Goal: Task Accomplishment & Management: Manage account settings

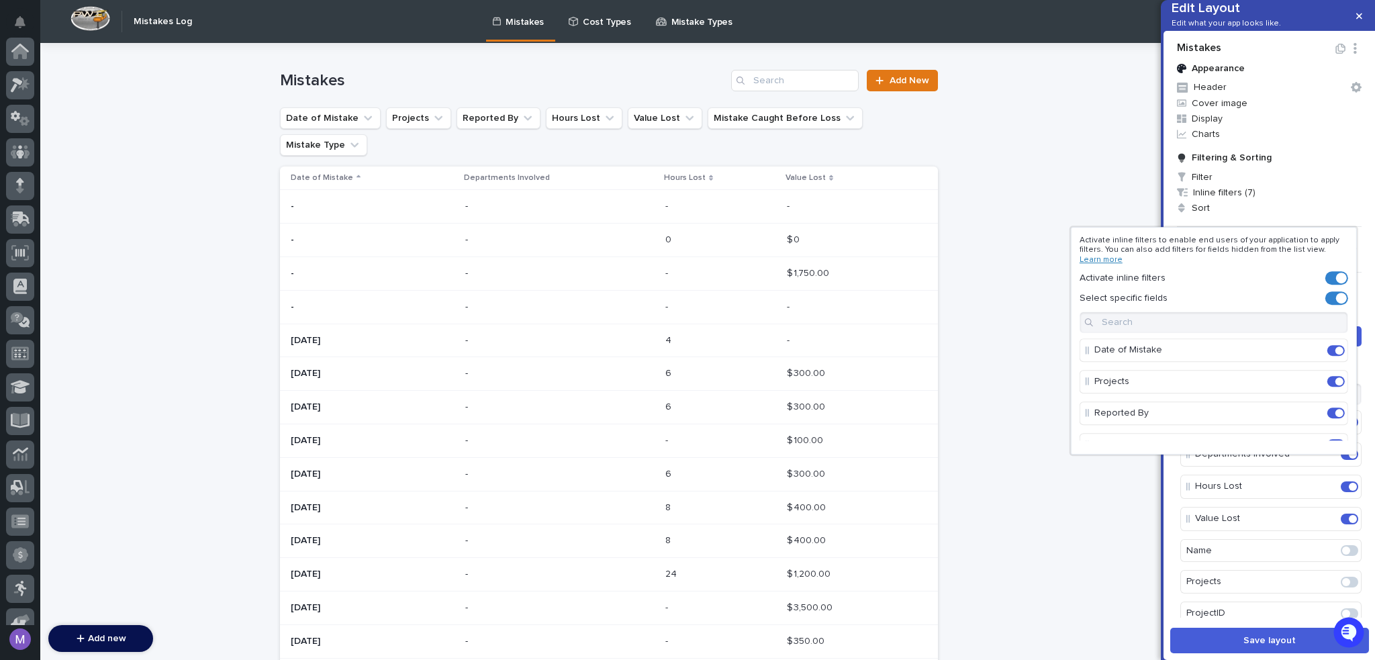
scroll to position [134, 0]
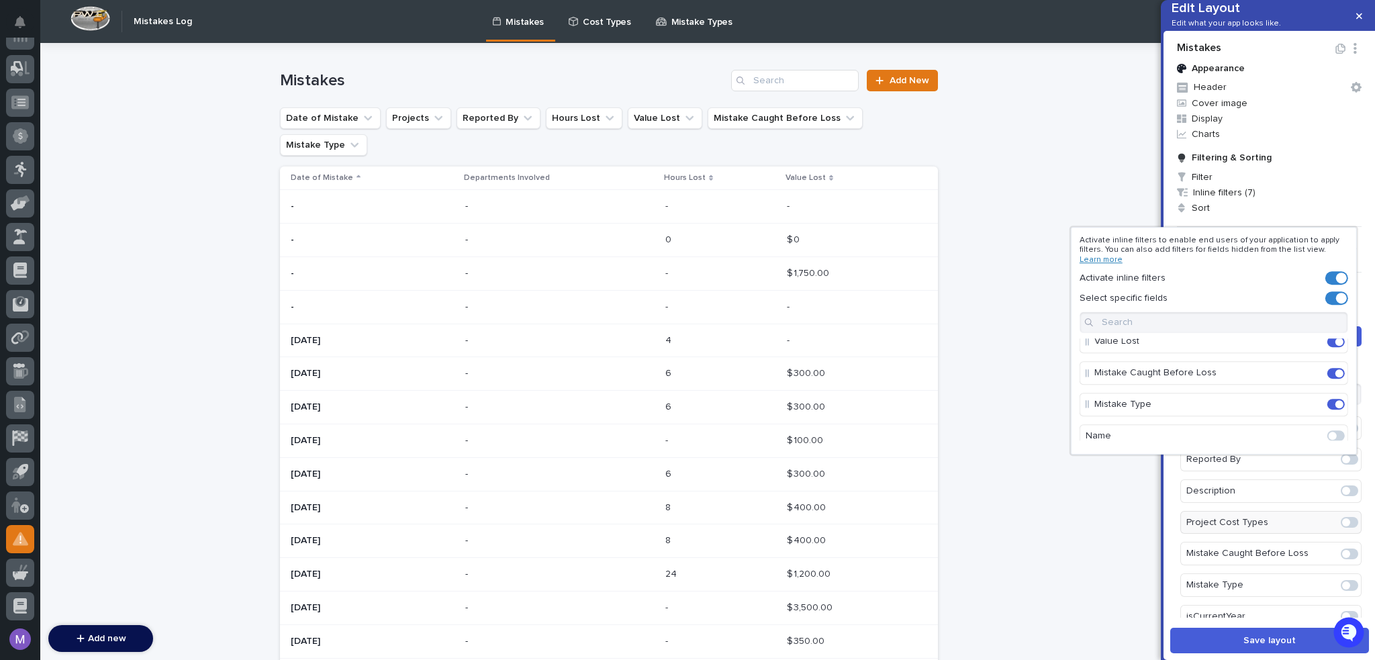
click at [990, 126] on div at bounding box center [687, 330] width 1375 height 660
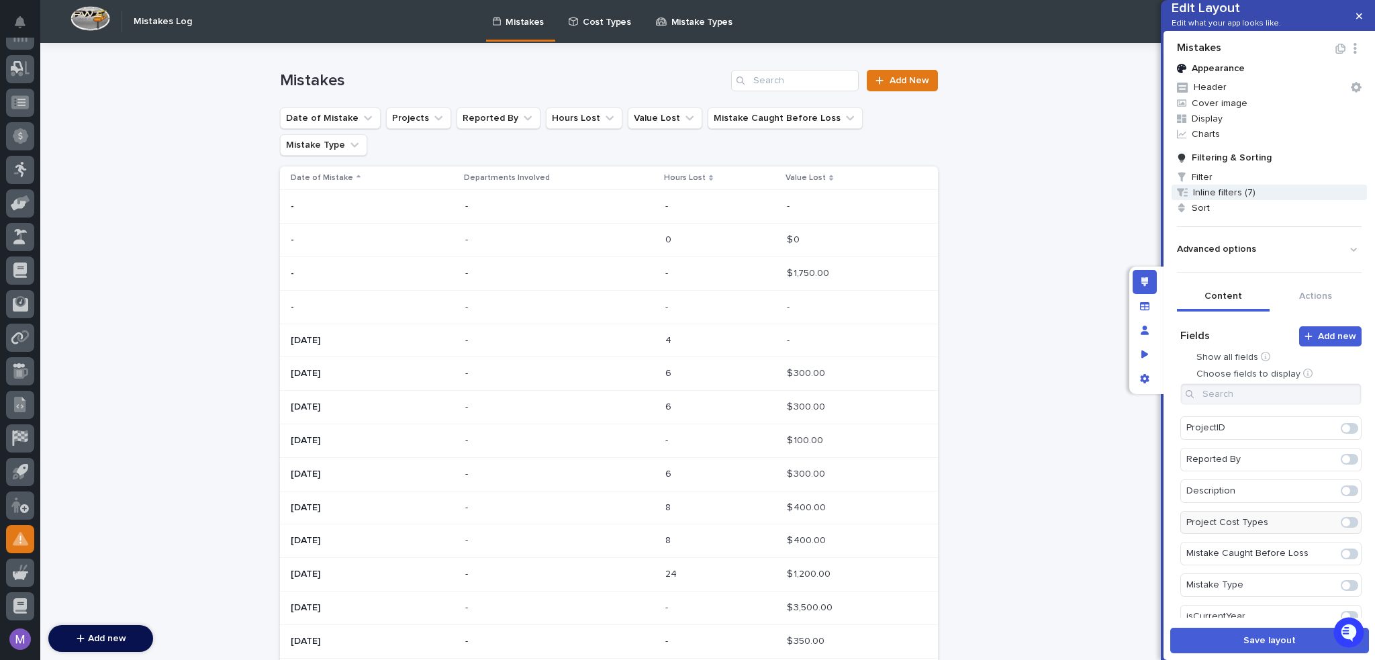
click at [1225, 200] on span "Inline filters (7)" at bounding box center [1269, 192] width 195 height 15
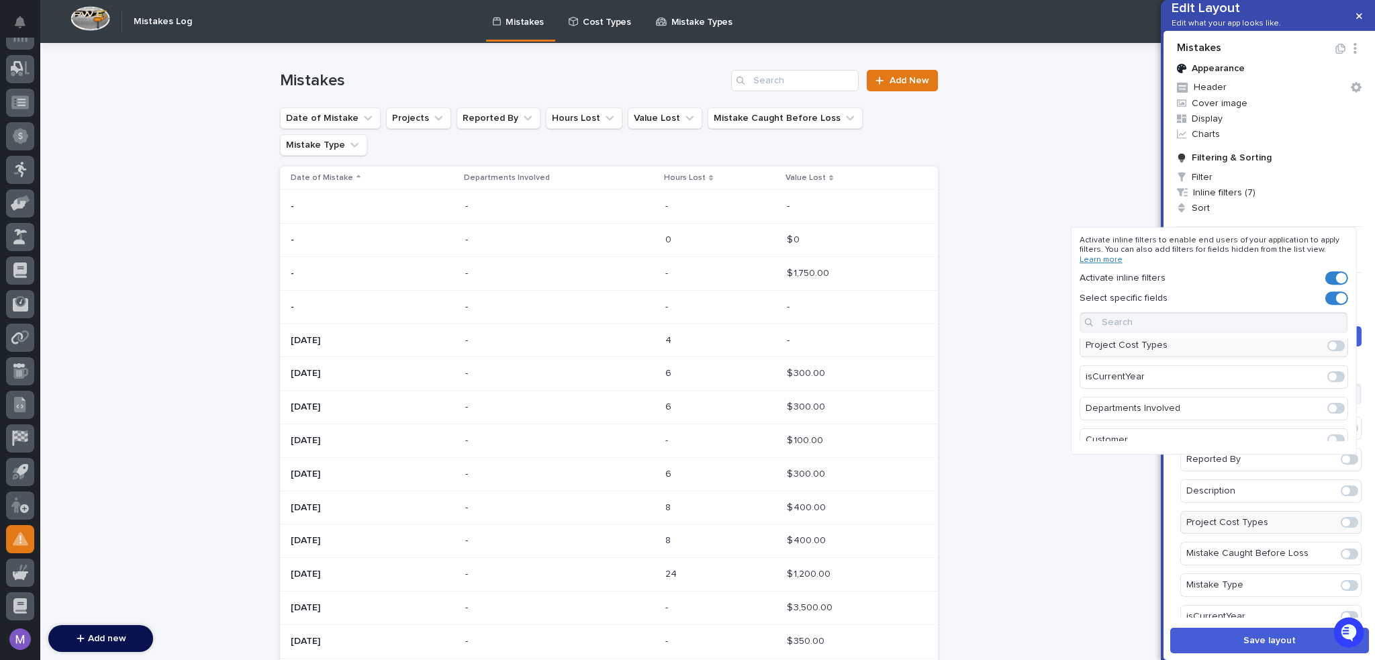
scroll to position [334, 0]
click at [1332, 390] on span at bounding box center [1335, 393] width 17 height 11
click at [1331, 429] on span at bounding box center [1335, 429] width 17 height 11
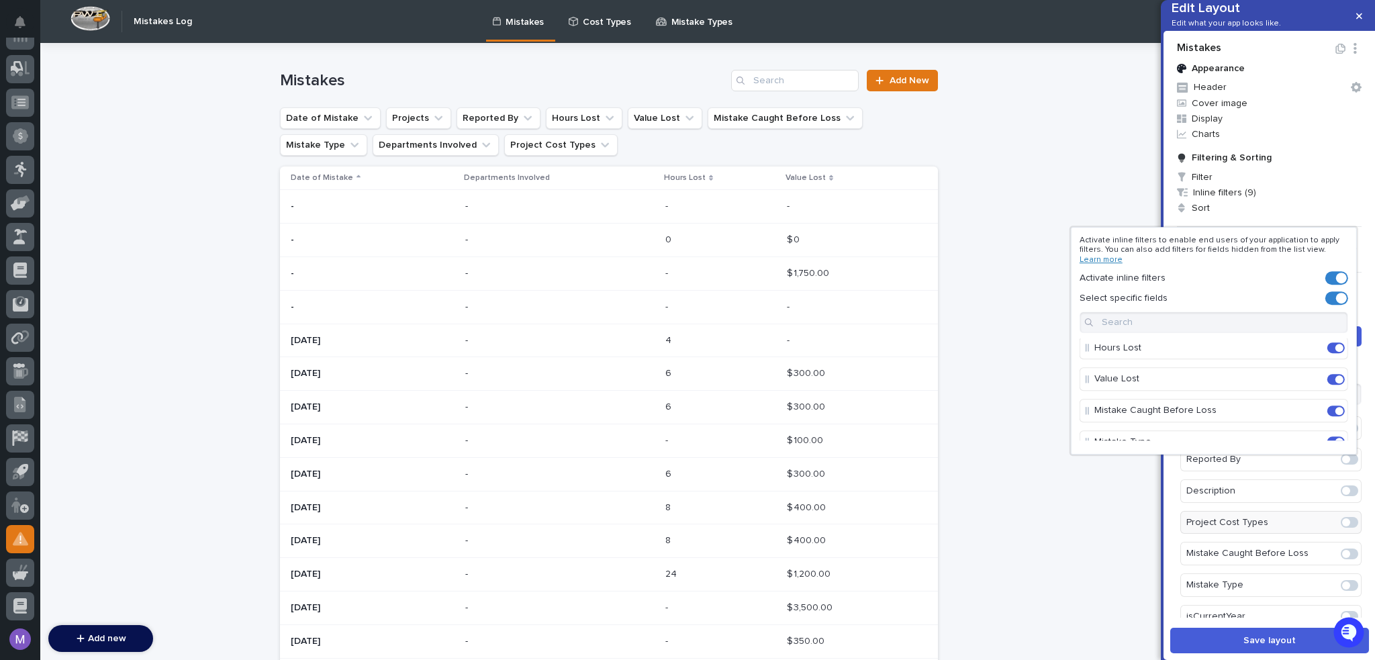
click at [1044, 226] on div at bounding box center [687, 330] width 1375 height 660
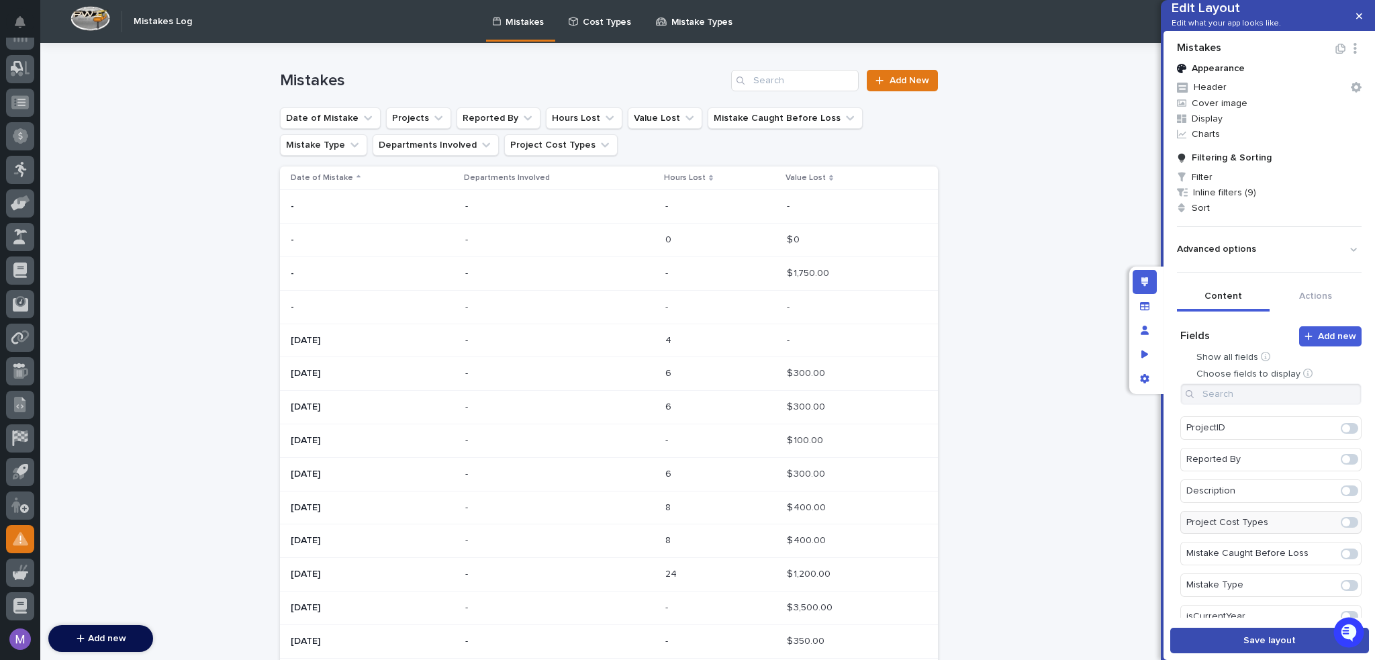
click at [1248, 633] on button "Save layout" at bounding box center [1269, 641] width 199 height 26
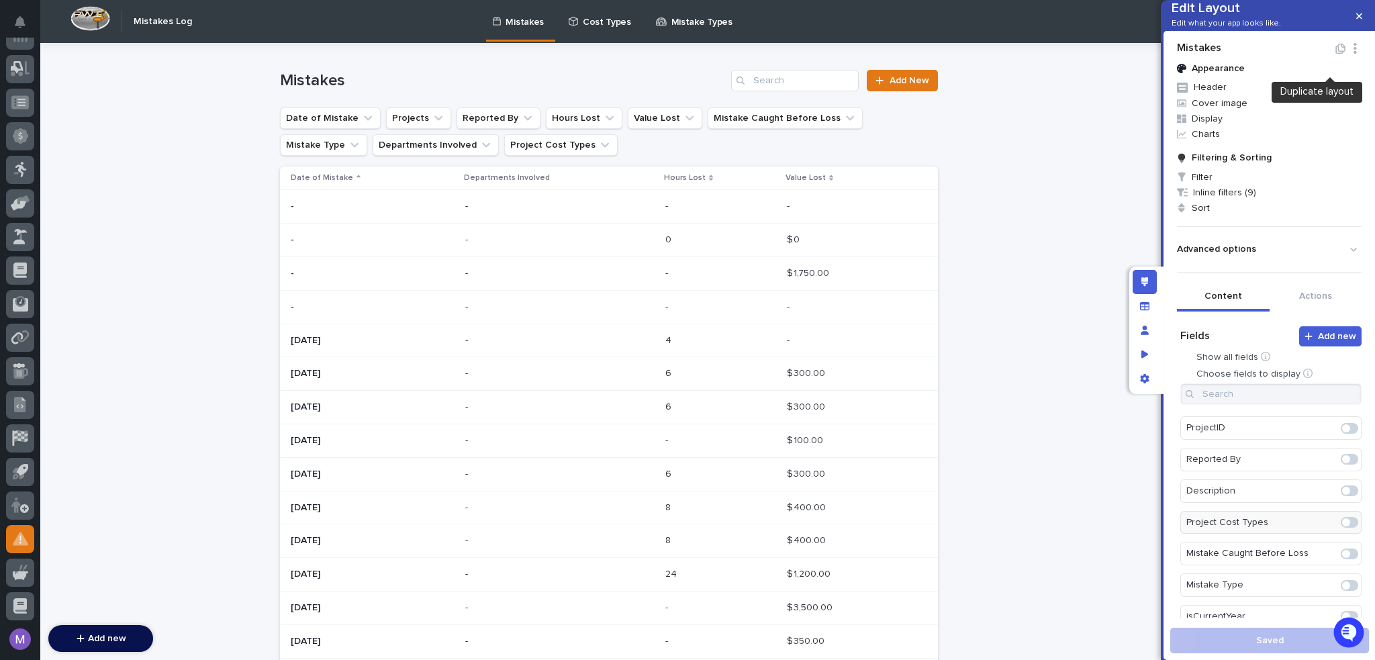
click at [1335, 54] on icon "button" at bounding box center [1340, 49] width 11 height 10
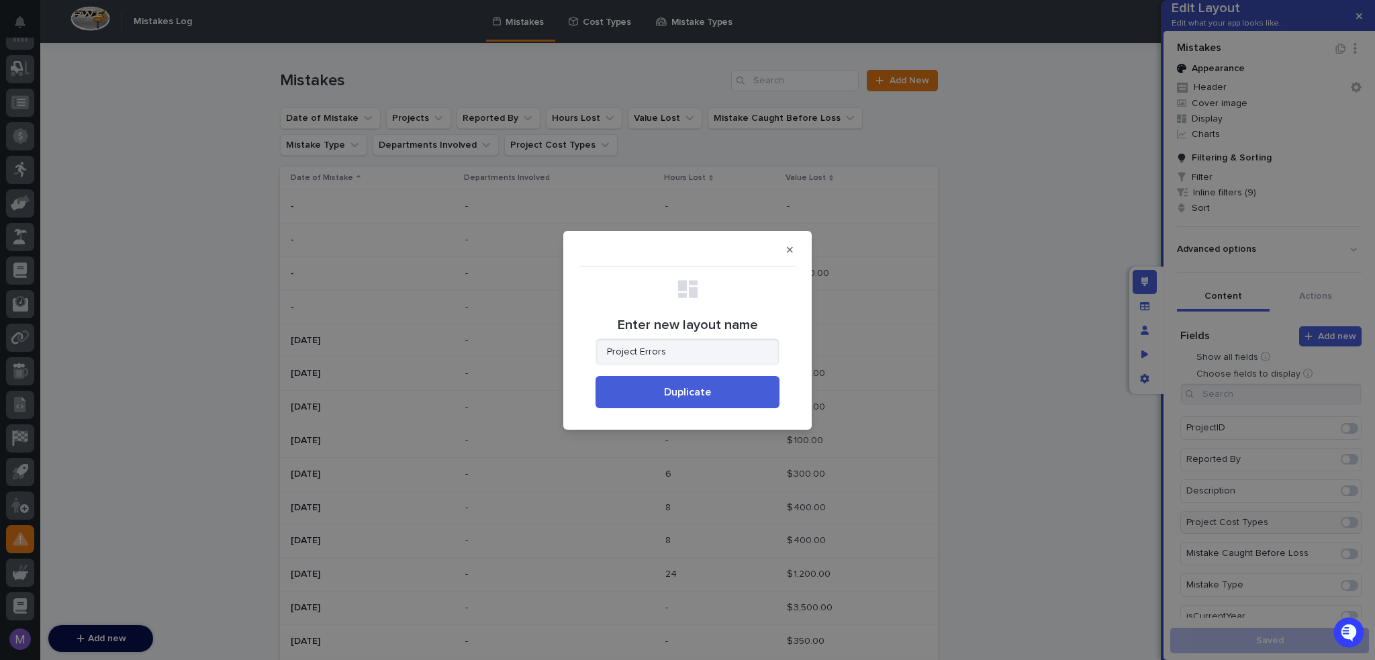
type input "Project Errors"
click at [704, 396] on span "Duplicate" at bounding box center [687, 392] width 47 height 11
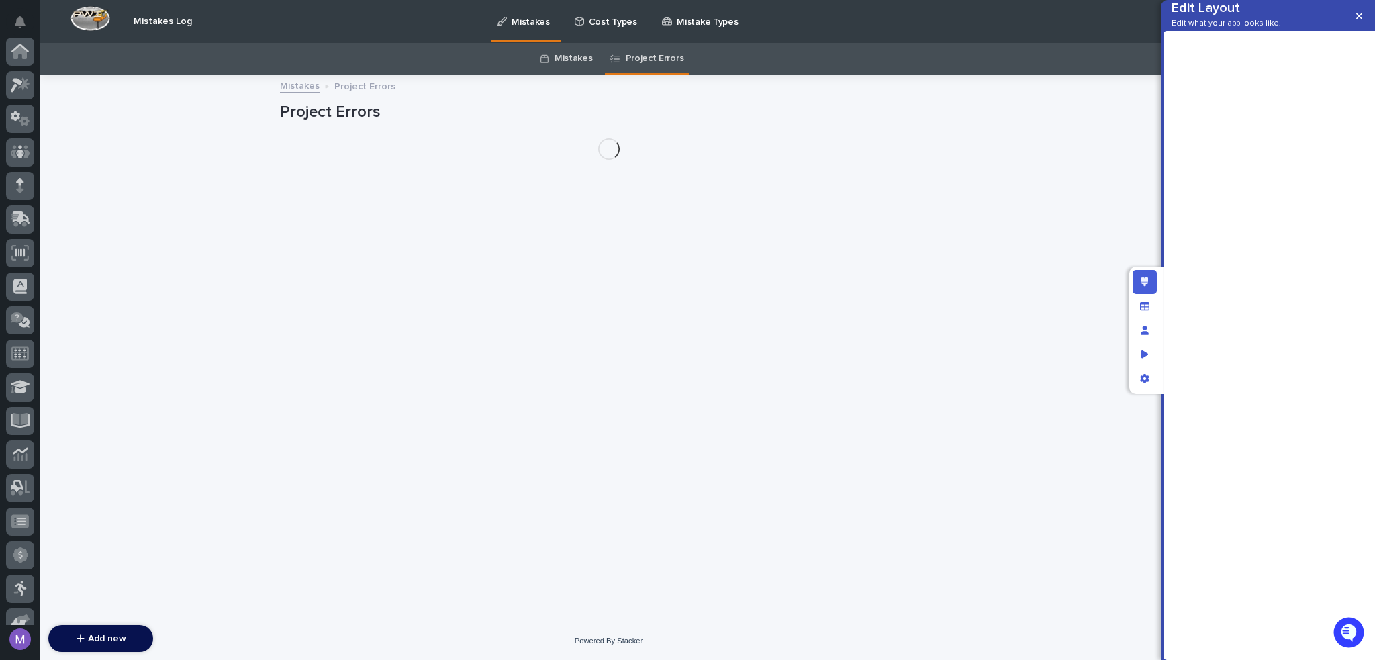
scroll to position [419, 0]
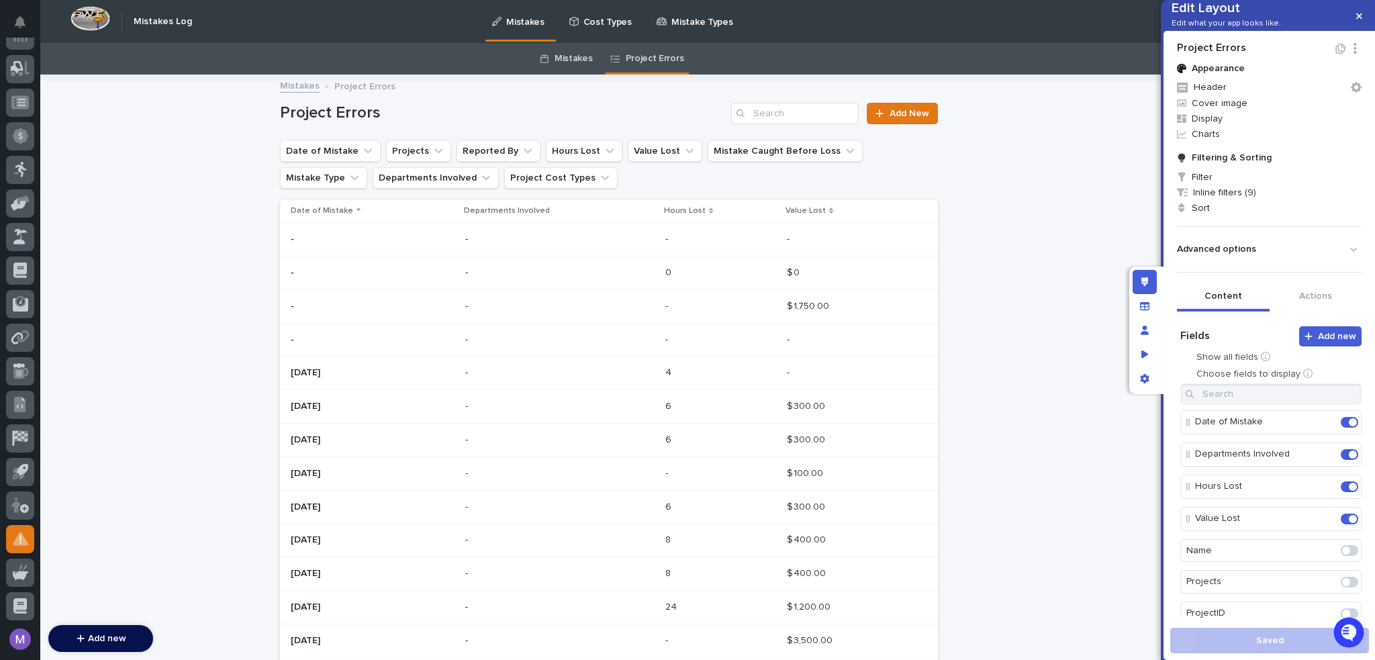
click at [556, 62] on link "Mistakes" at bounding box center [574, 59] width 38 height 32
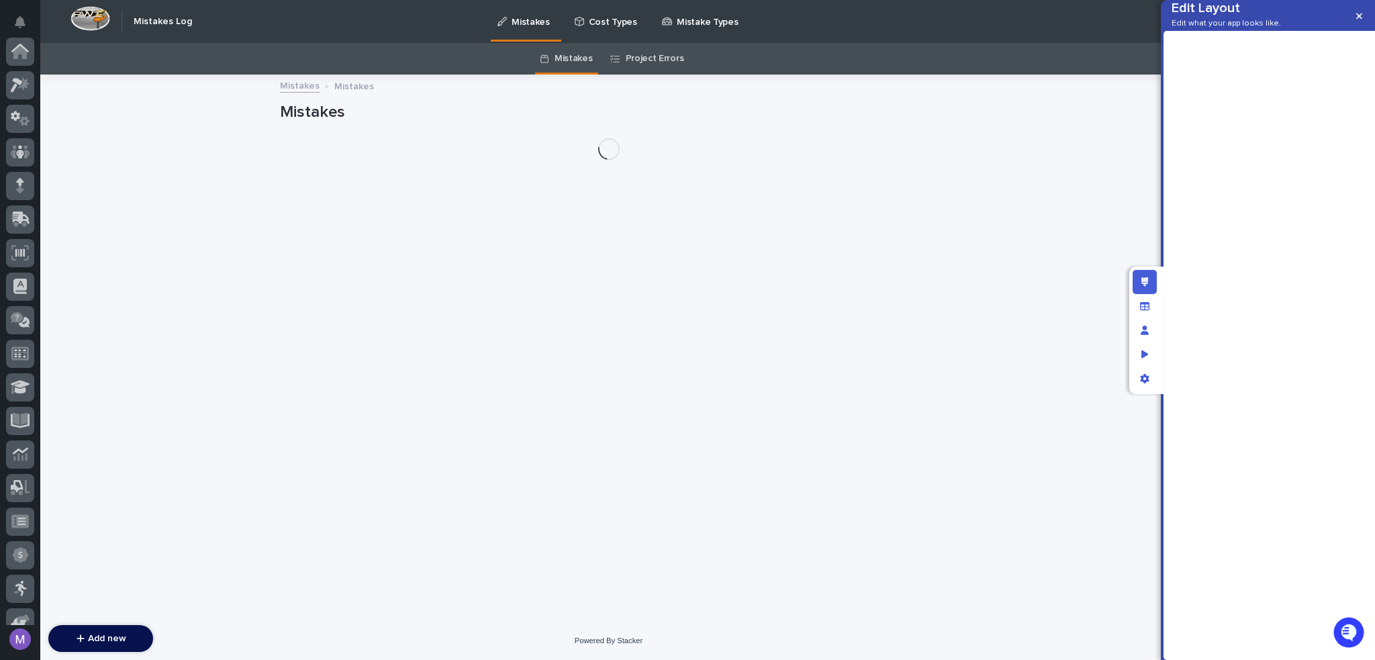
scroll to position [419, 0]
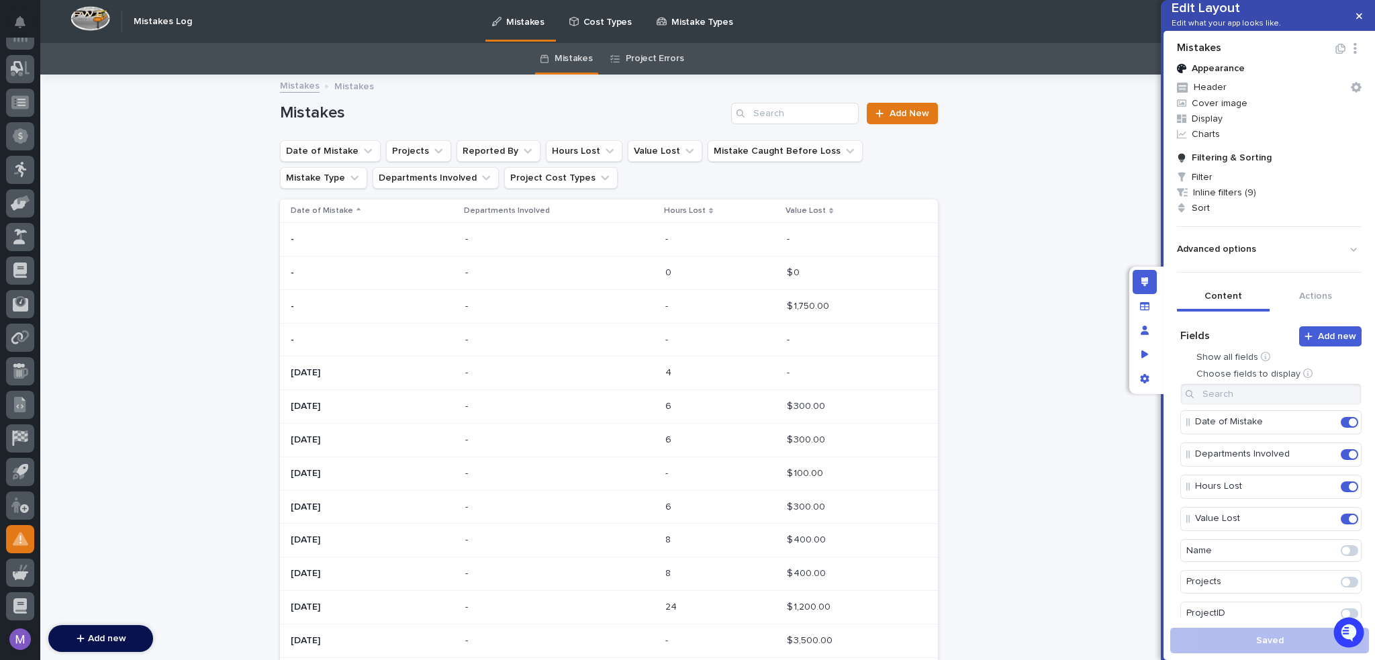
click at [1353, 50] on icon "button" at bounding box center [1354, 48] width 3 height 3
click at [1304, 112] on button "Edit Layout Name" at bounding box center [1304, 114] width 91 height 22
type input "**********"
click at [1141, 279] on icon "Edit layout" at bounding box center [1144, 281] width 7 height 9
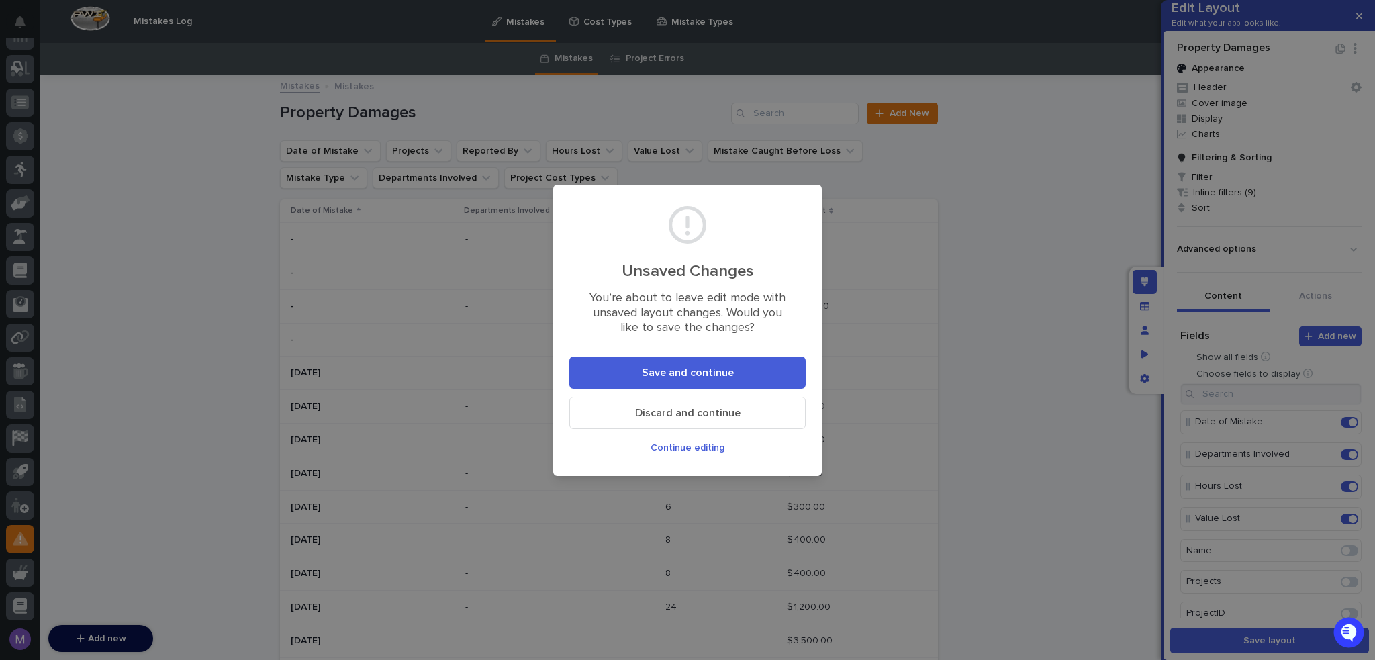
click at [653, 367] on button "Save and continue" at bounding box center [687, 372] width 236 height 32
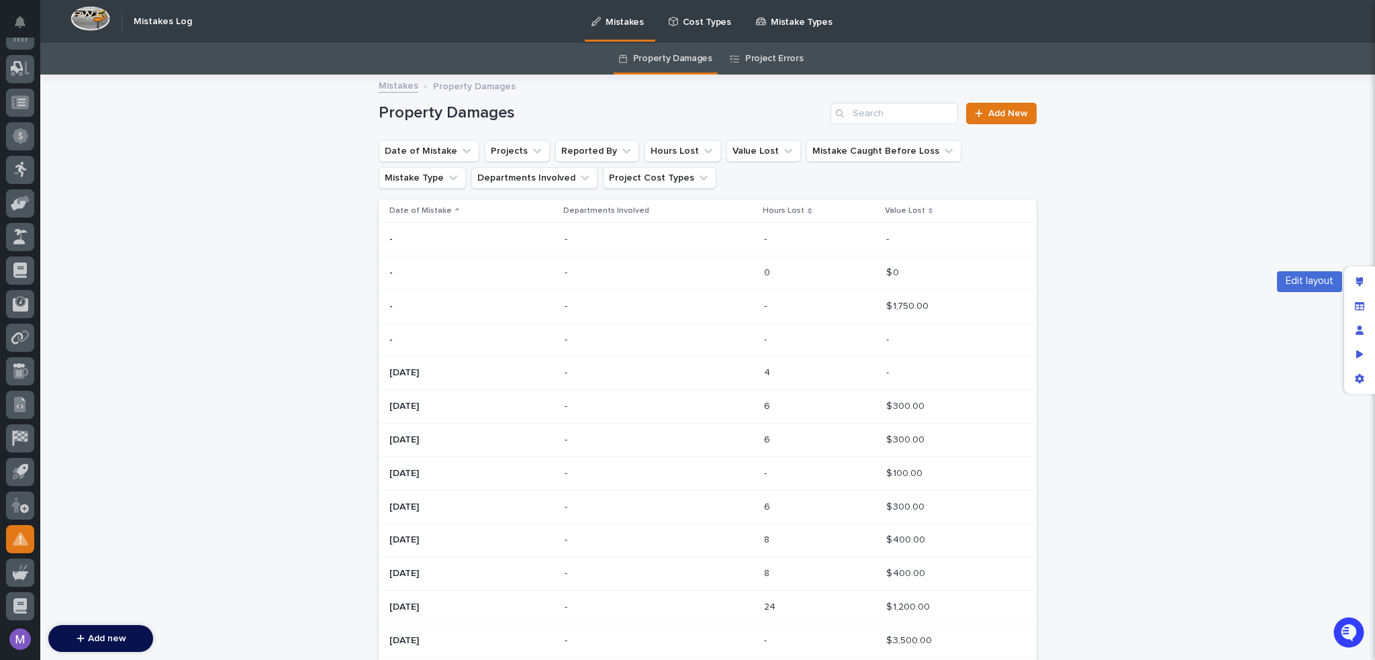
drag, startPoint x: 1359, startPoint y: 276, endPoint x: 1093, endPoint y: 214, distance: 272.9
click at [1359, 276] on div "Edit layout" at bounding box center [1359, 282] width 24 height 24
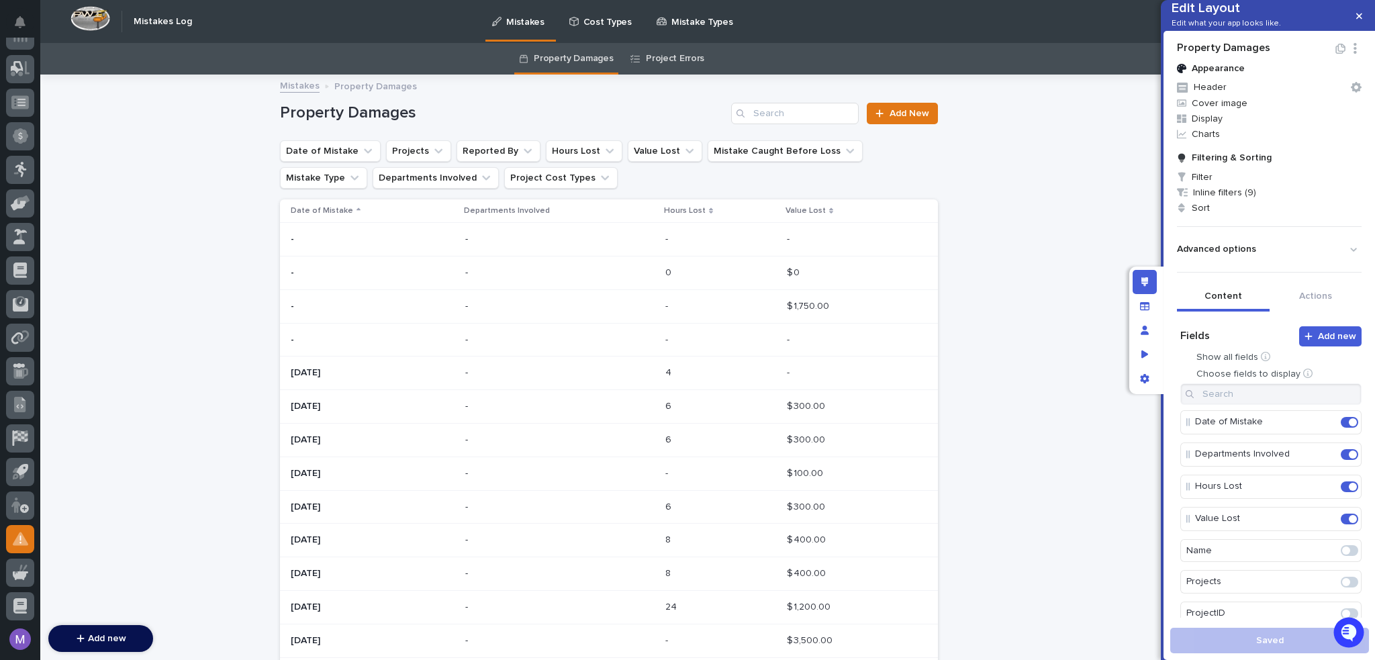
click at [680, 56] on link "Project Errors" at bounding box center [675, 59] width 58 height 32
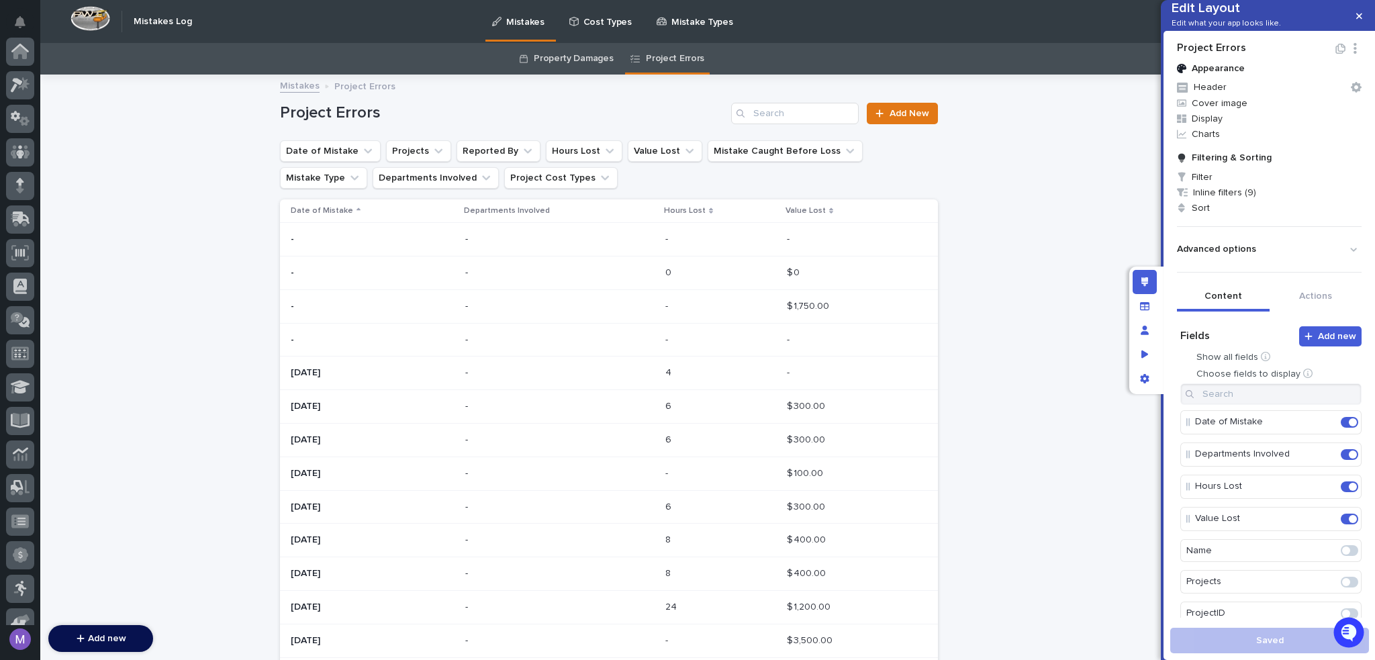
scroll to position [419, 0]
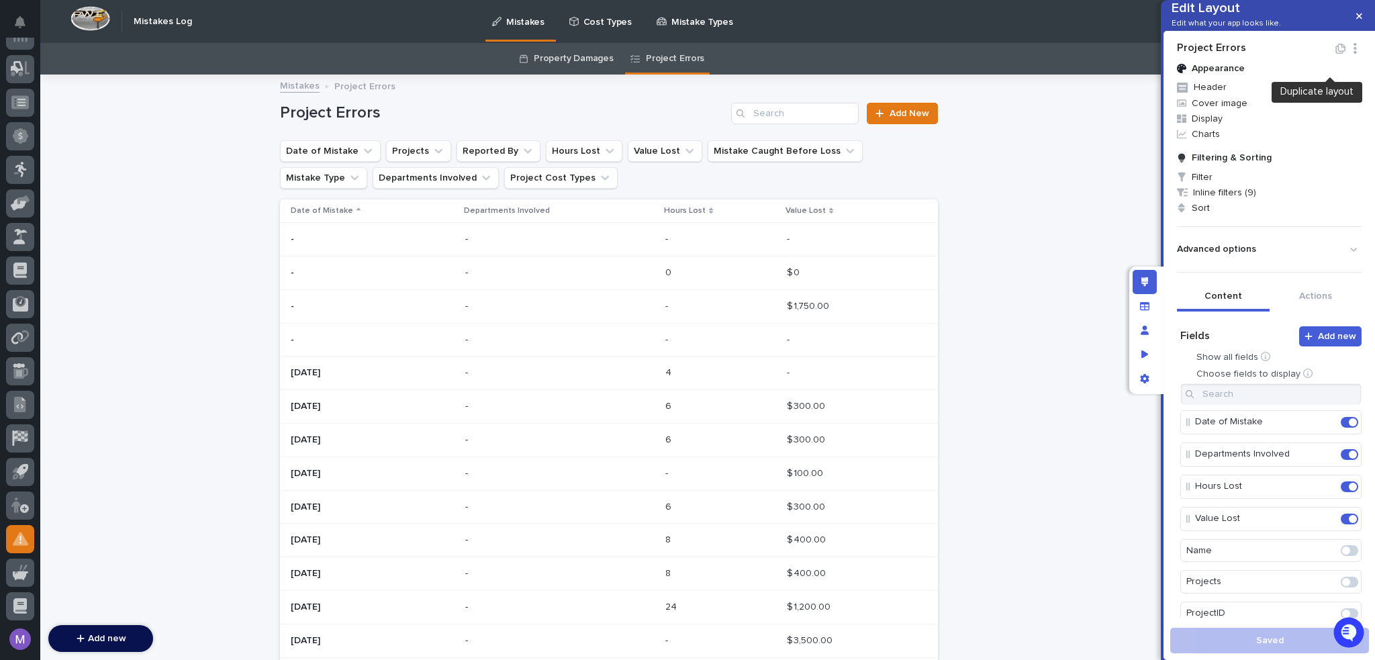
click at [1335, 54] on icon "button" at bounding box center [1340, 49] width 10 height 10
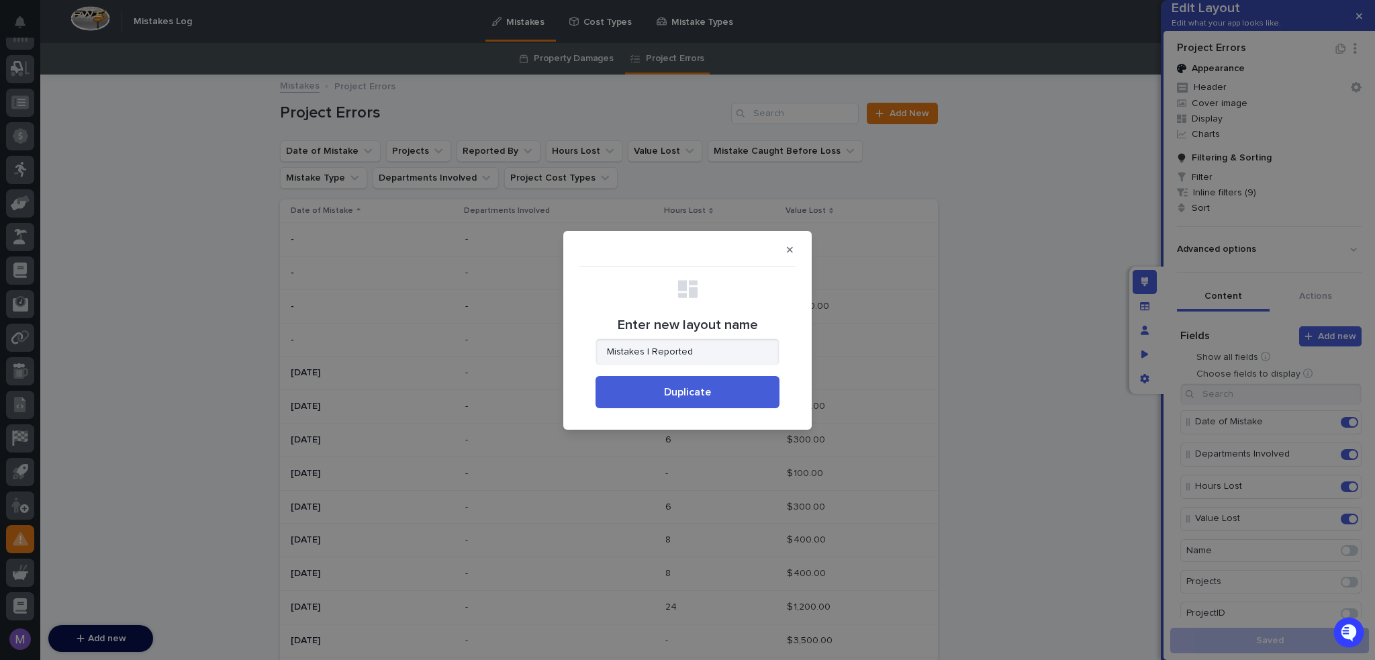
type input "Mistakes I Reported"
click at [709, 399] on button "Duplicate" at bounding box center [687, 392] width 184 height 32
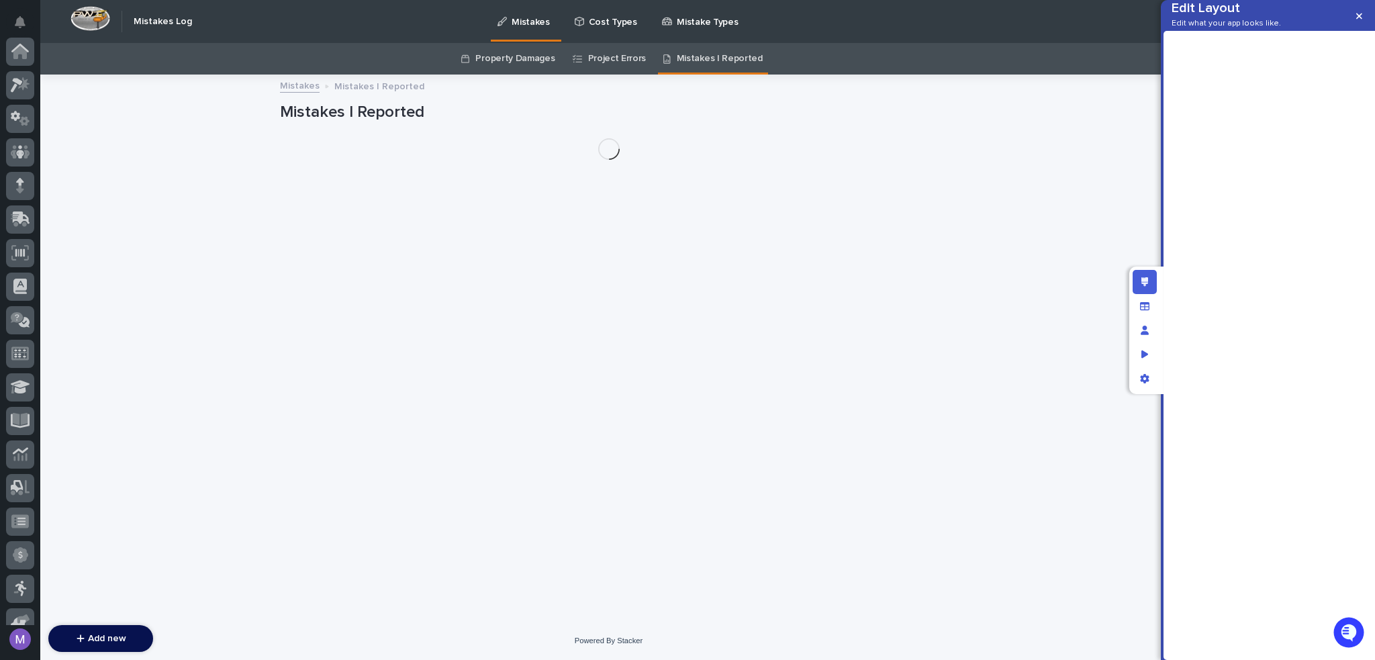
scroll to position [419, 0]
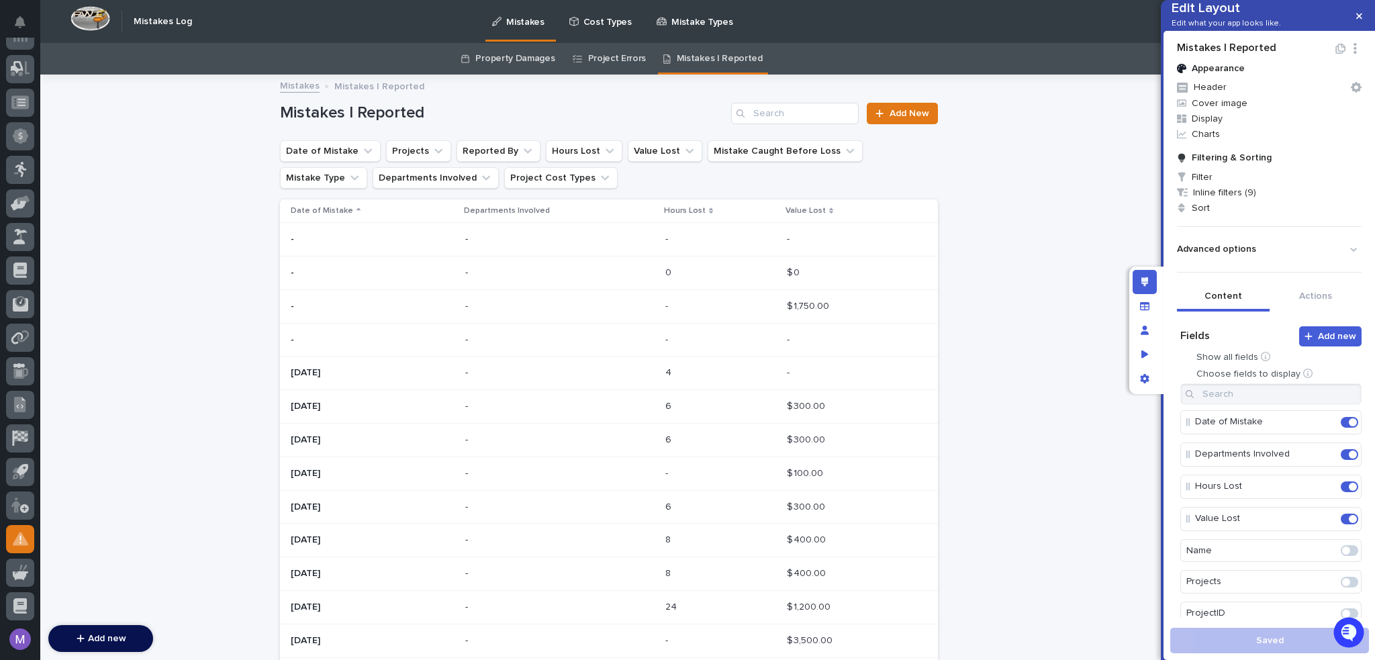
click at [1335, 54] on icon "button" at bounding box center [1340, 49] width 11 height 10
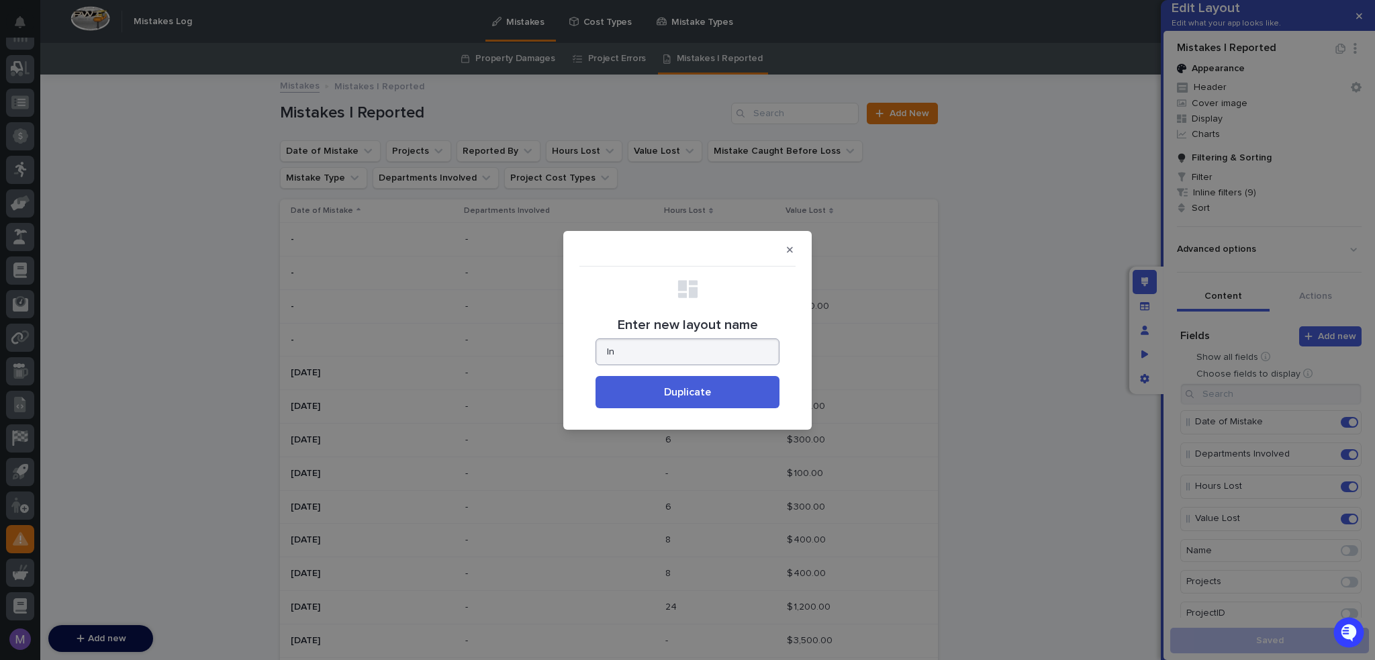
type input "I"
click at [797, 249] on button "button" at bounding box center [790, 249] width 22 height 21
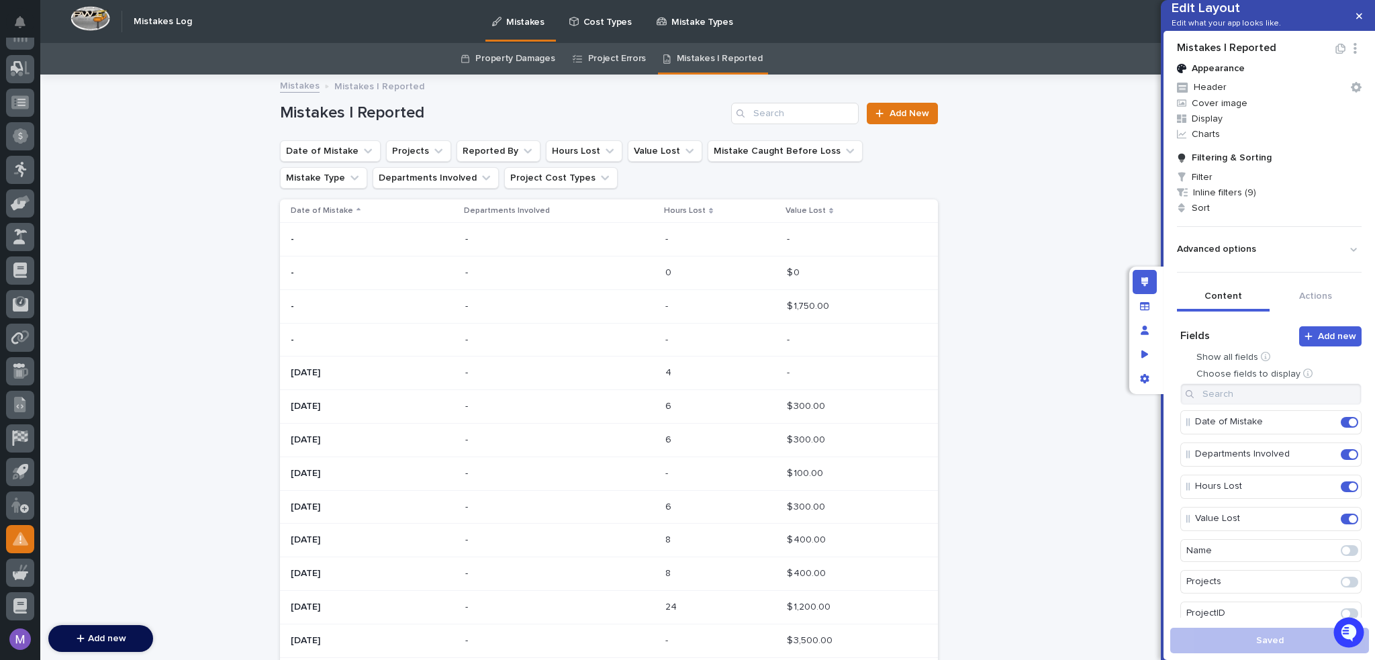
click at [1346, 54] on button "button" at bounding box center [1353, 48] width 15 height 11
click at [1313, 118] on button "Edit Layout Name" at bounding box center [1304, 114] width 91 height 22
click at [1335, 54] on icon "button" at bounding box center [1340, 49] width 11 height 10
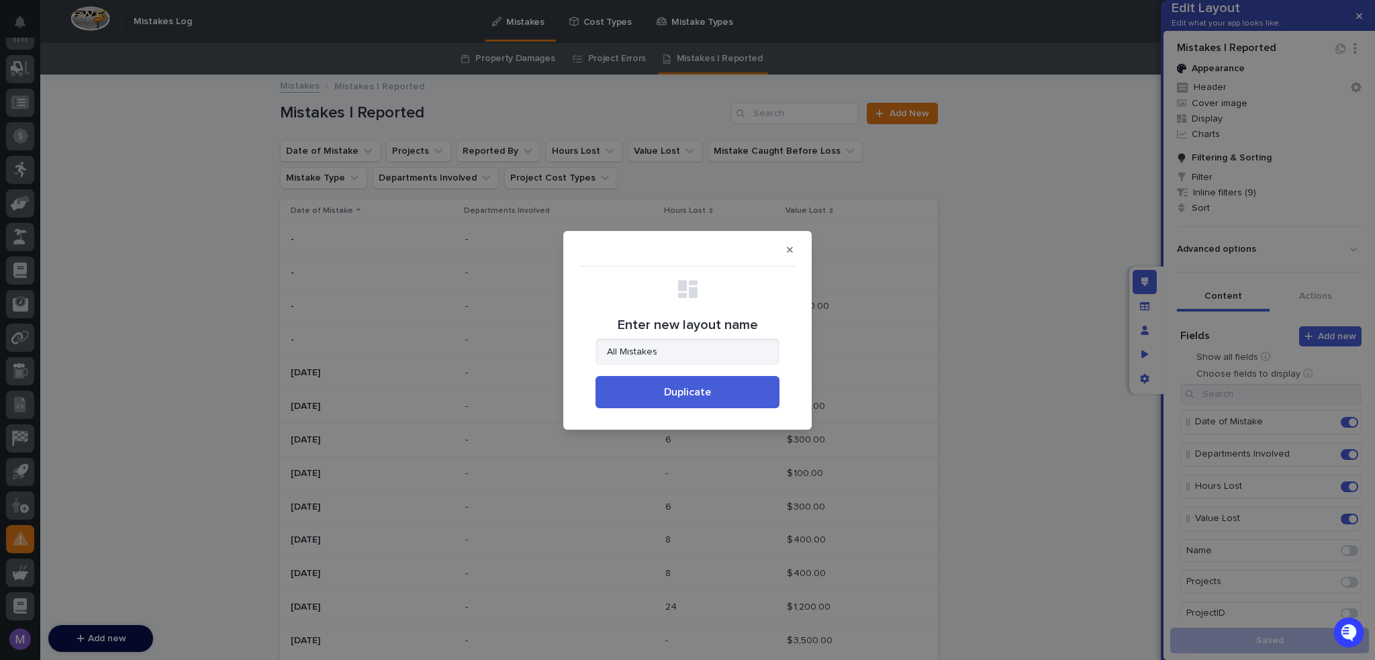
type input "All Mistakes"
click at [638, 388] on button "Duplicate" at bounding box center [687, 392] width 184 height 32
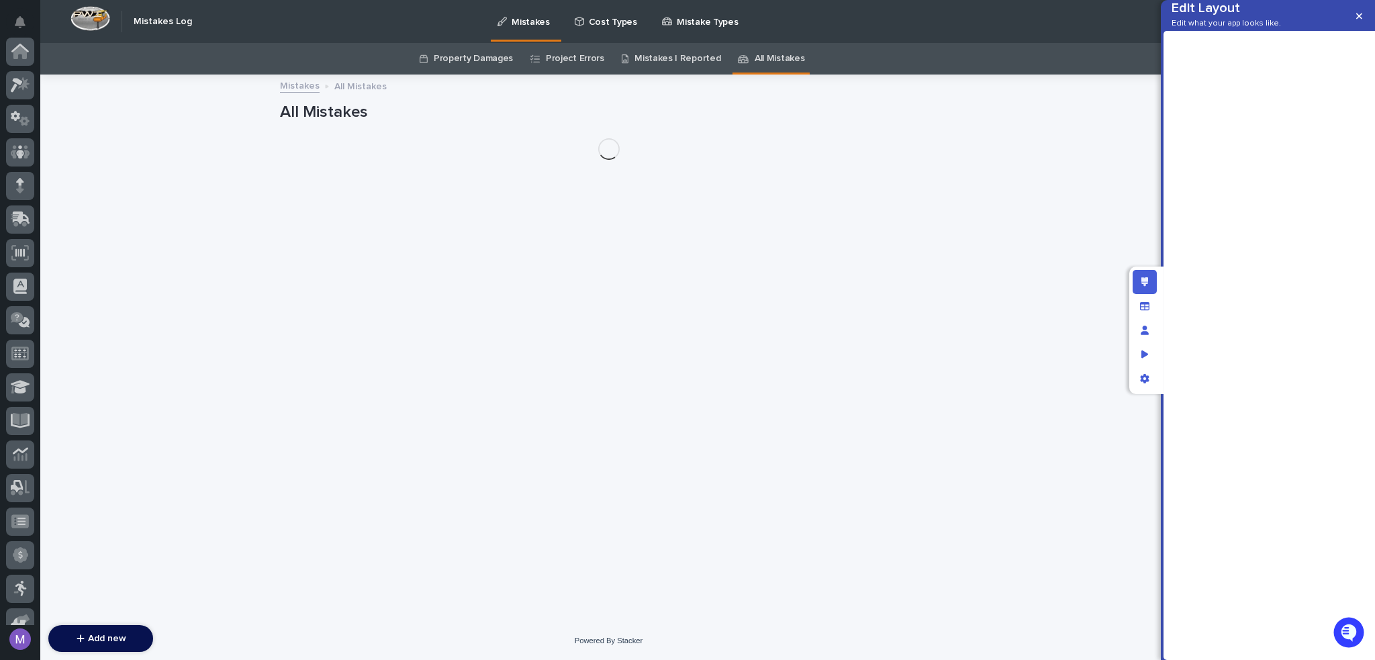
scroll to position [419, 0]
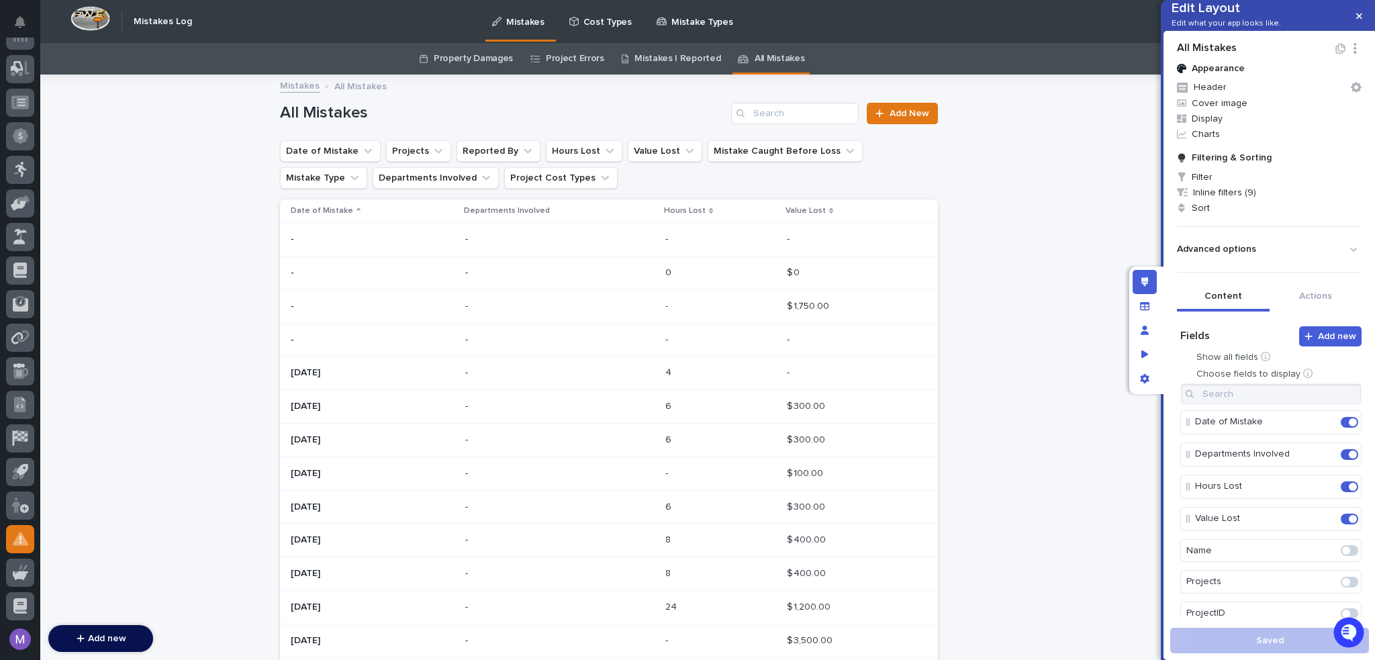
click at [603, 21] on p "Cost Types" at bounding box center [607, 14] width 48 height 28
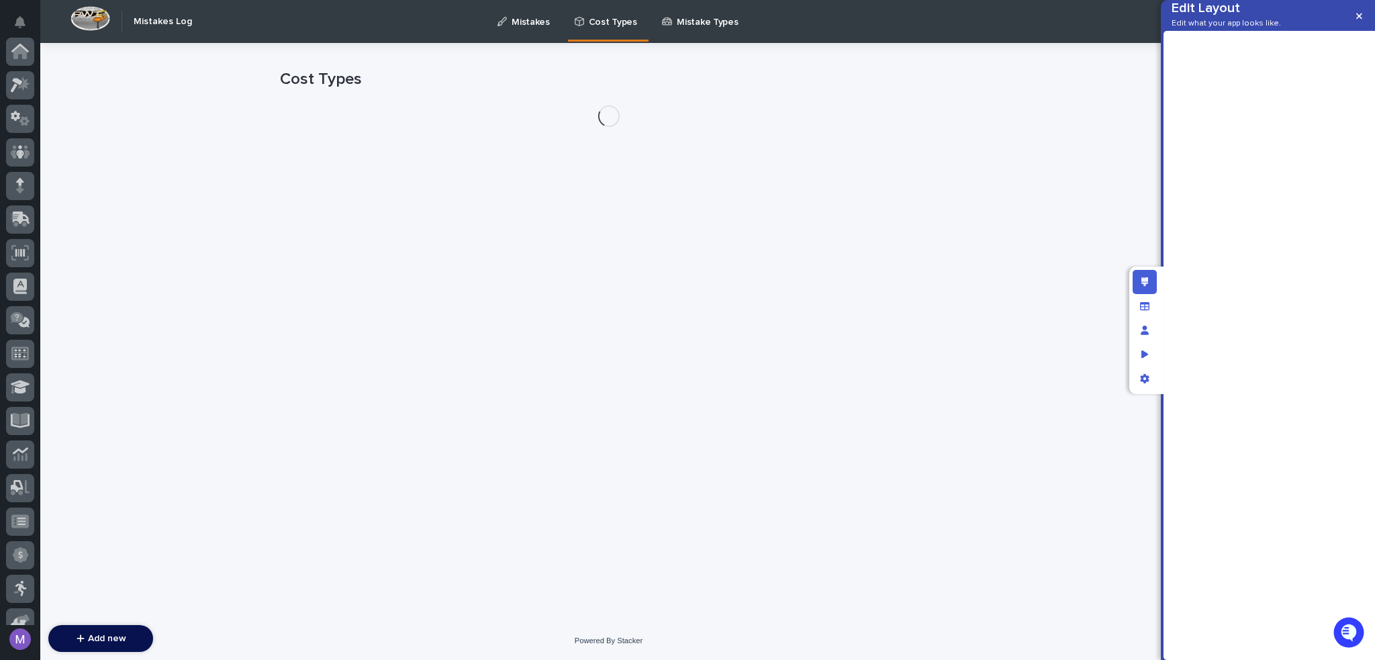
scroll to position [419, 0]
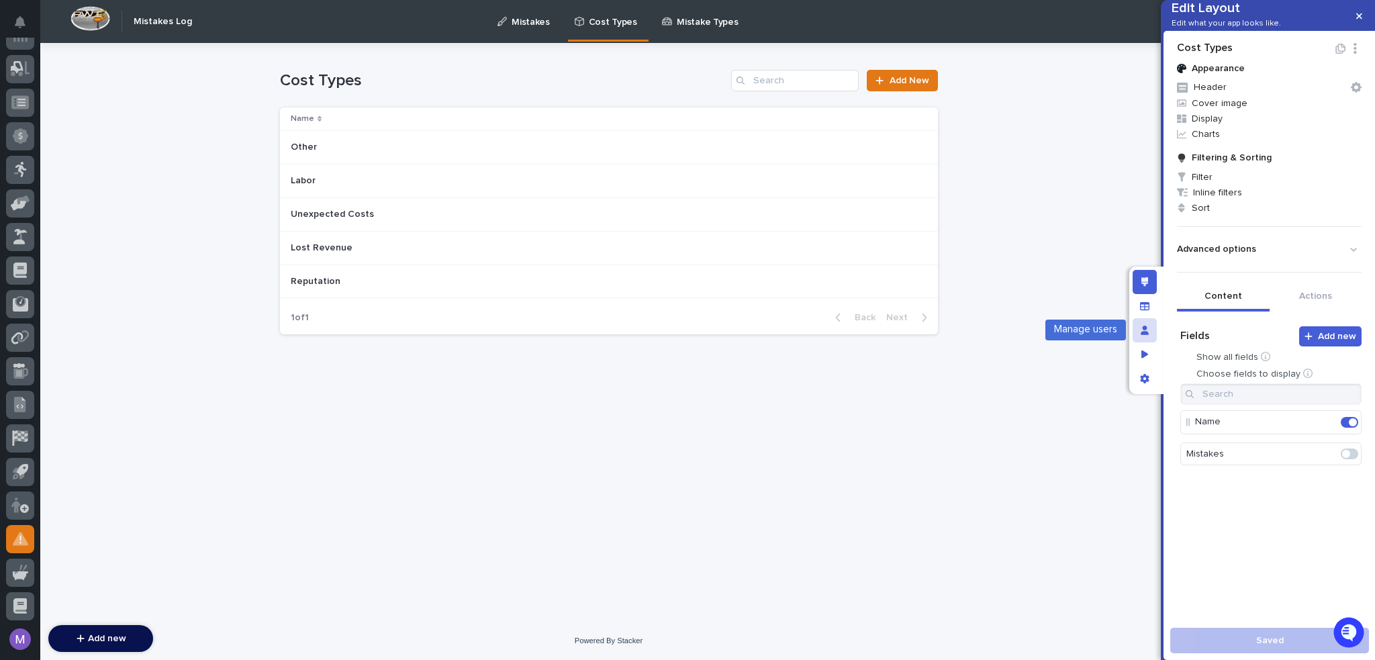
click at [1146, 332] on icon "Manage users" at bounding box center [1145, 330] width 8 height 9
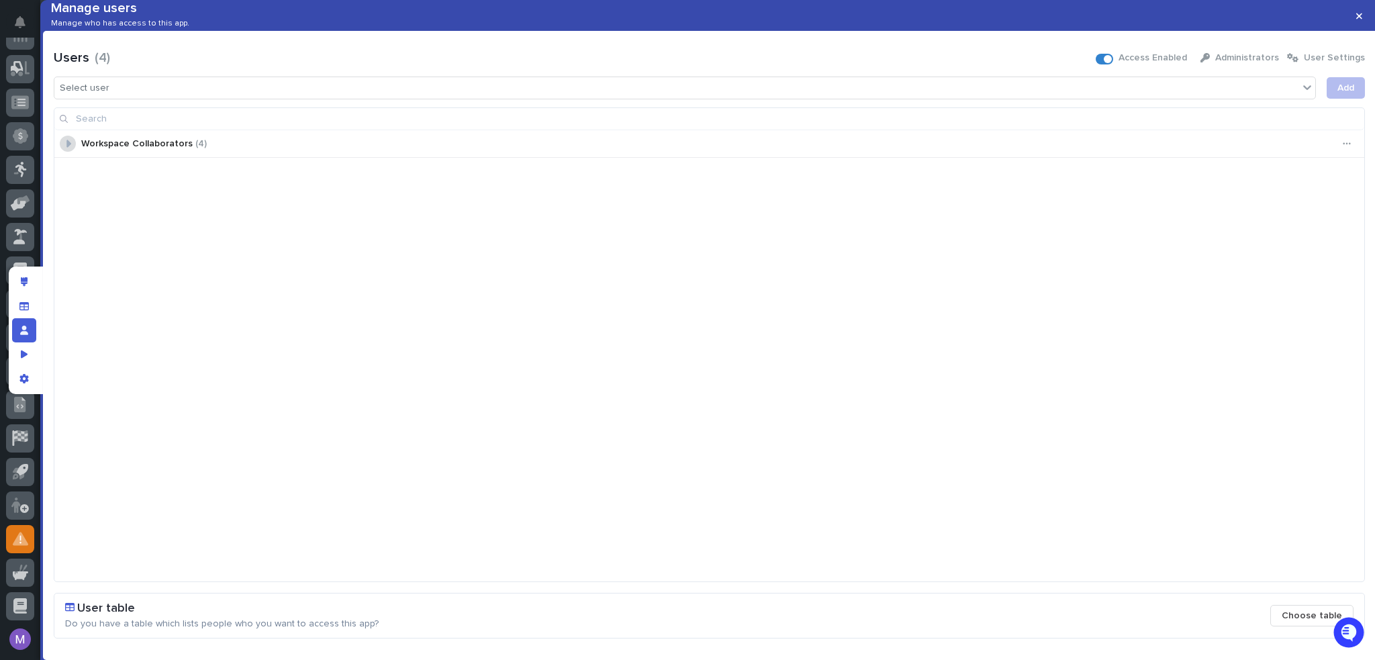
click at [62, 152] on div at bounding box center [68, 144] width 16 height 16
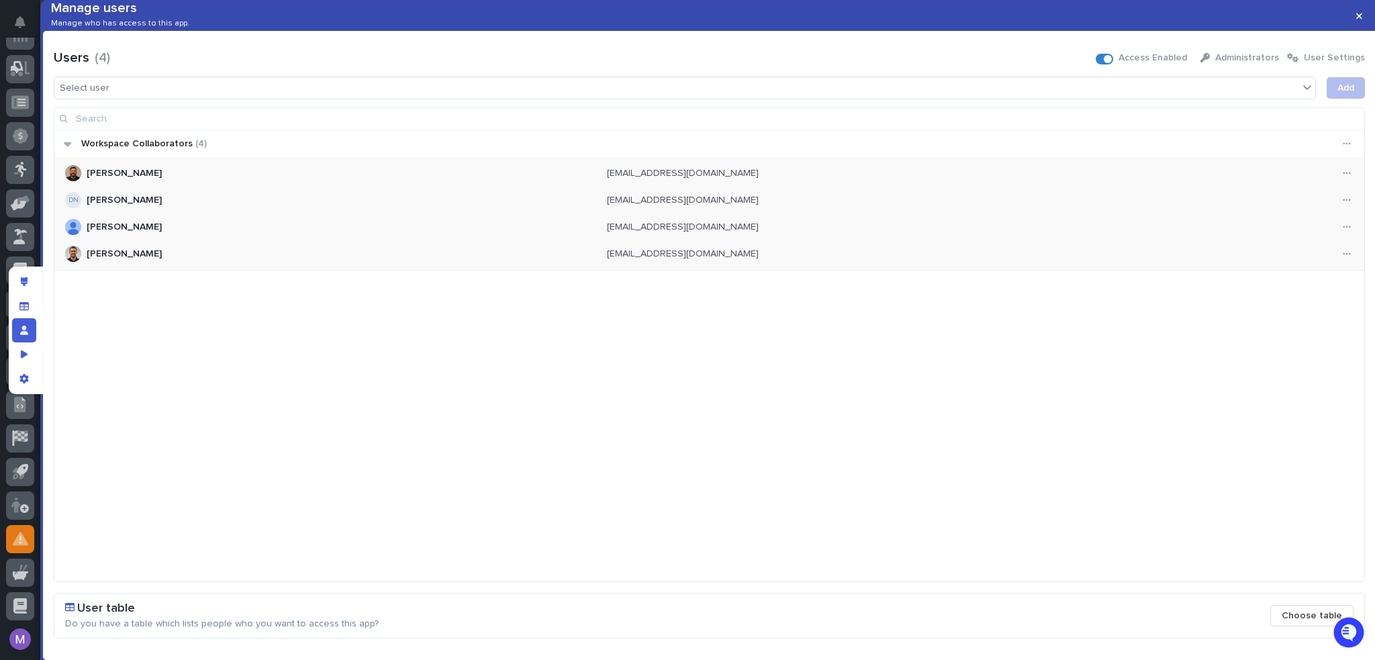
drag, startPoint x: 933, startPoint y: 492, endPoint x: 939, endPoint y: 485, distance: 8.6
click at [937, 487] on div "Workspace Collaborators ( 4 ) Austin Beachy abeachy@pwiworks.com DN Deepali Nag…" at bounding box center [709, 355] width 1310 height 450
click at [73, 98] on div "Select user" at bounding box center [676, 88] width 1244 height 19
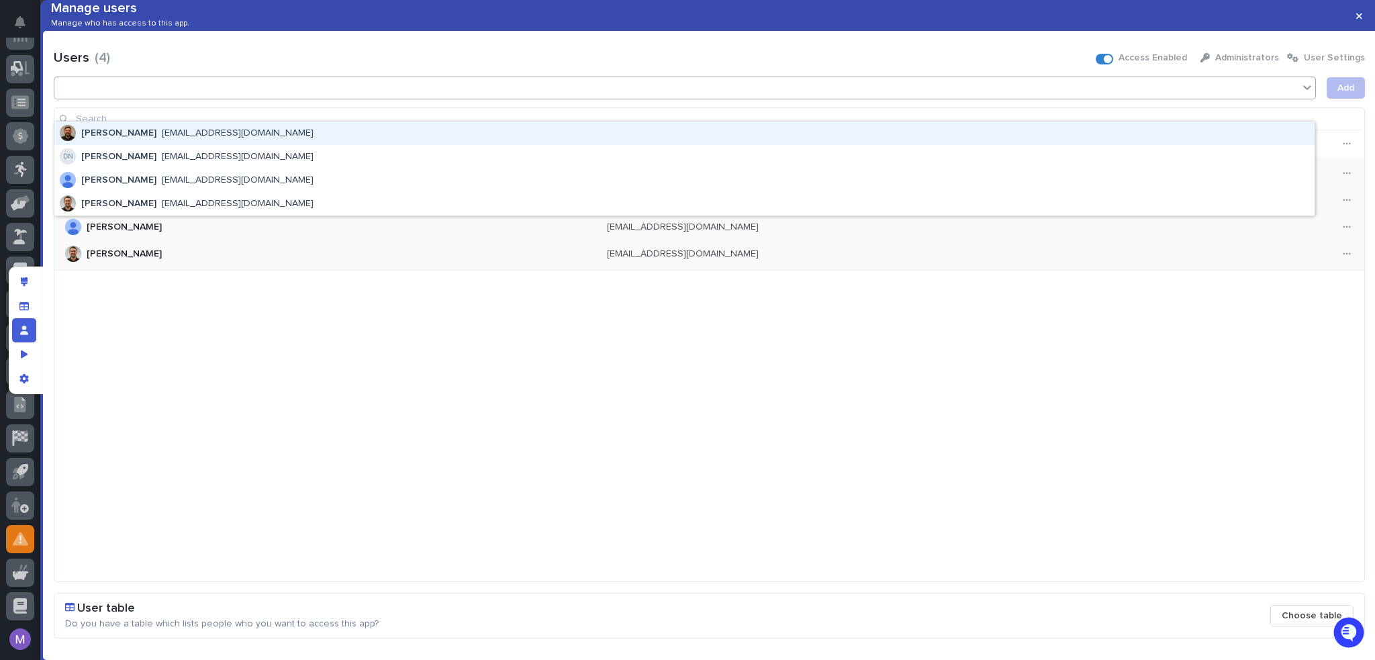
click at [224, 68] on div "Users ( 4 ) Access Enabled Administrators User Settings" at bounding box center [709, 57] width 1311 height 21
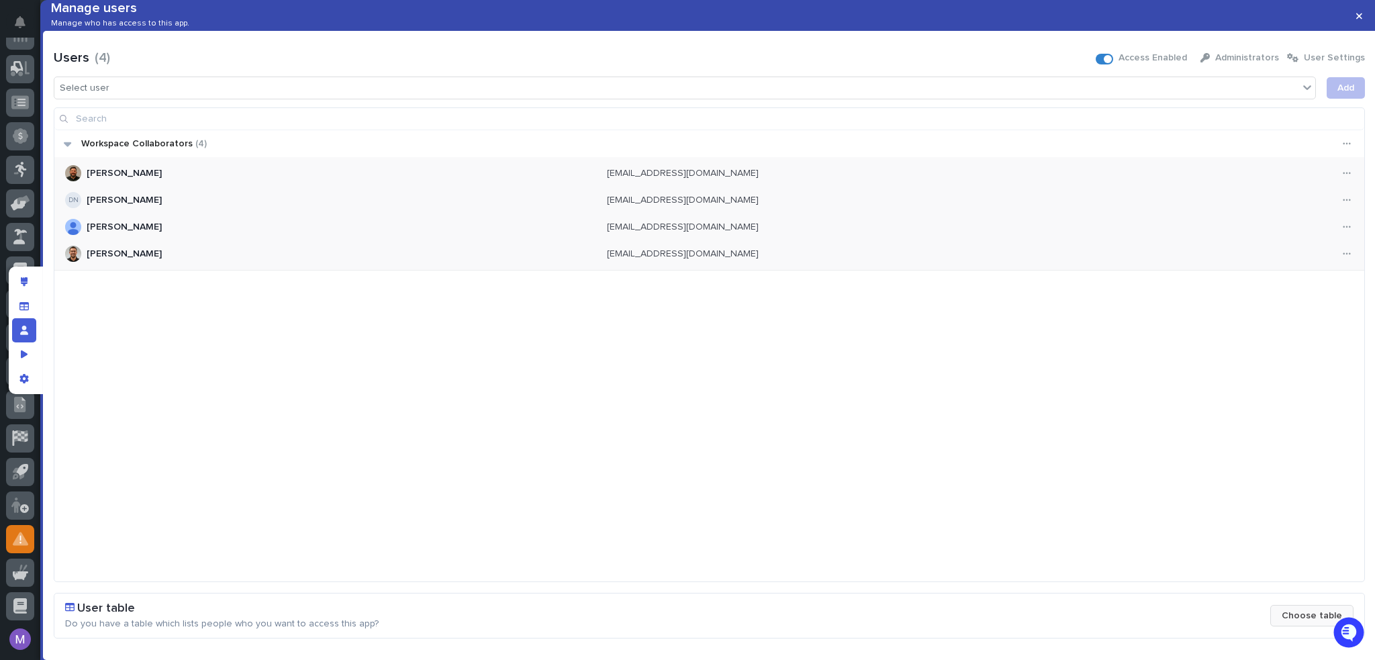
click at [1308, 616] on span "Choose table" at bounding box center [1312, 615] width 60 height 9
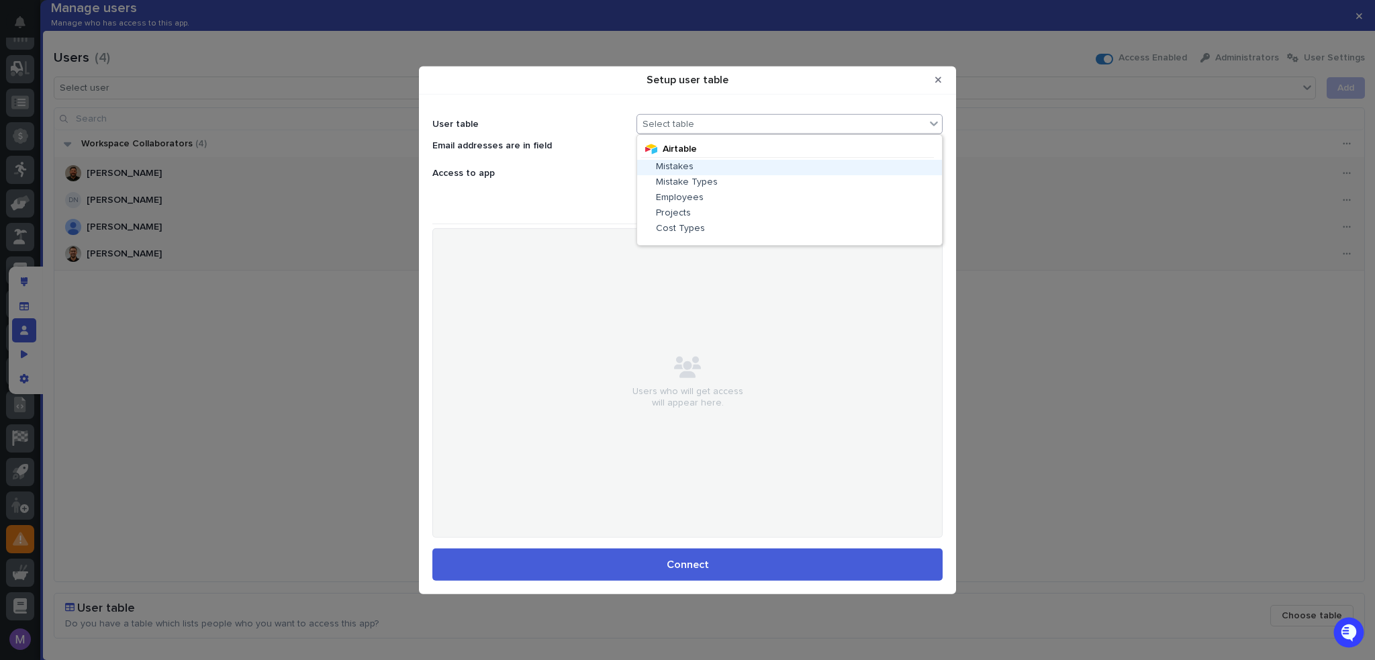
click at [730, 128] on div "Select table" at bounding box center [781, 123] width 288 height 19
click at [698, 198] on span "Employees" at bounding box center [680, 197] width 48 height 9
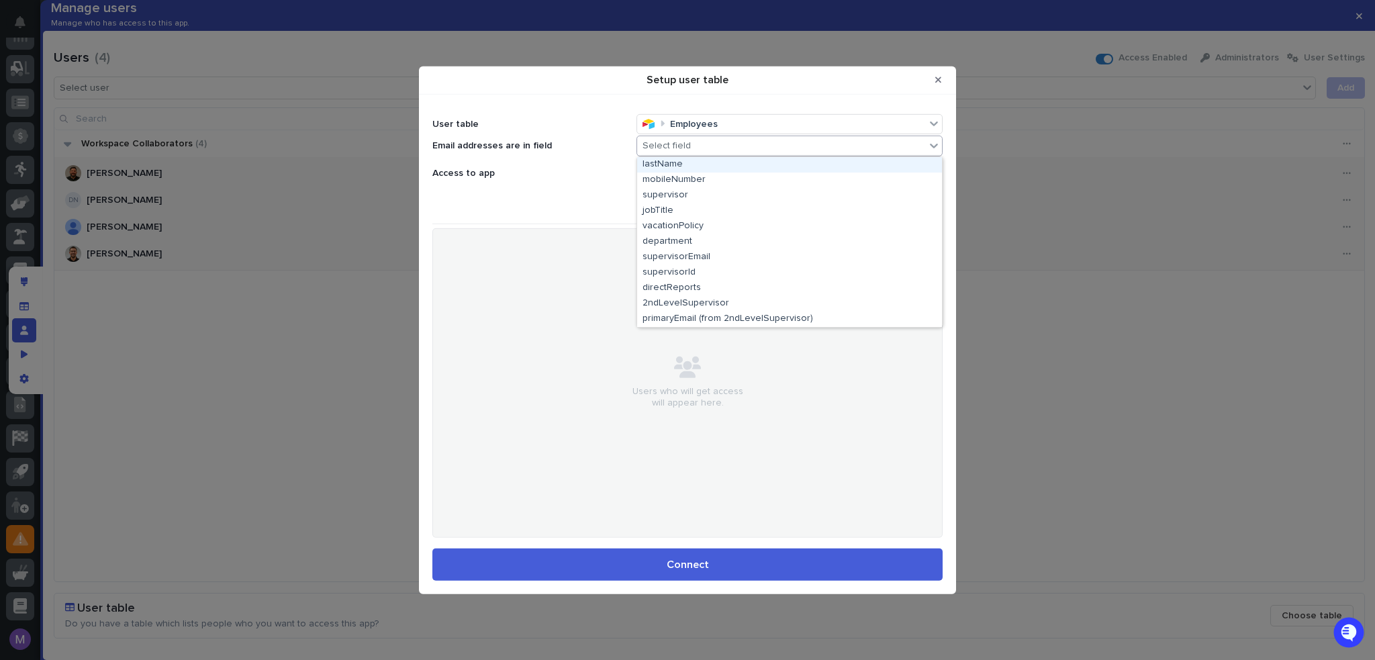
click at [706, 147] on div "Select field" at bounding box center [781, 145] width 288 height 19
click at [612, 194] on div "Access to app Manual Only the users and groups you choose. Automatic All or fil…" at bounding box center [687, 188] width 510 height 52
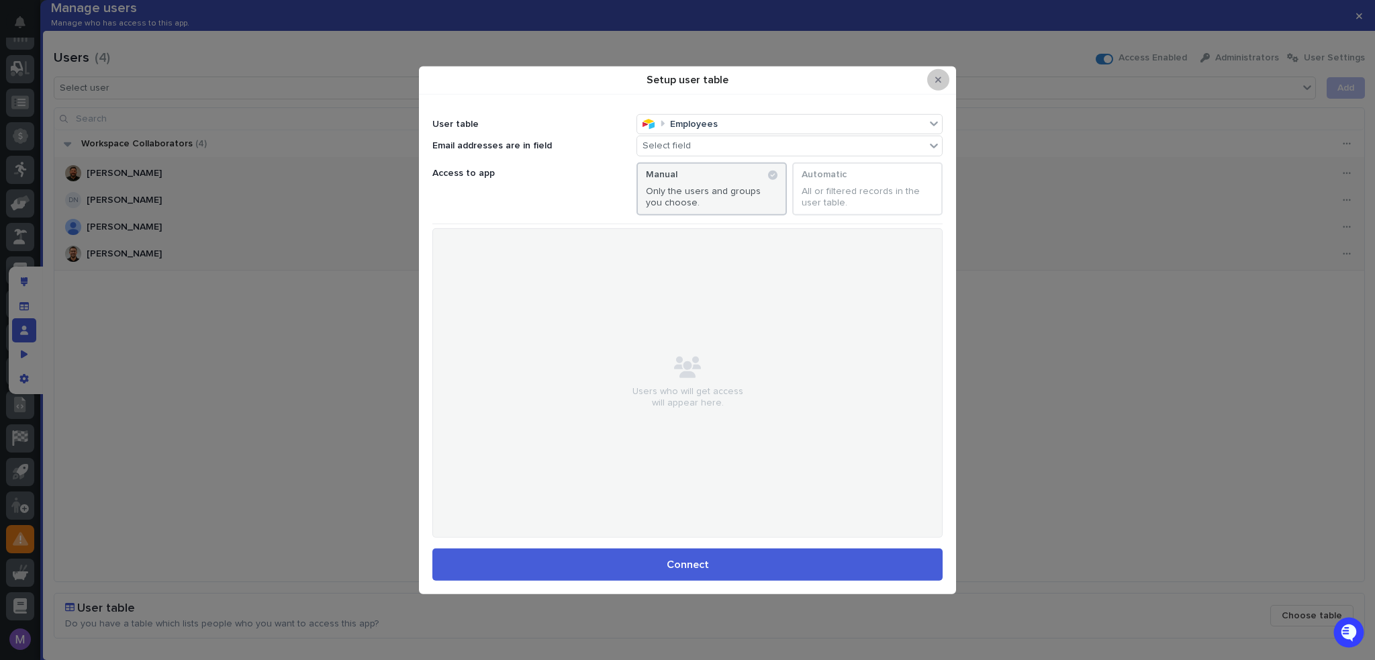
drag, startPoint x: 937, startPoint y: 80, endPoint x: 769, endPoint y: 106, distance: 169.9
click at [937, 80] on icon "Close Modal" at bounding box center [938, 79] width 6 height 9
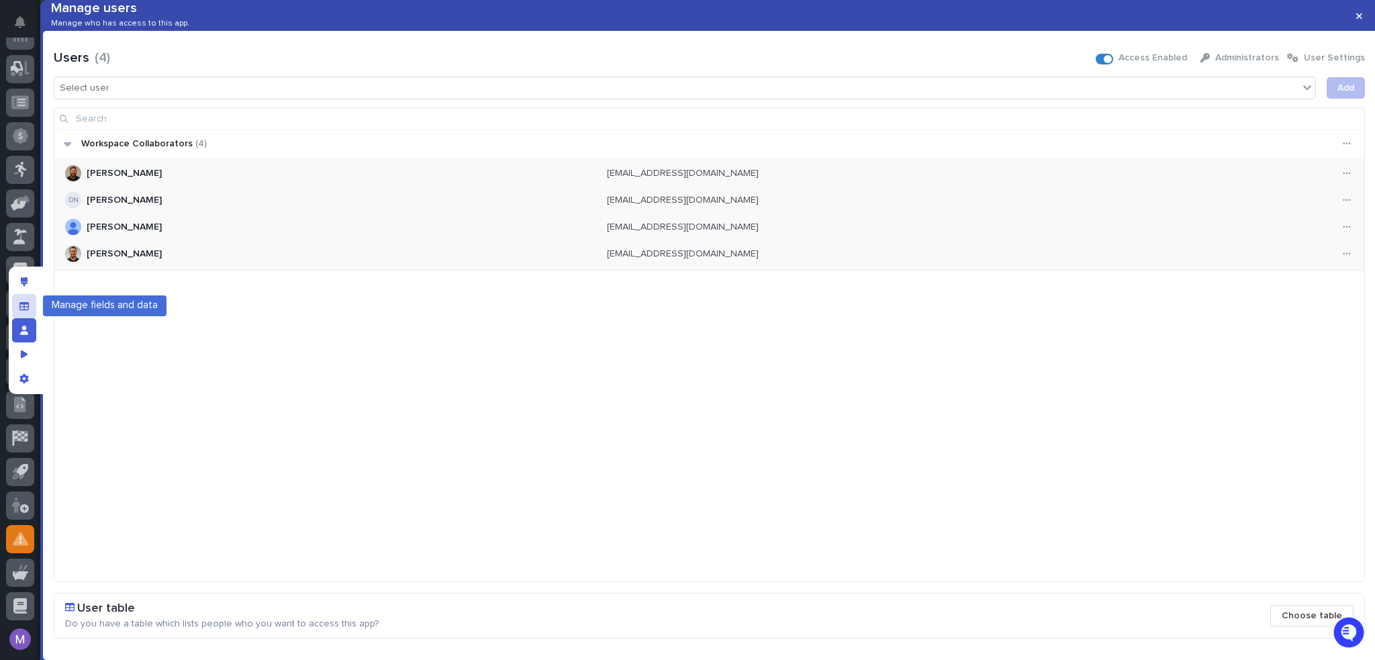
click at [19, 303] on icon "Manage fields and data" at bounding box center [23, 305] width 9 height 8
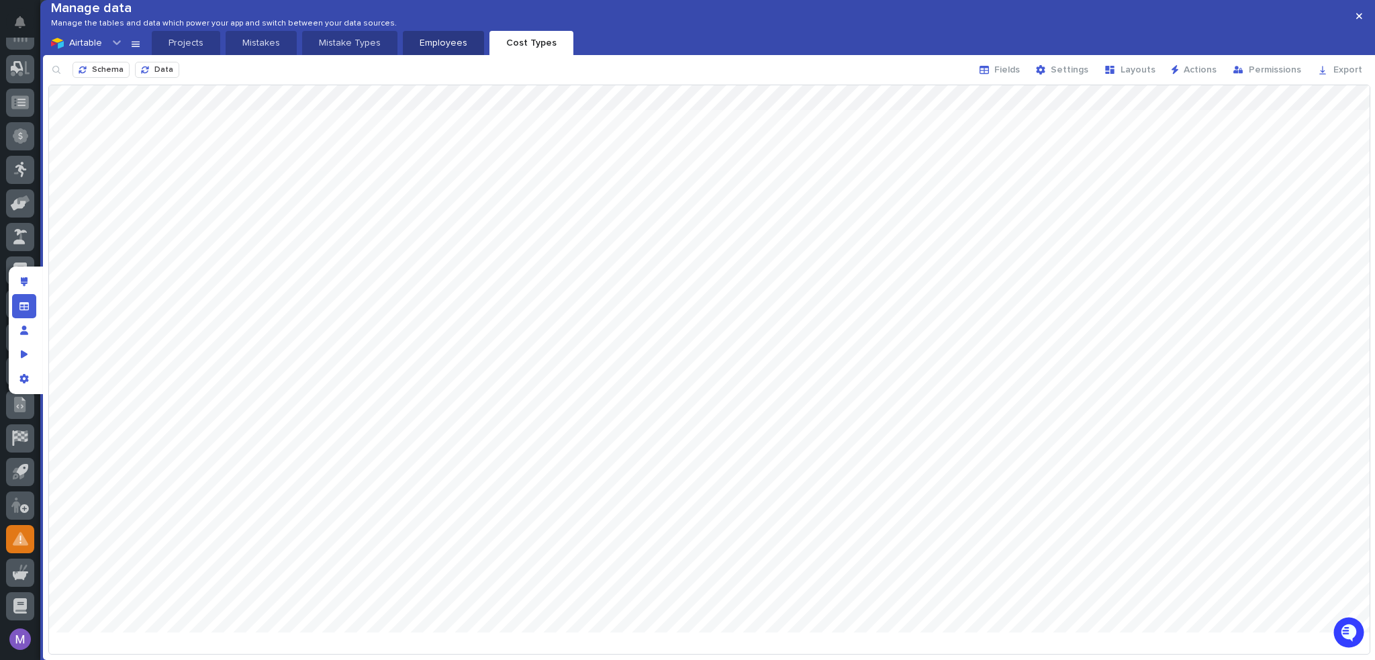
click at [429, 50] on p "Employees" at bounding box center [443, 42] width 65 height 13
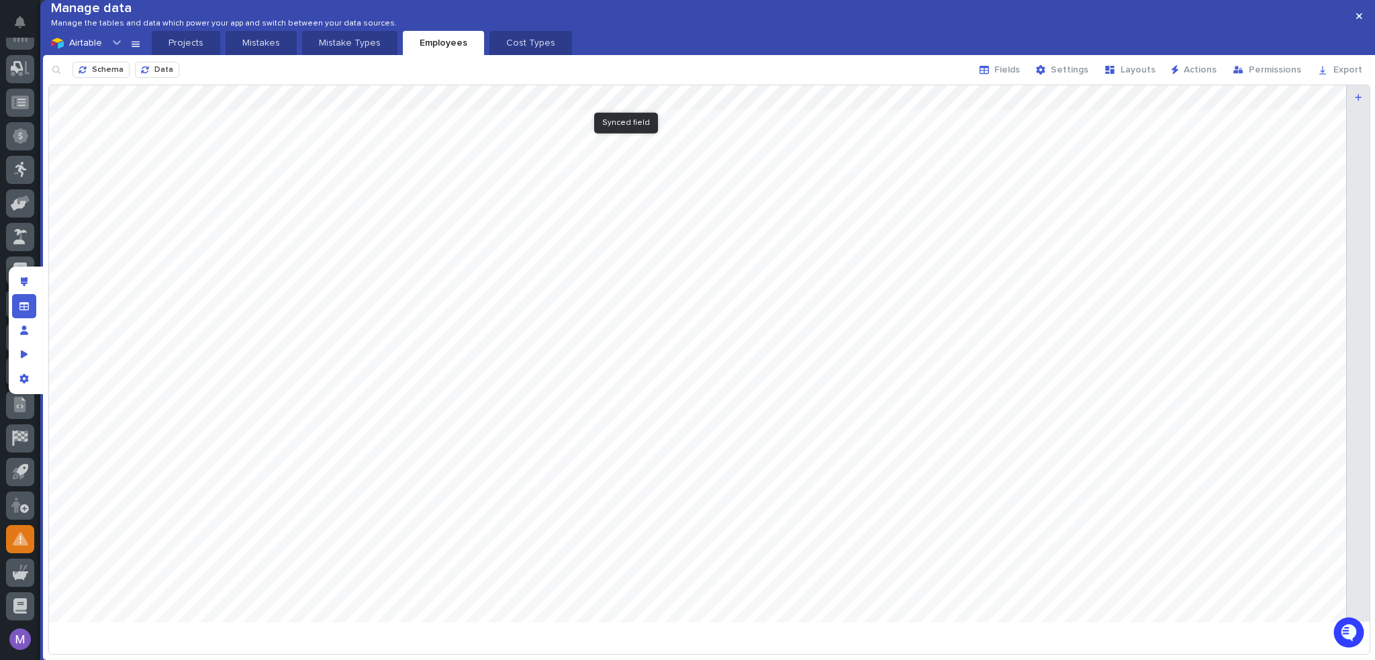
click at [675, 119] on div at bounding box center [709, 358] width 1321 height 547
drag, startPoint x: 675, startPoint y: 119, endPoint x: 853, endPoint y: 93, distance: 179.1
click at [847, 85] on div "Schema Data Fields Settings Layouts Actions Permissions Export" at bounding box center [709, 70] width 1333 height 30
click at [1015, 81] on button "Fields" at bounding box center [999, 69] width 56 height 21
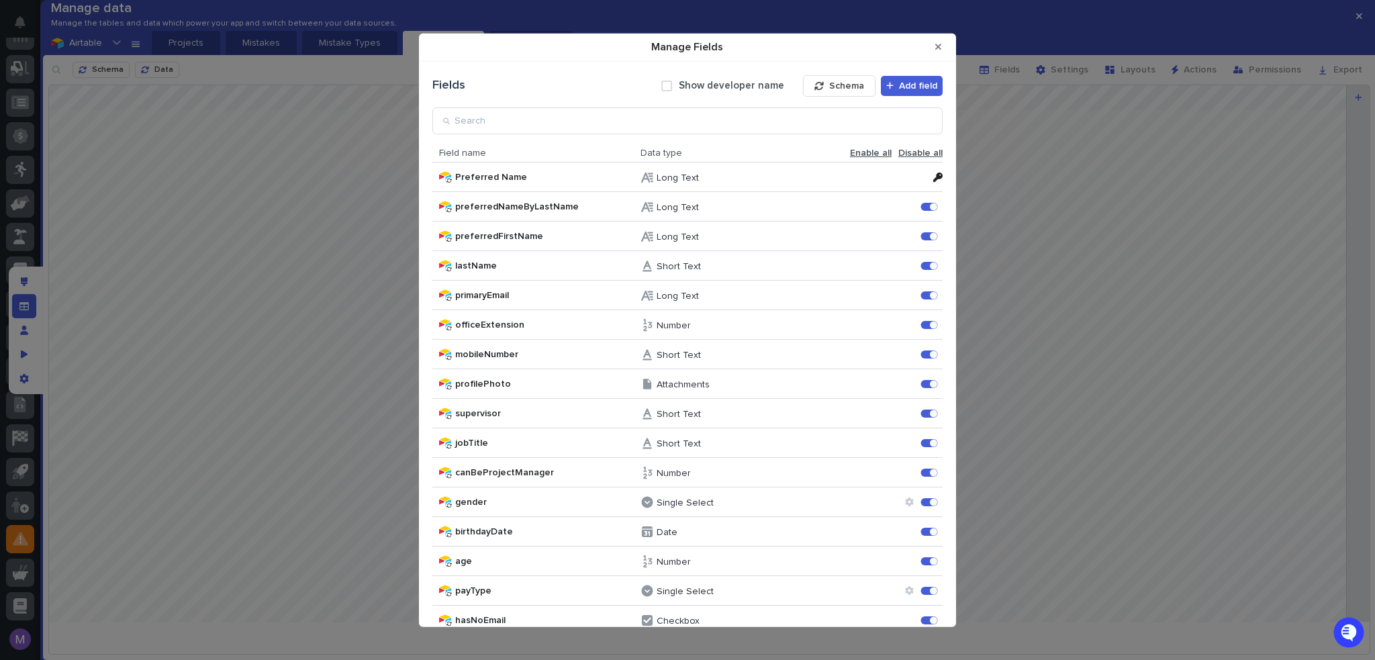
drag, startPoint x: 706, startPoint y: 289, endPoint x: 696, endPoint y: 291, distance: 10.8
click at [703, 289] on div "Long Text" at bounding box center [715, 295] width 151 height 13
click at [674, 294] on p "Long Text" at bounding box center [678, 296] width 42 height 11
drag, startPoint x: 625, startPoint y: 297, endPoint x: 750, endPoint y: 289, distance: 125.1
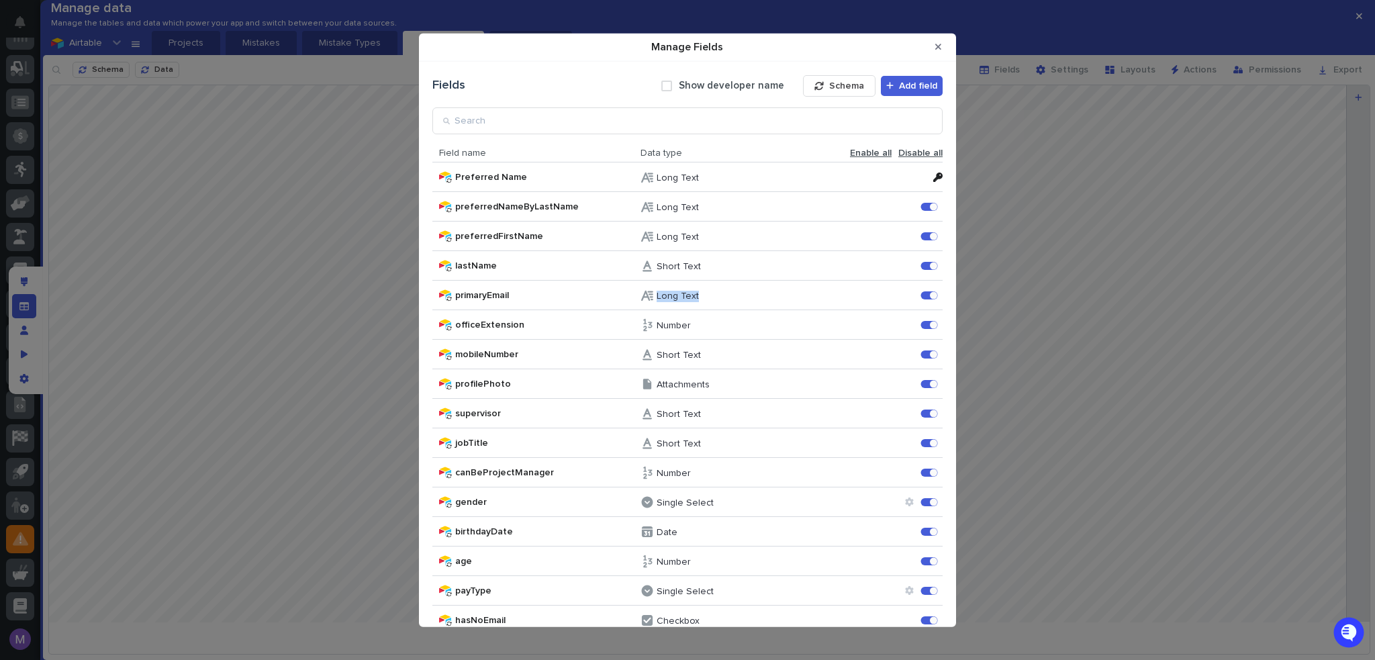
click at [749, 289] on div "primaryEmail Long Text primaryEmail Enable" at bounding box center [687, 296] width 510 height 30
click at [935, 48] on icon "Close Modal" at bounding box center [938, 46] width 6 height 9
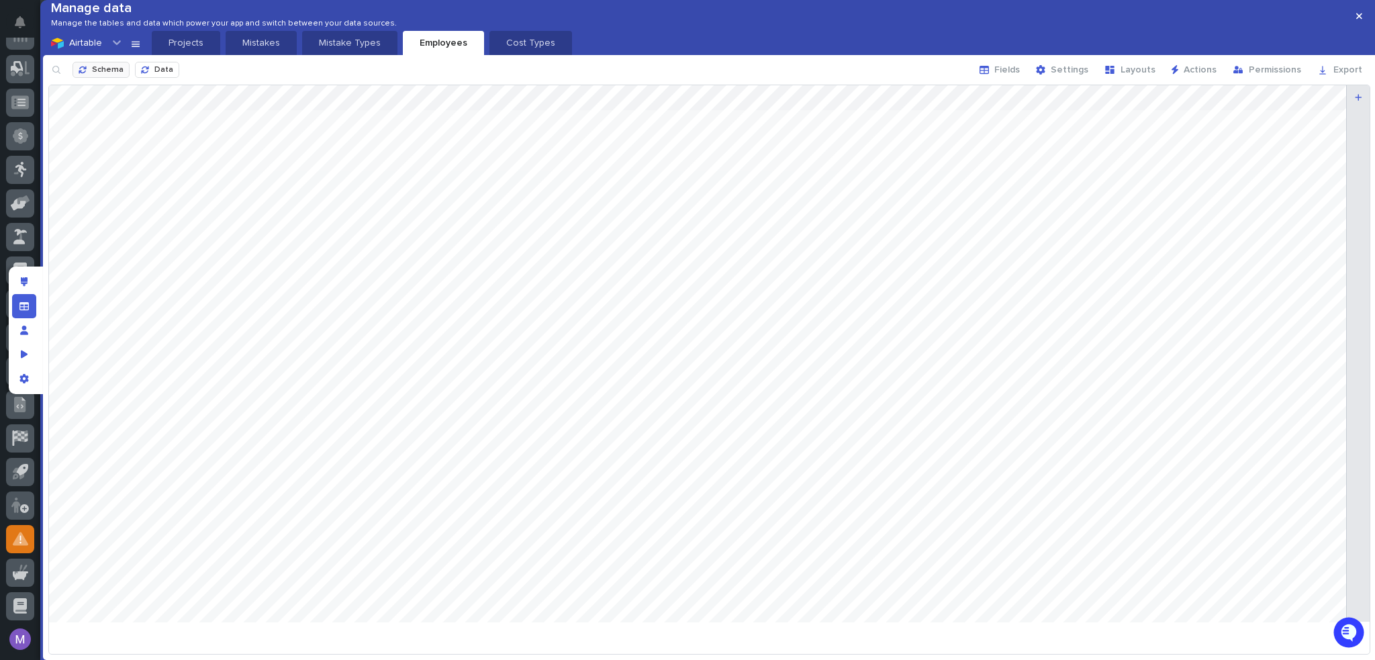
click at [107, 74] on span "Schema" at bounding box center [108, 70] width 32 height 8
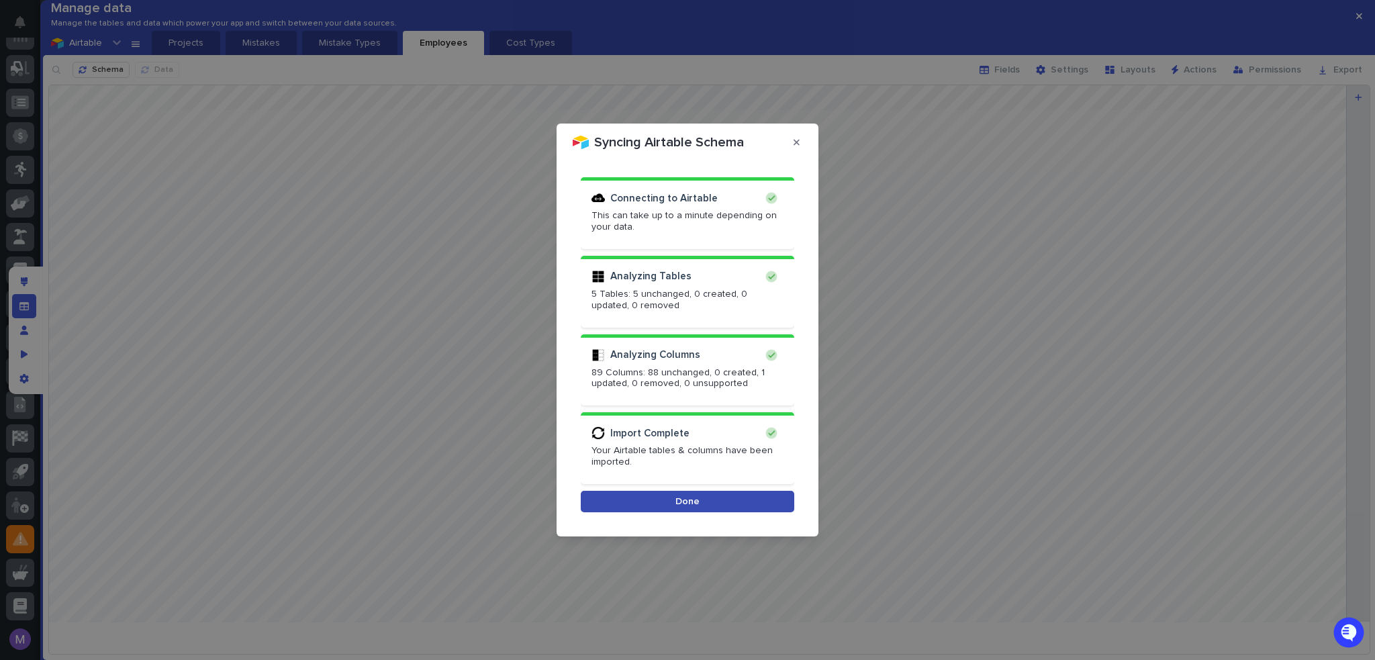
click at [738, 496] on button "Done" at bounding box center [687, 501] width 213 height 21
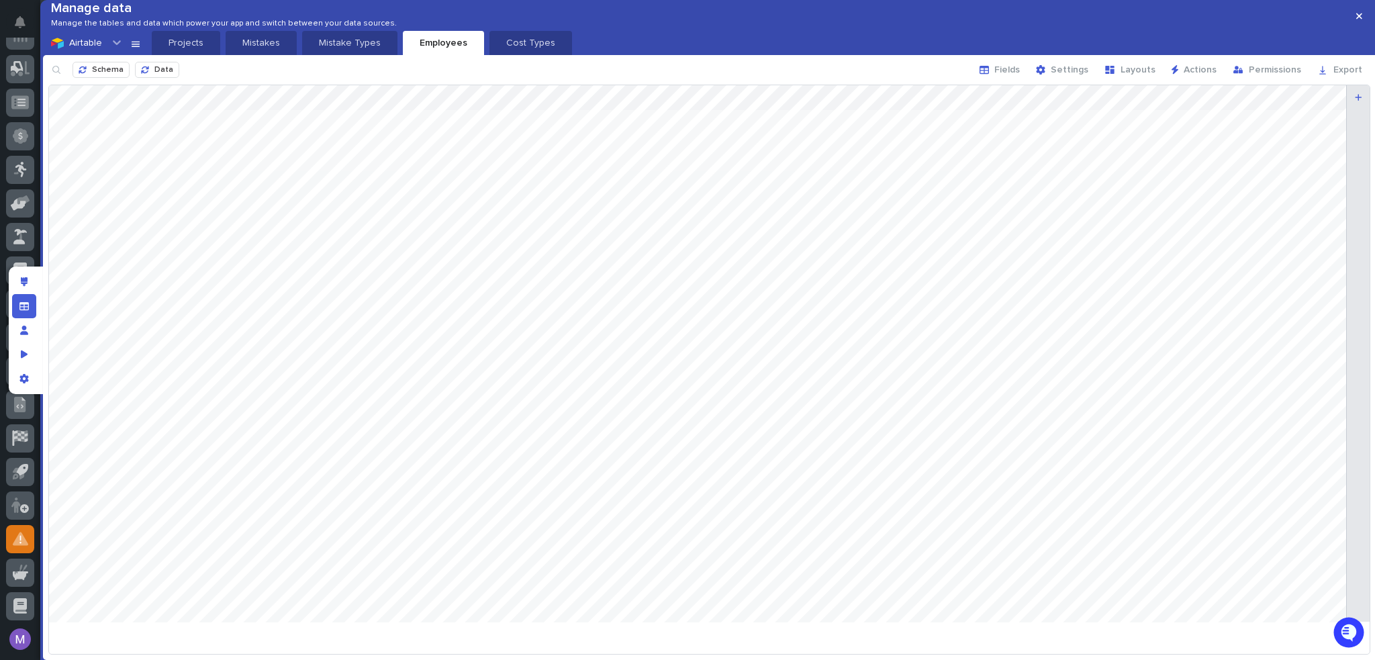
click at [862, 55] on div "Airtable Projects Mistakes Mistake Types Employees Cost Types" at bounding box center [709, 43] width 1333 height 24
click at [24, 330] on icon "Manage users" at bounding box center [24, 330] width 8 height 9
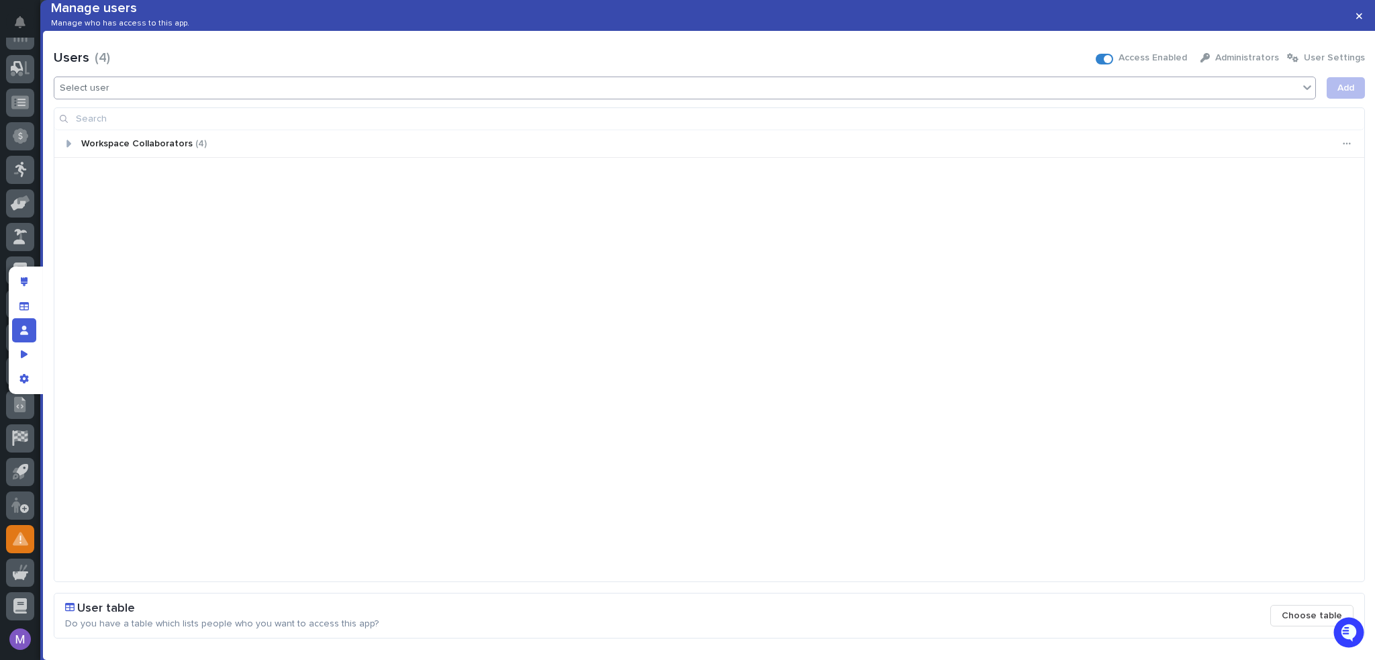
drag, startPoint x: 1321, startPoint y: 72, endPoint x: 1307, endPoint y: 99, distance: 30.9
click at [1309, 96] on div "Users ( 4 ) Access Enabled Administrators User Settings Select user Add Workspa…" at bounding box center [709, 340] width 1311 height 597
click at [1308, 609] on button "Choose table" at bounding box center [1311, 615] width 83 height 21
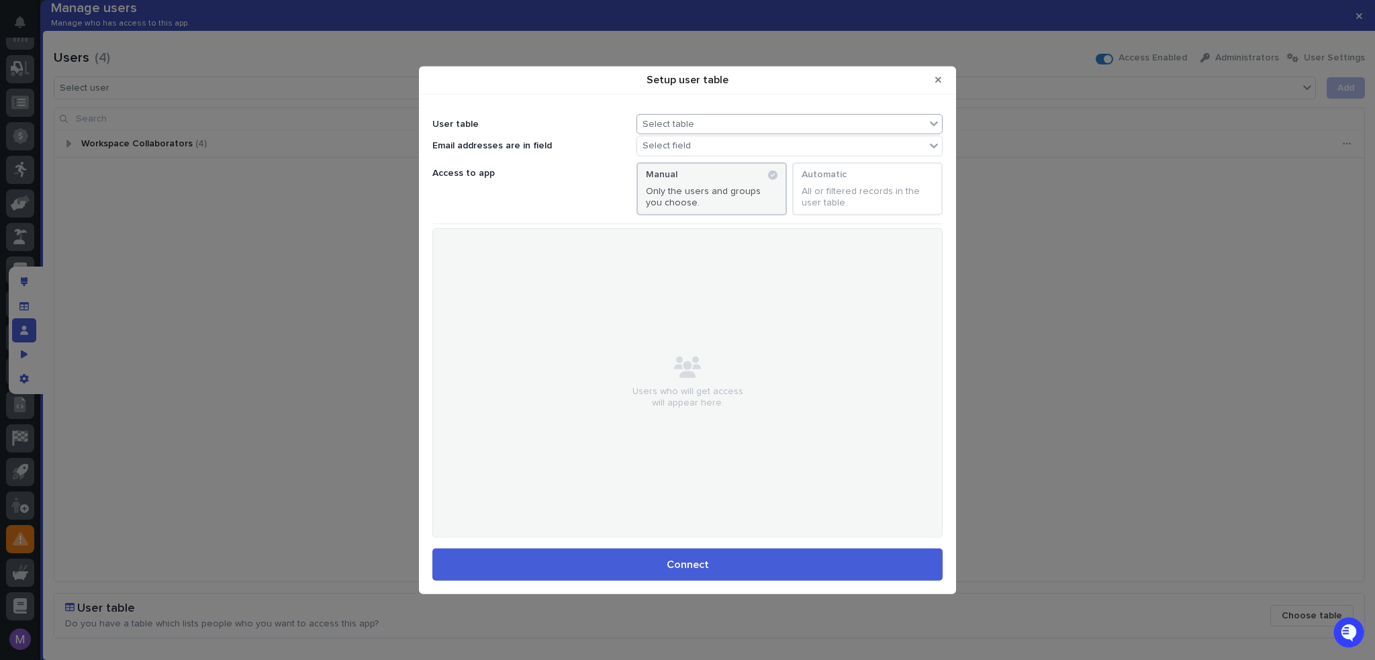
click at [696, 127] on input "Setup user table" at bounding box center [696, 123] width 1 height 11
click at [676, 217] on div "Employees" at bounding box center [789, 212] width 294 height 11
click at [683, 150] on div "Select field" at bounding box center [666, 145] width 48 height 11
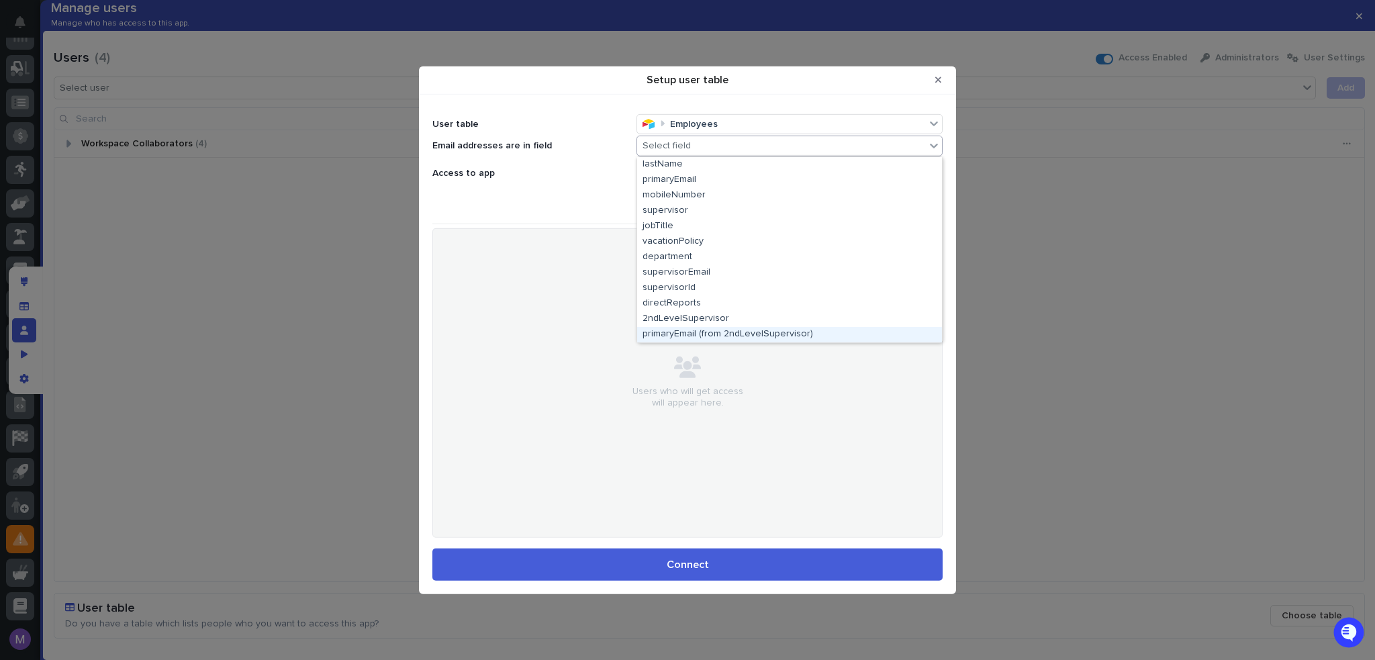
click at [701, 332] on div "primaryEmail (from 2ndLevelSupervisor)" at bounding box center [789, 334] width 305 height 15
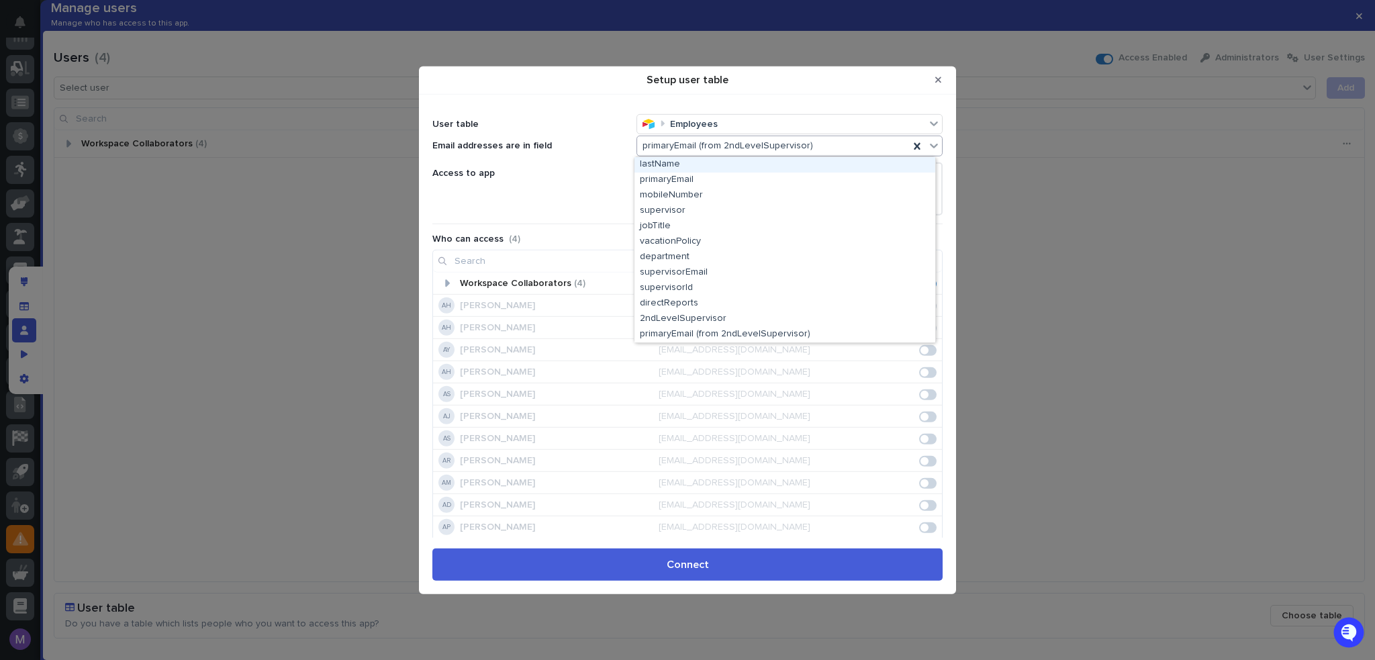
click at [802, 146] on span "primaryEmail (from 2ndLevelSupervisor)" at bounding box center [727, 145] width 171 height 11
click at [717, 179] on div "primaryEmail" at bounding box center [784, 180] width 301 height 15
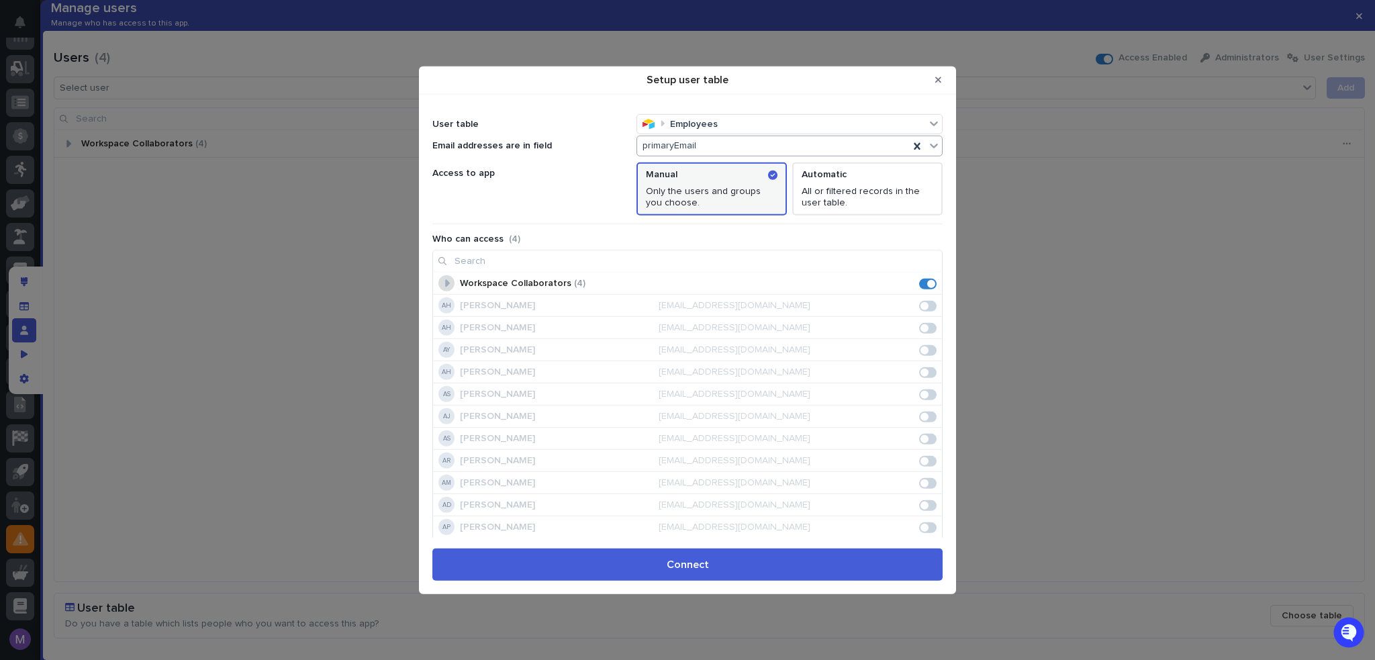
click at [450, 283] on div "Setup user table" at bounding box center [446, 283] width 16 height 16
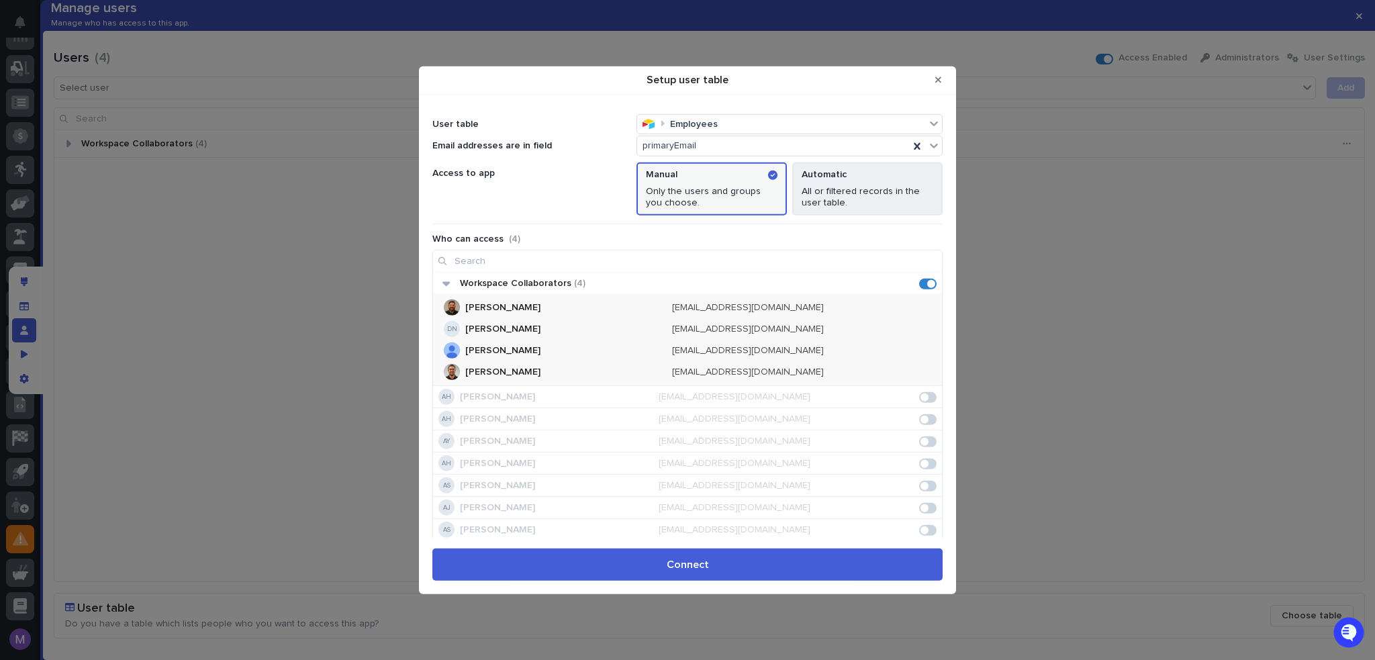
click at [841, 193] on p "All or filtered records in the user table." at bounding box center [868, 197] width 132 height 23
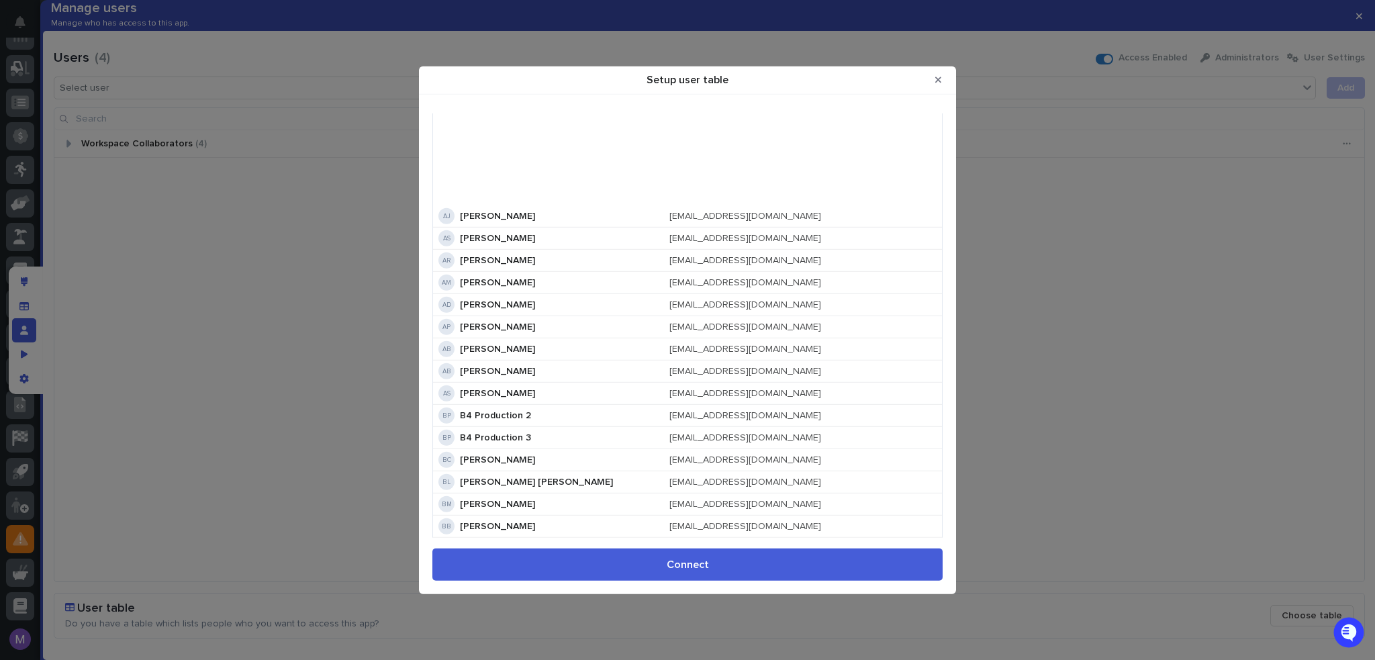
scroll to position [0, 0]
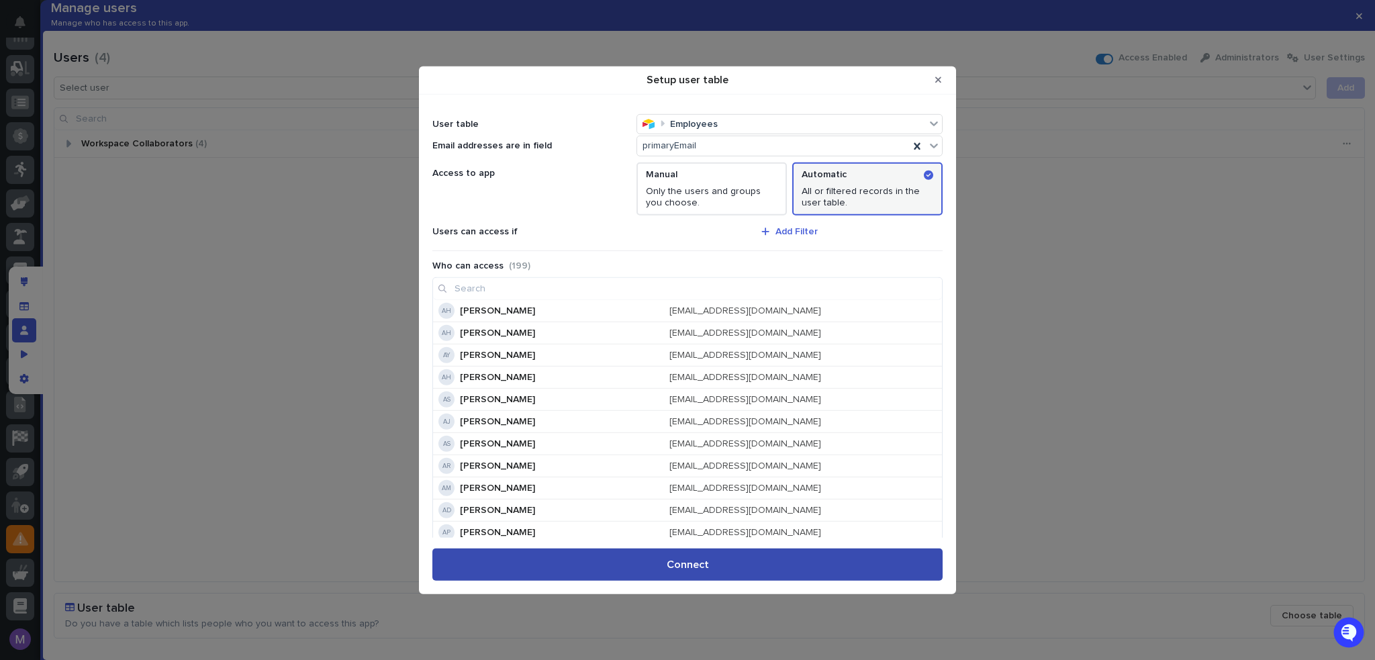
click at [747, 558] on button "Connect" at bounding box center [687, 564] width 510 height 32
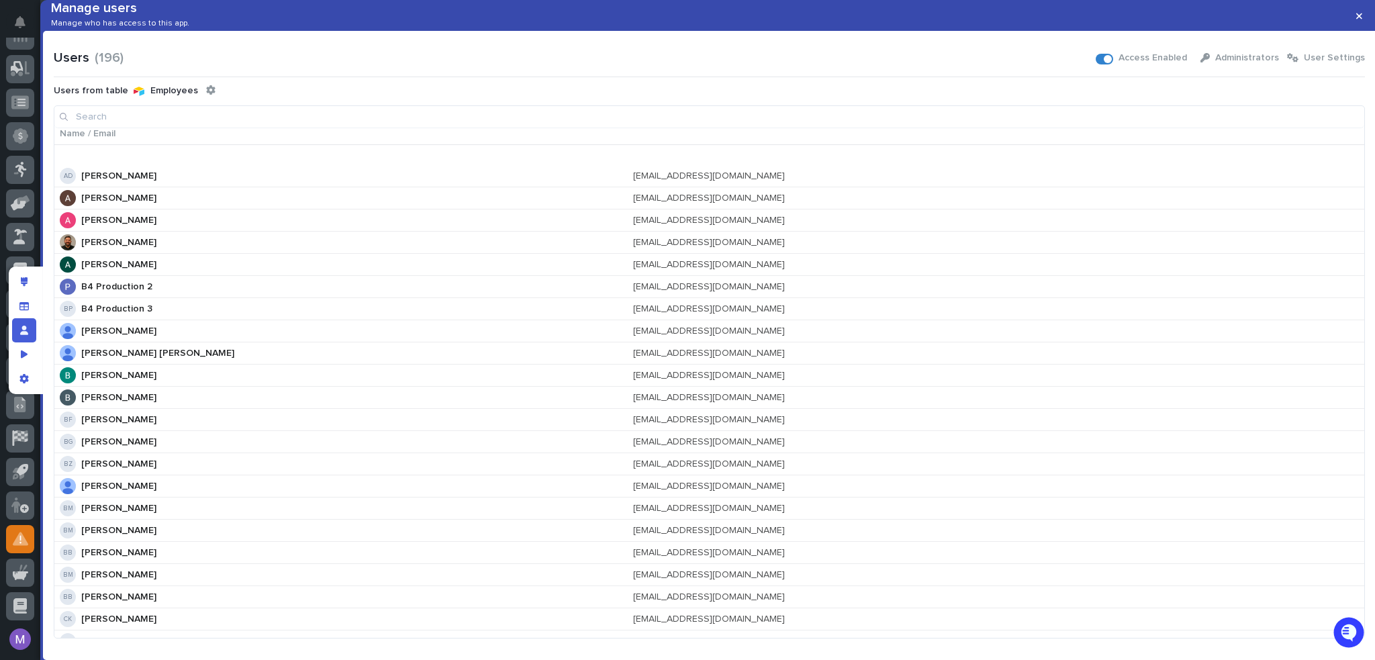
scroll to position [873, 0]
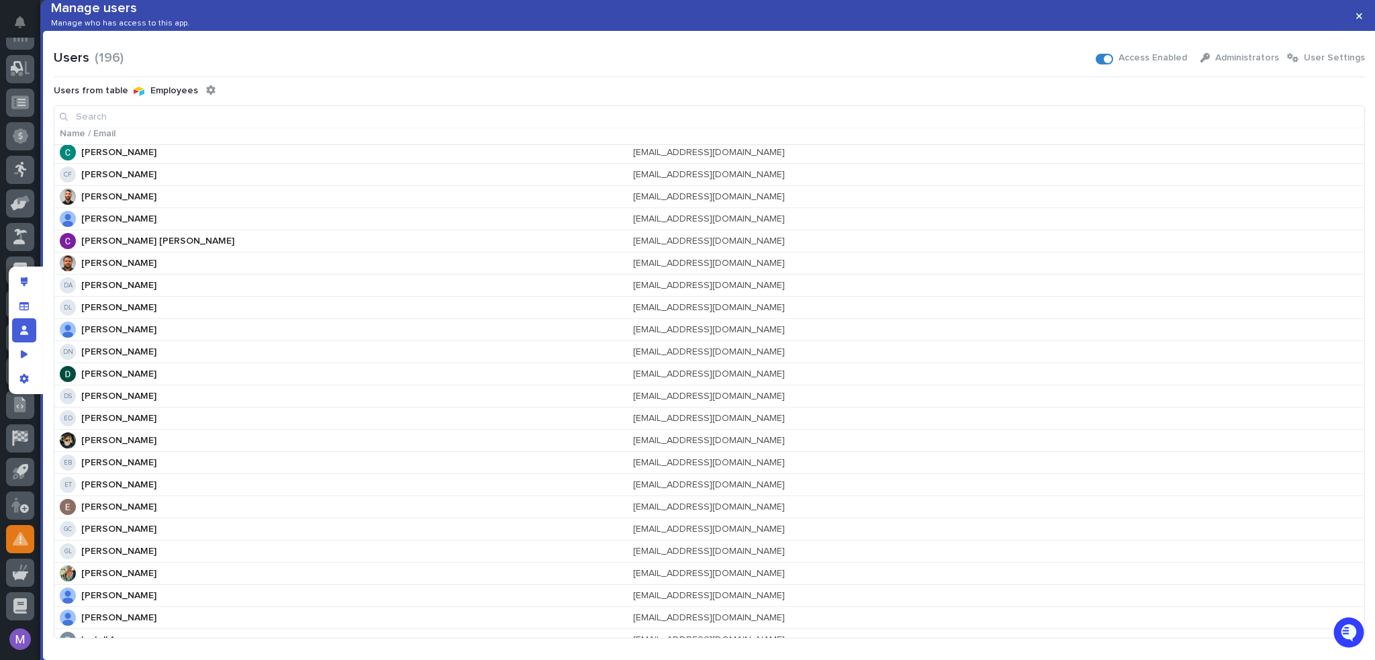
click at [192, 128] on input at bounding box center [709, 116] width 1310 height 21
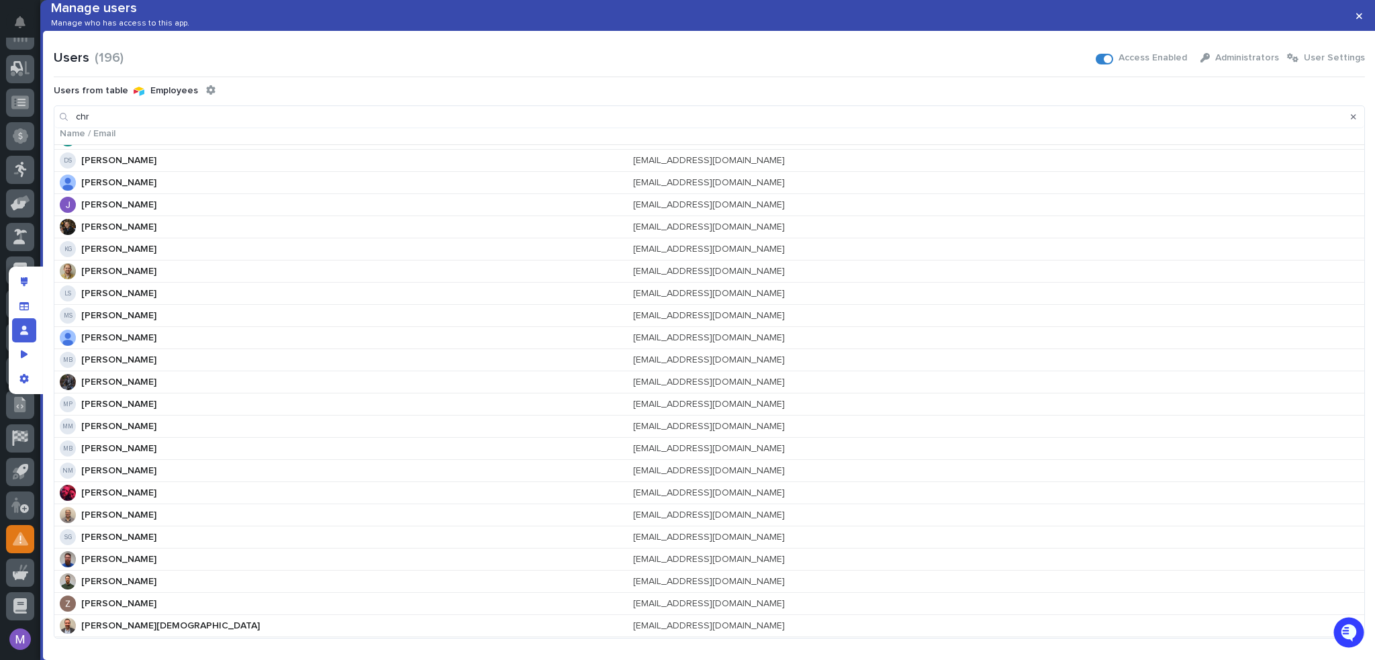
scroll to position [0, 0]
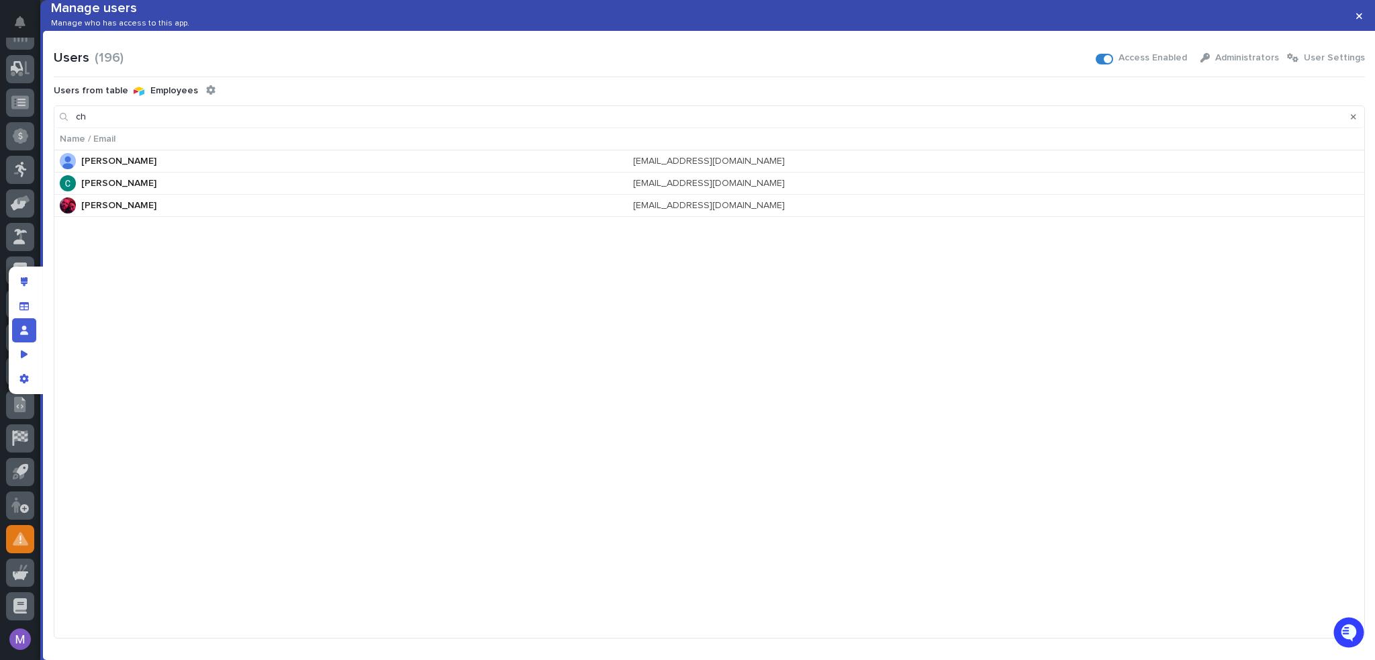
type input "c"
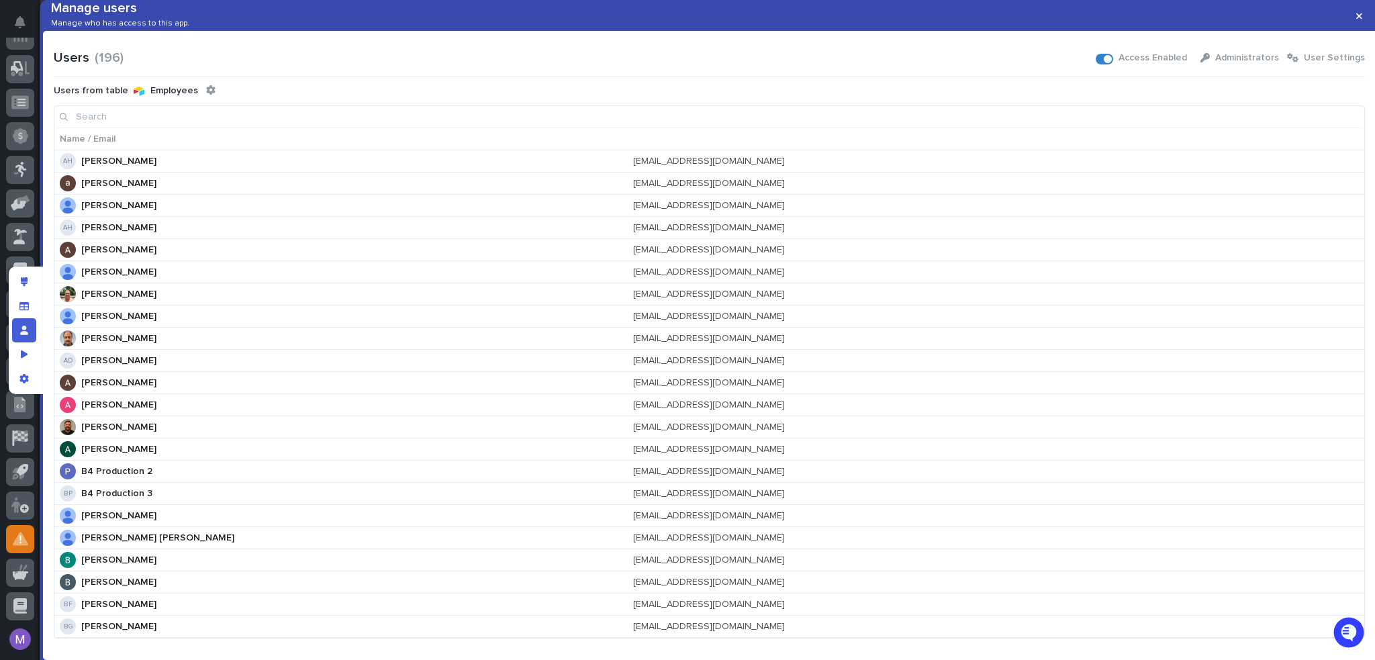
click at [437, 68] on div "Users ( 196 ) Access Enabled Administrators User Settings" at bounding box center [709, 57] width 1311 height 21
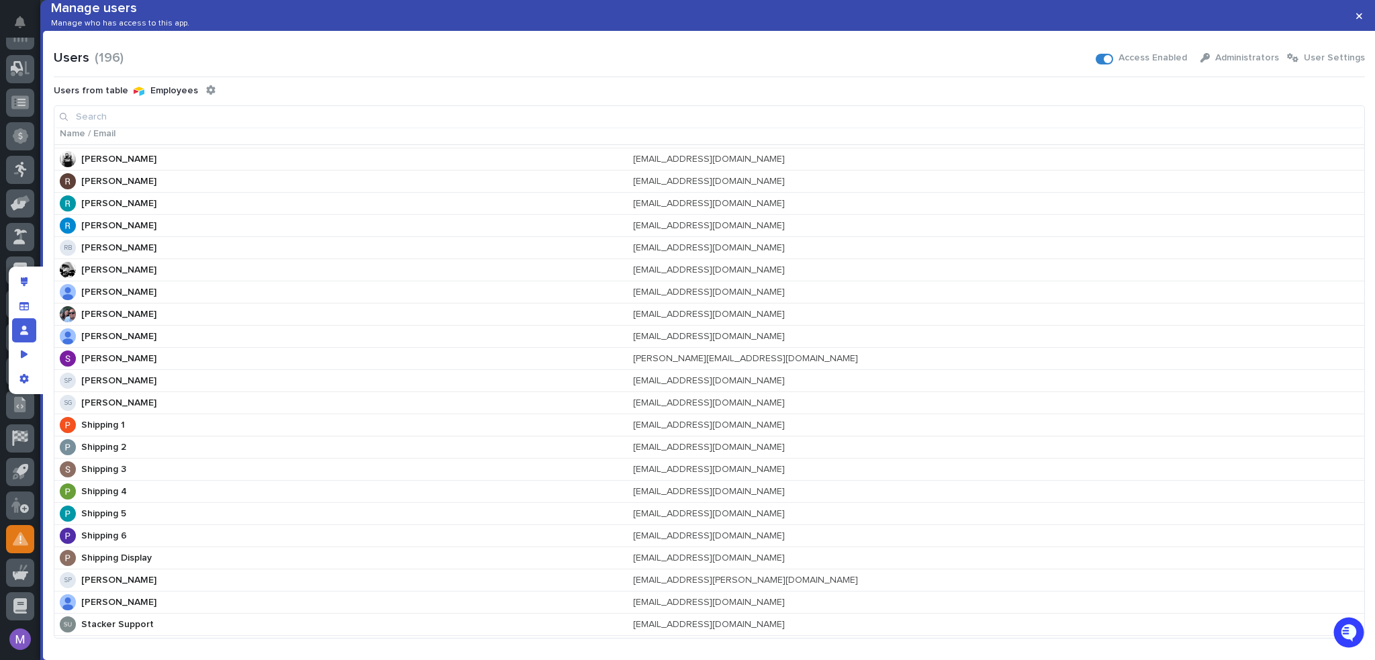
scroll to position [3473, 0]
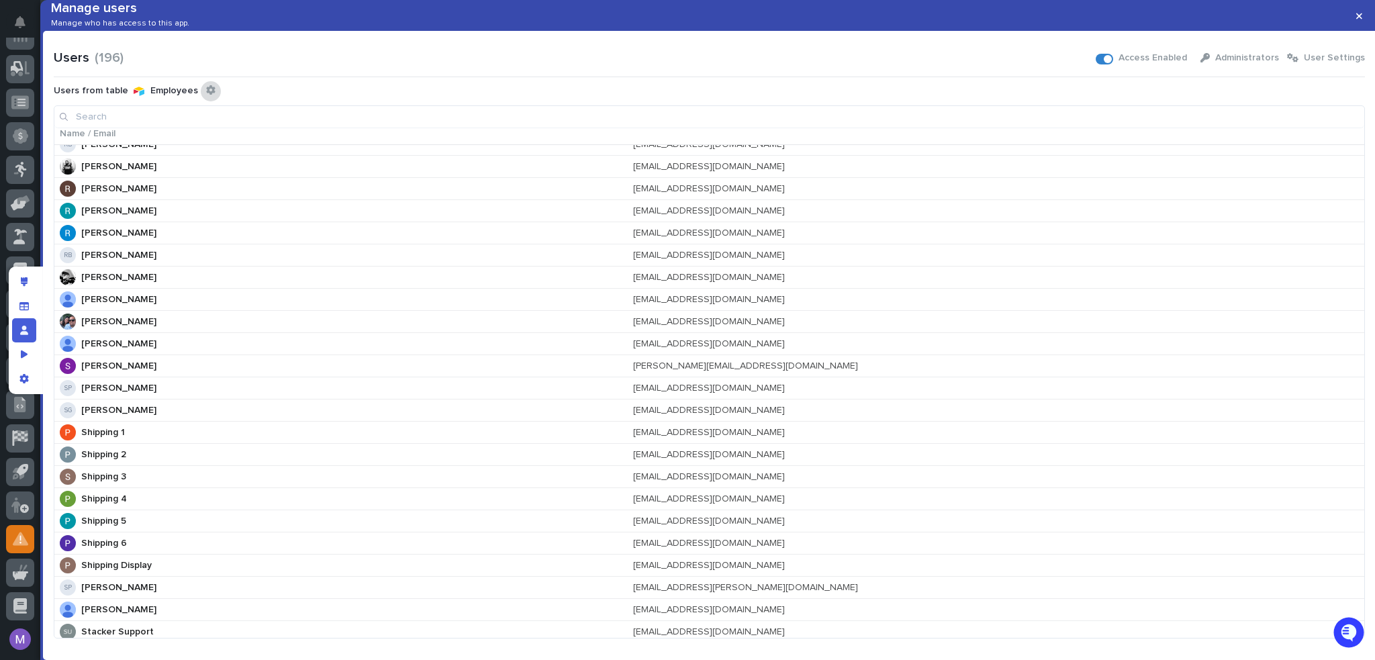
click at [206, 95] on icon "Configure connected user table" at bounding box center [210, 89] width 9 height 9
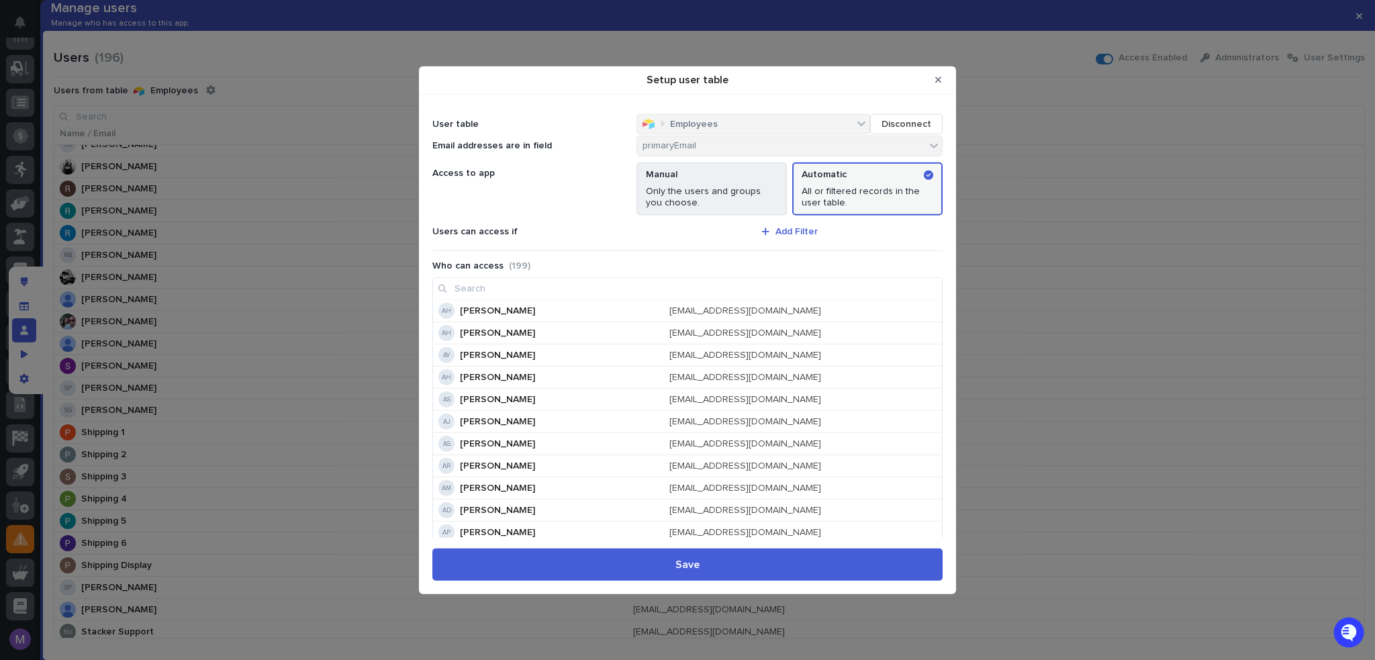
click at [747, 198] on p "Only the users and groups you choose." at bounding box center [712, 197] width 132 height 23
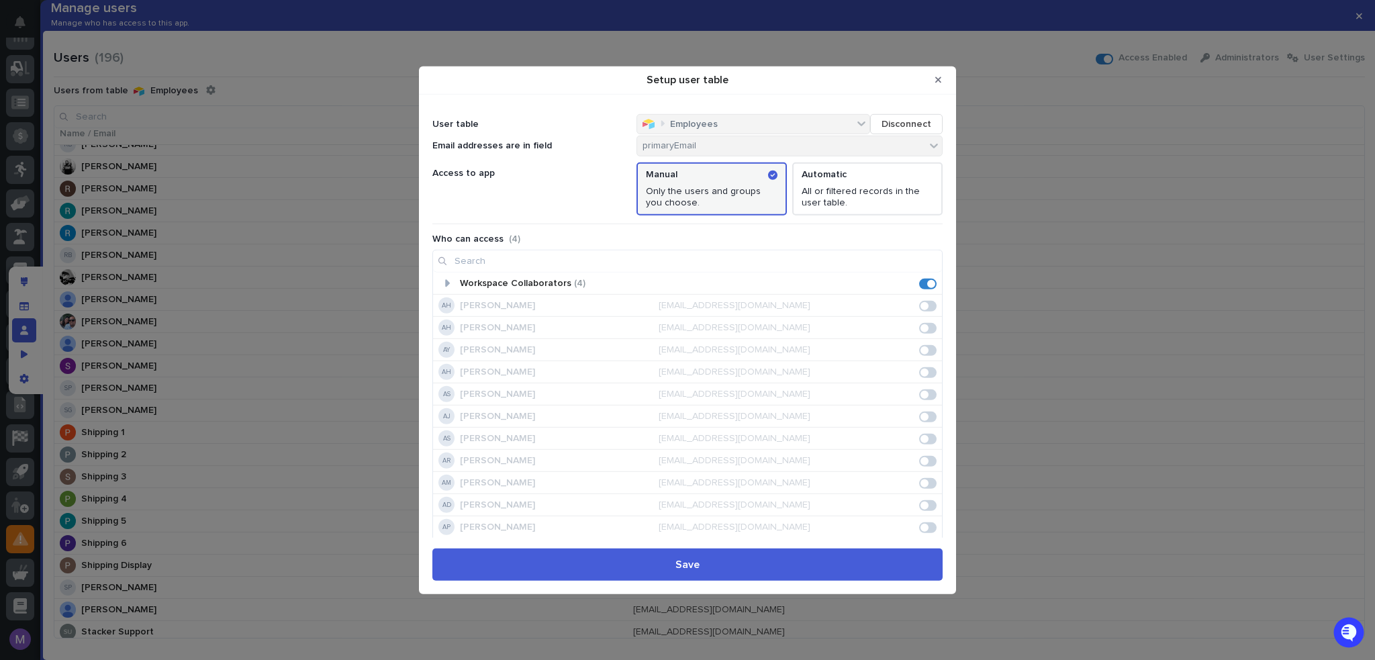
click at [920, 305] on span "Setup user table" at bounding box center [924, 305] width 8 height 8
click at [921, 325] on span "Setup user table" at bounding box center [927, 327] width 17 height 11
click at [924, 341] on div "AY Adam Yutzy ayutzy@pwiworks.com" at bounding box center [687, 349] width 509 height 21
click at [923, 350] on span "Setup user table" at bounding box center [927, 349] width 17 height 11
drag, startPoint x: 924, startPoint y: 369, endPoint x: 925, endPoint y: 386, distance: 16.8
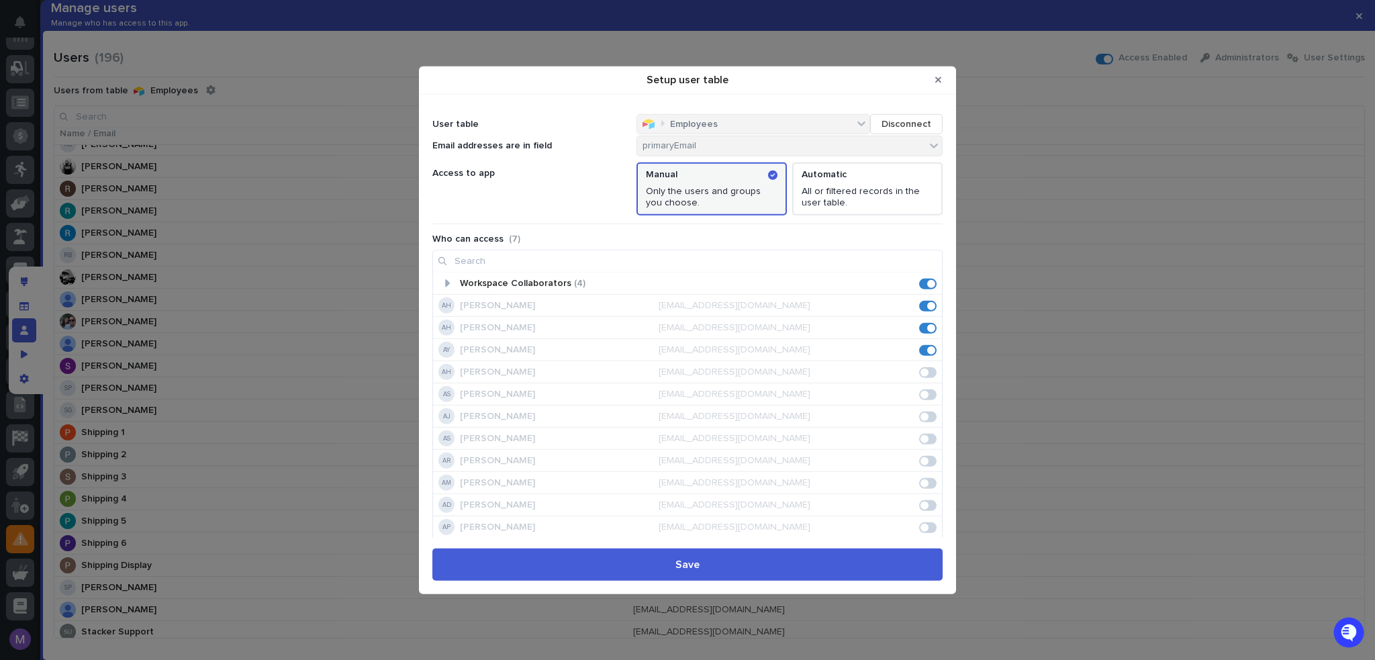
click at [924, 370] on span "Setup user table" at bounding box center [927, 372] width 17 height 11
click at [924, 397] on span "Setup user table" at bounding box center [927, 394] width 17 height 11
click at [918, 422] on div "AJ Andy Johnston ajohnston@pwiworks.com" at bounding box center [687, 416] width 509 height 21
click at [922, 418] on span "Setup user table" at bounding box center [927, 416] width 17 height 11
click at [921, 445] on div "AS Anna Slabaugh afslabaugh@gmail.com" at bounding box center [687, 438] width 509 height 21
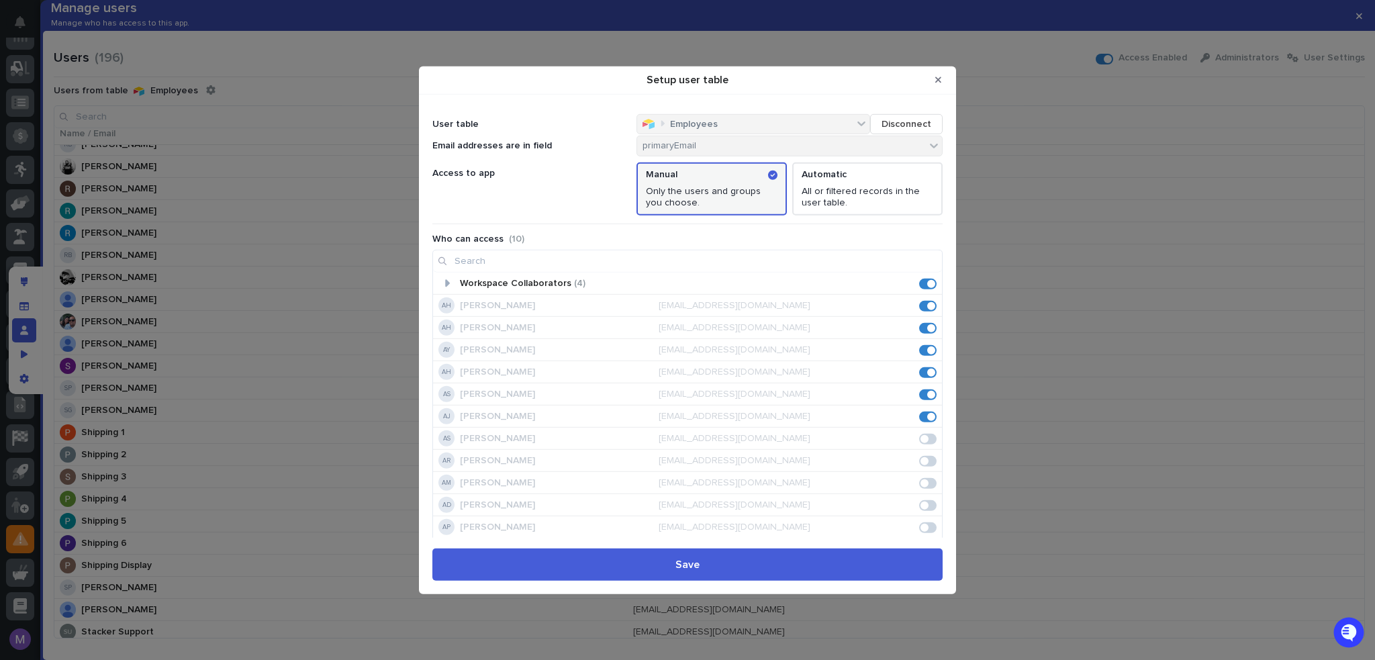
click at [922, 442] on span "Setup user table" at bounding box center [927, 438] width 17 height 11
click at [920, 457] on span "Setup user table" at bounding box center [924, 461] width 8 height 8
drag, startPoint x: 928, startPoint y: 467, endPoint x: 922, endPoint y: 483, distance: 16.6
click at [927, 469] on div "AR Anthony Ramirez aramirez@pwiworks.com" at bounding box center [687, 460] width 509 height 21
click at [922, 483] on span "Setup user table" at bounding box center [927, 482] width 17 height 11
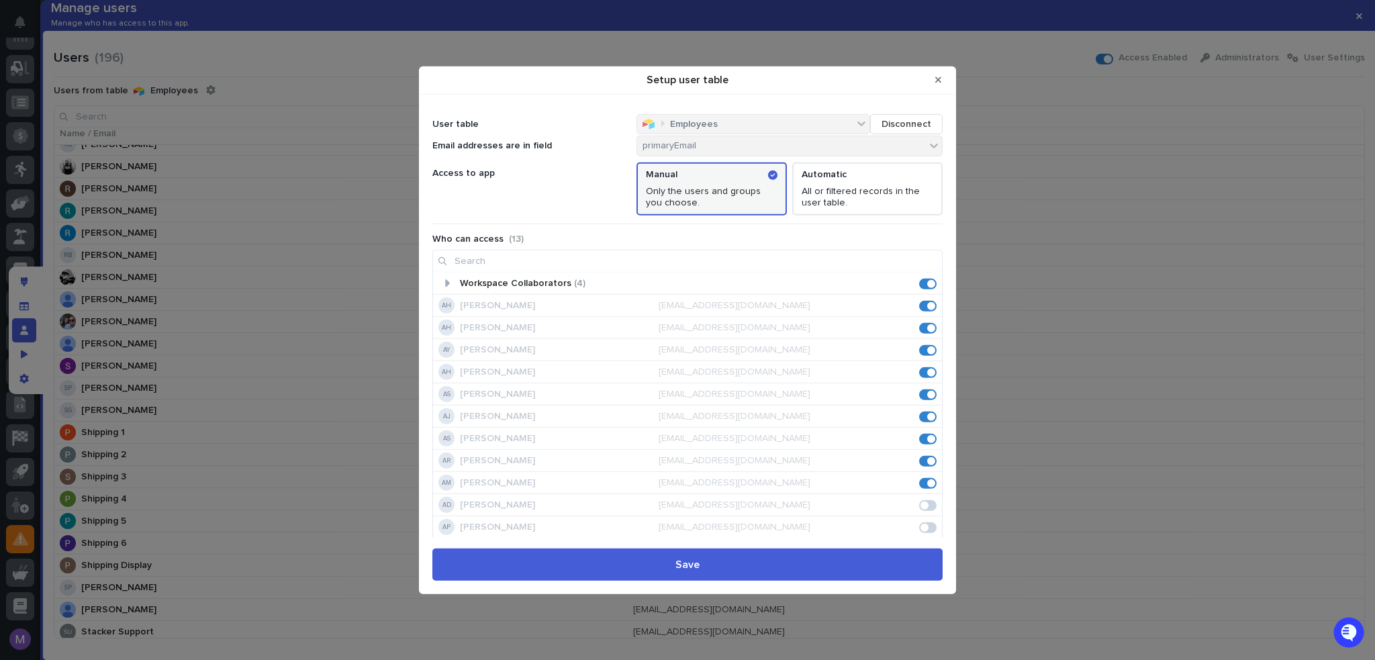
click at [926, 516] on div "Setup user table" at bounding box center [687, 516] width 509 height 1
click at [926, 506] on span "Setup user table" at bounding box center [927, 504] width 17 height 11
click at [924, 526] on span "Setup user table" at bounding box center [927, 527] width 17 height 11
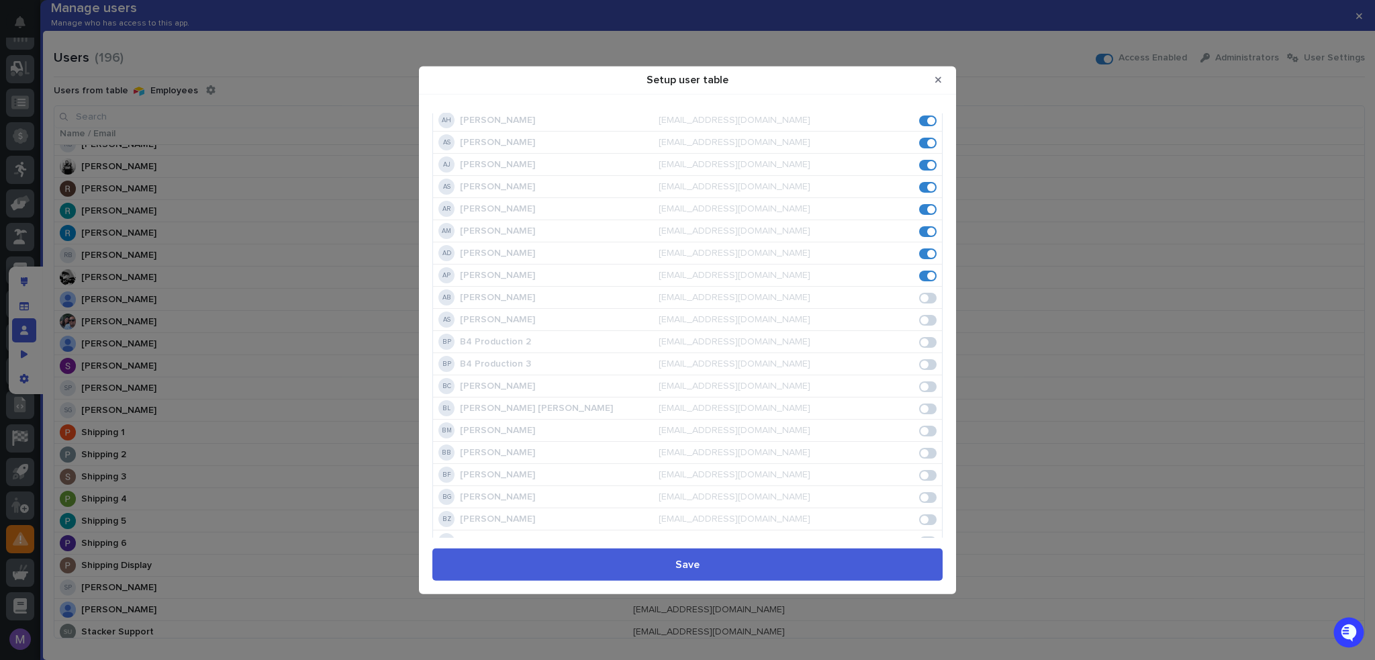
scroll to position [269, 0]
click at [926, 278] on span "Setup user table" at bounding box center [927, 280] width 17 height 11
click at [924, 302] on span "Setup user table" at bounding box center [927, 302] width 17 height 11
click at [920, 367] on span "Setup user table" at bounding box center [924, 369] width 8 height 8
click at [924, 391] on span "Setup user table" at bounding box center [927, 391] width 17 height 11
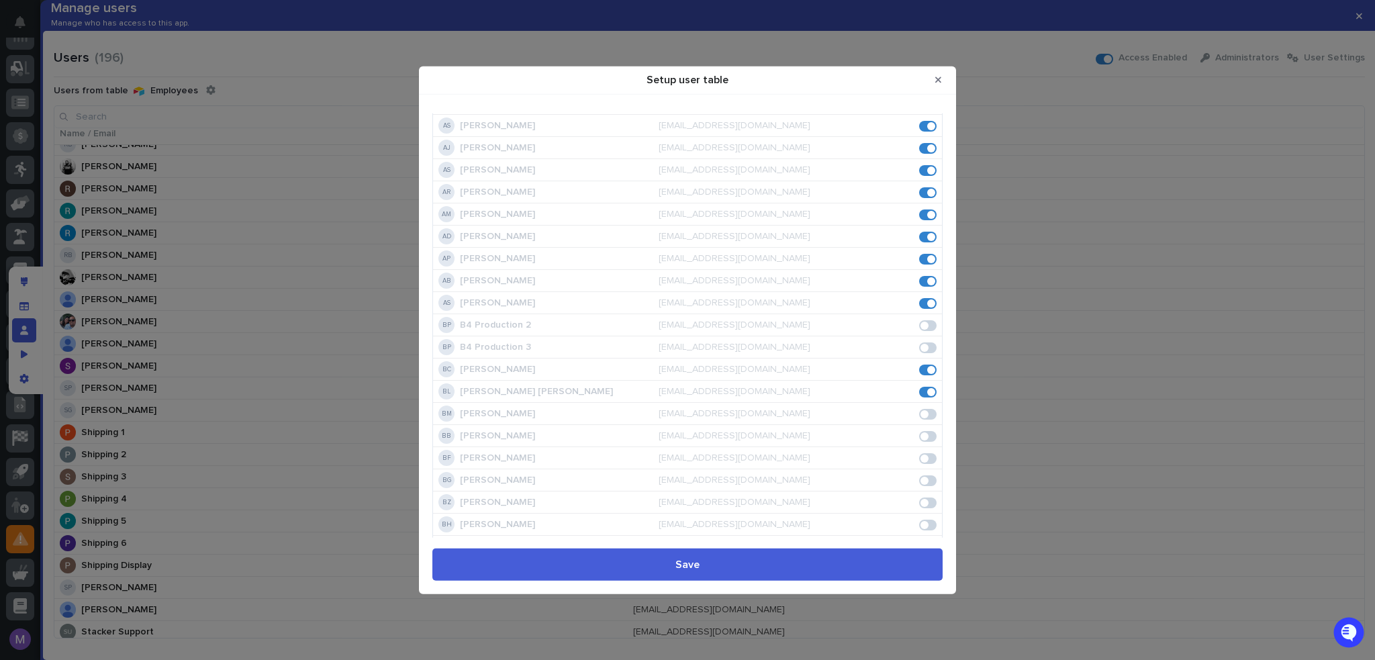
click at [923, 415] on span "Setup user table" at bounding box center [927, 413] width 17 height 11
click at [920, 436] on span "Setup user table" at bounding box center [924, 436] width 8 height 8
click at [921, 463] on div "BF Bob Fonseca gatosprietos65@gmail.com" at bounding box center [687, 457] width 509 height 21
click at [922, 455] on span "Setup user table" at bounding box center [927, 457] width 17 height 11
click at [922, 482] on span "Setup user table" at bounding box center [927, 480] width 17 height 11
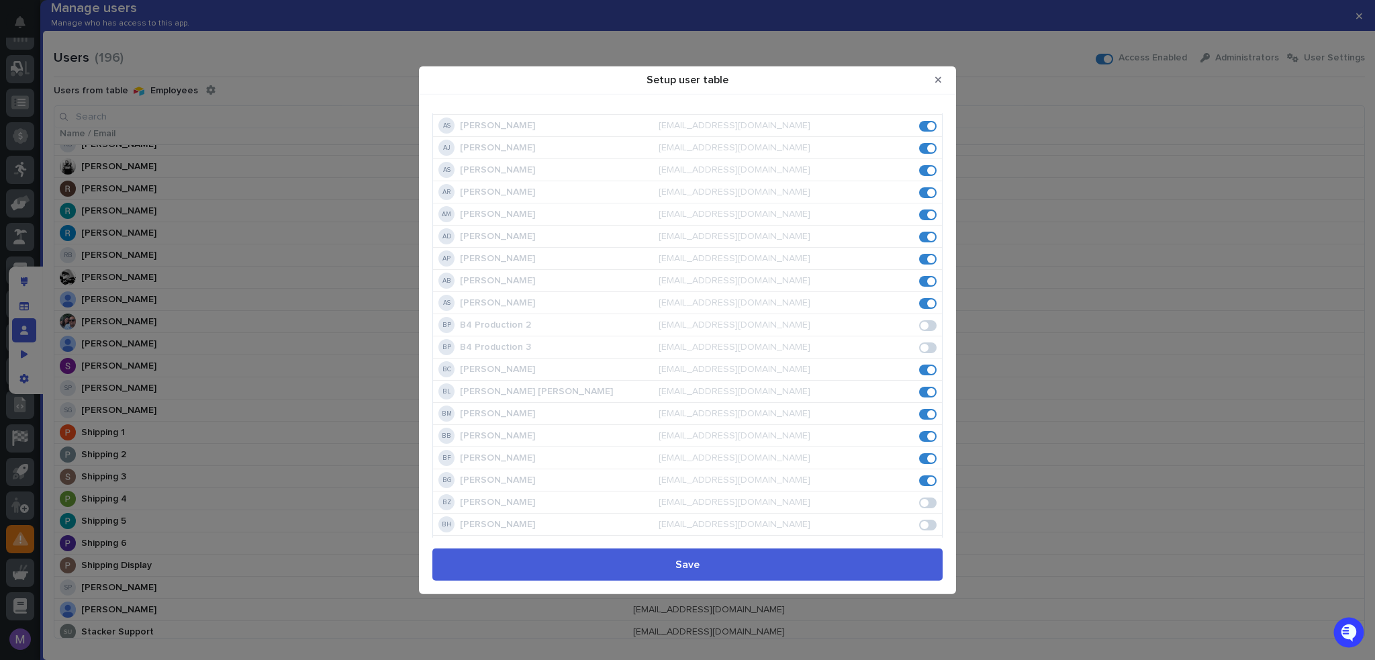
click at [922, 504] on span "Setup user table" at bounding box center [927, 502] width 17 height 11
click at [923, 523] on span "Setup user table" at bounding box center [927, 524] width 17 height 11
click at [920, 346] on span "Setup user table" at bounding box center [924, 345] width 8 height 8
click at [919, 362] on span "Setup user table" at bounding box center [927, 367] width 17 height 11
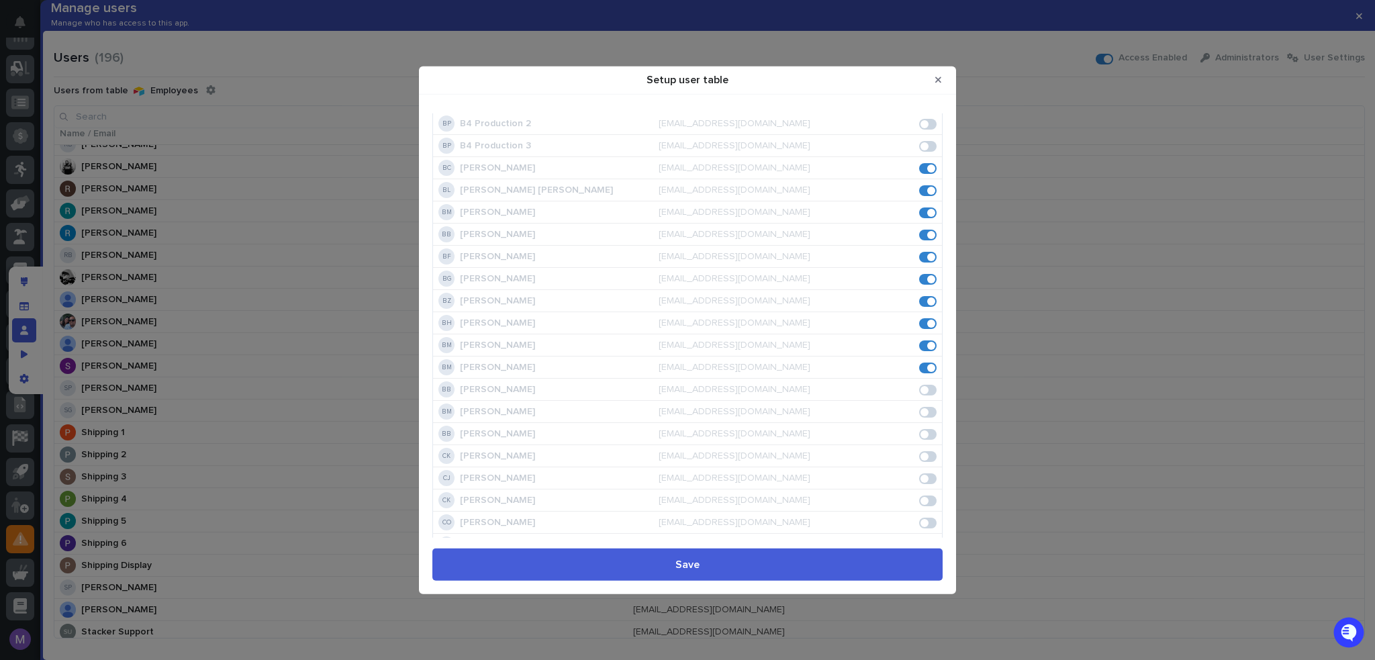
click at [921, 386] on span "Setup user table" at bounding box center [927, 389] width 17 height 11
click at [922, 406] on div "Setup user table" at bounding box center [925, 411] width 23 height 11
click at [922, 411] on span "Setup user table" at bounding box center [927, 411] width 17 height 11
click at [920, 412] on span "Setup user table" at bounding box center [924, 412] width 8 height 8
click at [923, 409] on span "Setup user table" at bounding box center [927, 411] width 17 height 11
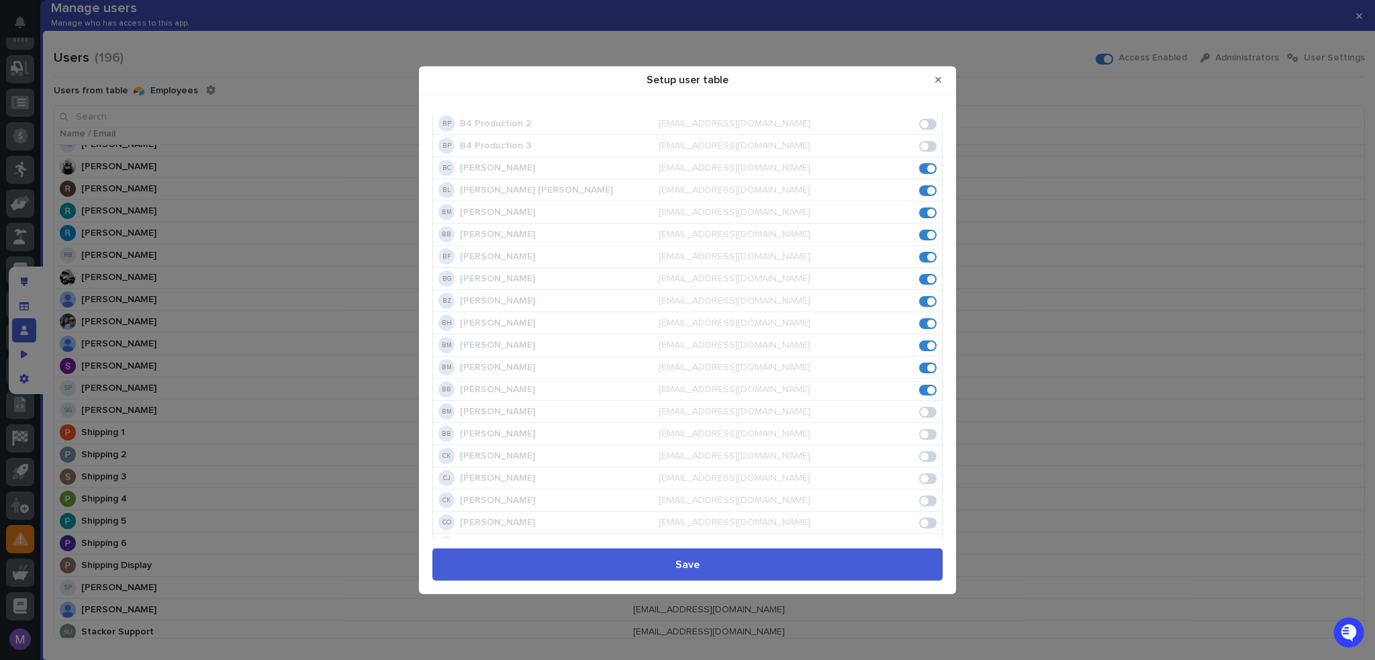
click at [926, 430] on span "Setup user table" at bounding box center [927, 433] width 17 height 11
click at [920, 277] on span "Setup user table" at bounding box center [924, 277] width 8 height 8
click at [920, 305] on div "BB Bubba Bontrager jamminsalsa@gmail.com" at bounding box center [687, 299] width 509 height 21
click at [920, 294] on span "Setup user table" at bounding box center [927, 299] width 17 height 11
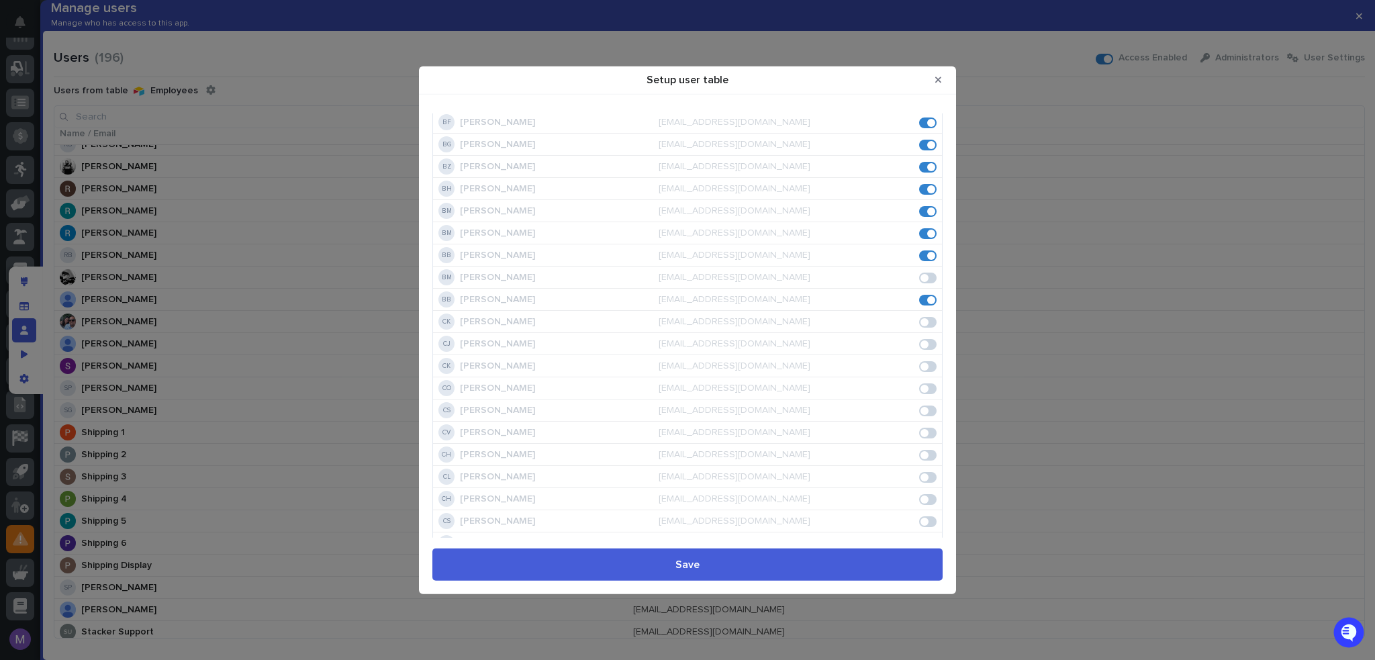
click at [927, 297] on span "Setup user table" at bounding box center [931, 299] width 8 height 8
click at [921, 297] on span "Setup user table" at bounding box center [927, 299] width 17 height 11
click at [924, 277] on span "Setup user table" at bounding box center [927, 277] width 17 height 11
click at [920, 319] on span "Setup user table" at bounding box center [924, 322] width 8 height 8
click at [920, 340] on span "Setup user table" at bounding box center [924, 344] width 8 height 8
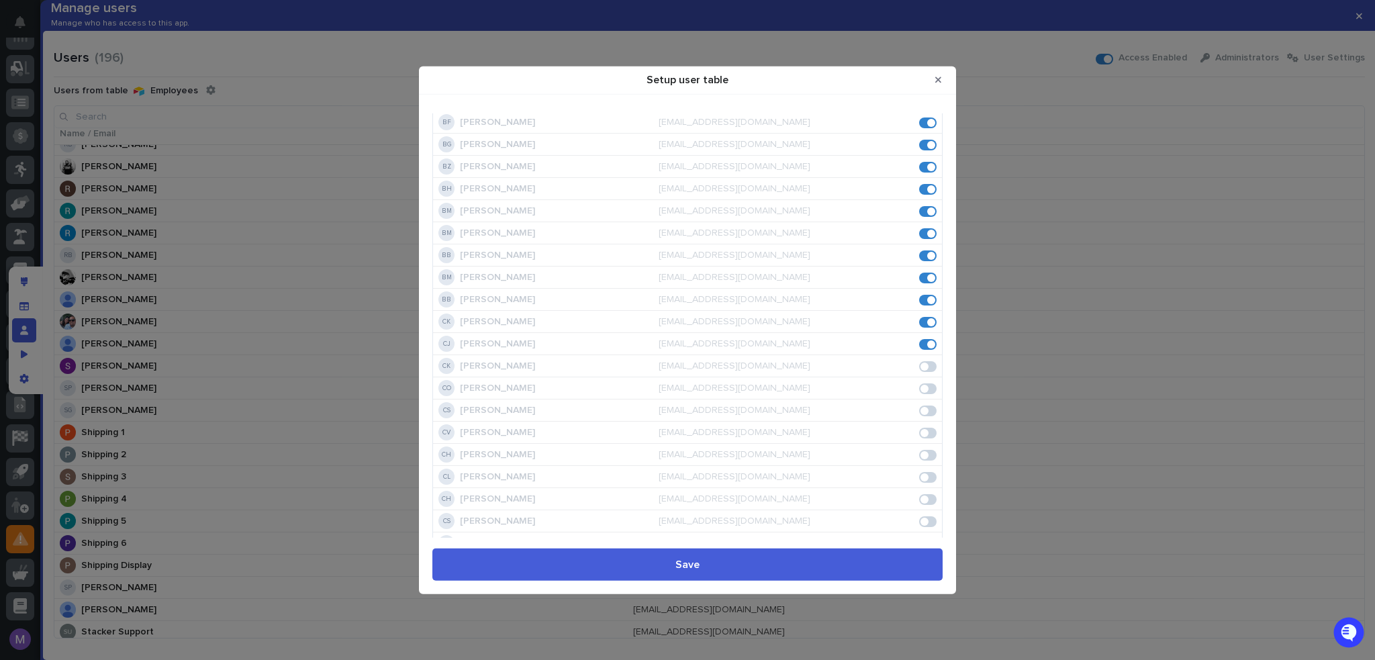
click at [925, 367] on span "Setup user table" at bounding box center [927, 366] width 17 height 11
click at [924, 391] on span "Setup user table" at bounding box center [927, 388] width 17 height 11
click at [924, 407] on span "Setup user table" at bounding box center [927, 410] width 17 height 11
drag, startPoint x: 924, startPoint y: 423, endPoint x: 924, endPoint y: 430, distance: 7.4
click at [924, 424] on div "CV Carlos Velasquez cvelasquez@pwiworks.com" at bounding box center [687, 432] width 509 height 21
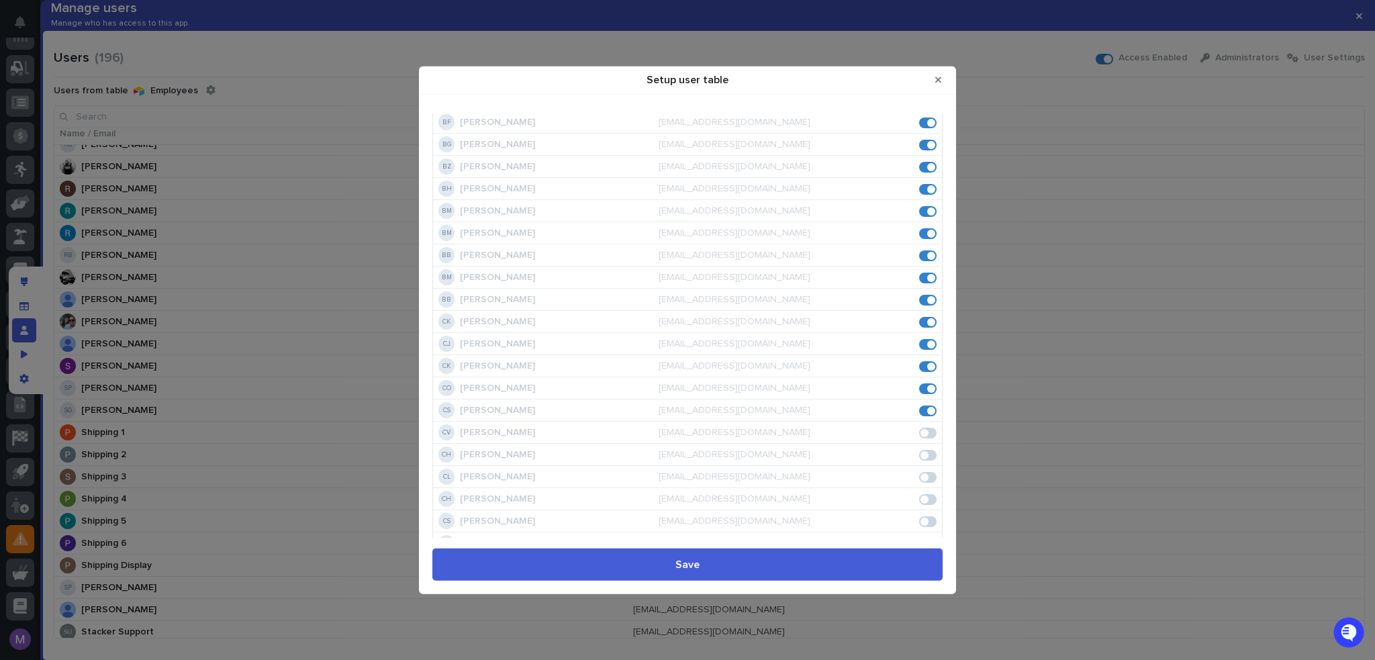
click at [924, 434] on span "Setup user table" at bounding box center [927, 432] width 17 height 11
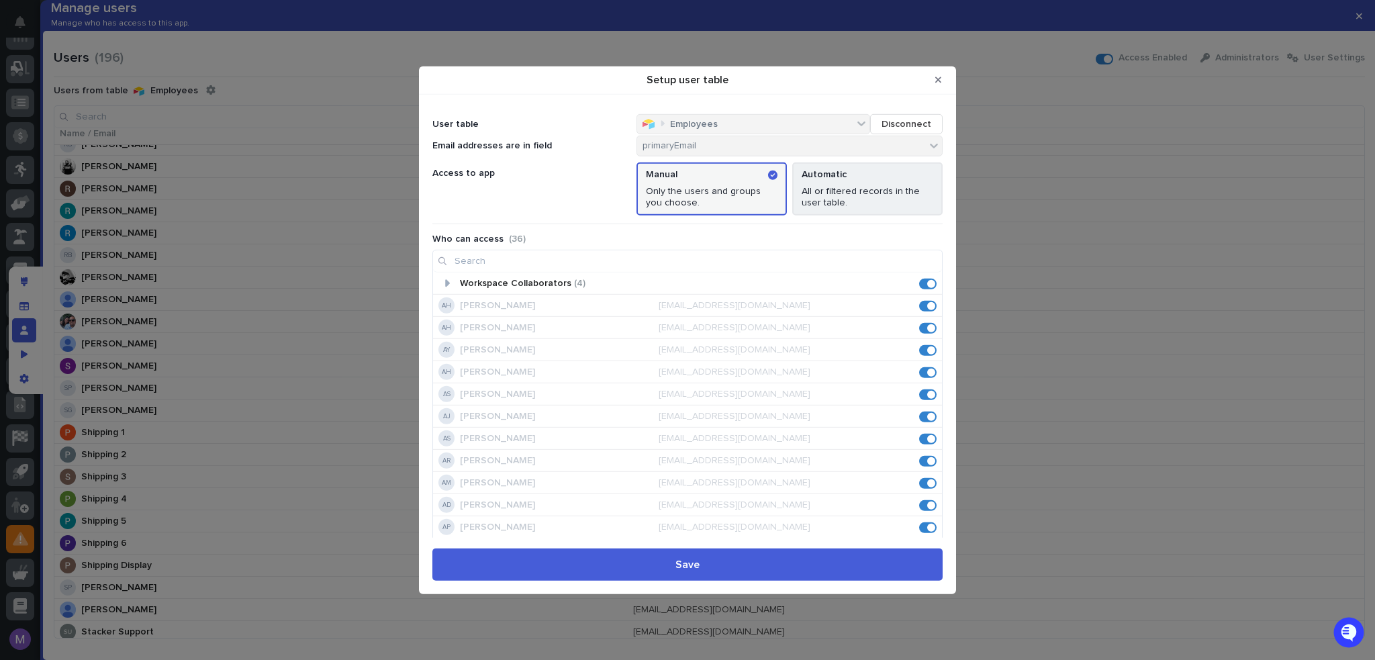
click at [839, 172] on p "Automatic" at bounding box center [824, 174] width 45 height 11
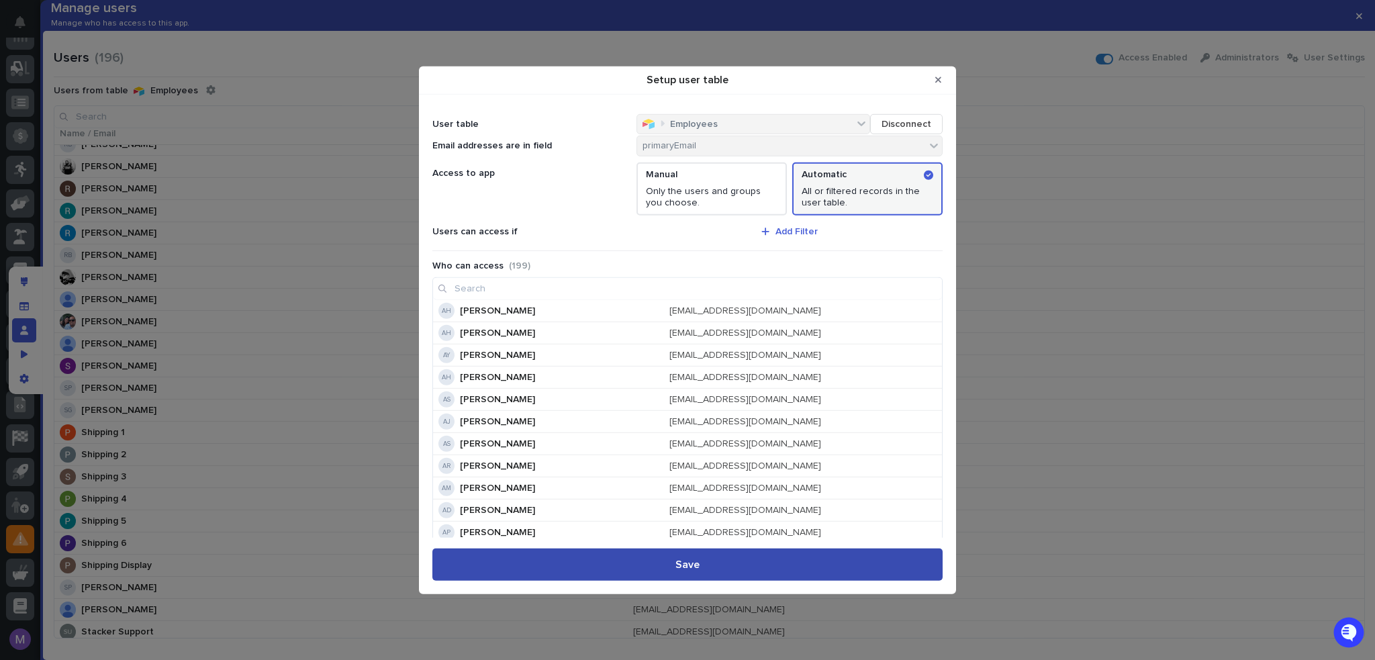
click at [788, 569] on button "Save" at bounding box center [687, 564] width 510 height 32
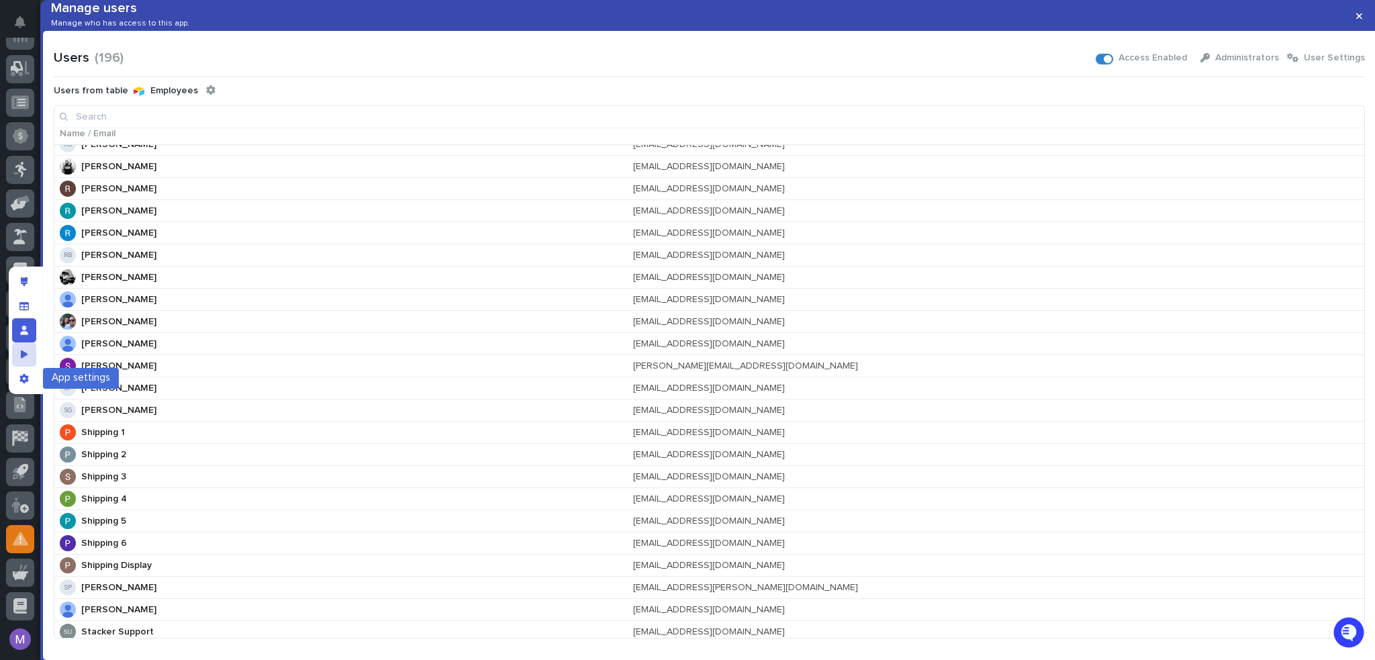
click at [30, 365] on div at bounding box center [26, 331] width 34 height 128
click at [21, 380] on icon "App settings" at bounding box center [23, 378] width 9 height 9
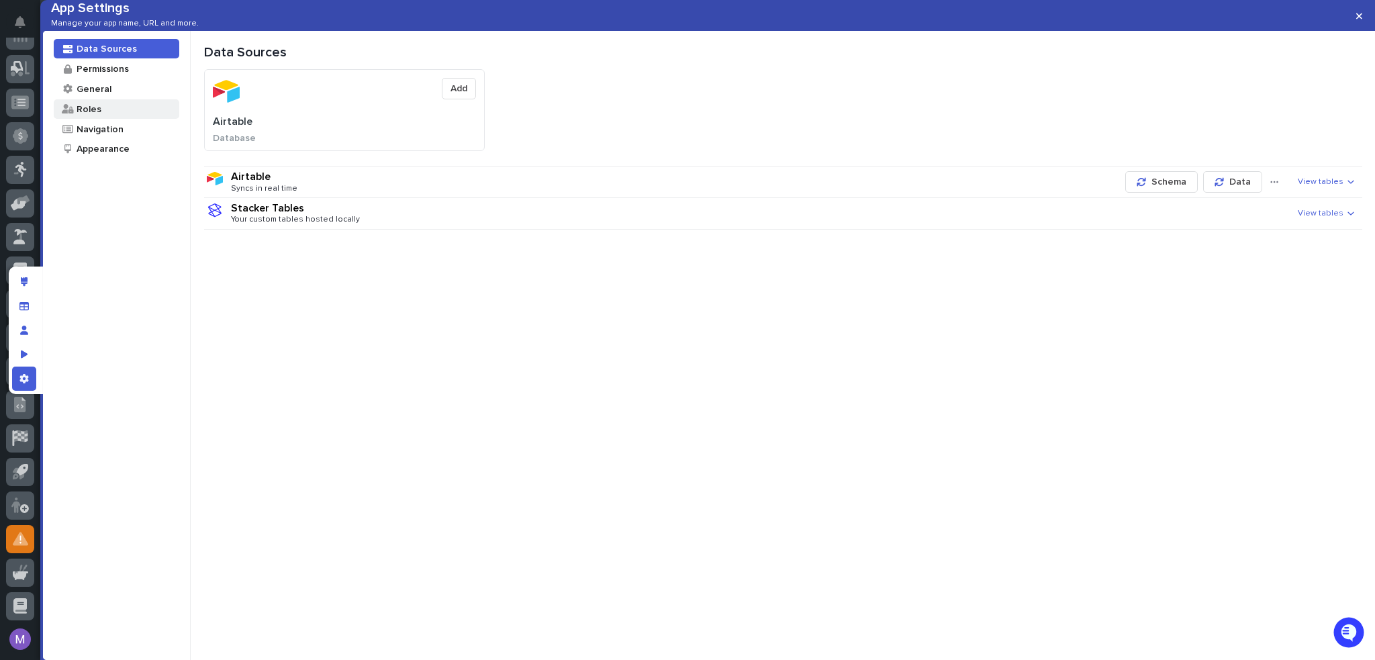
click at [101, 119] on div "Roles" at bounding box center [117, 108] width 126 height 19
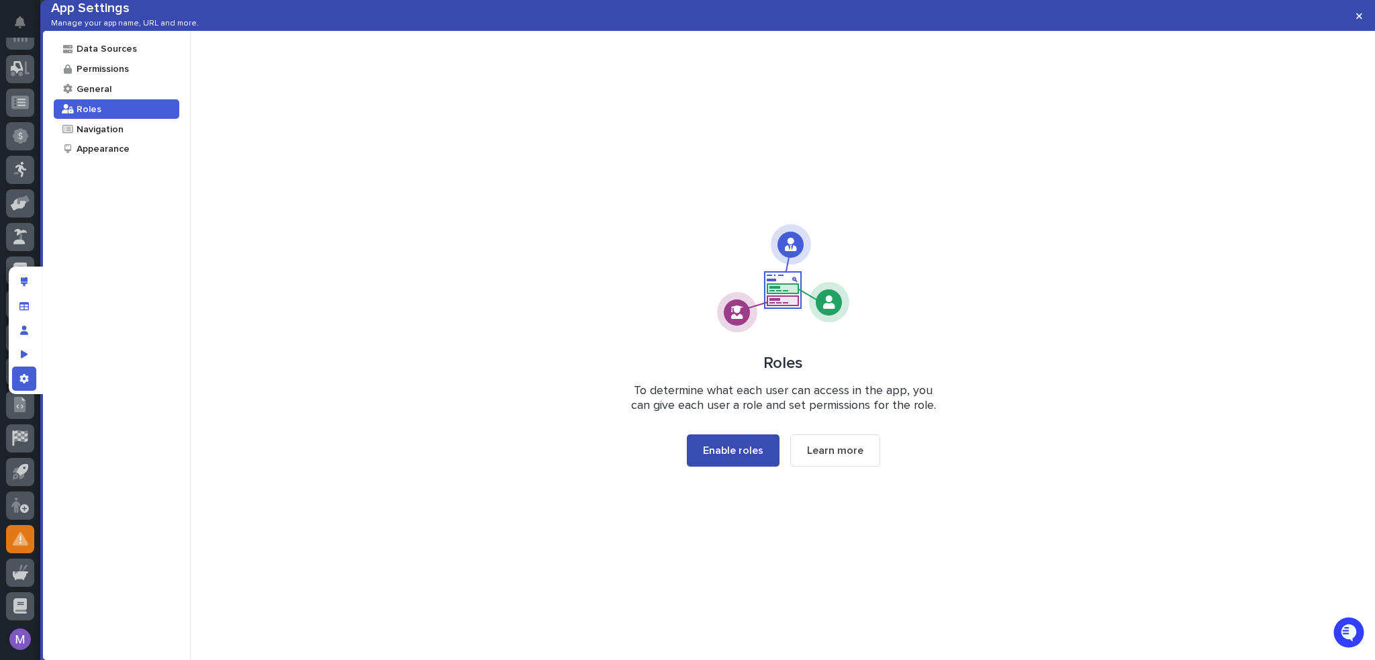
click at [752, 456] on span "Enable roles" at bounding box center [733, 450] width 60 height 11
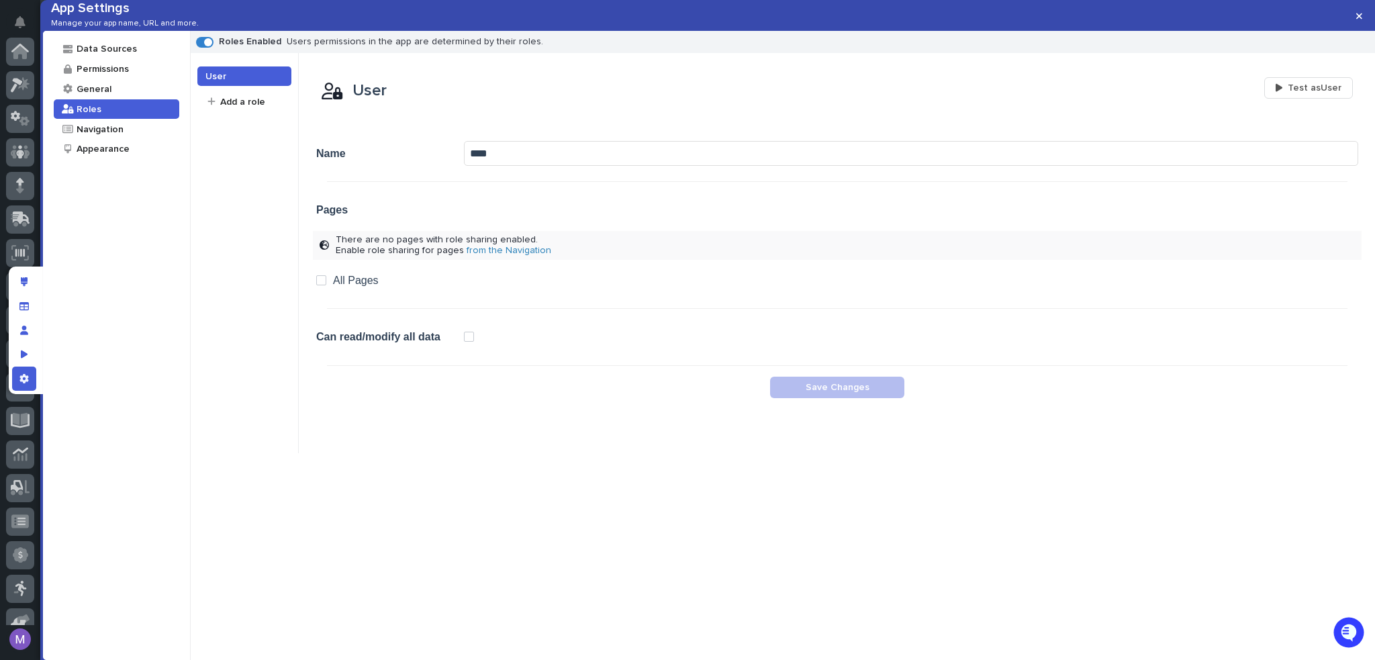
scroll to position [419, 0]
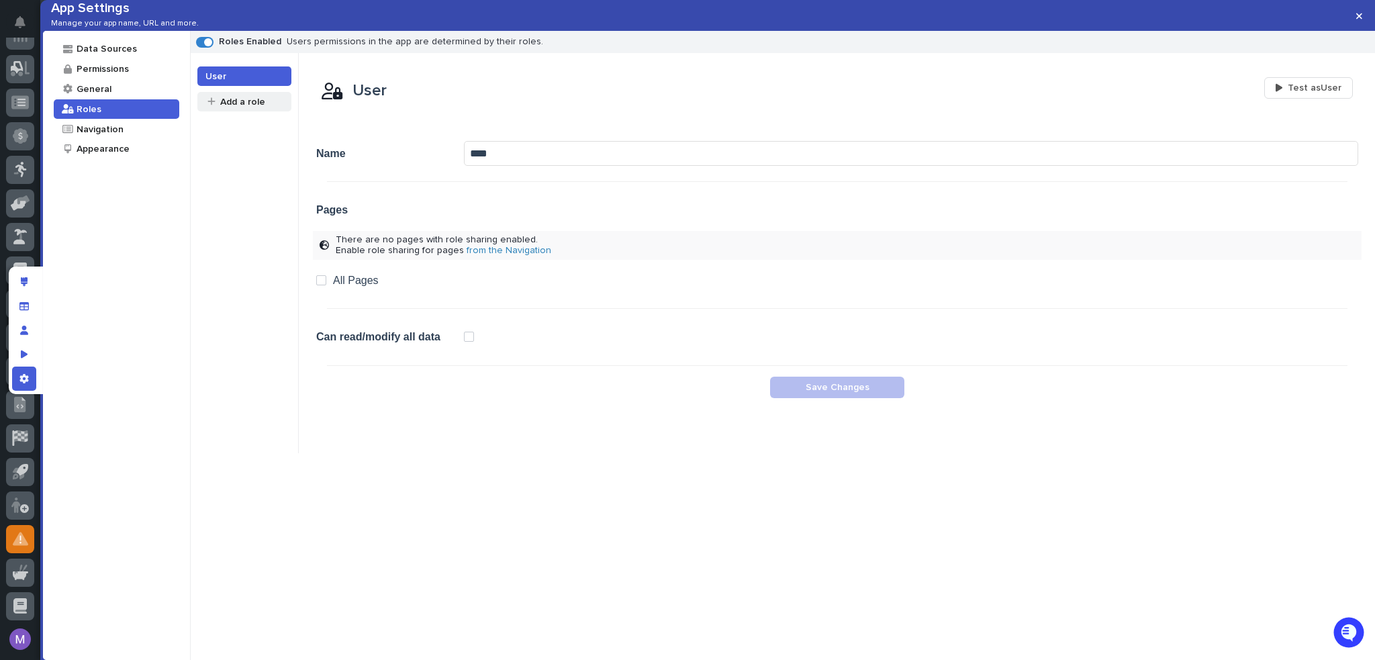
click at [248, 108] on div "Add a role" at bounding box center [242, 101] width 46 height 13
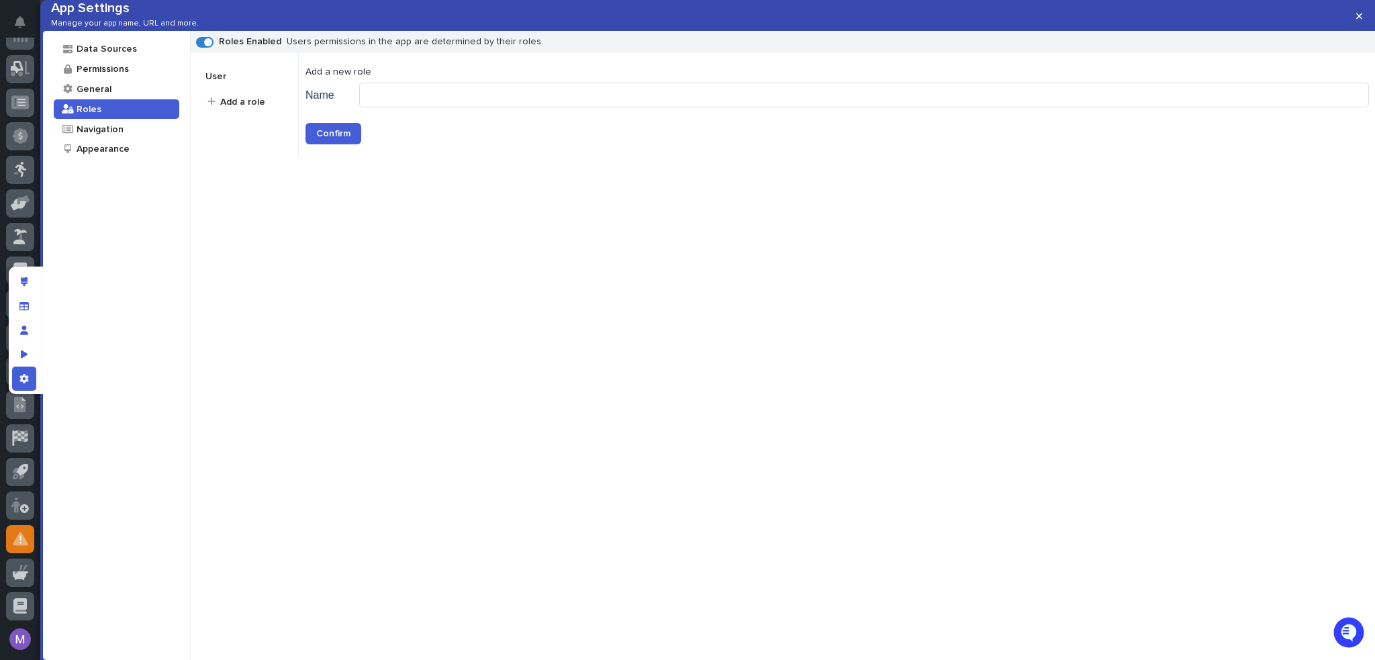
click at [389, 107] on input "Name" at bounding box center [864, 95] width 1010 height 25
type input "**********"
click at [329, 144] on button "Confirm" at bounding box center [333, 133] width 56 height 21
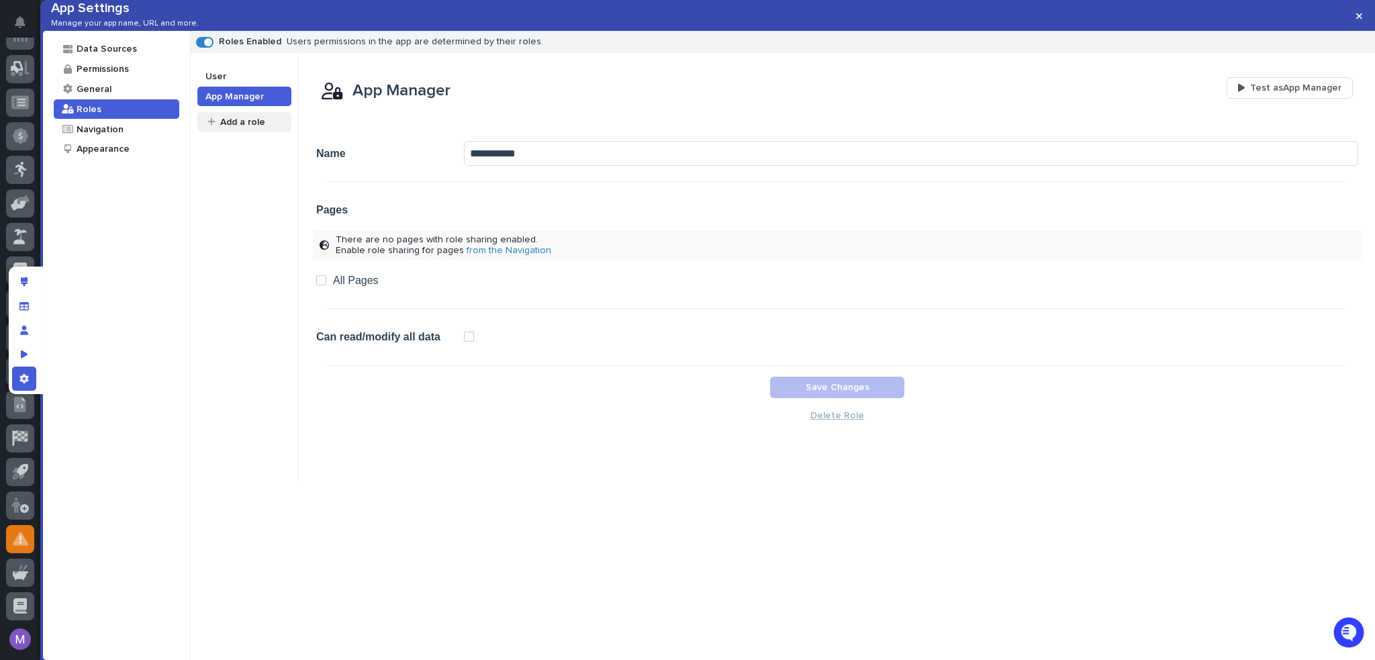
click at [241, 128] on div "Add a role" at bounding box center [242, 121] width 46 height 13
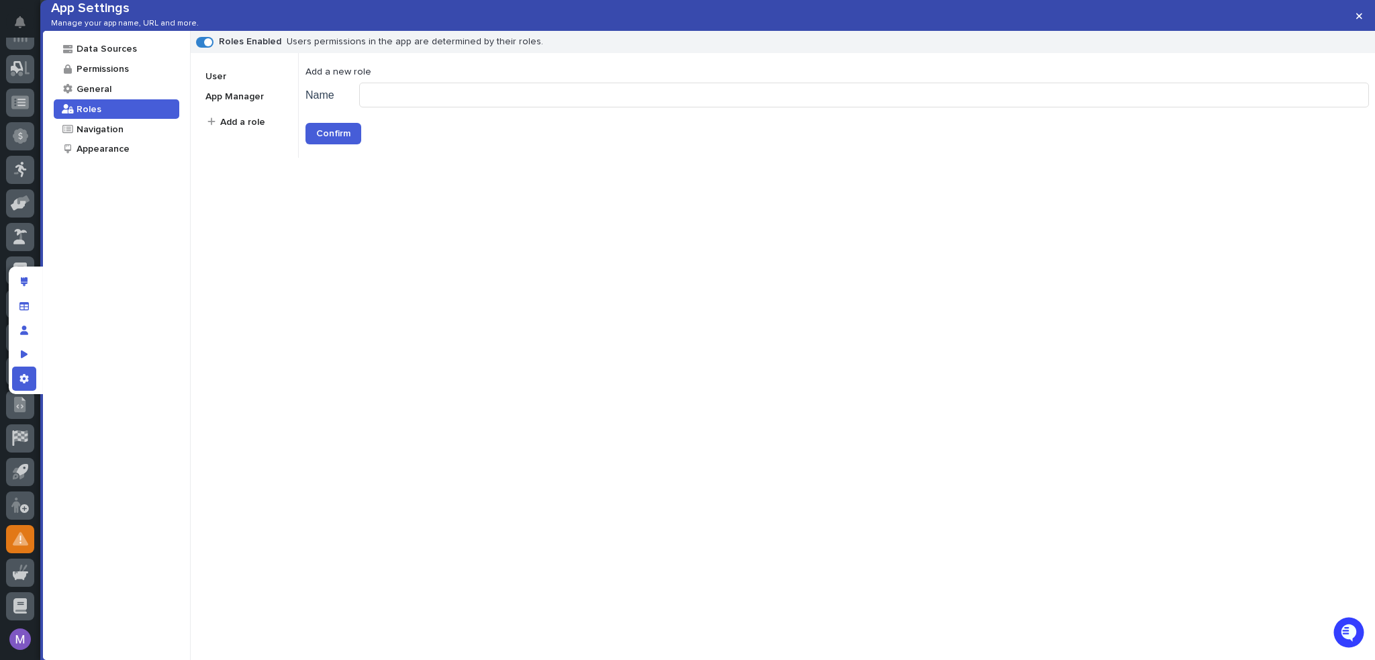
click at [385, 107] on input "Name" at bounding box center [864, 95] width 1010 height 25
type input "**********"
click at [321, 138] on span "Confirm" at bounding box center [333, 133] width 34 height 9
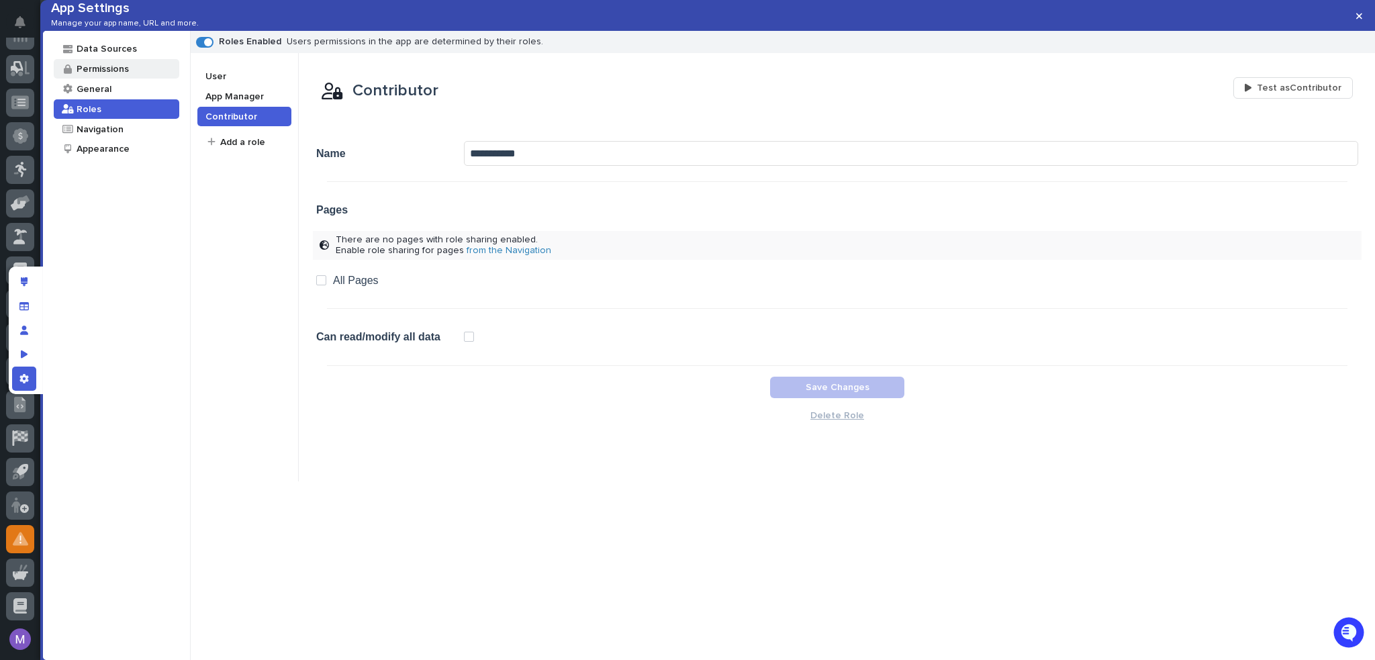
click at [126, 75] on div "Permissions" at bounding box center [102, 68] width 54 height 13
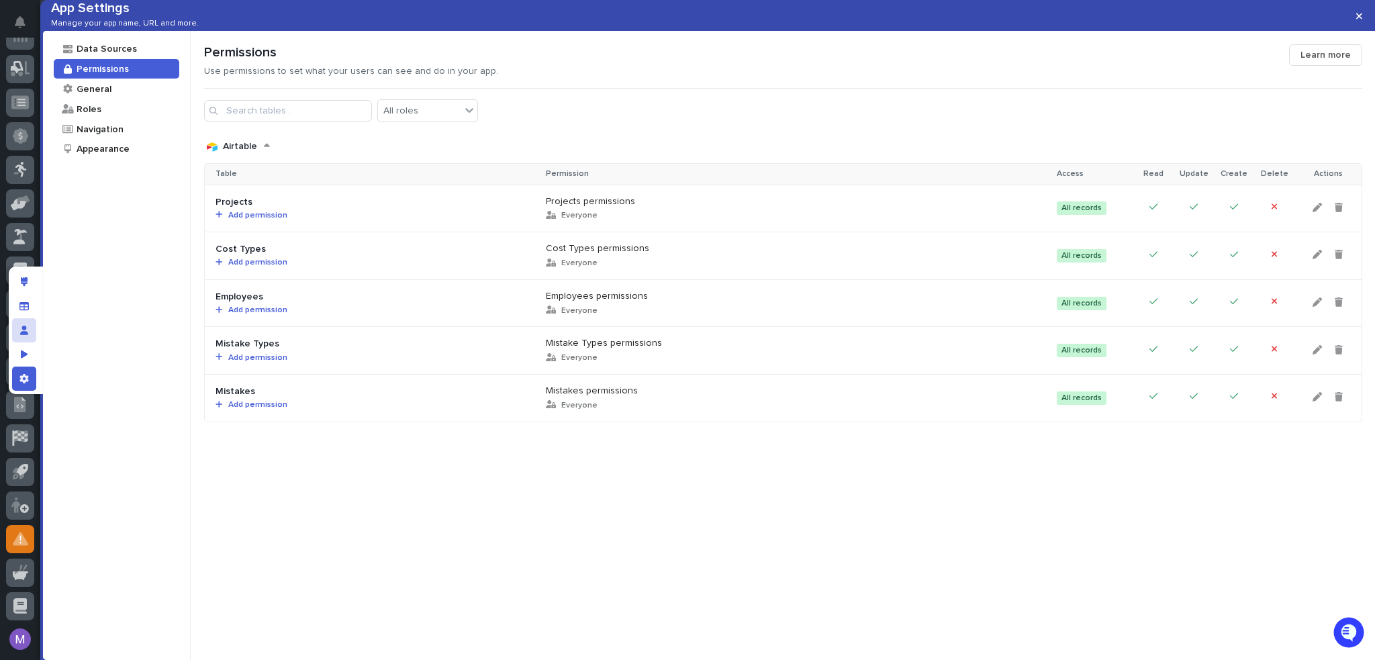
click at [22, 333] on icon "Manage users" at bounding box center [24, 330] width 8 height 9
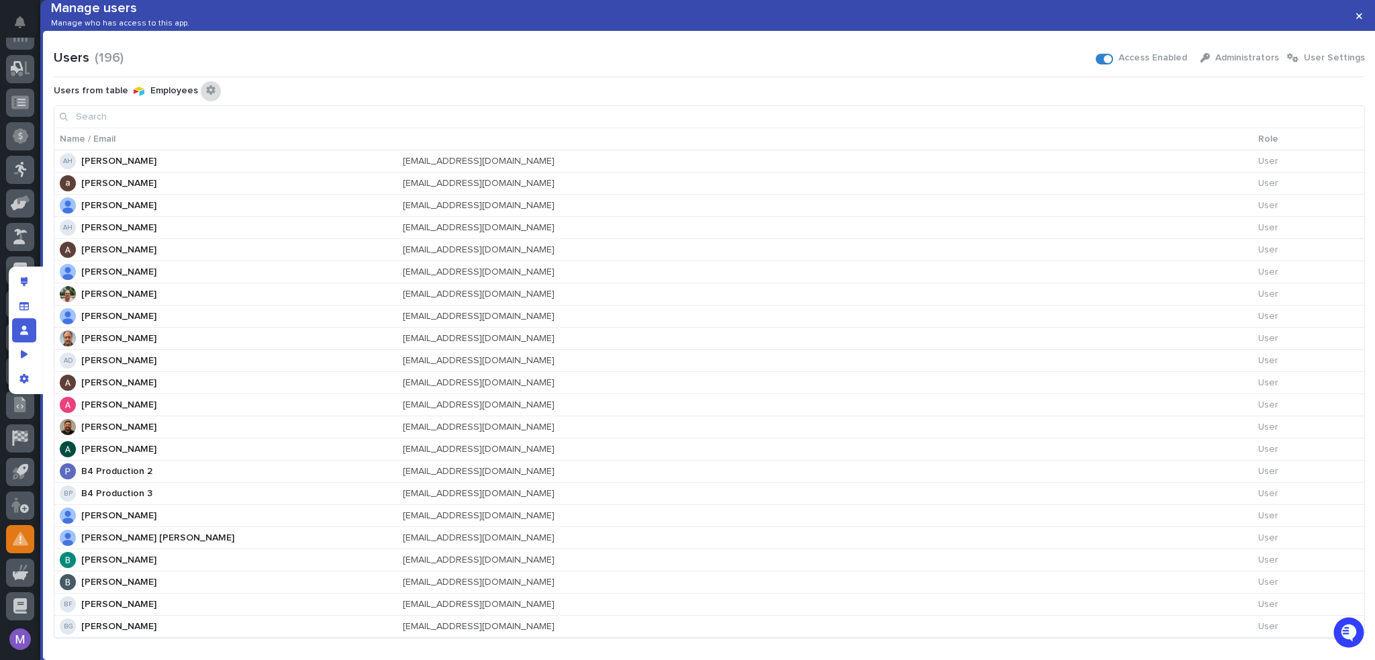
click at [206, 95] on icon "Configure connected user table" at bounding box center [210, 89] width 9 height 9
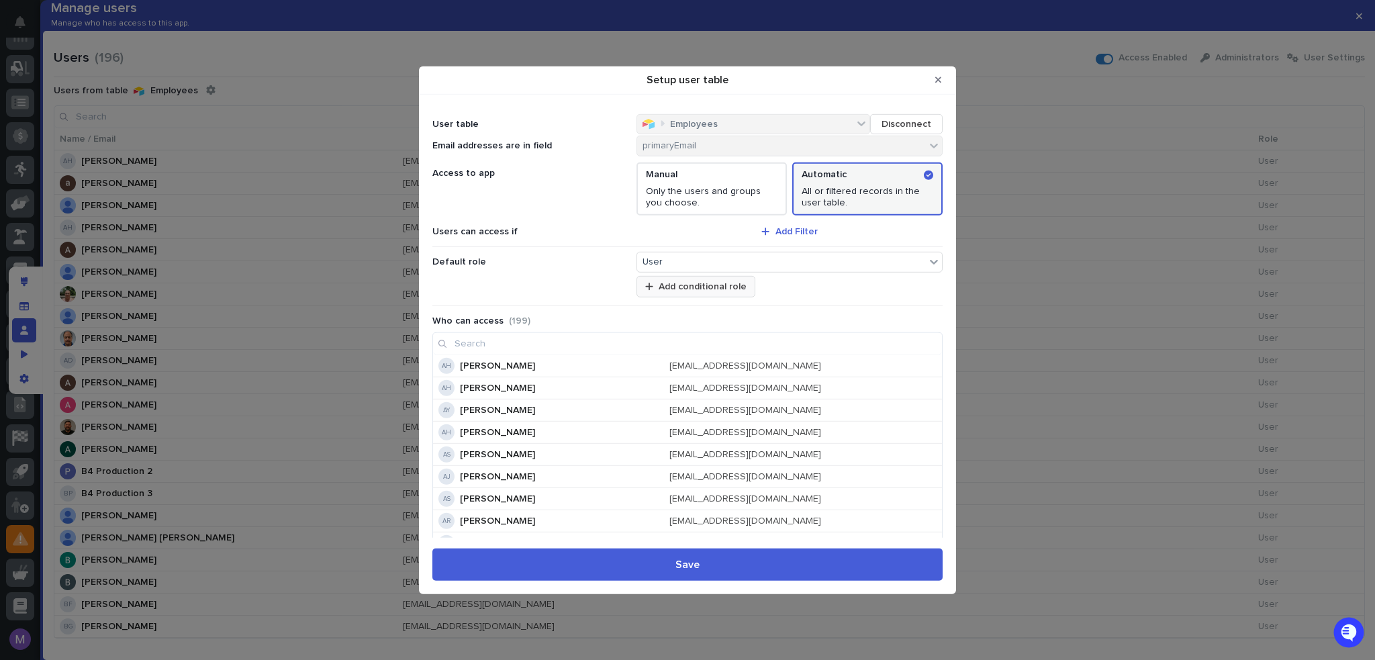
click at [707, 288] on span "Add conditional role" at bounding box center [703, 286] width 88 height 9
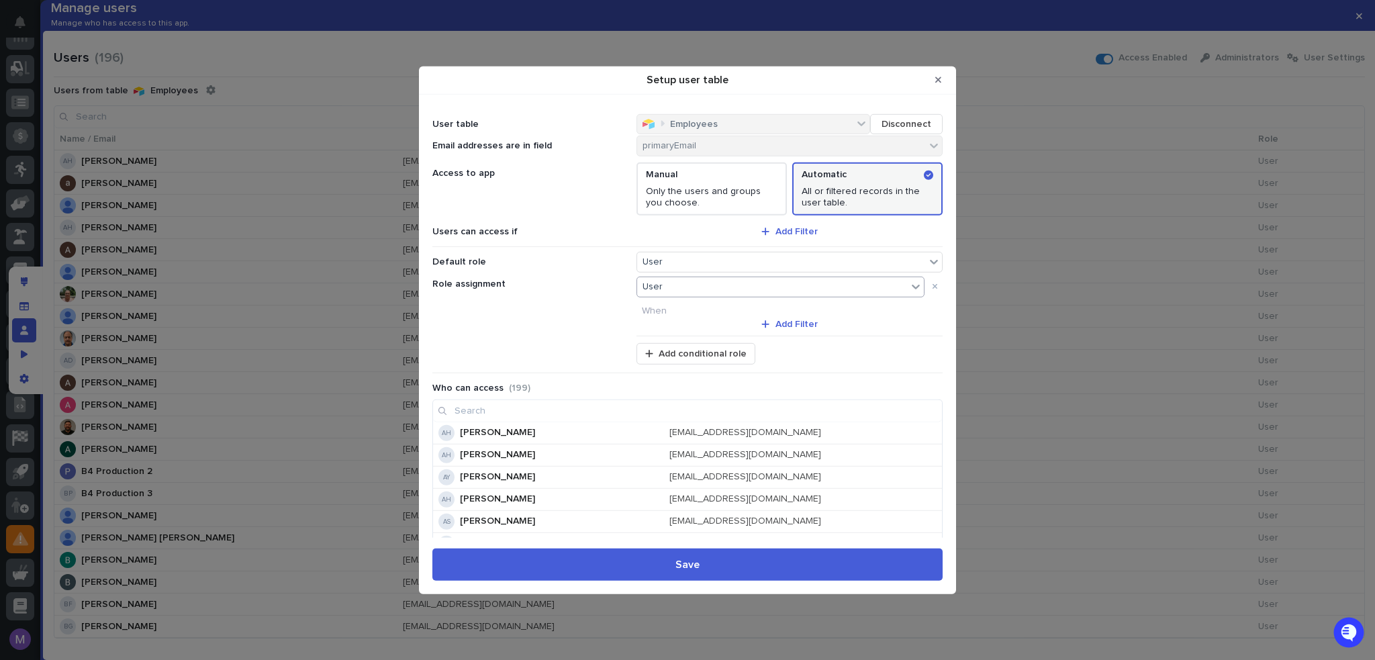
click at [753, 283] on div "User" at bounding box center [772, 286] width 270 height 19
click at [687, 314] on div "Contributor" at bounding box center [775, 320] width 282 height 15
click at [738, 349] on span "Add conditional role" at bounding box center [703, 353] width 88 height 9
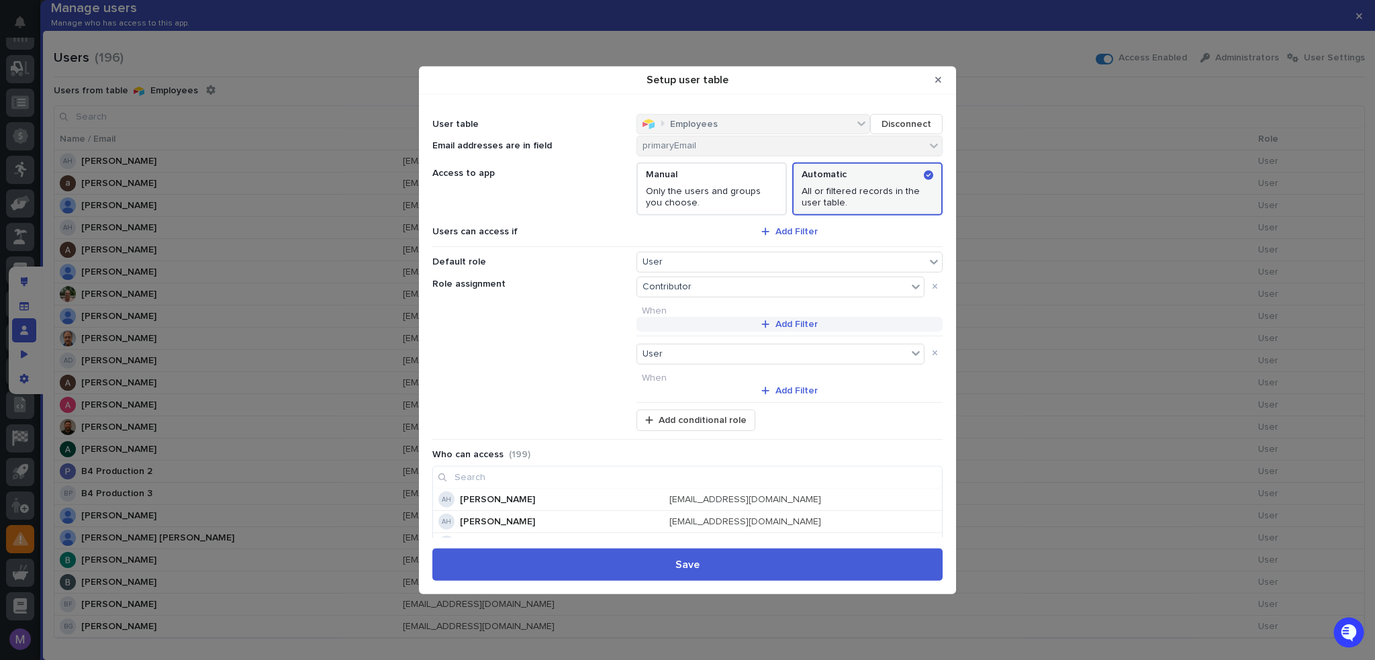
click at [764, 323] on icon "Setup user table" at bounding box center [765, 323] width 7 height 7
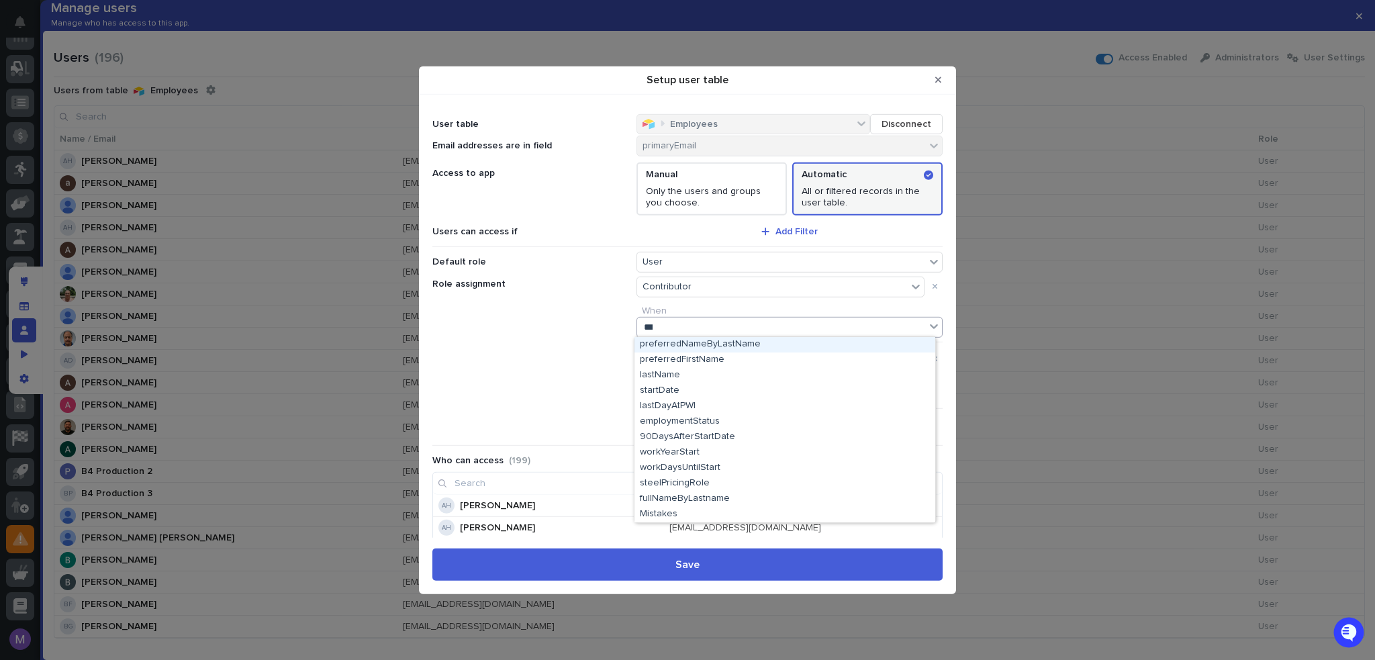
type input "****"
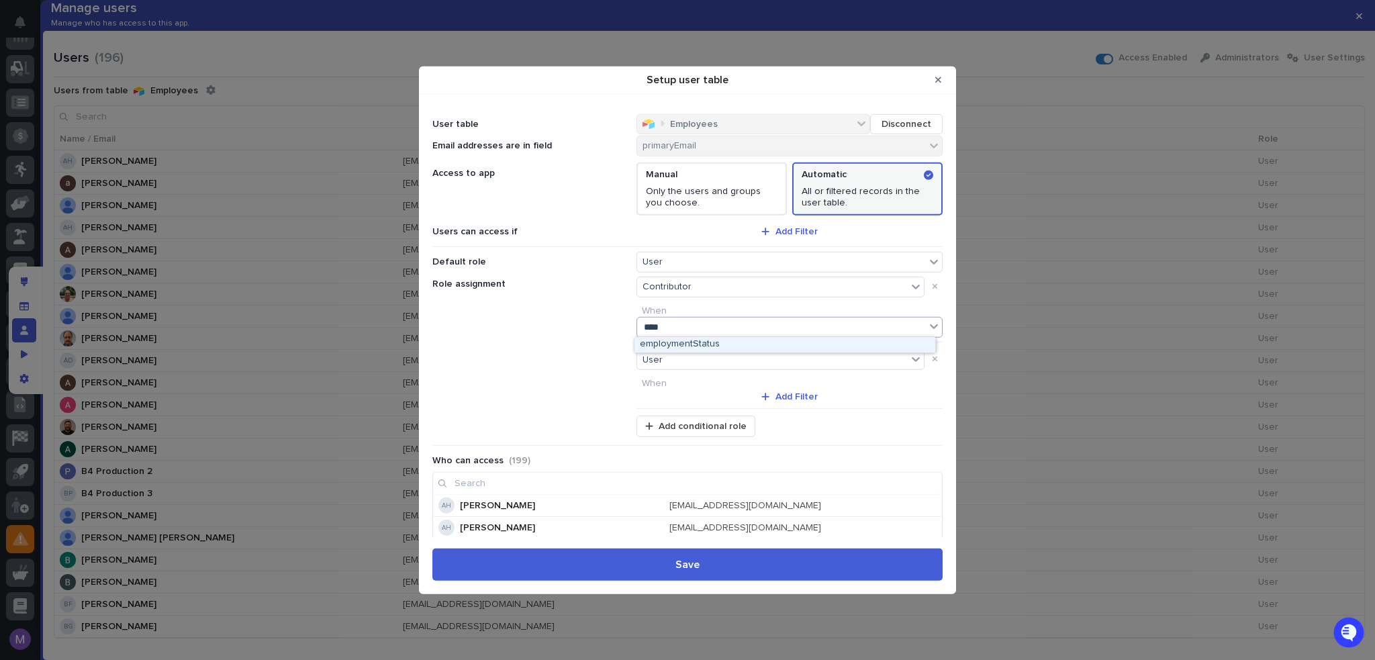
click at [711, 340] on div "employmentStatus" at bounding box center [784, 344] width 301 height 15
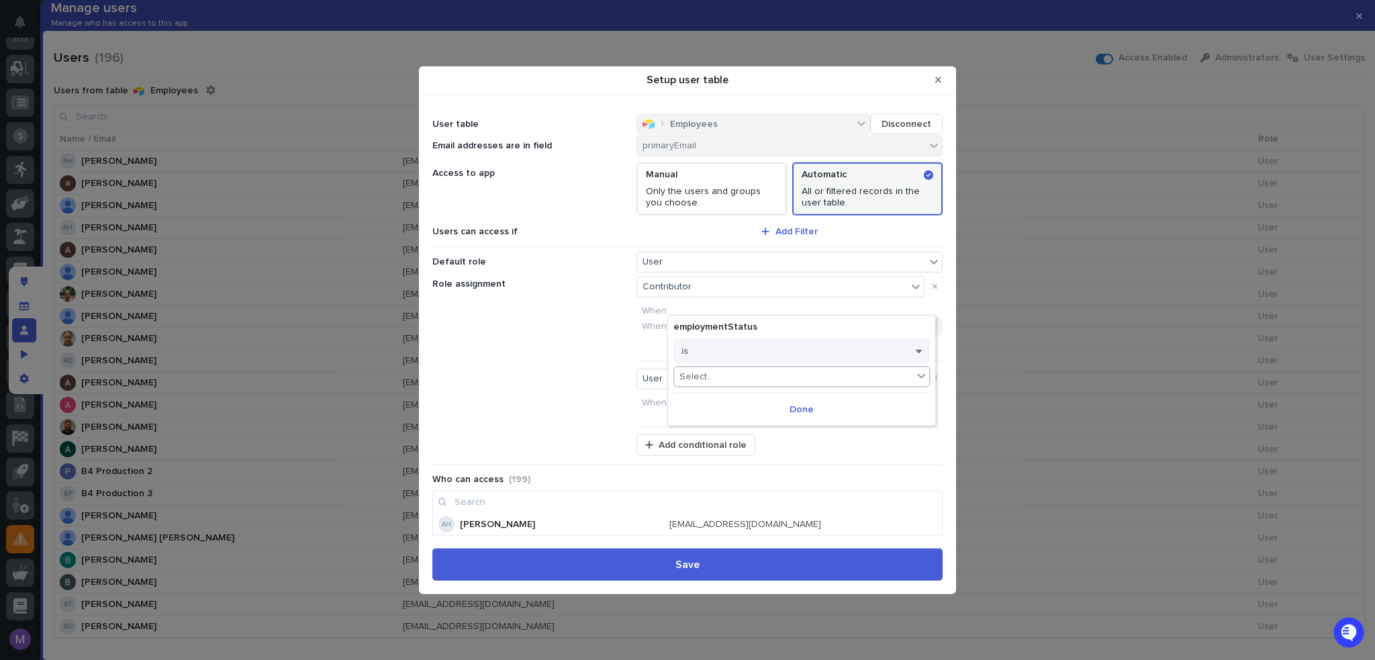
click at [715, 370] on div "Select..." at bounding box center [793, 376] width 238 height 19
click at [712, 394] on div "Active" at bounding box center [801, 394] width 255 height 15
click at [718, 384] on div "option Active, selected. 0 results available. Select is focused ,type to refine…" at bounding box center [801, 376] width 256 height 21
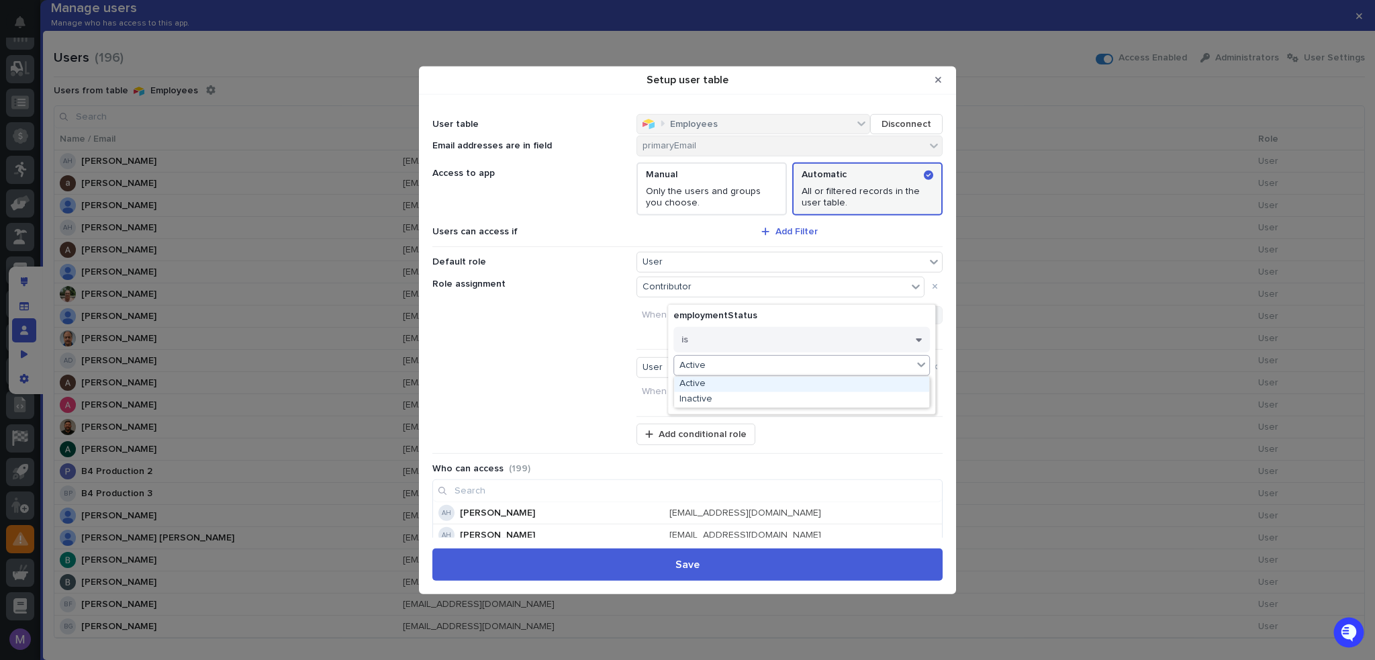
click at [741, 385] on div "Active" at bounding box center [801, 383] width 255 height 15
click at [744, 394] on button "Done" at bounding box center [801, 397] width 256 height 21
click at [745, 335] on button "Add Filter" at bounding box center [789, 337] width 306 height 15
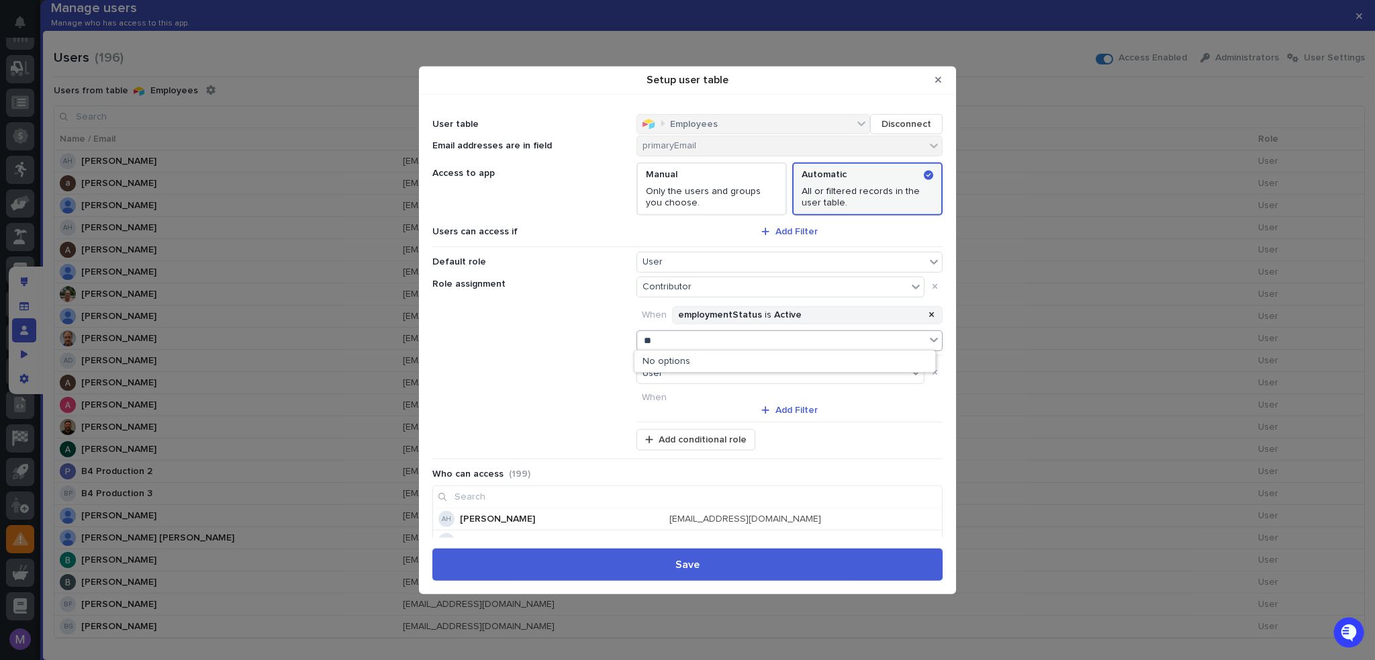
type input "*"
type input "***"
click at [706, 354] on div "jobSeniority" at bounding box center [784, 357] width 301 height 15
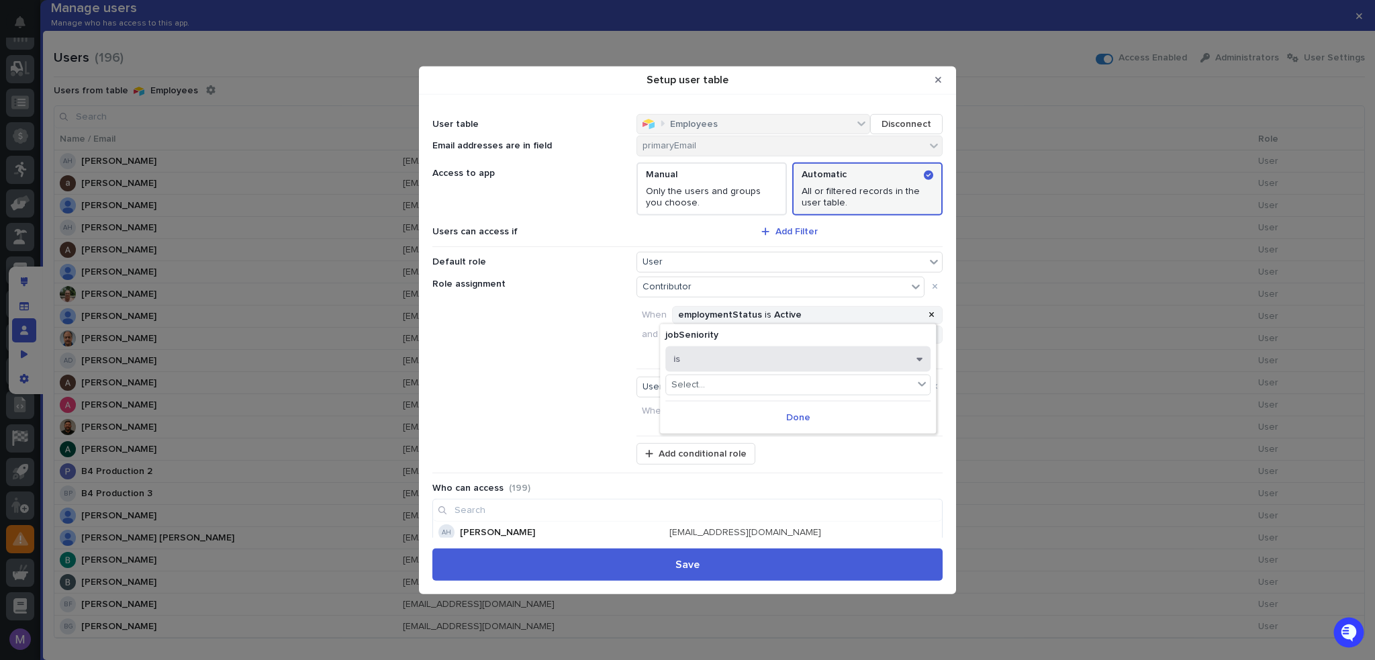
click at [712, 355] on button "is" at bounding box center [797, 359] width 265 height 26
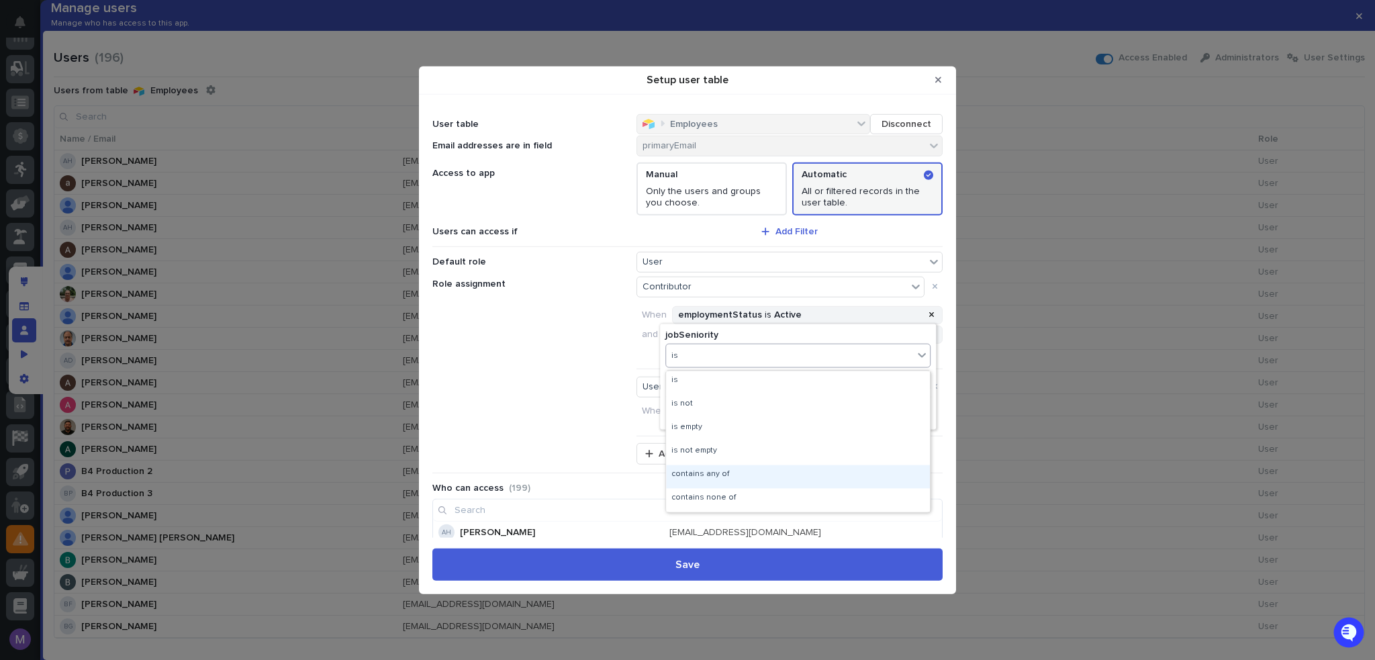
click at [721, 477] on div "contains any of" at bounding box center [798, 476] width 264 height 23
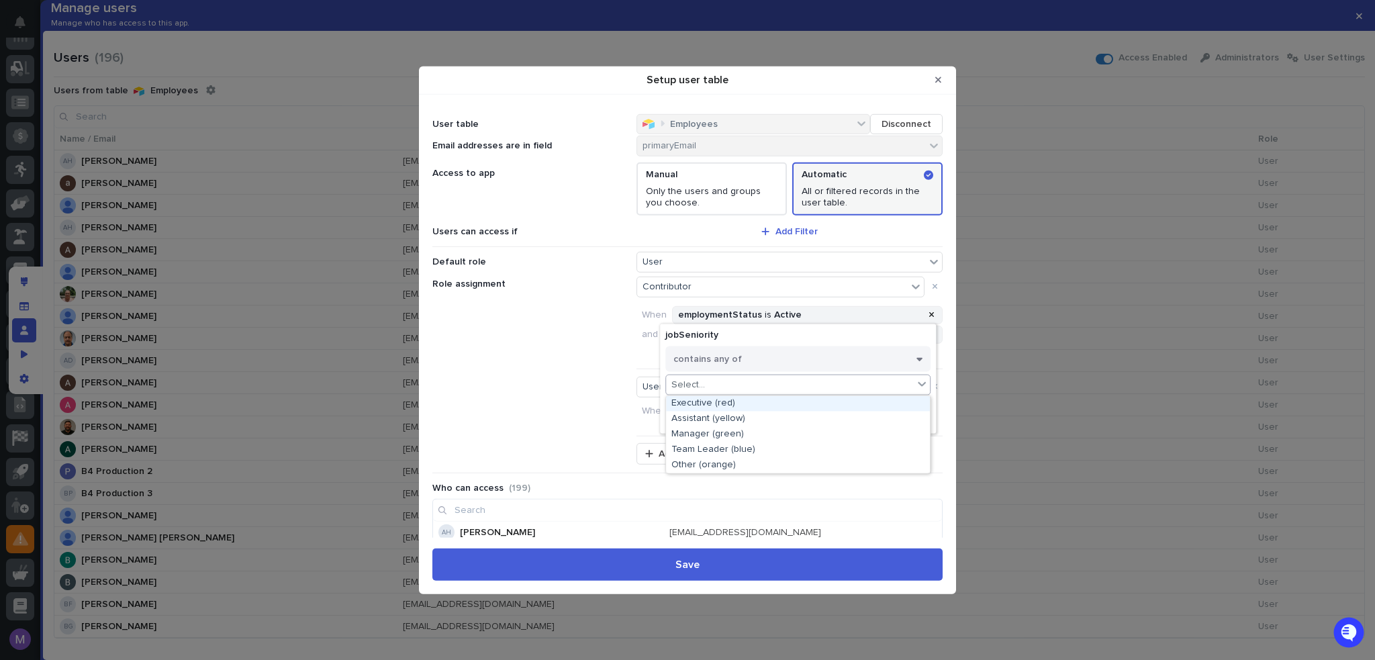
click at [718, 385] on div "Select..." at bounding box center [789, 384] width 247 height 19
click at [720, 400] on div "Executive (red)" at bounding box center [798, 402] width 264 height 15
click at [773, 388] on div "Executive (red)" at bounding box center [789, 384] width 247 height 19
click at [762, 421] on div "Manager (green)" at bounding box center [798, 418] width 264 height 15
click at [838, 389] on div "Executive (red) Manager (green)" at bounding box center [789, 384] width 247 height 19
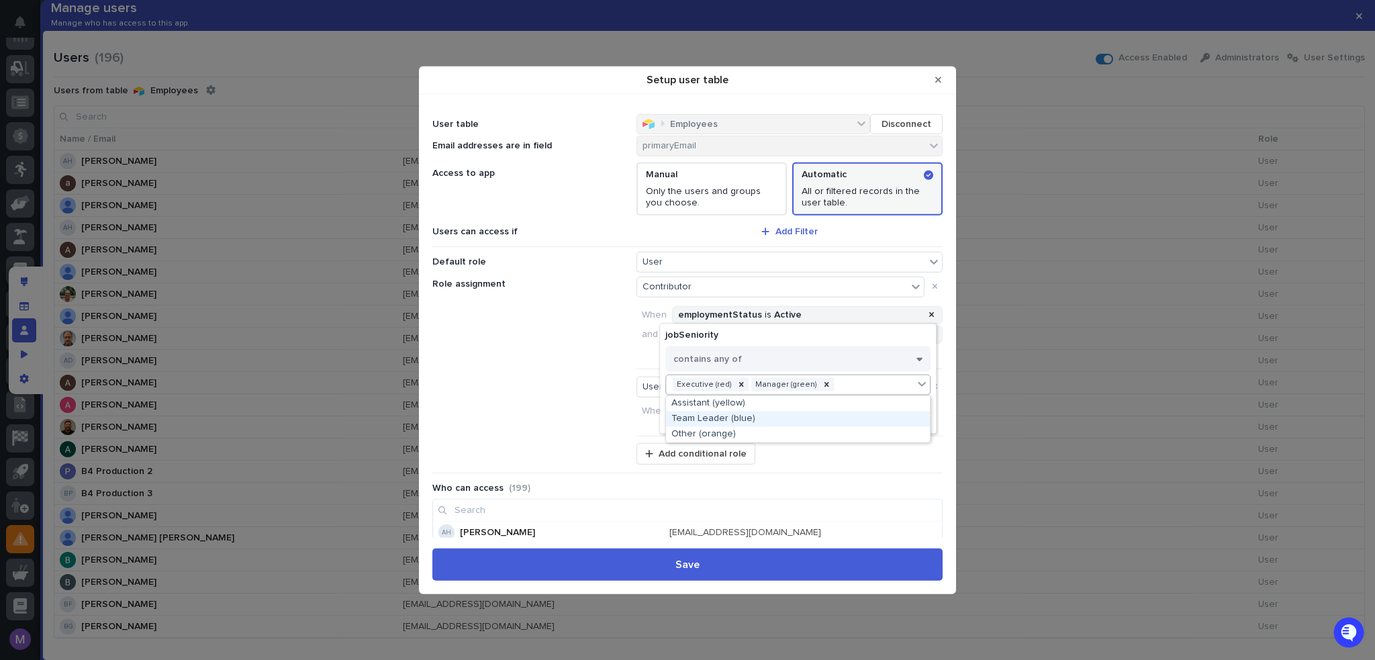
click at [790, 419] on div "Team Leader (blue)" at bounding box center [798, 418] width 264 height 15
click at [818, 403] on div "Executive (red) Manager (green) Team Leader (blue)" at bounding box center [789, 393] width 247 height 36
click at [794, 421] on div "Assistant (yellow)" at bounding box center [798, 419] width 264 height 15
click at [736, 385] on icon at bounding box center [740, 384] width 9 height 9
click at [800, 429] on span "Done" at bounding box center [798, 432] width 24 height 9
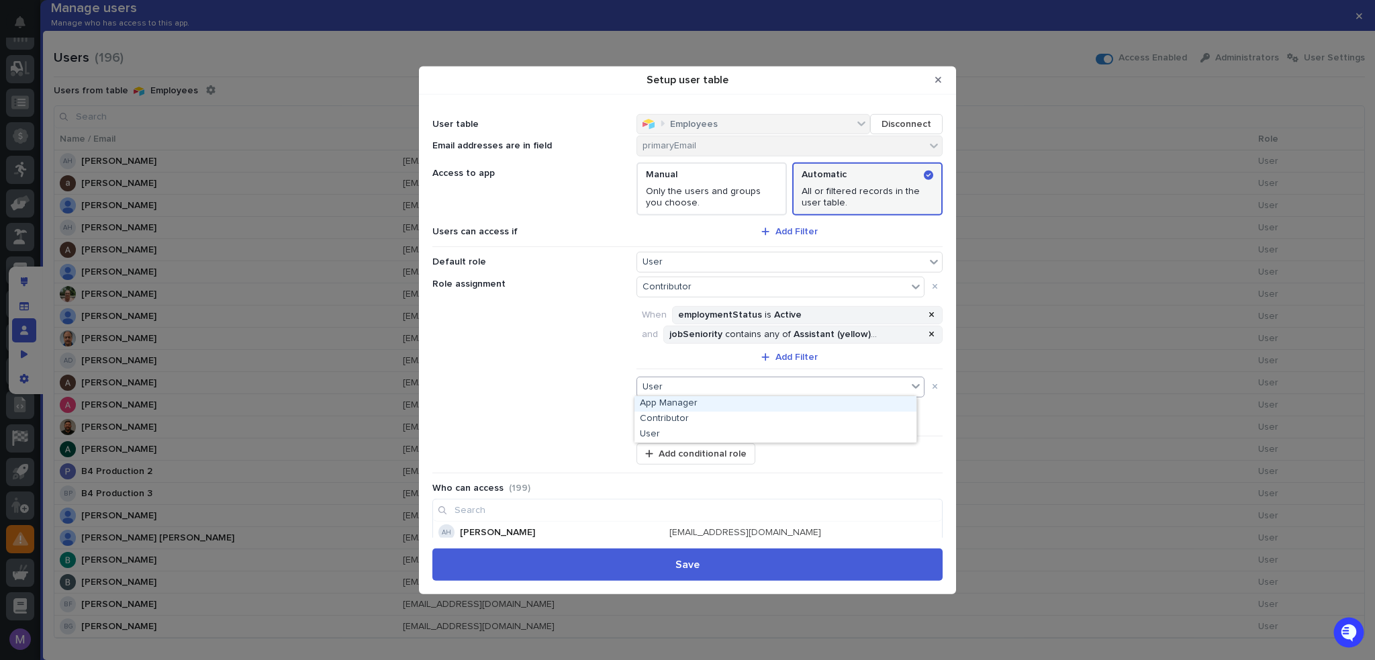
click at [714, 377] on div "User" at bounding box center [772, 386] width 270 height 19
click at [698, 406] on div "App Manager" at bounding box center [775, 403] width 282 height 15
click at [697, 421] on button "Add Filter" at bounding box center [789, 423] width 306 height 15
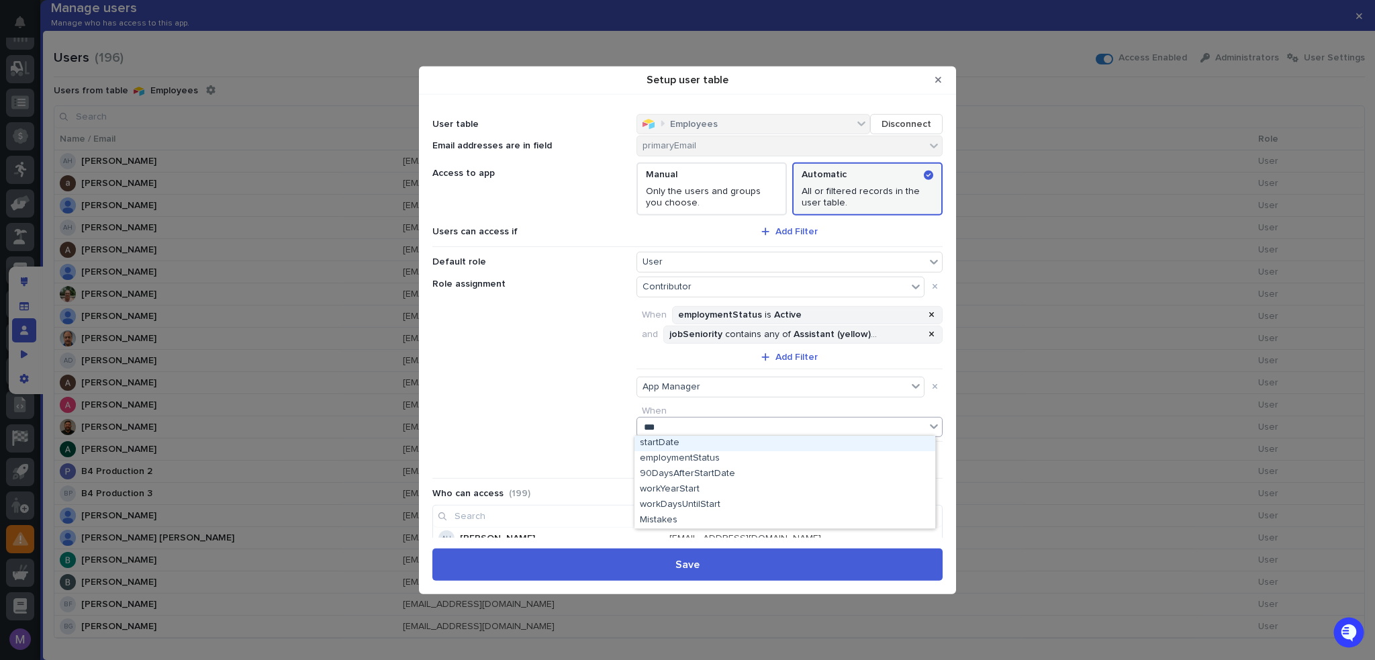
type input "****"
click at [691, 446] on div "employmentStatus" at bounding box center [784, 443] width 301 height 15
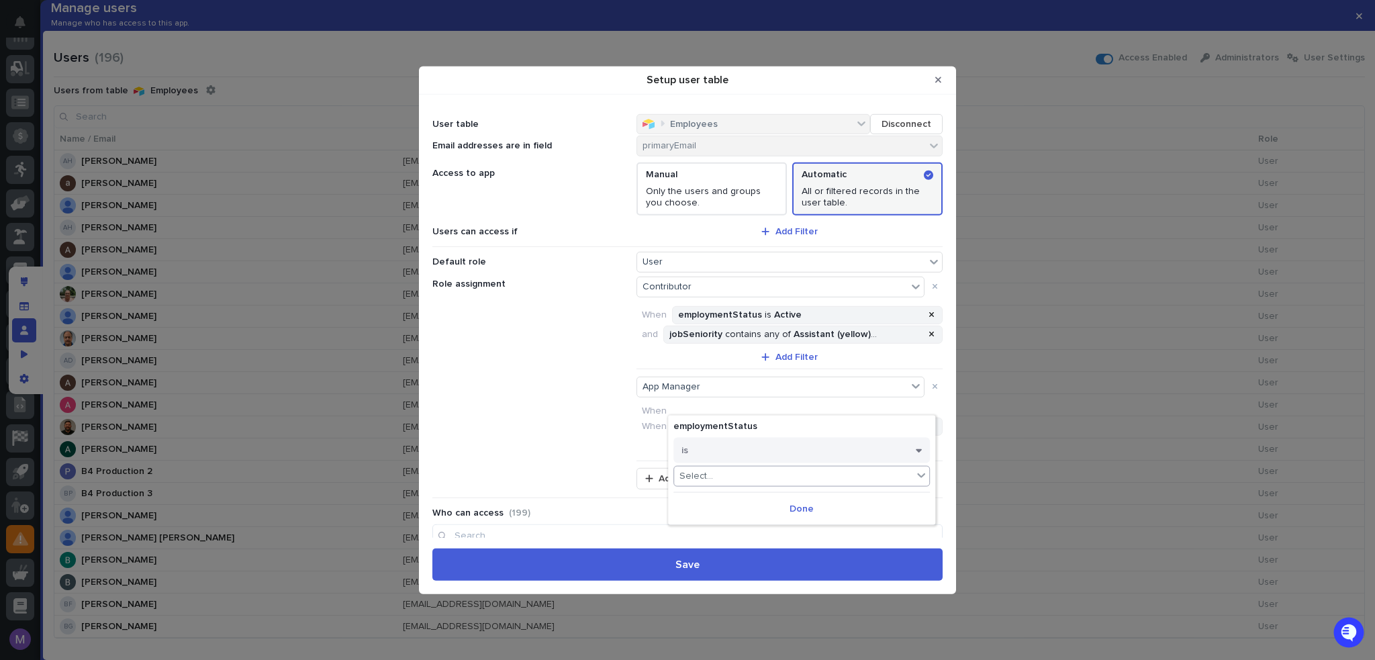
click at [704, 475] on div "Select..." at bounding box center [696, 475] width 34 height 11
click at [710, 487] on div "Active" at bounding box center [801, 494] width 255 height 15
click at [747, 491] on button "Done" at bounding box center [801, 496] width 256 height 21
click at [728, 432] on button "Add Filter" at bounding box center [789, 437] width 306 height 15
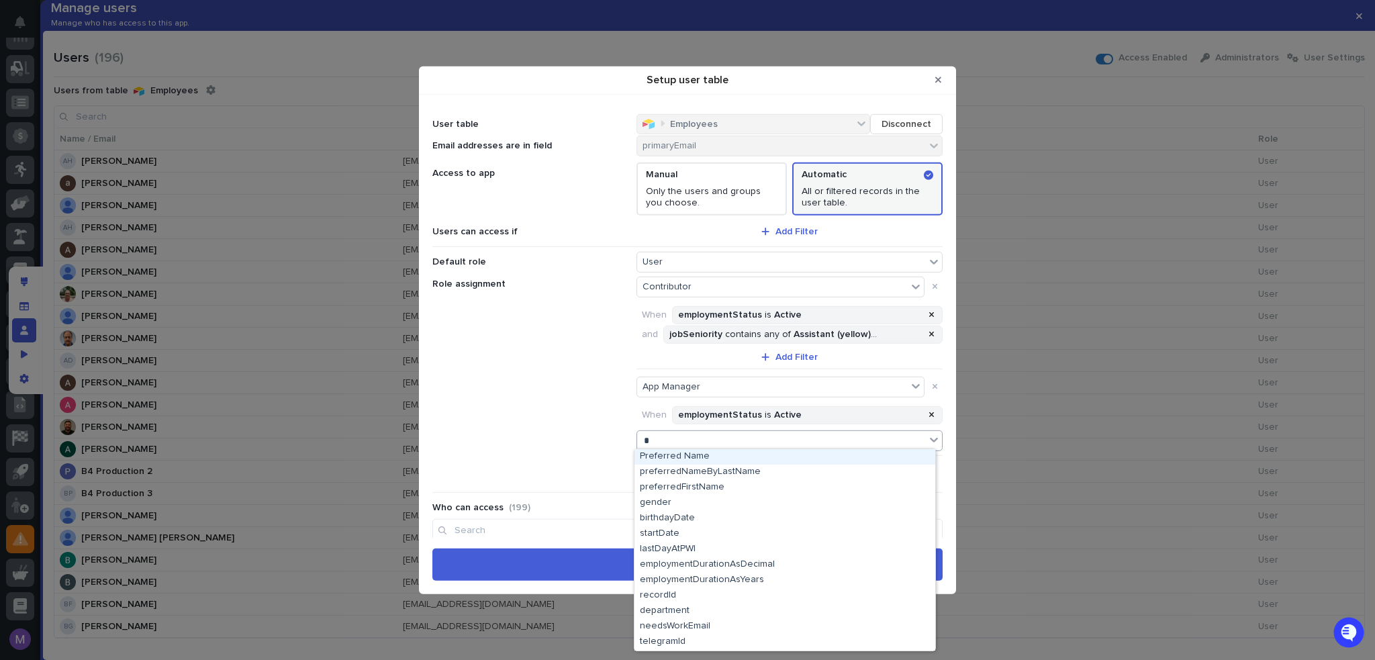
type input "**"
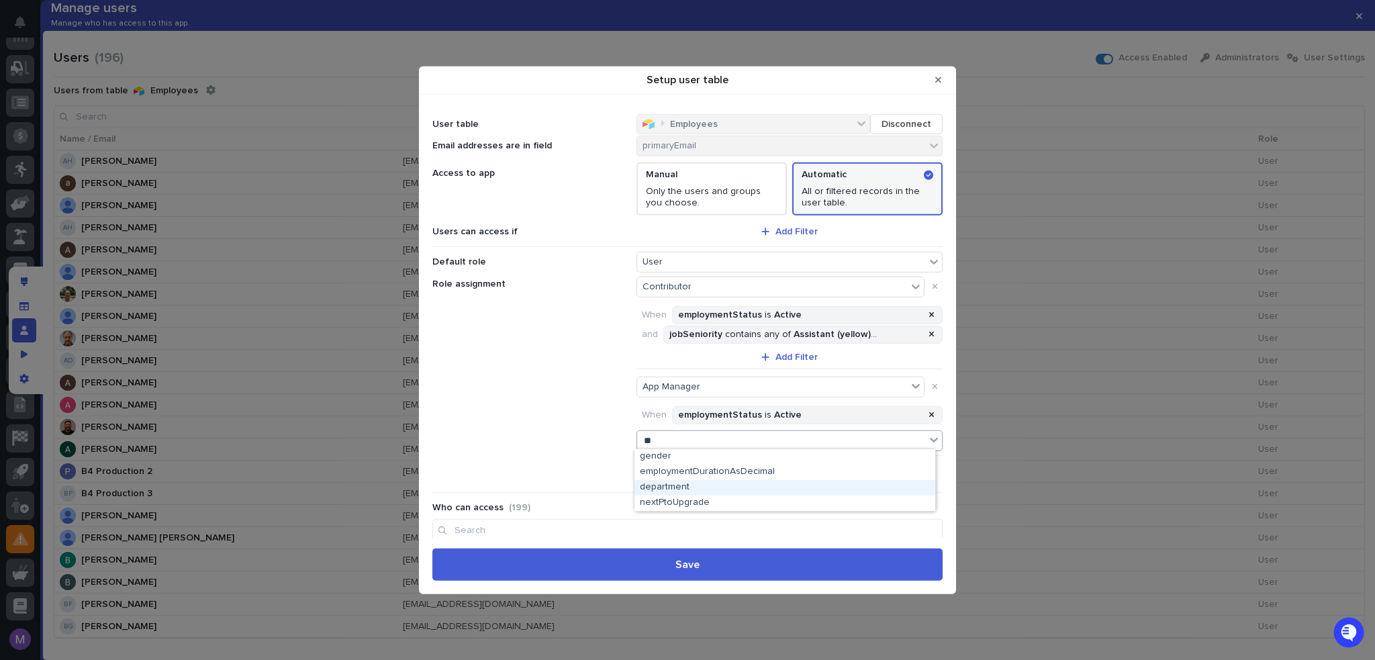
click at [716, 490] on div "department" at bounding box center [784, 487] width 301 height 15
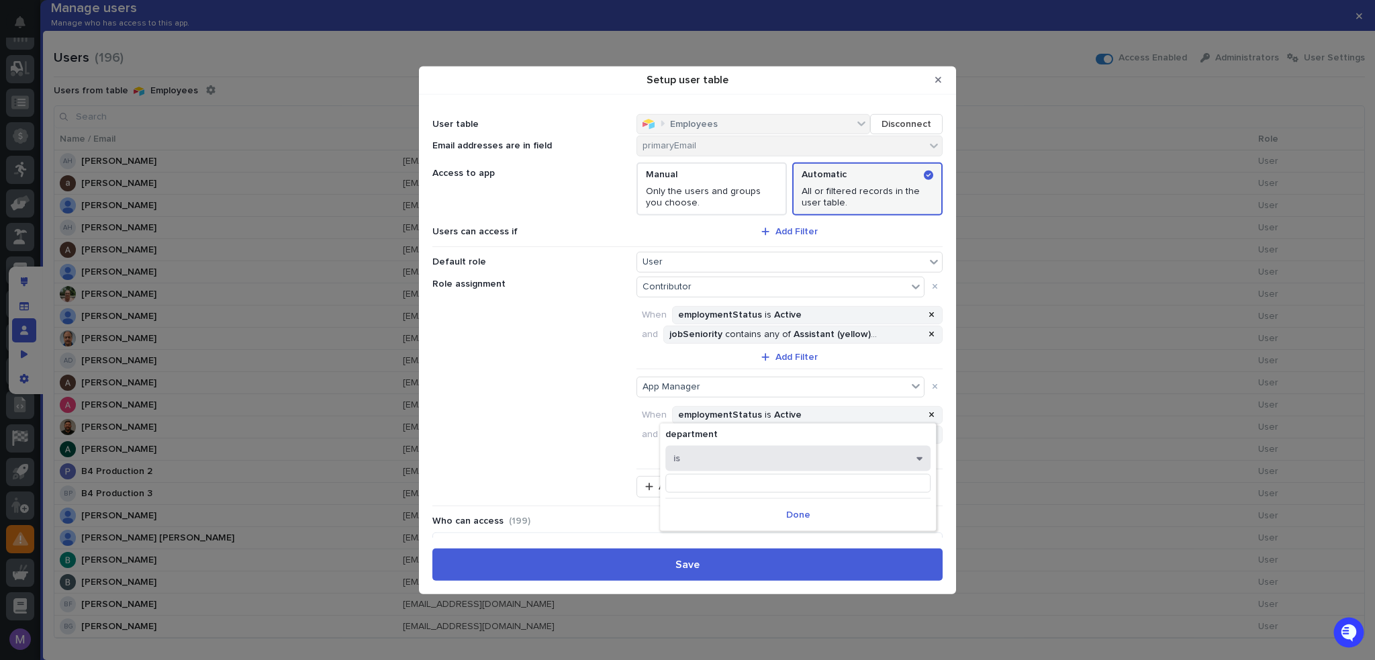
click at [722, 459] on button "is" at bounding box center [797, 458] width 265 height 26
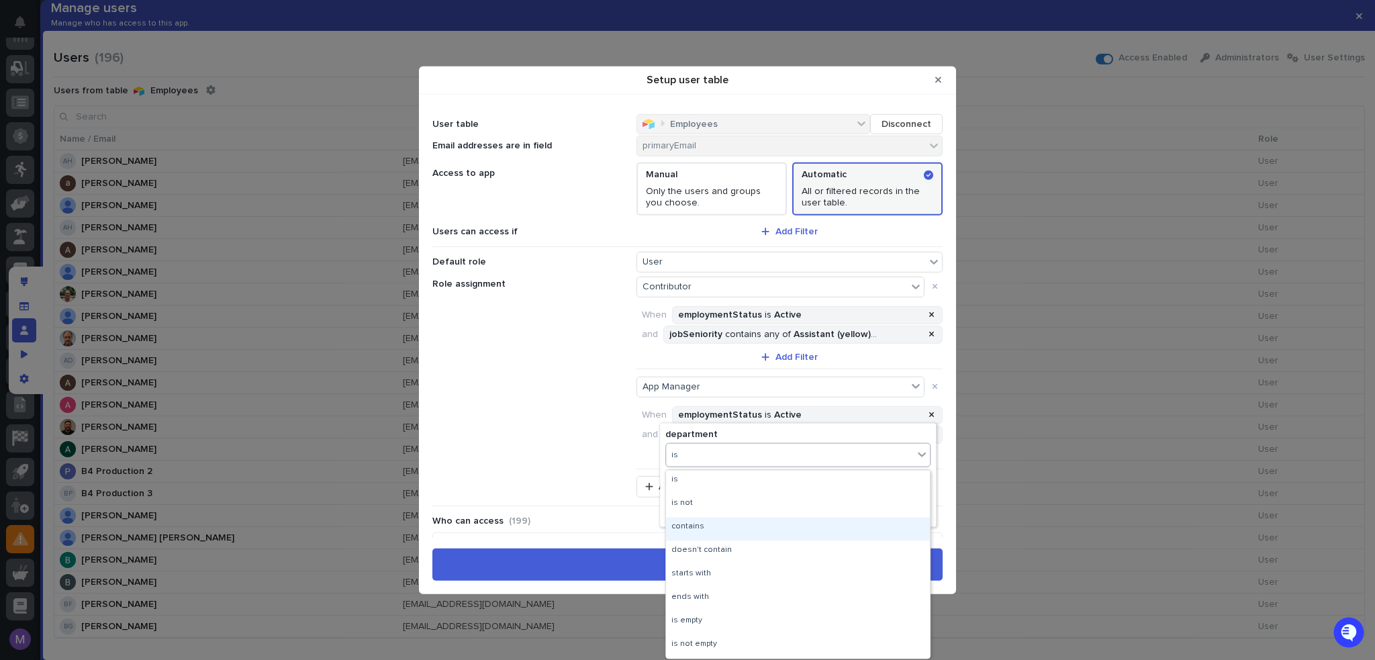
drag, startPoint x: 706, startPoint y: 540, endPoint x: 708, endPoint y: 529, distance: 10.9
click at [708, 529] on div "contains" at bounding box center [798, 528] width 264 height 23
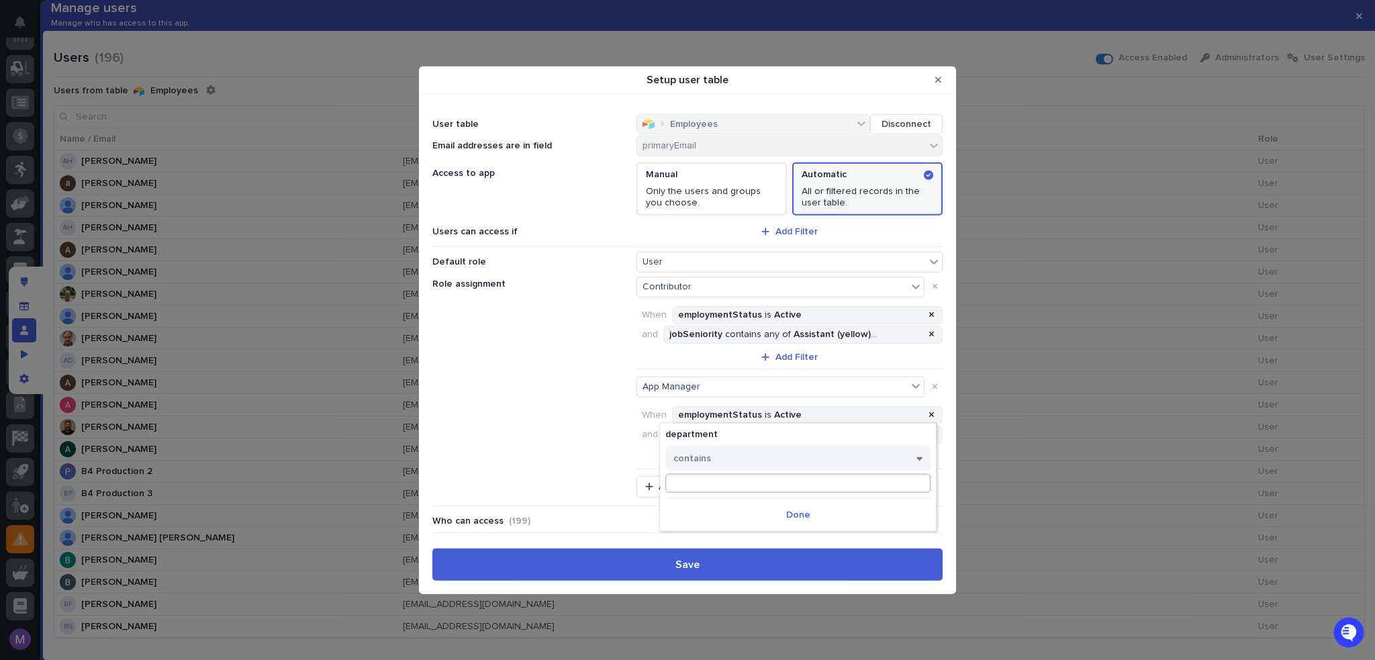
click at [739, 485] on input at bounding box center [797, 482] width 265 height 19
type input "Executive"
click at [787, 516] on span "Done" at bounding box center [798, 514] width 24 height 9
click at [769, 454] on div "Setup user table" at bounding box center [767, 456] width 13 height 9
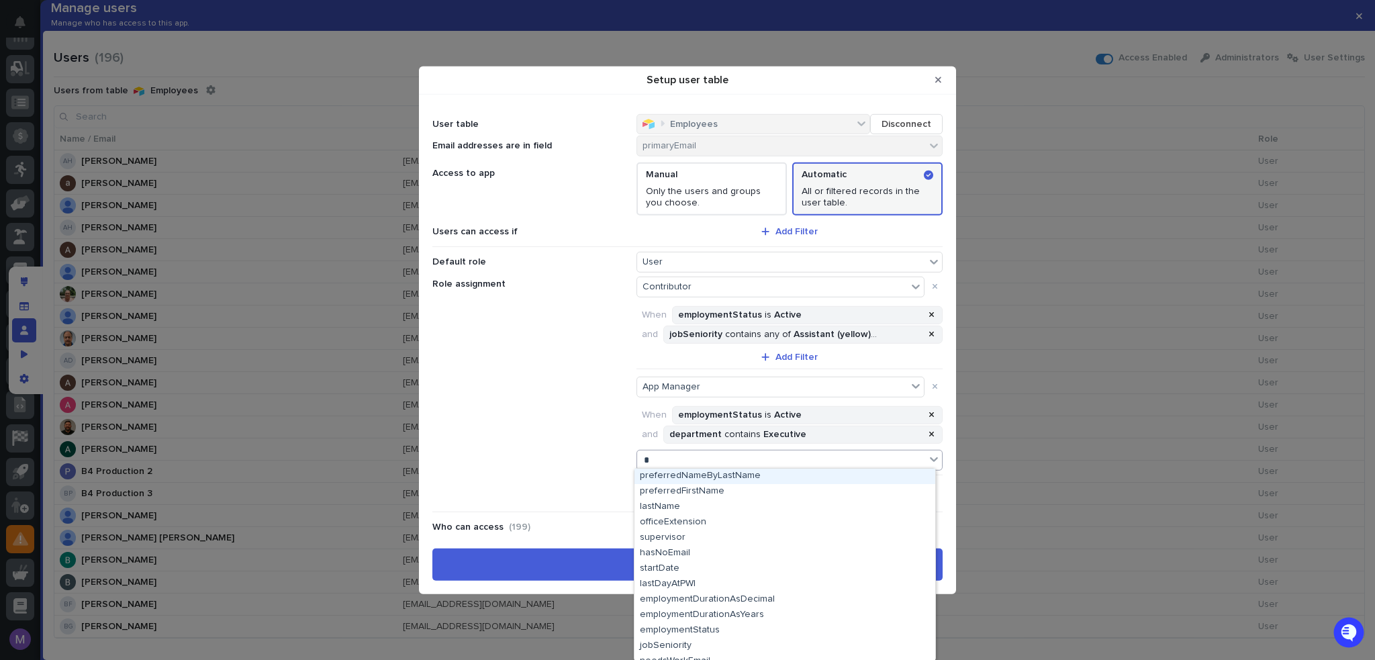
type input "**"
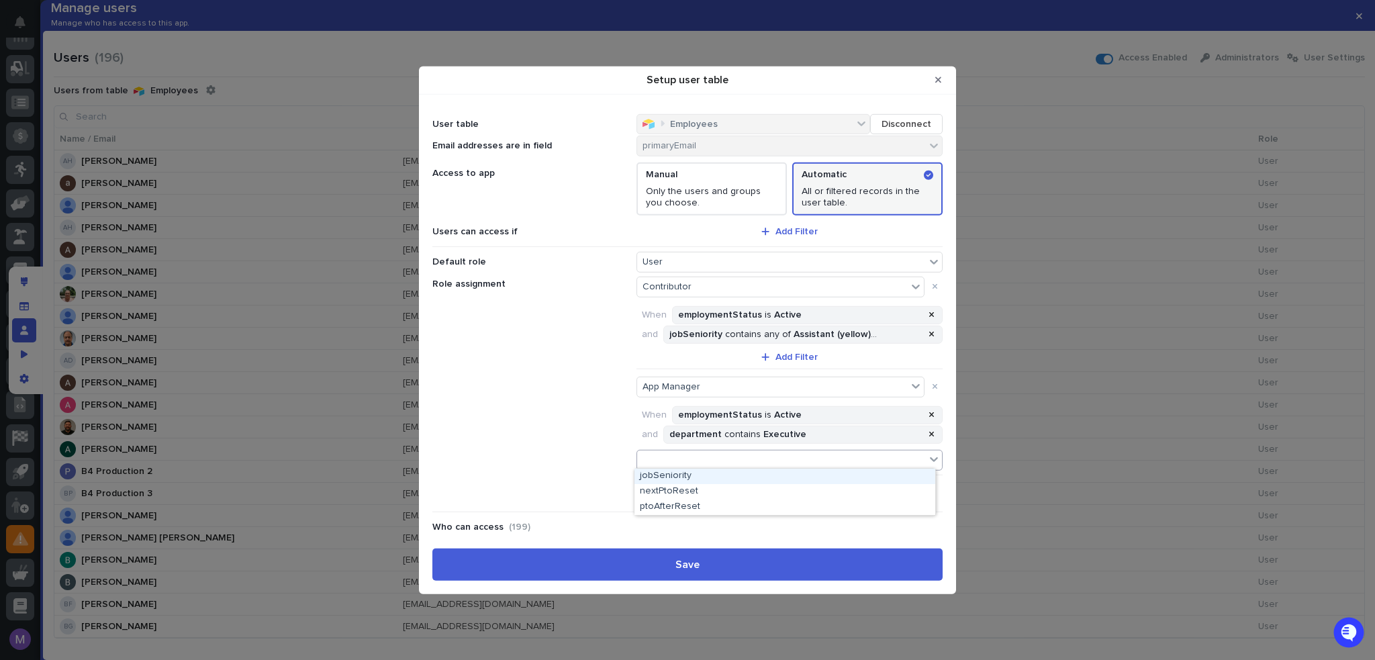
click at [762, 466] on div "se" at bounding box center [781, 459] width 288 height 19
click at [725, 455] on div "Search" at bounding box center [781, 459] width 288 height 19
type input "***"
click at [718, 477] on div "jobSeniority" at bounding box center [784, 476] width 301 height 15
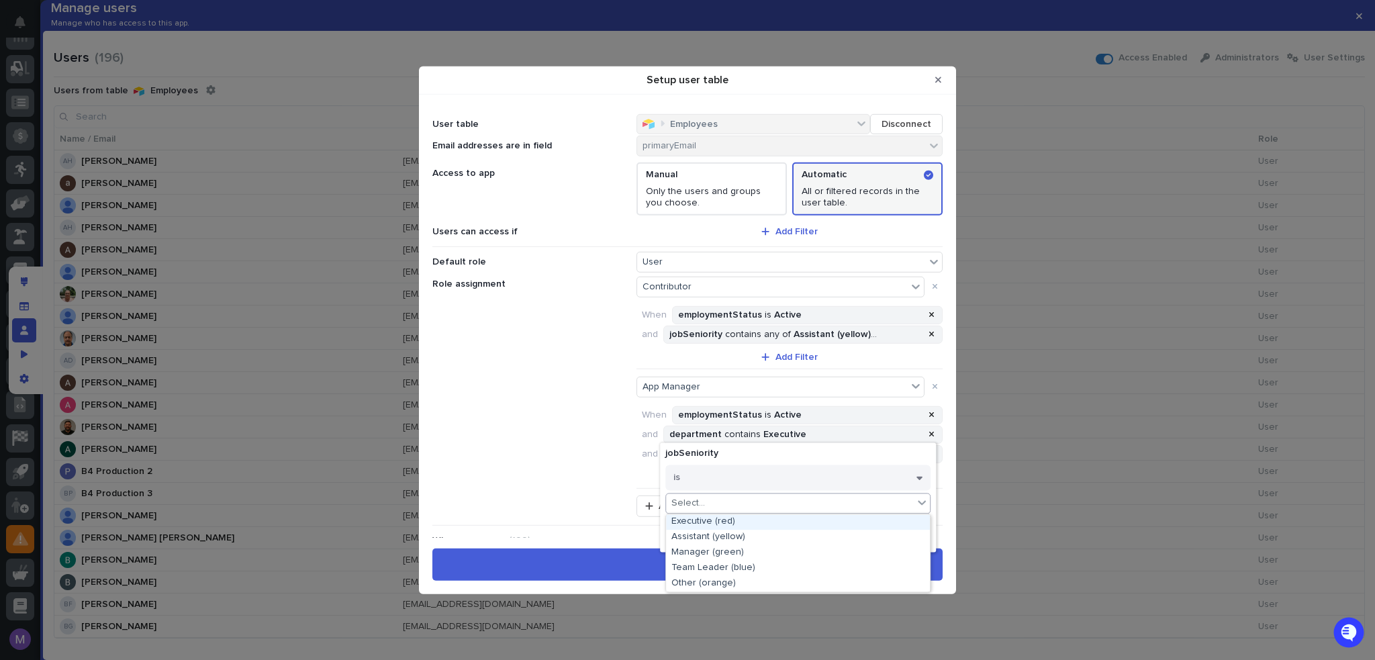
click at [712, 499] on div "Select..." at bounding box center [789, 502] width 247 height 19
click at [710, 520] on div "Executive (red)" at bounding box center [798, 521] width 264 height 15
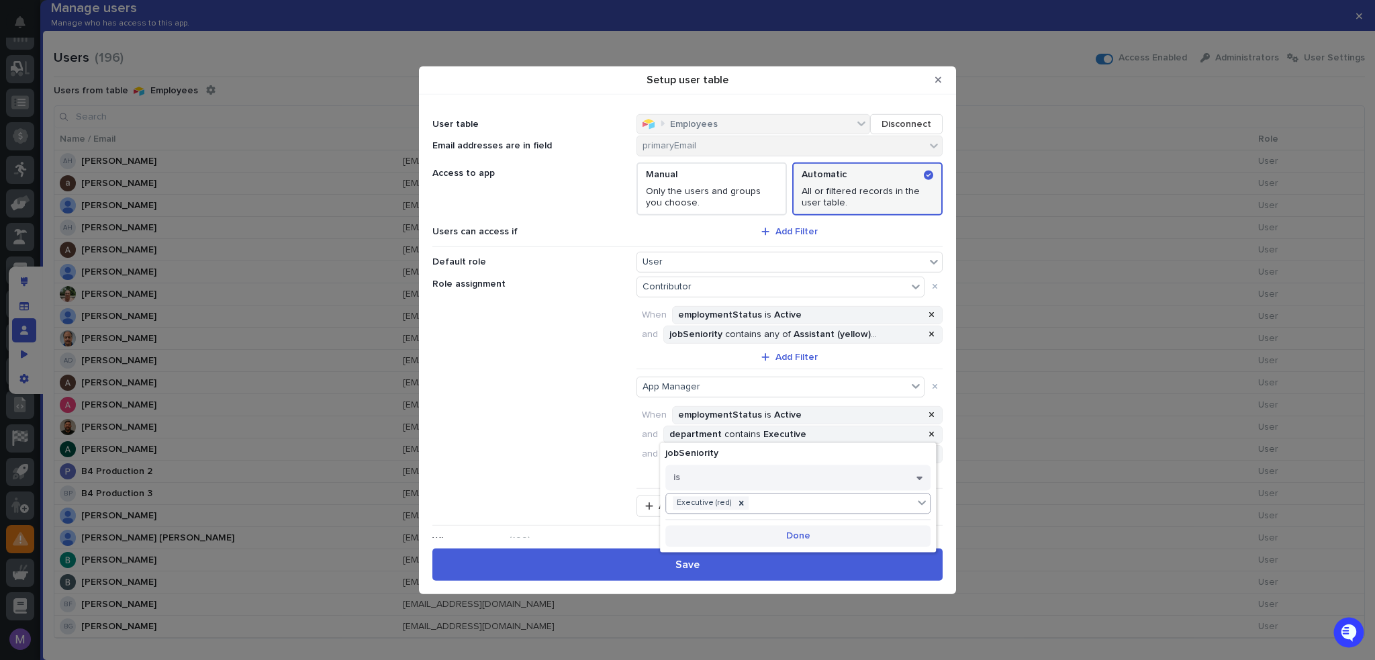
click at [759, 534] on button "Done" at bounding box center [797, 535] width 265 height 21
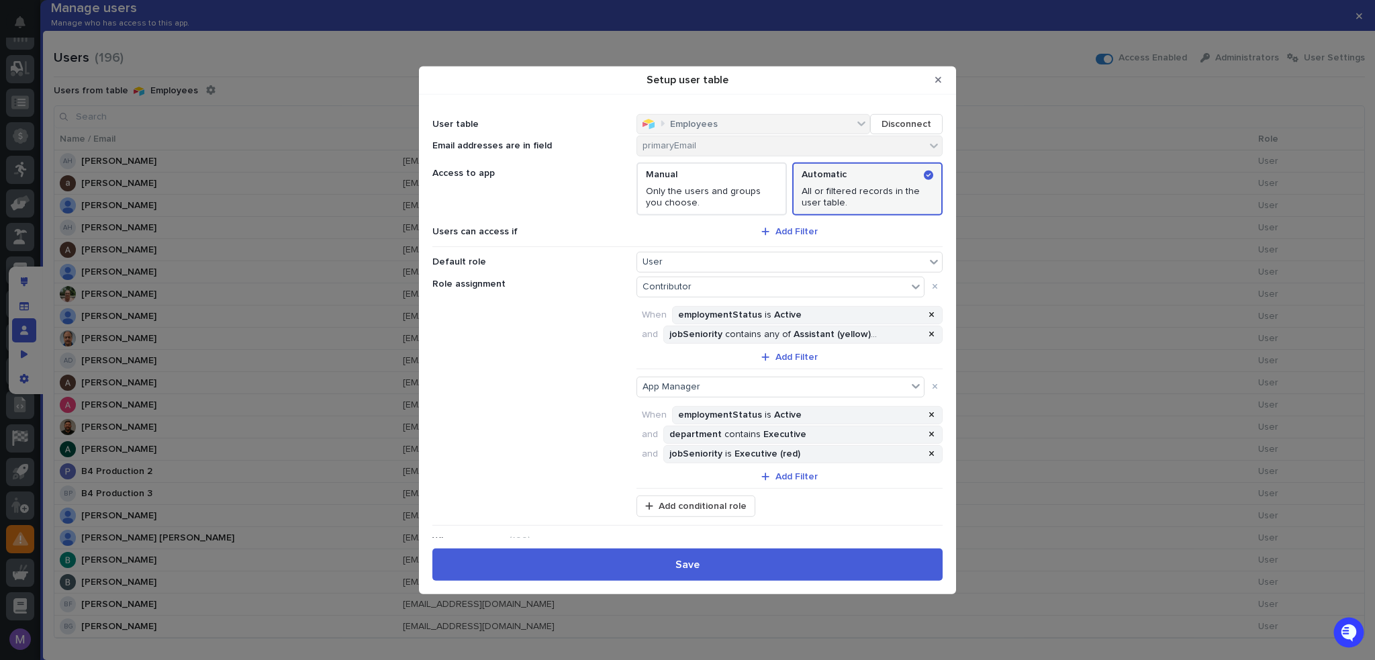
click at [561, 377] on div "Role assignment Contributor When employmentStatus is Active and jobSeniority co…" at bounding box center [687, 383] width 510 height 220
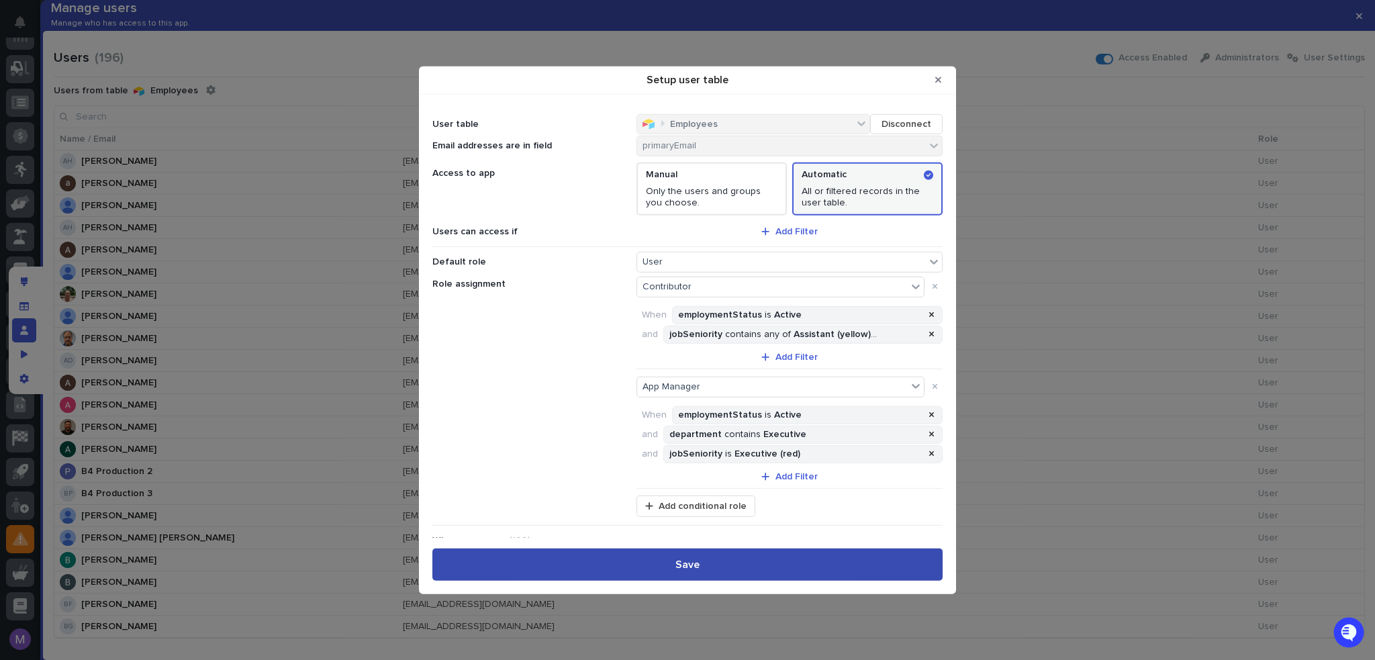
click at [795, 561] on button "Save" at bounding box center [687, 564] width 510 height 32
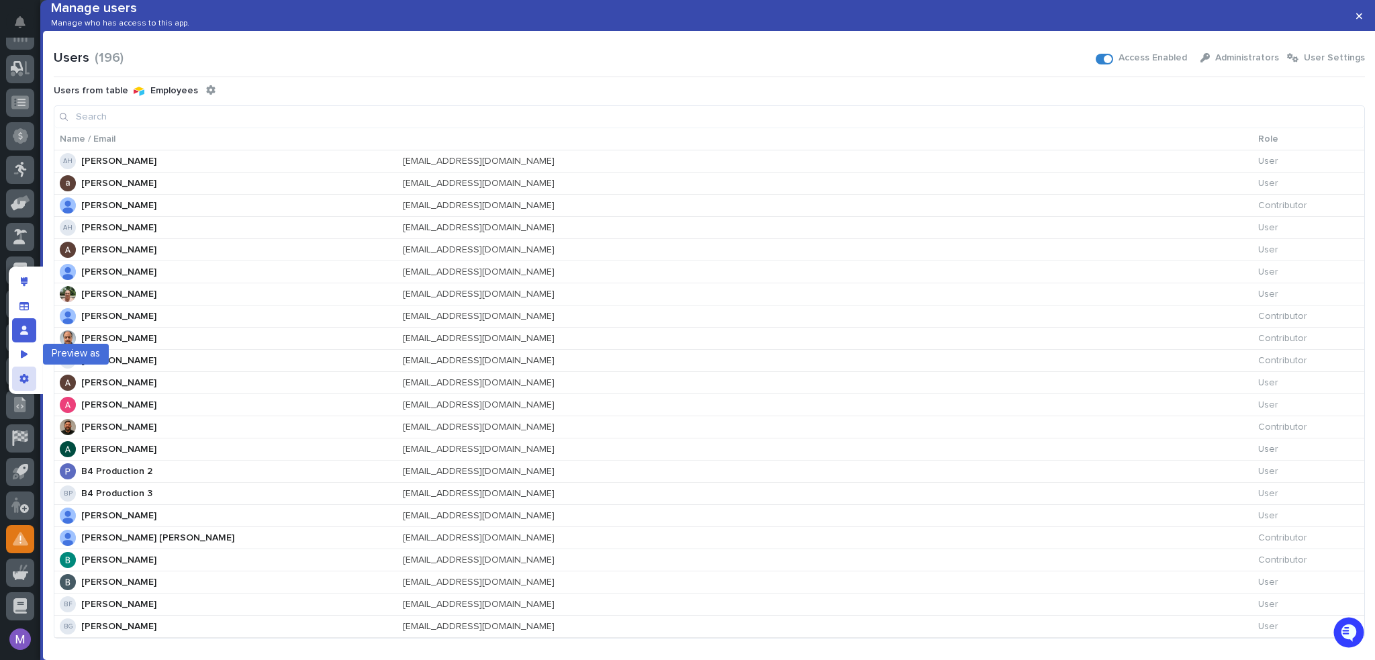
click at [32, 389] on div "App settings" at bounding box center [24, 379] width 24 height 24
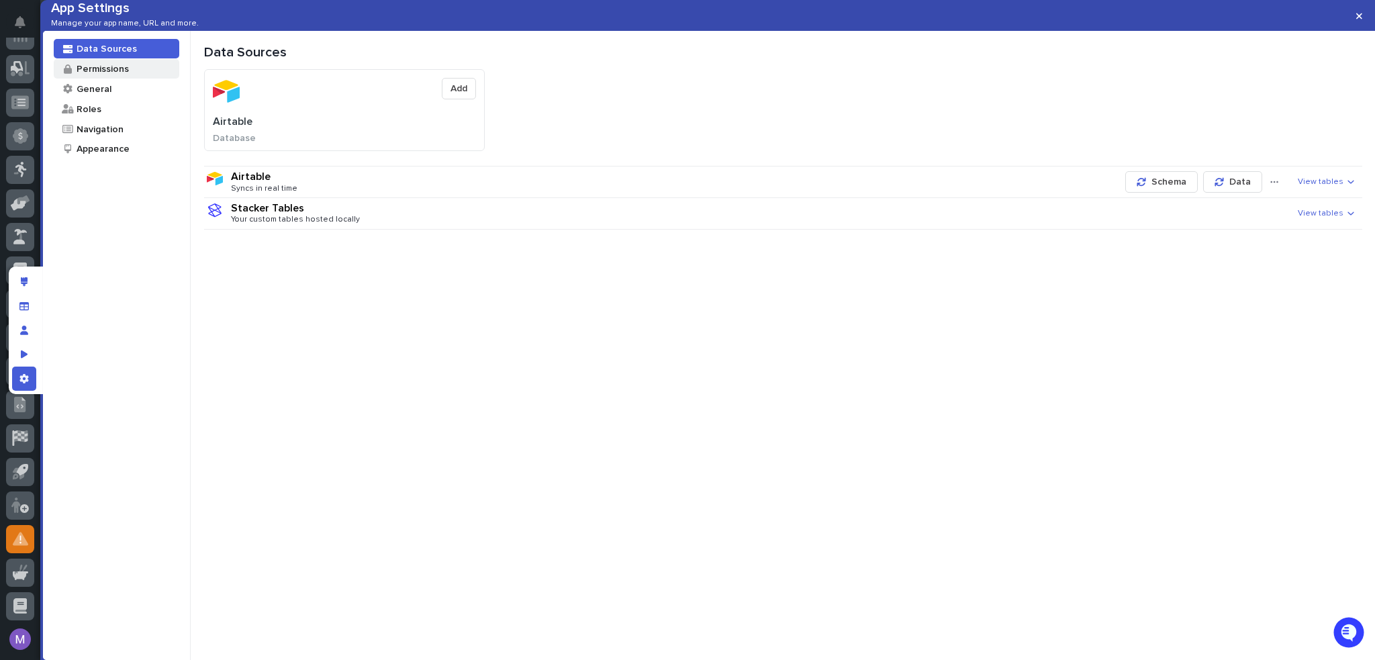
click at [81, 75] on div "Permissions" at bounding box center [102, 68] width 54 height 13
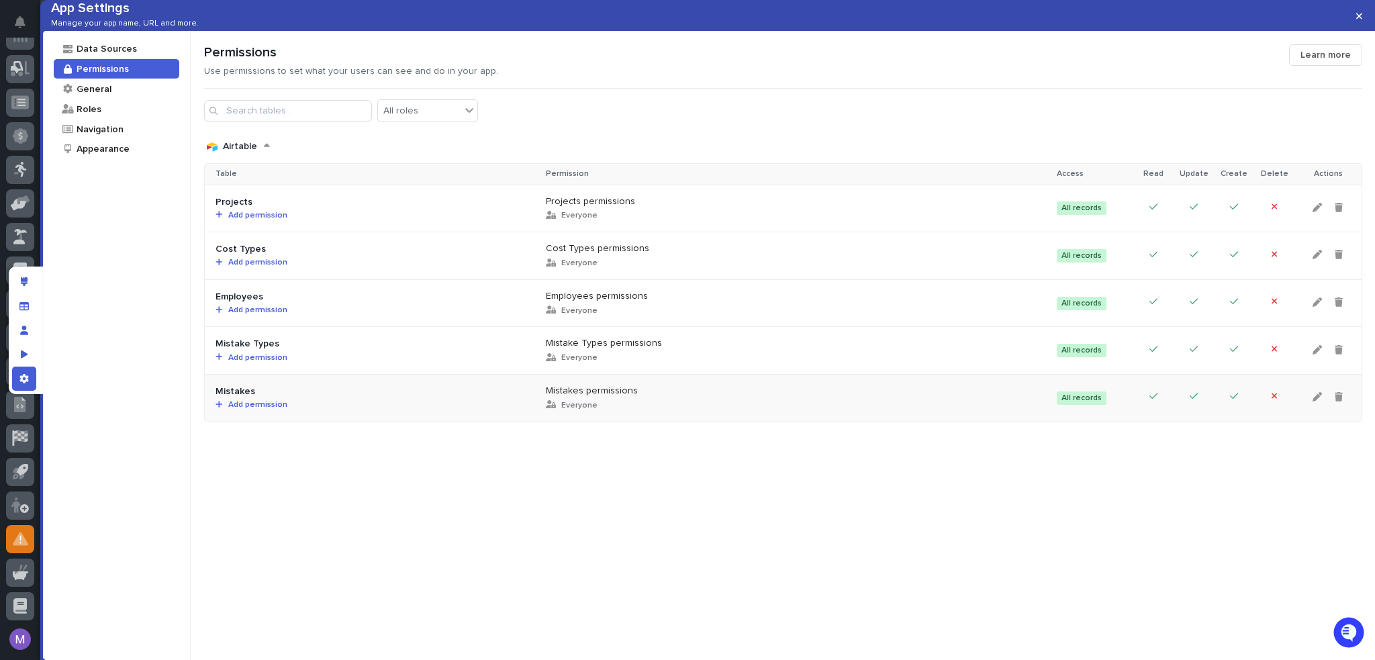
click at [276, 409] on span "Add permission" at bounding box center [255, 405] width 64 height 8
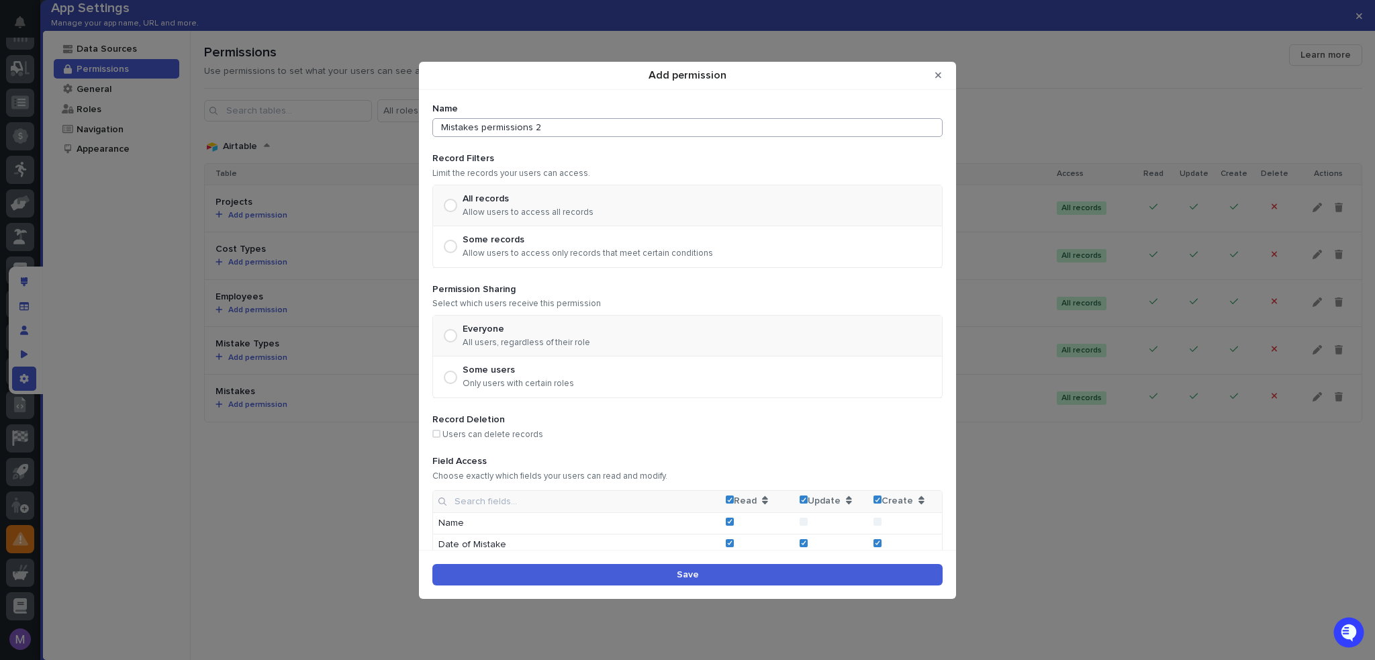
click at [567, 128] on input "Mistakes permissions 2" at bounding box center [687, 127] width 510 height 19
click at [943, 77] on button "Close Modal" at bounding box center [938, 74] width 22 height 21
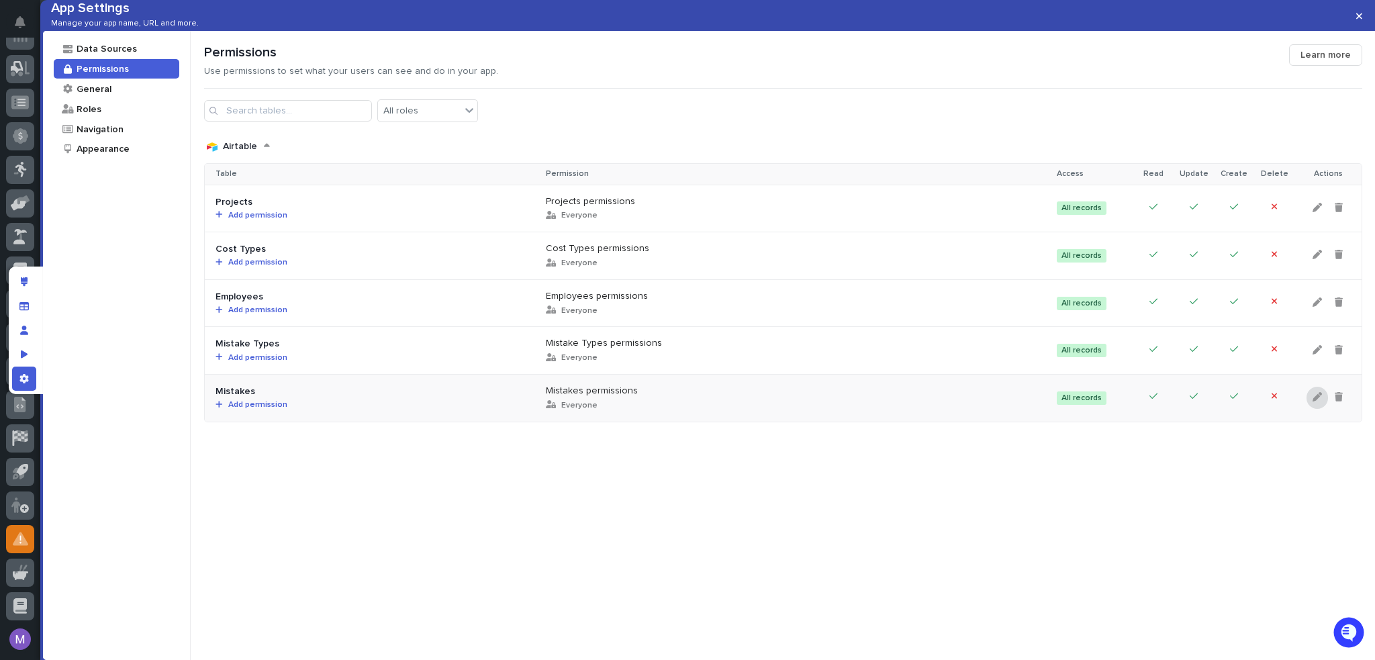
click at [1306, 409] on div at bounding box center [1316, 398] width 21 height 22
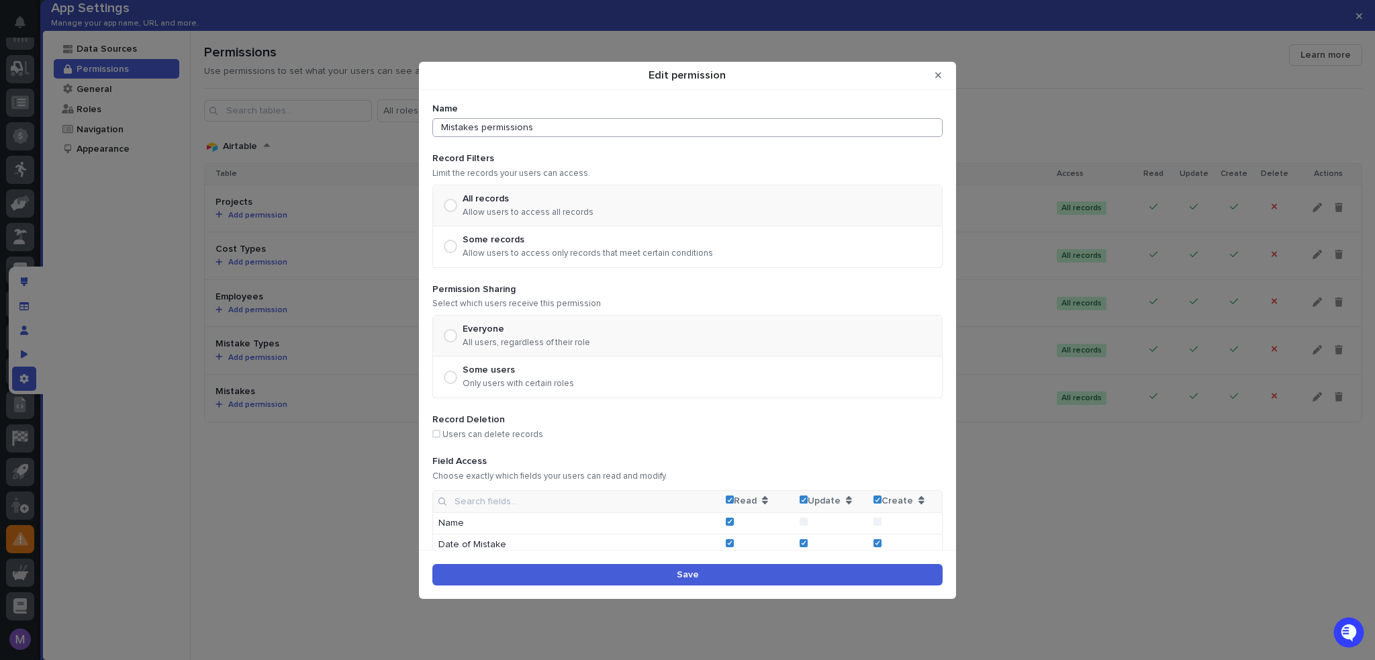
drag, startPoint x: 618, startPoint y: 118, endPoint x: 246, endPoint y: 144, distance: 372.9
click at [246, 144] on div "Edit permission Name Mistakes permissions Record Filters Limit the records your…" at bounding box center [687, 330] width 1375 height 660
type input "App Manager"
click at [463, 430] on p "Users can delete records" at bounding box center [687, 435] width 510 height 11
click at [462, 434] on p "Users can delete records" at bounding box center [687, 435] width 510 height 11
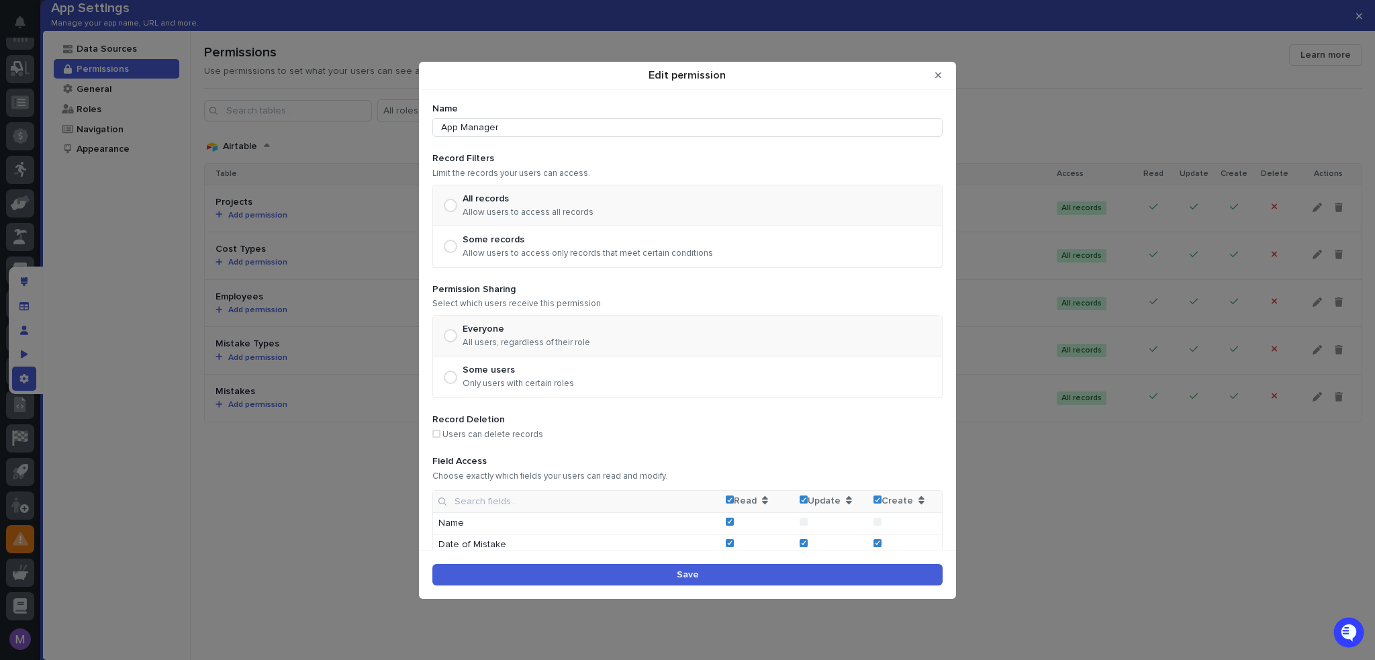
click at [436, 430] on span "Edit permission" at bounding box center [436, 434] width 8 height 8
click at [708, 563] on div "Save" at bounding box center [687, 574] width 537 height 49
click at [708, 571] on button "Save" at bounding box center [687, 574] width 510 height 21
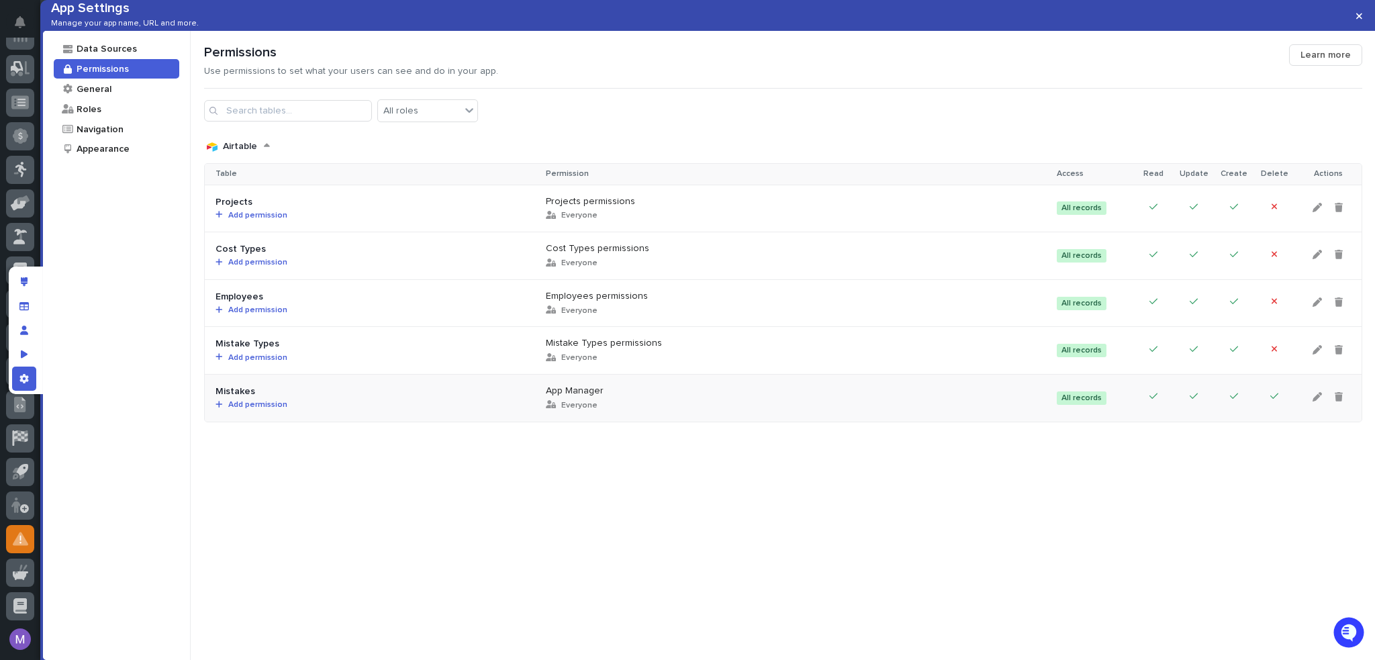
click at [257, 409] on span "Add permission" at bounding box center [255, 405] width 64 height 8
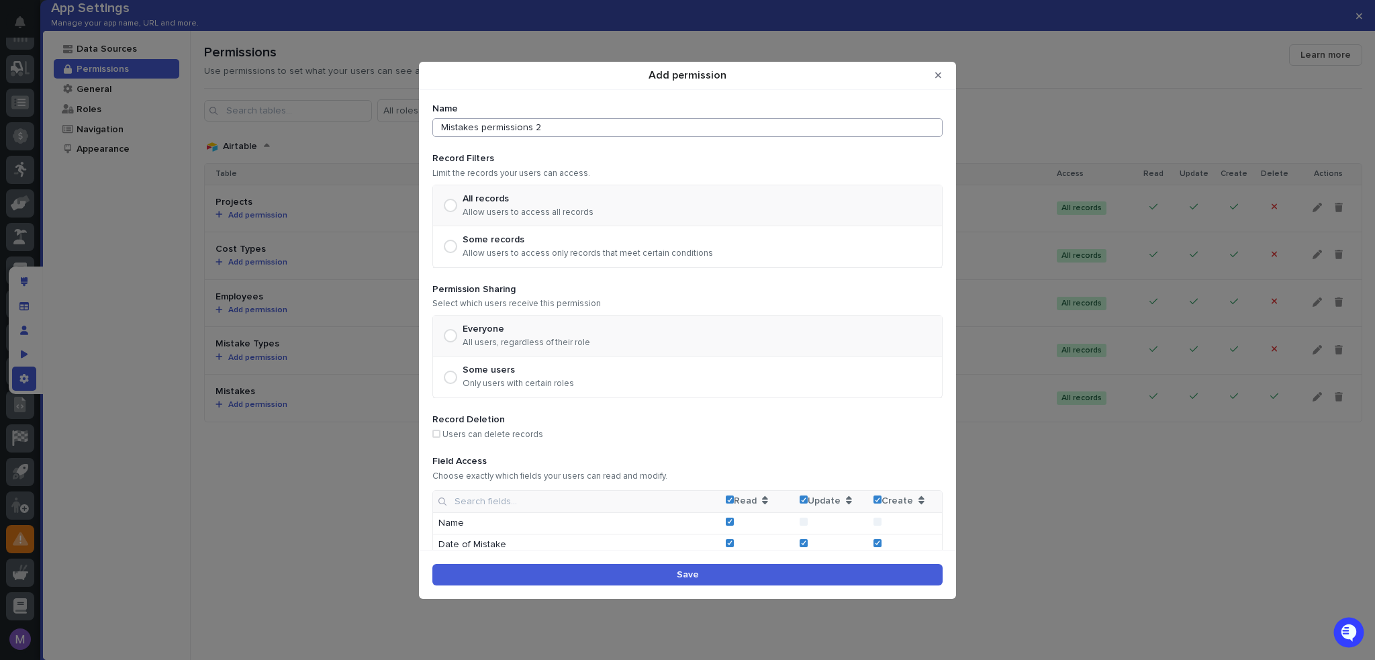
click at [611, 133] on input "Mistakes permissions 2" at bounding box center [687, 127] width 510 height 19
type input "Contributors"
click at [769, 577] on button "Save" at bounding box center [687, 574] width 510 height 21
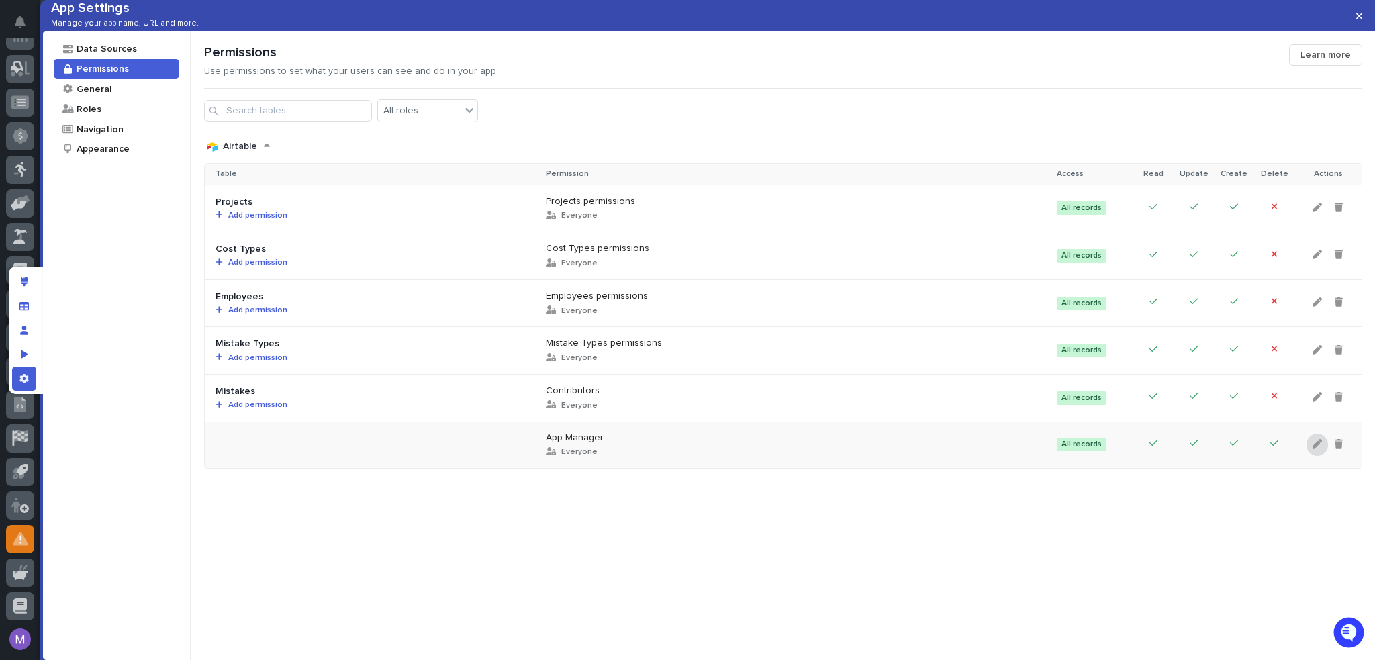
click at [1313, 448] on icon at bounding box center [1317, 443] width 9 height 9
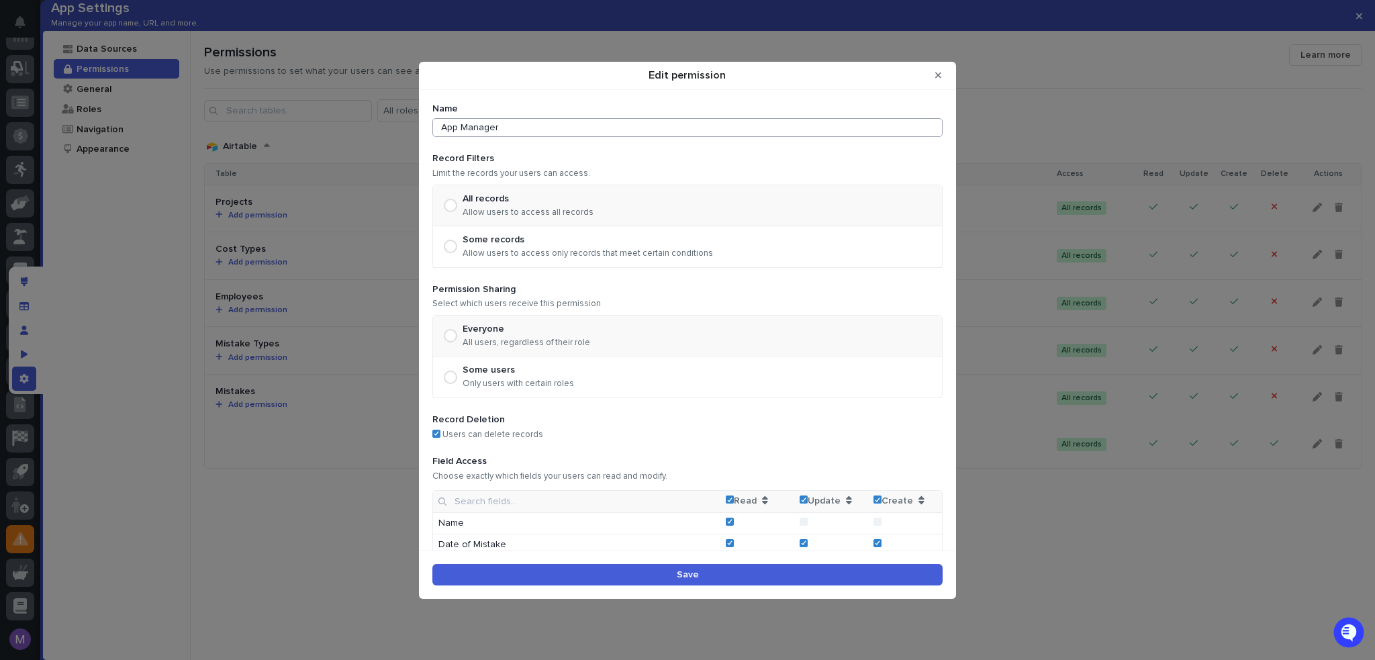
click at [557, 118] on input "App Manager" at bounding box center [687, 127] width 510 height 19
type input "App Managers"
click at [761, 572] on button "Save" at bounding box center [687, 574] width 510 height 21
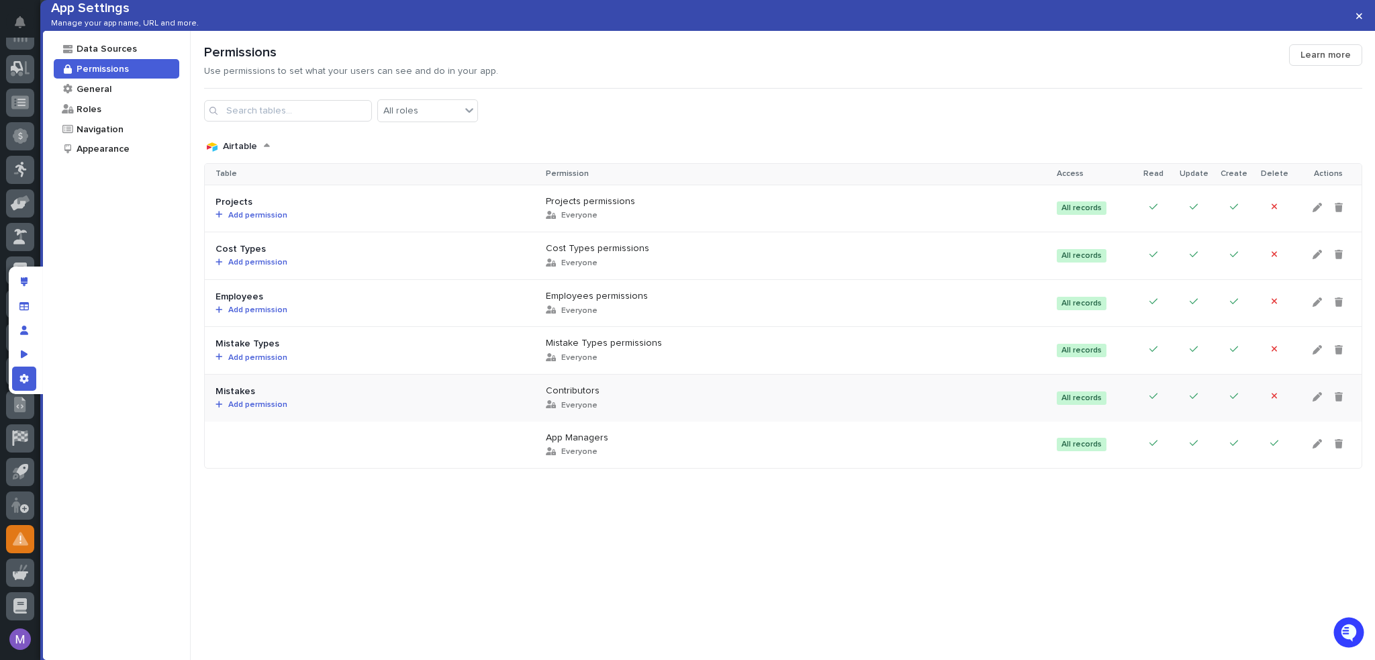
click at [274, 409] on span "Add permission" at bounding box center [255, 405] width 64 height 8
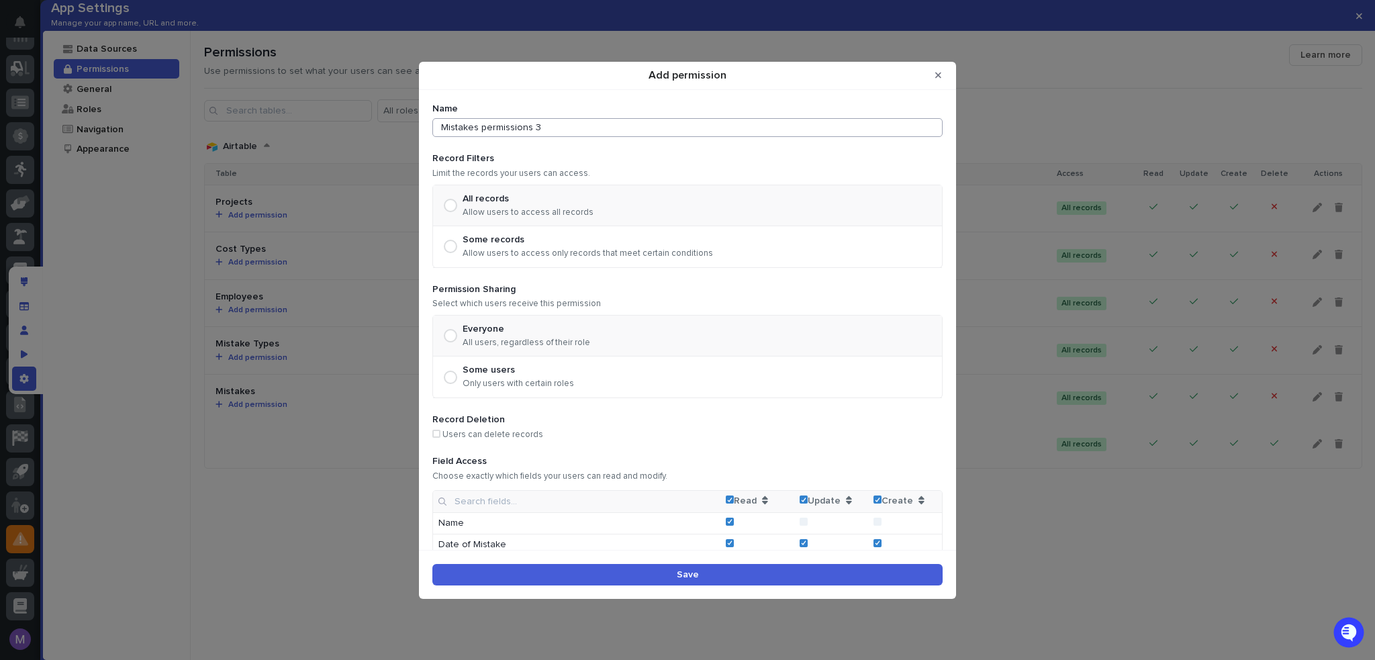
click at [556, 135] on input "Mistakes permissions 3" at bounding box center [687, 127] width 510 height 19
type input "Users"
click at [650, 147] on form "Name Users Record Filters Limit the records your users can access. All records …" at bounding box center [687, 458] width 510 height 711
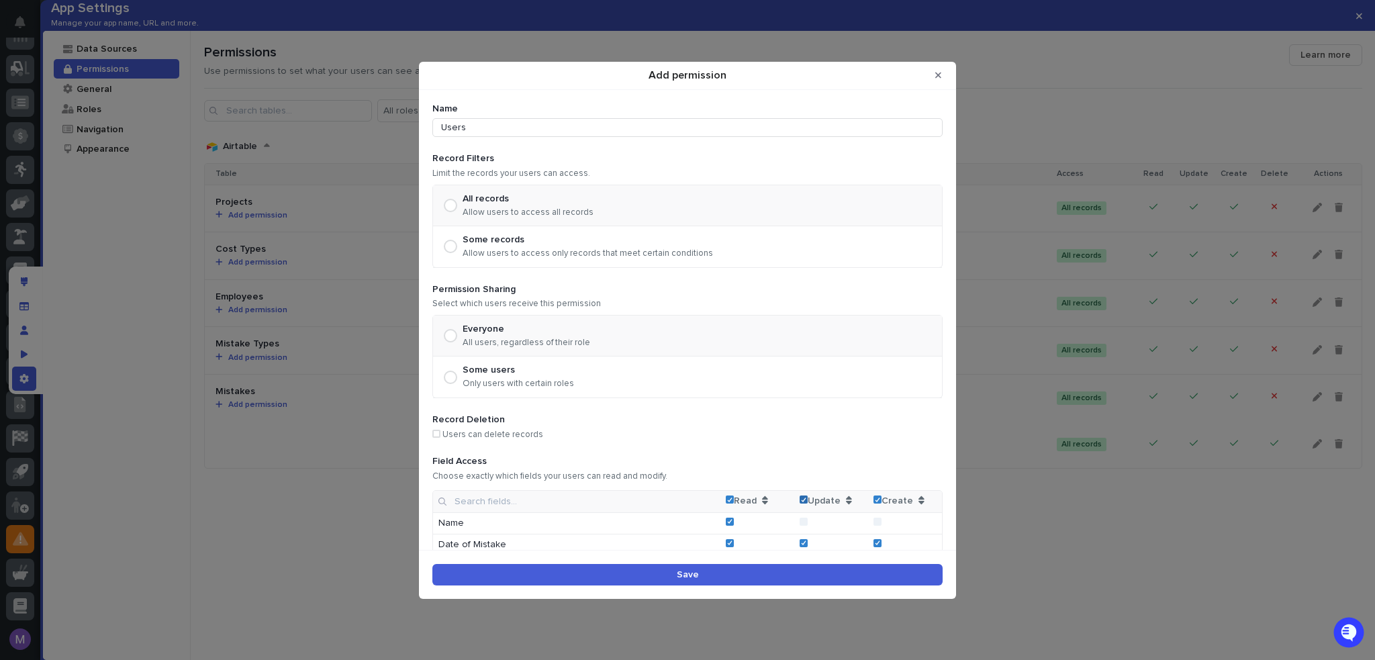
click at [801, 499] on icon "Add permission" at bounding box center [804, 499] width 6 height 5
click at [875, 499] on icon "Add permission" at bounding box center [878, 499] width 6 height 5
click at [444, 371] on label "Some users Only users with certain roles" at bounding box center [509, 377] width 130 height 24
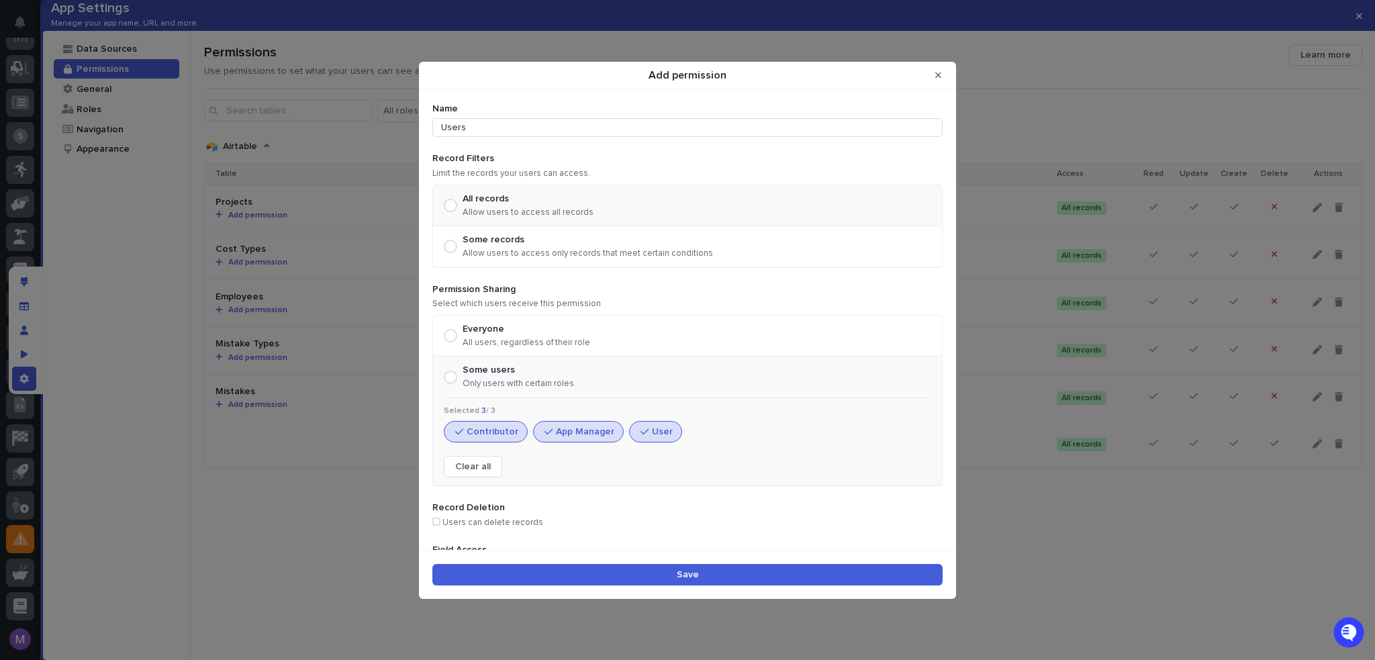
click at [577, 432] on button "App Manager" at bounding box center [578, 431] width 91 height 21
click at [515, 434] on button "Contributor" at bounding box center [486, 431] width 84 height 21
click at [653, 573] on button "Save" at bounding box center [687, 574] width 510 height 21
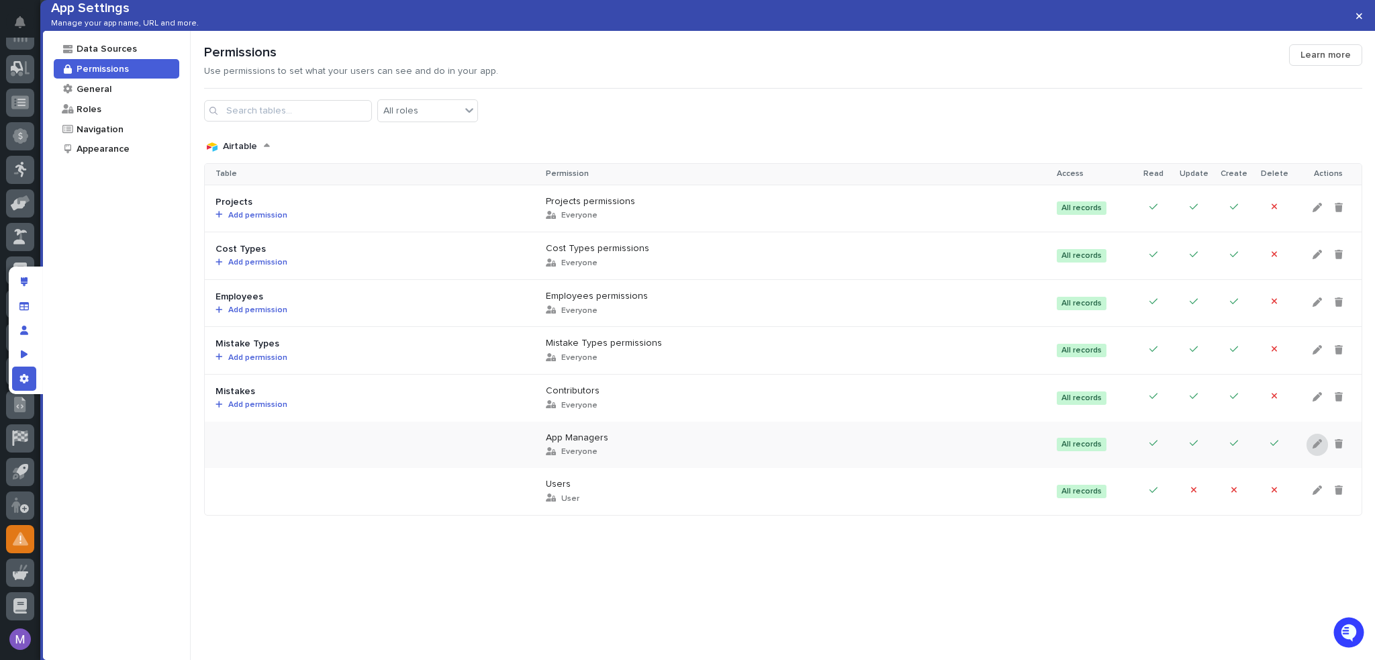
click at [1313, 448] on icon at bounding box center [1317, 443] width 9 height 9
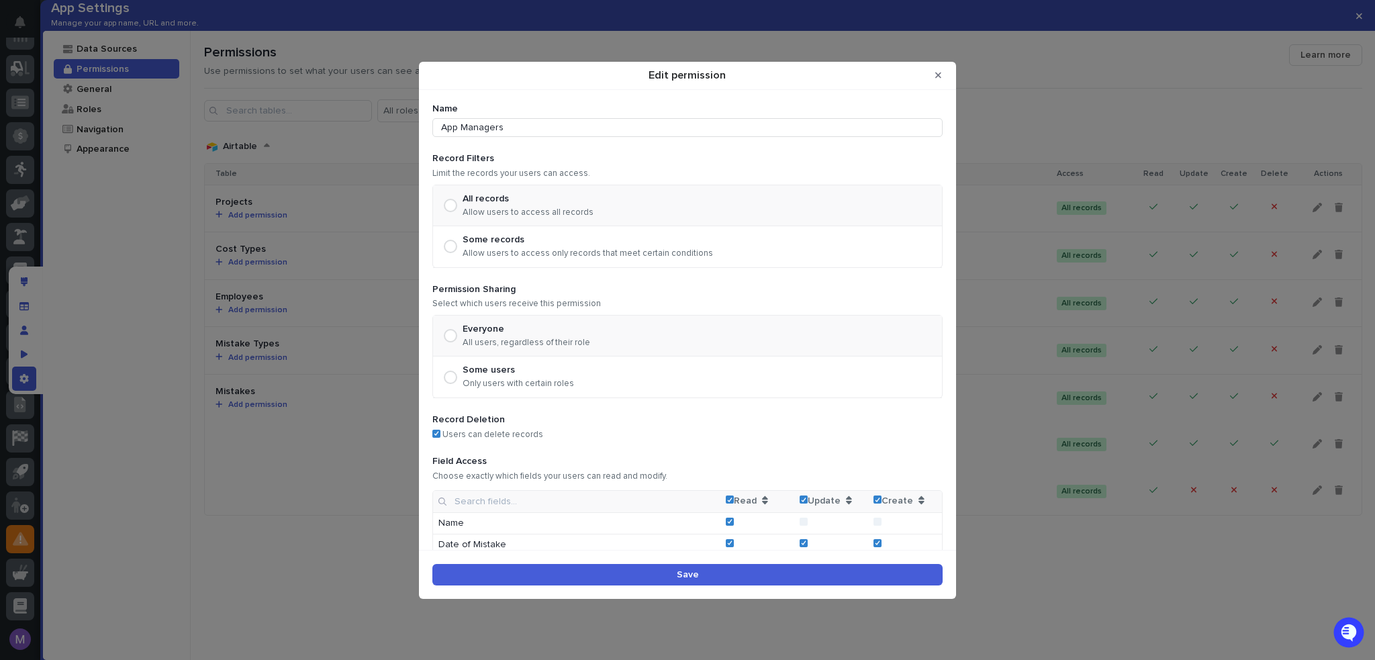
click at [481, 373] on div "Some users" at bounding box center [518, 370] width 111 height 11
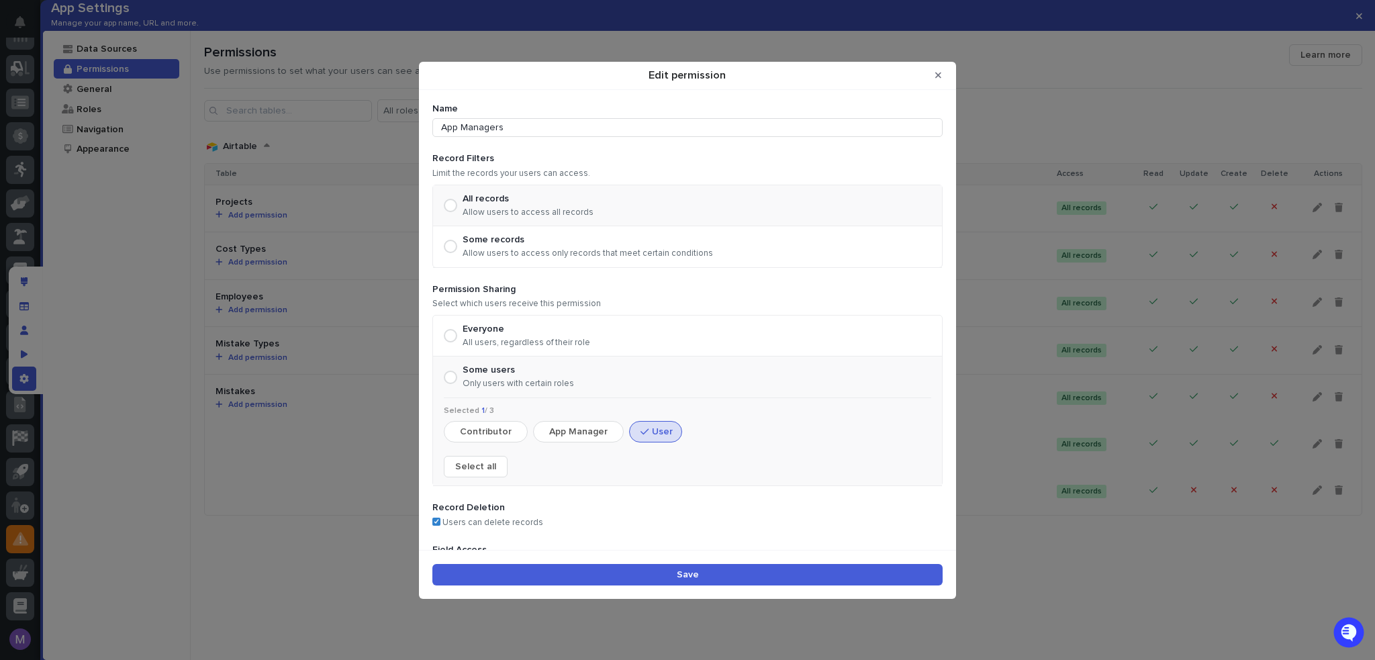
click at [569, 427] on button "App Manager" at bounding box center [578, 431] width 91 height 21
click at [564, 428] on button "App Manager" at bounding box center [578, 431] width 91 height 21
click at [514, 430] on button "Contributor" at bounding box center [486, 431] width 84 height 21
click at [661, 432] on button "User" at bounding box center [655, 431] width 53 height 21
click at [730, 561] on div "Save" at bounding box center [687, 574] width 537 height 49
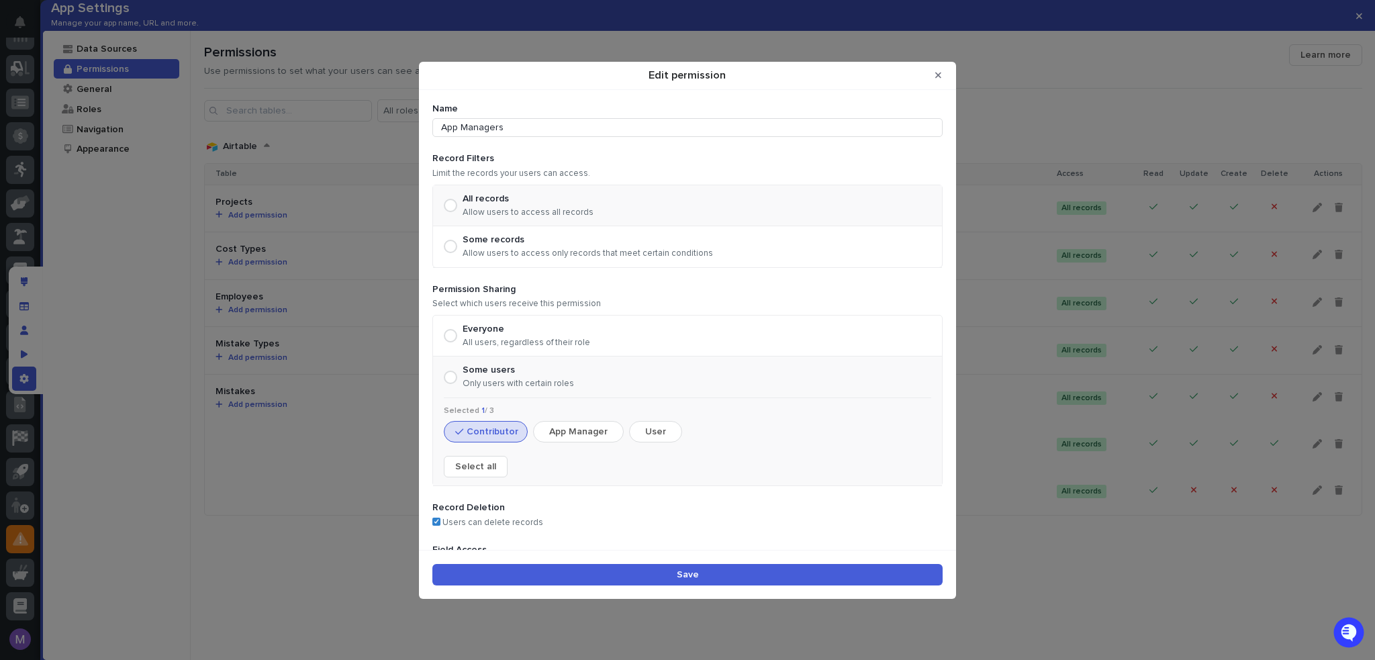
click at [733, 571] on button "Save" at bounding box center [687, 574] width 510 height 21
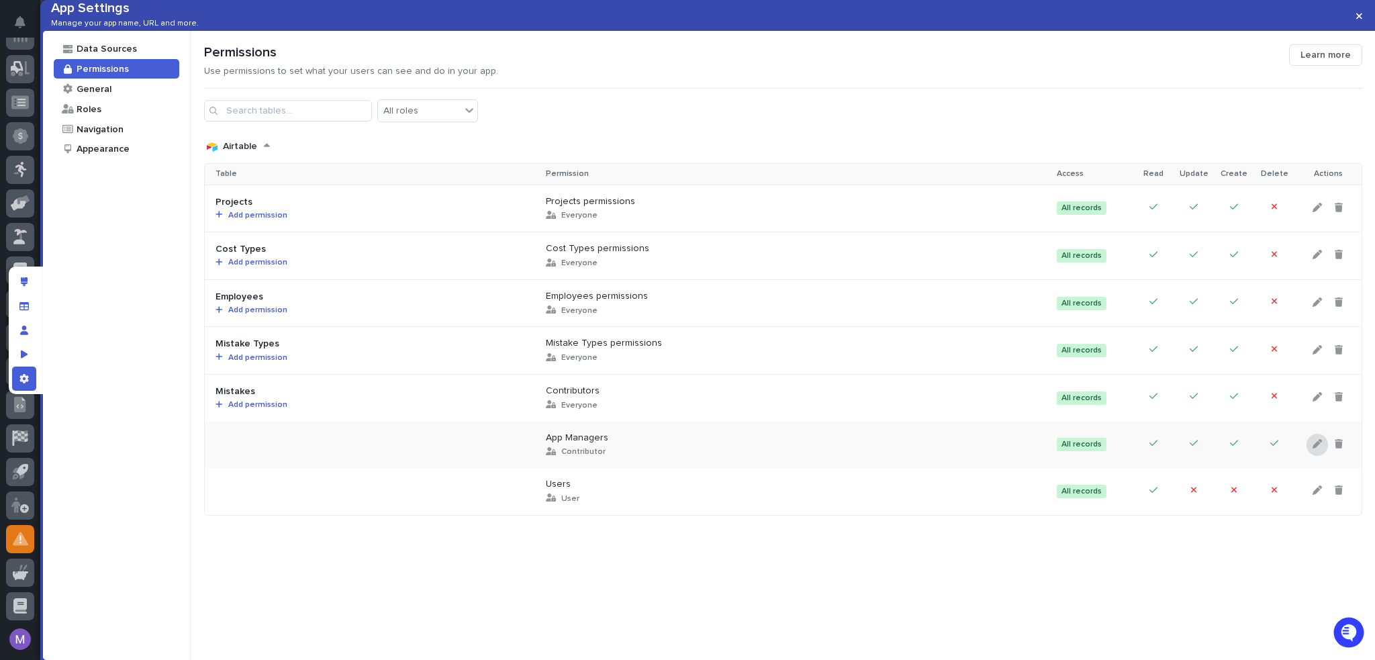
click at [1306, 456] on div at bounding box center [1316, 445] width 21 height 22
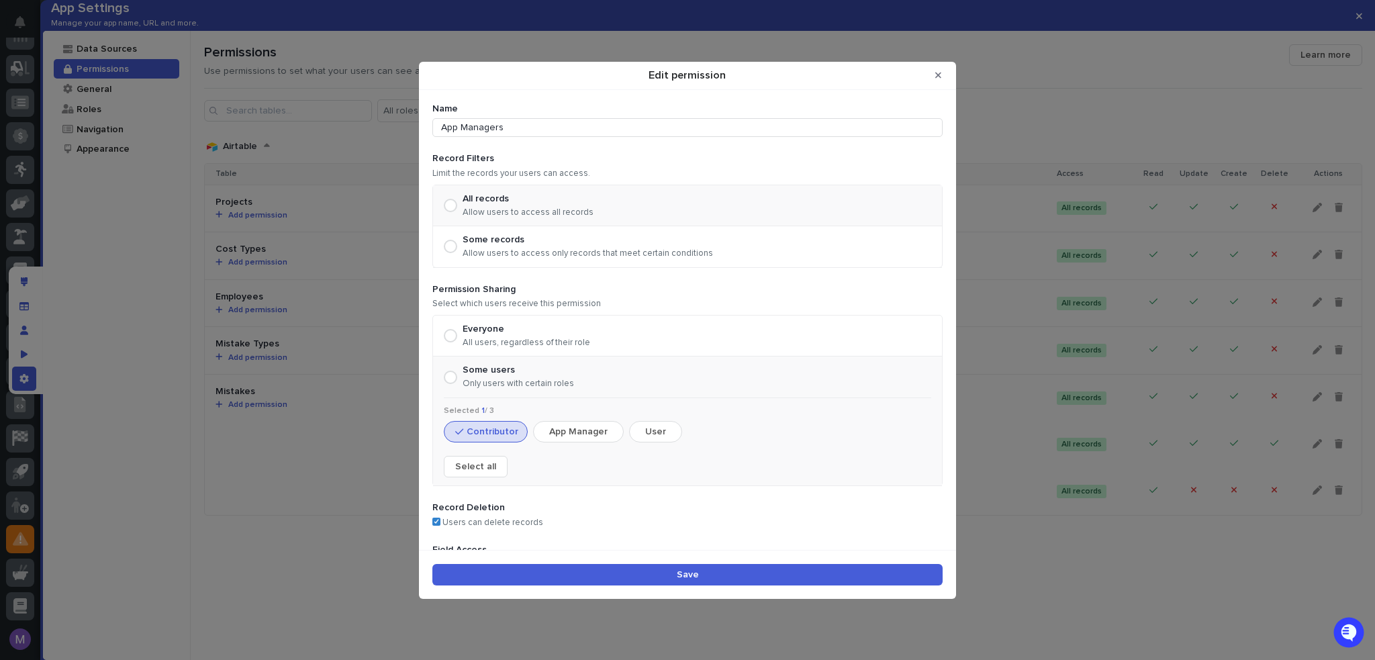
click at [598, 427] on button "App Manager" at bounding box center [578, 431] width 91 height 21
click at [504, 436] on button "Contributor" at bounding box center [486, 431] width 84 height 21
click at [656, 575] on button "Save" at bounding box center [687, 574] width 510 height 21
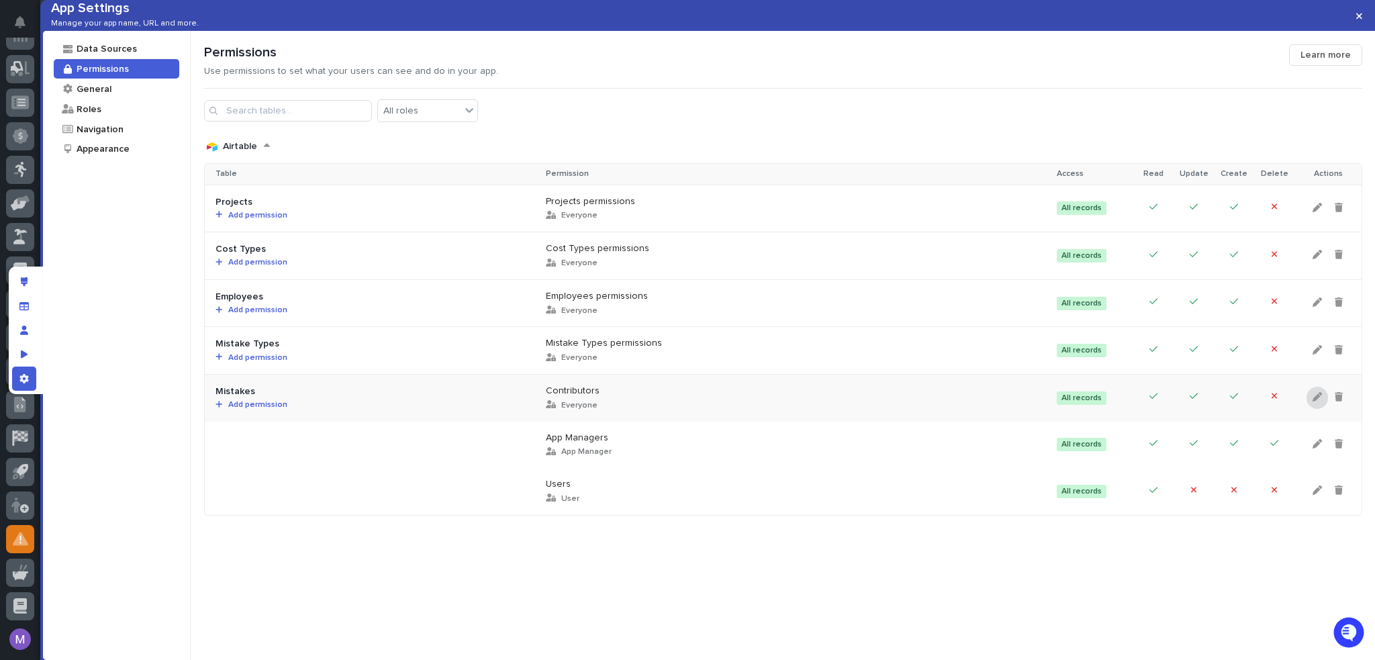
click at [1313, 401] on icon at bounding box center [1317, 396] width 9 height 9
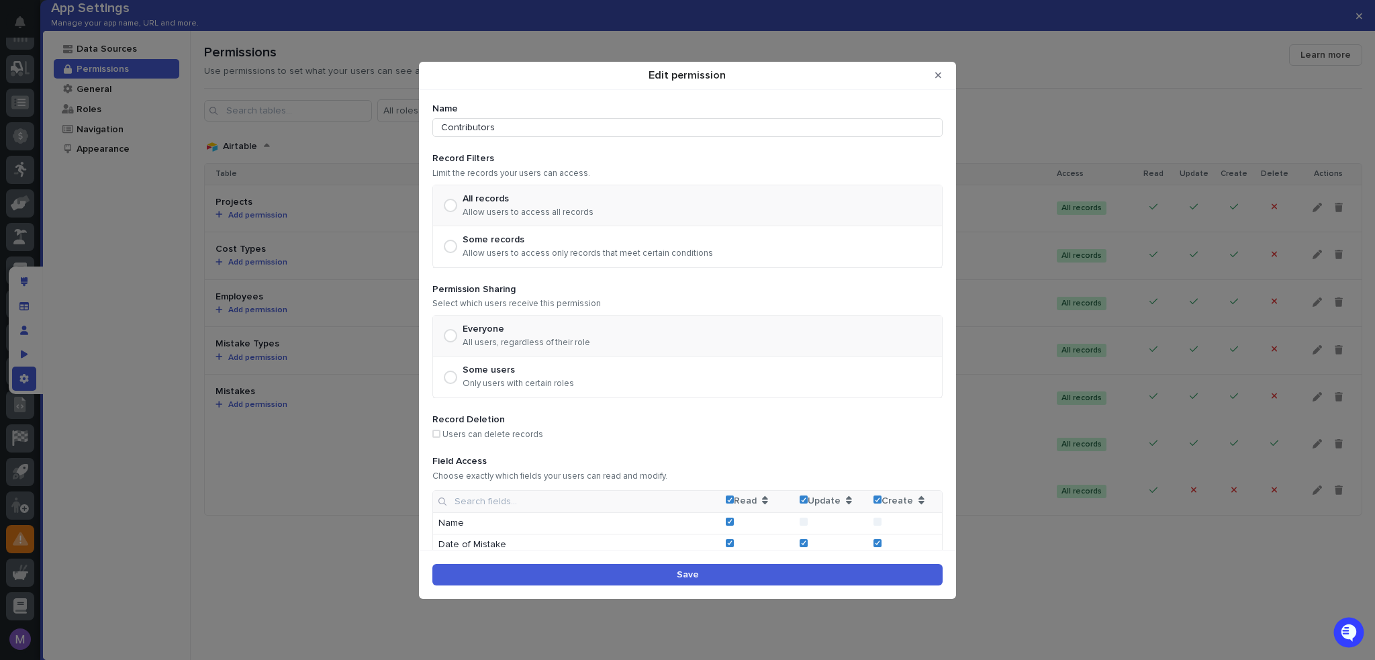
click at [468, 373] on div "Some users" at bounding box center [518, 370] width 111 height 11
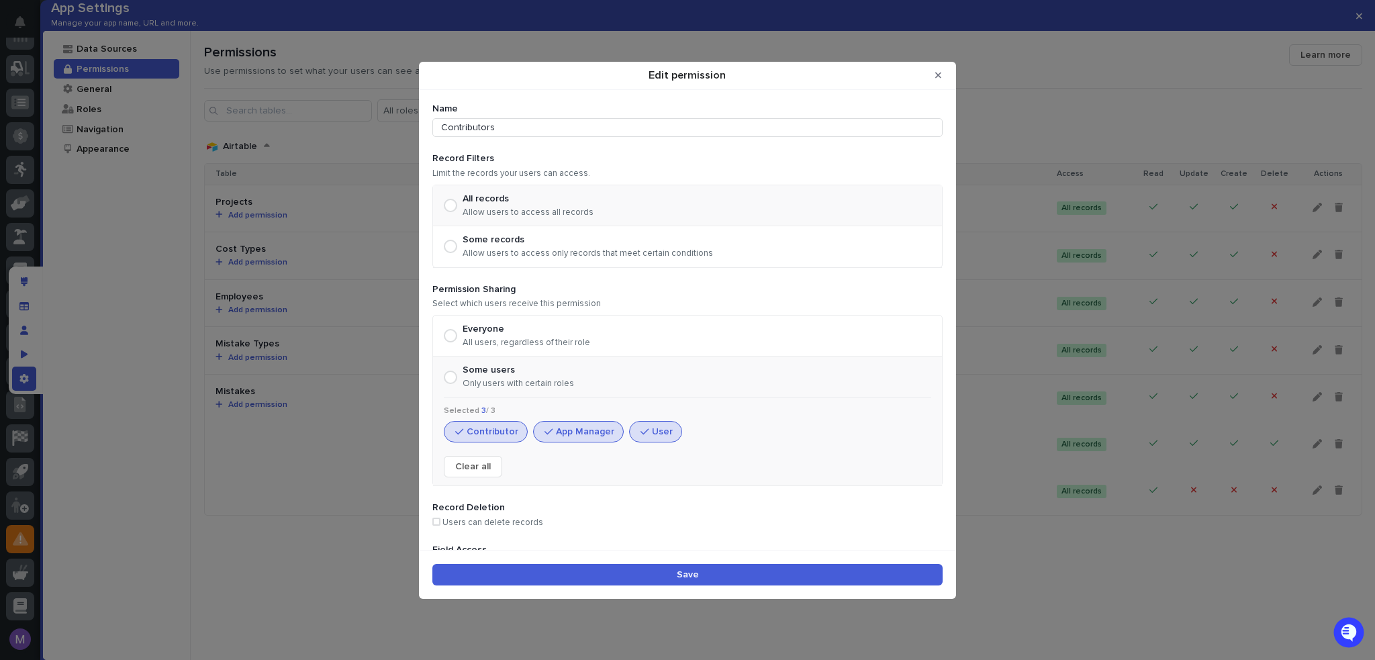
click at [557, 429] on button "App Manager" at bounding box center [578, 431] width 91 height 21
click at [660, 428] on button "User" at bounding box center [655, 431] width 53 height 21
click at [669, 574] on button "Save" at bounding box center [687, 574] width 510 height 21
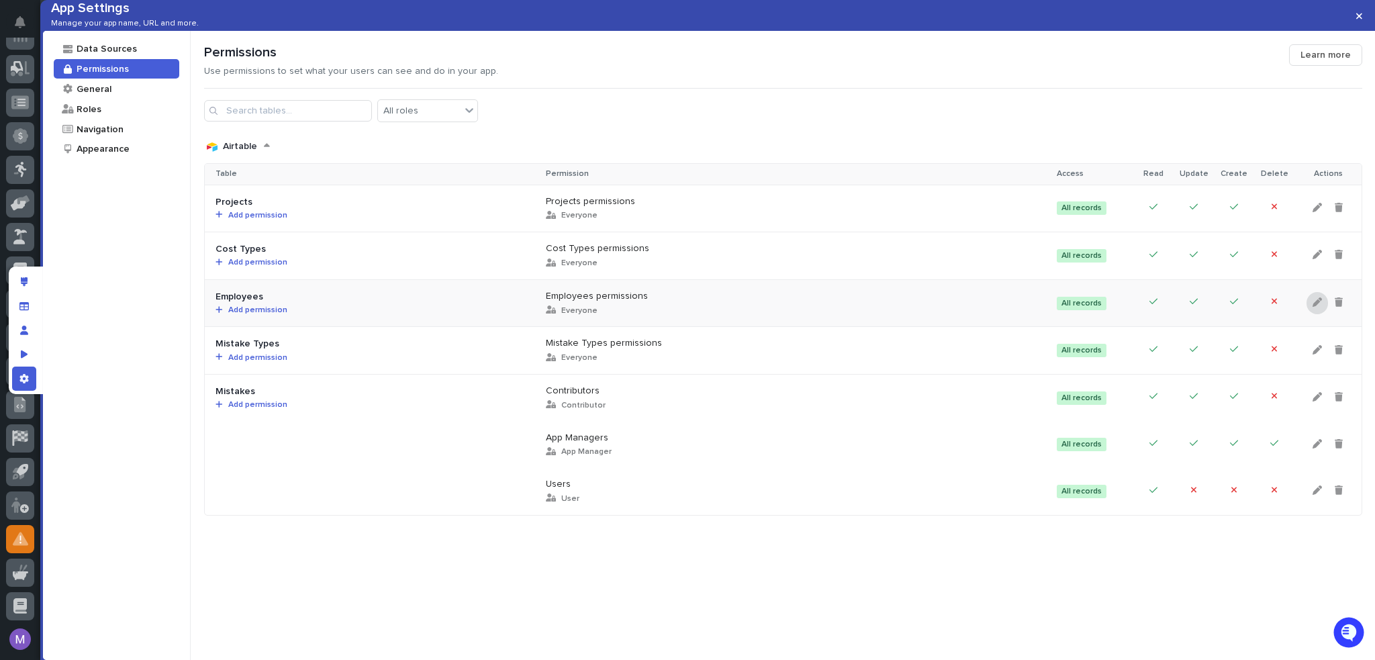
click at [1313, 307] on icon at bounding box center [1317, 301] width 9 height 9
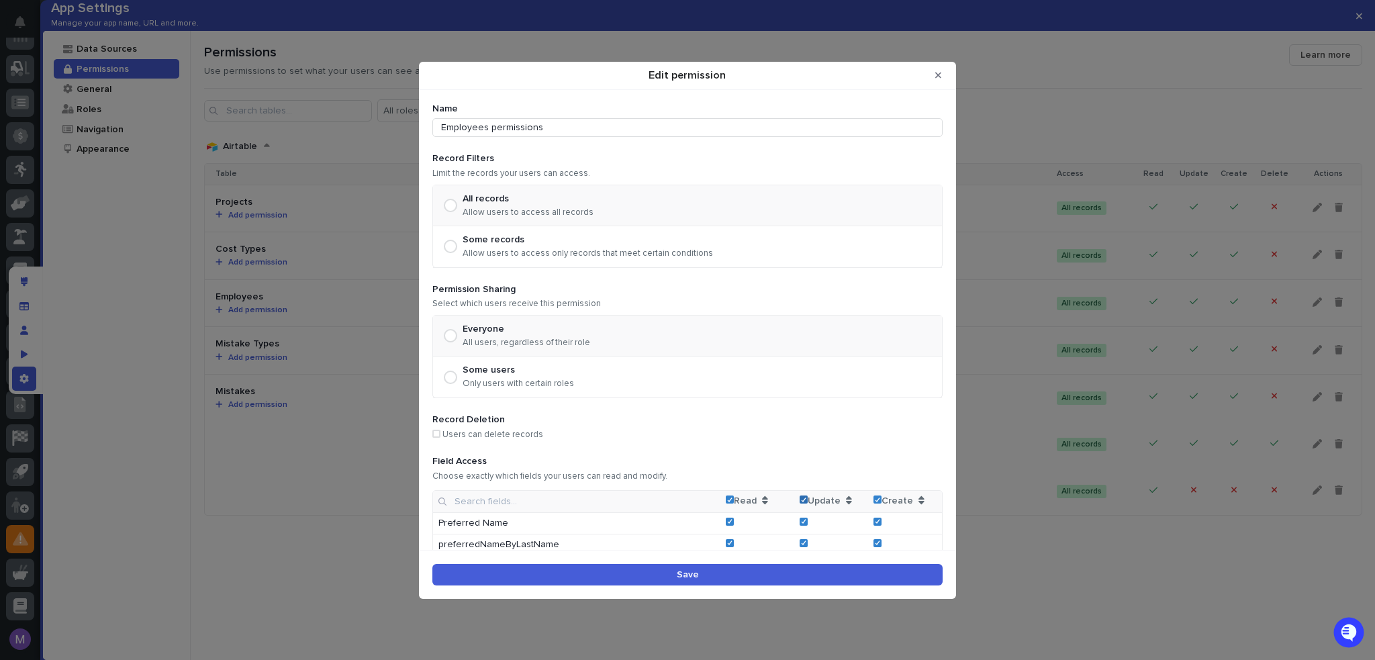
click at [800, 495] on span "Edit permission" at bounding box center [804, 499] width 8 height 8
click at [875, 497] on icon "Edit permission" at bounding box center [878, 499] width 6 height 5
click at [886, 571] on button "Save" at bounding box center [687, 574] width 510 height 21
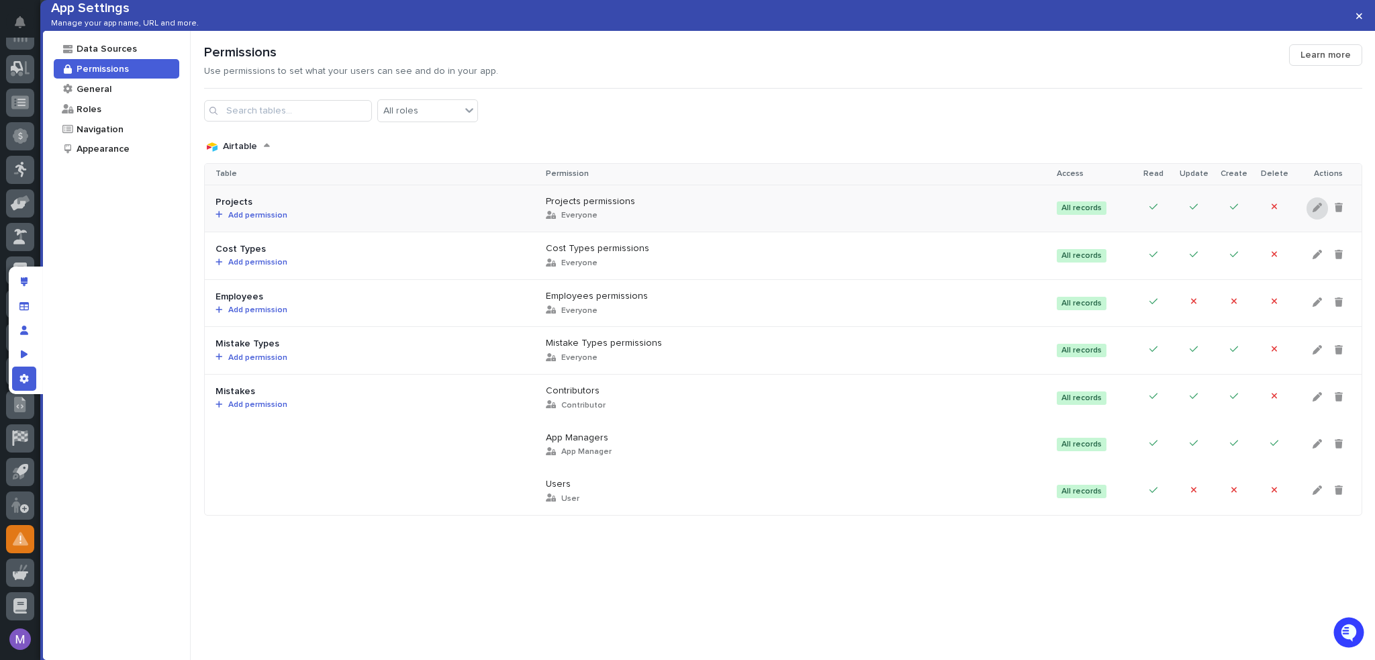
click at [1313, 212] on icon at bounding box center [1317, 207] width 9 height 9
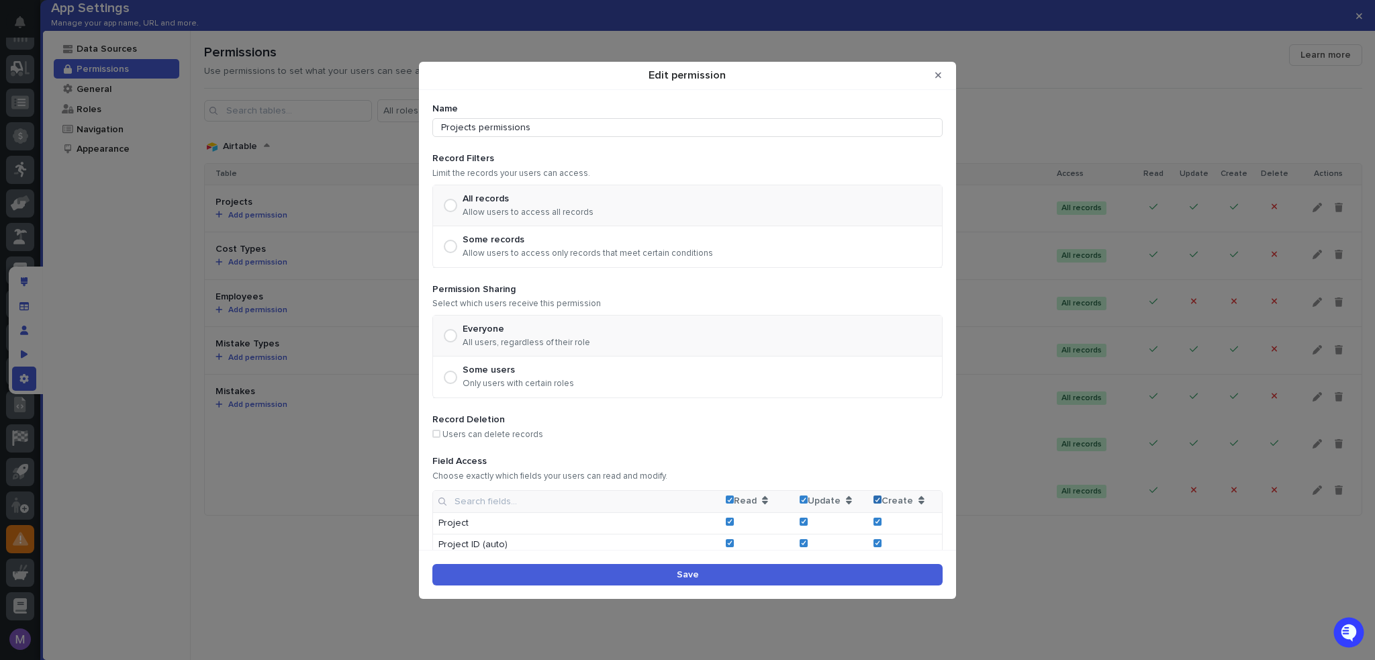
click at [875, 499] on icon "Edit permission" at bounding box center [878, 499] width 6 height 5
click at [448, 377] on span "Edit permission" at bounding box center [450, 377] width 5 height 5
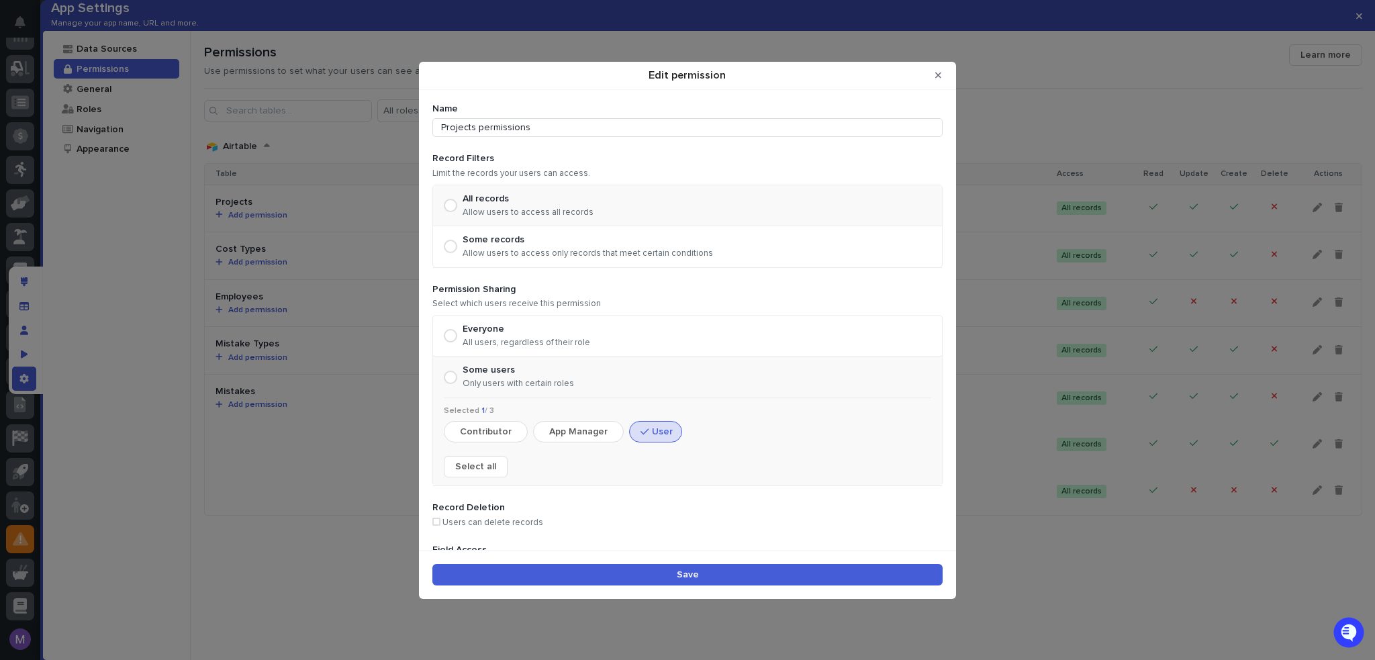
click at [573, 429] on button "App Manager" at bounding box center [578, 431] width 91 height 21
click at [498, 429] on button "Contributor" at bounding box center [486, 431] width 84 height 21
click at [653, 430] on button "User" at bounding box center [655, 431] width 53 height 21
click at [674, 569] on button "Save" at bounding box center [687, 574] width 510 height 21
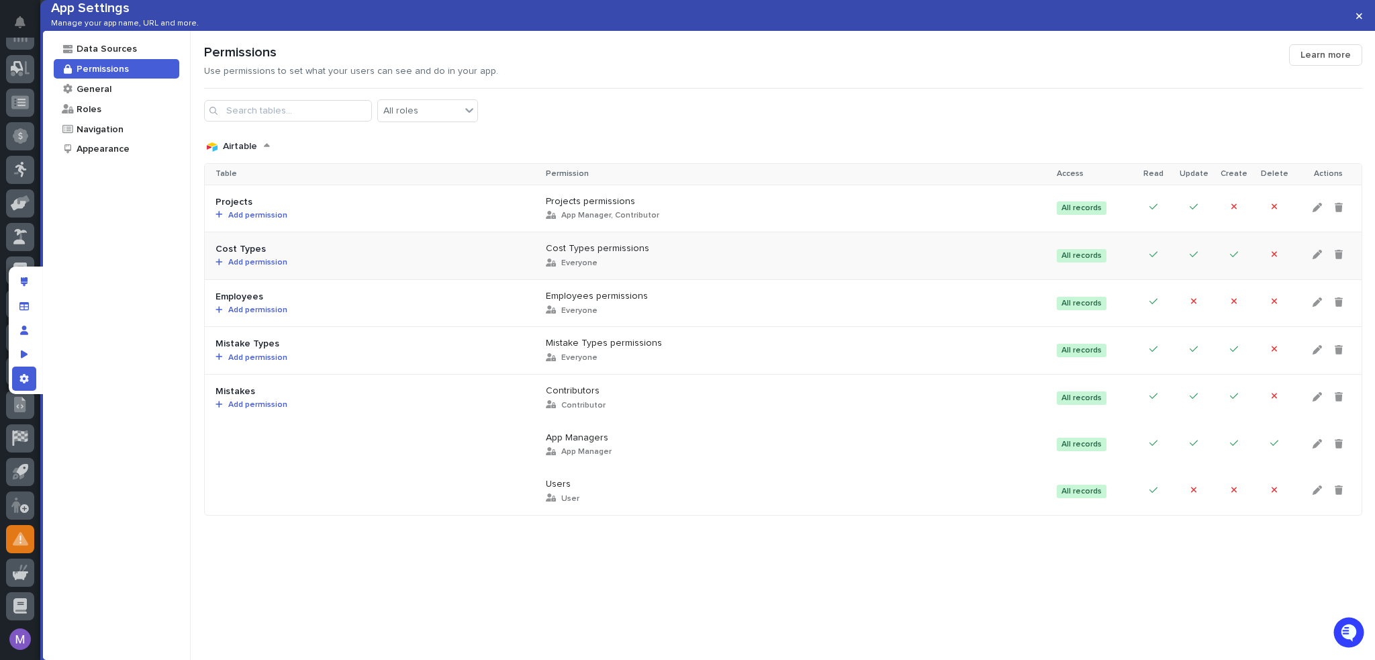
click at [263, 267] on span "Add permission" at bounding box center [255, 262] width 64 height 8
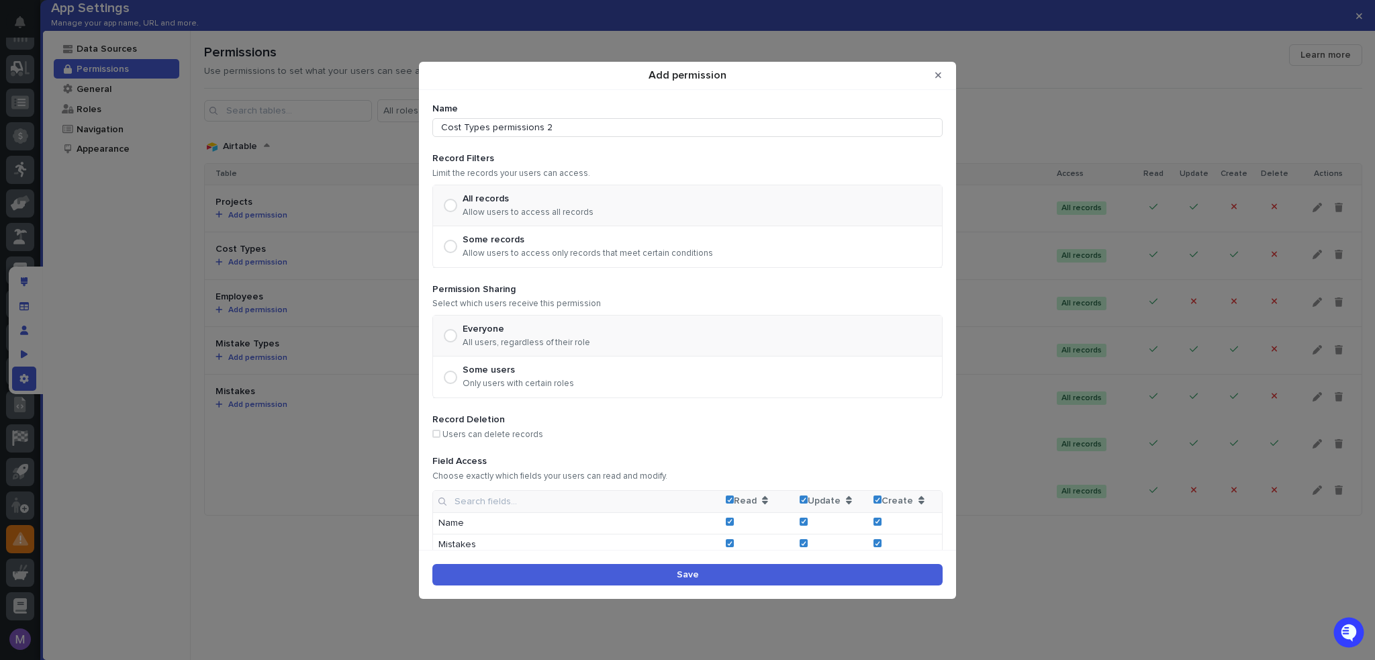
click at [850, 571] on button "Save" at bounding box center [687, 574] width 510 height 21
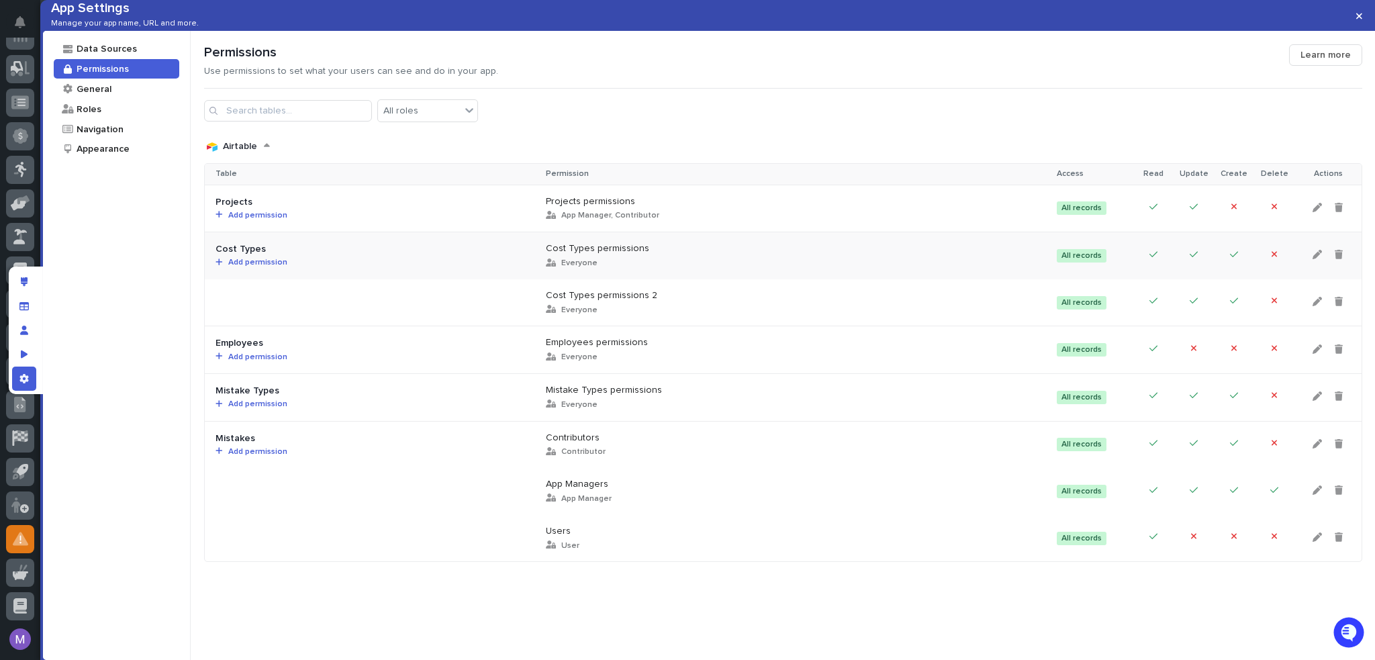
click at [253, 267] on span "Add permission" at bounding box center [255, 262] width 64 height 8
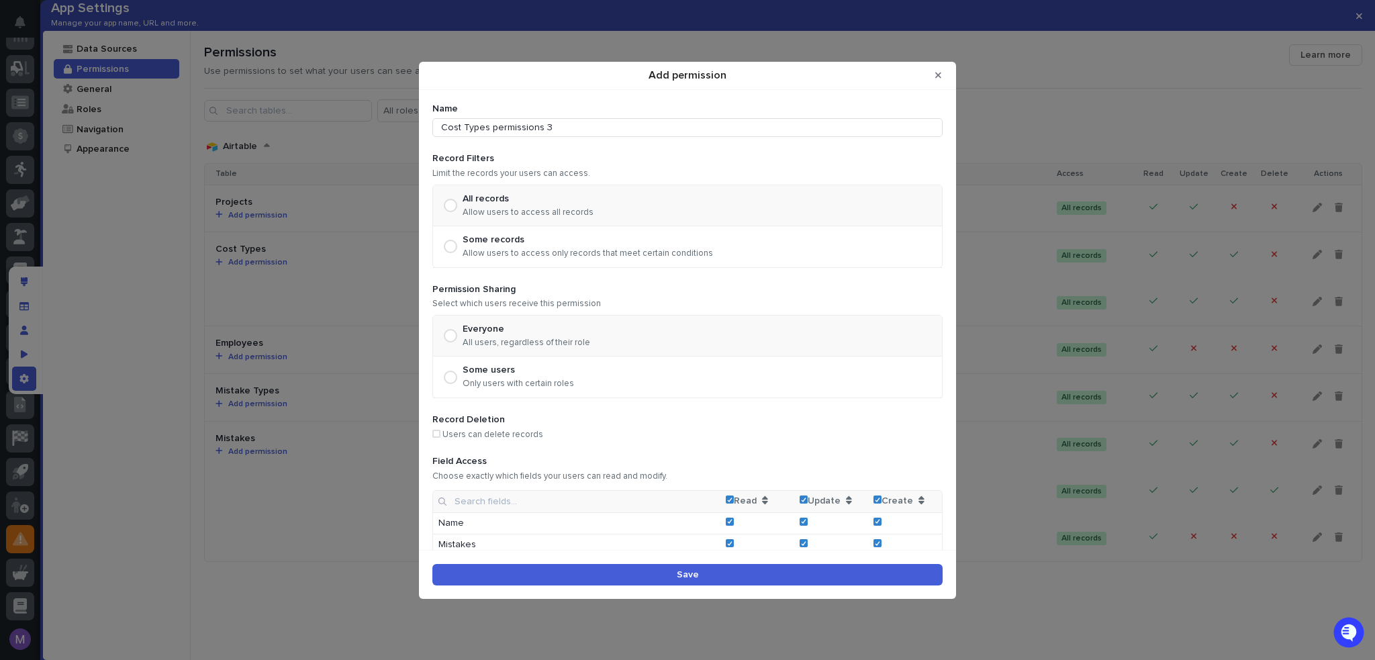
click at [741, 571] on button "Save" at bounding box center [687, 574] width 510 height 21
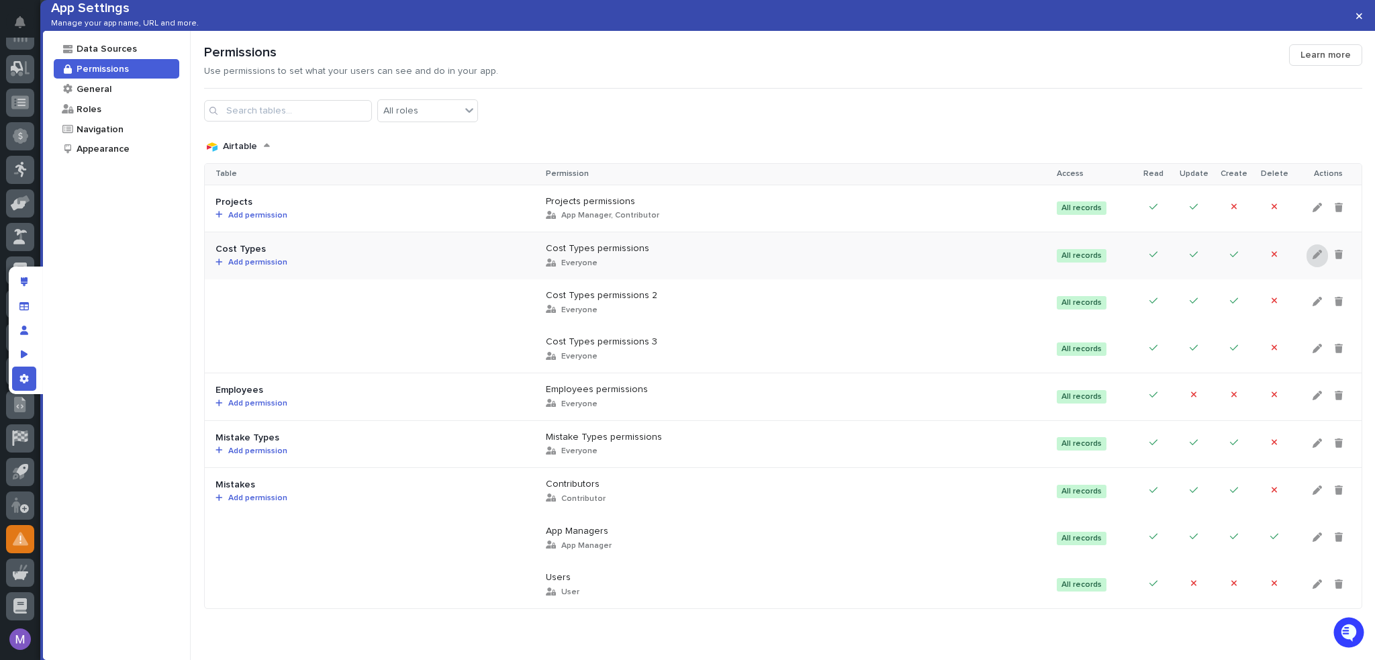
click at [1306, 267] on div at bounding box center [1316, 255] width 21 height 22
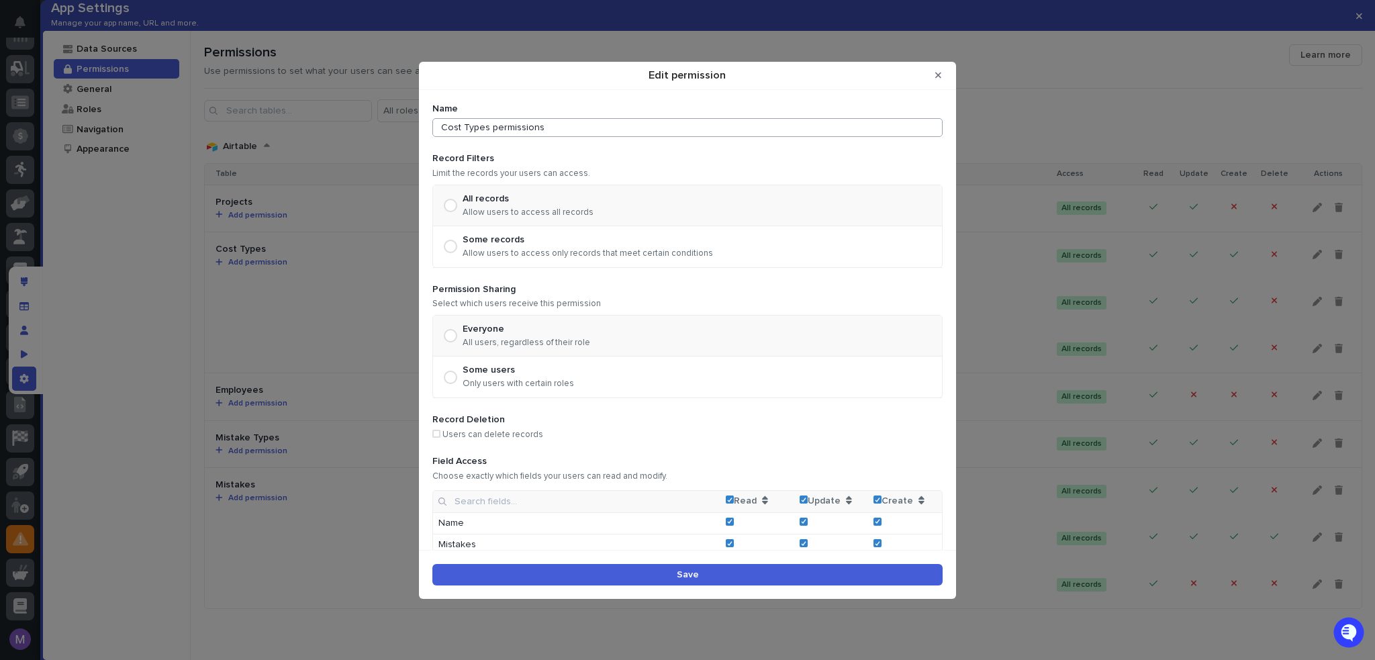
click at [620, 129] on input "Cost Types permissions" at bounding box center [687, 127] width 510 height 19
type input "App Managers"
click at [506, 368] on div "Some users" at bounding box center [518, 370] width 111 height 11
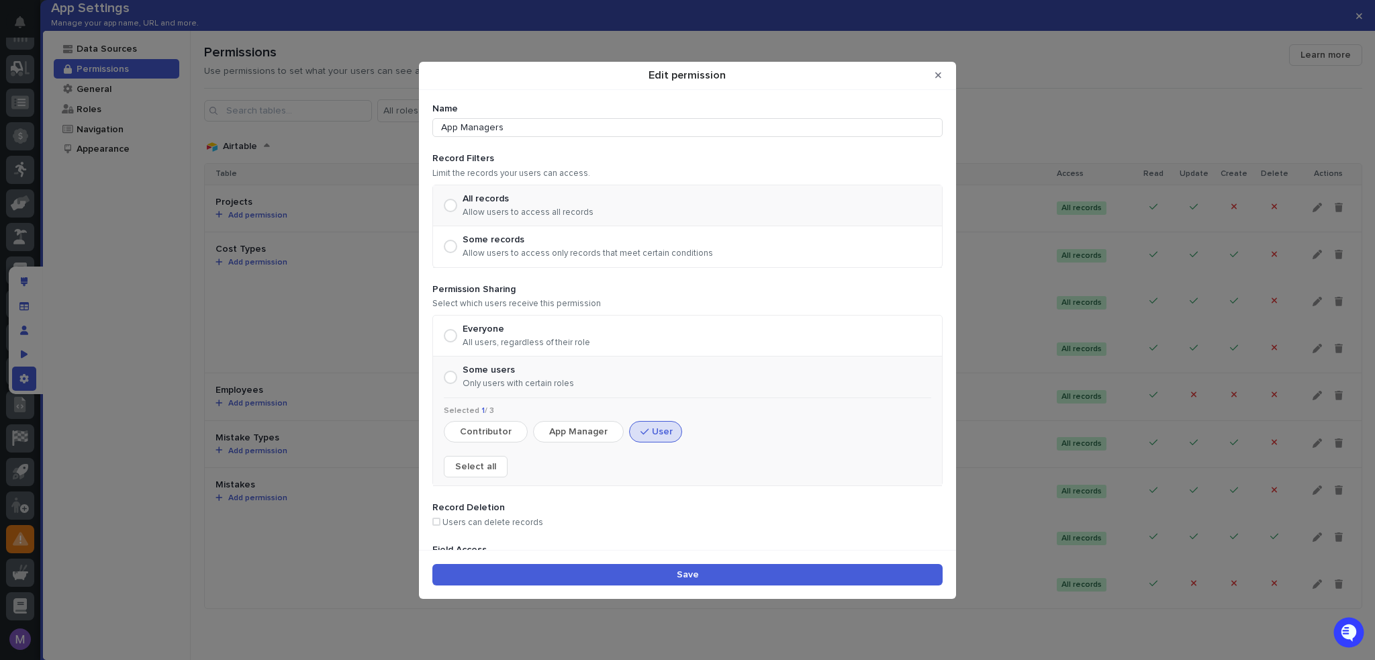
drag, startPoint x: 486, startPoint y: 434, endPoint x: 573, endPoint y: 440, distance: 87.5
click at [491, 433] on button "Contributor" at bounding box center [486, 431] width 84 height 21
click at [497, 432] on button "Contributor" at bounding box center [486, 431] width 84 height 21
drag, startPoint x: 665, startPoint y: 435, endPoint x: 614, endPoint y: 439, distance: 51.9
click at [665, 434] on button "User" at bounding box center [655, 431] width 53 height 21
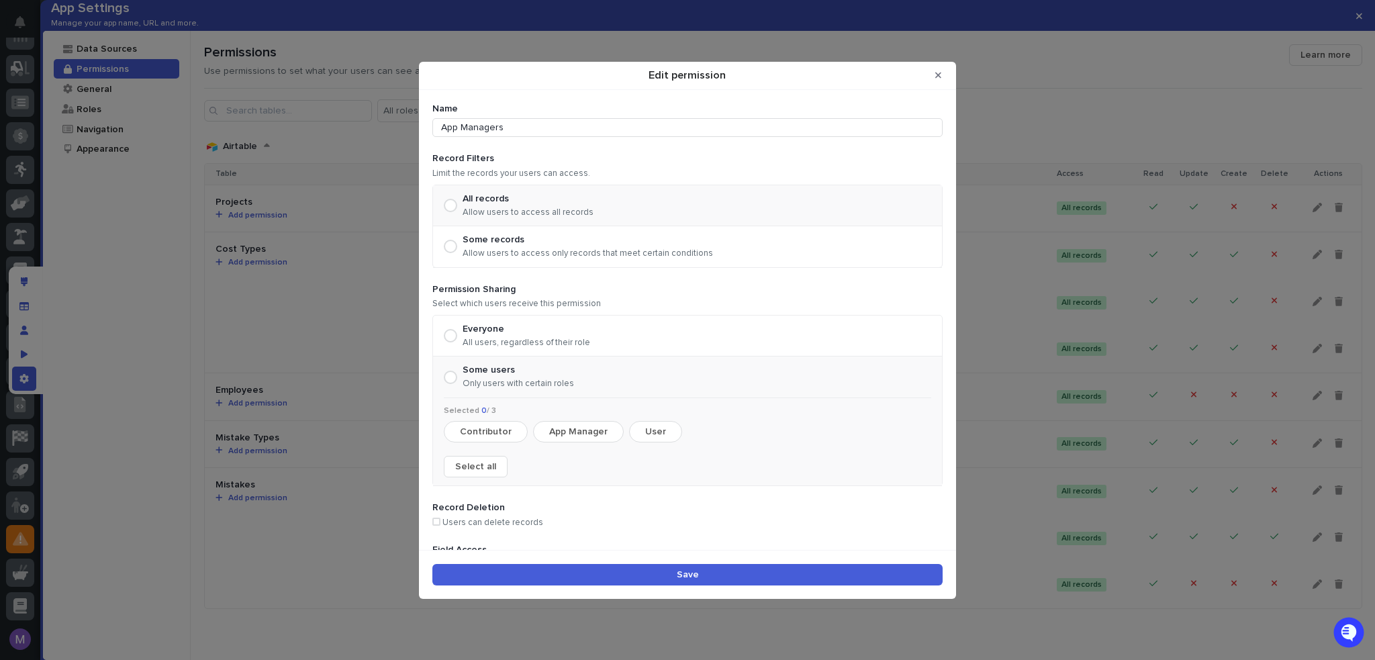
click at [584, 437] on button "App Manager" at bounding box center [578, 431] width 91 height 21
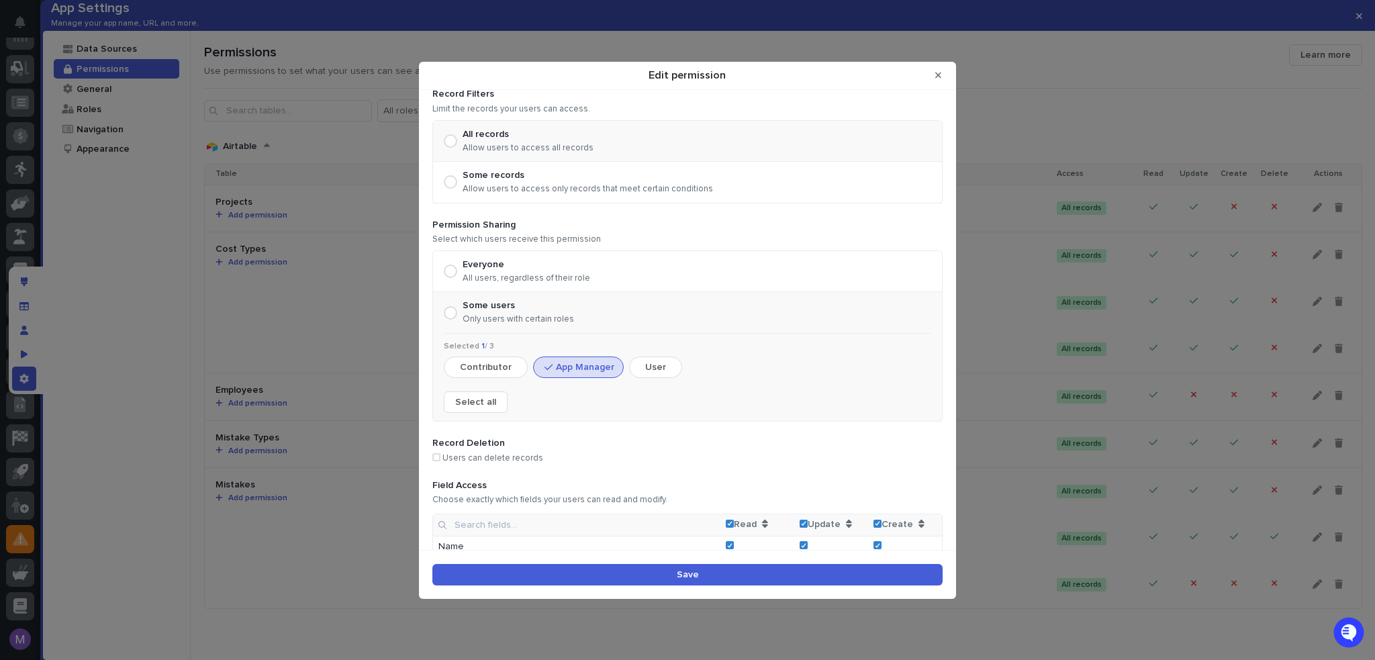
scroll to position [106, 0]
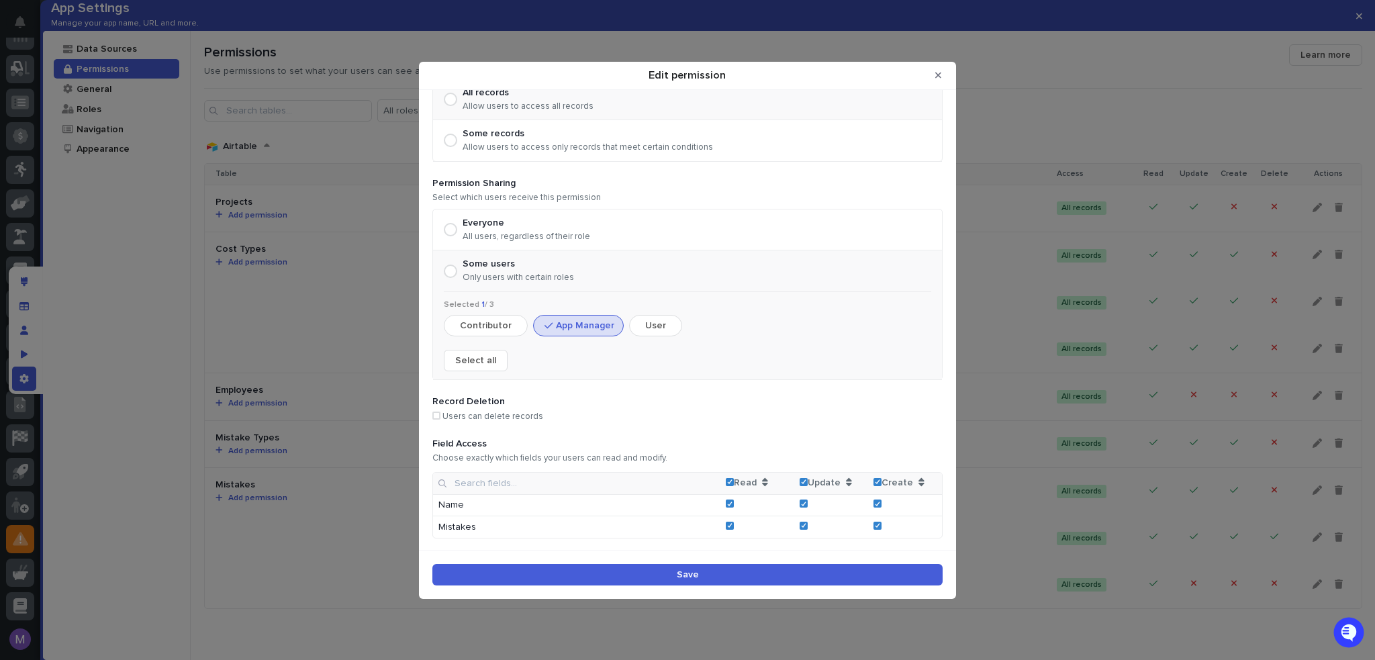
click at [442, 416] on p "Users can delete records" at bounding box center [687, 417] width 510 height 11
click at [438, 415] on span "Edit permission" at bounding box center [436, 416] width 8 height 8
click at [636, 576] on button "Save" at bounding box center [687, 574] width 510 height 21
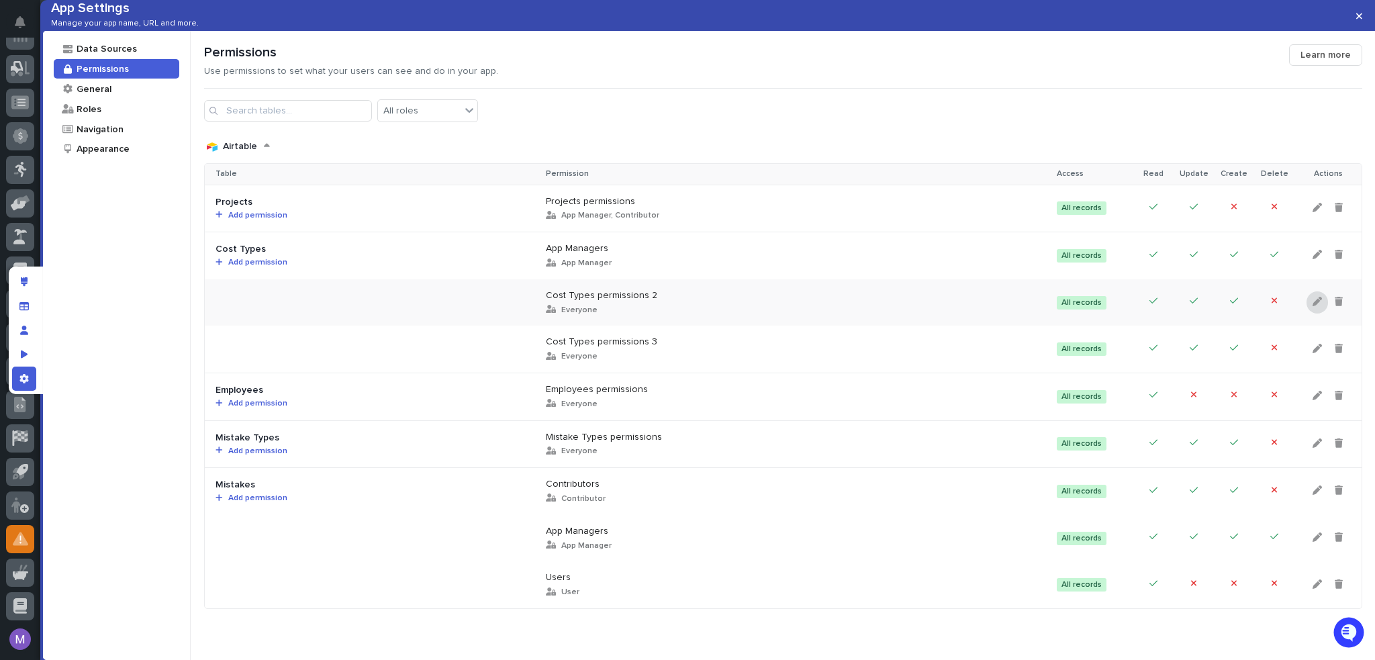
click at [1313, 306] on icon at bounding box center [1317, 301] width 9 height 9
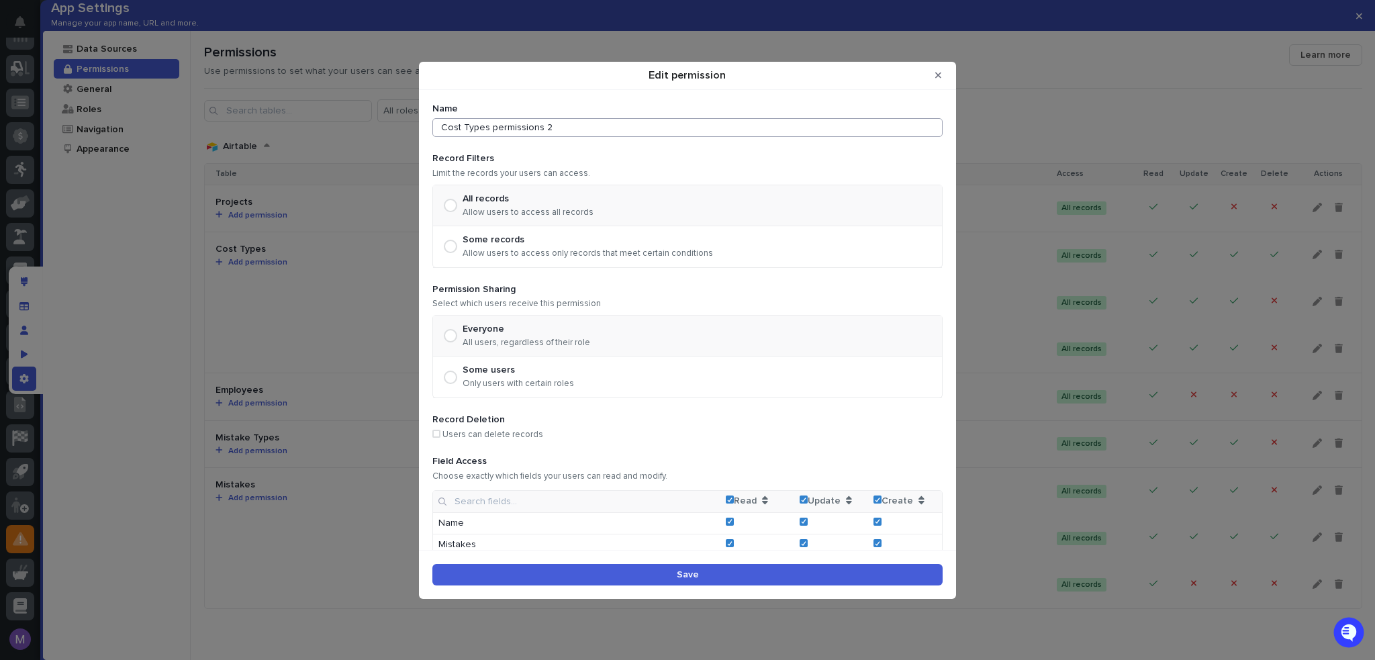
click at [506, 130] on input "Cost Types permissions 2" at bounding box center [687, 127] width 510 height 19
type input "Contributors"
click at [471, 371] on div "Some users" at bounding box center [518, 370] width 111 height 11
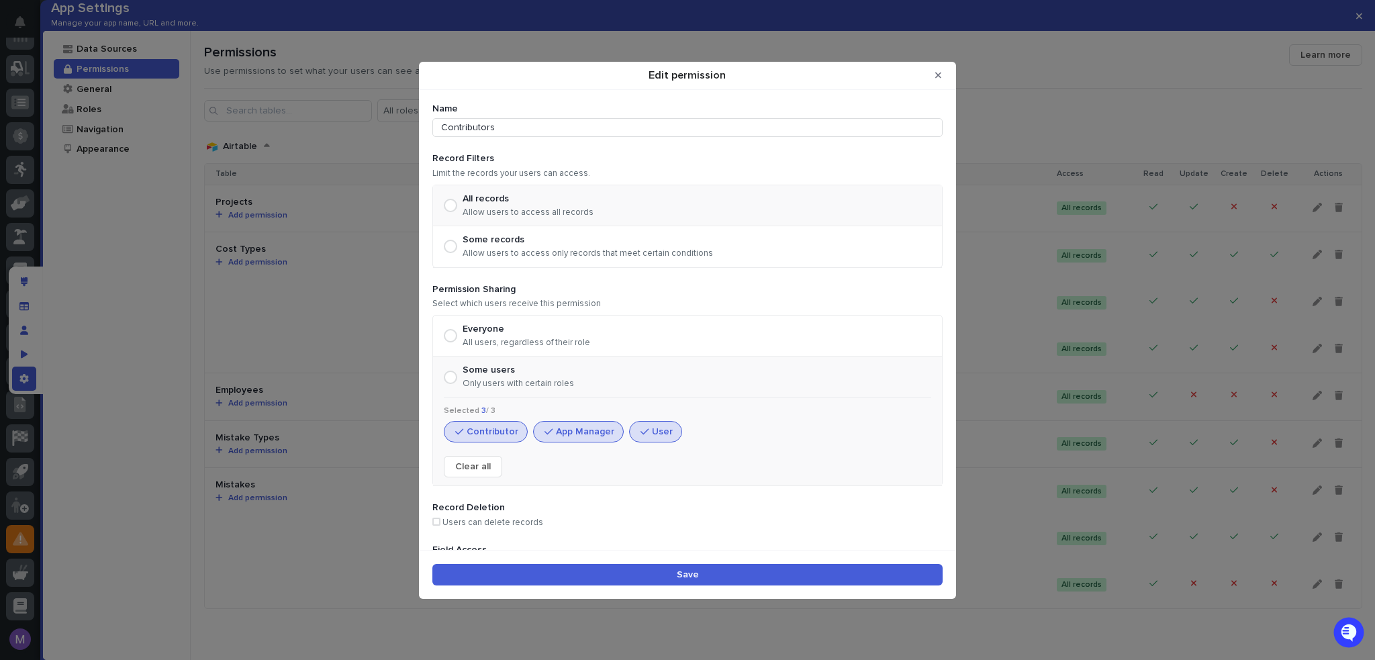
click at [502, 429] on button "Contributor" at bounding box center [486, 431] width 84 height 21
click at [507, 432] on button "Contributor" at bounding box center [486, 431] width 84 height 21
click at [572, 422] on button "App Manager" at bounding box center [578, 431] width 91 height 21
click at [661, 428] on button "User" at bounding box center [655, 431] width 53 height 21
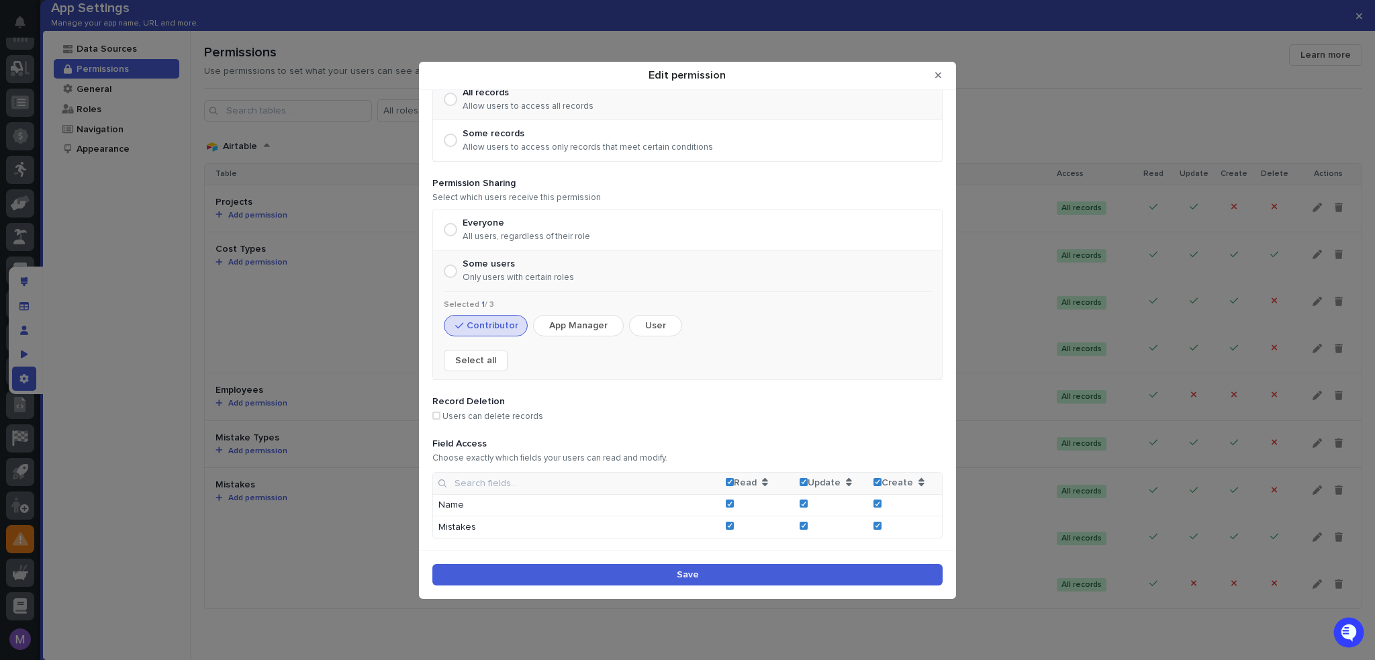
click at [741, 587] on div "Save" at bounding box center [687, 579] width 510 height 30
click at [745, 579] on button "Save" at bounding box center [687, 574] width 510 height 21
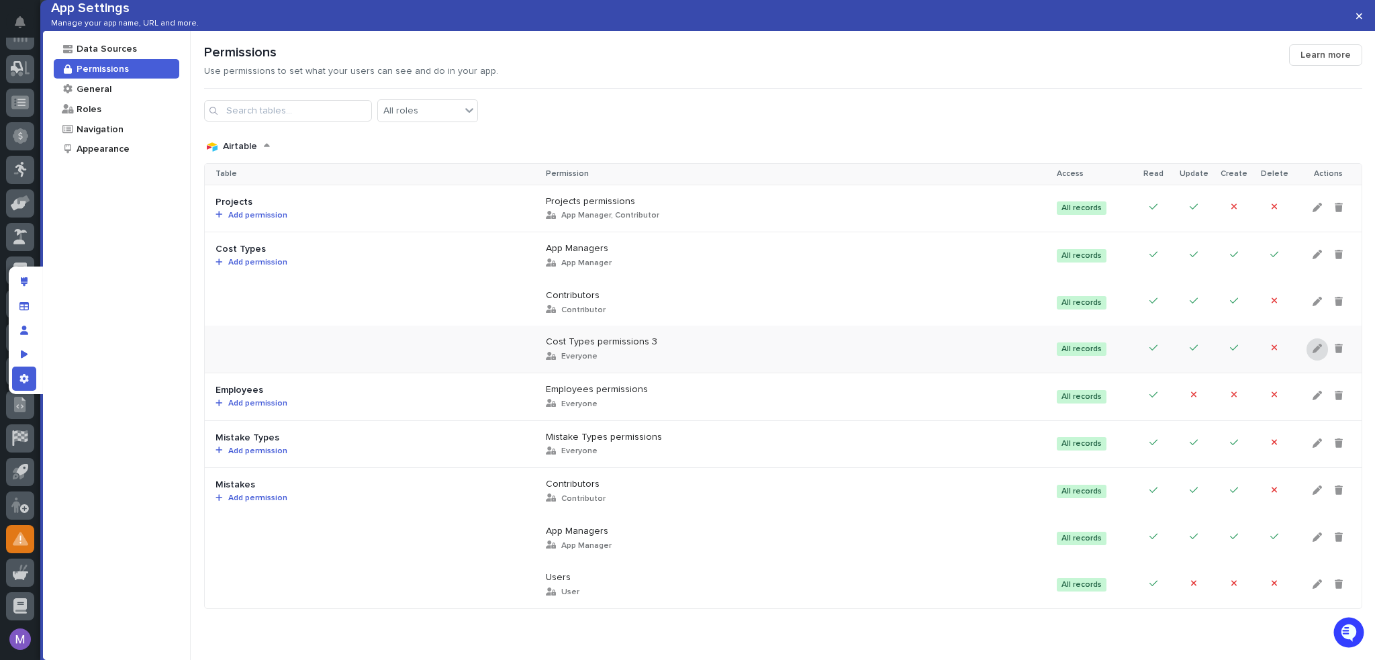
click at [1313, 353] on icon at bounding box center [1317, 348] width 9 height 9
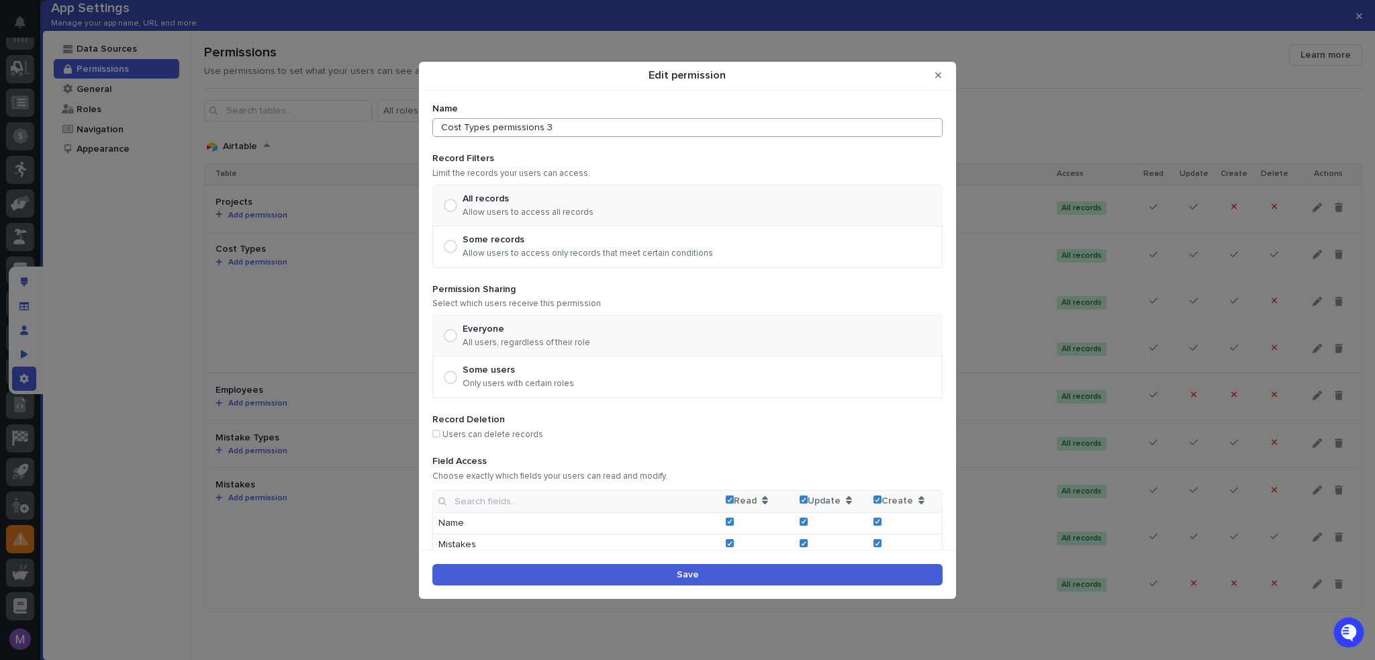
click at [569, 123] on input "Cost Types permissions 3" at bounding box center [687, 127] width 510 height 19
type input "Users"
click at [498, 385] on p "Only users with certain roles" at bounding box center [518, 384] width 111 height 11
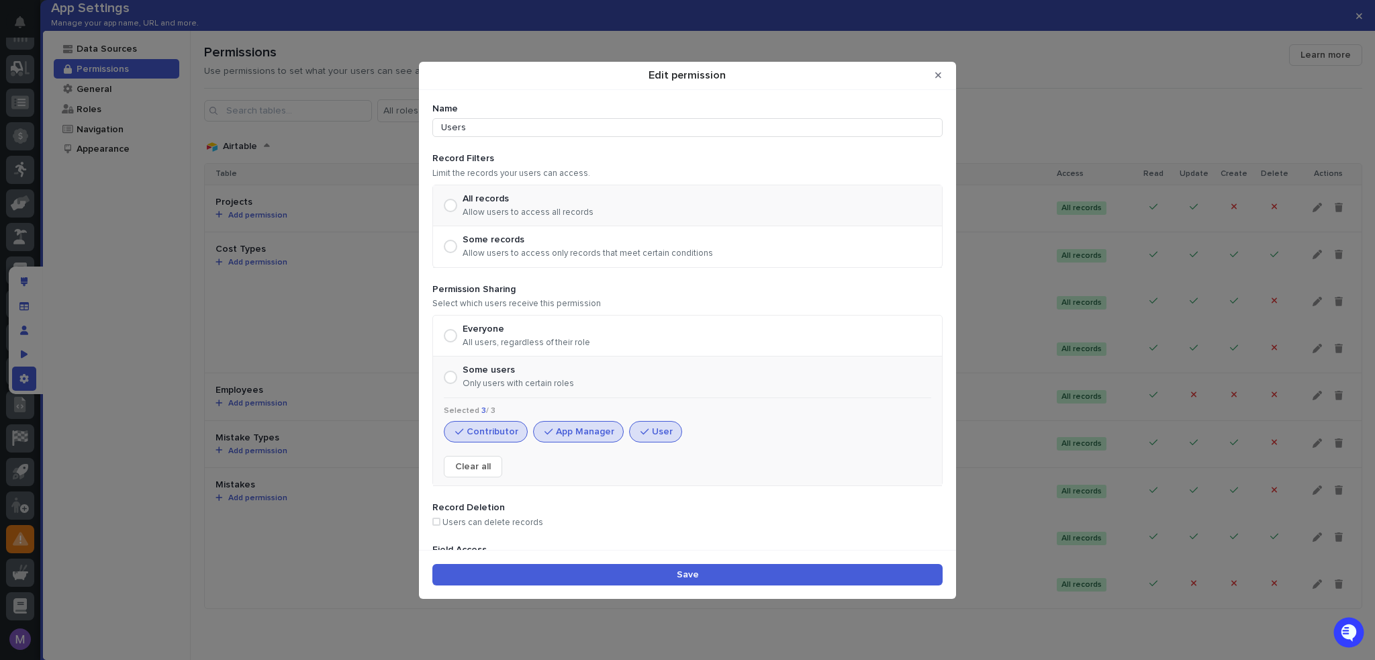
click at [495, 434] on button "Contributor" at bounding box center [486, 431] width 84 height 21
click at [593, 426] on button "App Manager" at bounding box center [578, 431] width 91 height 21
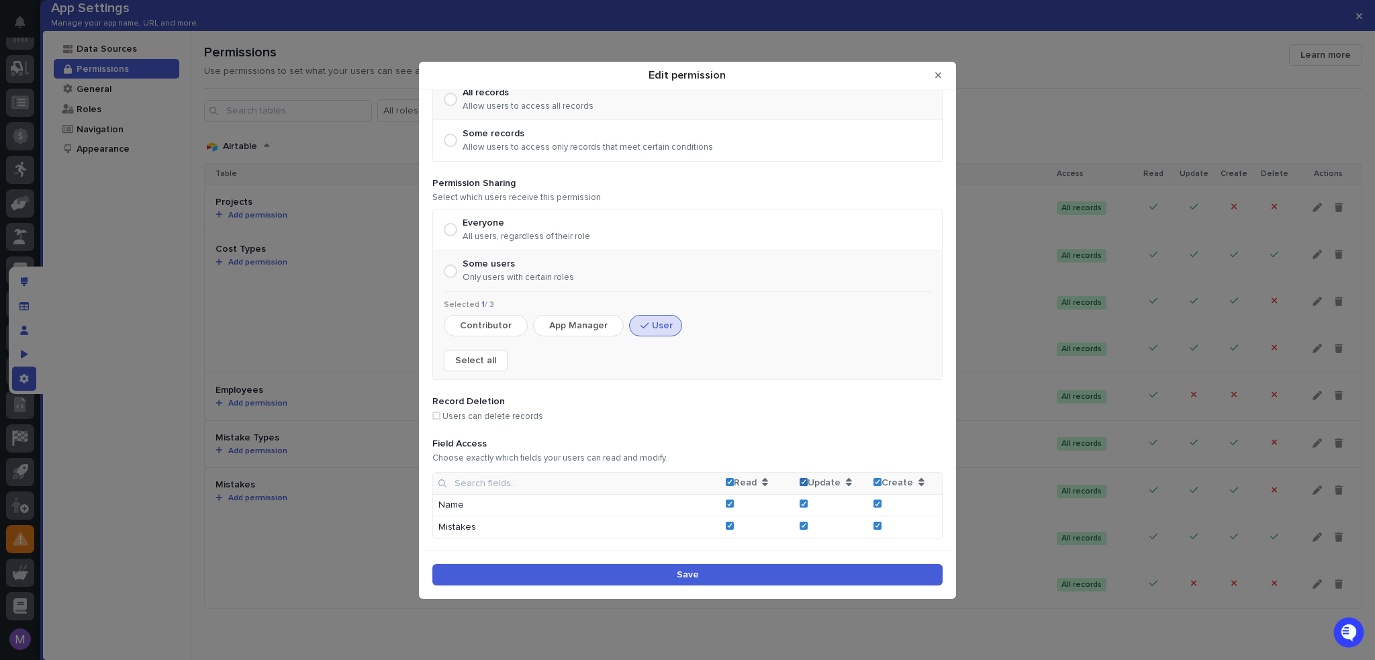
click at [801, 479] on icon "Edit permission" at bounding box center [804, 481] width 6 height 5
click at [875, 479] on icon "Edit permission" at bounding box center [878, 481] width 6 height 5
click at [871, 575] on button "Save" at bounding box center [687, 574] width 510 height 21
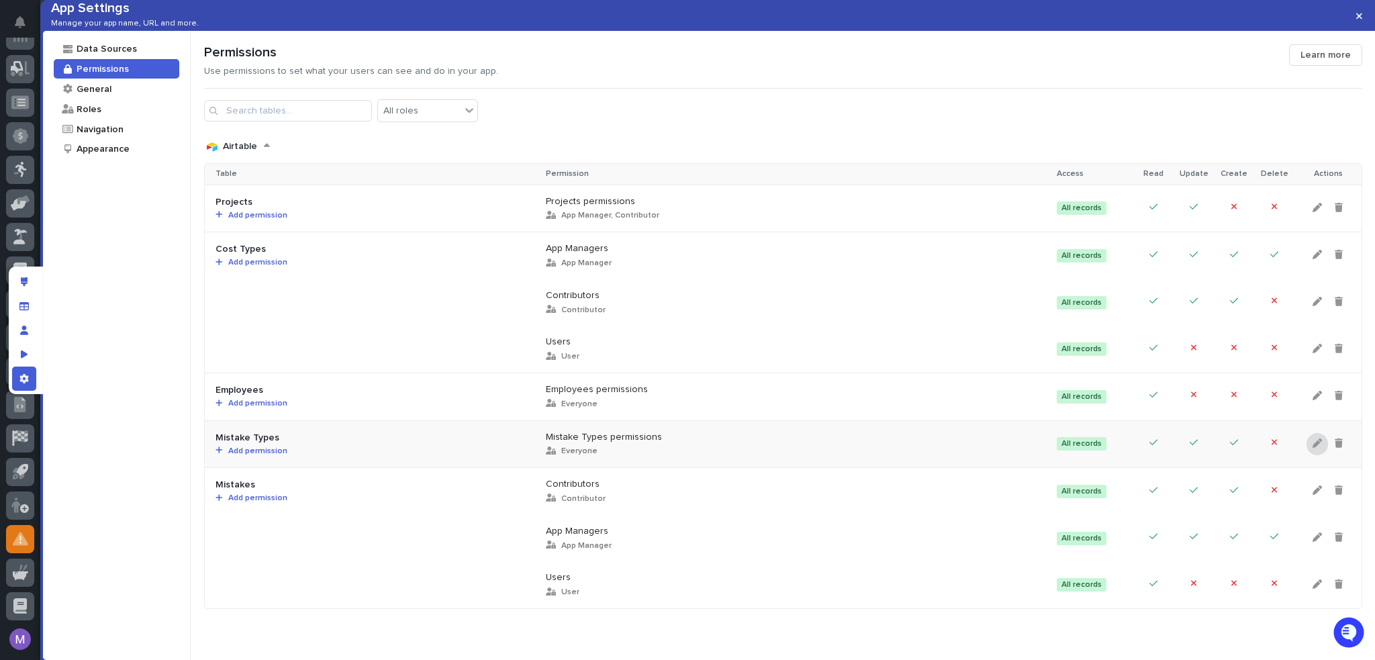
click at [1312, 455] on div at bounding box center [1316, 444] width 21 height 22
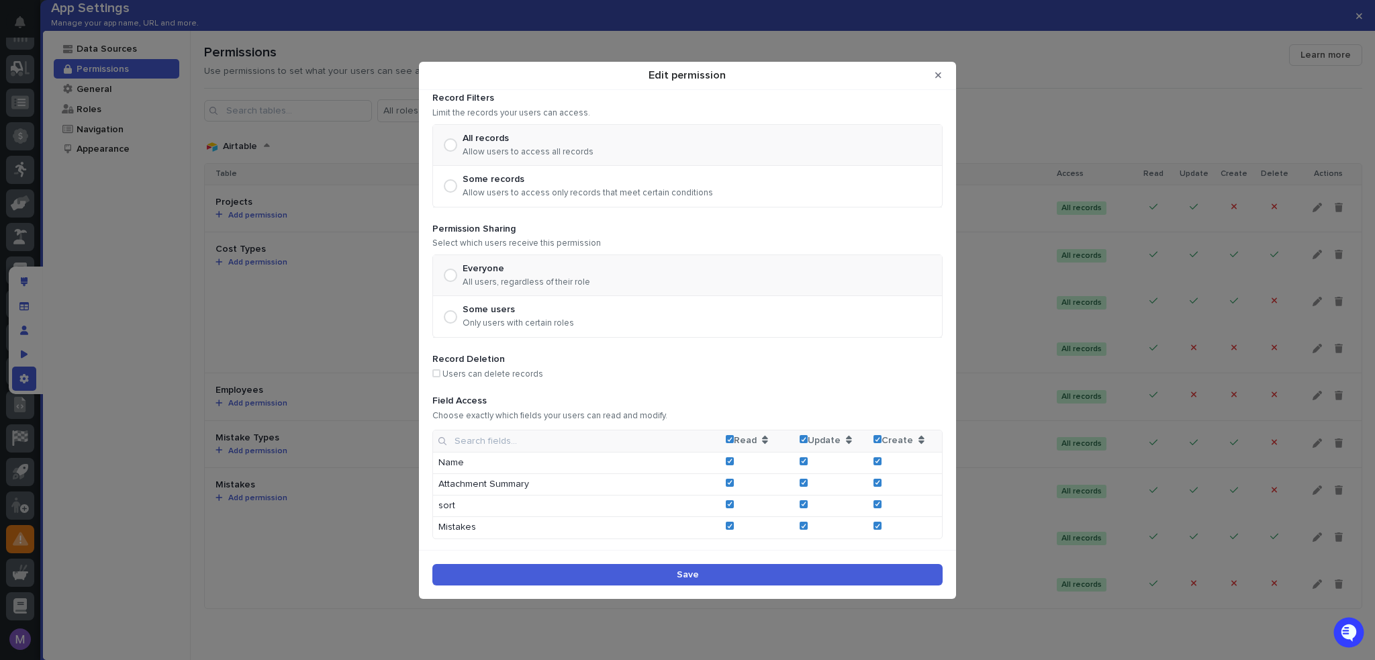
scroll to position [61, 0]
click at [875, 436] on div "Edit permission" at bounding box center [878, 438] width 6 height 5
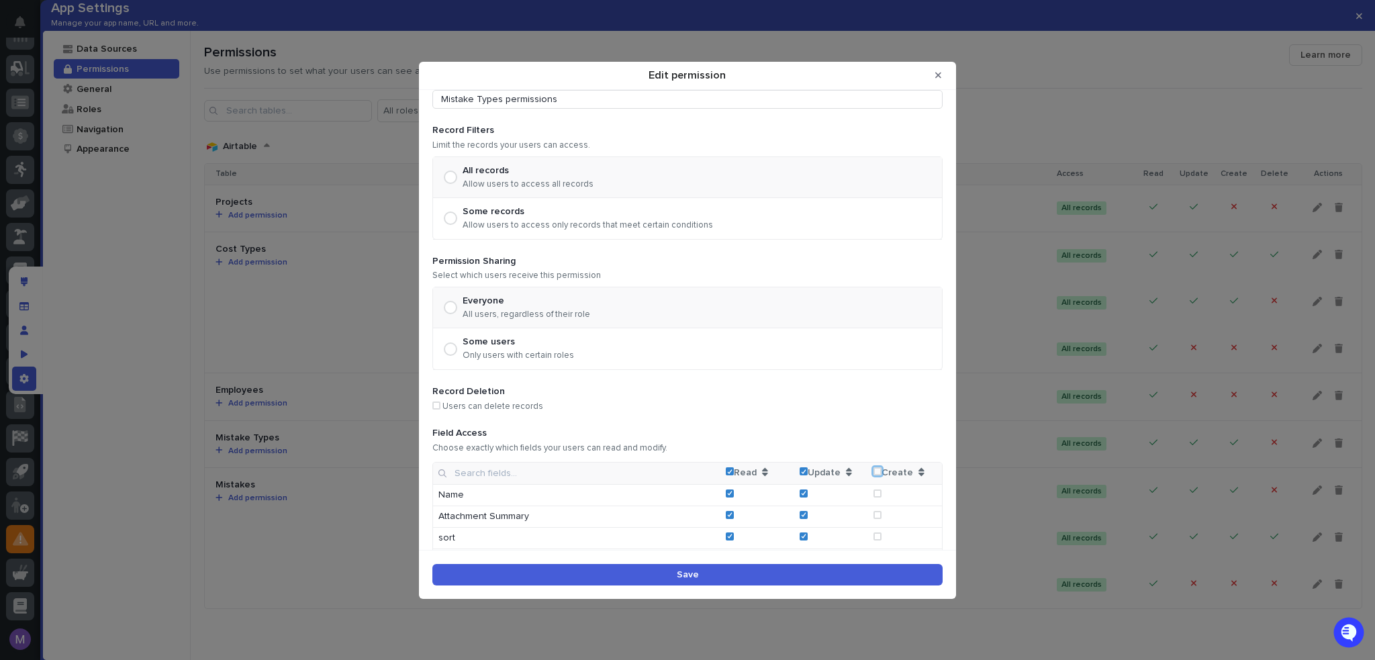
scroll to position [0, 0]
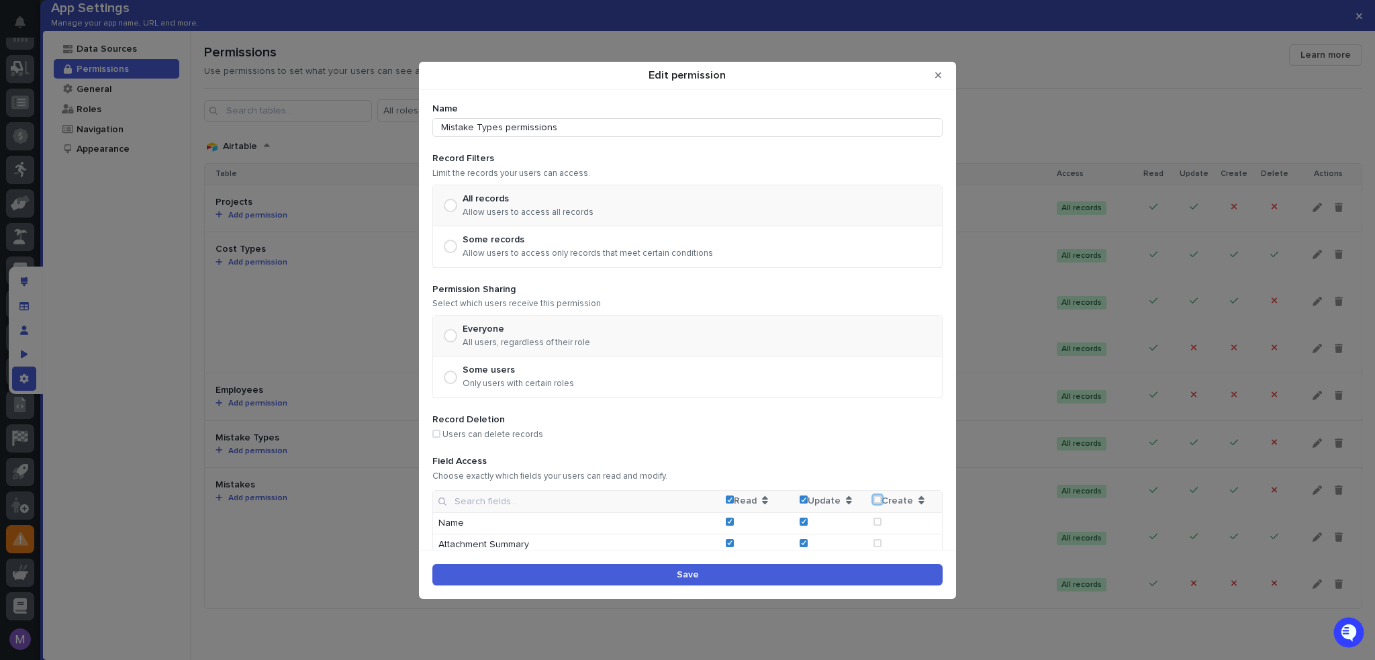
click at [481, 363] on div "Some users Only users with certain roles" at bounding box center [687, 376] width 509 height 41
click at [510, 383] on p "Only users with certain roles" at bounding box center [518, 384] width 111 height 11
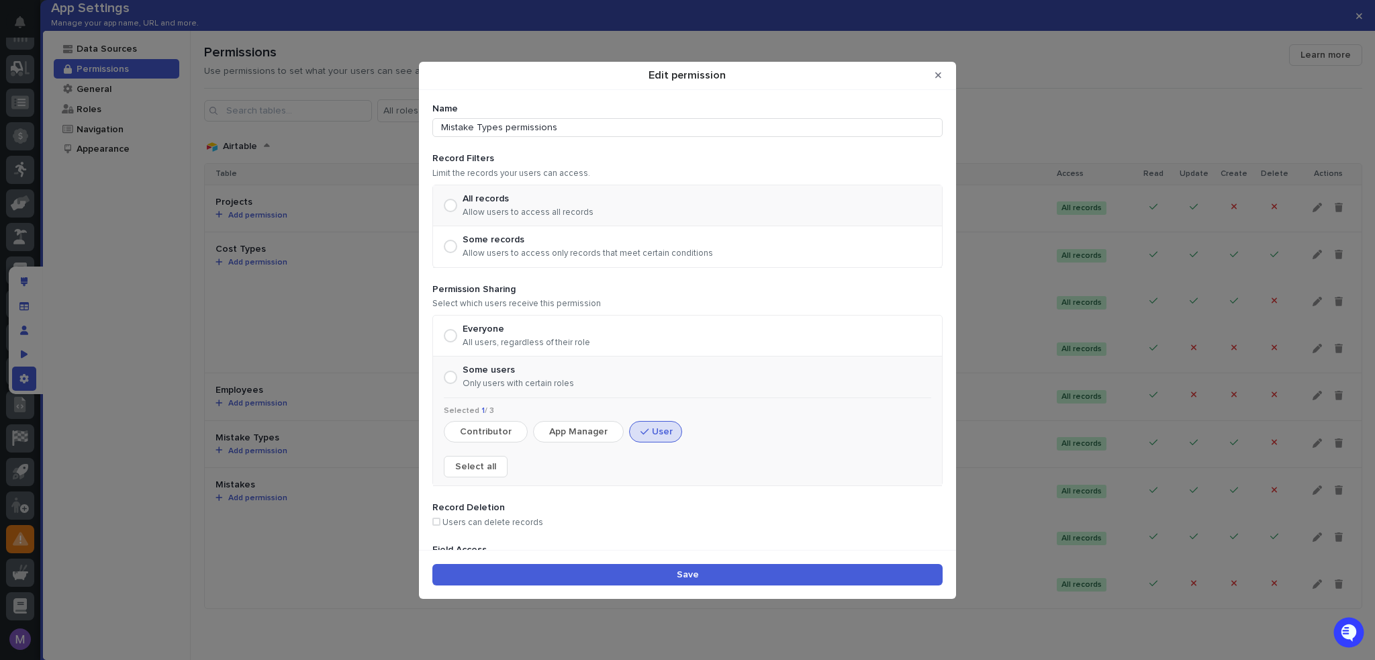
click at [587, 430] on button "App Manager" at bounding box center [578, 431] width 91 height 21
click at [506, 431] on button "Contributor" at bounding box center [486, 431] width 84 height 21
click at [658, 438] on button "User" at bounding box center [655, 431] width 53 height 21
click at [651, 134] on input "Mistake Types permissions" at bounding box center [687, 127] width 510 height 19
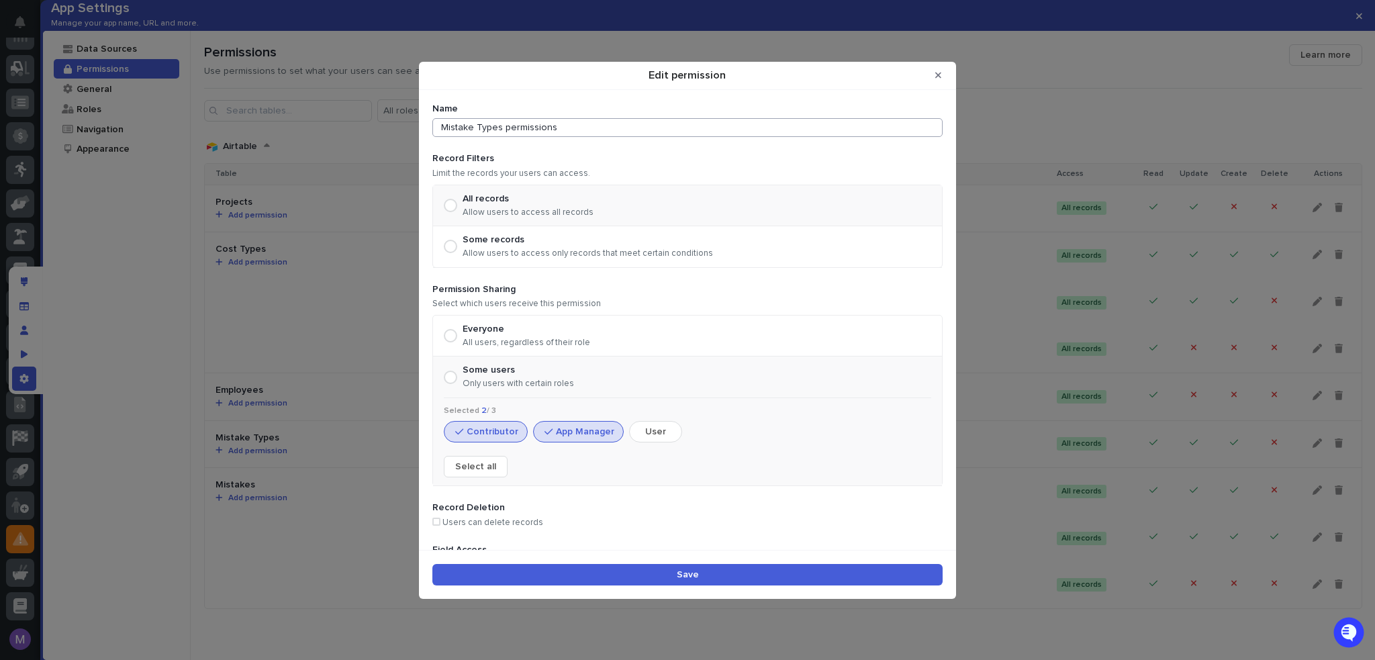
click at [651, 134] on input "Mistake Types permissions" at bounding box center [687, 127] width 510 height 19
type input "Non-Users"
click at [783, 569] on button "Save" at bounding box center [687, 574] width 510 height 21
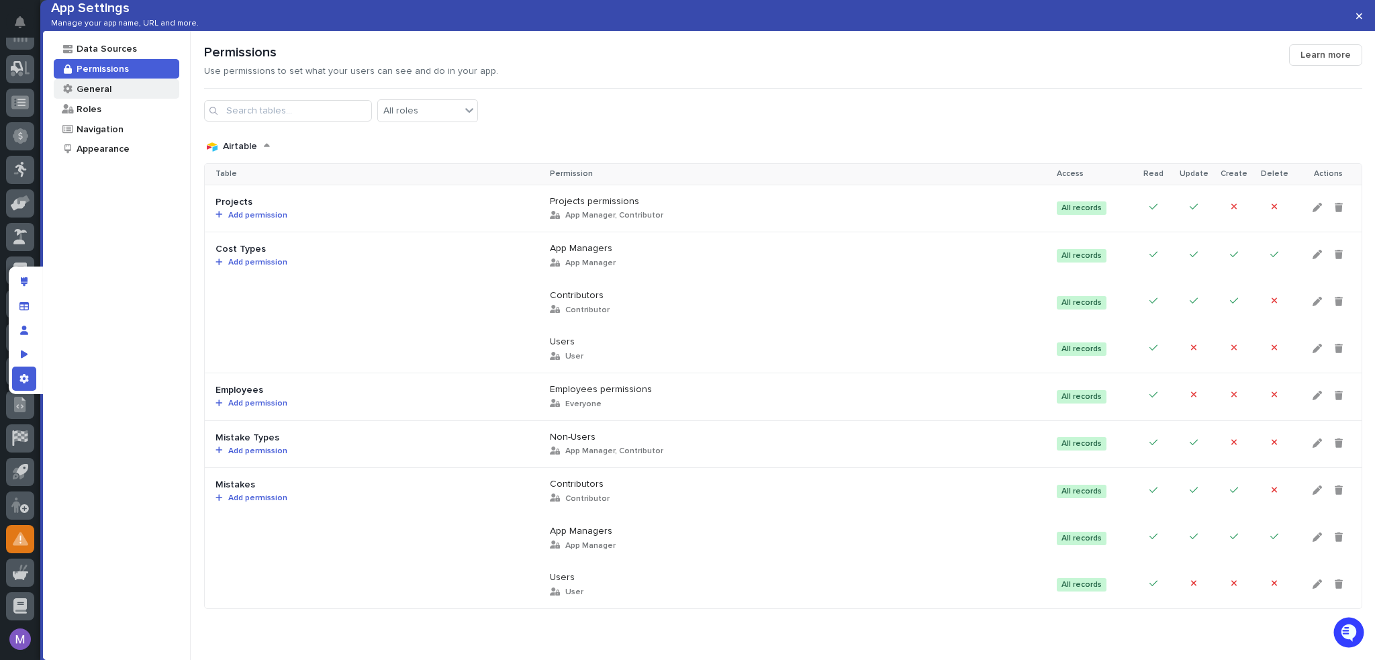
click at [89, 95] on div "General" at bounding box center [93, 89] width 36 height 13
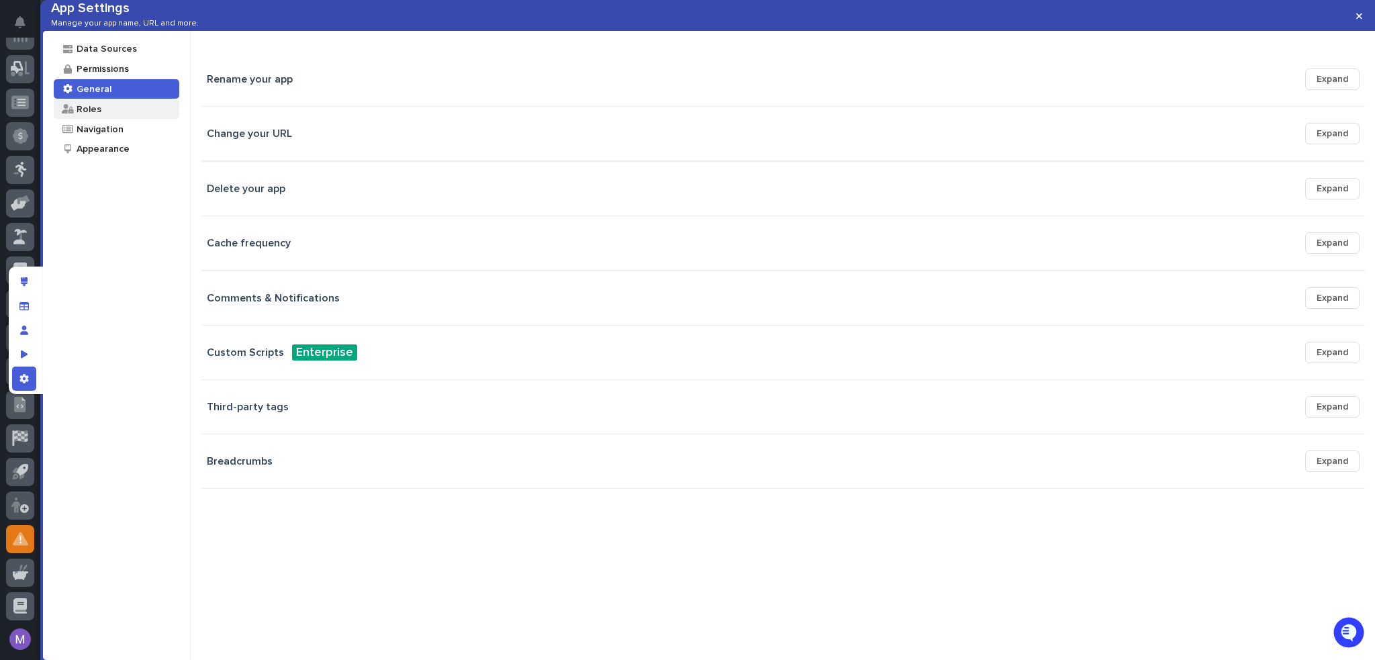
click at [107, 119] on div "Roles" at bounding box center [117, 108] width 126 height 19
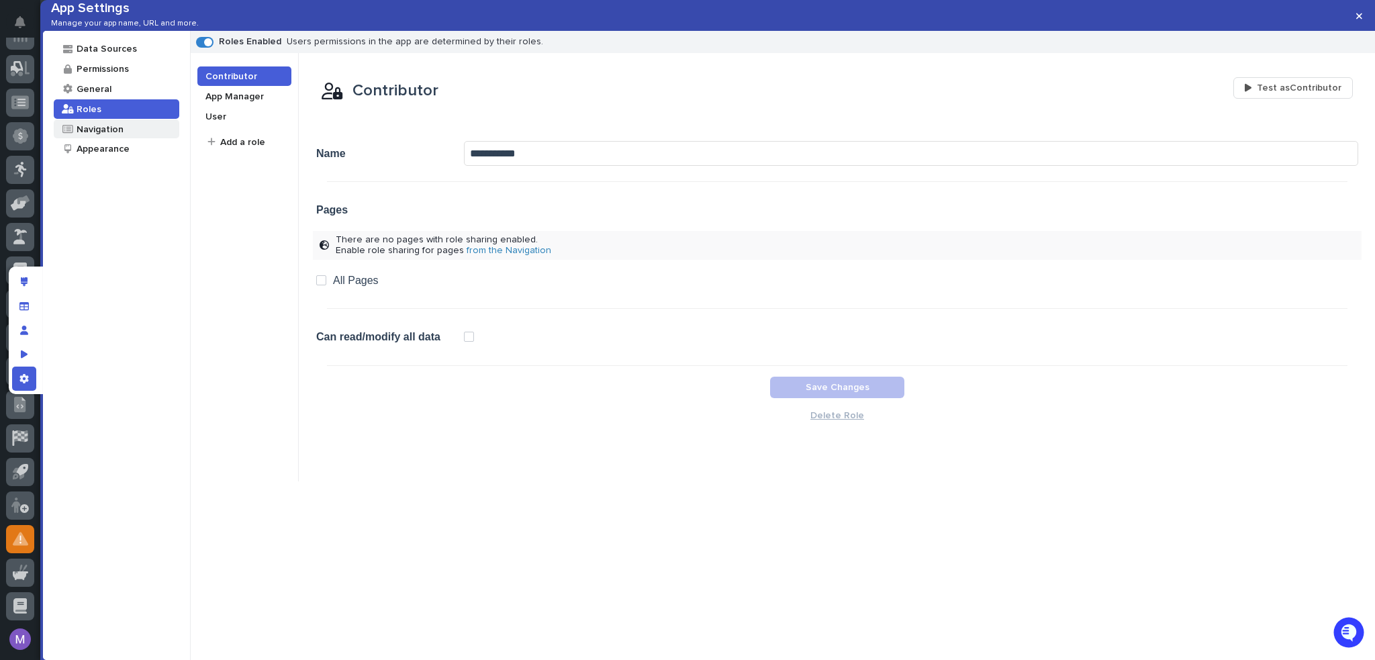
click at [93, 136] on div "Navigation" at bounding box center [99, 129] width 48 height 13
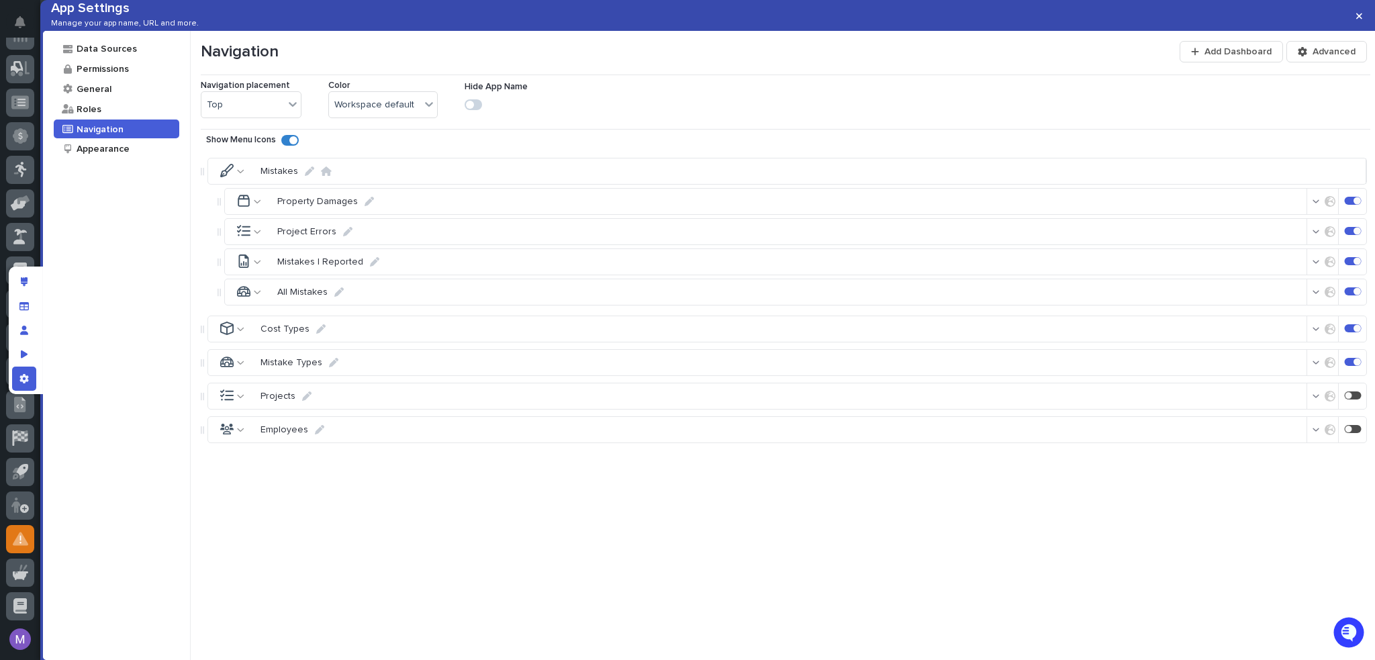
click at [217, 220] on div "Property Damages Project Errors Mistakes I Reported All Mistakes" at bounding box center [786, 247] width 1170 height 124
drag, startPoint x: 218, startPoint y: 222, endPoint x: 222, endPoint y: 260, distance: 38.4
click at [249, 268] on icon at bounding box center [243, 260] width 13 height 13
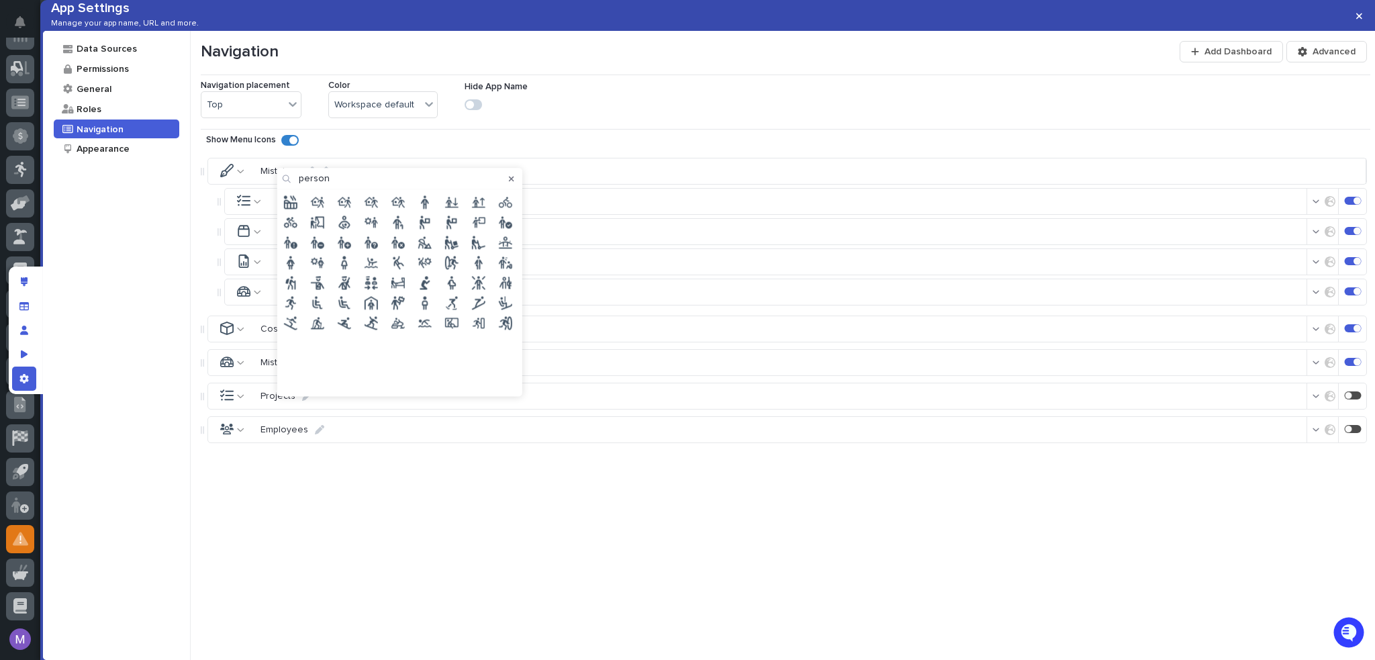
drag, startPoint x: 330, startPoint y: 177, endPoint x: 296, endPoint y: 183, distance: 34.1
click at [296, 183] on div "person" at bounding box center [399, 178] width 245 height 21
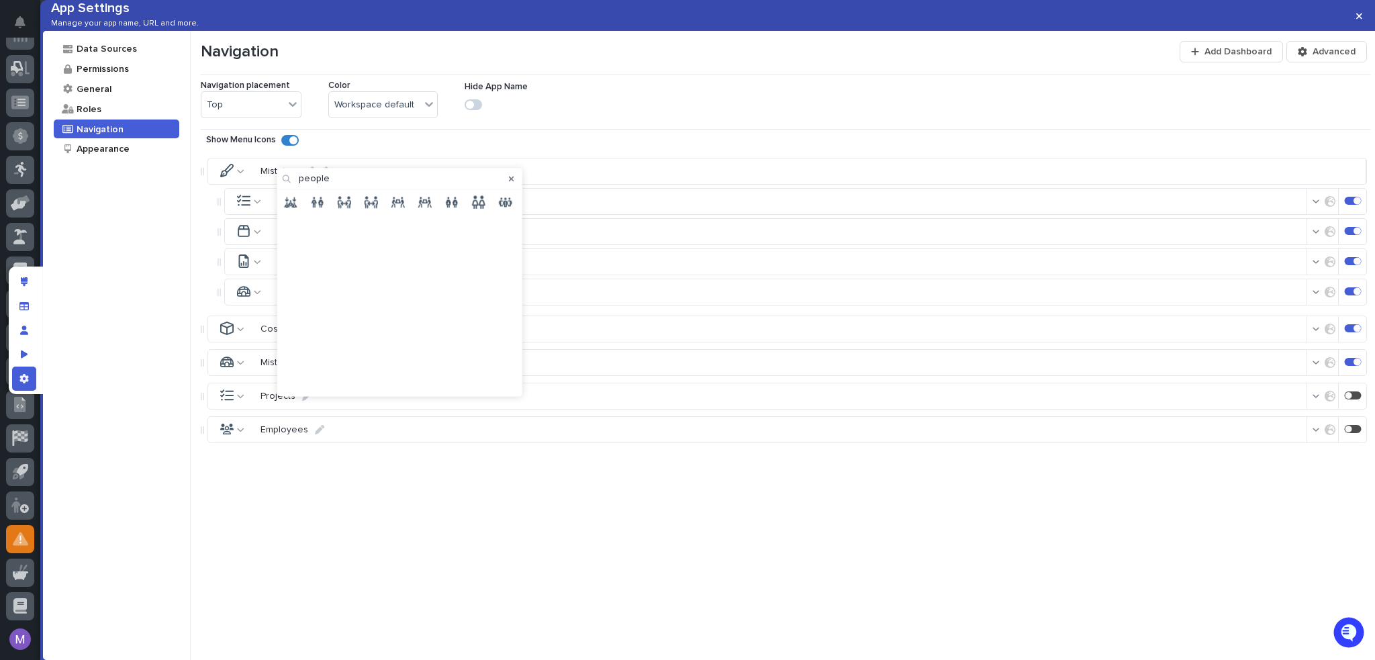
type input "people"
click at [512, 179] on icon "button" at bounding box center [511, 179] width 5 height 5
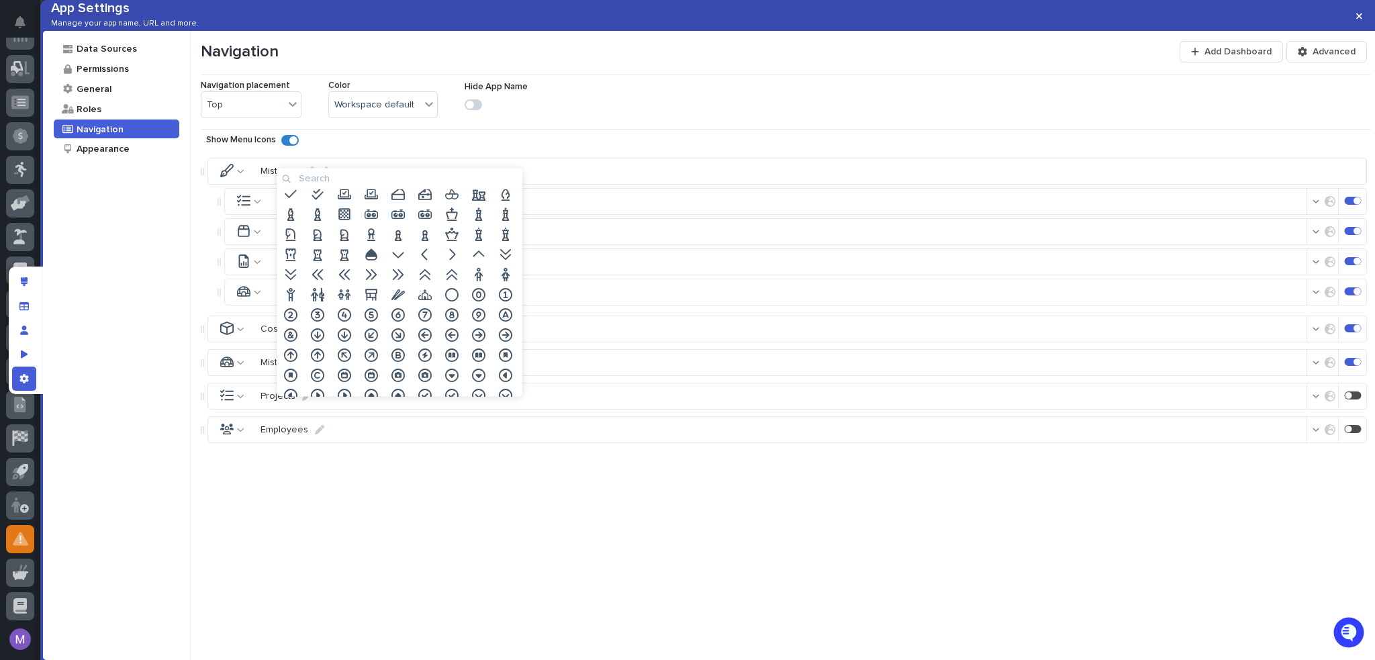
scroll to position [1746, 0]
click at [287, 293] on icon at bounding box center [290, 289] width 13 height 13
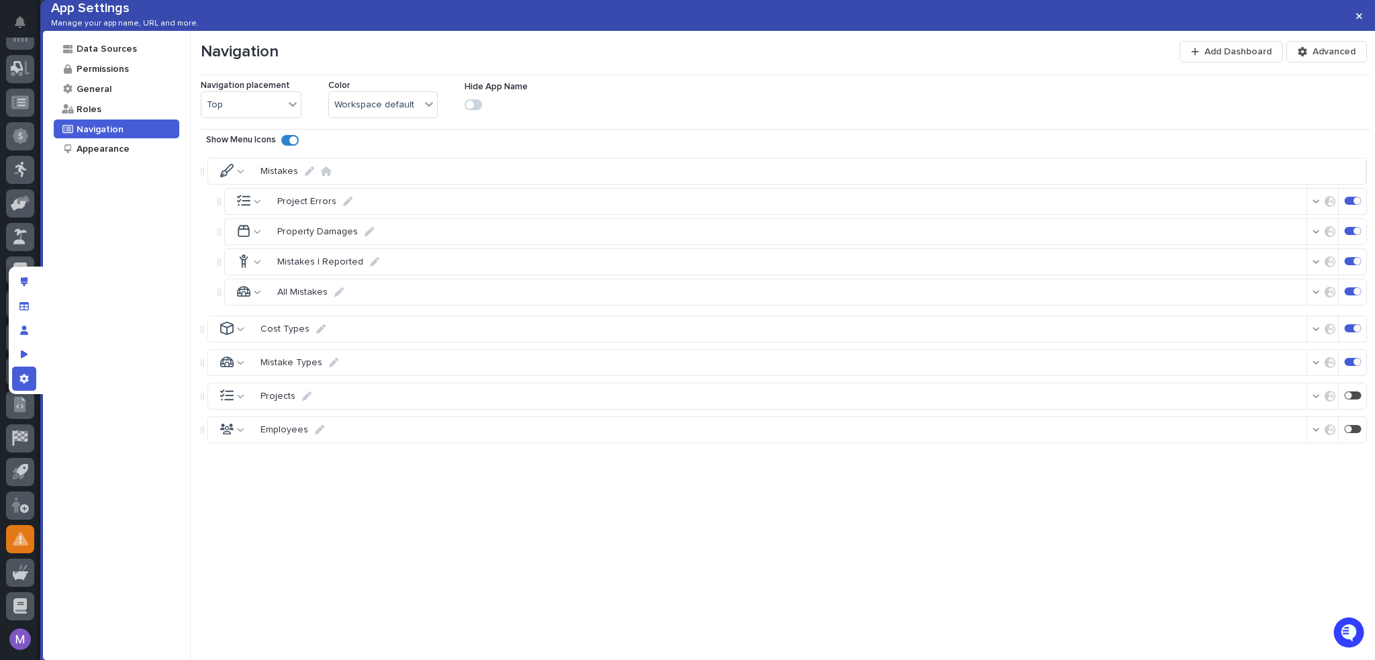
click at [260, 236] on icon at bounding box center [257, 231] width 7 height 9
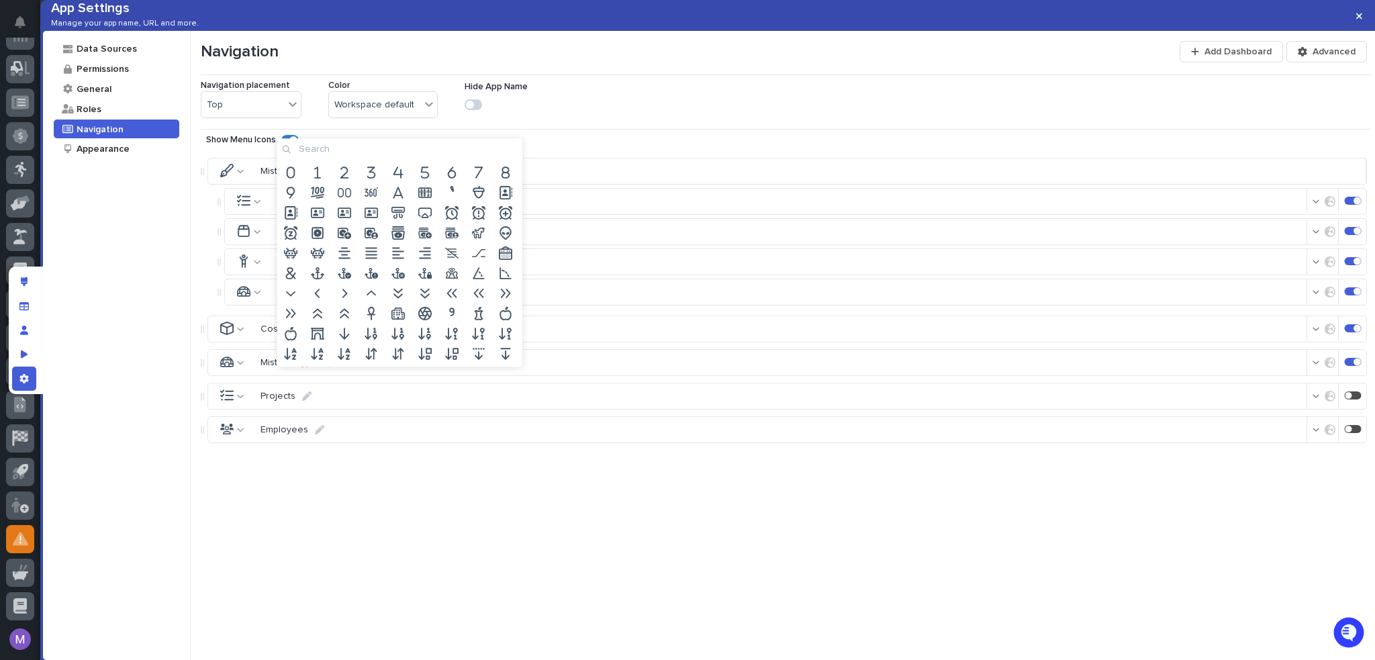
click at [376, 145] on input at bounding box center [399, 148] width 245 height 21
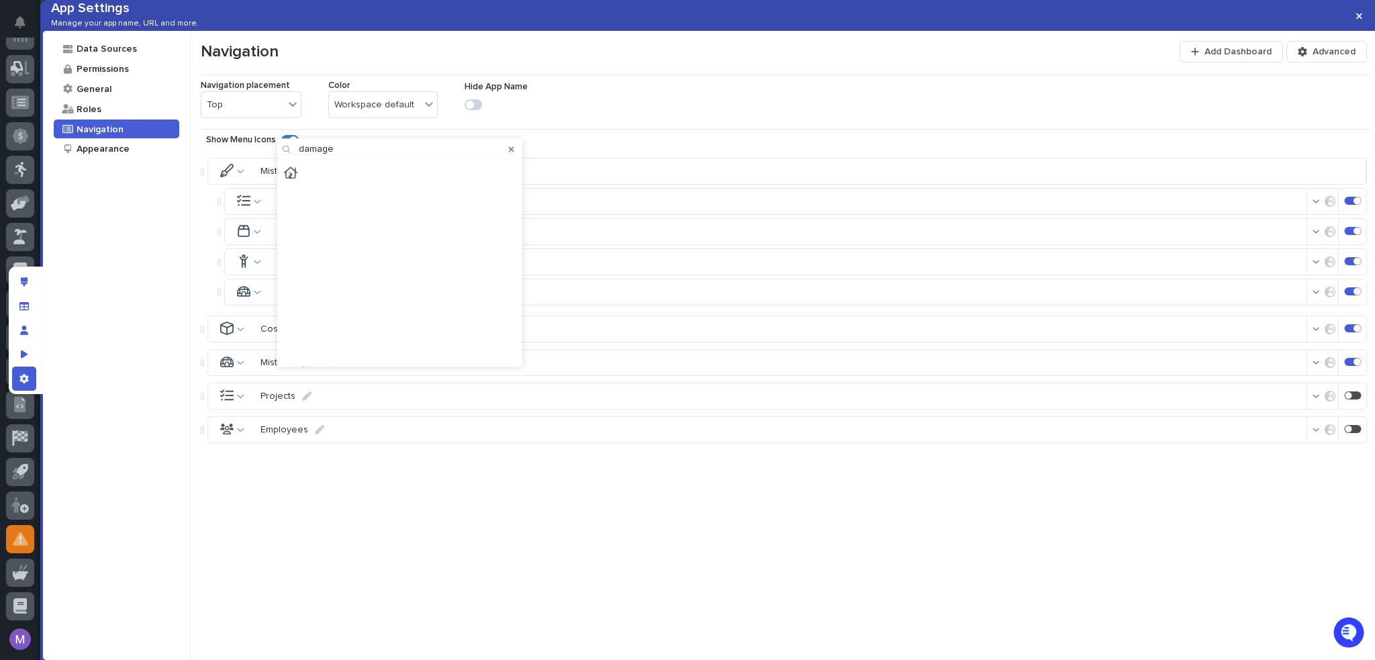
type input "damage"
click at [291, 171] on icon at bounding box center [290, 172] width 13 height 13
click at [256, 203] on icon at bounding box center [257, 201] width 7 height 3
type input "e"
type input "o"
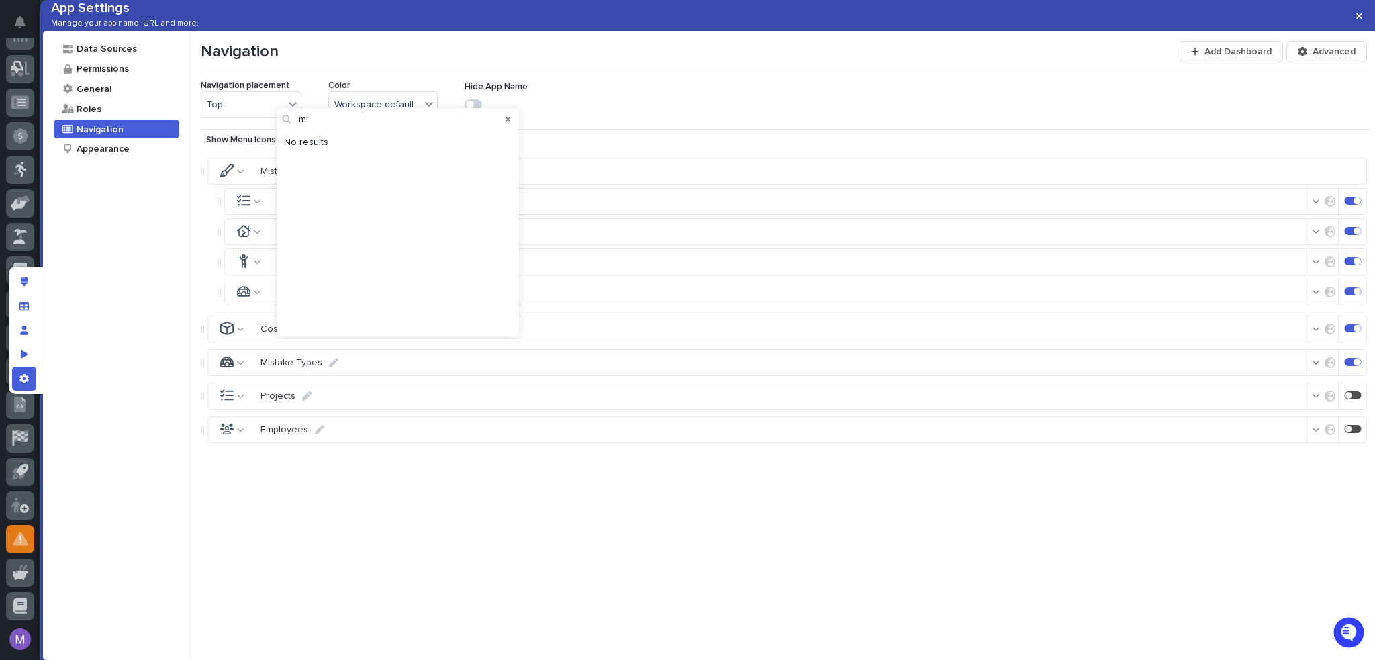
type input "m"
type input "l"
type input "down"
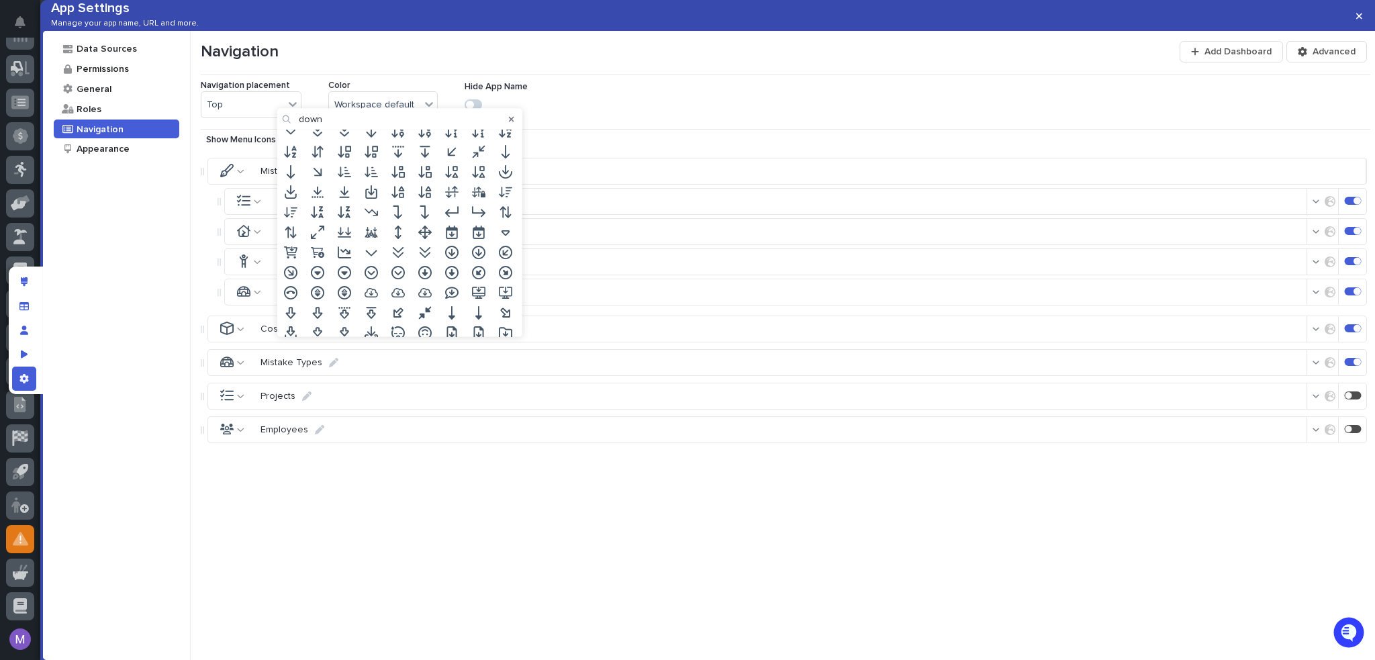
scroll to position [0, 0]
drag, startPoint x: 369, startPoint y: 113, endPoint x: 271, endPoint y: 128, distance: 99.2
click at [271, 128] on body "App Settings Manage your app name, URL and more. Data Sources Permissions Gener…" at bounding box center [687, 330] width 1375 height 660
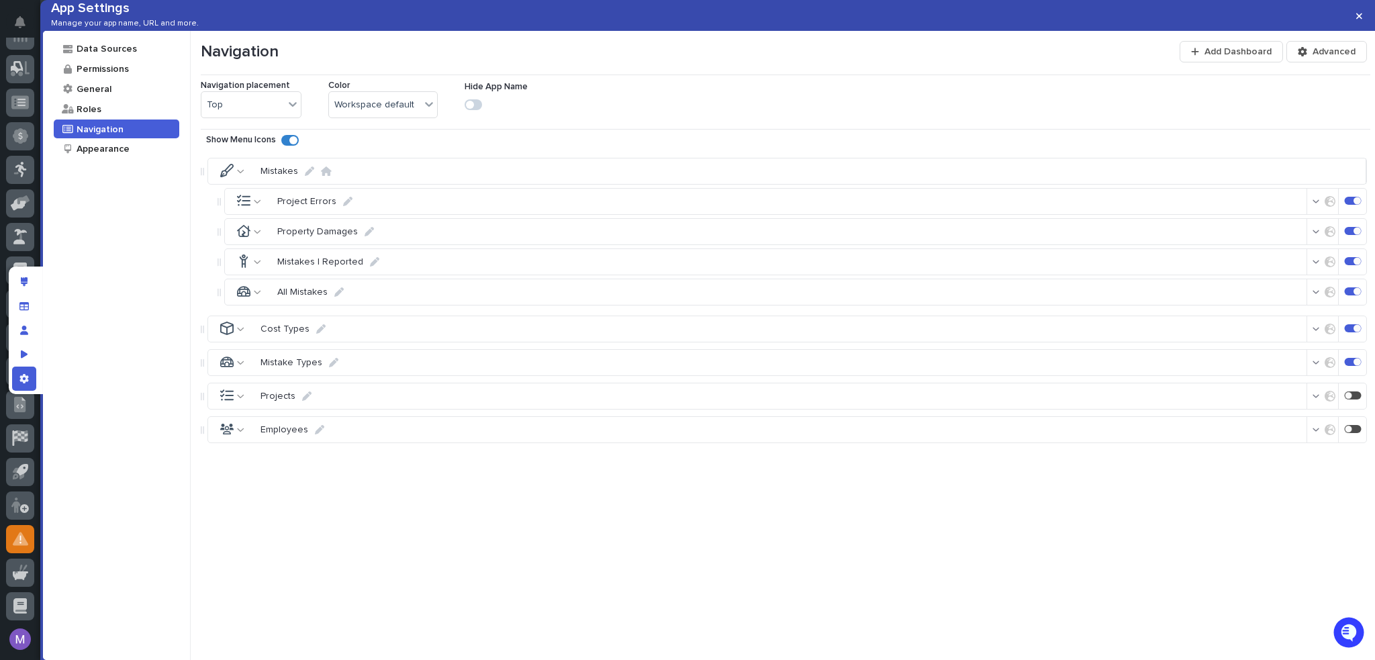
click at [262, 214] on div at bounding box center [253, 202] width 47 height 26
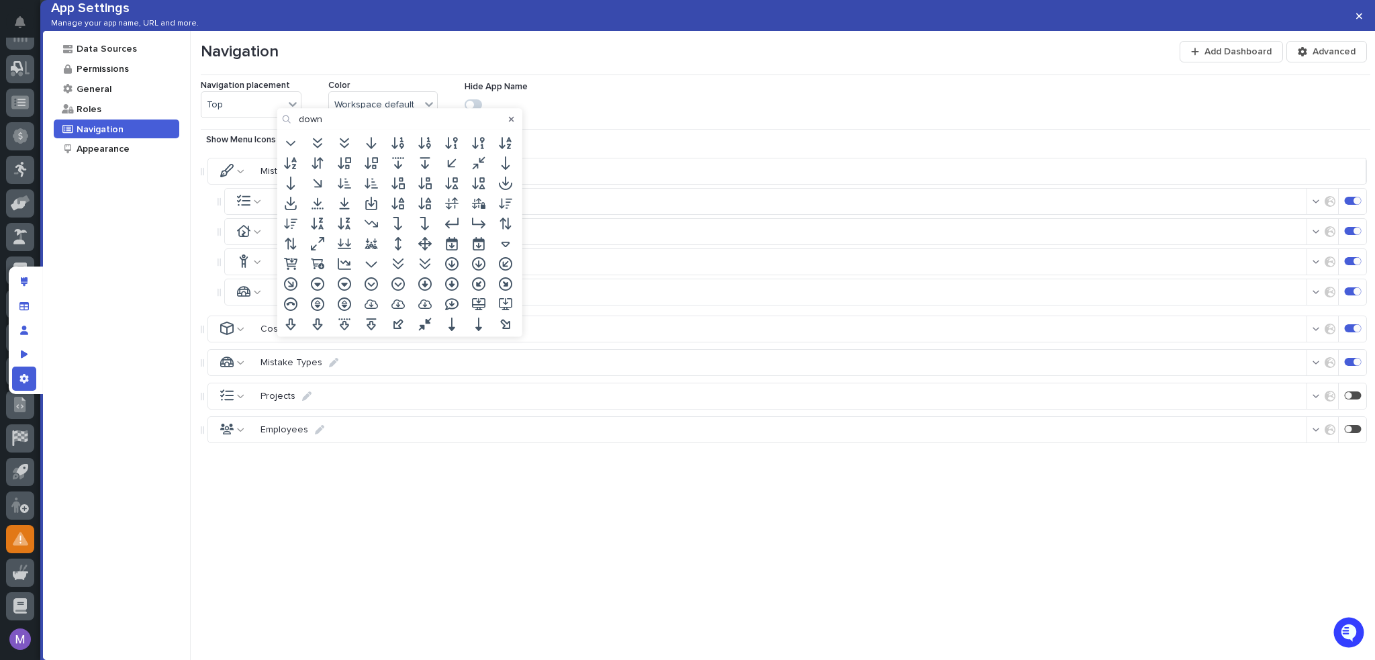
click at [338, 126] on input "down" at bounding box center [399, 119] width 245 height 21
click at [338, 124] on input "down" at bounding box center [399, 119] width 245 height 21
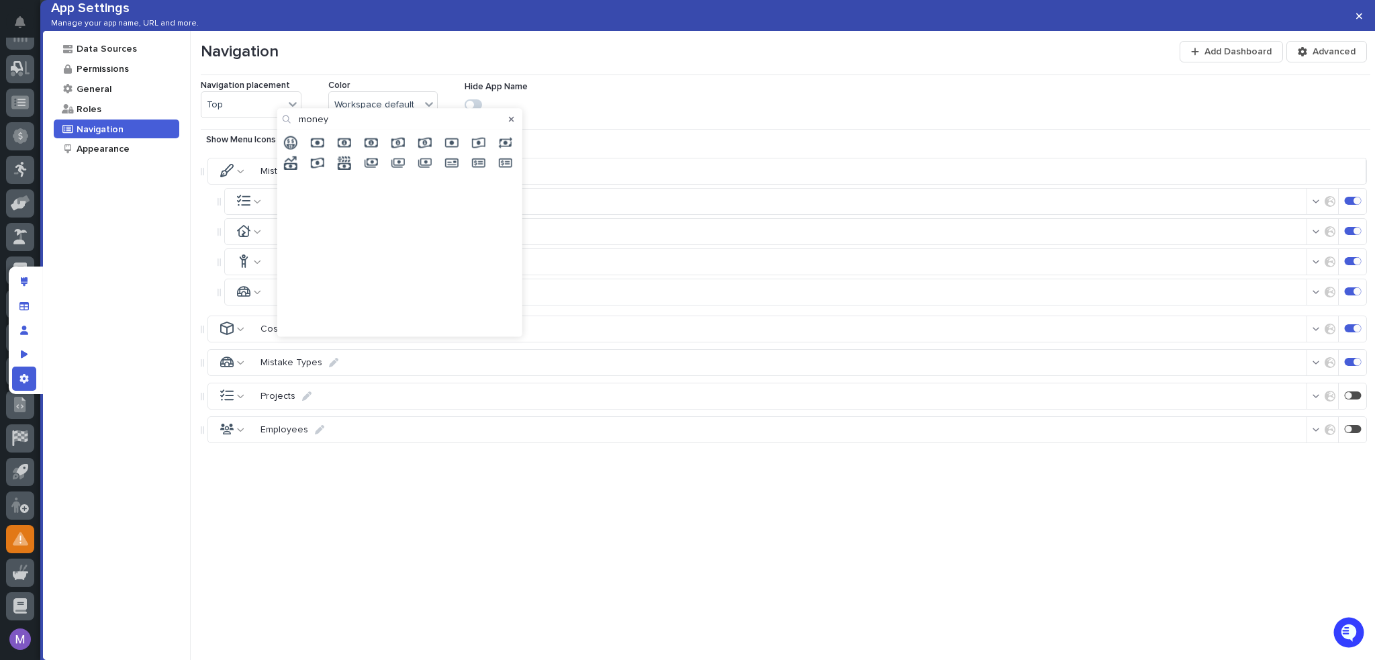
drag, startPoint x: 358, startPoint y: 117, endPoint x: 295, endPoint y: 124, distance: 62.8
click at [295, 124] on div "money" at bounding box center [399, 119] width 245 height 21
type input "w"
type input "trash"
drag, startPoint x: 330, startPoint y: 118, endPoint x: 282, endPoint y: 120, distance: 48.4
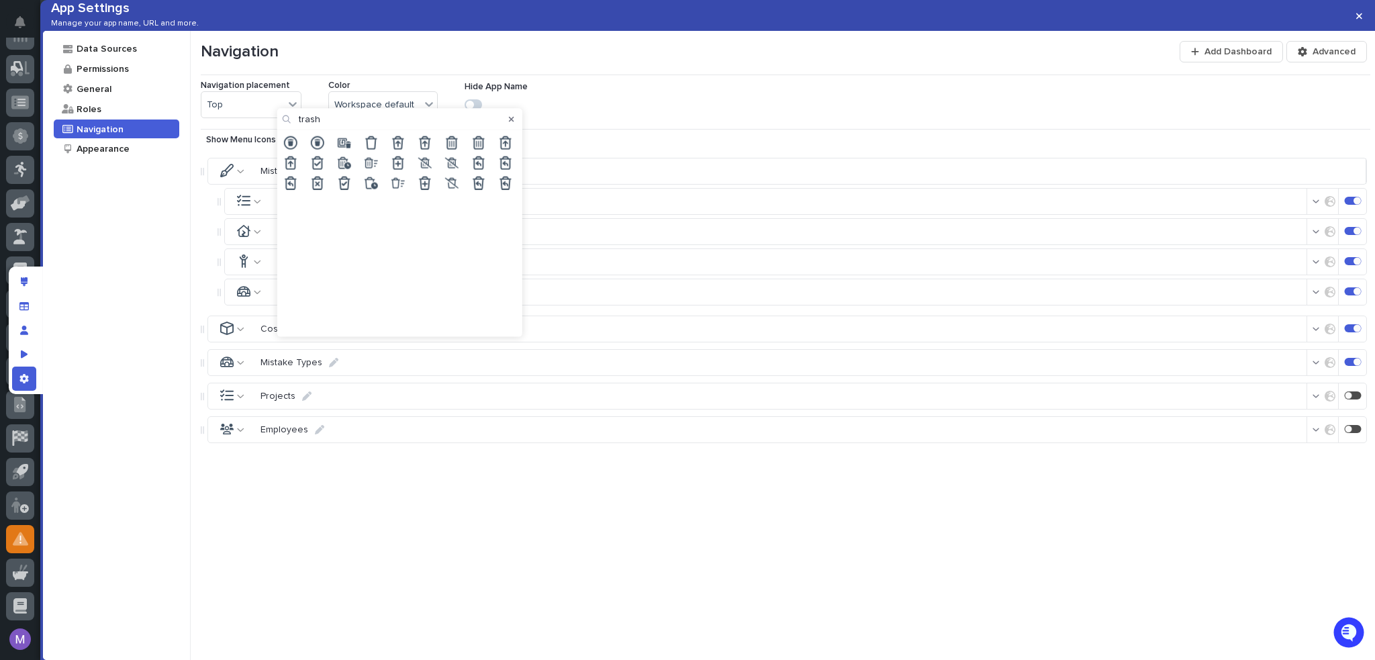
click at [282, 120] on div "trash" at bounding box center [399, 119] width 245 height 21
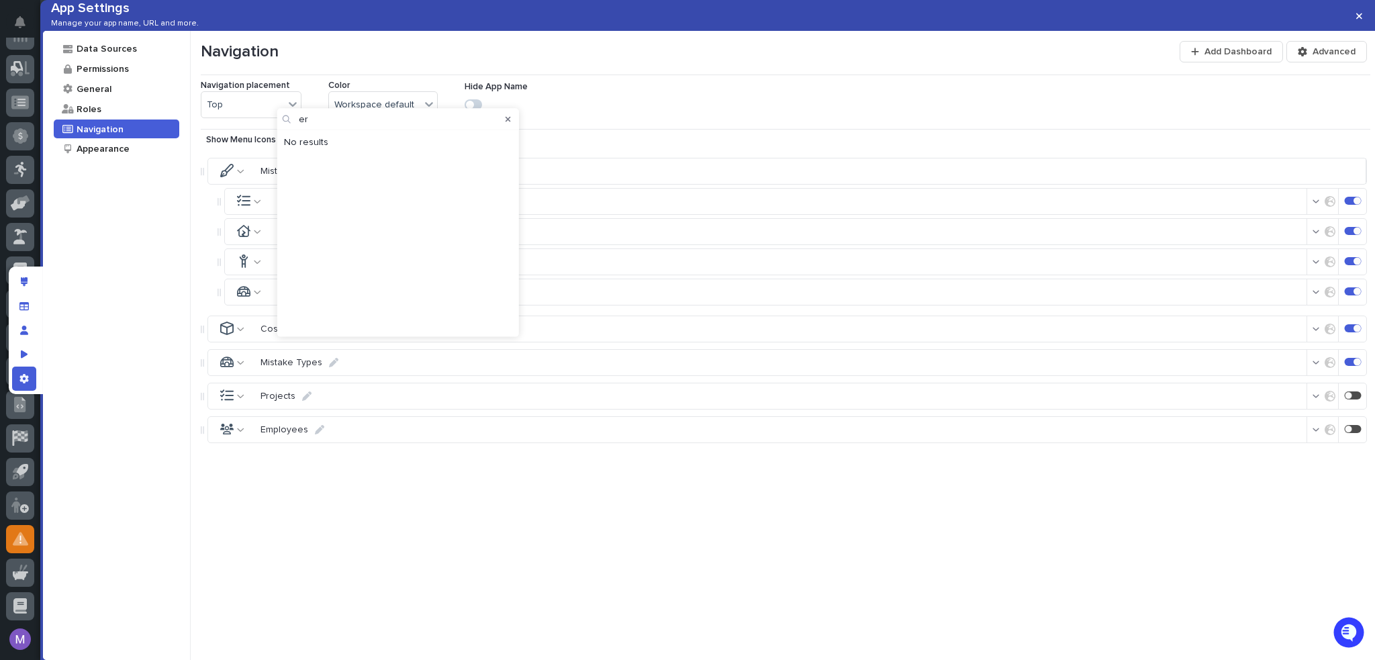
type input "e"
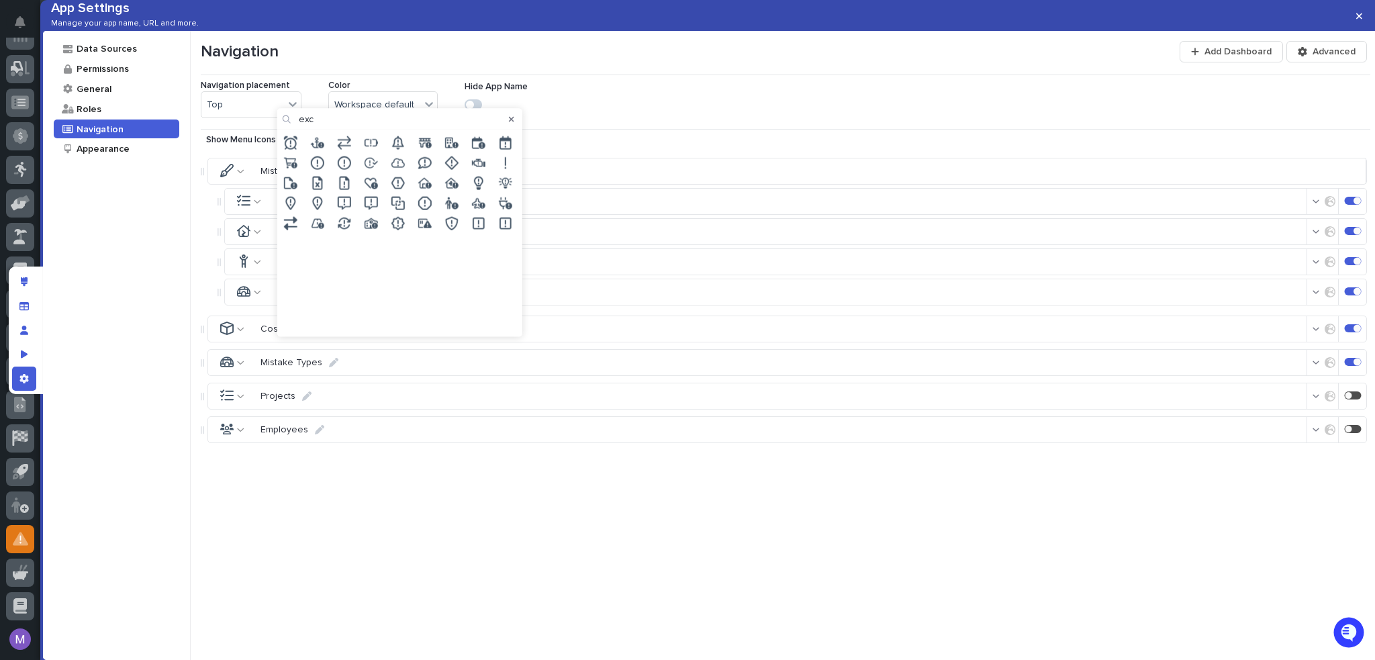
type input "exc"
click at [322, 162] on icon at bounding box center [317, 162] width 13 height 13
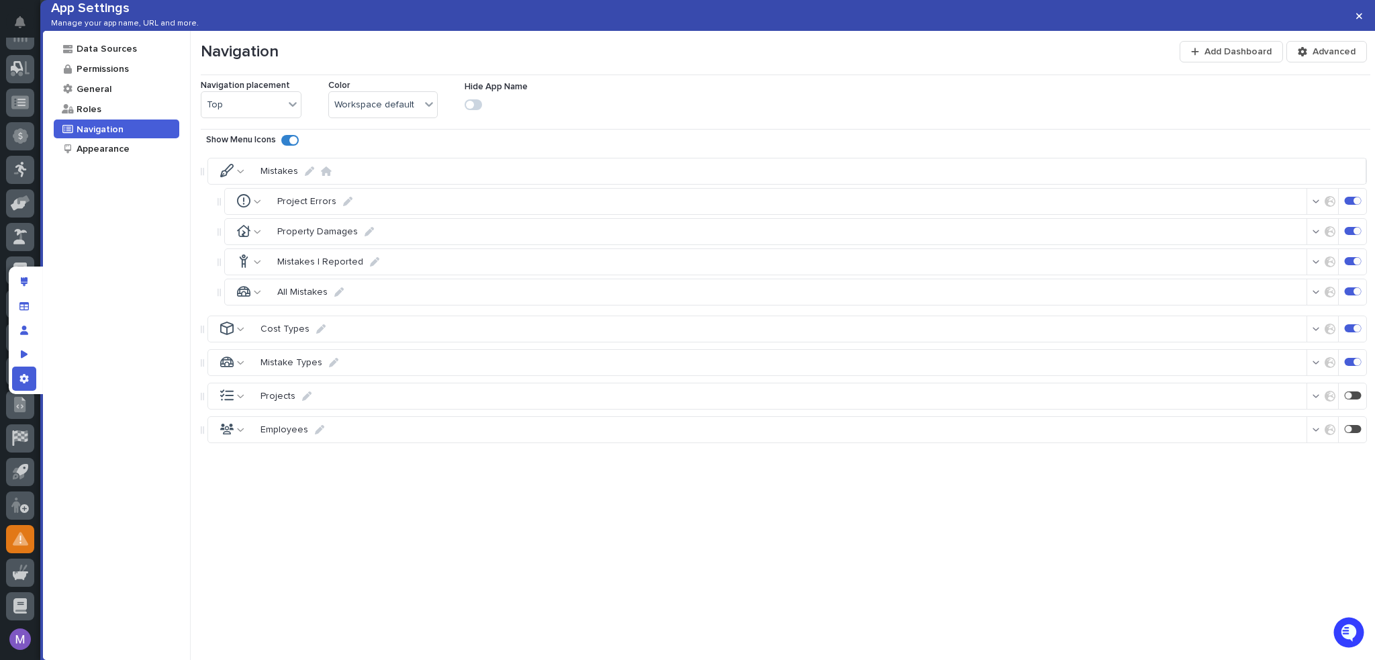
click at [260, 297] on icon at bounding box center [257, 291] width 7 height 9
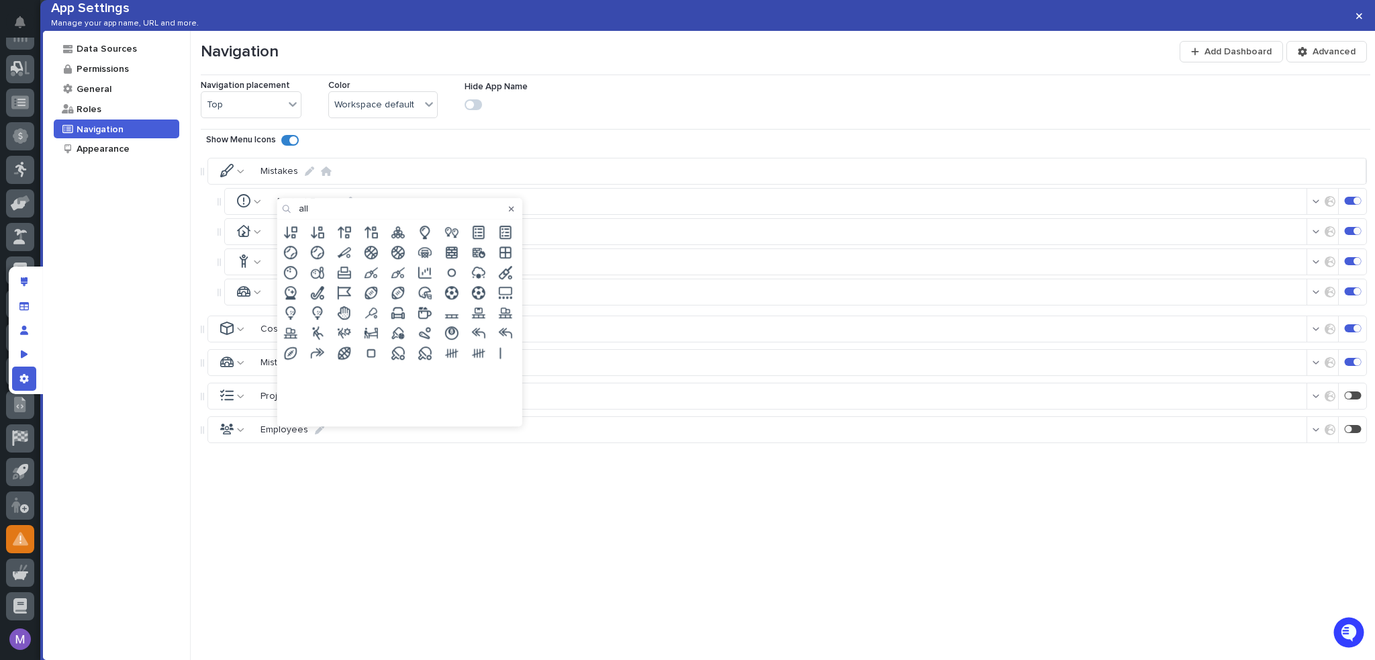
type input "all"
click at [508, 252] on icon at bounding box center [505, 252] width 12 height 12
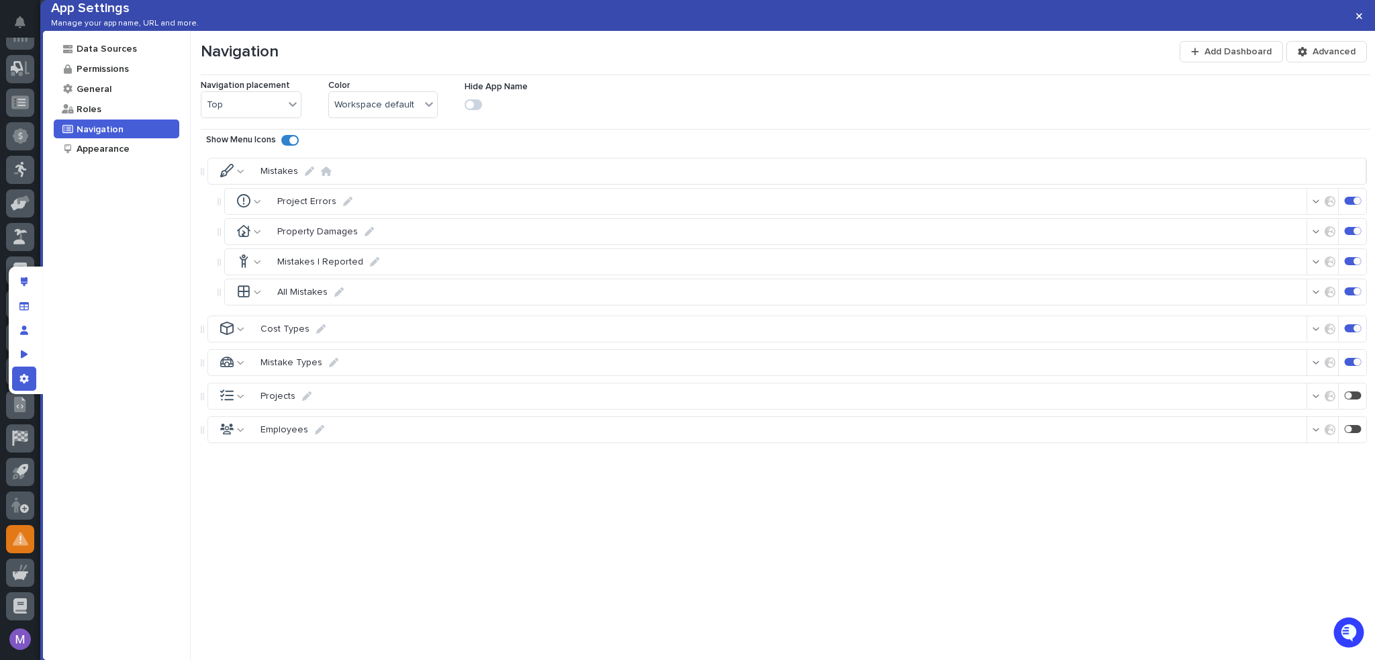
click at [243, 334] on icon at bounding box center [240, 328] width 7 height 9
drag, startPoint x: 319, startPoint y: 242, endPoint x: 281, endPoint y: 252, distance: 38.8
click at [281, 252] on div "type" at bounding box center [382, 245] width 245 height 21
type input "f"
type input "categ"
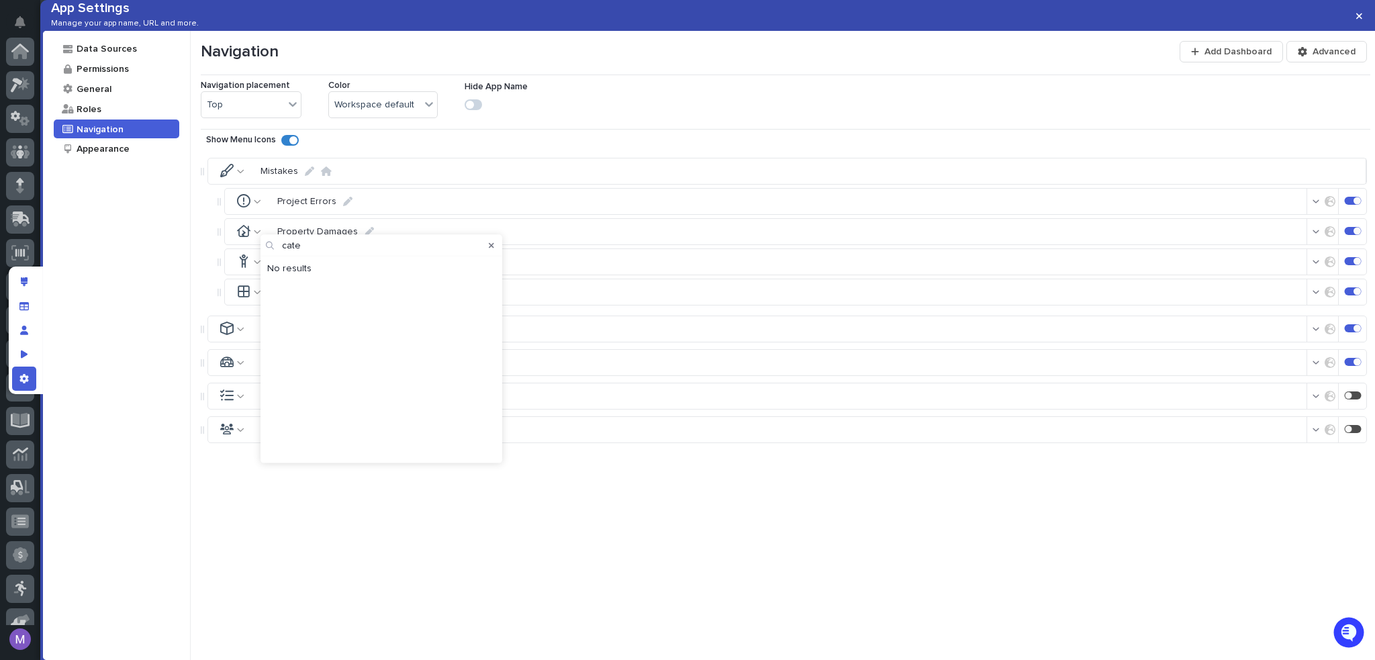
scroll to position [419, 0]
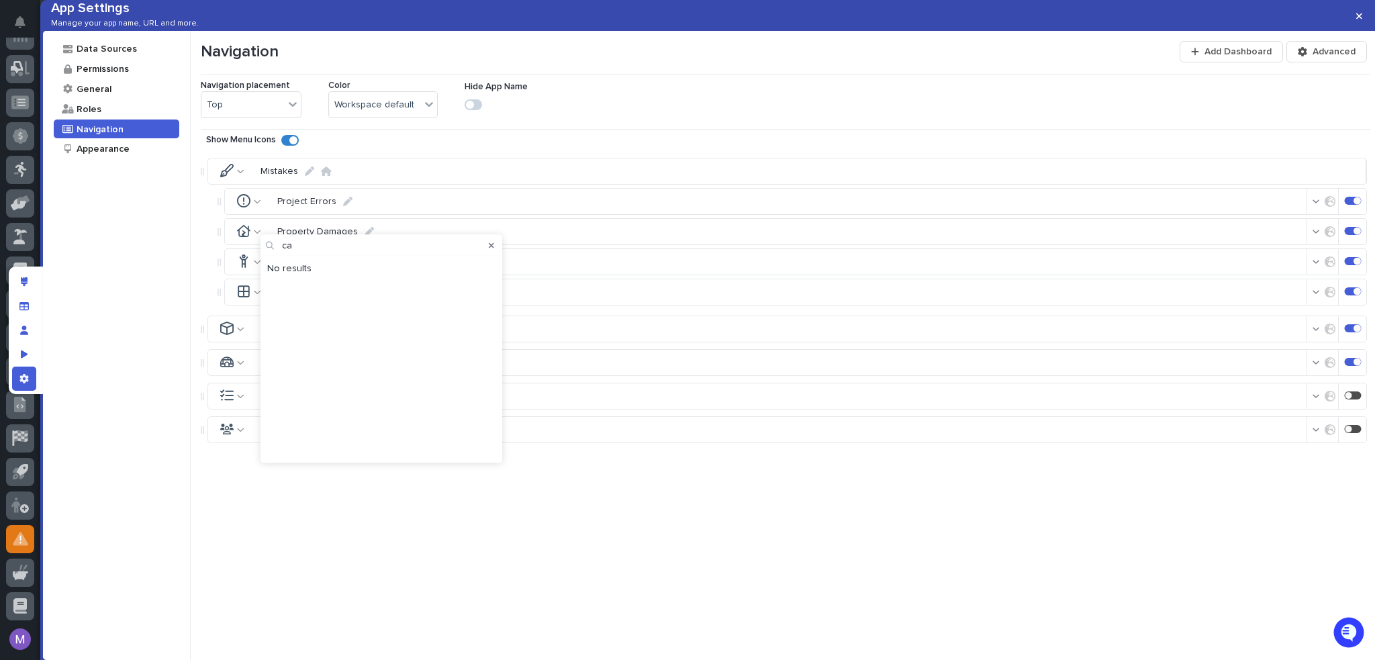
type input "c"
type input "tab"
click at [322, 490] on div "Mistakes Project Errors Property Damages Mistakes I Reported All Mistakes Cost …" at bounding box center [786, 385] width 1170 height 469
click at [246, 375] on div at bounding box center [236, 363] width 47 height 26
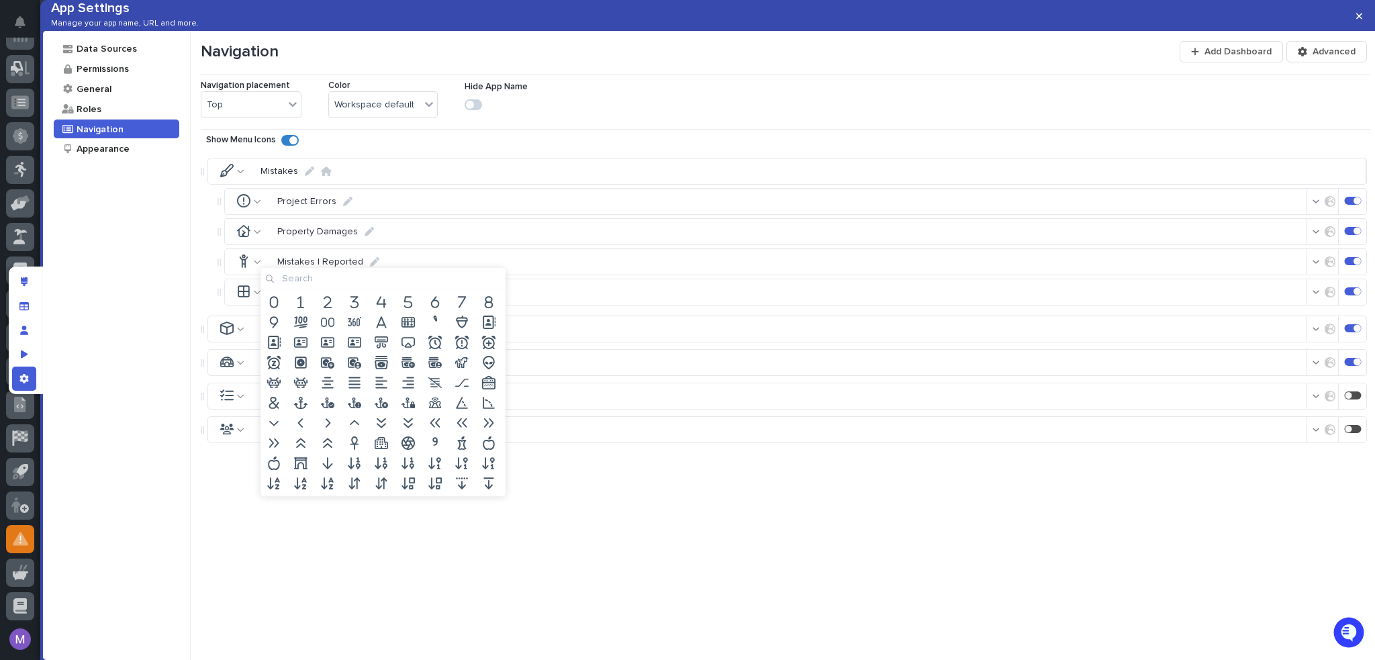
click at [319, 281] on input at bounding box center [382, 278] width 245 height 21
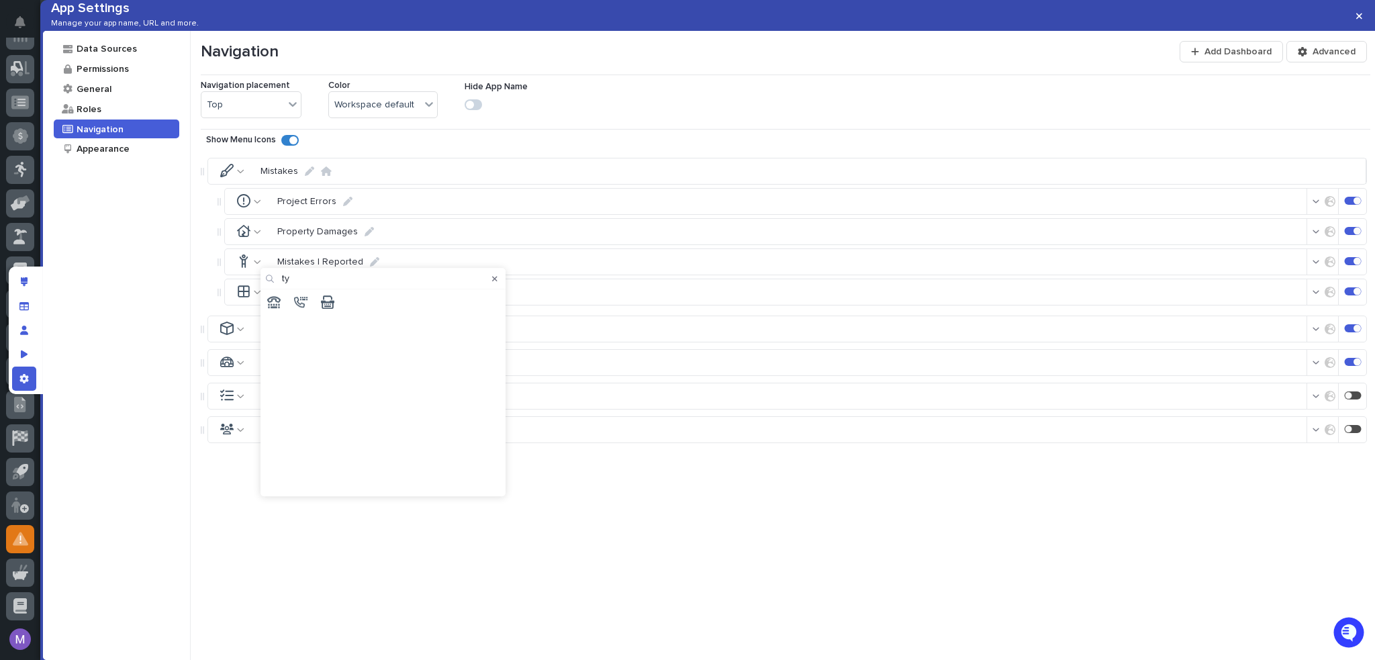
type input "t"
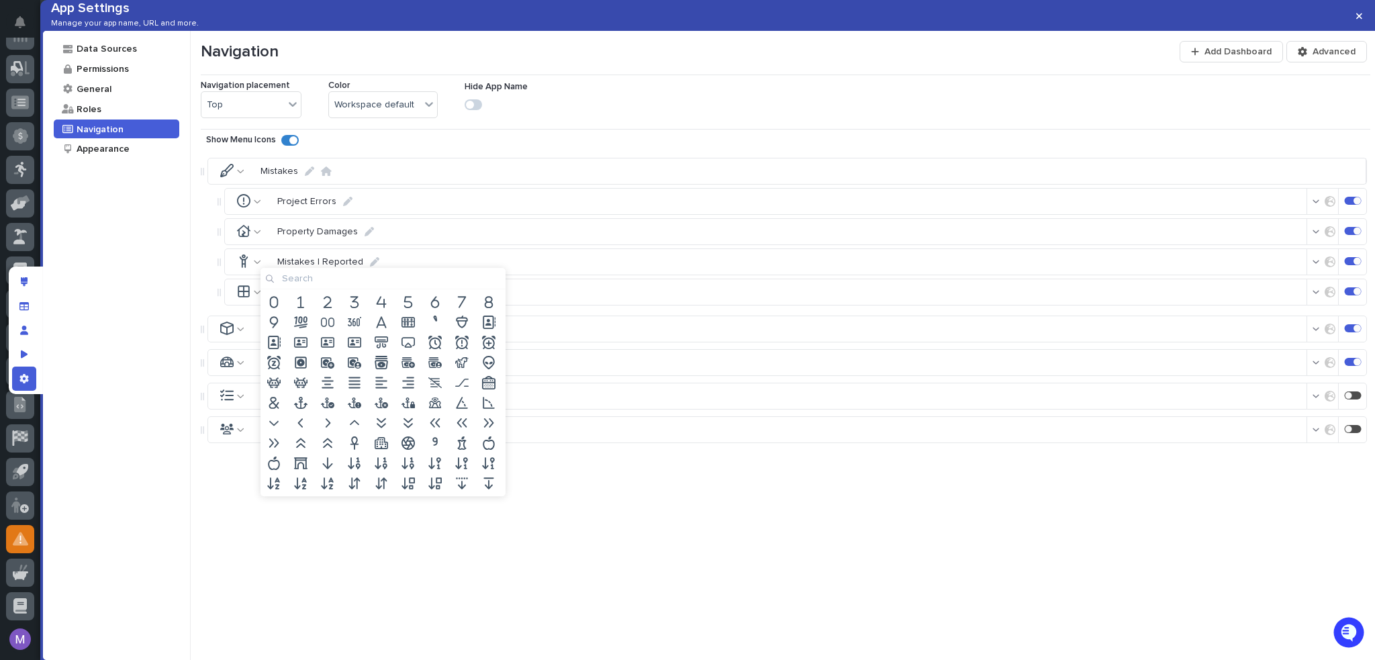
type input "c"
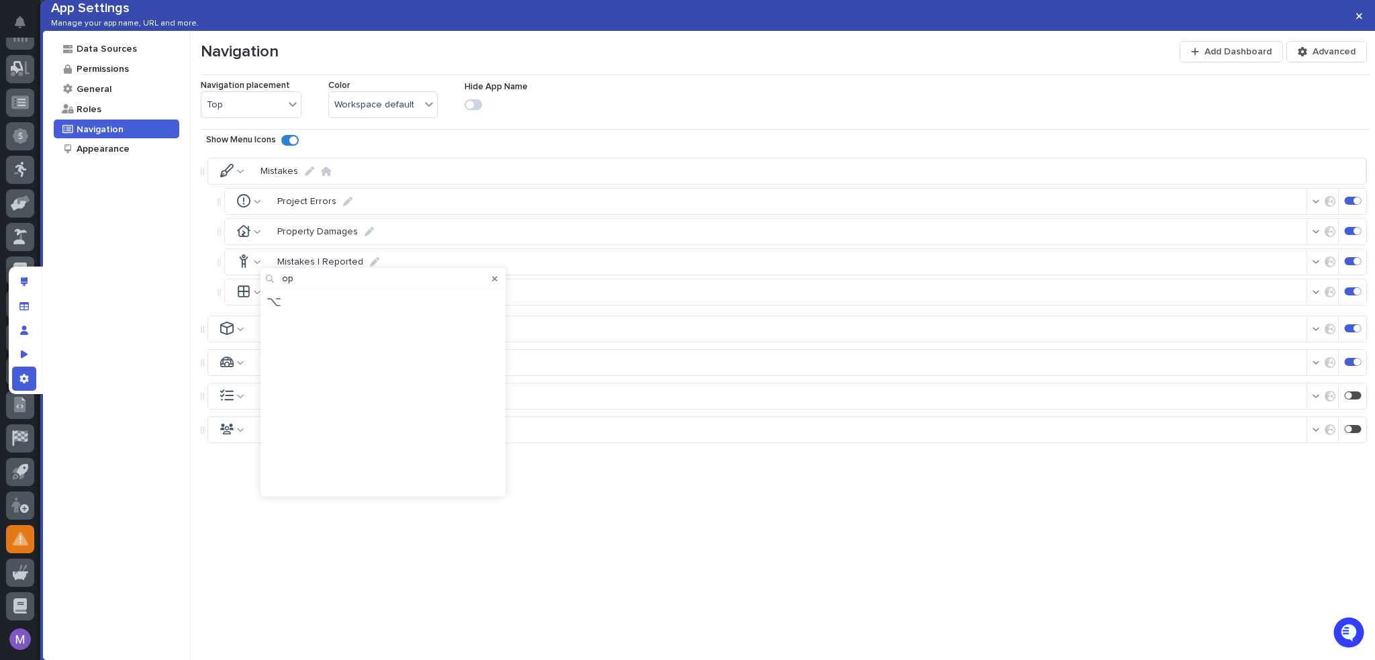
type input "o"
type input "f"
type input "c"
type input "list"
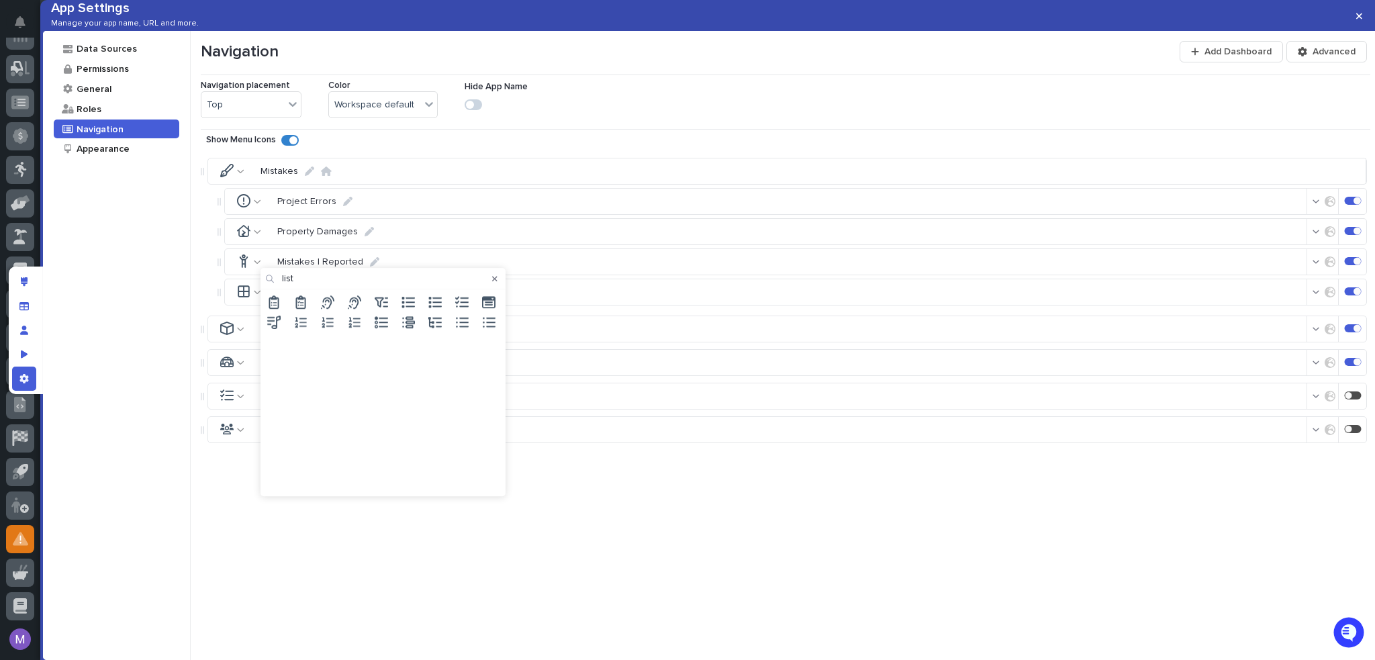
click at [412, 301] on icon at bounding box center [408, 302] width 13 height 11
click at [244, 342] on div at bounding box center [236, 329] width 47 height 26
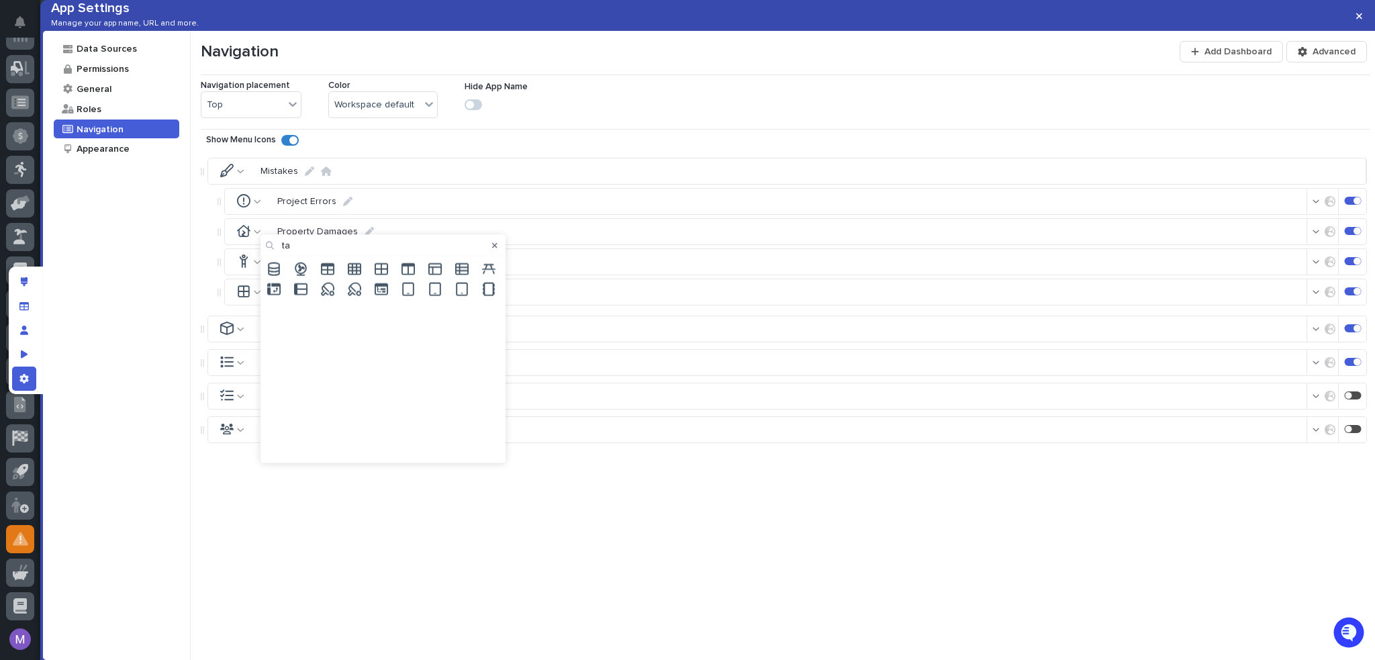
type input "t"
type input "list"
click at [406, 271] on icon at bounding box center [407, 268] width 13 height 13
click at [516, 540] on div "Mistakes Project Errors Property Damages Mistakes I Reported All Mistakes Cost …" at bounding box center [786, 385] width 1170 height 469
click at [242, 173] on icon at bounding box center [240, 171] width 7 height 3
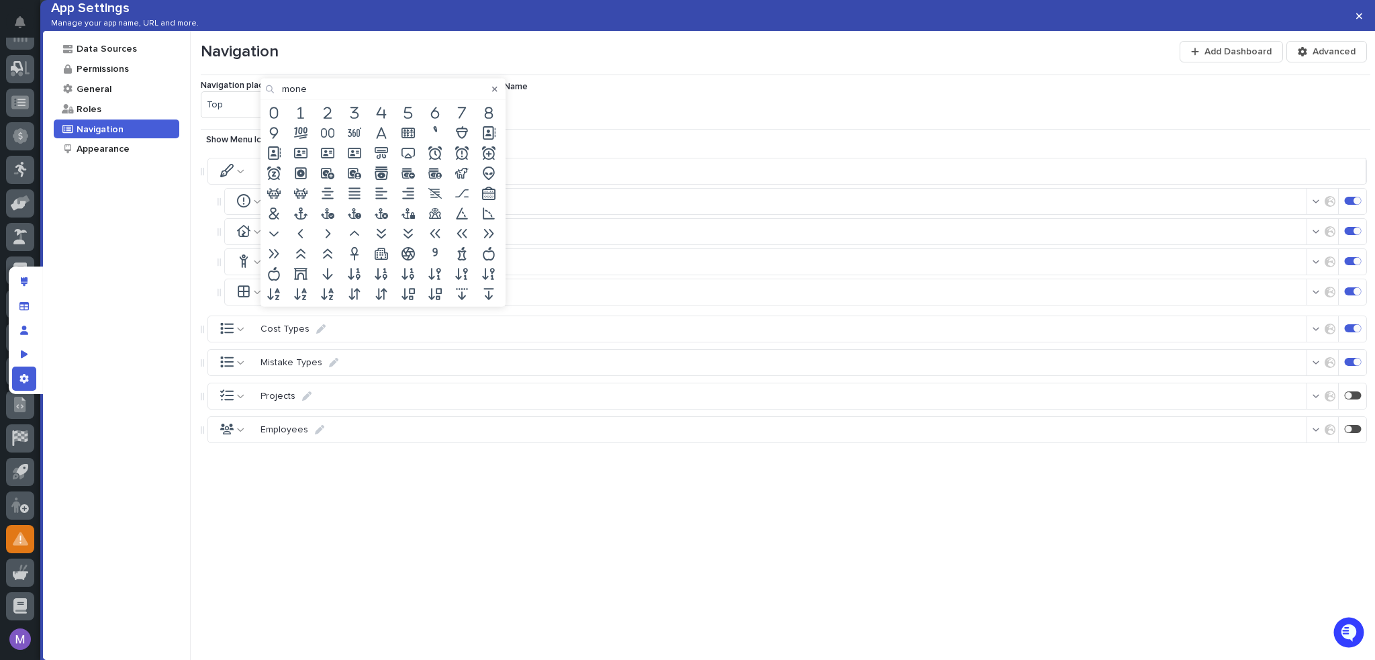
type input "money"
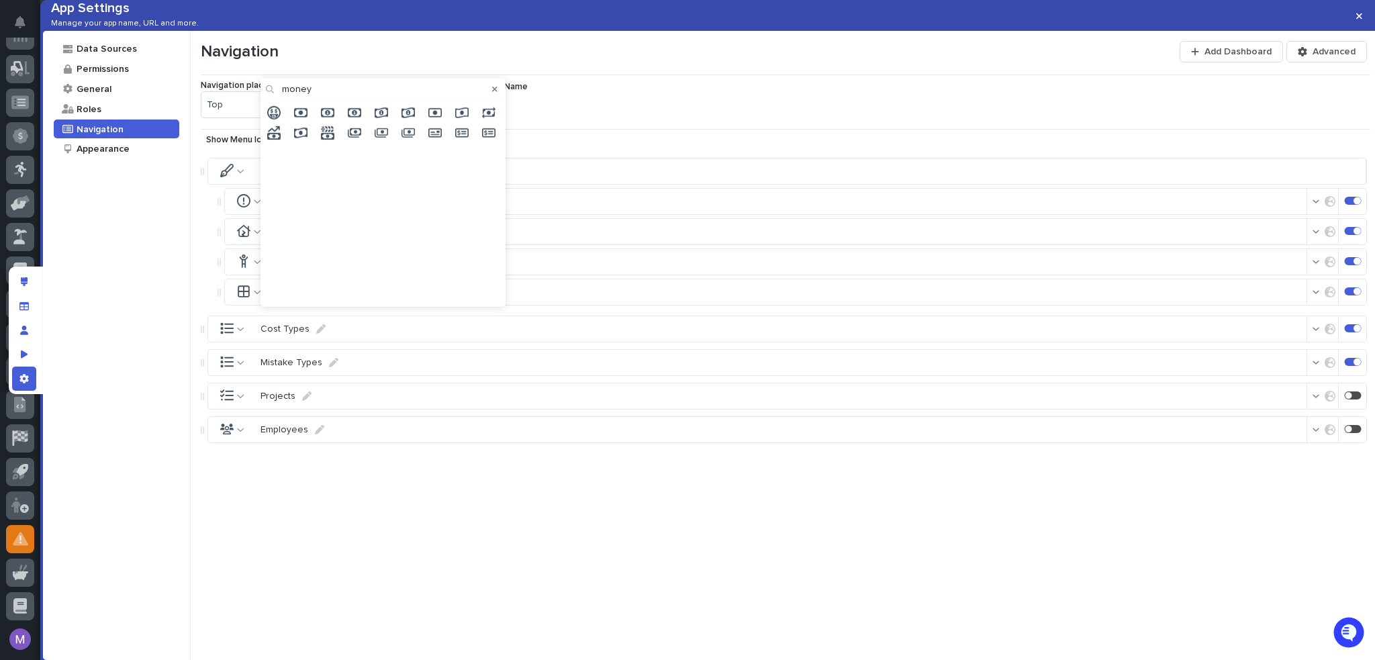
drag, startPoint x: 317, startPoint y: 92, endPoint x: 246, endPoint y: 85, distance: 71.5
click at [246, 85] on body "App Settings Manage your app name, URL and more. Data Sources Permissions Gener…" at bounding box center [687, 330] width 1375 height 660
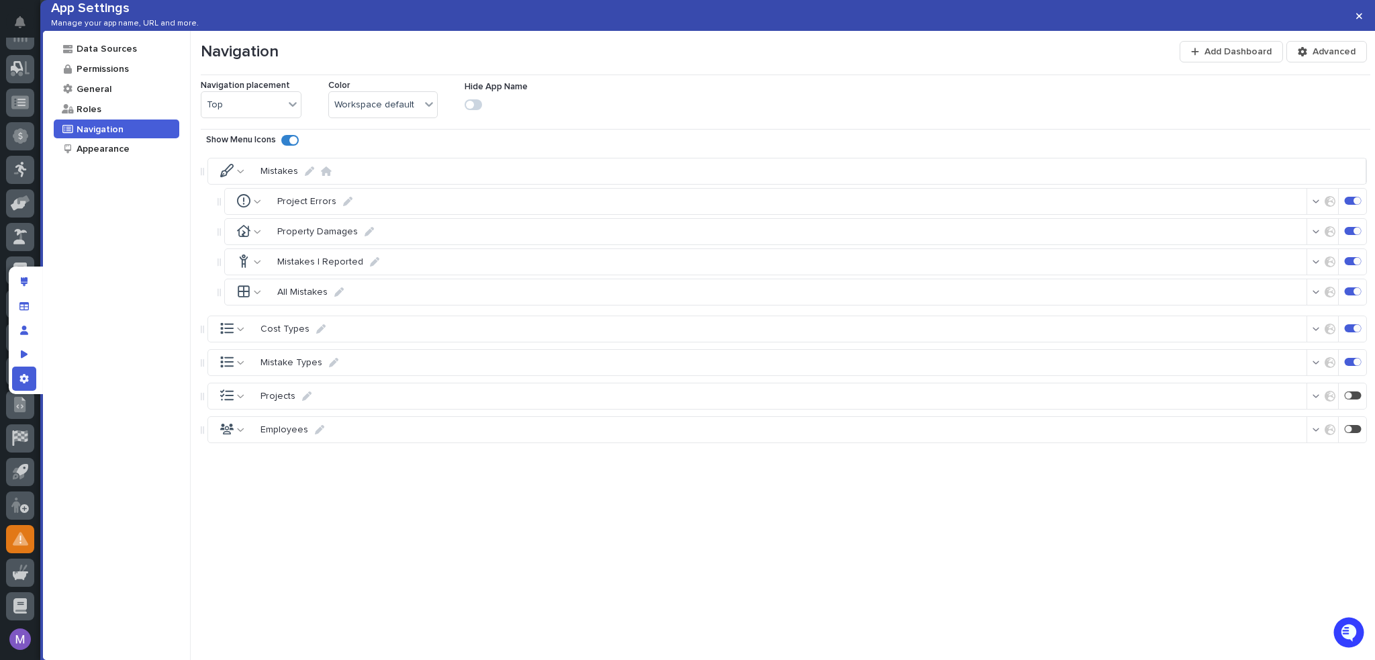
click at [245, 184] on div at bounding box center [236, 171] width 47 height 26
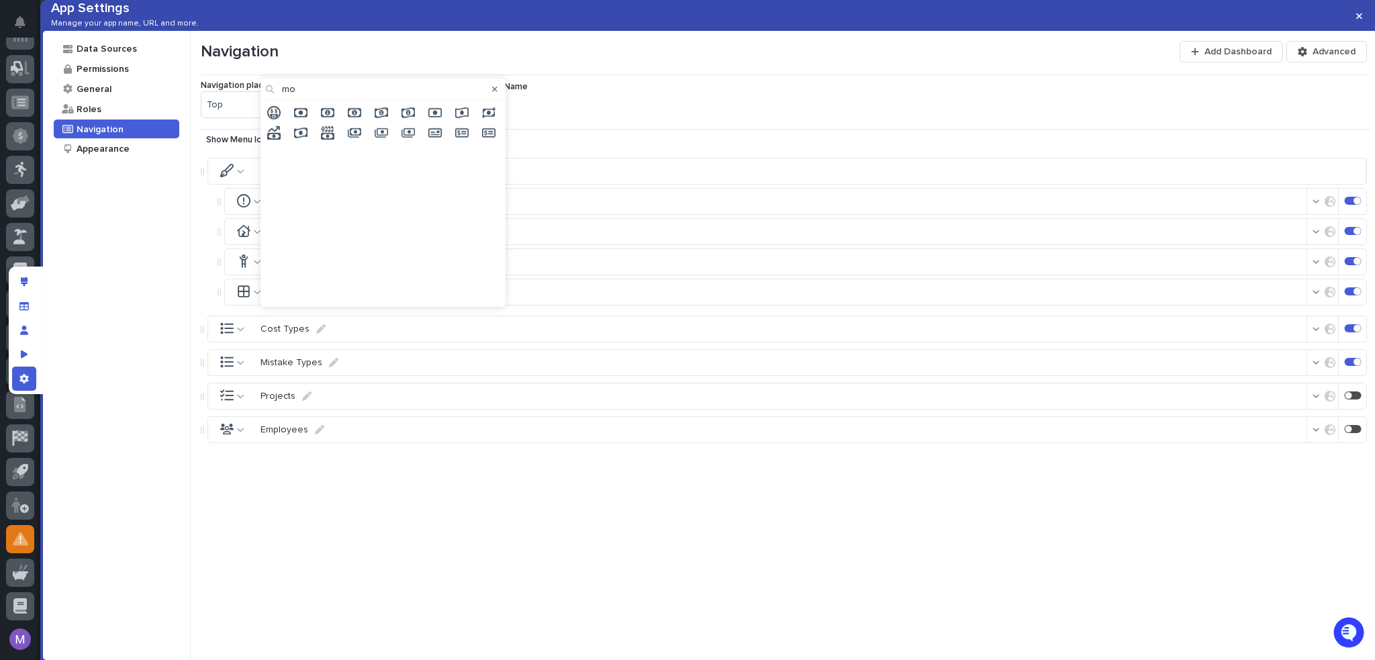
type input "m"
type input "f"
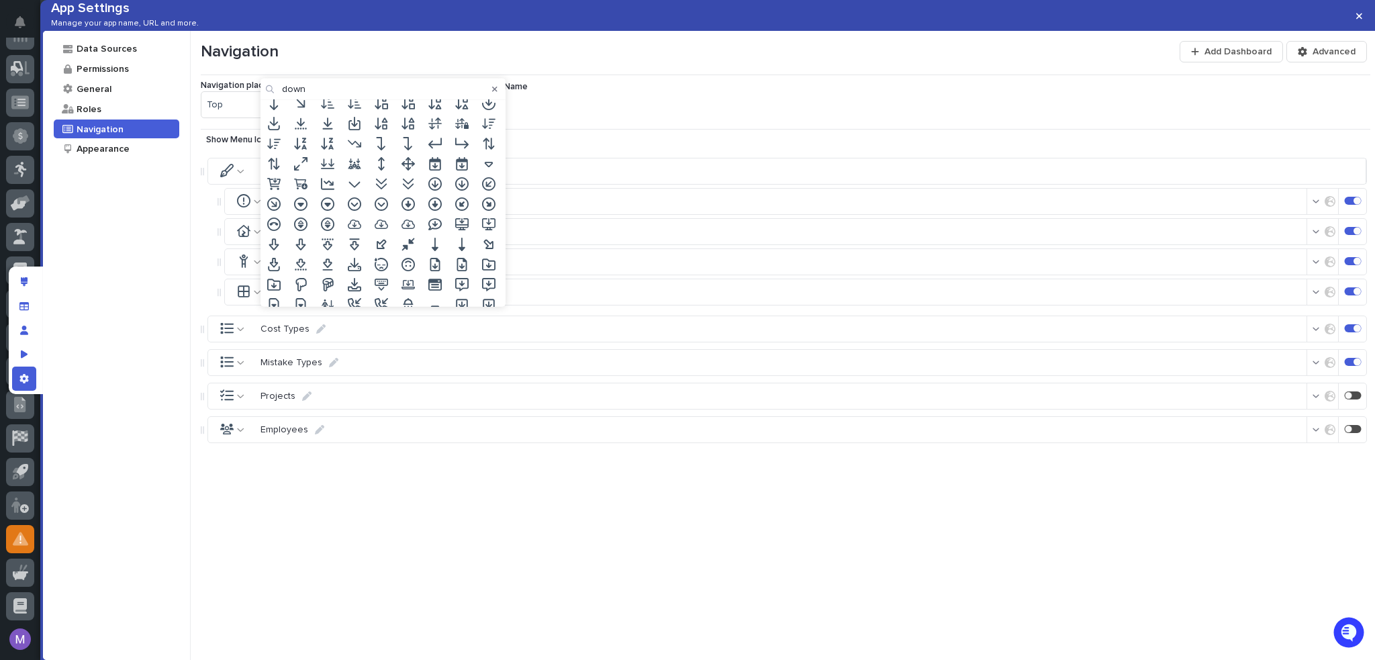
scroll to position [102, 0]
type input "down"
click at [436, 292] on icon at bounding box center [434, 291] width 13 height 13
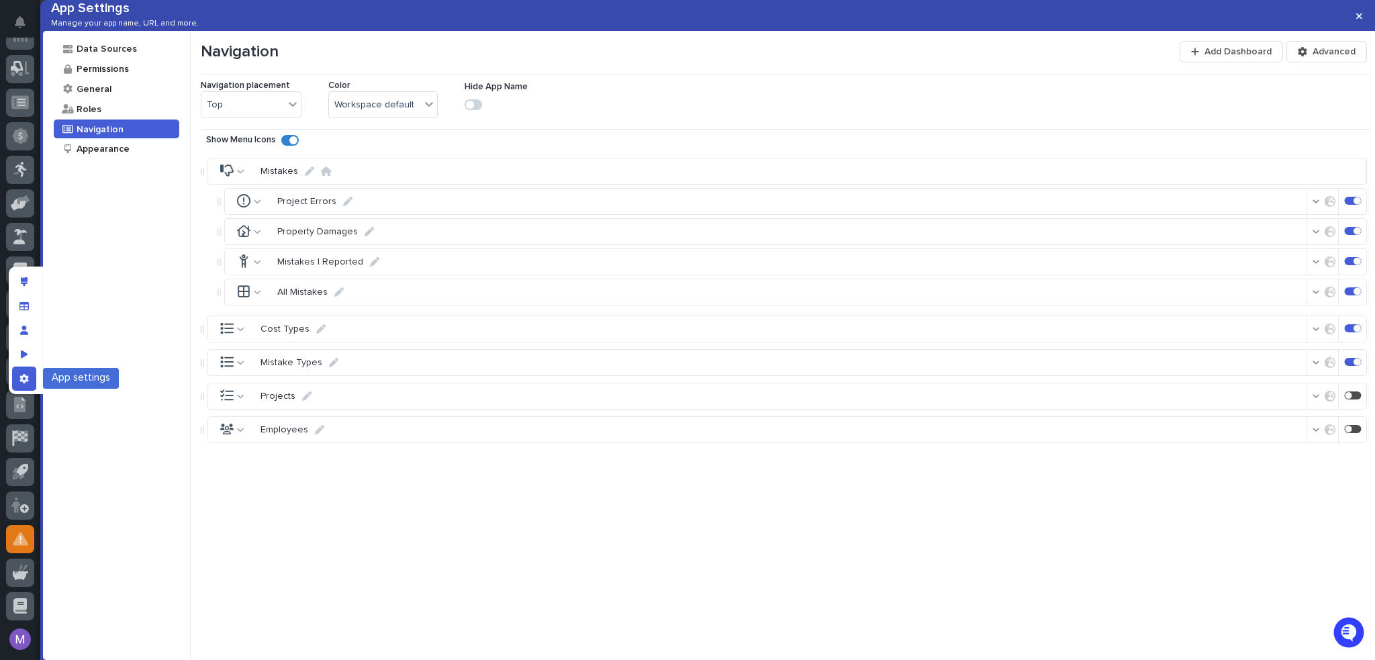
click at [28, 380] on icon "App settings" at bounding box center [23, 378] width 9 height 9
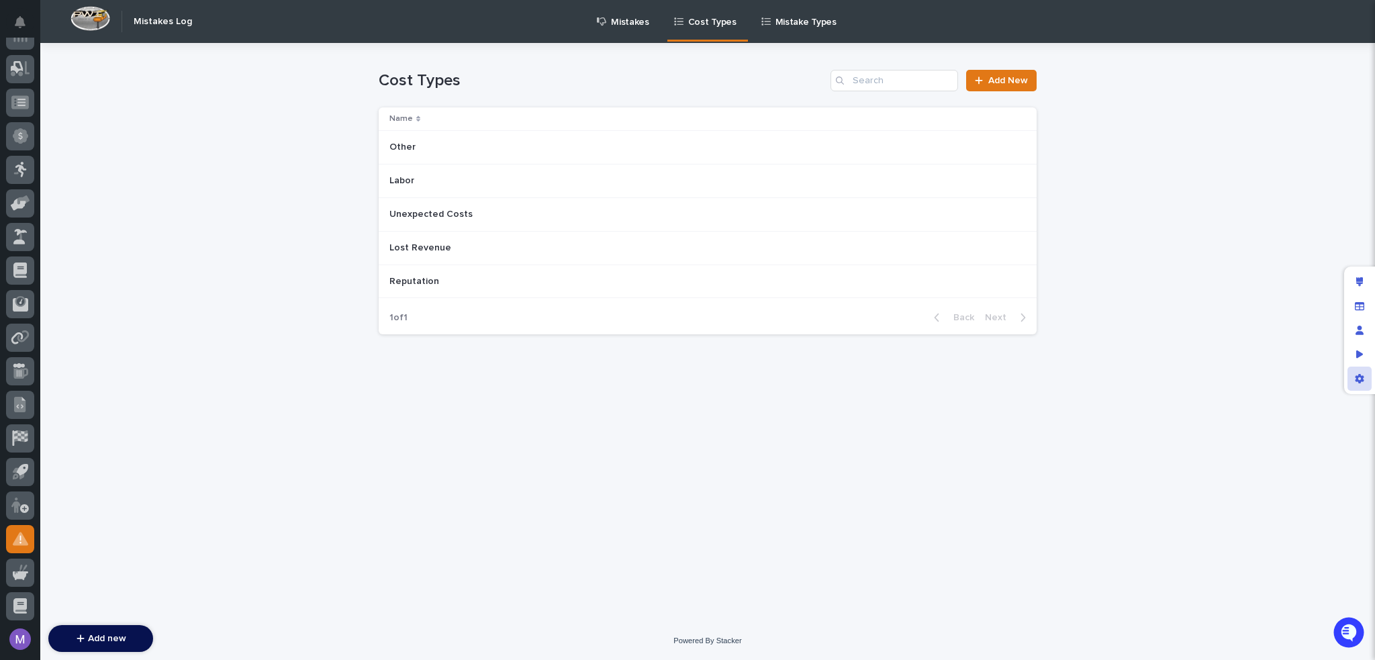
click at [1357, 381] on icon "App settings" at bounding box center [1359, 378] width 9 height 9
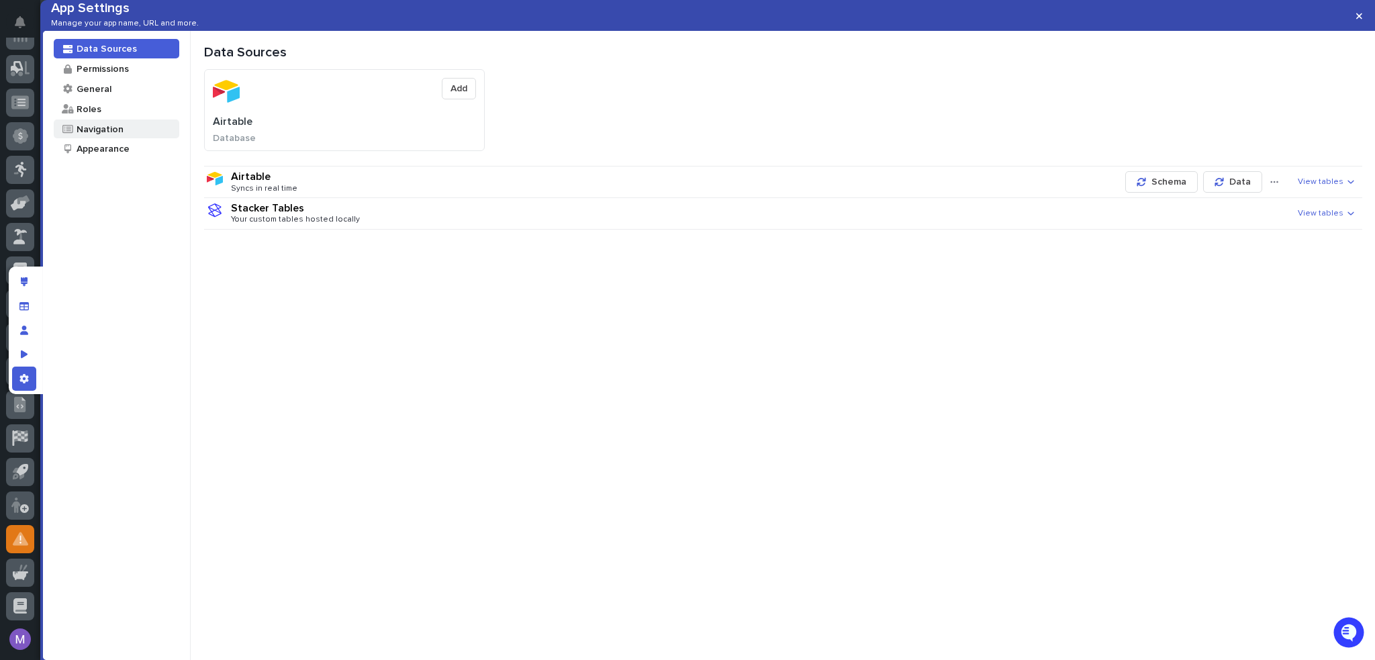
click at [129, 139] on div "Navigation" at bounding box center [117, 129] width 126 height 19
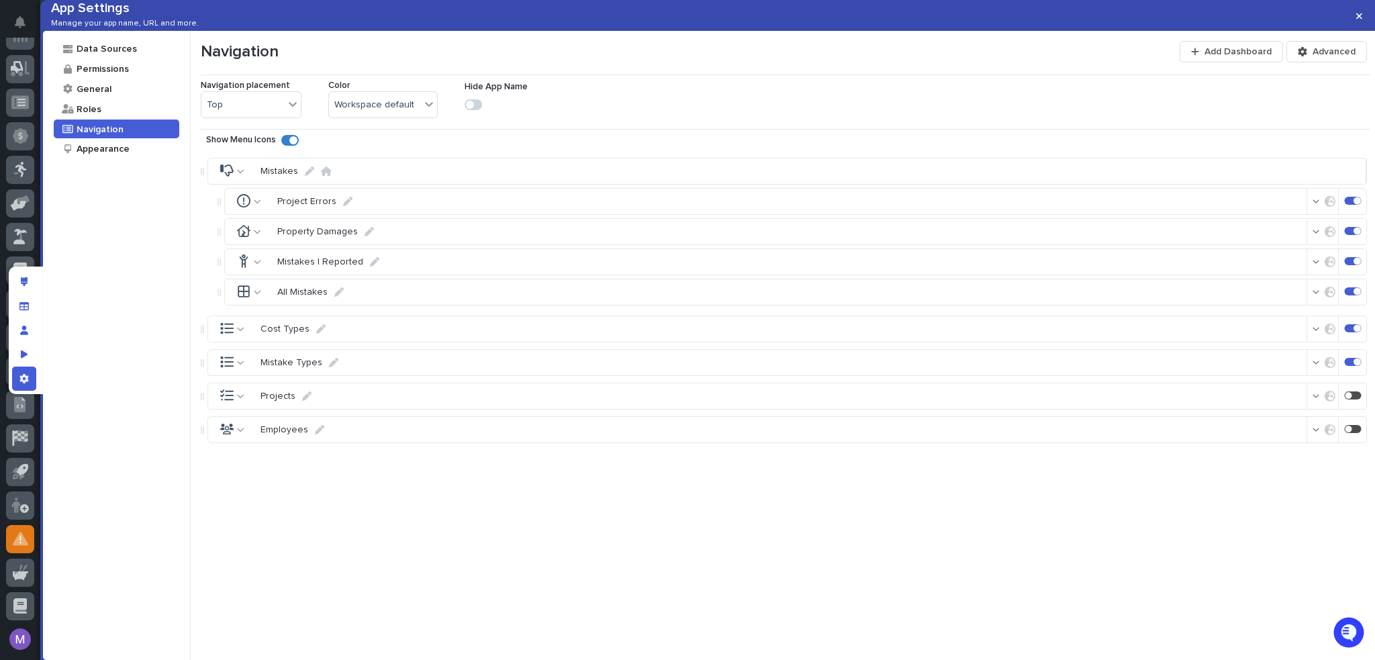
click at [1313, 334] on icon "button" at bounding box center [1316, 328] width 7 height 9
click at [1197, 427] on div at bounding box center [1197, 424] width 13 height 13
click at [1211, 508] on icon at bounding box center [1209, 510] width 6 height 5
click at [1208, 477] on polyline at bounding box center [1208, 479] width 4 height 4
click at [1290, 542] on div "Mistakes Project Errors Property Damages Mistakes I Reported All Mistakes Cost …" at bounding box center [786, 385] width 1170 height 469
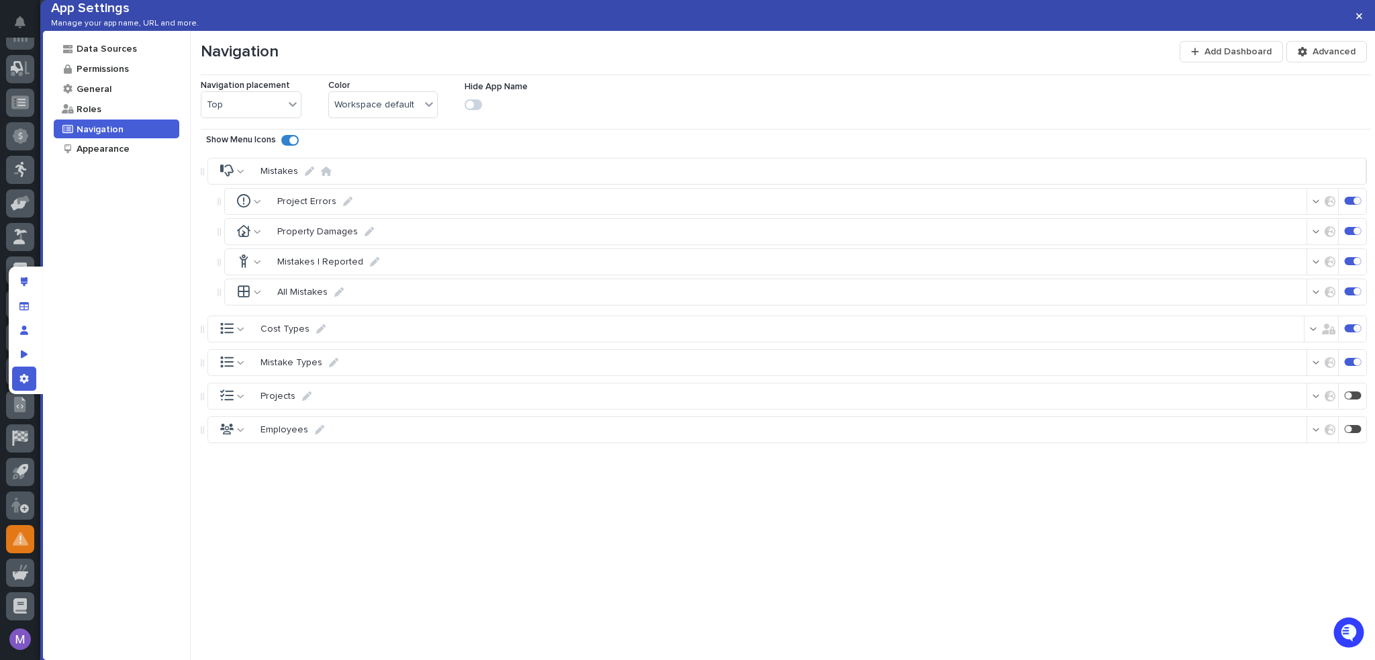
click at [1313, 367] on div "button" at bounding box center [1319, 362] width 13 height 9
click at [1221, 456] on span "Only users in roles" at bounding box center [1249, 456] width 78 height 11
click at [1212, 540] on span at bounding box center [1208, 544] width 8 height 8
click at [1211, 510] on icon at bounding box center [1209, 512] width 6 height 5
click at [1157, 510] on div "Mistakes Project Errors Property Damages Mistakes I Reported All Mistakes Cost …" at bounding box center [786, 385] width 1170 height 469
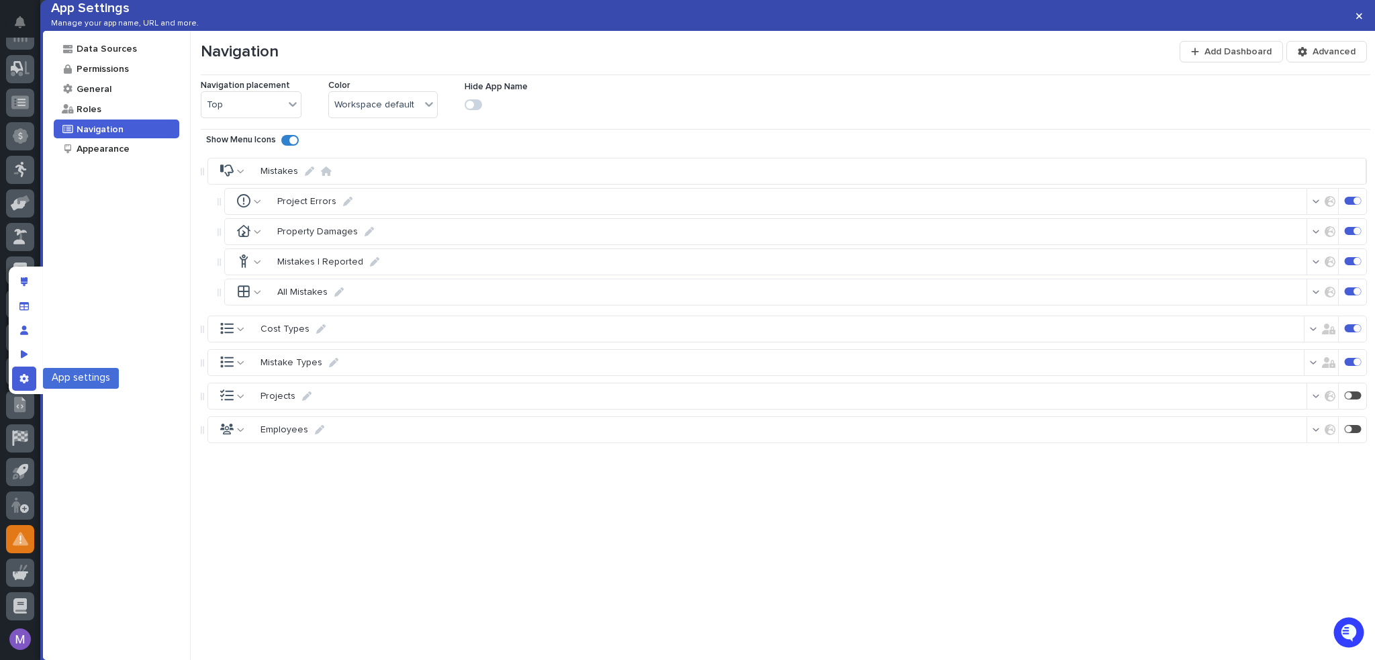
click at [16, 379] on div "App settings" at bounding box center [24, 379] width 24 height 24
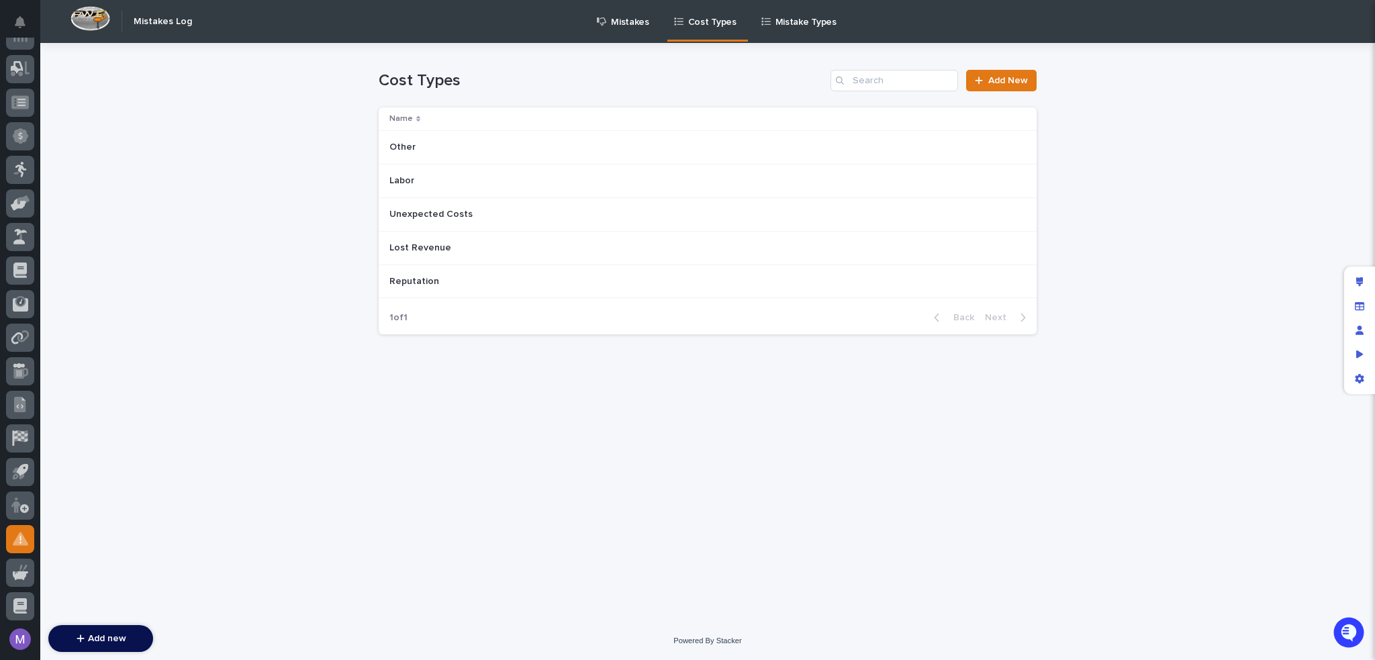
click at [626, 25] on p "Mistakes" at bounding box center [630, 14] width 38 height 28
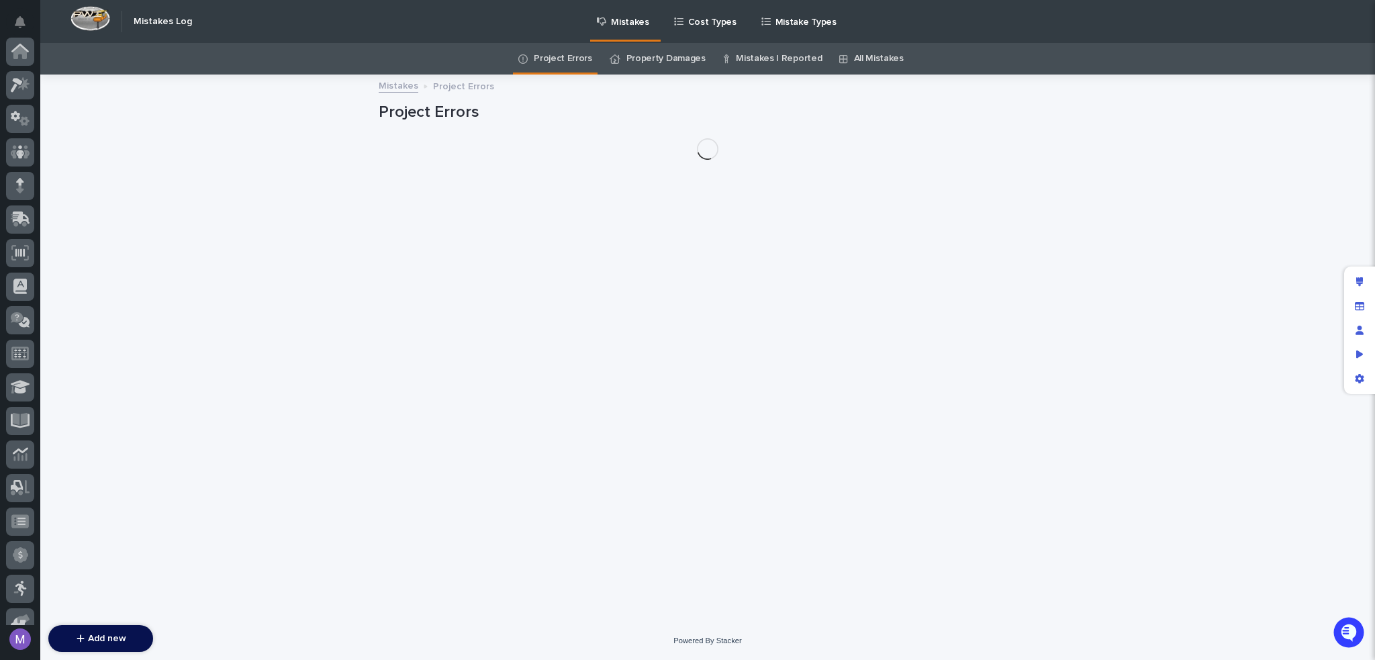
scroll to position [419, 0]
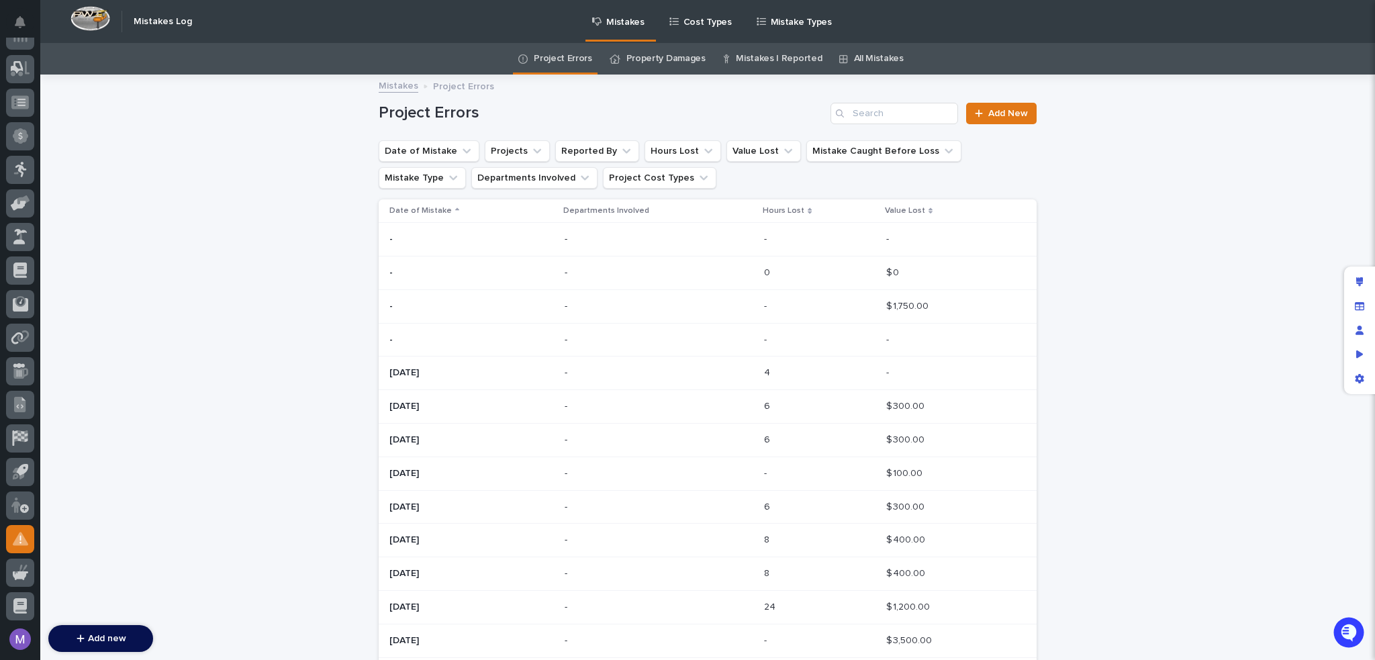
click at [689, 16] on p "Cost Types" at bounding box center [707, 14] width 48 height 28
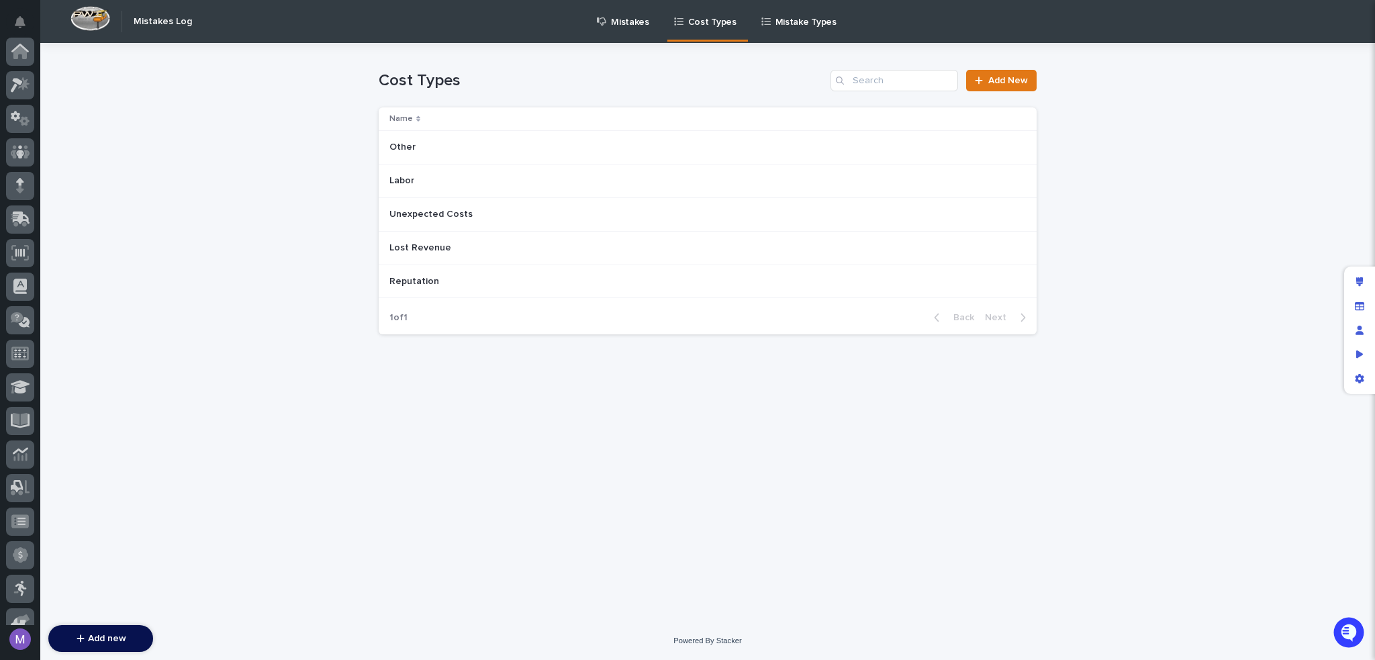
scroll to position [419, 0]
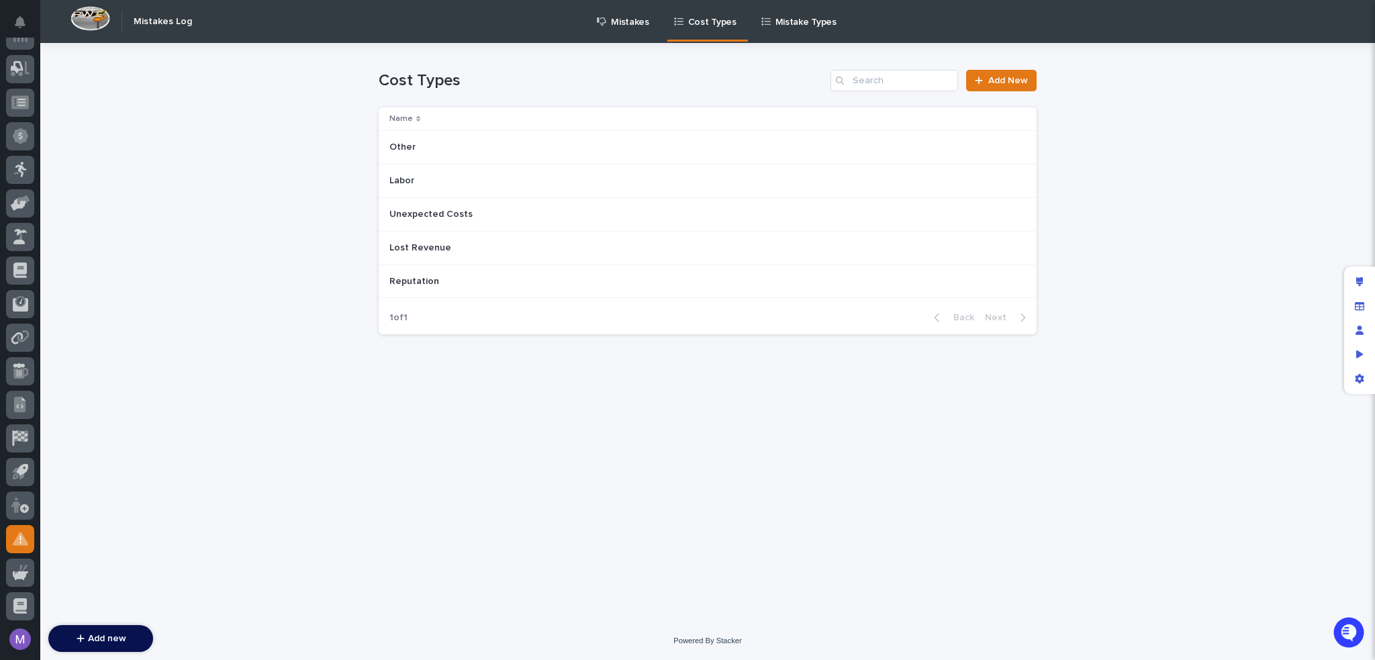
click at [611, 22] on p "Mistakes" at bounding box center [630, 14] width 38 height 28
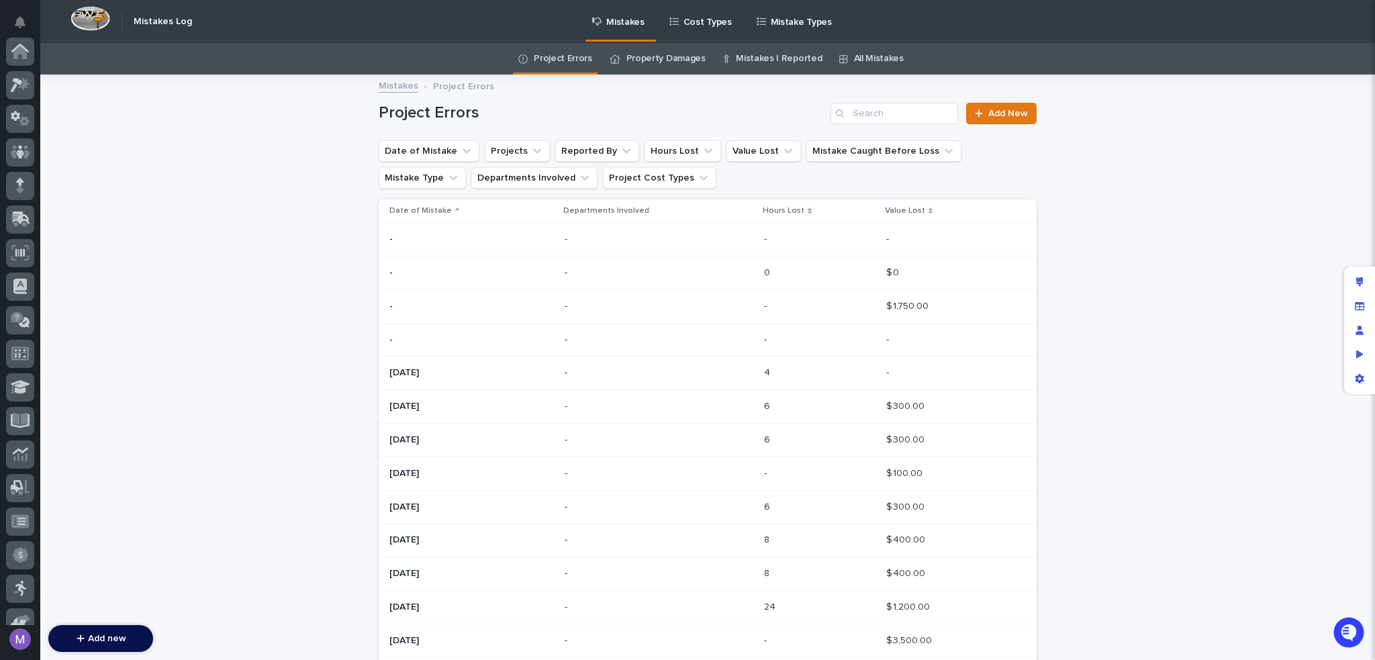
scroll to position [419, 0]
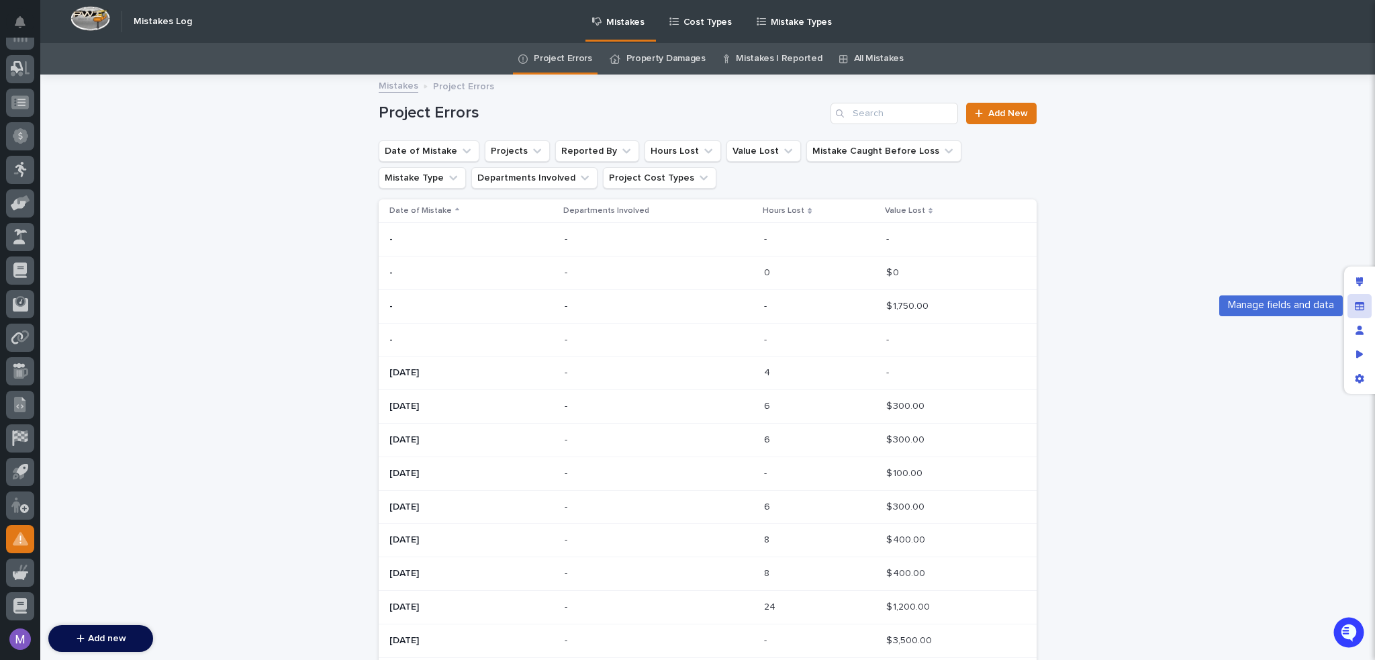
click at [1357, 303] on icon "Manage fields and data" at bounding box center [1359, 305] width 9 height 8
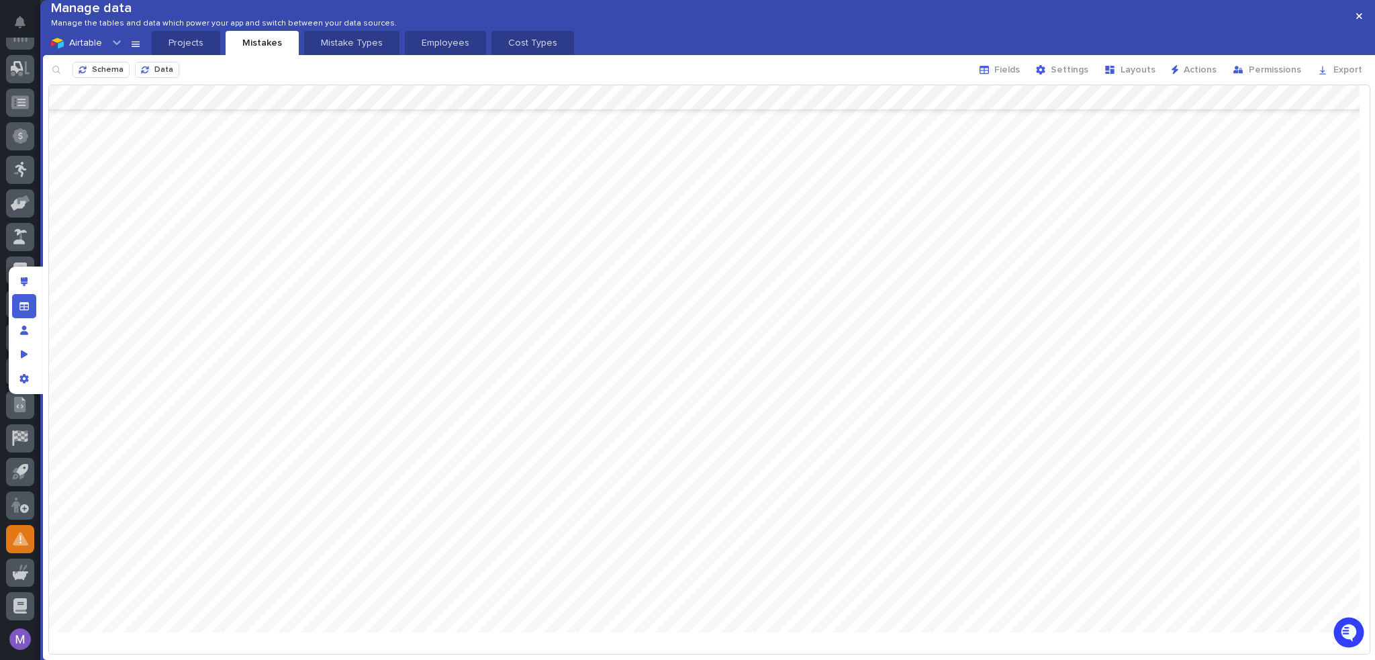
scroll to position [0, 0]
click at [26, 292] on div "Edit layout" at bounding box center [24, 282] width 24 height 24
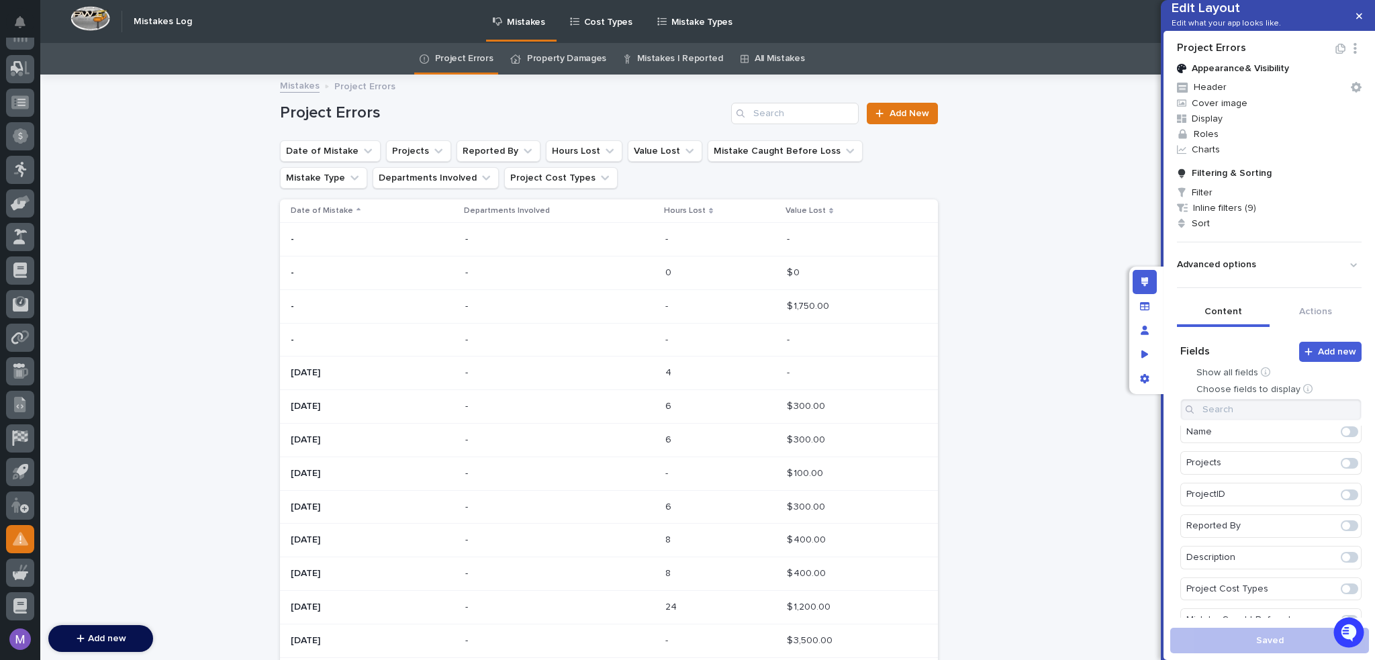
scroll to position [67, 0]
click at [1338, 510] on div at bounding box center [1349, 498] width 23 height 21
click at [1342, 503] on span at bounding box center [1346, 499] width 8 height 8
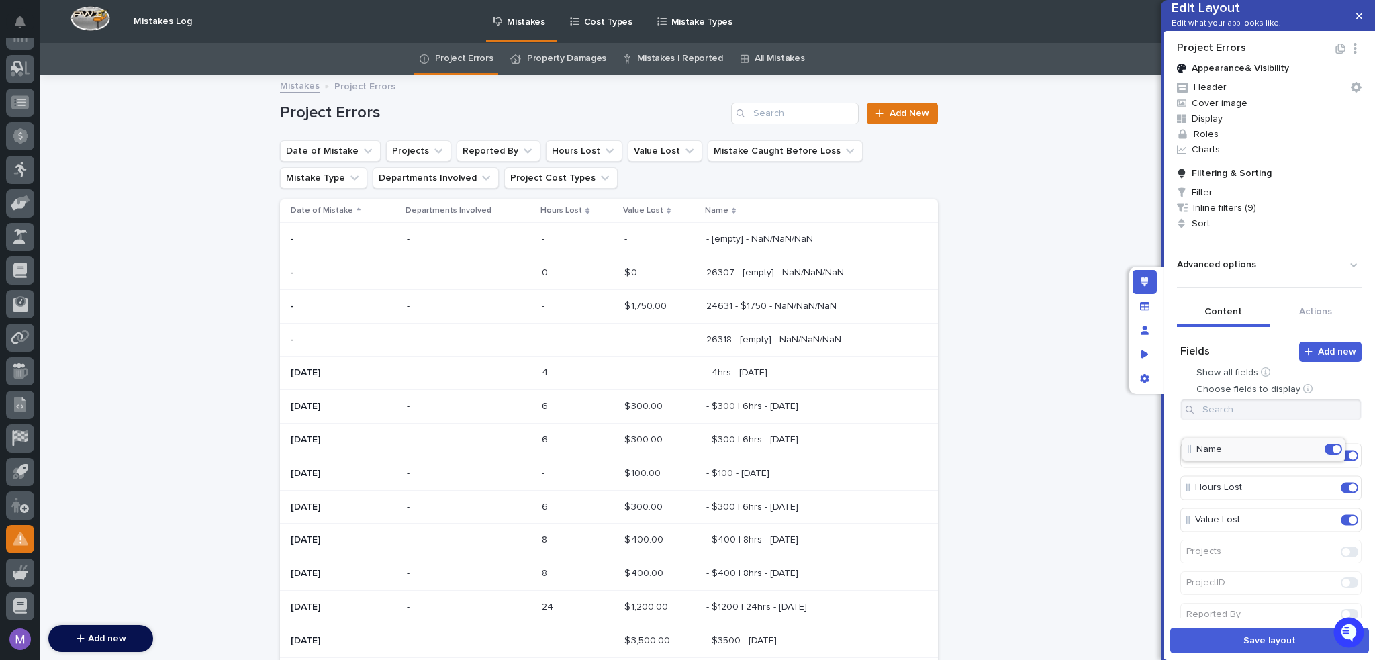
scroll to position [0, 0]
drag, startPoint x: 1233, startPoint y: 486, endPoint x: 1235, endPoint y: 461, distance: 25.0
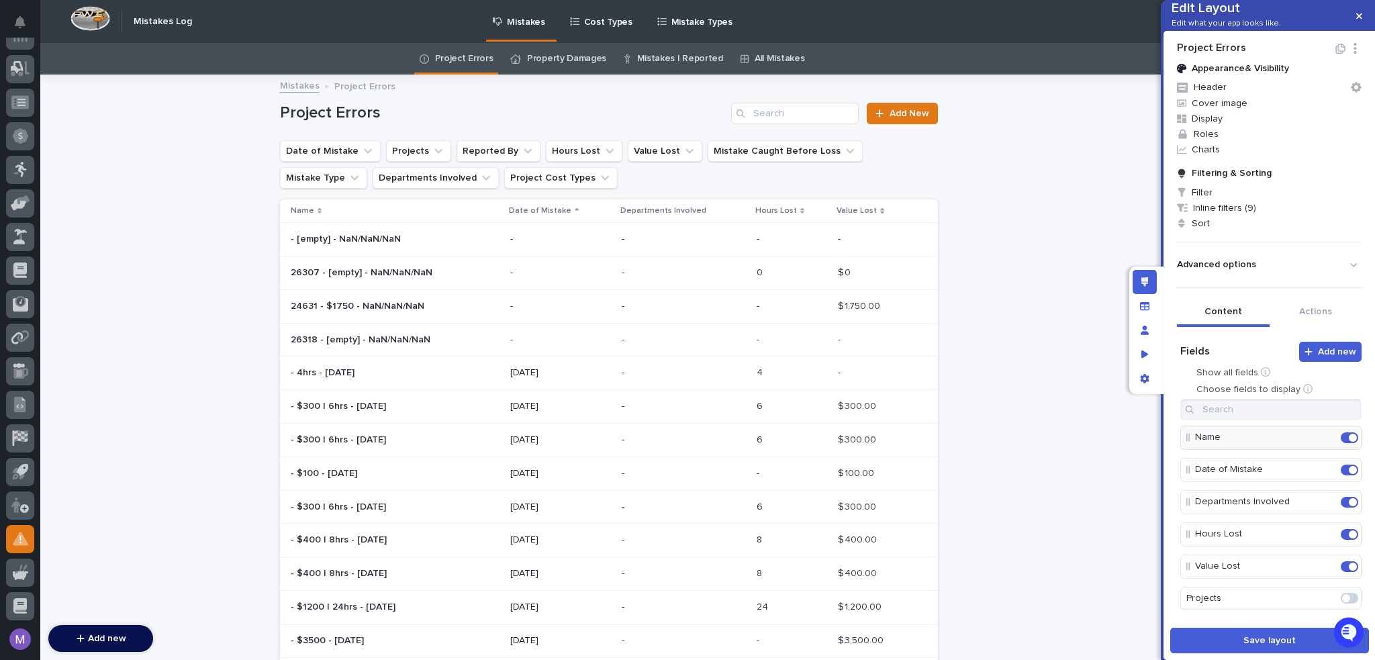
click at [551, 45] on link "Property Damages" at bounding box center [566, 59] width 79 height 32
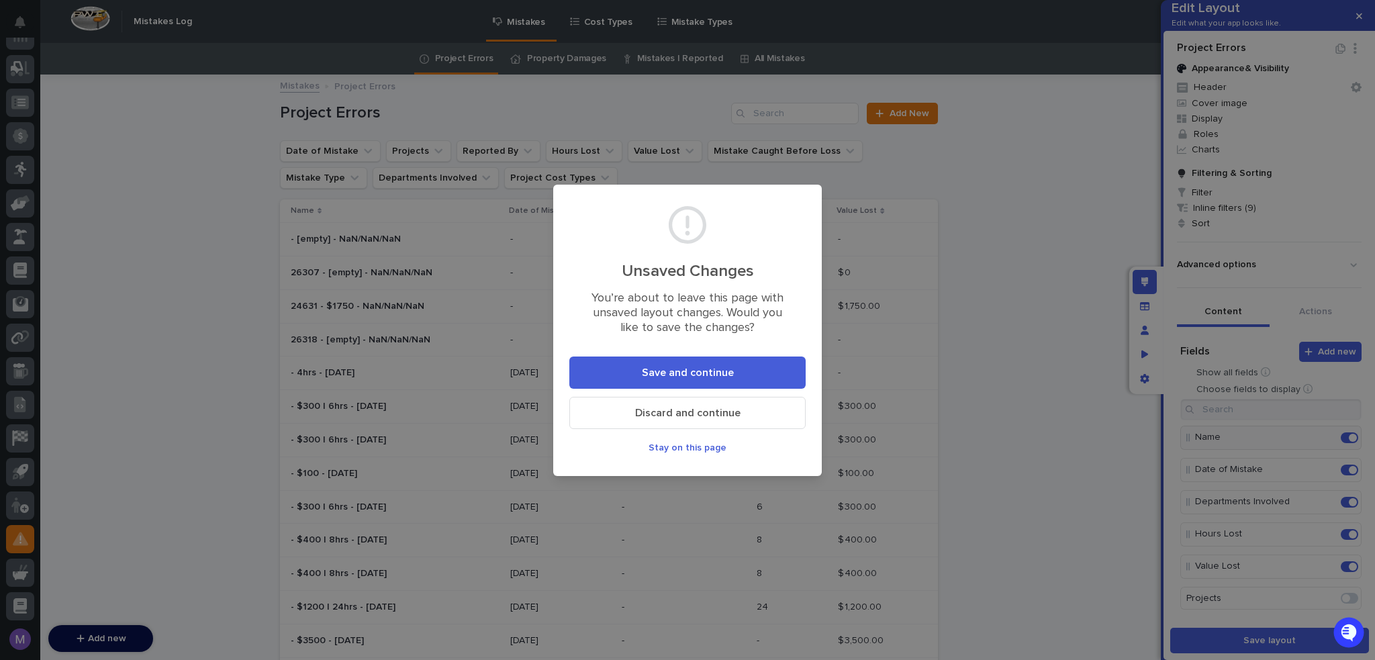
click at [716, 374] on span "Save and continue" at bounding box center [688, 372] width 92 height 11
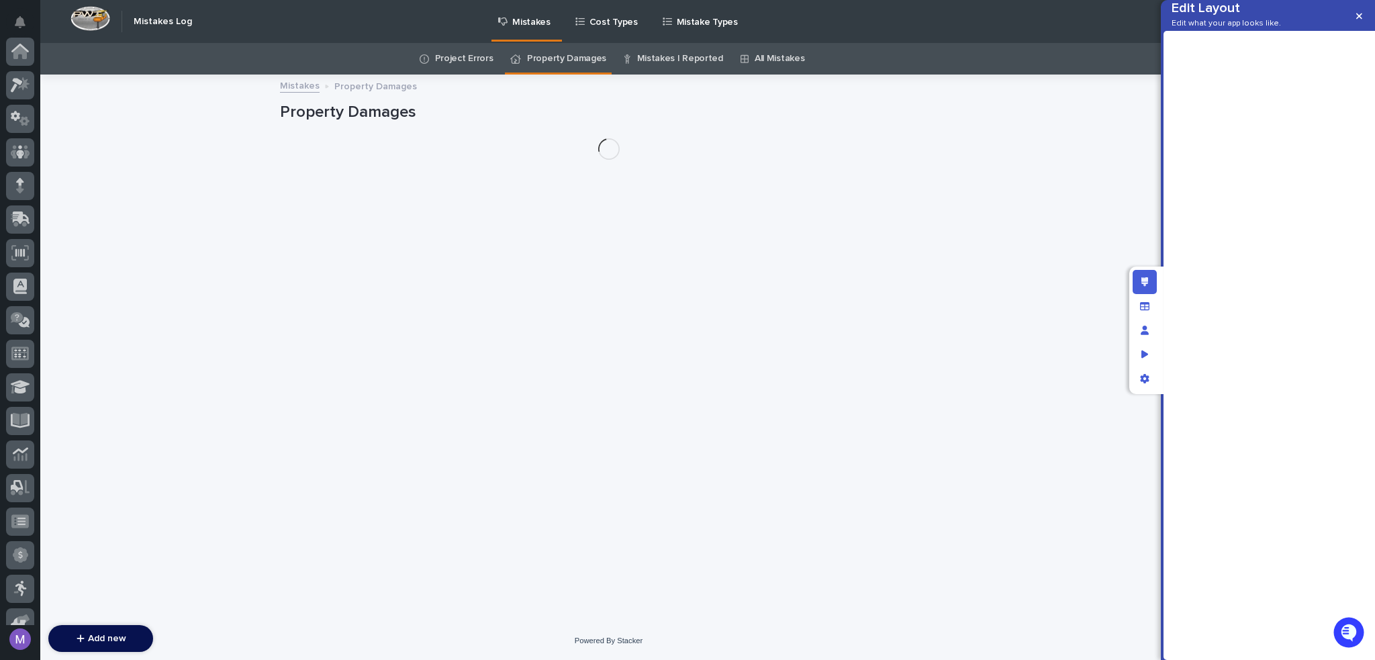
scroll to position [419, 0]
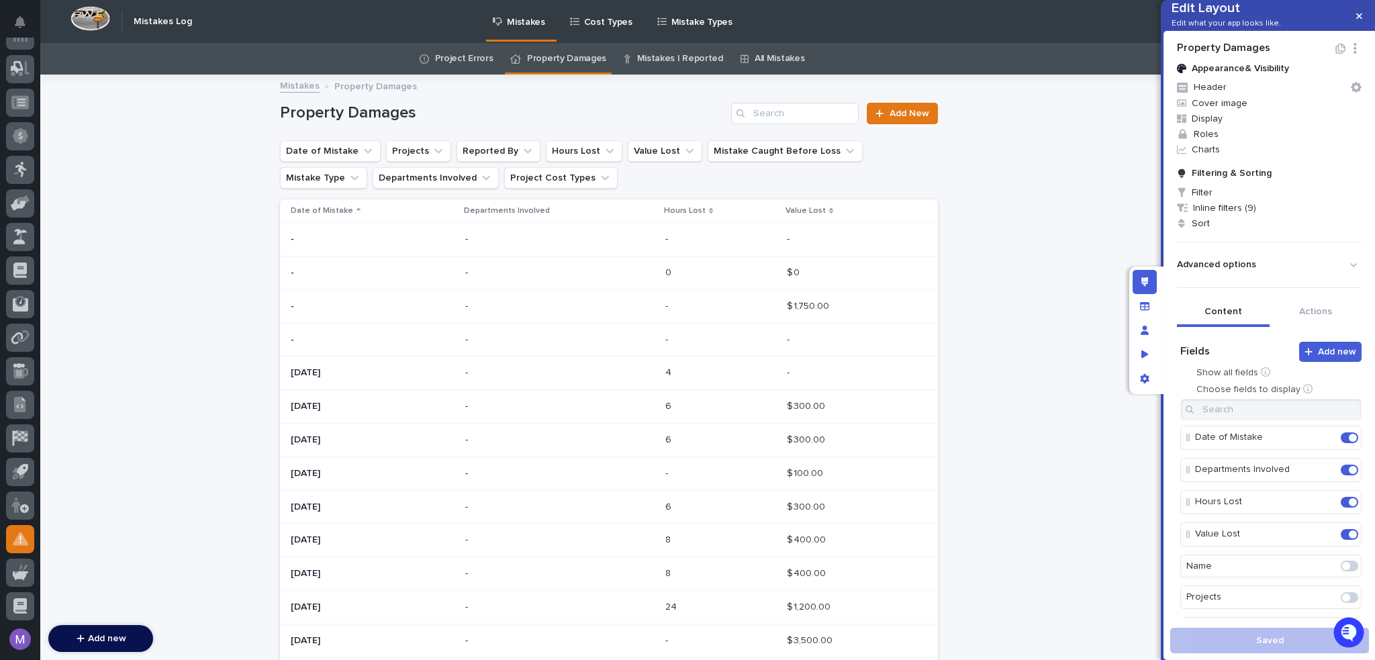
click at [455, 50] on link "Project Errors" at bounding box center [464, 59] width 58 height 32
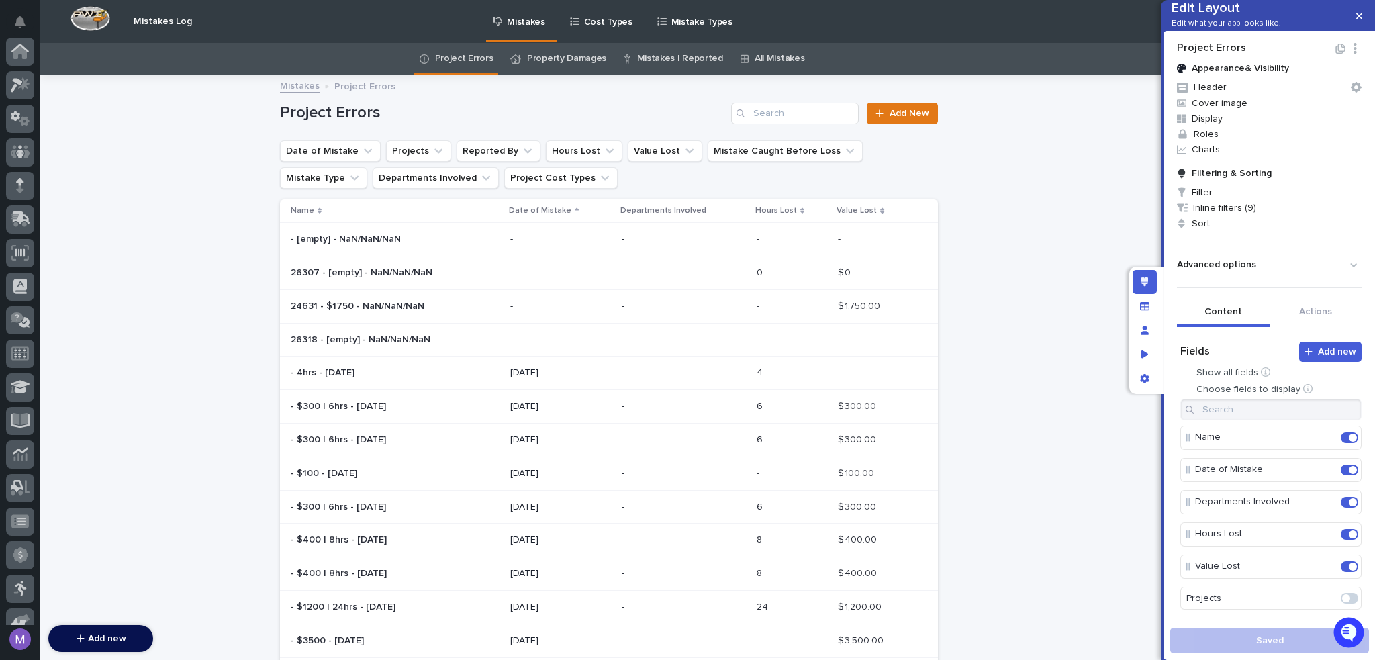
scroll to position [419, 0]
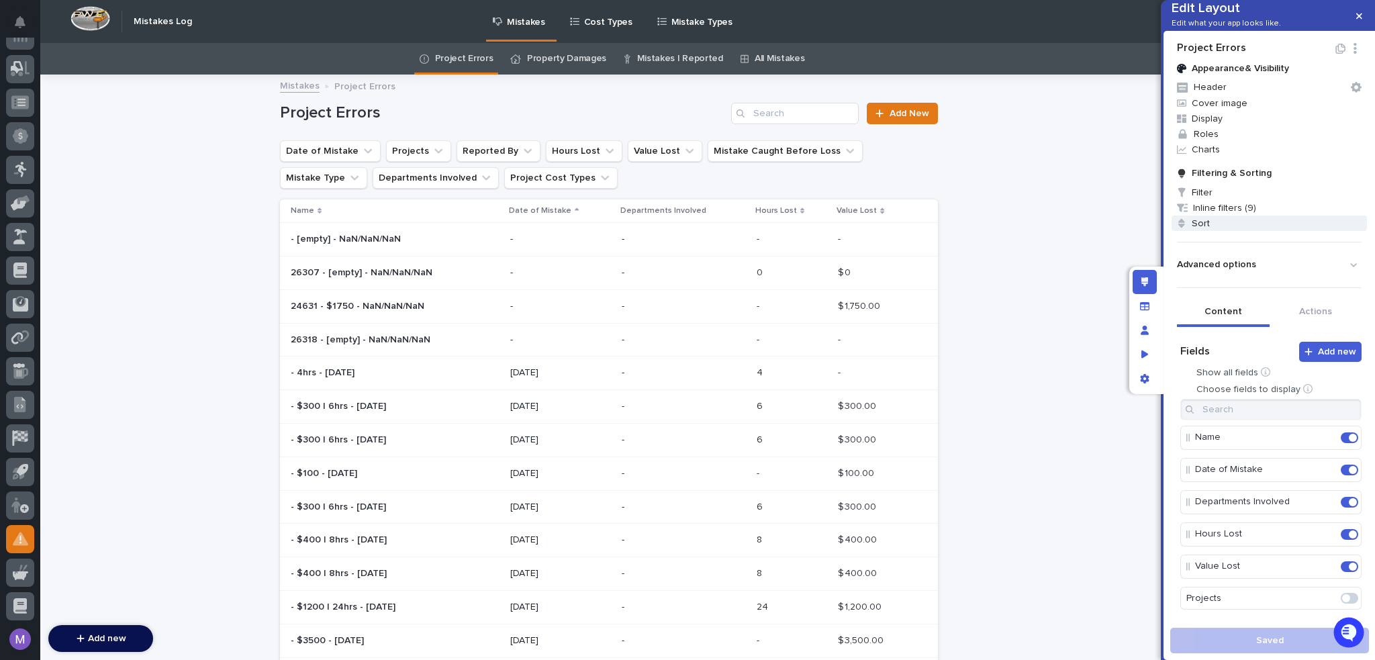
click at [1215, 231] on span "Sort" at bounding box center [1269, 223] width 195 height 15
click at [1272, 324] on div "Descending" at bounding box center [1294, 328] width 105 height 23
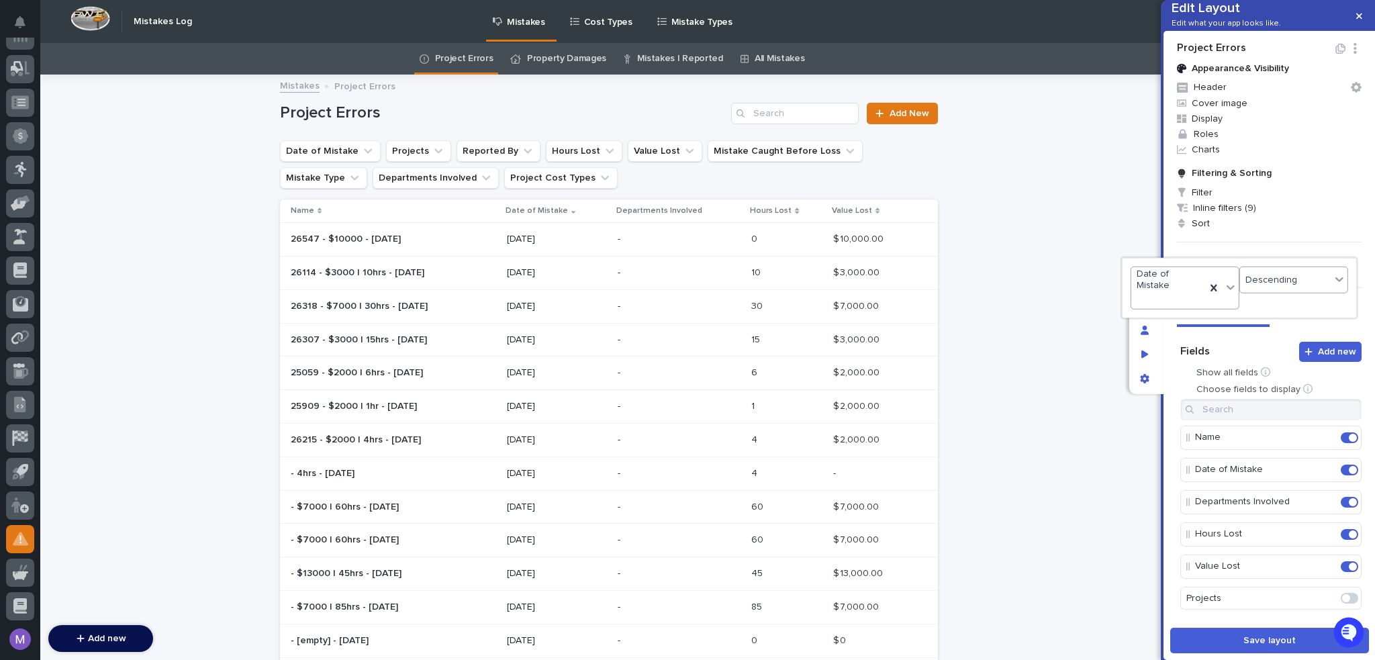
click at [1096, 309] on div at bounding box center [687, 330] width 1375 height 660
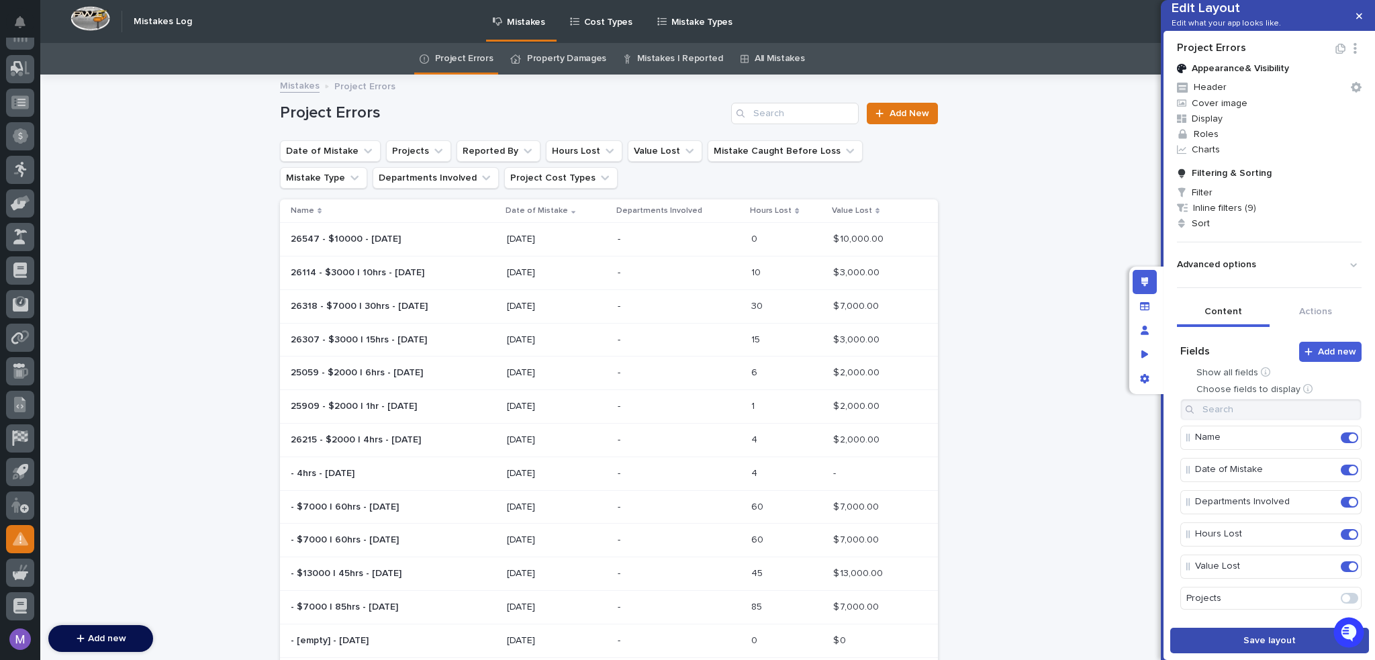
click at [1203, 632] on button "Save layout" at bounding box center [1269, 641] width 199 height 26
click at [557, 54] on link "Property Damages" at bounding box center [566, 59] width 79 height 32
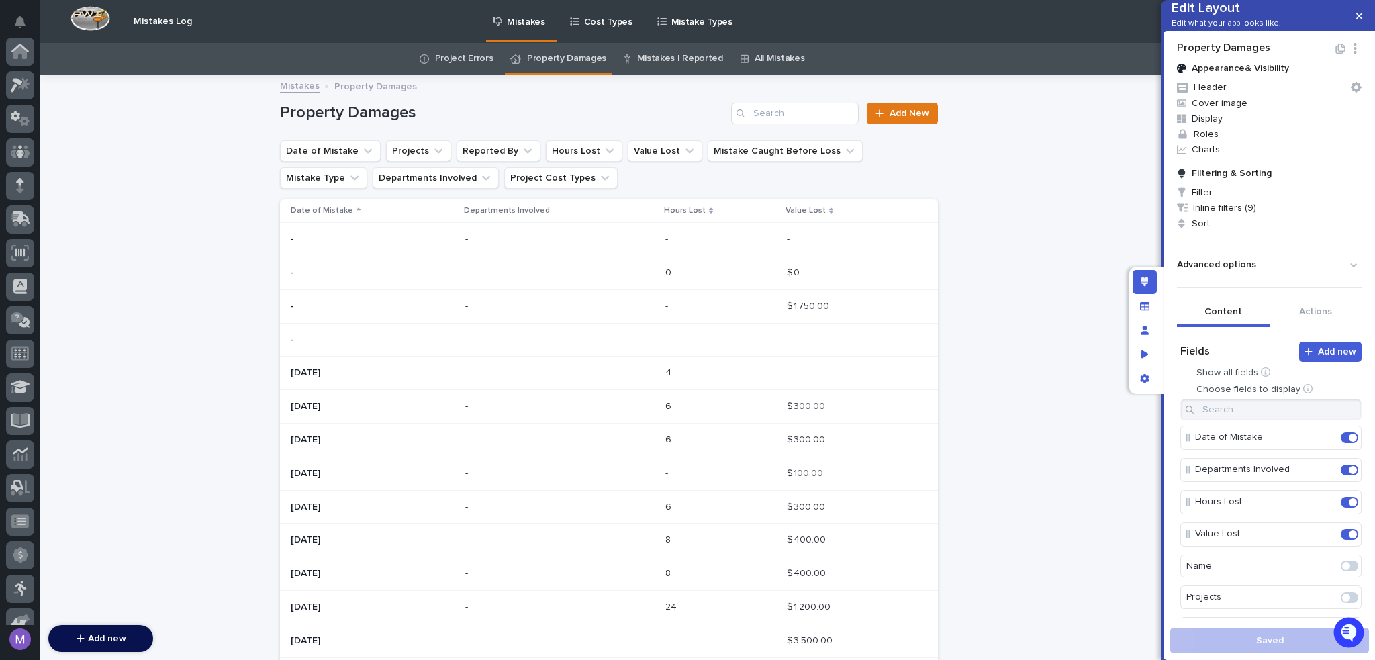
scroll to position [419, 0]
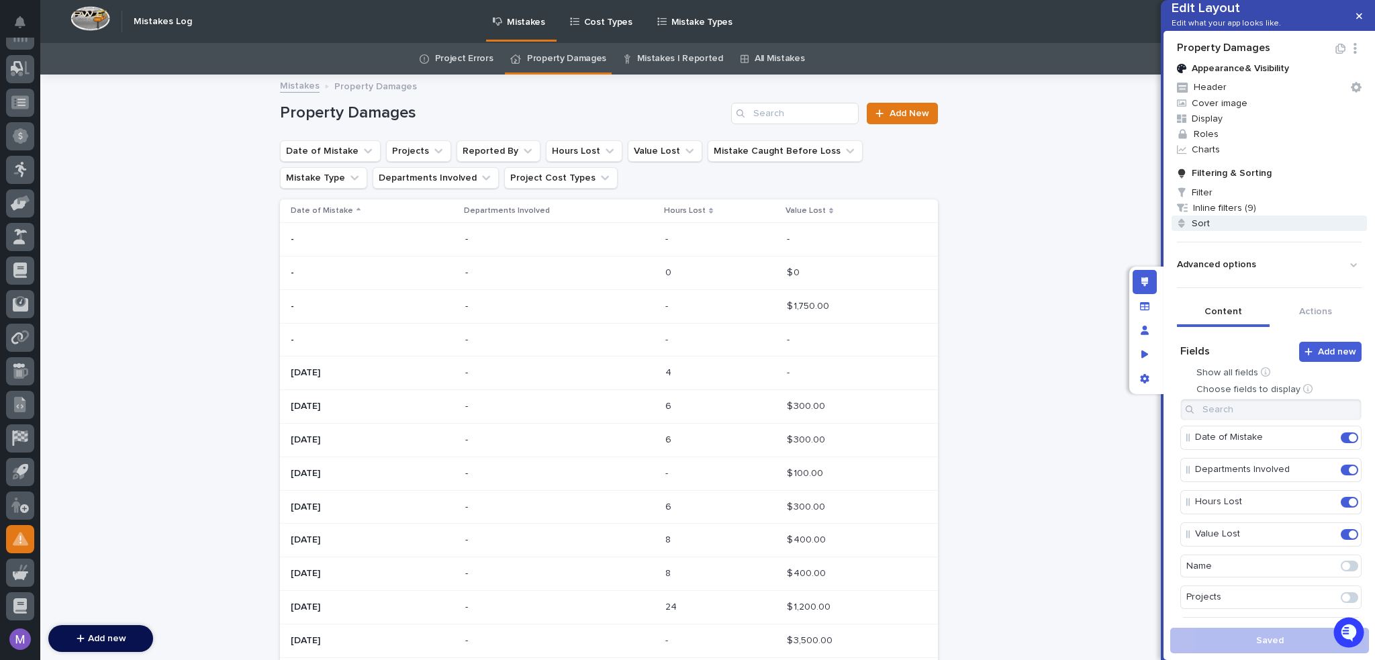
click at [1206, 231] on span "Sort" at bounding box center [1269, 223] width 195 height 15
click at [1278, 333] on div "Descending" at bounding box center [1294, 328] width 105 height 23
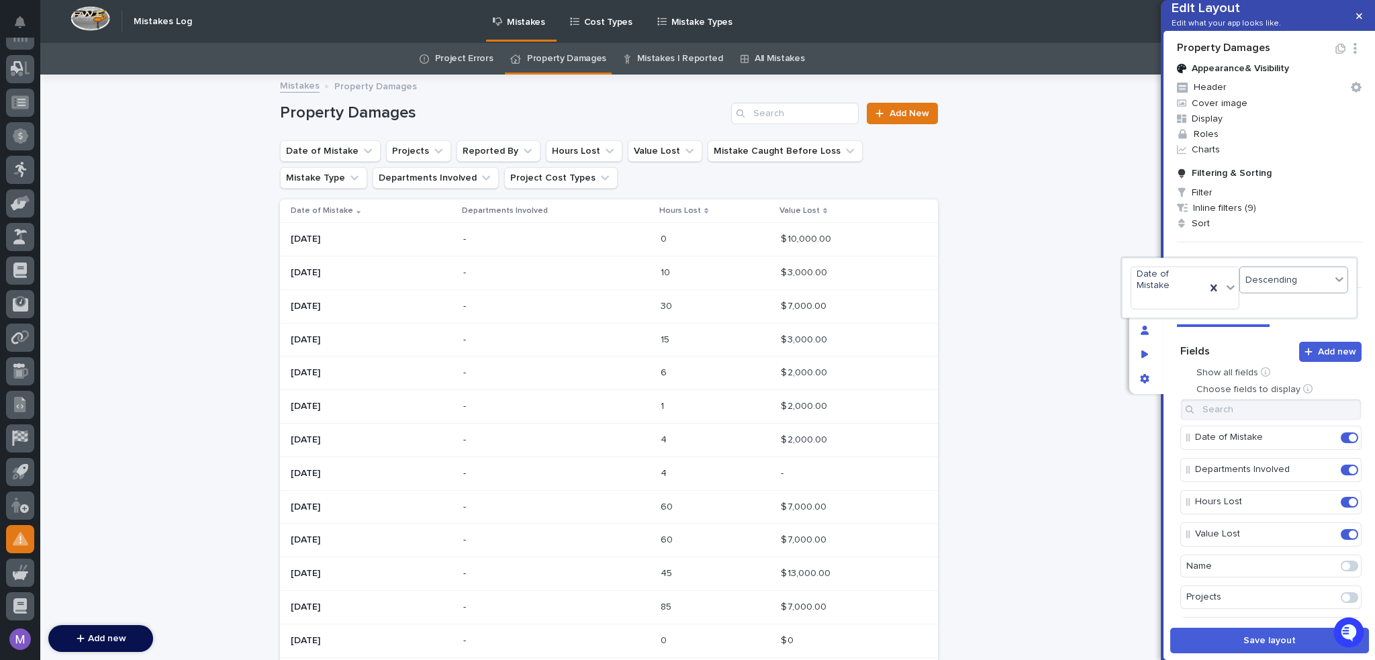
click at [1245, 651] on div at bounding box center [687, 330] width 1375 height 660
click at [1245, 651] on button "Save layout" at bounding box center [1269, 641] width 199 height 26
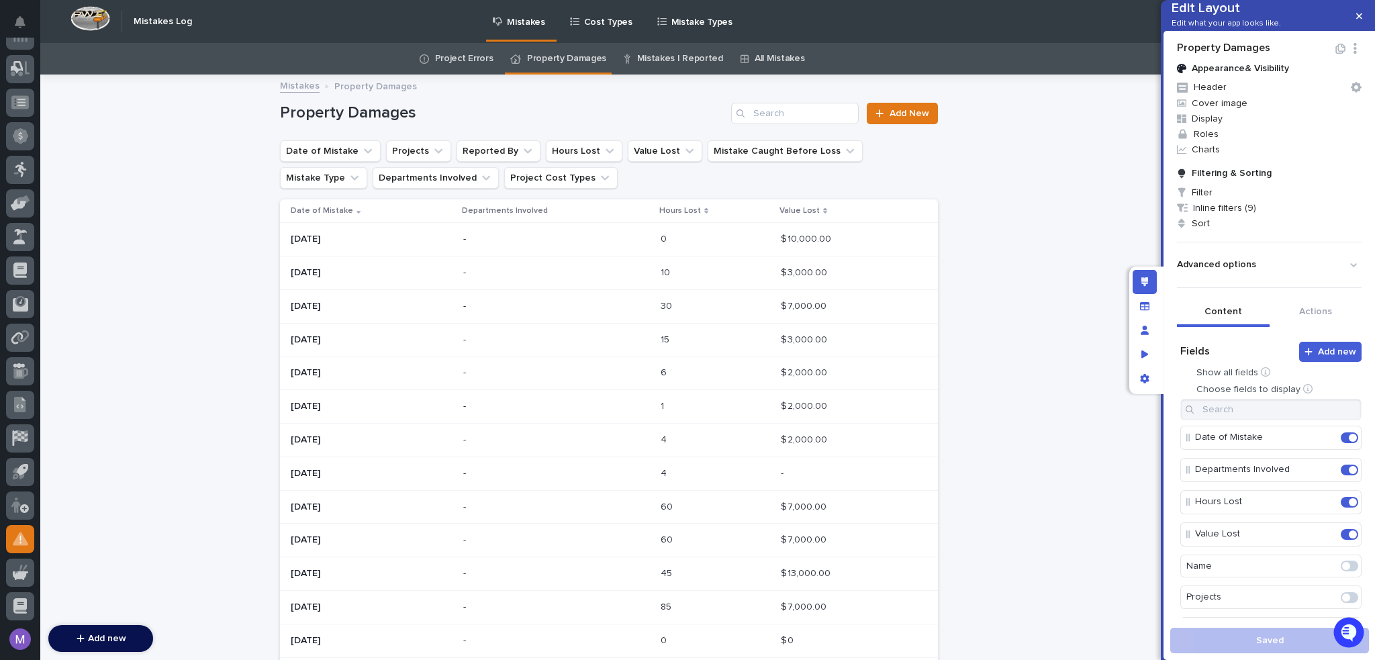
click at [644, 57] on link "Mistakes I Reported" at bounding box center [680, 59] width 86 height 32
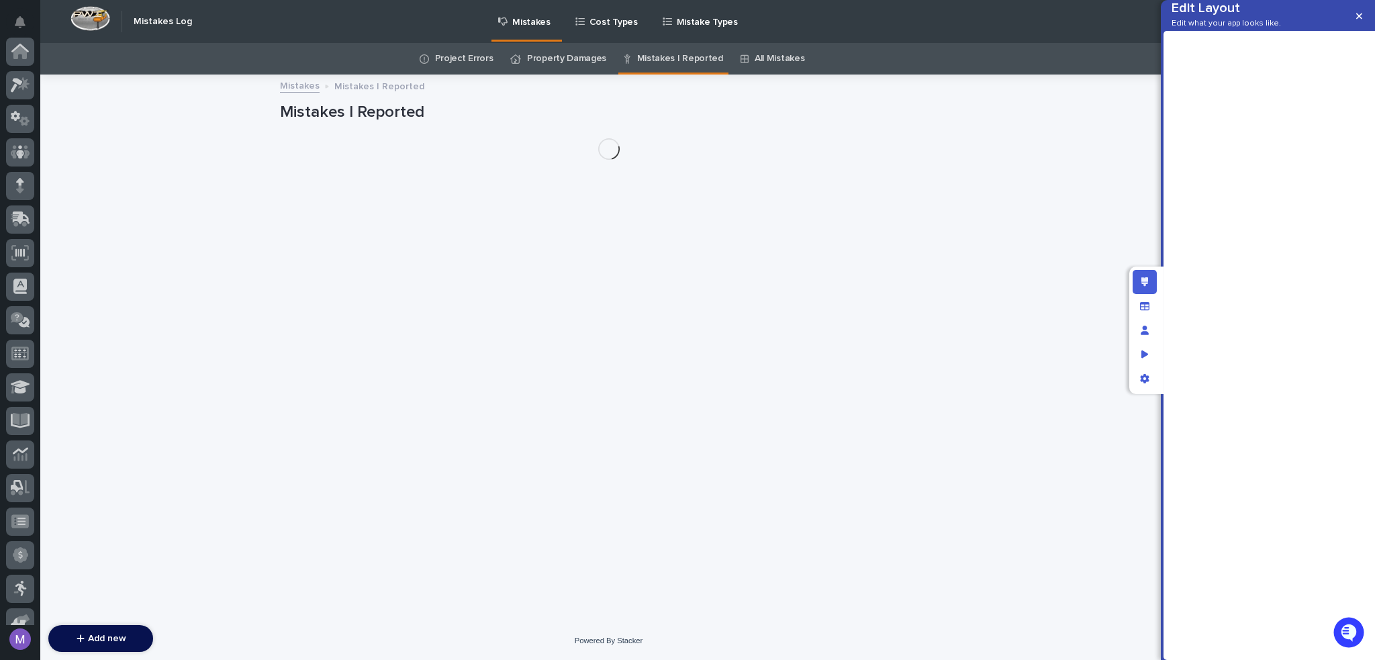
scroll to position [419, 0]
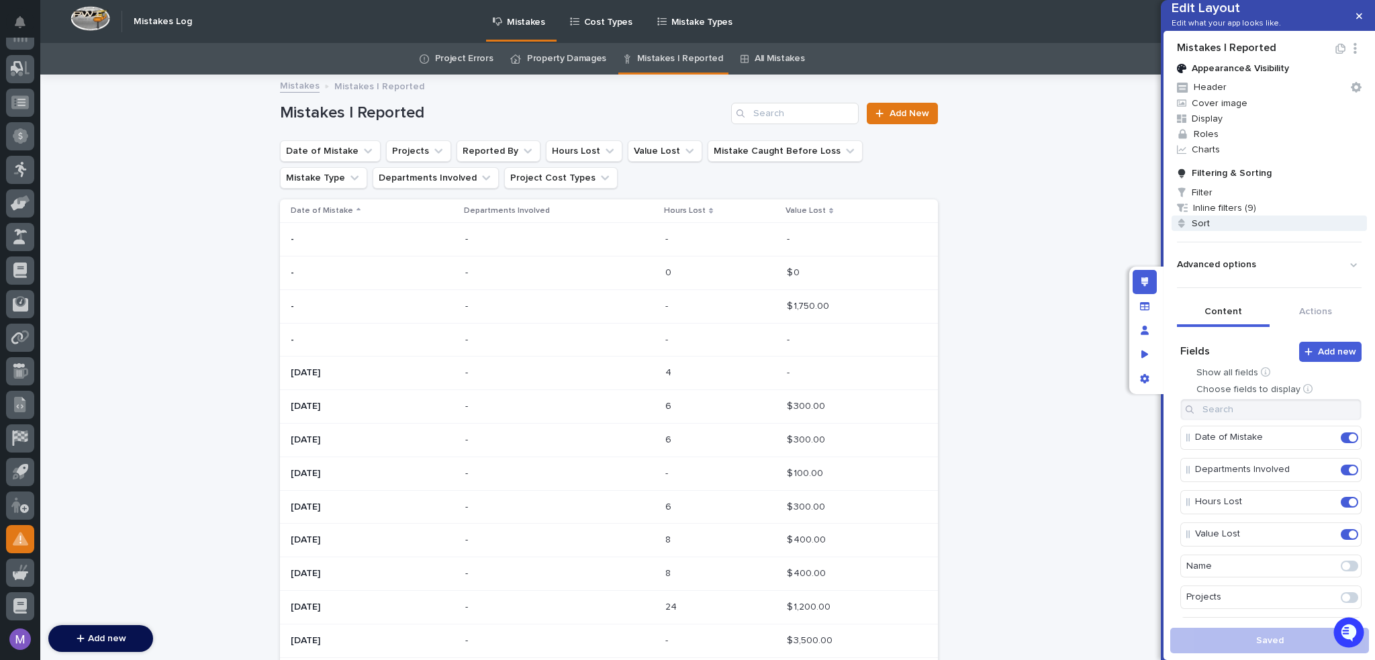
click at [1232, 231] on span "Sort" at bounding box center [1269, 223] width 195 height 15
click at [1262, 332] on div "Descending" at bounding box center [1294, 328] width 105 height 23
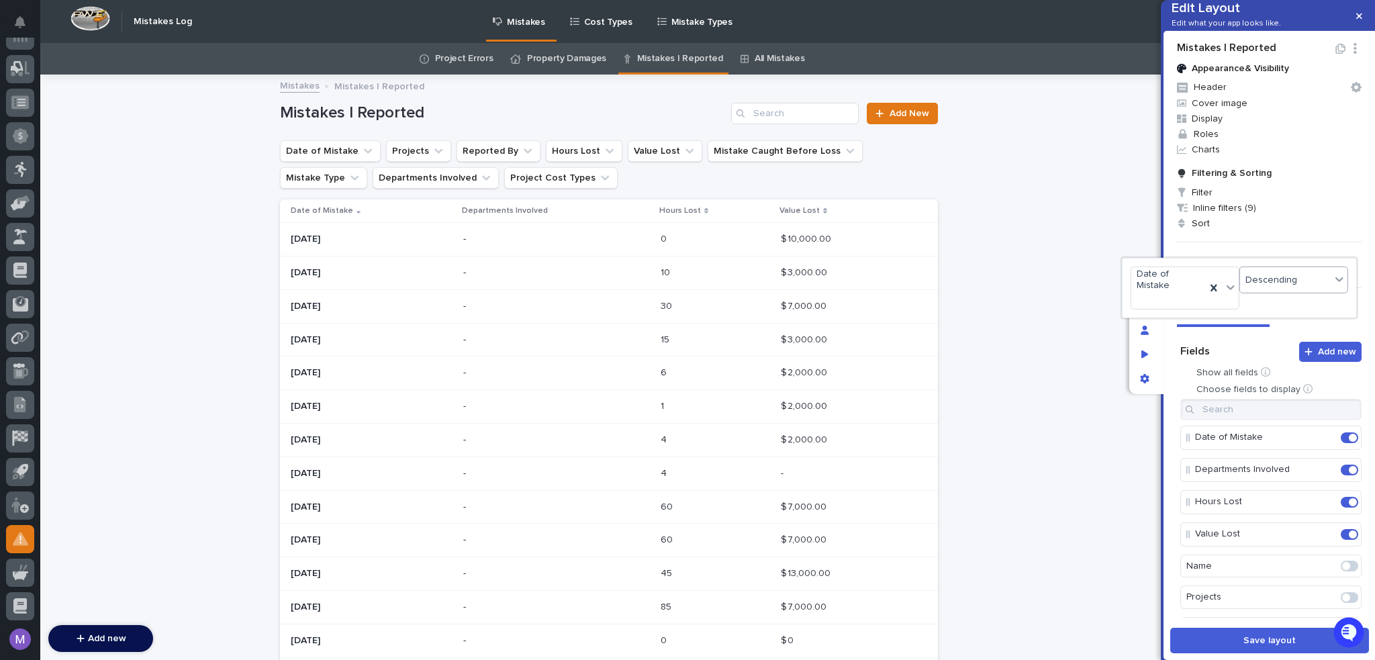
click at [1214, 652] on div at bounding box center [687, 330] width 1375 height 660
click at [1214, 649] on button "Save layout" at bounding box center [1269, 641] width 199 height 26
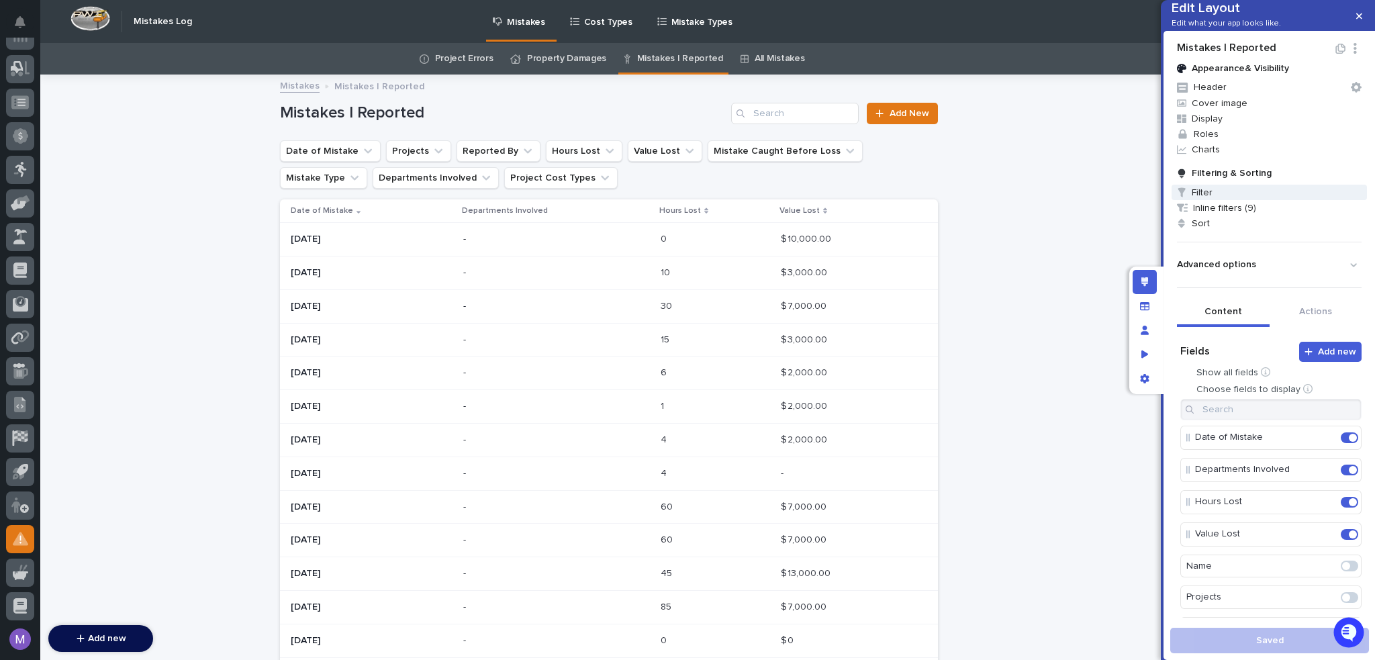
click at [1217, 200] on span "Filter" at bounding box center [1269, 192] width 195 height 15
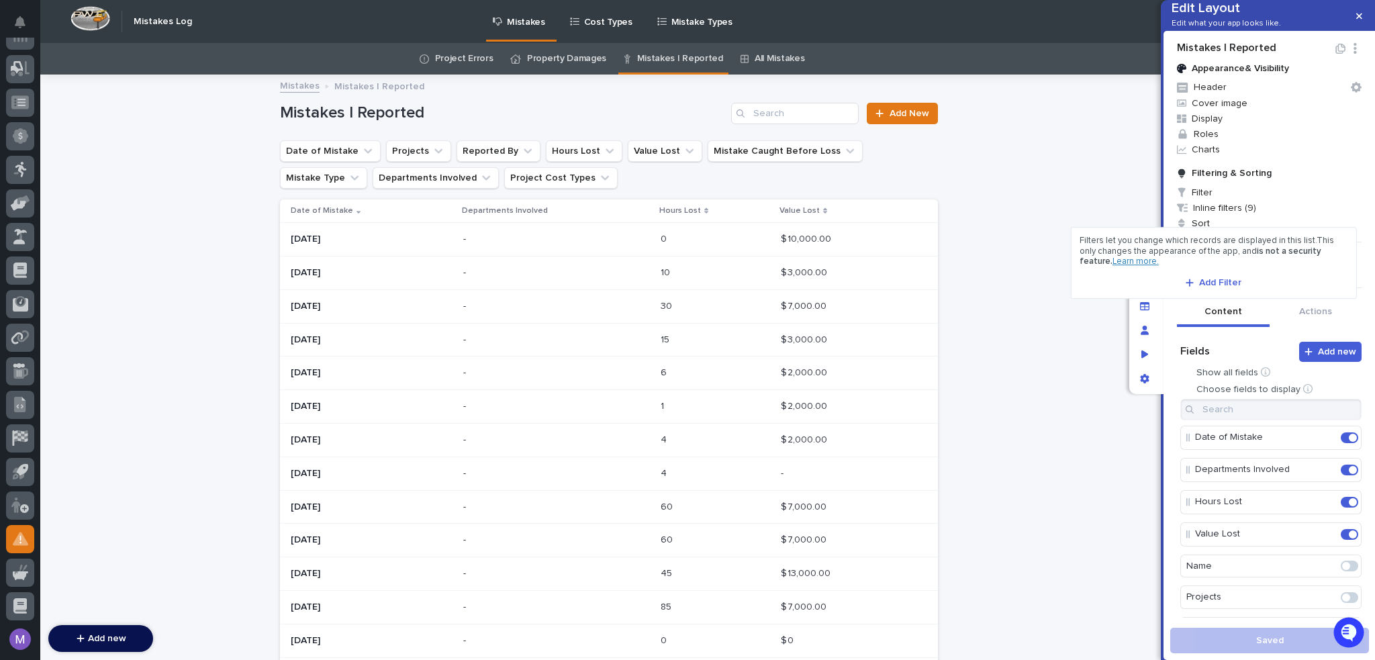
click at [1214, 273] on div "Filters let you change which records are displayed in this list. This only chan…" at bounding box center [1214, 263] width 269 height 54
click at [1213, 283] on span "Add Filter" at bounding box center [1220, 282] width 42 height 9
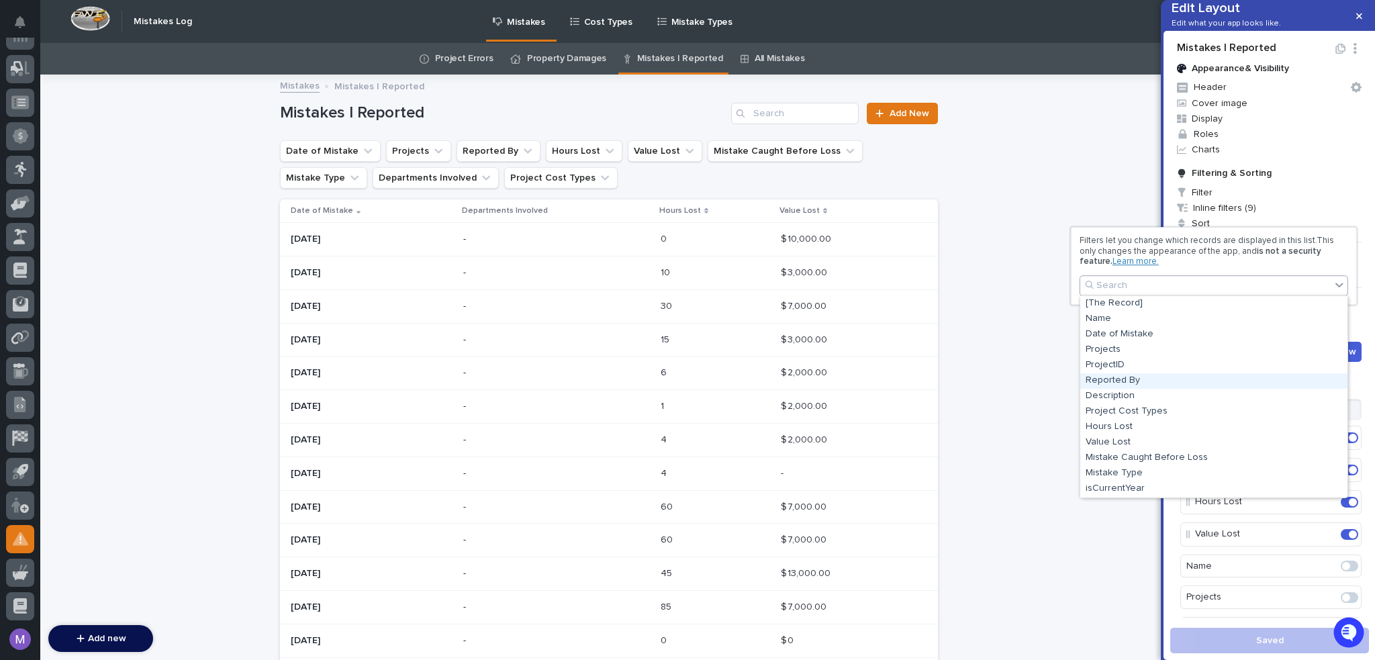
click at [1145, 379] on div "Reported By" at bounding box center [1213, 380] width 267 height 15
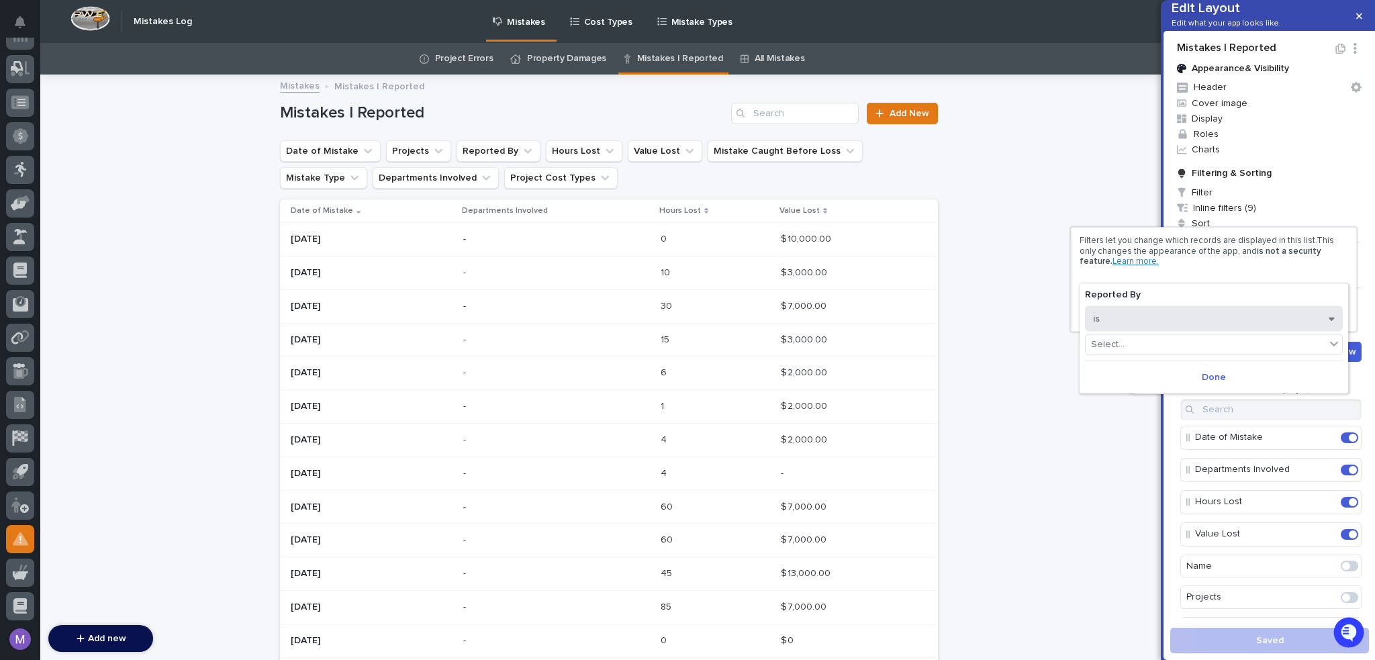
click at [1160, 321] on button "is" at bounding box center [1214, 318] width 258 height 26
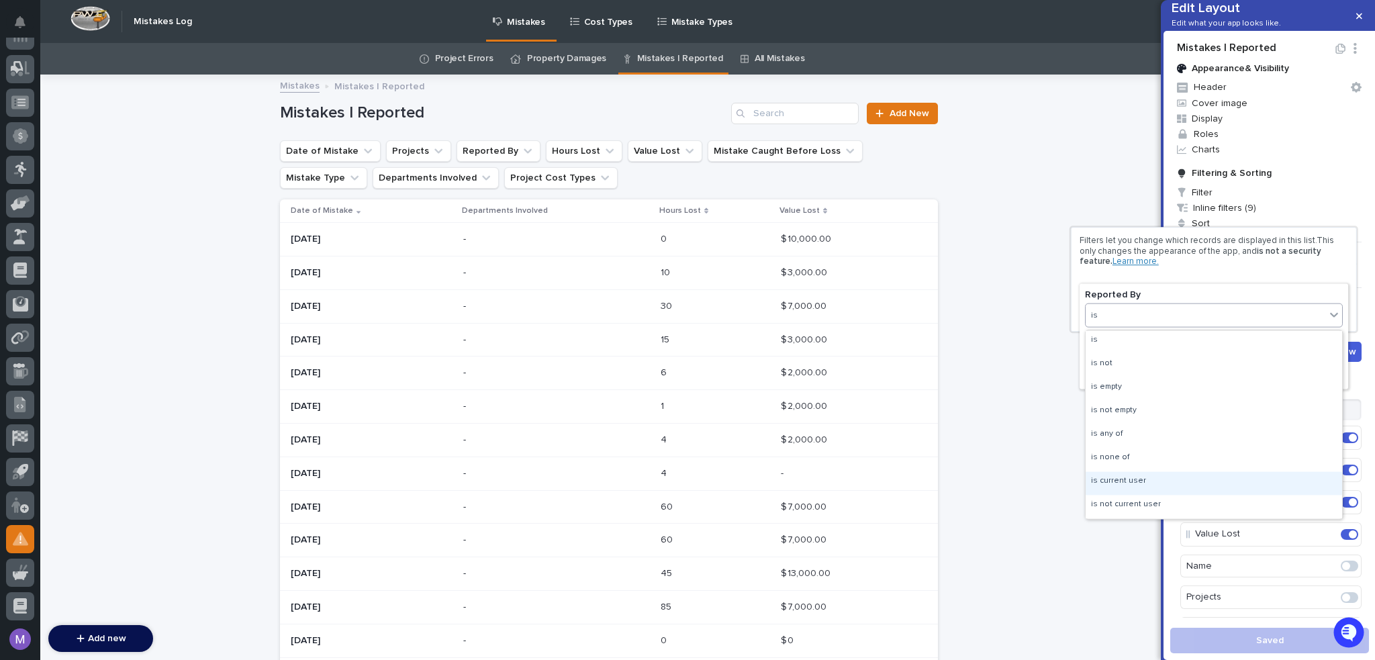
click at [1174, 485] on div "is current user" at bounding box center [1214, 482] width 256 height 23
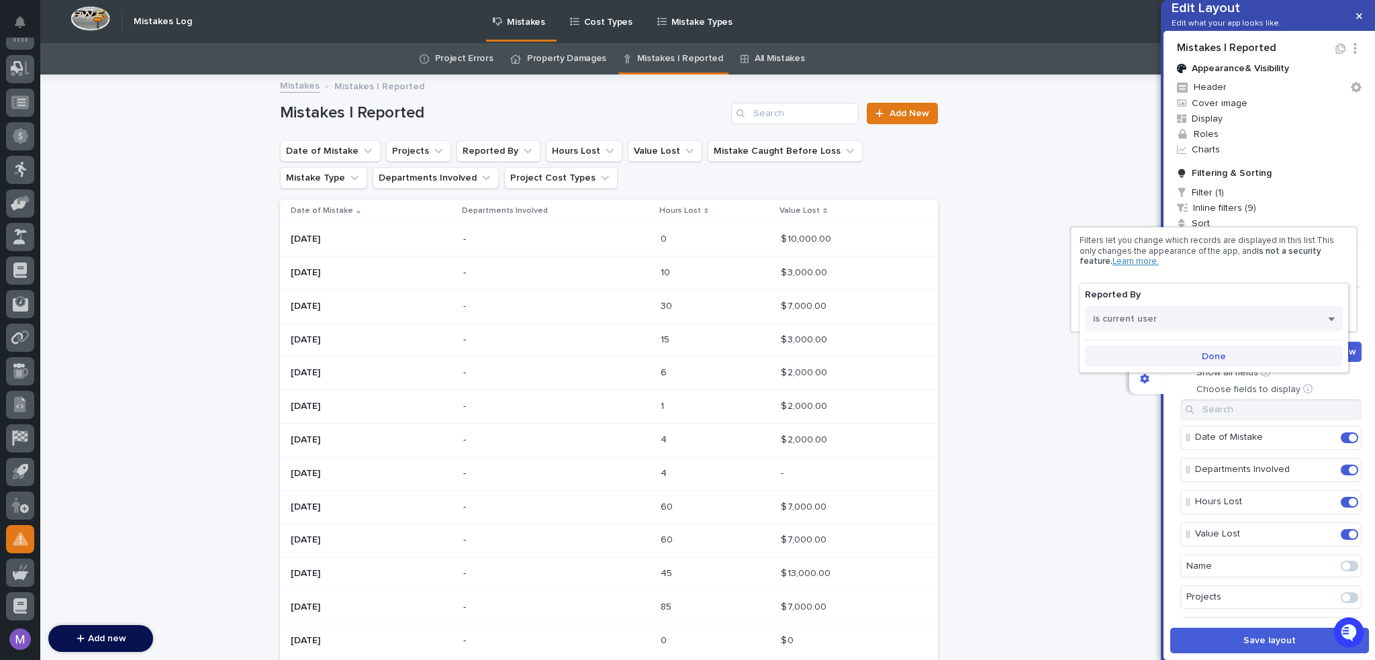
click at [1206, 359] on span "Done" at bounding box center [1214, 355] width 24 height 9
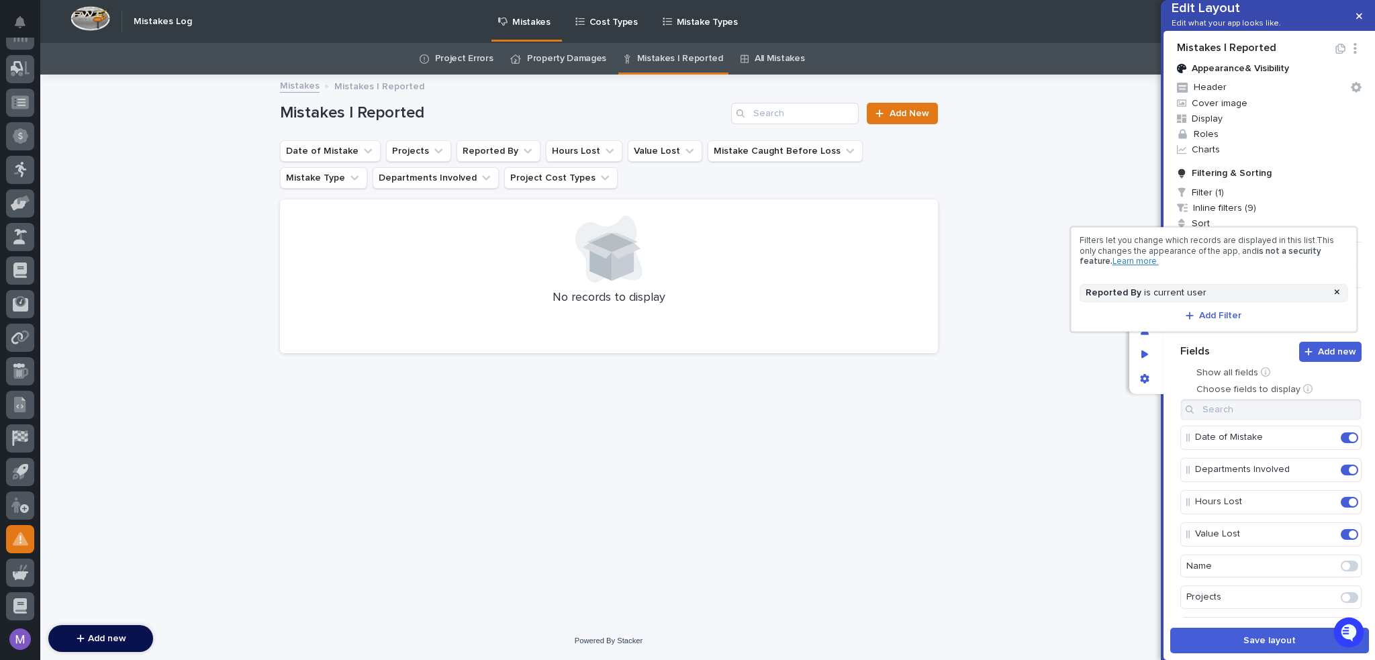
click at [1169, 340] on div at bounding box center [687, 330] width 1375 height 660
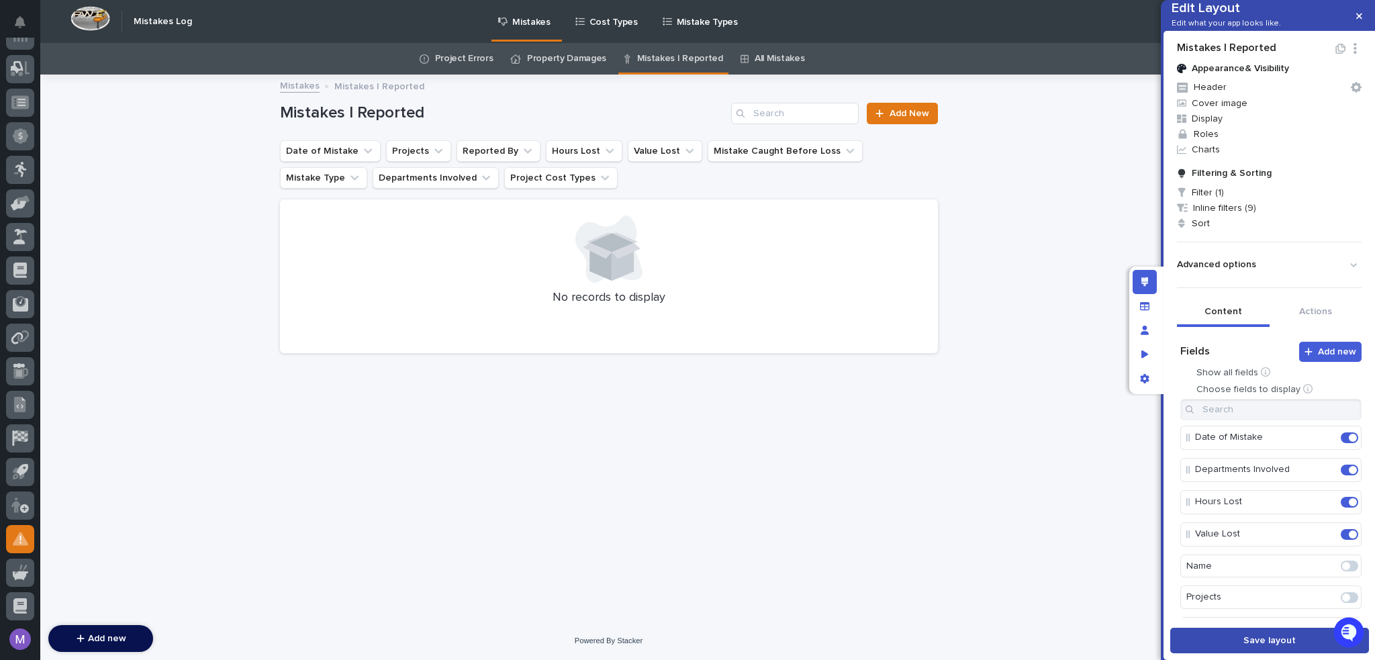
click at [1217, 637] on button "Save layout" at bounding box center [1269, 641] width 199 height 26
click at [1219, 216] on span "Inline filters (9)" at bounding box center [1269, 207] width 195 height 15
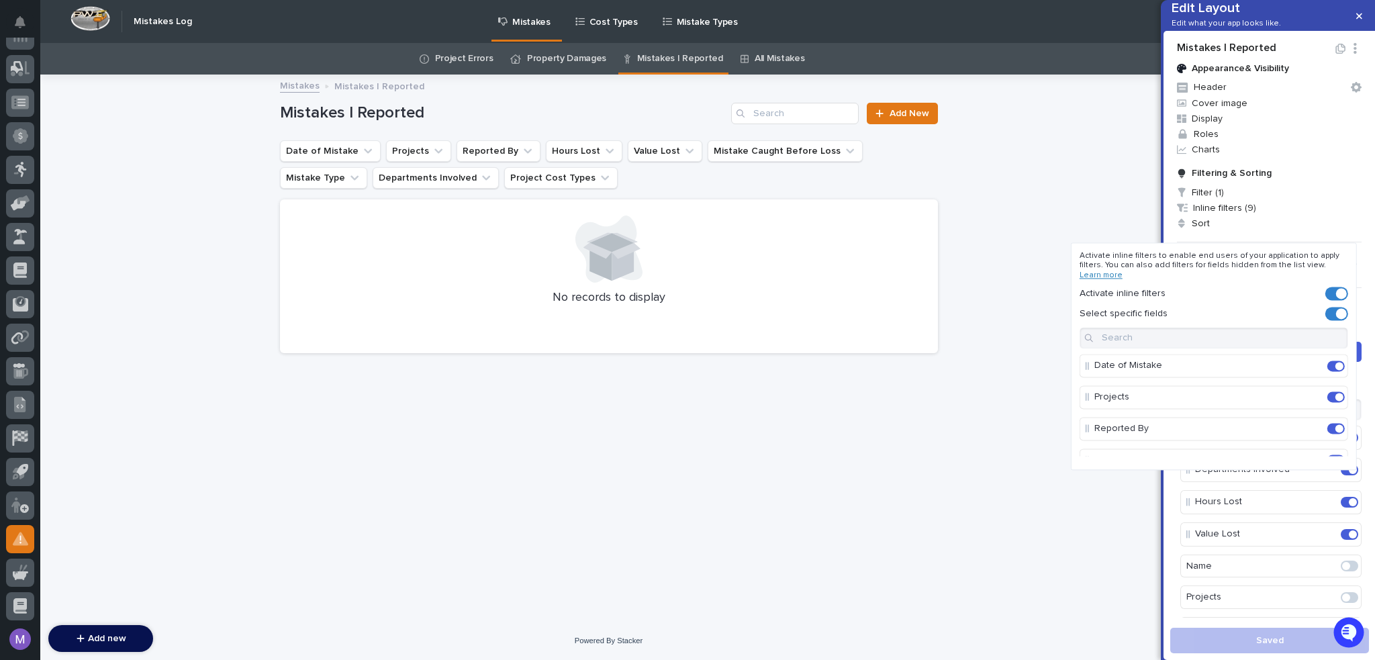
click at [1335, 429] on span at bounding box center [1339, 429] width 8 height 8
click at [1121, 222] on div at bounding box center [687, 330] width 1375 height 660
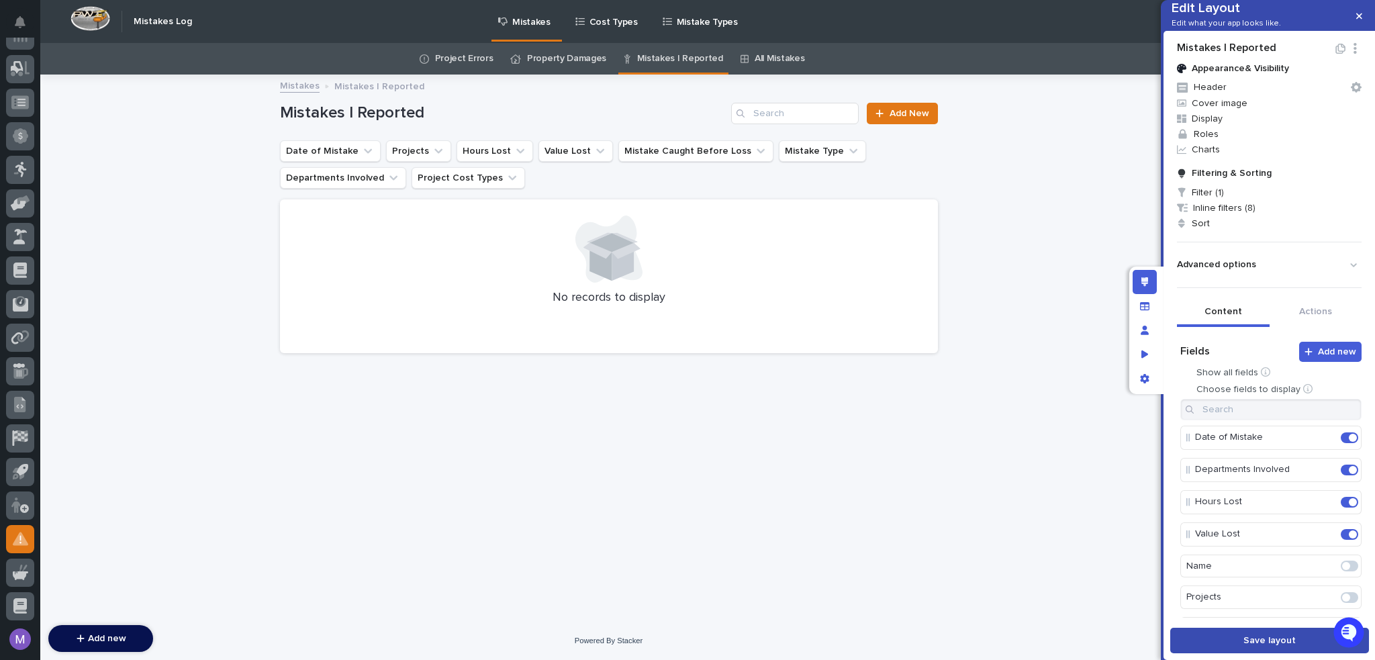
click at [1297, 631] on button "Save layout" at bounding box center [1269, 641] width 199 height 26
click at [572, 64] on link "Property Damages" at bounding box center [566, 59] width 79 height 32
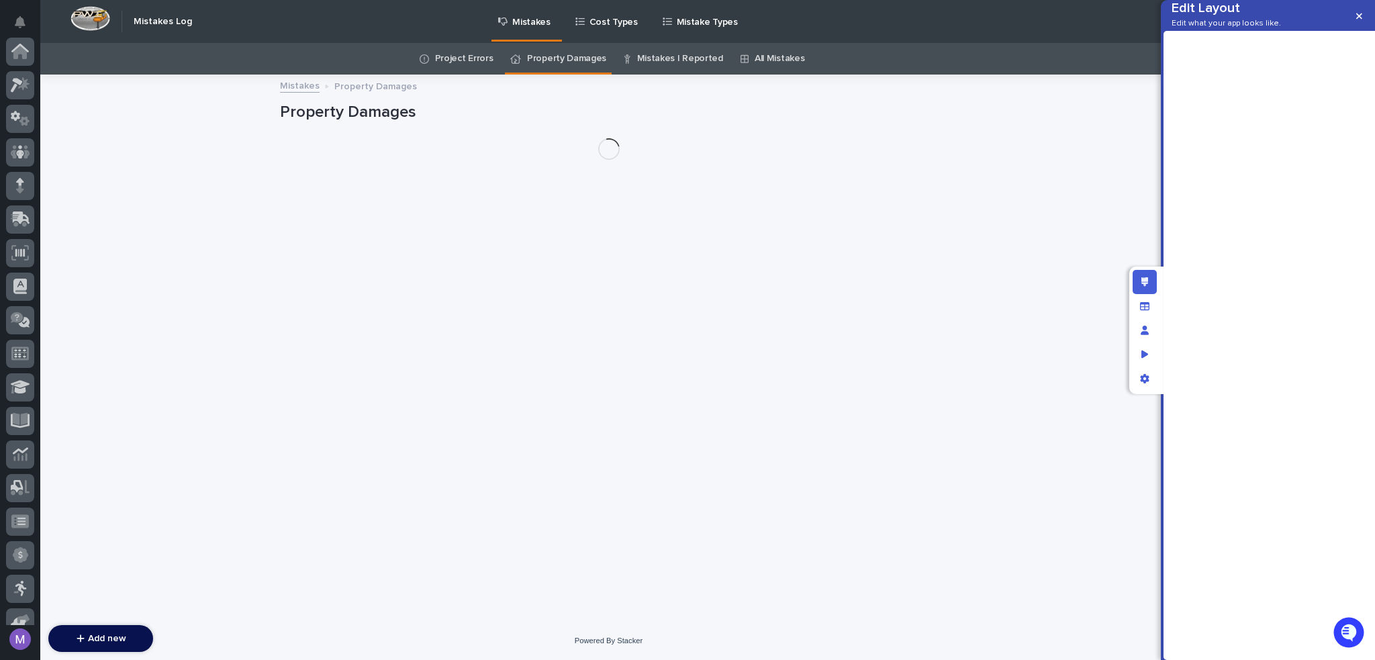
scroll to position [419, 0]
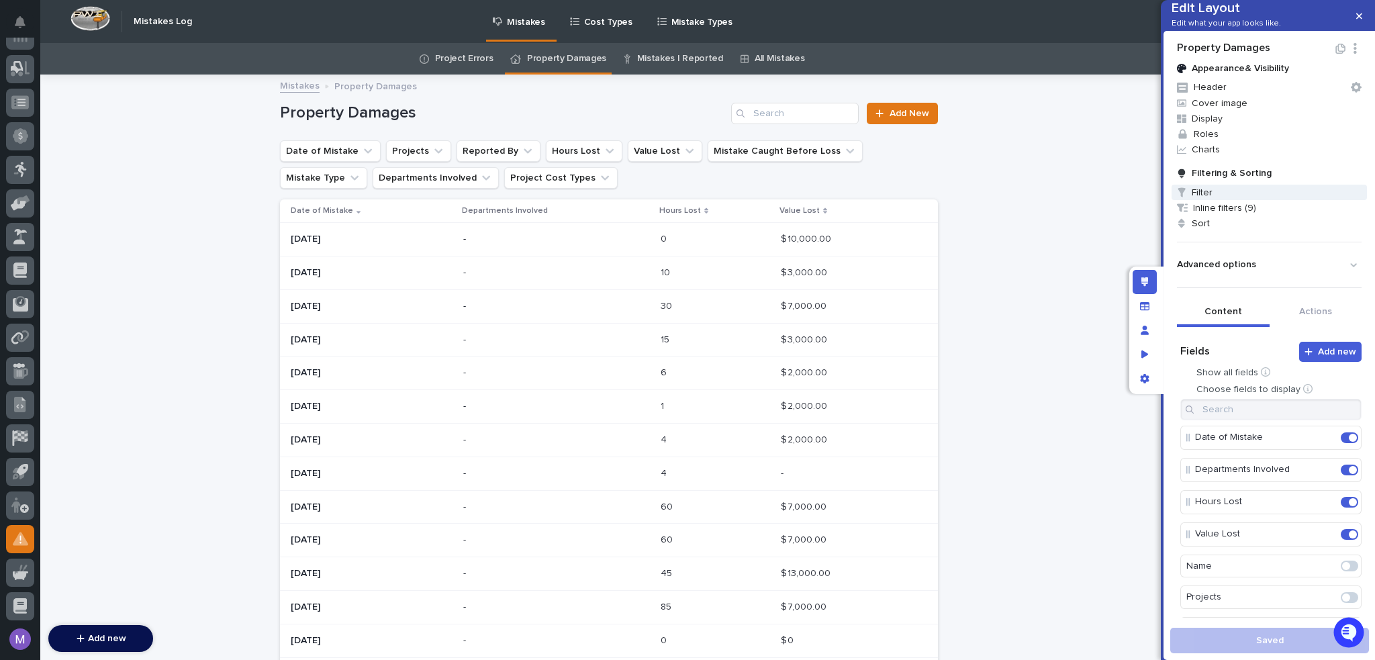
click at [1208, 200] on span "Filter" at bounding box center [1269, 192] width 195 height 15
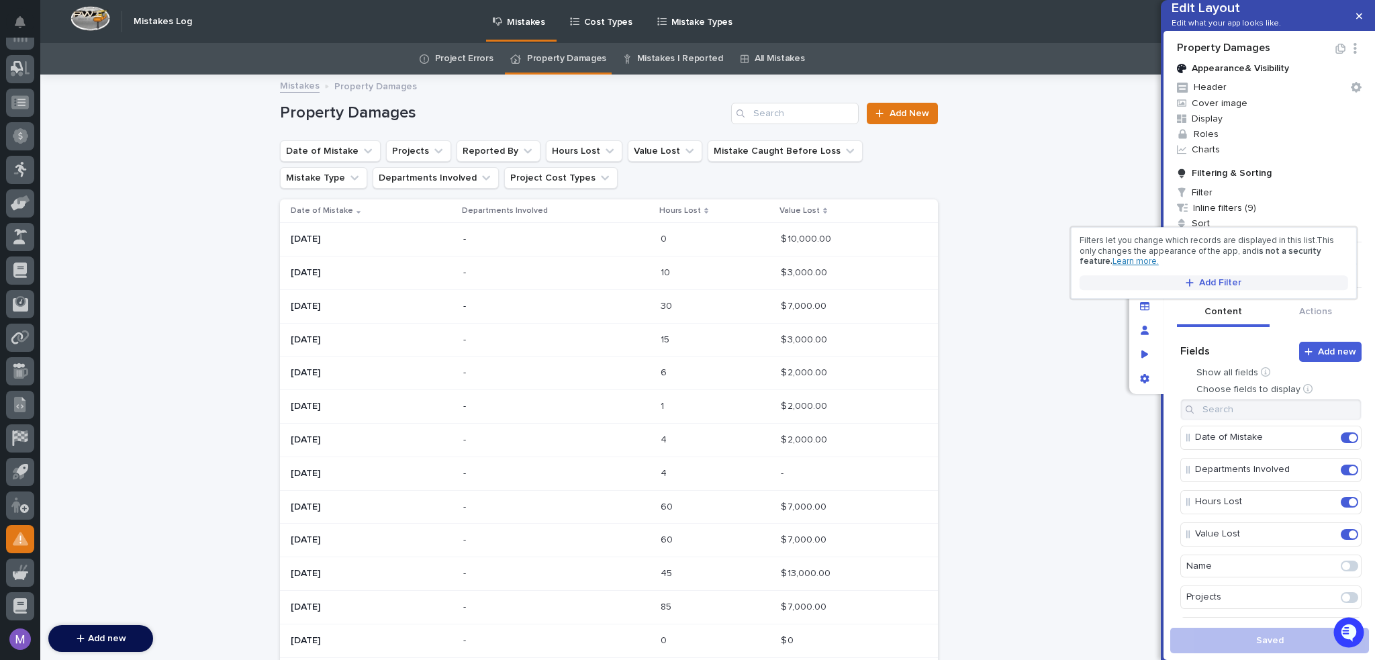
click at [1216, 284] on span "Add Filter" at bounding box center [1220, 282] width 42 height 9
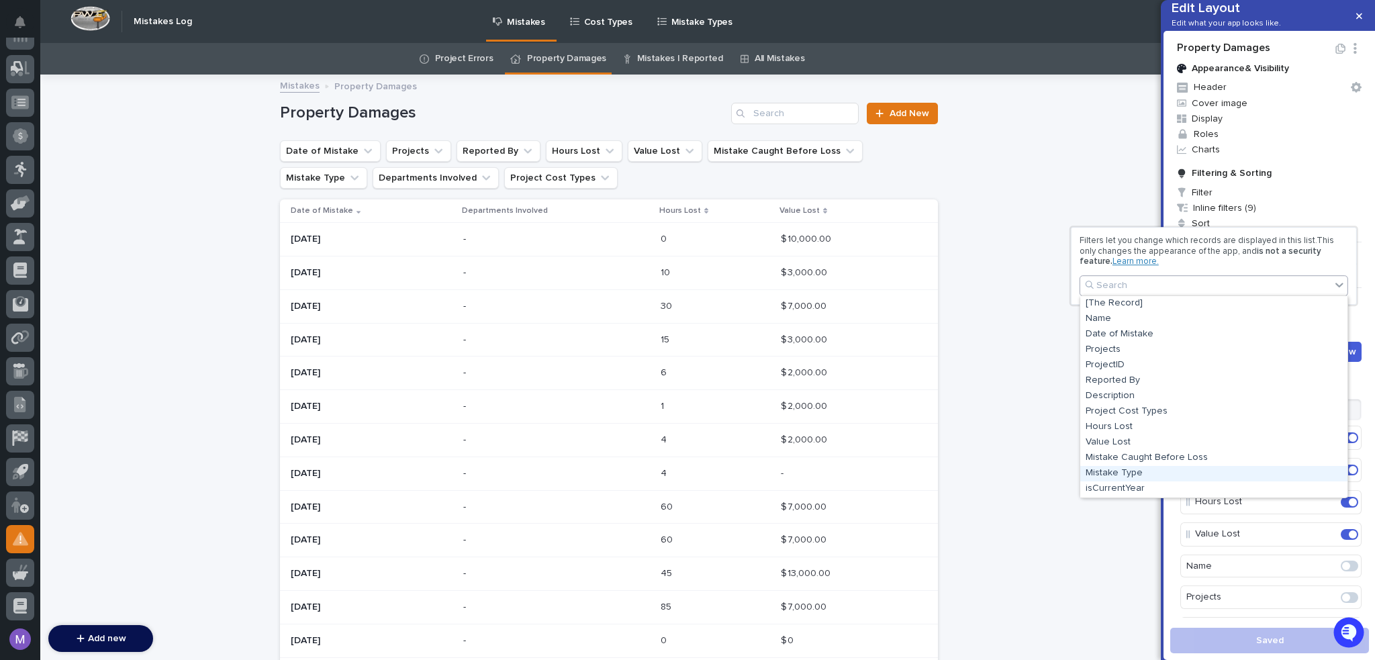
drag, startPoint x: 1146, startPoint y: 465, endPoint x: 1157, endPoint y: 442, distance: 25.5
click at [1147, 471] on div "Mistake Type" at bounding box center [1213, 473] width 267 height 15
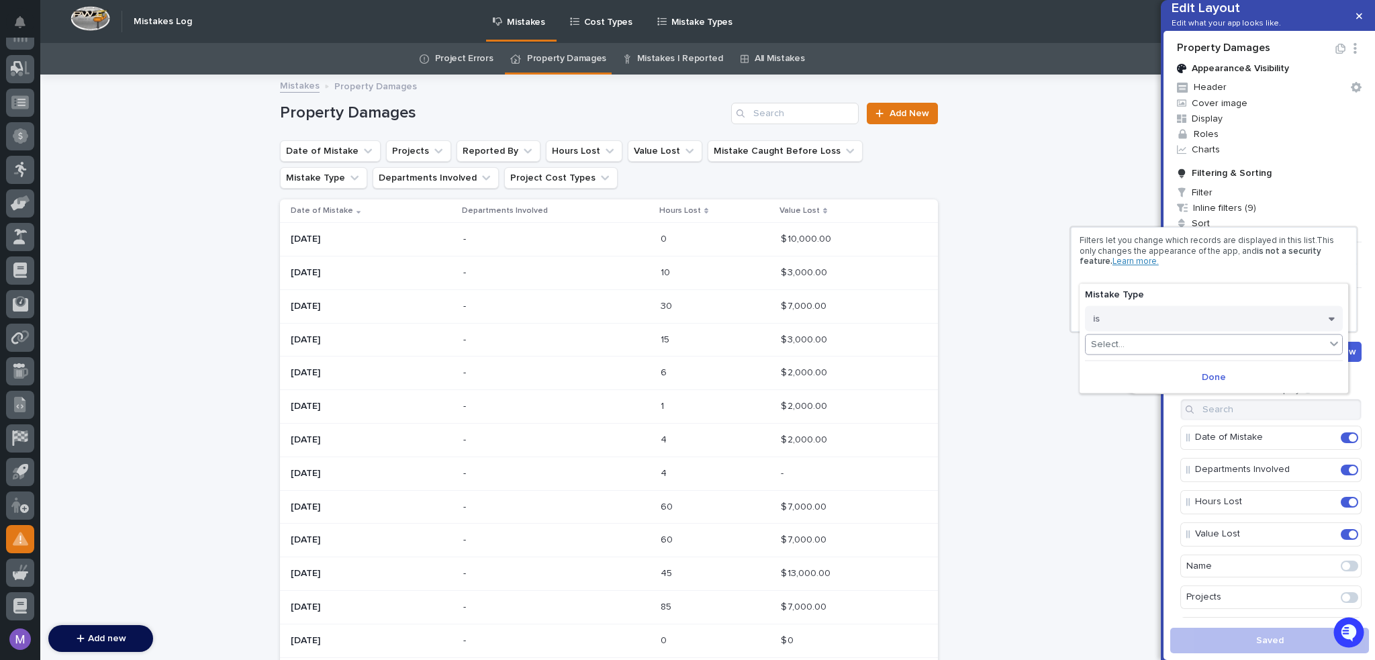
click at [1168, 344] on div "Select..." at bounding box center [1206, 343] width 240 height 19
click at [1155, 392] on div "Property Damage" at bounding box center [1214, 393] width 256 height 15
click at [1184, 373] on button "Done" at bounding box center [1214, 376] width 258 height 21
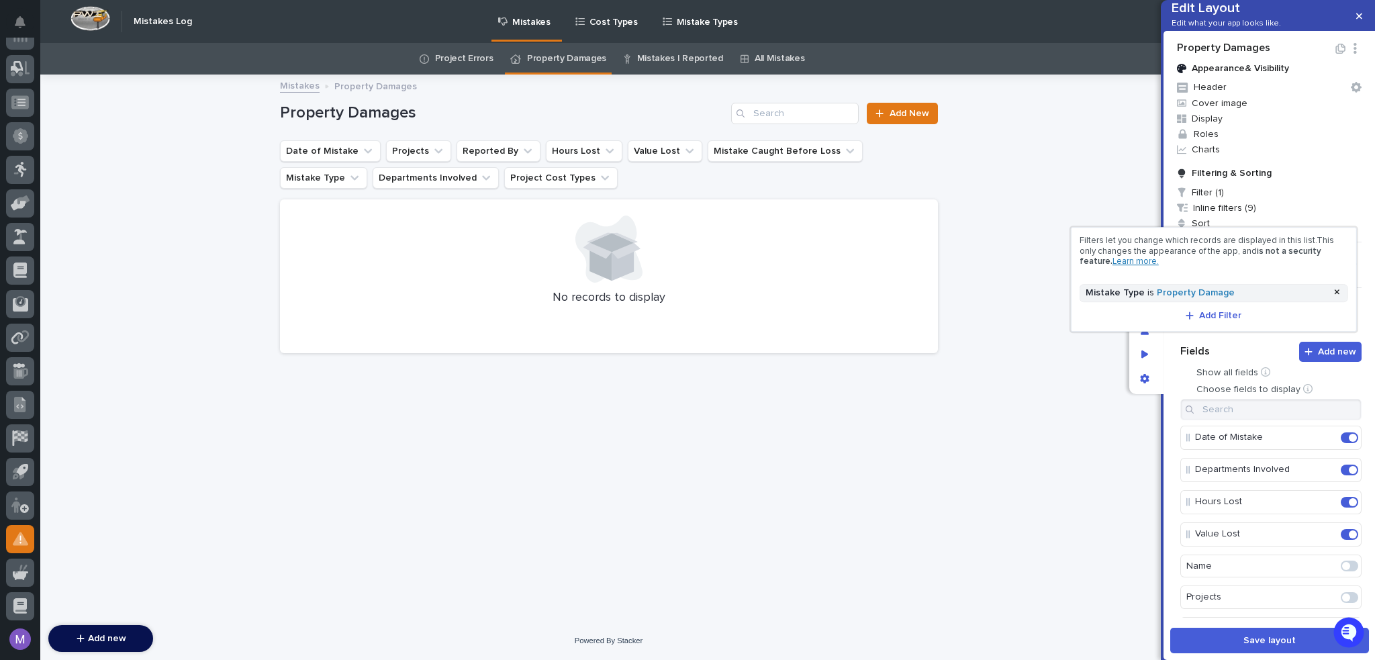
click at [1173, 373] on div at bounding box center [687, 330] width 1375 height 660
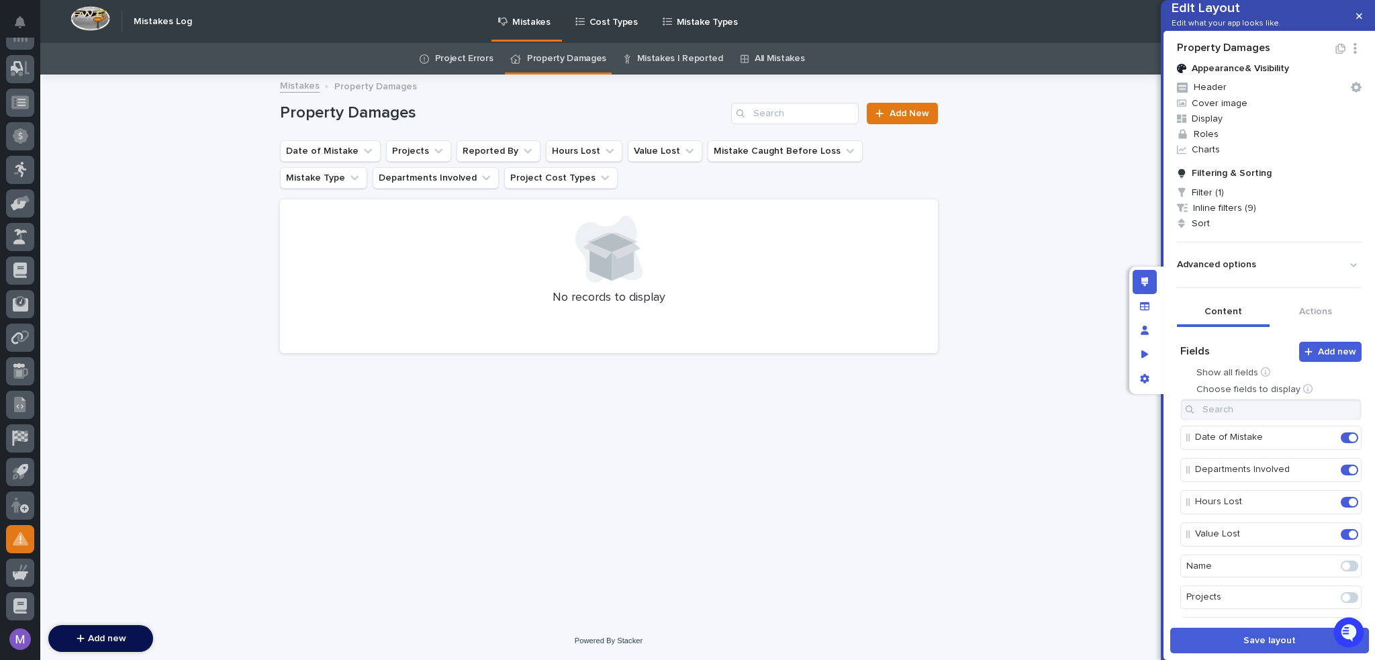
click at [1250, 653] on div "Property Damages Appearance & Visibility Header Cover image Display Roles Chart…" at bounding box center [1269, 345] width 212 height 629
drag, startPoint x: 1251, startPoint y: 649, endPoint x: 1260, endPoint y: 626, distance: 23.8
click at [1251, 648] on button "Save layout" at bounding box center [1269, 641] width 199 height 26
click at [474, 53] on link "Project Errors" at bounding box center [464, 59] width 58 height 32
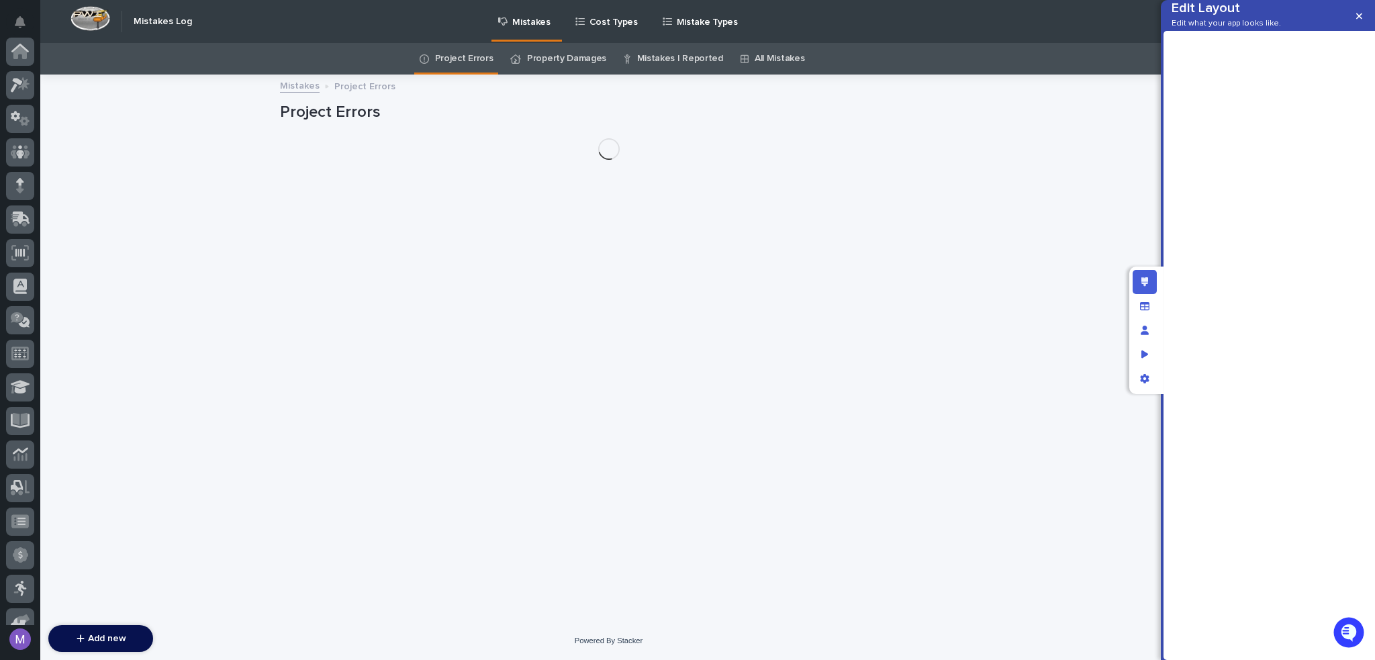
scroll to position [419, 0]
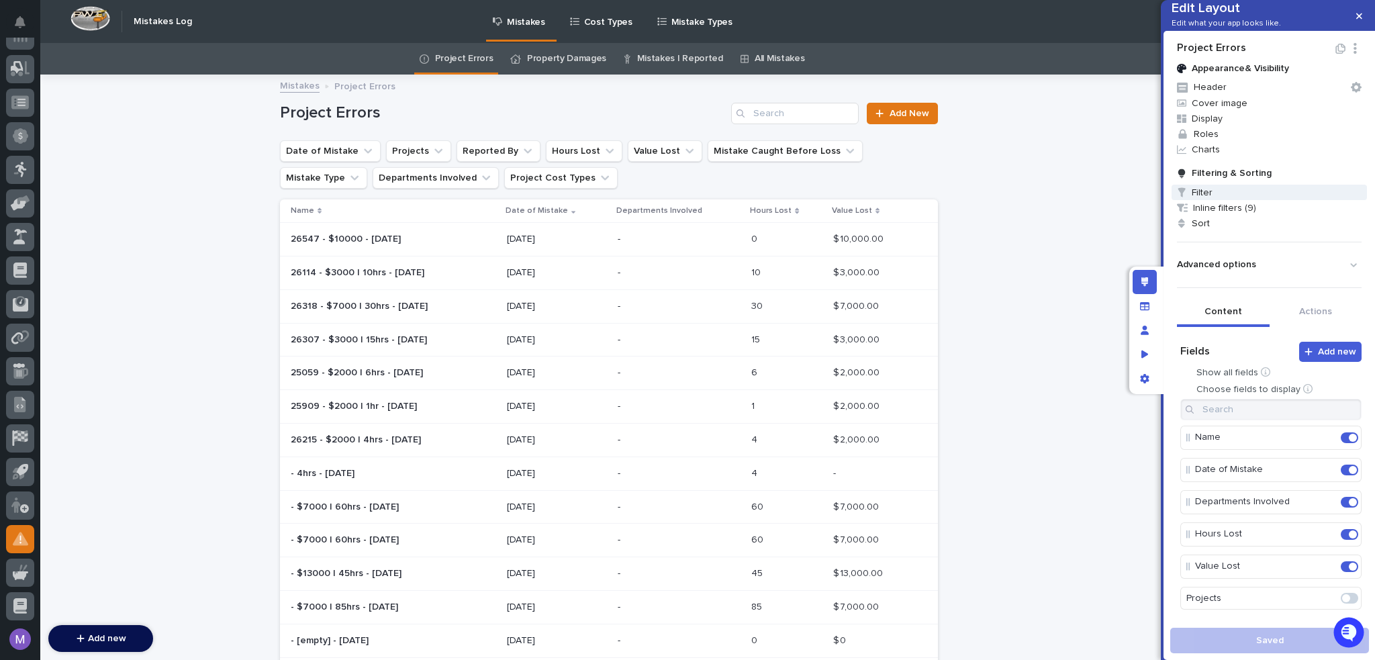
click at [1233, 200] on span "Filter" at bounding box center [1269, 192] width 195 height 15
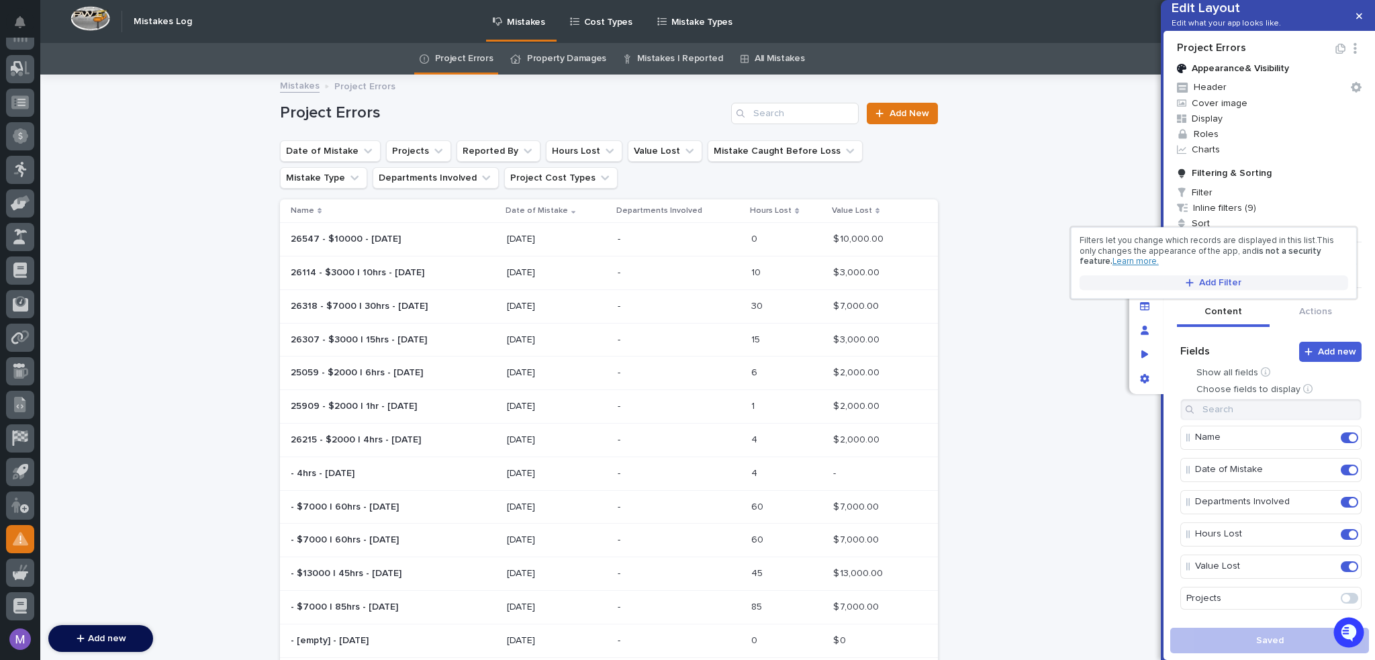
click at [1235, 280] on span "Add Filter" at bounding box center [1220, 282] width 42 height 9
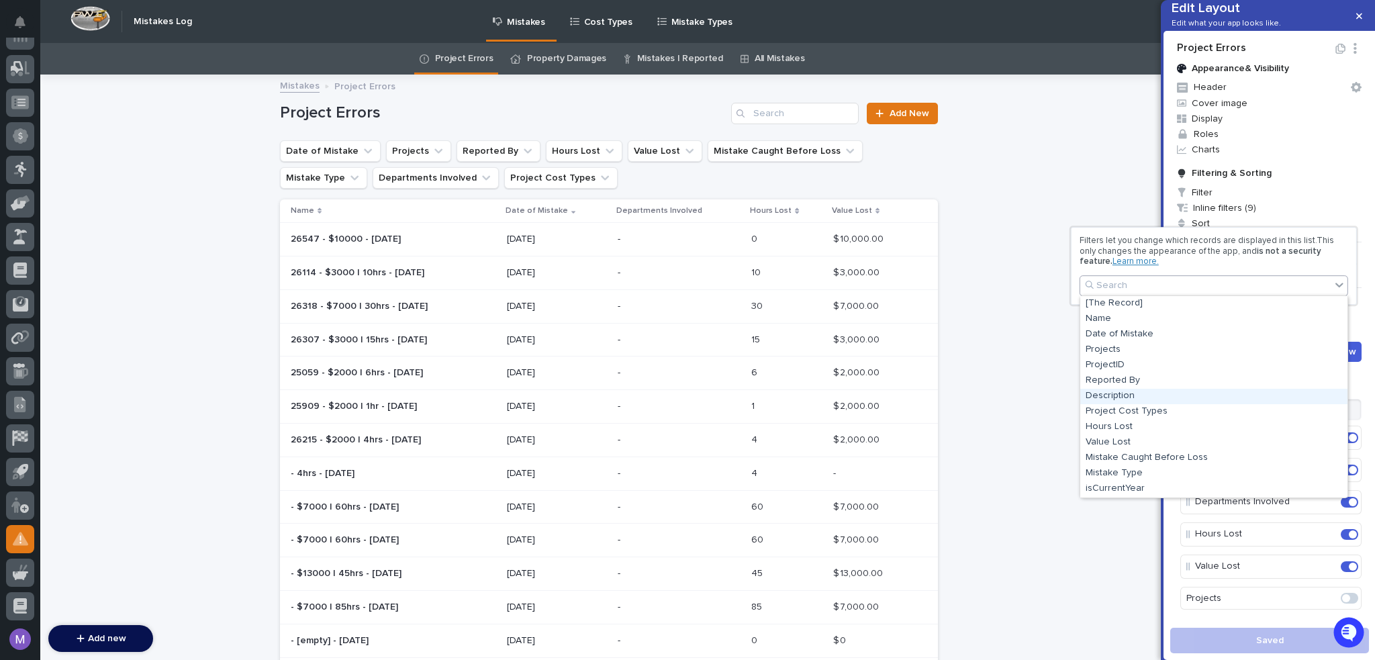
scroll to position [30, 0]
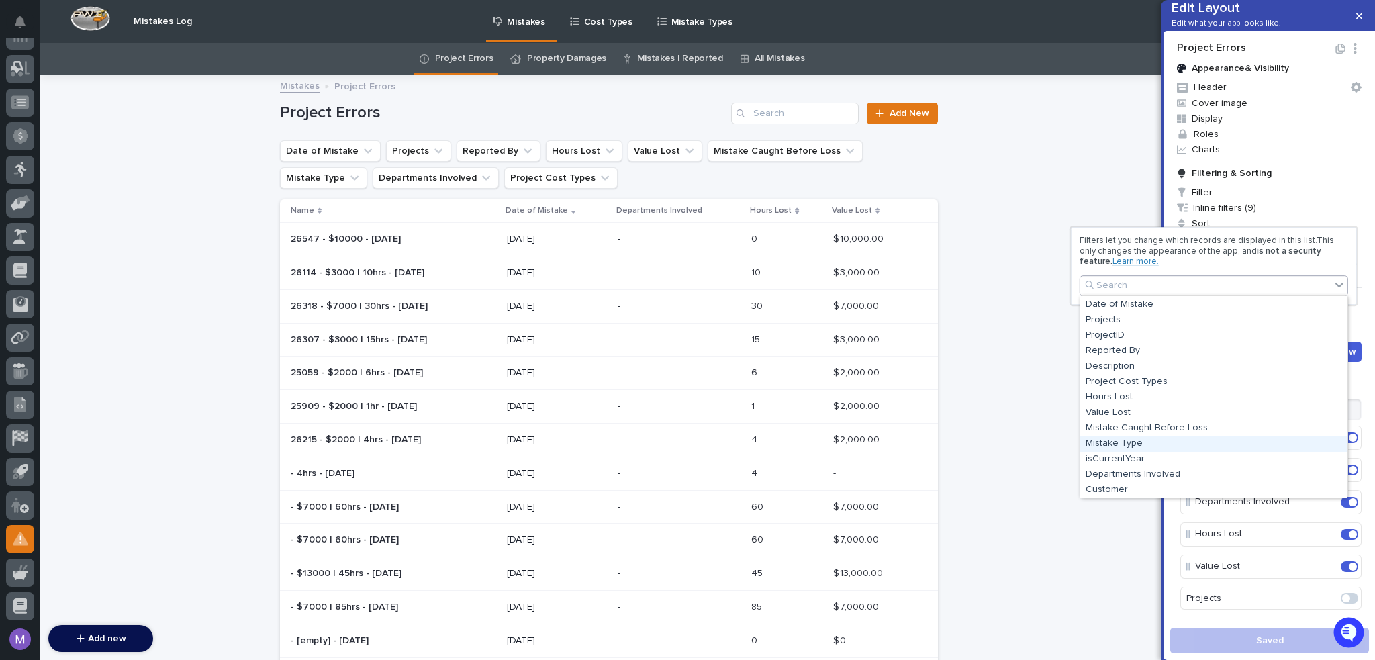
click at [1125, 444] on div "Mistake Type" at bounding box center [1213, 443] width 267 height 15
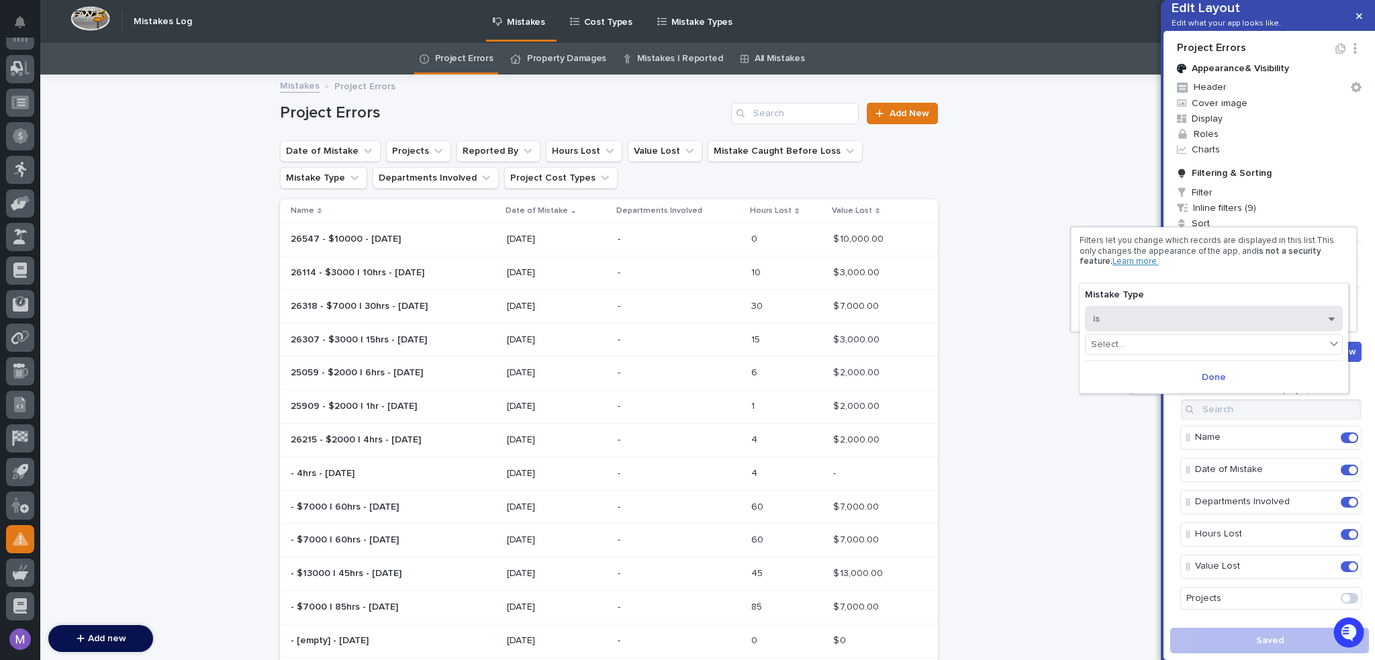
click at [1152, 326] on button "is" at bounding box center [1214, 318] width 258 height 26
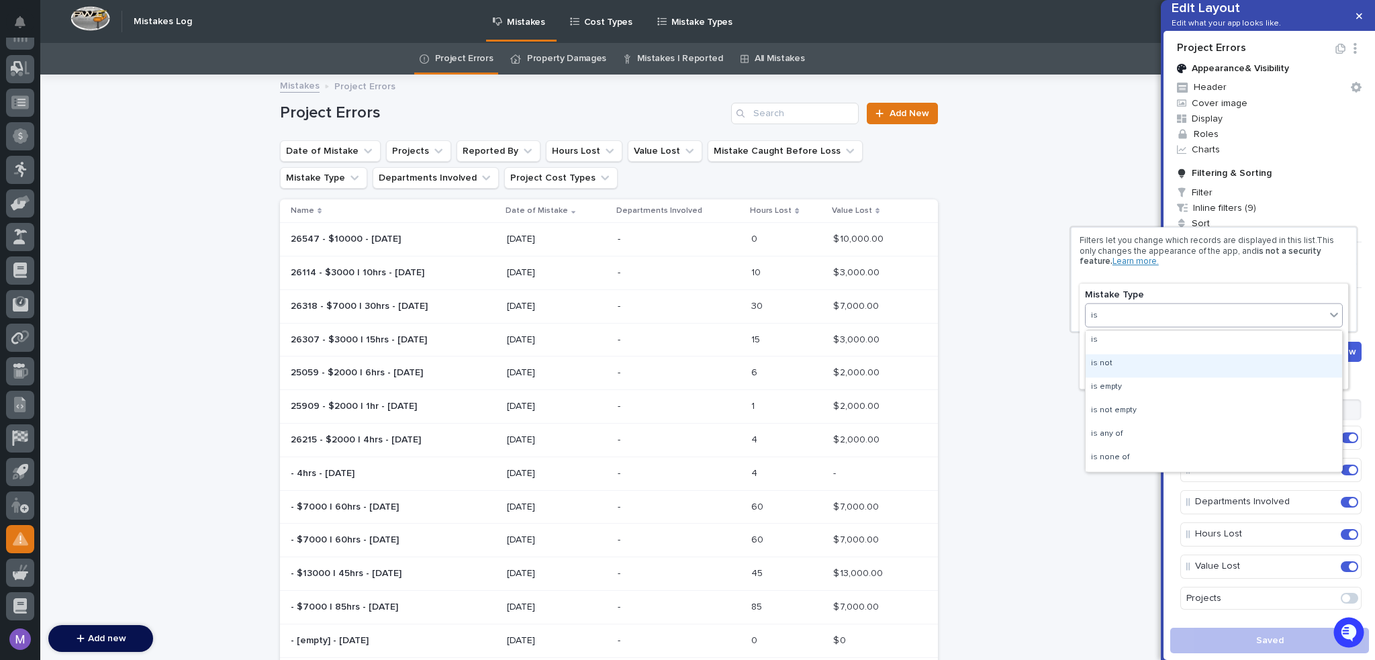
click at [1141, 367] on div "is not" at bounding box center [1214, 365] width 256 height 23
click at [1149, 335] on div "Select..." at bounding box center [1206, 343] width 240 height 19
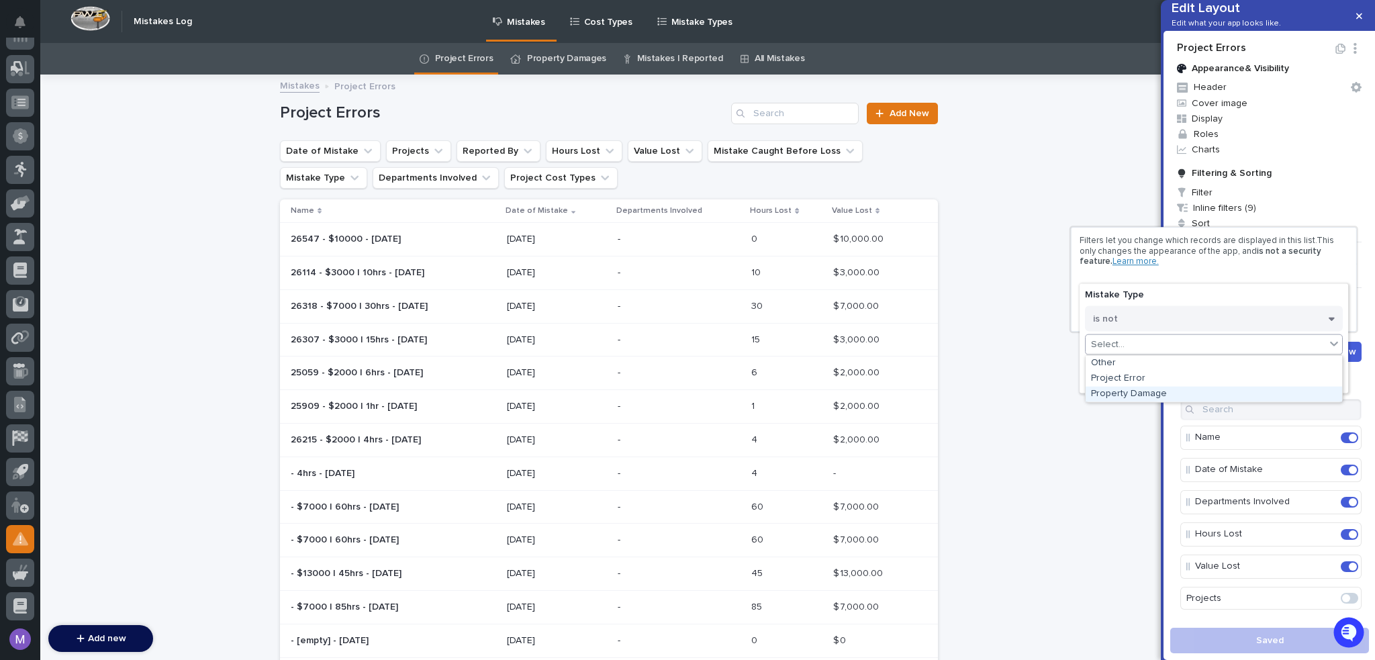
click at [1152, 391] on div "Property Damage" at bounding box center [1214, 393] width 256 height 15
click at [1202, 380] on span "Done" at bounding box center [1214, 376] width 24 height 9
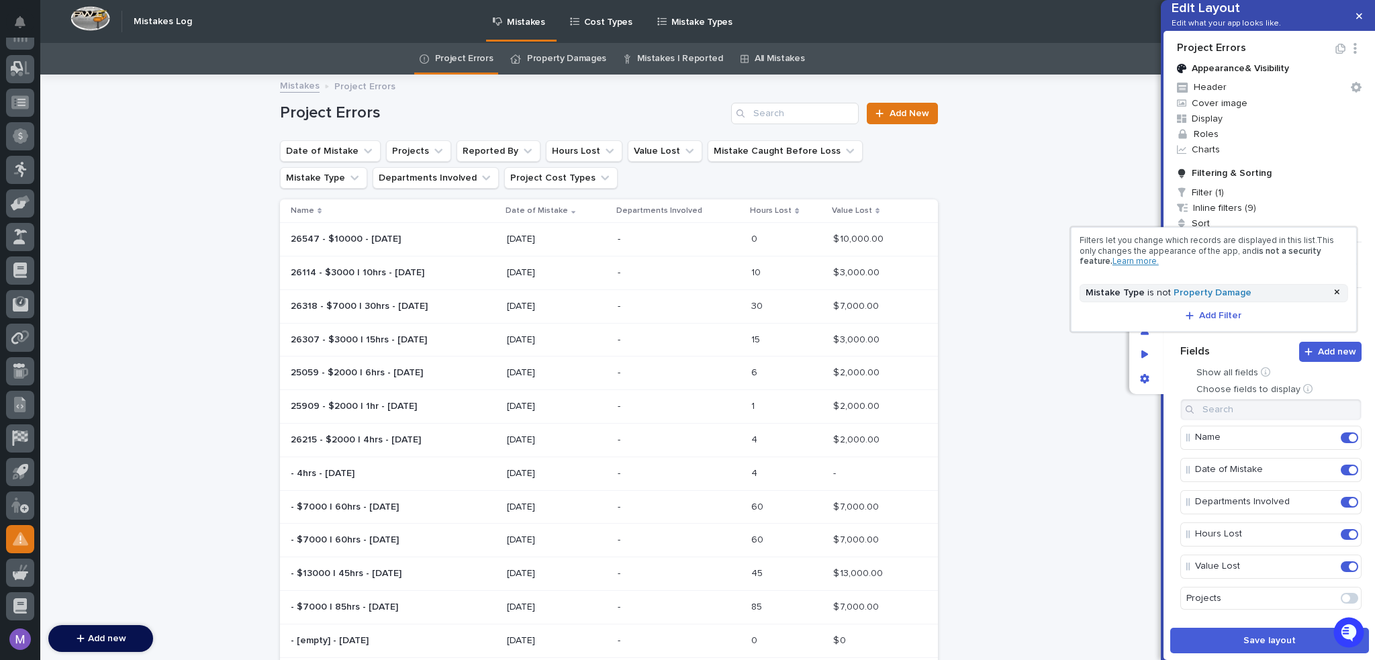
click at [1173, 393] on div at bounding box center [687, 330] width 1375 height 660
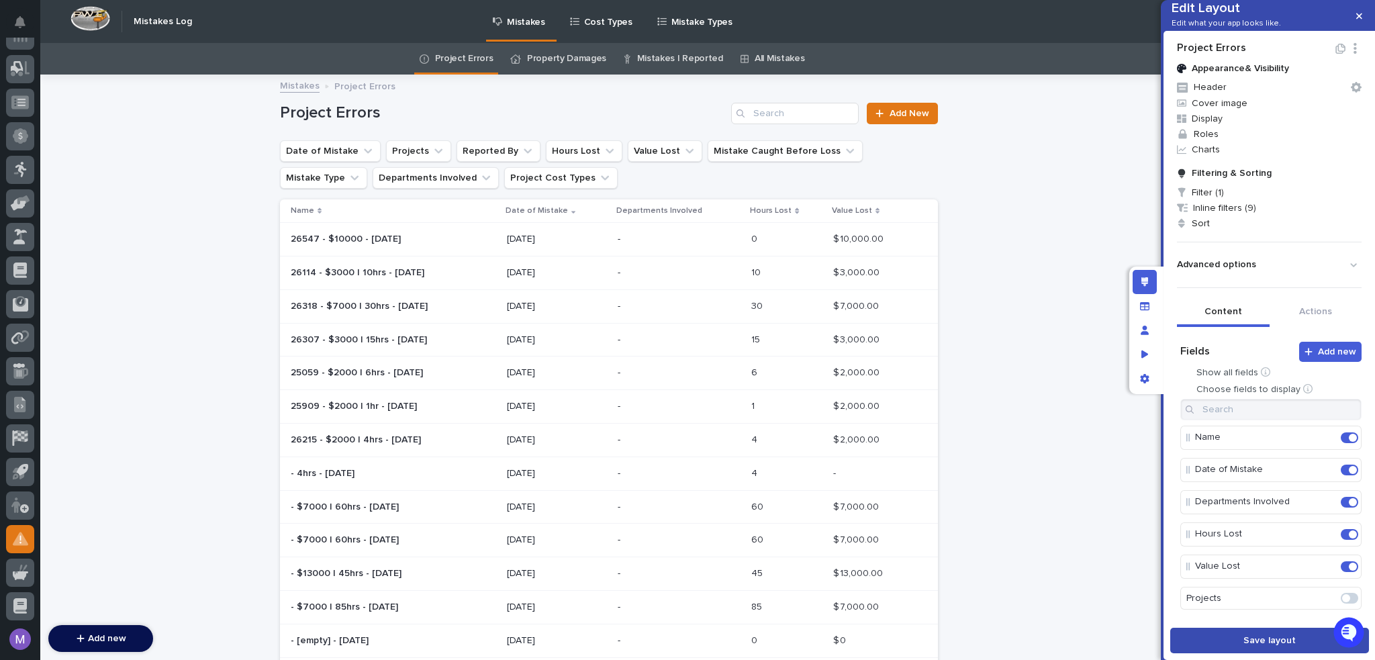
click at [1223, 645] on button "Save layout" at bounding box center [1269, 641] width 199 height 26
click at [1144, 382] on icon "App settings" at bounding box center [1144, 378] width 9 height 9
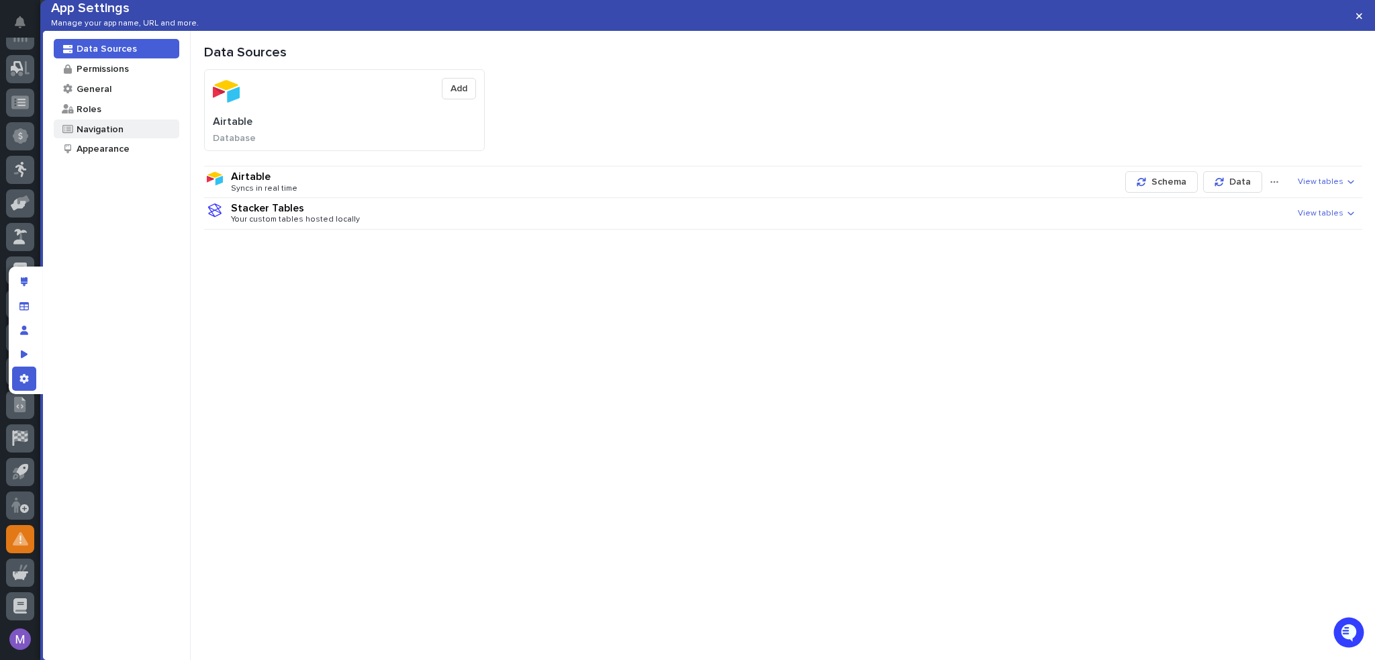
click at [114, 139] on div "Navigation" at bounding box center [117, 129] width 126 height 19
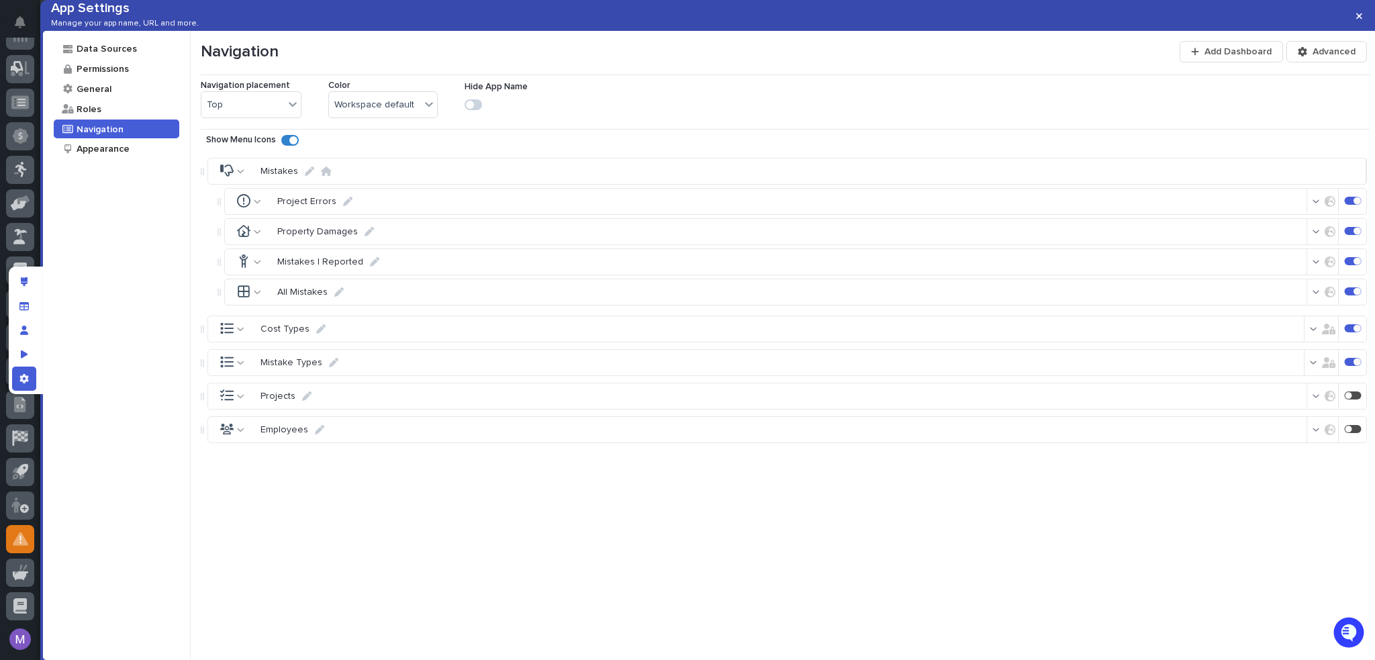
click at [242, 176] on icon at bounding box center [240, 170] width 7 height 9
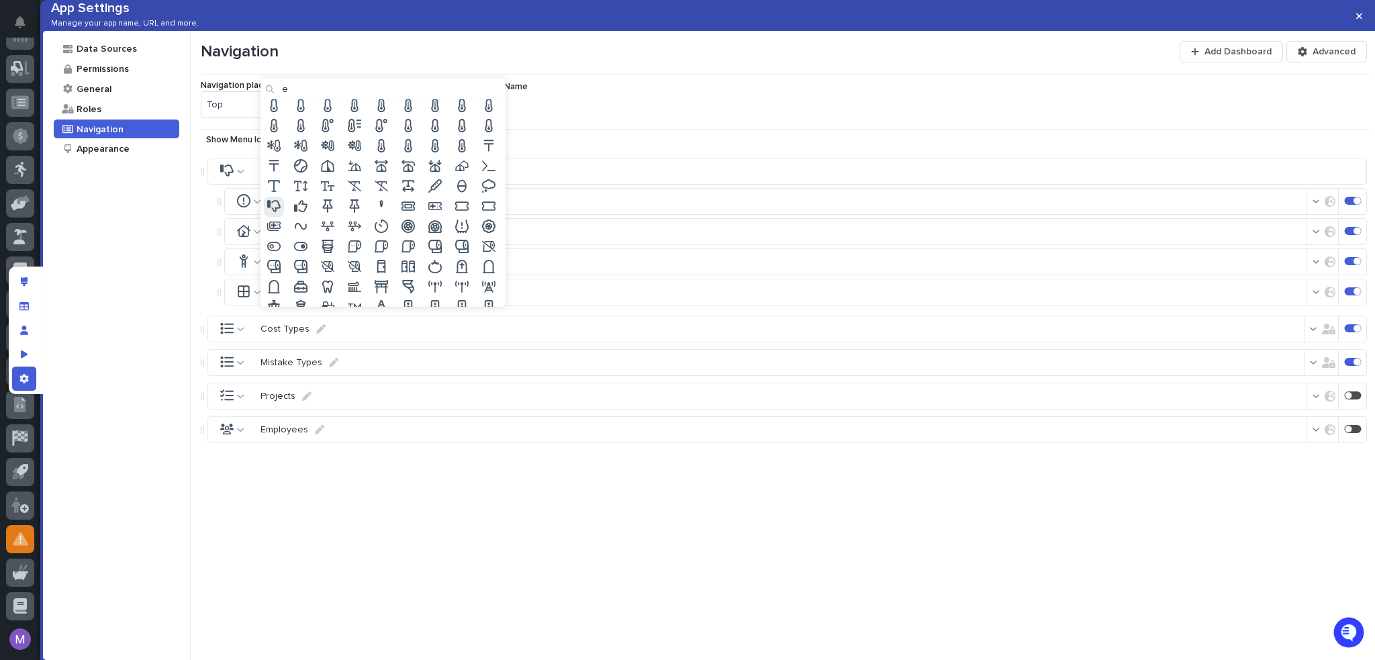
scroll to position [0, 0]
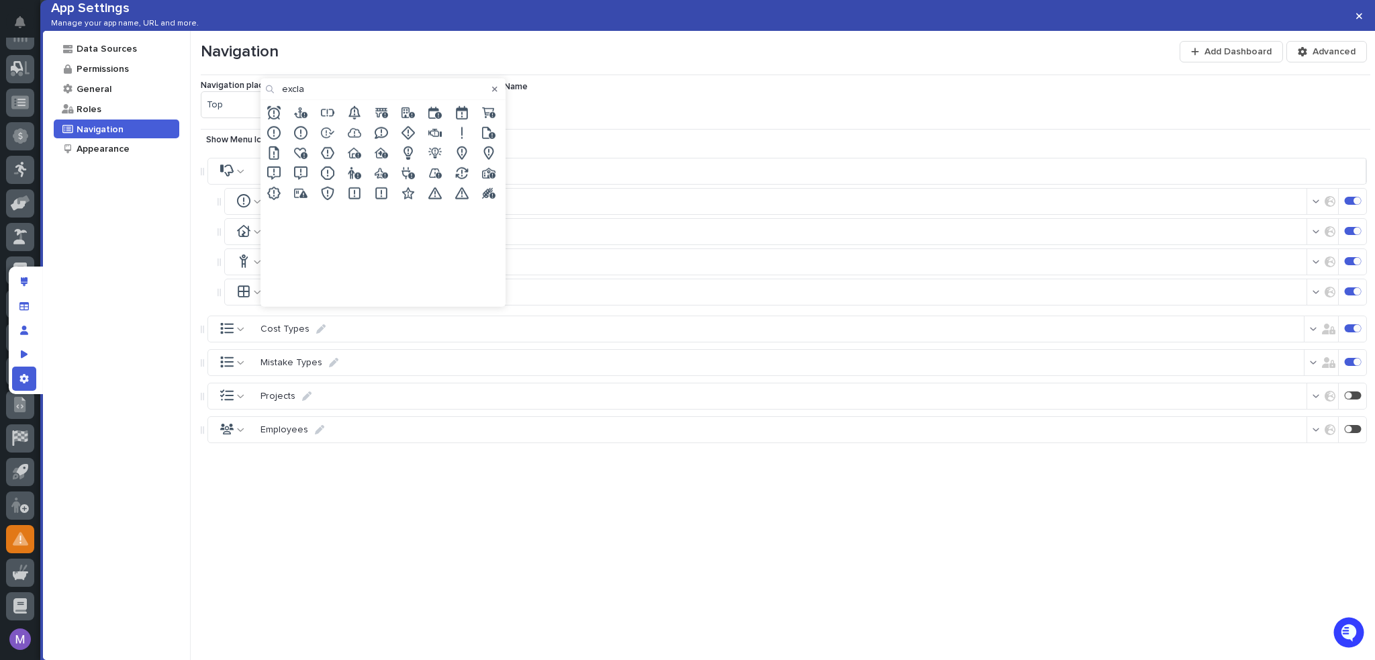
type input "excla"
click at [438, 193] on icon at bounding box center [434, 192] width 13 height 13
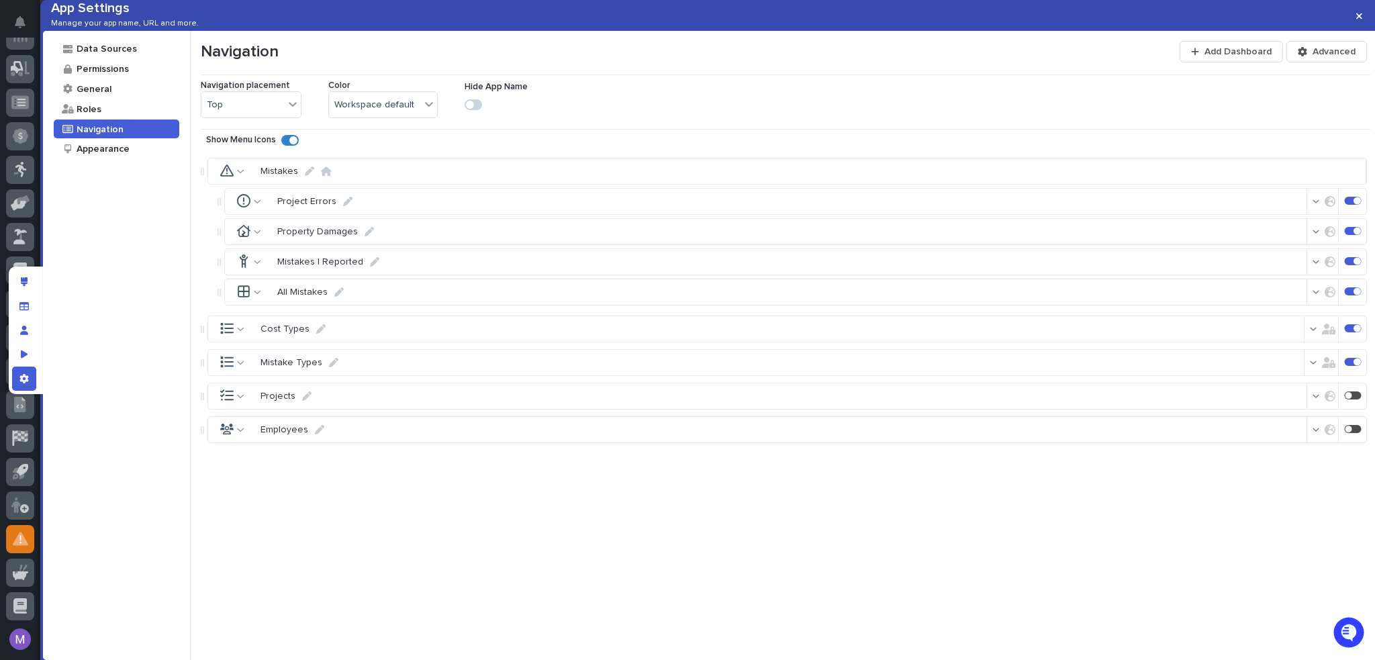
click at [257, 206] on icon at bounding box center [257, 201] width 7 height 9
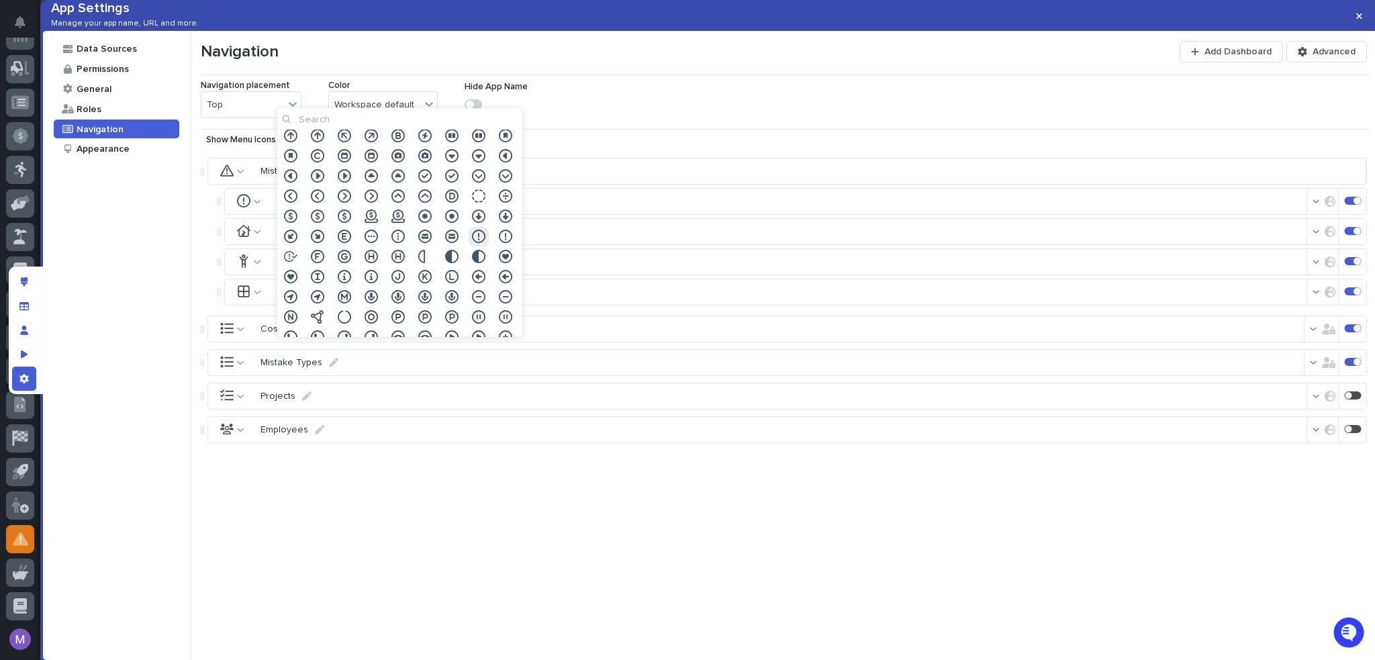
click at [336, 122] on input at bounding box center [399, 119] width 245 height 21
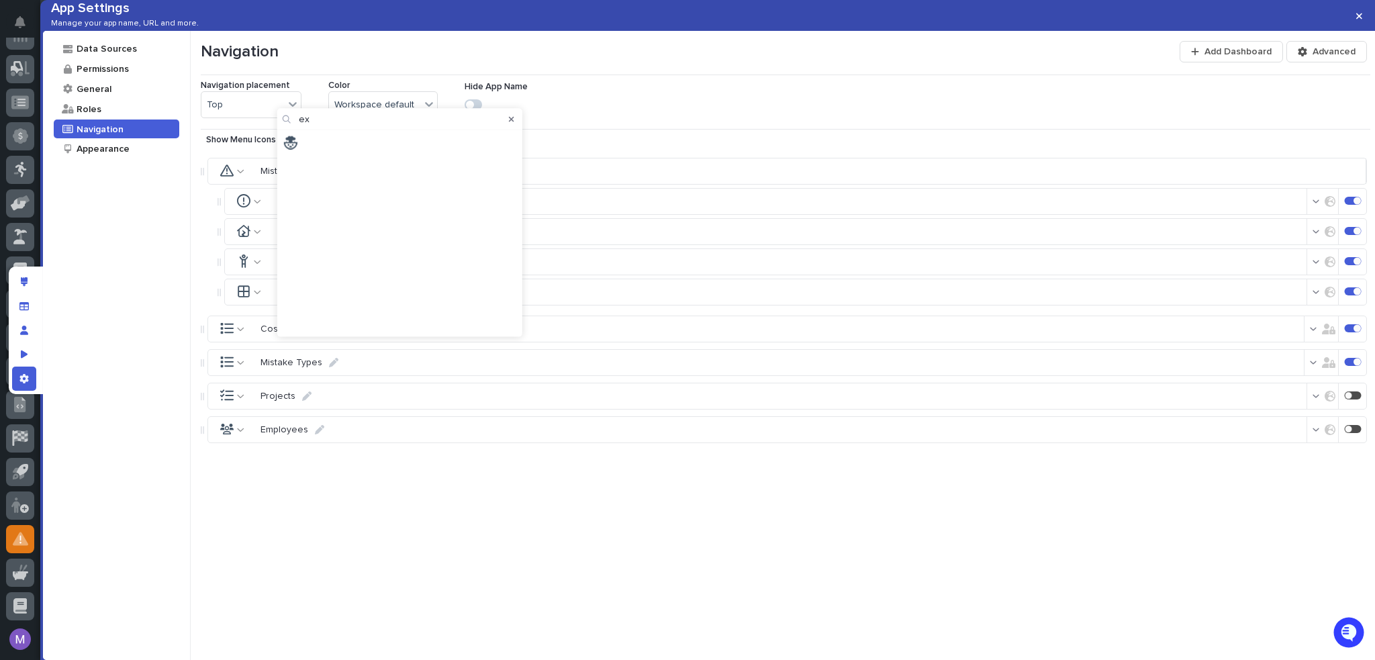
type input "e"
type input "d"
type input "p"
type input "h"
type input "b"
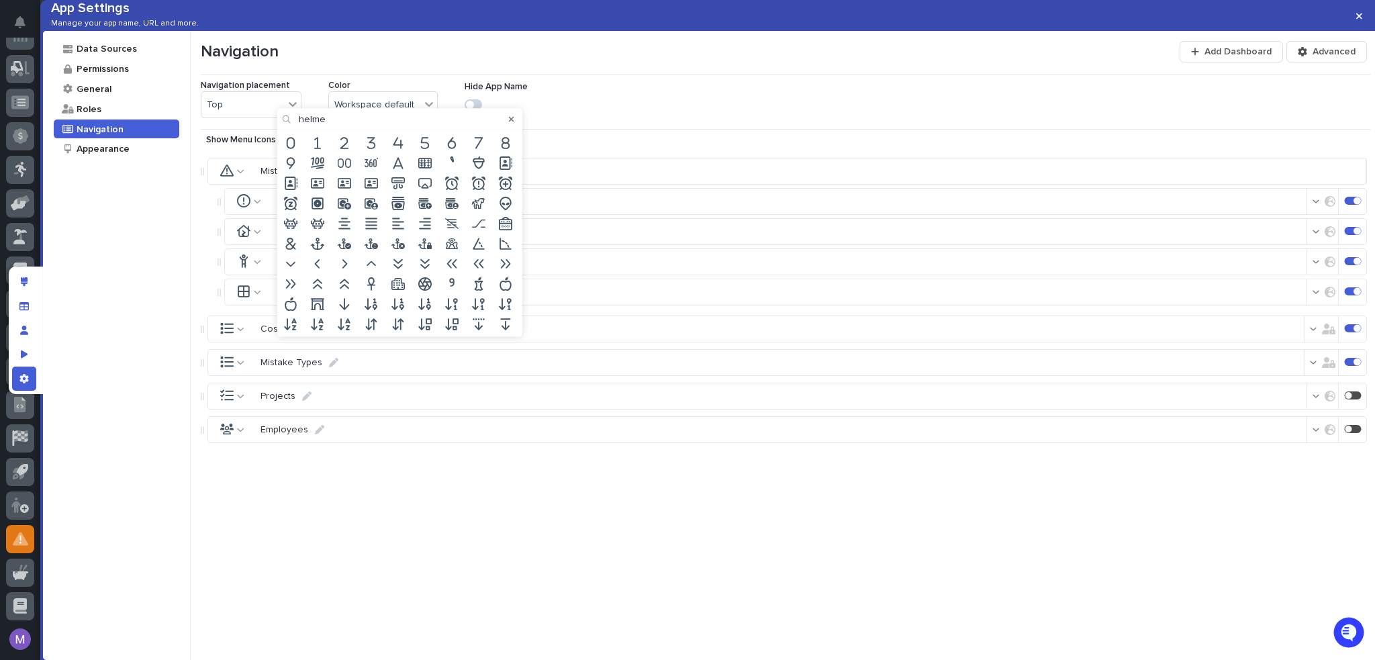
type input "helmet"
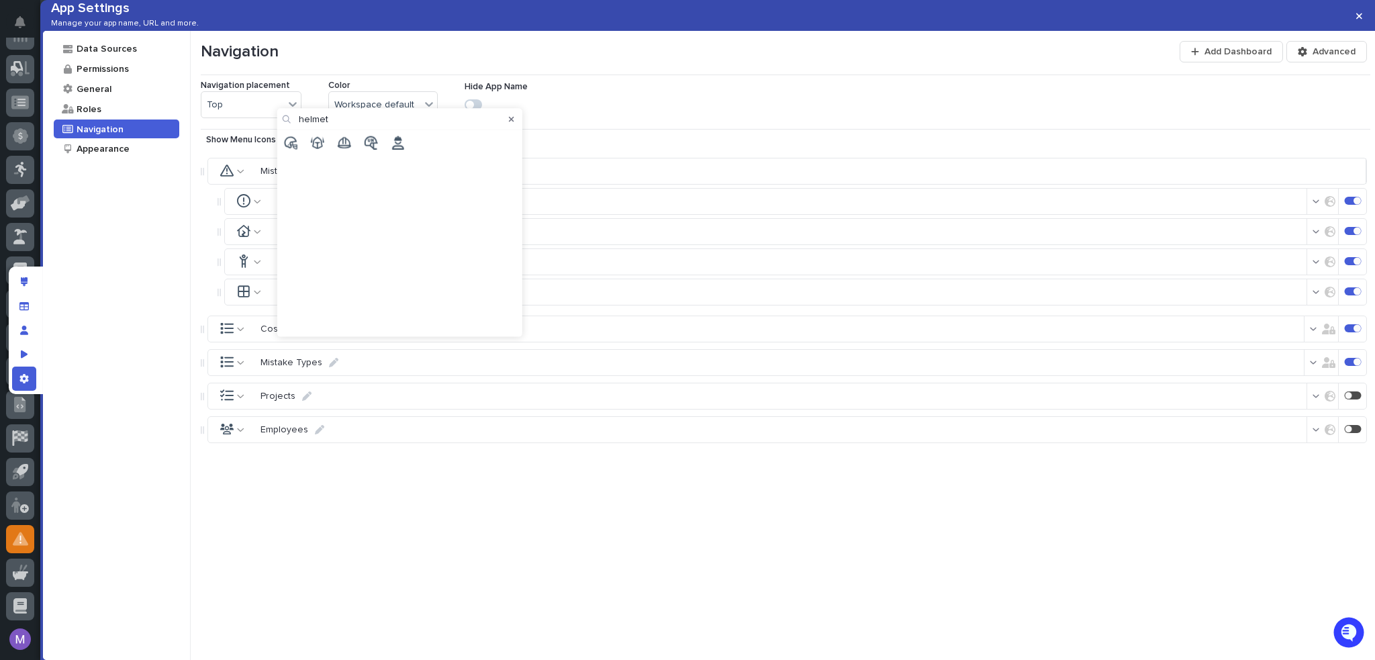
drag, startPoint x: 349, startPoint y: 120, endPoint x: 279, endPoint y: 125, distance: 70.0
click at [279, 125] on div "helmet" at bounding box center [399, 119] width 245 height 21
type input "p"
type input "b"
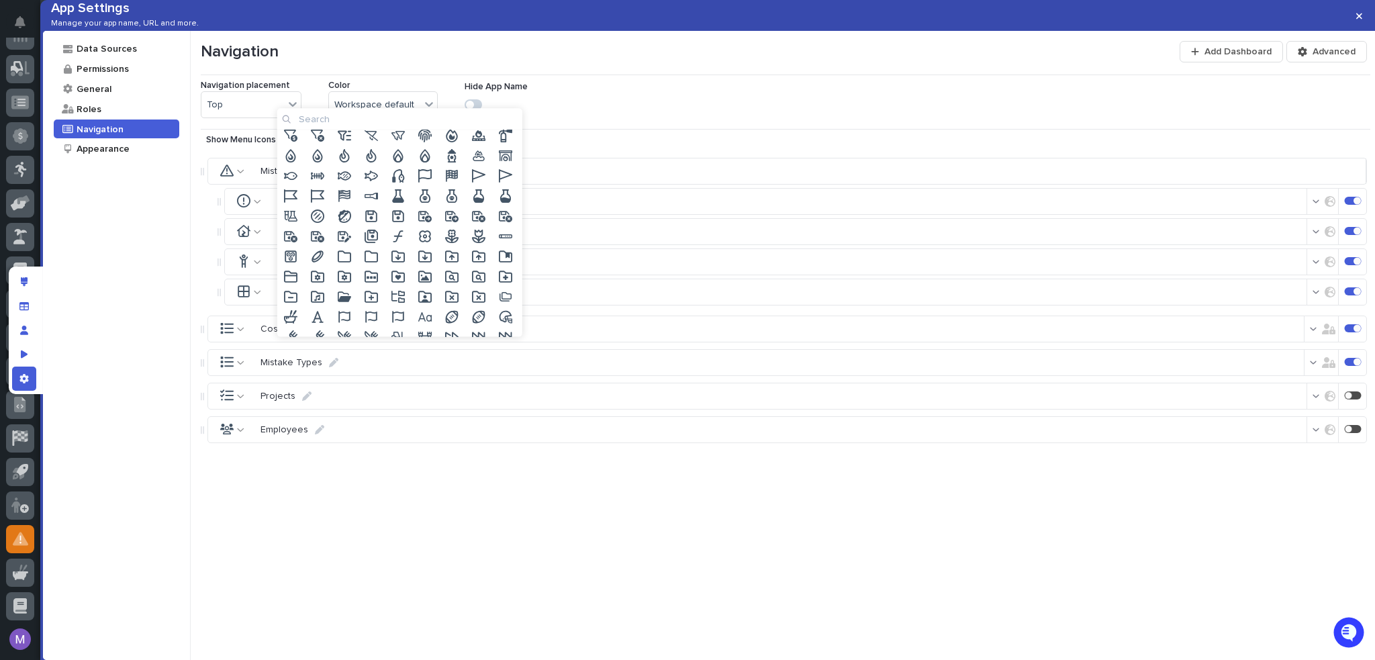
scroll to position [3780, 0]
click at [425, 117] on input at bounding box center [399, 119] width 245 height 21
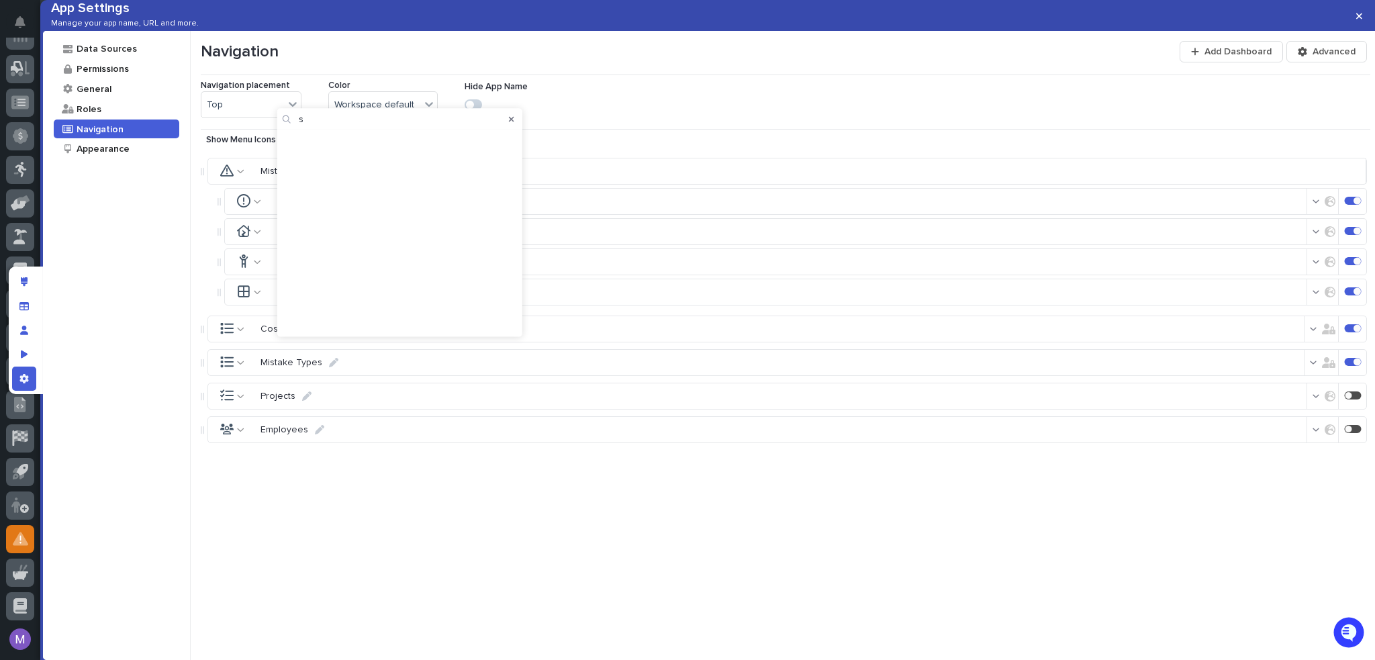
scroll to position [0, 0]
type input "s"
type input "fork"
click at [403, 142] on icon at bounding box center [397, 142] width 13 height 13
click at [248, 207] on icon at bounding box center [243, 200] width 13 height 13
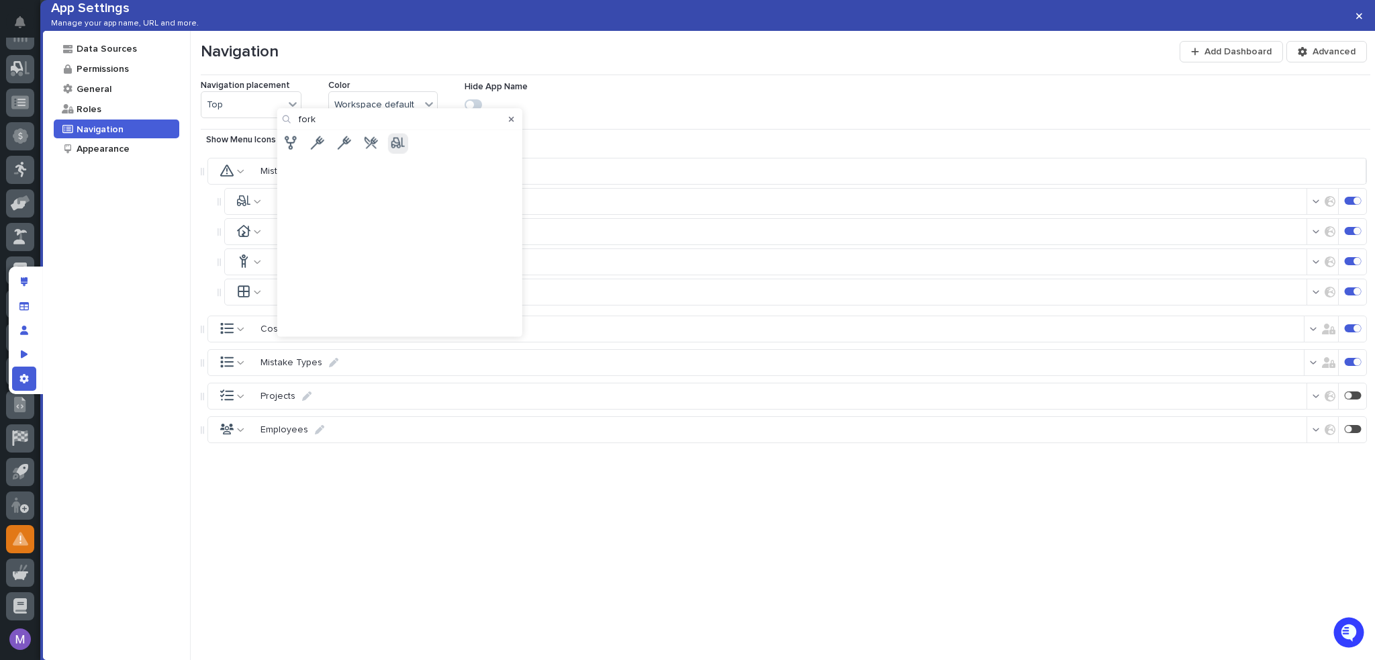
drag, startPoint x: 331, startPoint y: 122, endPoint x: 297, endPoint y: 126, distance: 34.5
click at [297, 126] on div "fork" at bounding box center [399, 119] width 245 height 21
type input "hat"
click at [508, 140] on icon at bounding box center [505, 142] width 13 height 13
click at [28, 381] on icon "App settings" at bounding box center [23, 378] width 9 height 9
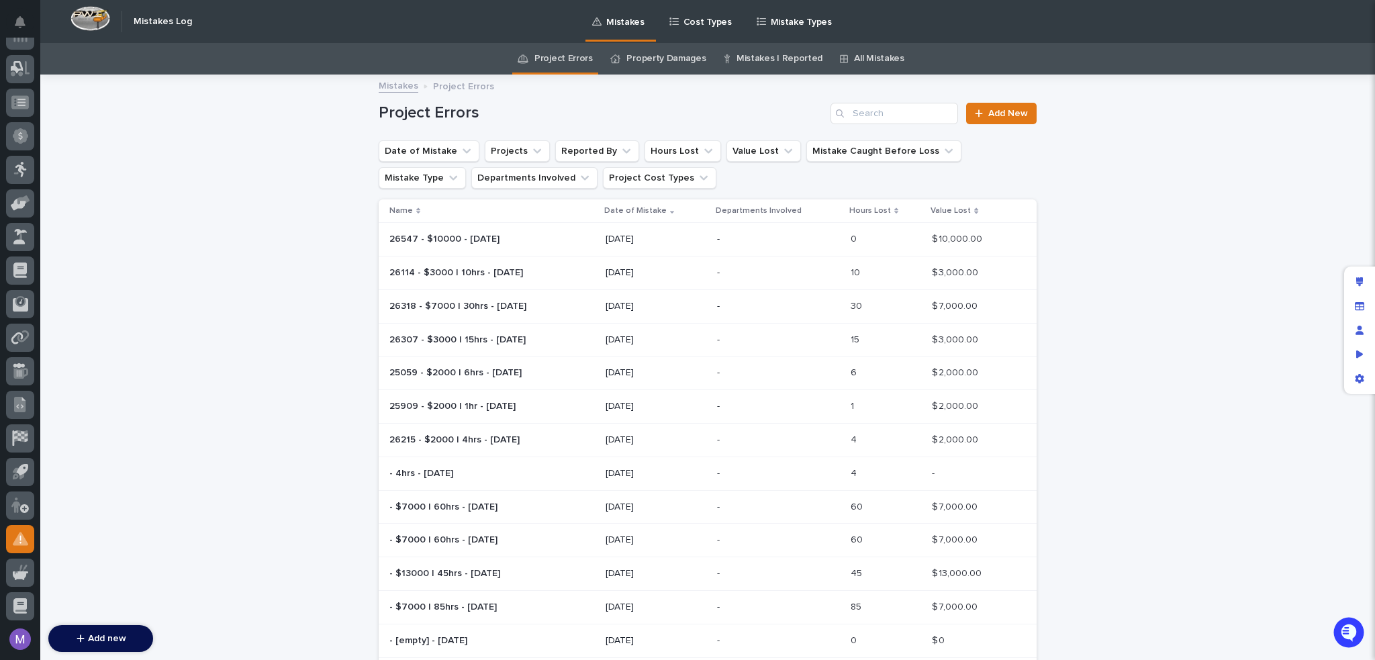
click at [663, 50] on link "Property Damages" at bounding box center [665, 59] width 79 height 32
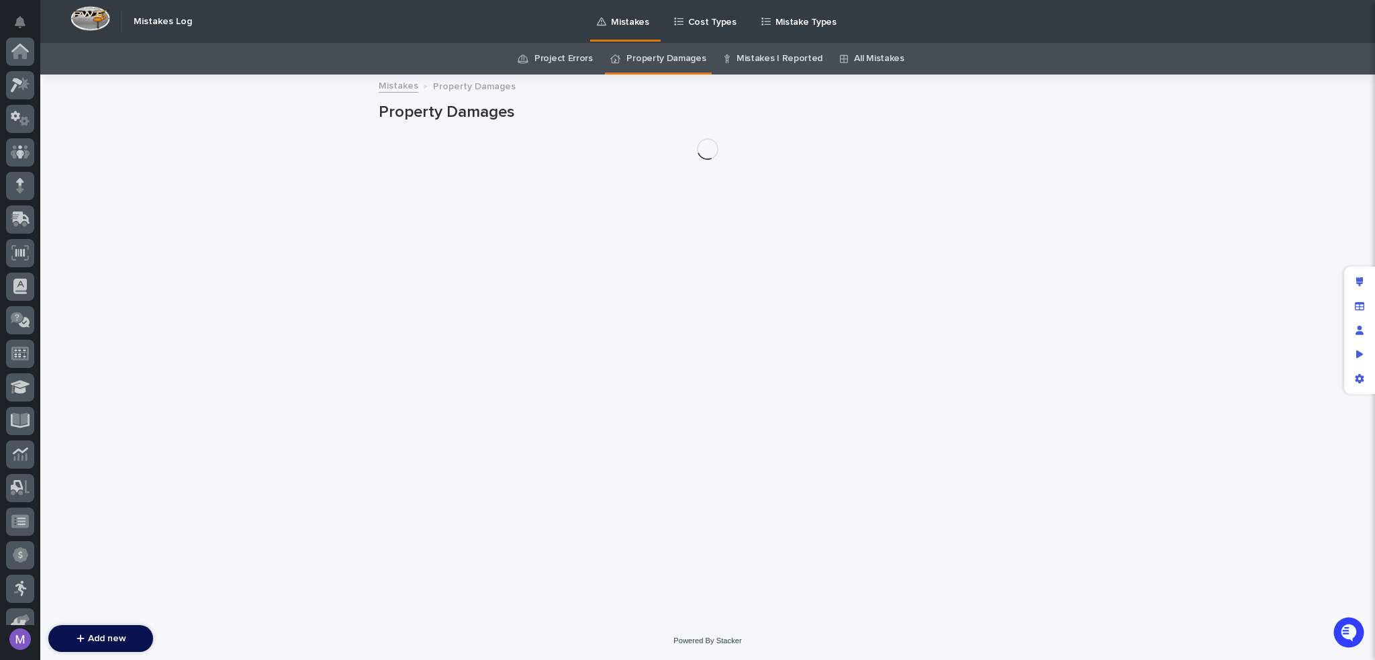
scroll to position [419, 0]
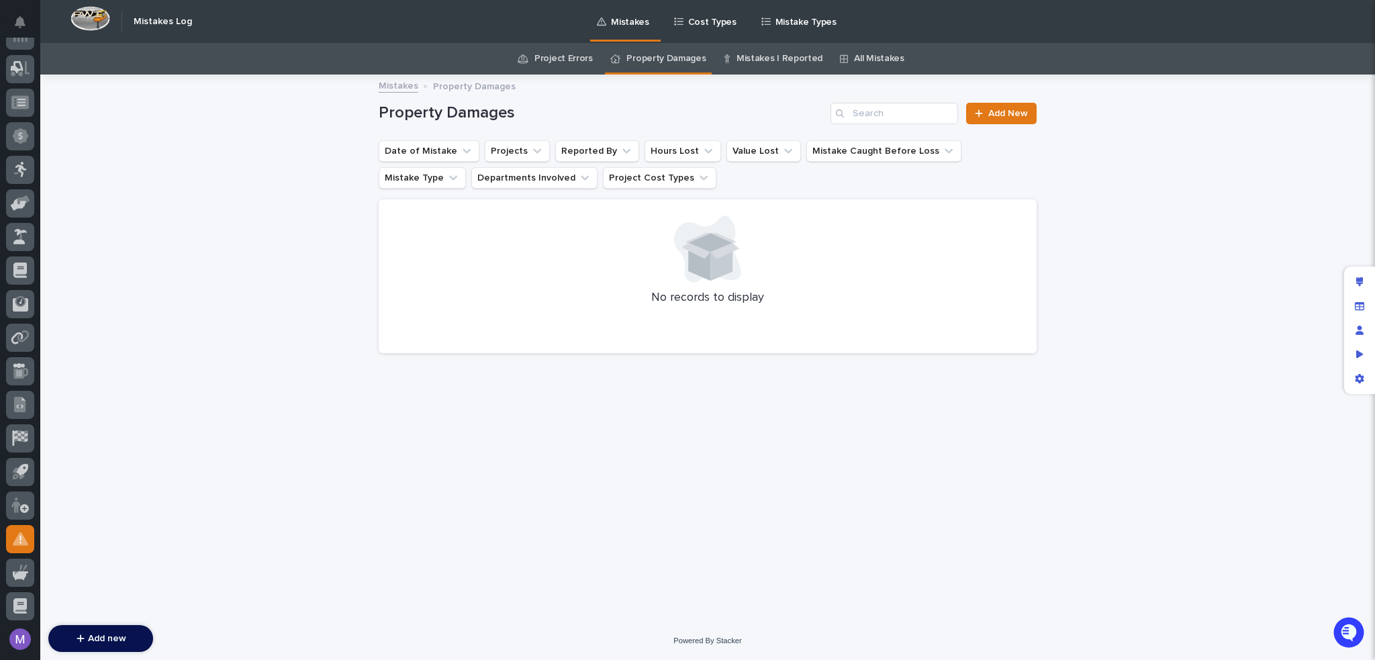
click at [726, 58] on icon at bounding box center [727, 58] width 6 height 9
click at [741, 60] on link "Mistakes I Reported" at bounding box center [779, 59] width 86 height 32
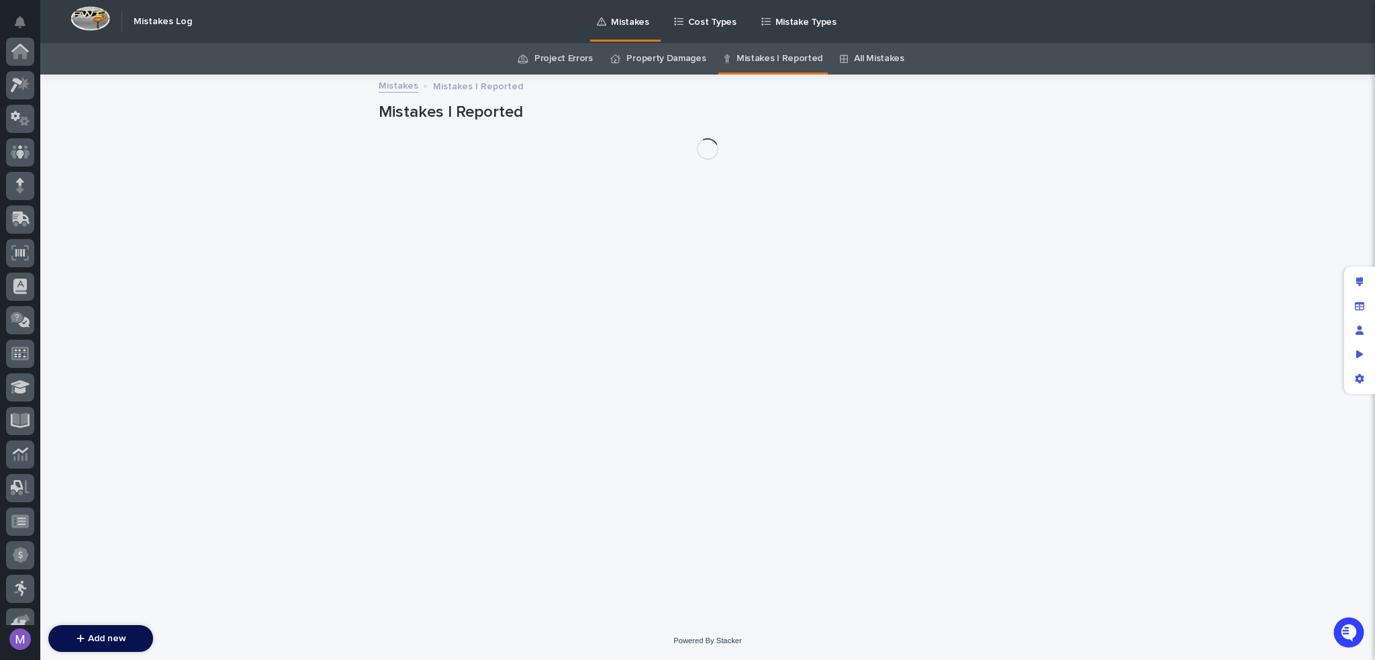
scroll to position [419, 0]
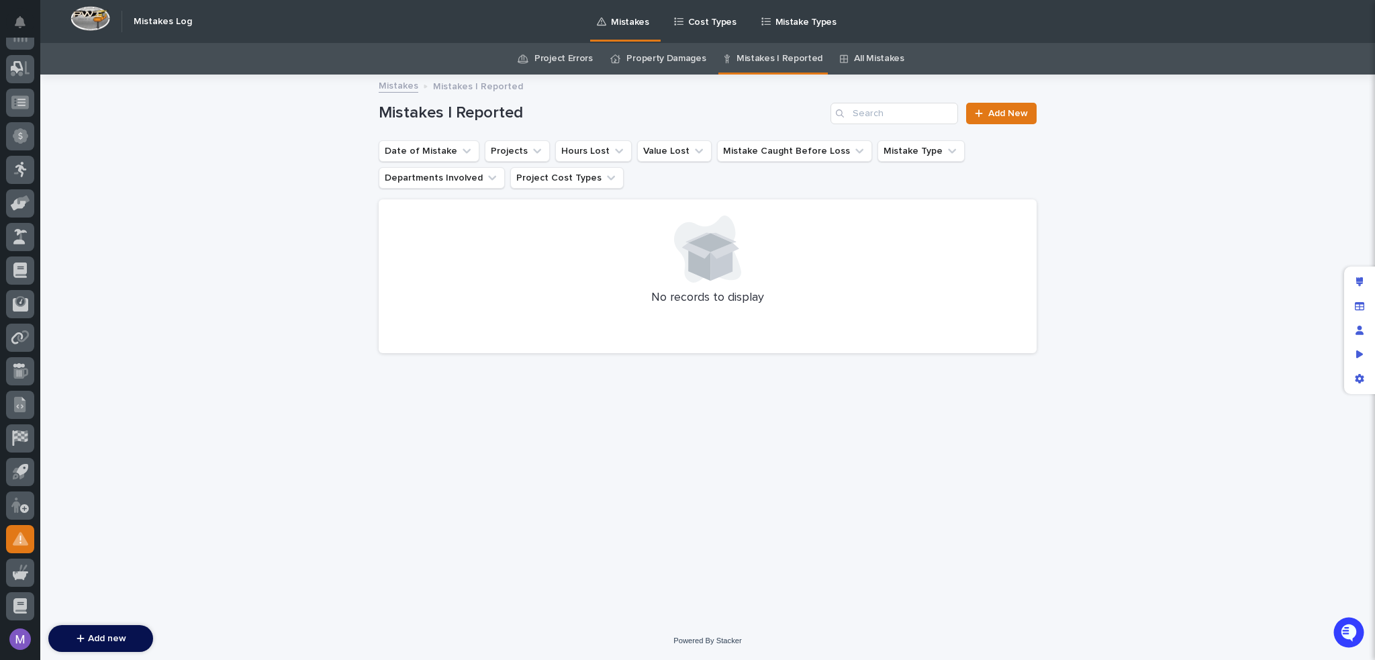
click at [845, 54] on div "All Mistakes" at bounding box center [872, 59] width 64 height 32
click at [854, 53] on link "All Mistakes" at bounding box center [879, 59] width 50 height 32
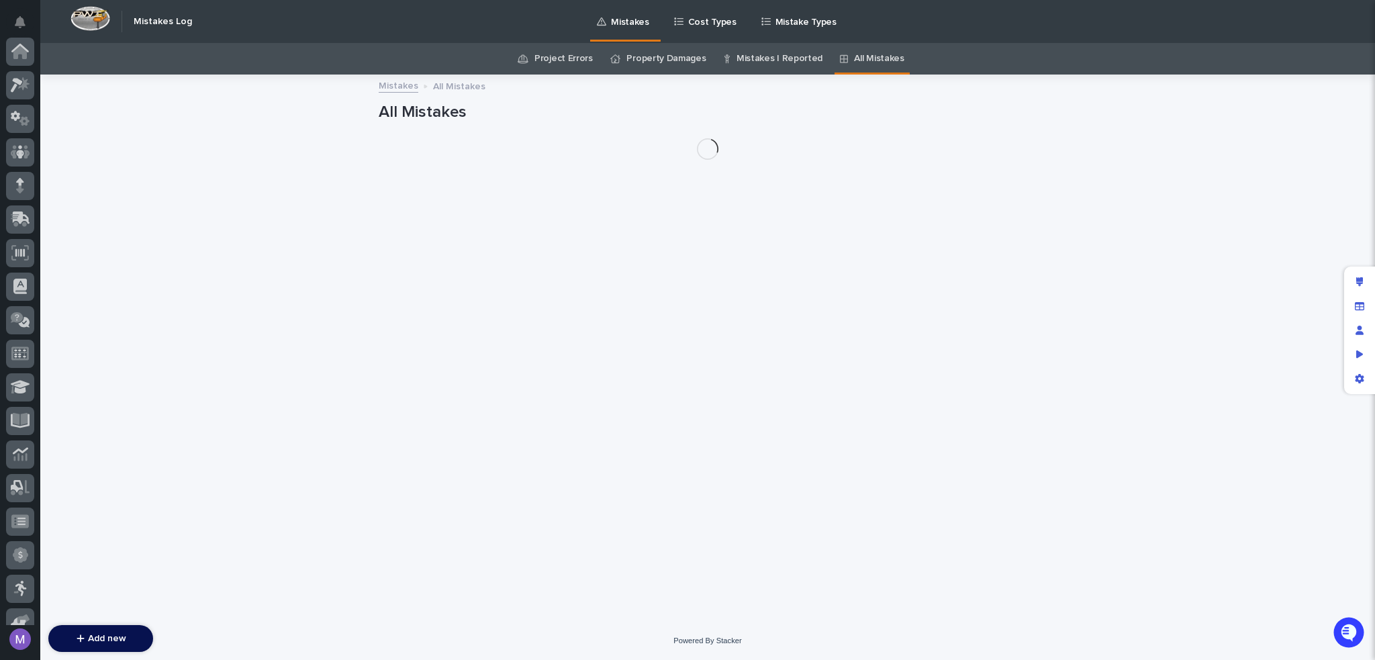
scroll to position [419, 0]
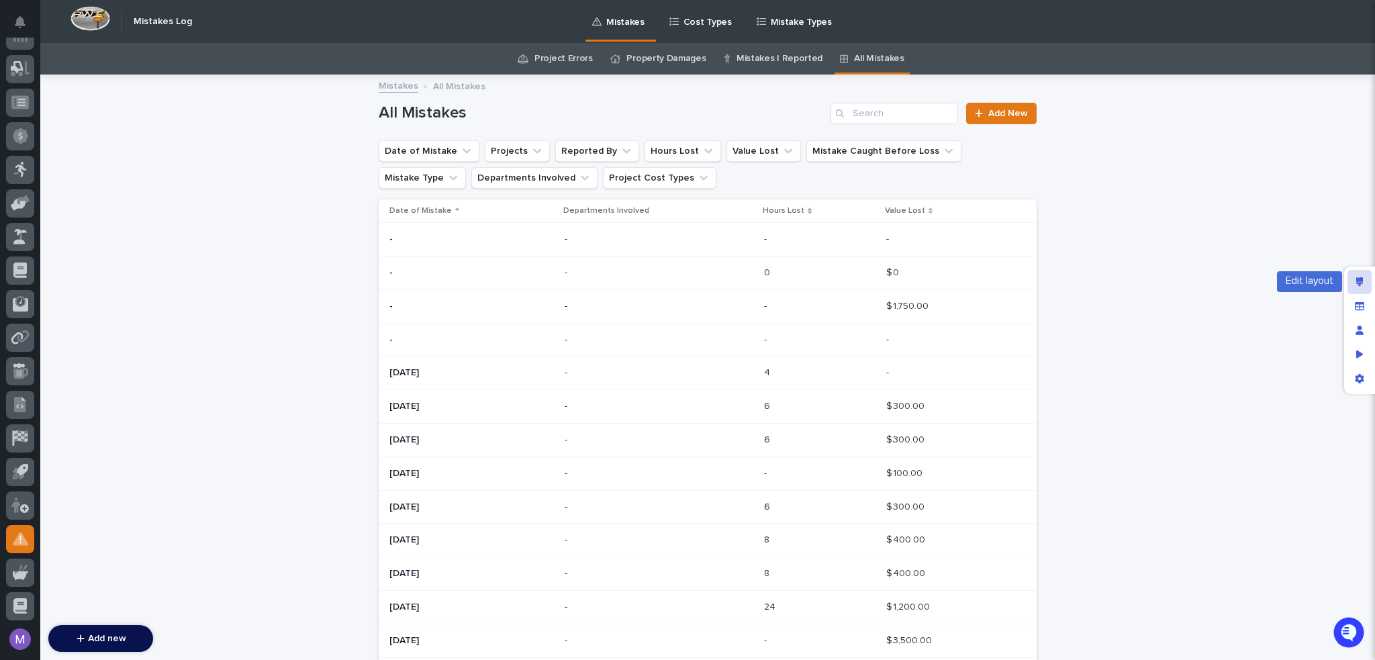
click at [1353, 283] on div "Edit layout" at bounding box center [1359, 282] width 24 height 24
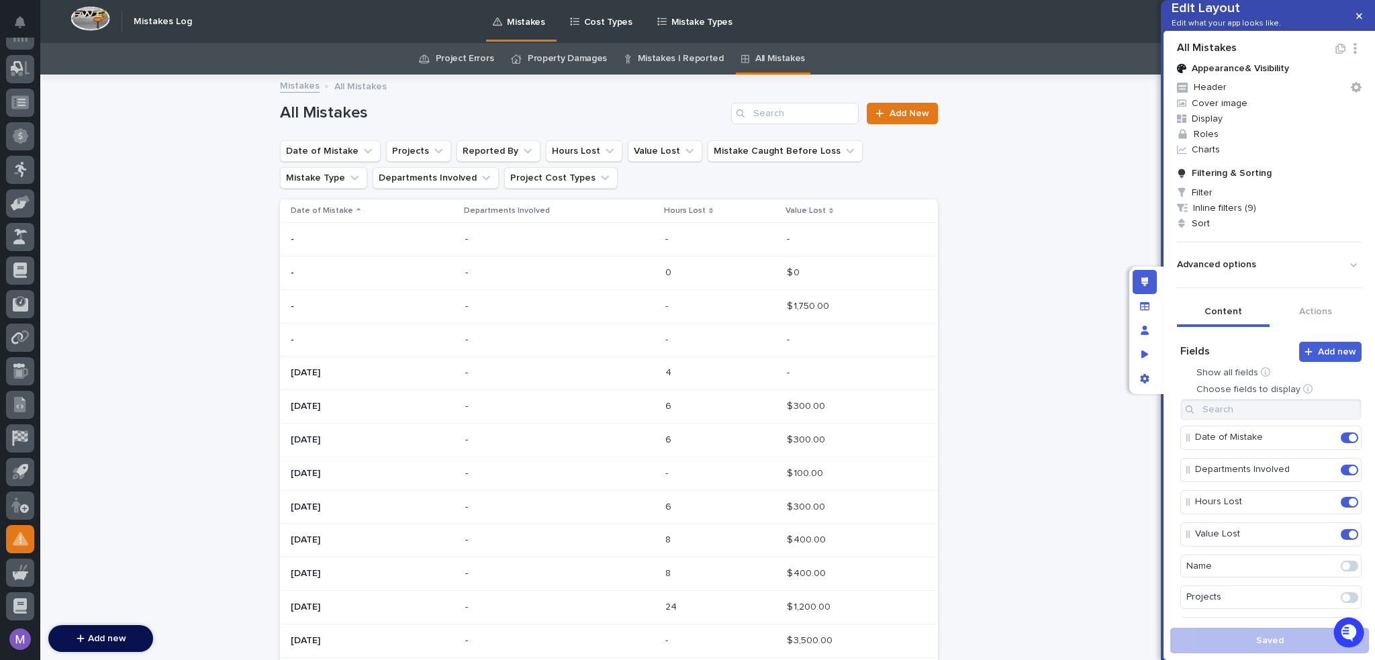
click at [573, 52] on link "Property Damages" at bounding box center [567, 59] width 79 height 32
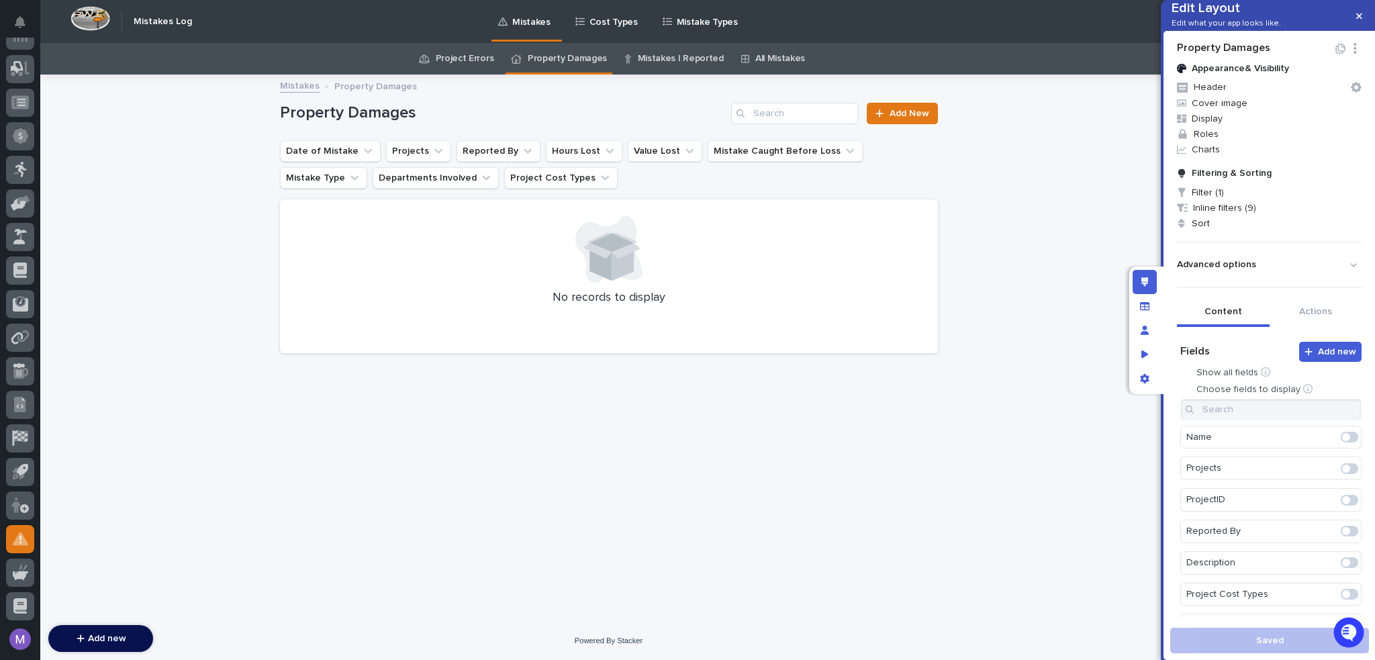
scroll to position [201, 0]
click at [1342, 589] on span at bounding box center [1346, 585] width 8 height 8
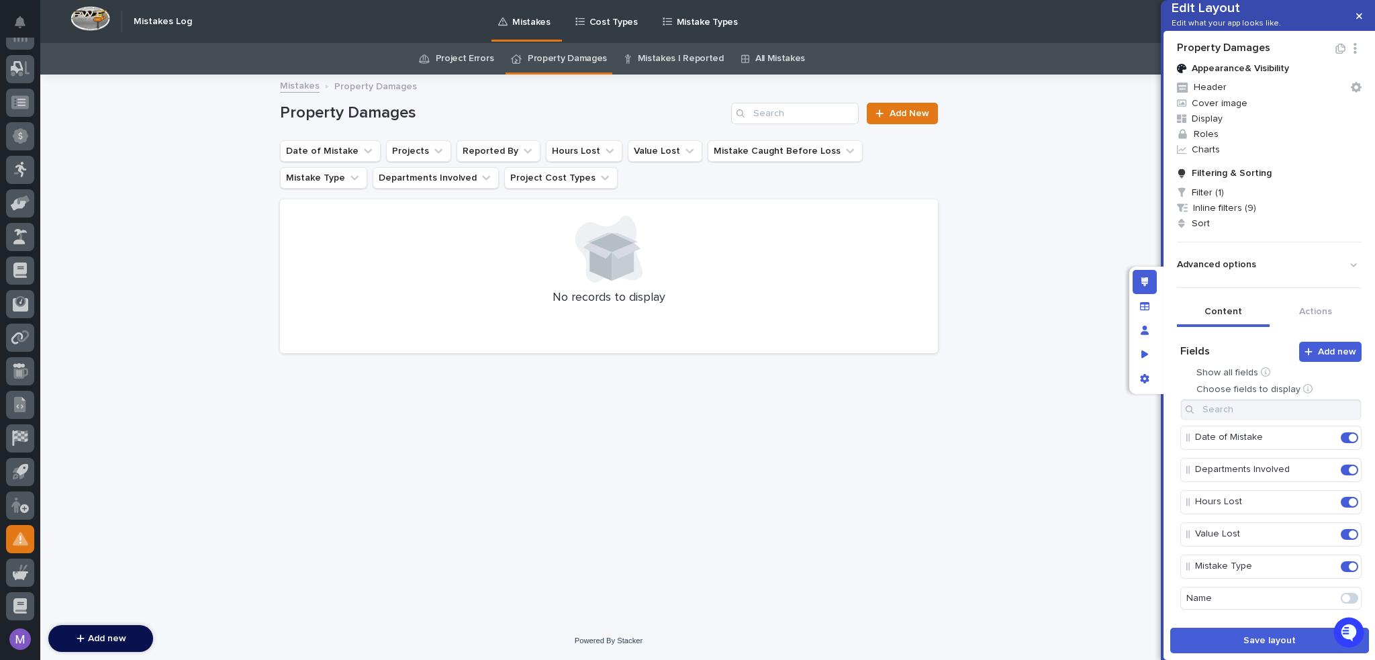
scroll to position [269, 0]
click at [1342, 538] on span at bounding box center [1346, 536] width 8 height 8
click at [1349, 570] on span at bounding box center [1353, 566] width 8 height 8
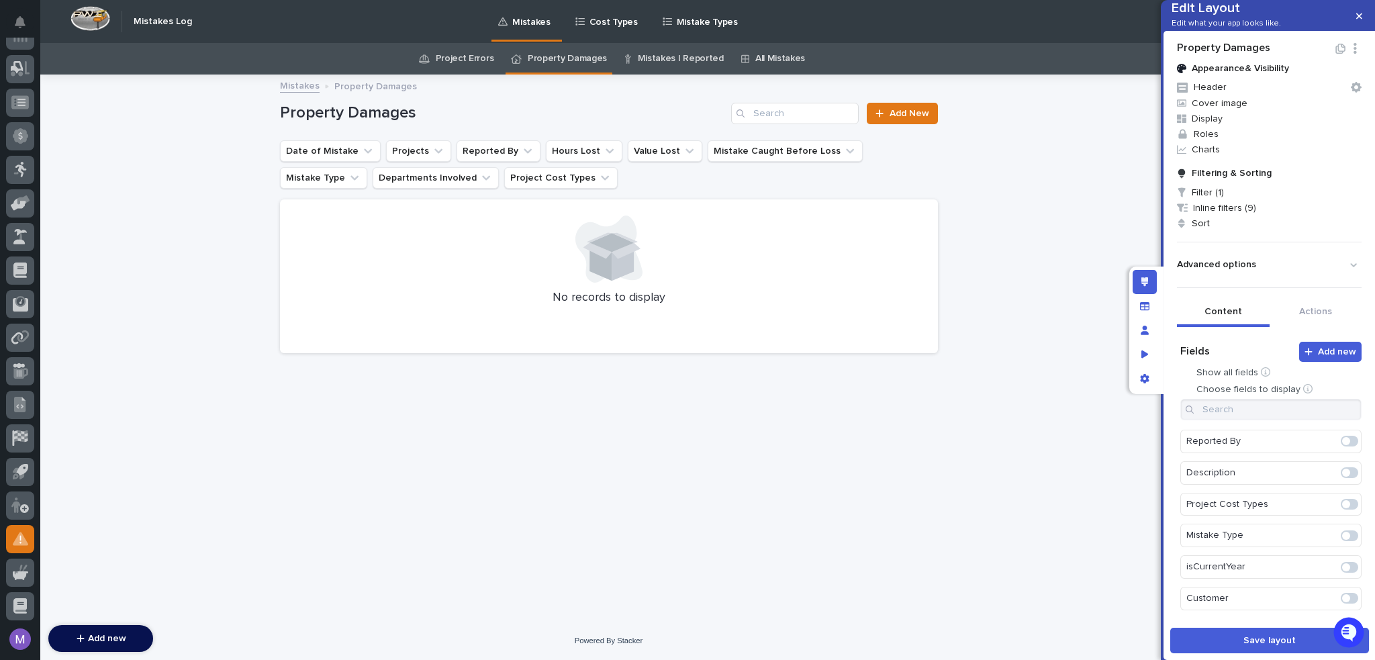
click at [1341, 538] on span at bounding box center [1349, 535] width 17 height 11
click at [1214, 216] on span "Inline filters (9)" at bounding box center [1269, 207] width 195 height 15
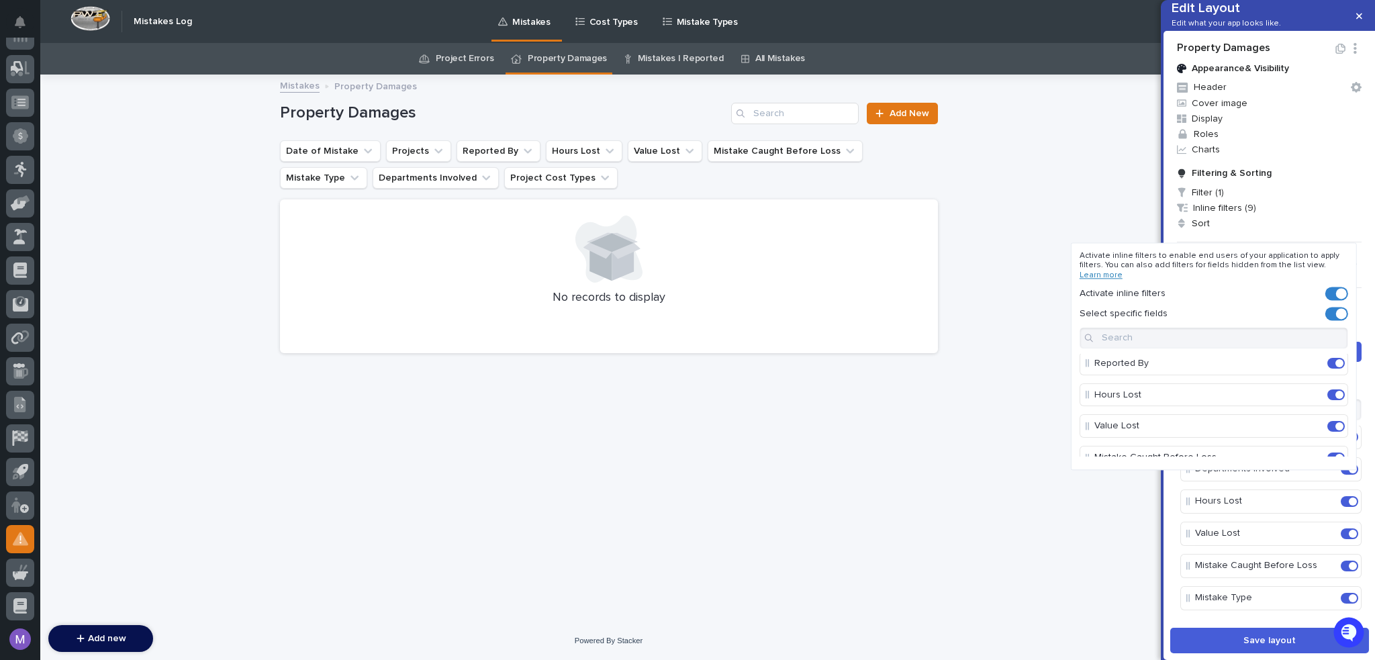
scroll to position [132, 0]
click at [1329, 423] on span at bounding box center [1335, 422] width 17 height 11
click at [1335, 450] on span at bounding box center [1339, 454] width 8 height 8
drag, startPoint x: 1101, startPoint y: 224, endPoint x: 1115, endPoint y: 274, distance: 52.3
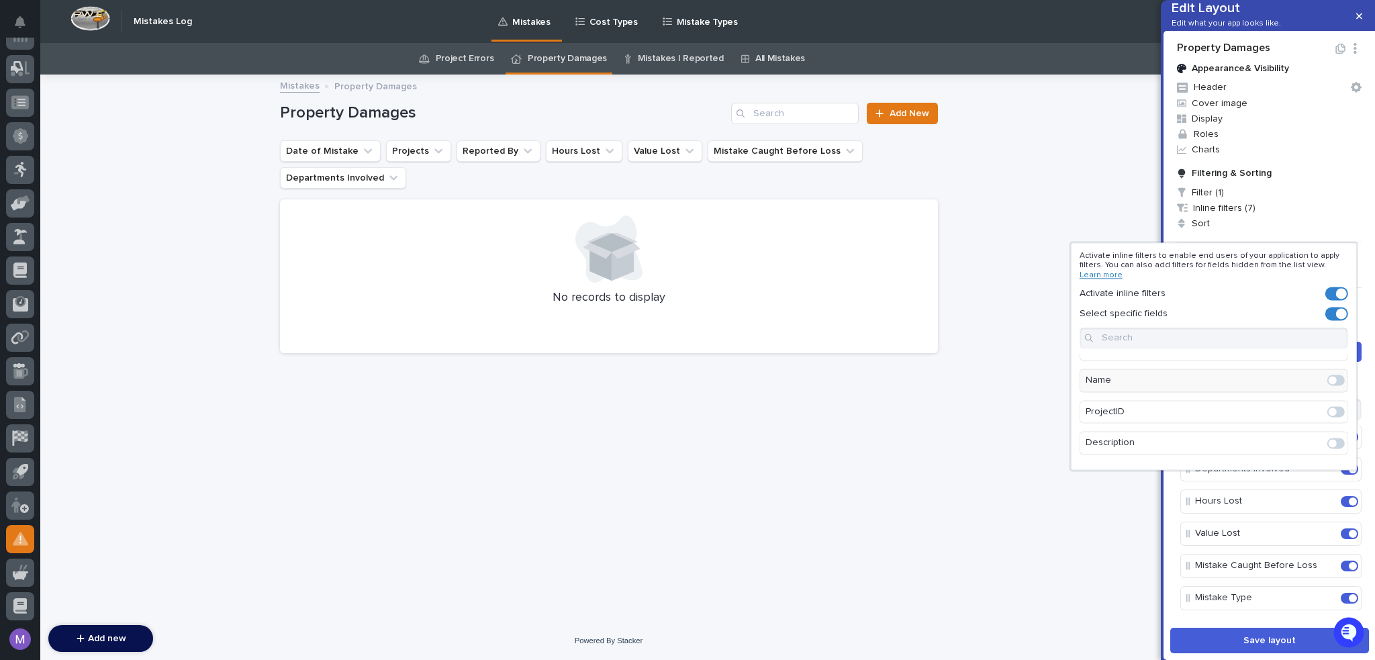
click at [1101, 224] on div at bounding box center [687, 330] width 1375 height 660
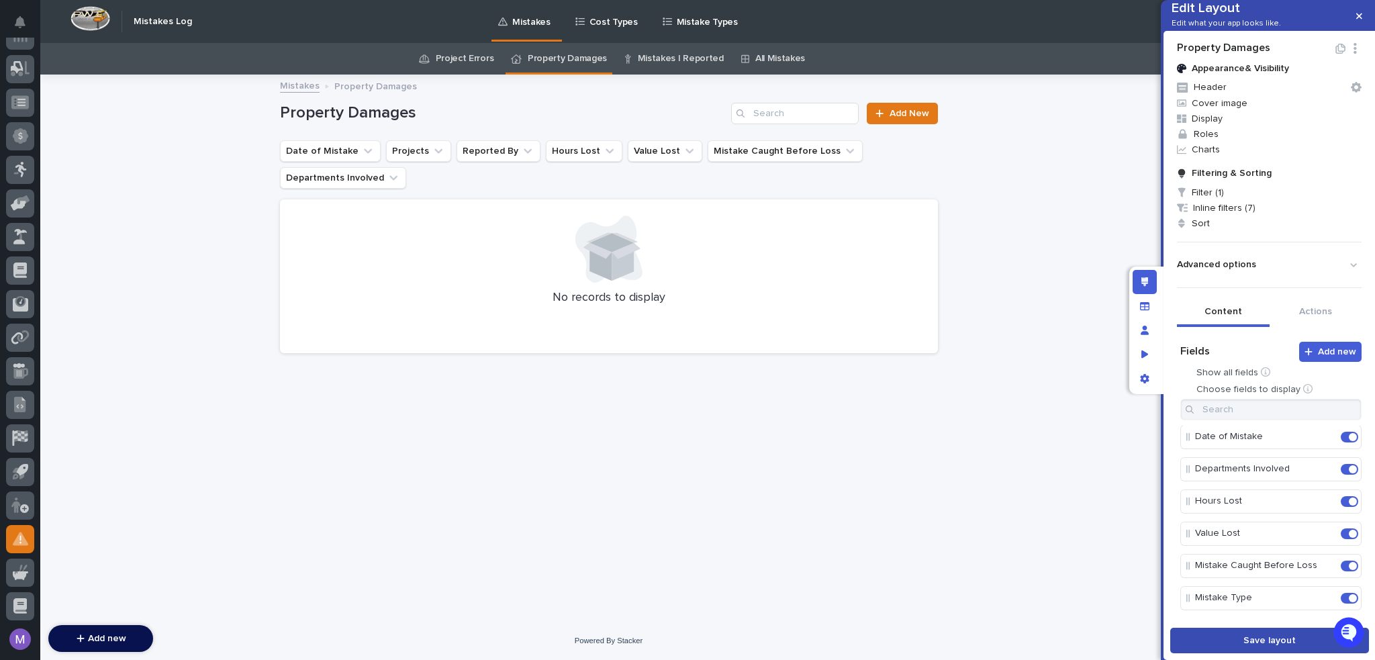
click at [1233, 644] on button "Save layout" at bounding box center [1269, 641] width 199 height 26
click at [914, 120] on link "Add New" at bounding box center [902, 113] width 70 height 21
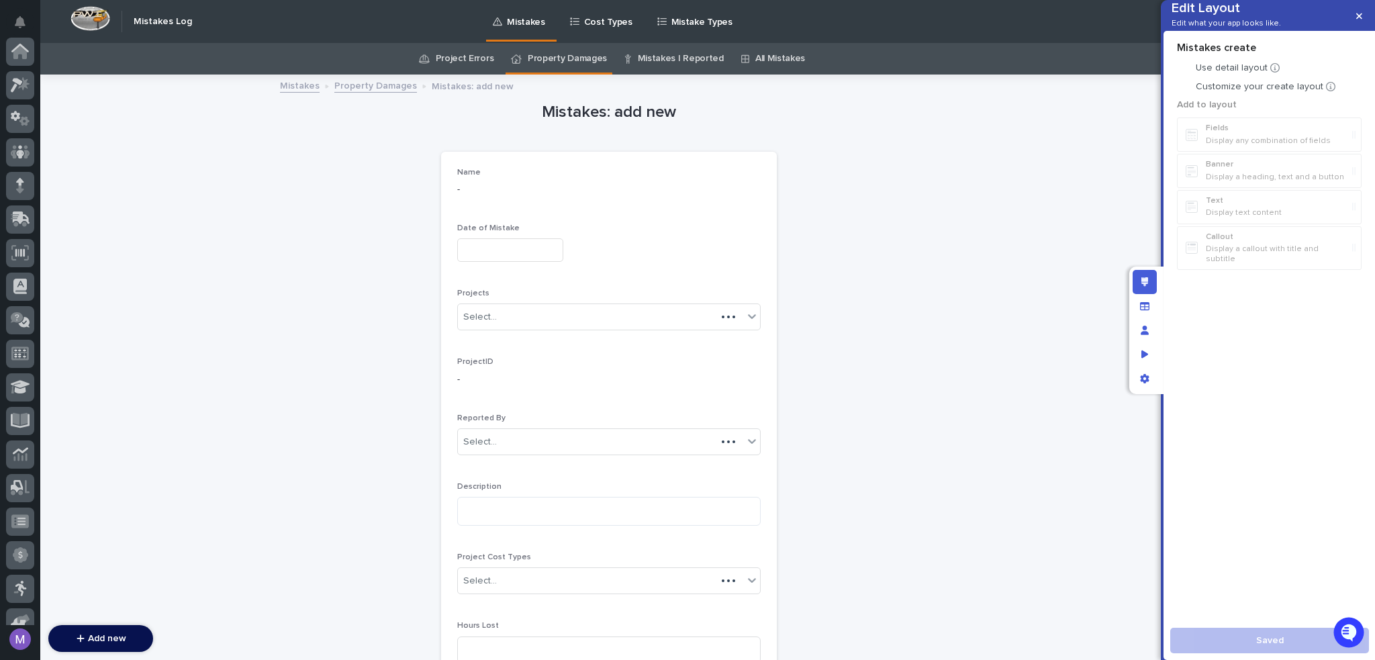
scroll to position [419, 0]
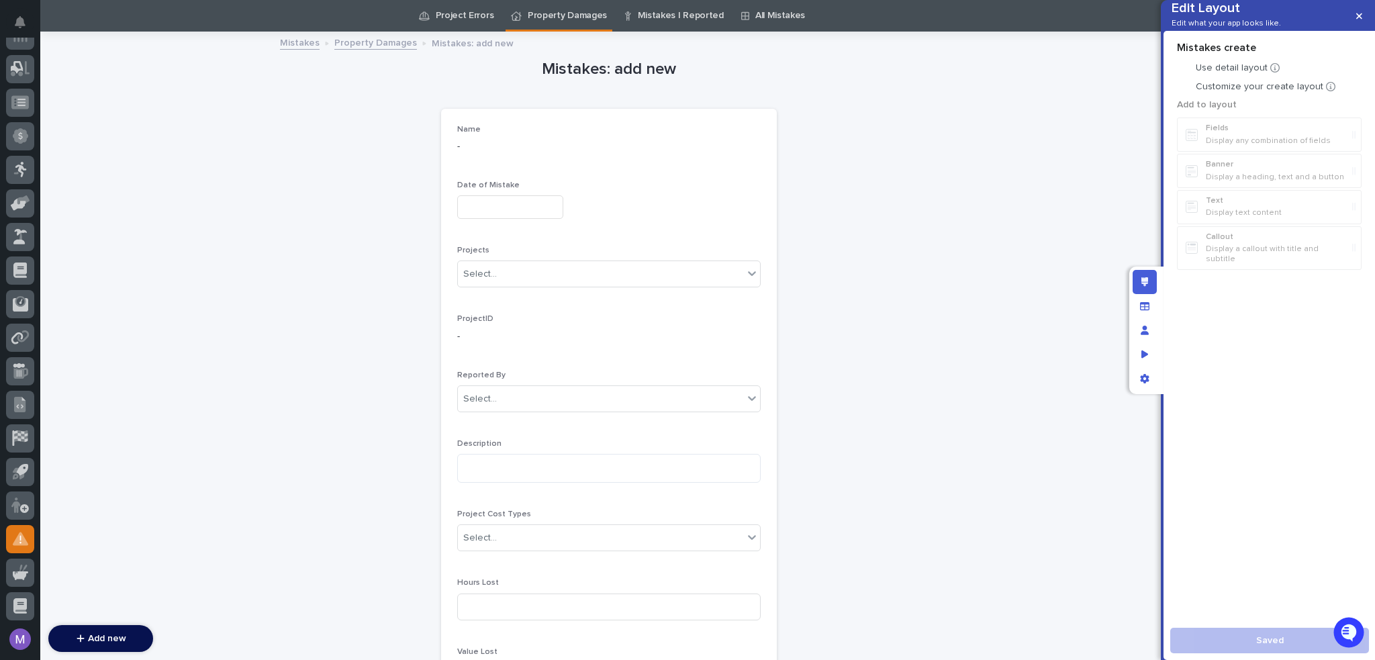
click at [544, 132] on p "Name" at bounding box center [608, 129] width 303 height 9
click at [1210, 93] on p "Customize your create layout" at bounding box center [1260, 86] width 128 height 11
click at [712, 152] on p "-" at bounding box center [608, 147] width 303 height 14
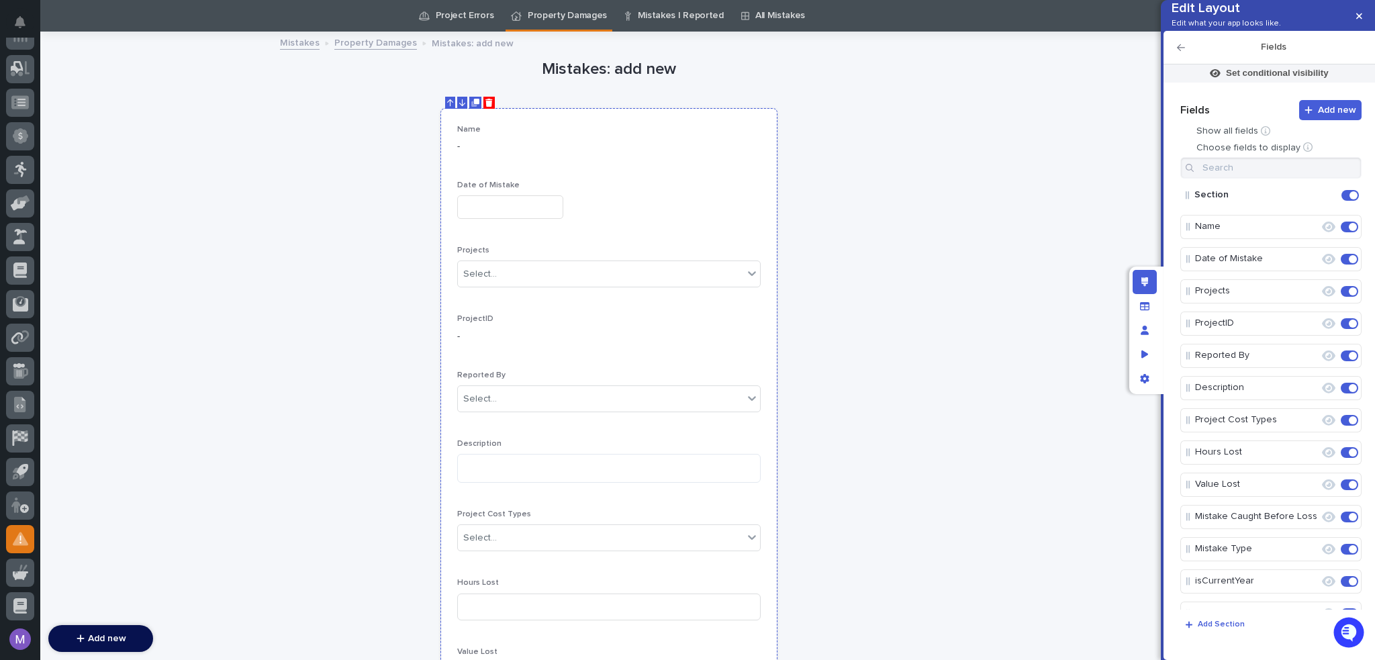
click at [485, 105] on icon "Delete" at bounding box center [488, 103] width 7 height 8
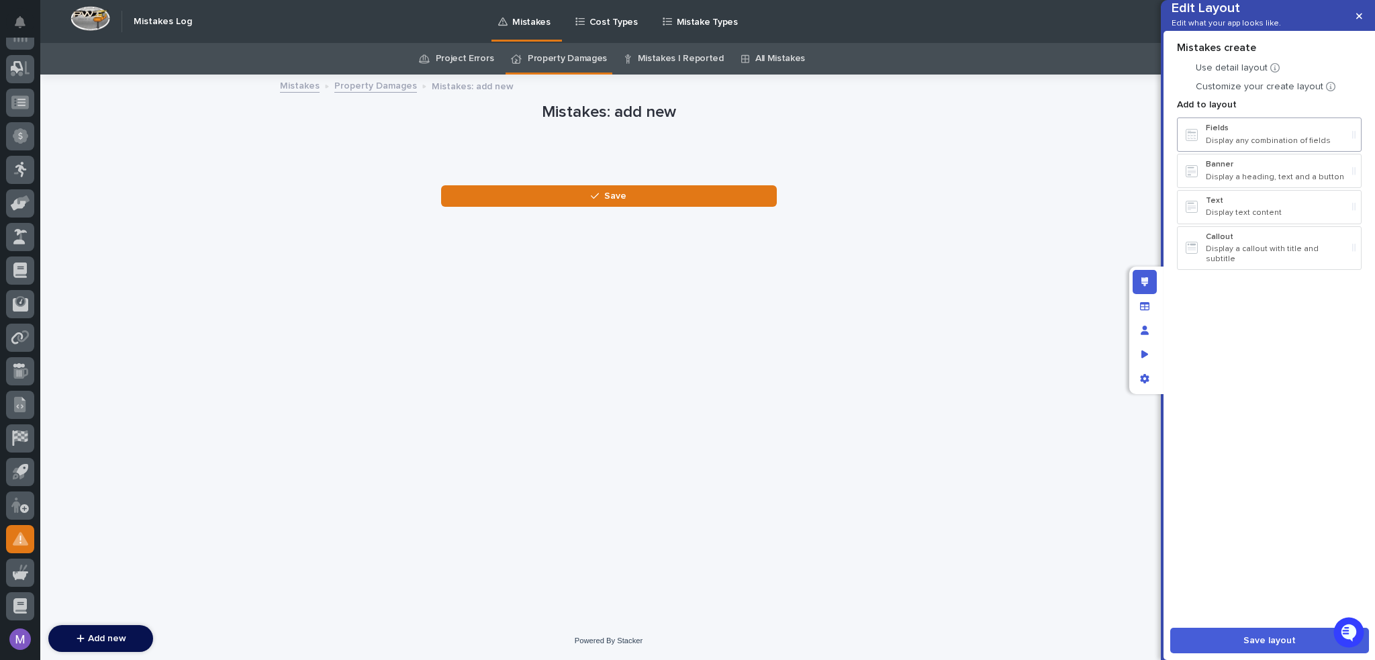
click at [1270, 146] on div "Fields Display any combination of fields" at bounding box center [1276, 135] width 141 height 22
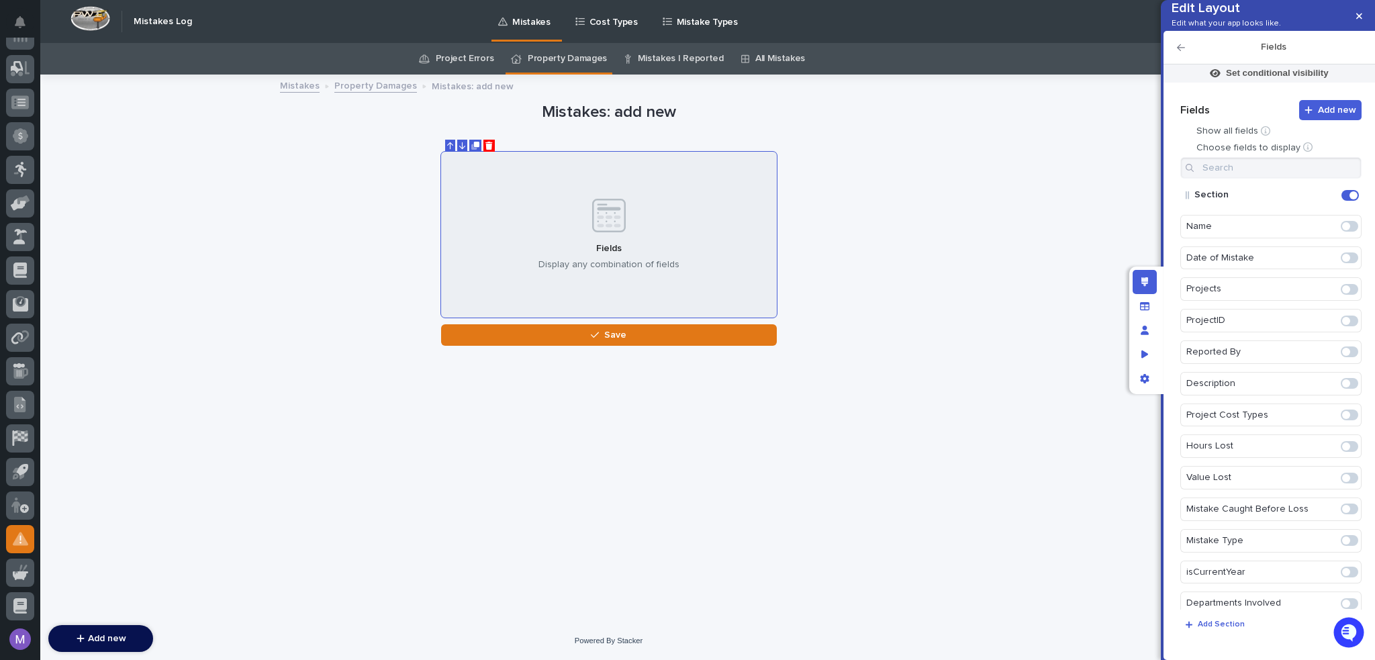
click at [1343, 263] on span at bounding box center [1349, 257] width 17 height 11
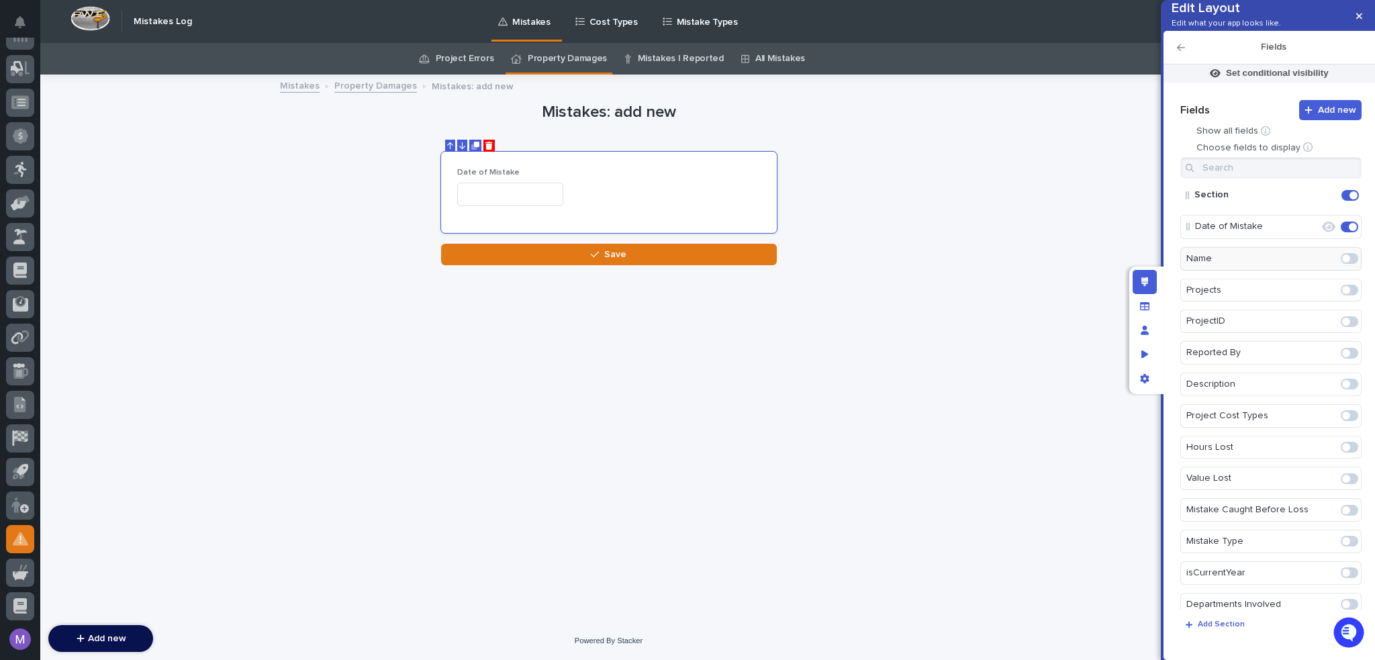
click at [1342, 545] on span at bounding box center [1346, 541] width 8 height 8
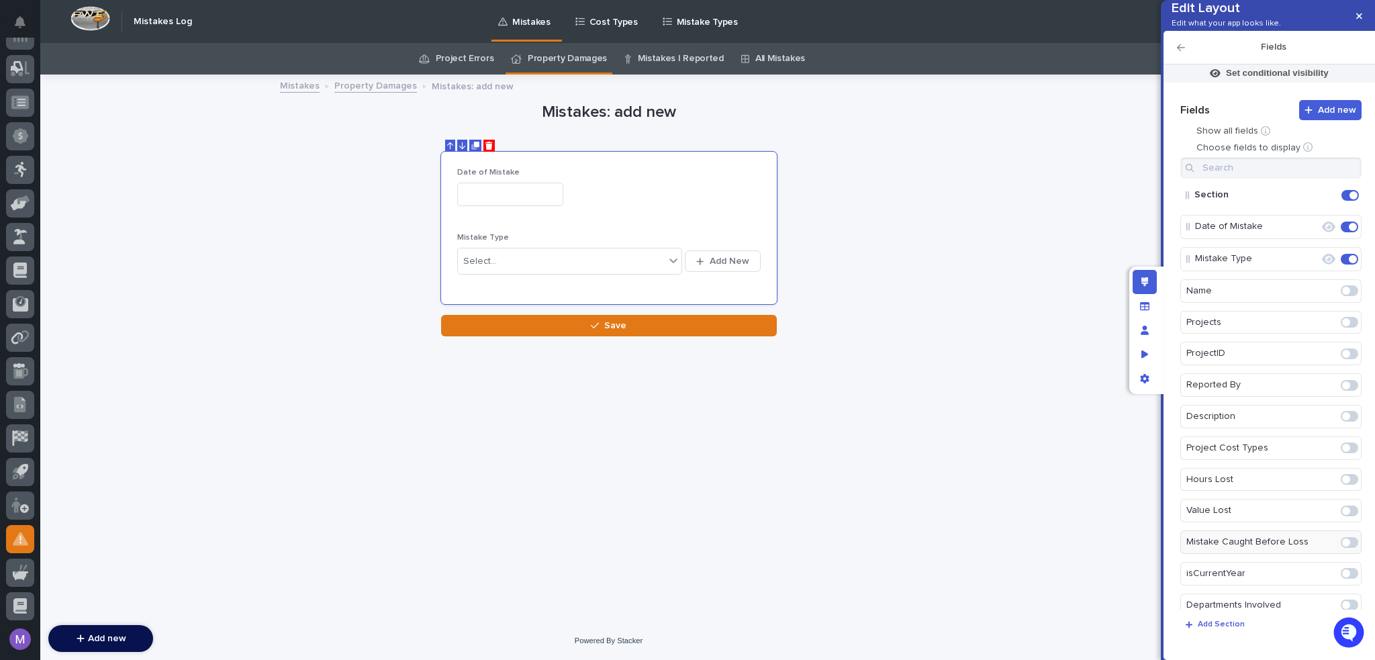
click at [1342, 326] on span at bounding box center [1346, 322] width 8 height 8
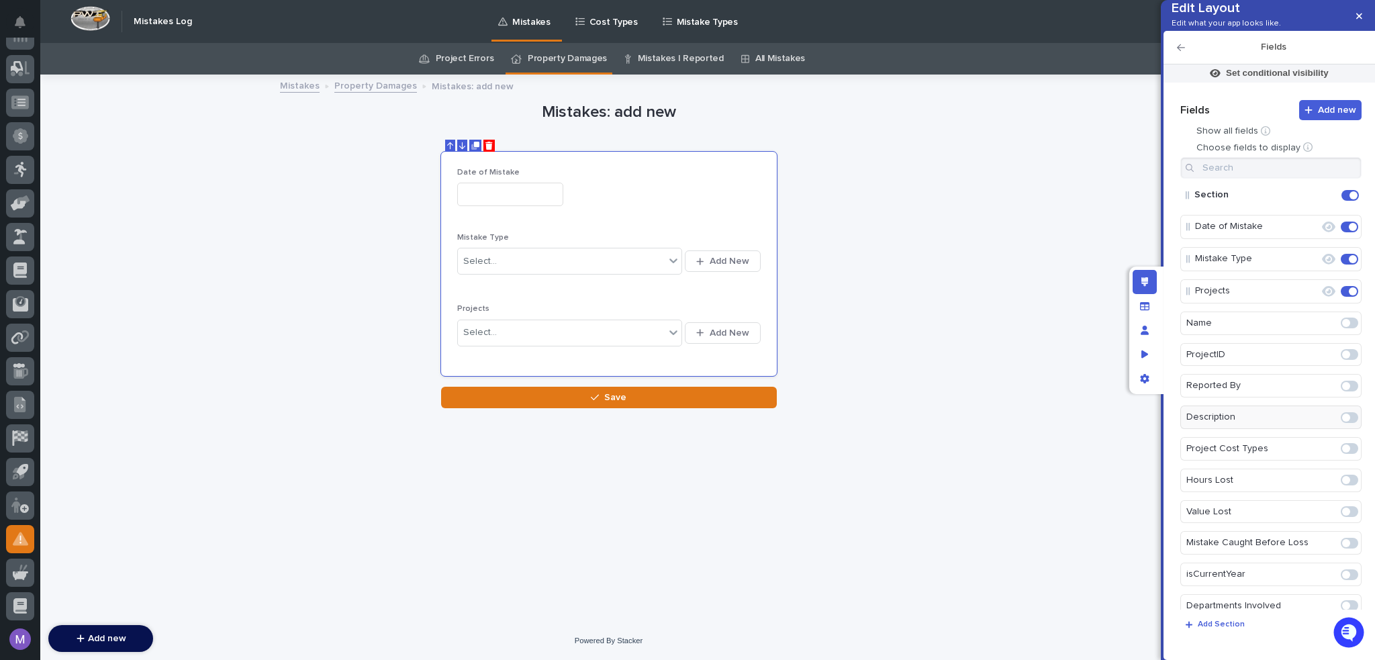
click at [1343, 428] on div at bounding box center [1349, 417] width 23 height 21
click at [1343, 423] on span at bounding box center [1349, 417] width 17 height 11
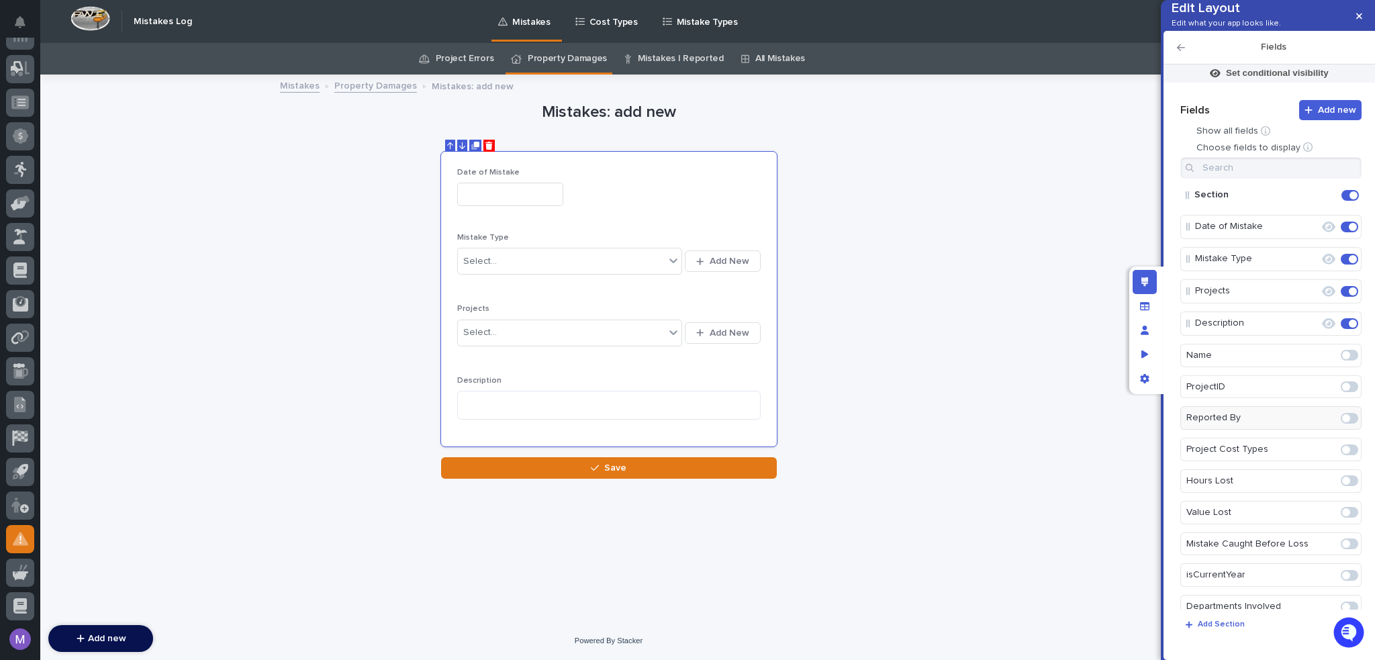
click at [1345, 424] on span at bounding box center [1349, 418] width 17 height 11
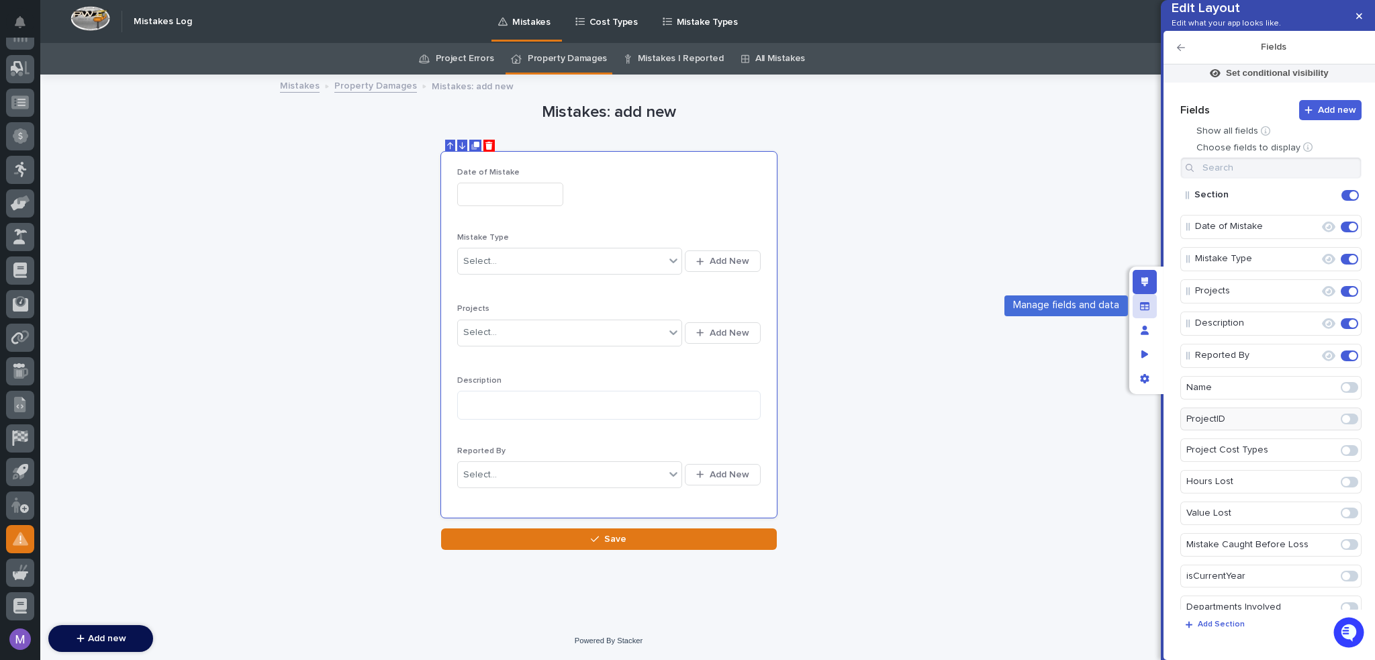
click at [1152, 309] on div "Manage fields and data" at bounding box center [1145, 306] width 24 height 24
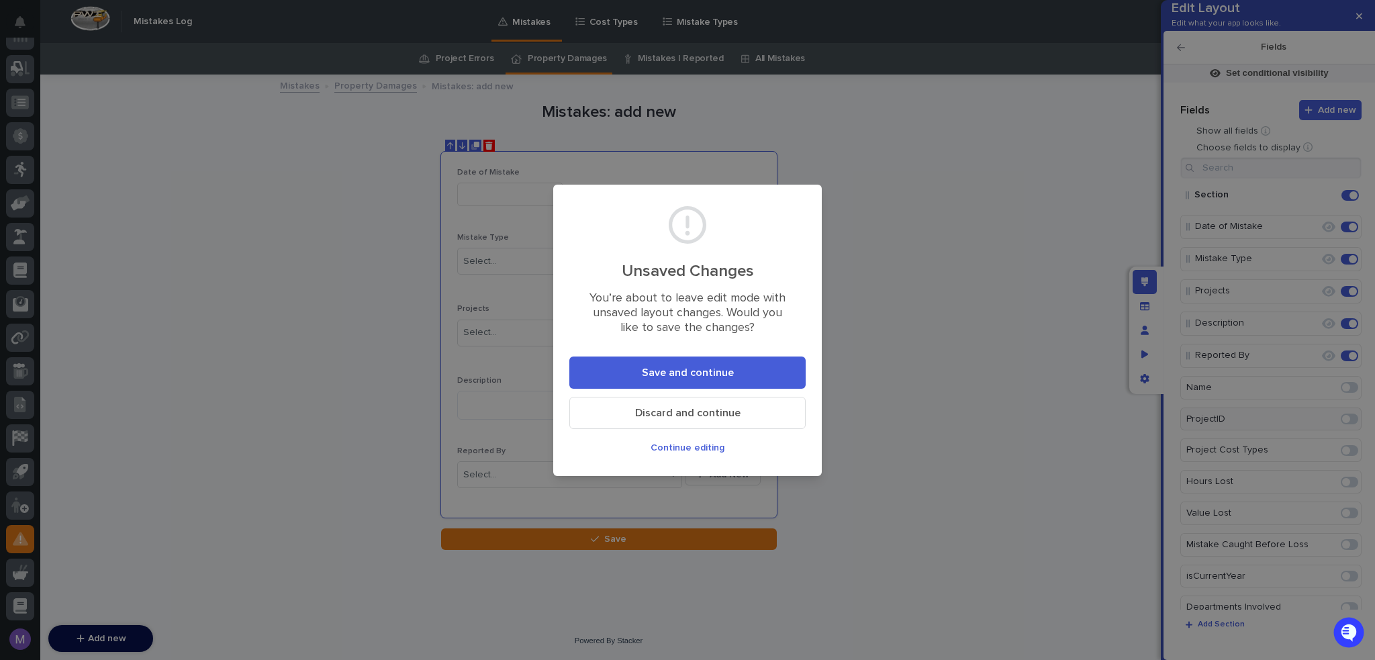
click at [758, 372] on button "Save and continue" at bounding box center [687, 372] width 236 height 32
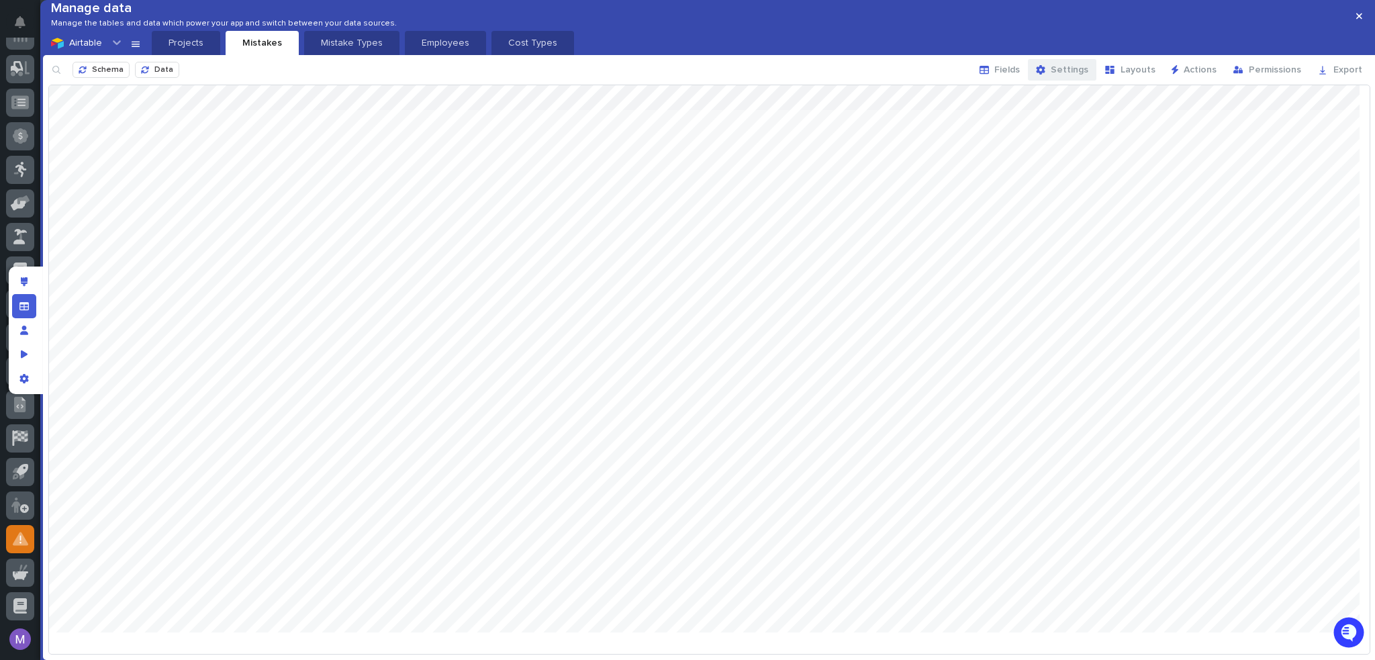
click at [1051, 75] on div "button" at bounding box center [1043, 69] width 15 height 9
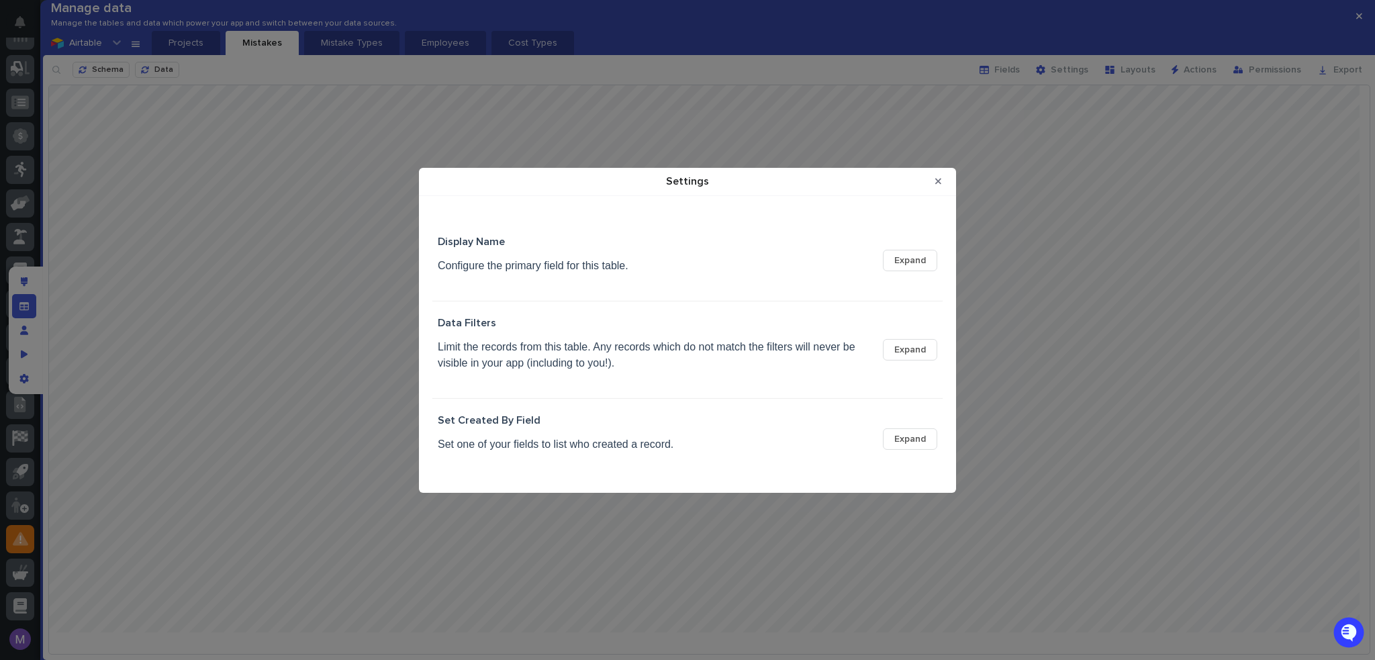
click at [906, 438] on span "Expand" at bounding box center [910, 438] width 32 height 9
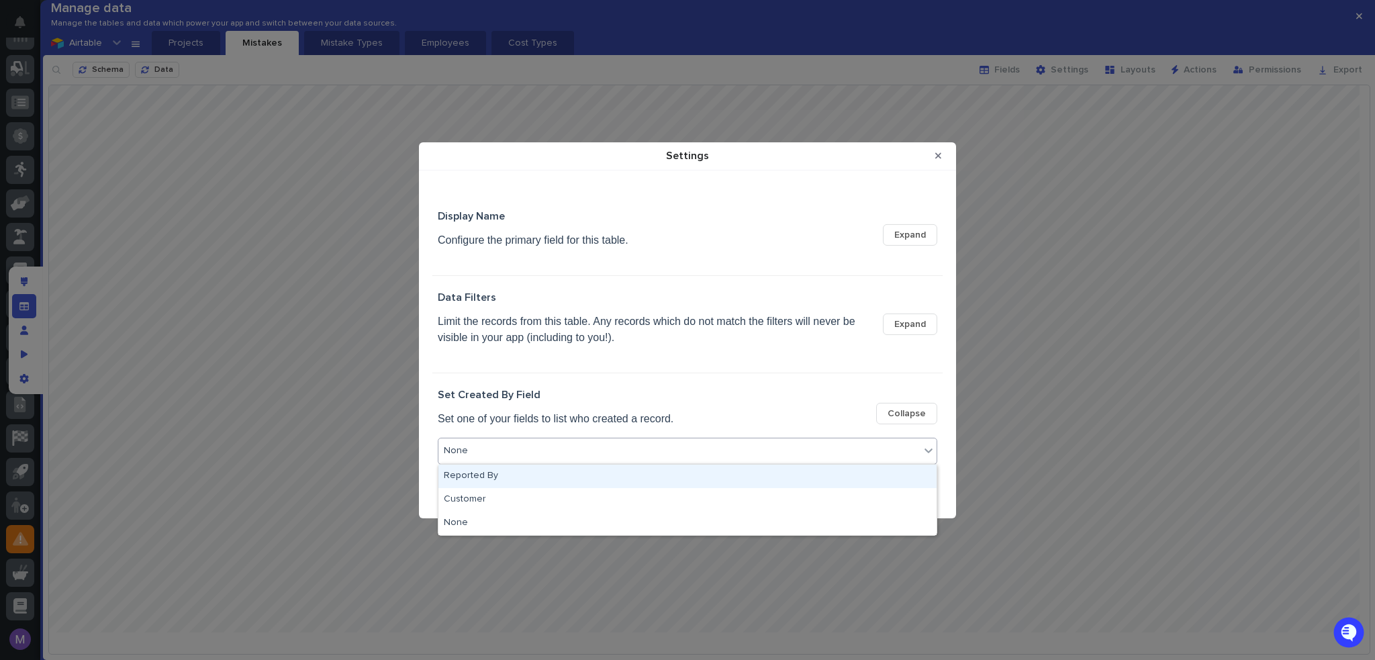
click at [553, 450] on div "None" at bounding box center [678, 450] width 481 height 19
click at [512, 483] on div "Reported By" at bounding box center [687, 476] width 498 height 23
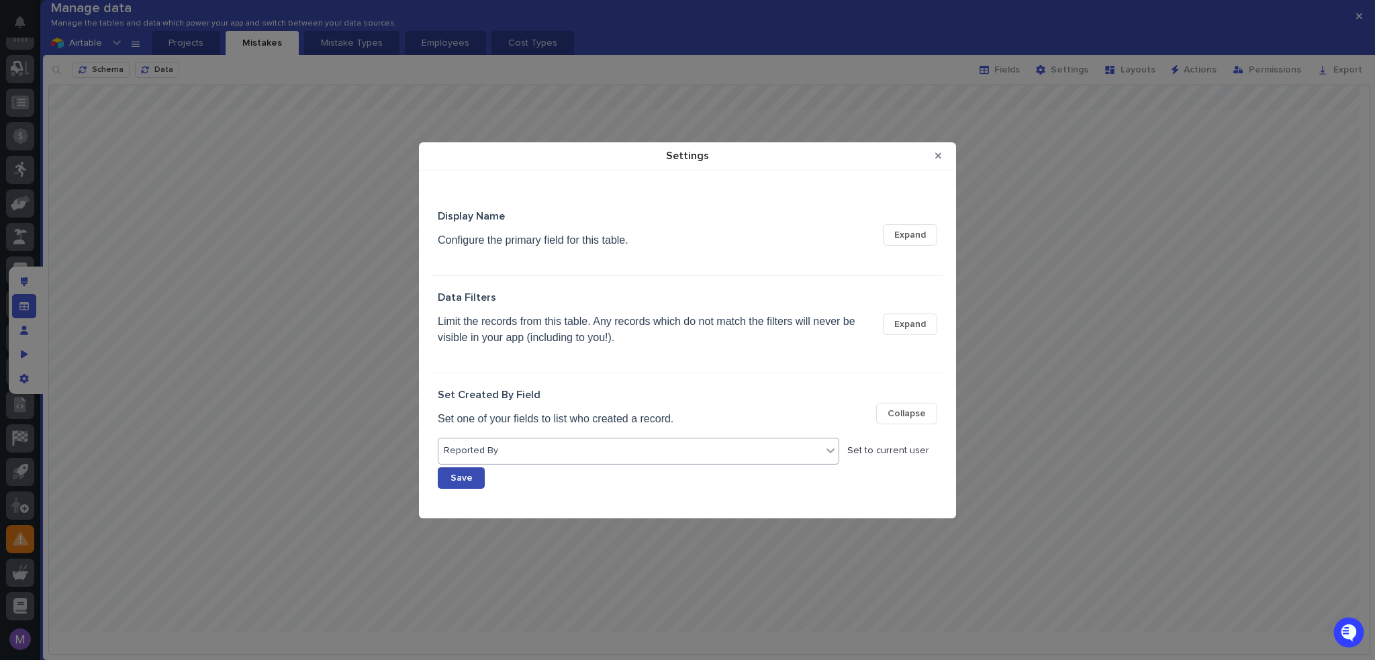
click at [477, 481] on button "Save" at bounding box center [461, 477] width 47 height 21
drag, startPoint x: 937, startPoint y: 160, endPoint x: 924, endPoint y: 163, distance: 12.5
click at [937, 159] on icon "Close Modal" at bounding box center [938, 155] width 6 height 9
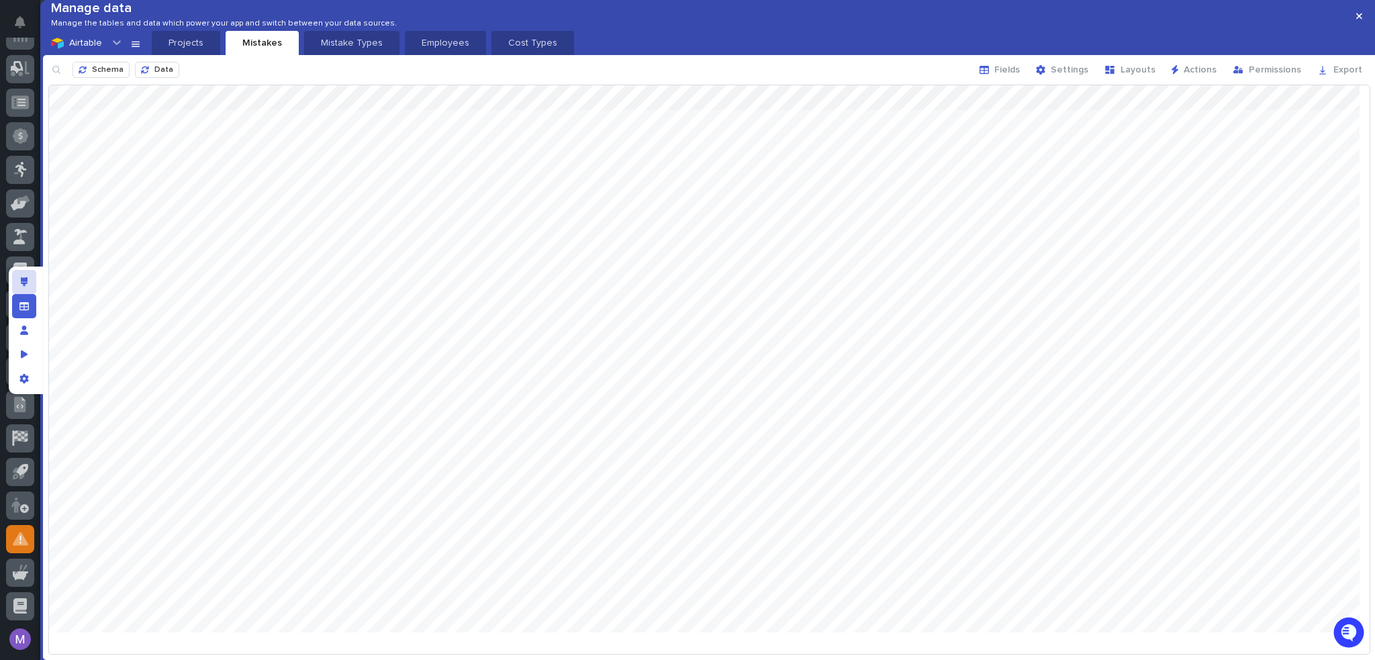
click at [13, 281] on div "Edit layout" at bounding box center [24, 282] width 24 height 24
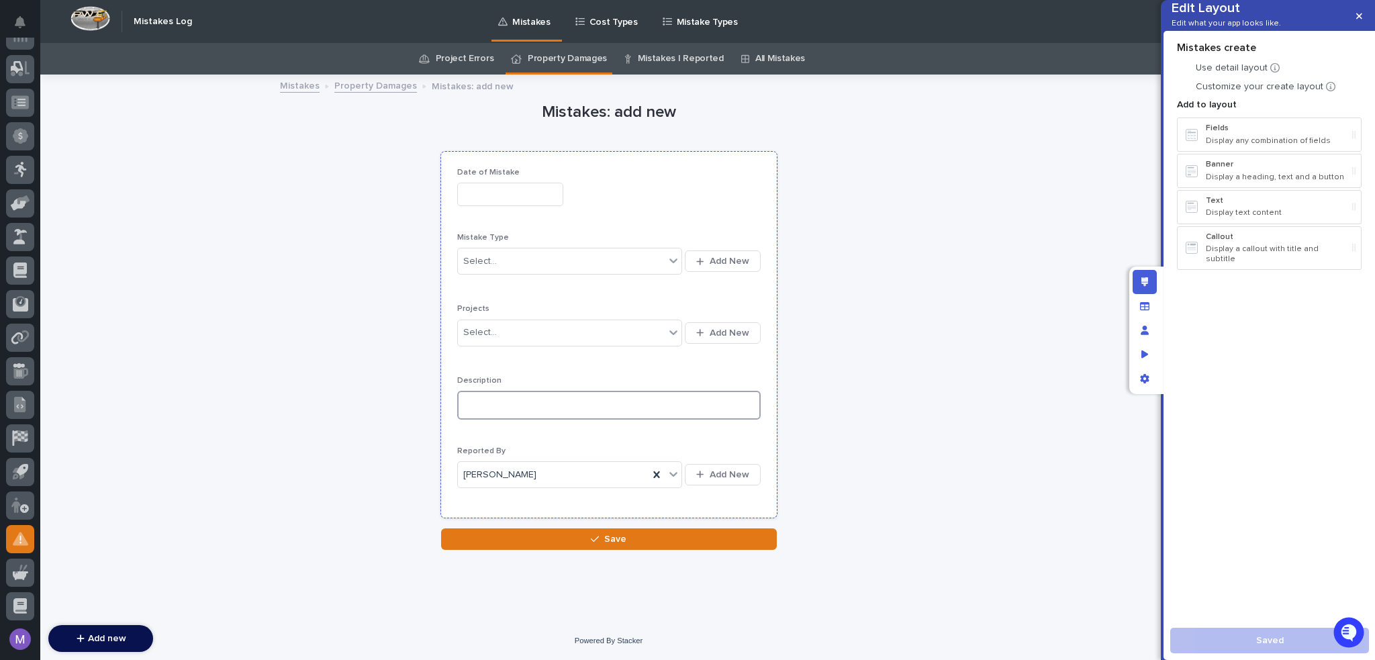
click at [577, 403] on textarea at bounding box center [608, 405] width 303 height 29
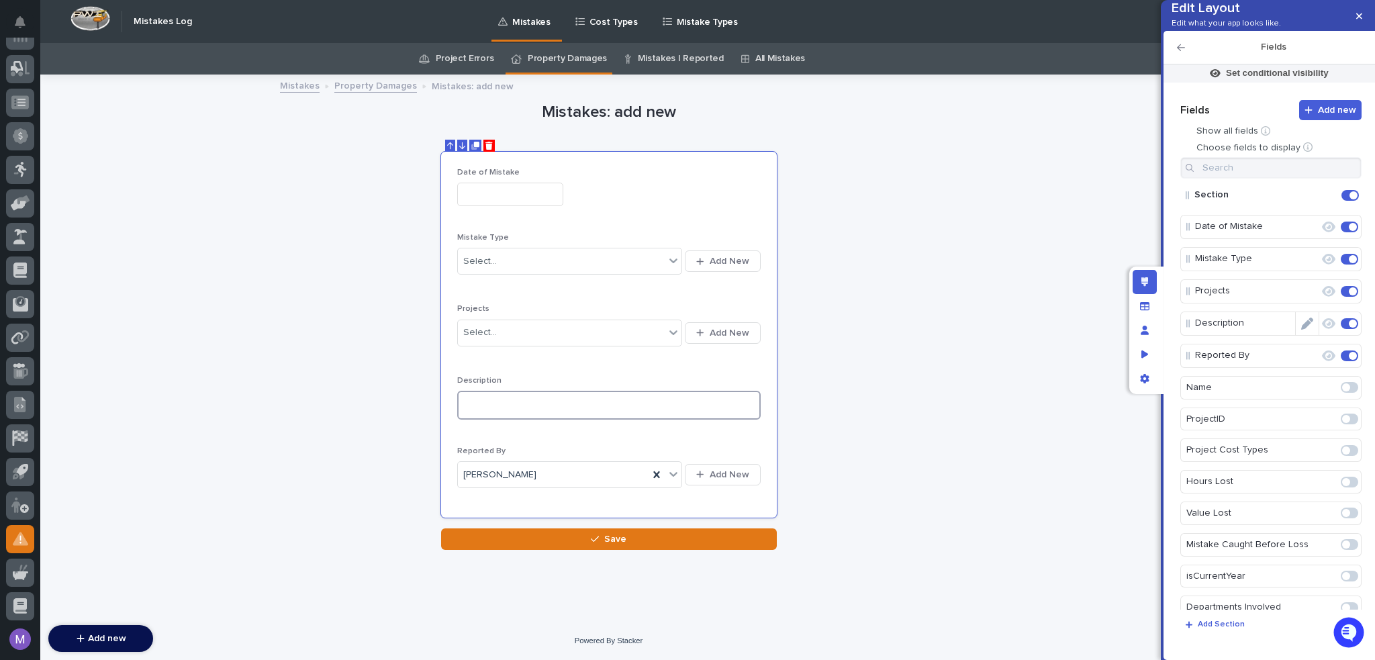
click at [1301, 330] on icon "Edit" at bounding box center [1307, 324] width 12 height 12
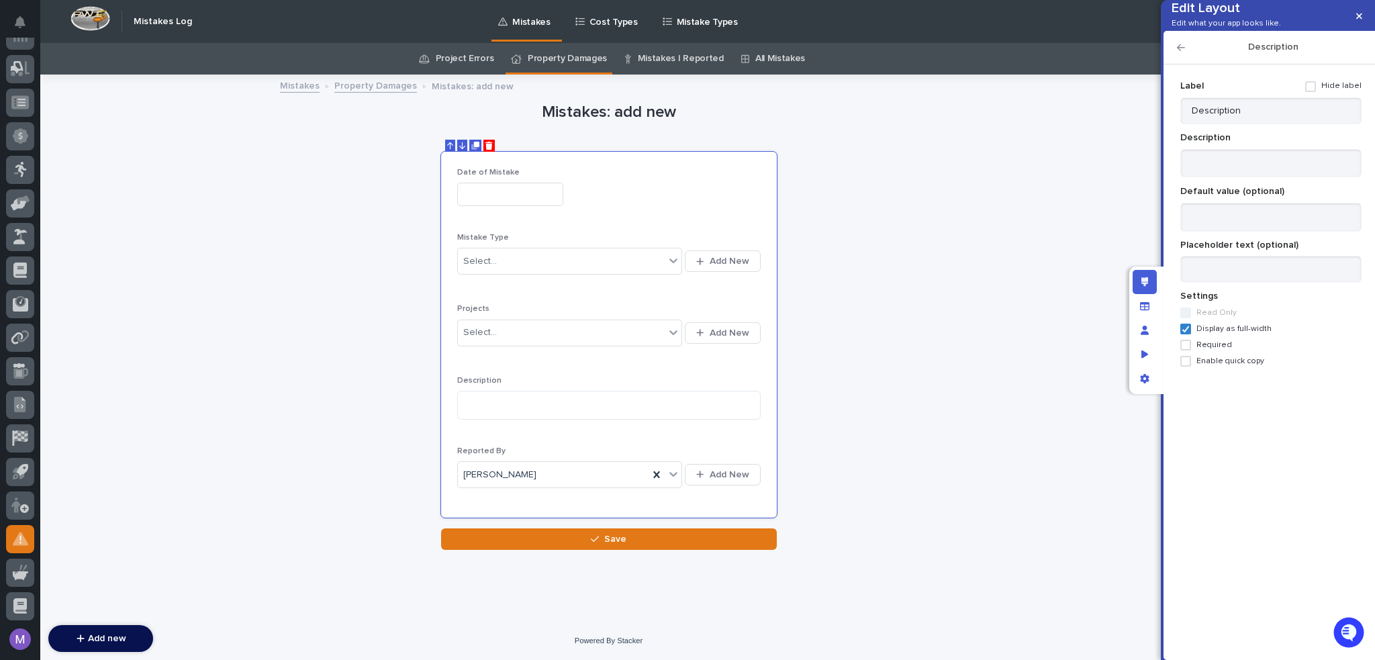
click at [1208, 350] on span "Required" at bounding box center [1214, 344] width 36 height 9
click at [1176, 64] on div "Description" at bounding box center [1268, 48] width 211 height 34
click at [1187, 53] on h2 "Description" at bounding box center [1273, 47] width 177 height 11
click at [1182, 52] on icon "button" at bounding box center [1181, 47] width 8 height 9
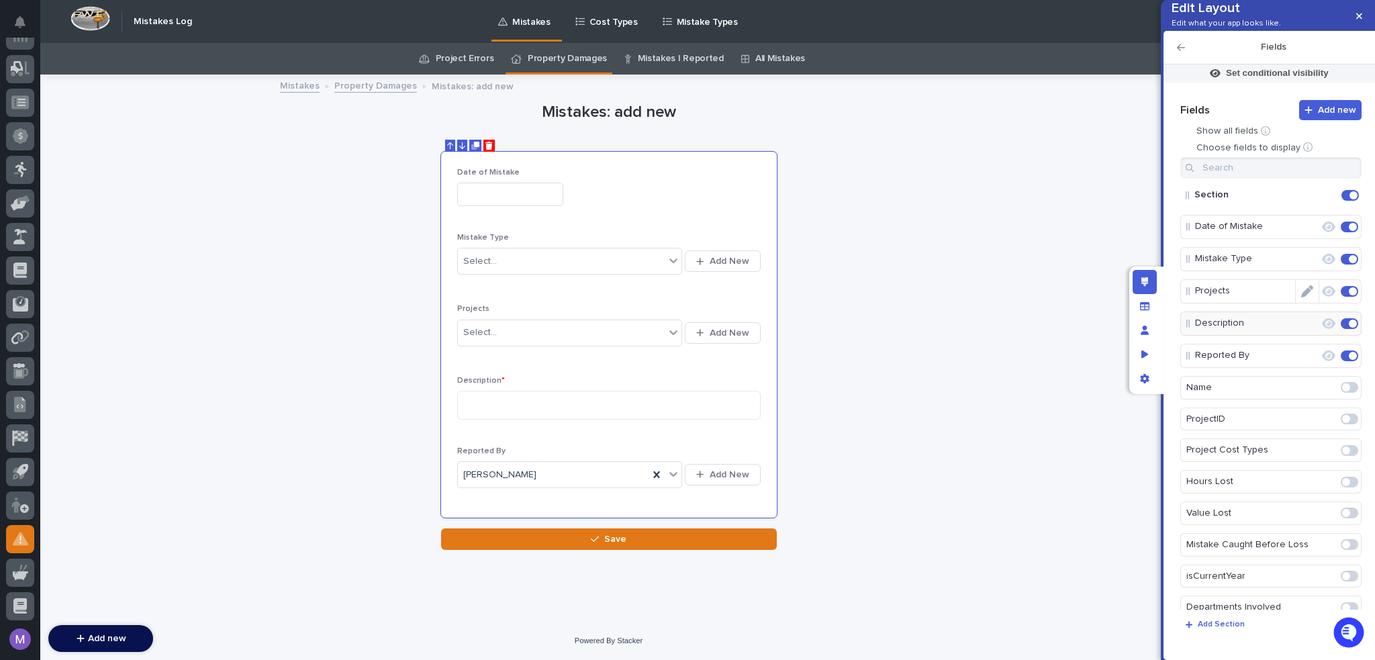
click at [1302, 297] on icon "Edit" at bounding box center [1307, 291] width 12 height 12
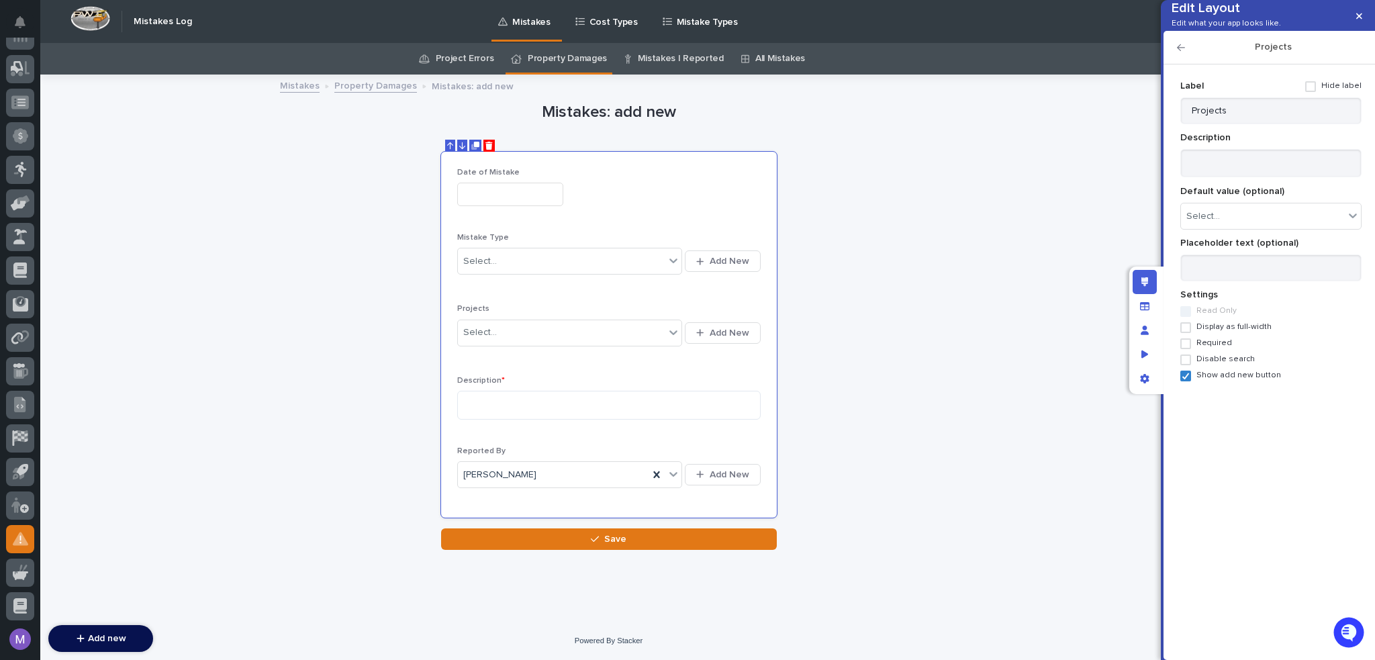
click at [1216, 348] on span "Required" at bounding box center [1214, 342] width 36 height 9
click at [1238, 124] on input "Projects" at bounding box center [1270, 110] width 181 height 27
click at [1184, 379] on icon at bounding box center [1186, 376] width 8 height 7
type input "Project"
click at [1180, 51] on icon "button" at bounding box center [1181, 47] width 8 height 7
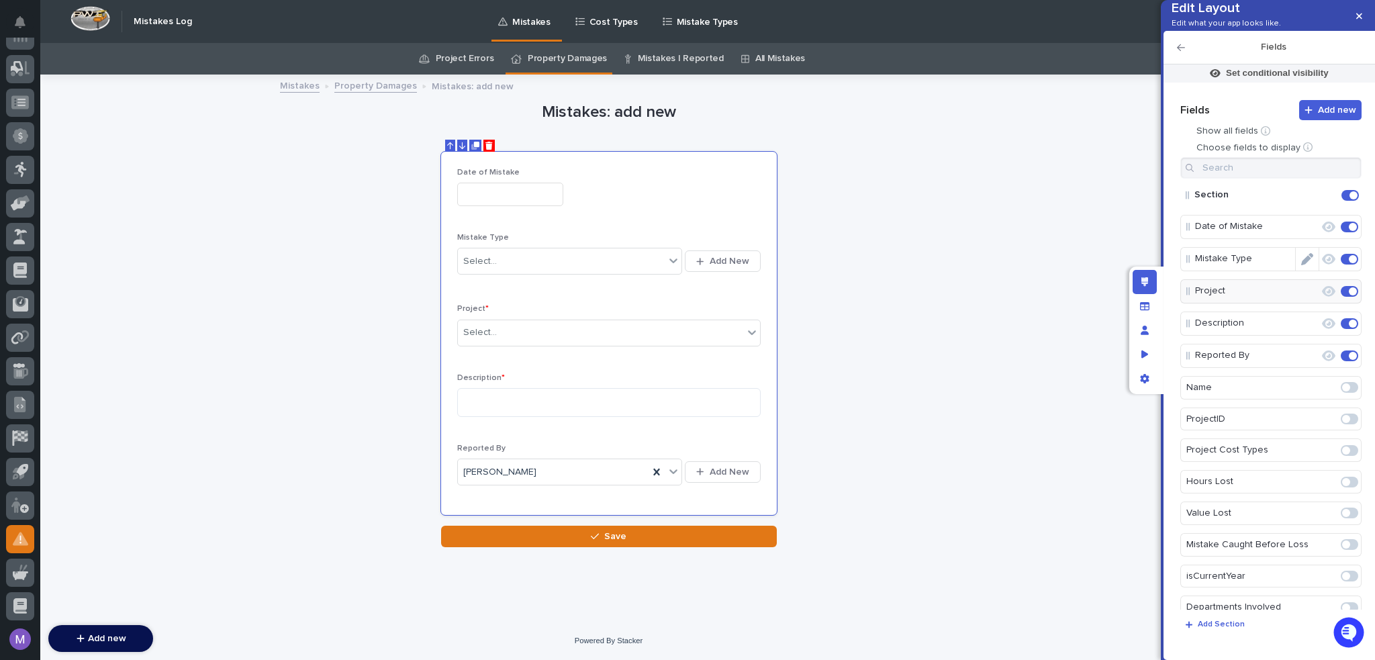
click at [1301, 265] on icon "Edit" at bounding box center [1307, 259] width 12 height 12
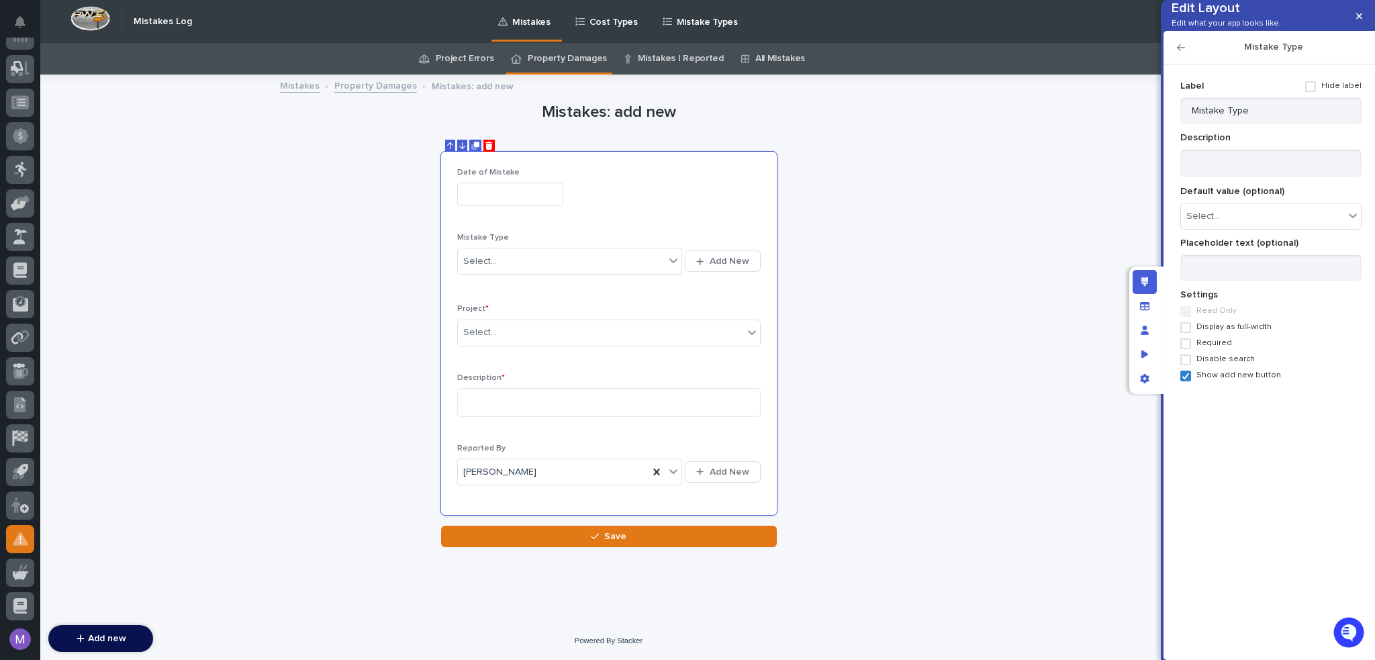
click at [1210, 348] on span "Required" at bounding box center [1214, 342] width 36 height 9
click at [1183, 52] on icon "button" at bounding box center [1181, 47] width 8 height 9
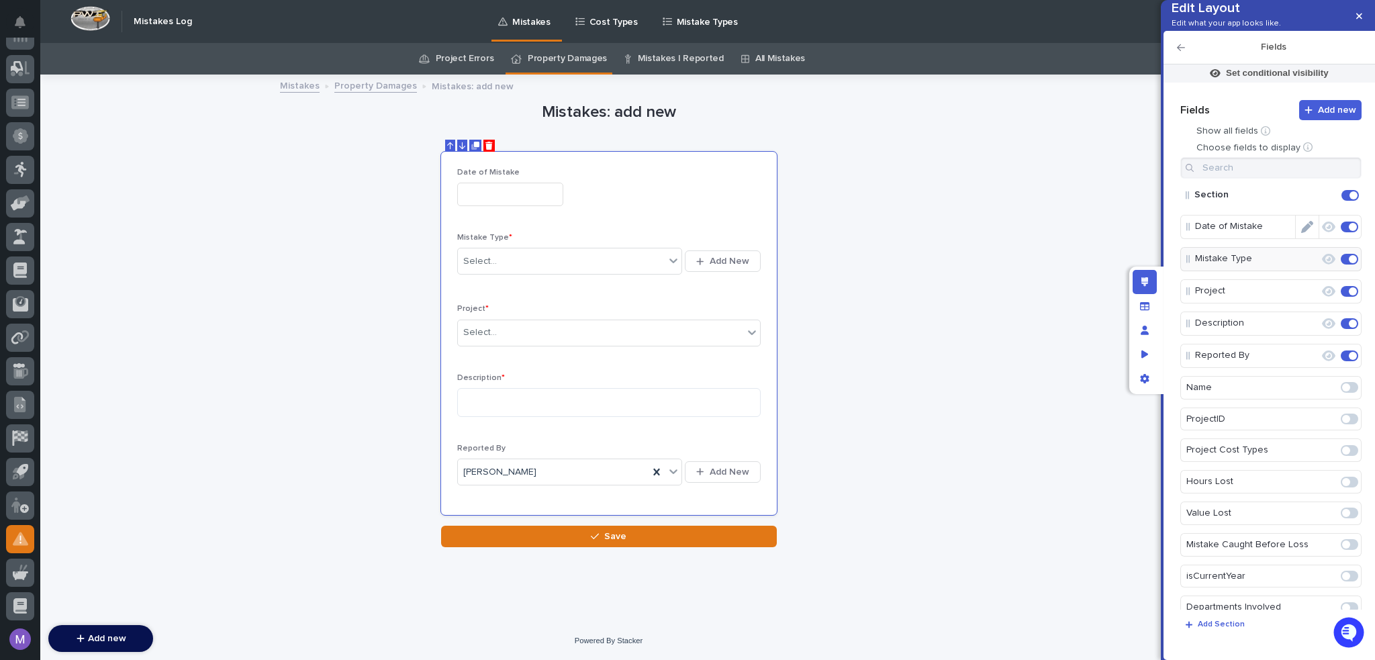
click at [1302, 233] on icon "Edit" at bounding box center [1307, 227] width 12 height 12
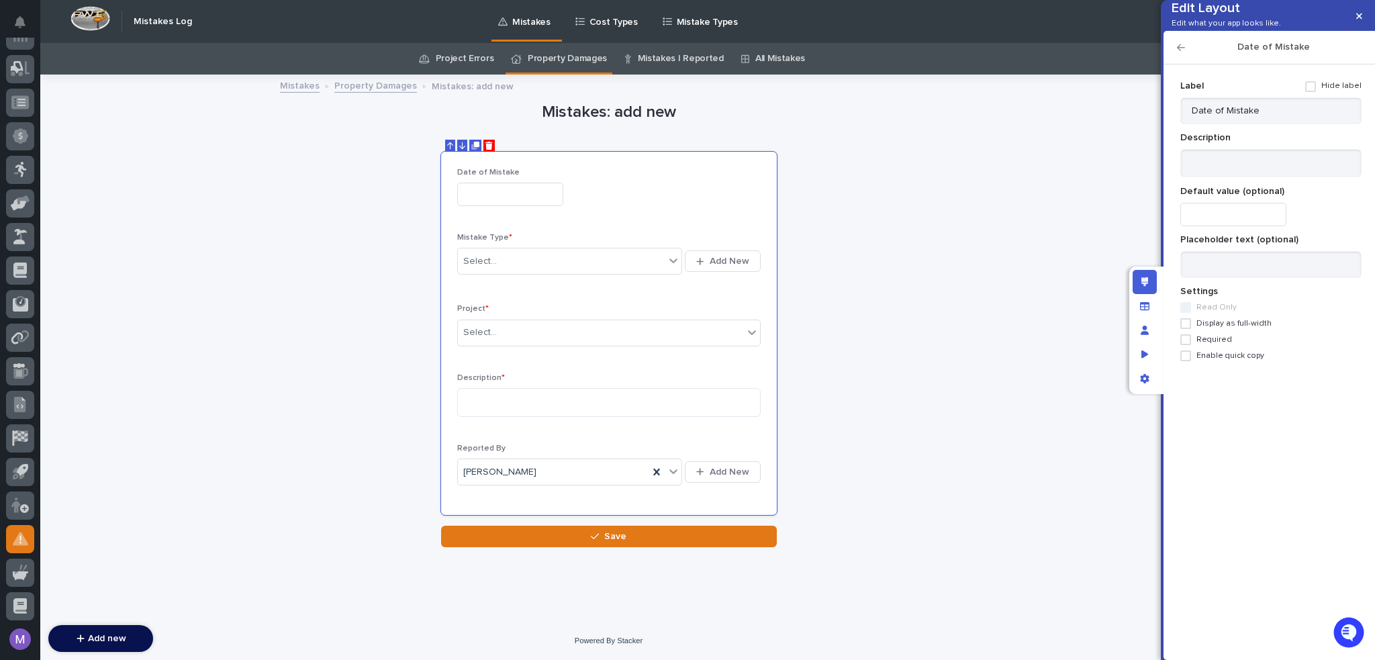
click at [1205, 344] on span "Required" at bounding box center [1214, 339] width 36 height 9
click at [1182, 52] on icon "button" at bounding box center [1181, 47] width 8 height 9
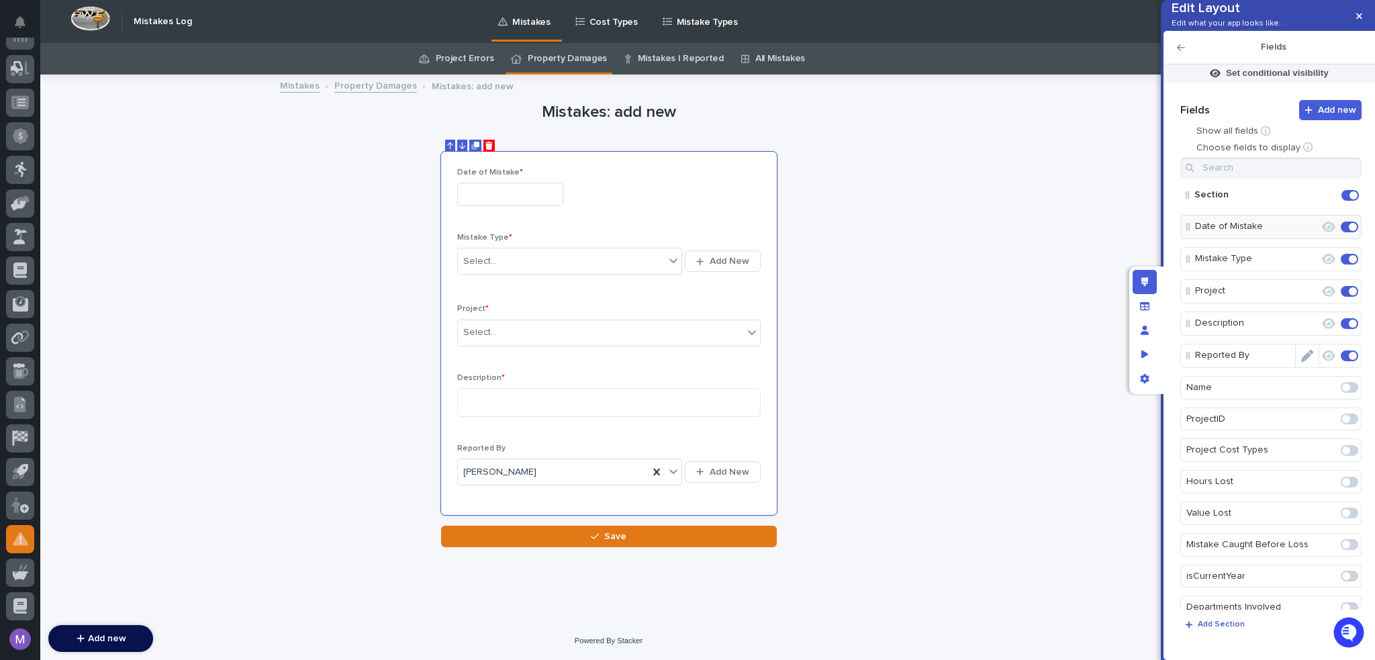
click at [1302, 362] on icon "Edit" at bounding box center [1307, 356] width 12 height 12
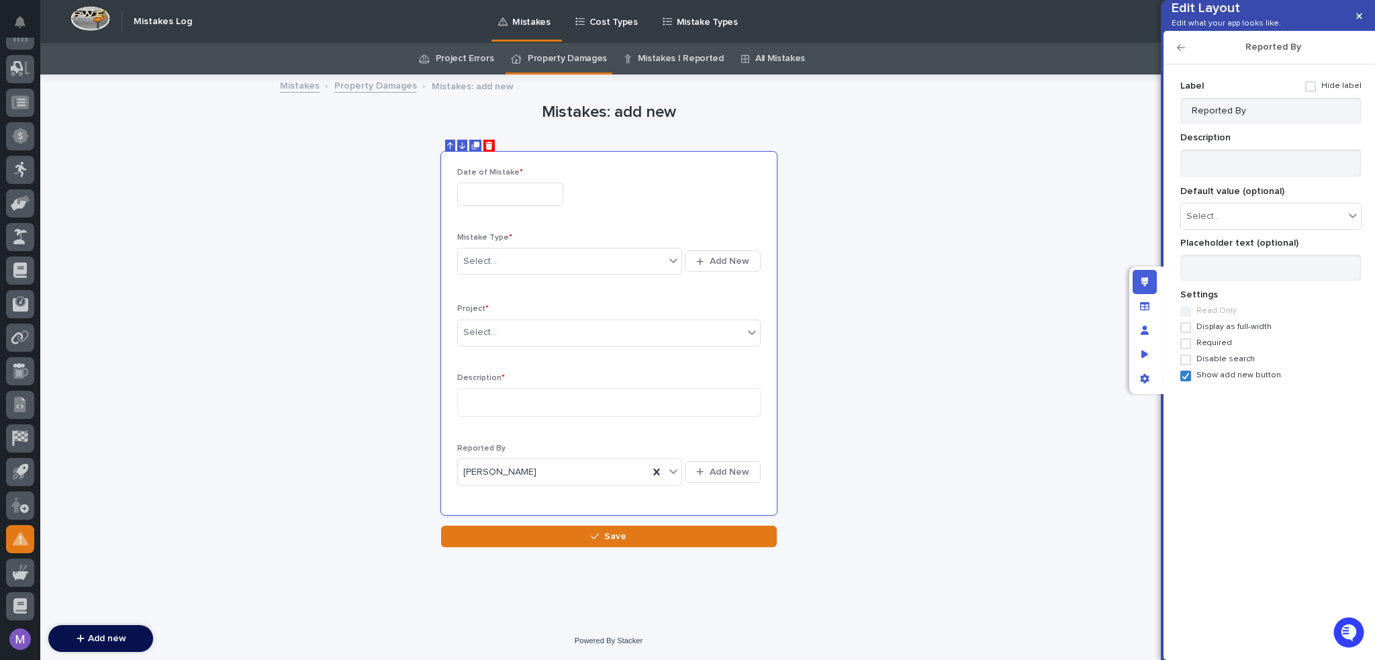
click at [1217, 348] on span "Required" at bounding box center [1214, 342] width 36 height 9
click at [1217, 380] on span "Show add new button" at bounding box center [1238, 375] width 85 height 9
click at [1190, 58] on div "Reported By" at bounding box center [1268, 48] width 211 height 34
click at [1188, 53] on h2 "Reported By" at bounding box center [1273, 47] width 177 height 11
click at [1182, 52] on icon "button" at bounding box center [1181, 47] width 8 height 9
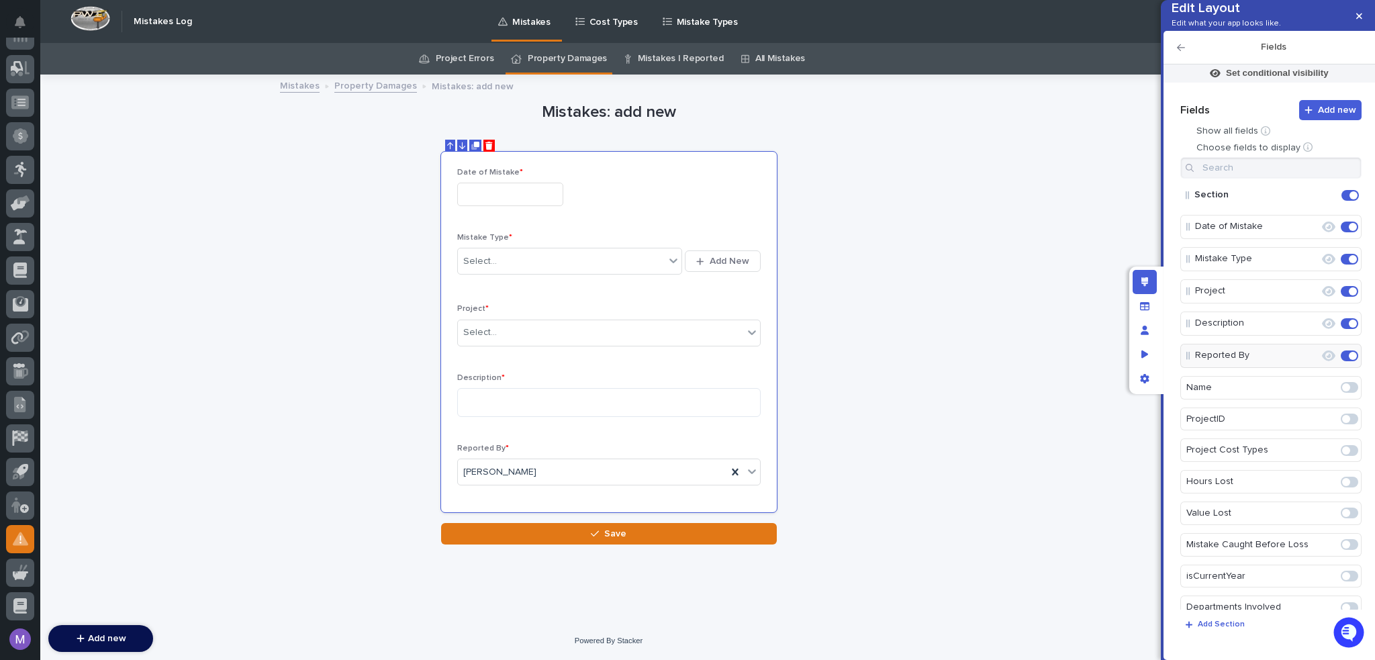
click at [1182, 52] on icon "button" at bounding box center [1181, 47] width 8 height 9
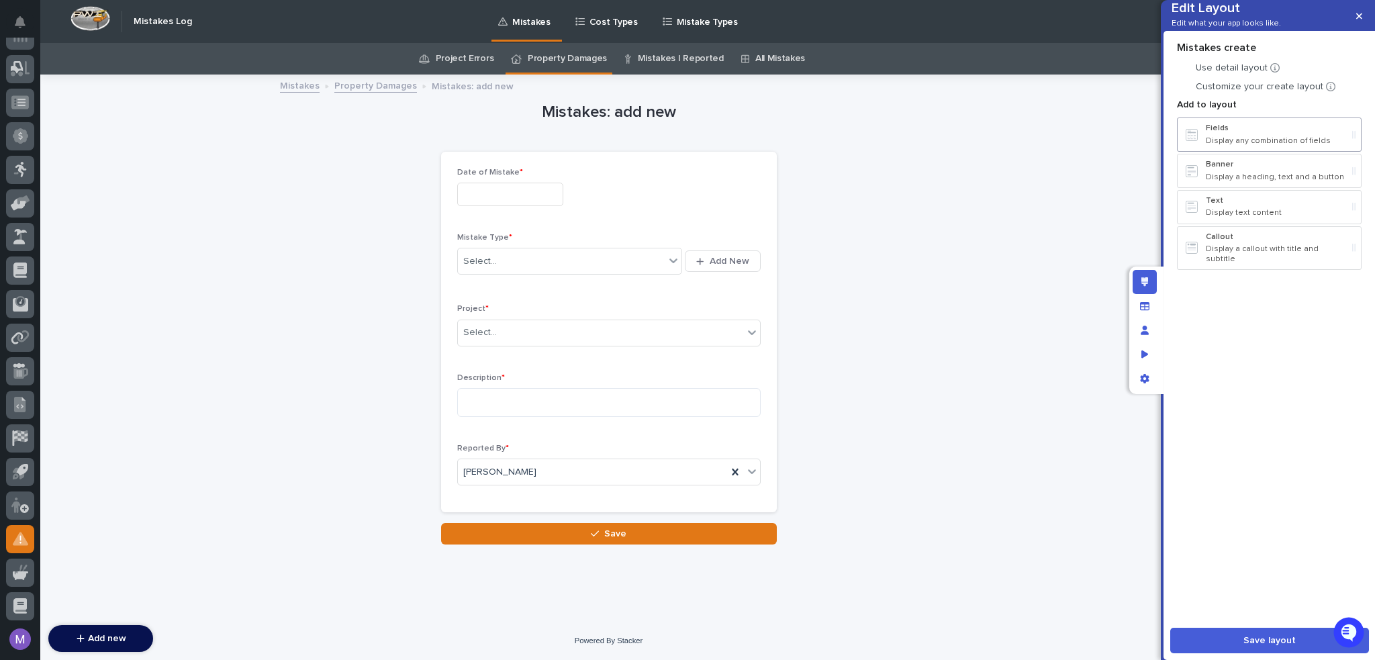
click at [1247, 146] on p "Display any combination of fields" at bounding box center [1276, 140] width 141 height 9
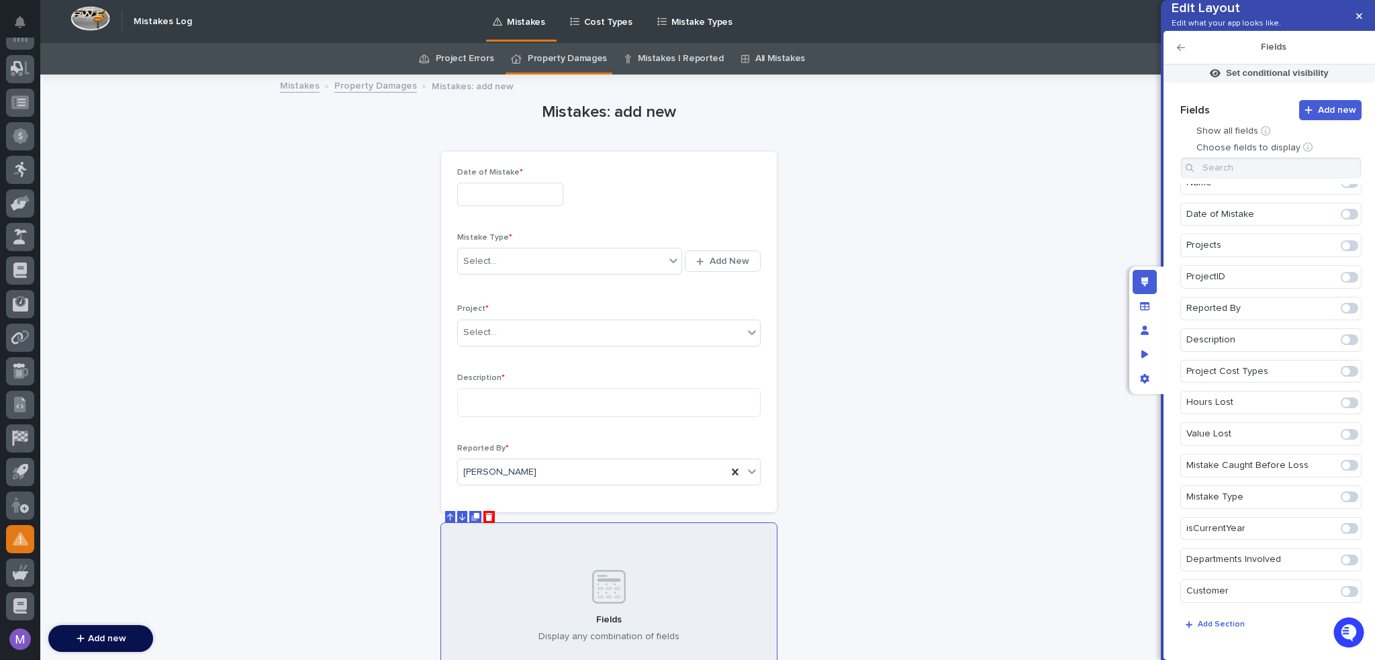
scroll to position [62, 0]
click at [1343, 558] on span at bounding box center [1349, 558] width 17 height 11
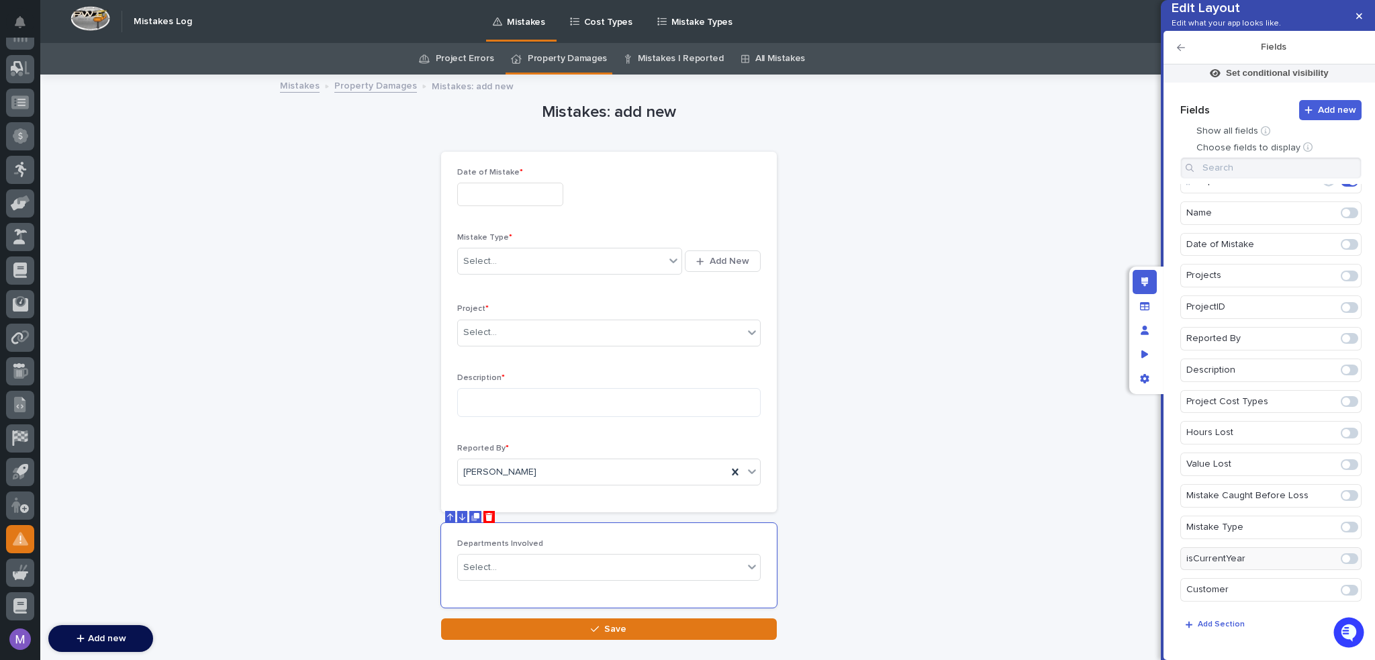
click at [1345, 496] on span at bounding box center [1349, 495] width 17 height 11
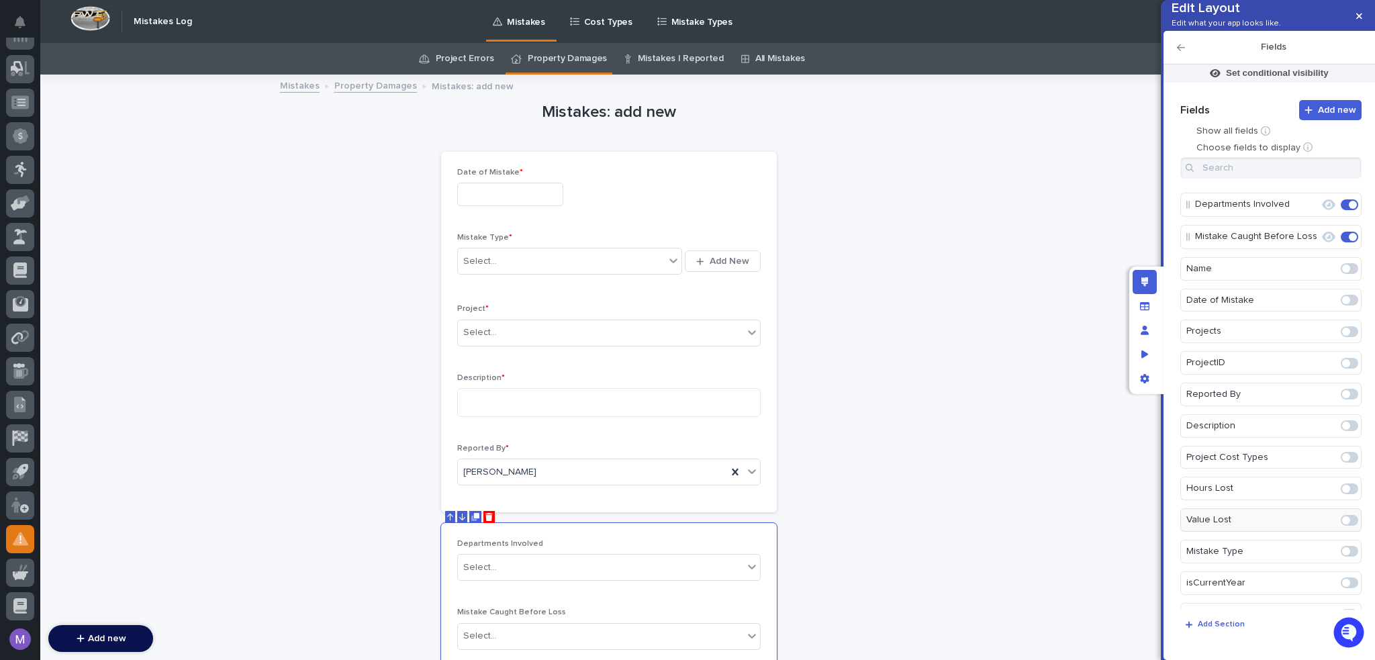
scroll to position [0, 0]
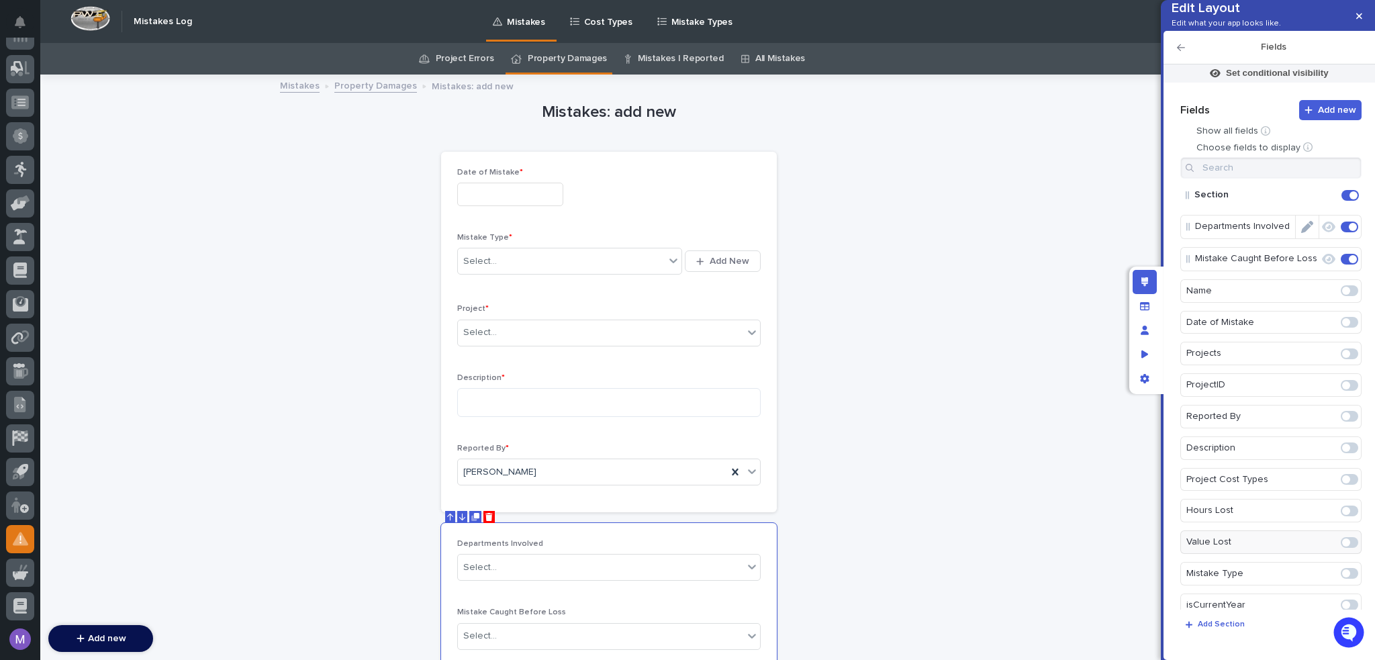
click at [1301, 233] on icon "Edit" at bounding box center [1307, 227] width 12 height 12
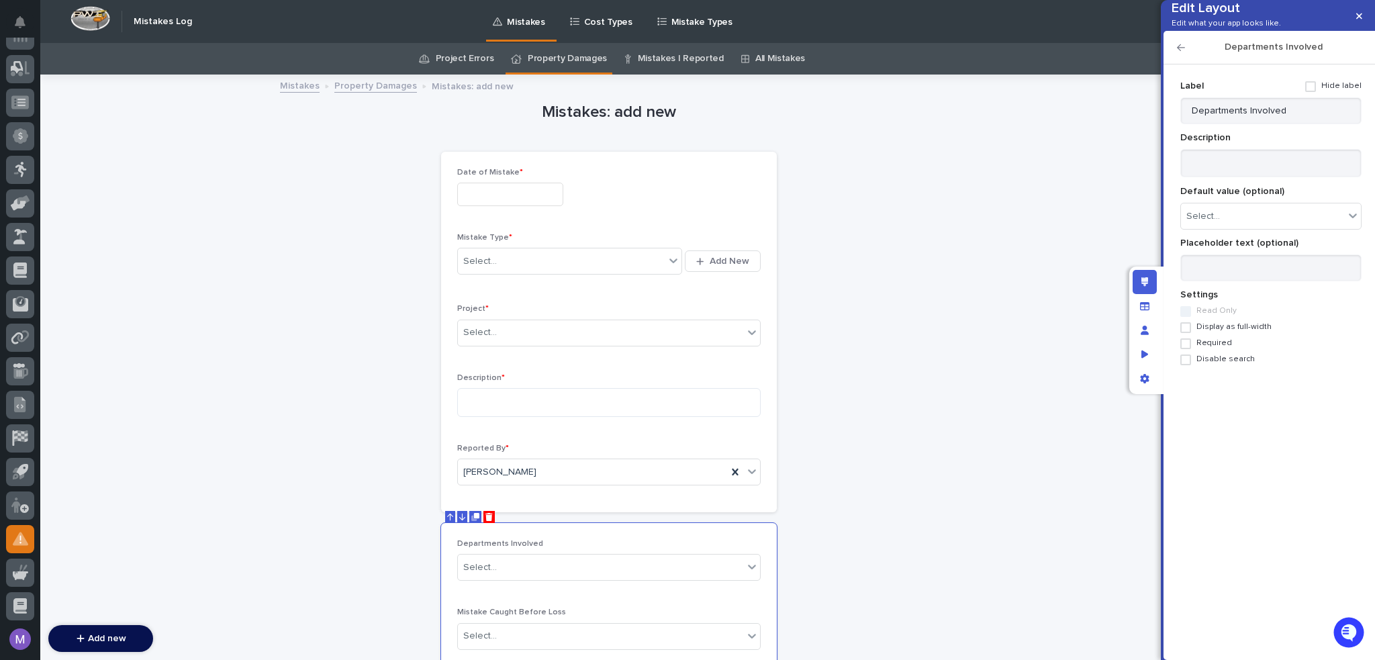
click at [1217, 348] on span "Required" at bounding box center [1214, 342] width 36 height 9
click at [1178, 51] on icon "button" at bounding box center [1181, 47] width 8 height 7
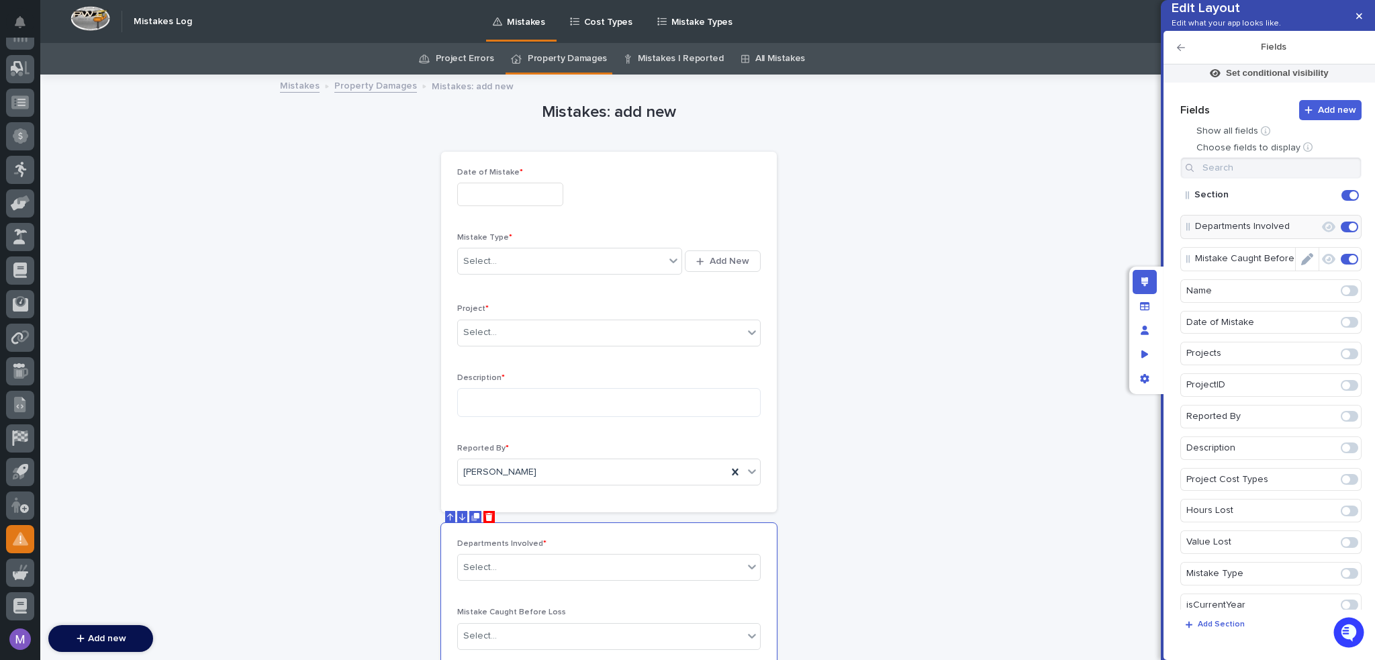
click at [1305, 265] on icon "Edit" at bounding box center [1307, 259] width 12 height 12
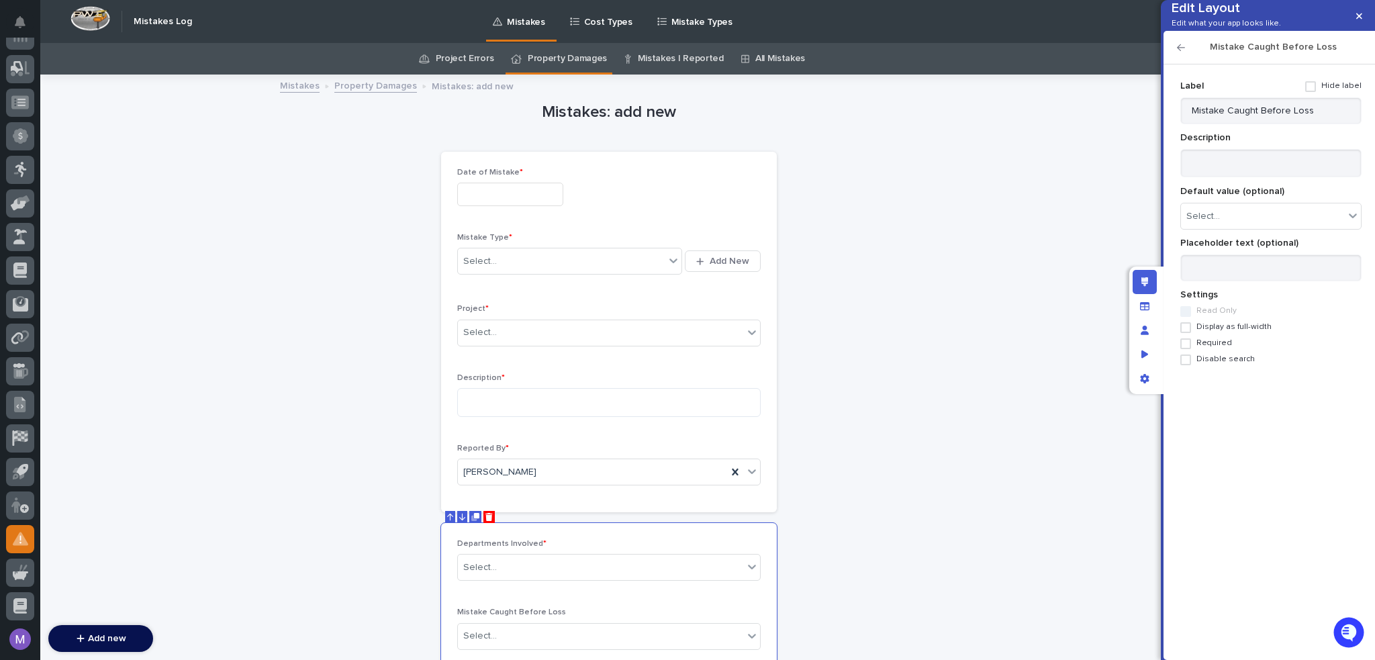
click at [1223, 348] on span "Required" at bounding box center [1214, 342] width 36 height 9
click at [1182, 52] on icon "button" at bounding box center [1181, 47] width 8 height 9
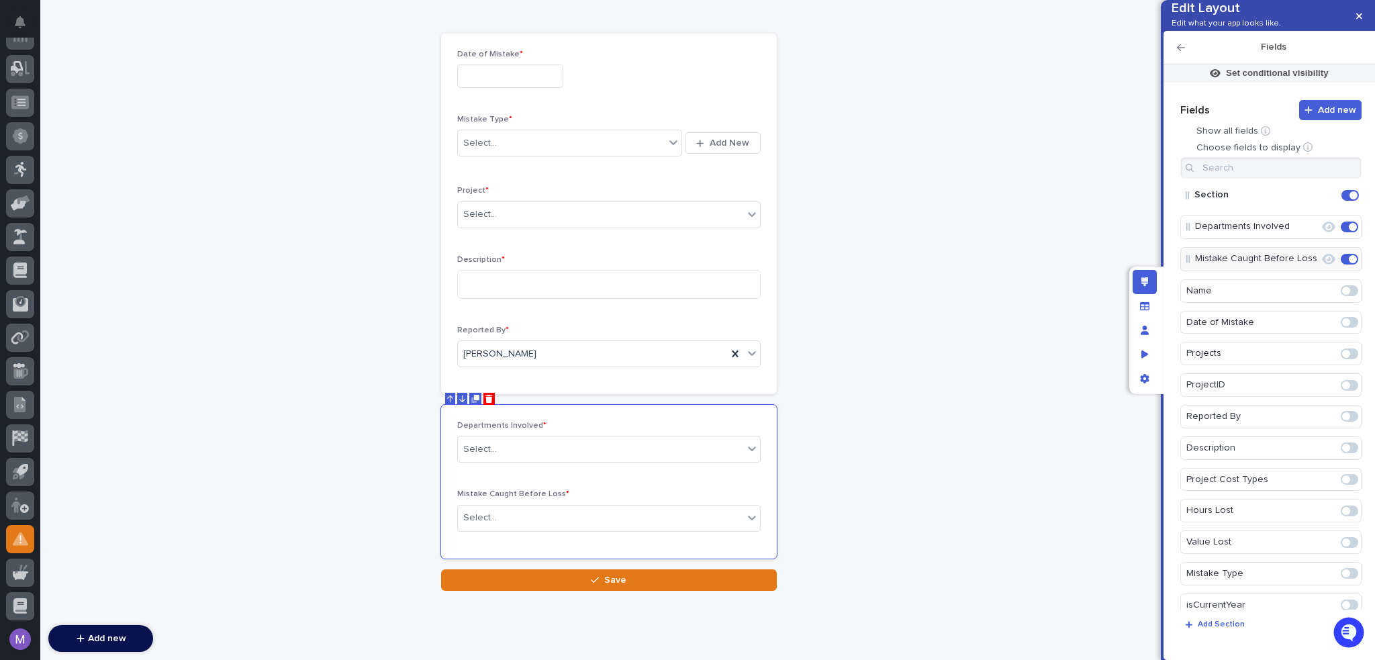
scroll to position [134, 0]
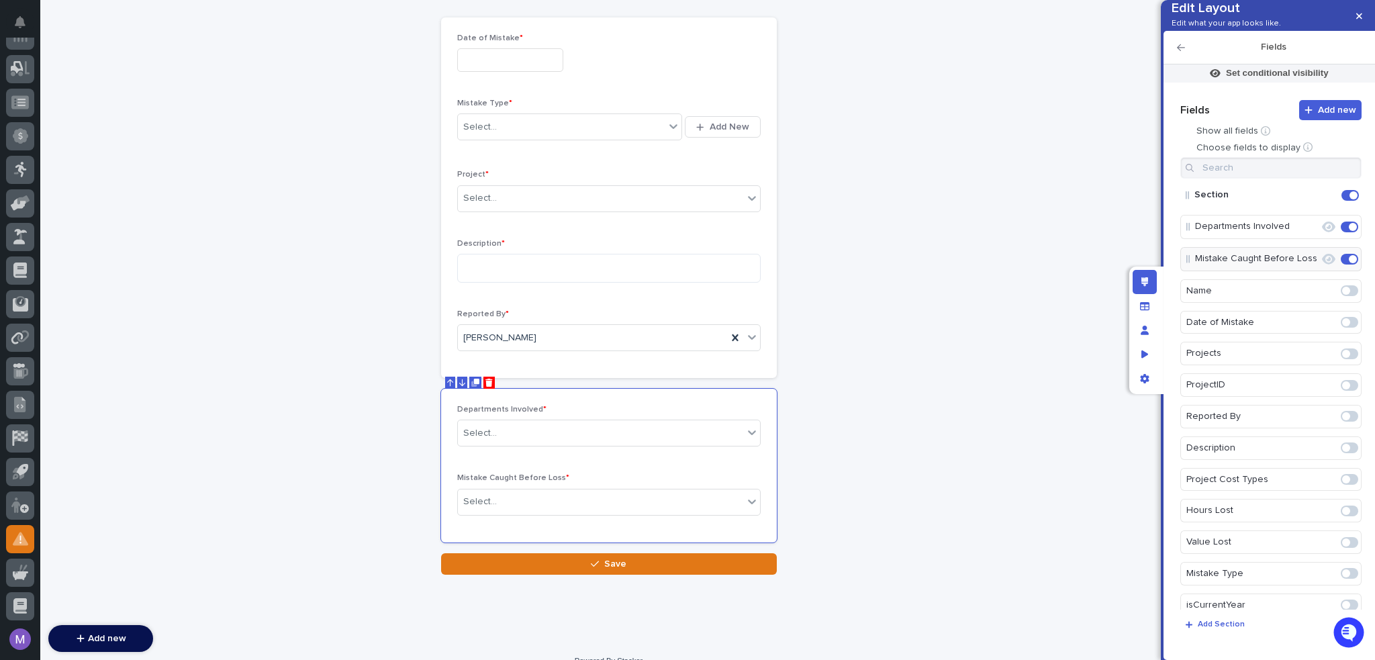
click at [1180, 52] on icon "button" at bounding box center [1181, 47] width 8 height 9
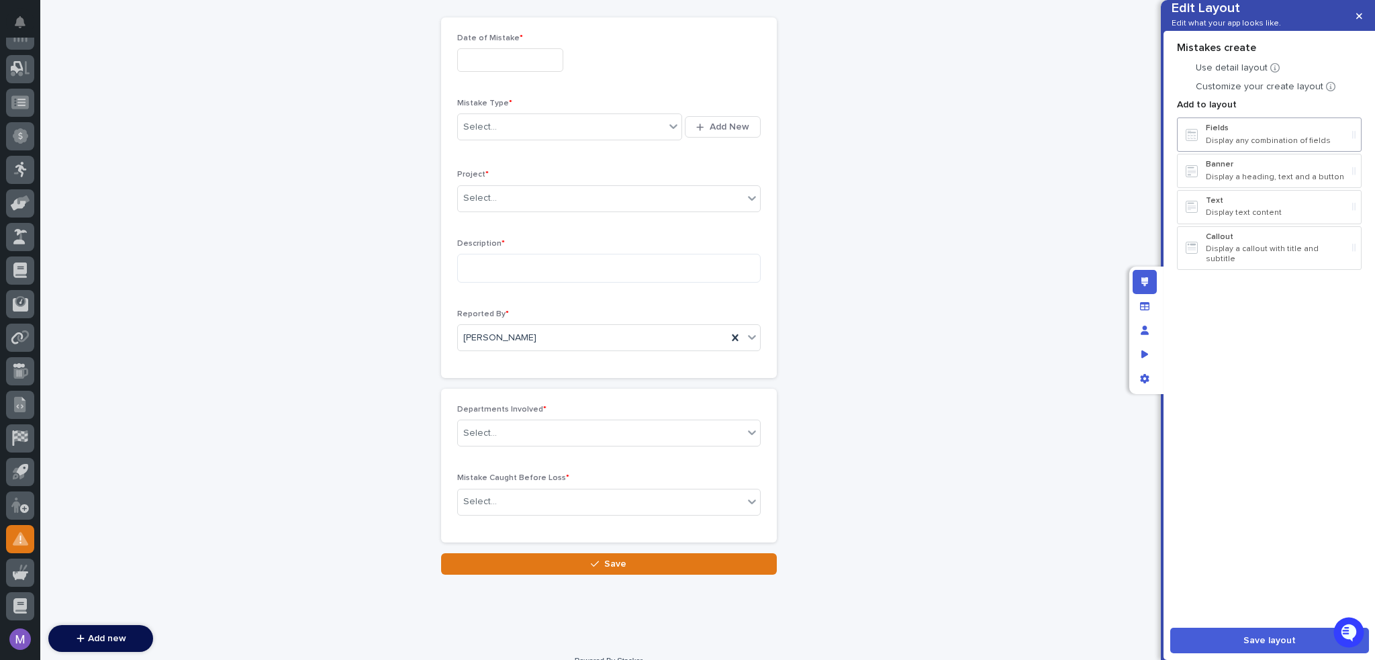
click at [1220, 146] on p "Display any combination of fields" at bounding box center [1276, 140] width 141 height 9
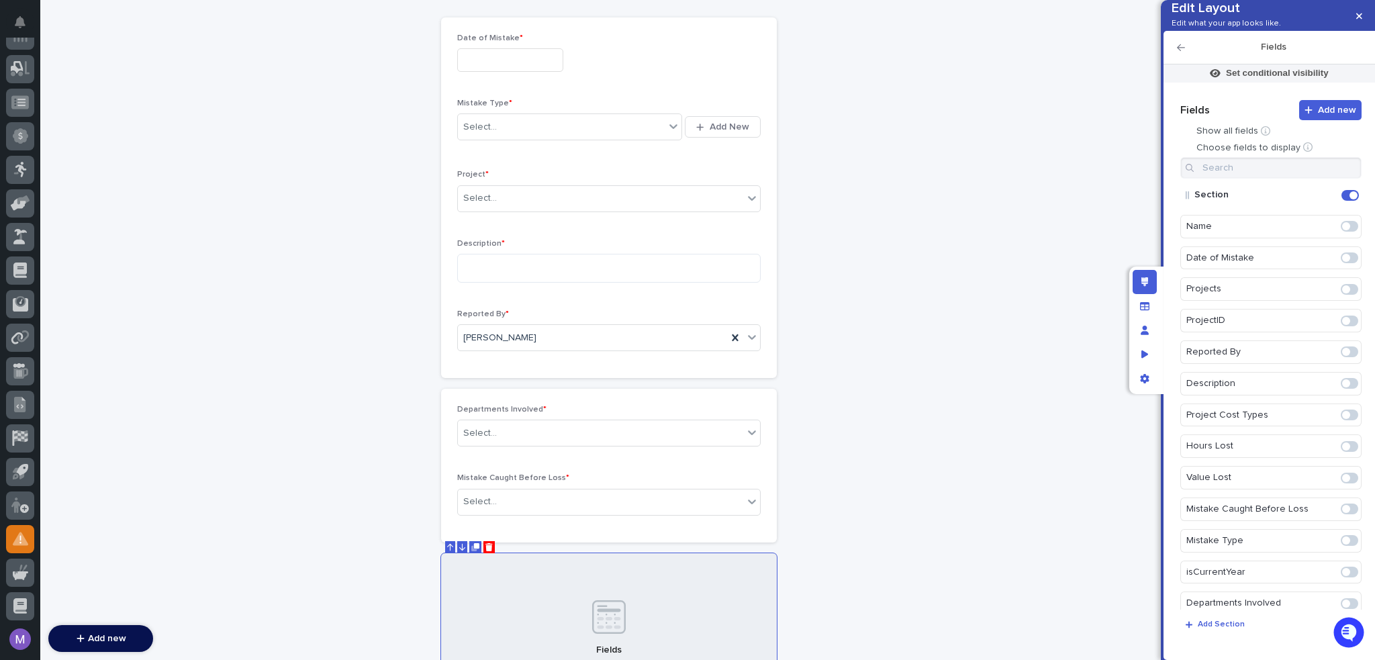
scroll to position [220, 0]
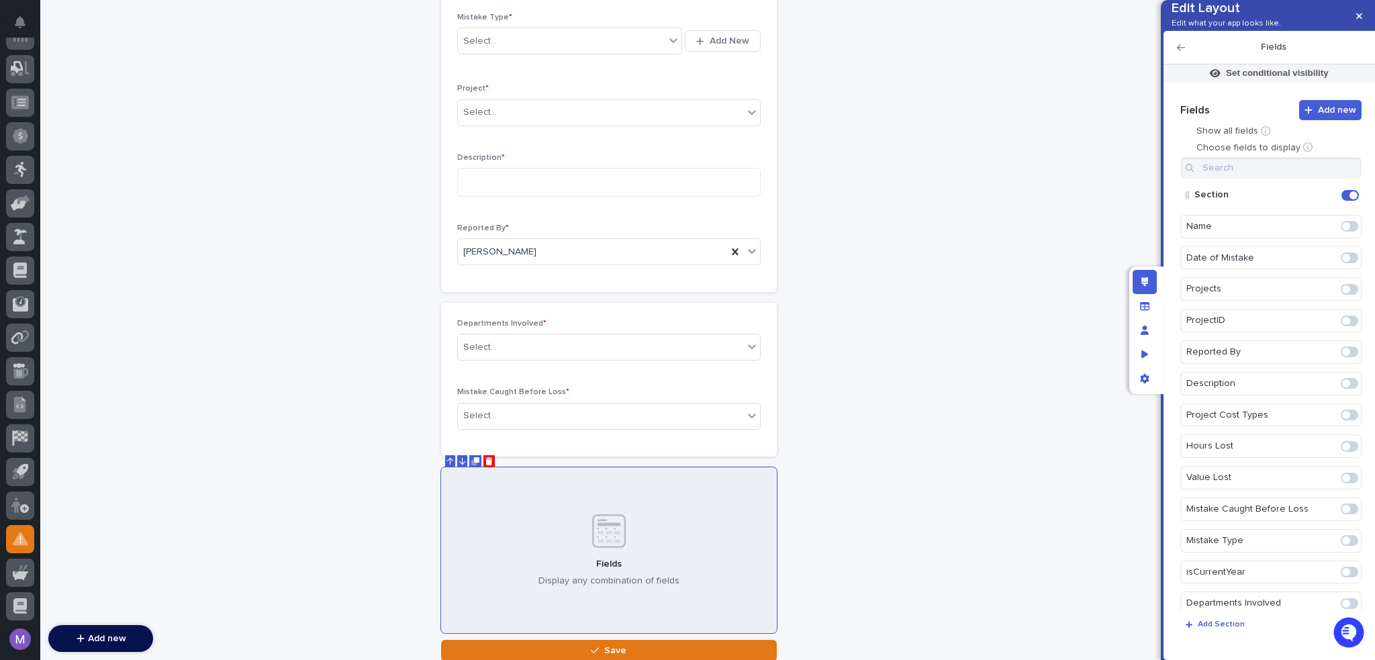
click at [1342, 419] on span at bounding box center [1346, 415] width 8 height 8
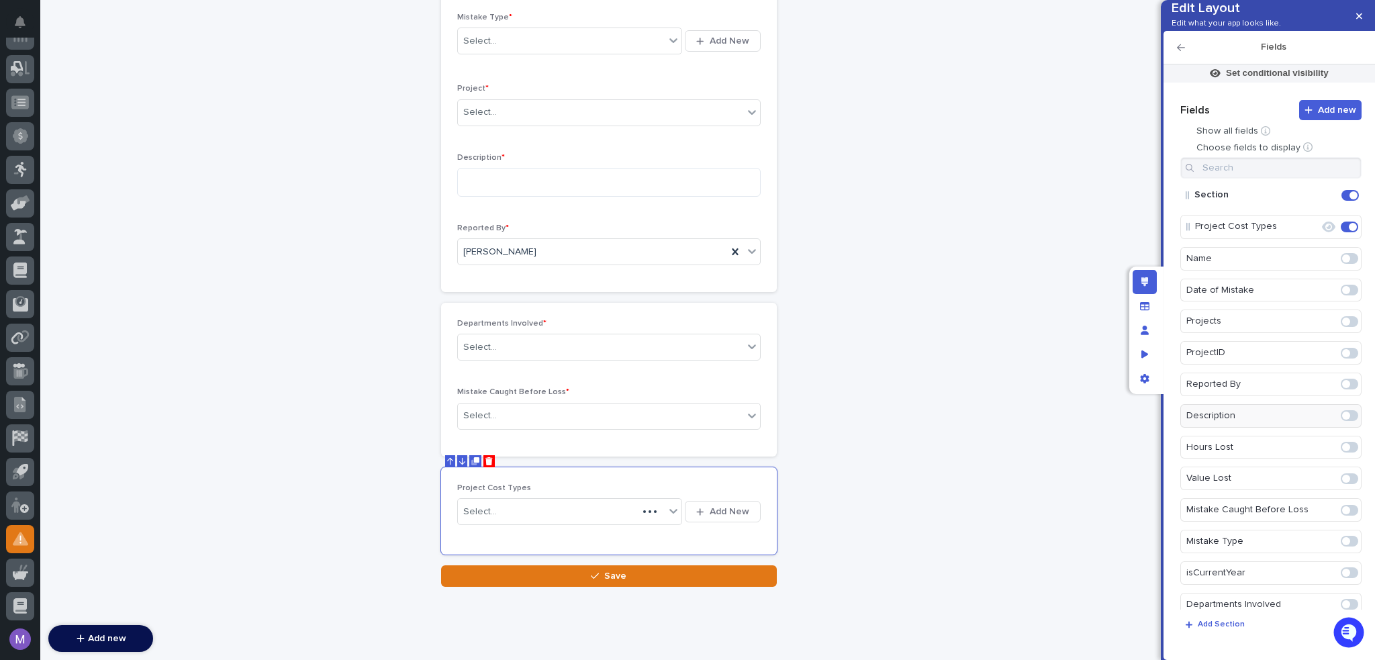
scroll to position [183, 0]
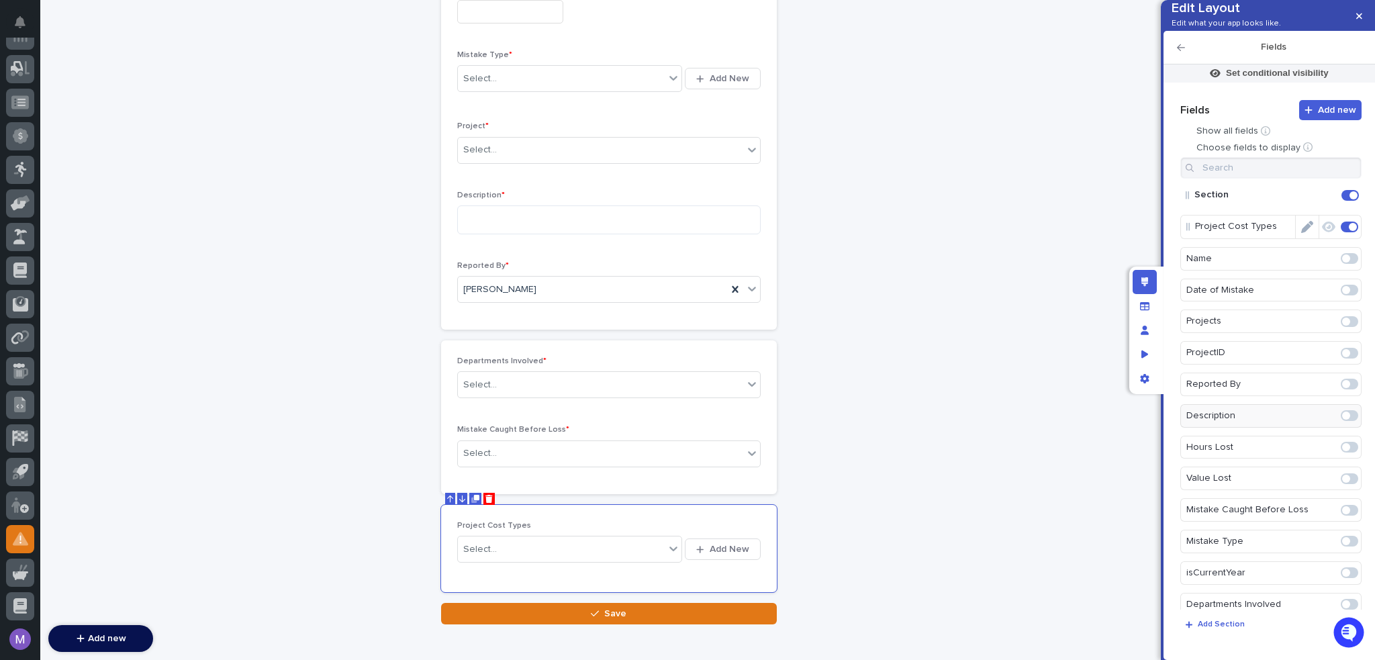
click at [1305, 233] on icon "Edit" at bounding box center [1307, 227] width 12 height 12
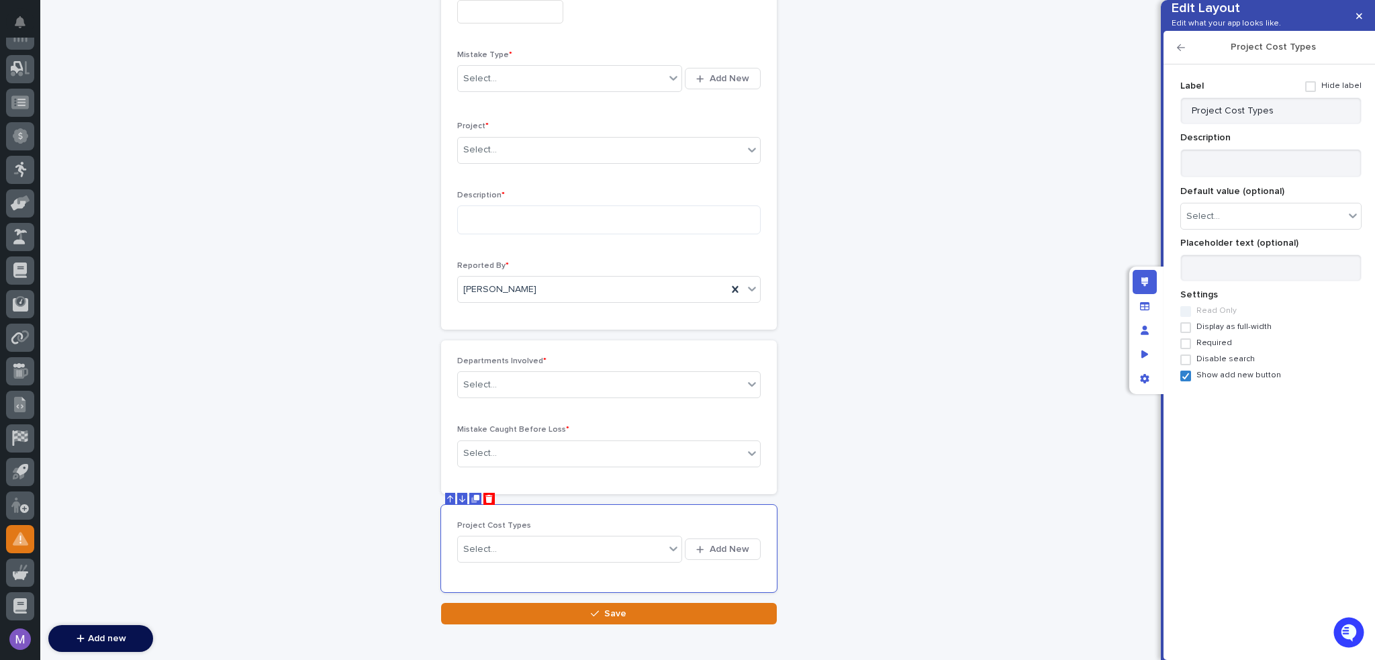
click at [1211, 348] on span "Required" at bounding box center [1214, 342] width 36 height 9
click at [1206, 380] on span "Show add new button" at bounding box center [1238, 375] width 85 height 9
click at [1182, 52] on icon "button" at bounding box center [1181, 47] width 8 height 9
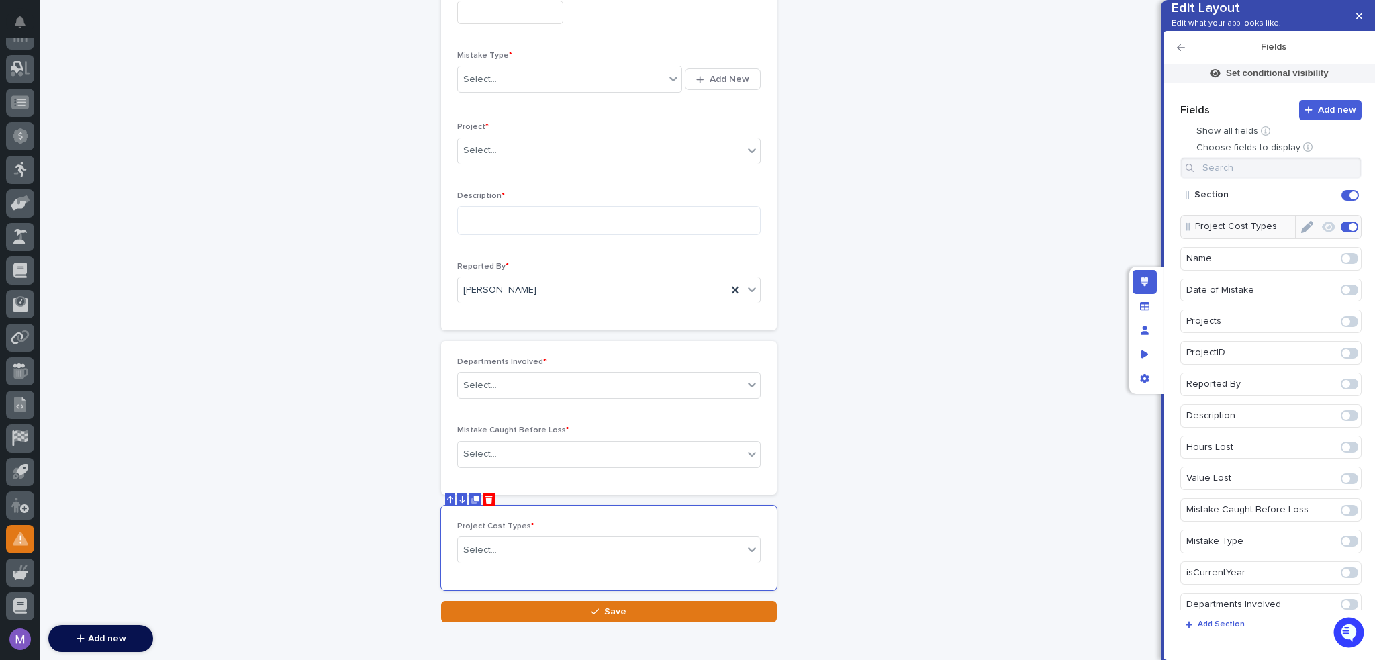
click at [1322, 233] on icon "button" at bounding box center [1328, 227] width 13 height 12
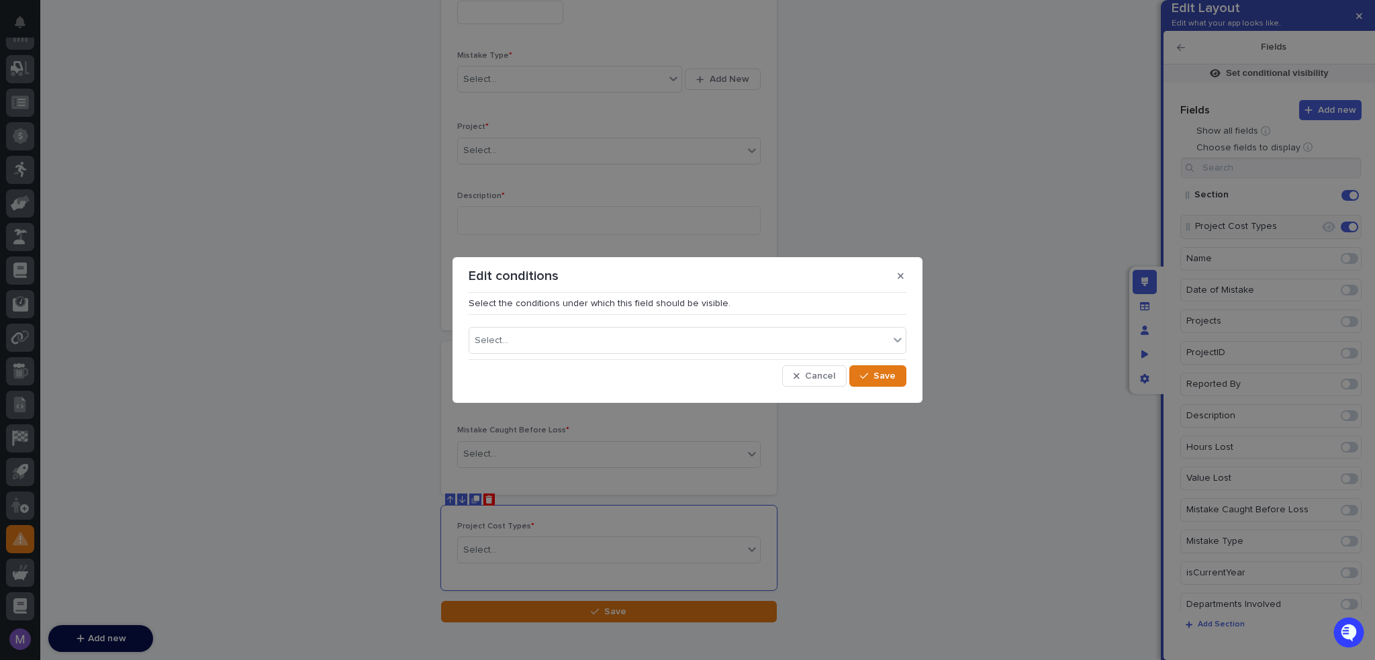
click at [841, 326] on div "Select..." at bounding box center [688, 337] width 438 height 34
click at [843, 335] on div "Select..." at bounding box center [679, 340] width 420 height 19
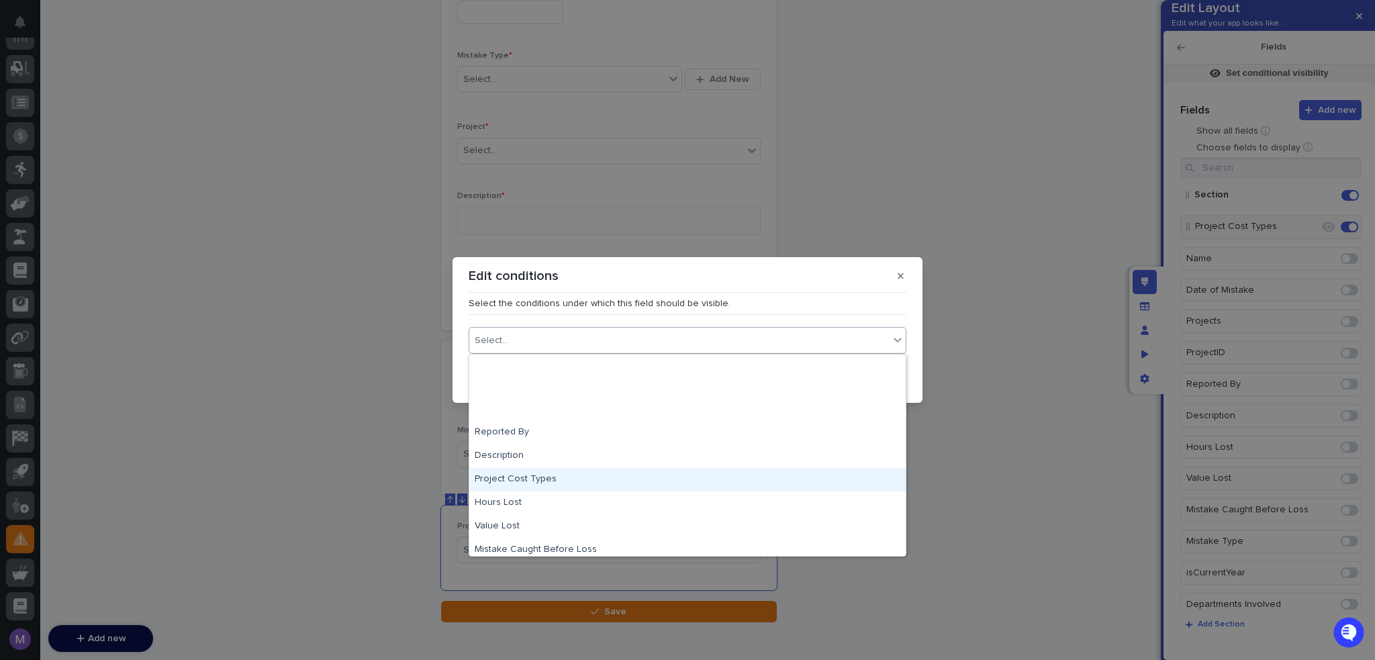
scroll to position [175, 0]
click at [538, 479] on div "Mistake Type" at bounding box center [687, 473] width 436 height 23
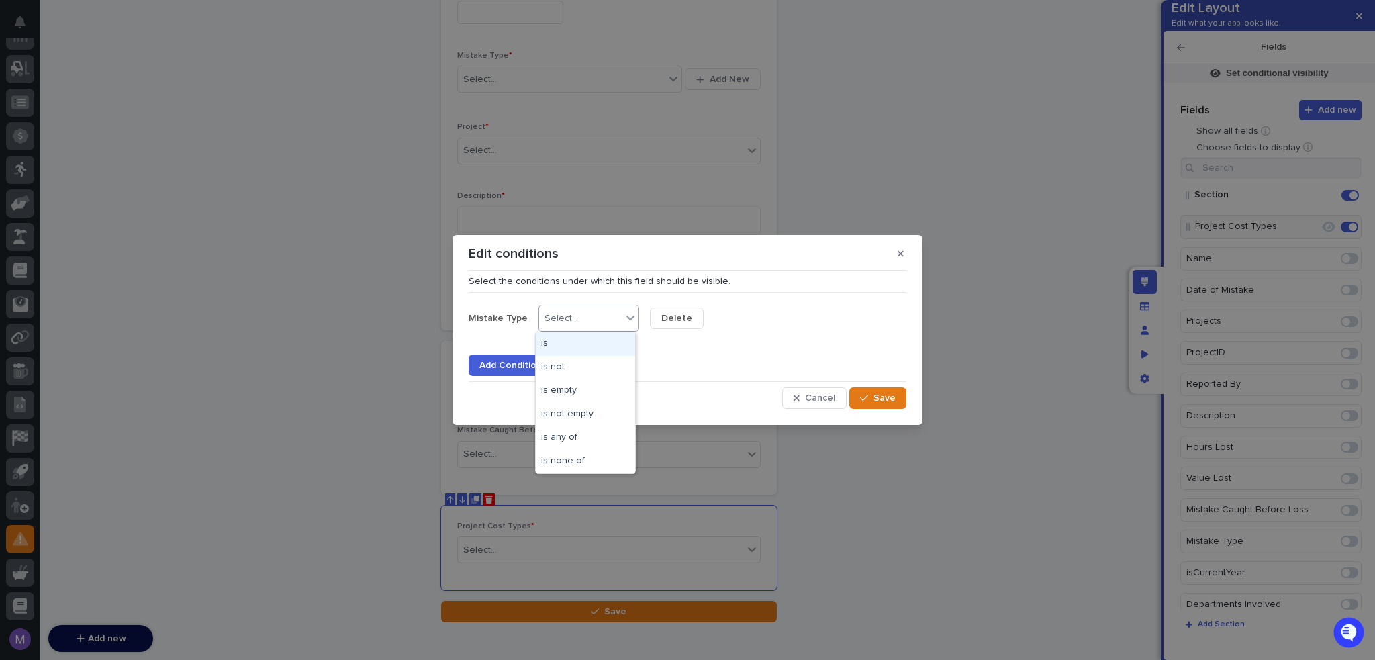
click at [572, 328] on div "Select..." at bounding box center [588, 318] width 101 height 27
click at [566, 348] on div "is" at bounding box center [585, 343] width 99 height 23
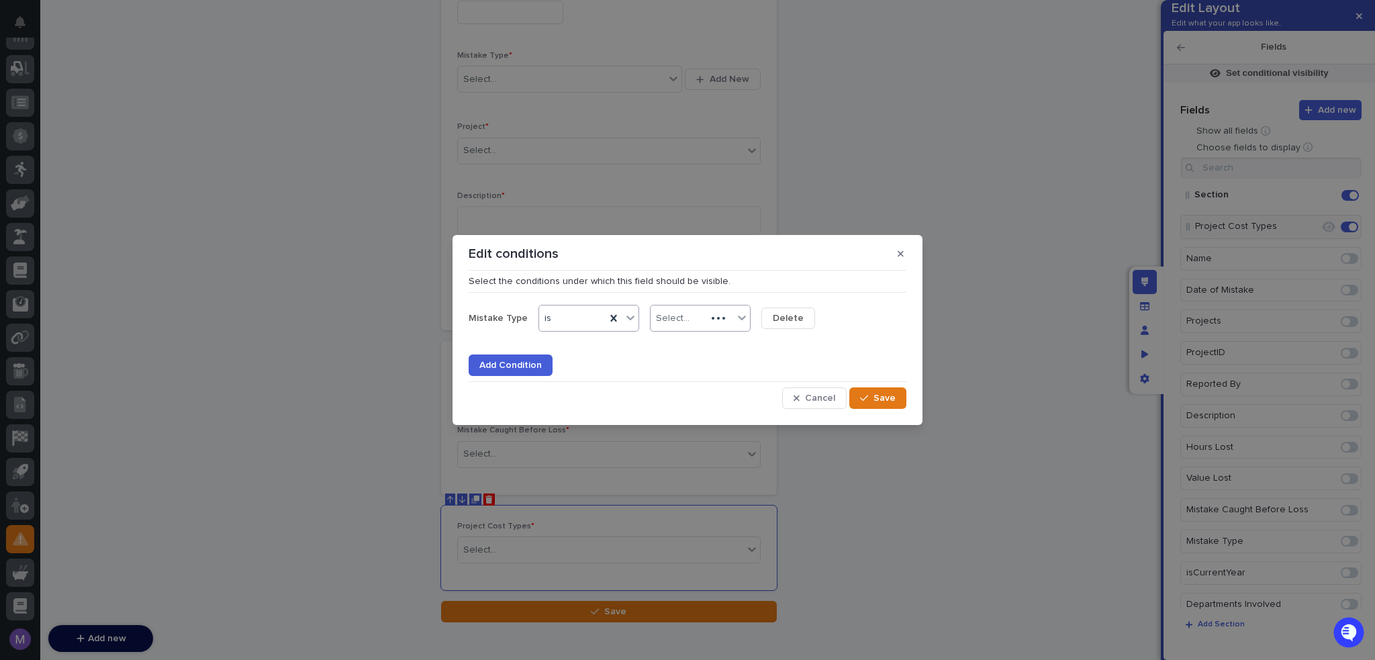
click at [682, 322] on div "Select..." at bounding box center [673, 318] width 34 height 11
click at [685, 371] on div "Project Error" at bounding box center [696, 367] width 99 height 23
click at [859, 401] on button "Save" at bounding box center [877, 397] width 57 height 21
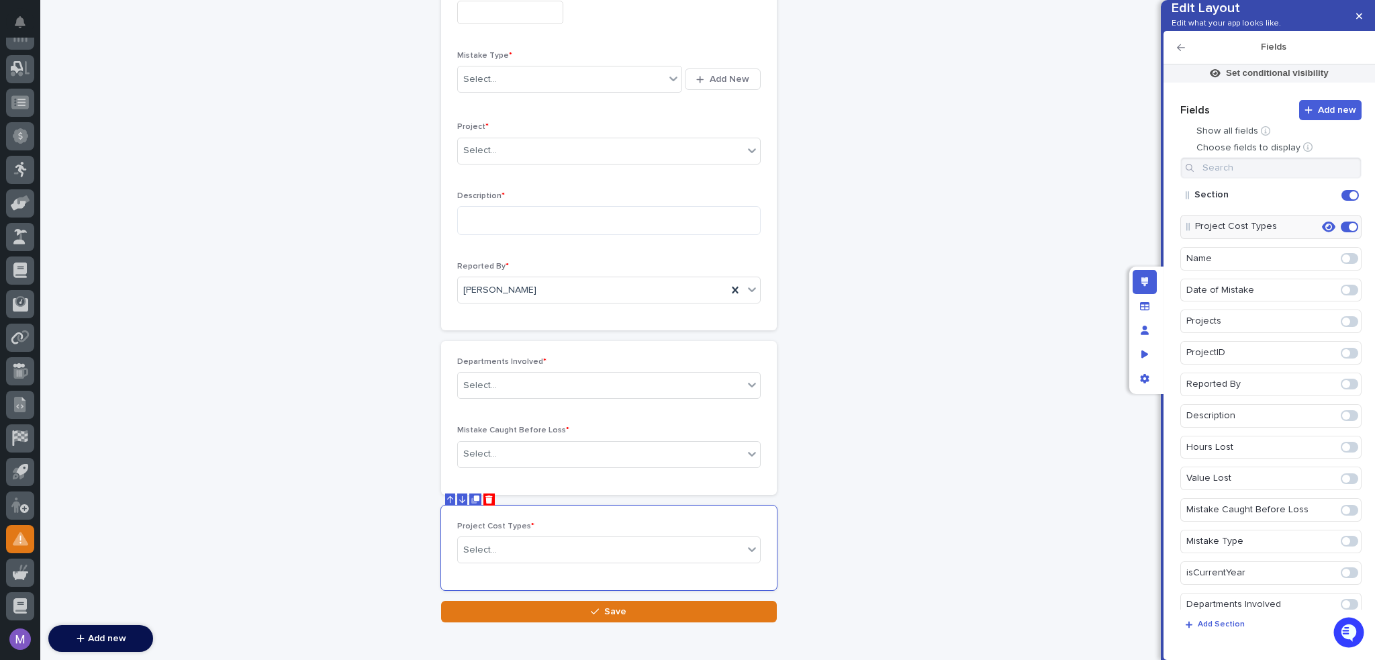
click at [1178, 52] on icon "button" at bounding box center [1181, 47] width 8 height 9
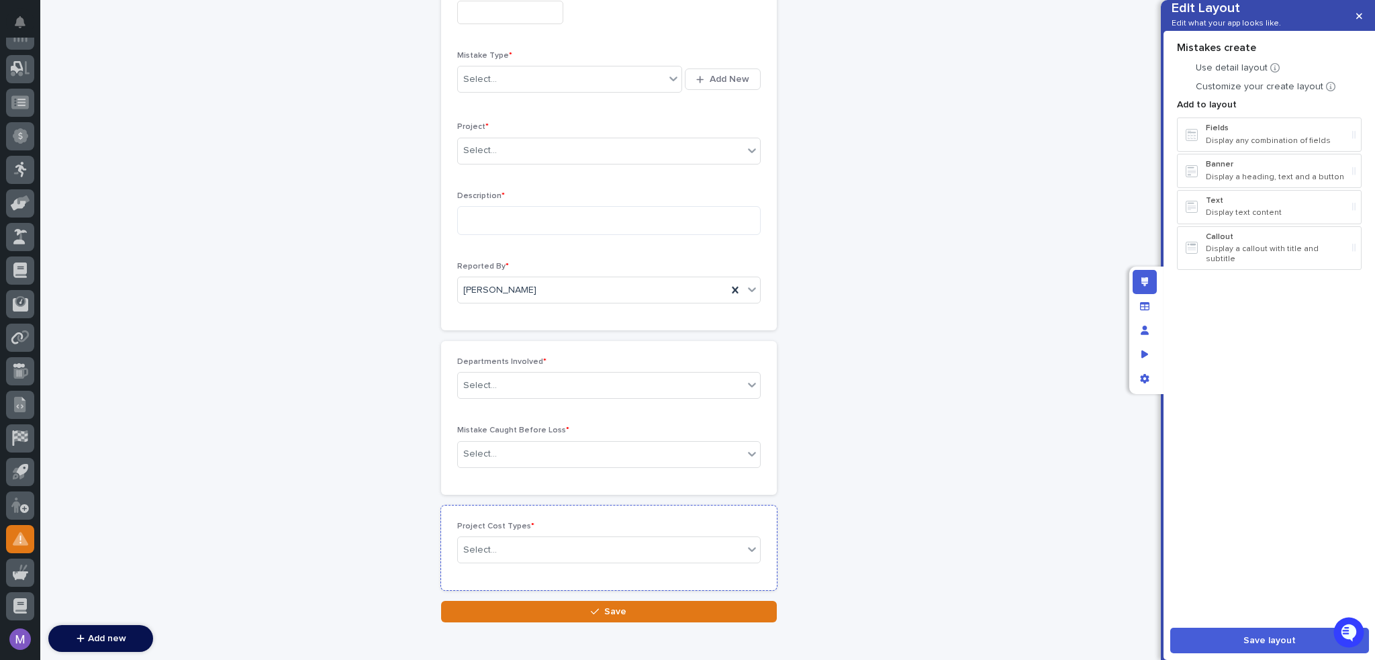
click at [575, 511] on div "Project Cost Types * Select..." at bounding box center [609, 548] width 336 height 85
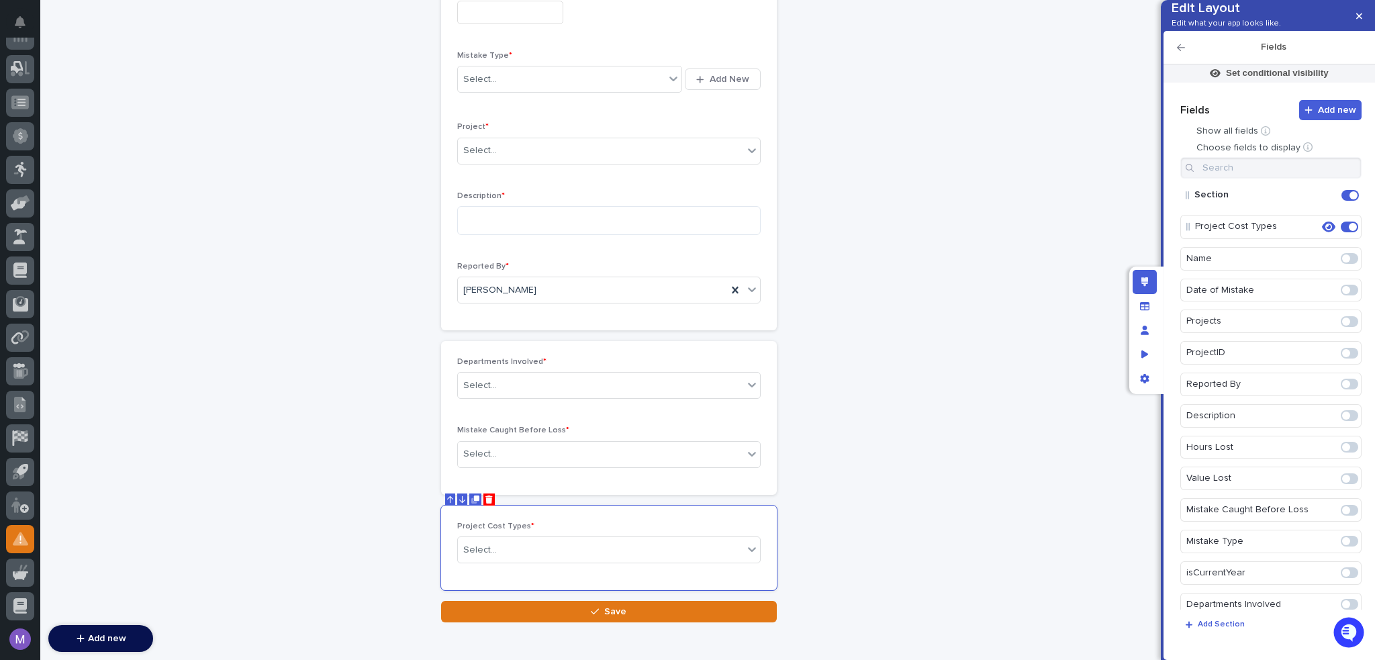
click at [1347, 452] on span at bounding box center [1349, 447] width 17 height 11
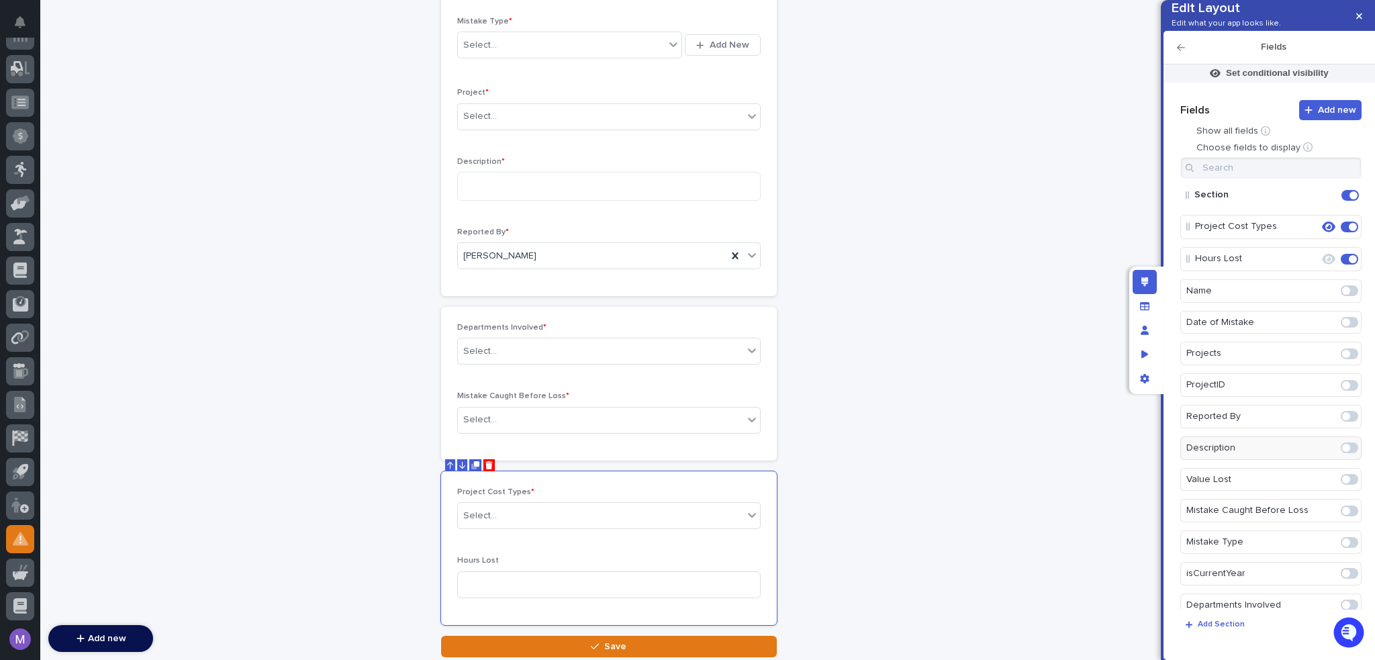
click at [1338, 486] on div "Name Date of Mistake Projects ProjectID Reported By Description Value Lost Mist…" at bounding box center [1270, 463] width 181 height 369
click at [1341, 485] on span at bounding box center [1349, 479] width 17 height 11
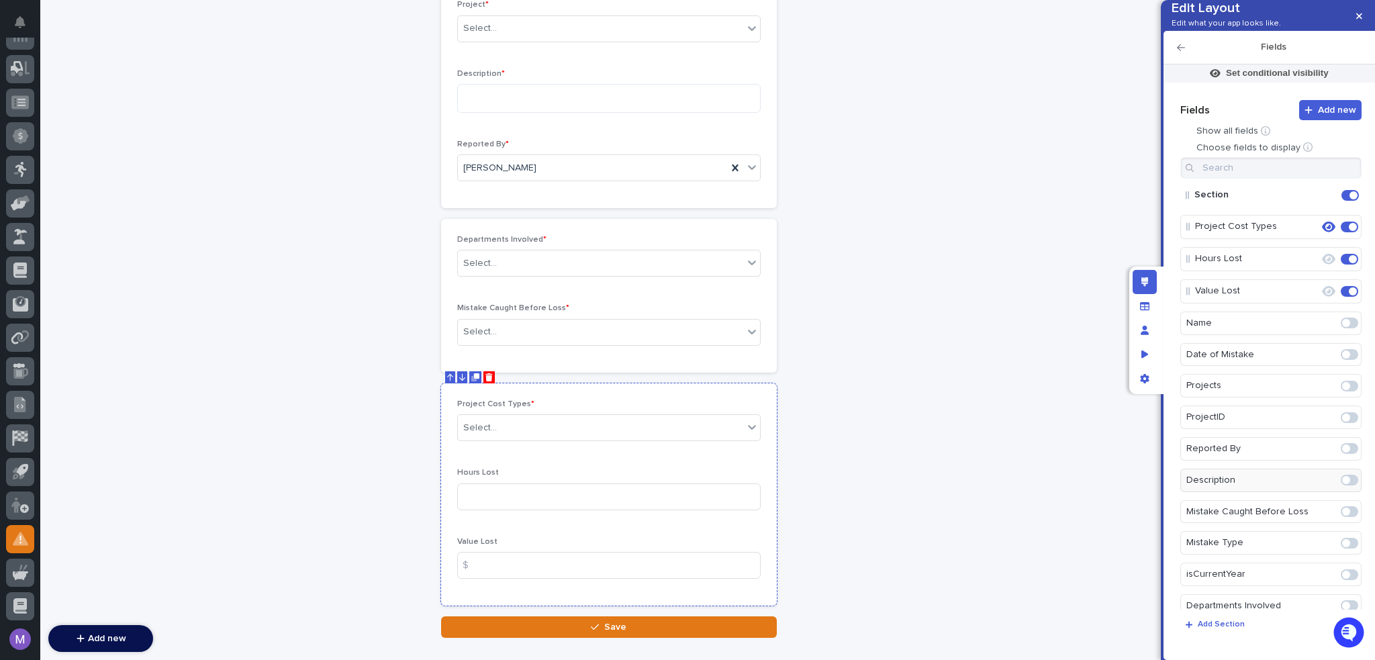
scroll to position [385, 0]
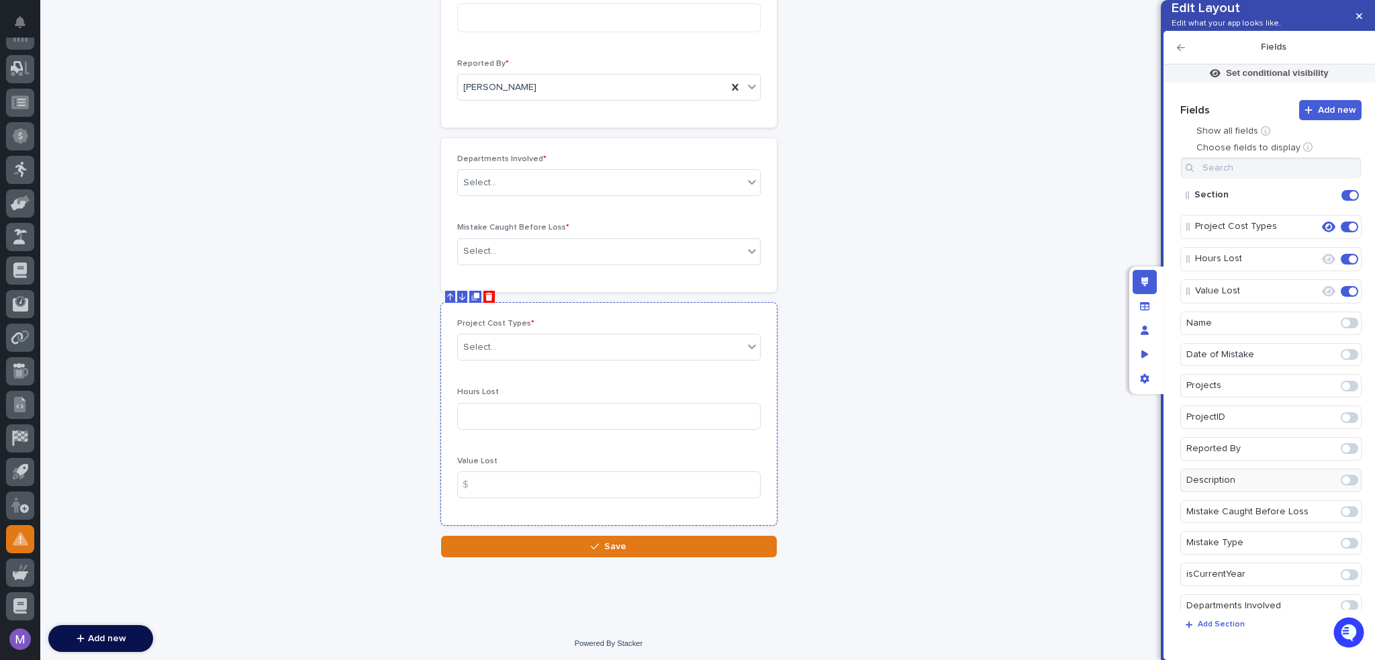
click at [685, 373] on div "Project Cost Types * Select... Hours Lost Value Lost $" at bounding box center [608, 414] width 303 height 190
click at [1322, 265] on icon "button" at bounding box center [1328, 259] width 13 height 12
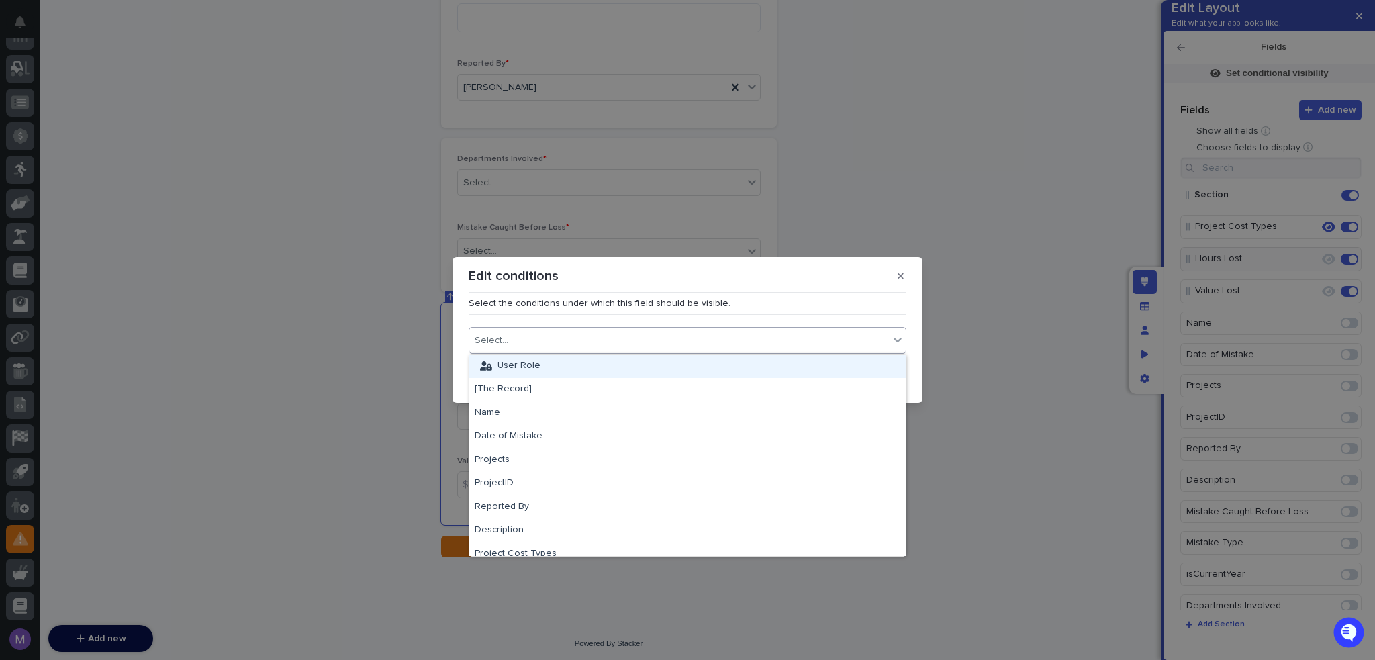
click at [754, 346] on div "Select..." at bounding box center [679, 340] width 420 height 19
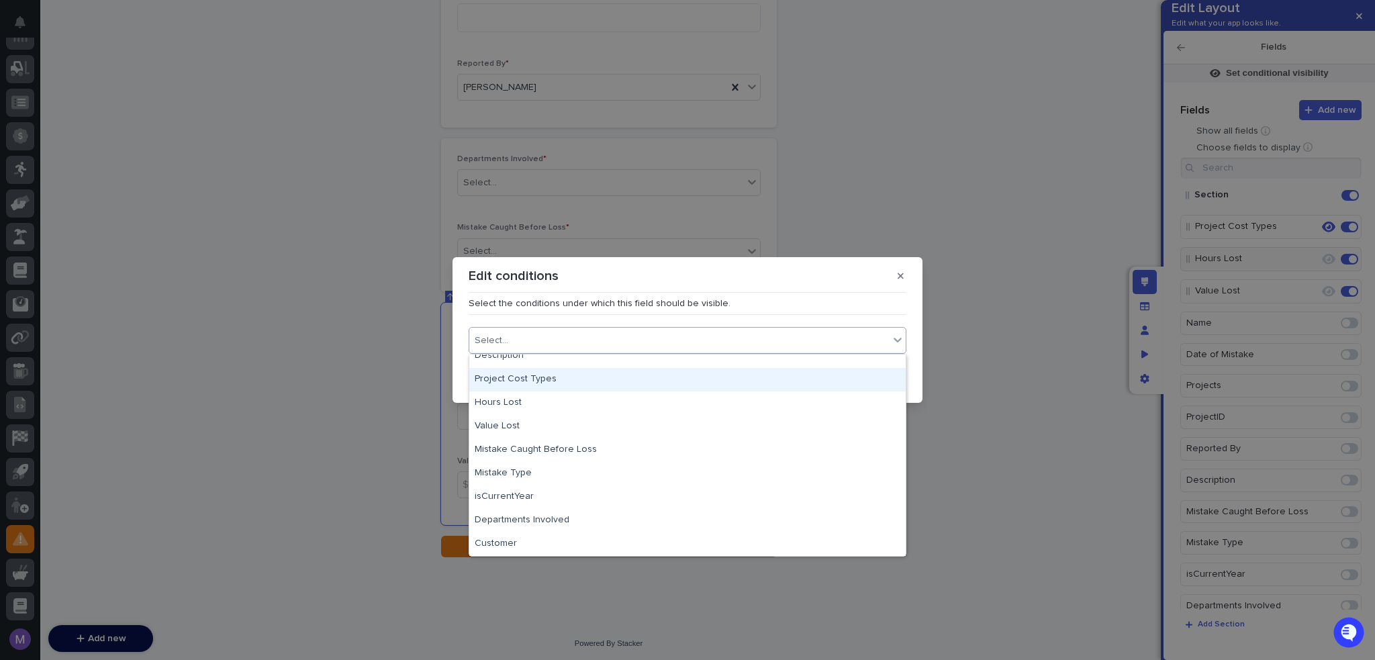
click at [593, 376] on div "Project Cost Types" at bounding box center [687, 379] width 436 height 23
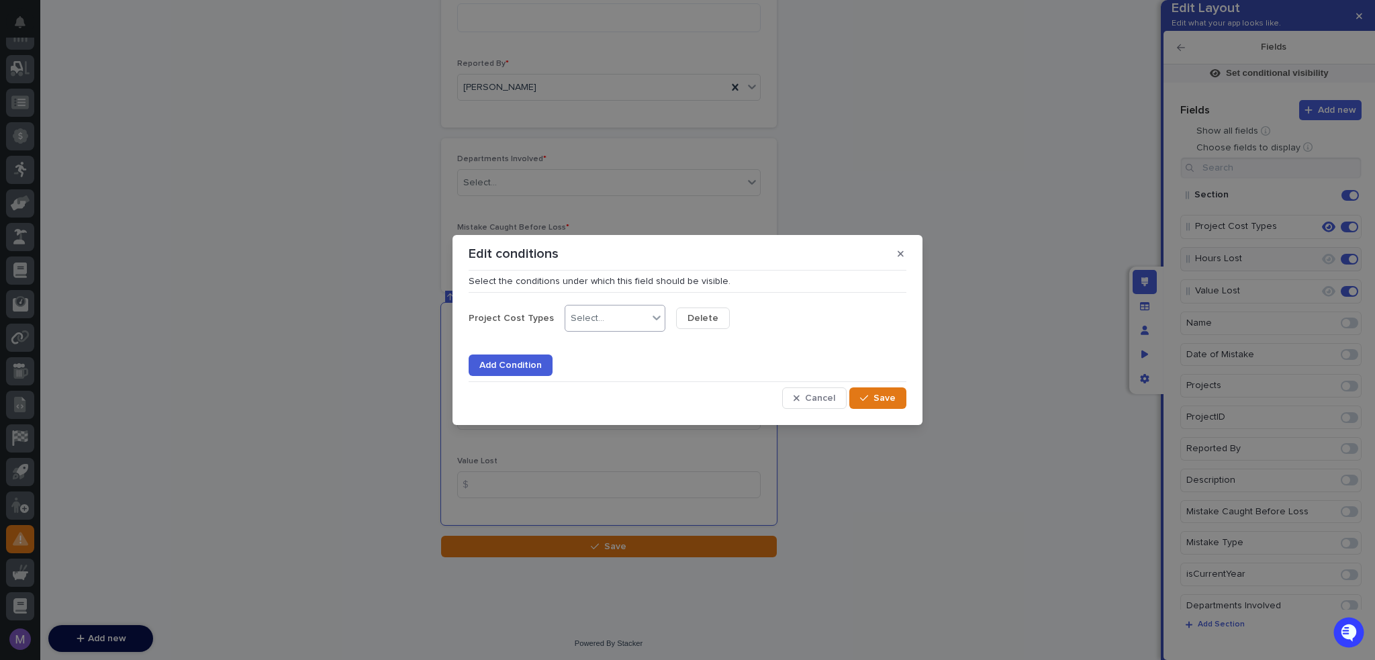
click at [612, 323] on div "Select..." at bounding box center [606, 318] width 83 height 19
click at [608, 347] on div "is" at bounding box center [608, 343] width 99 height 23
click at [593, 328] on div "is" at bounding box center [598, 318] width 66 height 19
click at [618, 431] on div "contains any of" at bounding box center [608, 437] width 99 height 23
click at [717, 322] on div "Select..." at bounding box center [732, 318] width 83 height 19
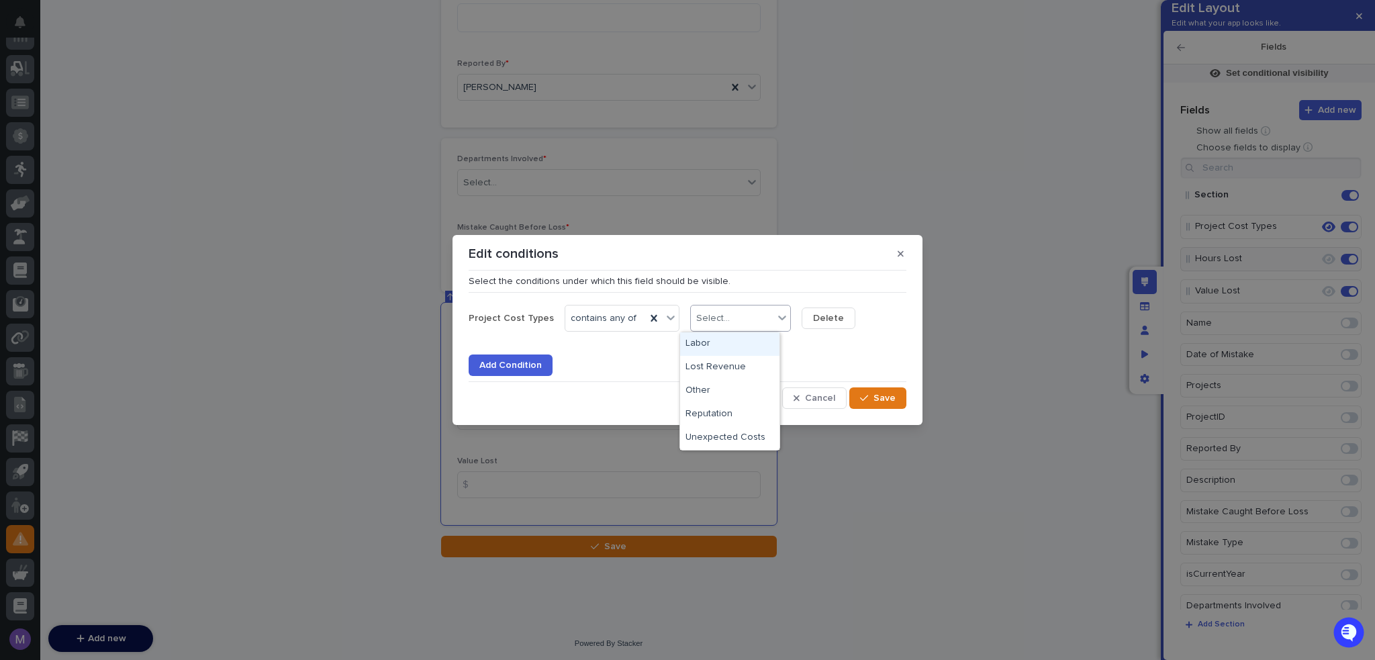
click at [720, 346] on div "Labor" at bounding box center [729, 343] width 99 height 23
click at [889, 397] on span "Save" at bounding box center [884, 397] width 22 height 9
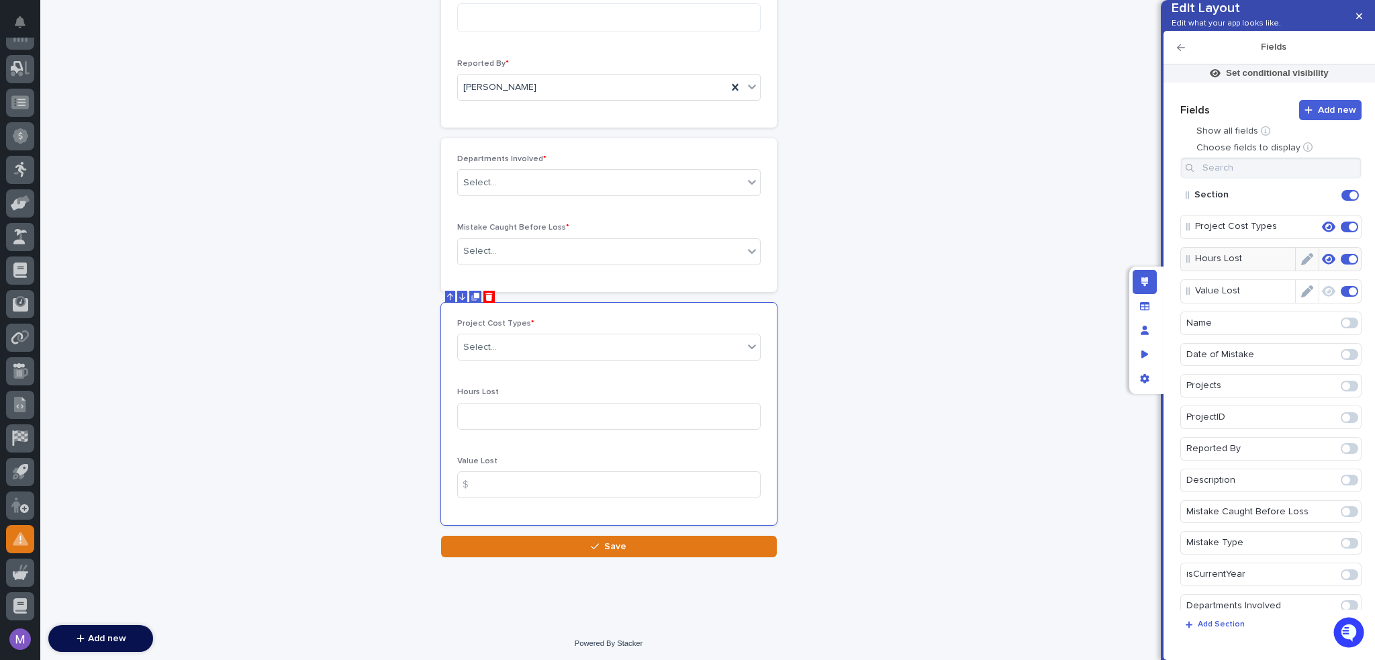
drag, startPoint x: 1296, startPoint y: 279, endPoint x: 1192, endPoint y: 295, distance: 105.2
click at [1301, 265] on icon "Edit" at bounding box center [1307, 259] width 12 height 12
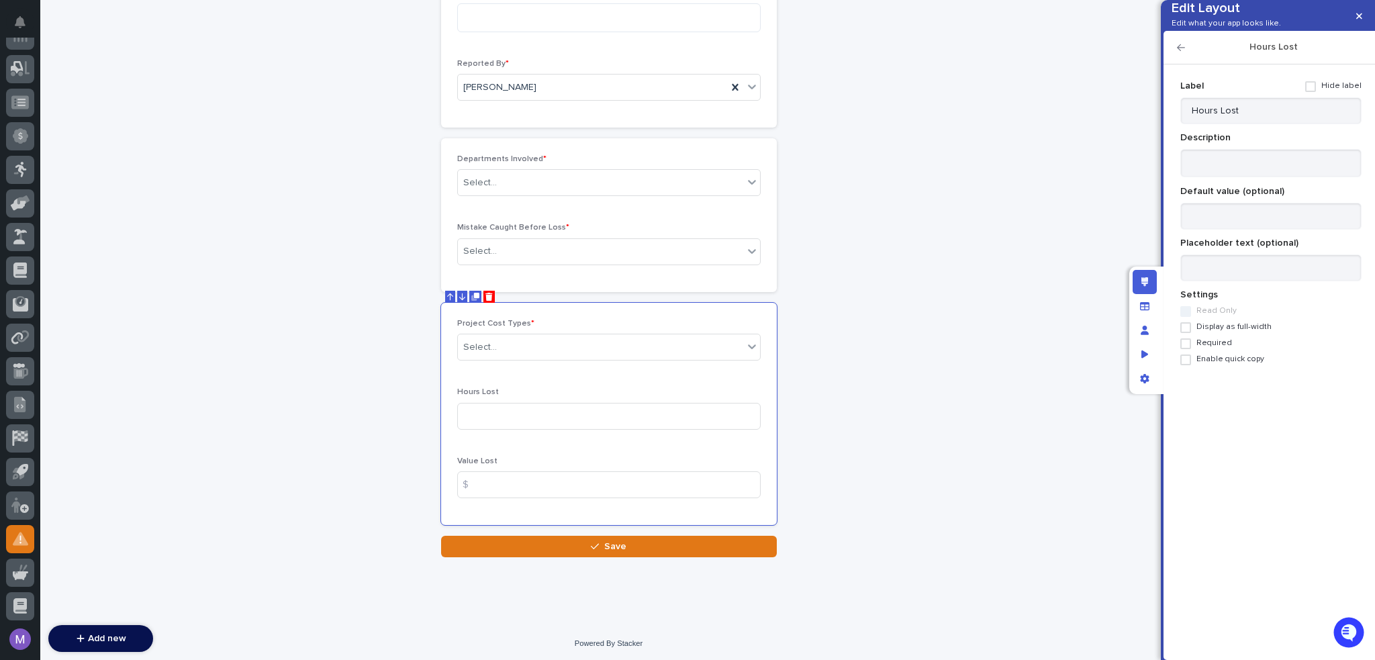
click at [1227, 348] on span "Required" at bounding box center [1214, 342] width 36 height 9
click at [1182, 52] on icon "button" at bounding box center [1181, 47] width 8 height 9
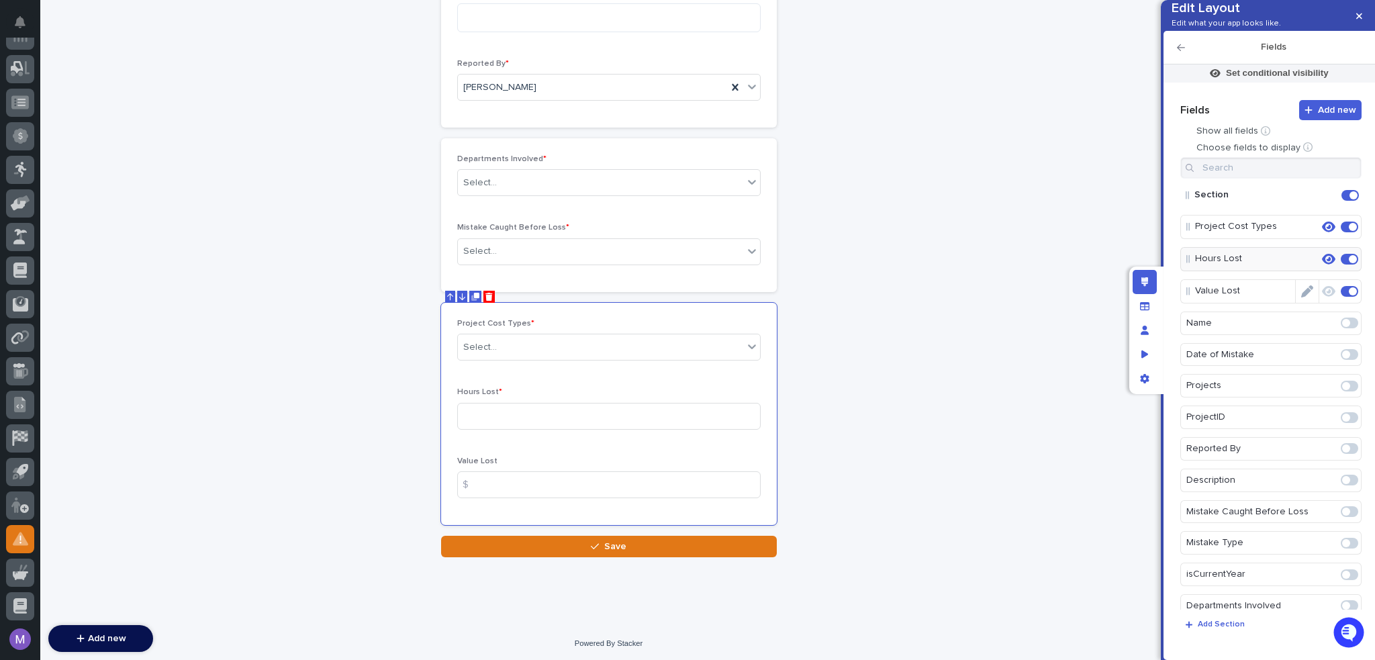
click at [1301, 297] on icon "Edit" at bounding box center [1307, 291] width 12 height 12
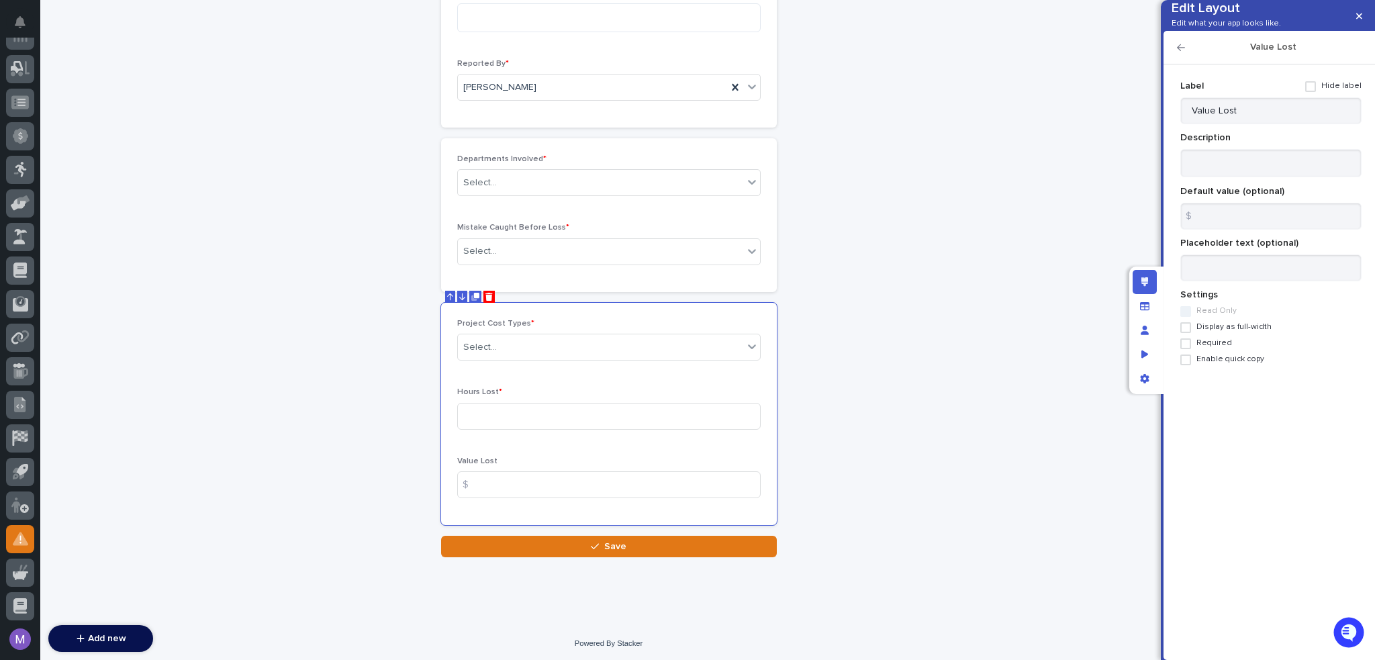
click at [1212, 348] on span "Required" at bounding box center [1214, 342] width 36 height 9
drag, startPoint x: 645, startPoint y: 151, endPoint x: 653, endPoint y: 152, distance: 8.2
click at [645, 151] on div "Departments Involved * Select... Mistake Caught Before Loss * Select..." at bounding box center [609, 215] width 336 height 154
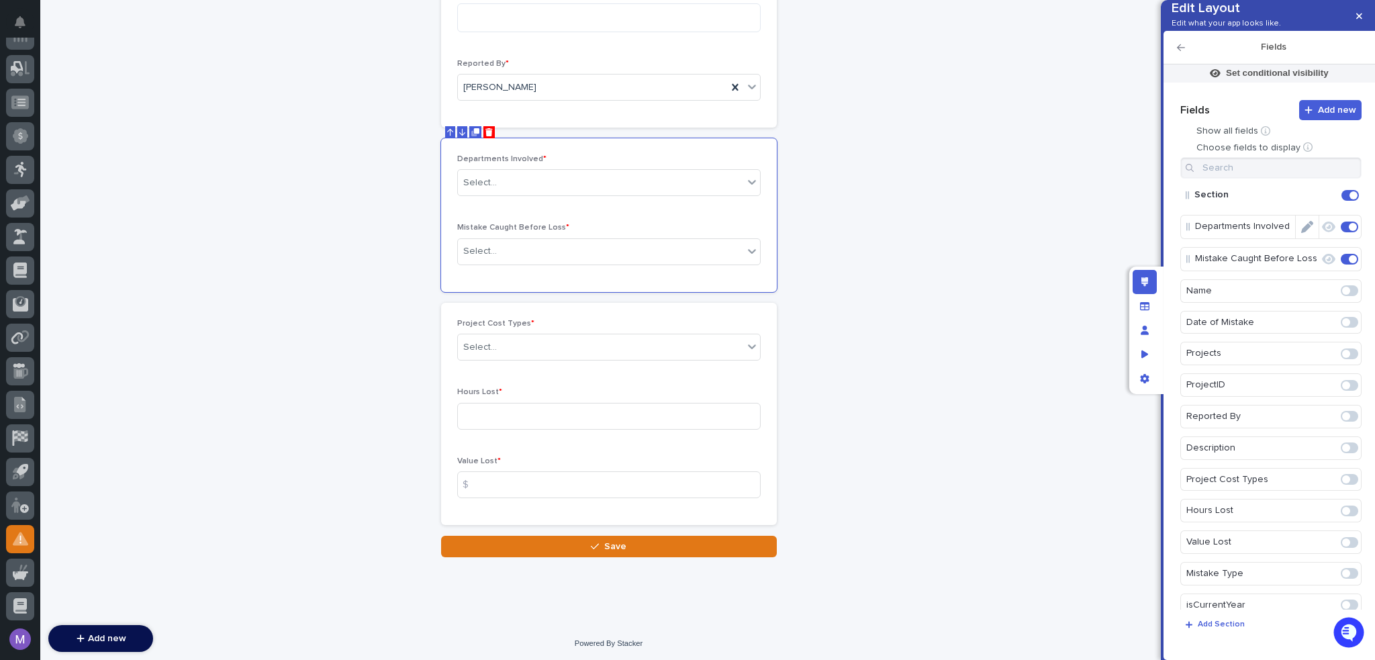
click at [1322, 232] on icon "button" at bounding box center [1328, 227] width 13 height 11
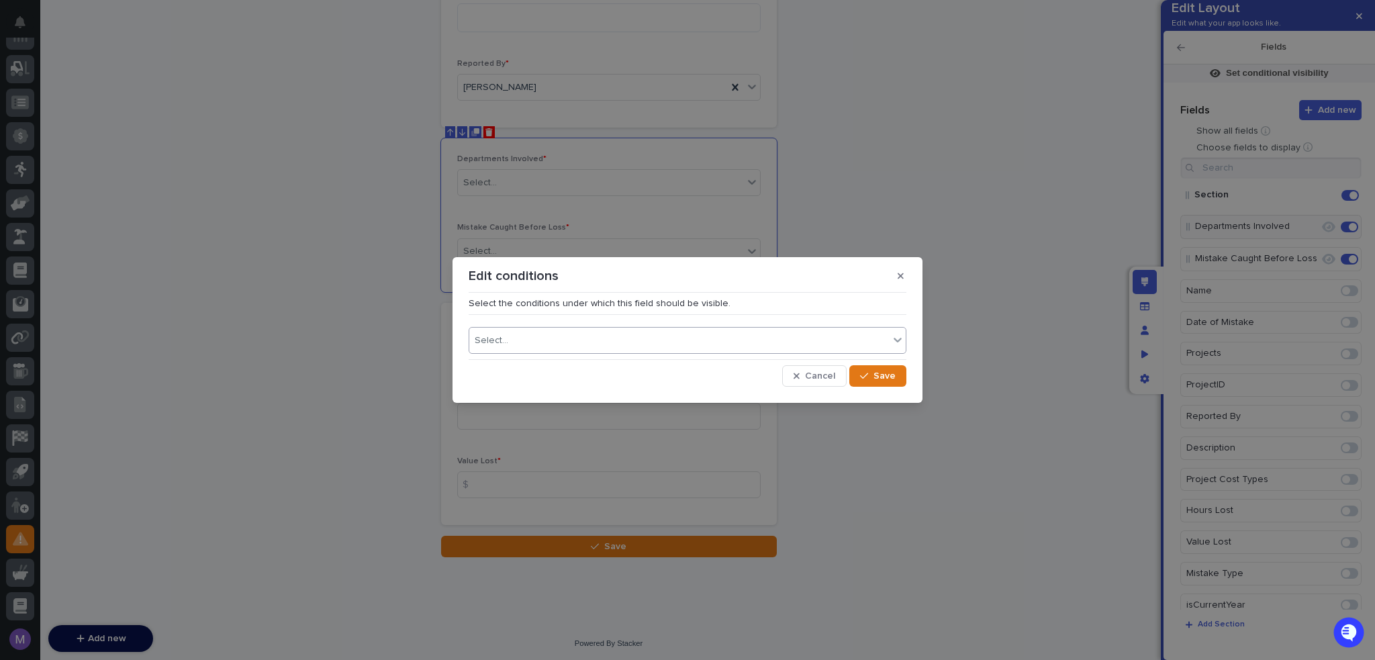
click at [522, 348] on div "Select..." at bounding box center [679, 340] width 420 height 19
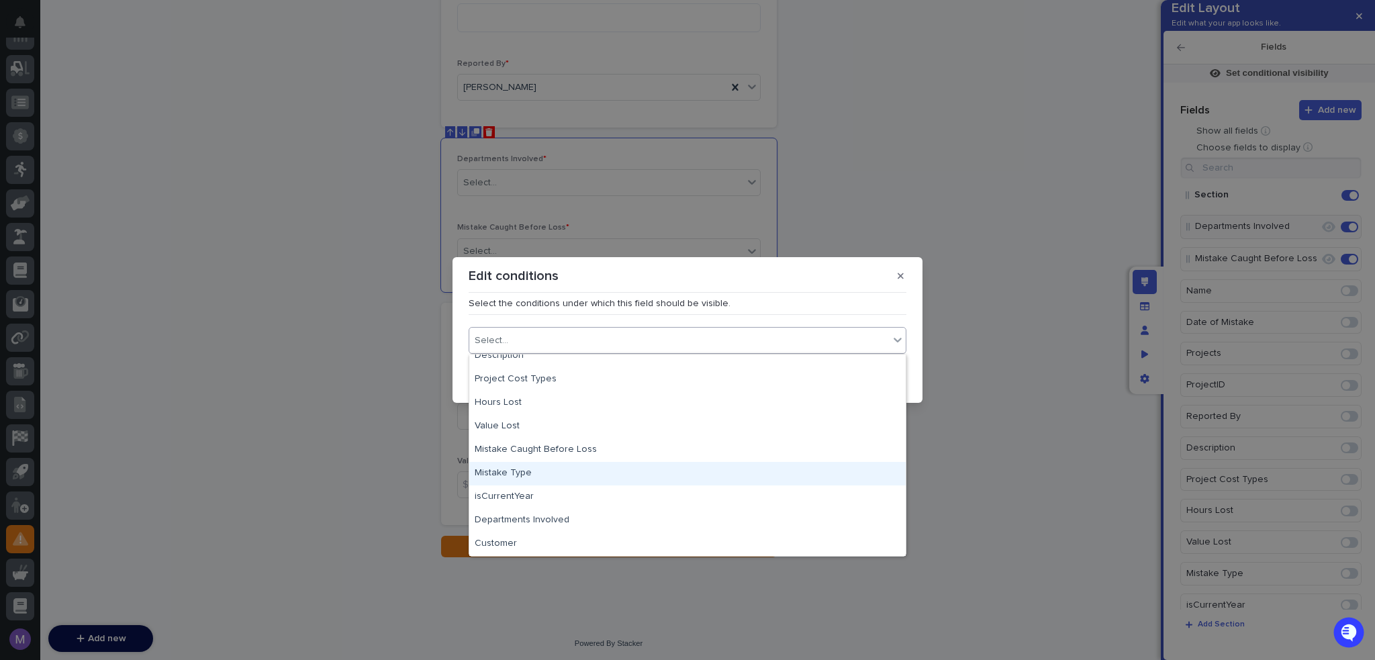
click at [611, 471] on div "Mistake Type" at bounding box center [687, 473] width 436 height 23
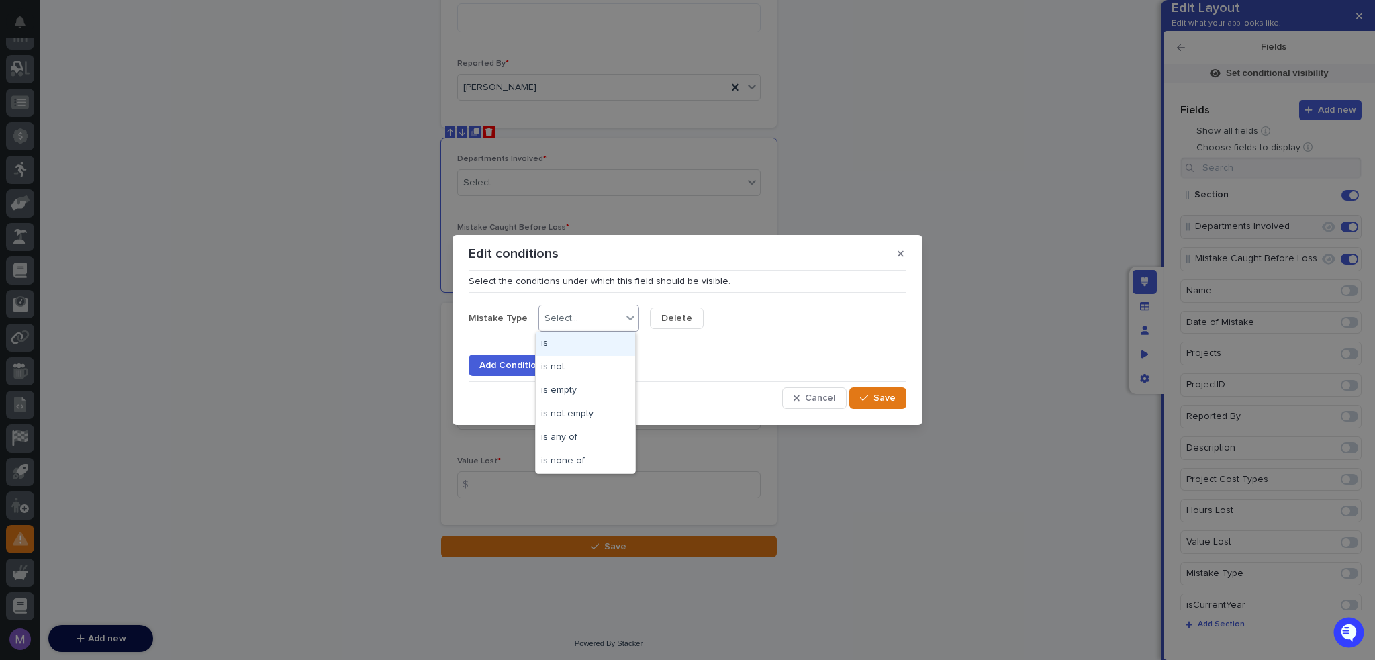
click at [583, 332] on body "**********" at bounding box center [687, 330] width 1375 height 660
click at [576, 361] on div "is not" at bounding box center [585, 367] width 99 height 23
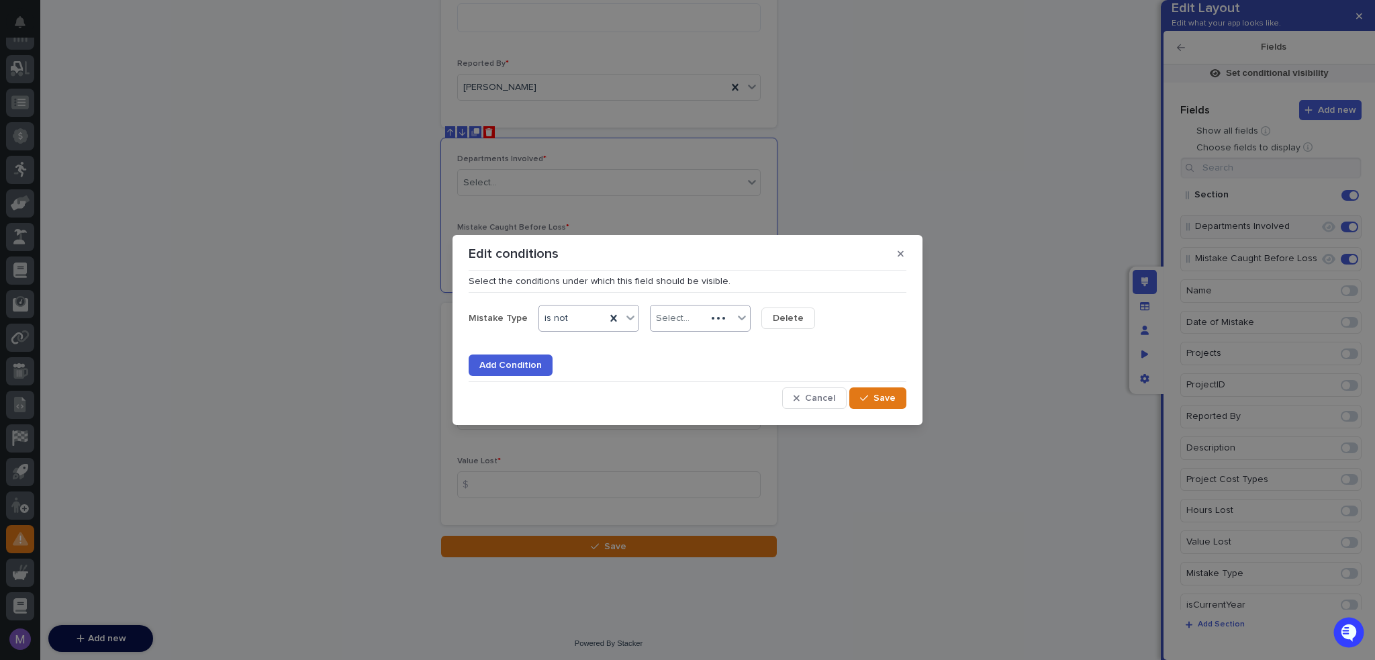
click at [664, 326] on div "Select..." at bounding box center [679, 318] width 56 height 19
drag, startPoint x: 700, startPoint y: 359, endPoint x: 707, endPoint y: 385, distance: 27.2
click at [708, 385] on div "Property Damage" at bounding box center [696, 390] width 99 height 23
click at [895, 403] on button "Save" at bounding box center [877, 397] width 57 height 21
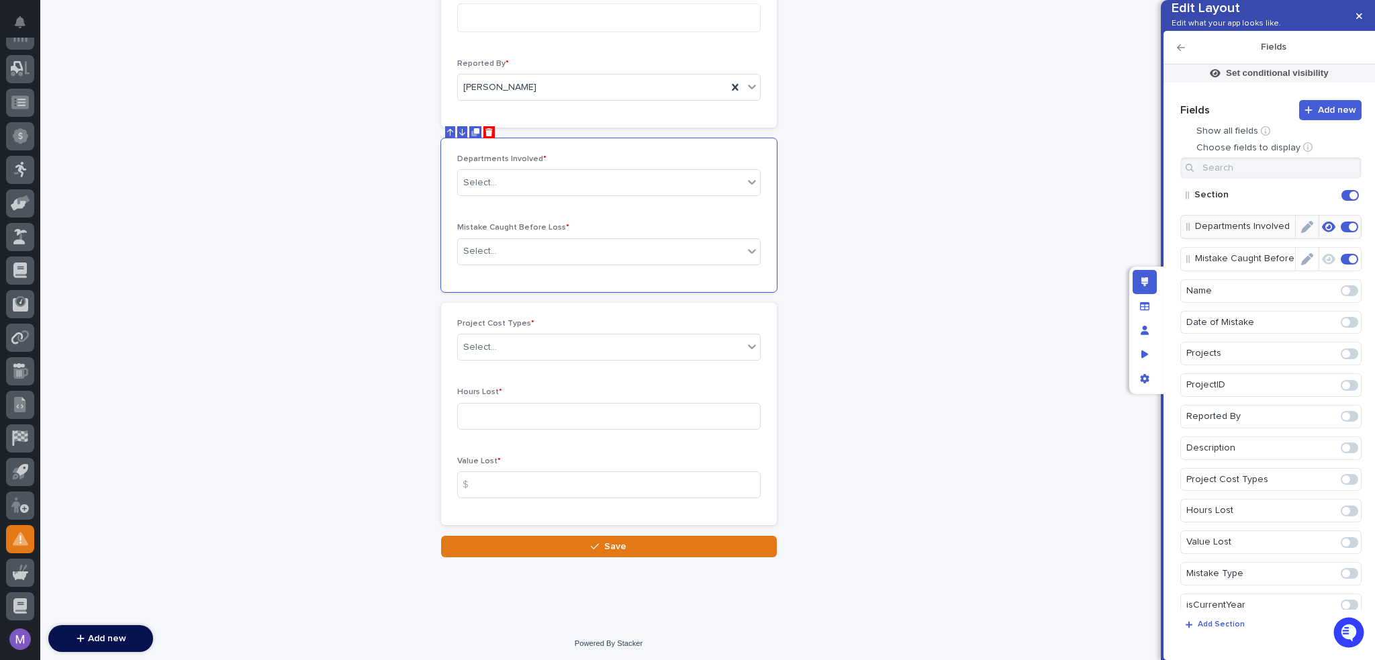
click at [1326, 265] on icon "button" at bounding box center [1328, 259] width 13 height 11
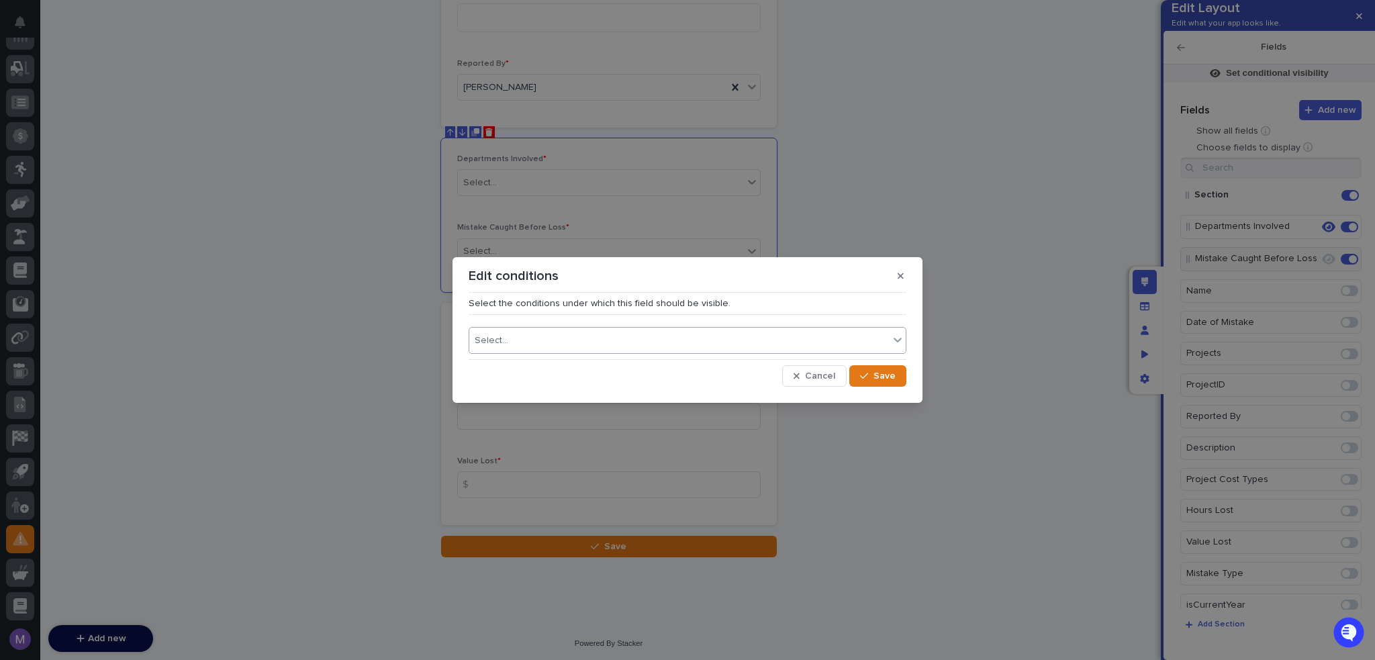
click at [677, 349] on div "Select..." at bounding box center [679, 340] width 420 height 19
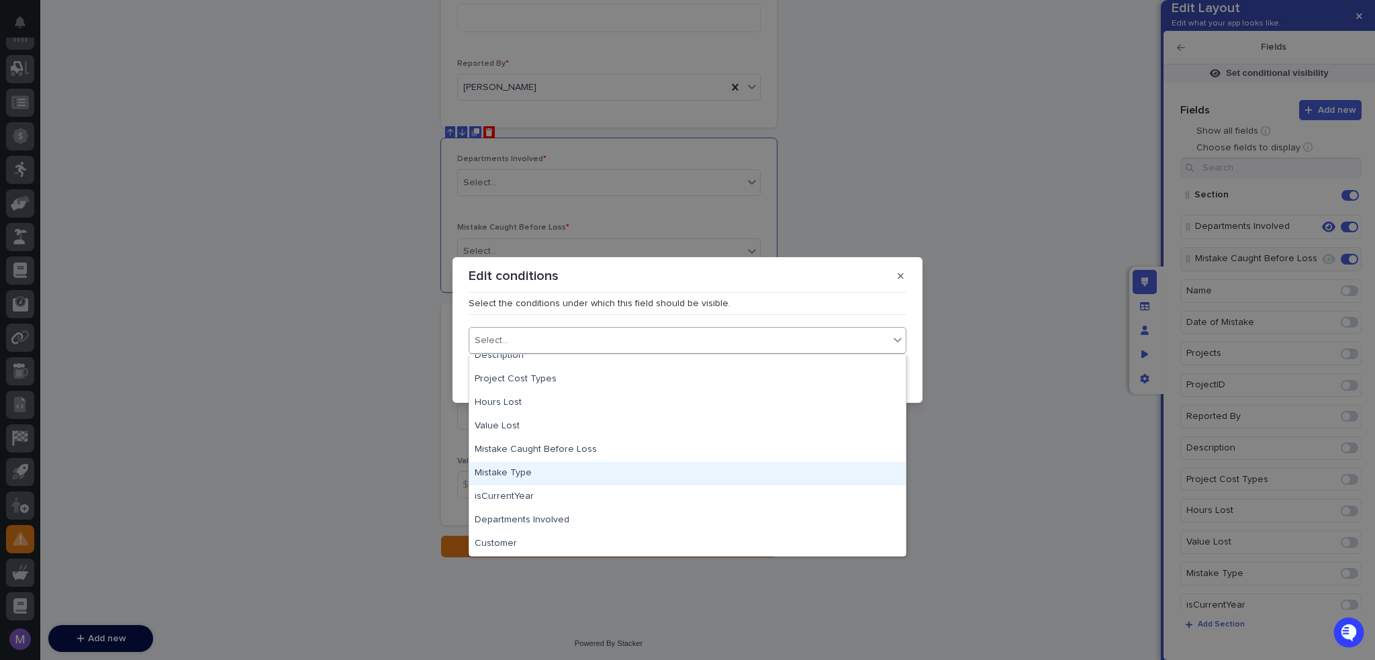
click at [546, 475] on div "Mistake Type" at bounding box center [687, 473] width 436 height 23
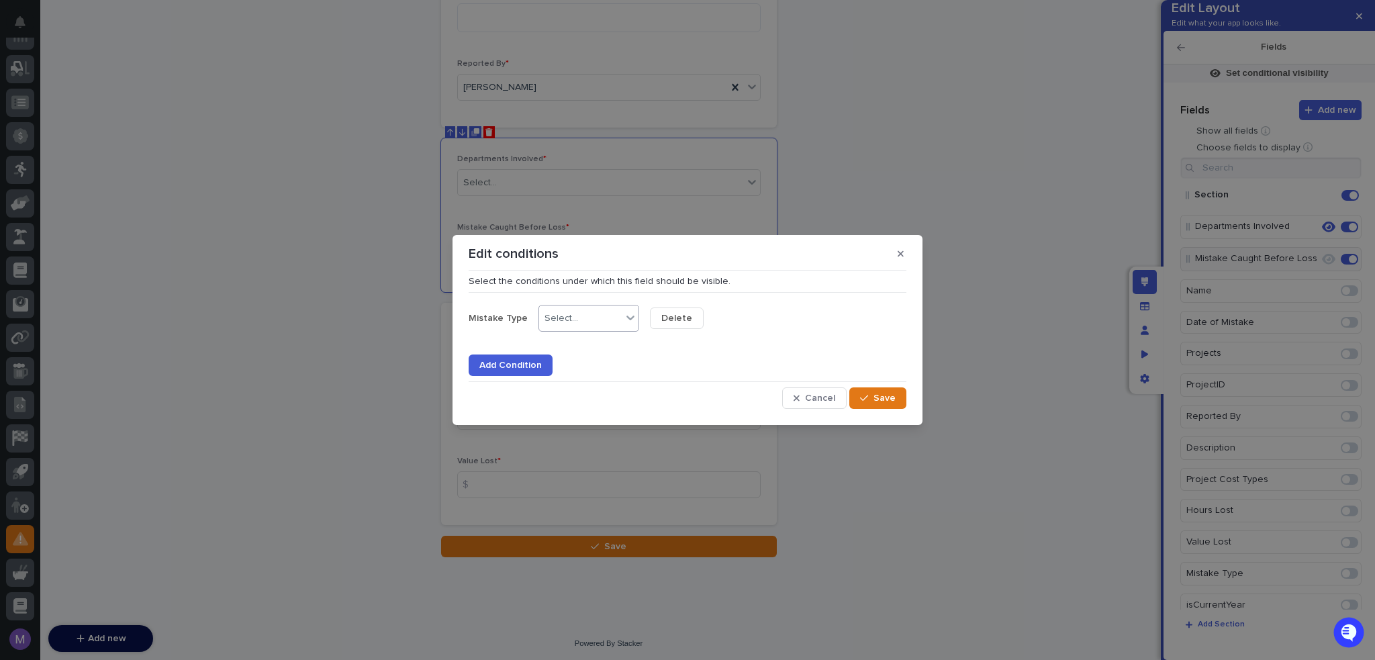
click at [586, 314] on div "Select..." at bounding box center [580, 318] width 83 height 19
drag, startPoint x: 579, startPoint y: 381, endPoint x: 588, endPoint y: 362, distance: 21.0
click at [579, 373] on div "is not" at bounding box center [585, 367] width 99 height 23
click at [672, 316] on div "Select..." at bounding box center [673, 318] width 34 height 11
click at [706, 388] on div "Property Damage" at bounding box center [696, 390] width 99 height 23
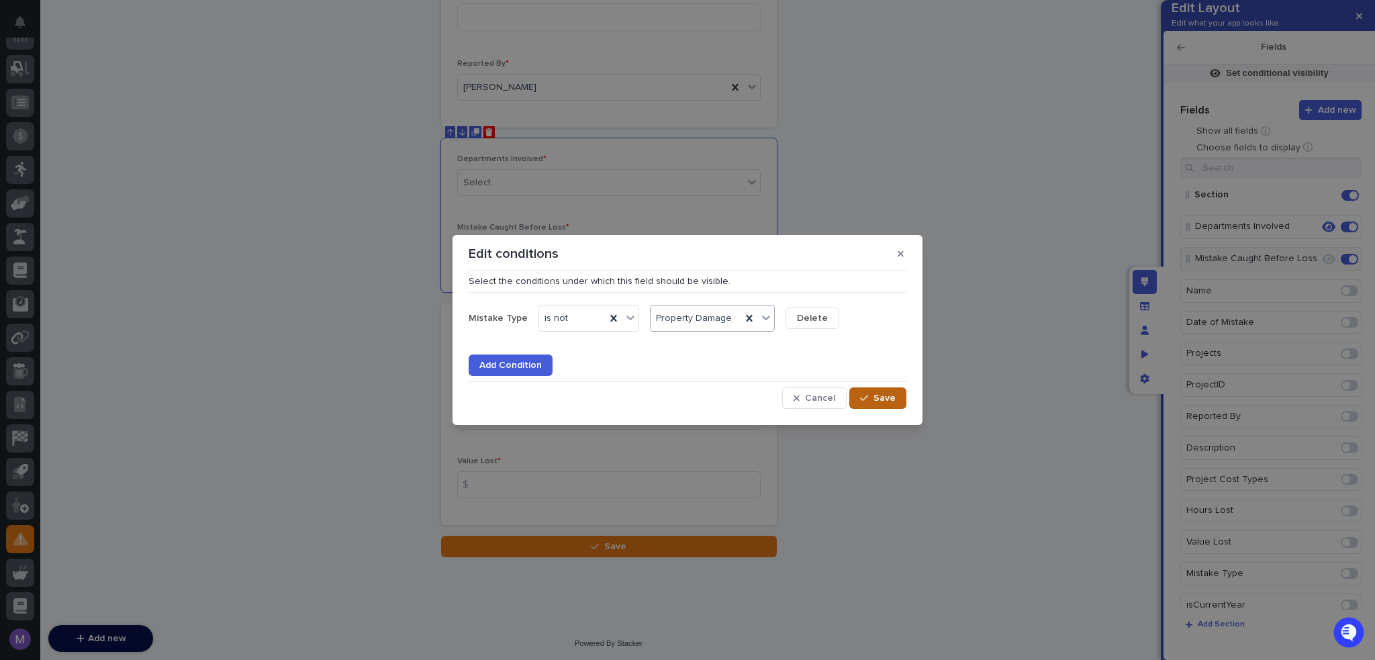
click at [877, 401] on span "Save" at bounding box center [884, 397] width 22 height 9
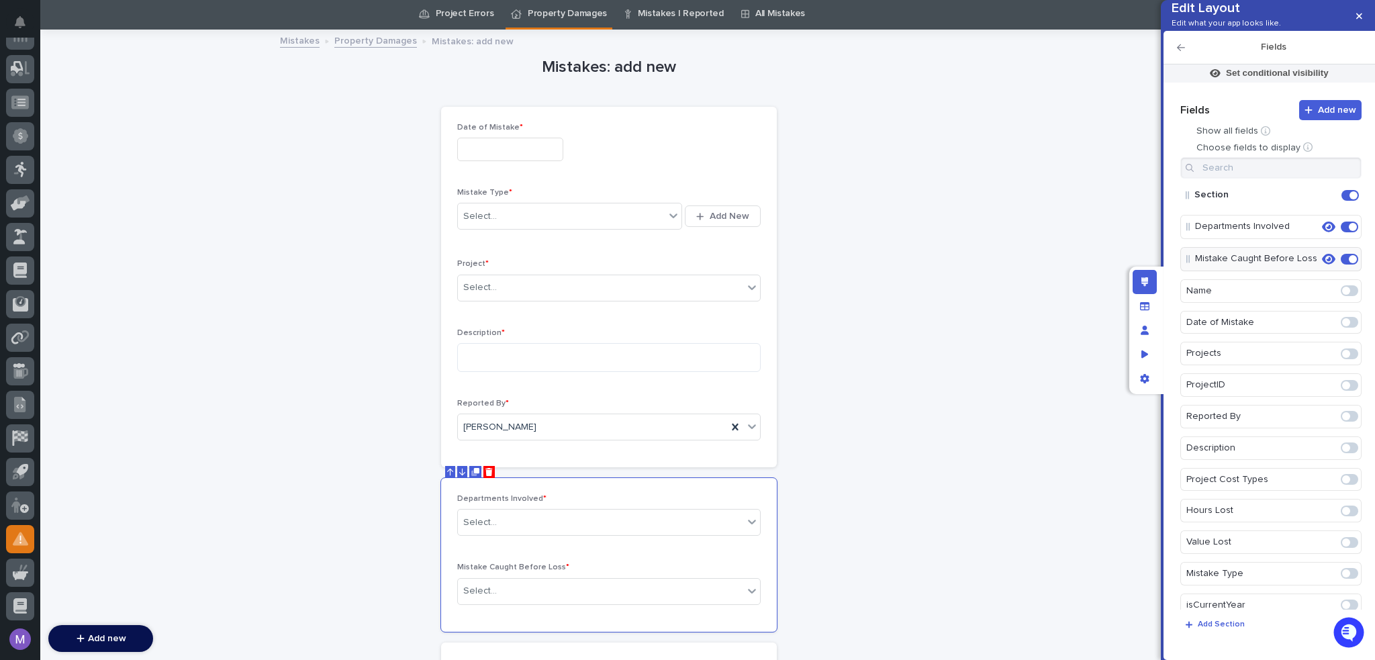
scroll to position [0, 0]
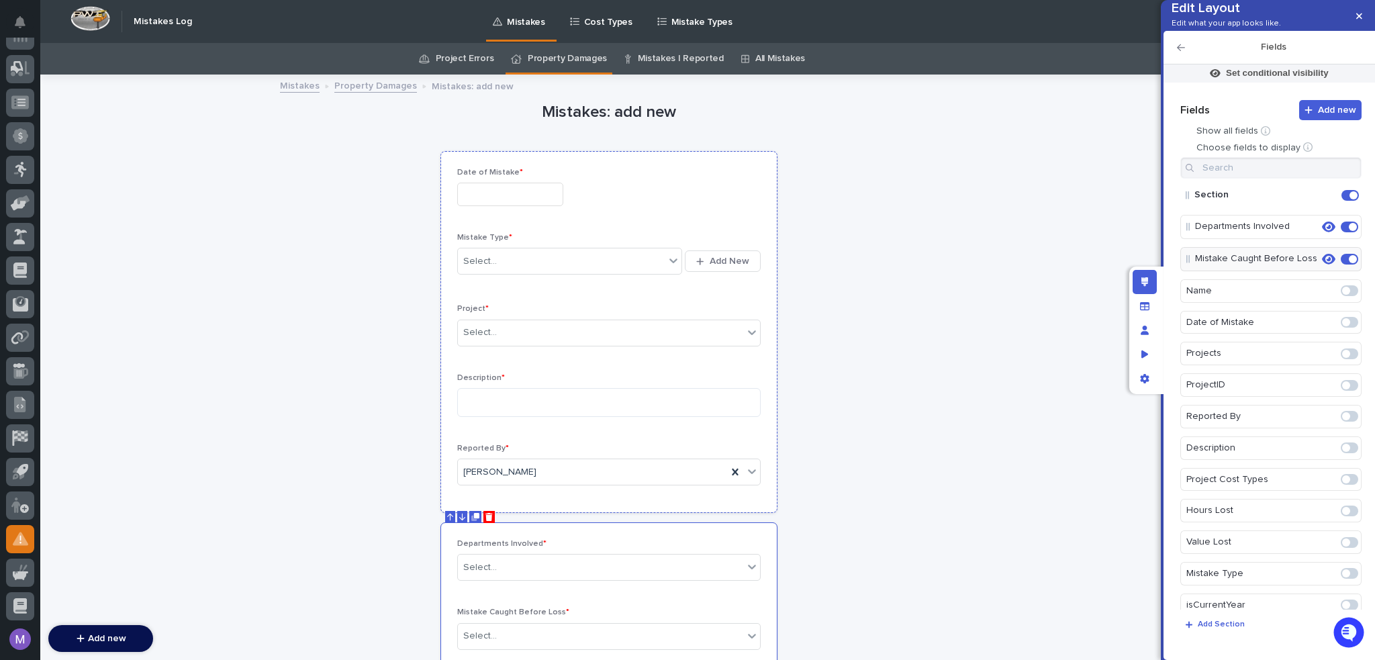
click at [728, 201] on div at bounding box center [608, 194] width 303 height 23
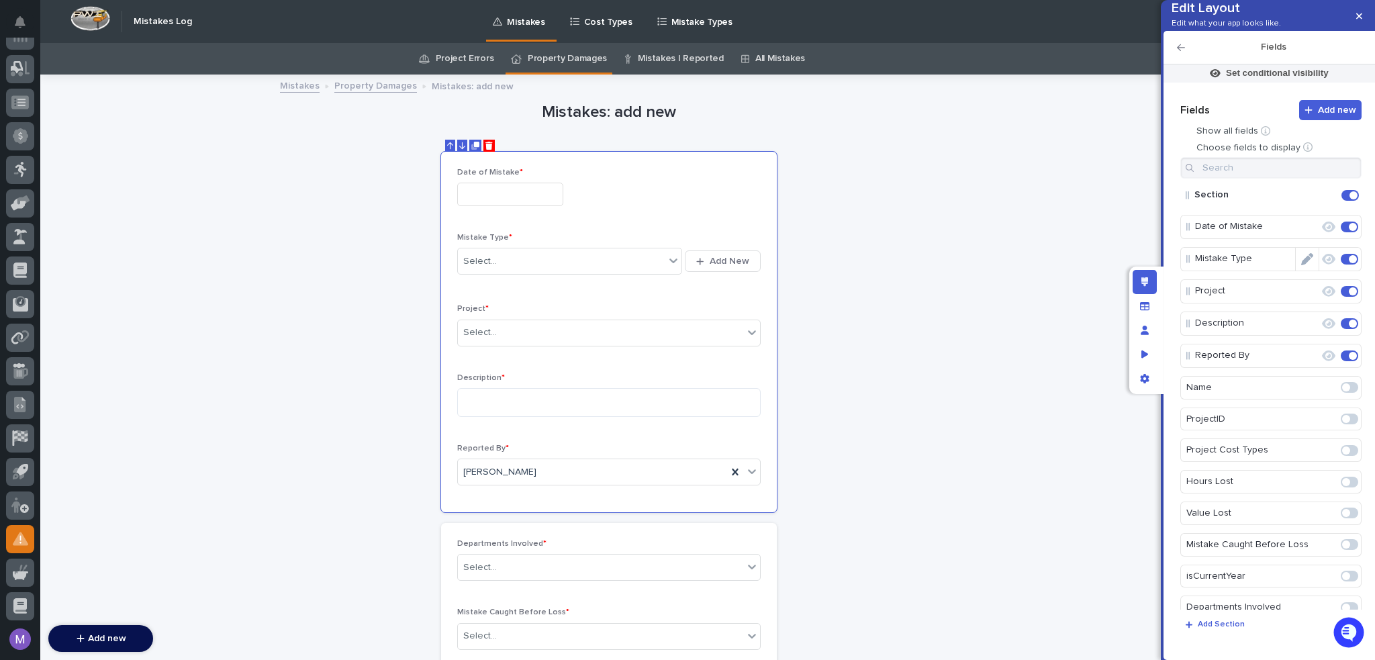
click at [1327, 265] on icon "button" at bounding box center [1328, 259] width 13 height 11
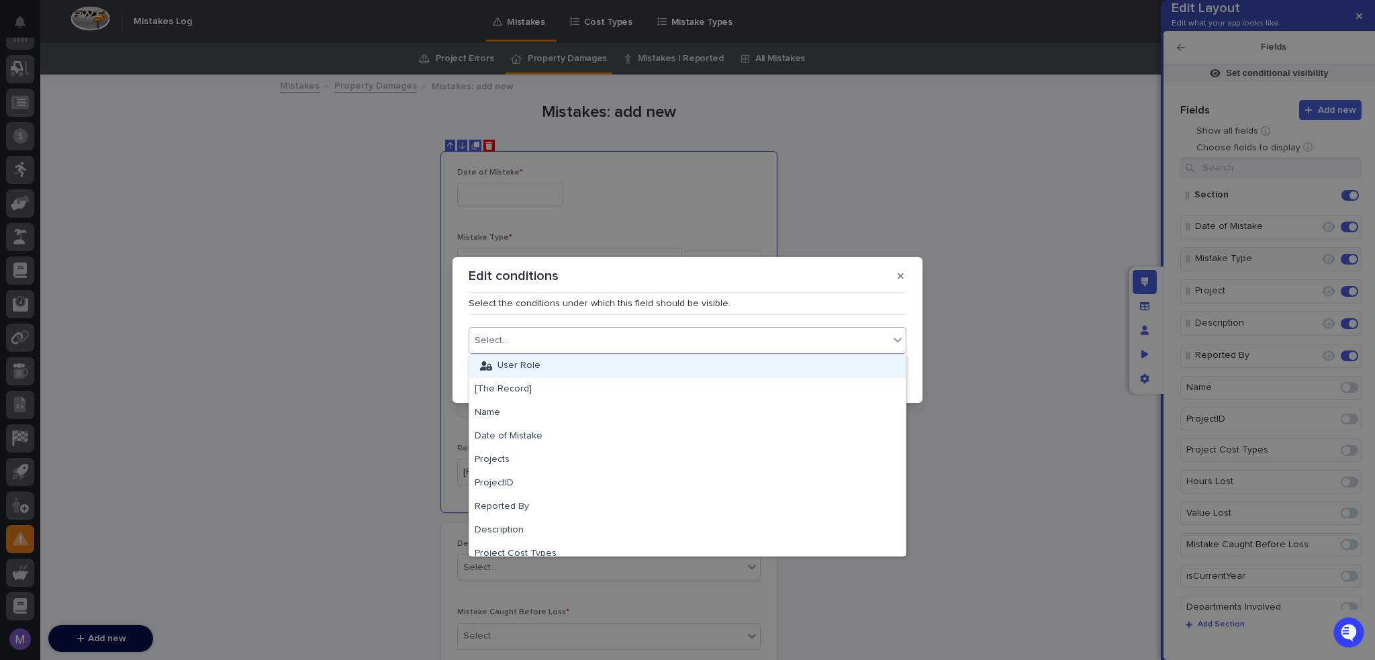
click at [685, 342] on div "Select..." at bounding box center [679, 340] width 420 height 19
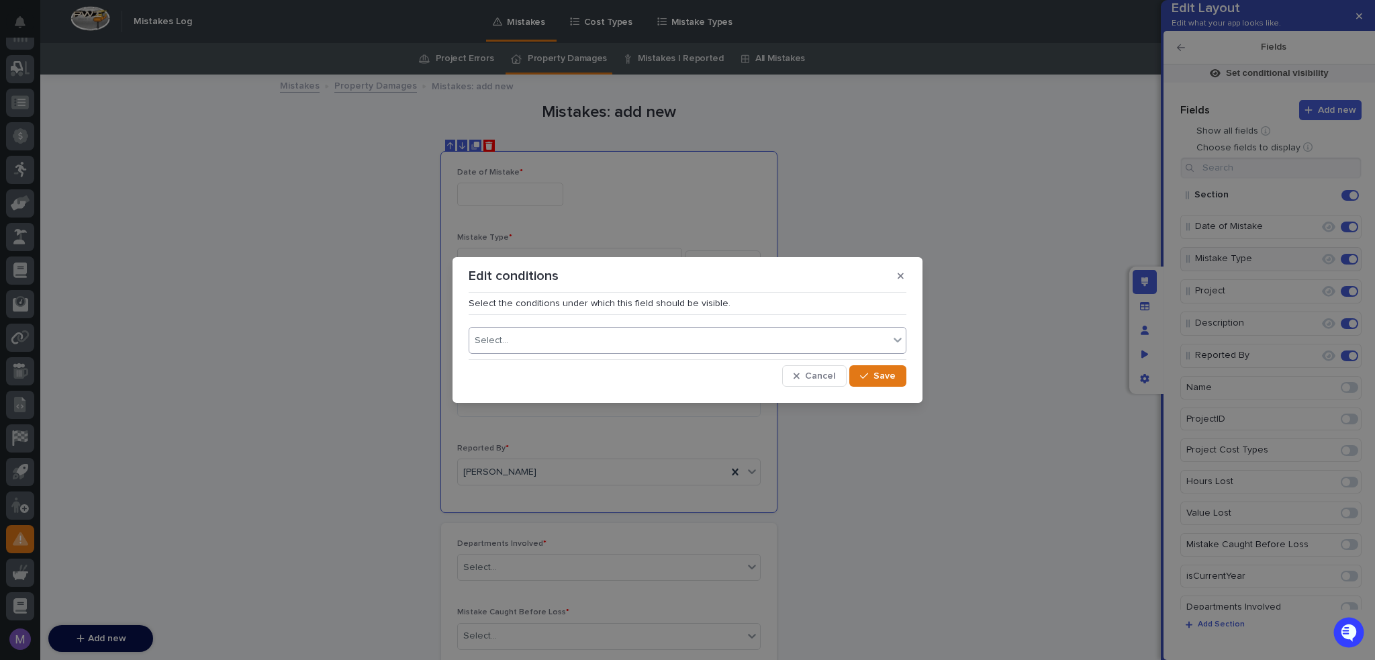
drag, startPoint x: 623, startPoint y: 342, endPoint x: 614, endPoint y: 346, distance: 9.6
click at [623, 342] on div "Select..." at bounding box center [679, 340] width 420 height 19
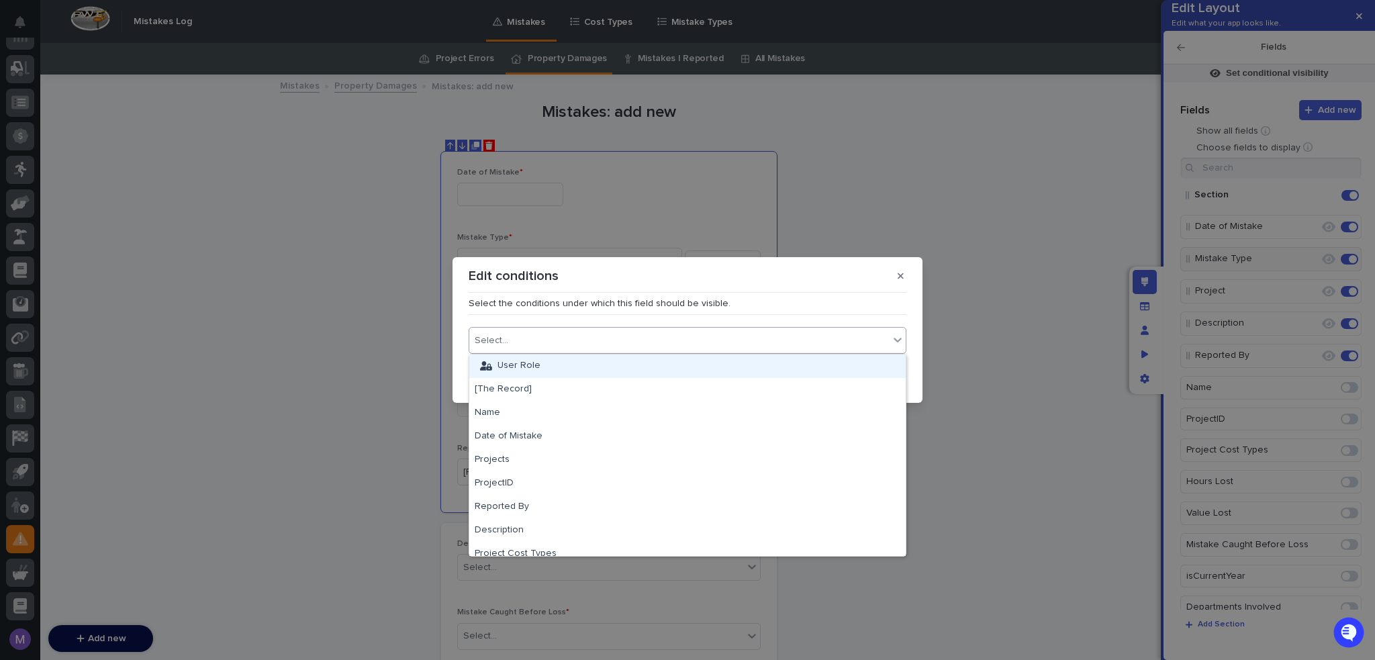
click at [545, 366] on div "User Role" at bounding box center [687, 365] width 436 height 23
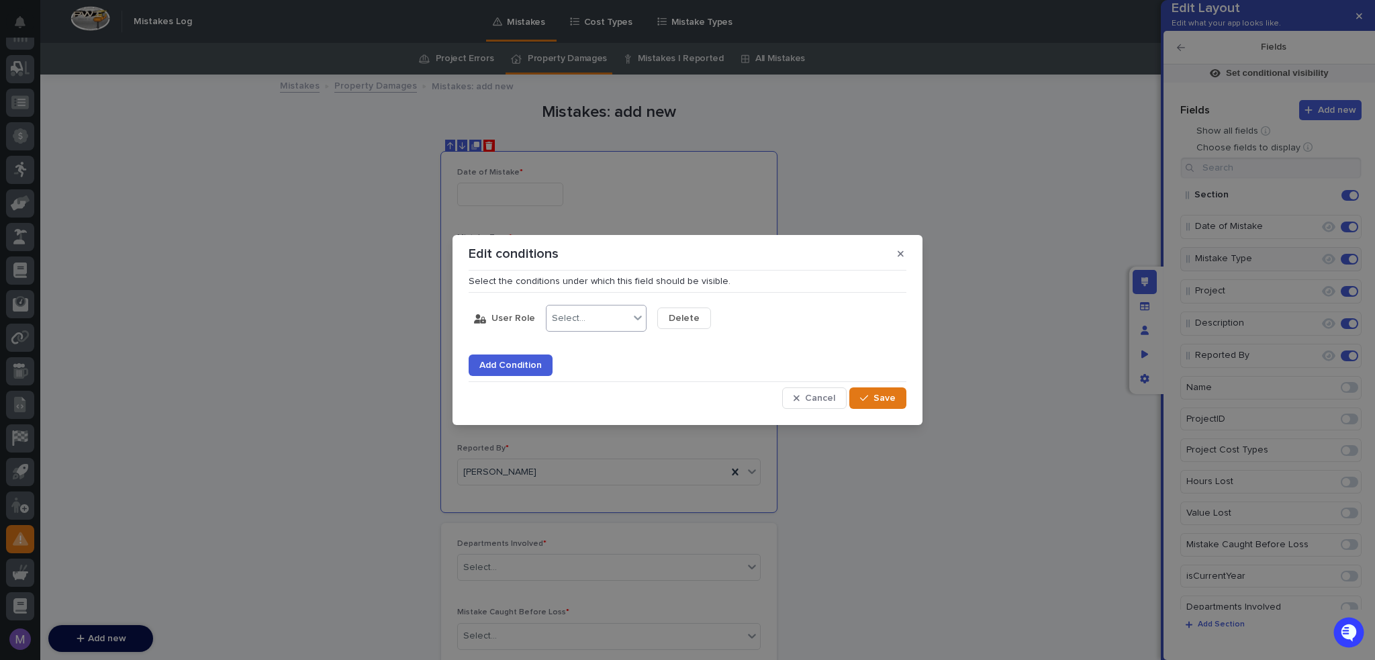
click at [615, 324] on div "Select..." at bounding box center [587, 318] width 83 height 19
click at [600, 391] on div "is any of" at bounding box center [592, 390] width 99 height 23
click at [677, 391] on div "Admin" at bounding box center [704, 390] width 99 height 23
click at [710, 320] on div "Admin" at bounding box center [691, 318] width 66 height 19
click at [698, 365] on div "App Manager" at bounding box center [704, 367] width 99 height 23
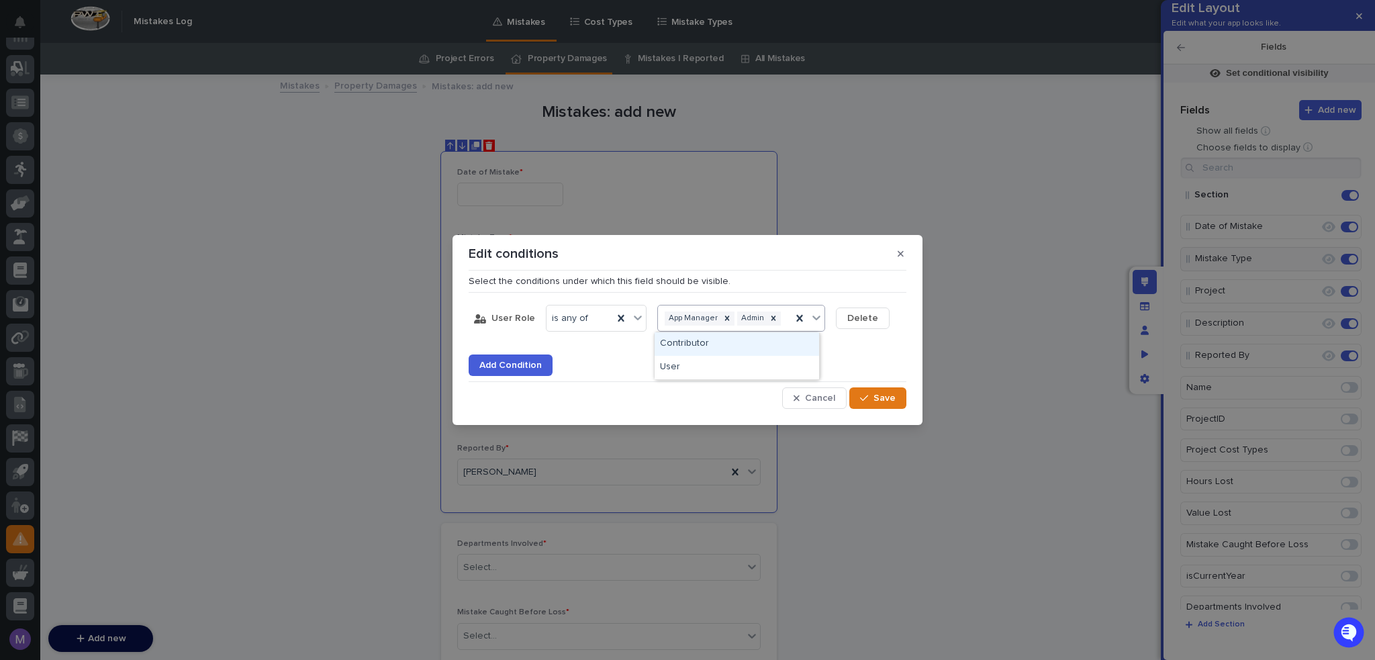
click at [782, 325] on div "App Manager Admin" at bounding box center [725, 318] width 134 height 19
click at [759, 340] on div "Contributor" at bounding box center [737, 343] width 164 height 23
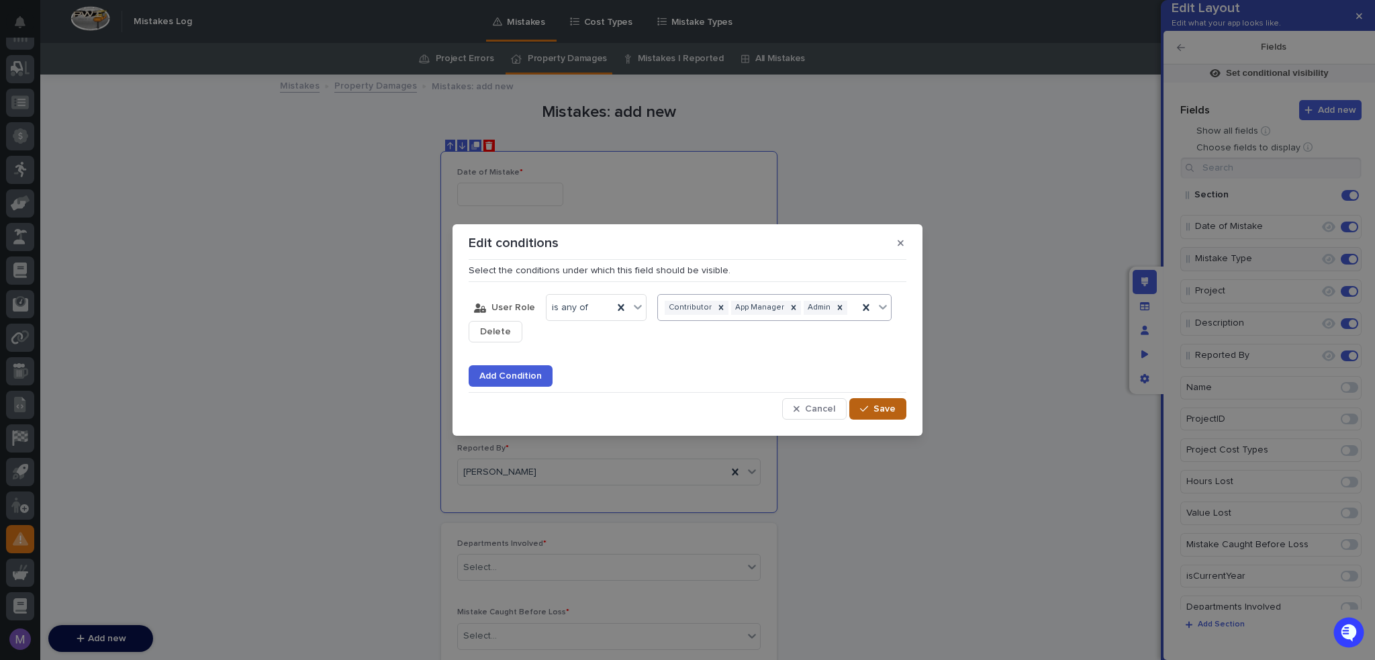
click at [877, 408] on span "Save" at bounding box center [884, 408] width 22 height 9
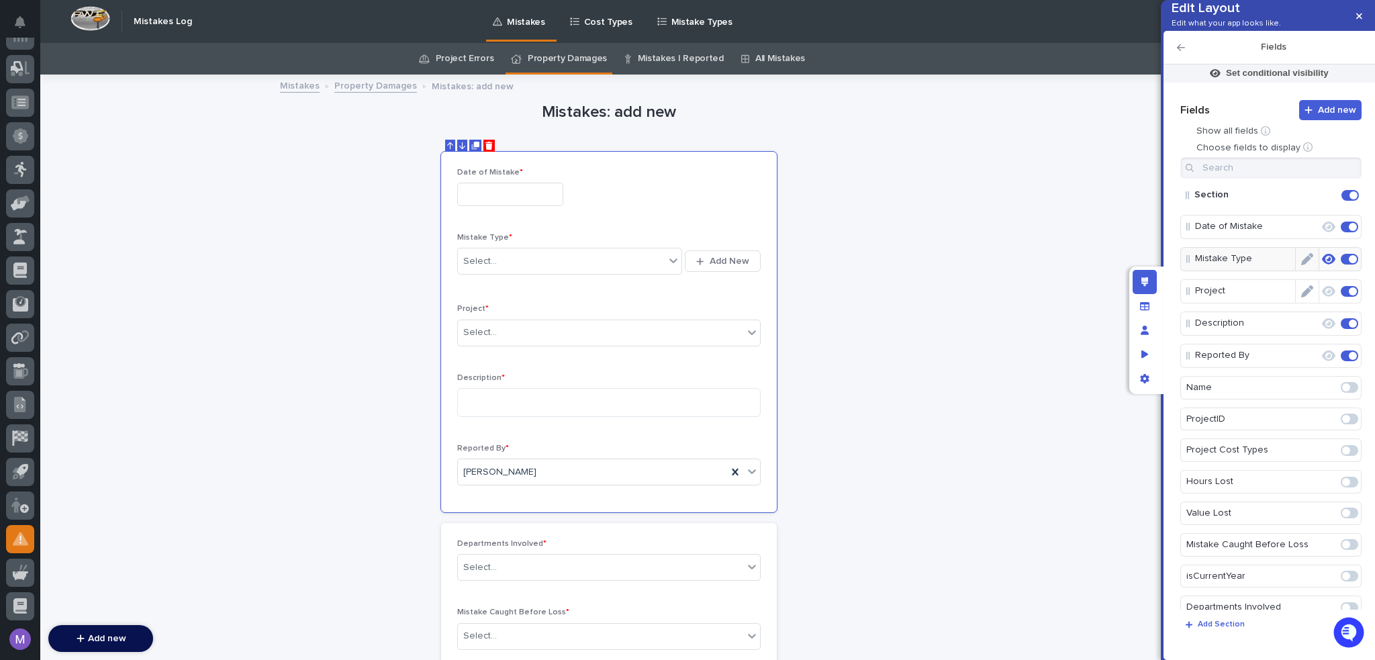
click at [1322, 297] on icon "button" at bounding box center [1328, 291] width 13 height 11
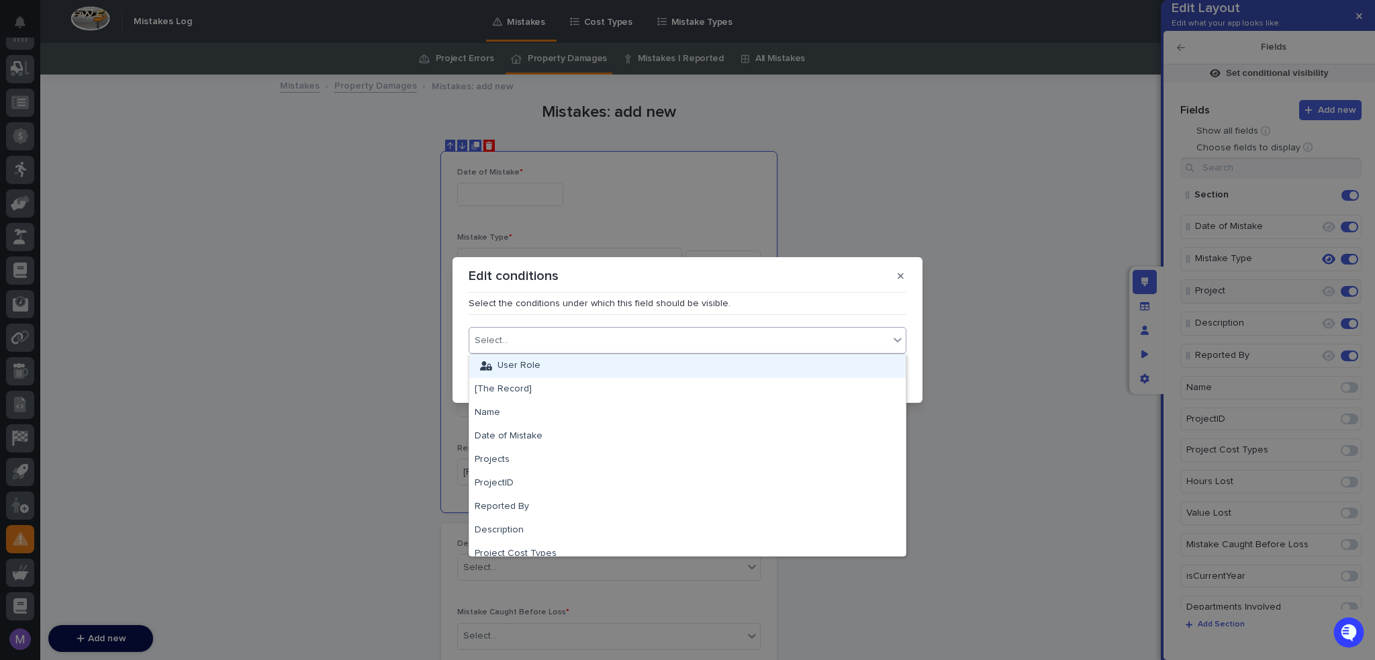
click at [729, 344] on div "Select..." at bounding box center [679, 340] width 420 height 19
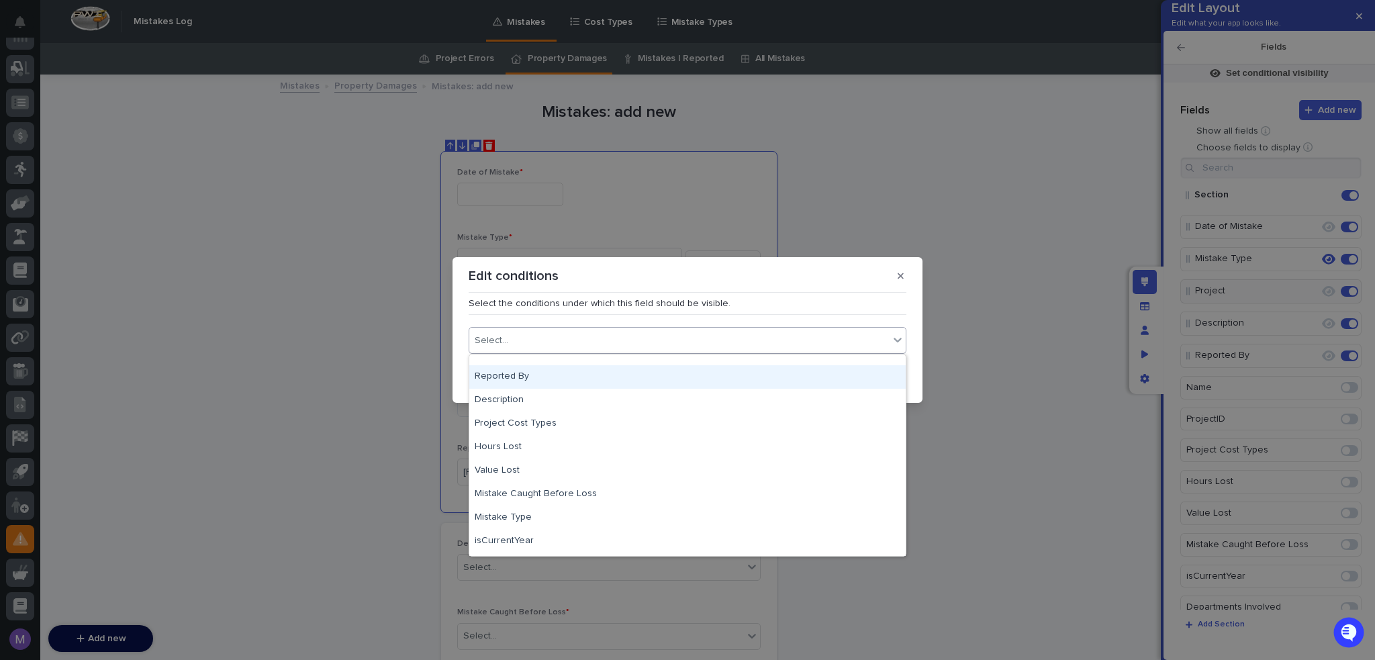
scroll to position [175, 0]
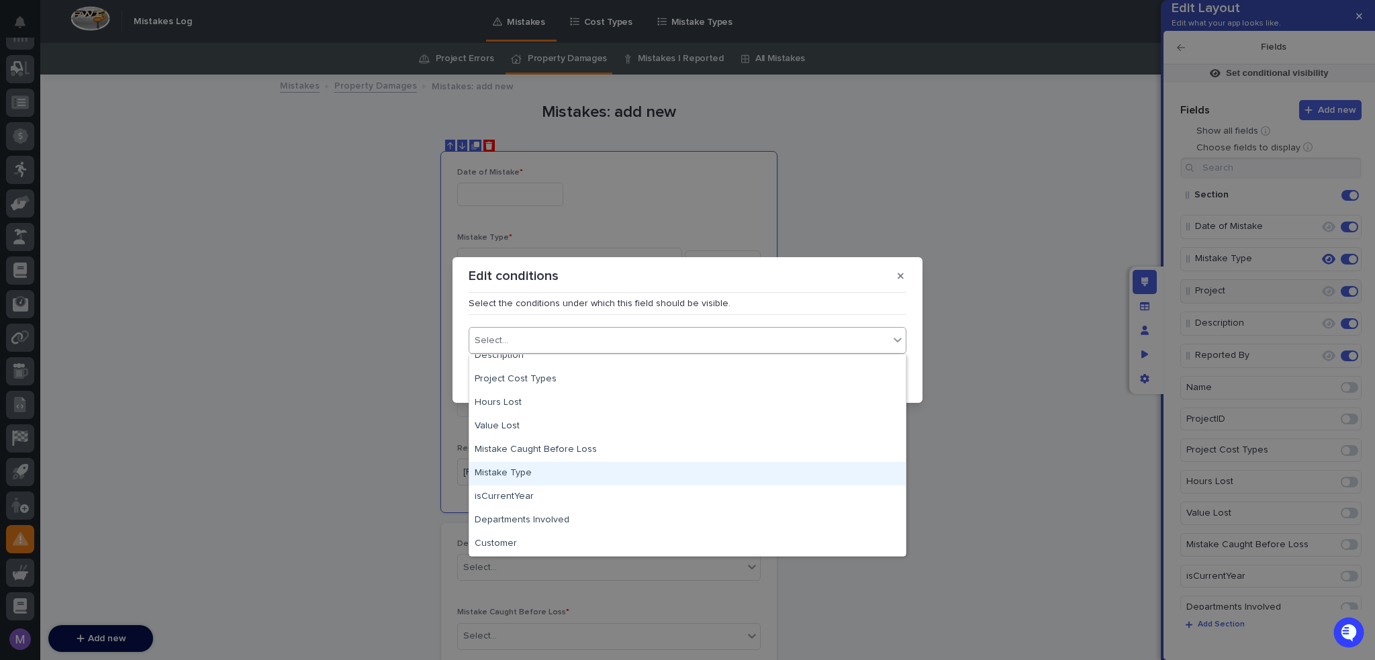
click at [542, 478] on div "Mistake Type" at bounding box center [687, 473] width 436 height 23
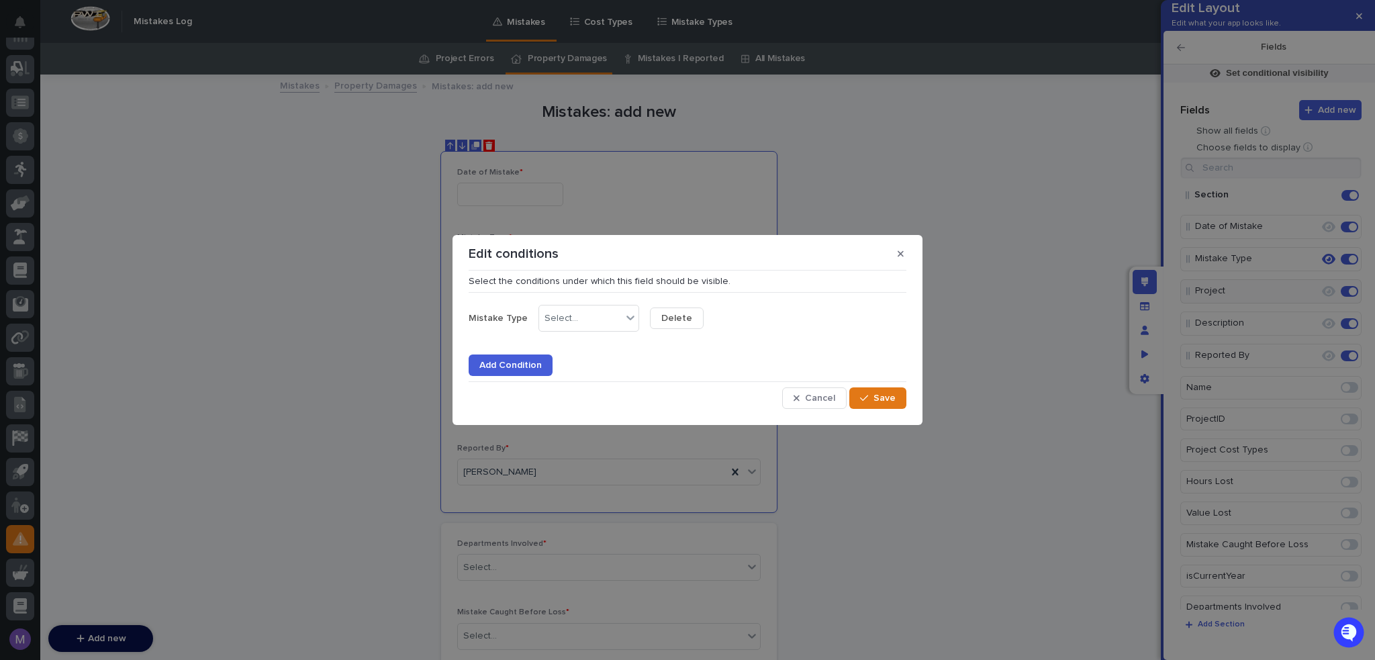
click at [606, 337] on div "Mistake Type Select... Delete Add Condition" at bounding box center [688, 337] width 438 height 78
click at [606, 326] on div "Select..." at bounding box center [580, 318] width 83 height 19
click at [580, 354] on div "is" at bounding box center [585, 343] width 99 height 23
click at [722, 366] on div "Project Error" at bounding box center [696, 367] width 99 height 23
click at [852, 404] on button "Save" at bounding box center [877, 397] width 57 height 21
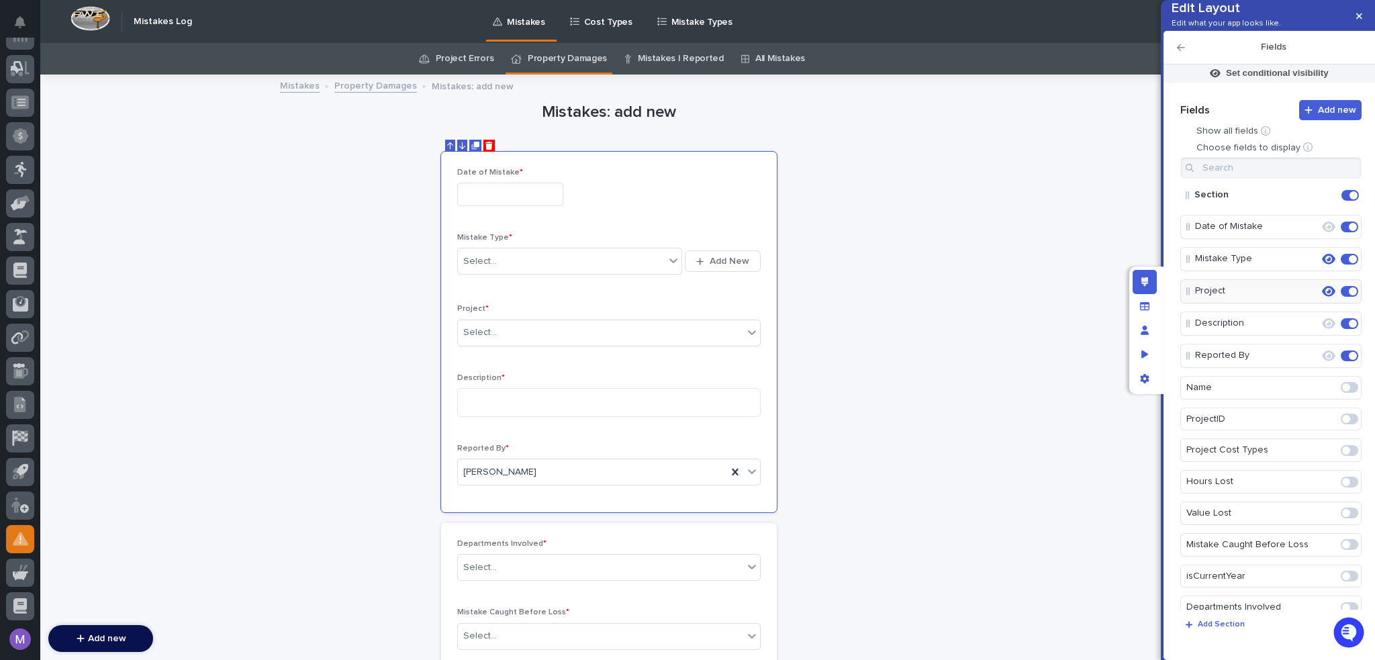
click at [1142, 285] on icon "Edit layout" at bounding box center [1144, 281] width 7 height 9
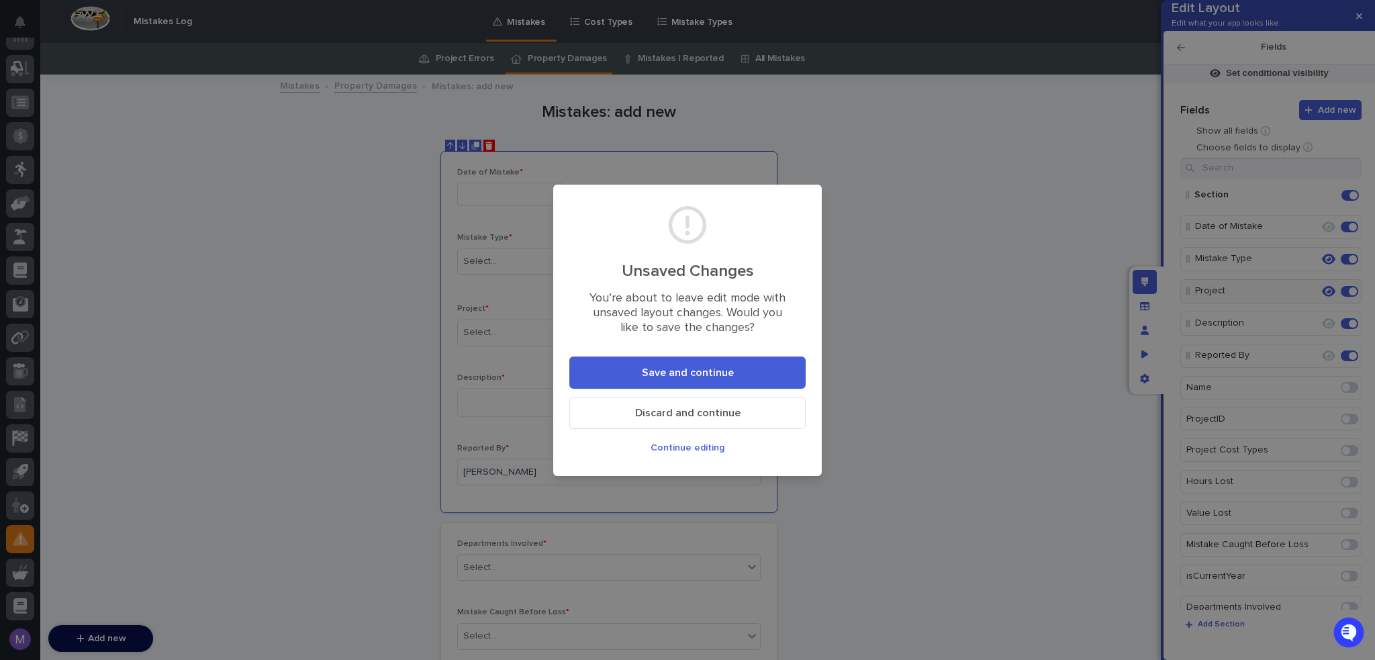
click at [685, 381] on button "Save and continue" at bounding box center [687, 372] width 236 height 32
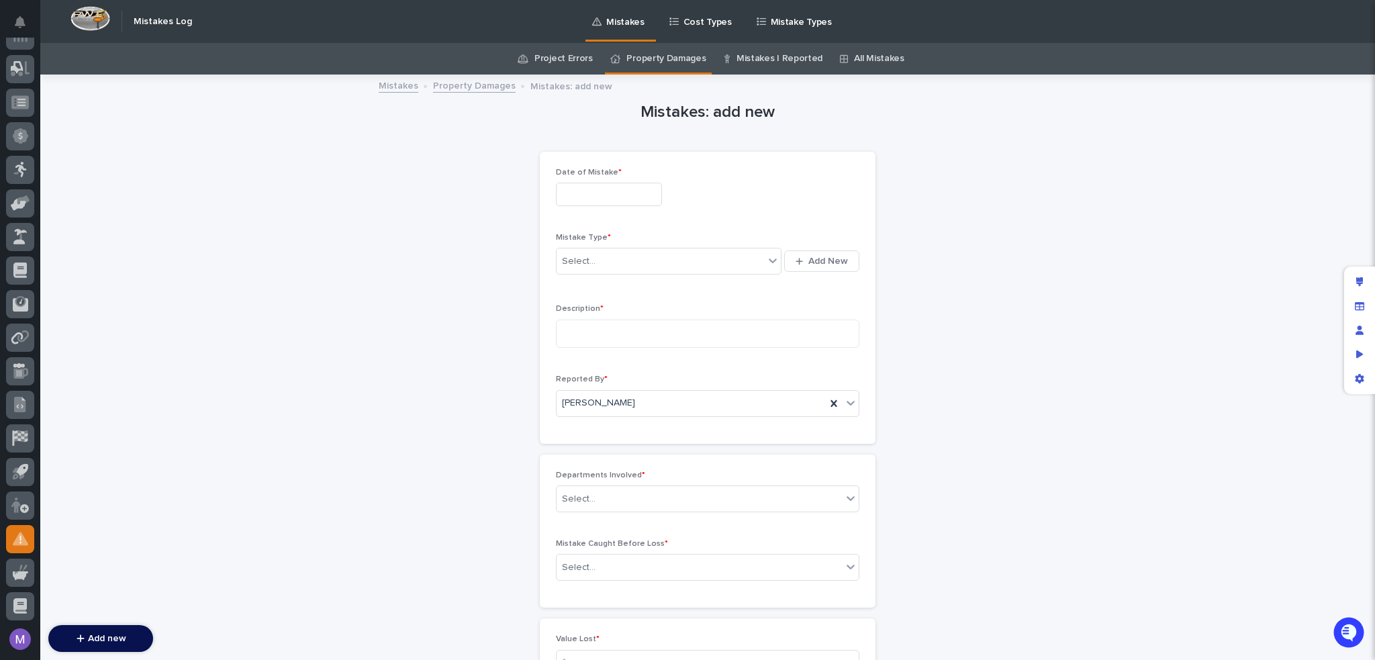
click at [697, 32] on link "Cost Types" at bounding box center [703, 21] width 70 height 42
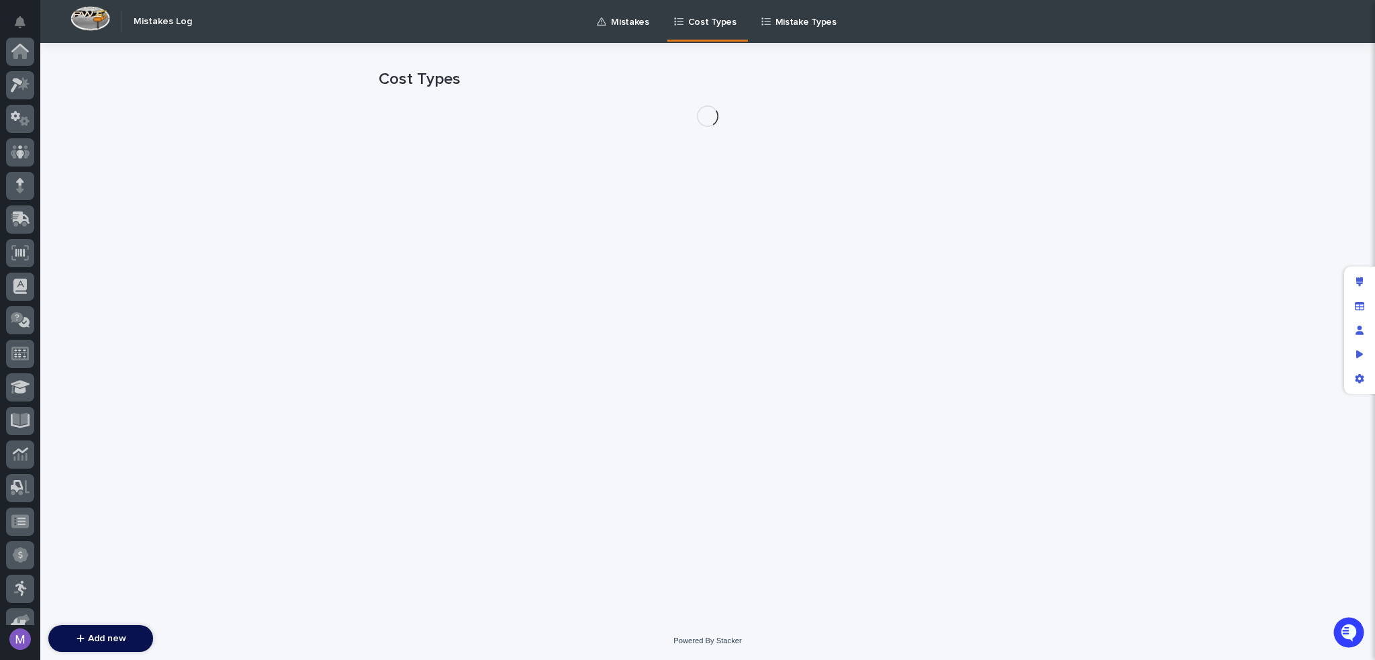
scroll to position [419, 0]
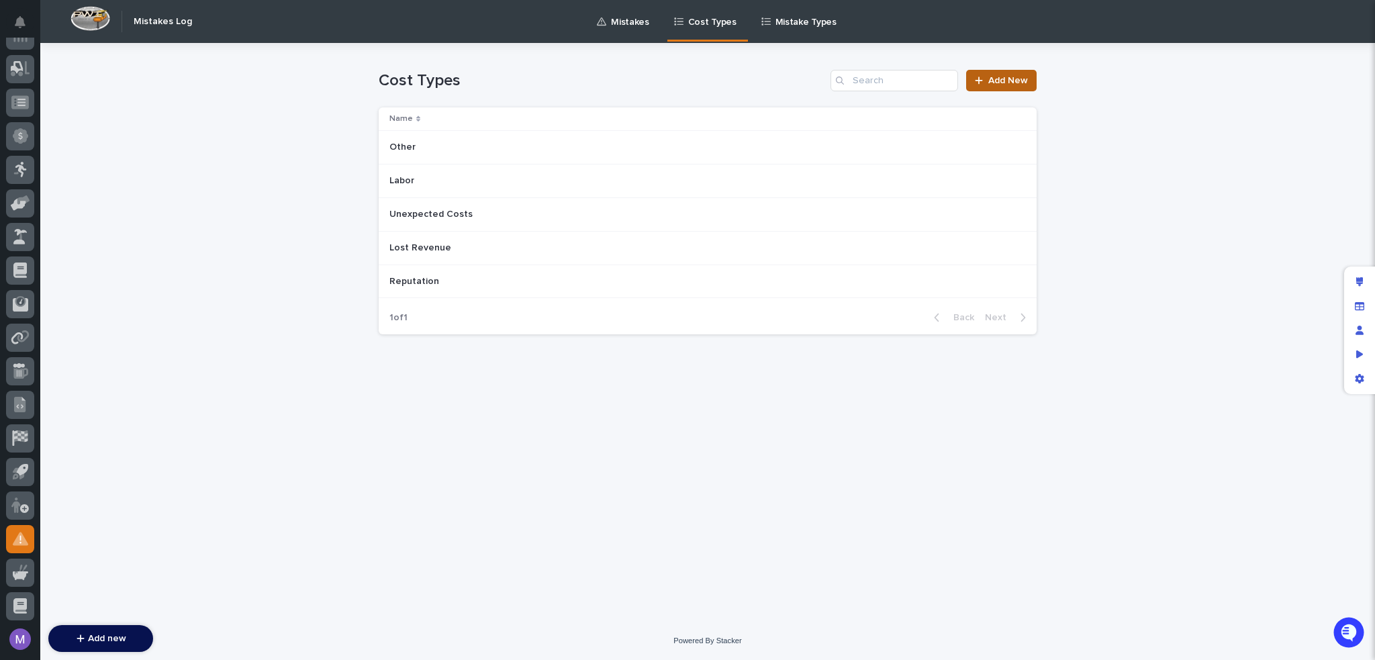
click at [1020, 77] on span "Add New" at bounding box center [1008, 80] width 40 height 9
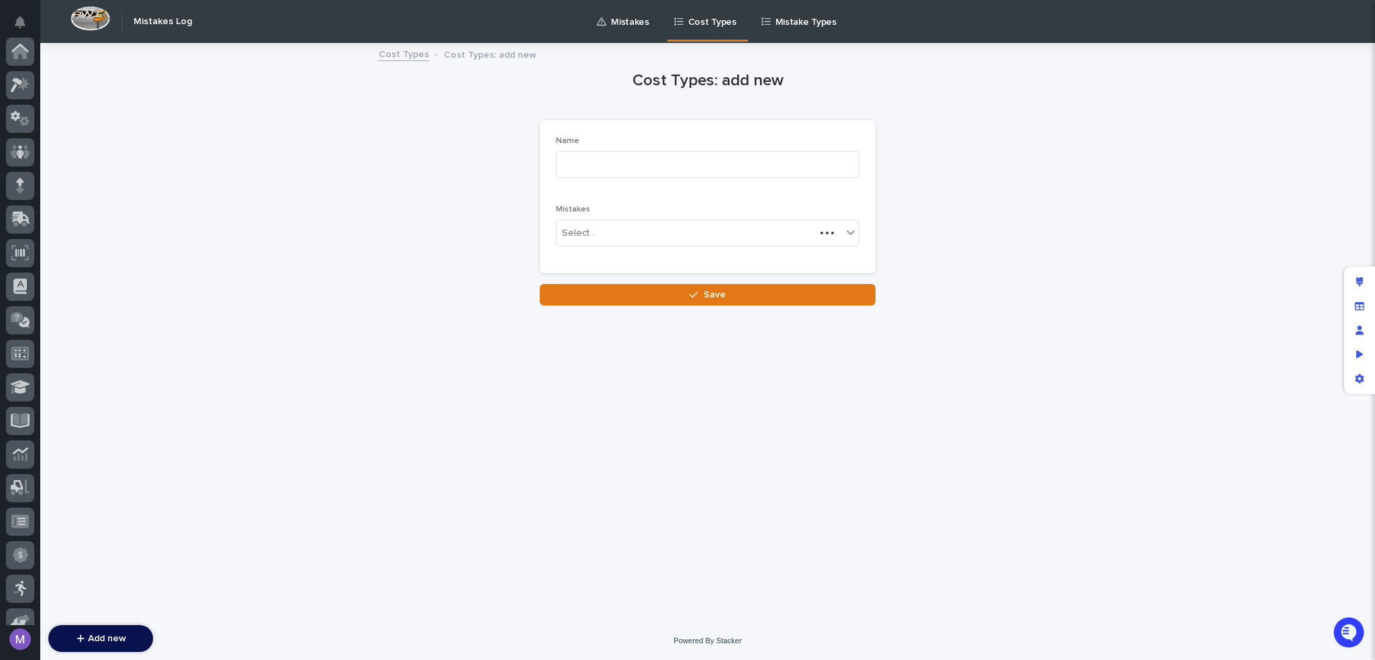
scroll to position [419, 0]
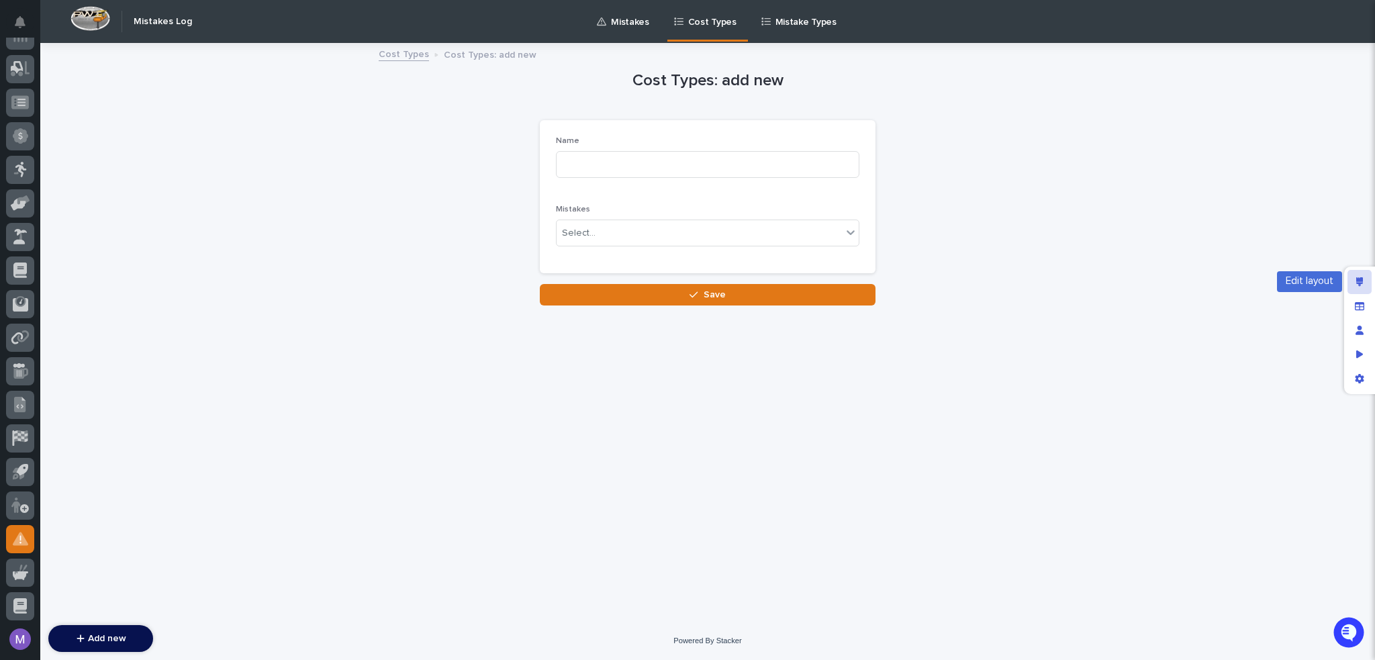
click at [1357, 285] on icon "Edit layout" at bounding box center [1359, 281] width 7 height 9
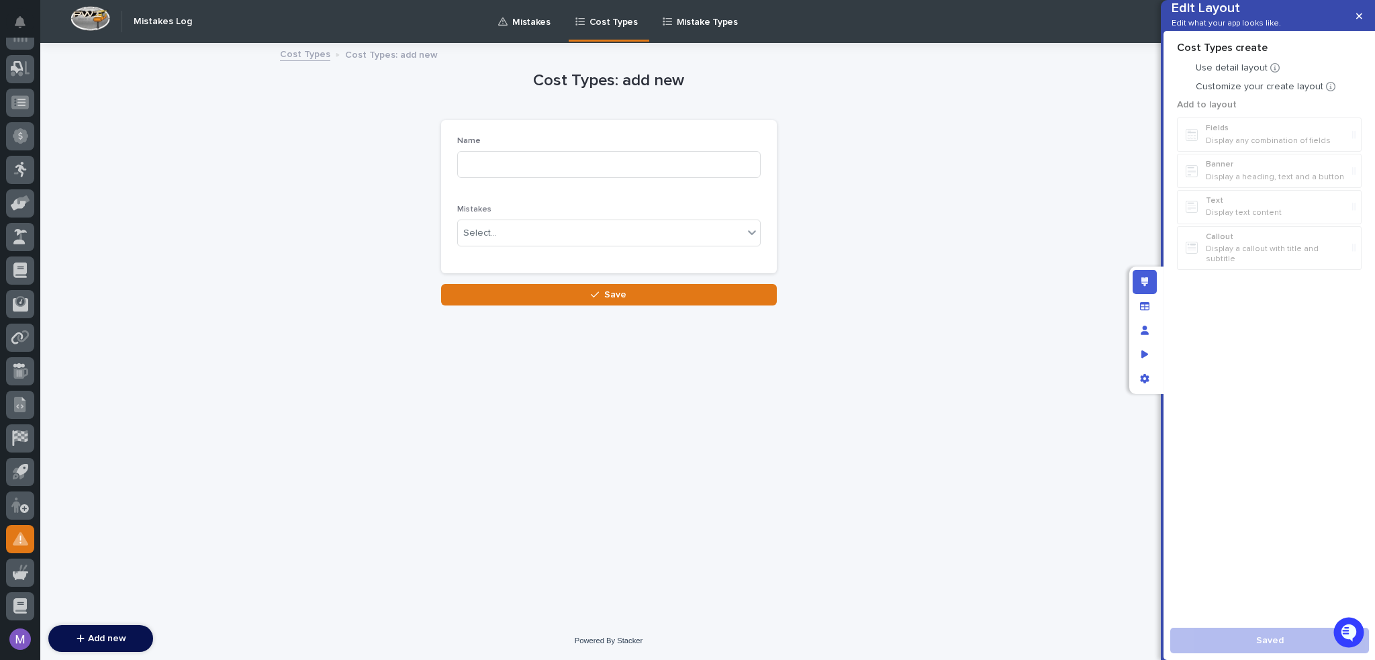
click at [685, 136] on p "Name" at bounding box center [608, 140] width 303 height 9
click at [1186, 112] on div "Select "Customize your create layout" to add new widgets Add to layout Fields D…" at bounding box center [1269, 188] width 191 height 195
click at [1186, 94] on div at bounding box center [1183, 87] width 13 height 13
click at [706, 137] on p "Name" at bounding box center [608, 140] width 303 height 9
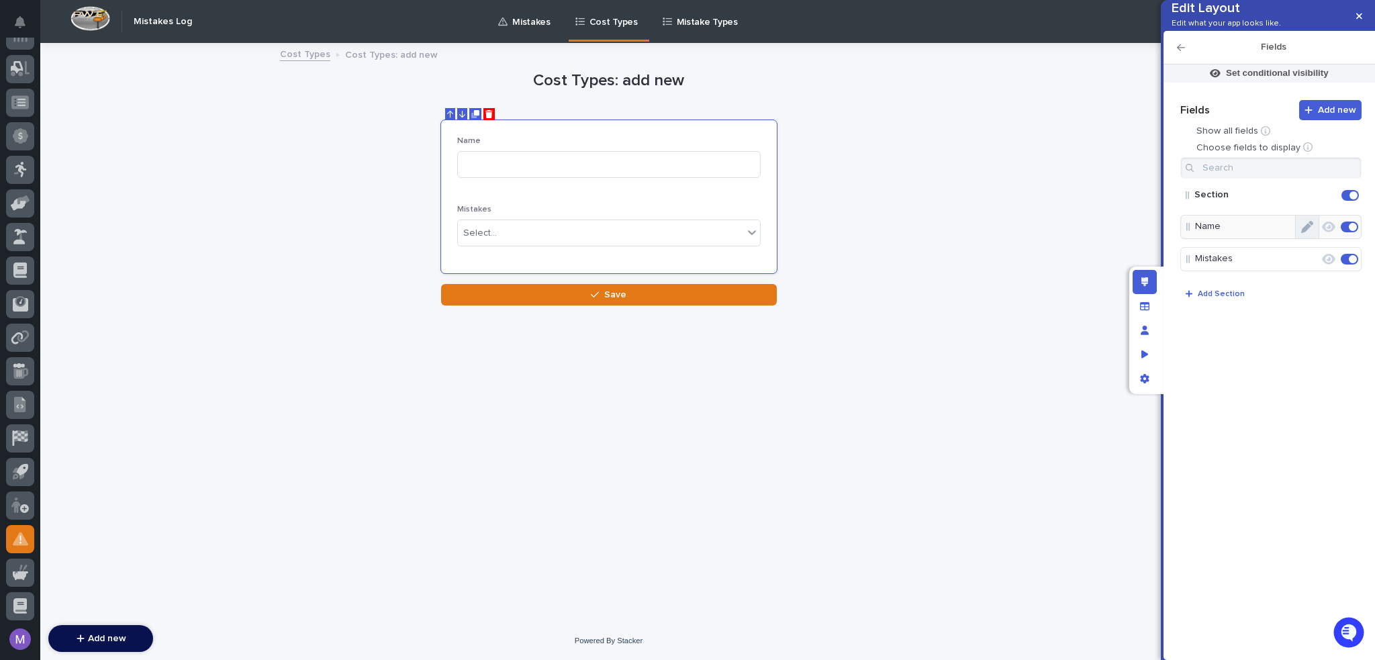
click at [1298, 238] on button "Edit" at bounding box center [1307, 227] width 23 height 23
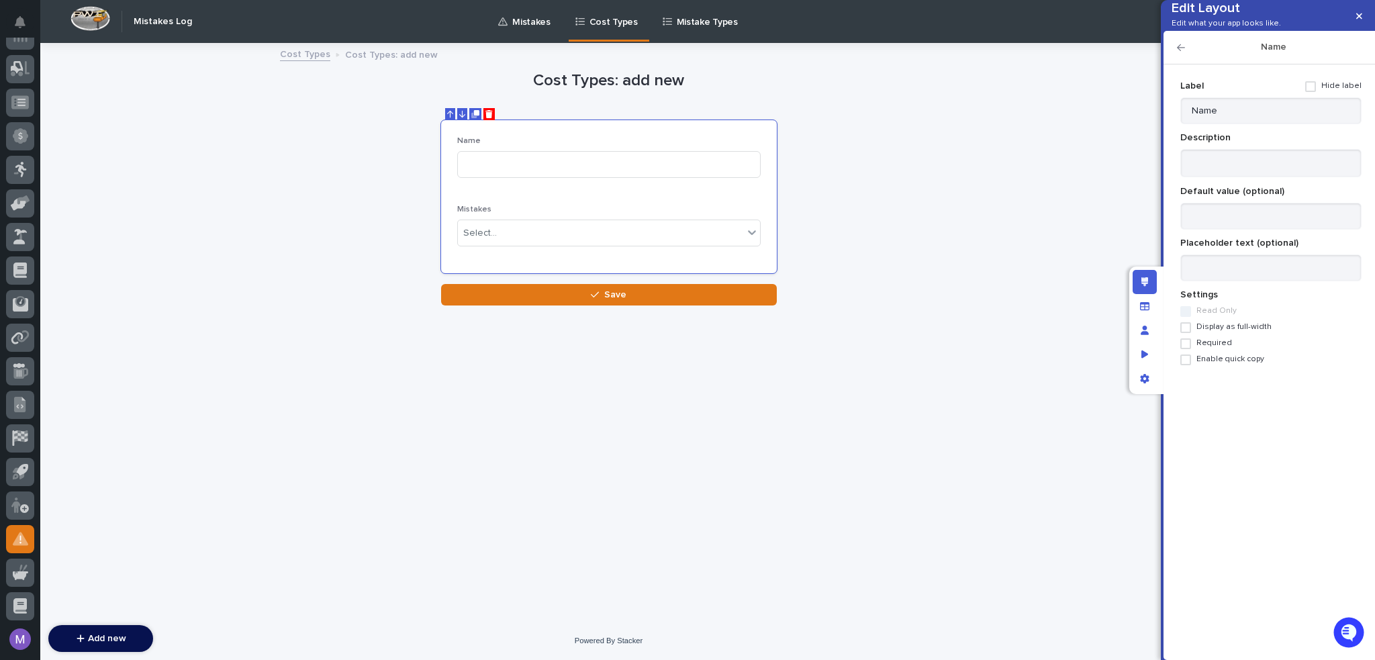
click at [1211, 365] on div "Label Hide label Name Description Default value (optional) Placeholder text (op…" at bounding box center [1270, 219] width 181 height 289
click at [1214, 356] on div "Label Hide label Name Description Default value (optional) Placeholder text (op…" at bounding box center [1270, 219] width 181 height 289
click at [1214, 348] on span "Required" at bounding box center [1214, 342] width 36 height 9
click at [1178, 52] on icon "button" at bounding box center [1181, 47] width 8 height 9
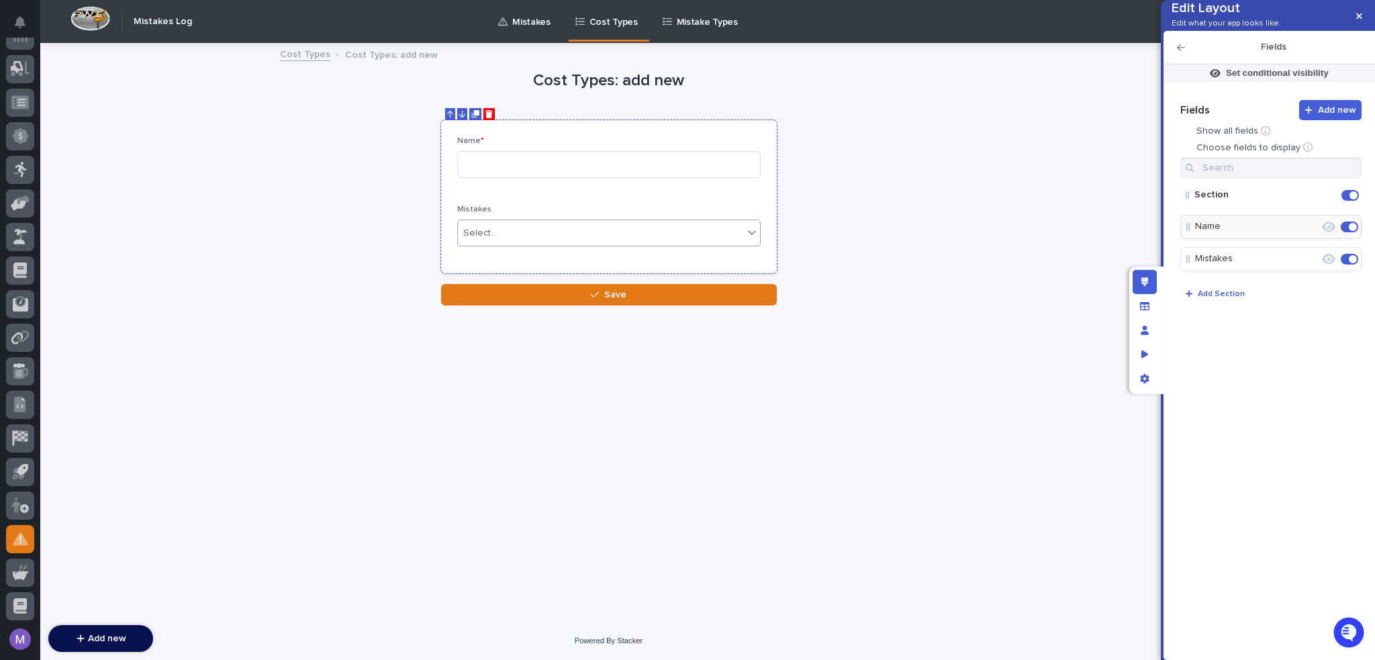
click at [621, 244] on div "Select..." at bounding box center [608, 233] width 303 height 27
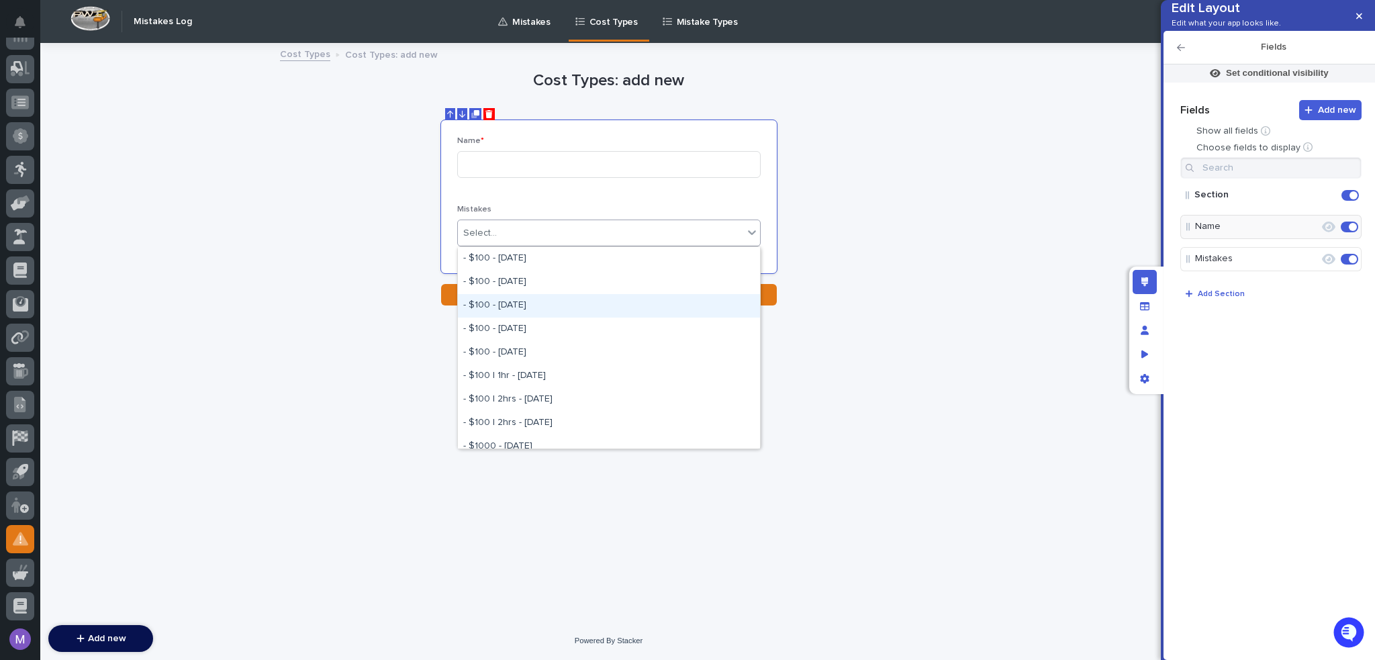
click at [959, 228] on div "**********" at bounding box center [608, 332] width 1137 height 577
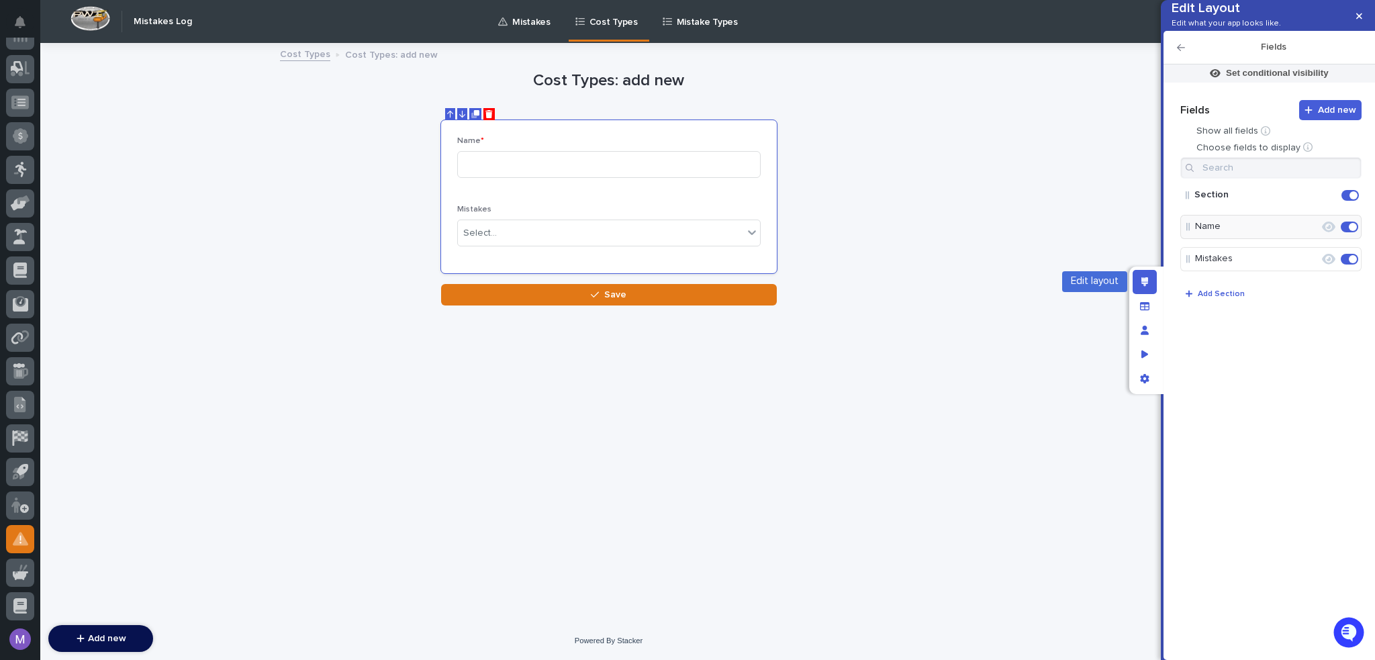
click at [1147, 286] on icon "Edit layout" at bounding box center [1144, 281] width 7 height 9
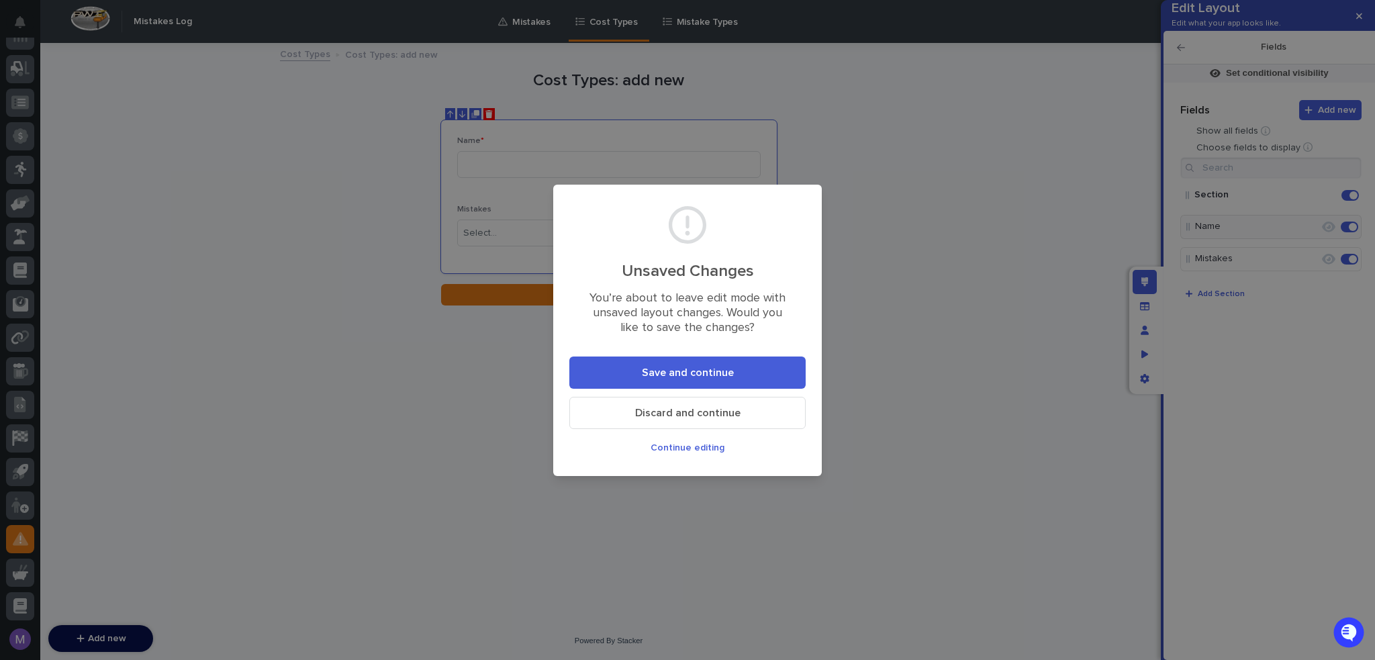
click at [673, 365] on button "Save and continue" at bounding box center [687, 372] width 236 height 32
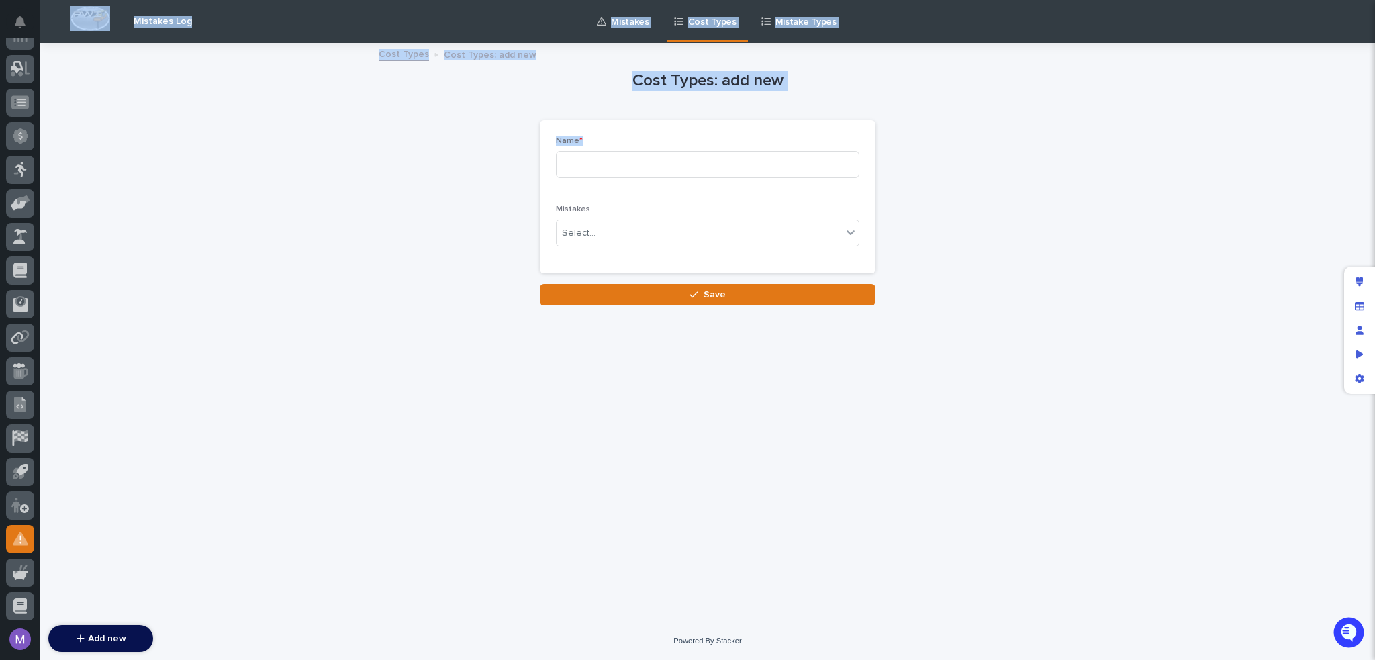
drag, startPoint x: 1362, startPoint y: 280, endPoint x: 1333, endPoint y: 153, distance: 130.1
click at [1334, 155] on div "Workspaces PWI Portal My Settings Log Out Add new What would you like to add? T…" at bounding box center [687, 330] width 1375 height 660
click at [806, 13] on p "Mistake Types" at bounding box center [805, 14] width 61 height 28
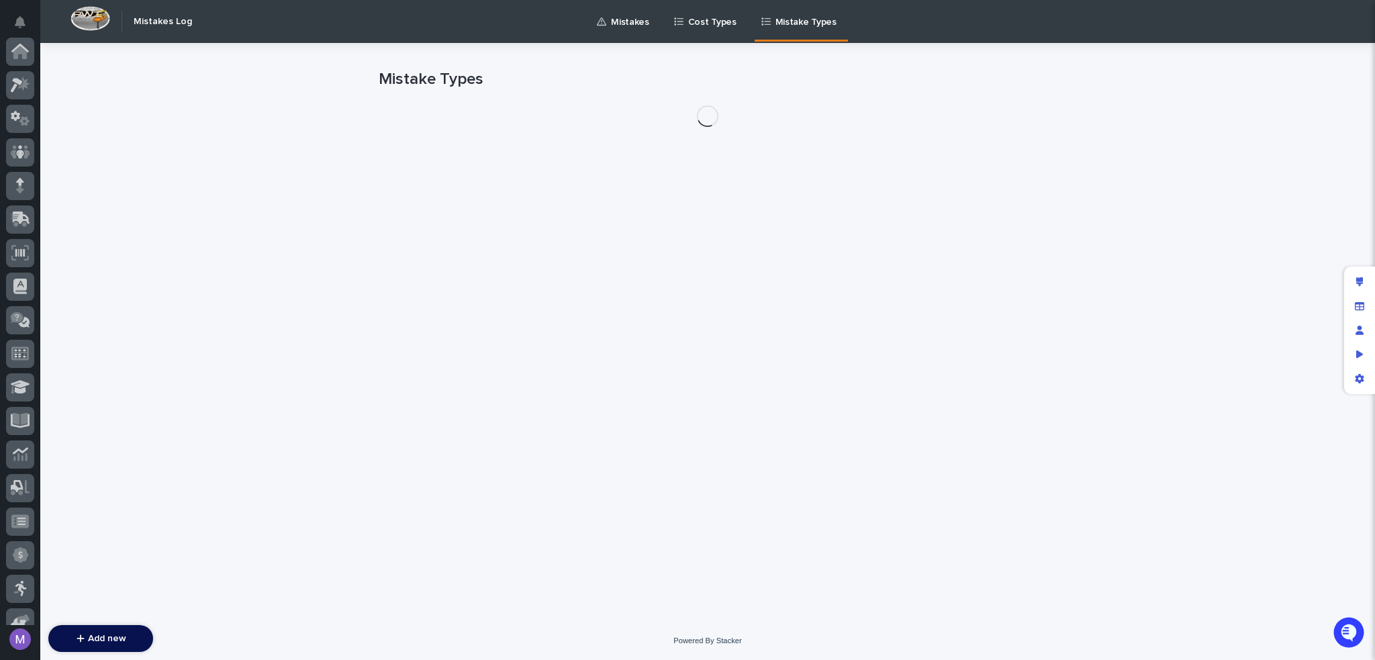
scroll to position [419, 0]
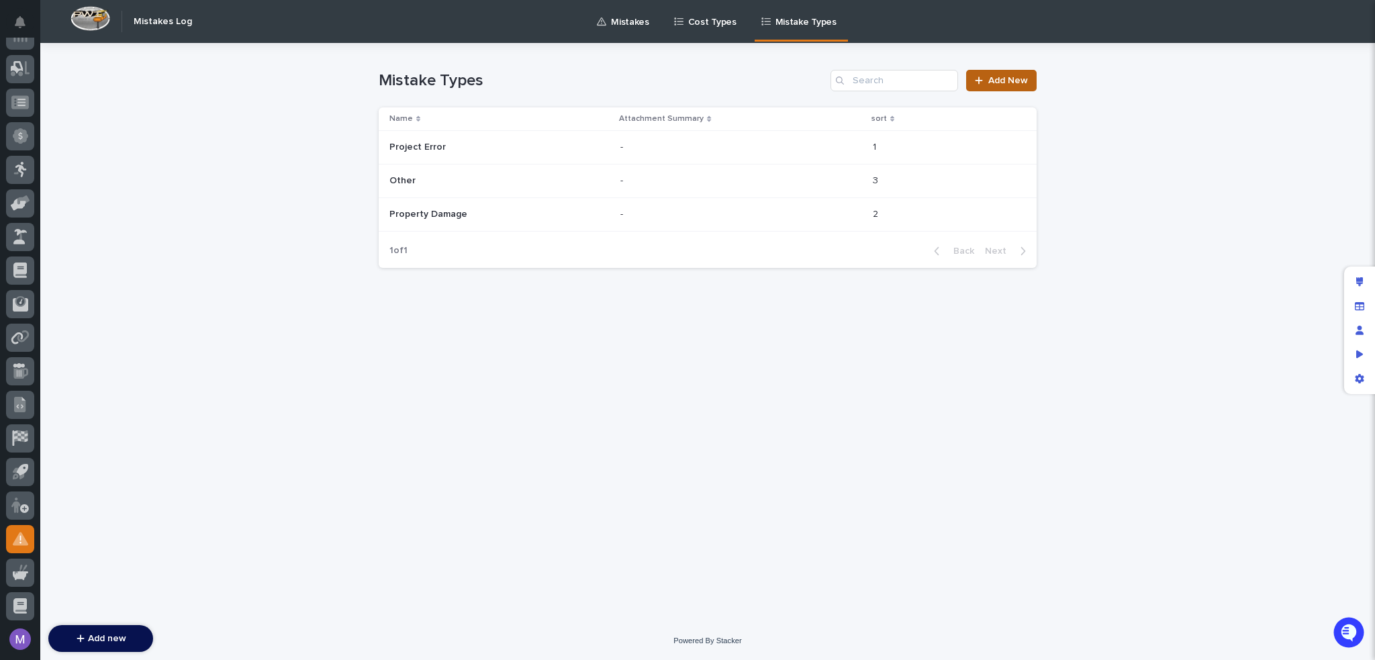
click at [985, 76] on div at bounding box center [981, 80] width 13 height 9
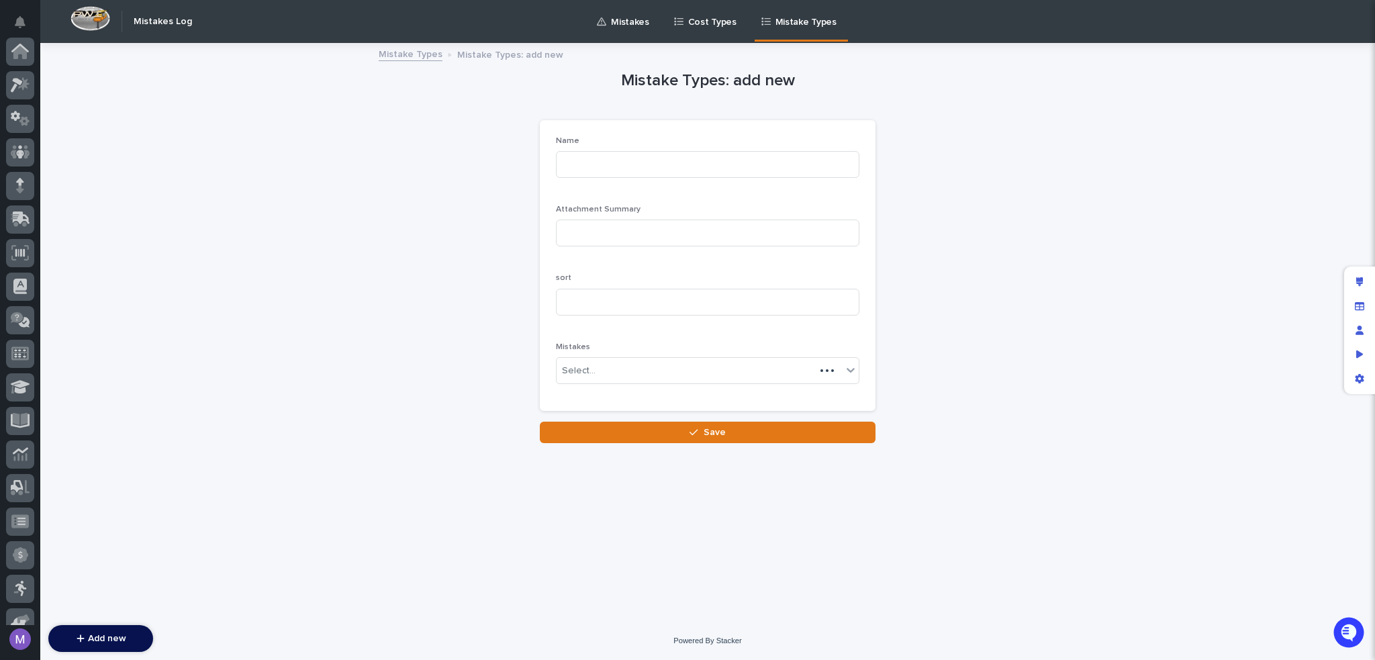
scroll to position [419, 0]
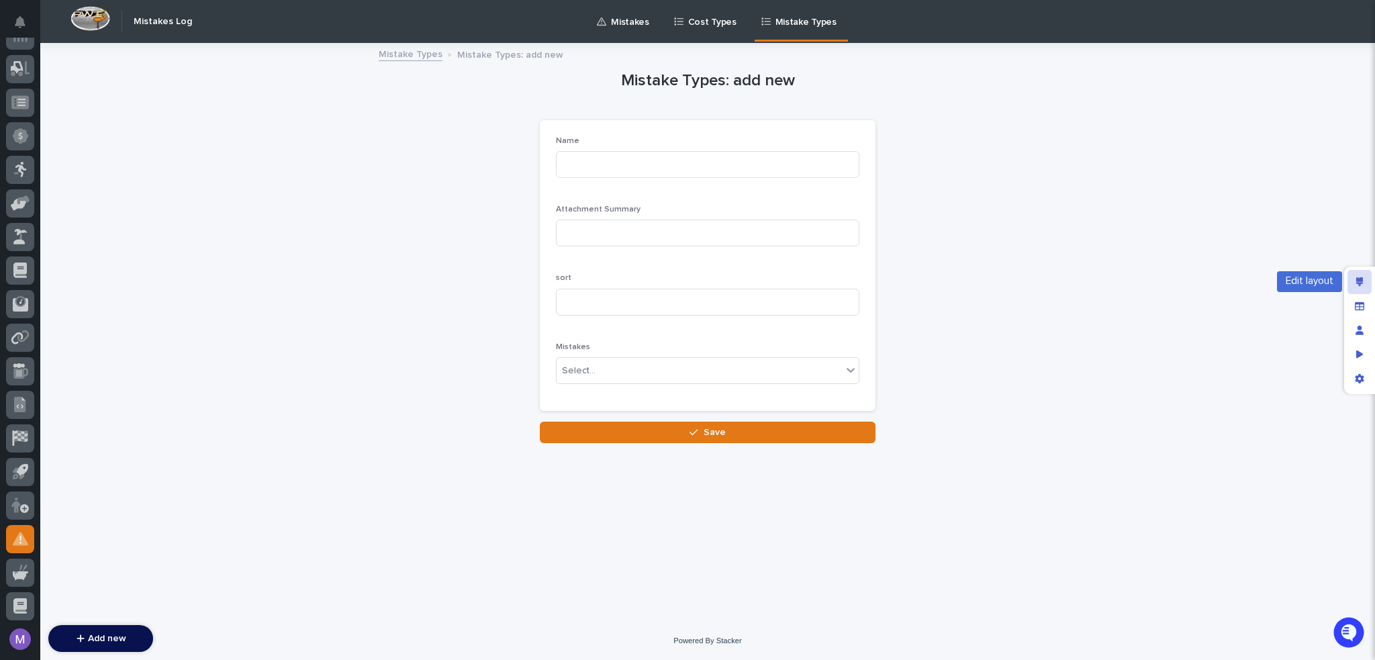
click at [1357, 279] on icon "Edit layout" at bounding box center [1359, 281] width 7 height 9
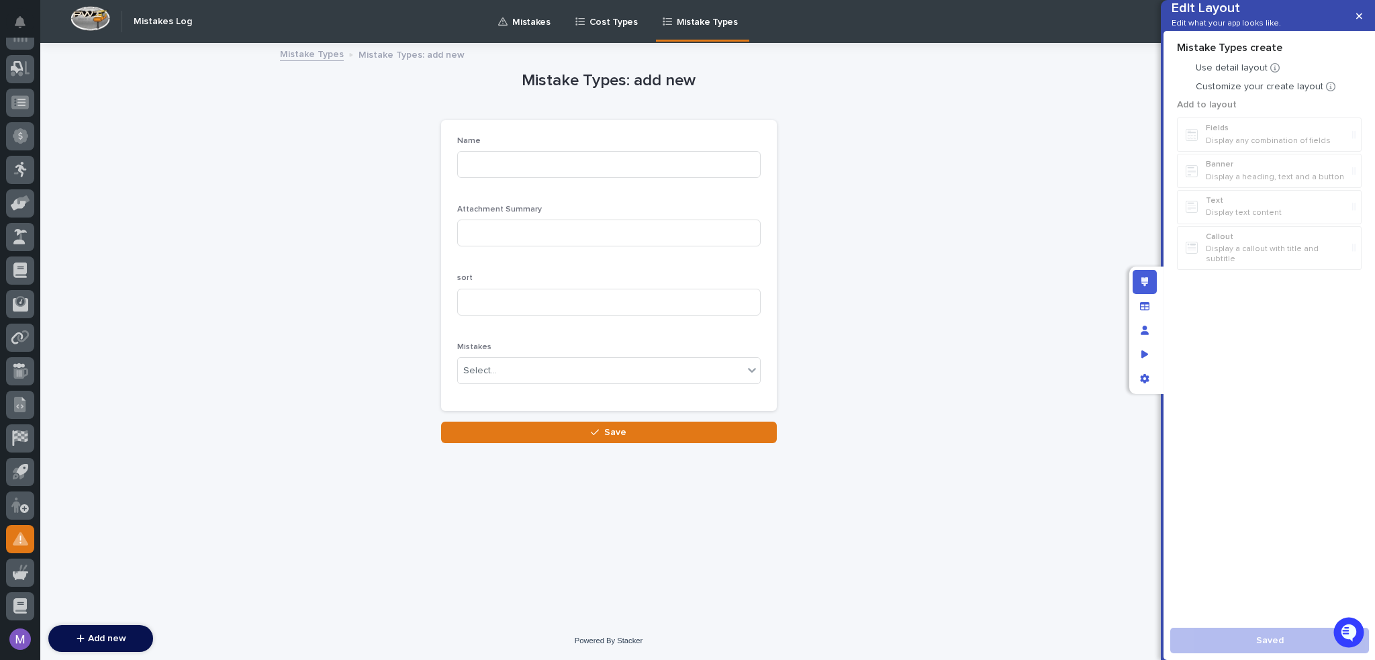
click at [1185, 94] on div at bounding box center [1183, 87] width 13 height 13
click at [741, 132] on div "Name Attachment Summary sort Mistakes Select..." at bounding box center [609, 265] width 336 height 291
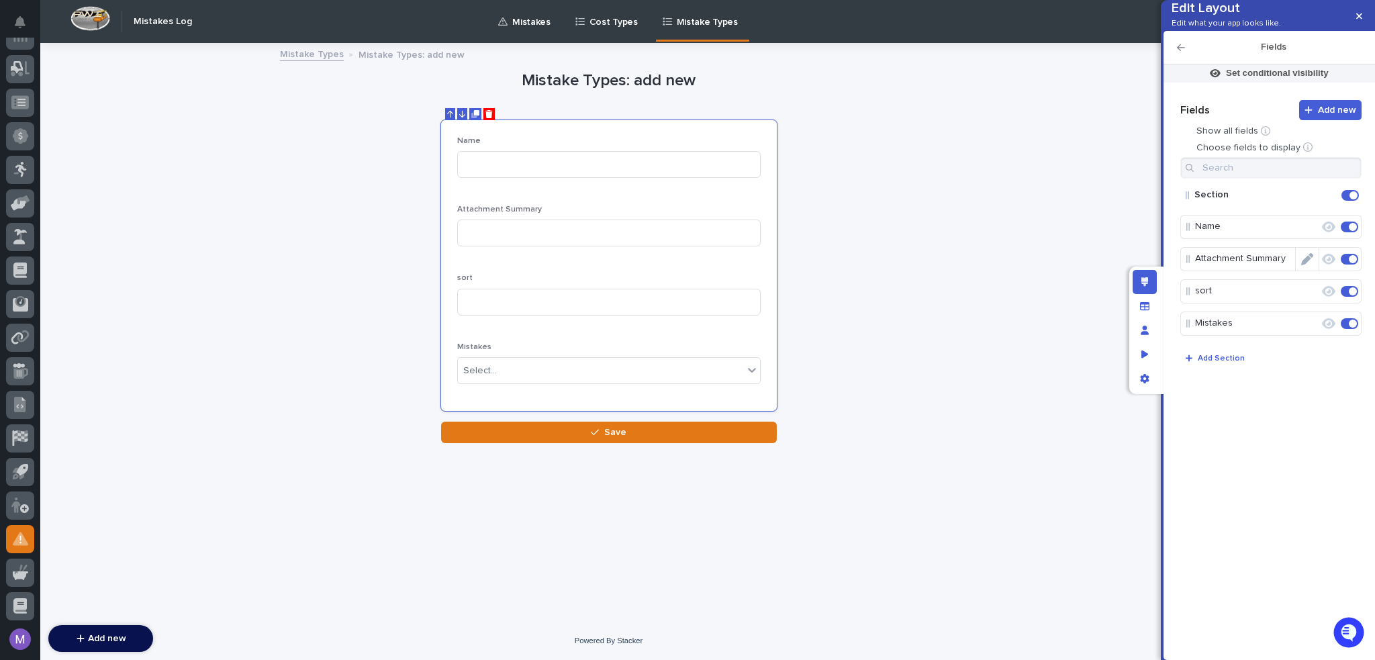
click at [1354, 263] on span at bounding box center [1353, 259] width 8 height 8
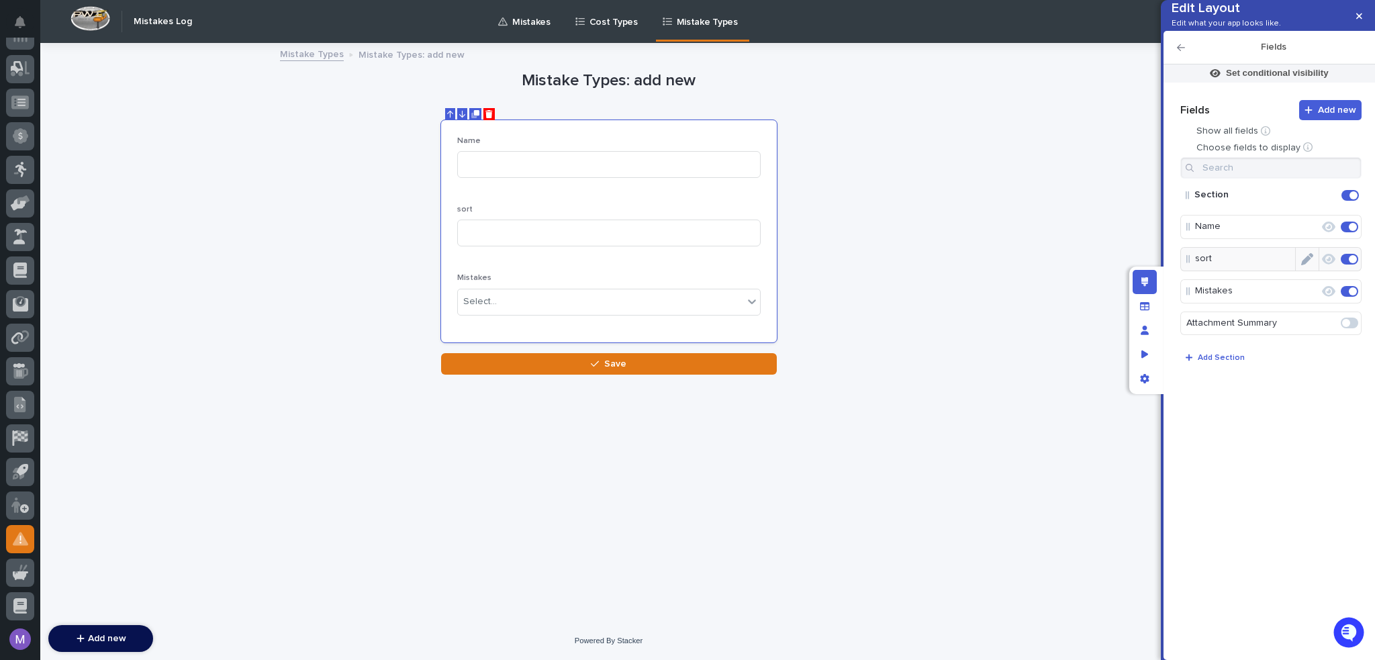
click at [1349, 263] on span at bounding box center [1353, 259] width 8 height 8
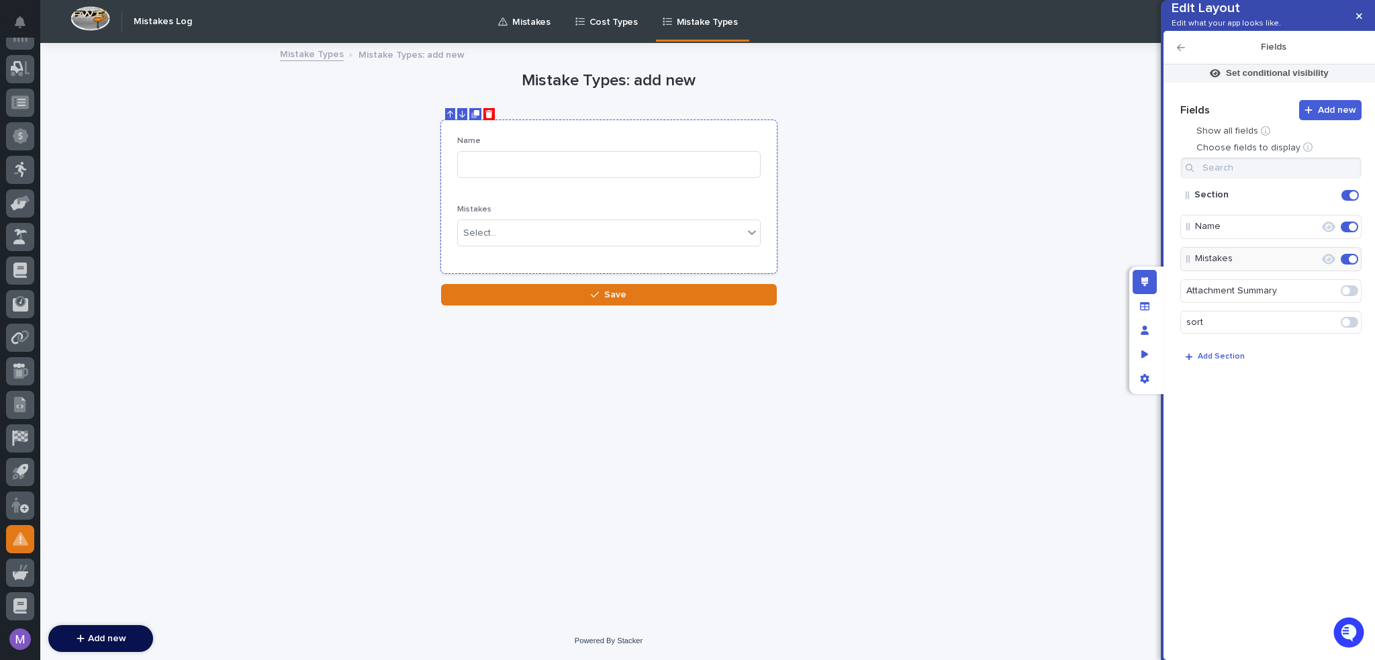
click at [710, 186] on div "Name" at bounding box center [608, 162] width 303 height 52
click at [1304, 233] on icon "Edit" at bounding box center [1307, 227] width 12 height 12
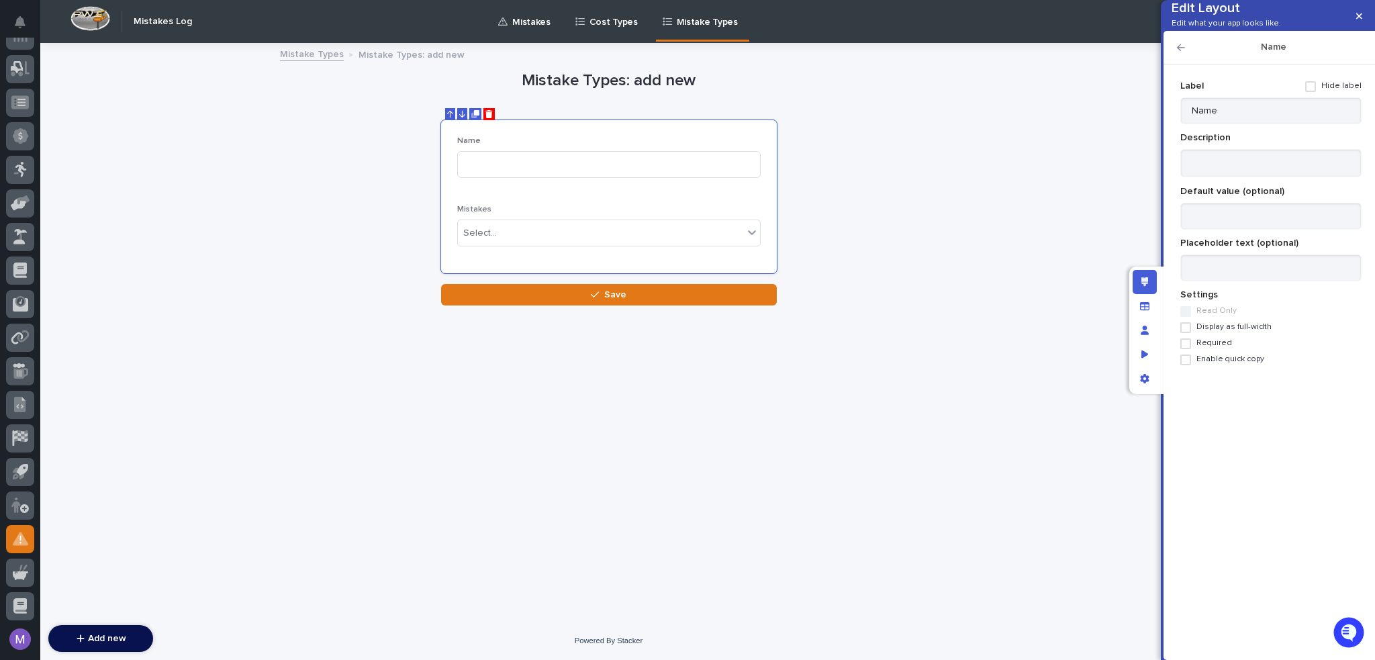
click at [1207, 348] on span "Required" at bounding box center [1214, 342] width 36 height 9
click at [730, 198] on div "Name * Mistakes Select..." at bounding box center [608, 197] width 303 height 122
click at [1144, 279] on icon "Edit layout" at bounding box center [1144, 281] width 7 height 9
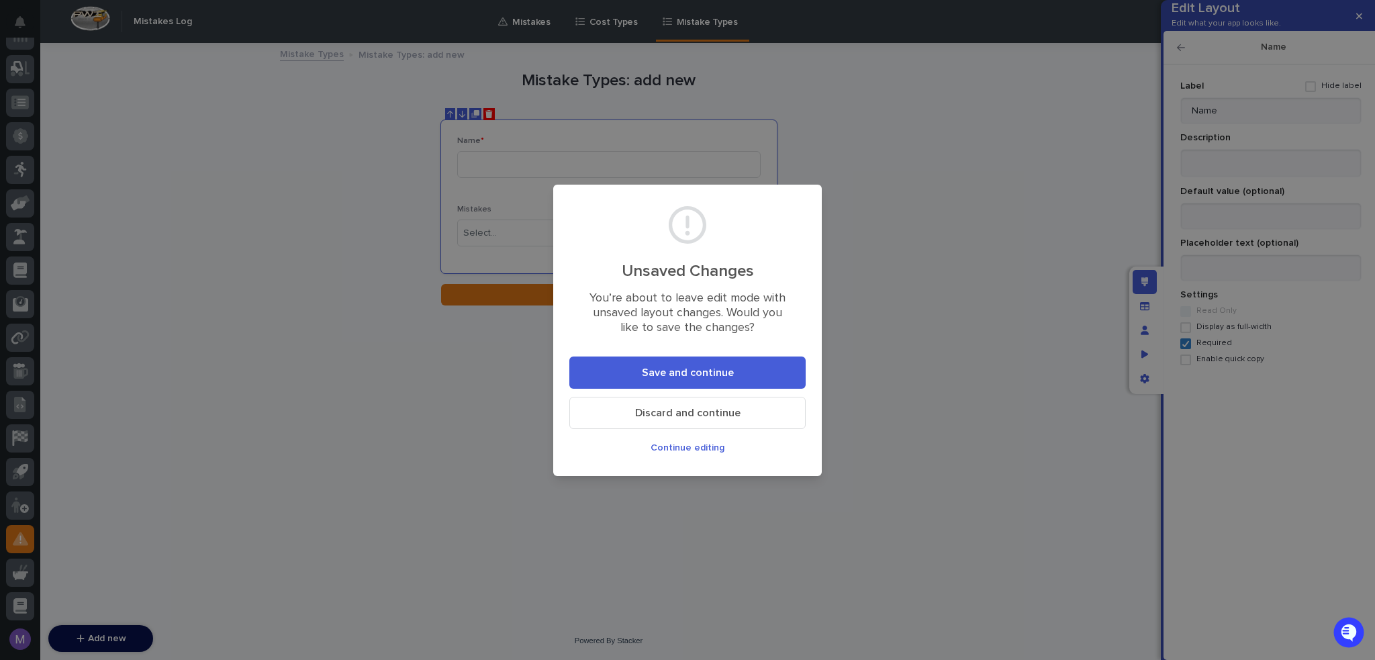
click at [765, 374] on button "Save and continue" at bounding box center [687, 372] width 236 height 32
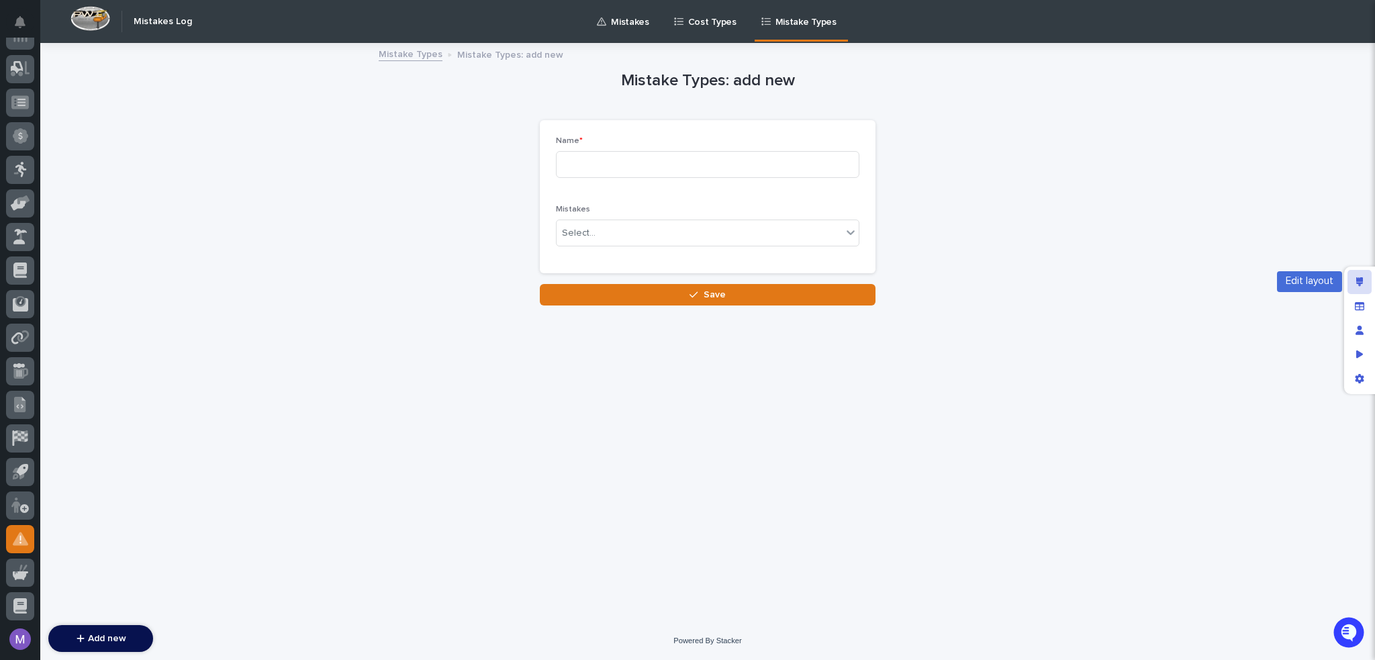
click at [1358, 289] on div "Edit layout" at bounding box center [1359, 282] width 24 height 24
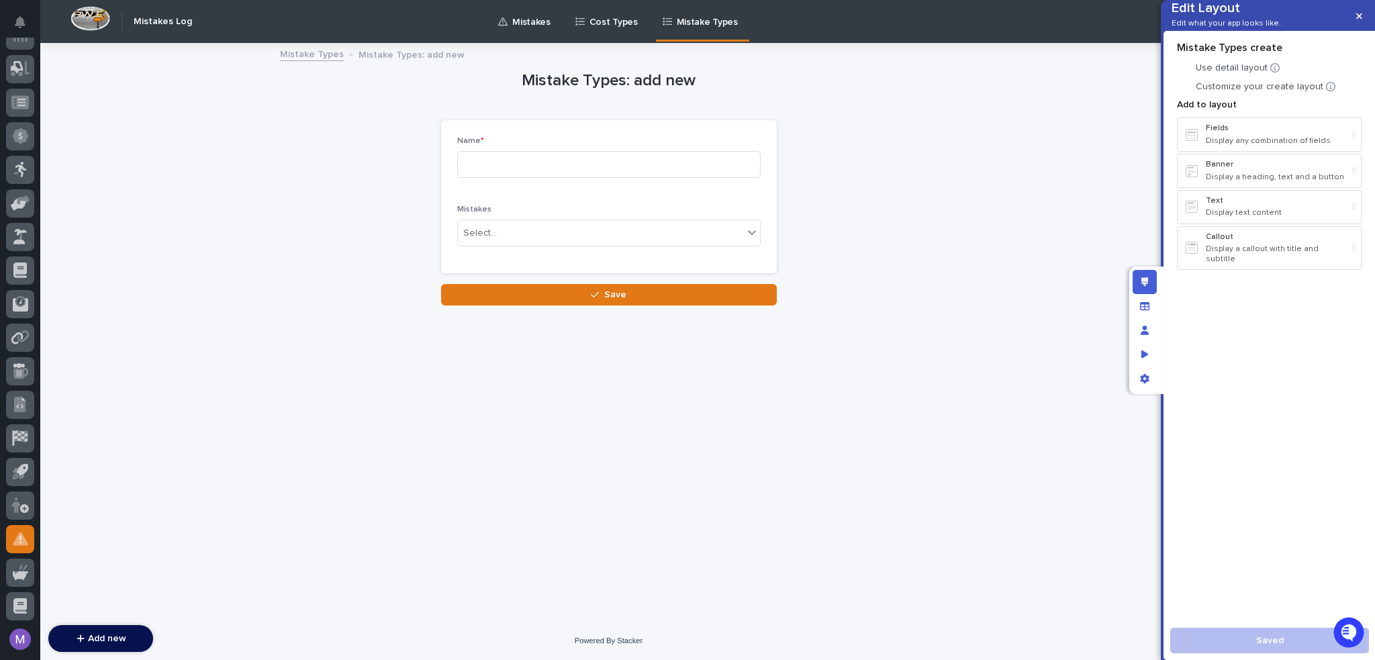
click at [312, 51] on link "Mistake Types" at bounding box center [312, 53] width 64 height 15
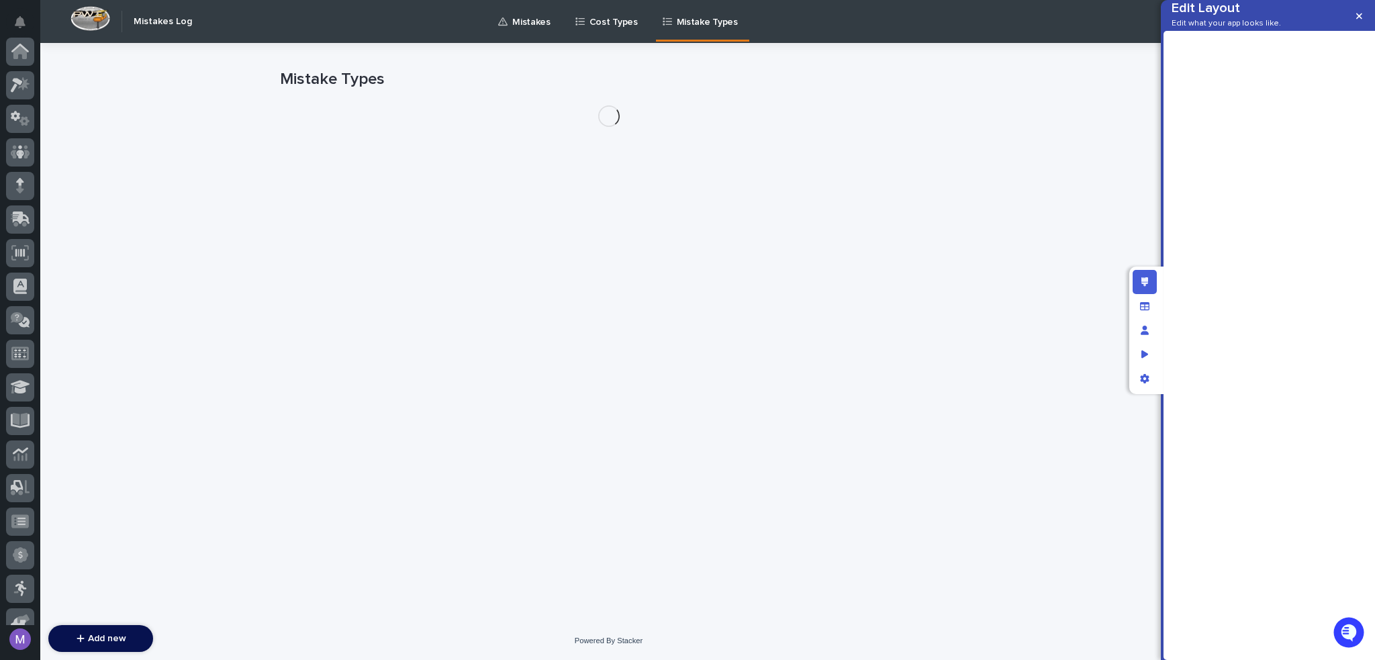
scroll to position [419, 0]
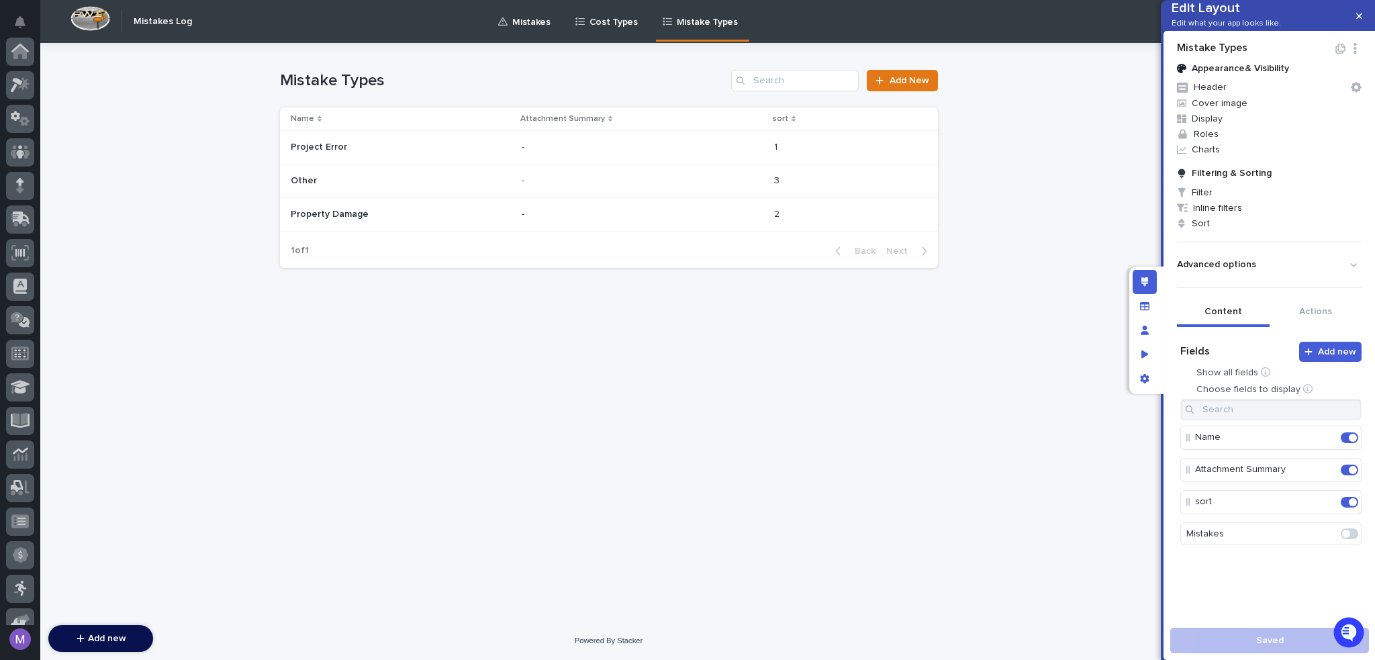
scroll to position [419, 0]
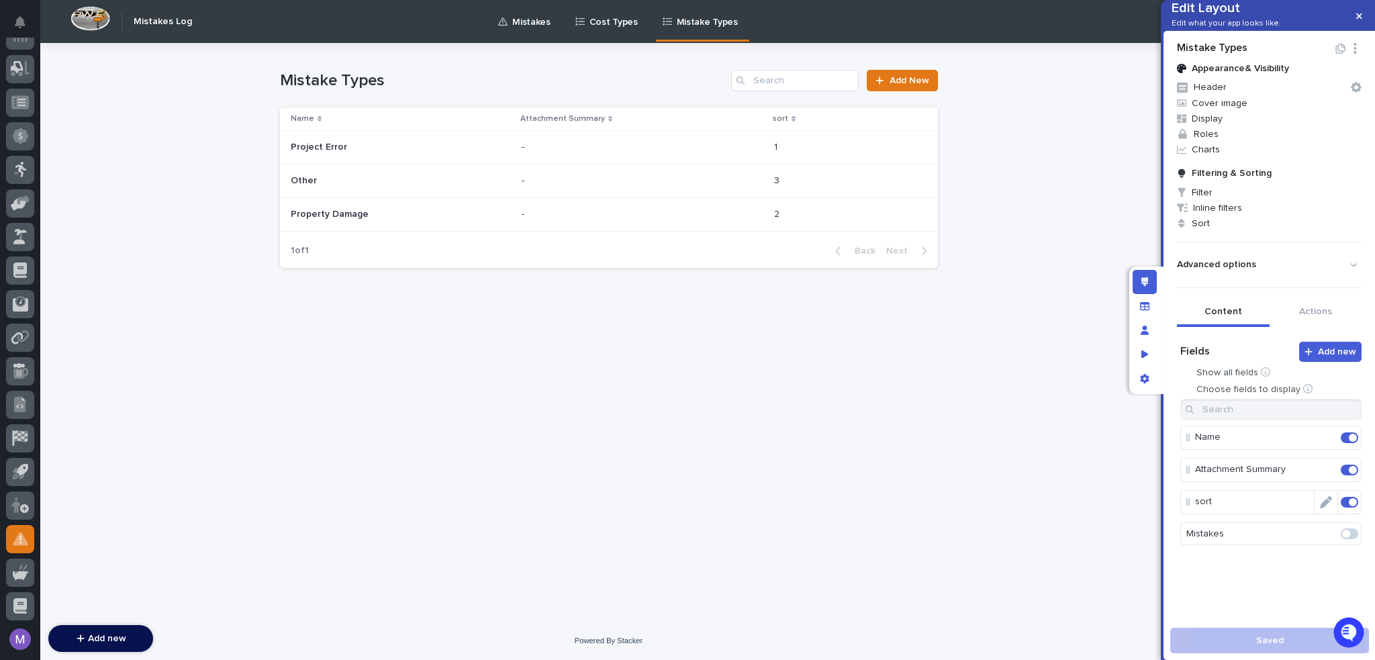
click at [1320, 508] on icon "Edit" at bounding box center [1326, 502] width 12 height 12
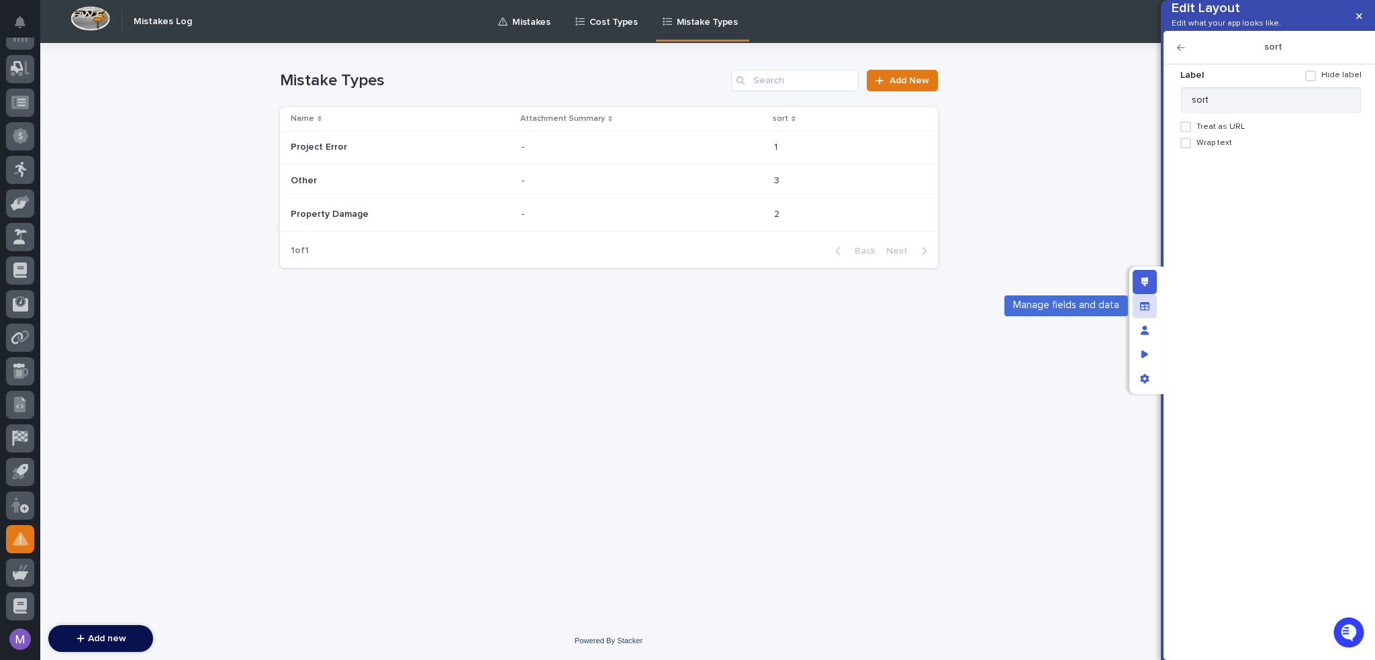
click at [1149, 302] on icon "Manage fields and data" at bounding box center [1144, 305] width 9 height 8
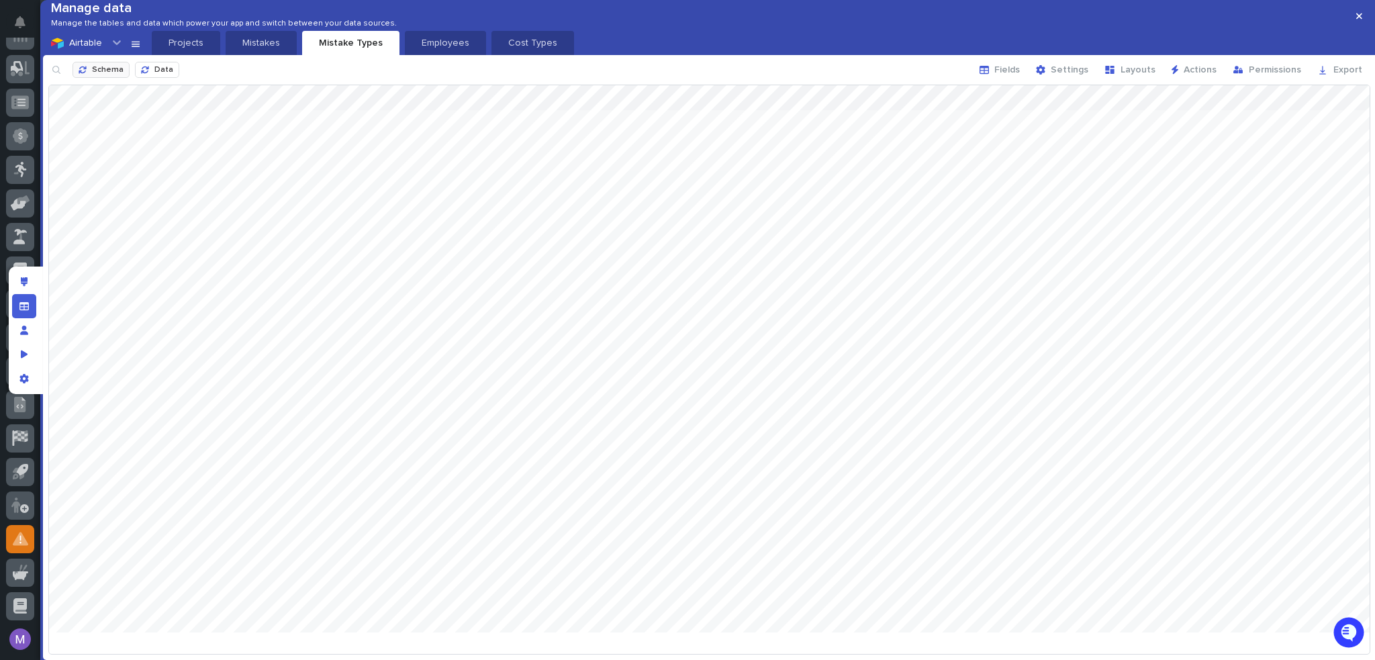
click at [97, 78] on button "Schema" at bounding box center [101, 70] width 57 height 16
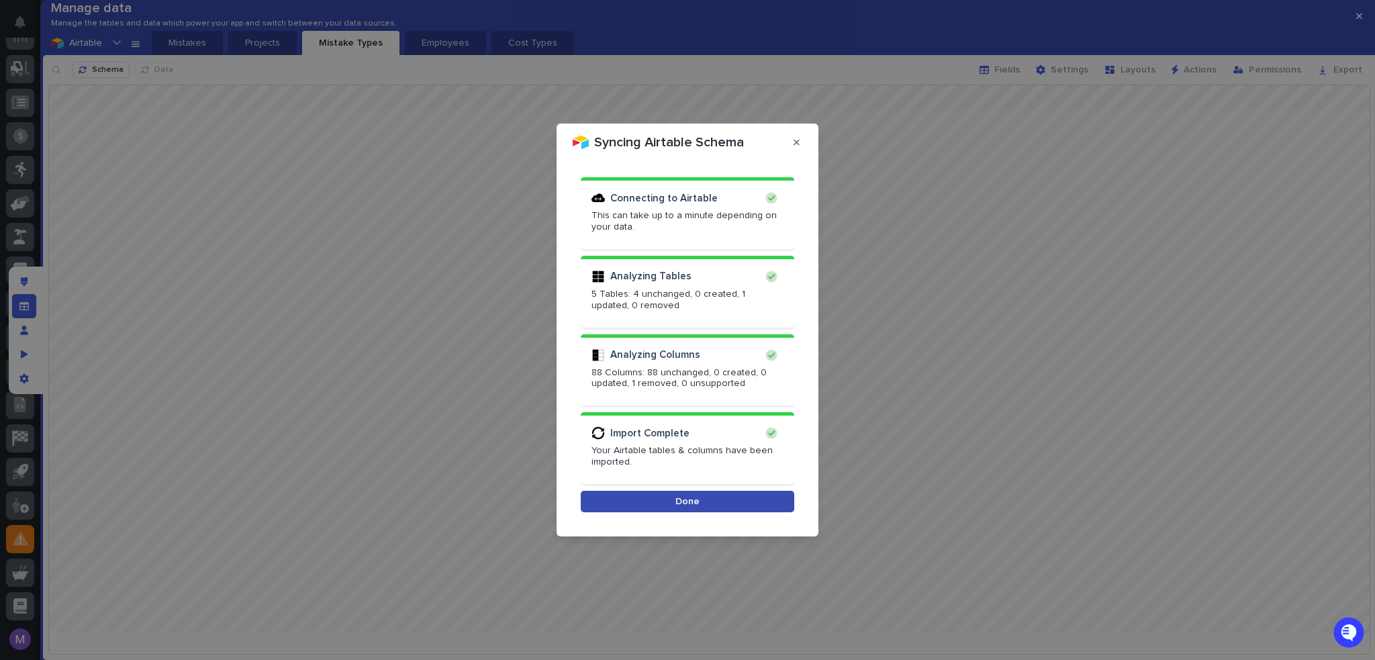
click at [728, 496] on button "Done" at bounding box center [687, 501] width 213 height 21
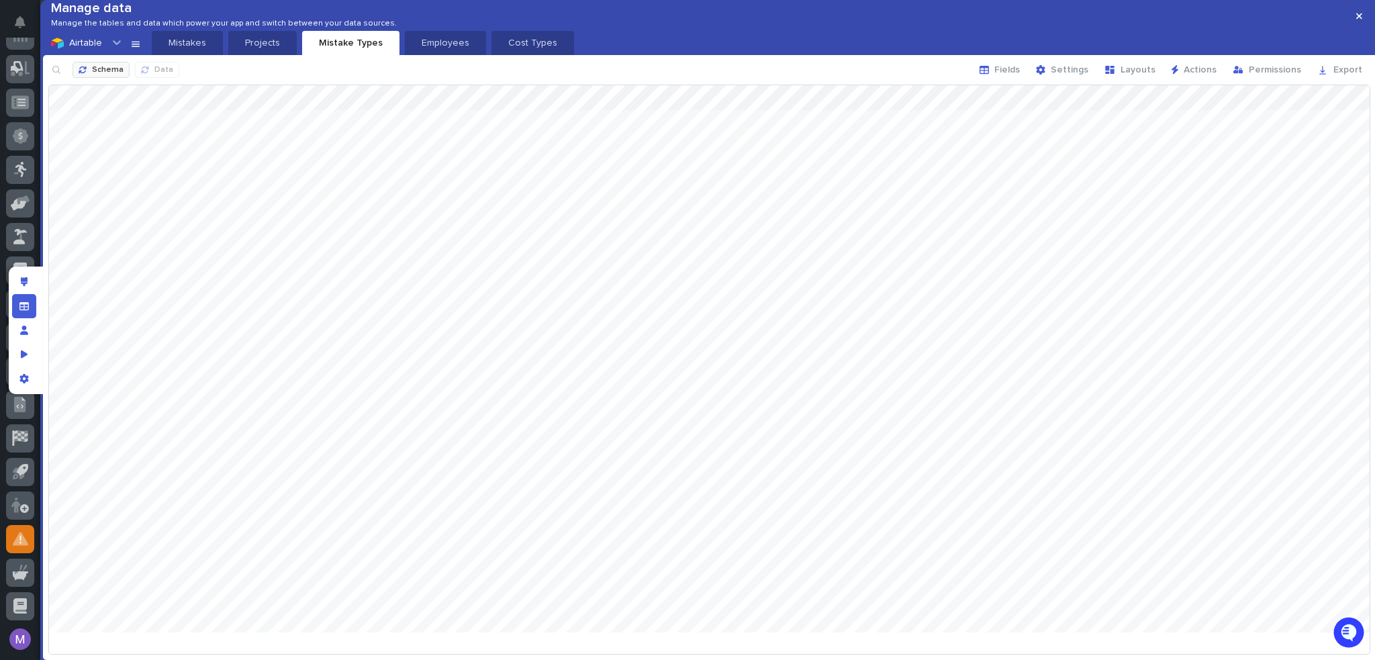
click at [105, 74] on span "Schema" at bounding box center [108, 70] width 32 height 8
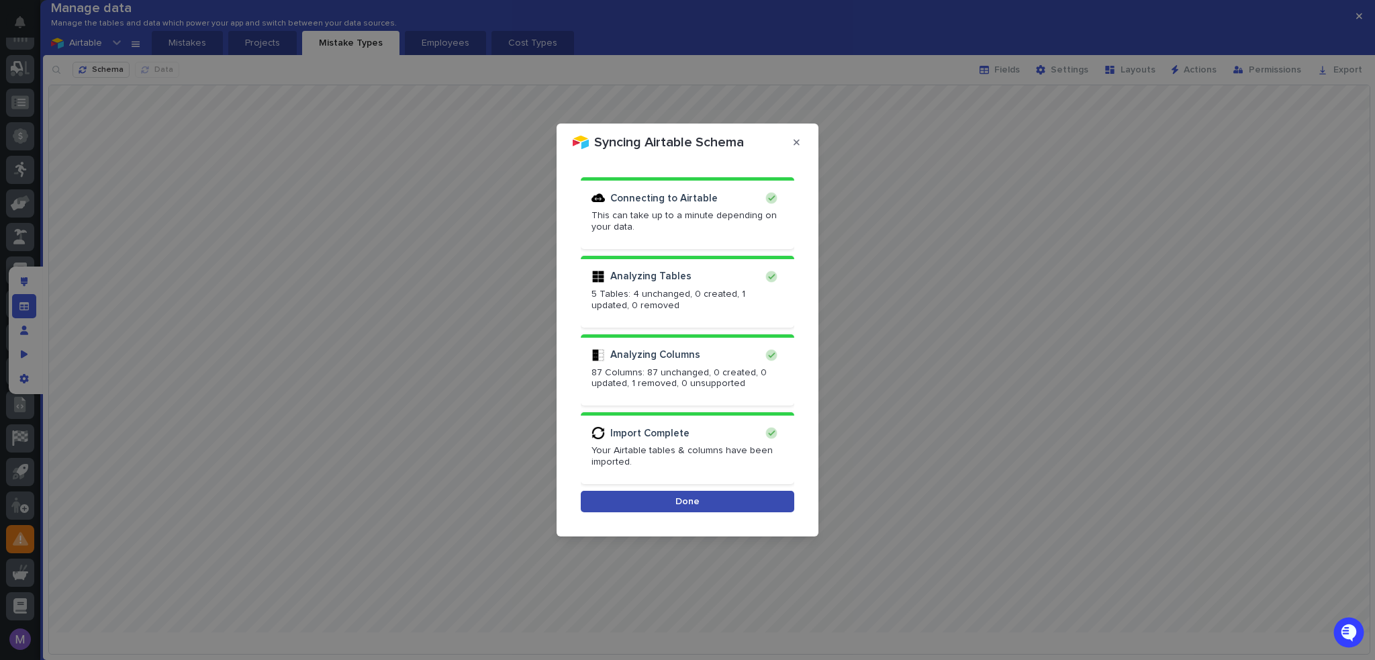
click at [714, 502] on button "Done" at bounding box center [687, 501] width 213 height 21
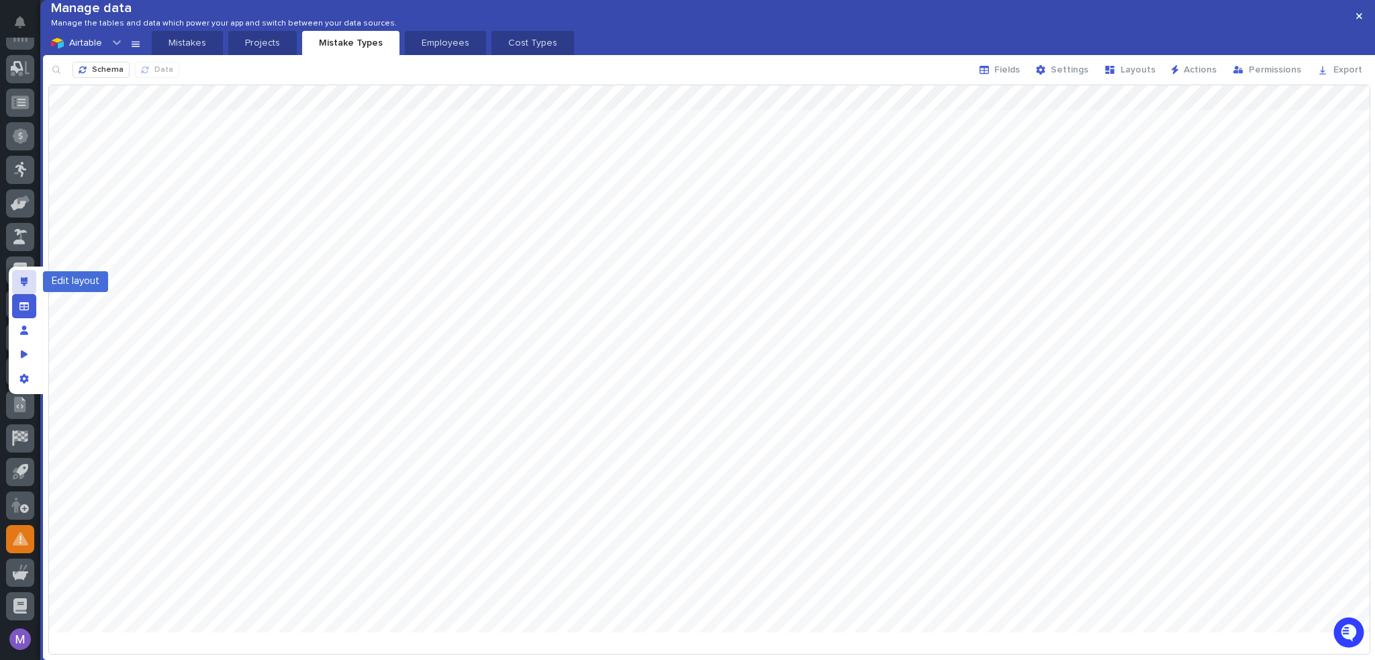
click at [32, 279] on div "Edit layout" at bounding box center [24, 282] width 24 height 24
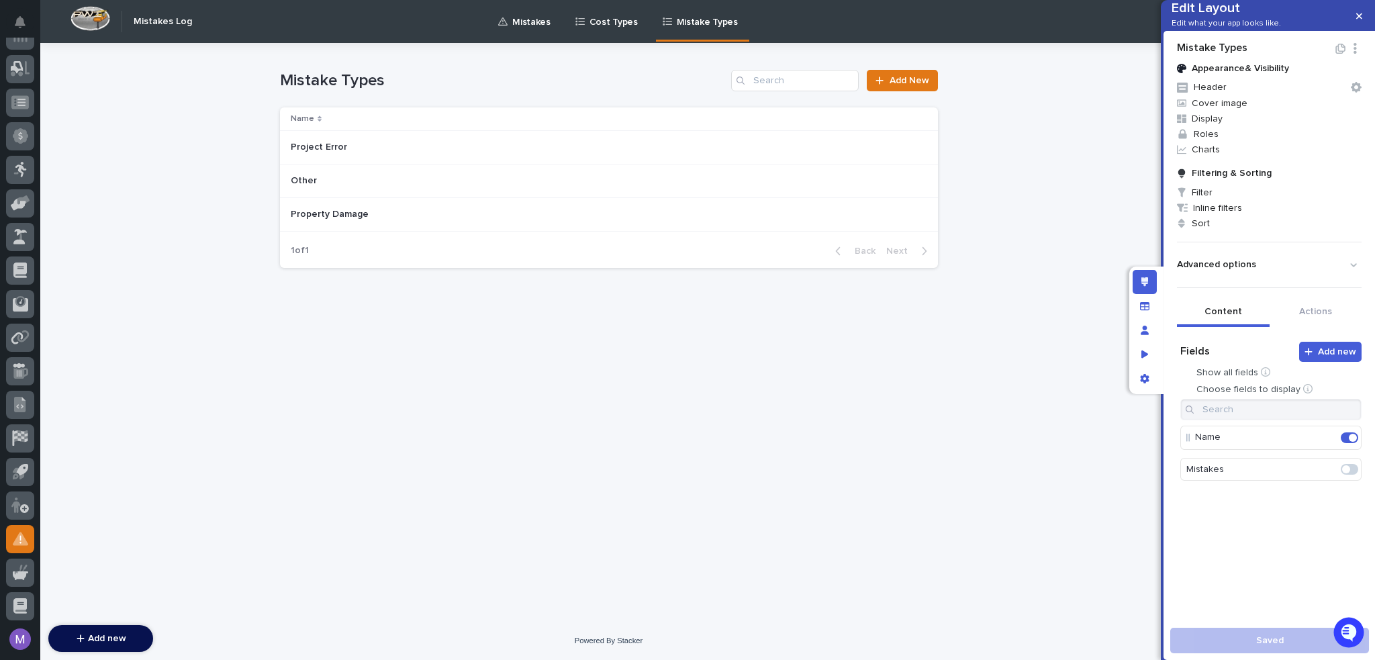
click at [599, 132] on td "Project Error Project Error" at bounding box center [609, 148] width 658 height 34
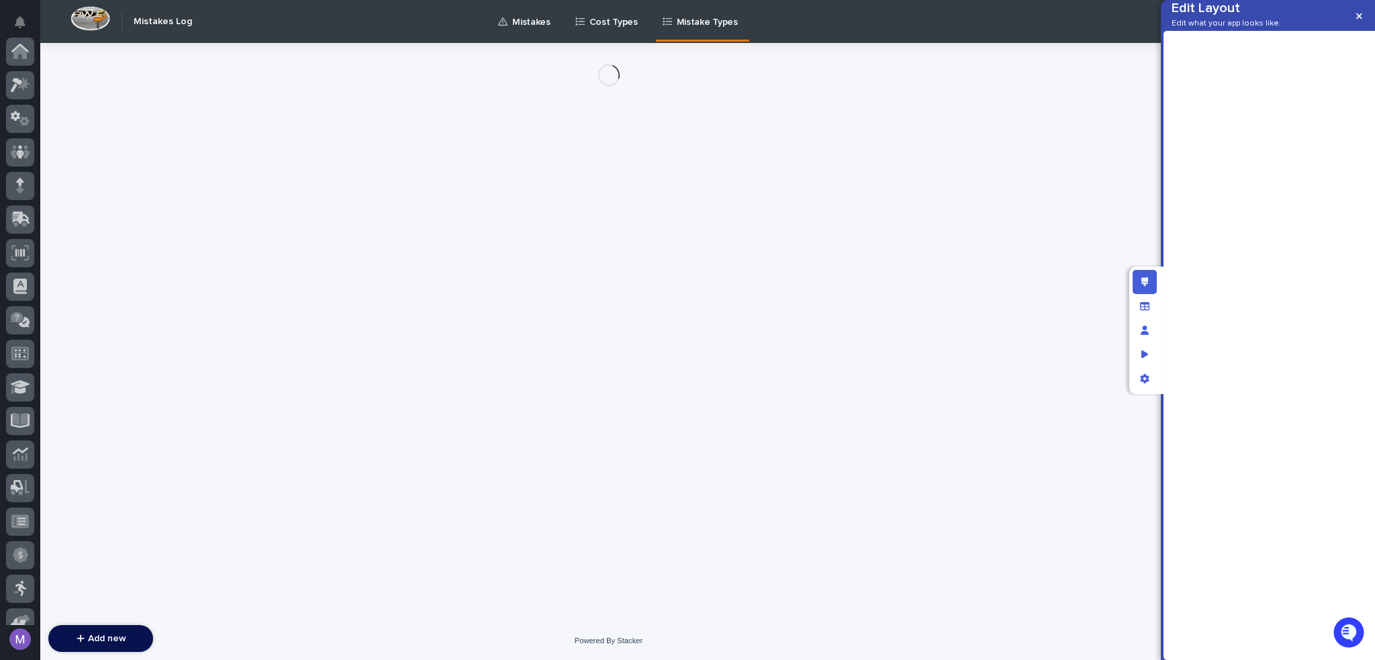
scroll to position [419, 0]
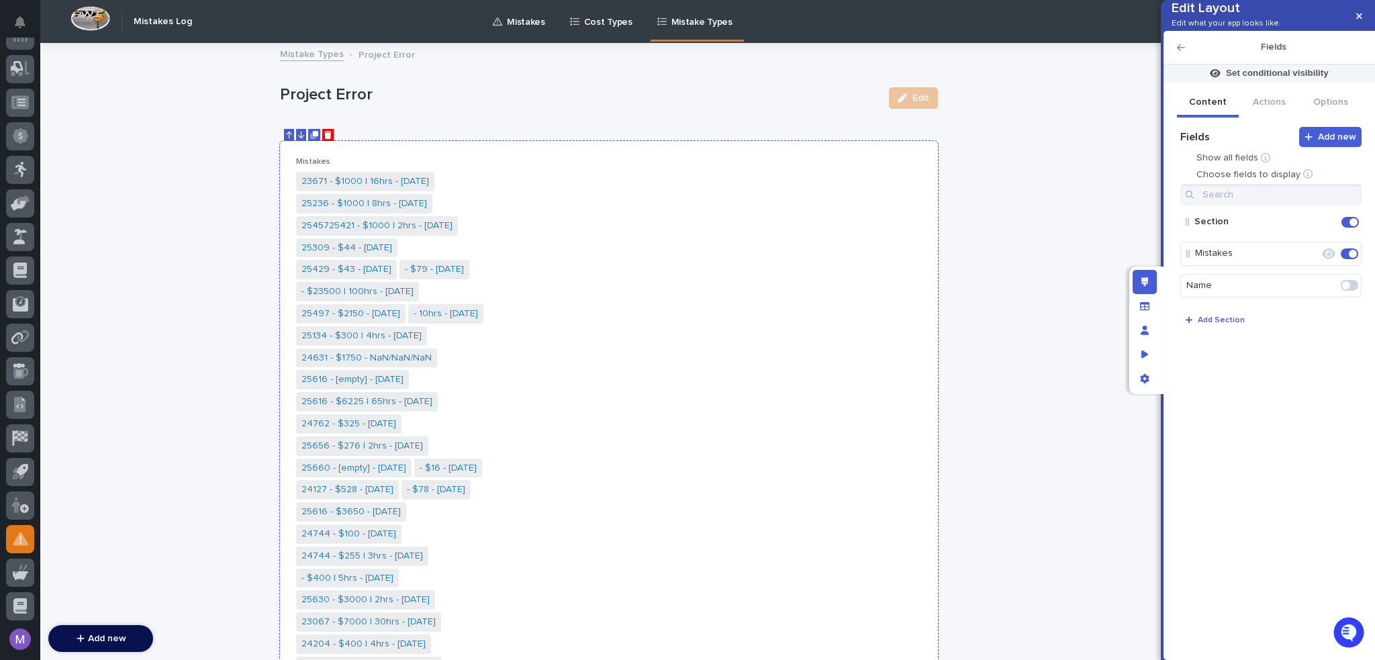
click at [332, 135] on div at bounding box center [613, 135] width 658 height 12
click at [324, 135] on icon "Delete" at bounding box center [327, 135] width 7 height 8
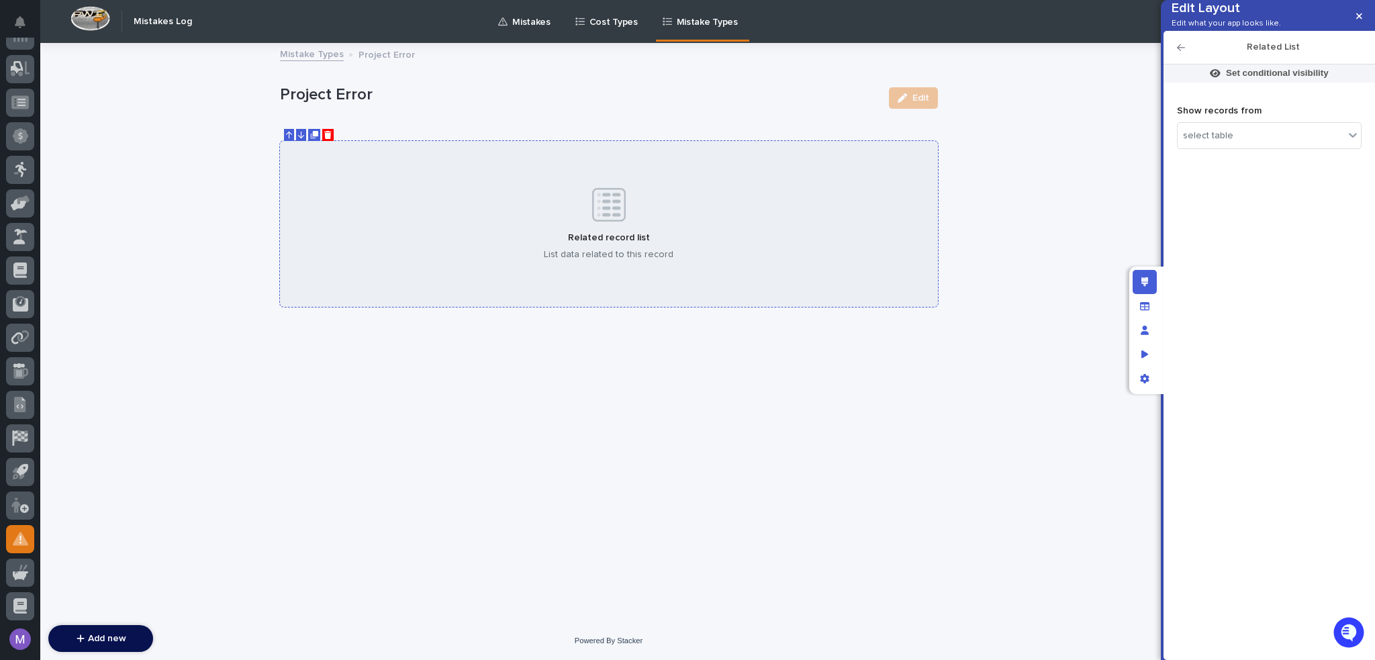
click at [850, 187] on div "Related record list List data related to this record" at bounding box center [609, 224] width 658 height 166
click at [1202, 142] on div "select table" at bounding box center [1208, 135] width 50 height 11
click at [1233, 252] on span "Mistake Types" at bounding box center [1227, 252] width 62 height 9
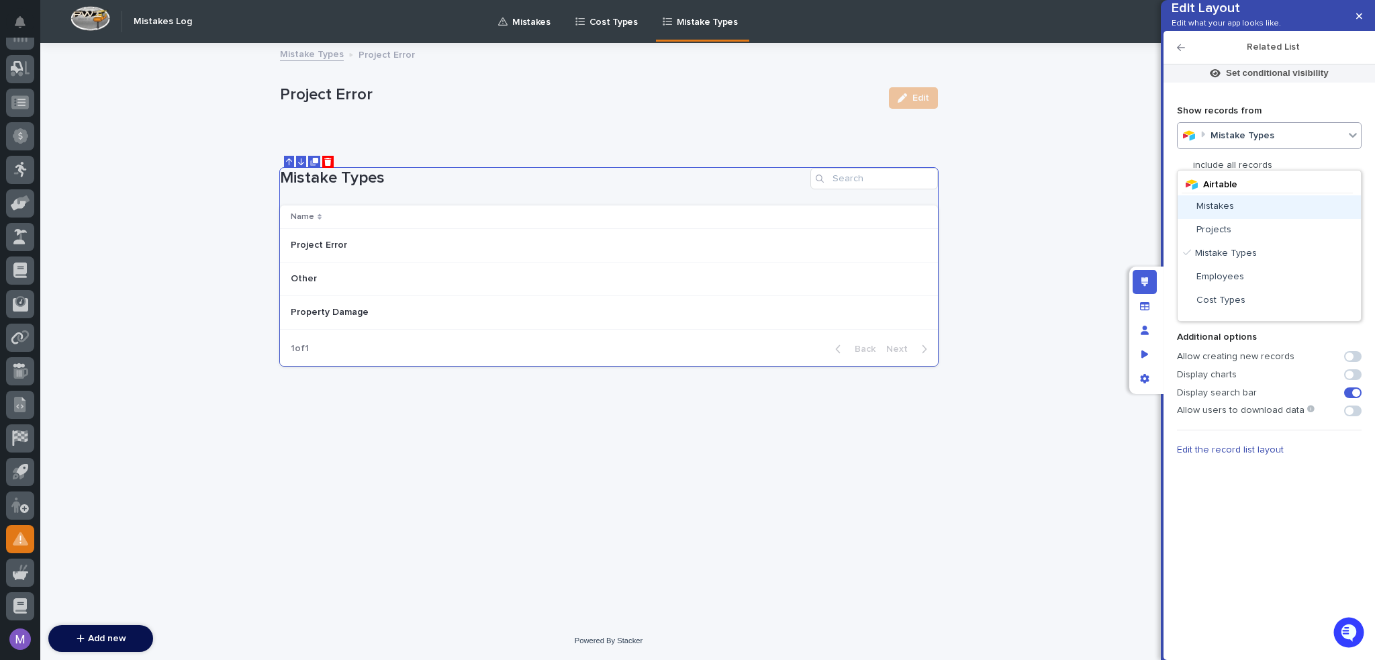
click at [1214, 149] on div "Mistake Types" at bounding box center [1269, 135] width 185 height 27
click at [1232, 206] on span "Mistakes" at bounding box center [1215, 205] width 38 height 9
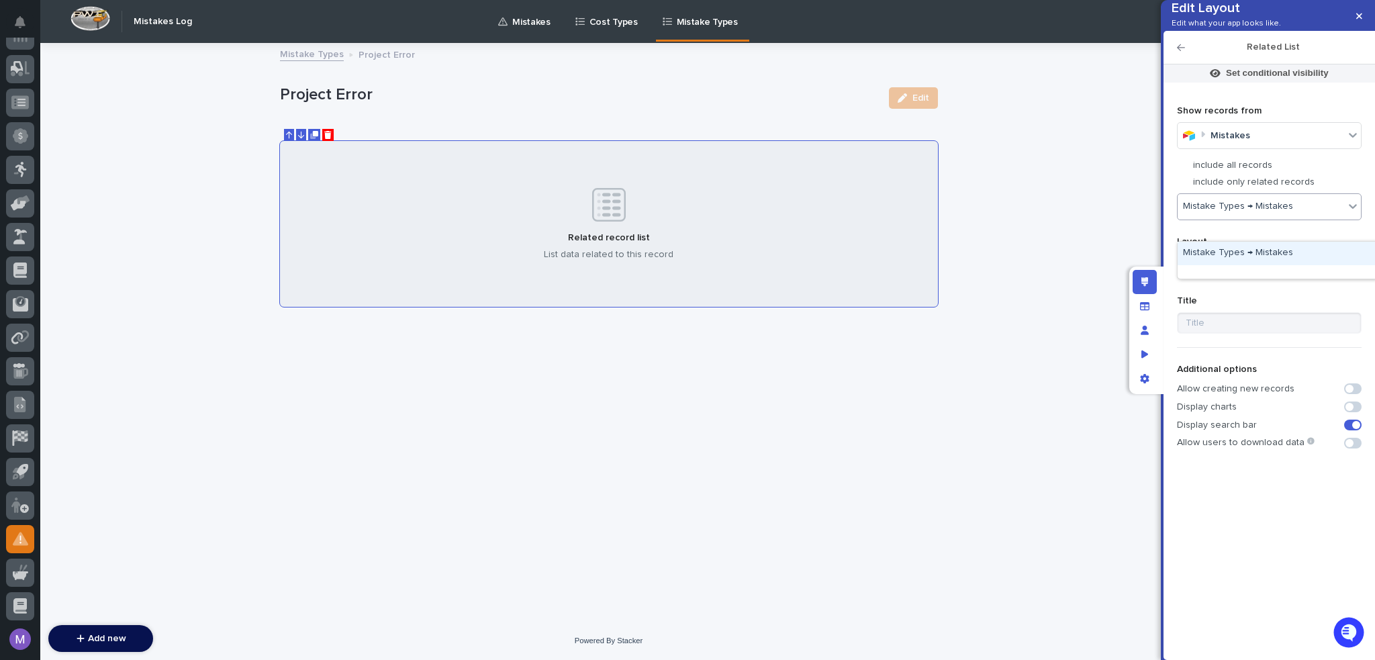
click at [1248, 251] on div "Mistake Types → Mistakes" at bounding box center [1278, 253] width 200 height 23
click at [1242, 276] on div "select layout" at bounding box center [1261, 265] width 166 height 19
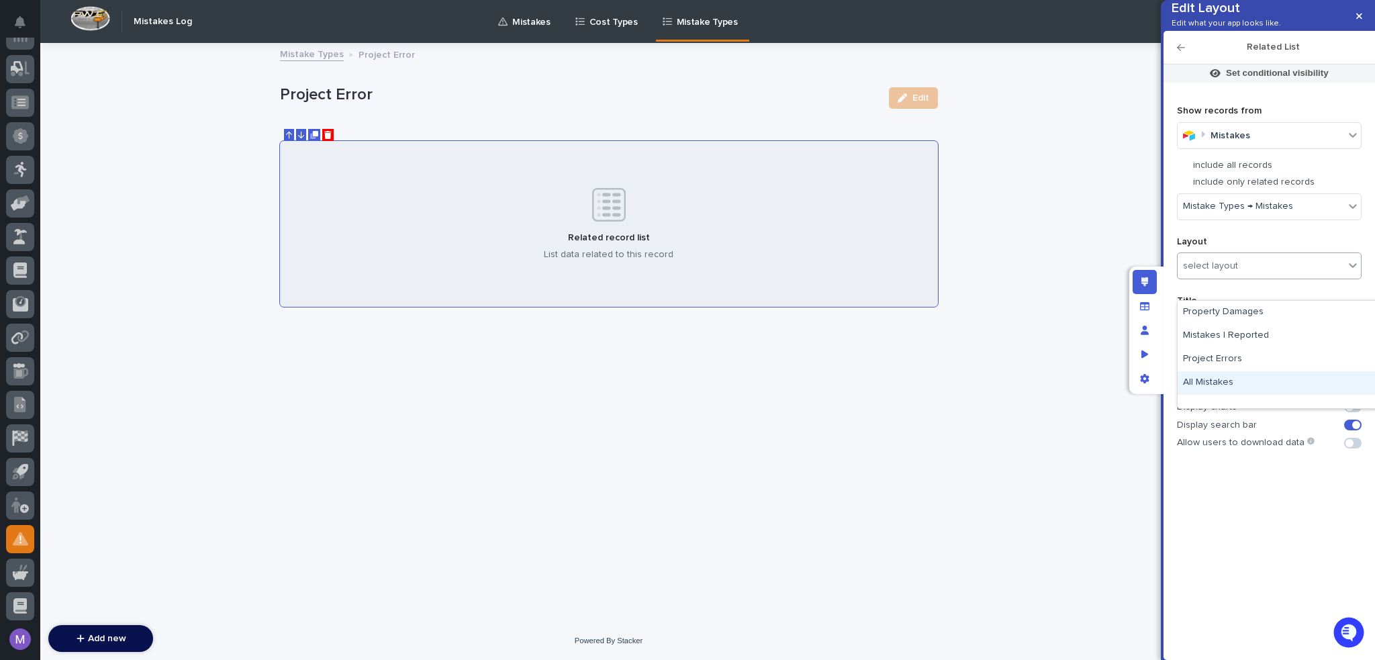
click at [1242, 381] on div "All Mistakes" at bounding box center [1278, 382] width 200 height 23
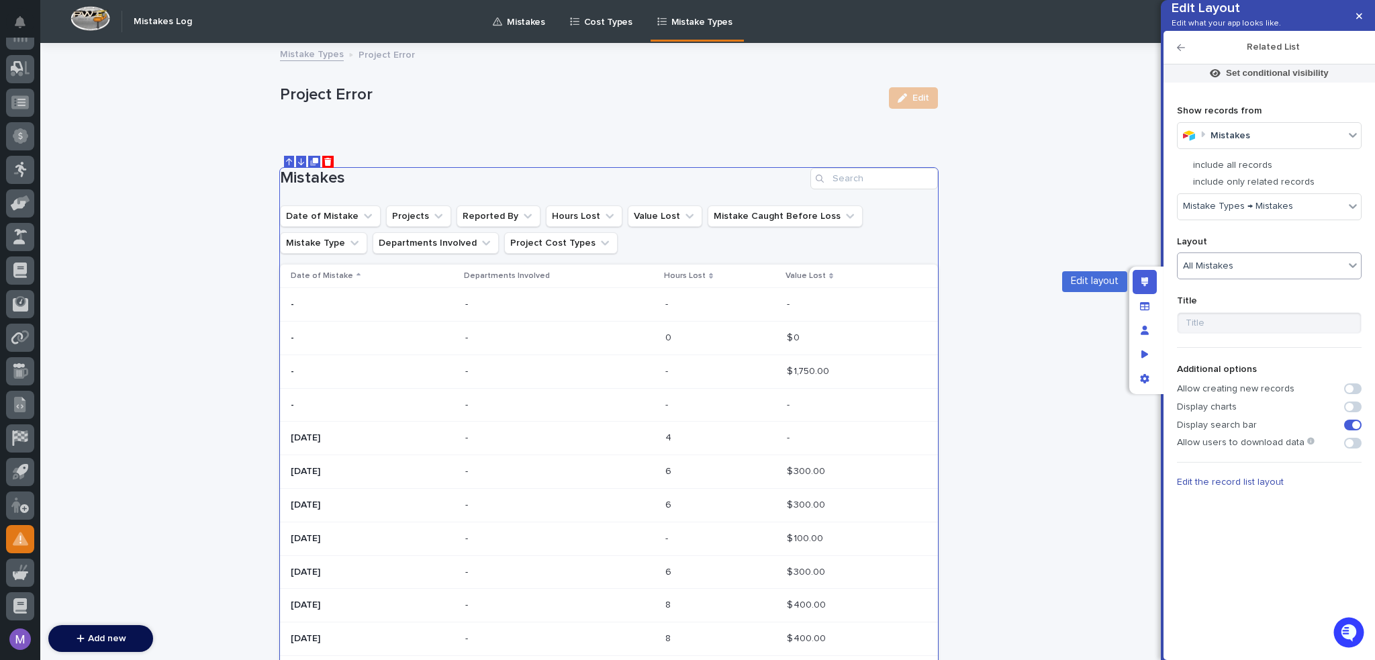
click at [1140, 278] on div "Edit layout" at bounding box center [1145, 282] width 24 height 24
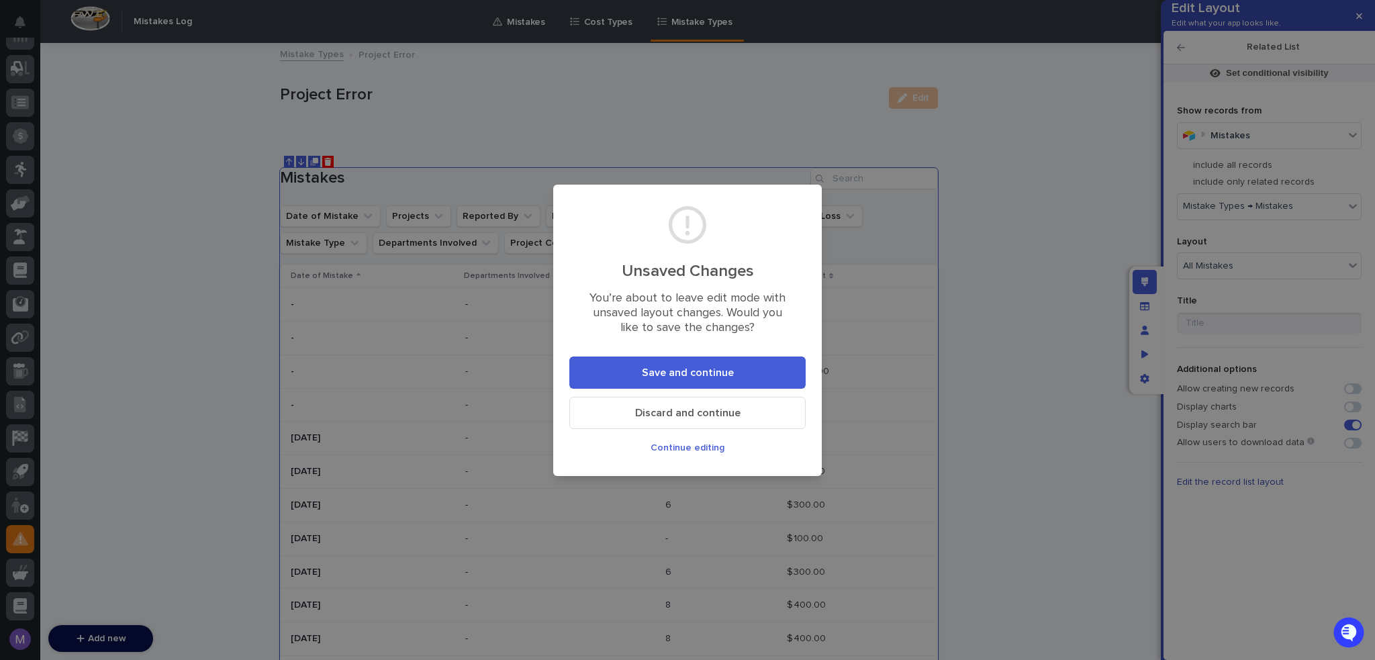
click at [766, 371] on button "Save and continue" at bounding box center [687, 372] width 236 height 32
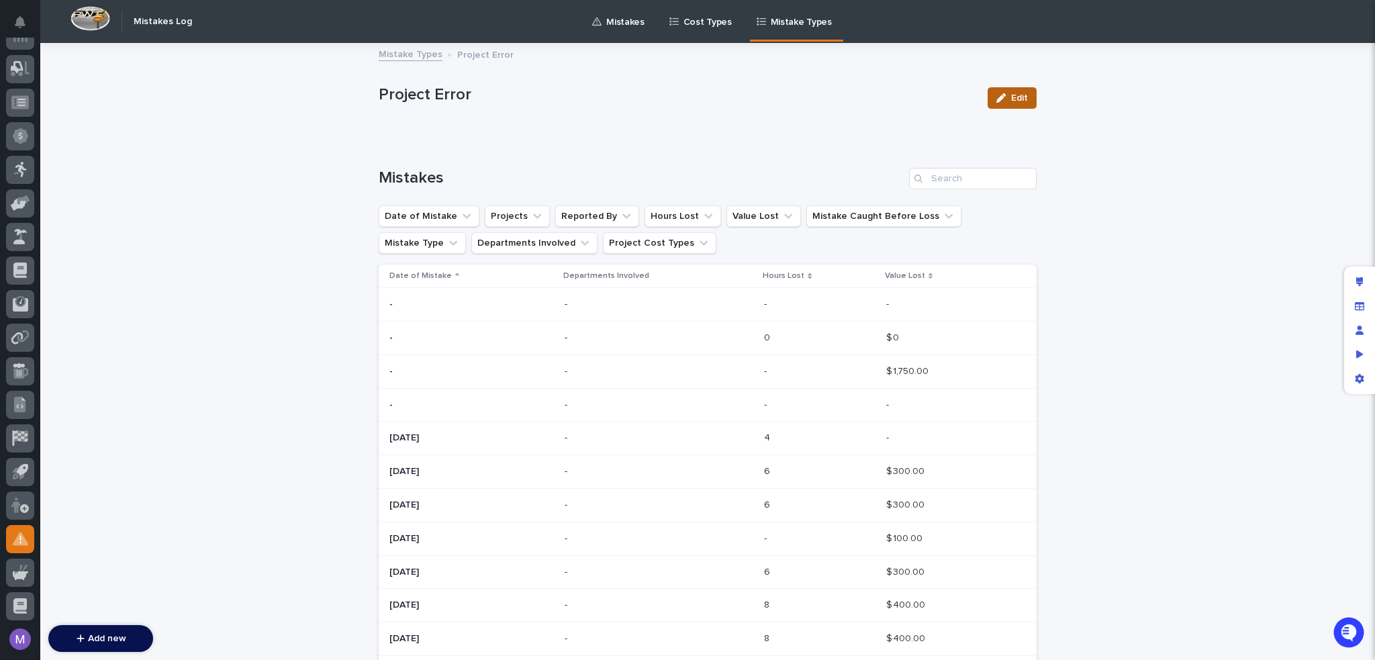
click at [1014, 98] on span "Edit" at bounding box center [1019, 97] width 17 height 9
click at [924, 95] on icon "button" at bounding box center [927, 98] width 6 height 6
click at [694, 25] on p "Cost Types" at bounding box center [707, 14] width 48 height 28
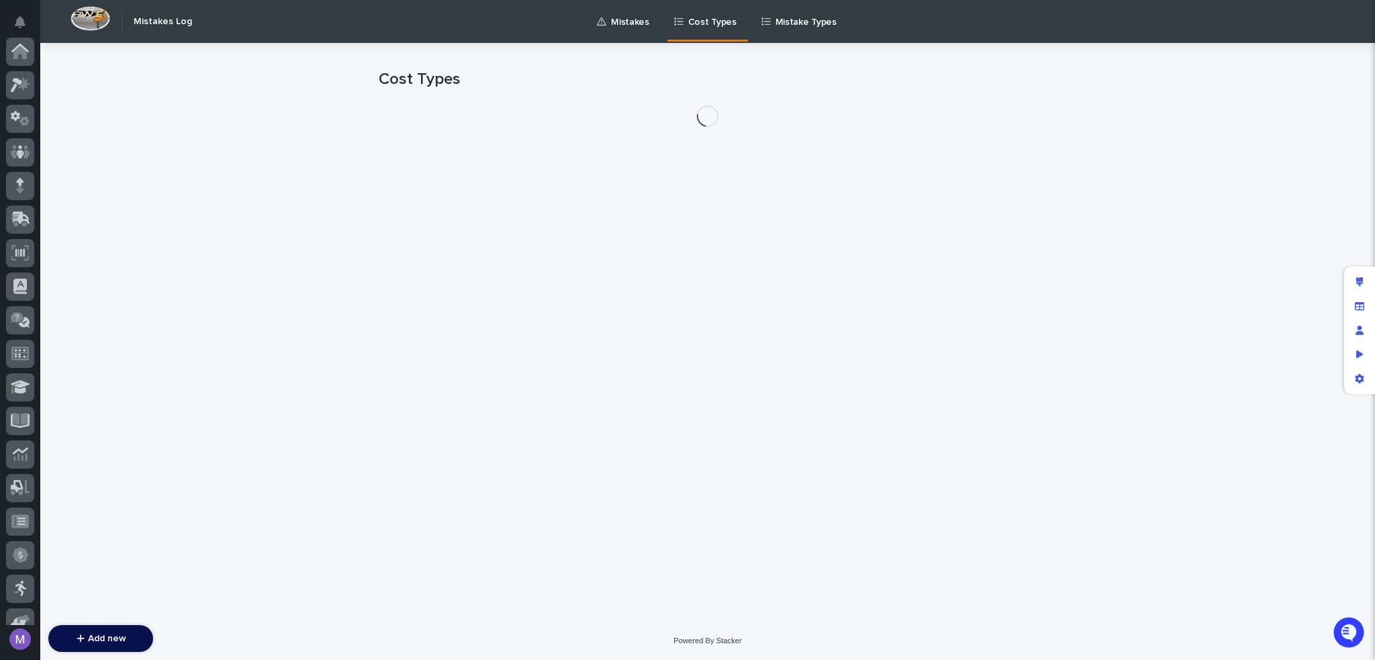
scroll to position [419, 0]
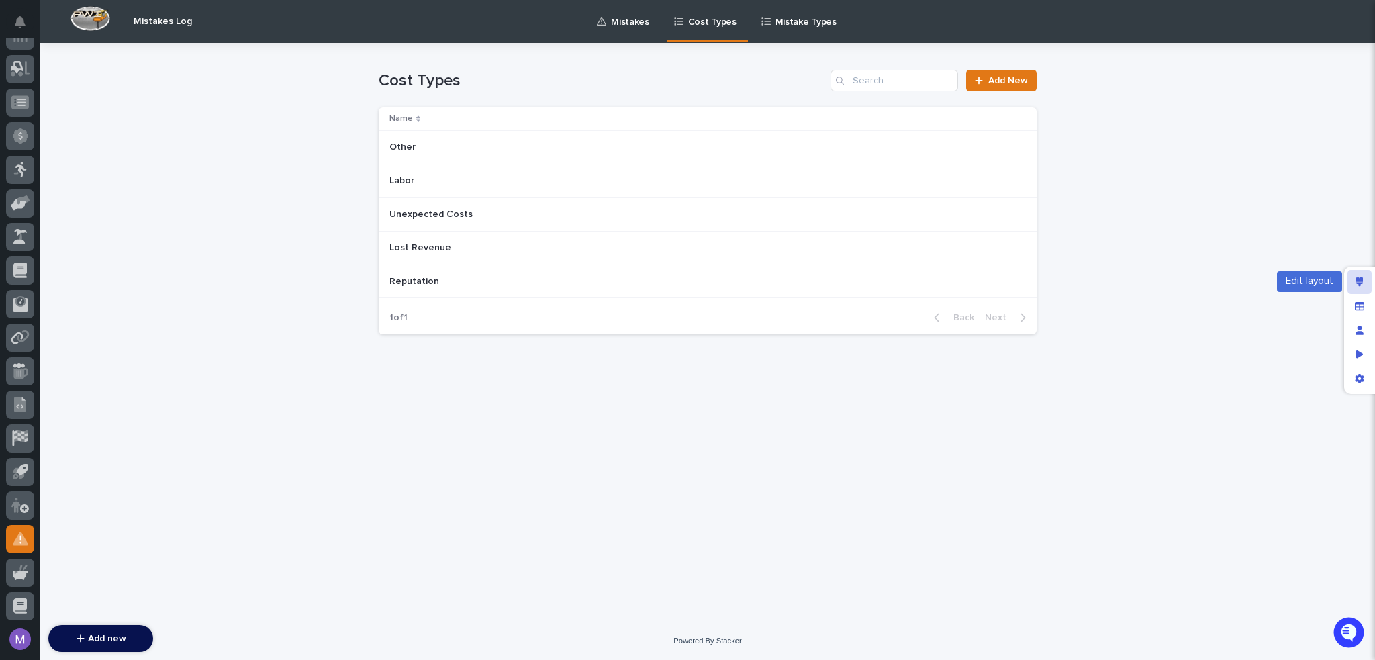
click at [1358, 276] on div "Edit layout" at bounding box center [1359, 282] width 24 height 24
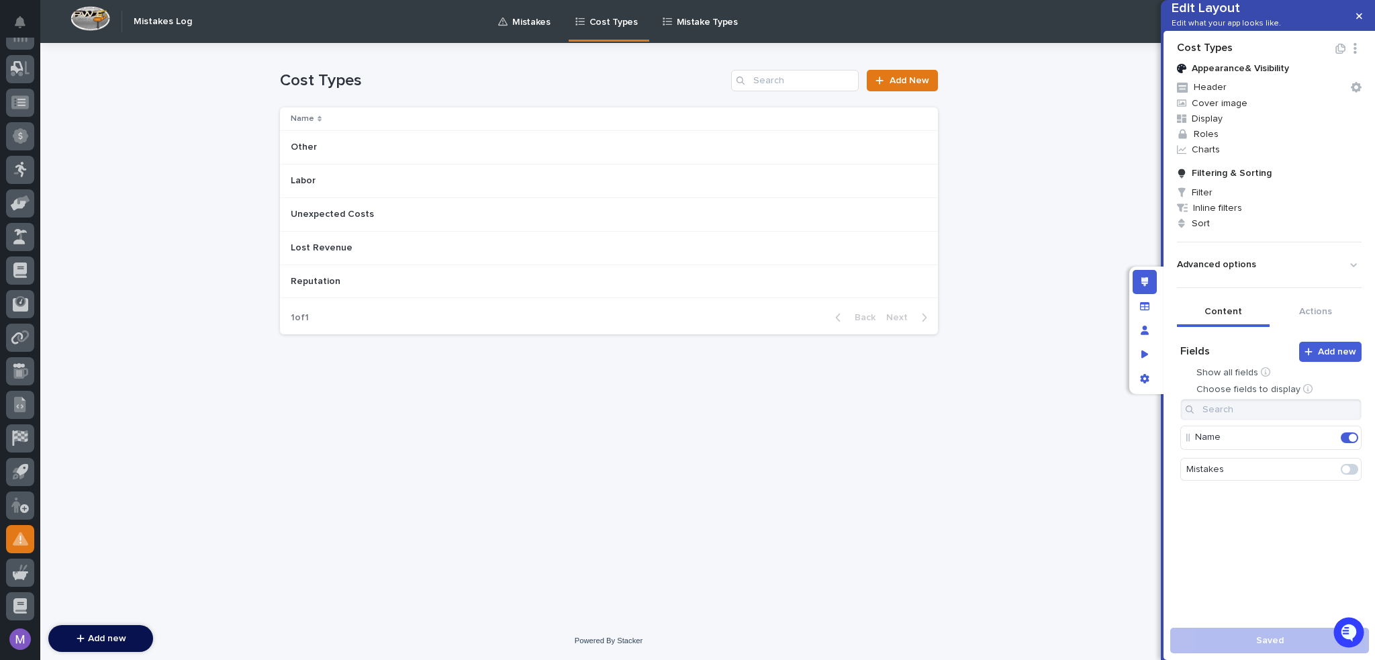
click at [725, 139] on div "Other Other" at bounding box center [604, 147] width 626 height 22
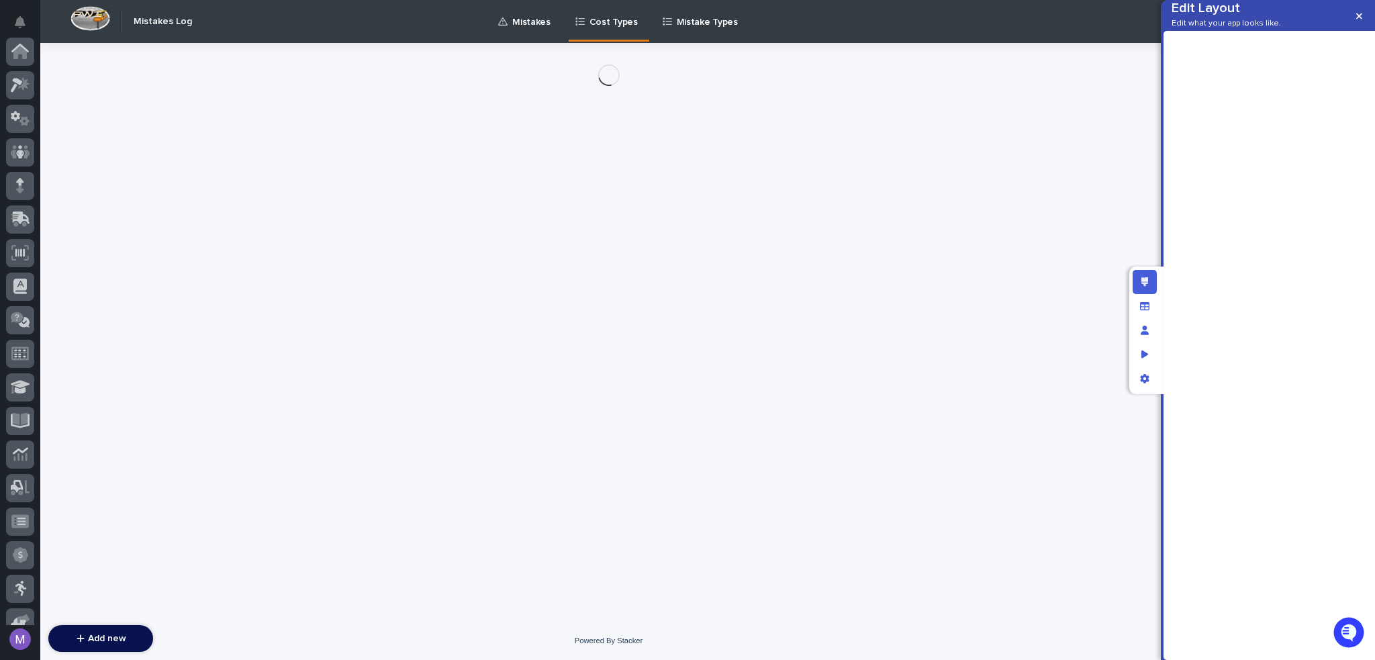
scroll to position [419, 0]
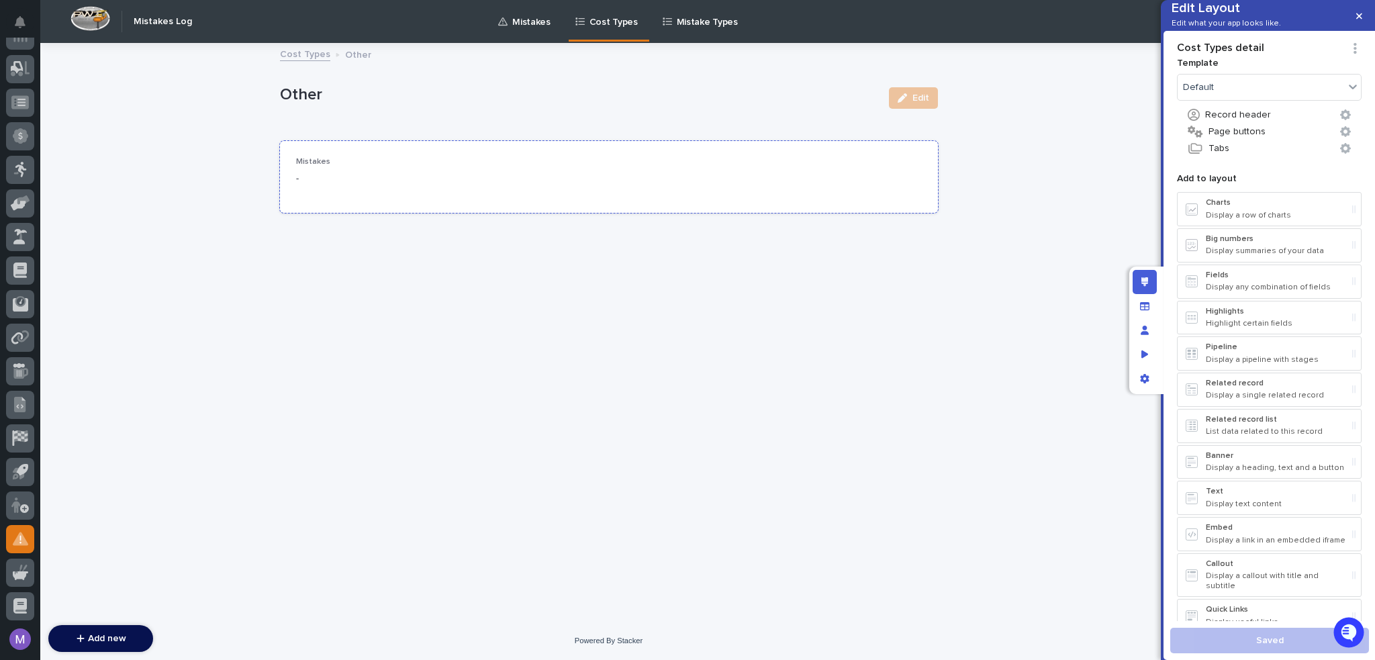
click at [806, 182] on div "Mistakes -" at bounding box center [609, 177] width 626 height 40
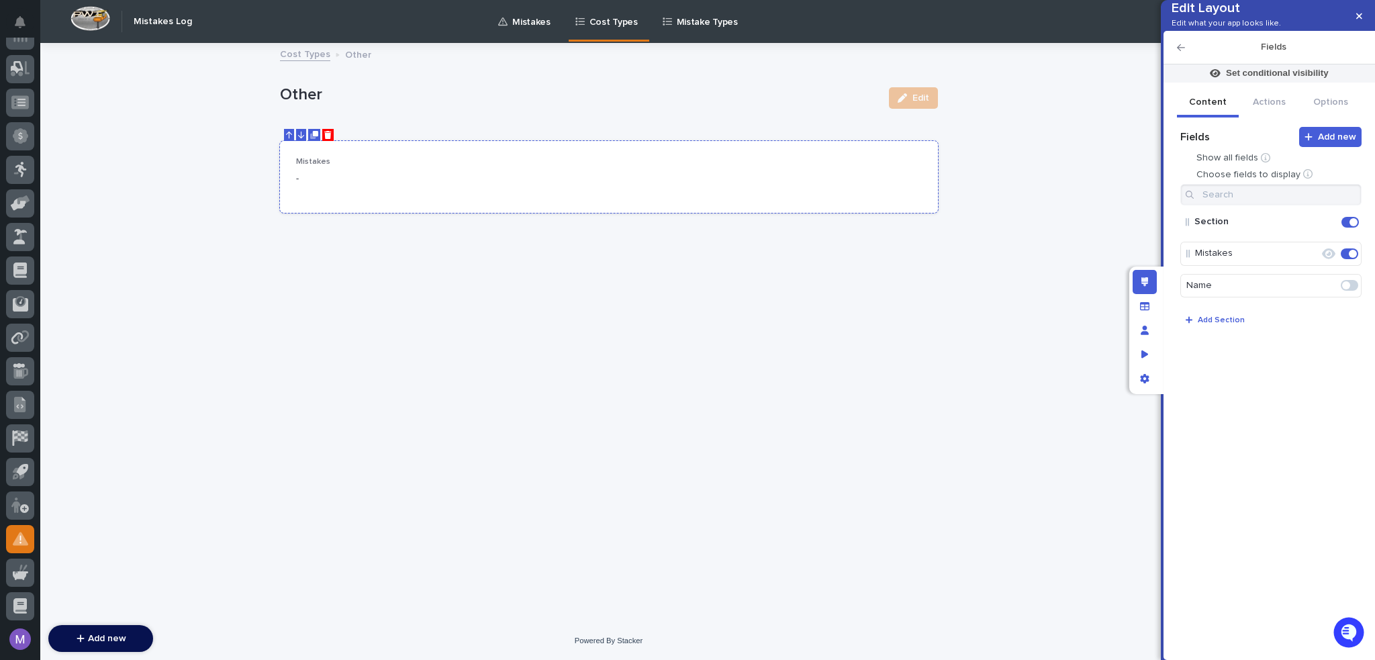
click at [333, 139] on button at bounding box center [327, 135] width 11 height 12
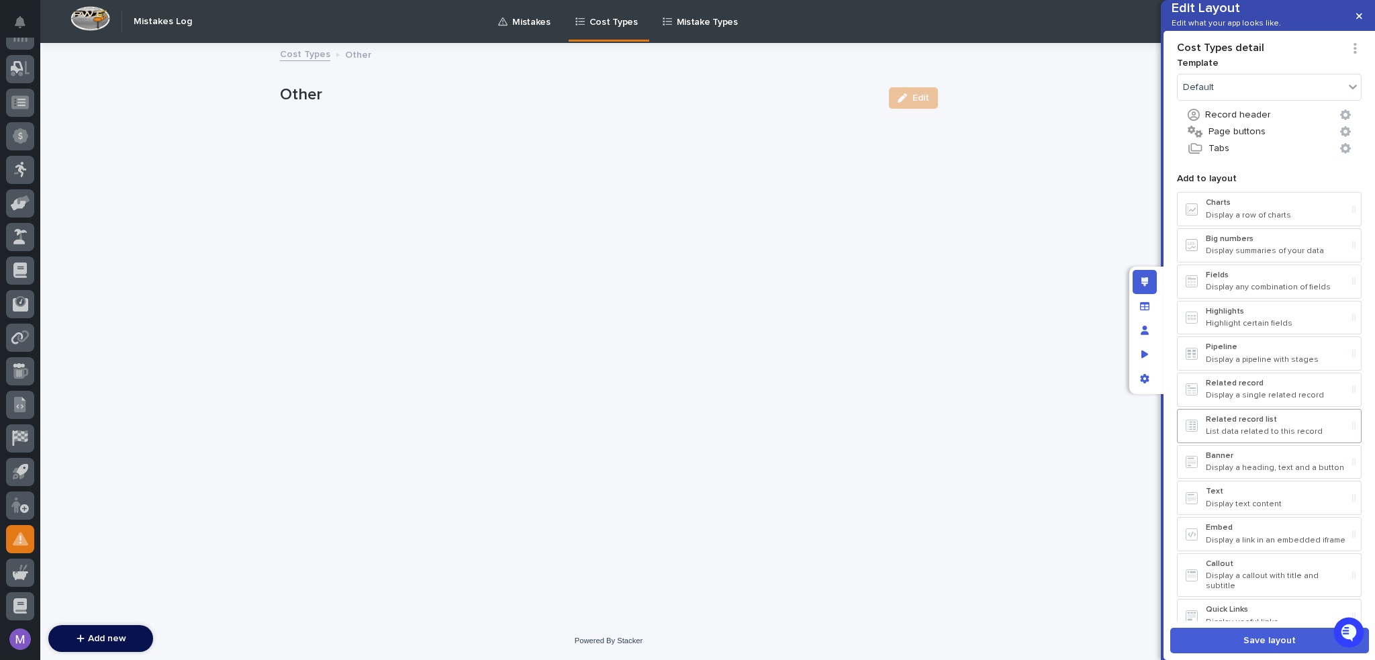
click at [1254, 424] on p "Related record list" at bounding box center [1276, 419] width 141 height 9
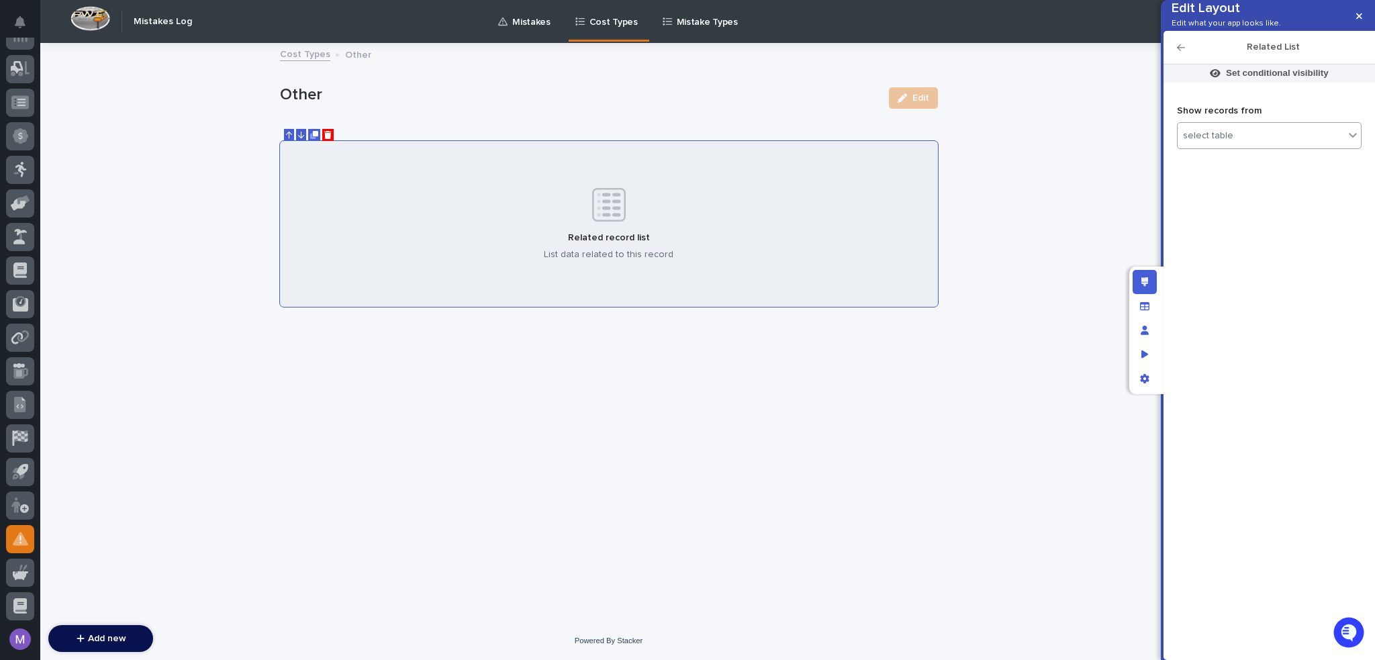
click at [1280, 149] on div "select table" at bounding box center [1269, 135] width 185 height 27
click at [1242, 204] on div "Mistakes" at bounding box center [1269, 206] width 173 height 11
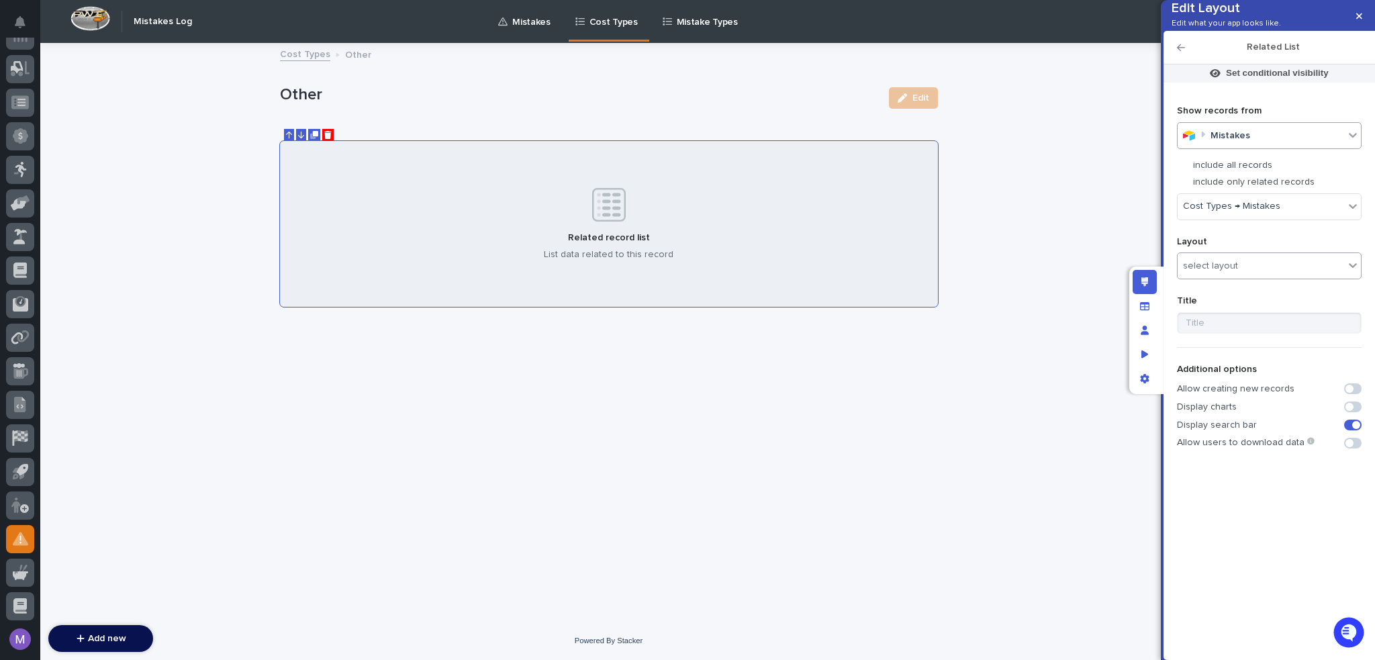
click at [1237, 276] on div "select layout" at bounding box center [1261, 265] width 166 height 19
click at [1234, 380] on div "All Mistakes" at bounding box center [1278, 382] width 200 height 23
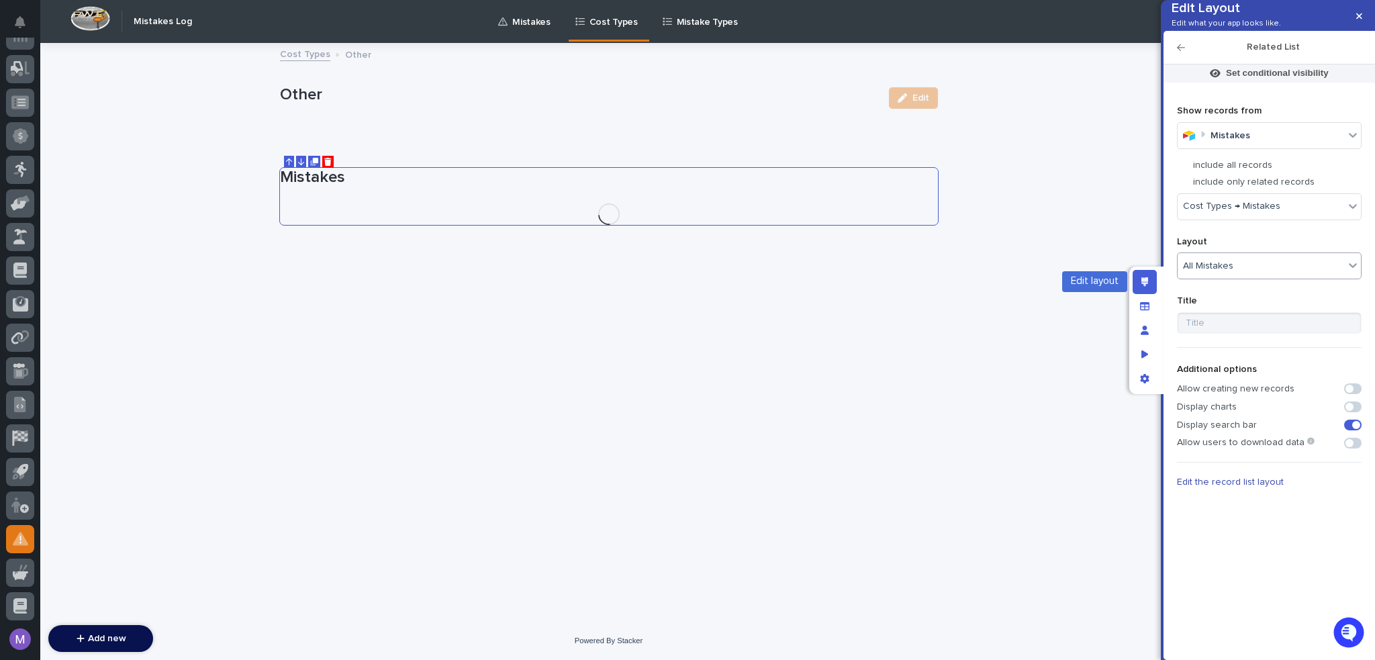
click at [1147, 284] on icon "Edit layout" at bounding box center [1144, 281] width 7 height 9
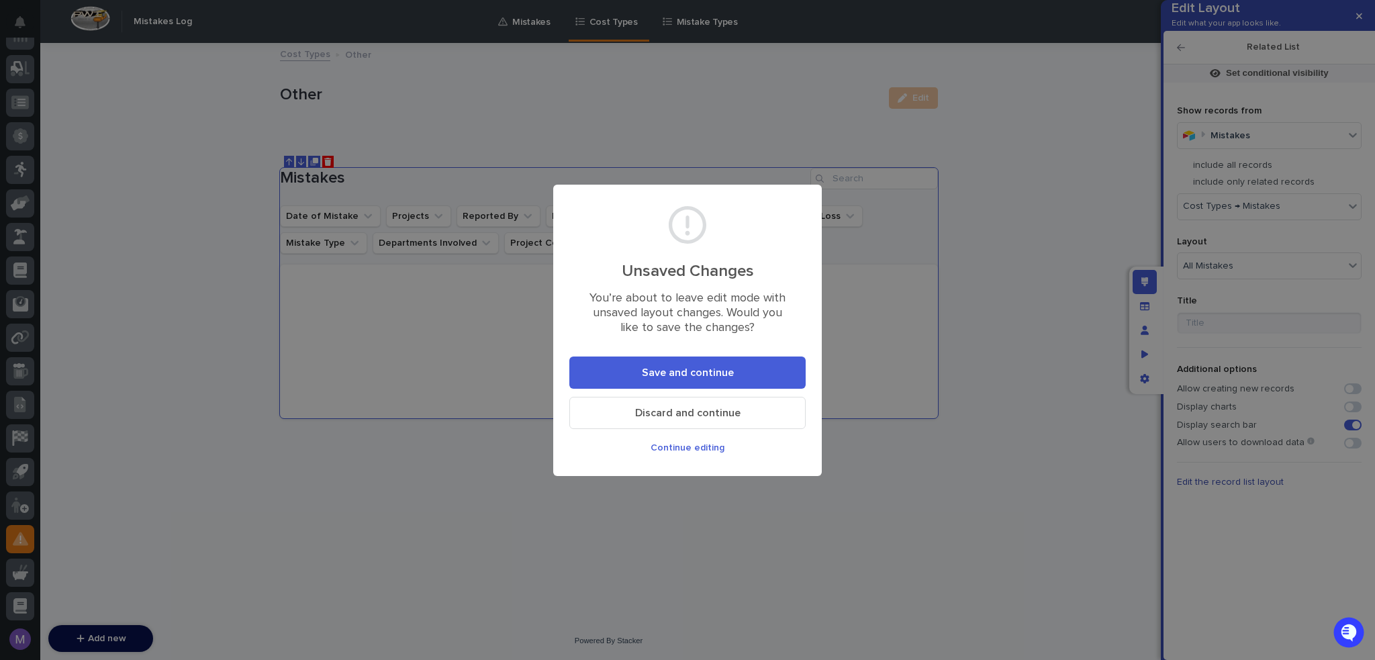
click at [743, 354] on section "Unsaved Changes You’re about to leave edit mode with unsaved layout changes. Wo…" at bounding box center [687, 330] width 269 height 291
click at [741, 368] on button "Save and continue" at bounding box center [687, 372] width 236 height 32
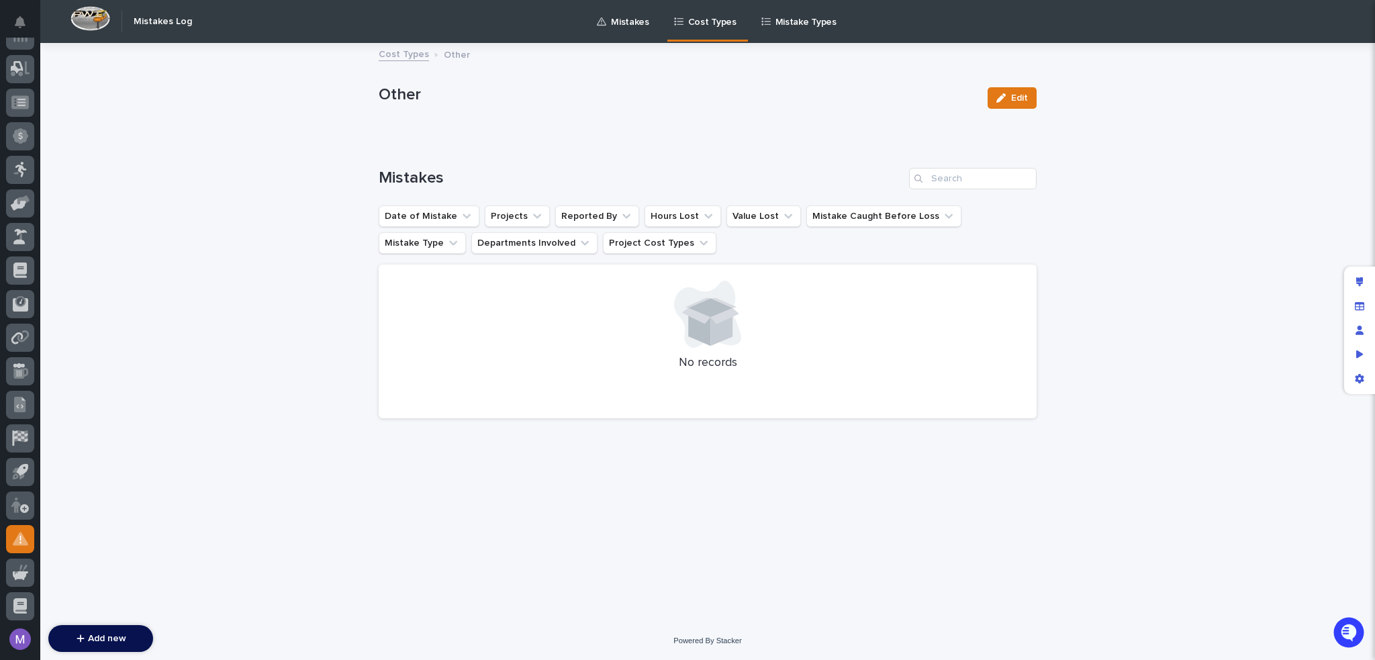
click at [383, 57] on link "Cost Types" at bounding box center [404, 53] width 50 height 15
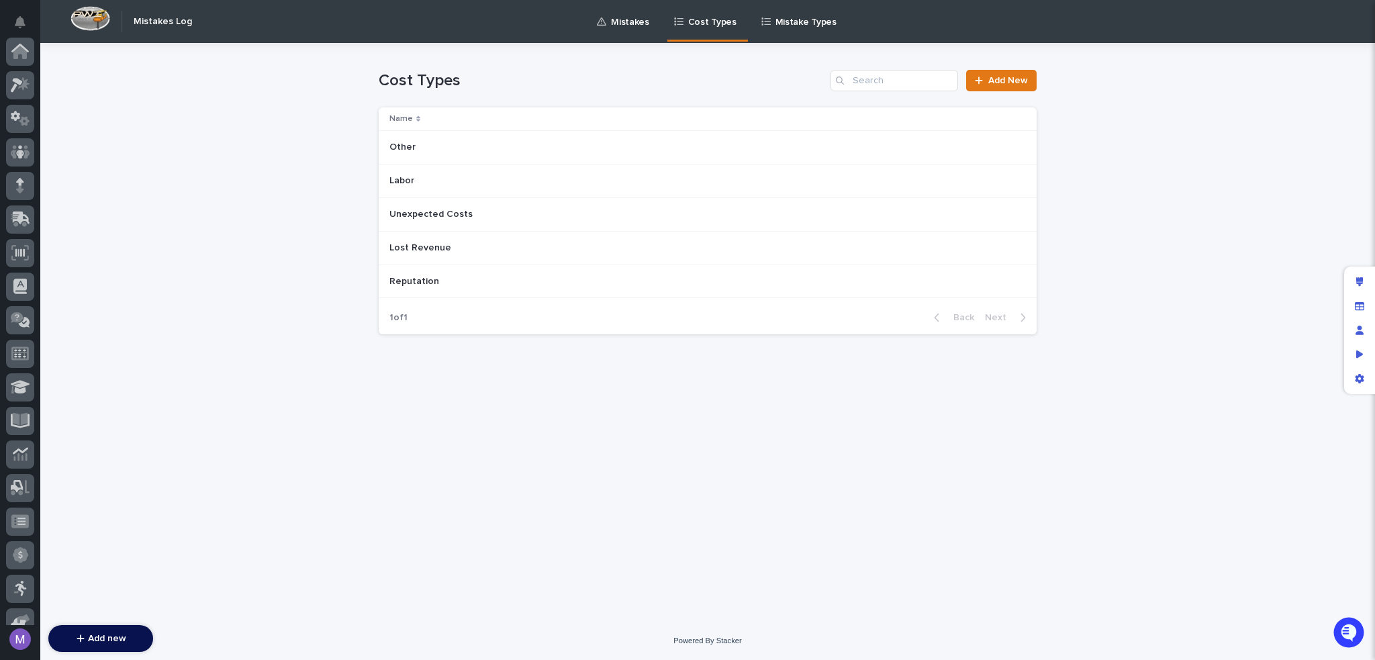
scroll to position [419, 0]
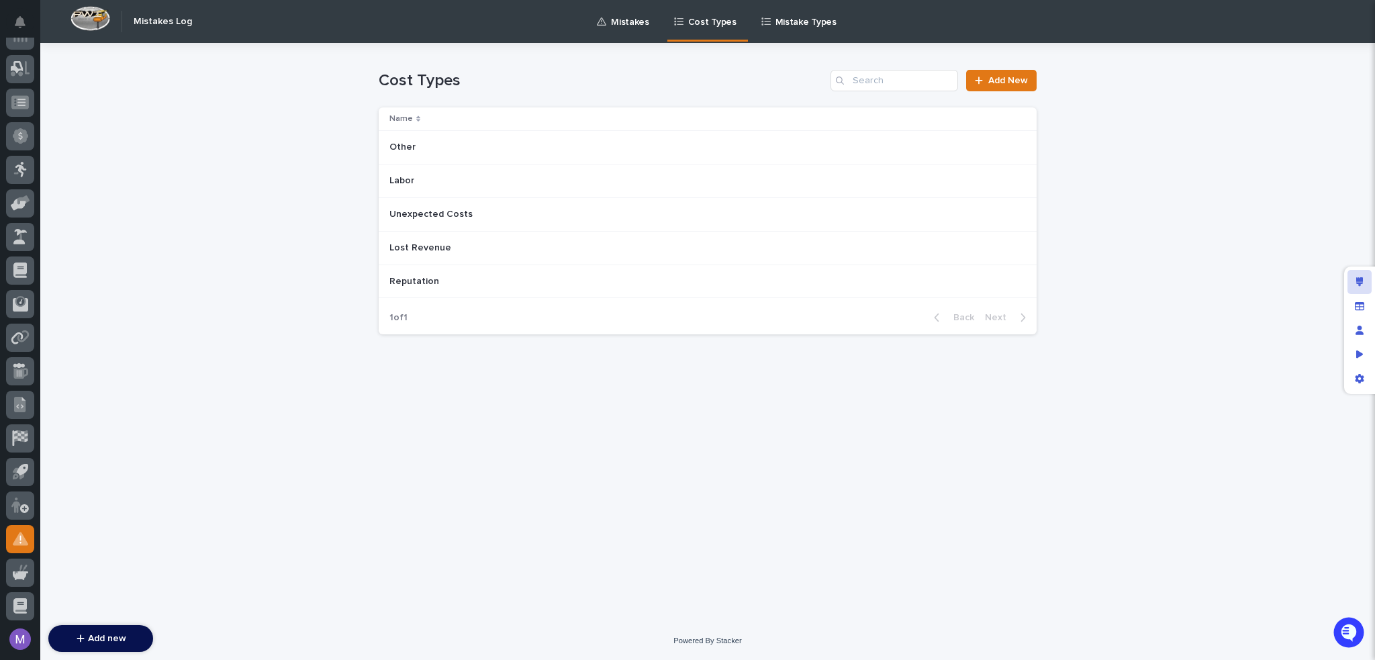
click at [1352, 279] on div "Edit layout" at bounding box center [1359, 282] width 24 height 24
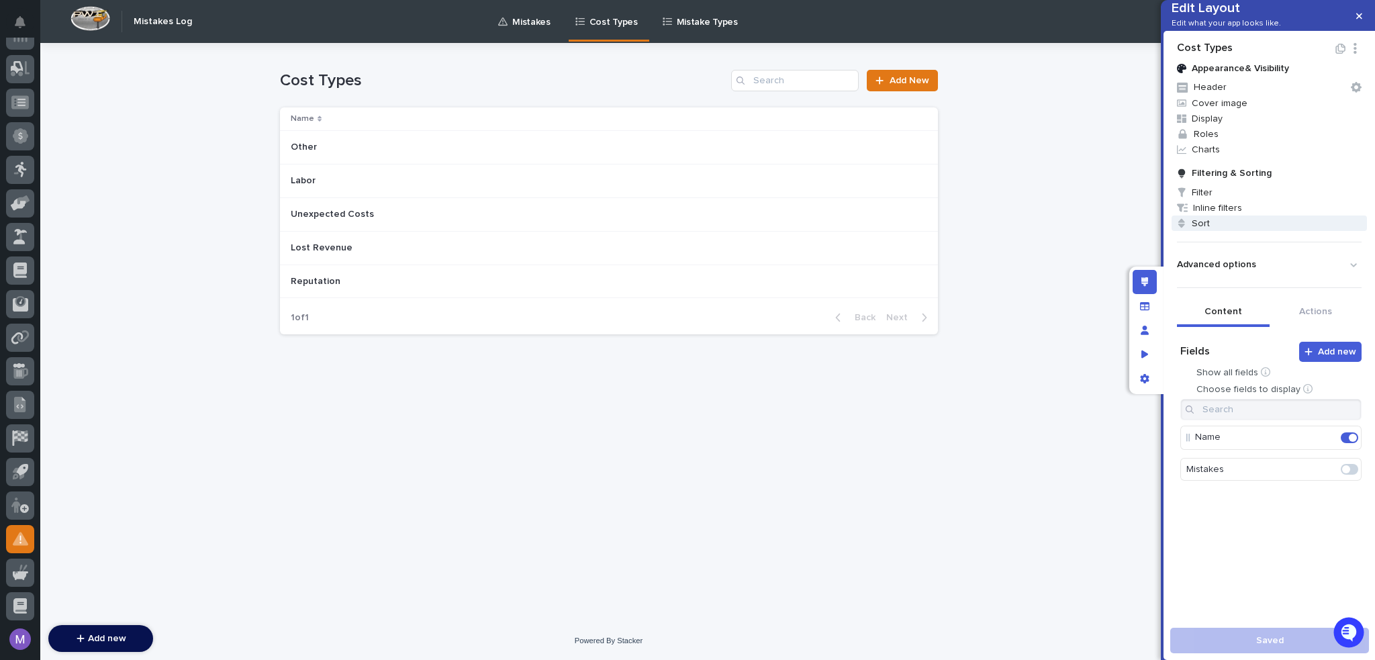
click at [1217, 231] on span "Sort" at bounding box center [1269, 223] width 195 height 15
click at [1202, 276] on div "Select..." at bounding box center [1188, 279] width 83 height 19
click at [1190, 307] on div "Name" at bounding box center [1196, 304] width 99 height 23
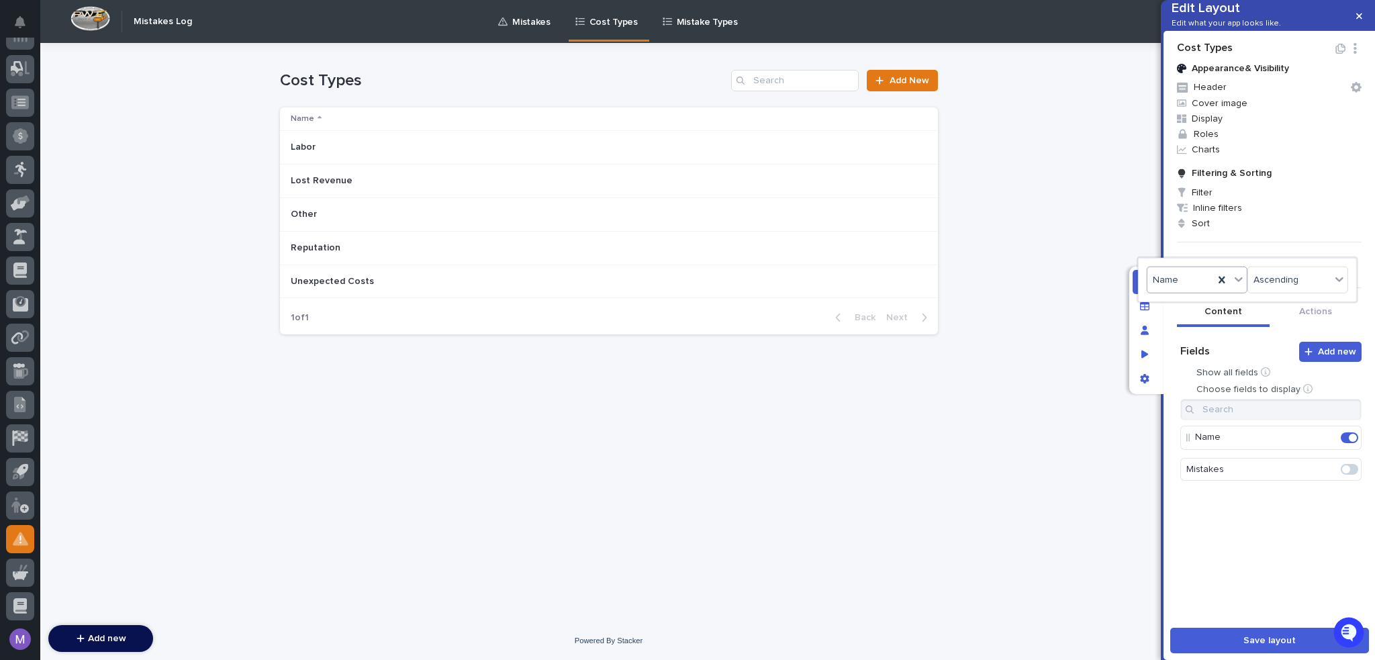
click at [1259, 642] on div at bounding box center [687, 330] width 1375 height 660
click at [1259, 642] on span "Save layout" at bounding box center [1269, 640] width 52 height 9
click at [677, 25] on p "Mistake Types" at bounding box center [707, 14] width 61 height 28
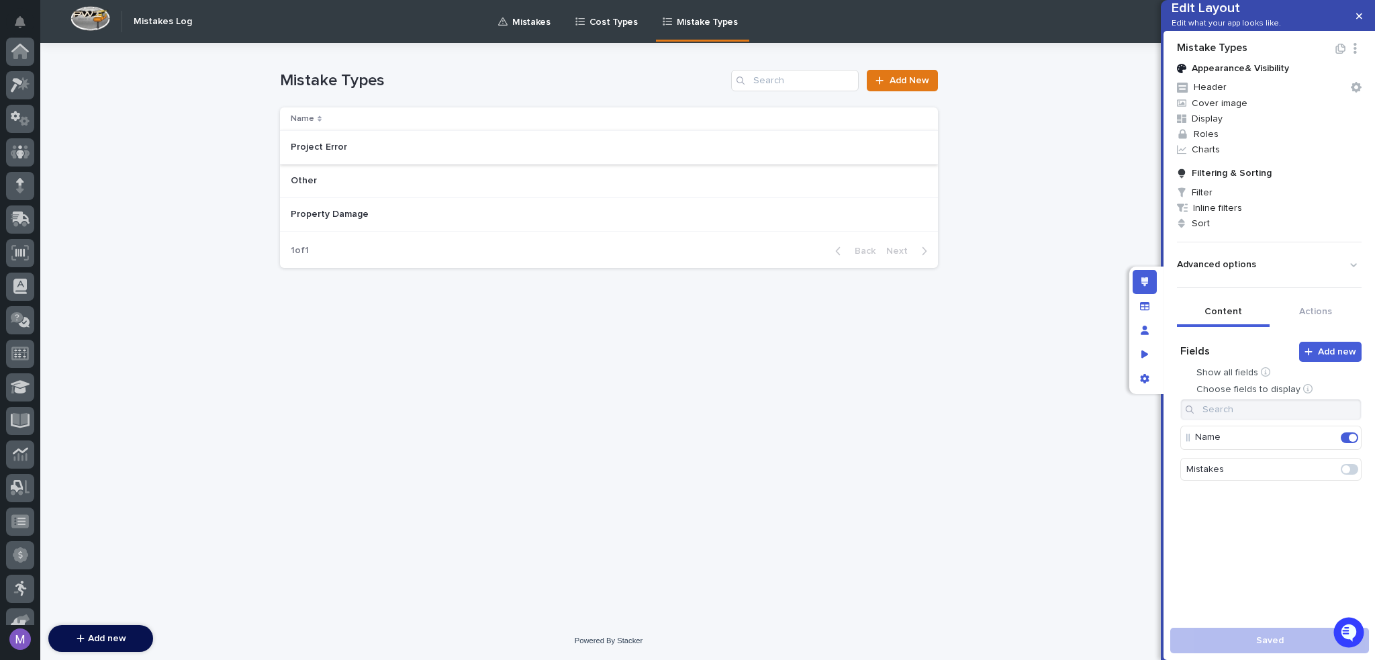
scroll to position [419, 0]
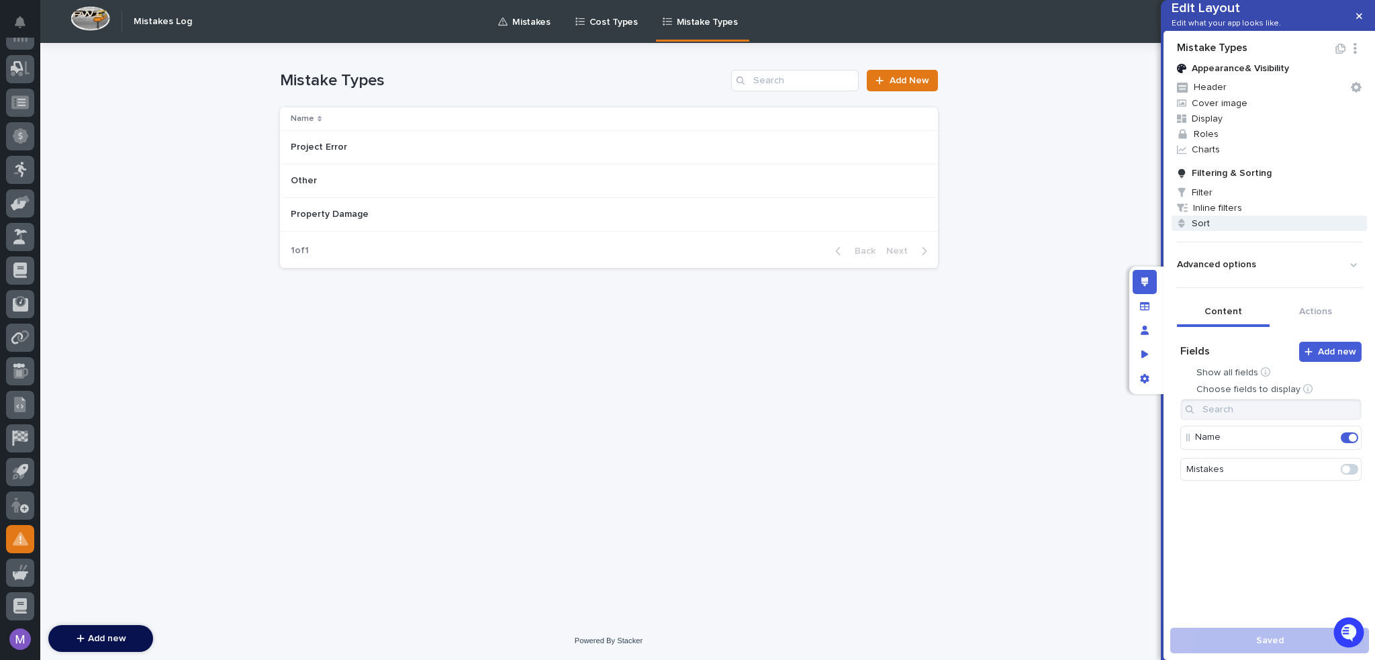
click at [1206, 231] on span "Sort" at bounding box center [1269, 223] width 195 height 15
click at [1220, 285] on div "Select..." at bounding box center [1188, 279] width 83 height 19
click at [1187, 308] on div "Name" at bounding box center [1196, 304] width 99 height 23
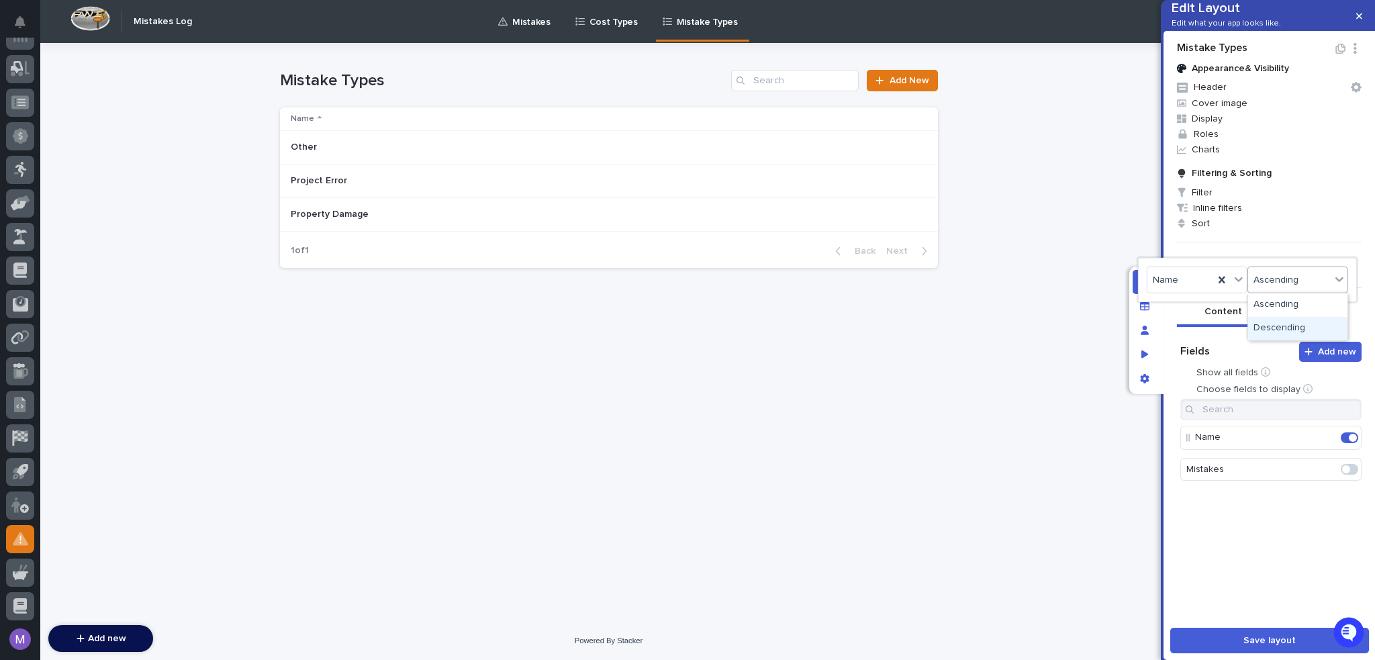
click at [1268, 328] on div "Descending" at bounding box center [1297, 328] width 99 height 23
click at [1276, 646] on div at bounding box center [687, 330] width 1375 height 660
click at [1276, 646] on button "Save layout" at bounding box center [1269, 641] width 199 height 26
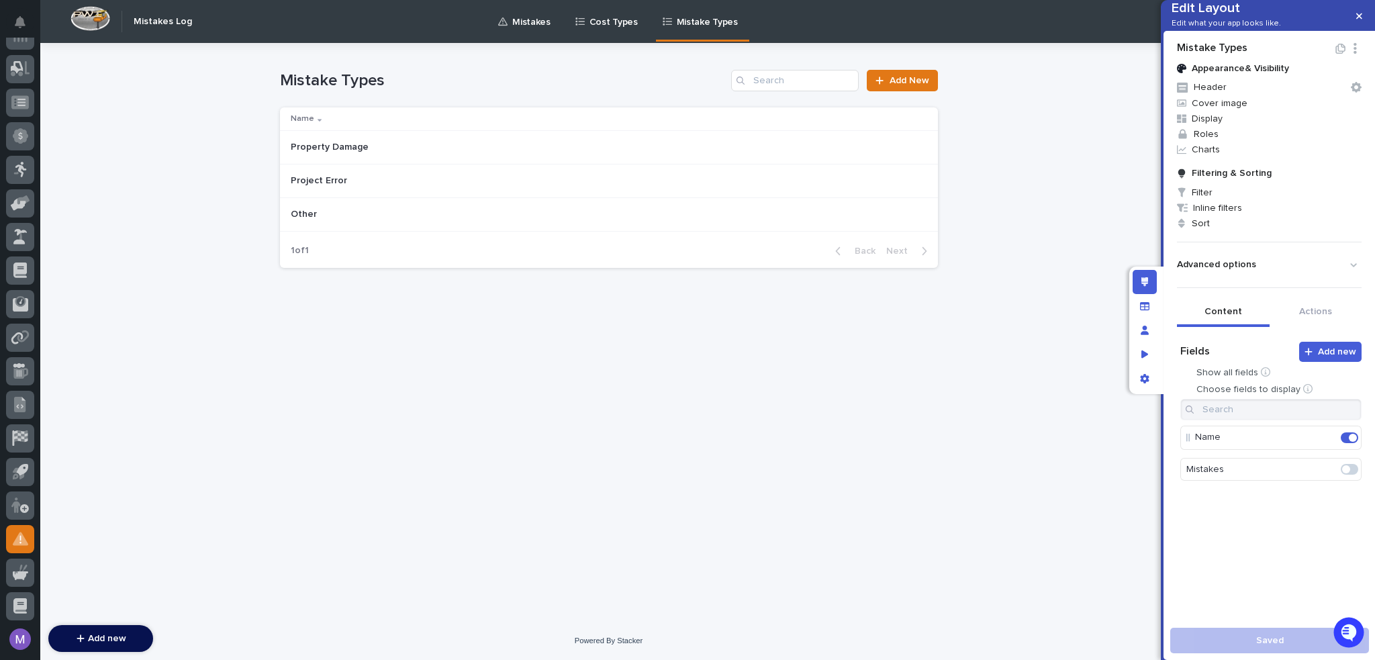
click at [597, 12] on p "Cost Types" at bounding box center [613, 14] width 48 height 28
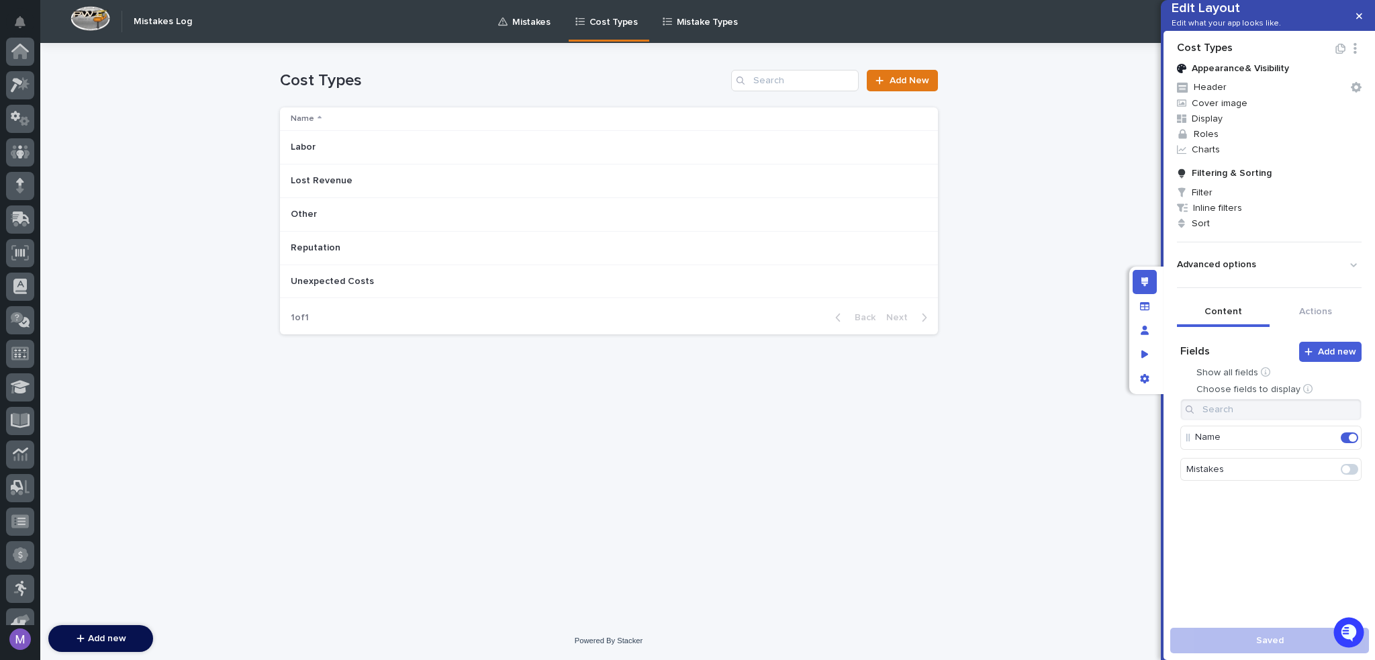
scroll to position [419, 0]
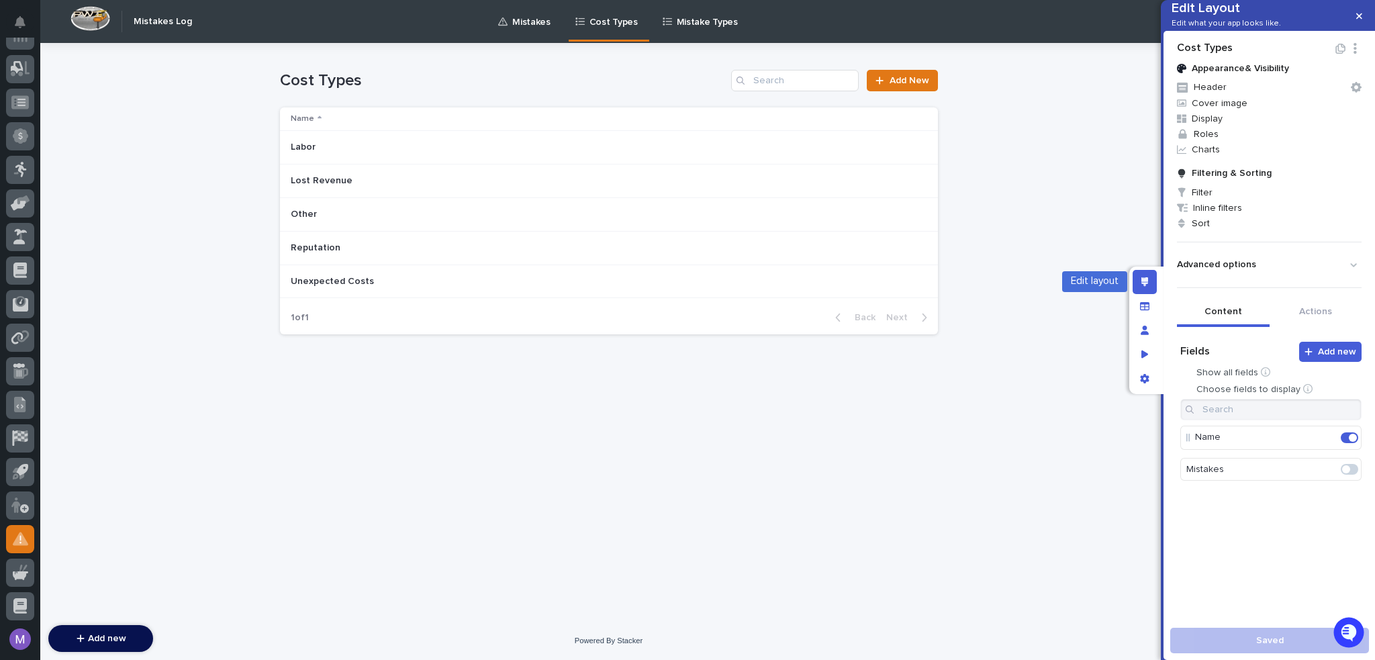
click at [1153, 281] on div "Edit layout" at bounding box center [1145, 282] width 24 height 24
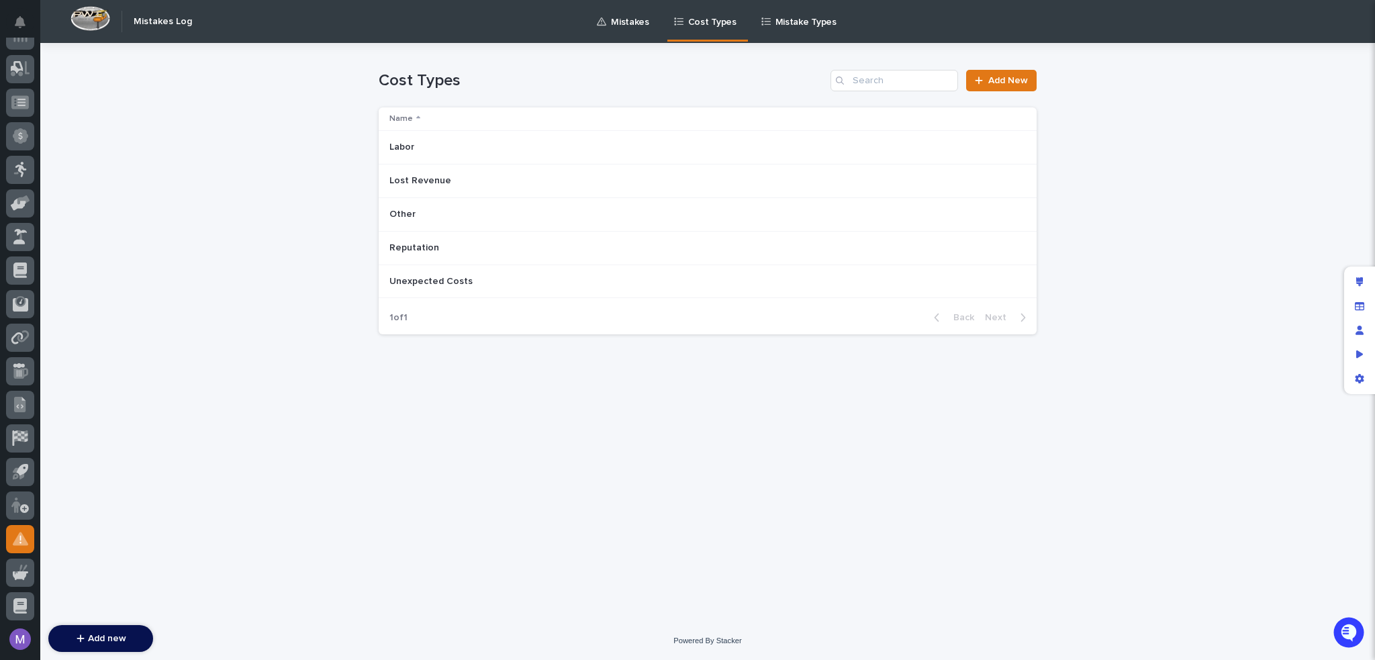
click at [624, 32] on link "Mistakes" at bounding box center [625, 21] width 60 height 42
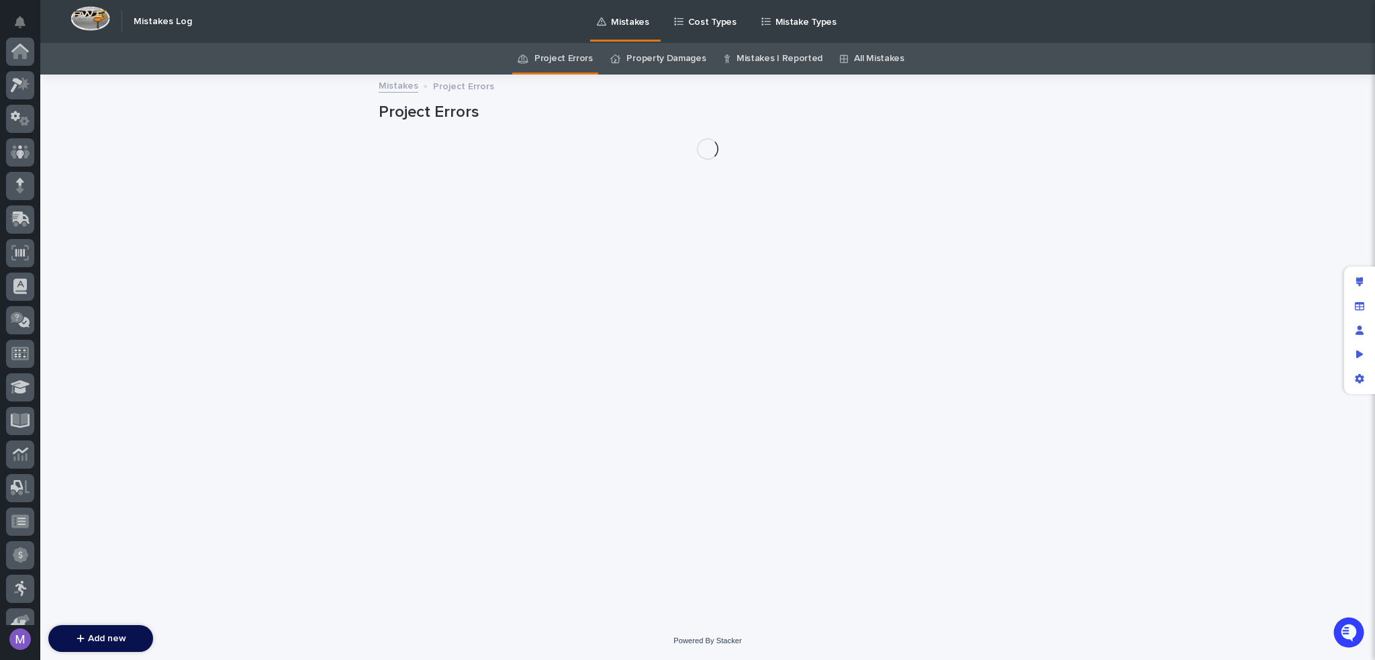
scroll to position [419, 0]
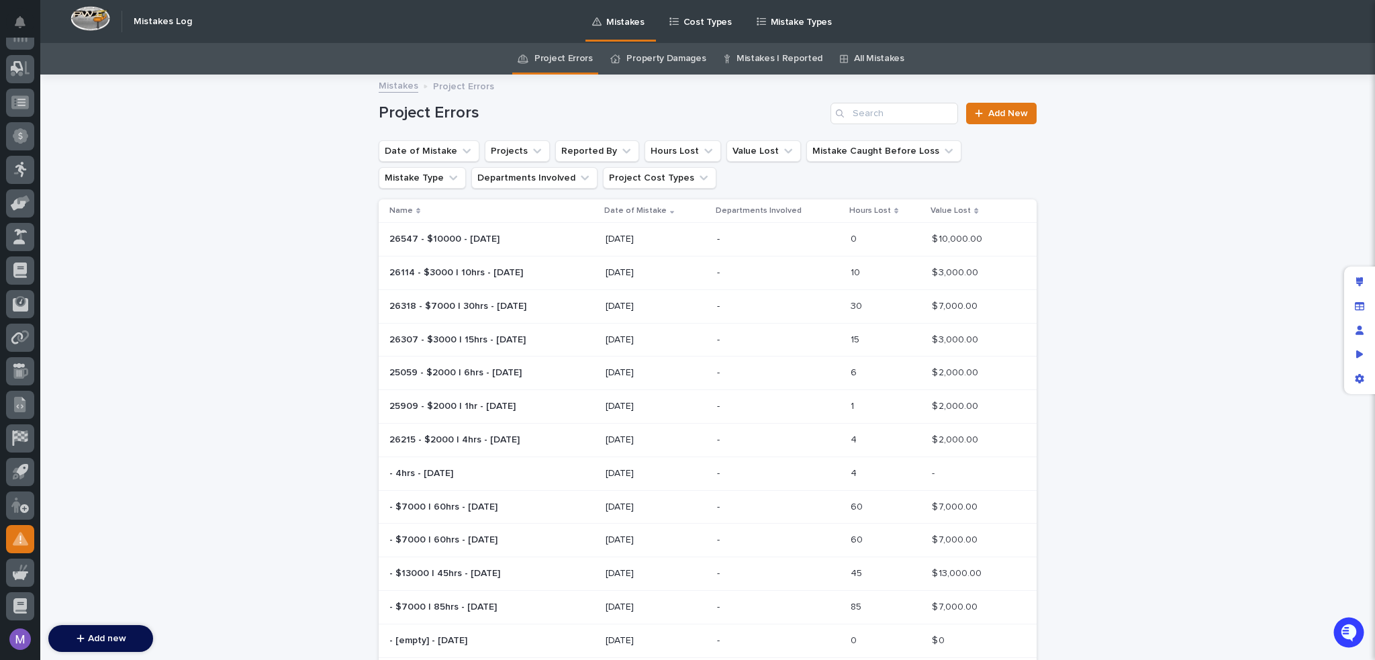
click at [854, 59] on link "All Mistakes" at bounding box center [879, 59] width 50 height 32
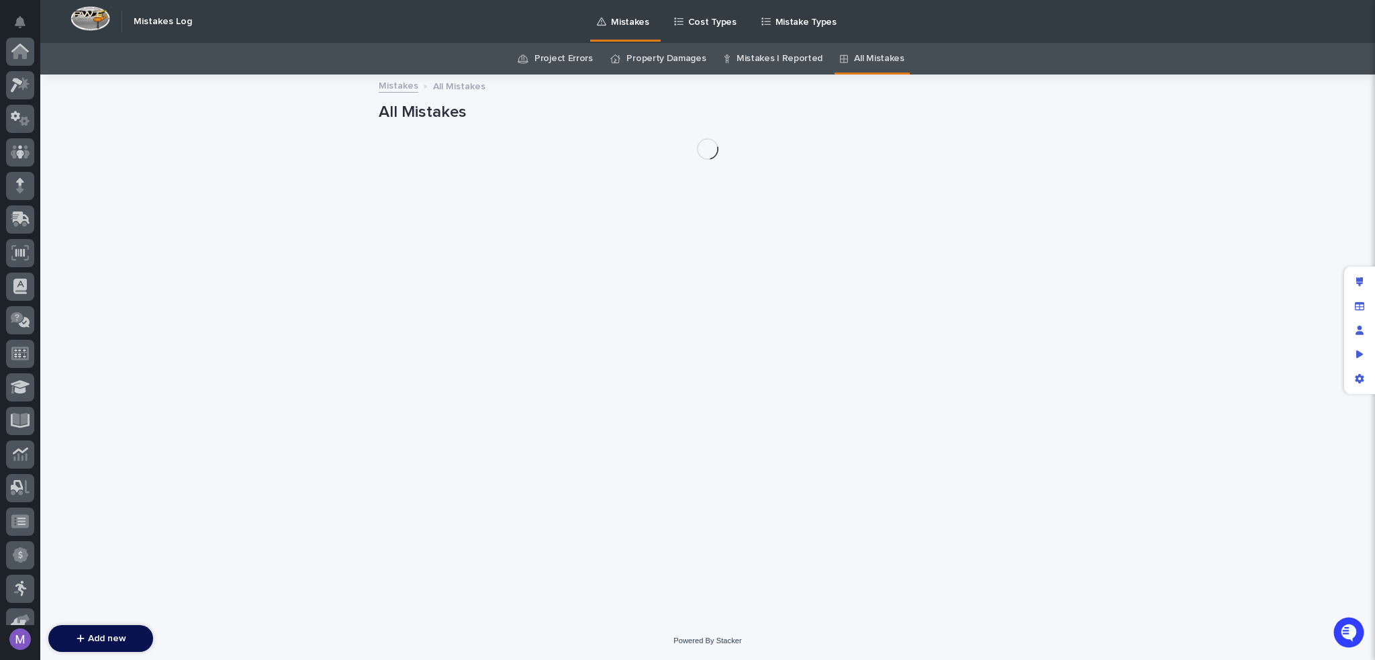
scroll to position [419, 0]
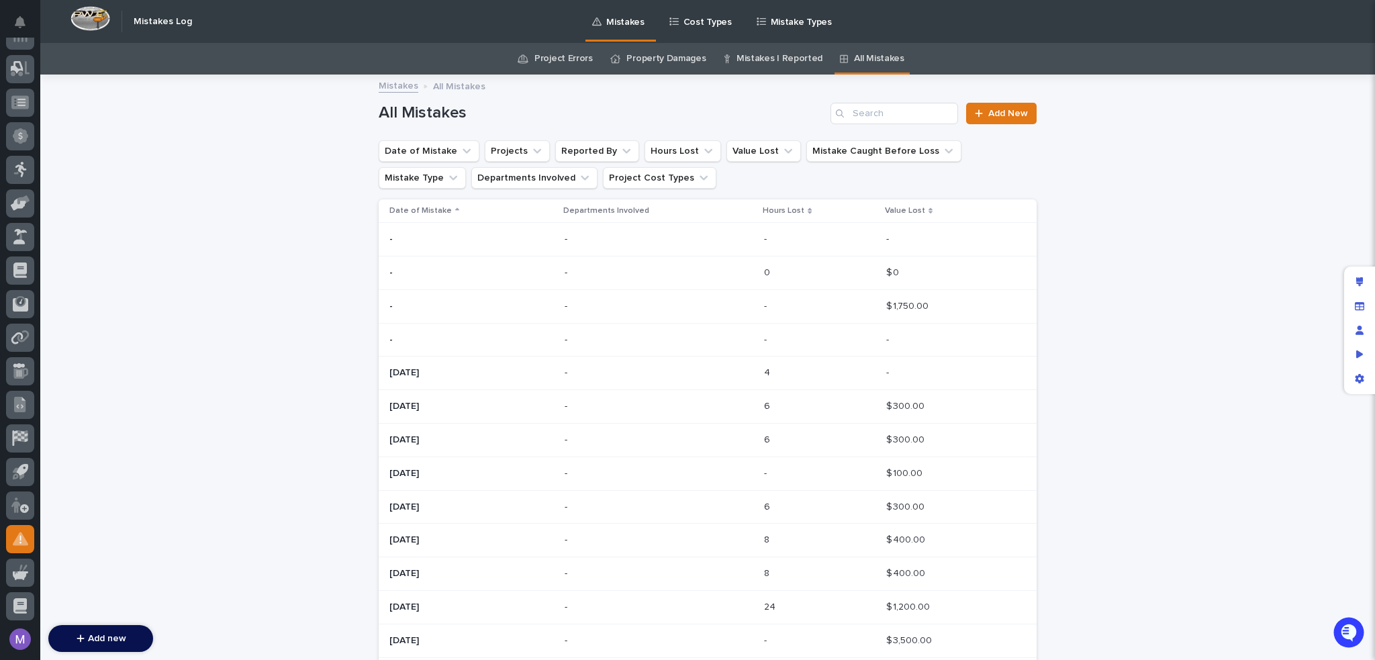
click at [788, 82] on div "Mistakes All Mistakes" at bounding box center [707, 86] width 671 height 19
click at [776, 63] on link "Mistakes I Reported" at bounding box center [779, 59] width 86 height 32
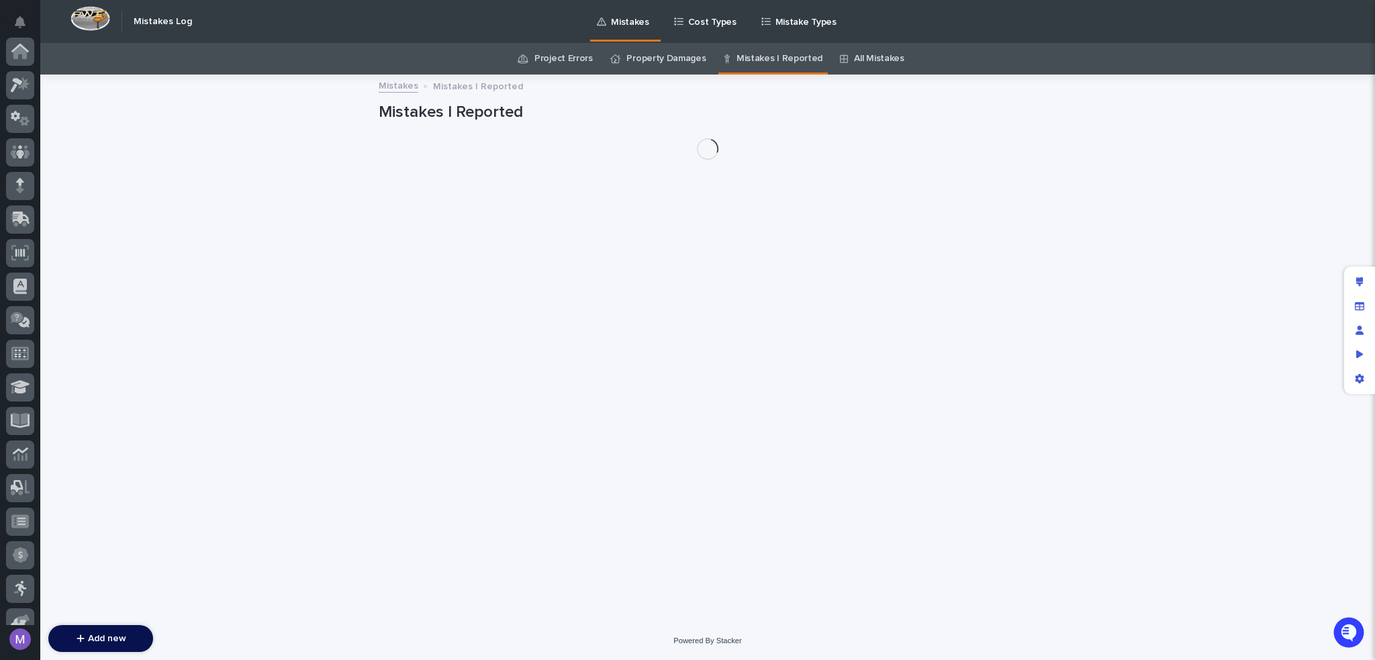
scroll to position [419, 0]
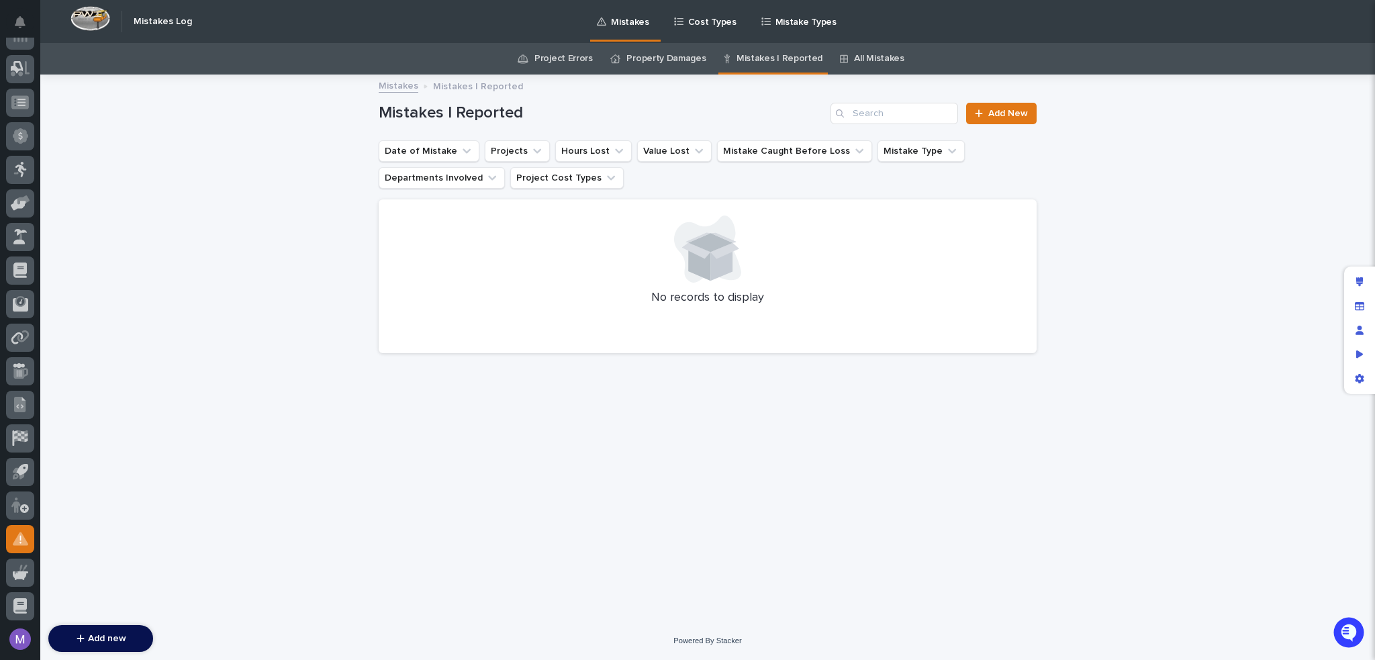
click at [653, 56] on link "Property Damages" at bounding box center [665, 59] width 79 height 32
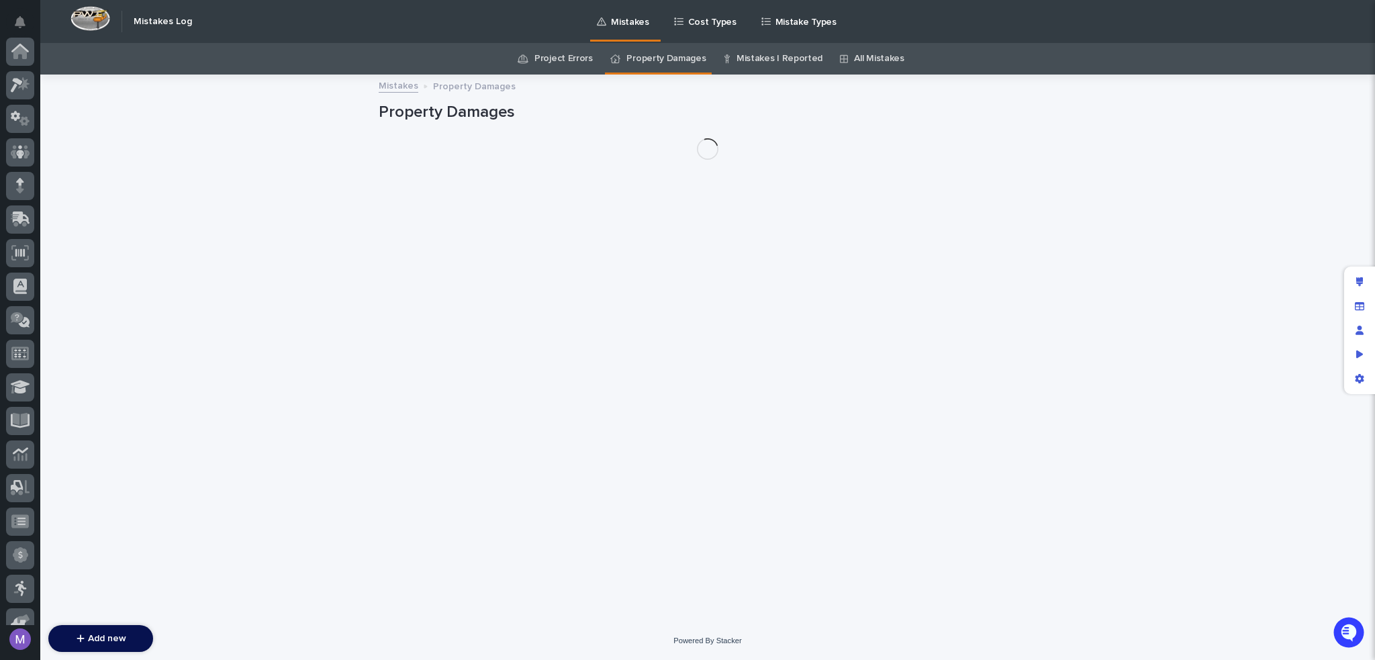
scroll to position [419, 0]
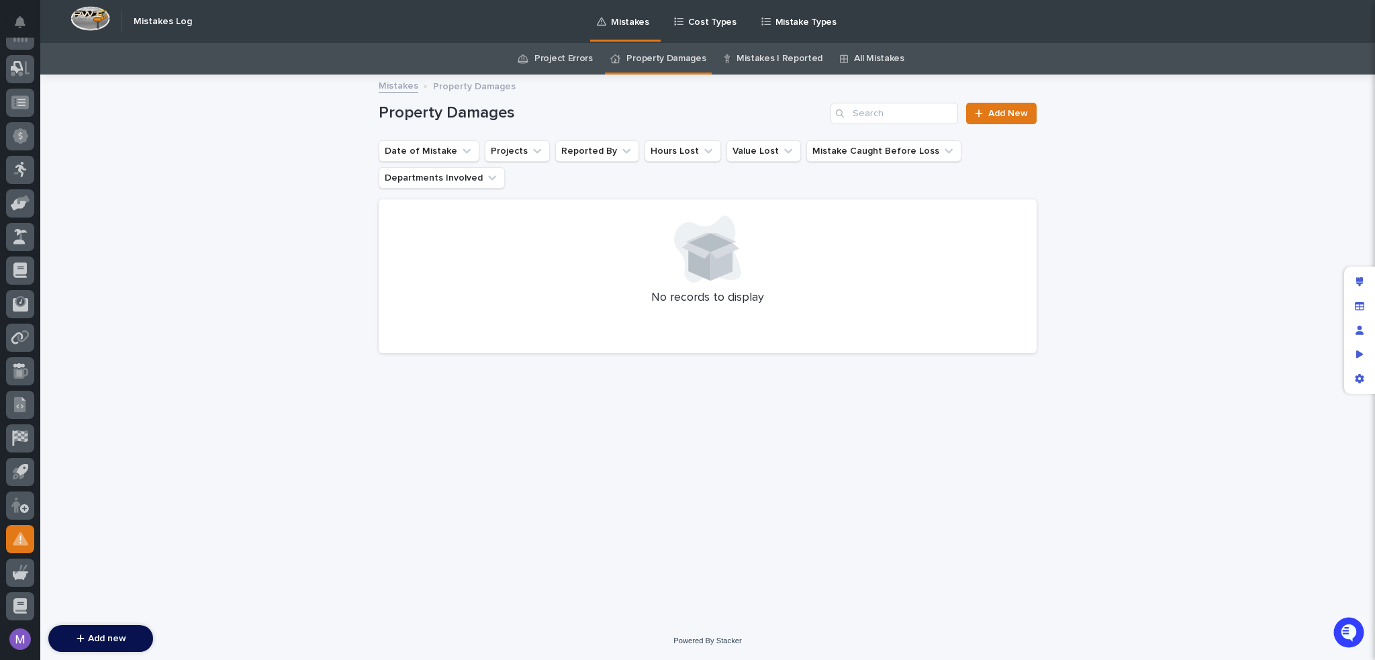
click at [569, 58] on link "Project Errors" at bounding box center [563, 59] width 58 height 32
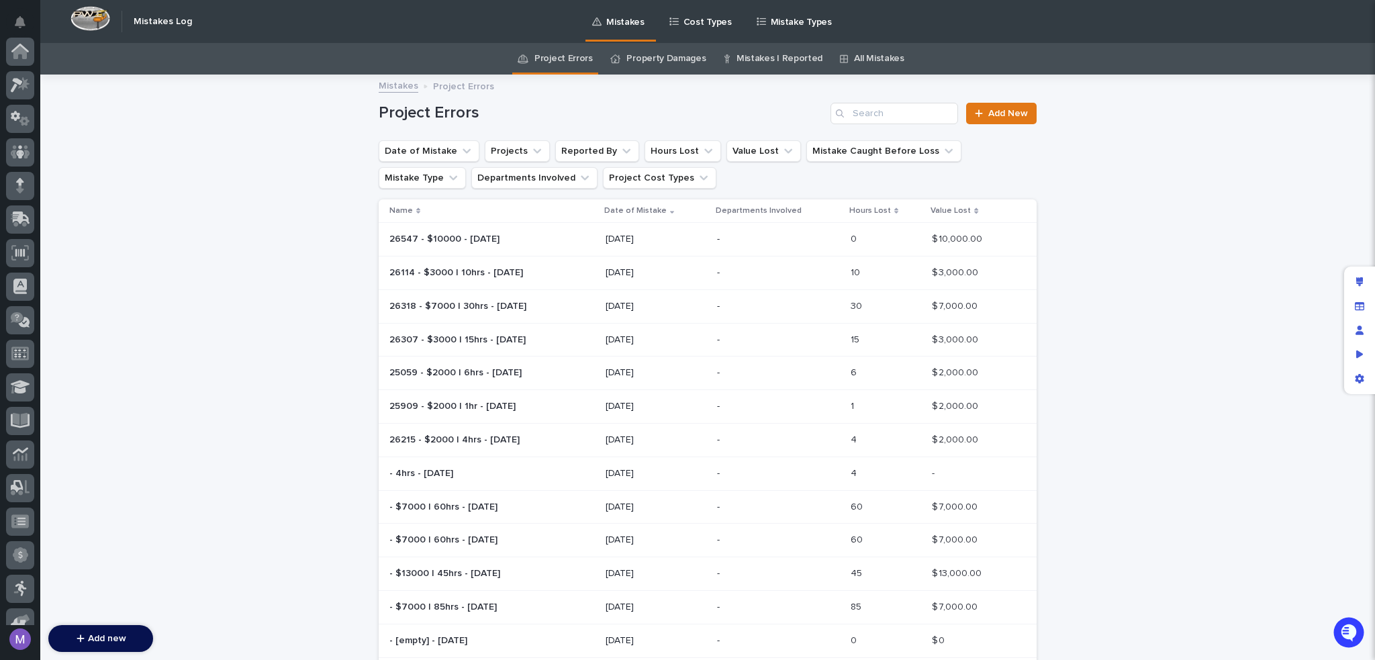
scroll to position [419, 0]
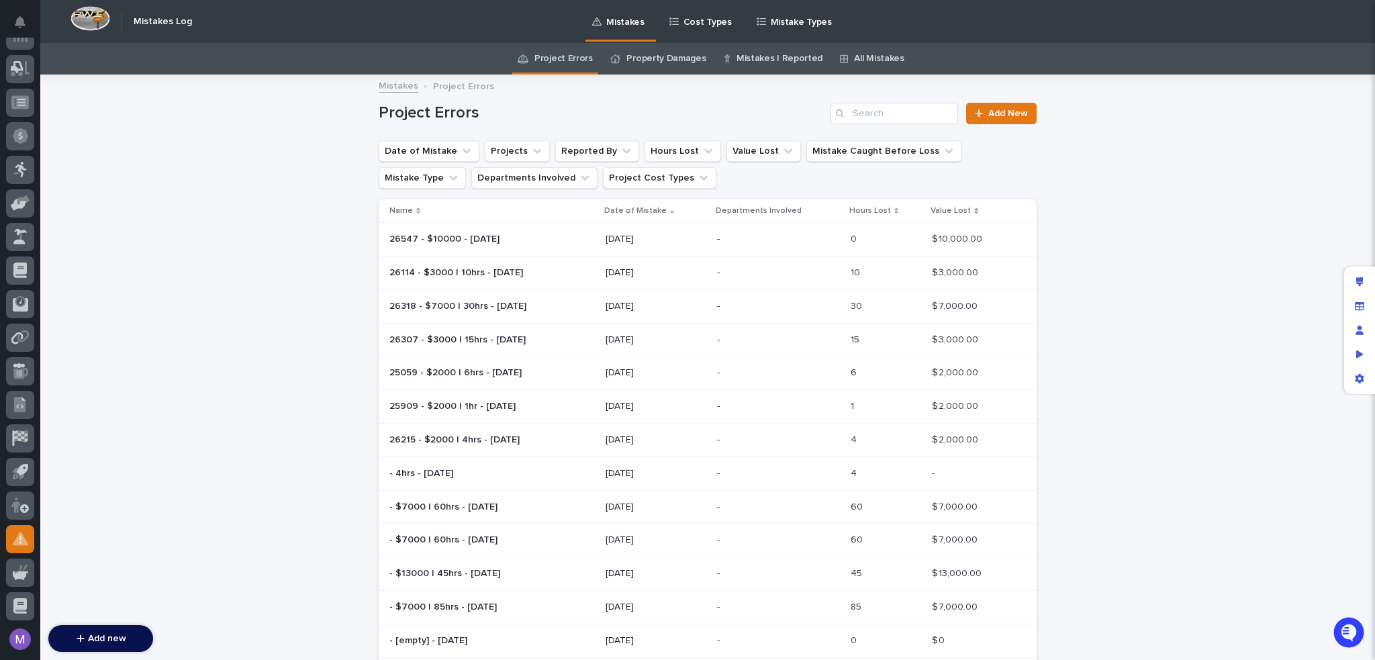
click at [661, 62] on link "Property Damages" at bounding box center [665, 59] width 79 height 32
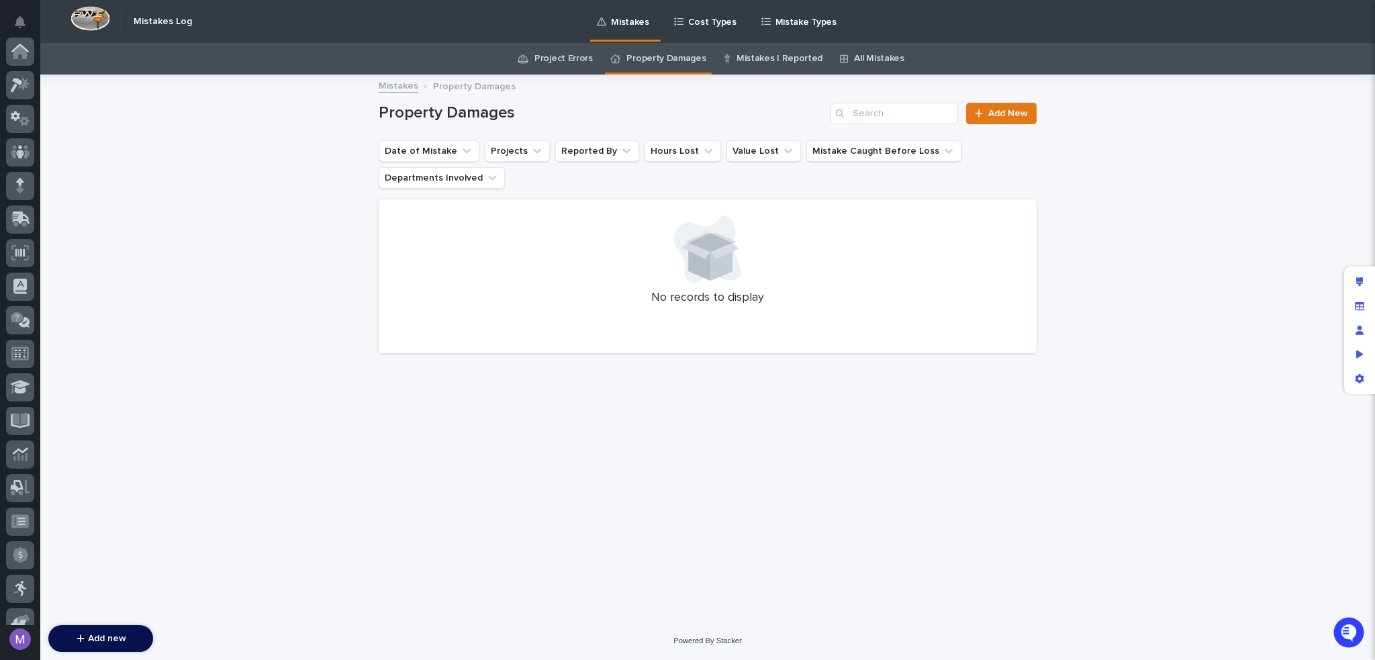
scroll to position [419, 0]
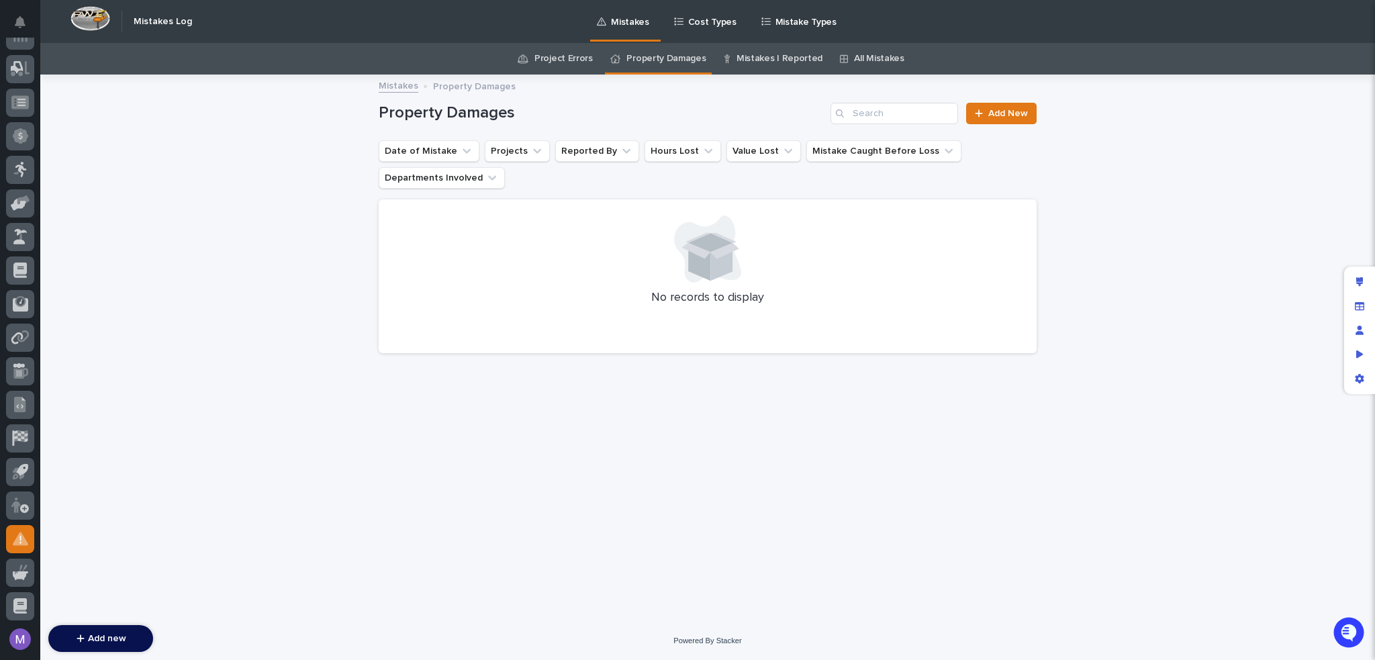
click at [759, 61] on link "Mistakes I Reported" at bounding box center [779, 59] width 86 height 32
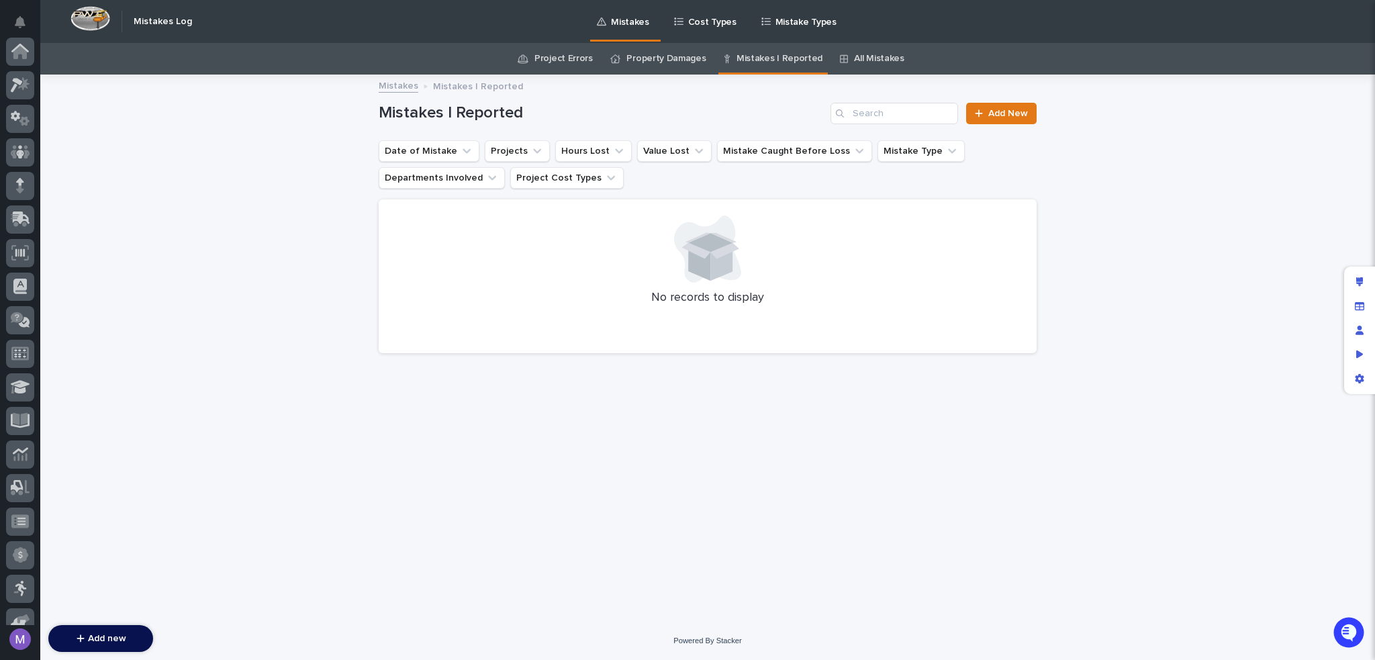
scroll to position [419, 0]
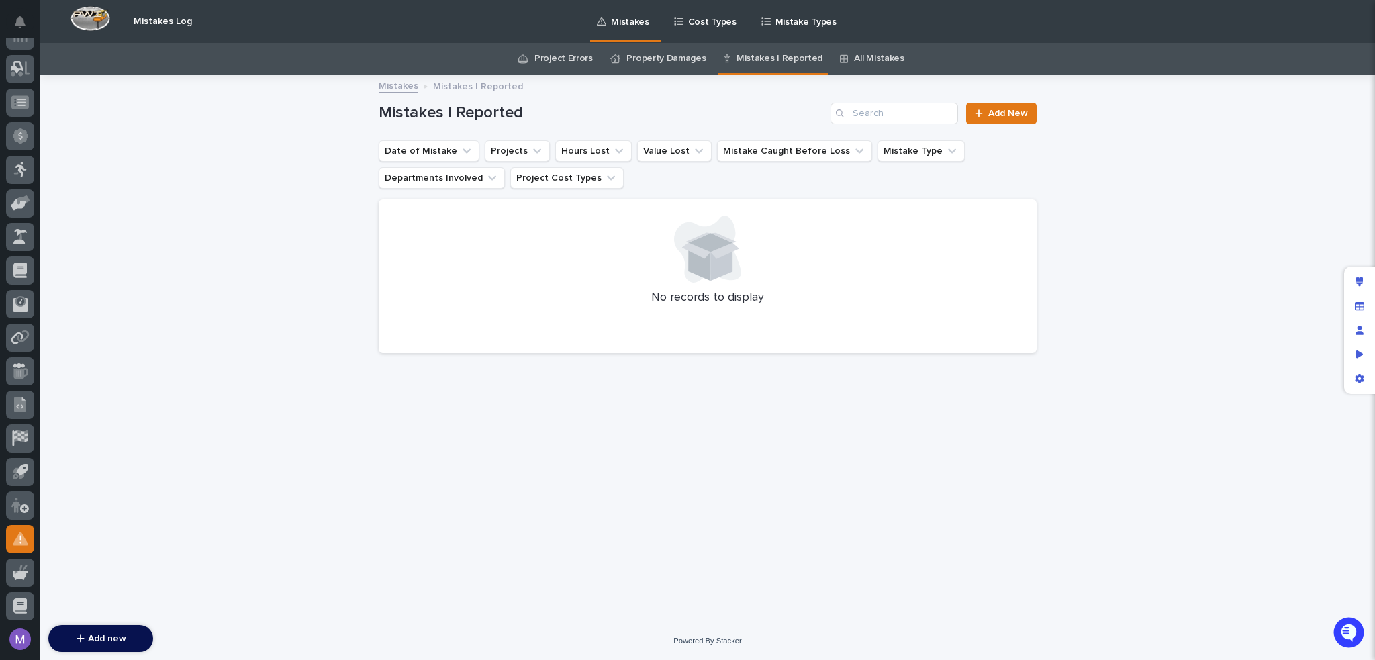
click at [871, 66] on link "All Mistakes" at bounding box center [879, 59] width 50 height 32
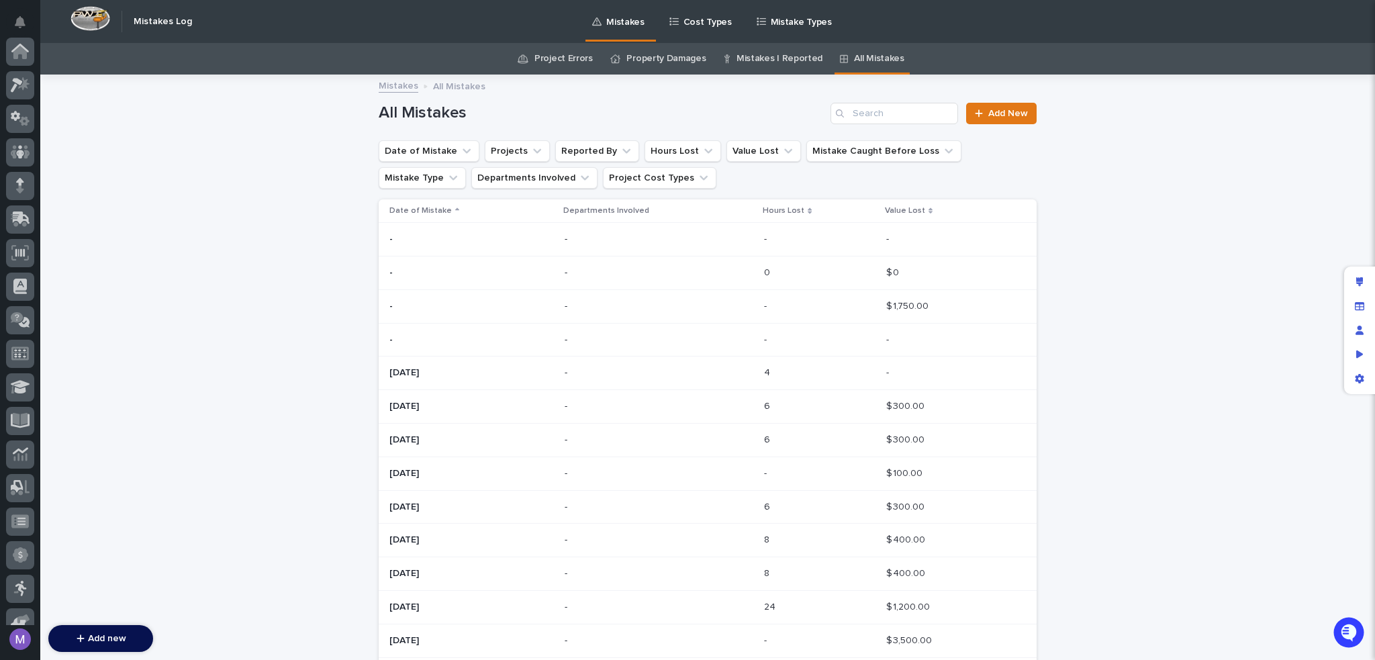
scroll to position [419, 0]
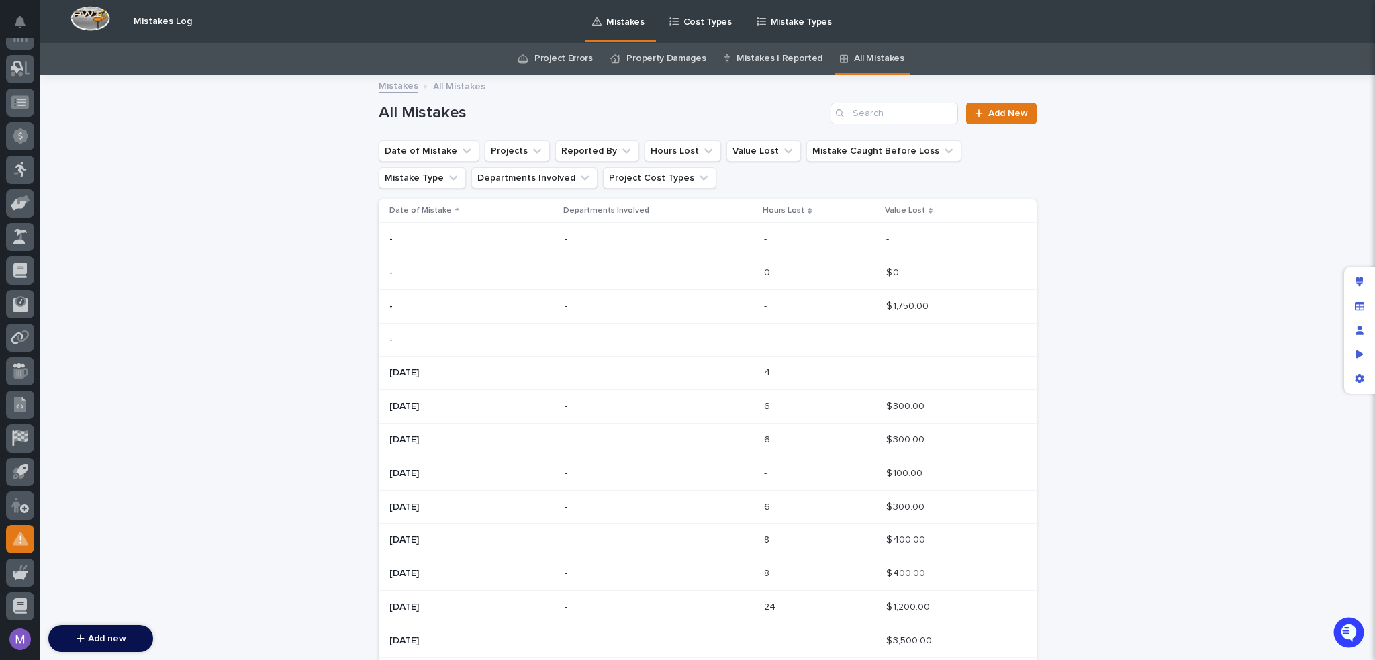
click at [752, 56] on link "Mistakes I Reported" at bounding box center [779, 59] width 86 height 32
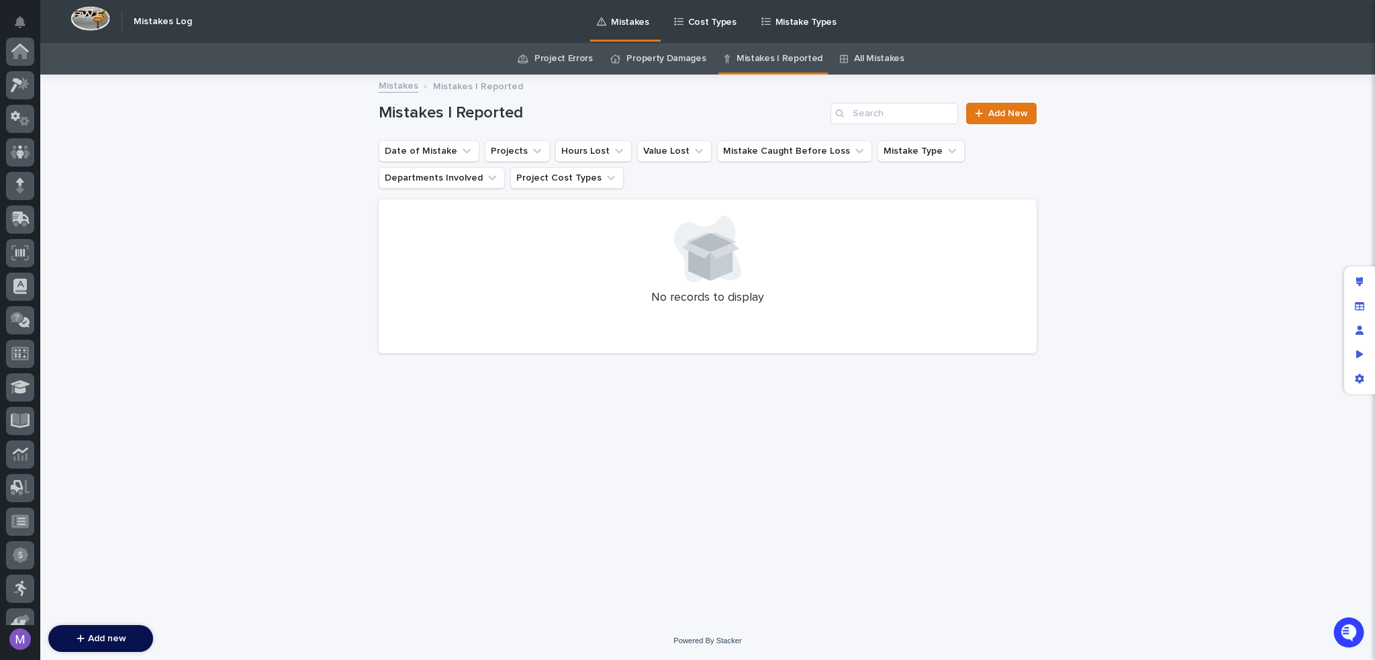
scroll to position [419, 0]
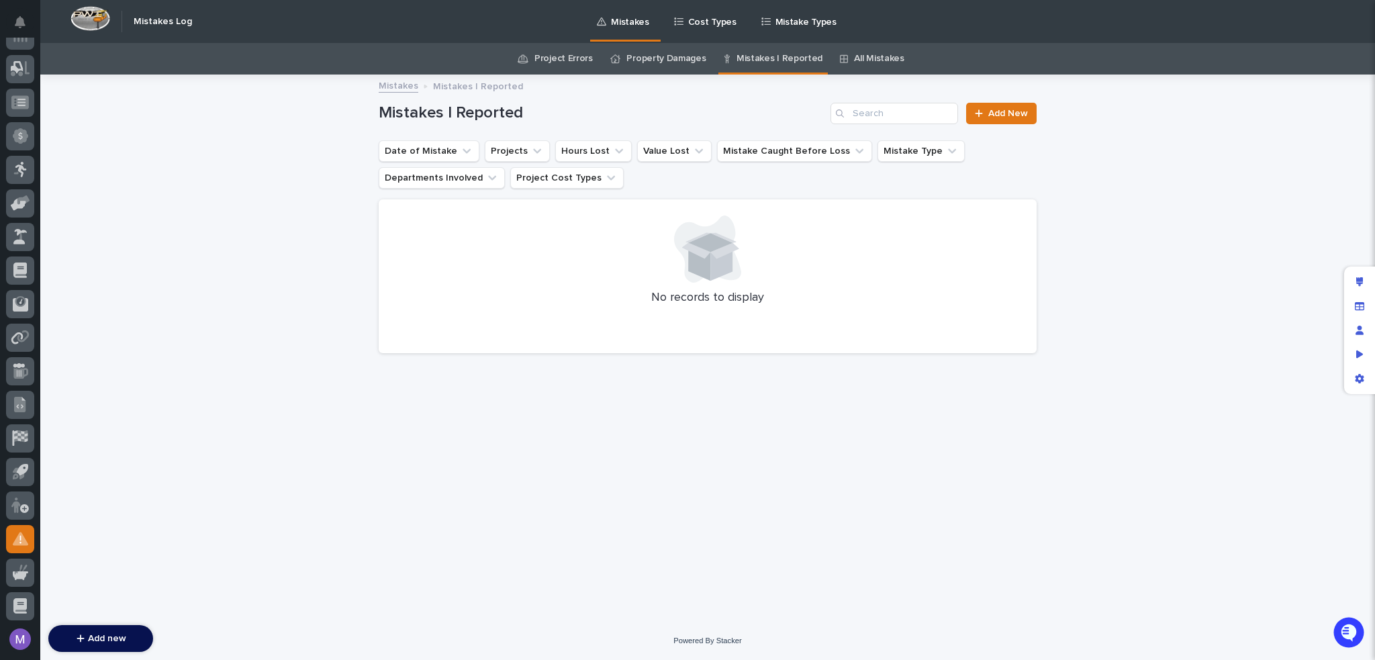
click at [854, 61] on link "All Mistakes" at bounding box center [879, 59] width 50 height 32
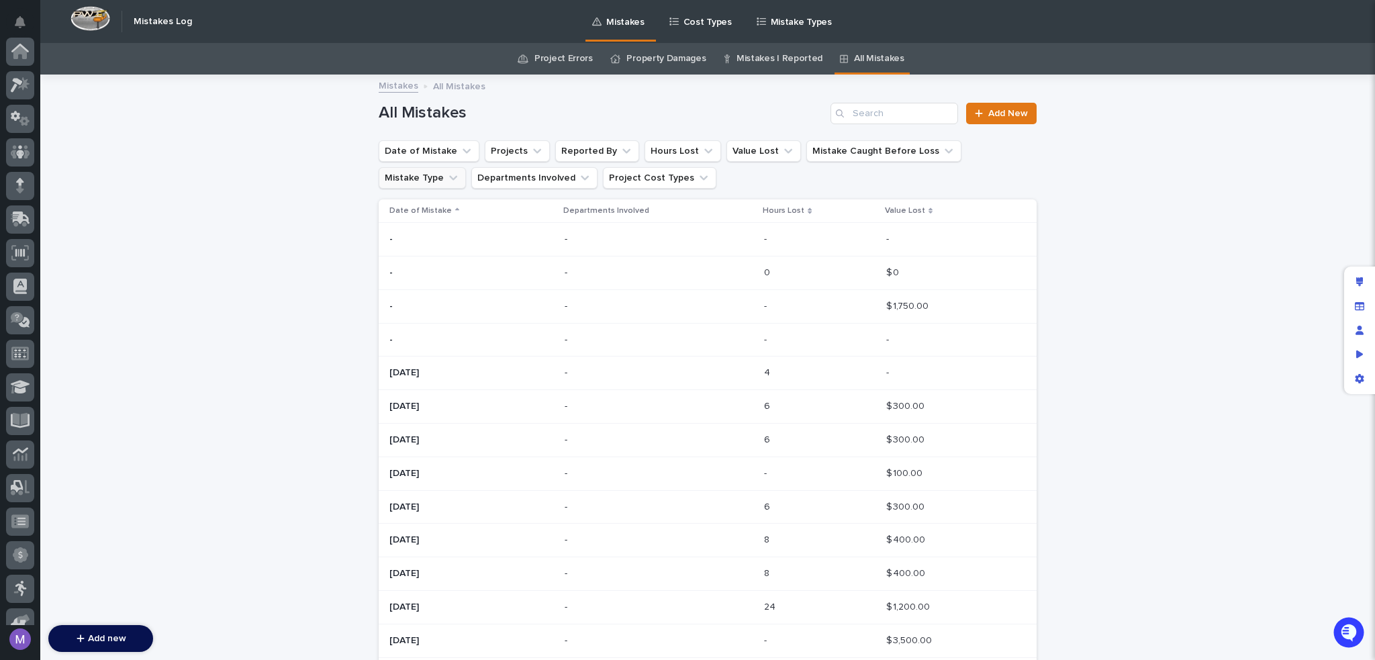
scroll to position [419, 0]
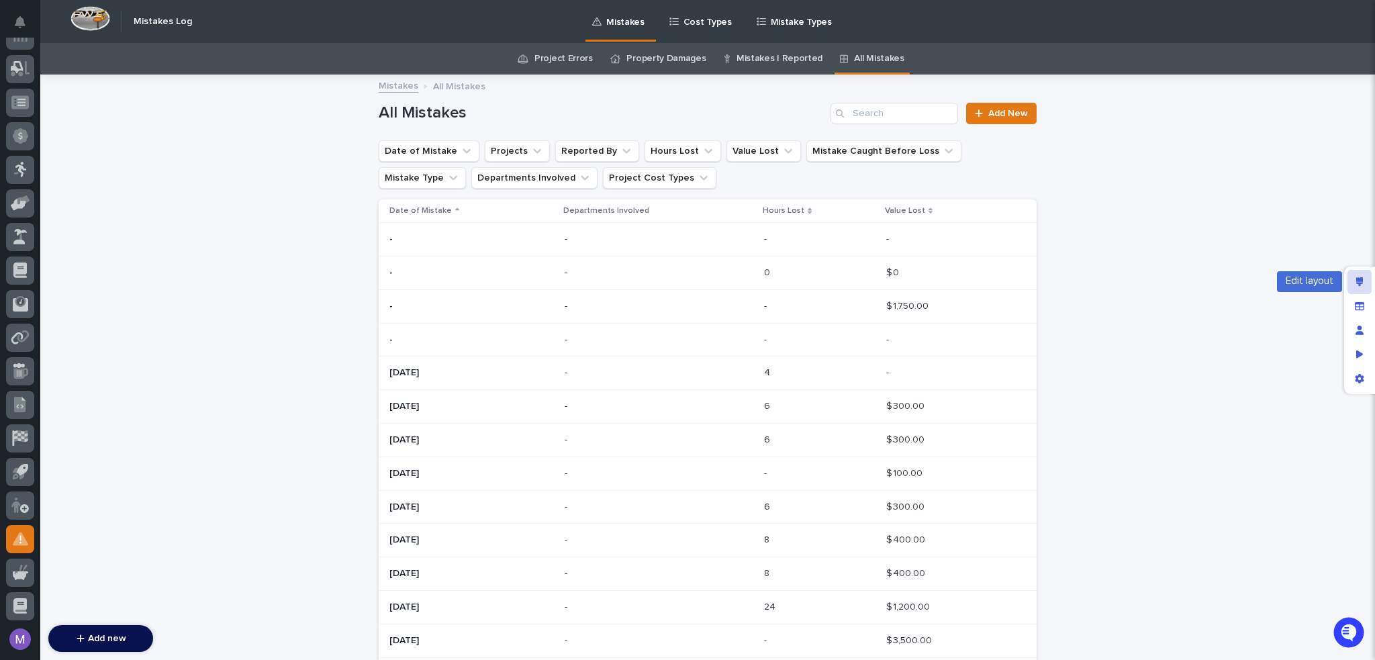
click at [1353, 275] on div "Edit layout" at bounding box center [1359, 282] width 24 height 24
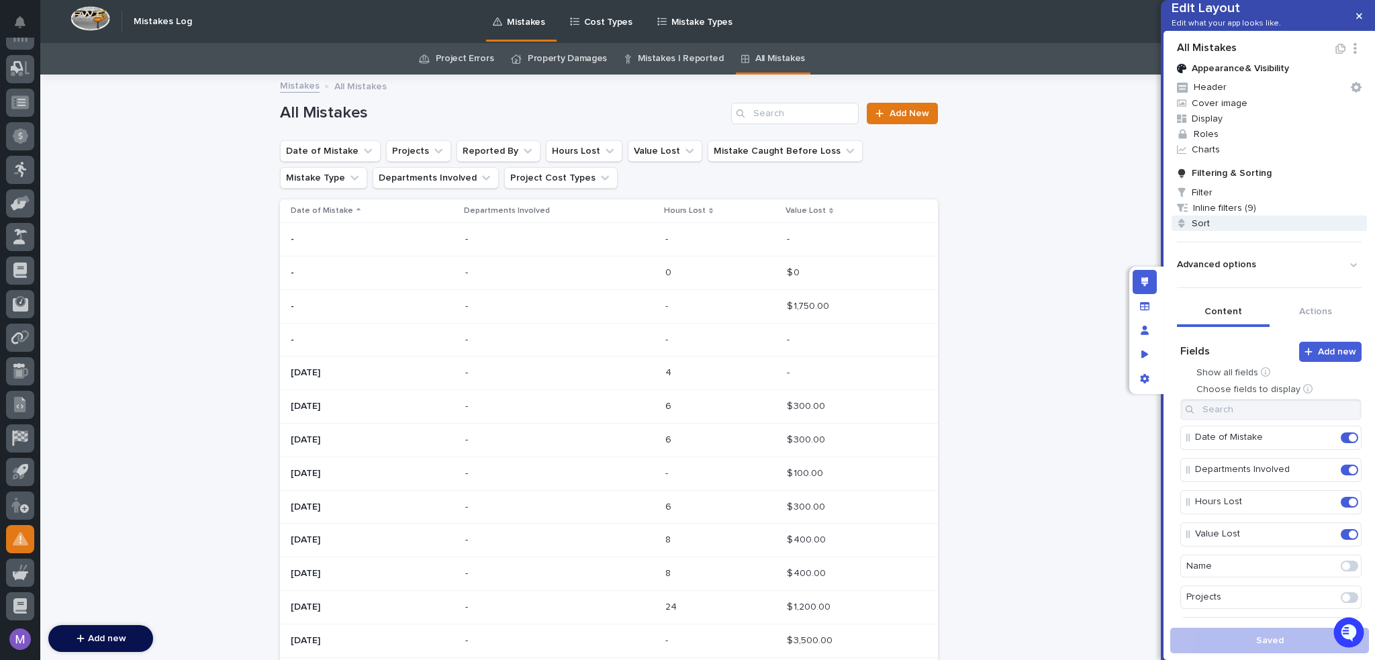
click at [1220, 231] on span "Sort" at bounding box center [1269, 223] width 195 height 15
click at [1259, 324] on div "Descending" at bounding box center [1294, 328] width 105 height 23
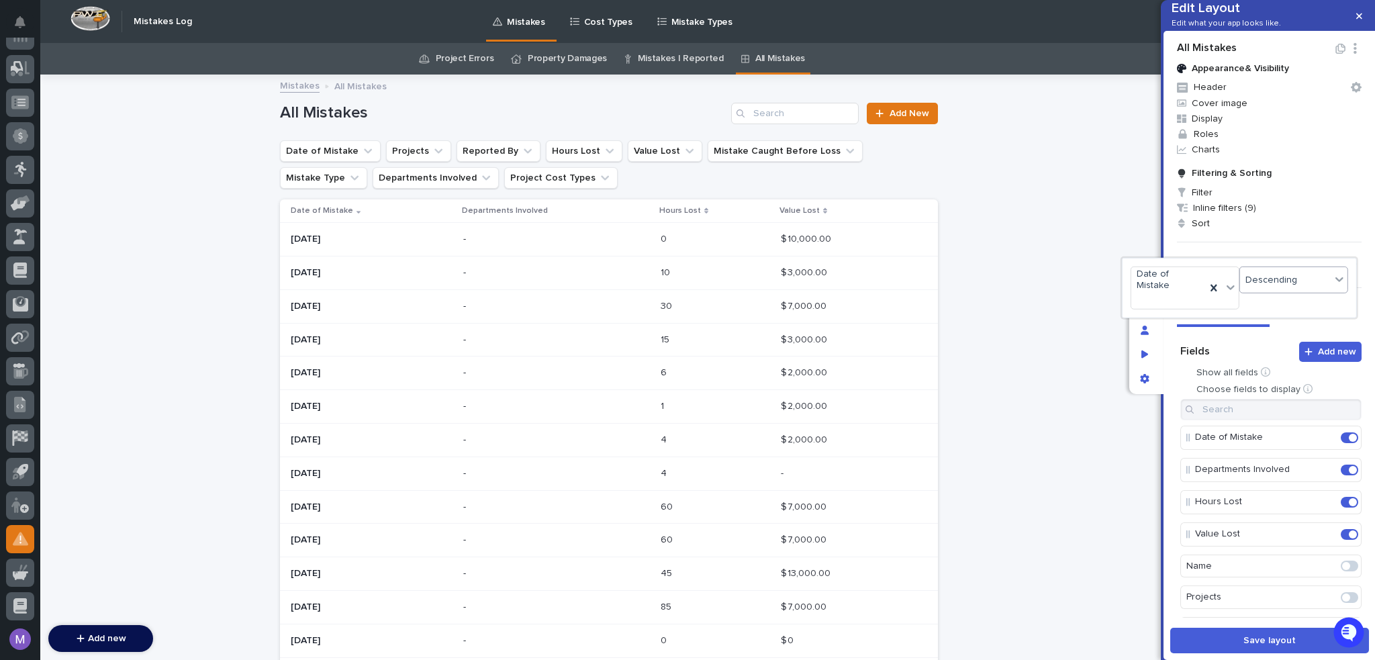
click at [1257, 643] on div at bounding box center [687, 330] width 1375 height 660
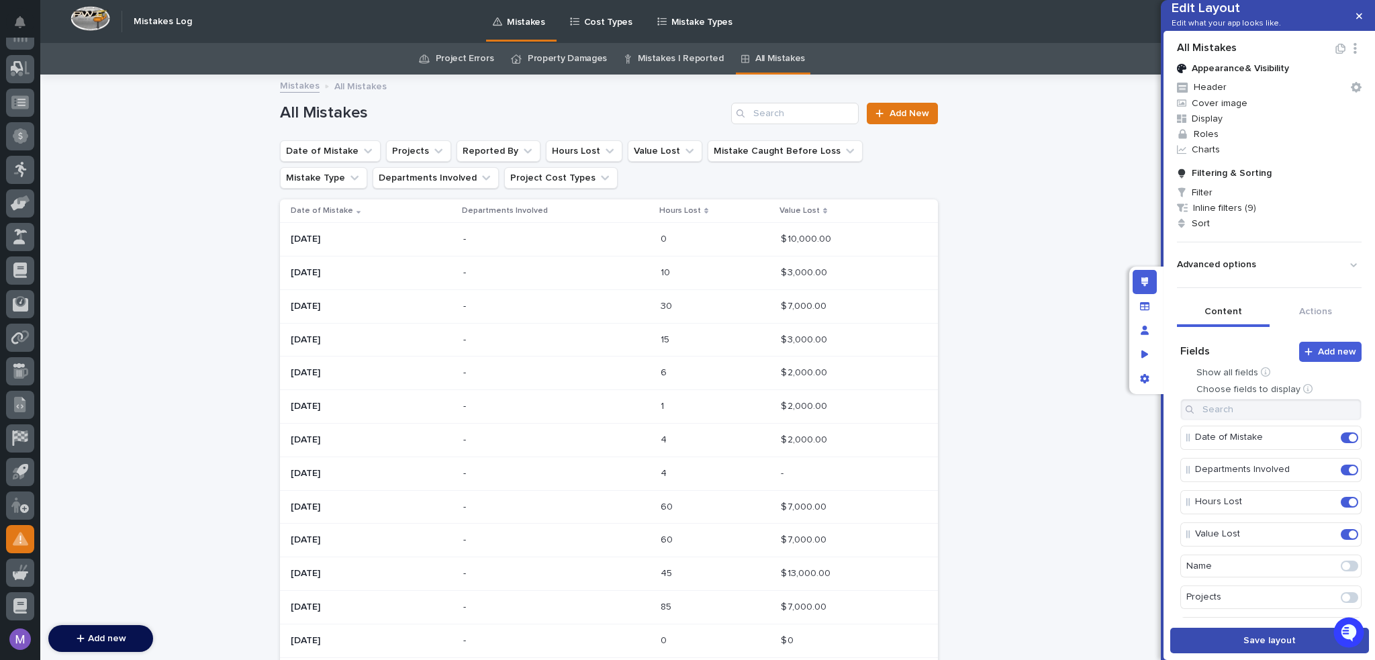
click at [1255, 648] on button "Save layout" at bounding box center [1269, 641] width 199 height 26
click at [677, 47] on link "Mistakes I Reported" at bounding box center [681, 59] width 86 height 32
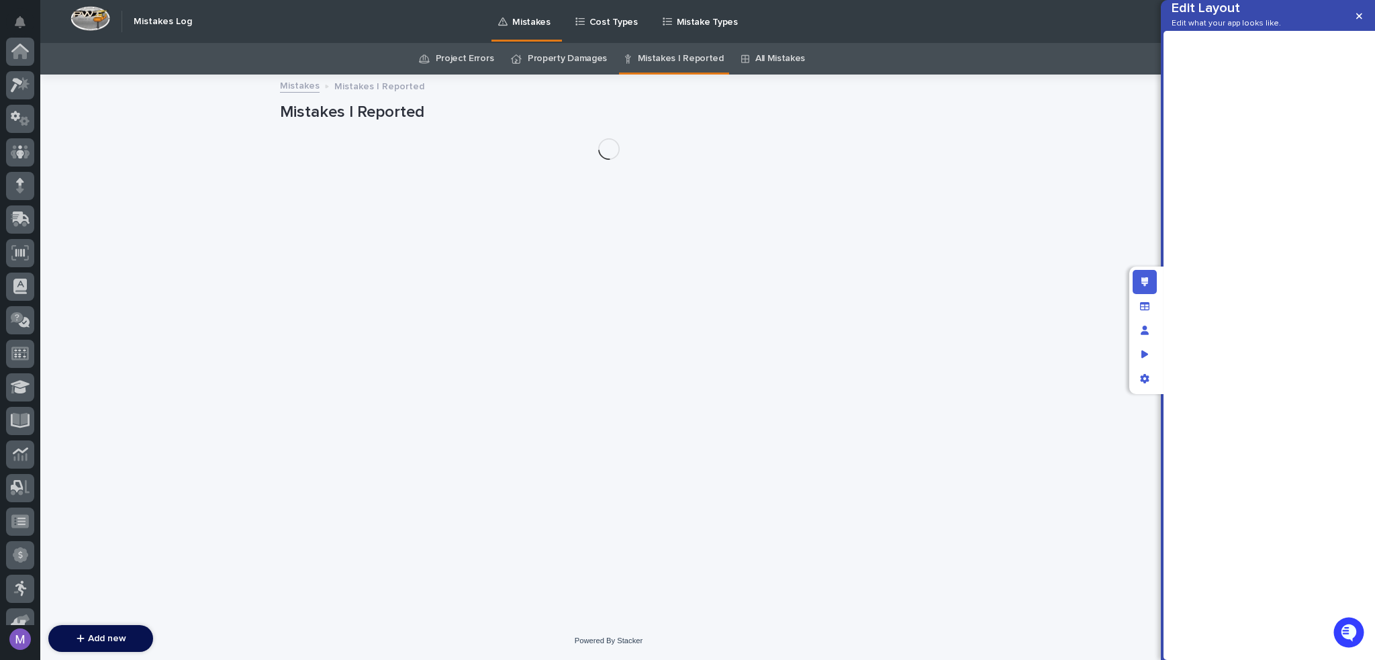
scroll to position [419, 0]
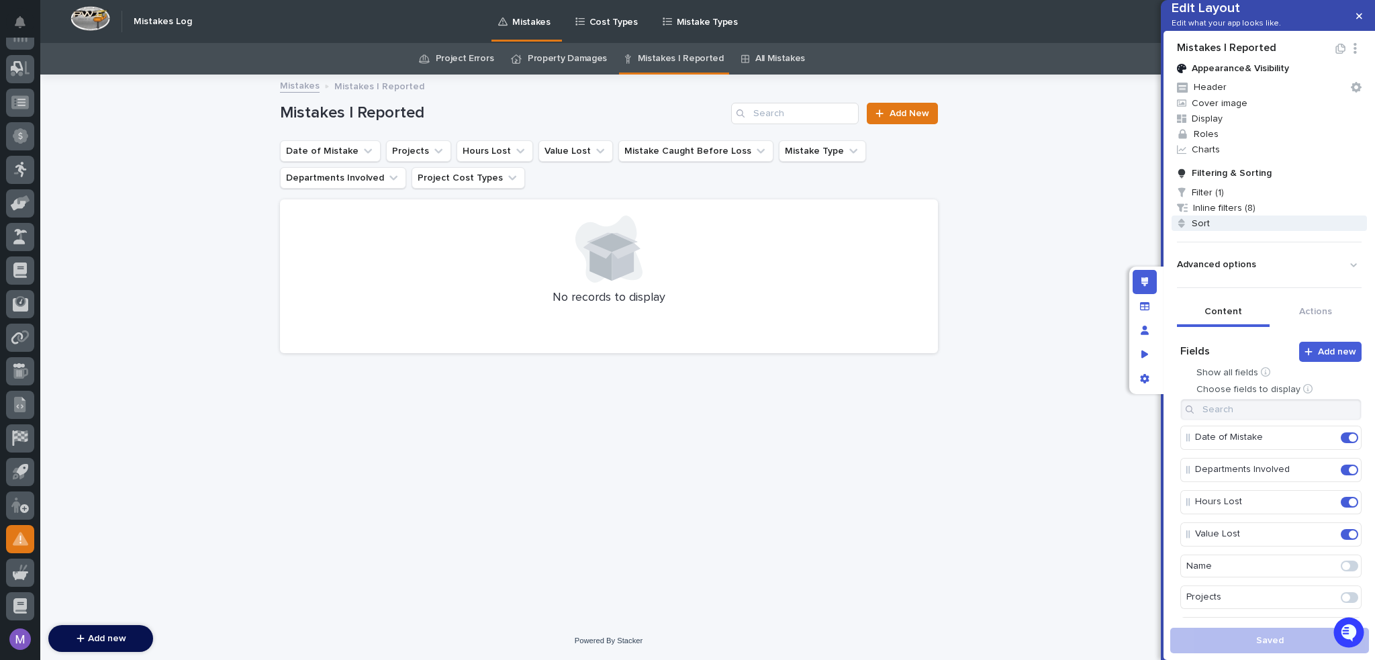
click at [1247, 231] on span "Sort" at bounding box center [1269, 223] width 195 height 15
click at [1182, 564] on div at bounding box center [687, 330] width 1375 height 660
click at [582, 53] on link "Property Damages" at bounding box center [567, 59] width 79 height 32
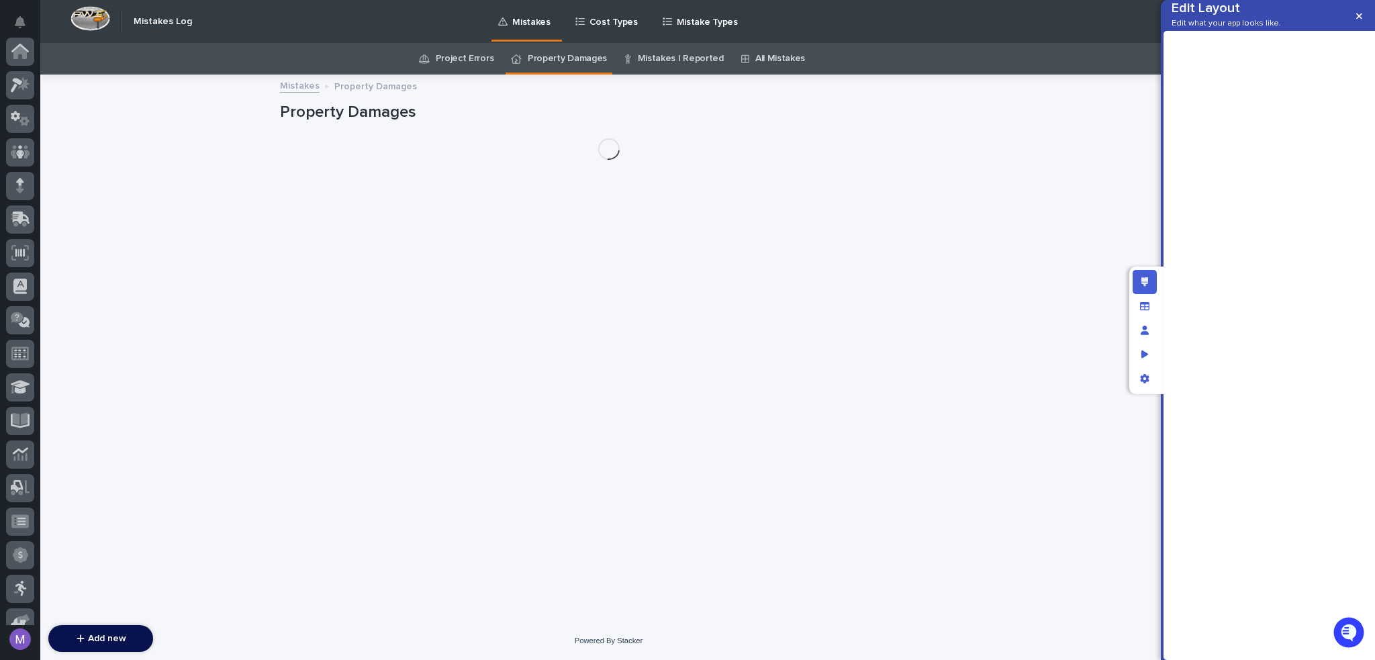
scroll to position [419, 0]
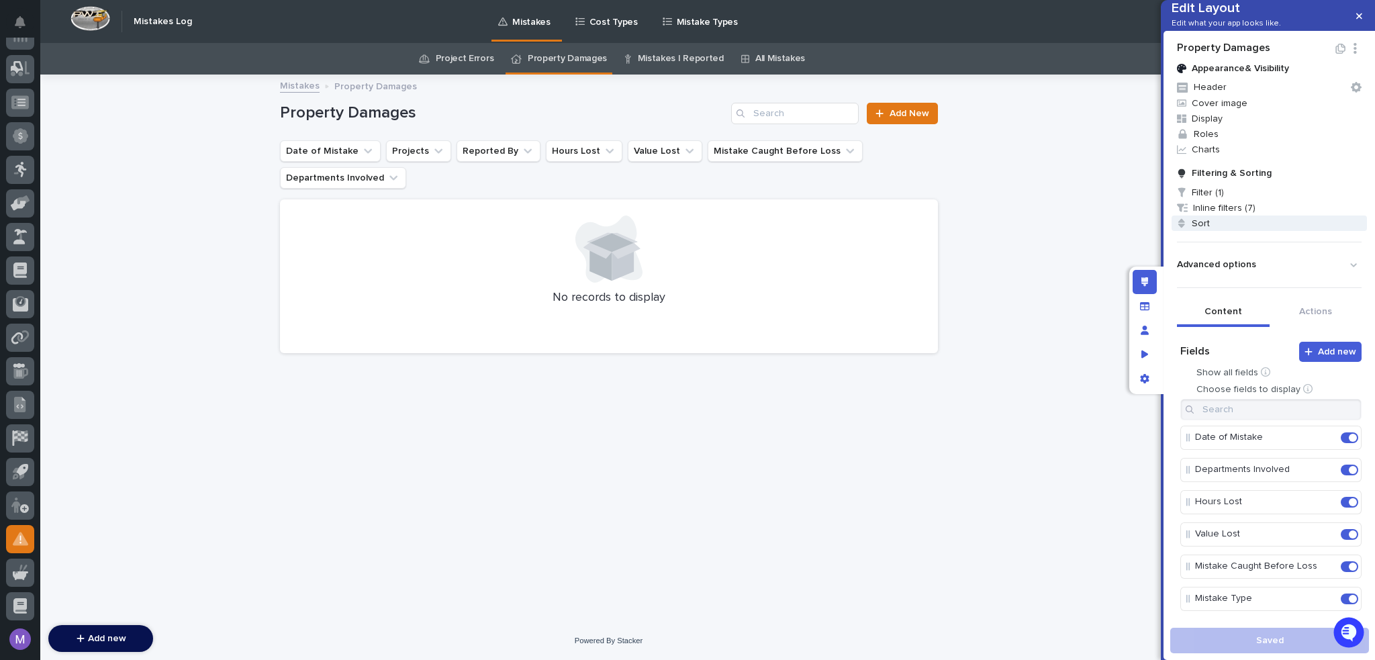
click at [1206, 231] on span "Sort" at bounding box center [1269, 223] width 195 height 15
click at [440, 58] on div at bounding box center [687, 330] width 1375 height 660
click at [478, 67] on link "Project Errors" at bounding box center [465, 59] width 58 height 32
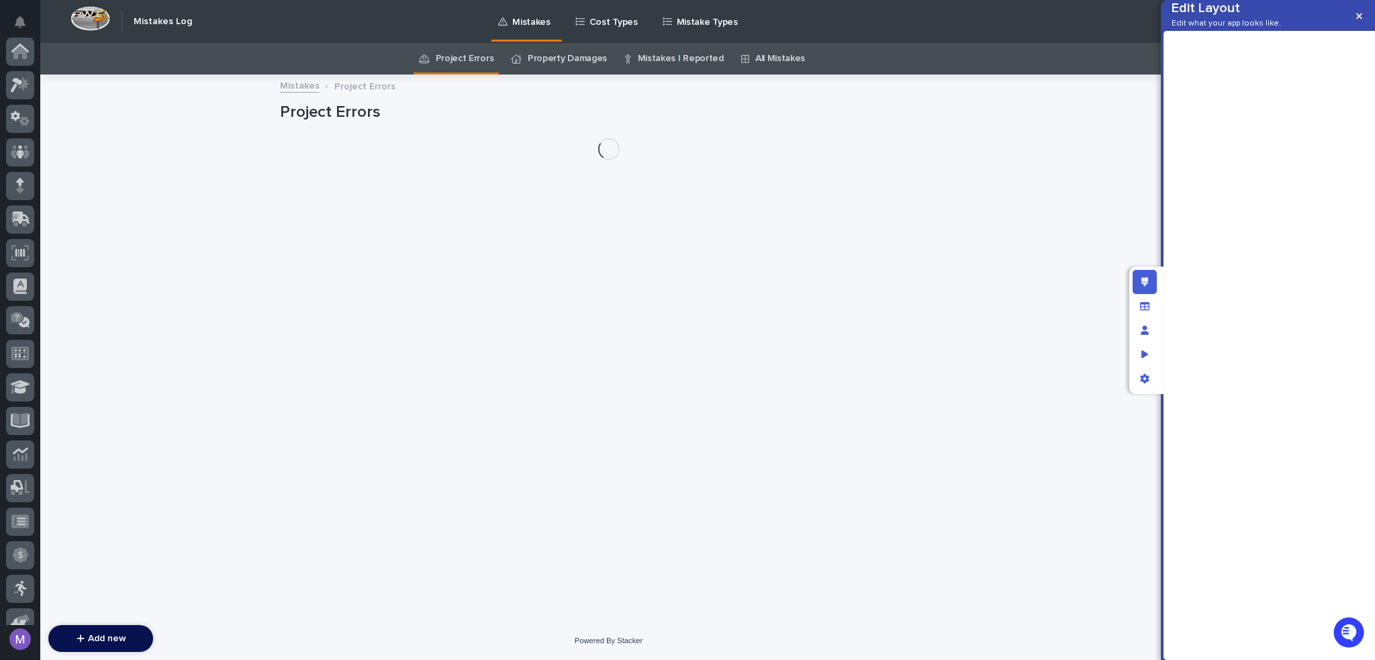
scroll to position [419, 0]
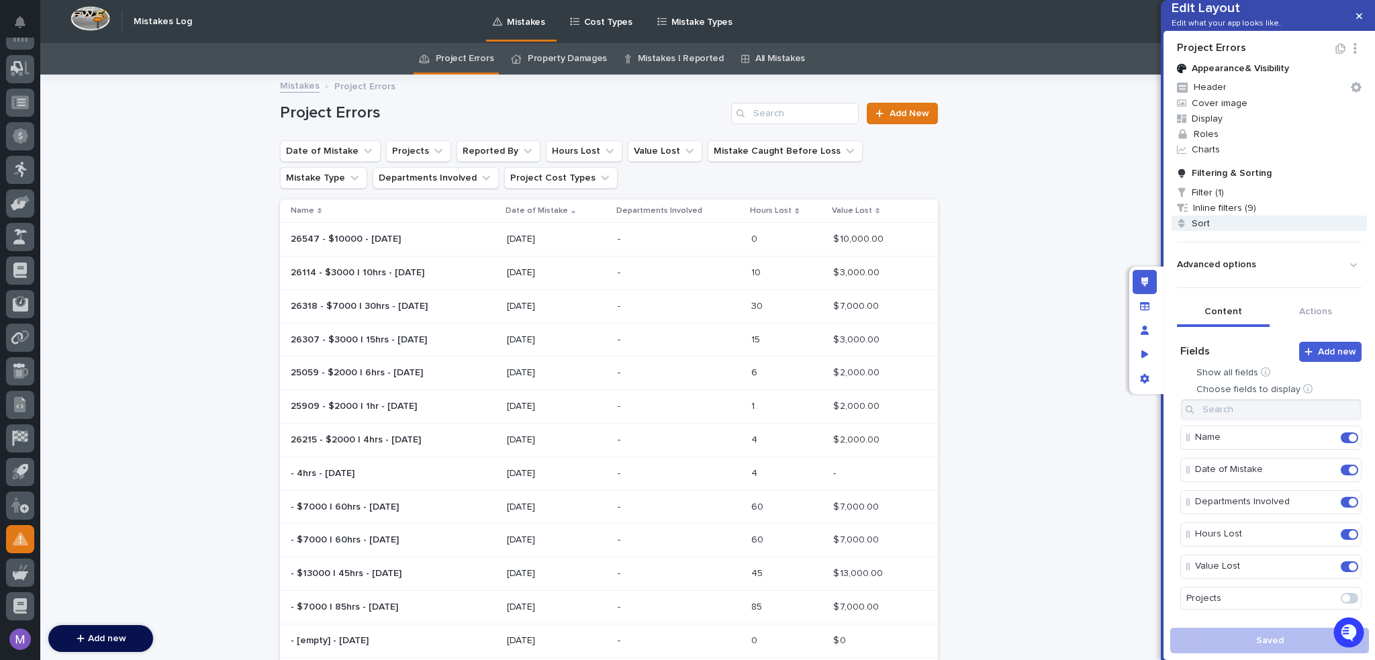
click at [1198, 231] on span "Sort" at bounding box center [1269, 223] width 195 height 15
click at [1168, 232] on div at bounding box center [687, 330] width 1375 height 660
click at [1143, 280] on icon "Edit layout" at bounding box center [1144, 281] width 7 height 9
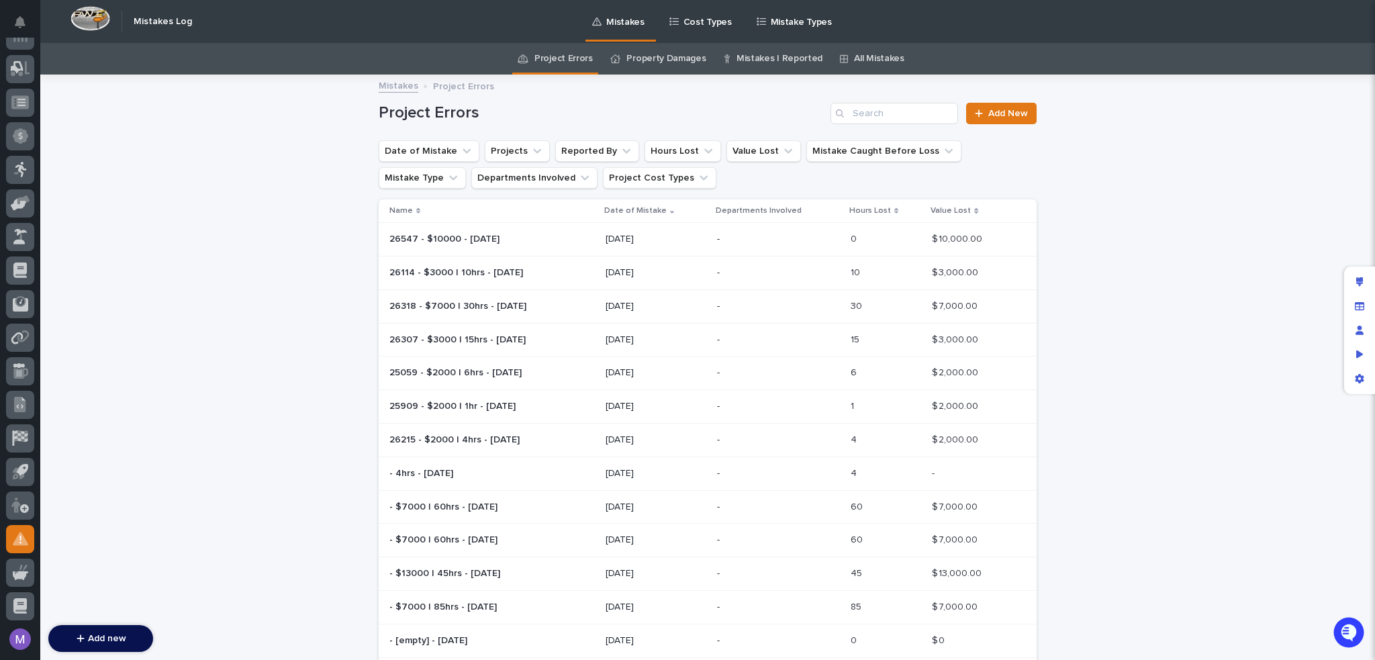
click at [517, 240] on p at bounding box center [491, 239] width 205 height 11
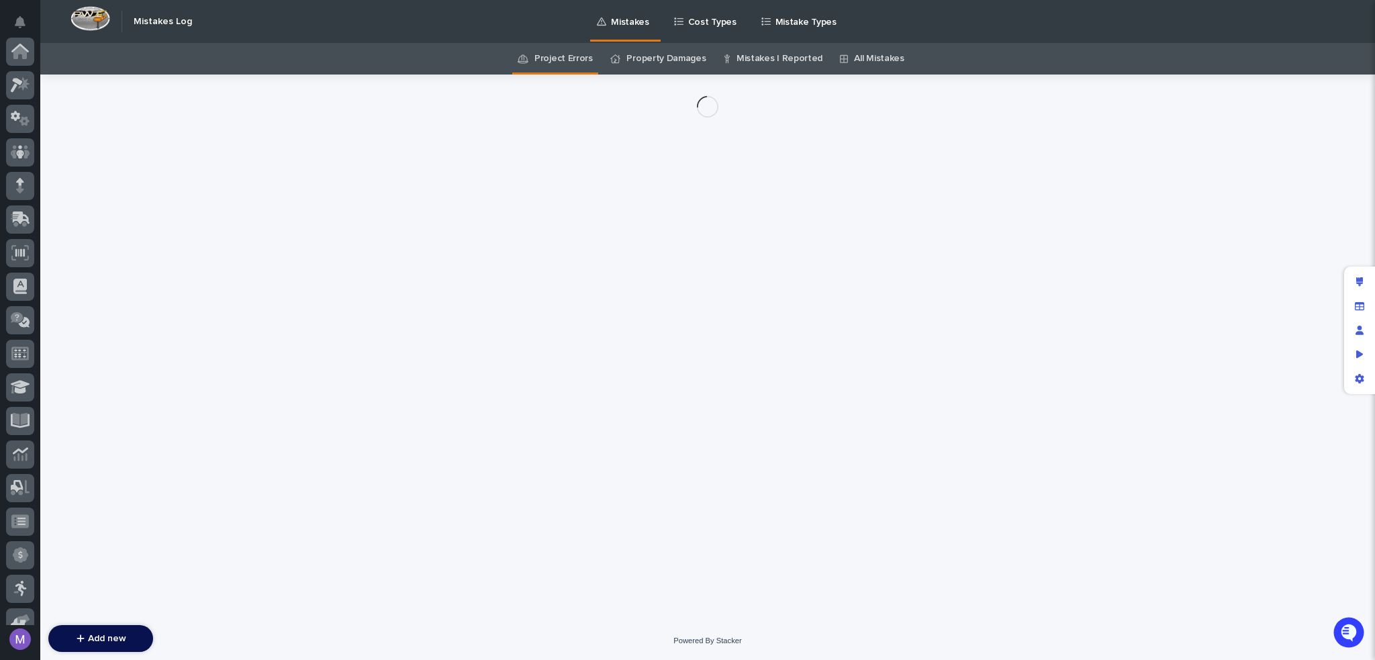
scroll to position [419, 0]
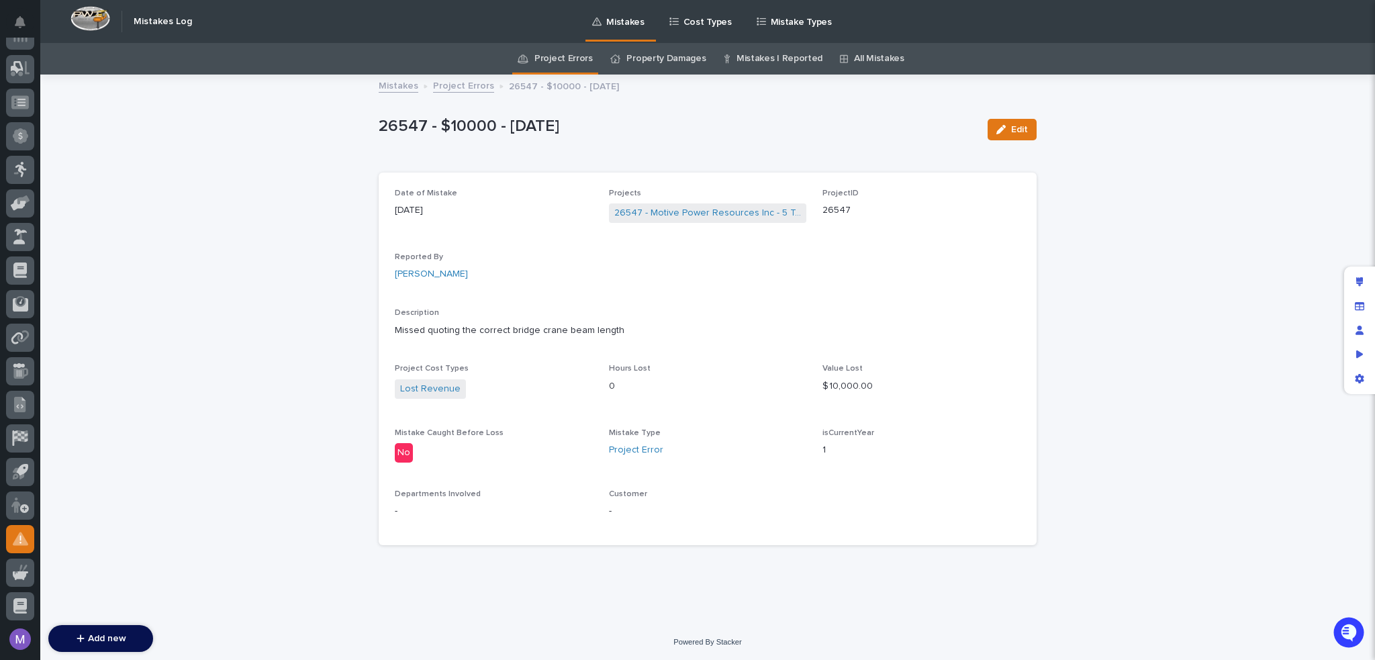
click at [1358, 276] on div "Edit layout" at bounding box center [1359, 282] width 24 height 24
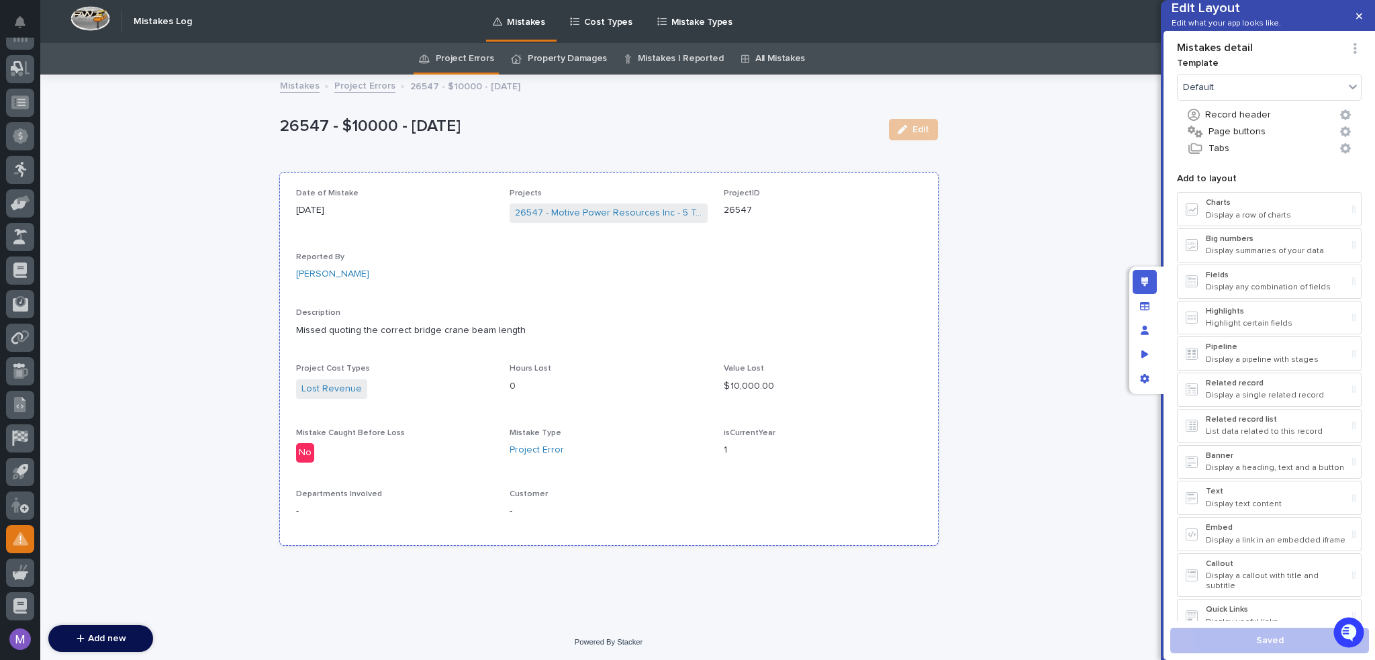
click at [448, 217] on p "07/03/2025" at bounding box center [395, 210] width 198 height 14
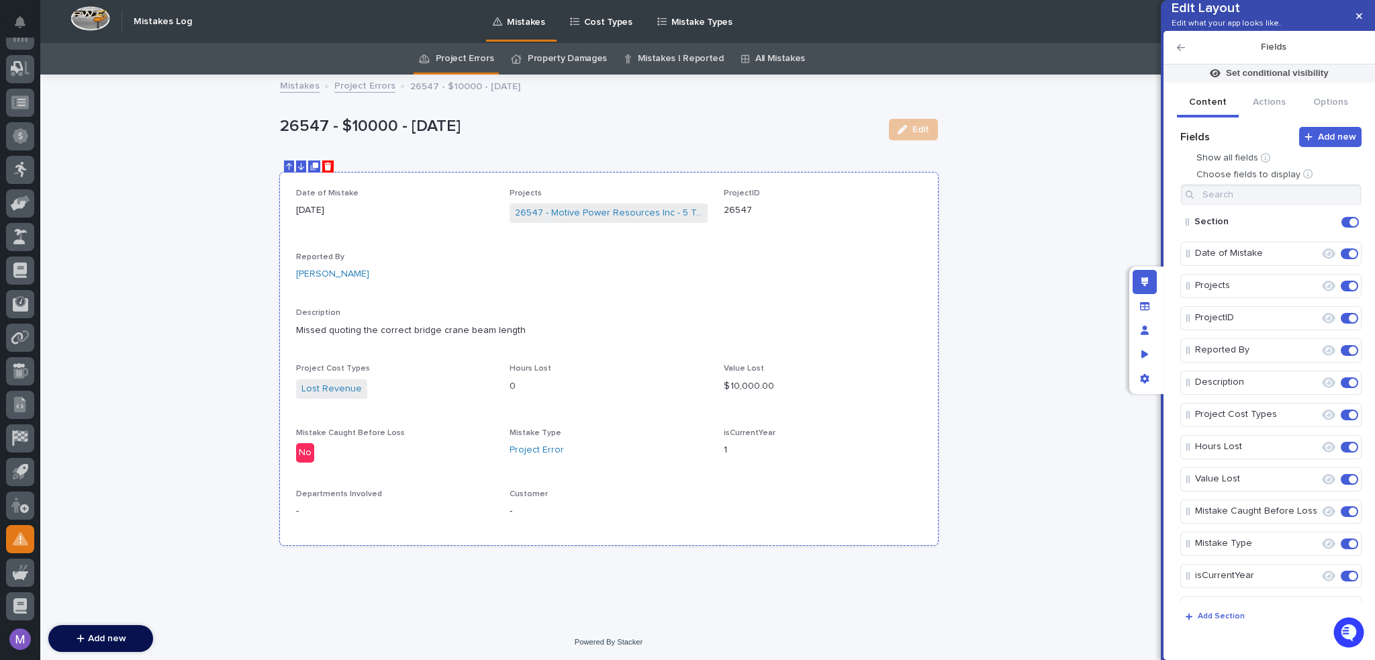
click at [324, 165] on icon "Delete" at bounding box center [327, 166] width 7 height 8
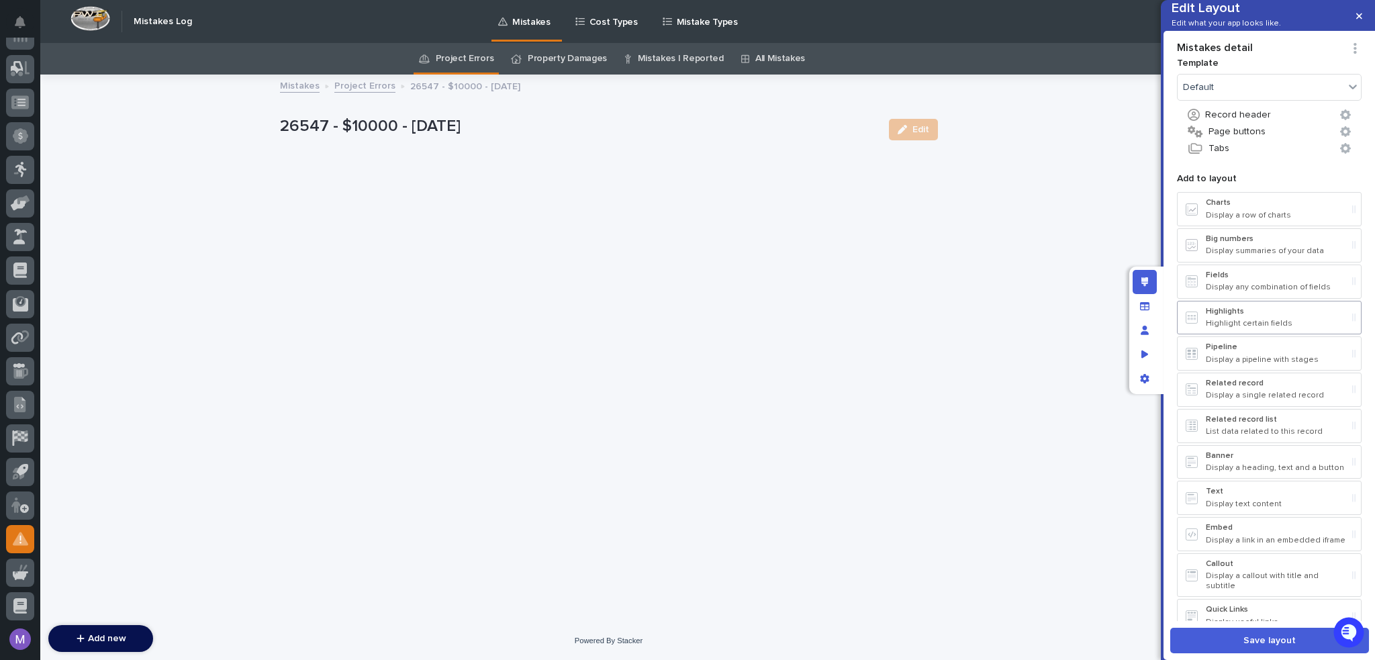
click at [1212, 329] on div "Highlights Highlight certain fields" at bounding box center [1276, 318] width 141 height 22
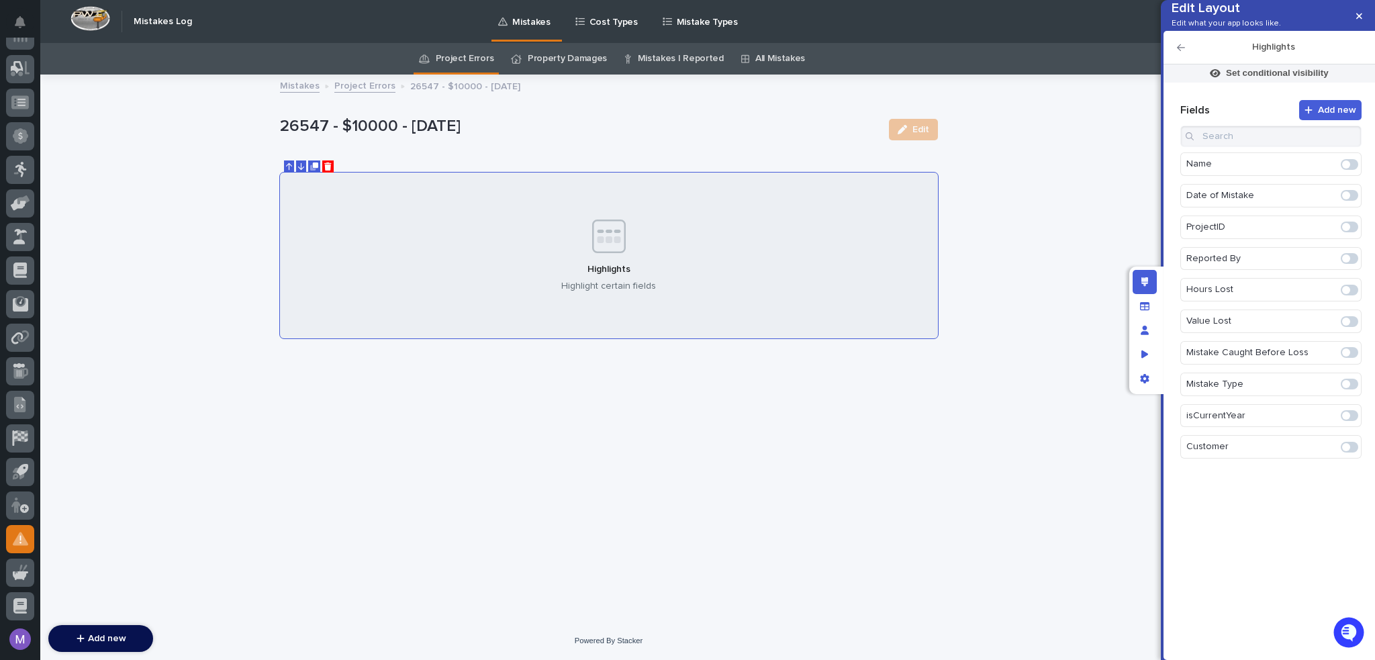
click at [1350, 389] on span at bounding box center [1349, 384] width 17 height 11
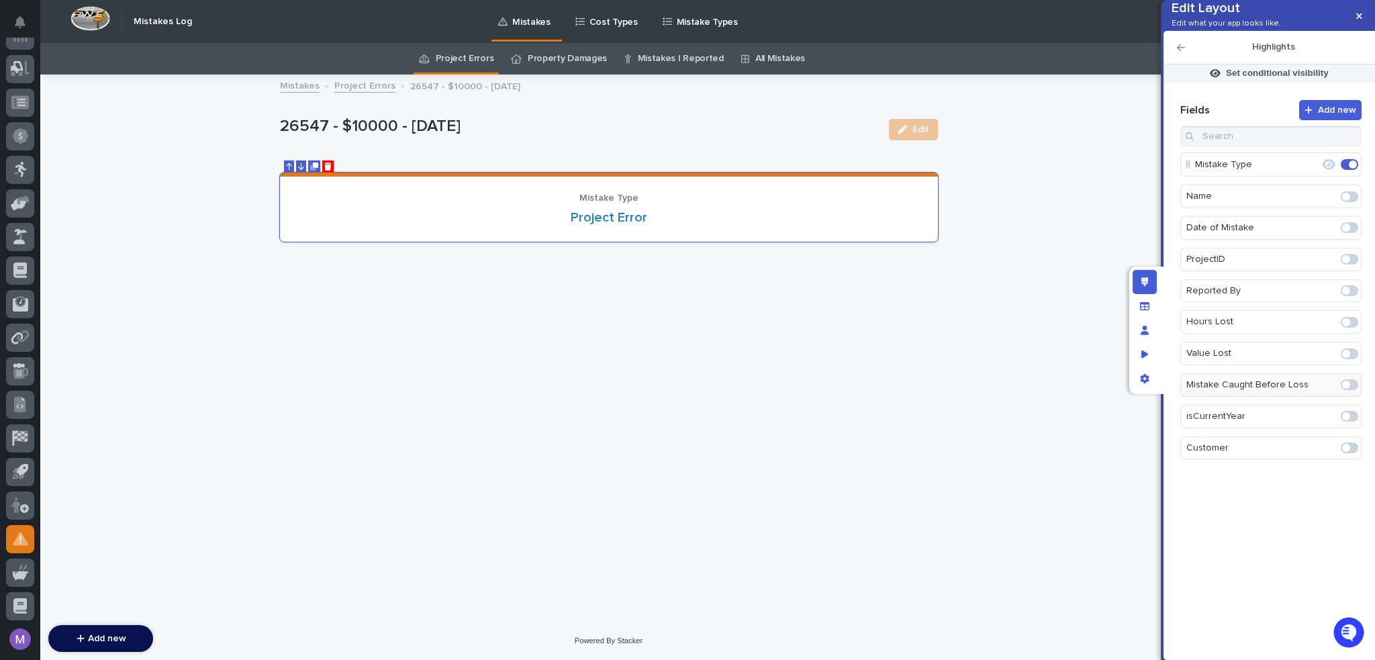
click at [1182, 51] on icon "button" at bounding box center [1181, 47] width 8 height 7
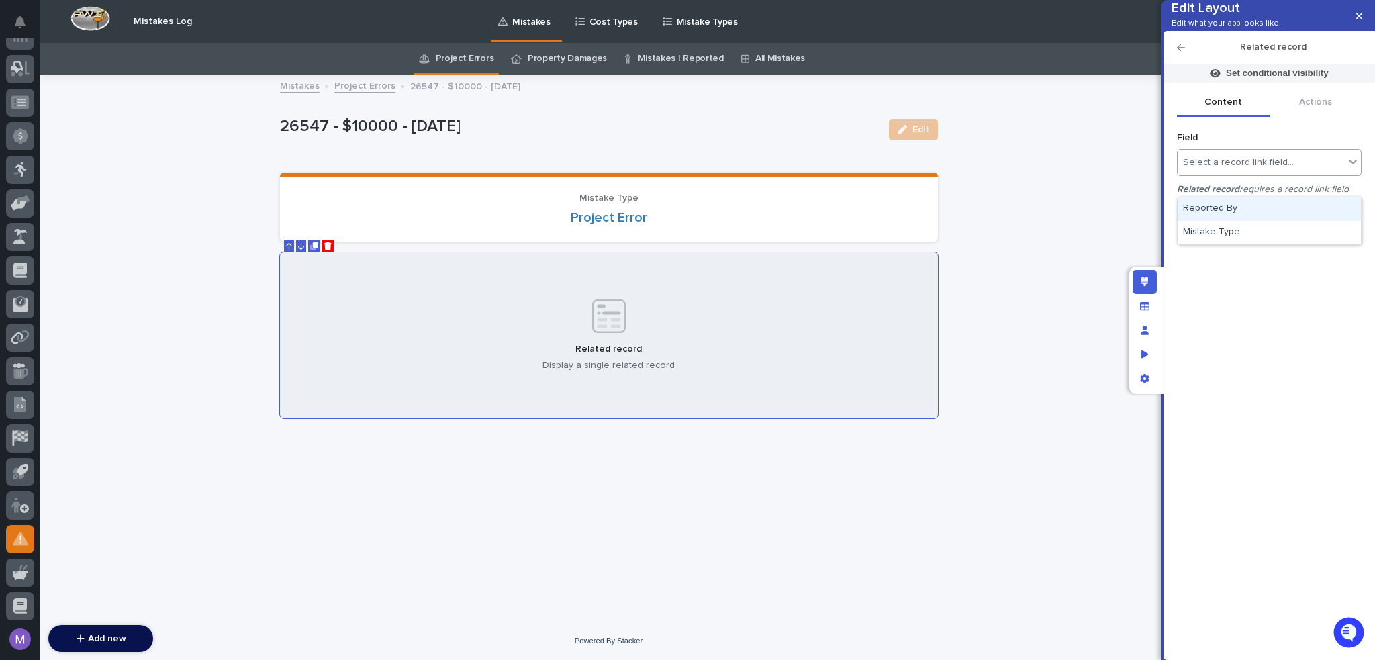
click at [1270, 169] on div "Select a record link field..." at bounding box center [1238, 162] width 111 height 11
click at [1243, 292] on div "Field option Mistake Type focused, 2 of 2. 2 results available. Use Up and Down…" at bounding box center [1269, 382] width 185 height 510
click at [328, 244] on icon "Delete" at bounding box center [327, 246] width 7 height 8
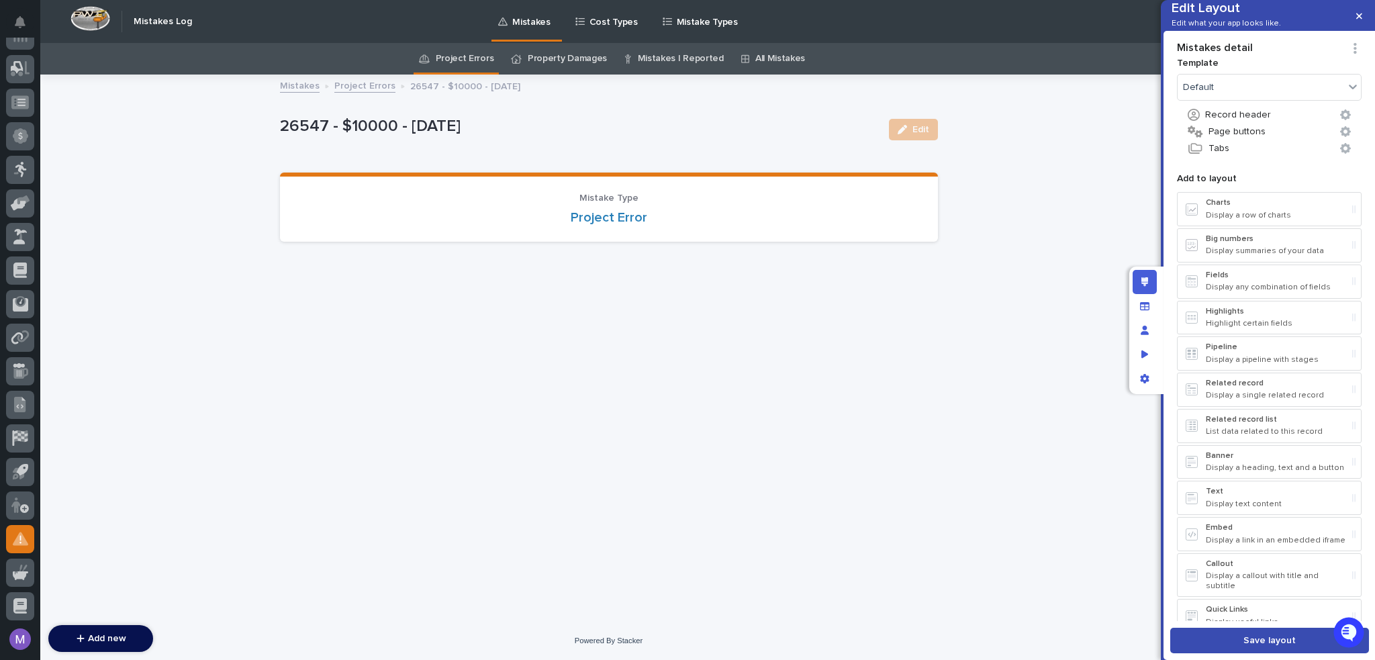
click at [1260, 638] on span "Save layout" at bounding box center [1269, 640] width 52 height 9
click at [1151, 385] on div "App settings" at bounding box center [1145, 379] width 24 height 24
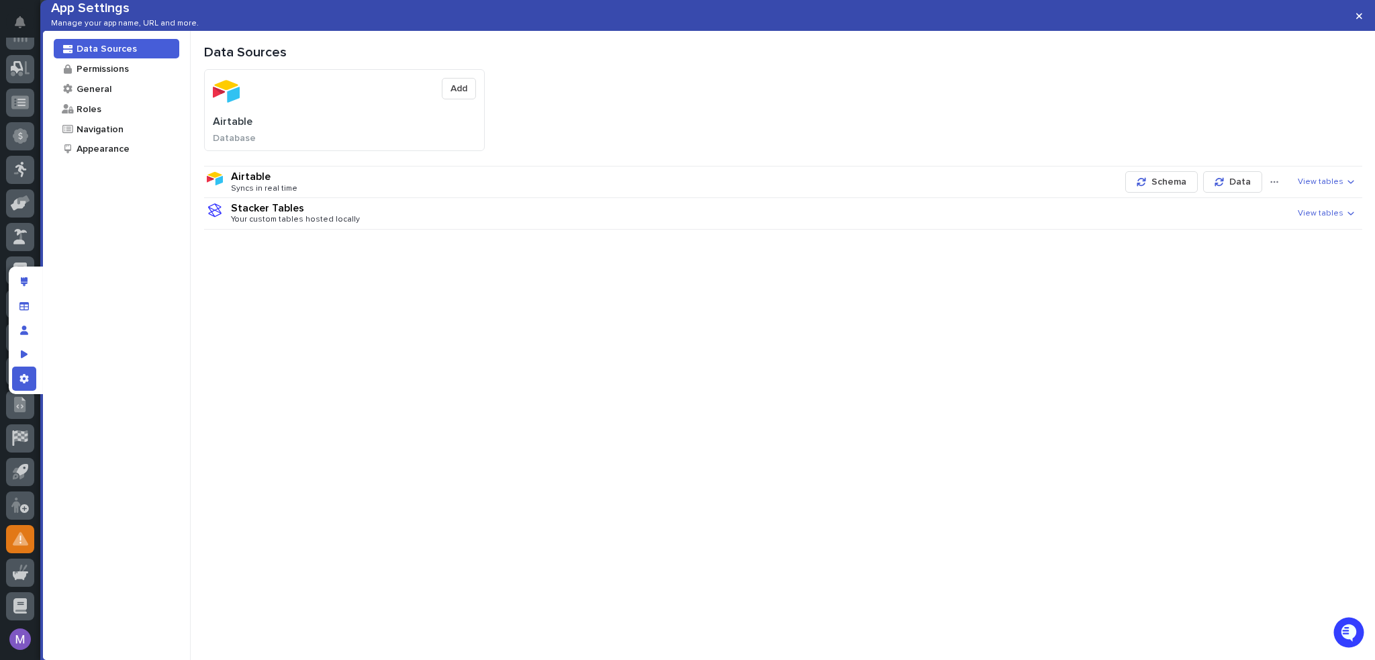
click at [1323, 187] on span "View tables" at bounding box center [1321, 181] width 46 height 9
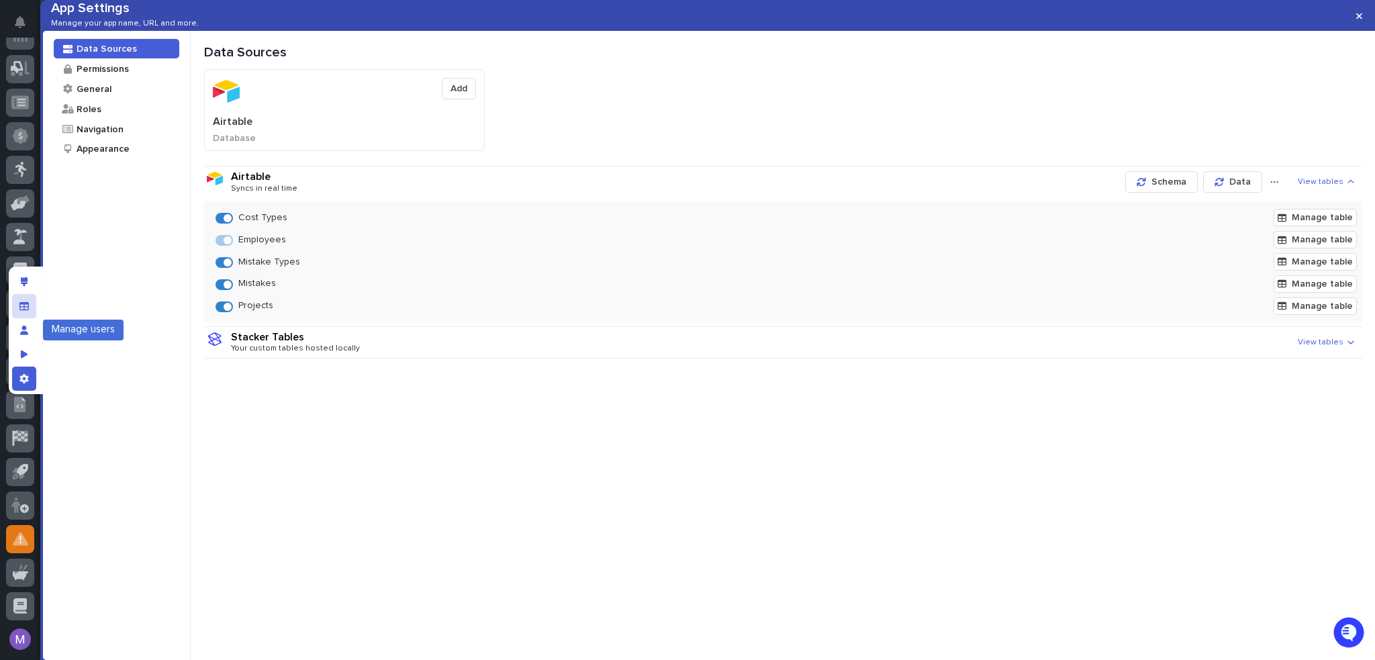
click at [30, 300] on div "Manage fields and data" at bounding box center [24, 306] width 24 height 24
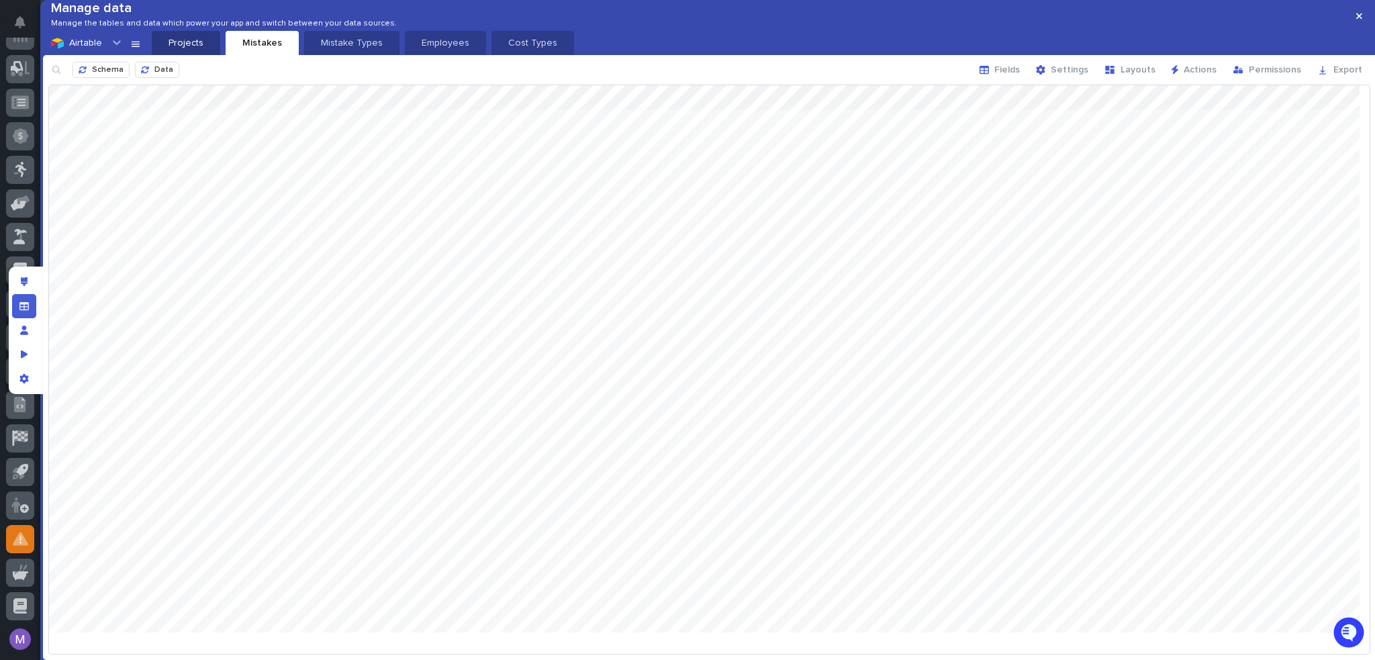
click at [209, 50] on p "Projects" at bounding box center [186, 42] width 52 height 13
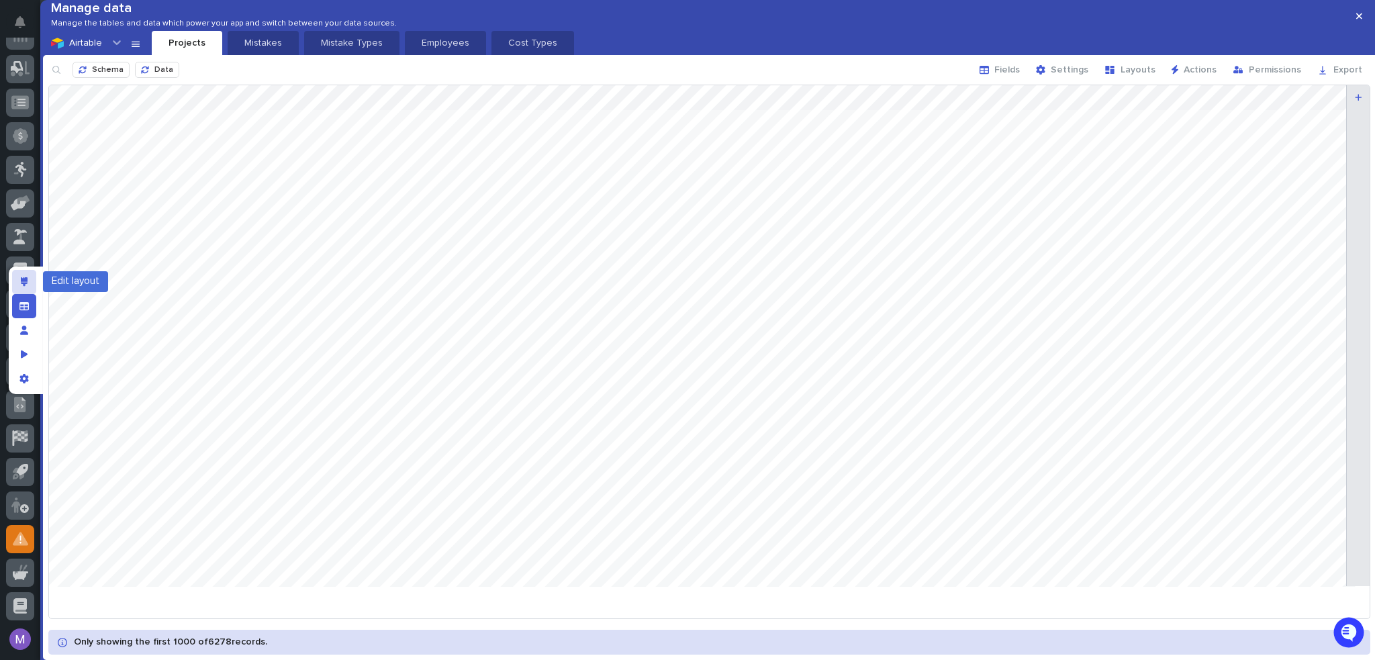
click at [22, 284] on icon "Edit layout" at bounding box center [24, 281] width 7 height 9
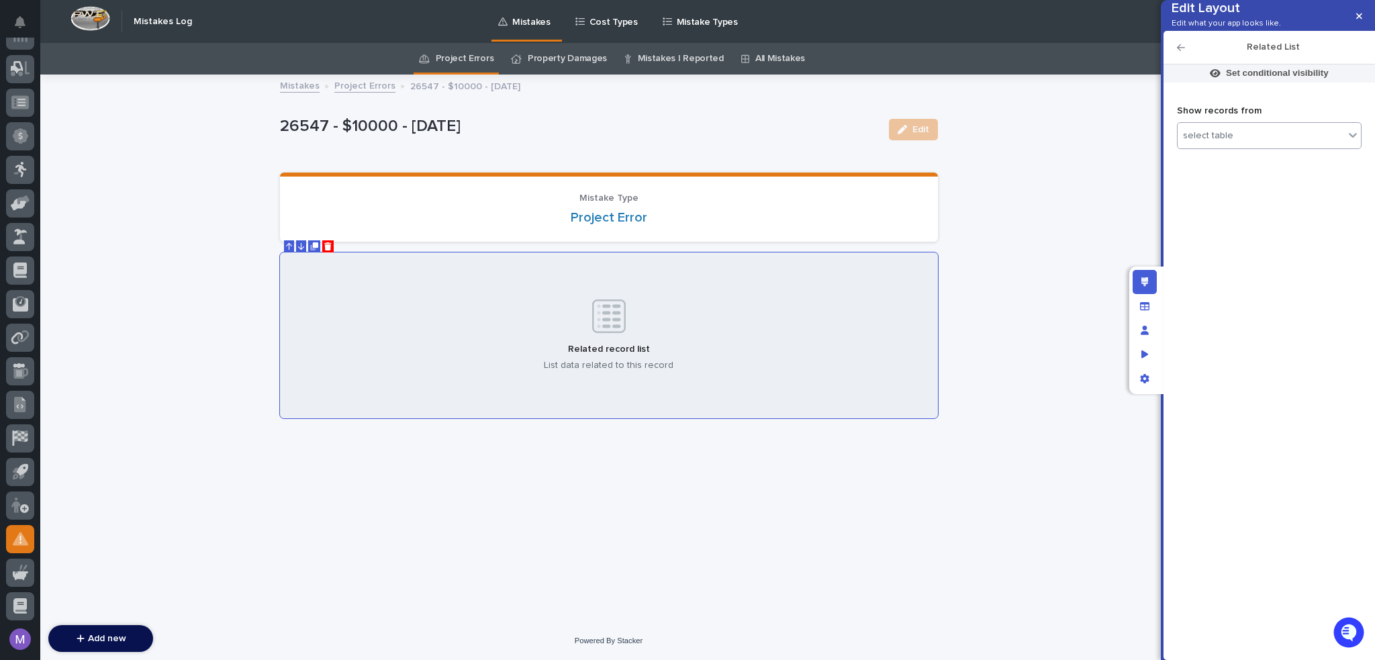
click at [1275, 144] on div "select table" at bounding box center [1269, 135] width 185 height 27
click at [1259, 218] on div "Projects" at bounding box center [1269, 206] width 183 height 23
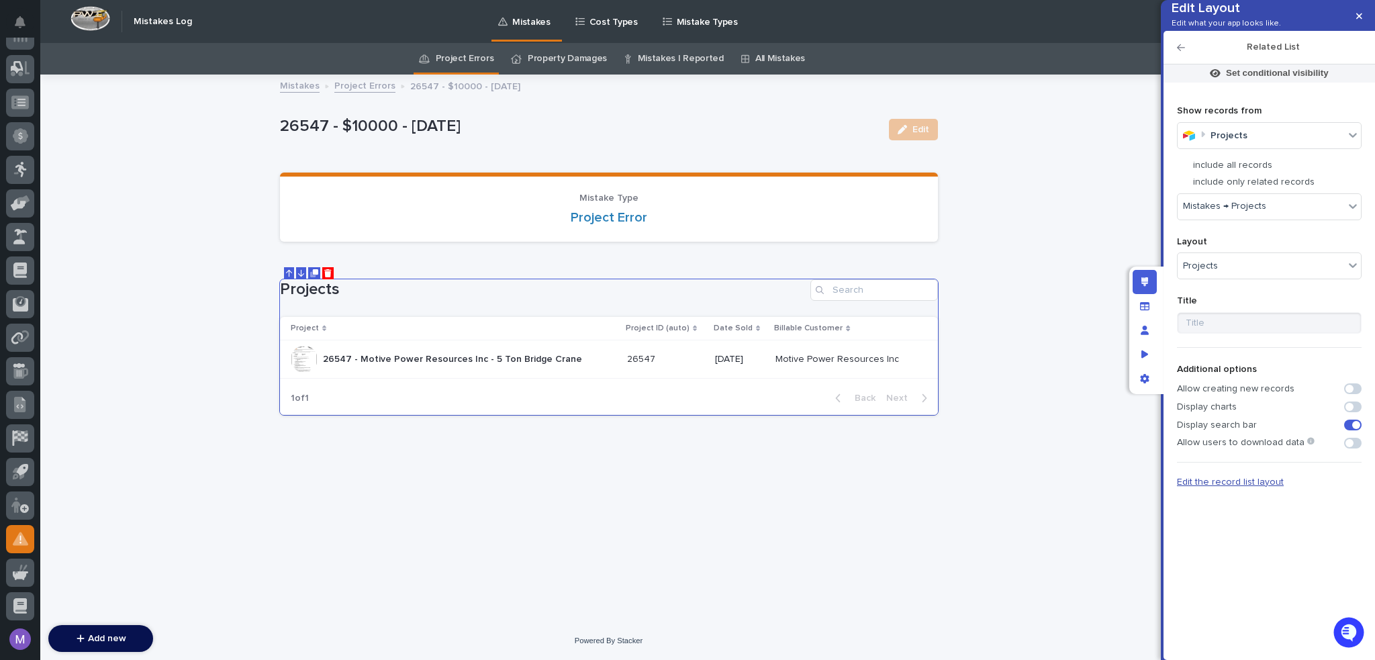
click at [1265, 487] on span "Edit the record list layout" at bounding box center [1230, 481] width 107 height 9
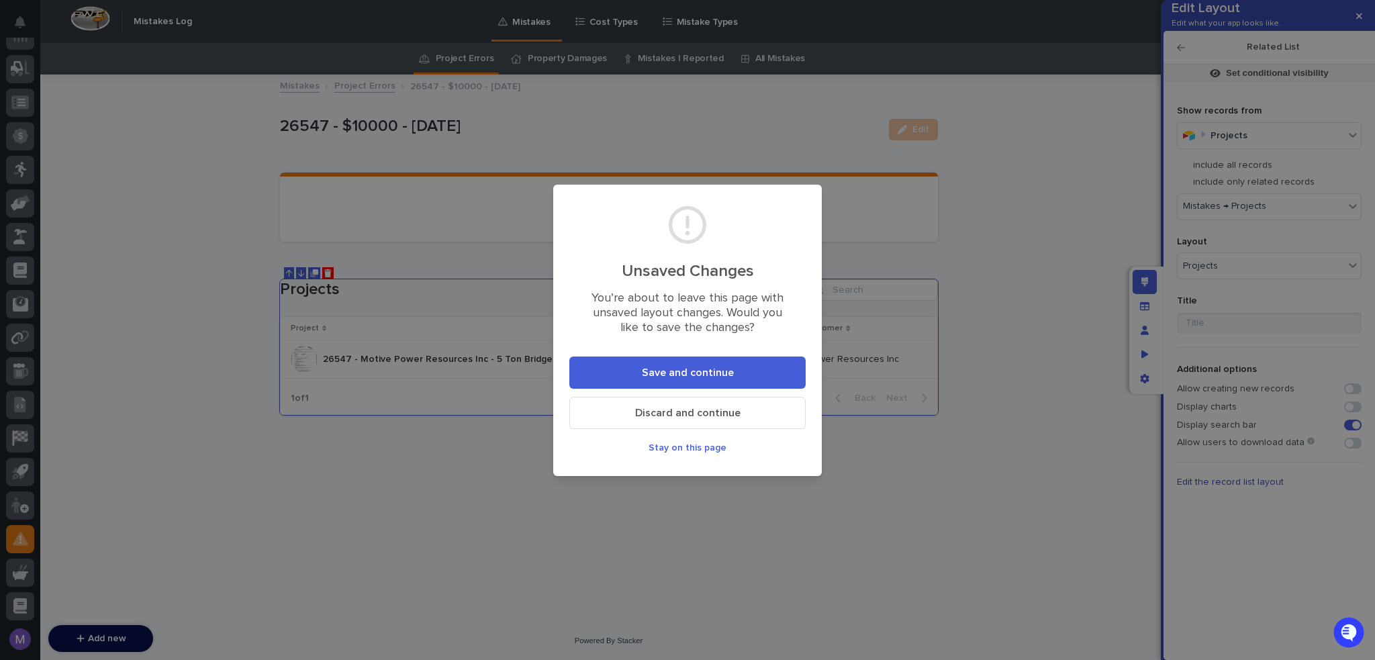
click at [710, 367] on span "Save and continue" at bounding box center [688, 372] width 92 height 11
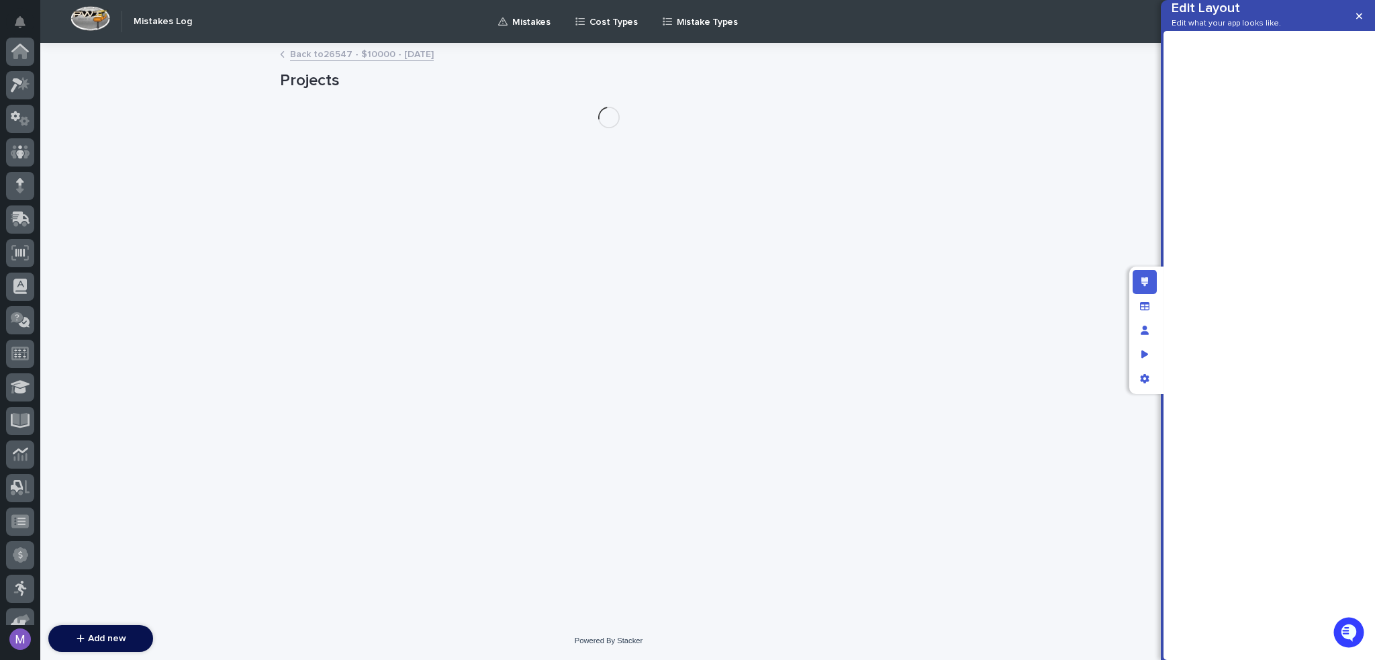
scroll to position [419, 0]
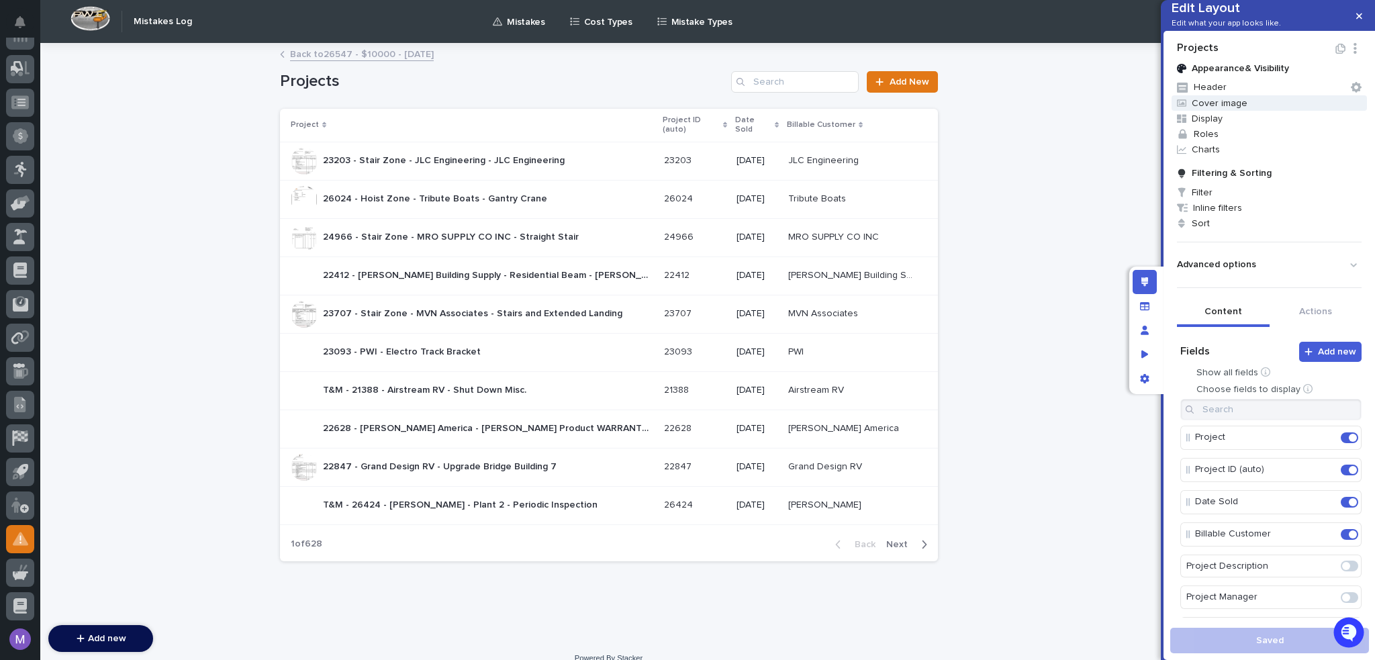
click at [1215, 111] on span "Cover image" at bounding box center [1269, 102] width 195 height 15
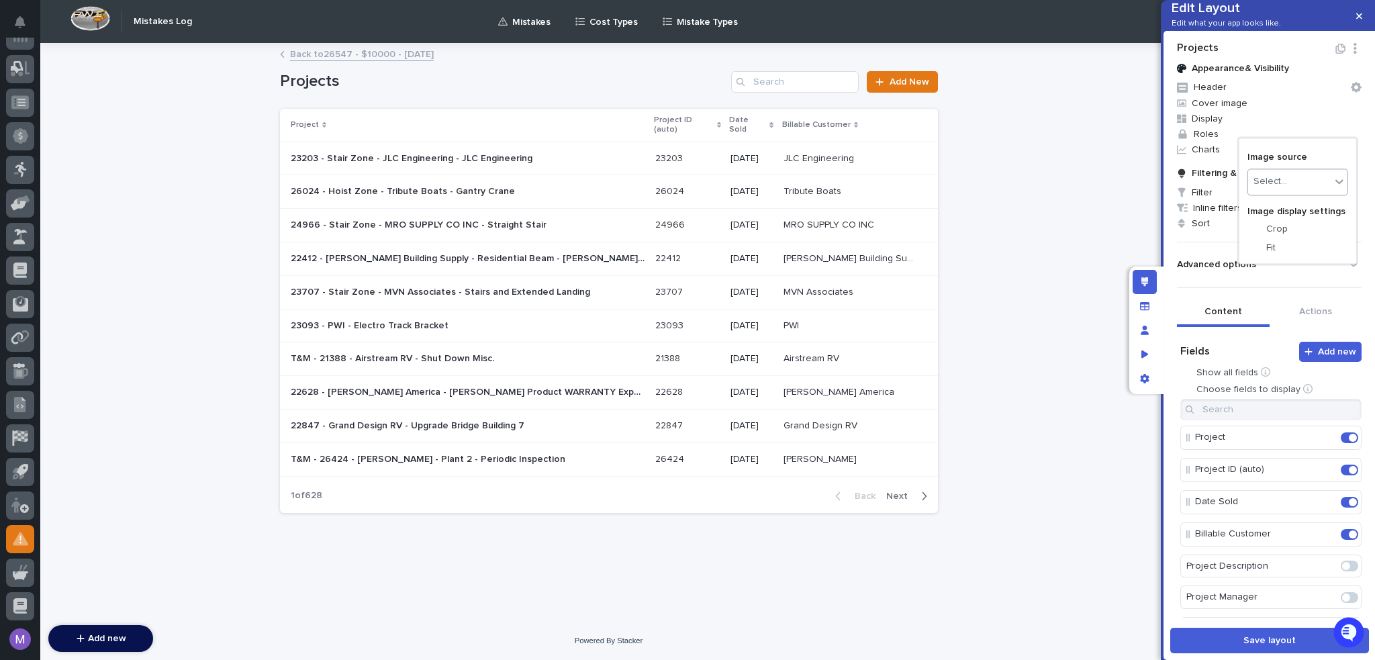
click at [1168, 167] on div at bounding box center [687, 330] width 1375 height 660
click at [1349, 474] on span at bounding box center [1353, 470] width 8 height 8
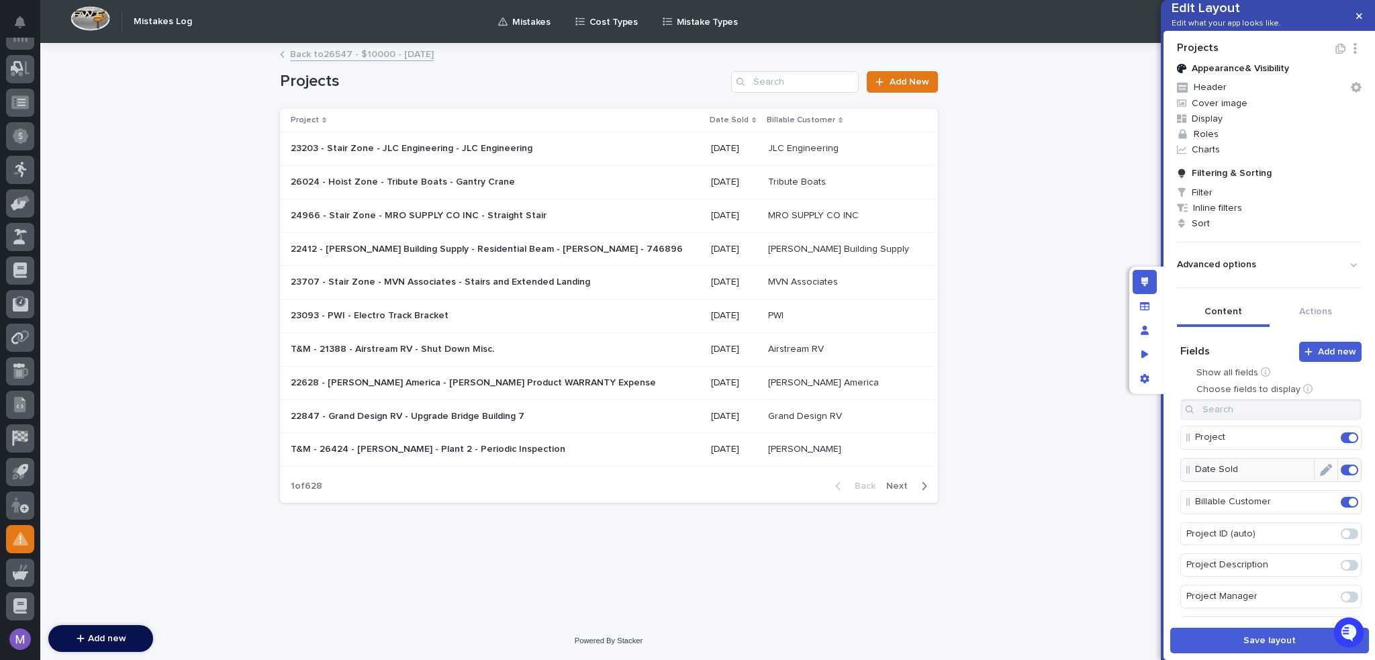
click at [1349, 474] on span at bounding box center [1353, 470] width 8 height 8
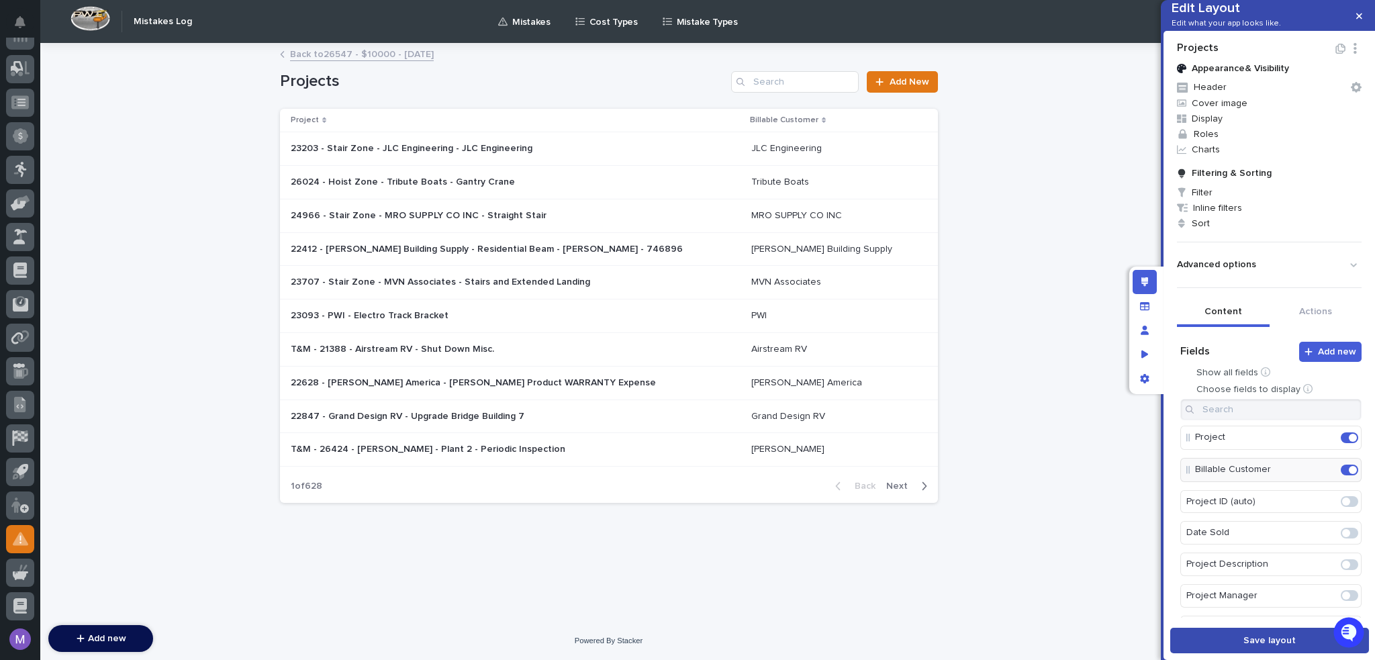
click at [1256, 636] on span "Save layout" at bounding box center [1269, 640] width 52 height 9
click at [1341, 503] on span at bounding box center [1349, 497] width 17 height 11
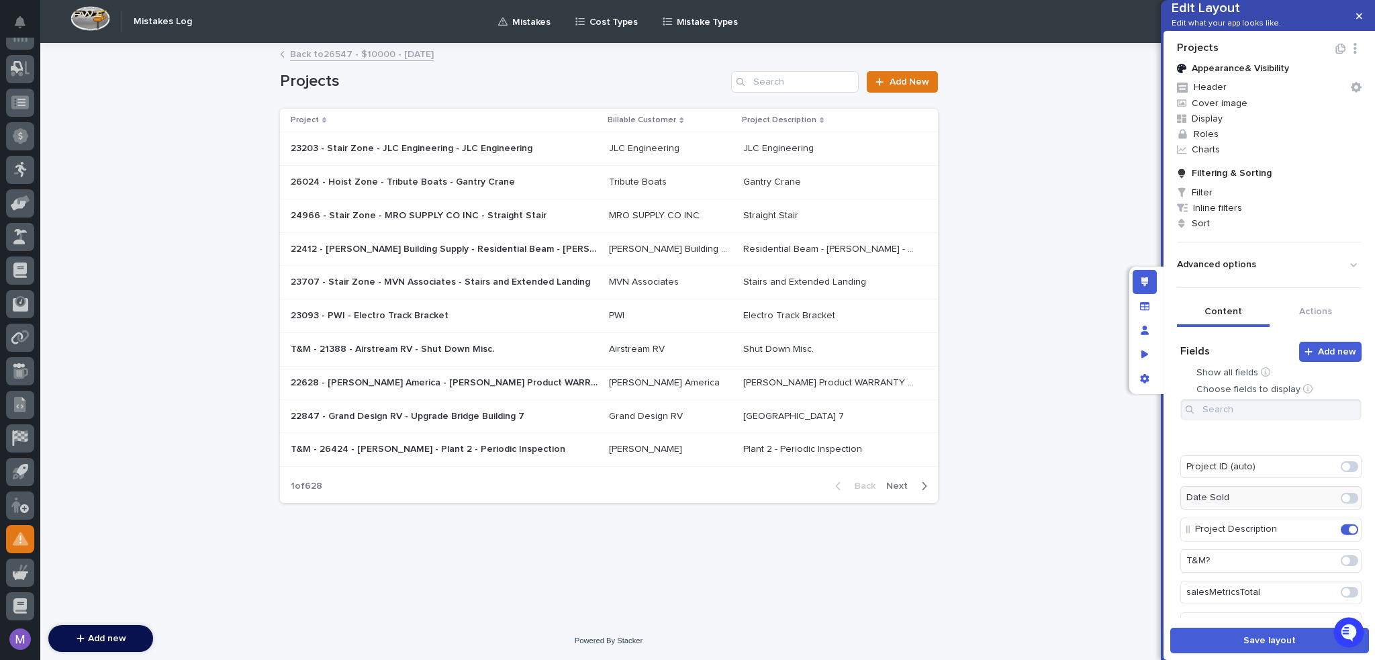
scroll to position [99, 0]
click at [1287, 647] on button "Save layout" at bounding box center [1269, 641] width 199 height 26
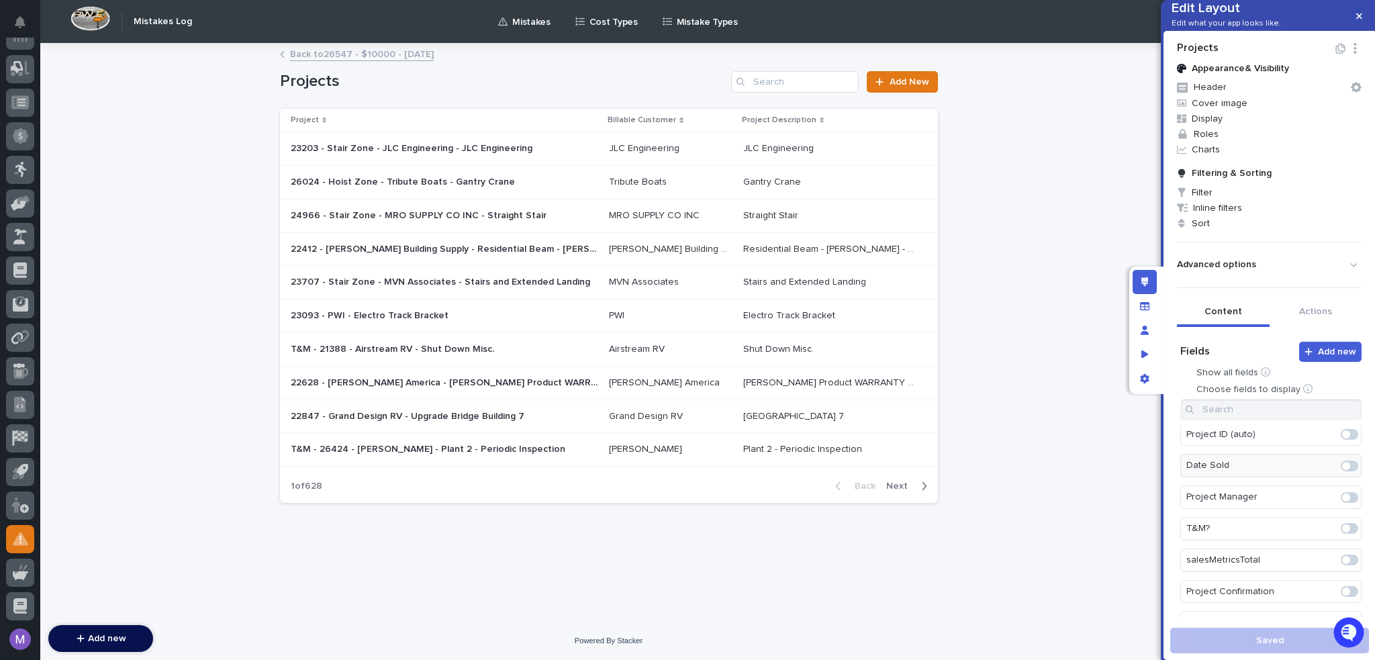
click at [583, 146] on p at bounding box center [445, 148] width 308 height 11
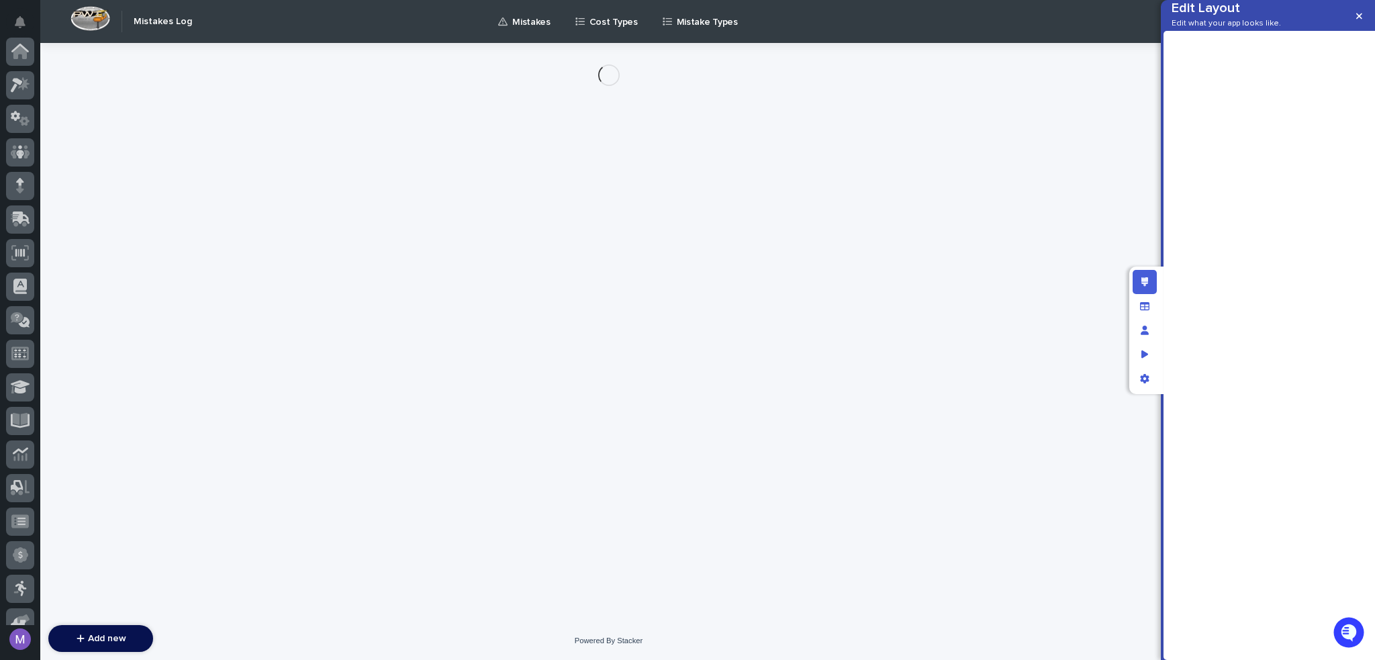
scroll to position [419, 0]
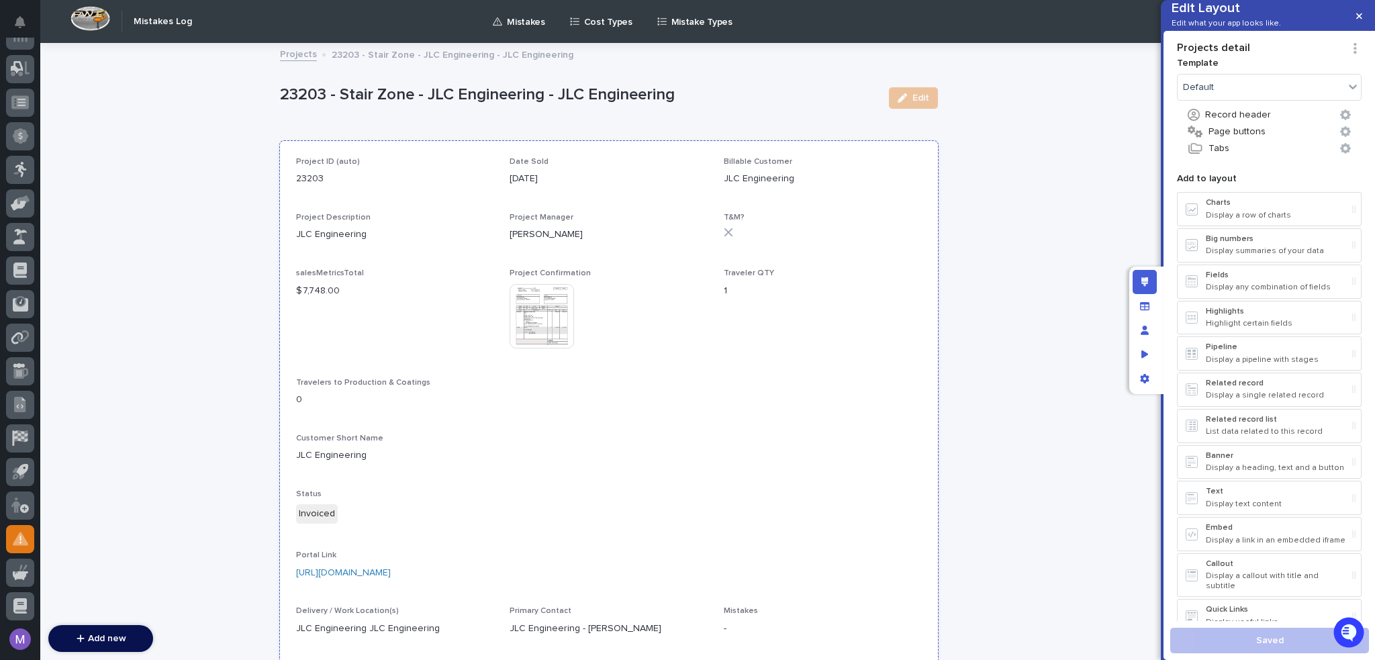
click at [859, 181] on p "JLC Engineering" at bounding box center [823, 179] width 198 height 14
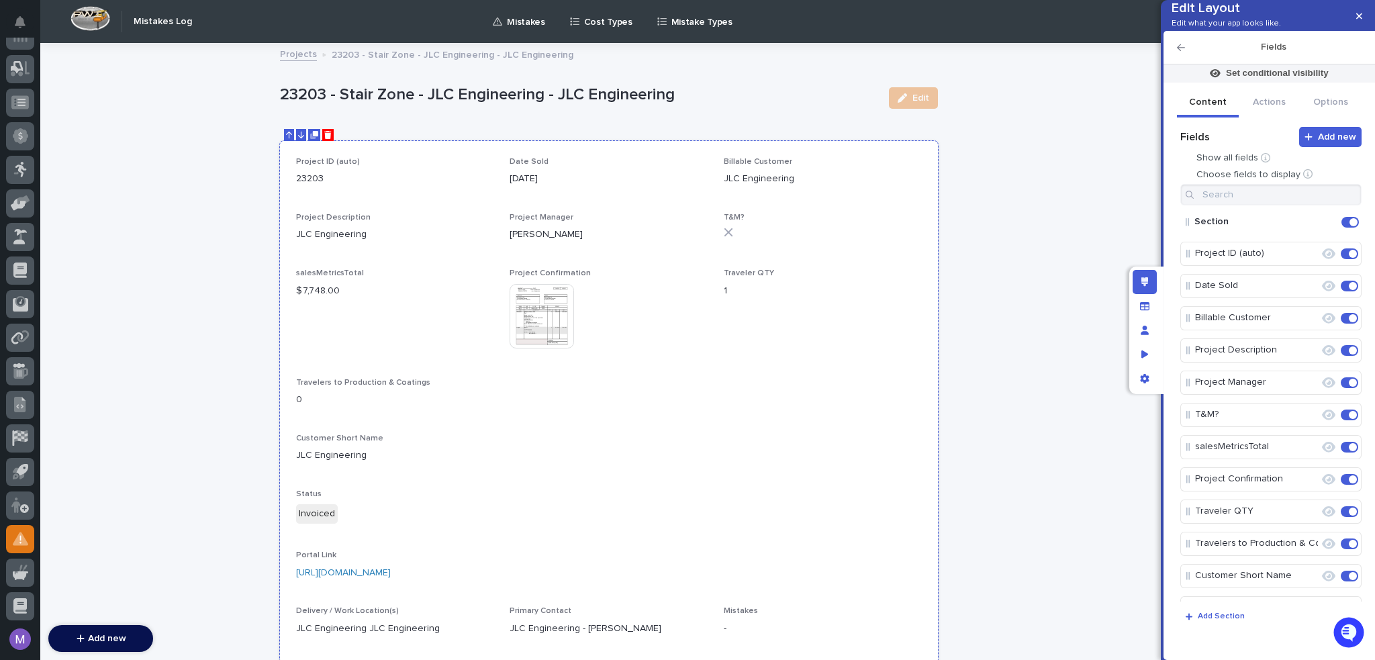
click at [325, 129] on button at bounding box center [327, 135] width 11 height 12
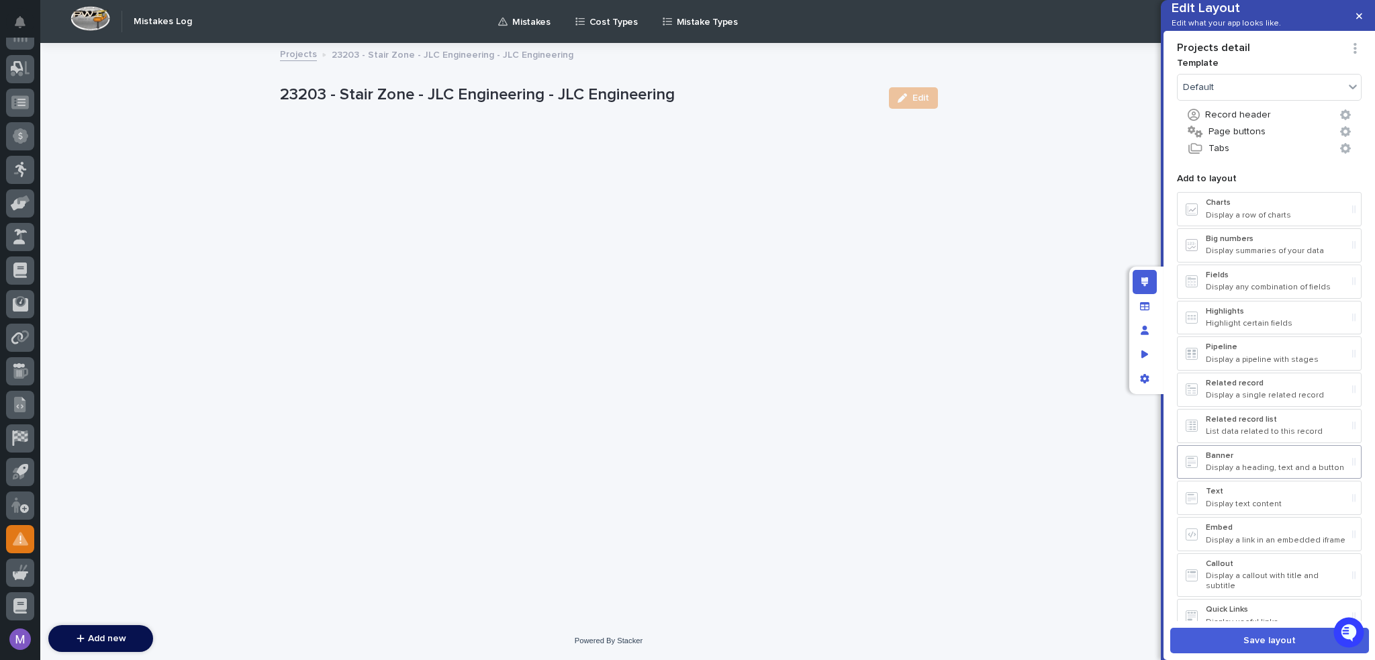
scroll to position [50, 0]
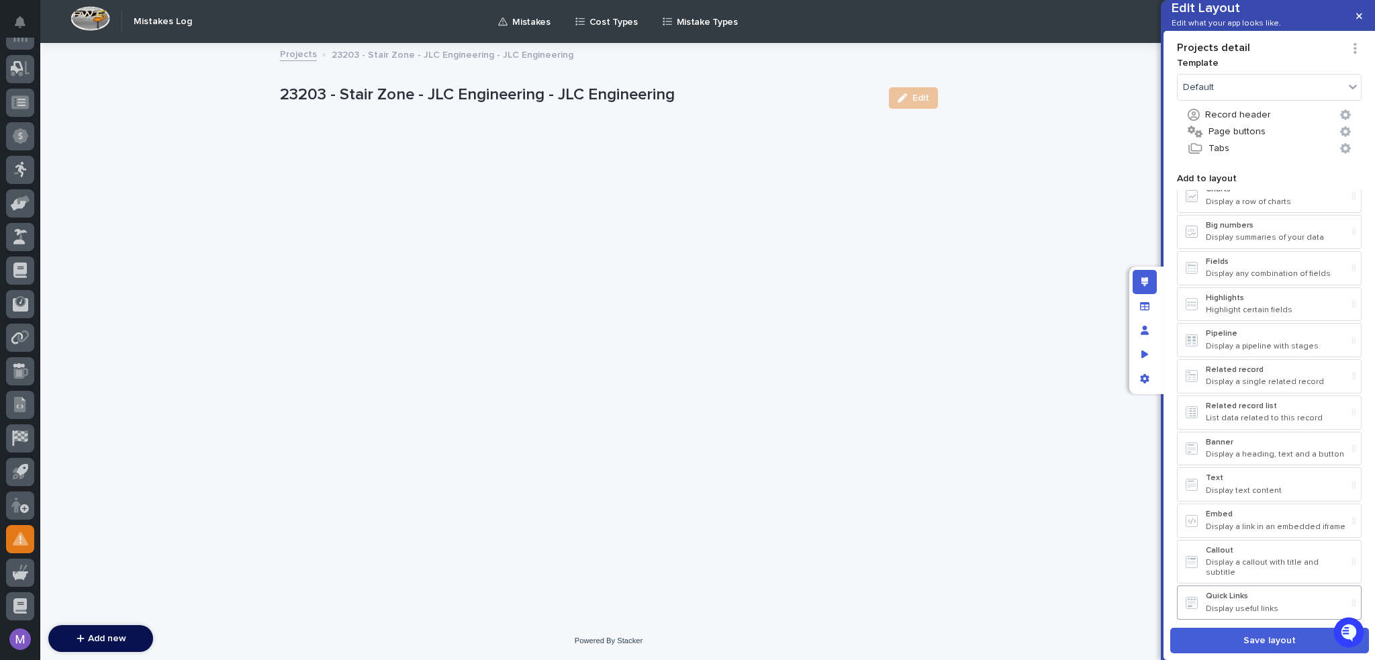
click at [1249, 595] on p "Quick Links" at bounding box center [1276, 595] width 141 height 9
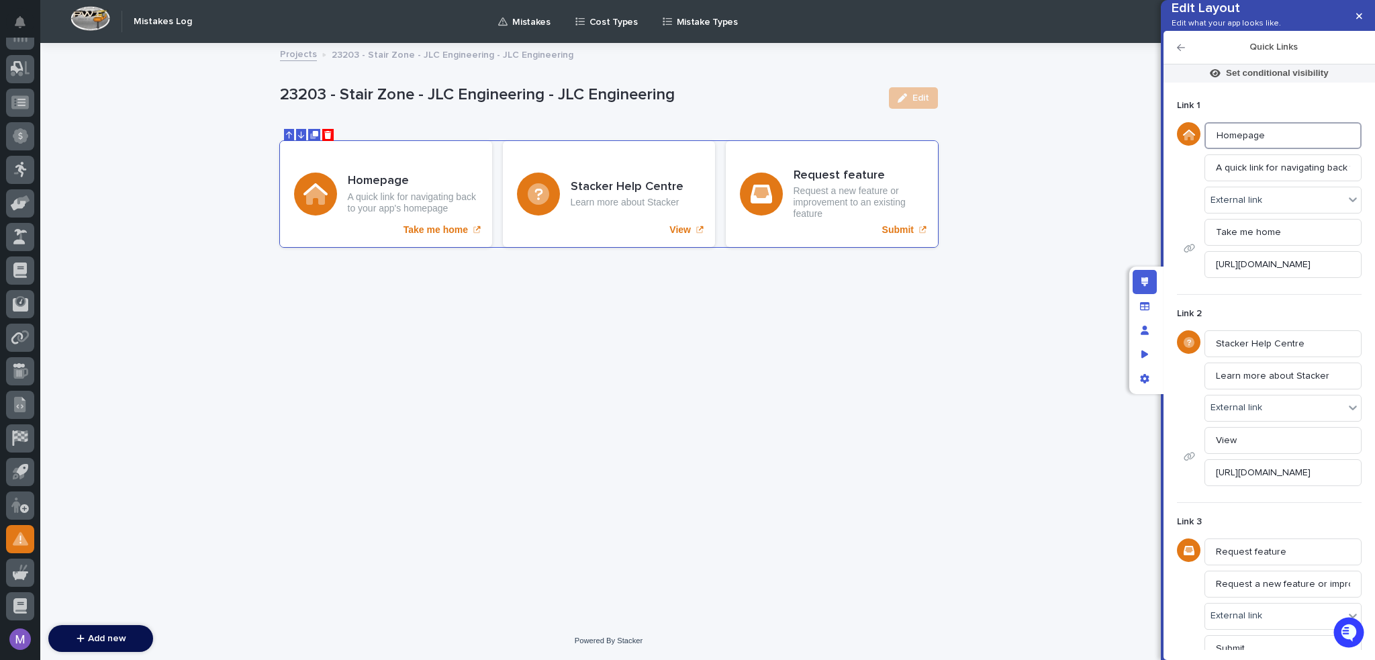
drag, startPoint x: 1288, startPoint y: 158, endPoint x: 1147, endPoint y: 152, distance: 141.1
click at [1147, 152] on div "Edit Layout Edit what your app looks like. Quick Links Set conditional visibili…" at bounding box center [687, 330] width 1375 height 660
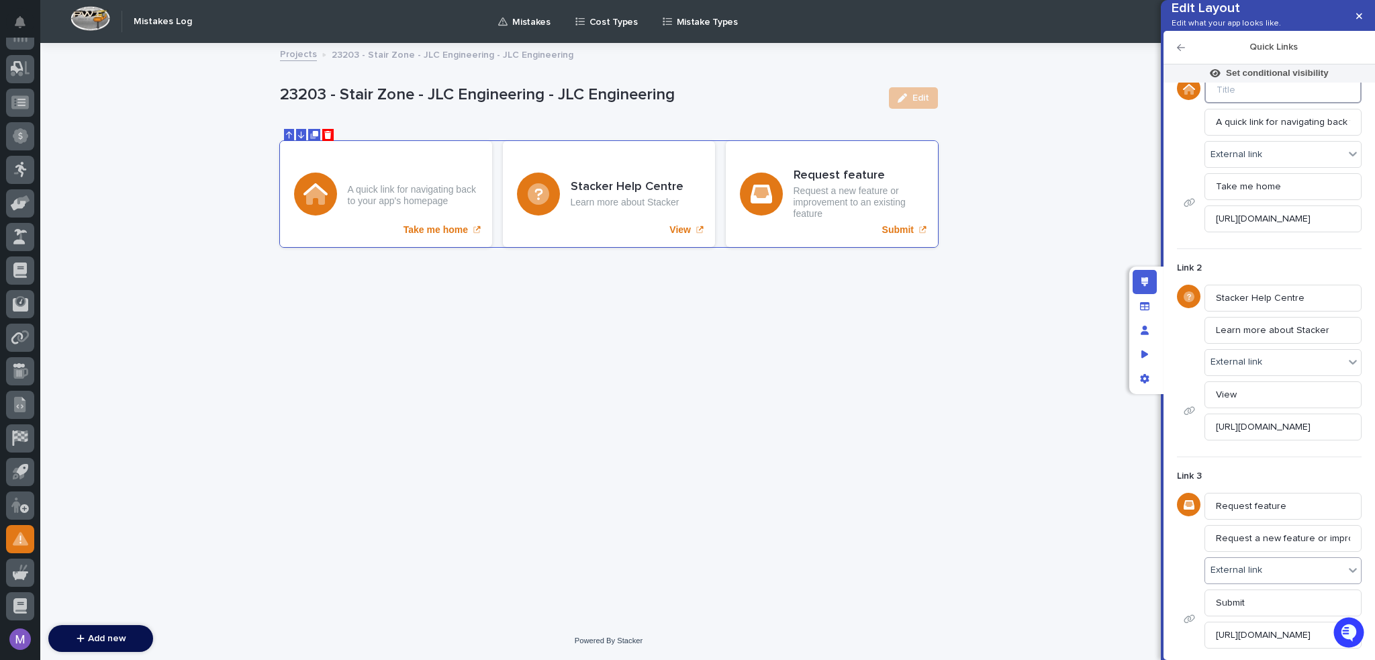
scroll to position [66, 0]
drag, startPoint x: 1302, startPoint y: 498, endPoint x: 1147, endPoint y: 493, distance: 155.8
click at [1147, 493] on div "Edit Layout Edit what your app looks like. Quick Links Set conditional visibili…" at bounding box center [687, 330] width 1375 height 660
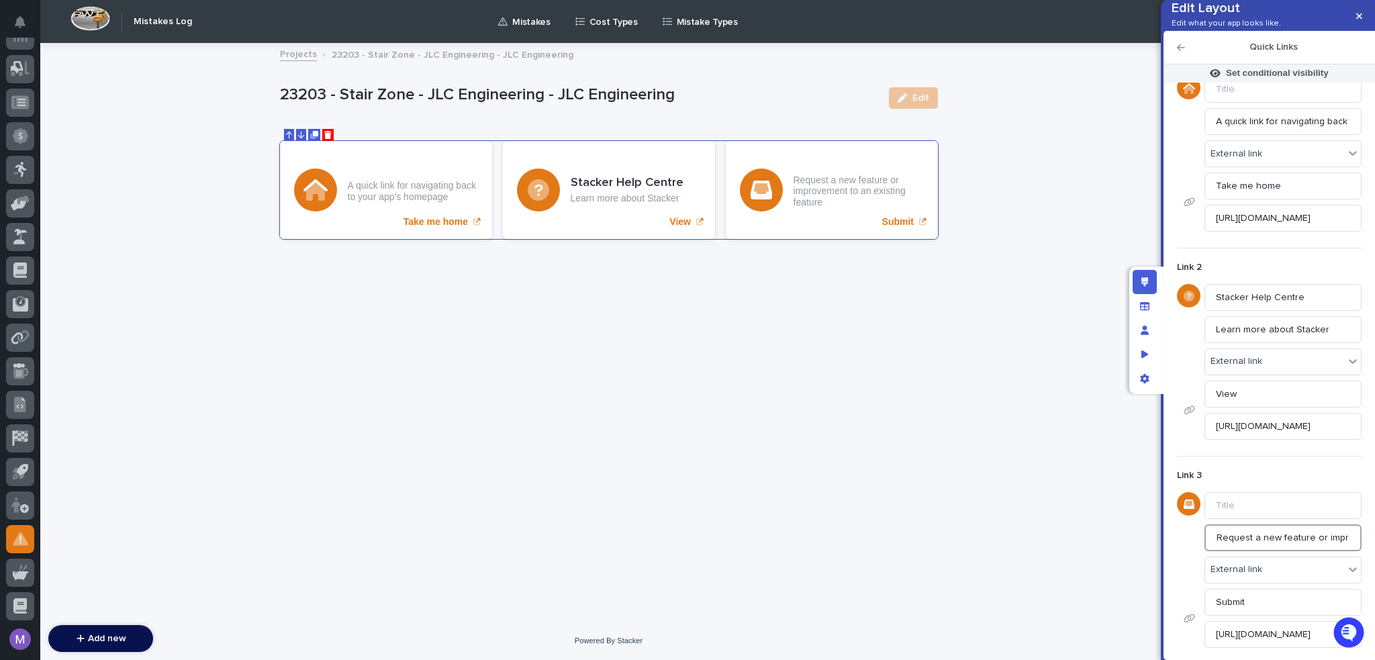
drag, startPoint x: 1316, startPoint y: 536, endPoint x: 1190, endPoint y: 535, distance: 126.2
click at [1190, 535] on div "Request a new feature or improvement to an existing feature" at bounding box center [1269, 537] width 185 height 27
type input "e"
drag, startPoint x: 1279, startPoint y: 610, endPoint x: 1182, endPoint y: 603, distance: 96.9
click at [1182, 604] on div "Submit https://feedback.stackerhq.com/feature-requests" at bounding box center [1269, 618] width 185 height 59
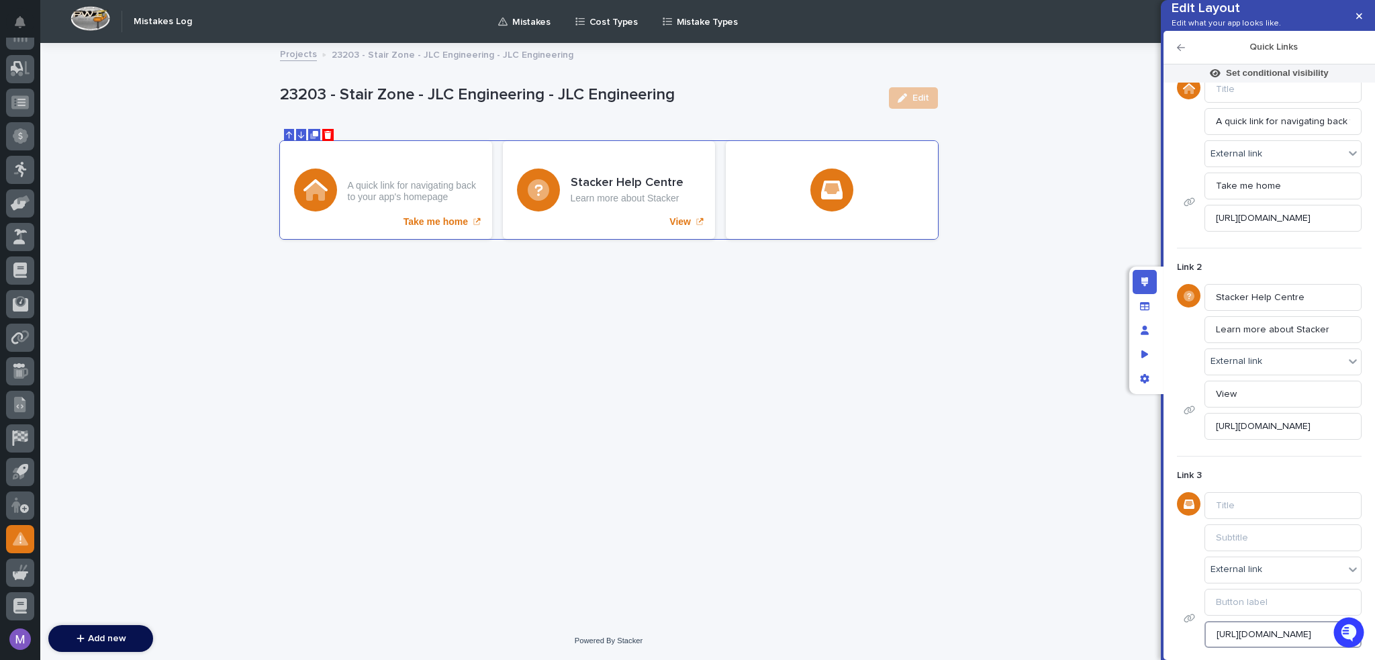
click at [1254, 628] on input "https://feedback.stackerhq.com/feature-requests" at bounding box center [1282, 634] width 157 height 27
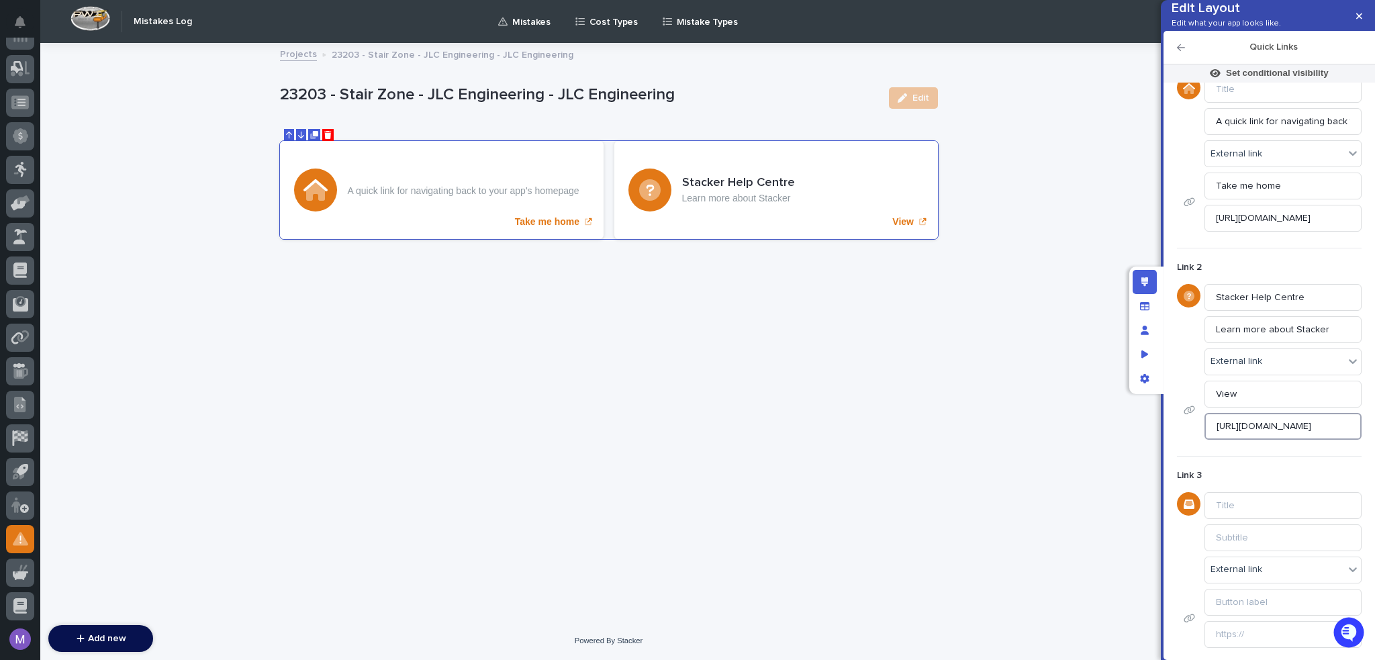
click at [1262, 431] on input "https://docs.stackerhq.com/stacker-classic" at bounding box center [1282, 426] width 157 height 27
type input "https://docsstackerhq.com/stacker-classic"
click at [1262, 430] on input "https://docsstackerhq.com/stacker-classic" at bounding box center [1282, 426] width 157 height 27
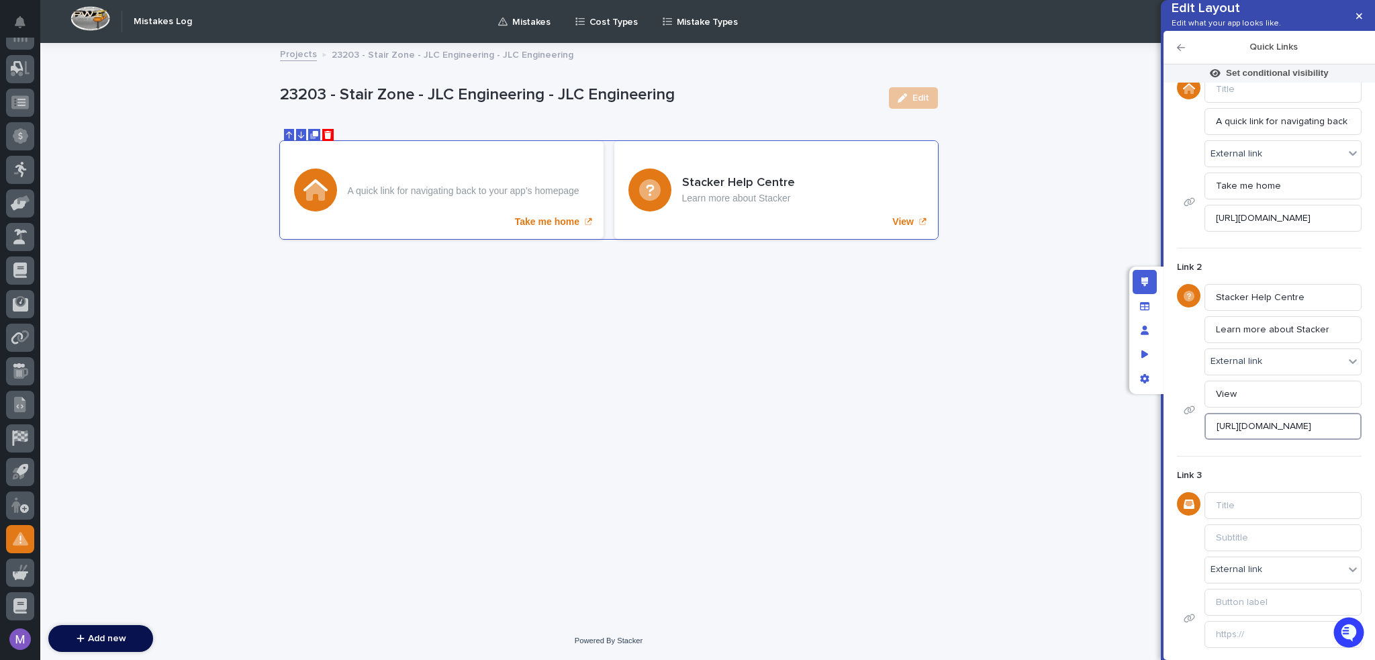
click at [1262, 430] on input "https://docsstackerhq.com/stacker-classic" at bounding box center [1282, 426] width 157 height 27
click at [1268, 448] on form "Link 1 A quick link for navigating back to your app's homepage External link Ta…" at bounding box center [1269, 346] width 185 height 607
click at [1272, 285] on input "Stacker Help Centre" at bounding box center [1282, 297] width 157 height 27
click at [1273, 286] on input "Stacker Help Centre" at bounding box center [1282, 297] width 157 height 27
click at [1278, 293] on input "Stacker Help Centre" at bounding box center [1282, 297] width 157 height 27
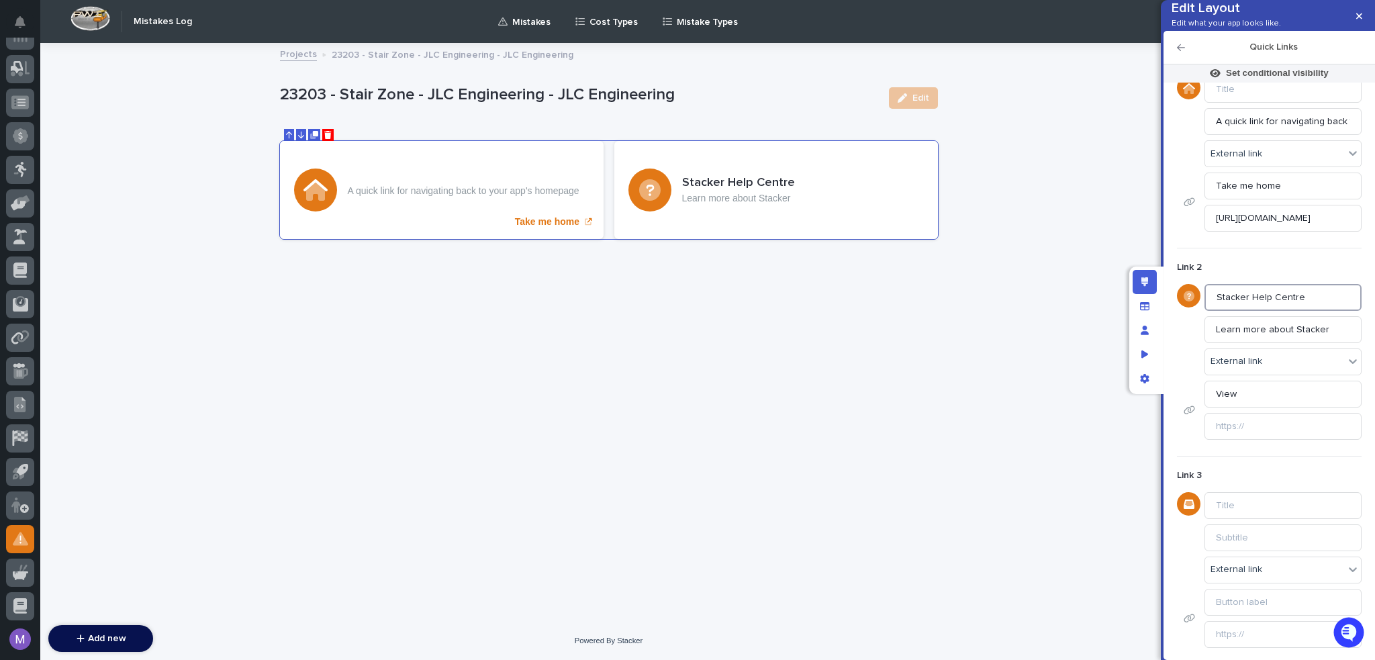
click at [1278, 293] on input "Stacker Help Centre" at bounding box center [1282, 297] width 157 height 27
click at [1278, 296] on input "Stacker Help Centre" at bounding box center [1282, 297] width 157 height 27
click at [1280, 336] on input "Learn more about Stacker" at bounding box center [1282, 329] width 157 height 27
type input "Learn more Stacker"
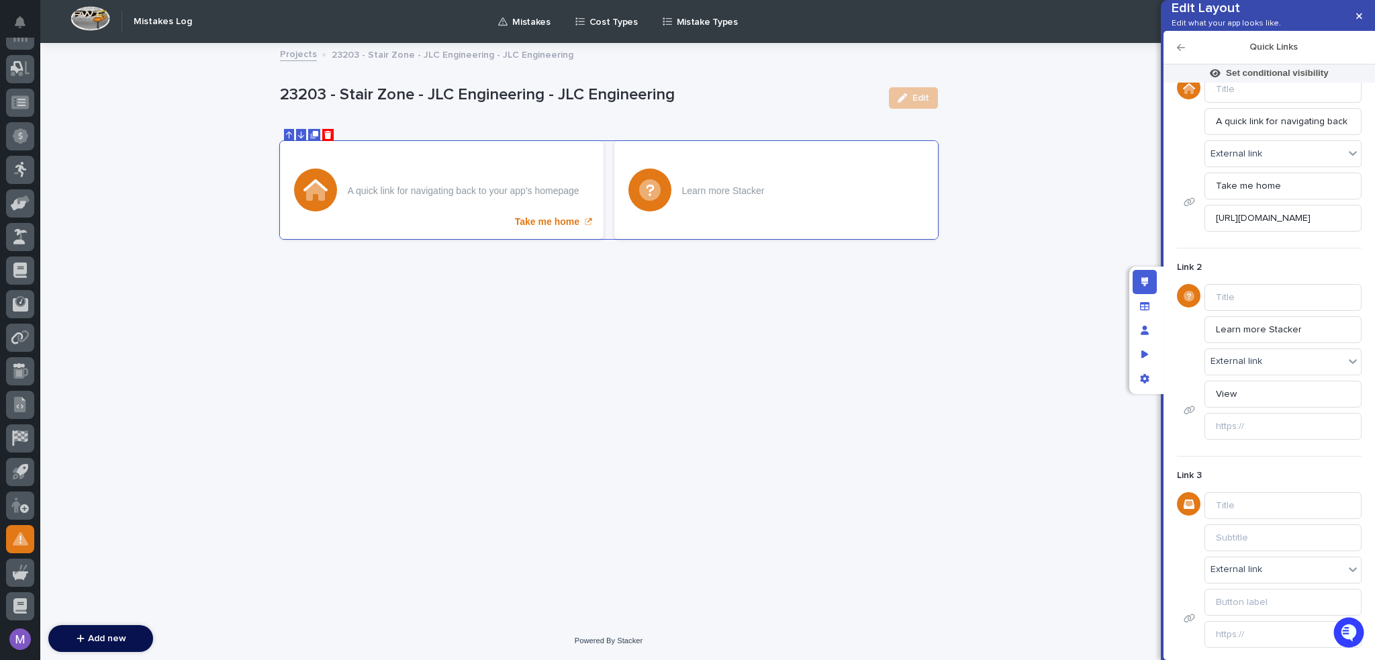
click at [1286, 312] on div "Link 2 Learn more Stacker External link View" at bounding box center [1269, 345] width 185 height 195
click at [1289, 332] on input "Learn more Stacker" at bounding box center [1282, 329] width 157 height 27
click at [1284, 364] on div "External link" at bounding box center [1274, 361] width 139 height 19
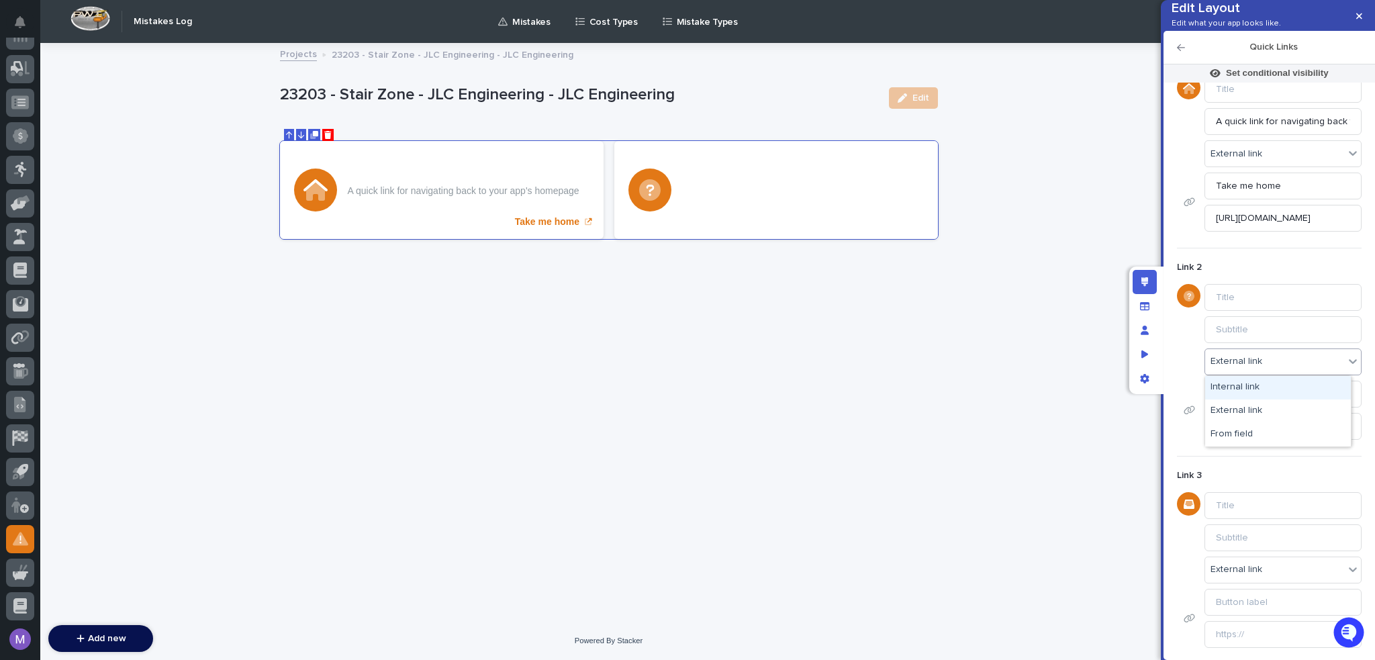
click at [1180, 361] on div "option Internal link focused, 1 of 3. 3 results available. Use Up and Down to c…" at bounding box center [1269, 361] width 185 height 27
click at [1241, 393] on input "View" at bounding box center [1282, 394] width 157 height 27
click at [1192, 367] on div "External link" at bounding box center [1269, 361] width 185 height 27
click at [734, 174] on div "A quick link for navigating back to your app's homepage Take me home" at bounding box center [609, 190] width 658 height 98
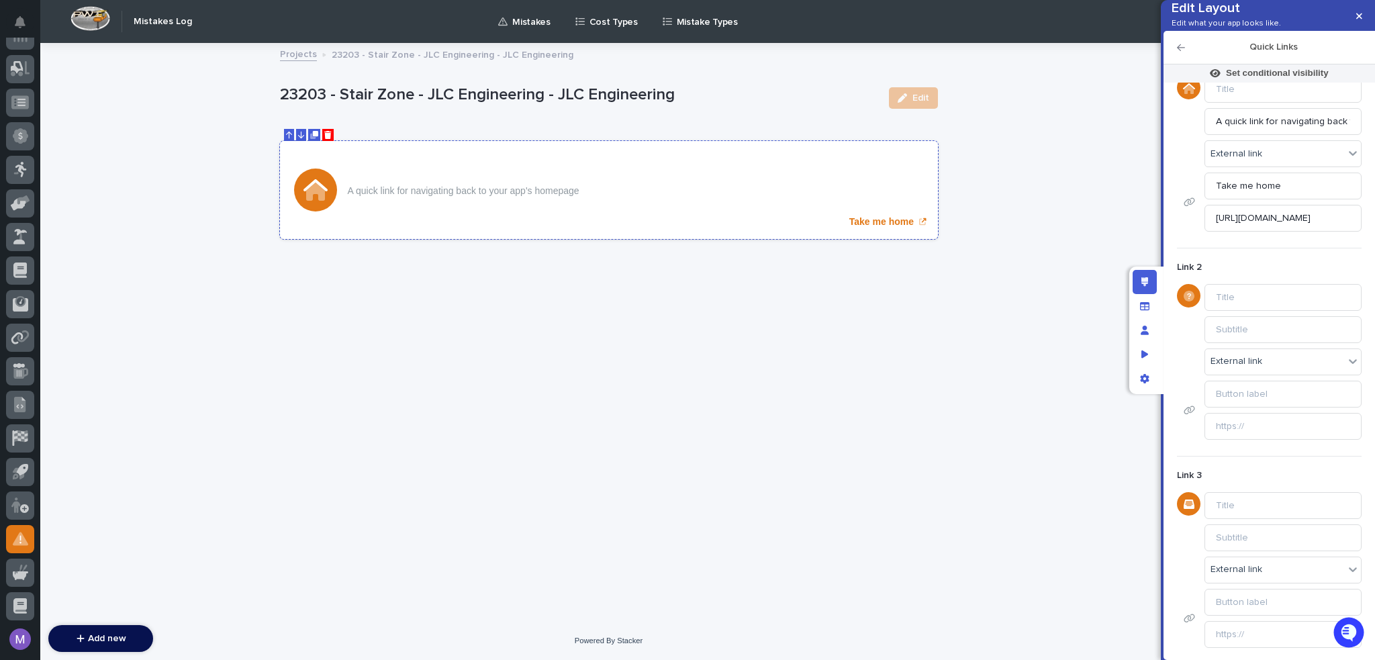
click at [502, 153] on div "A quick link for navigating back to your app's homepage Take me home" at bounding box center [609, 190] width 658 height 98
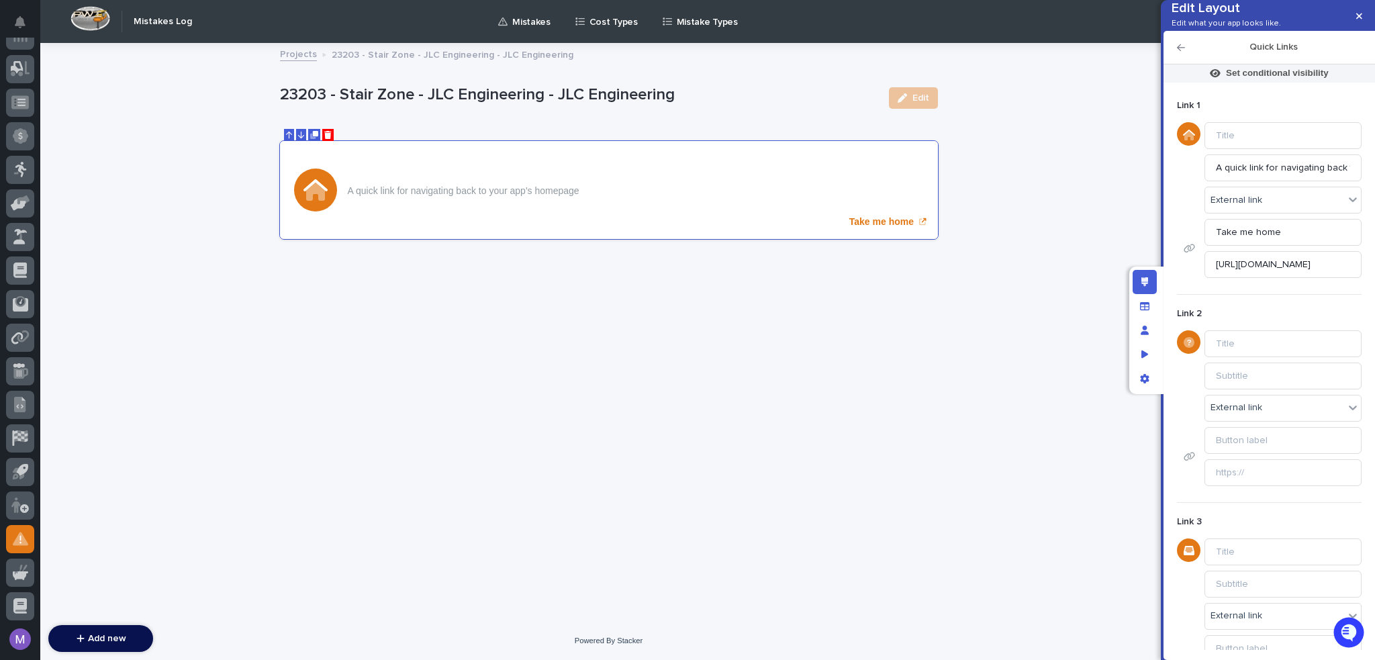
scroll to position [0, 0]
click at [1190, 140] on icon "Edit link icon" at bounding box center [1188, 135] width 9 height 9
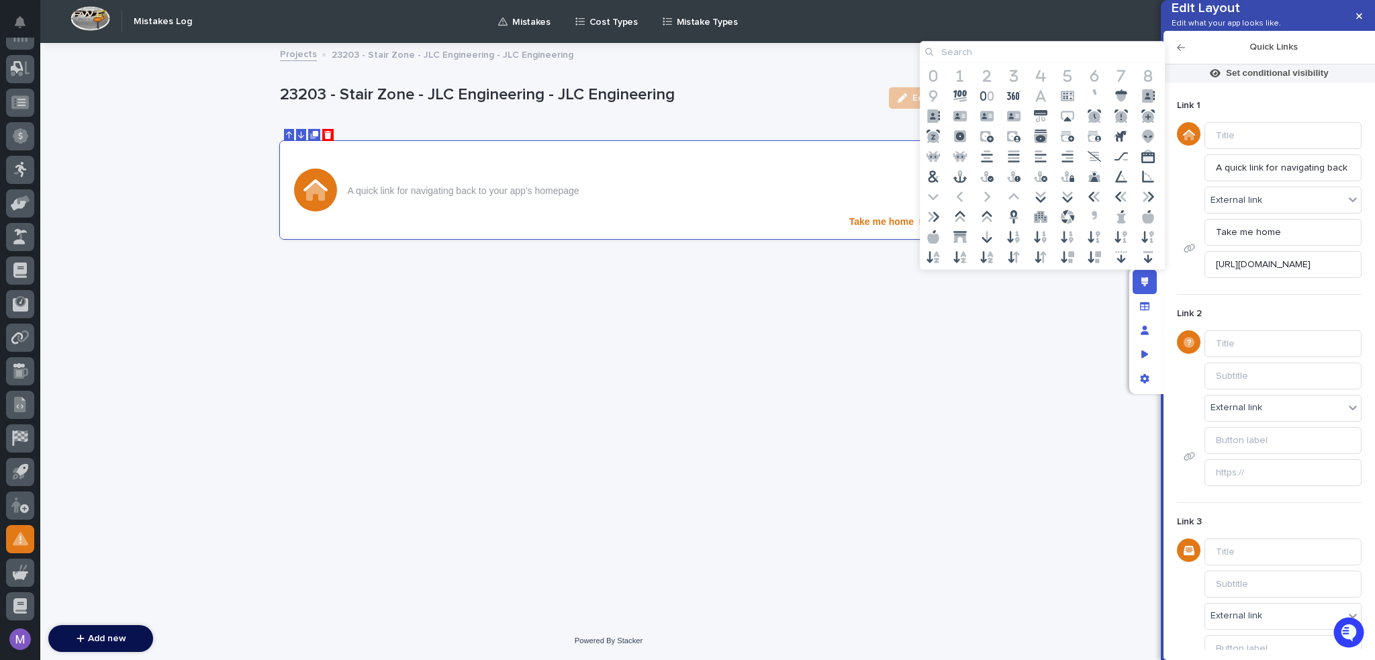
click at [1027, 50] on input at bounding box center [1042, 52] width 245 height 21
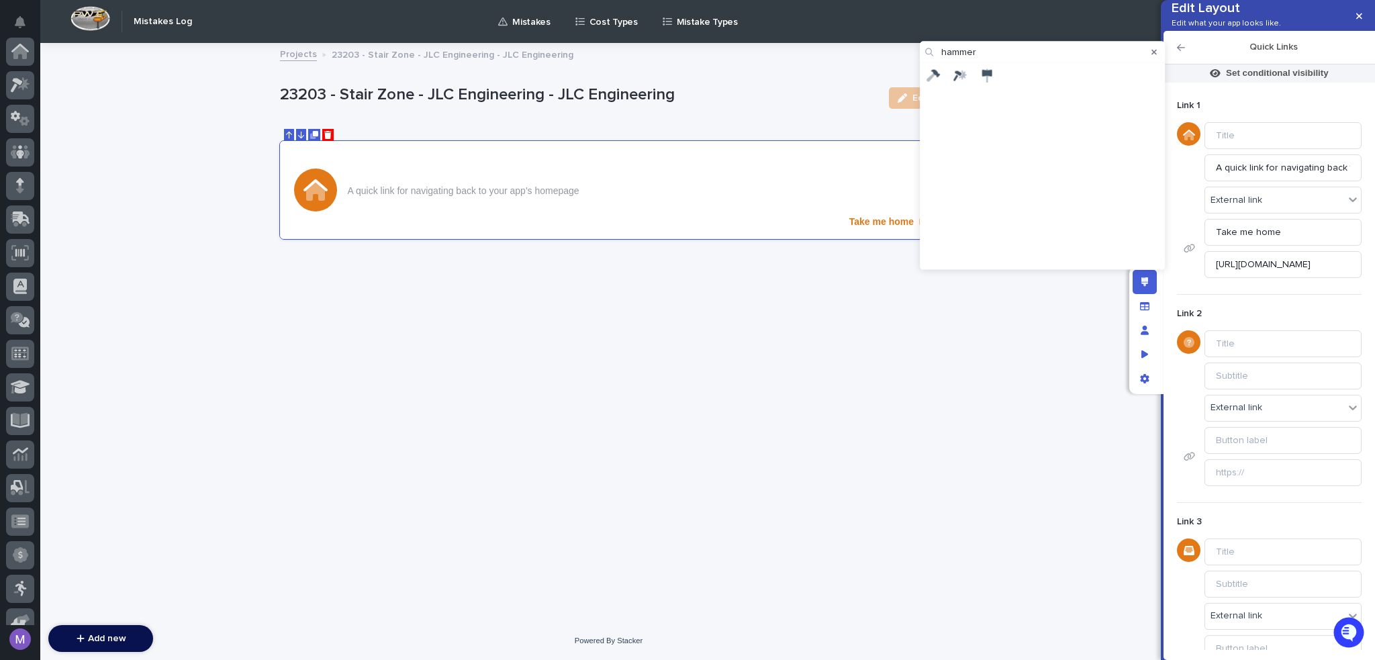
type input "hammer"
click at [961, 79] on icon at bounding box center [959, 74] width 13 height 13
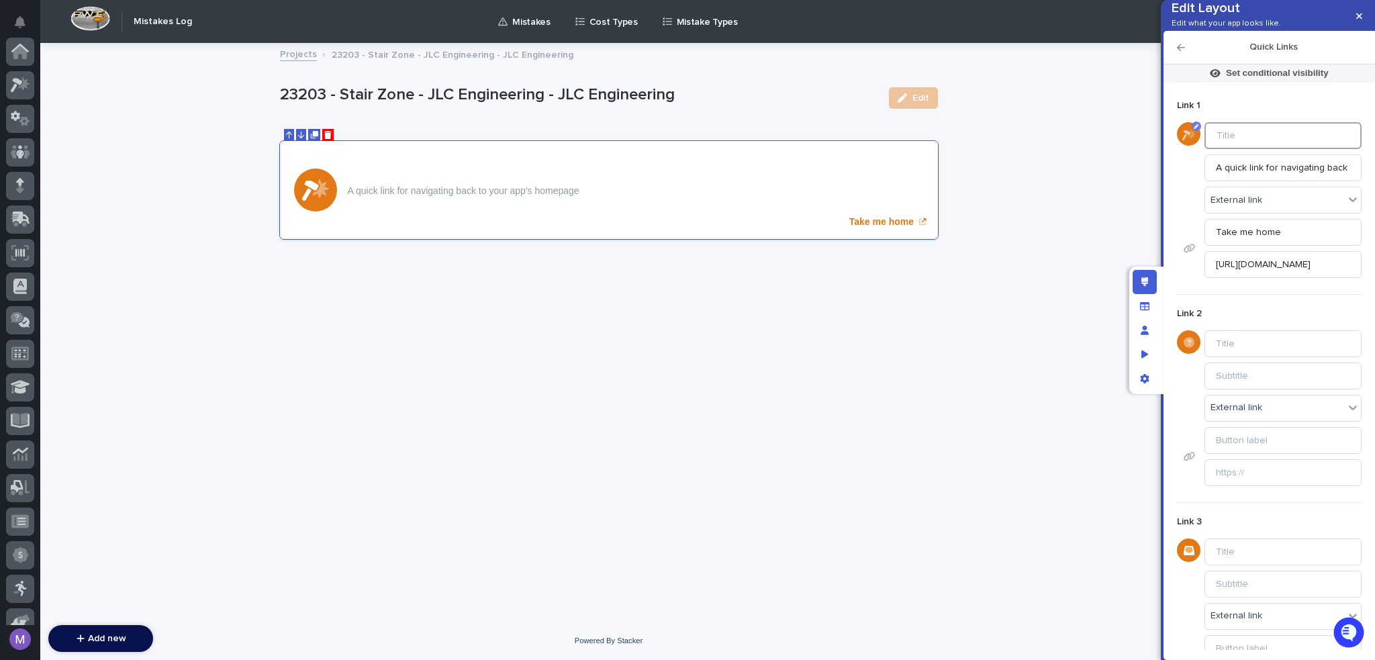
click at [1278, 149] on input "Link 1" at bounding box center [1282, 135] width 157 height 27
type input "View in Project Log"
click at [1300, 181] on input "A quick link for navigating back to your app's homepage" at bounding box center [1282, 167] width 157 height 27
drag, startPoint x: 1347, startPoint y: 187, endPoint x: 1169, endPoint y: 190, distance: 177.9
click at [1169, 190] on div "Set conditional visibility Link 1 View in Project Log A quick link for navigati…" at bounding box center [1268, 361] width 211 height 595
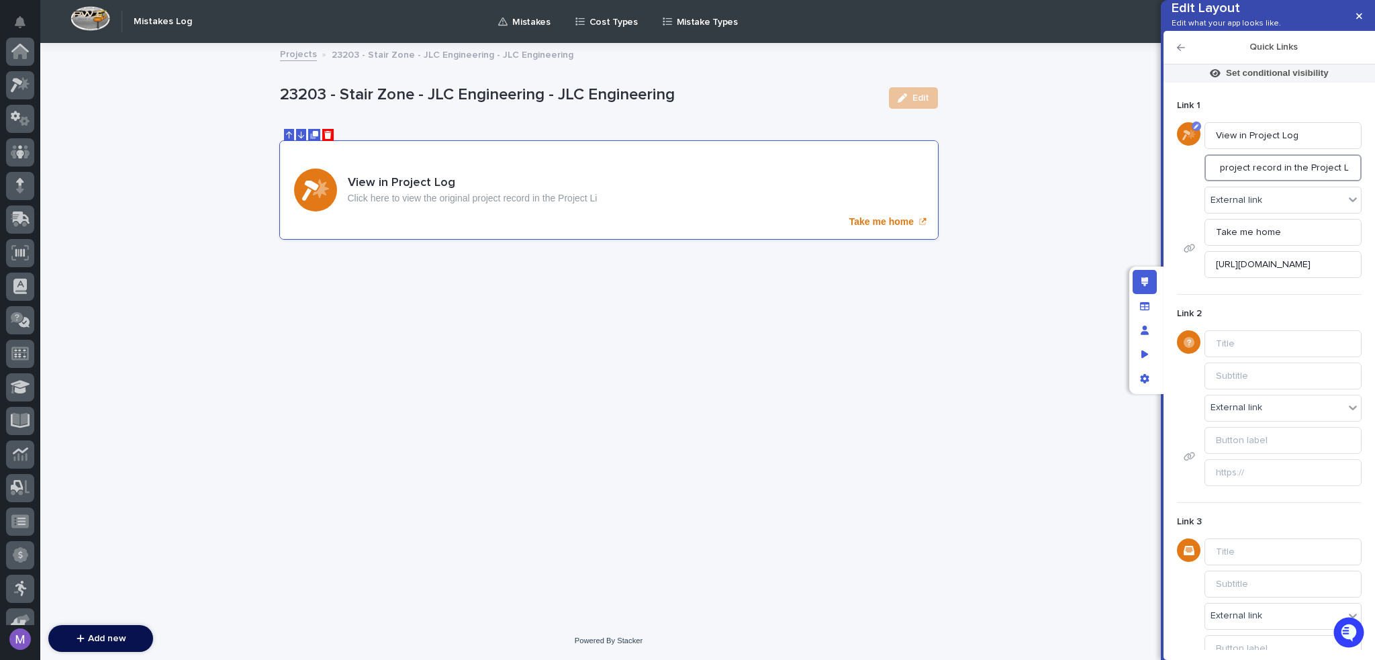
scroll to position [0, 133]
type input "Click here to view the original project record in the Project Log"
click at [1276, 210] on div "External link" at bounding box center [1274, 200] width 139 height 19
click at [1257, 291] on div "From field" at bounding box center [1278, 293] width 146 height 23
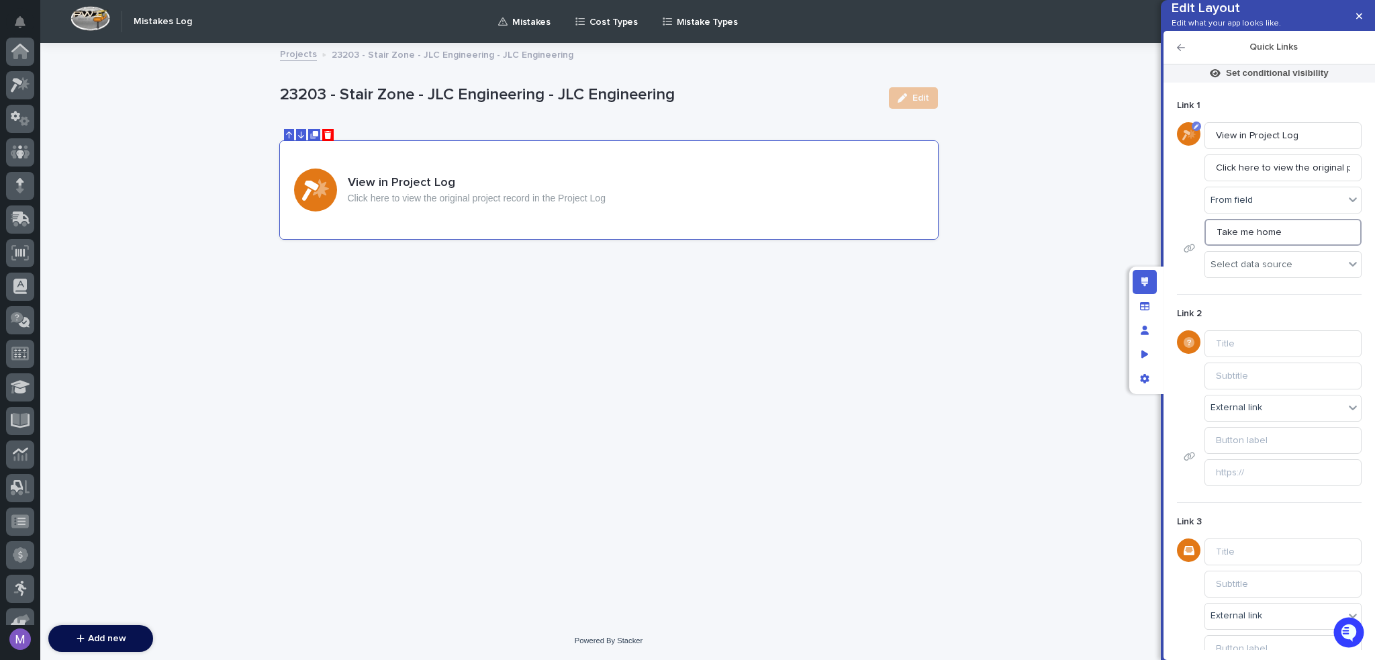
drag, startPoint x: 1286, startPoint y: 250, endPoint x: 1186, endPoint y: 244, distance: 100.9
click at [1186, 244] on div "Take me home Select data source" at bounding box center [1269, 248] width 185 height 59
type input "View in Project Log"
click at [1269, 271] on div "Select data source" at bounding box center [1251, 264] width 82 height 11
click at [1184, 236] on div "Link 1 View in Project Log Click here to view the original project record in th…" at bounding box center [1269, 188] width 185 height 183
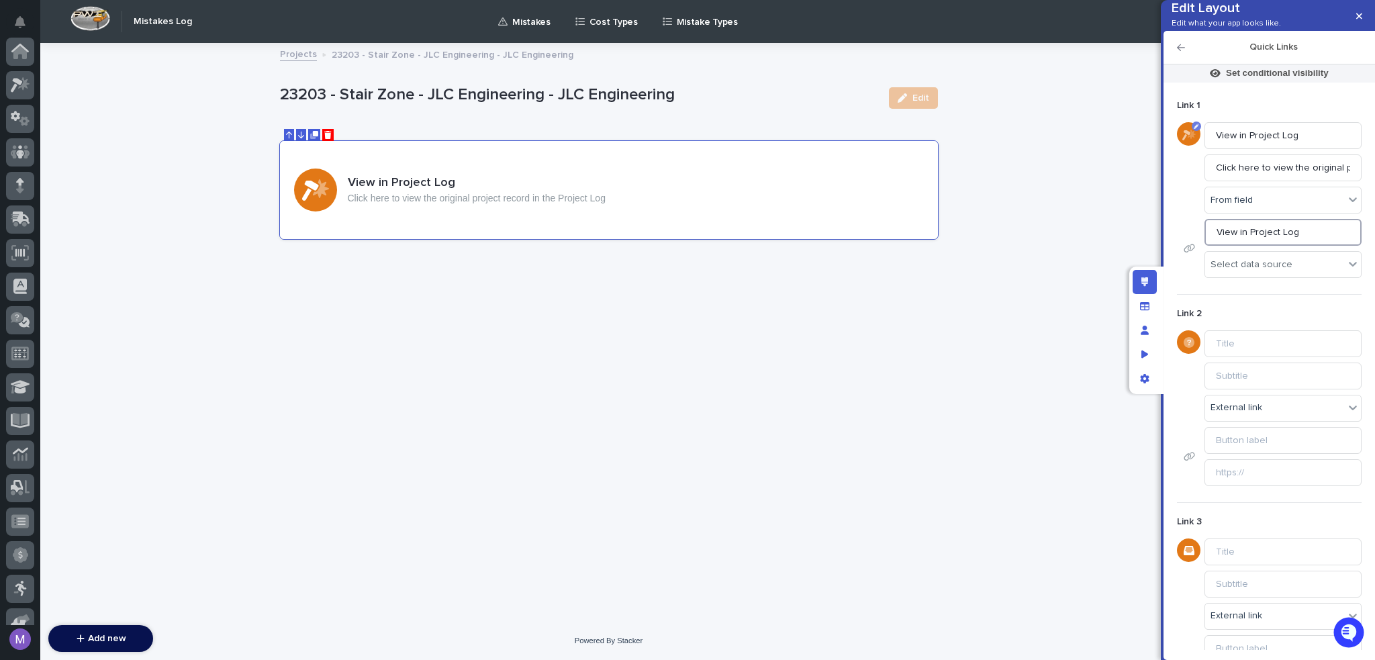
click at [1255, 246] on input "View in Project Log" at bounding box center [1282, 232] width 157 height 27
click at [1145, 305] on icon "Manage fields and data" at bounding box center [1144, 305] width 9 height 9
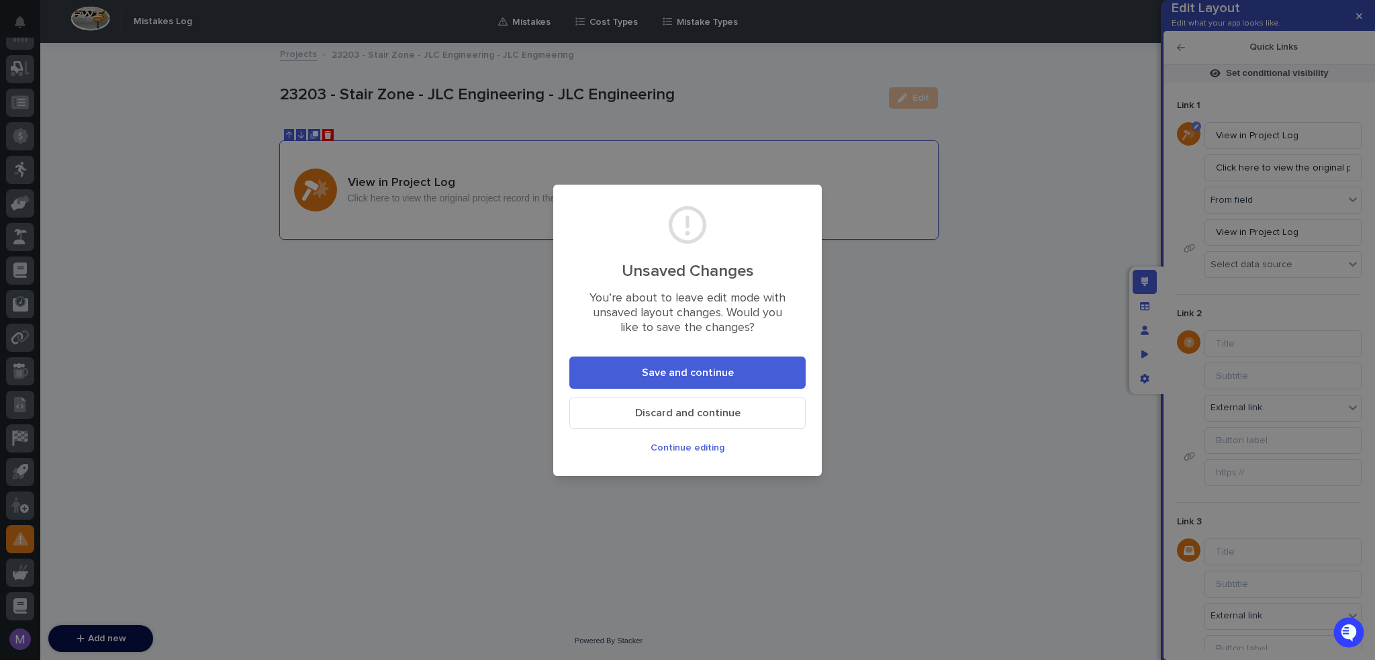
click at [736, 377] on button "Save and continue" at bounding box center [687, 372] width 236 height 32
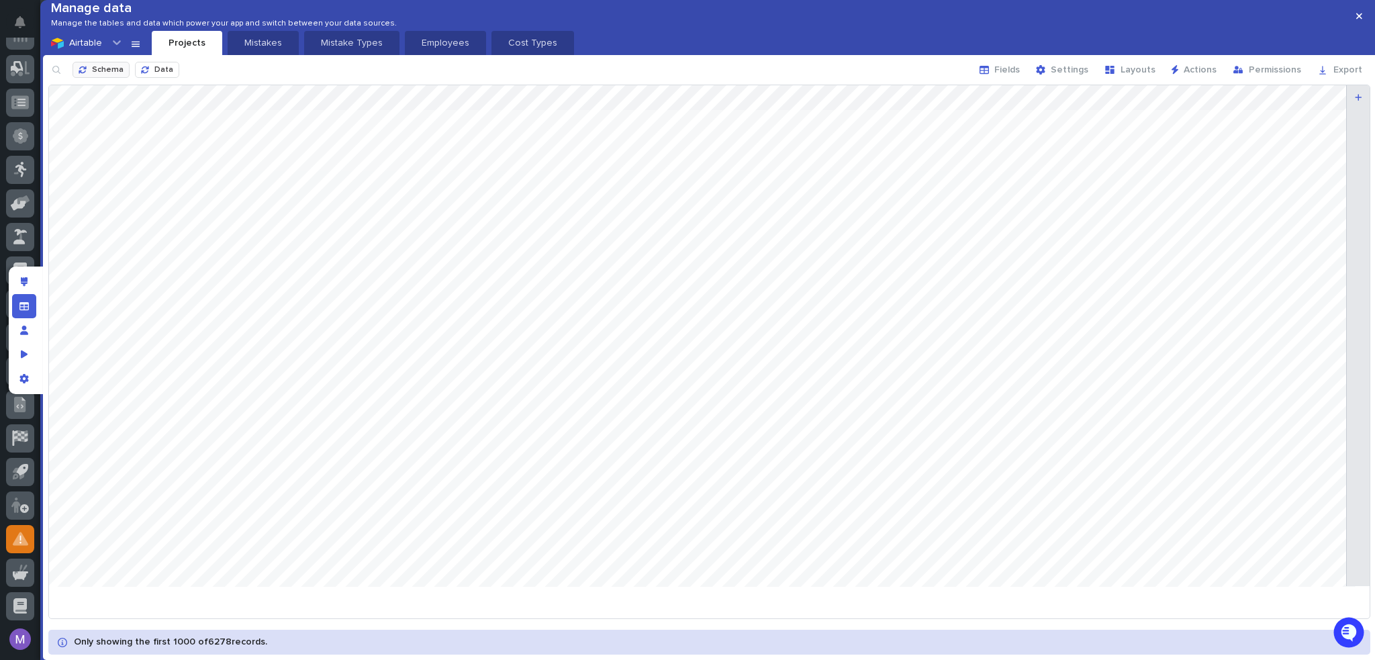
click at [89, 78] on button "Schema" at bounding box center [101, 70] width 57 height 16
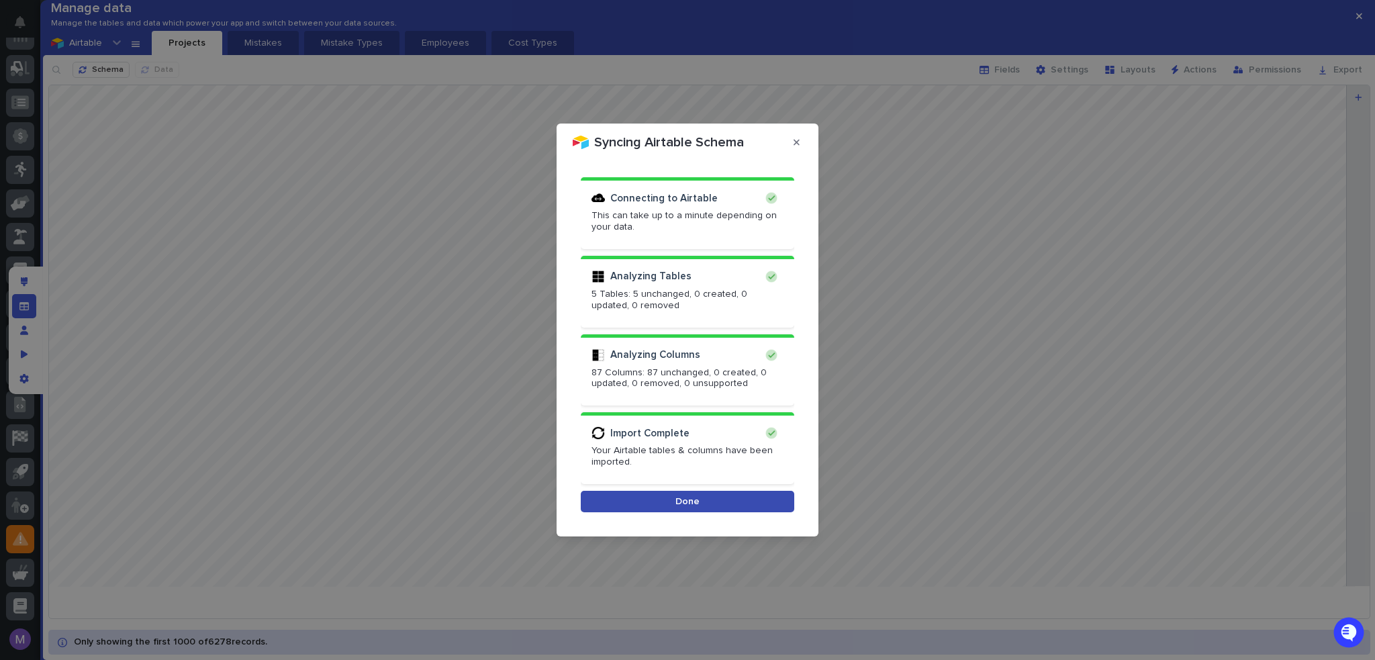
click at [631, 501] on button "Done" at bounding box center [687, 501] width 213 height 21
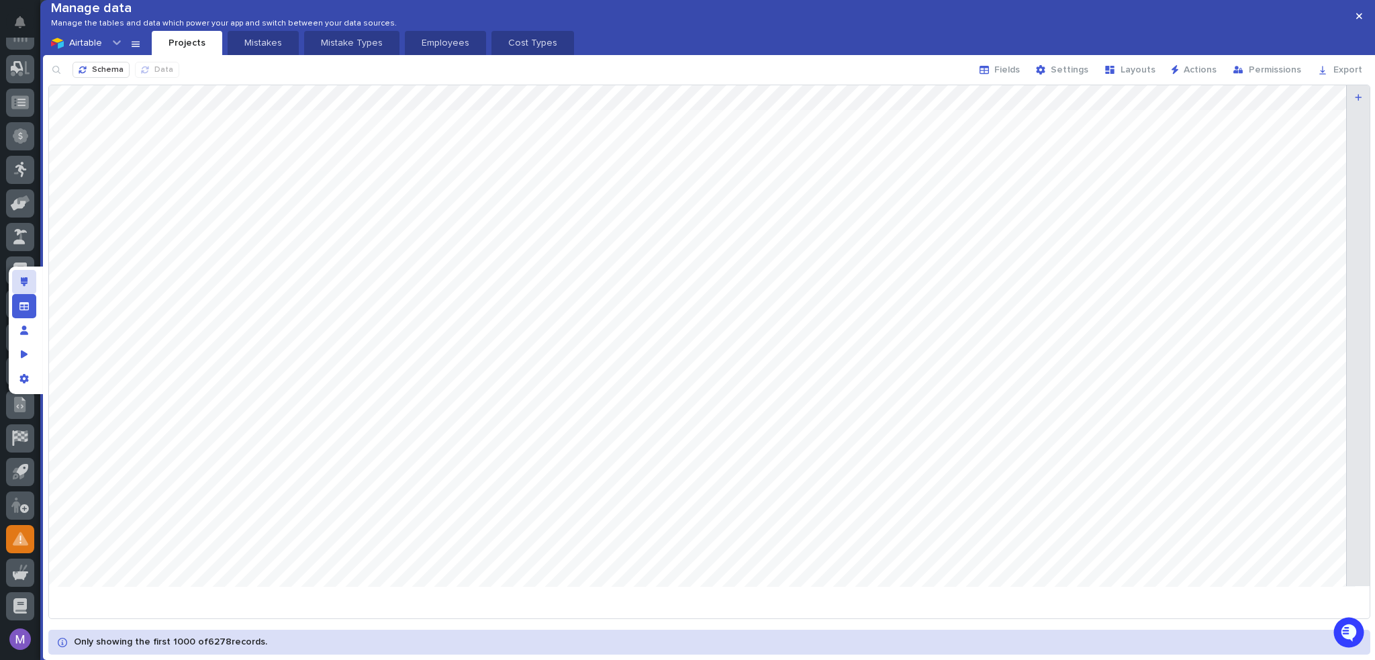
click at [33, 283] on div "Edit layout" at bounding box center [24, 282] width 24 height 24
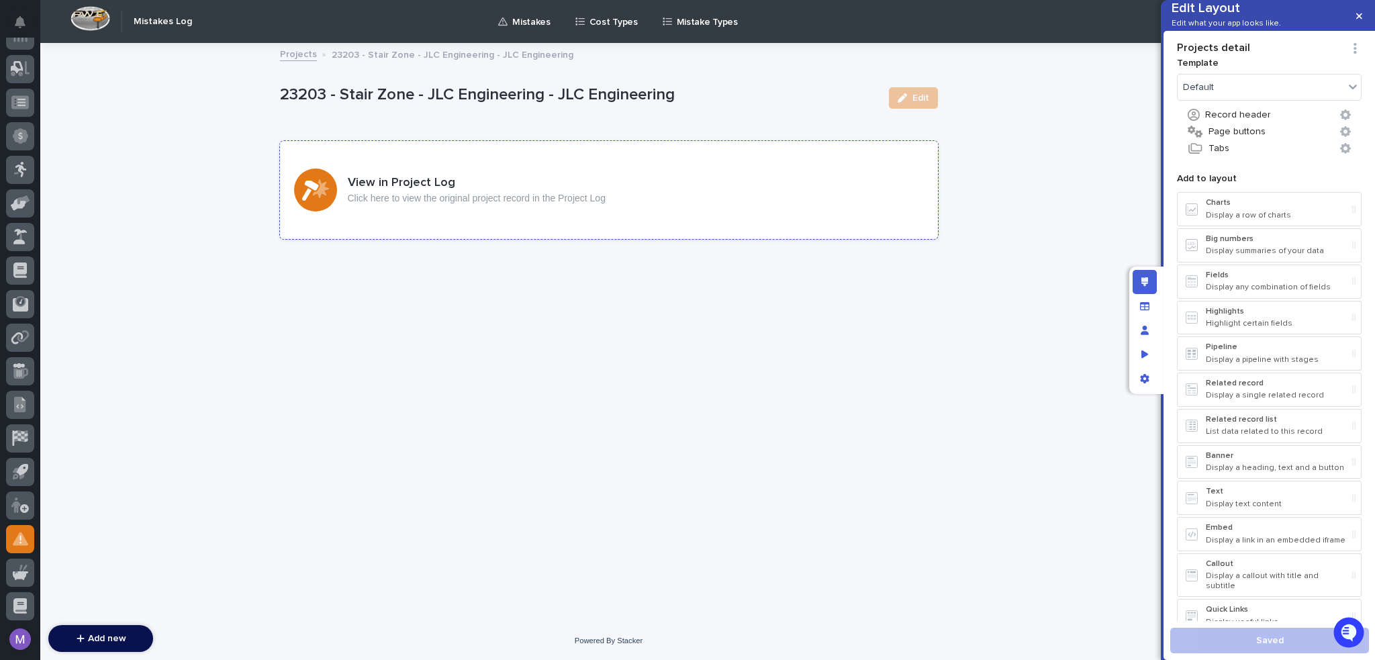
click at [682, 188] on div "View in Project Log Click here to view the original project record in the Proje…" at bounding box center [609, 190] width 658 height 98
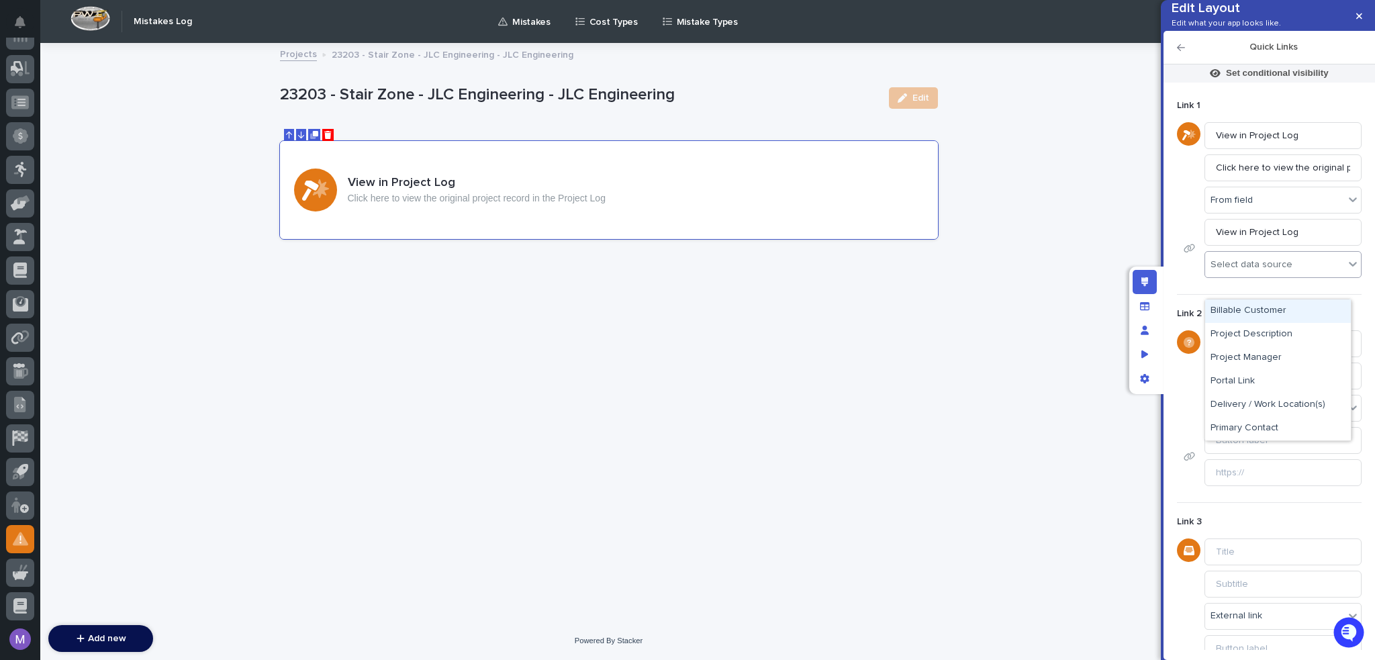
click at [1316, 275] on div "Select data source" at bounding box center [1274, 264] width 139 height 19
click at [1265, 381] on div "Portal Link" at bounding box center [1278, 381] width 146 height 23
drag, startPoint x: 1238, startPoint y: 157, endPoint x: 1306, endPoint y: 151, distance: 68.1
click at [1306, 149] on input "View in Project Log" at bounding box center [1282, 135] width 157 height 27
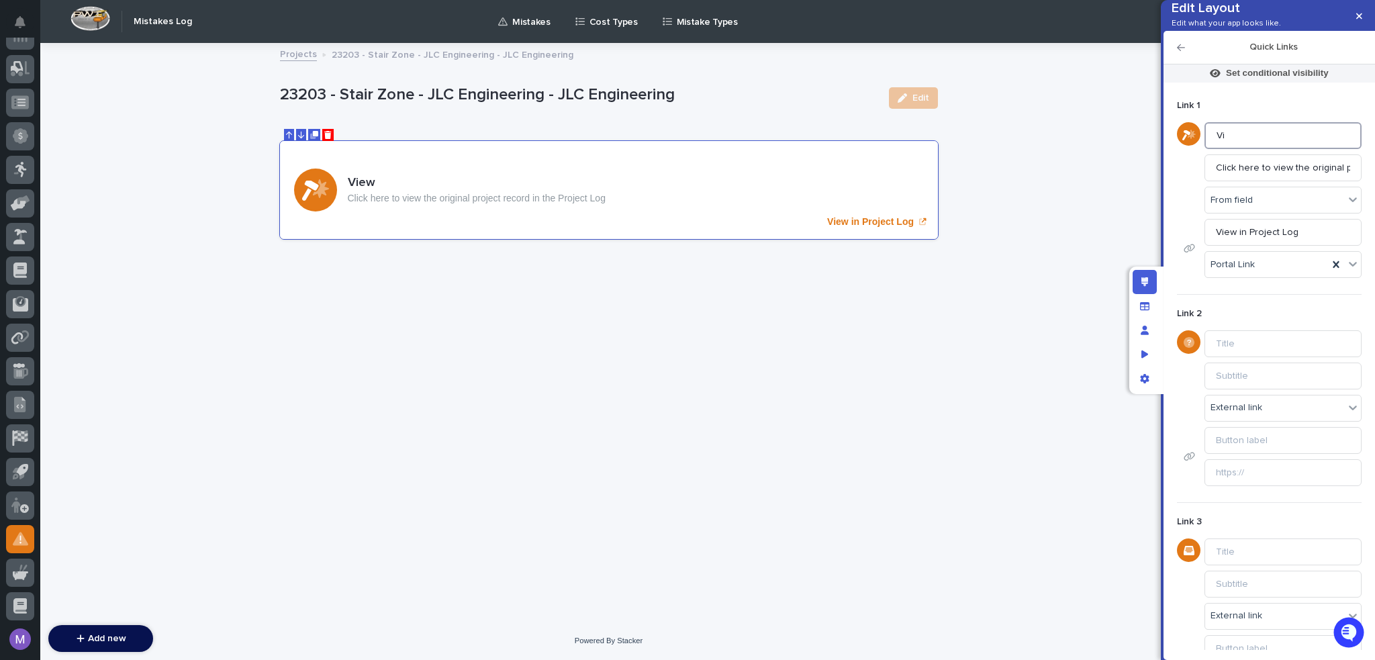
type input "V"
type input "P"
type input "V"
type input "Project Record"
click at [1149, 279] on div "Edit layout" at bounding box center [1145, 282] width 24 height 24
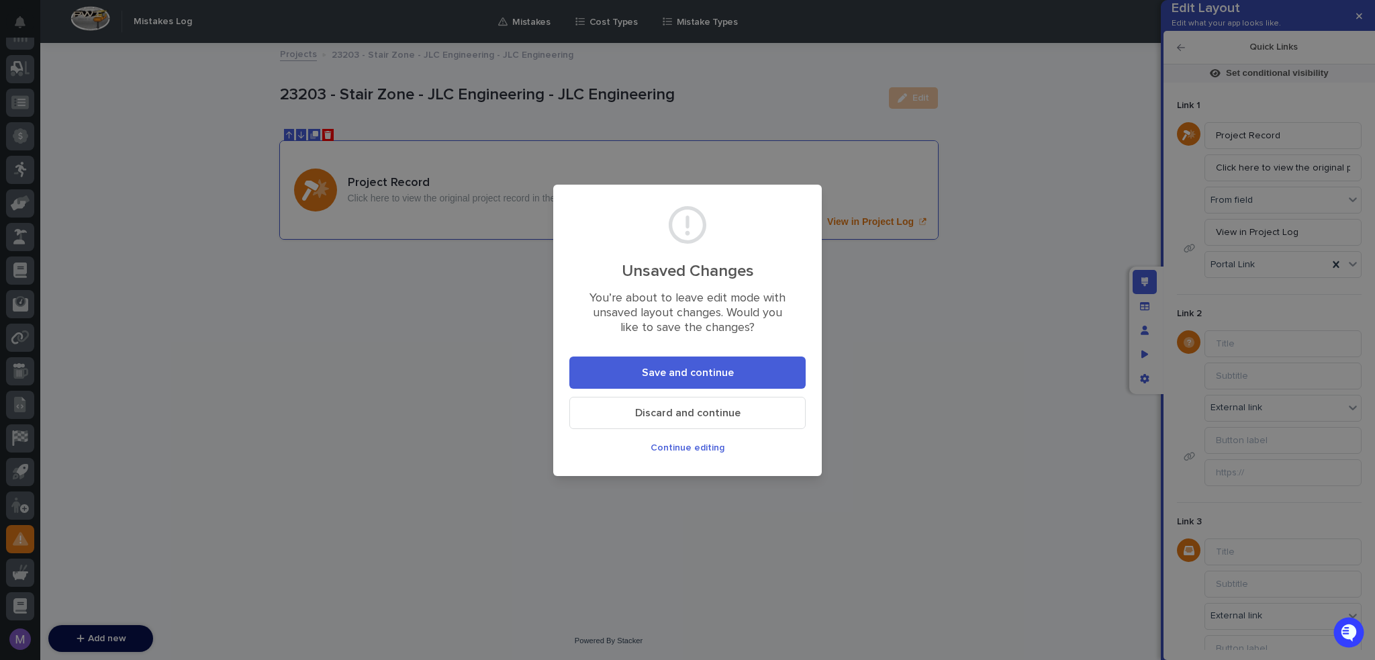
drag, startPoint x: 620, startPoint y: 357, endPoint x: 620, endPoint y: 366, distance: 8.8
click at [620, 361] on button "Save and continue" at bounding box center [687, 372] width 236 height 32
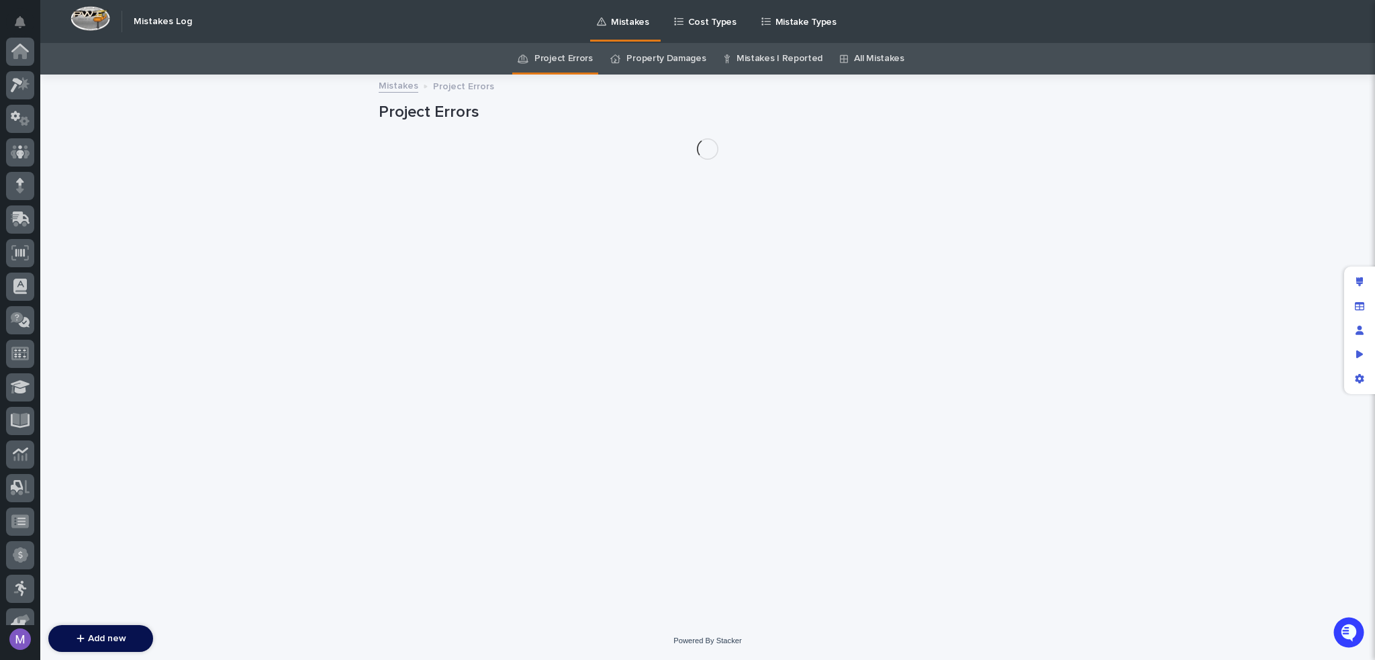
scroll to position [419, 0]
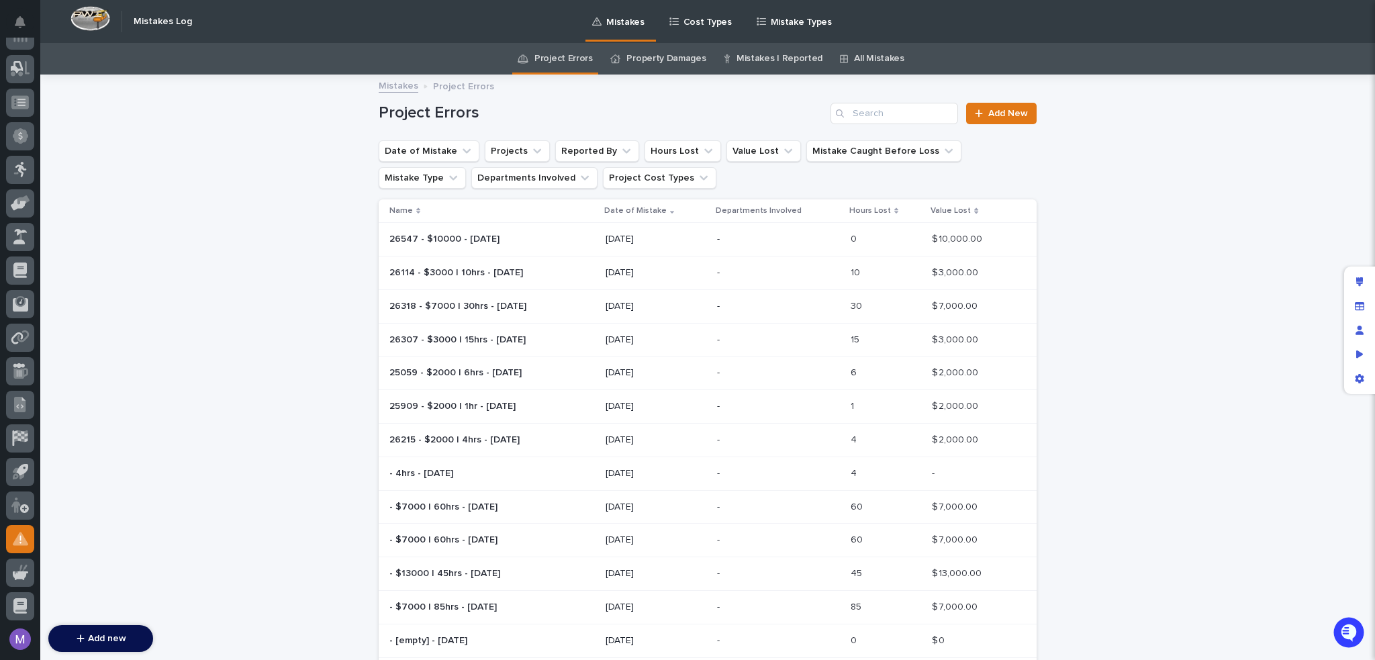
click at [592, 235] on p at bounding box center [491, 239] width 205 height 11
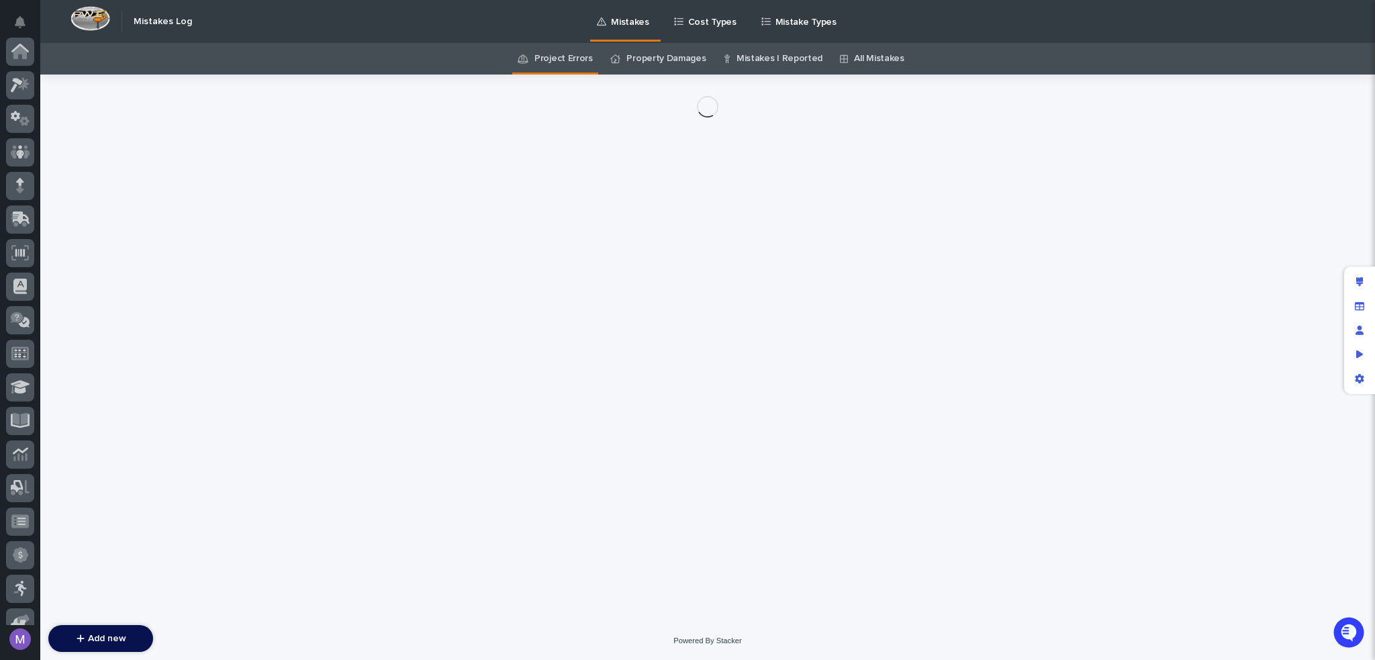
scroll to position [419, 0]
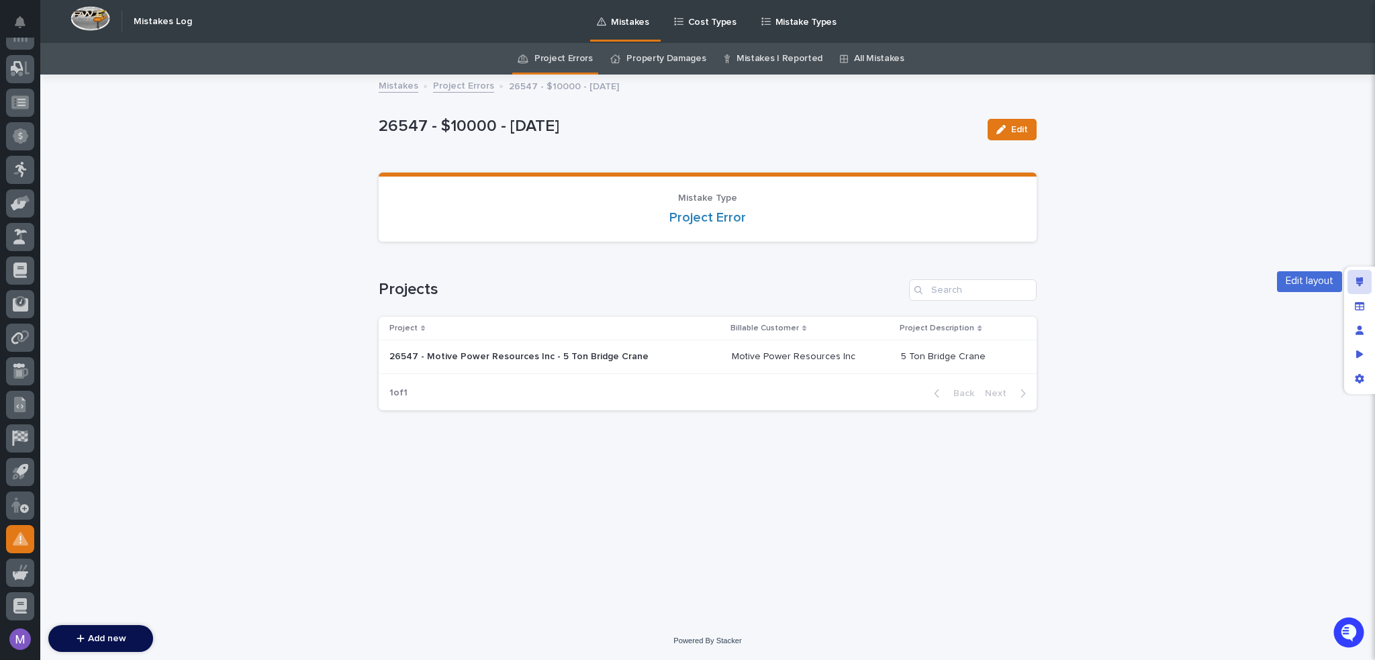
click at [1362, 285] on icon "Edit layout" at bounding box center [1359, 281] width 7 height 9
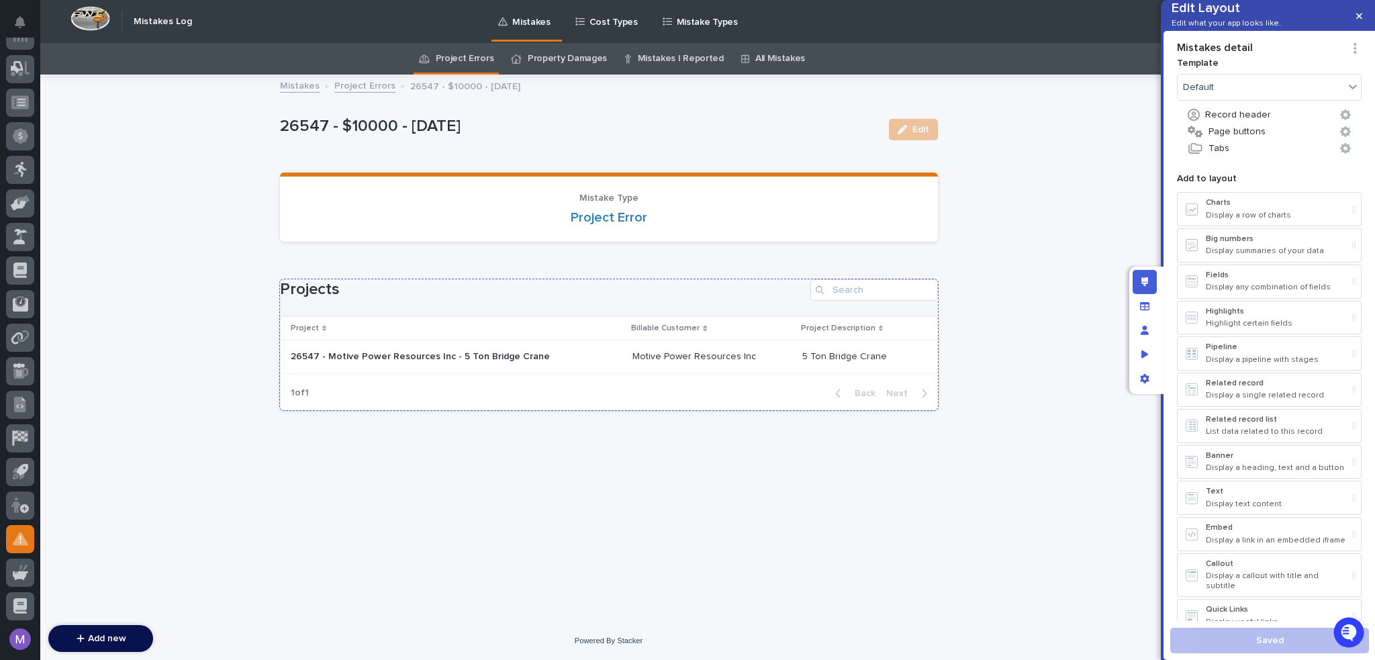
click at [724, 297] on h1 "Projects" at bounding box center [542, 289] width 525 height 19
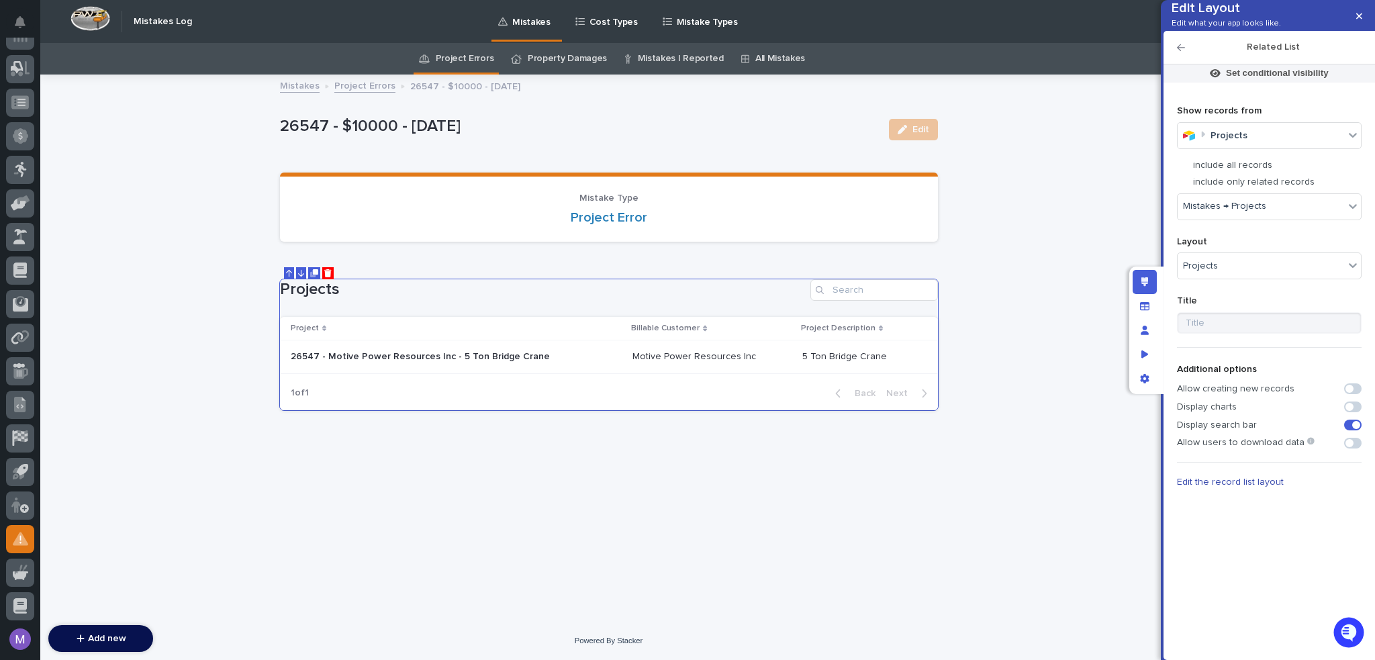
click at [1093, 198] on div "Loading... Saving… Loading... Saving… 26547 - $10000 - 7/3/2025 Edit 26547 - $1…" at bounding box center [608, 349] width 1137 height 546
click at [884, 208] on div "Mistake Type Project Error" at bounding box center [609, 209] width 626 height 33
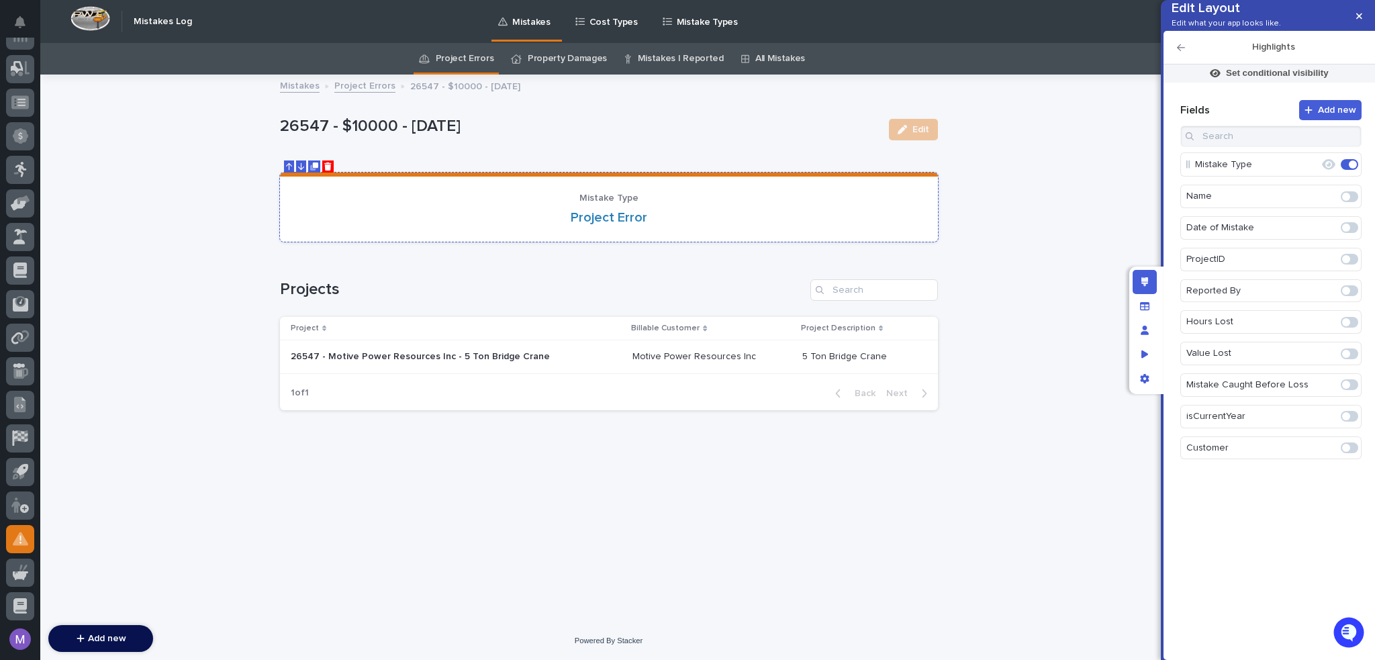
click at [890, 193] on p "Mistake Type" at bounding box center [609, 198] width 626 height 11
click at [1147, 307] on icon "Manage fields and data" at bounding box center [1144, 305] width 9 height 9
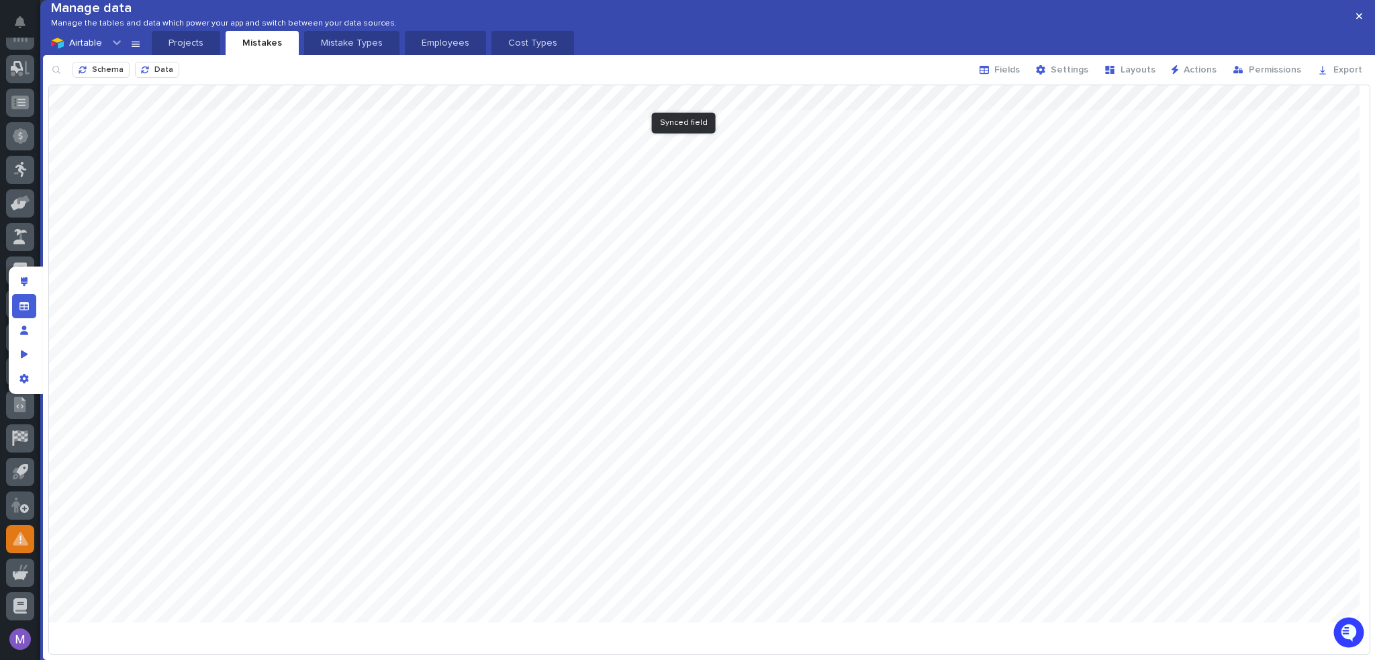
drag, startPoint x: 691, startPoint y: 113, endPoint x: 752, endPoint y: 112, distance: 60.4
click at [752, 112] on div at bounding box center [709, 358] width 1321 height 547
click at [31, 285] on div "Edit layout" at bounding box center [24, 282] width 24 height 24
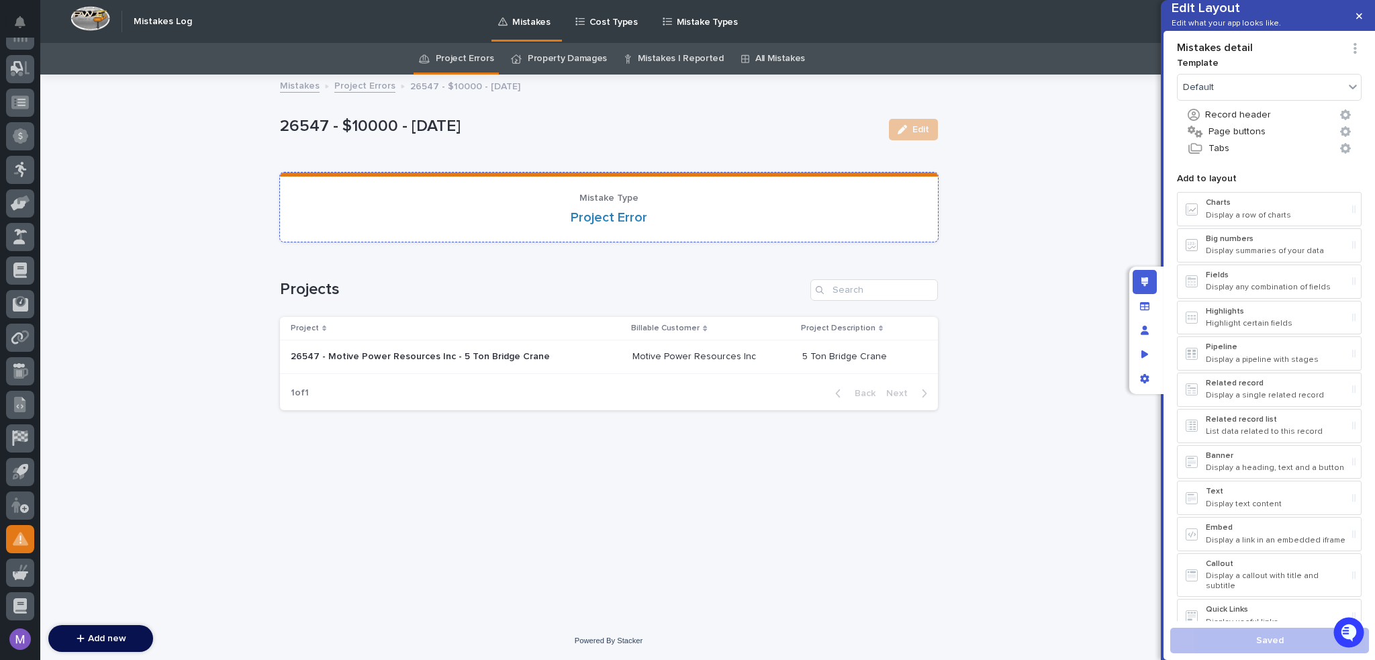
click at [803, 228] on section "Mistake Type Project Error" at bounding box center [609, 207] width 658 height 69
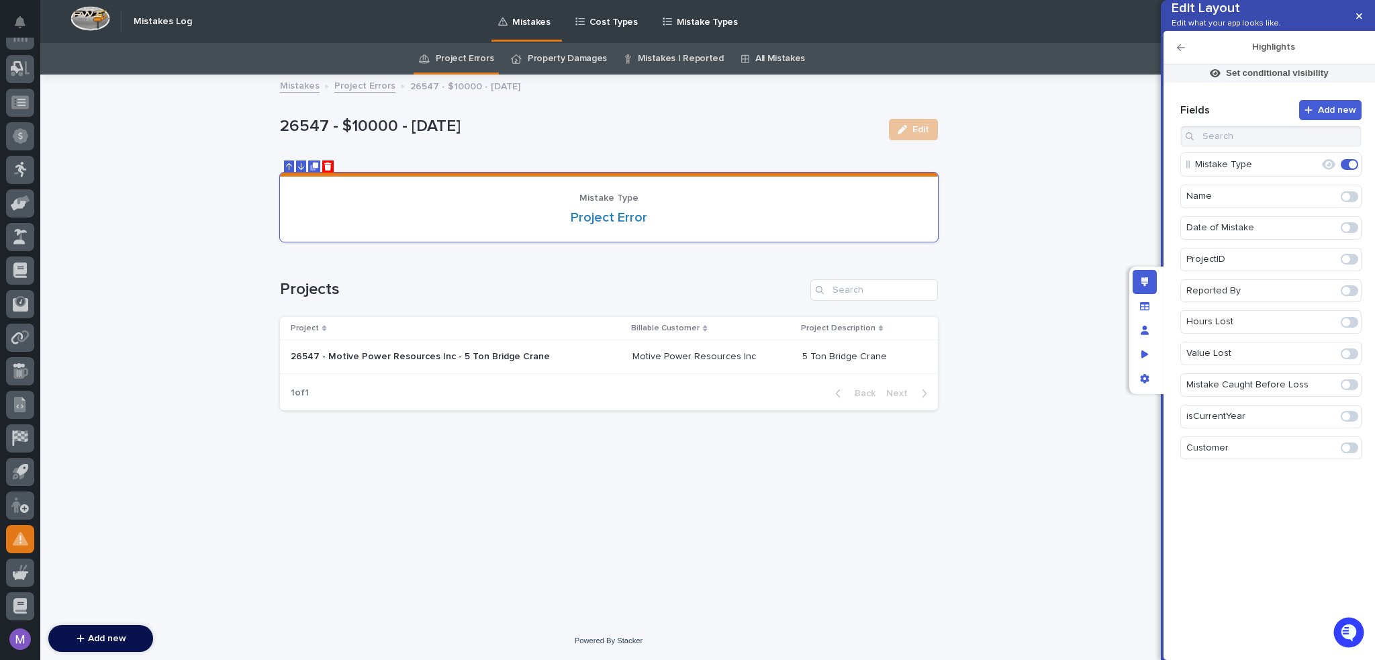
click at [1177, 52] on icon "button" at bounding box center [1181, 47] width 8 height 9
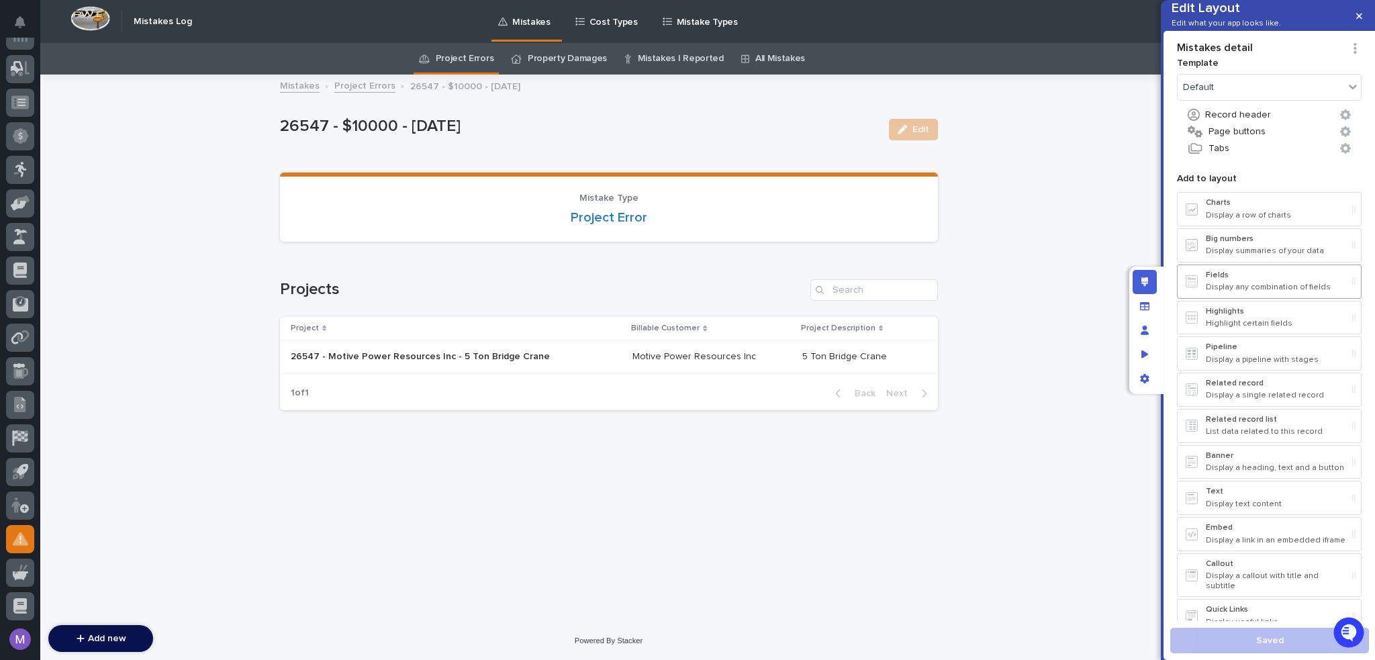
click at [1259, 292] on p "Display any combination of fields" at bounding box center [1276, 287] width 141 height 9
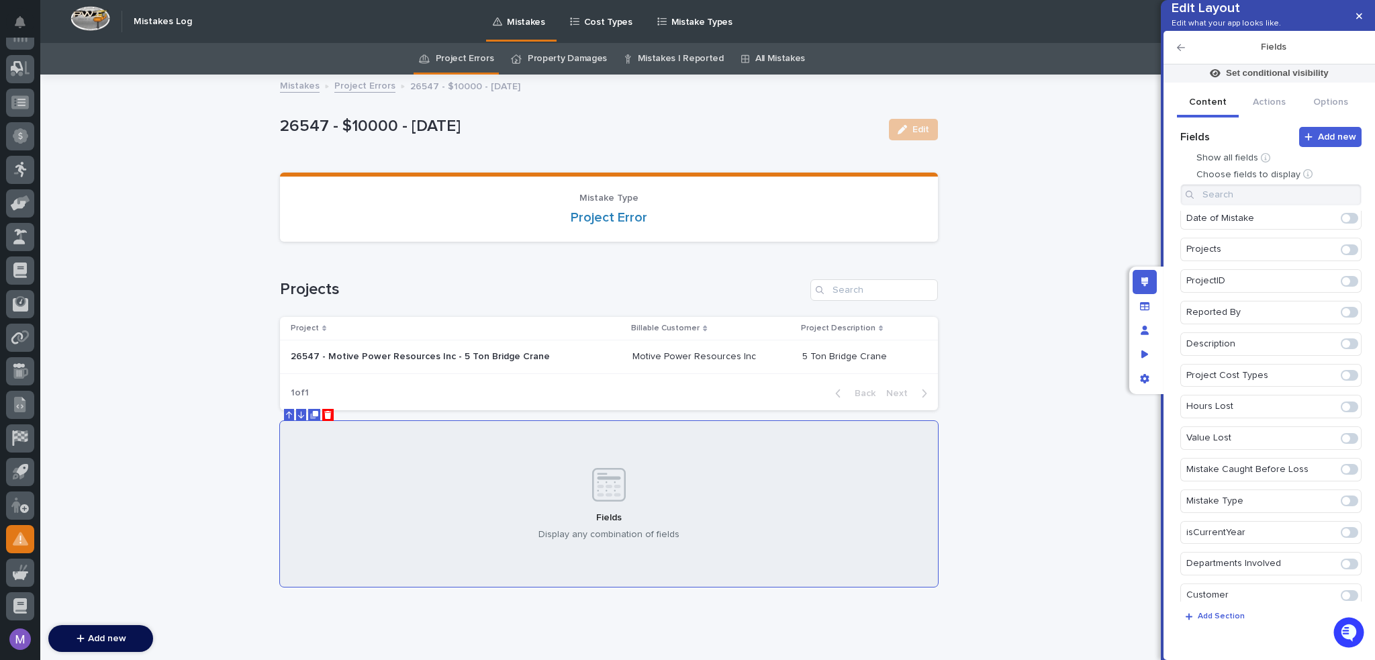
scroll to position [97, 0]
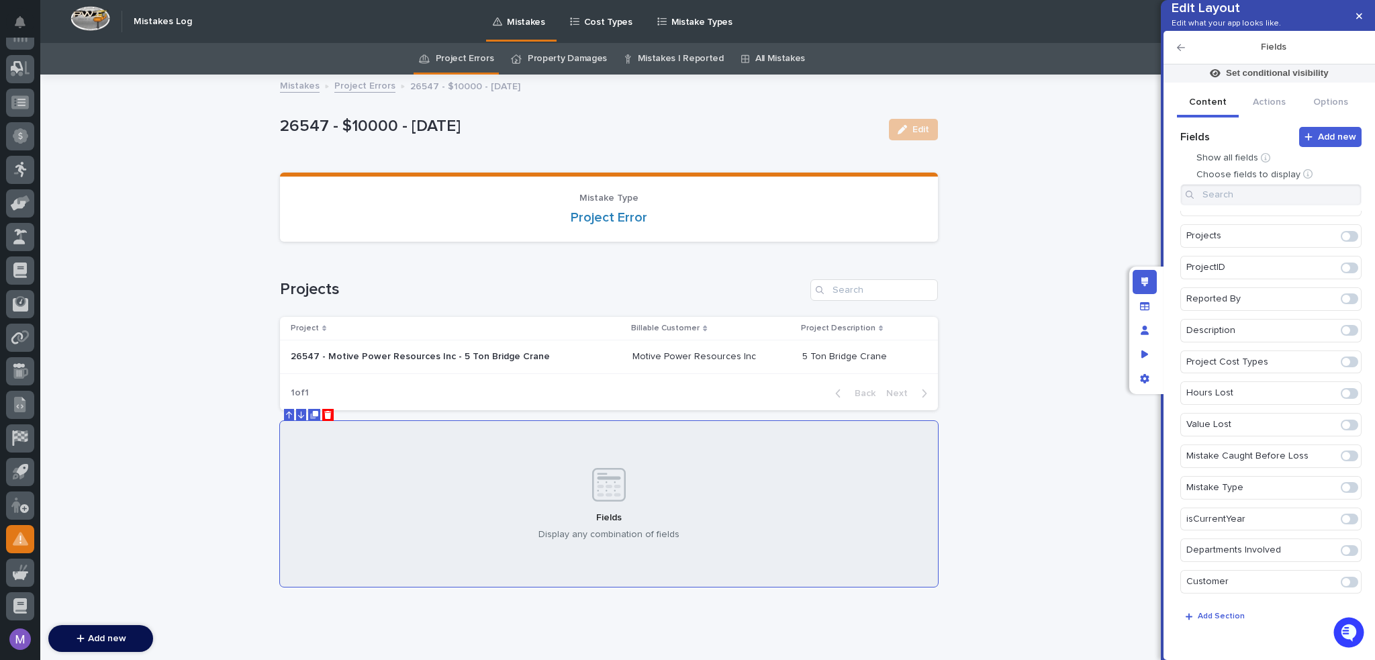
click at [1342, 362] on span at bounding box center [1346, 362] width 8 height 8
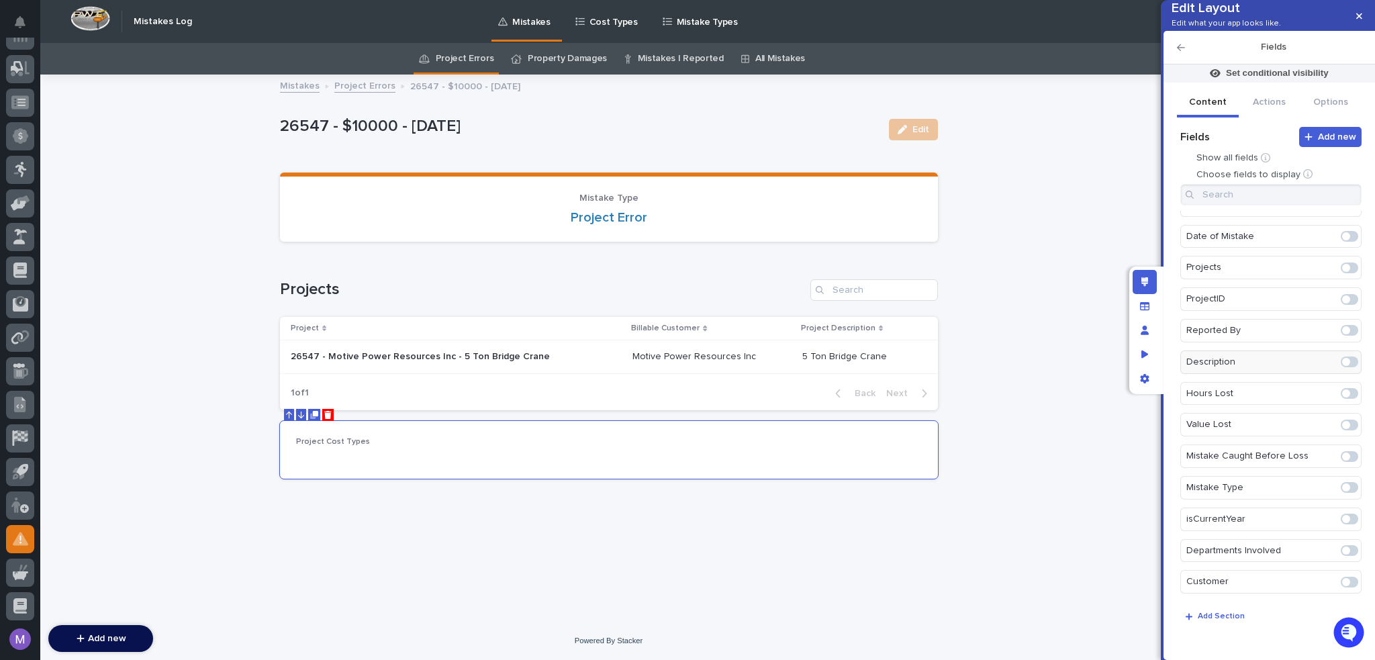
scroll to position [98, 0]
click at [1182, 52] on icon "button" at bounding box center [1181, 47] width 8 height 9
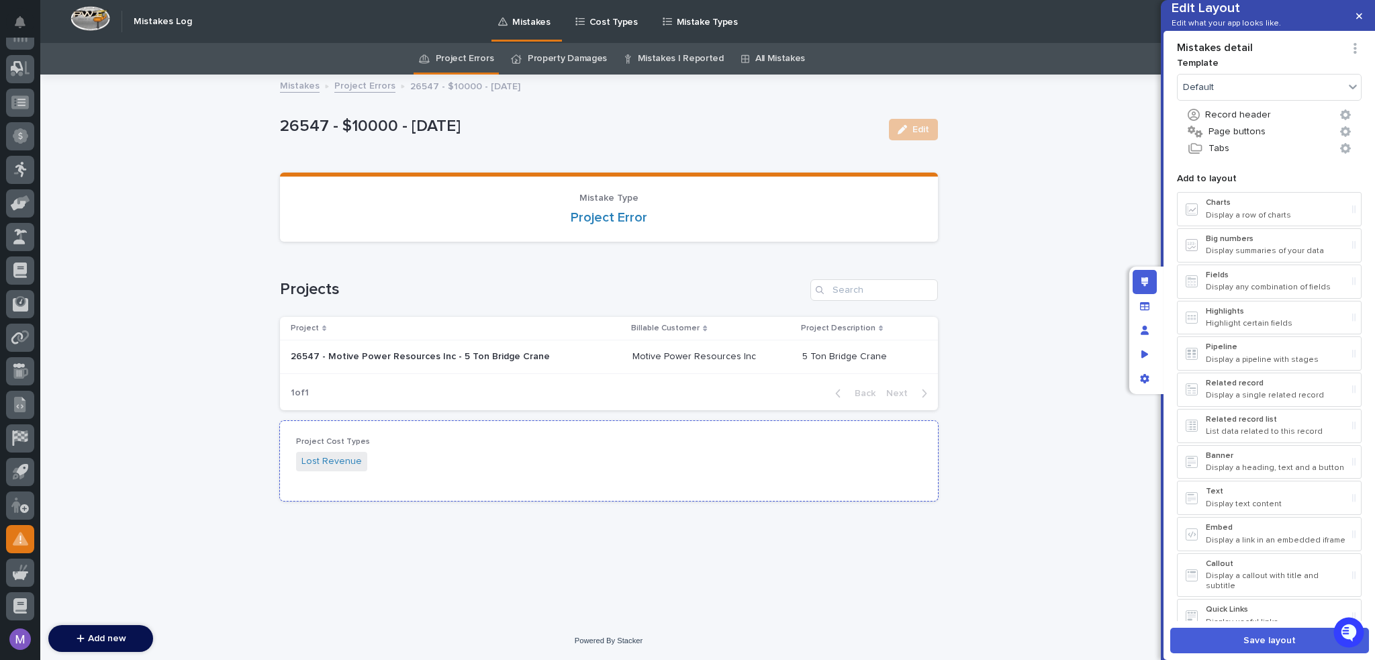
click at [797, 431] on div "Project Cost Types Lost Revenue" at bounding box center [609, 461] width 658 height 80
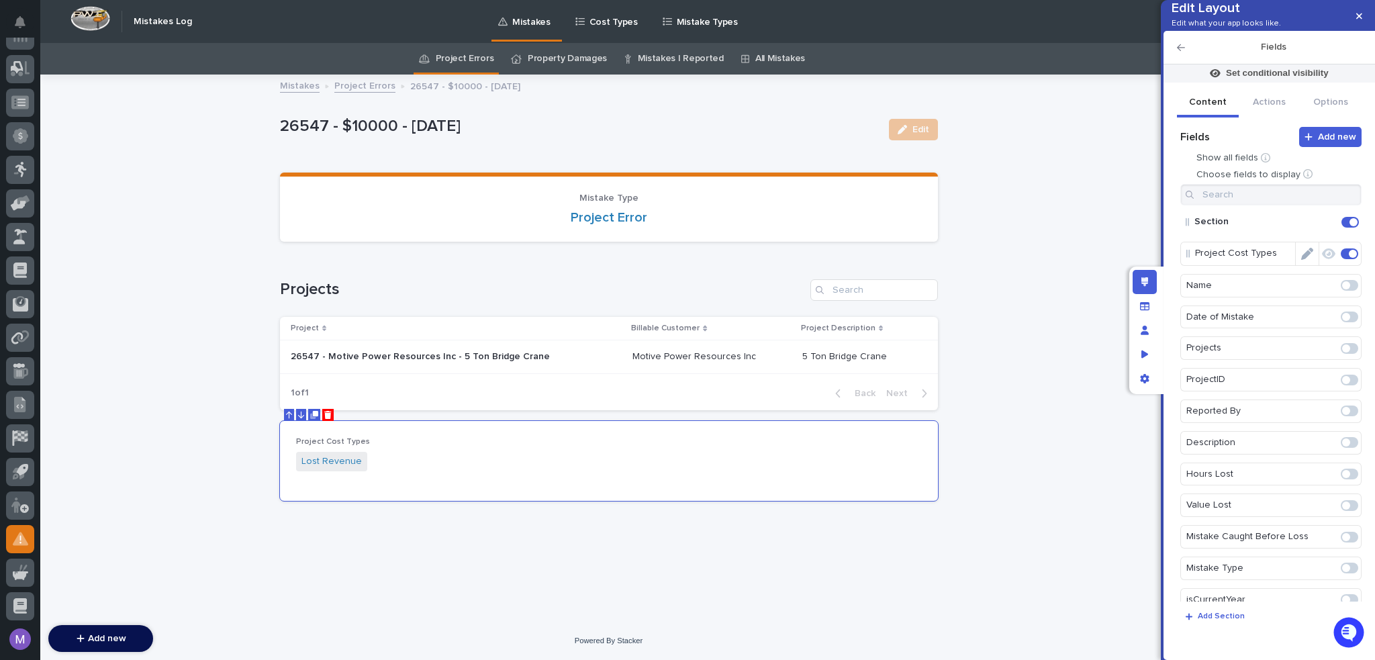
click at [1303, 260] on icon "Edit" at bounding box center [1307, 254] width 12 height 12
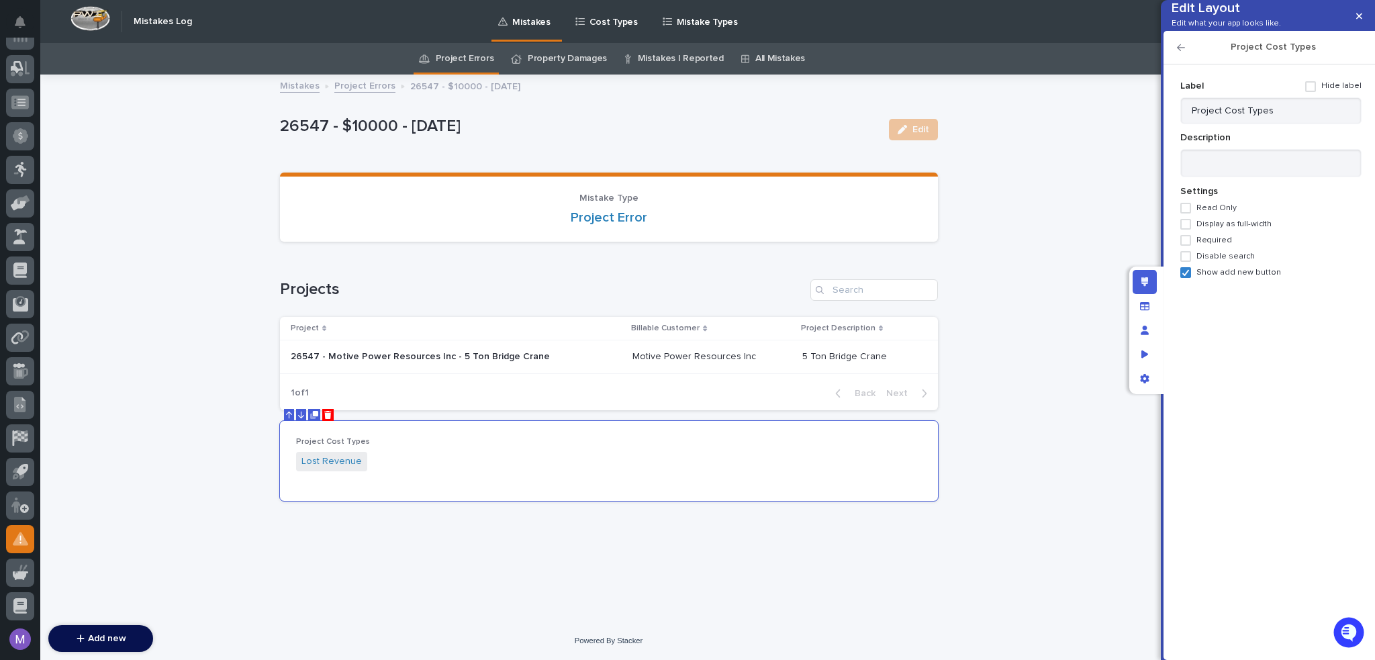
click at [1217, 229] on span "Display as full-width" at bounding box center [1233, 224] width 75 height 9
click at [1184, 276] on icon at bounding box center [1186, 272] width 8 height 7
click at [1186, 278] on span at bounding box center [1185, 272] width 11 height 11
click at [1187, 246] on span at bounding box center [1185, 240] width 11 height 11
click at [1184, 63] on div "Project Cost Types" at bounding box center [1268, 48] width 211 height 34
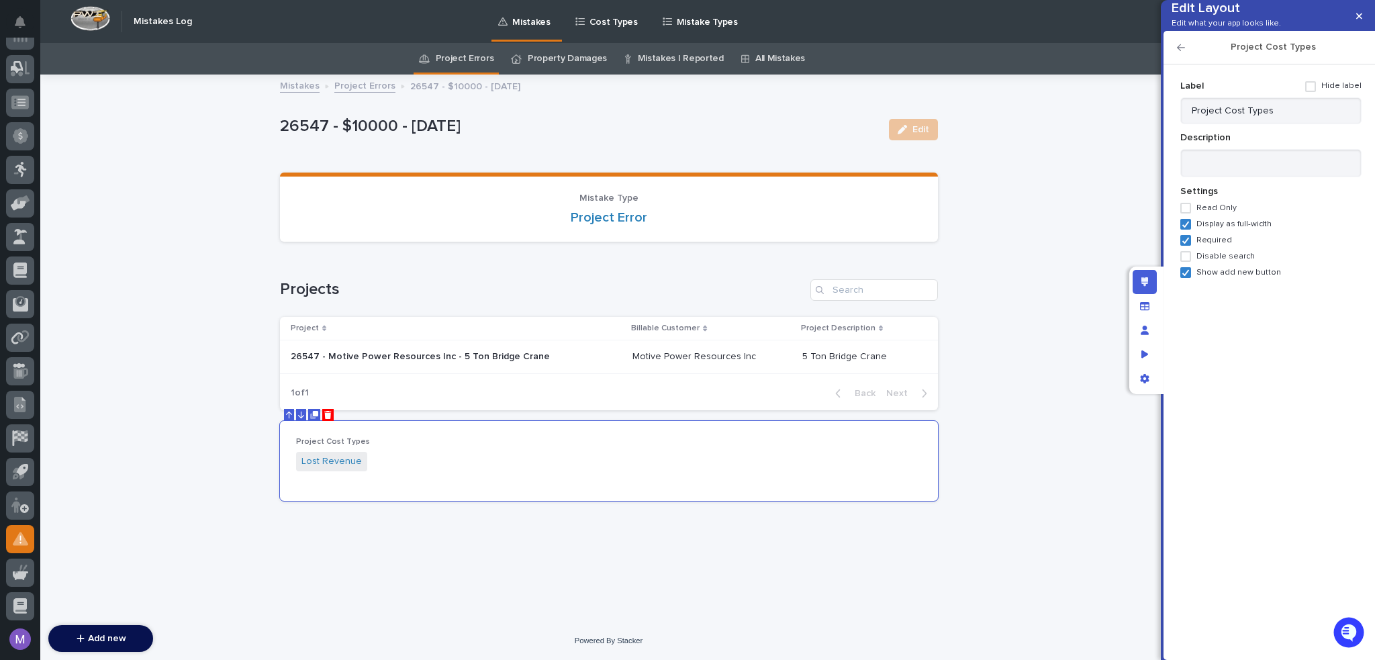
click at [1183, 52] on icon "button" at bounding box center [1181, 47] width 8 height 9
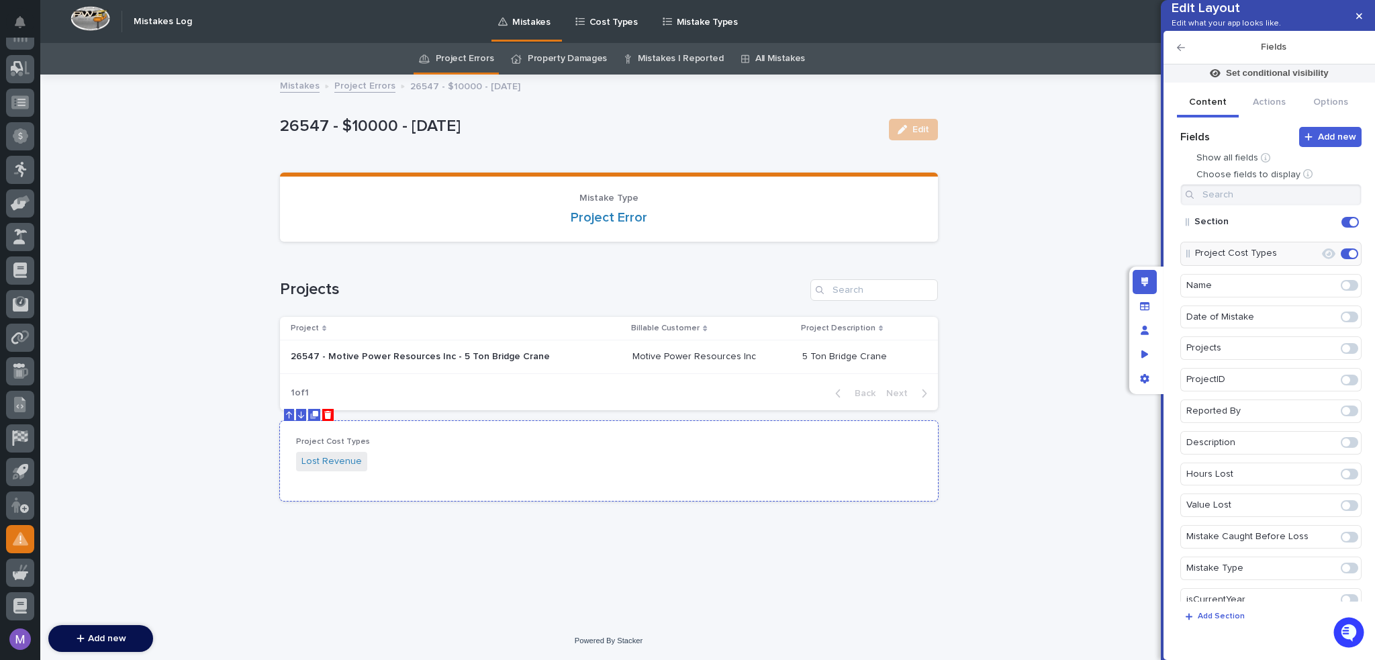
click at [738, 432] on div "Project Cost Types Lost Revenue" at bounding box center [609, 461] width 658 height 80
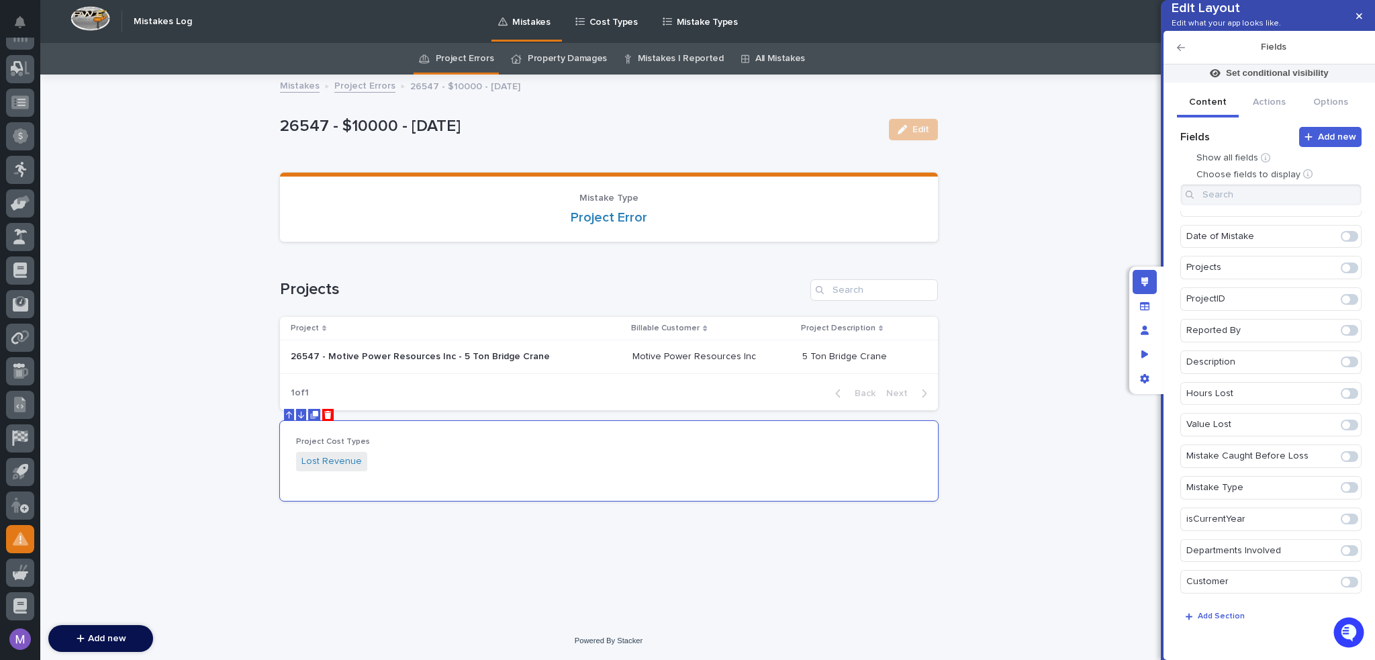
click at [1347, 548] on span at bounding box center [1349, 550] width 17 height 11
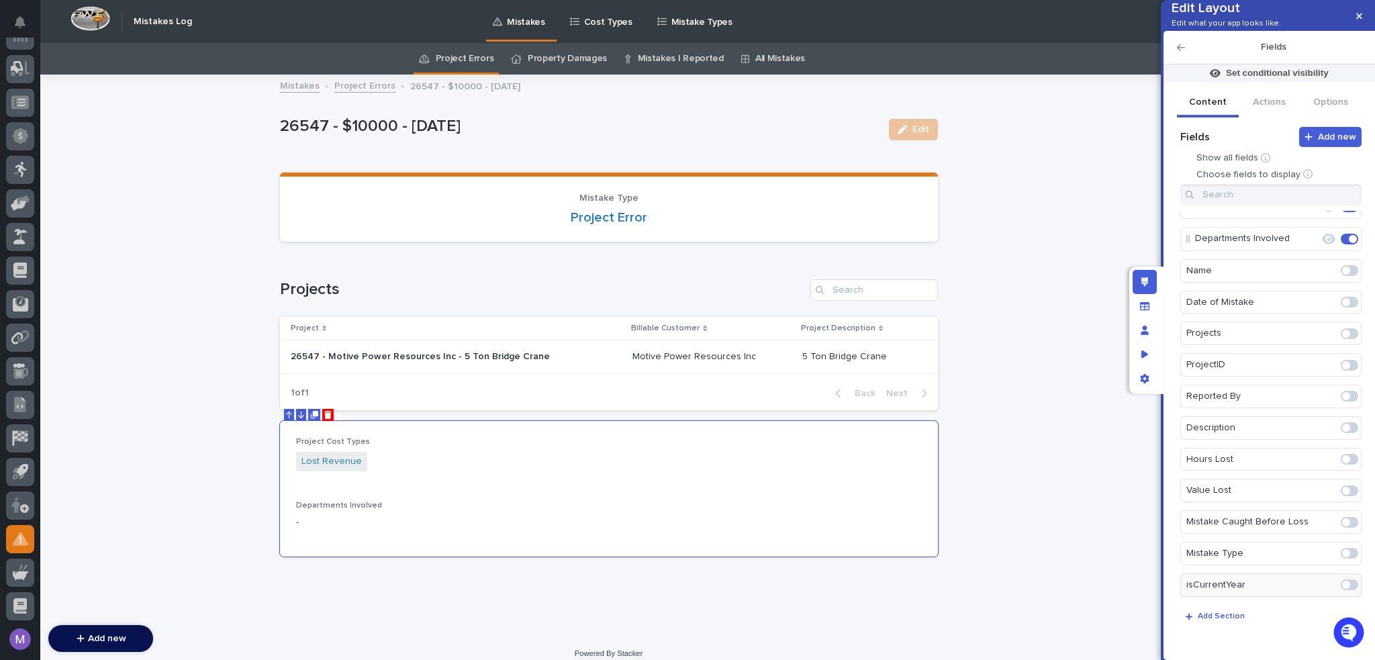
scroll to position [0, 0]
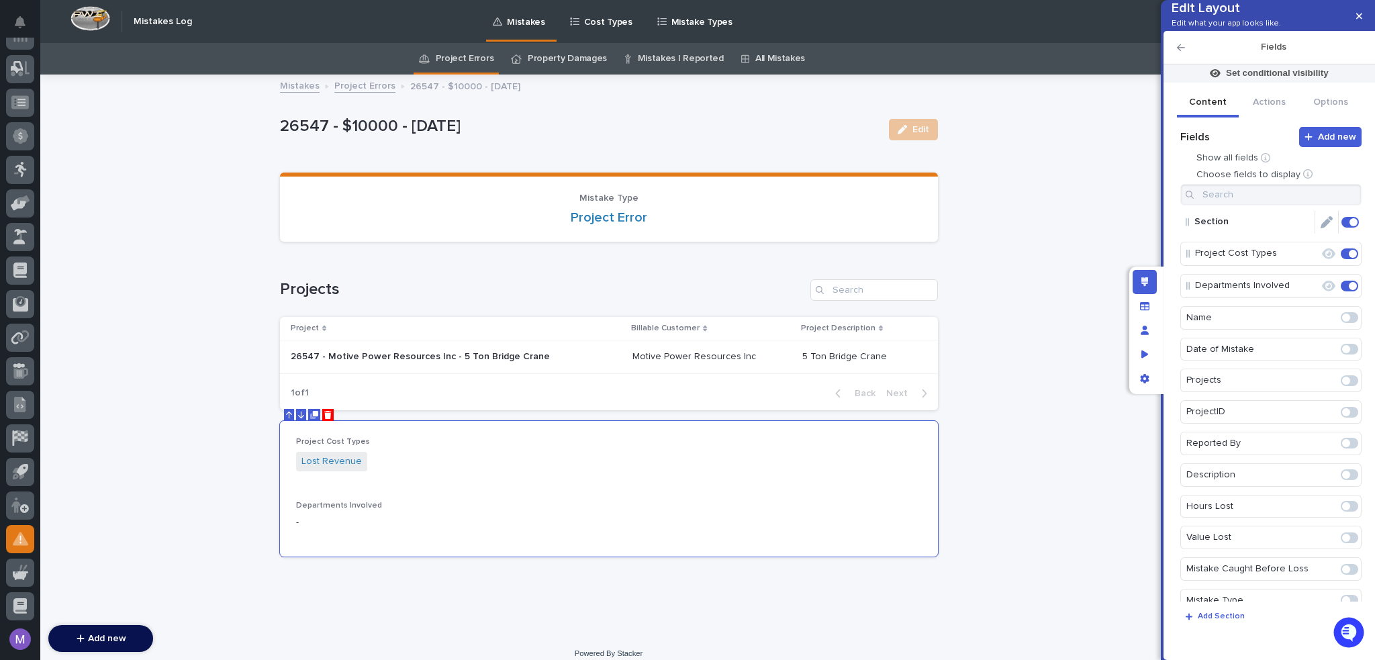
click at [1321, 228] on icon "Edit" at bounding box center [1327, 222] width 12 height 12
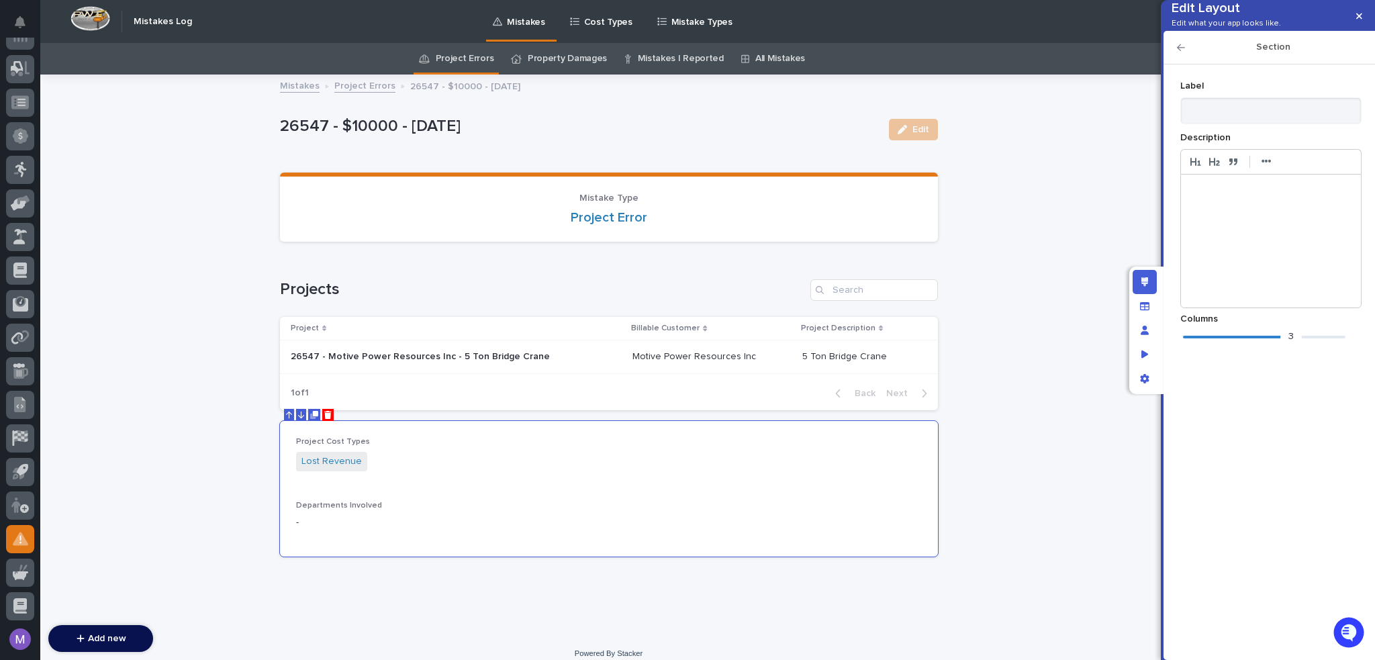
click at [1256, 344] on div "3" at bounding box center [1264, 336] width 162 height 13
click at [1182, 52] on icon "button" at bounding box center [1181, 47] width 8 height 9
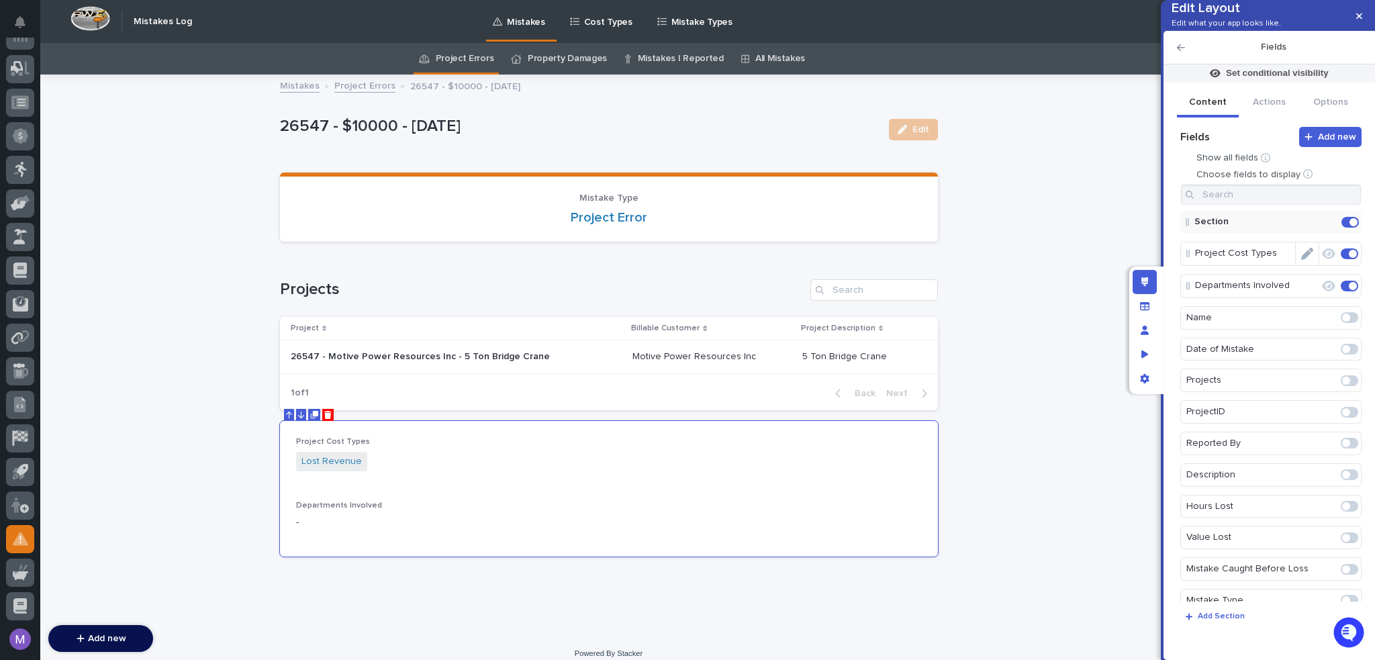
click at [1301, 260] on icon "Edit" at bounding box center [1307, 254] width 12 height 12
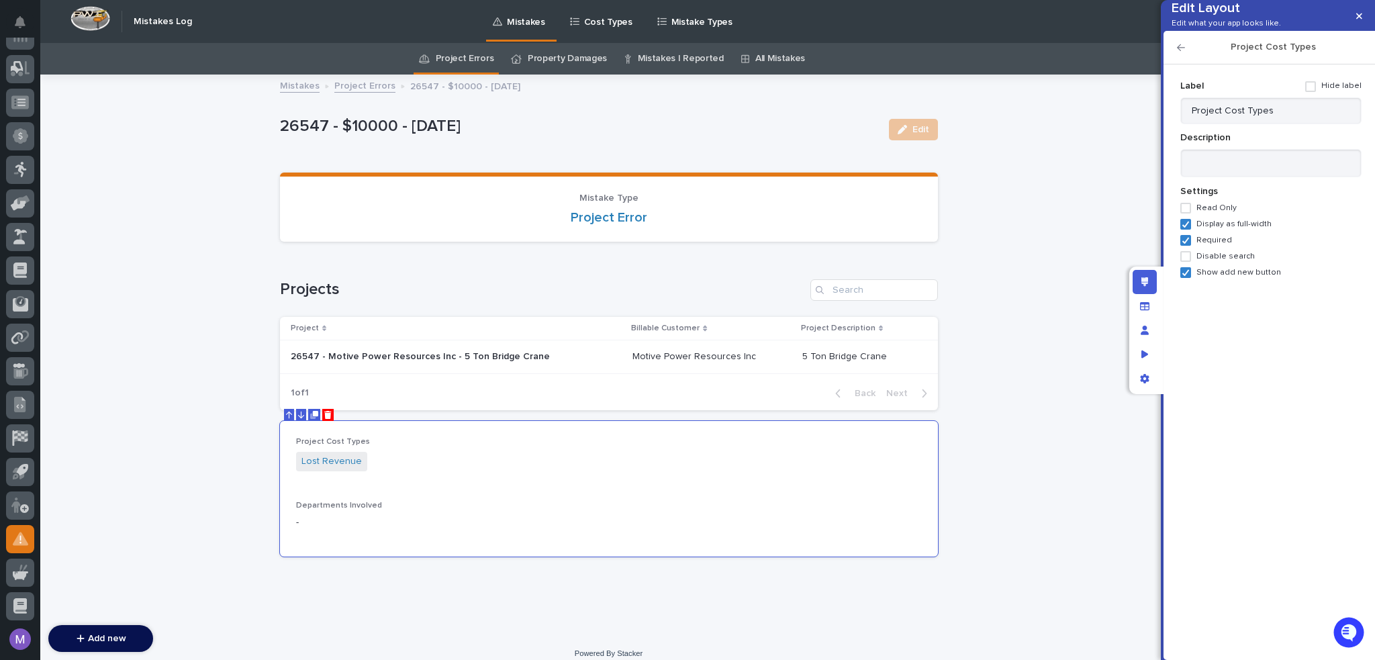
click at [1221, 229] on span "Display as full-width" at bounding box center [1233, 224] width 75 height 9
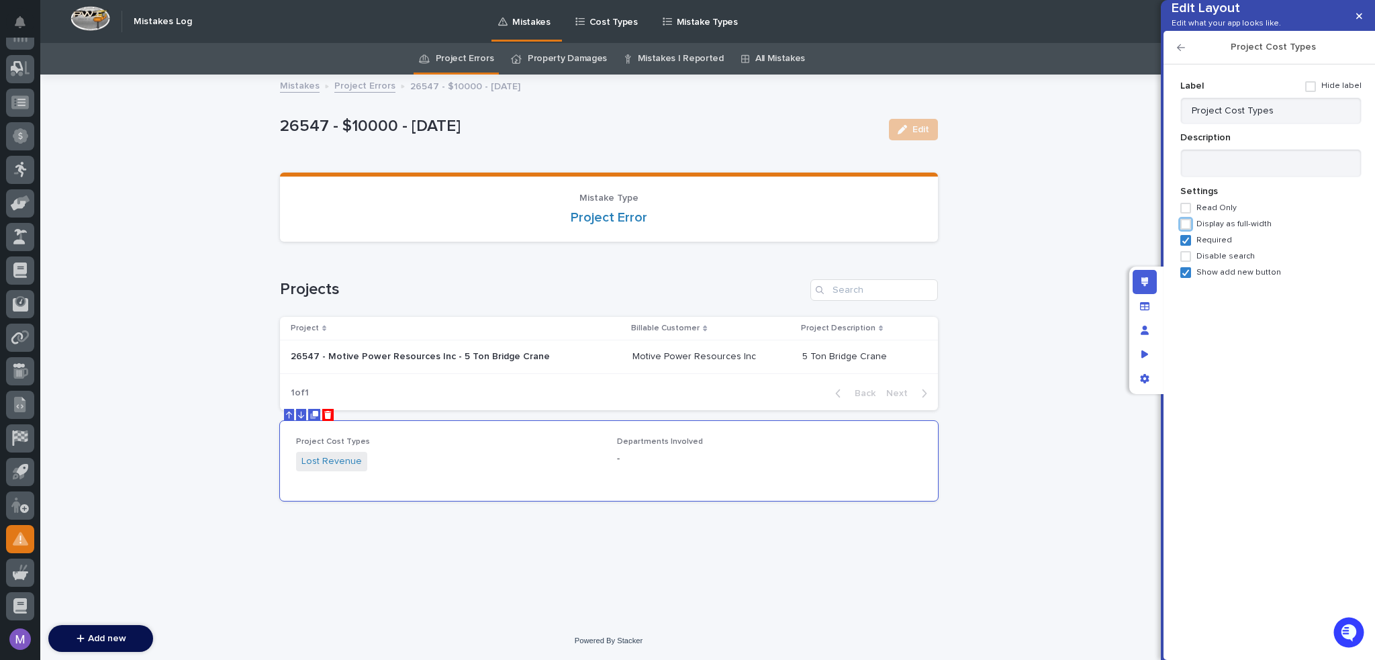
click at [1178, 52] on icon "button" at bounding box center [1181, 47] width 8 height 9
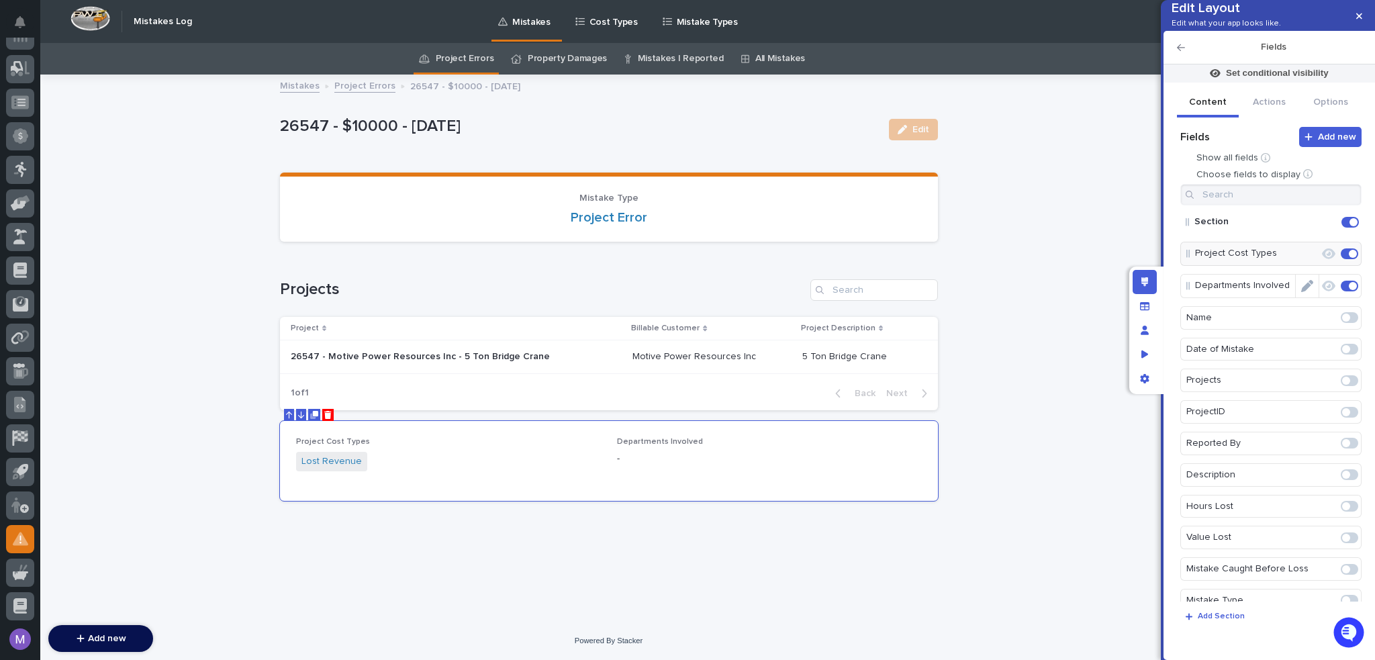
click at [1304, 292] on icon "Edit" at bounding box center [1307, 286] width 12 height 12
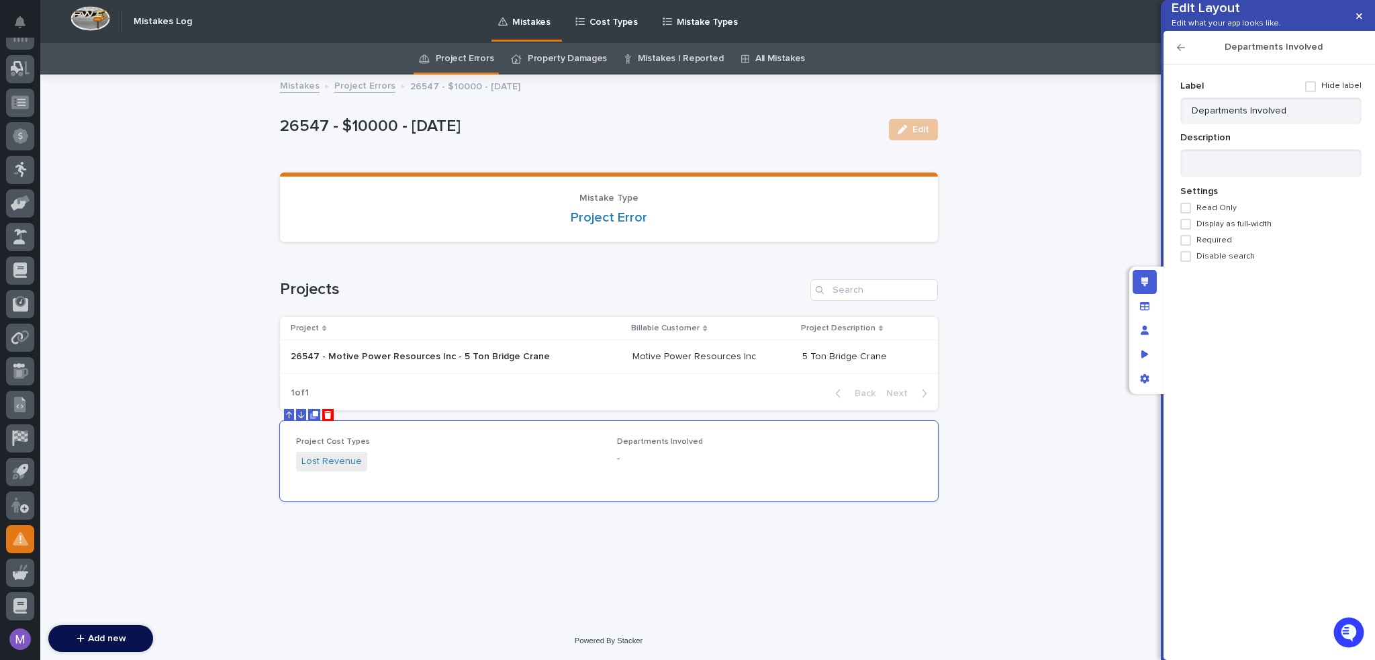
click at [1208, 229] on span "Display as full-width" at bounding box center [1233, 224] width 75 height 9
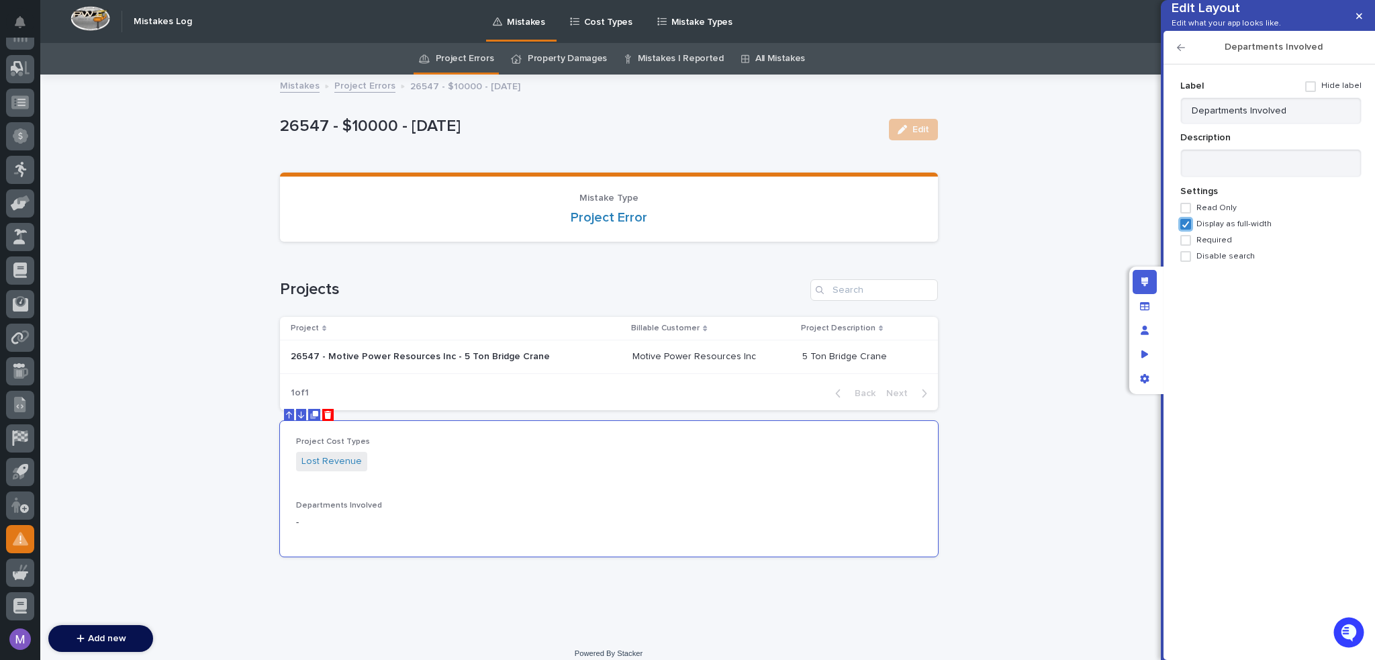
click at [1208, 229] on span "Display as full-width" at bounding box center [1233, 224] width 75 height 9
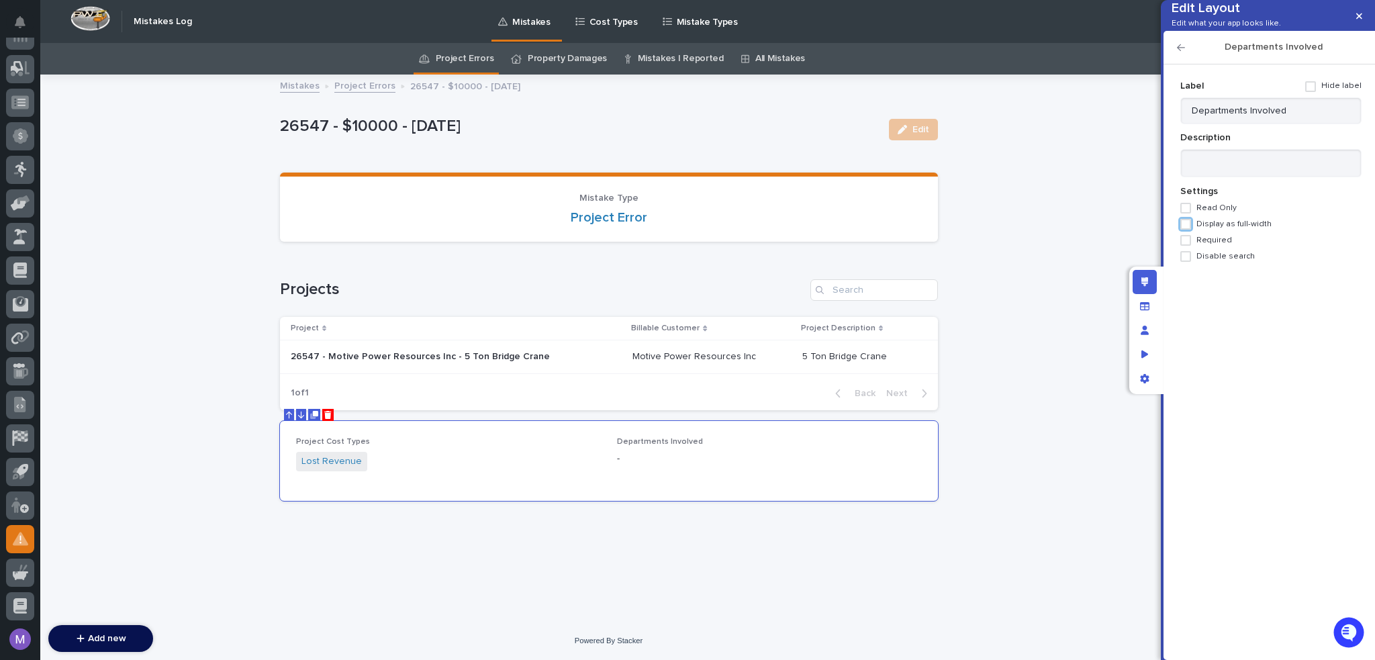
click at [1208, 229] on span "Display as full-width" at bounding box center [1233, 224] width 75 height 9
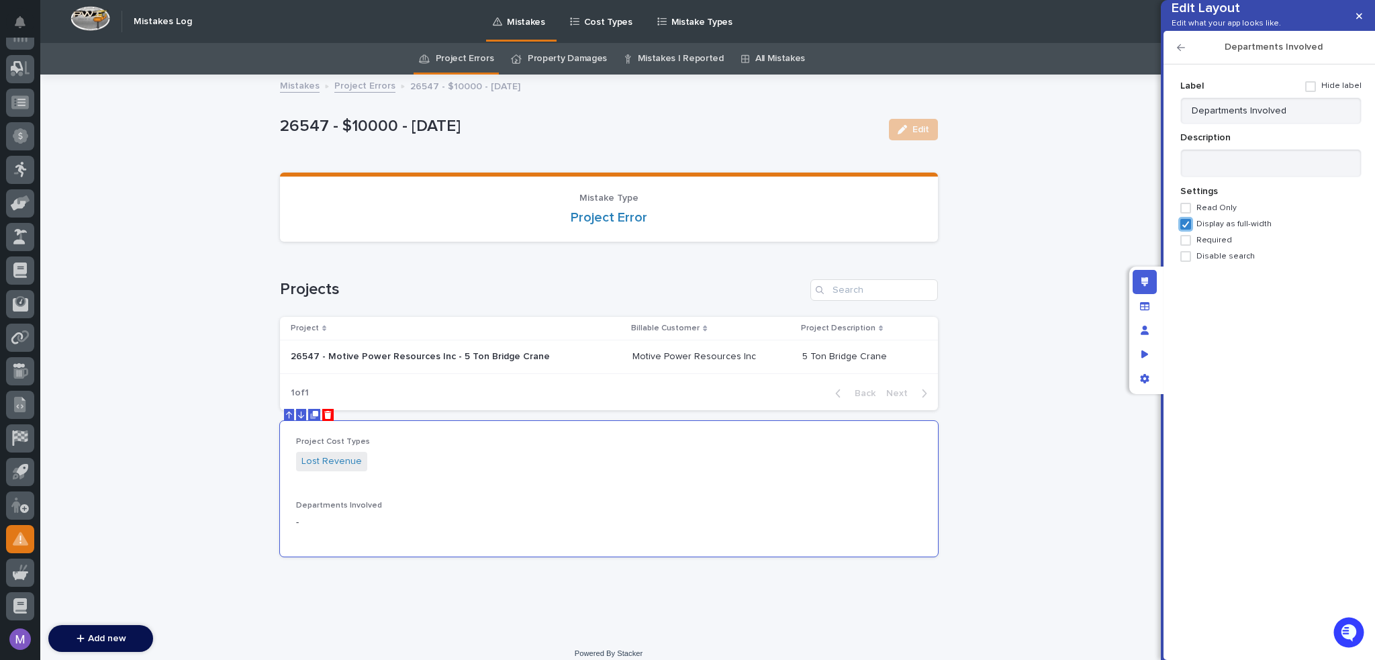
click at [1208, 229] on span "Display as full-width" at bounding box center [1233, 224] width 75 height 9
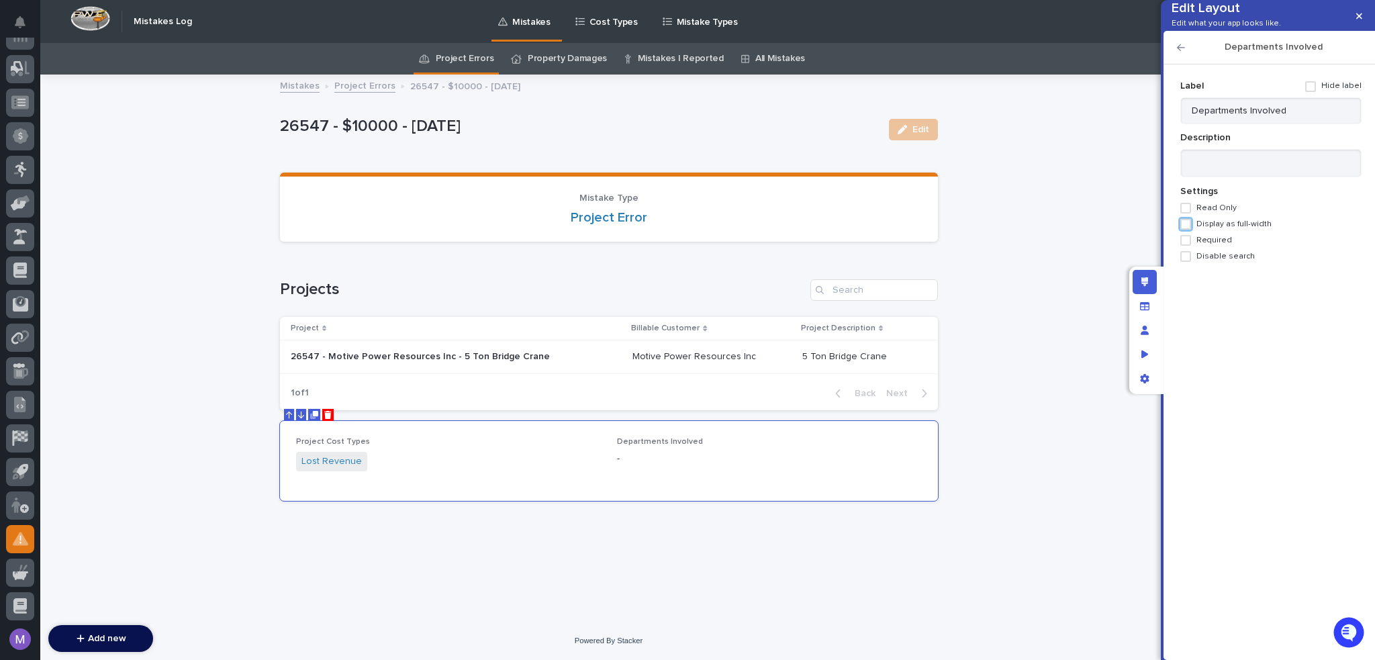
click at [1207, 245] on span "Required" at bounding box center [1214, 240] width 36 height 9
click at [1186, 53] on h2 "Departments Involved" at bounding box center [1273, 47] width 177 height 11
click at [1184, 52] on icon "button" at bounding box center [1181, 47] width 8 height 9
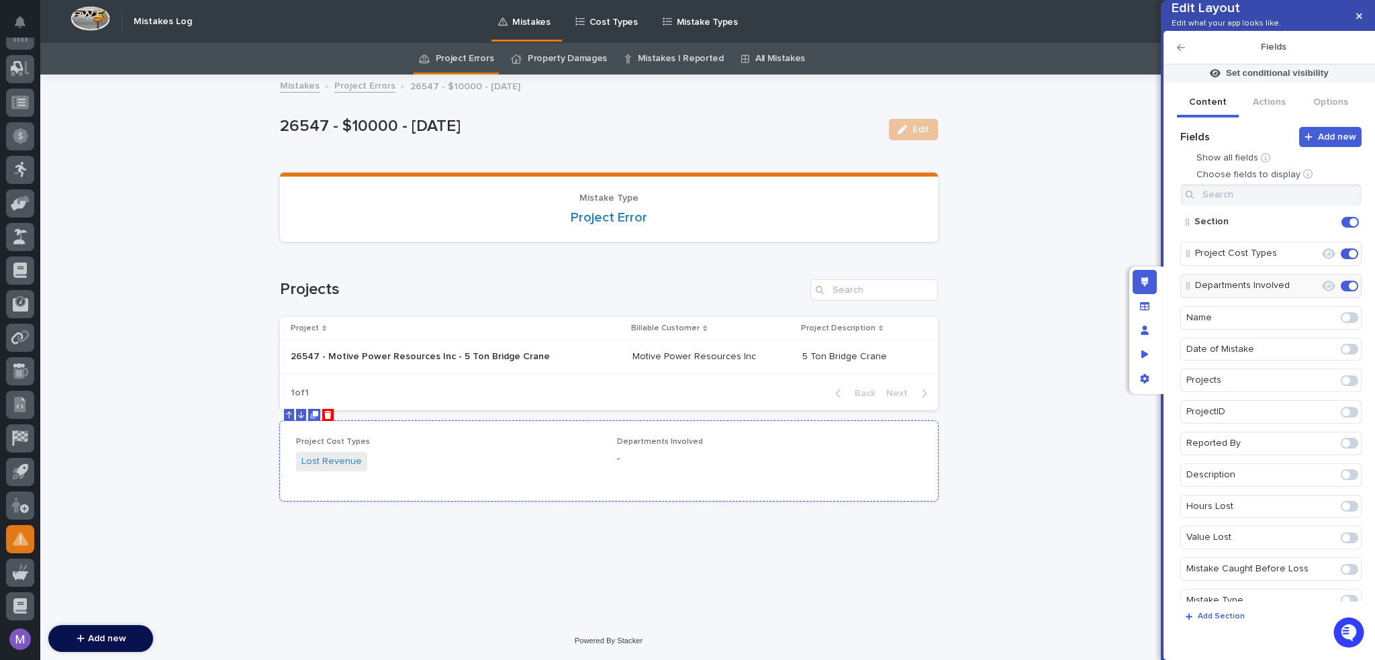
click at [841, 488] on div "Project Cost Types Lost Revenue Departments Involved -" at bounding box center [609, 461] width 658 height 80
click at [1348, 512] on span at bounding box center [1349, 506] width 17 height 11
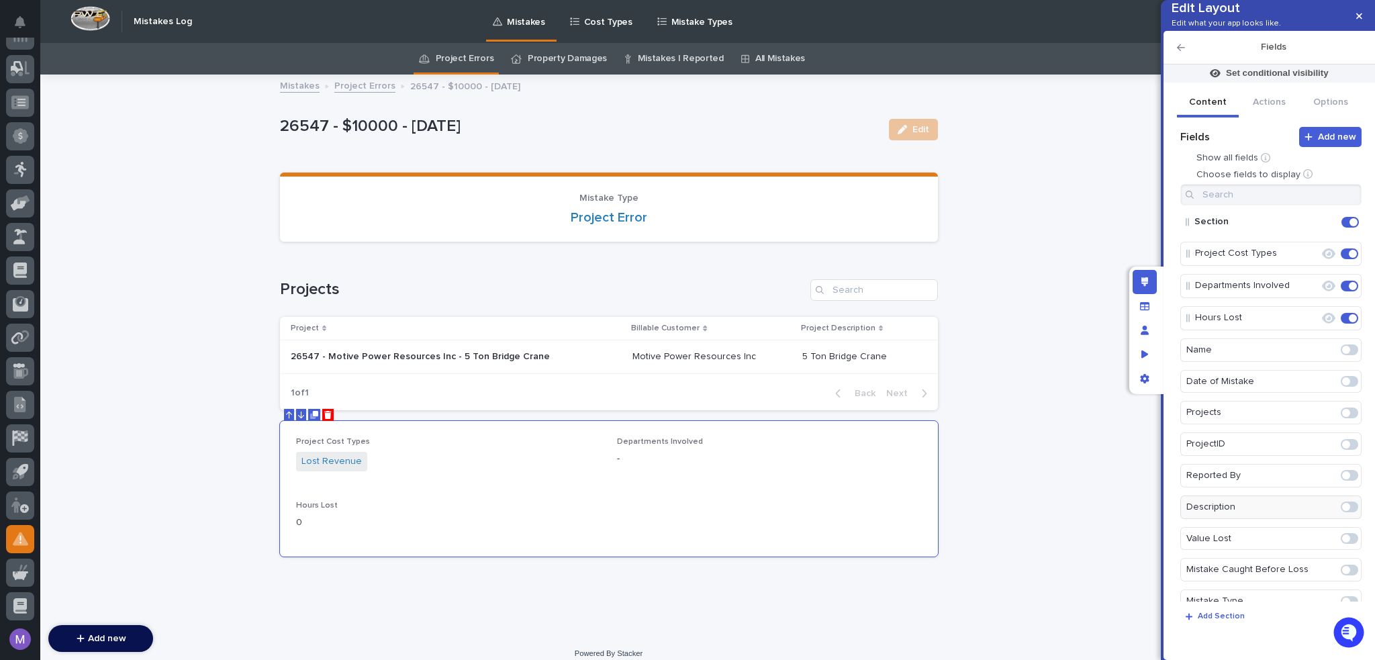
click at [1342, 542] on span at bounding box center [1346, 538] width 8 height 8
click at [1344, 576] on span at bounding box center [1349, 570] width 17 height 11
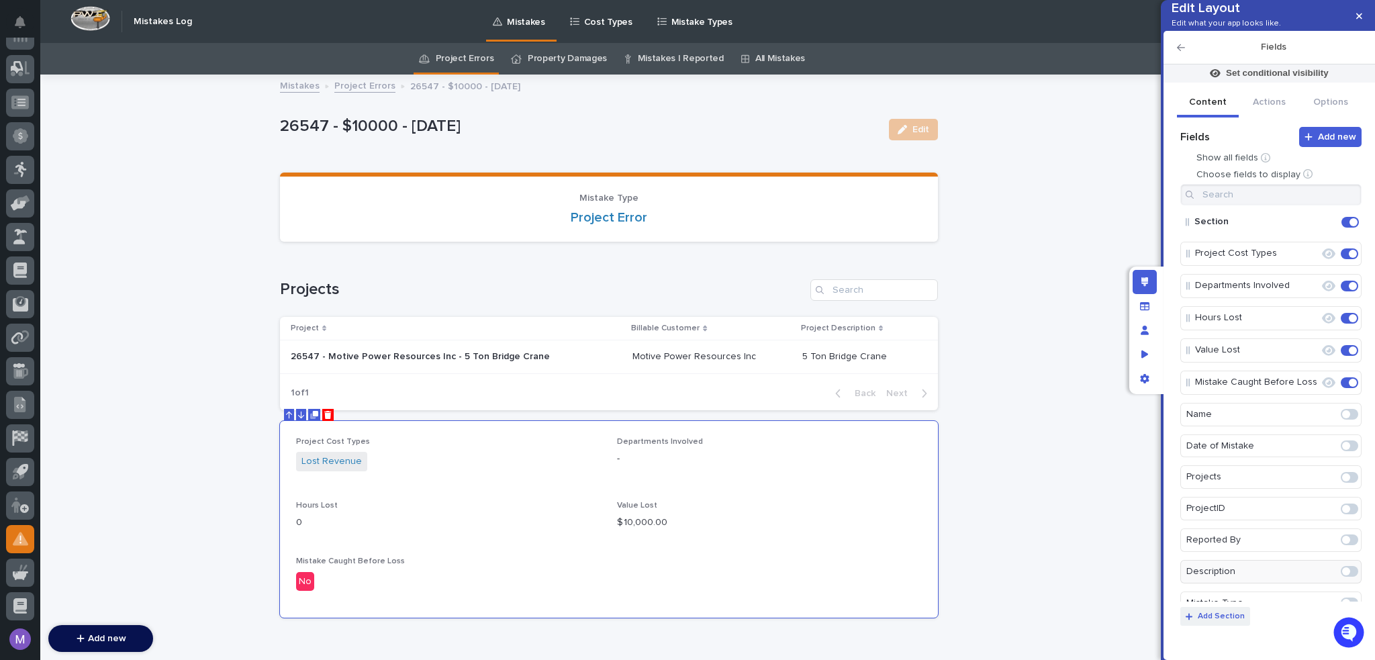
click at [1235, 615] on p "Add Section" at bounding box center [1221, 616] width 47 height 8
drag, startPoint x: 1212, startPoint y: 434, endPoint x: 1223, endPoint y: 343, distance: 91.3
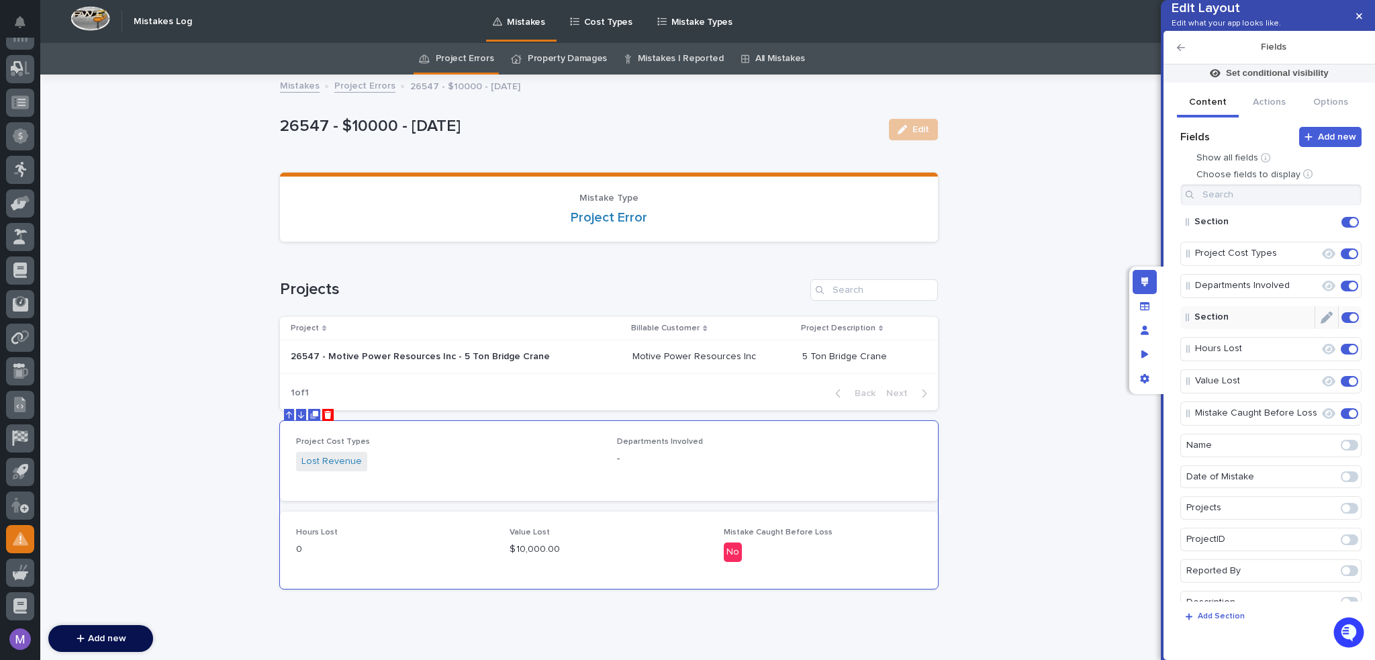
click at [1321, 324] on icon "Edit" at bounding box center [1327, 318] width 12 height 12
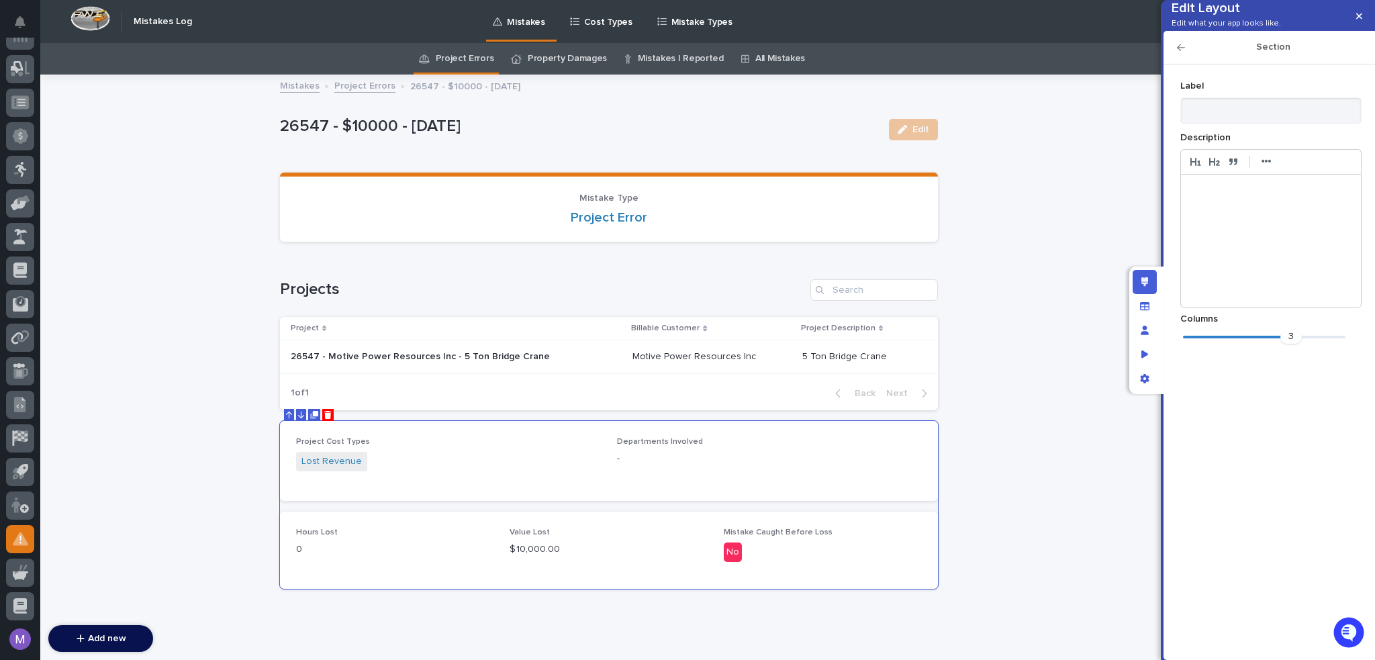
click at [1179, 51] on icon "button" at bounding box center [1181, 47] width 8 height 7
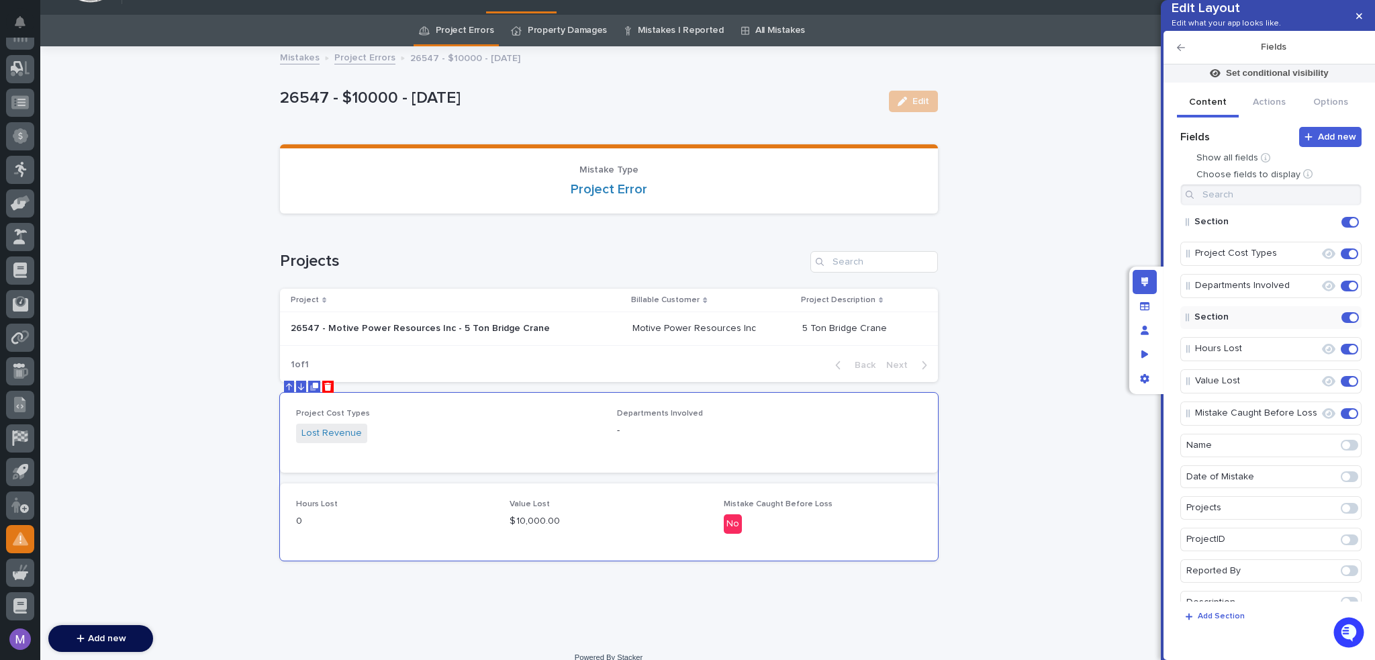
scroll to position [44, 0]
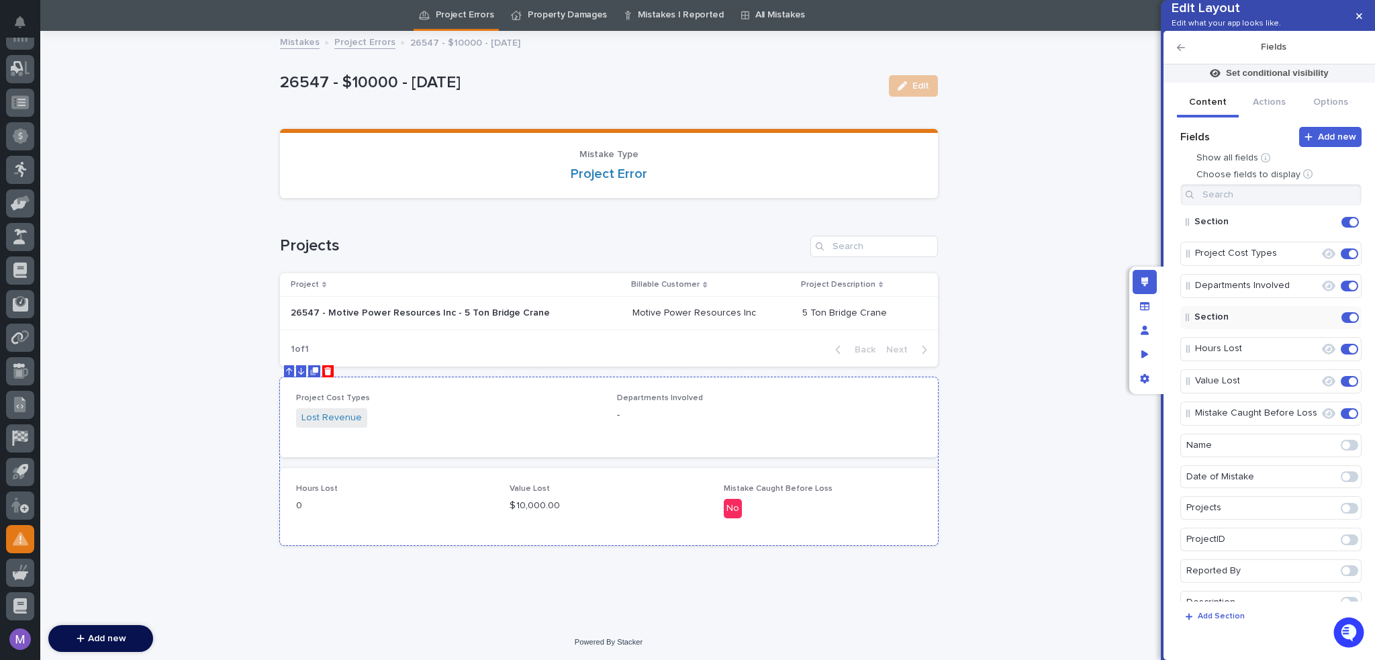
click at [906, 408] on p "-" at bounding box center [769, 415] width 305 height 14
click at [1202, 612] on p "Add Section" at bounding box center [1221, 616] width 47 height 8
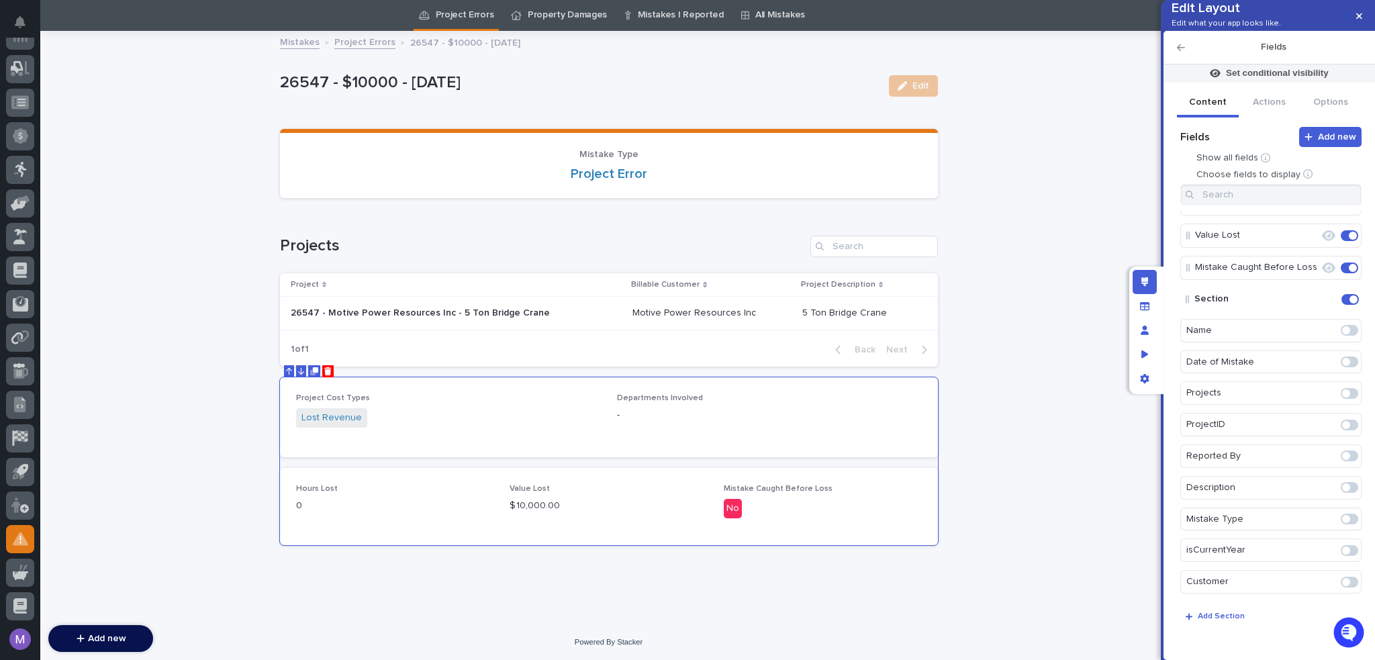
scroll to position [163, 0]
click at [1342, 488] on span at bounding box center [1346, 487] width 8 height 8
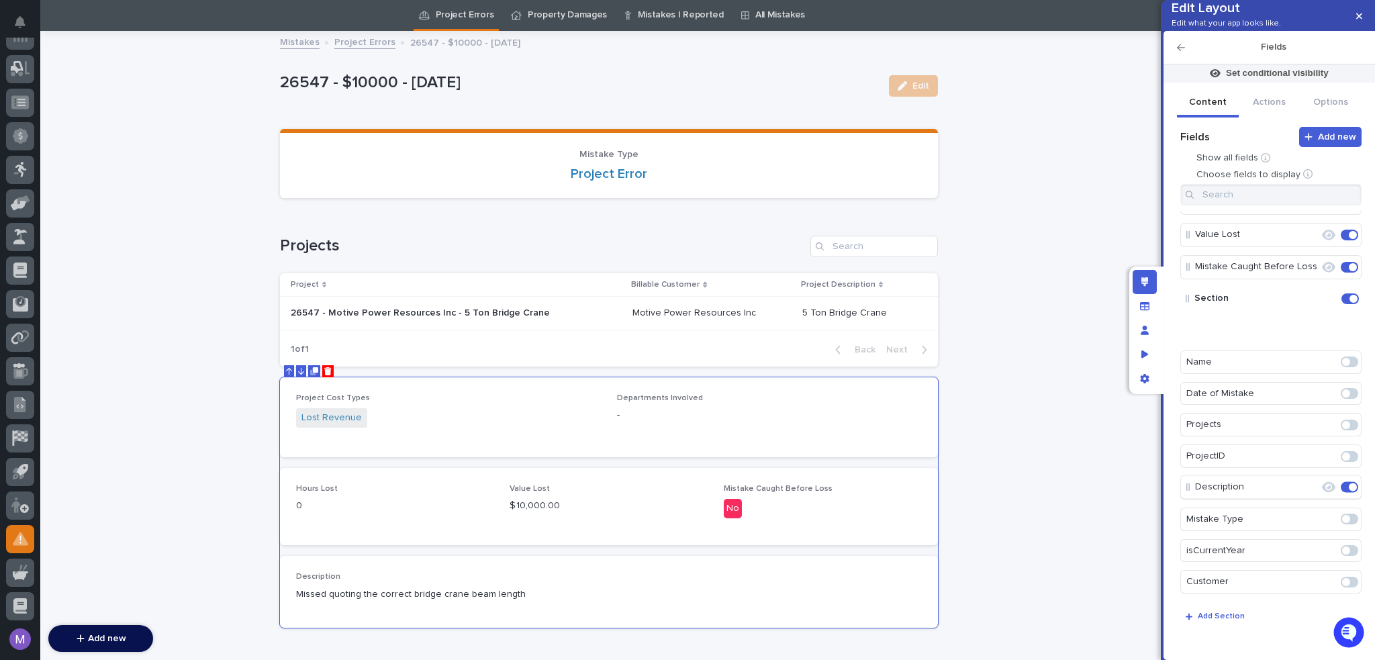
scroll to position [164, 0]
click at [1311, 335] on button "Edit" at bounding box center [1307, 330] width 23 height 23
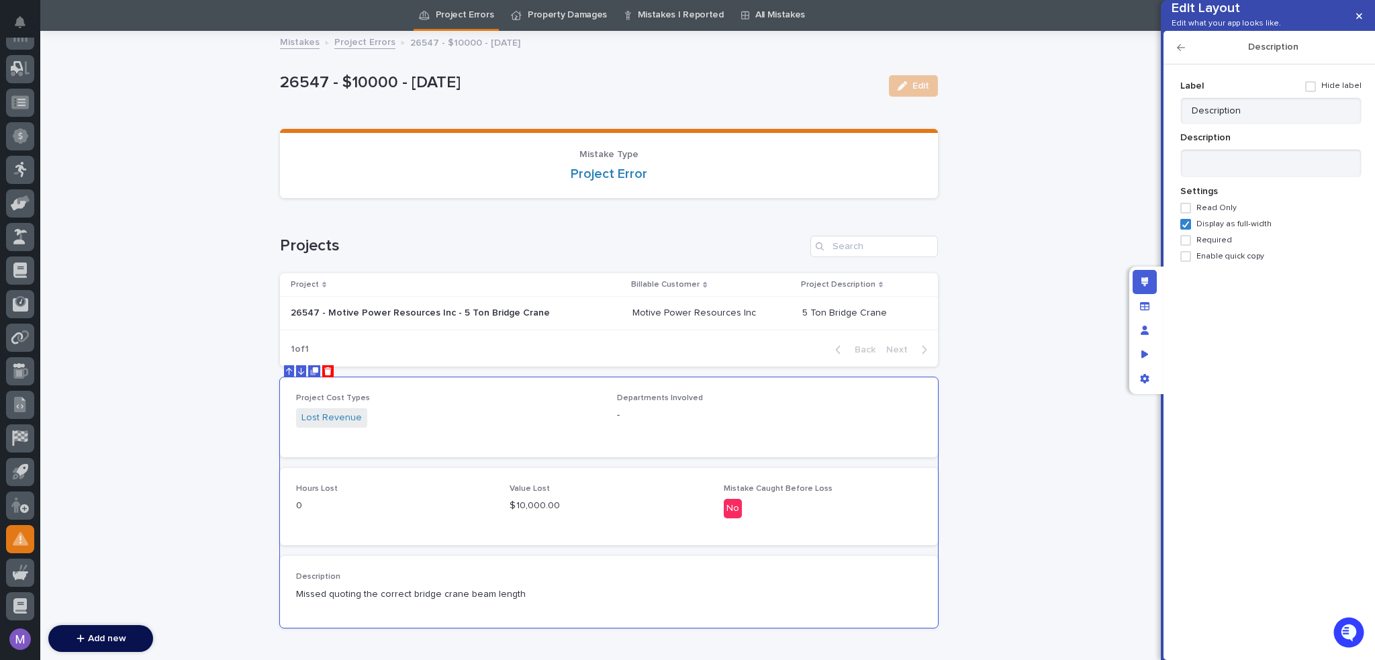
click at [1219, 245] on span "Required" at bounding box center [1214, 240] width 36 height 9
click at [1182, 52] on icon "button" at bounding box center [1181, 47] width 8 height 9
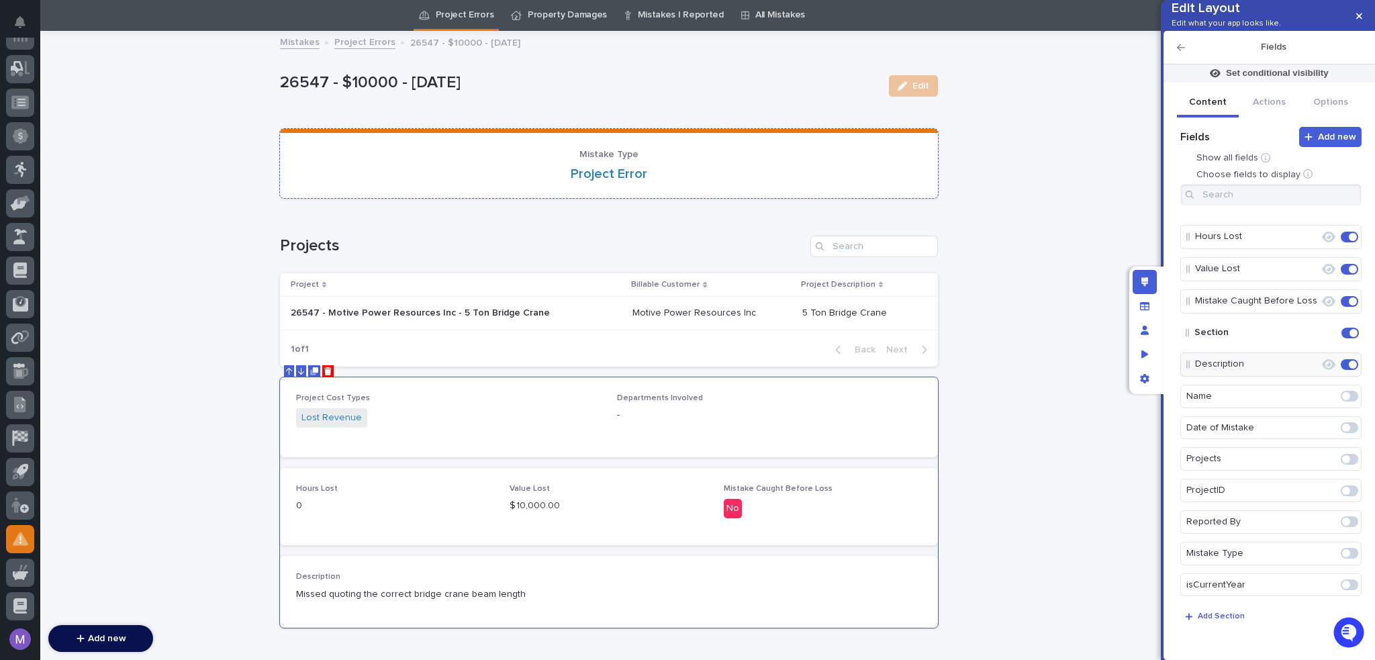
click at [859, 133] on section "Mistake Type Project Error" at bounding box center [609, 163] width 658 height 69
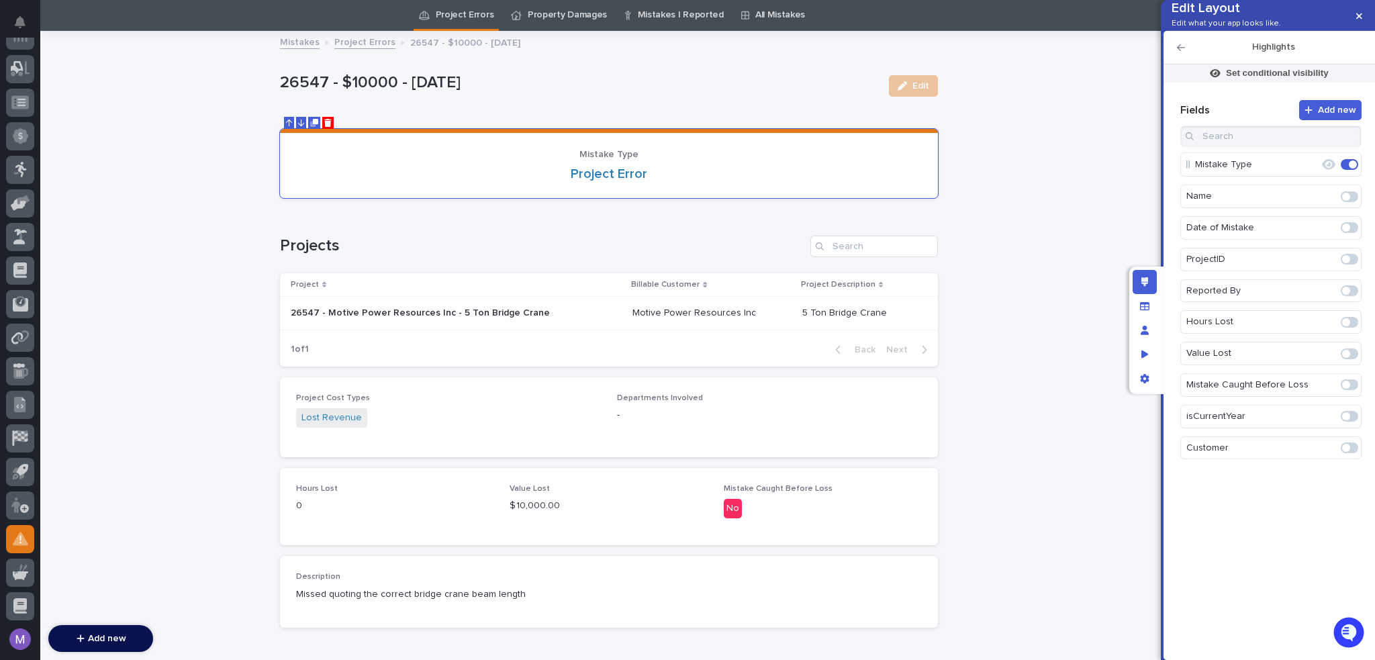
click at [1348, 295] on span at bounding box center [1346, 291] width 8 height 8
click at [1353, 265] on span at bounding box center [1349, 259] width 17 height 11
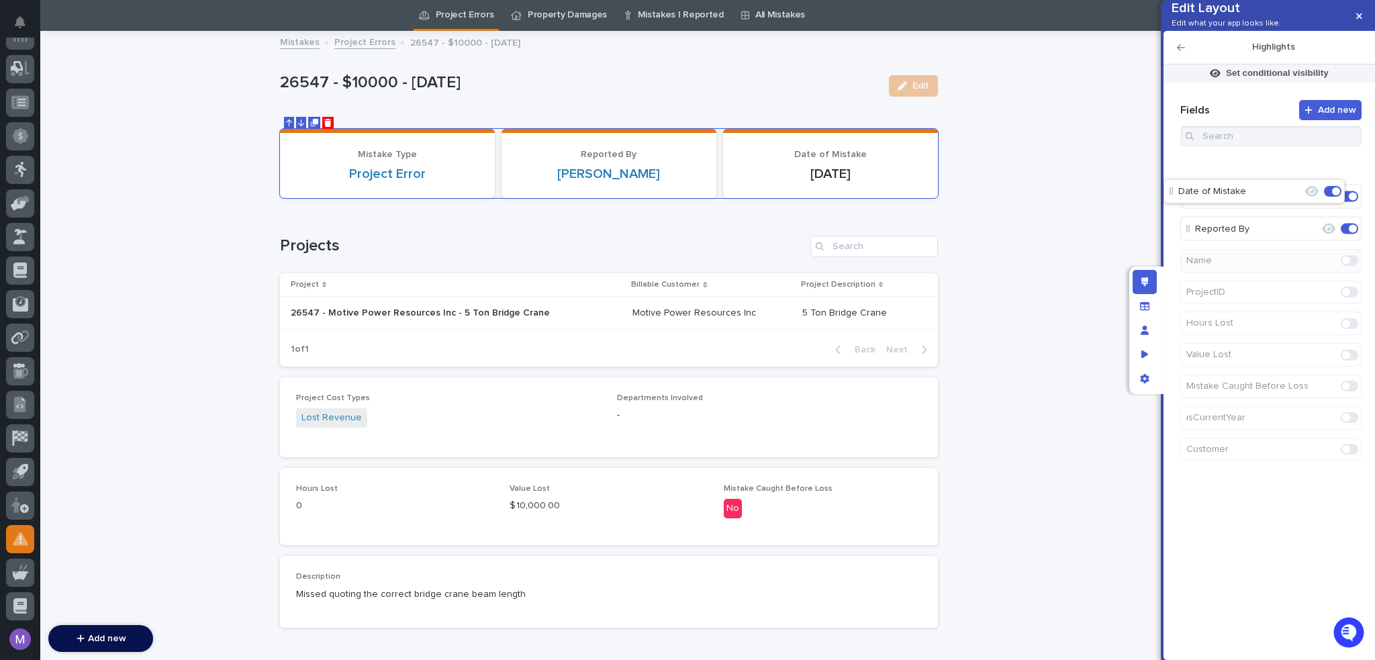
drag, startPoint x: 1211, startPoint y: 252, endPoint x: 1192, endPoint y: 185, distance: 69.1
click at [508, 244] on h1 "Projects" at bounding box center [542, 245] width 525 height 19
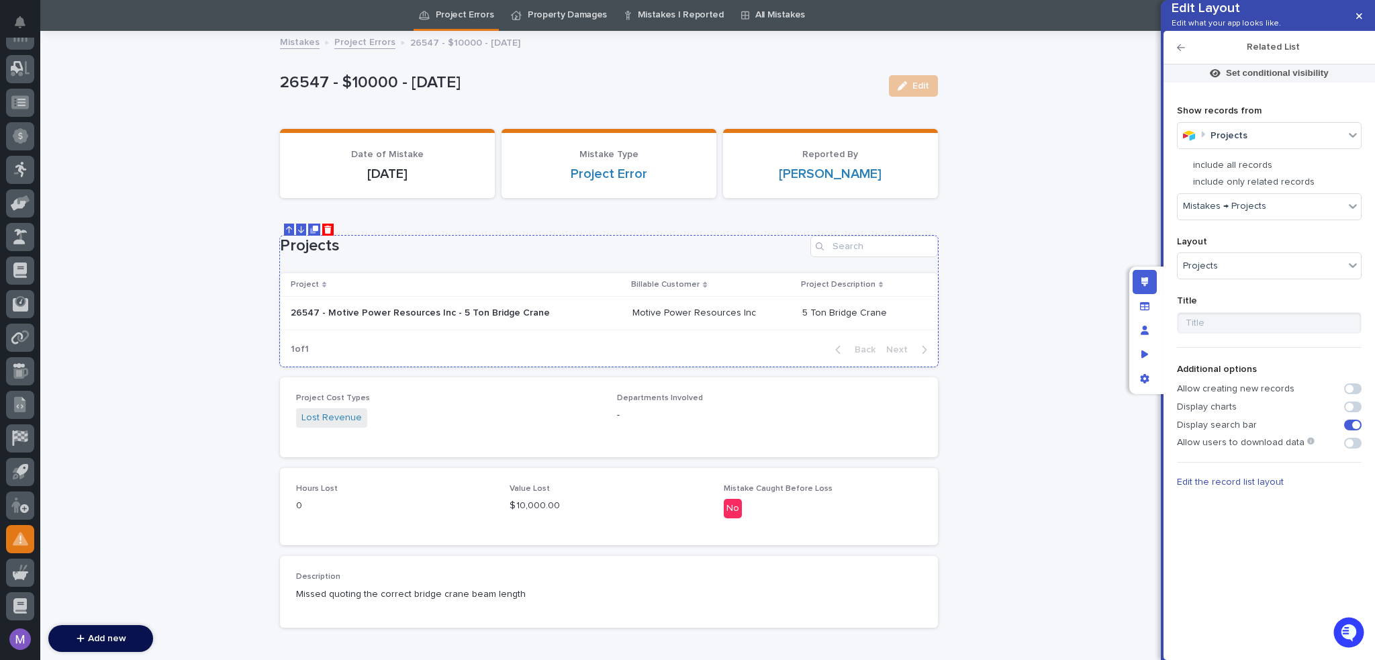
click at [298, 230] on icon "Move Down" at bounding box center [301, 230] width 6 height 8
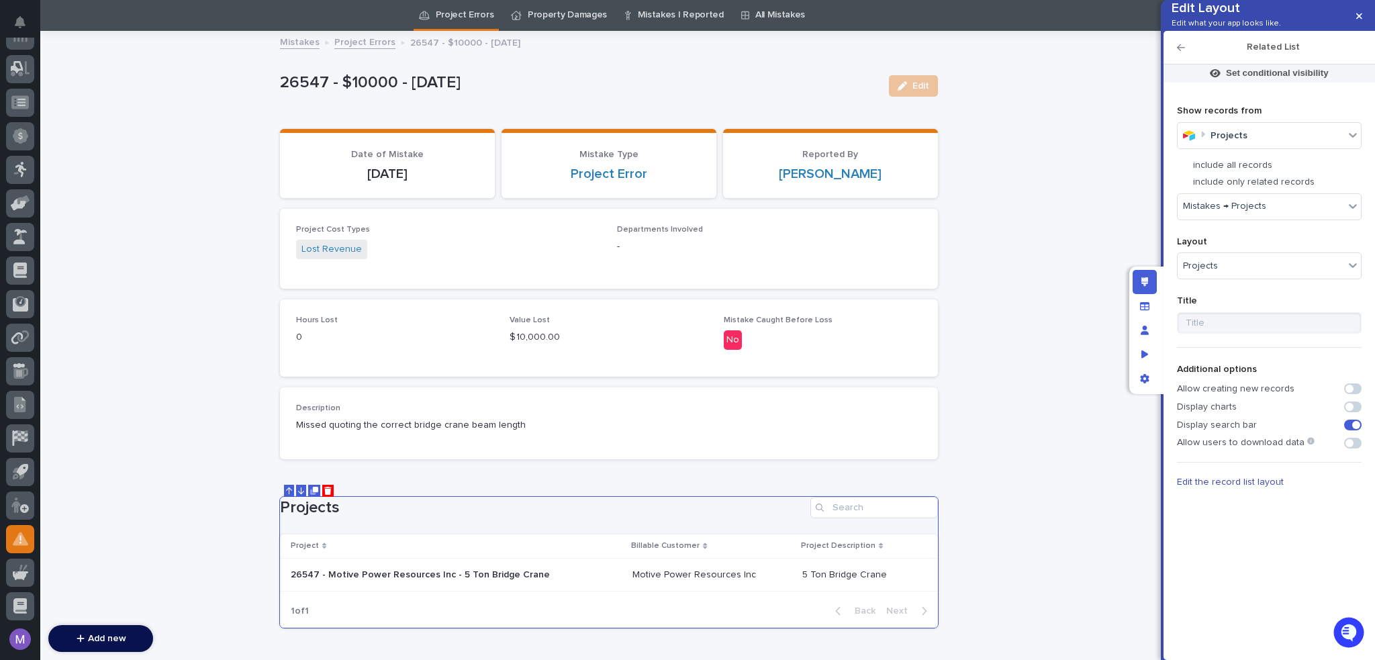
click at [1078, 358] on div "Loading... Saving… Loading... Saving… 26547 - $10000 - 7/3/2025 Edit 26547 - $1…" at bounding box center [608, 369] width 1137 height 674
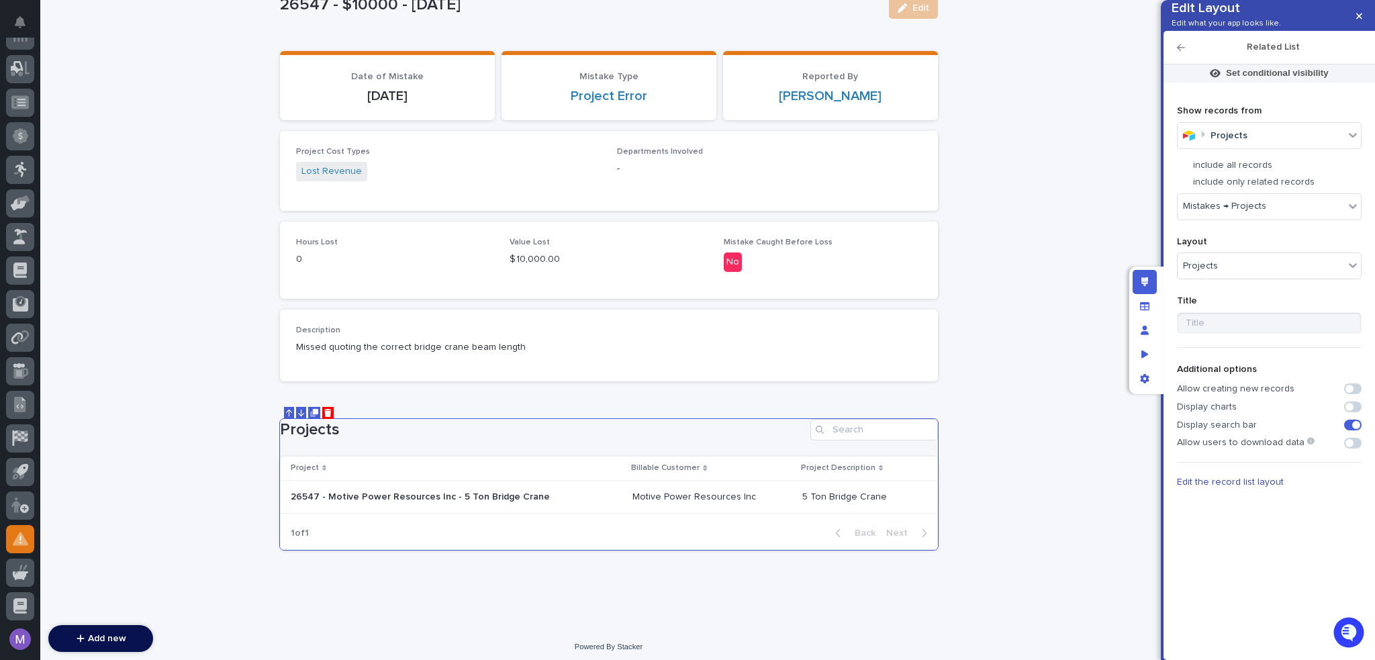
scroll to position [126, 0]
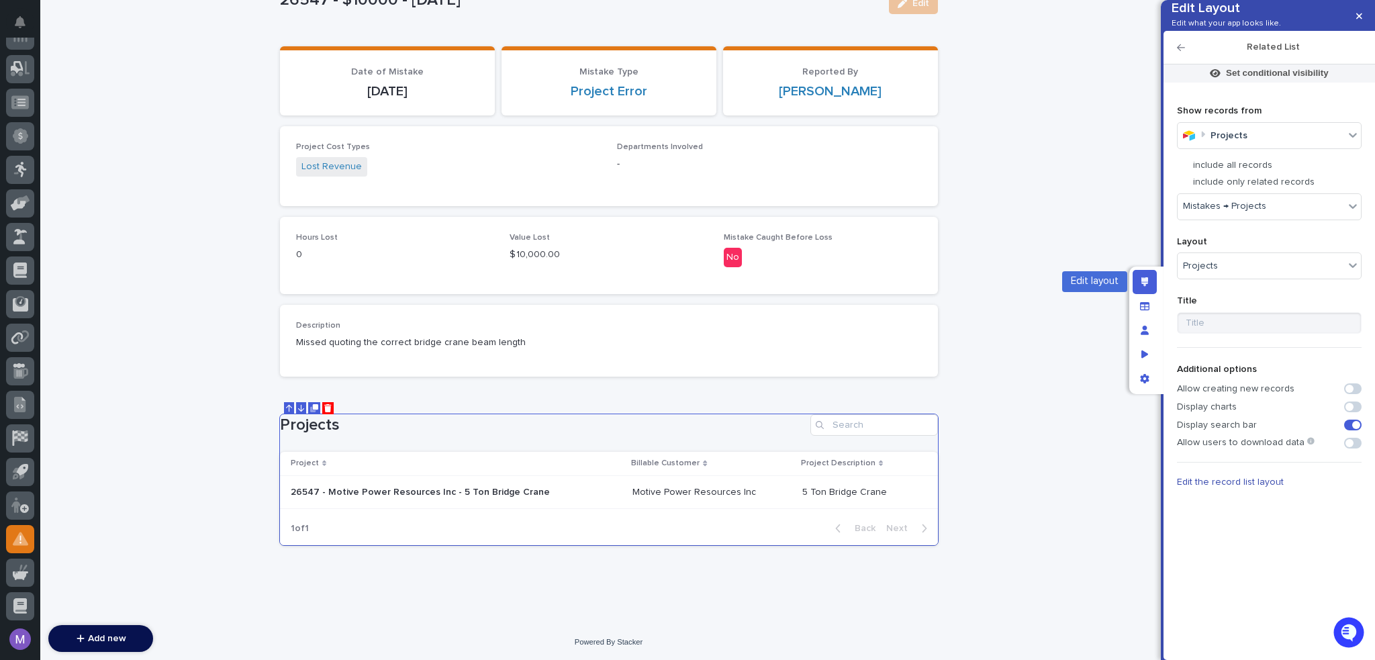
click at [1135, 281] on div "Edit layout" at bounding box center [1145, 282] width 24 height 24
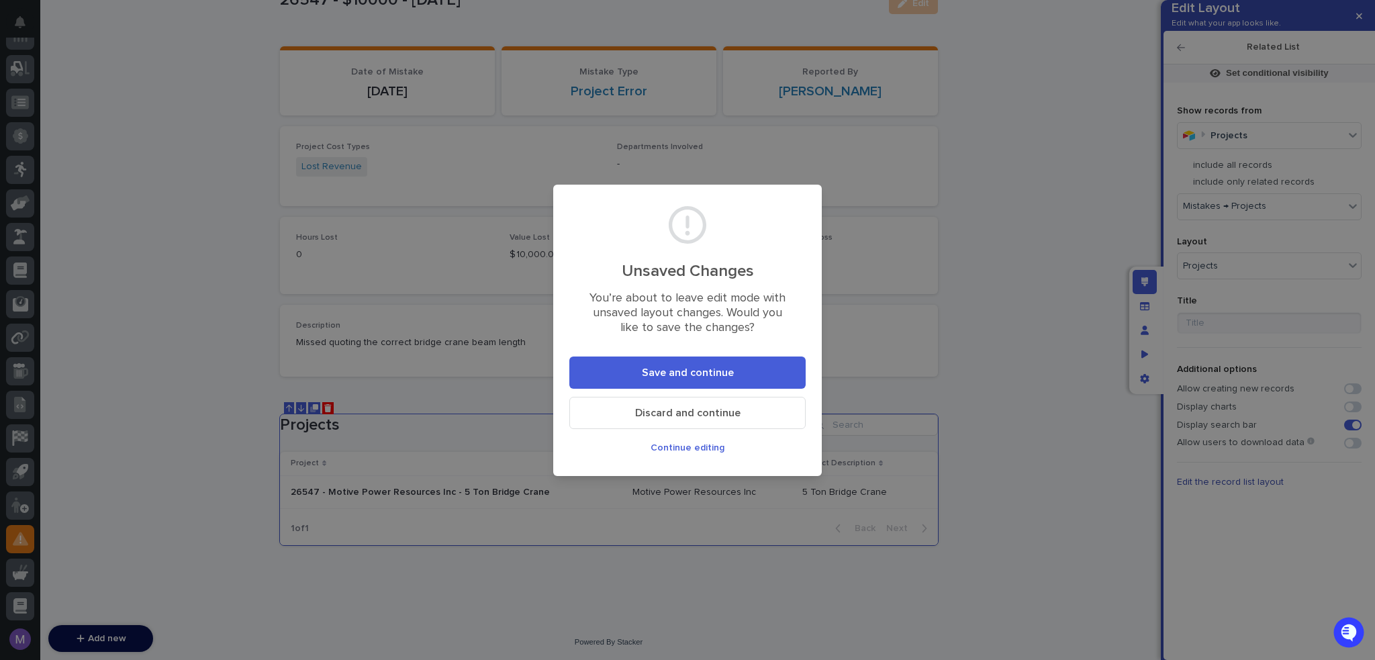
click at [666, 365] on button "Save and continue" at bounding box center [687, 372] width 236 height 32
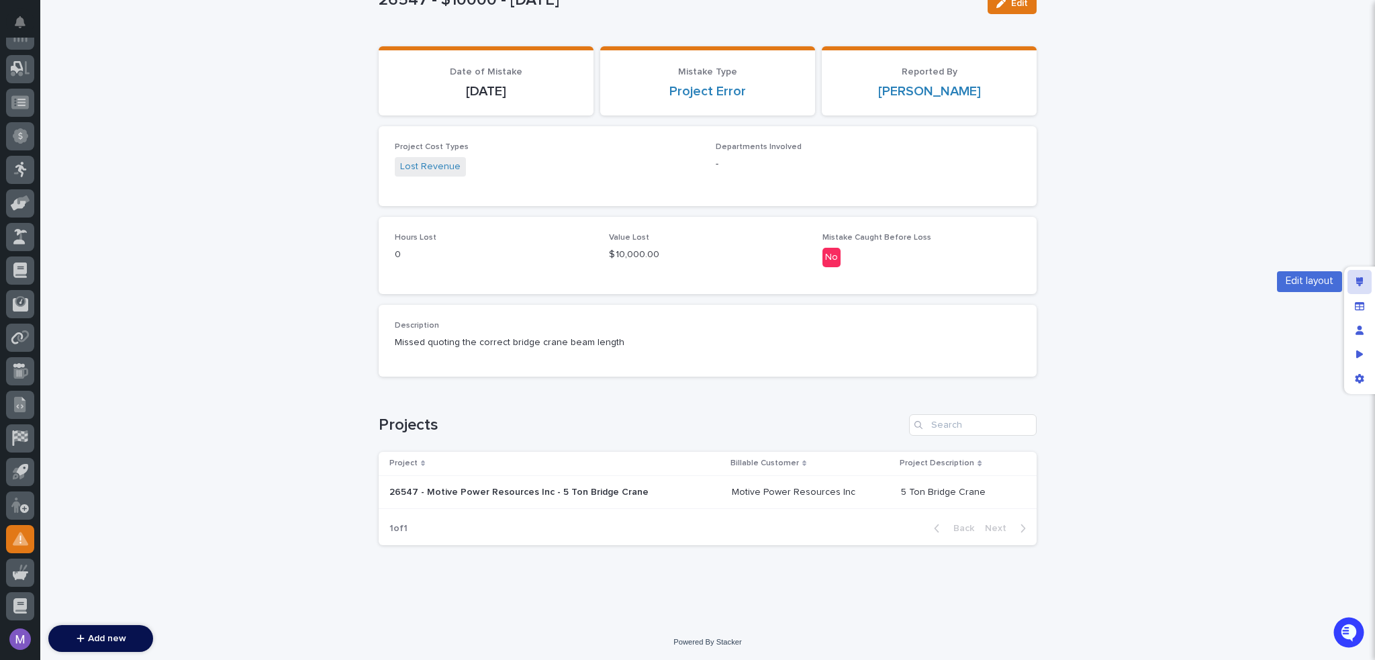
click at [1368, 277] on div "Edit layout" at bounding box center [1359, 282] width 24 height 24
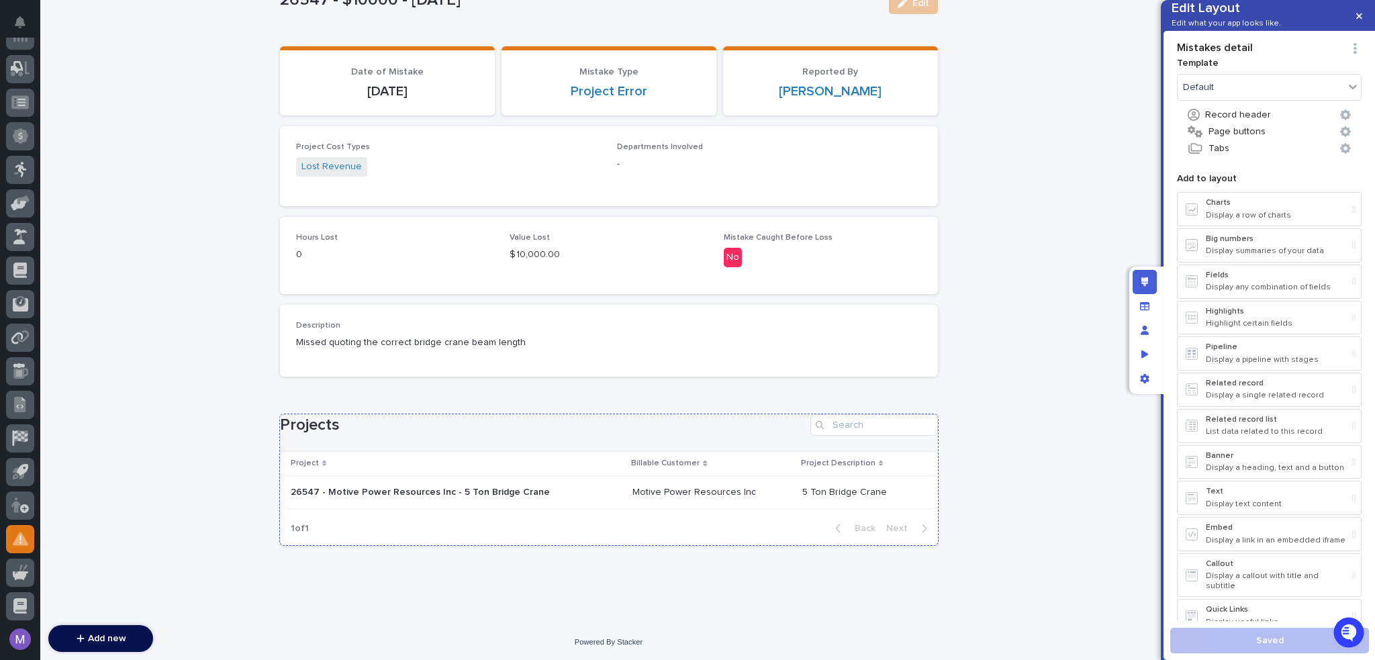
click at [330, 431] on h1 "Projects" at bounding box center [542, 425] width 525 height 19
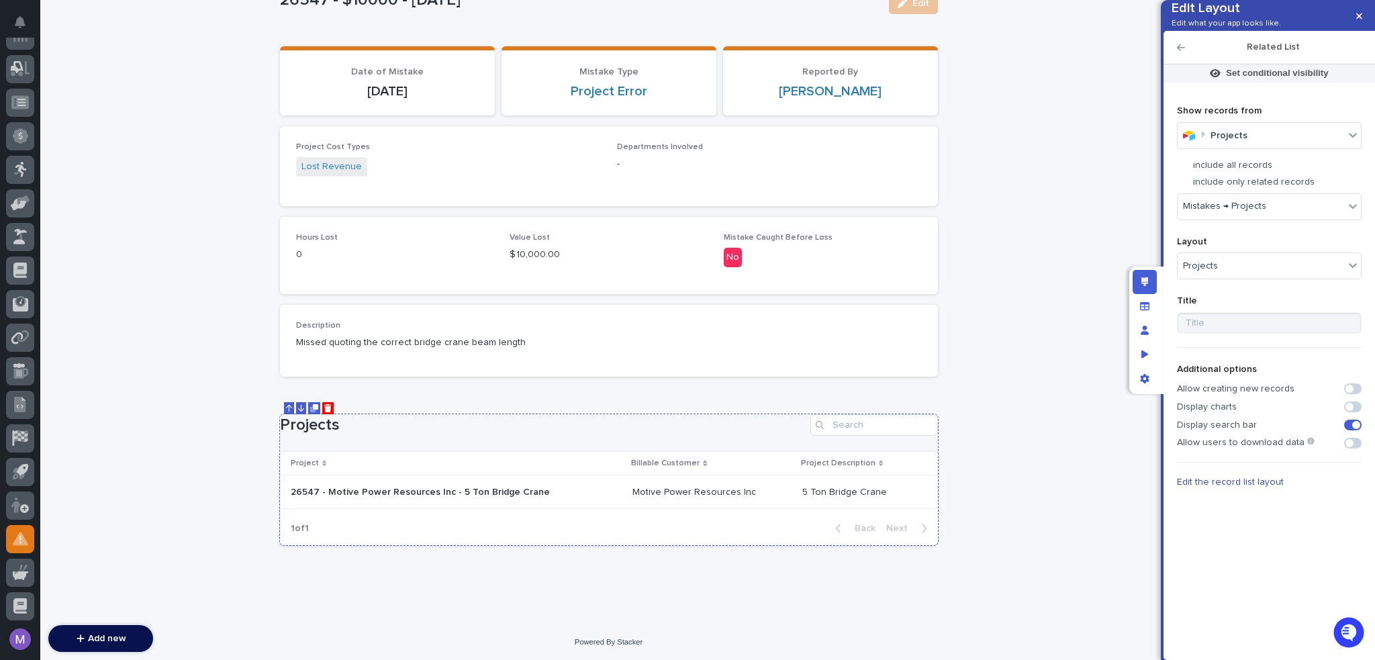
click at [286, 405] on icon "Move Up" at bounding box center [289, 408] width 6 height 7
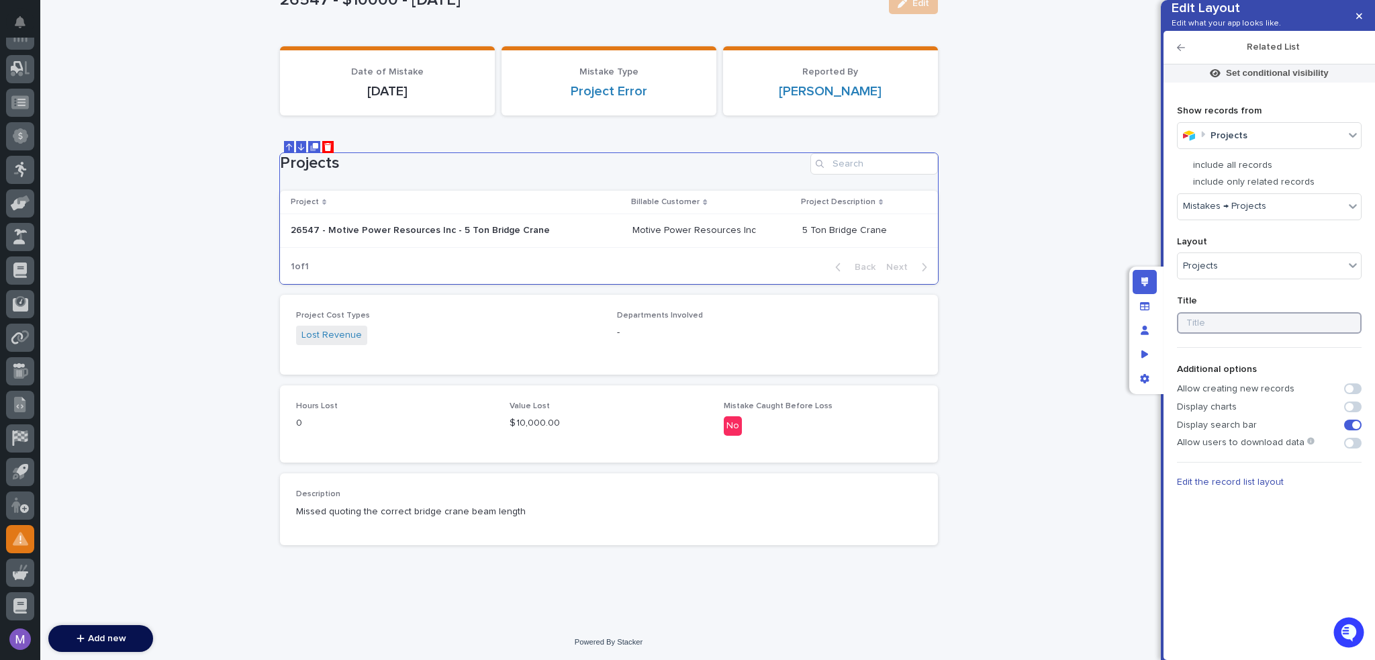
click at [1214, 334] on input at bounding box center [1269, 322] width 185 height 21
click at [1185, 334] on input "Project(s)" at bounding box center [1269, 322] width 185 height 21
type input "Associated Project(s)"
click at [645, 326] on p "-" at bounding box center [769, 333] width 305 height 14
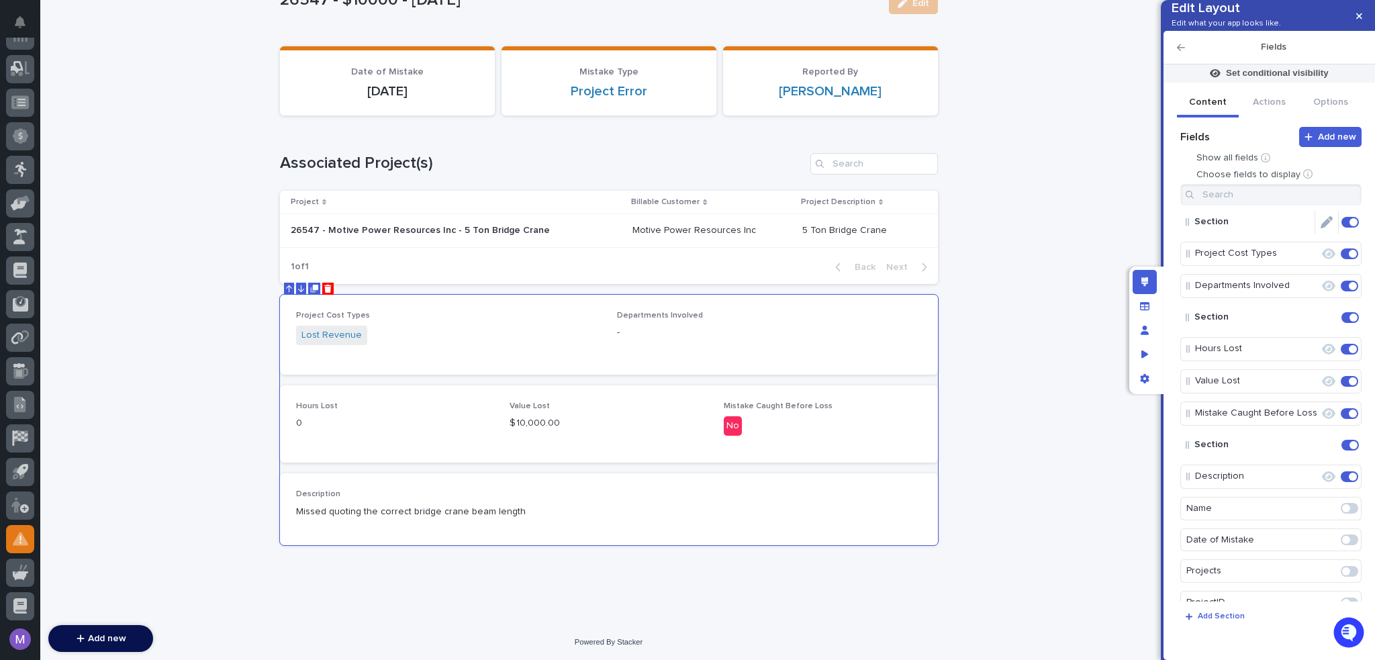
click at [1321, 228] on icon "Edit" at bounding box center [1327, 222] width 12 height 12
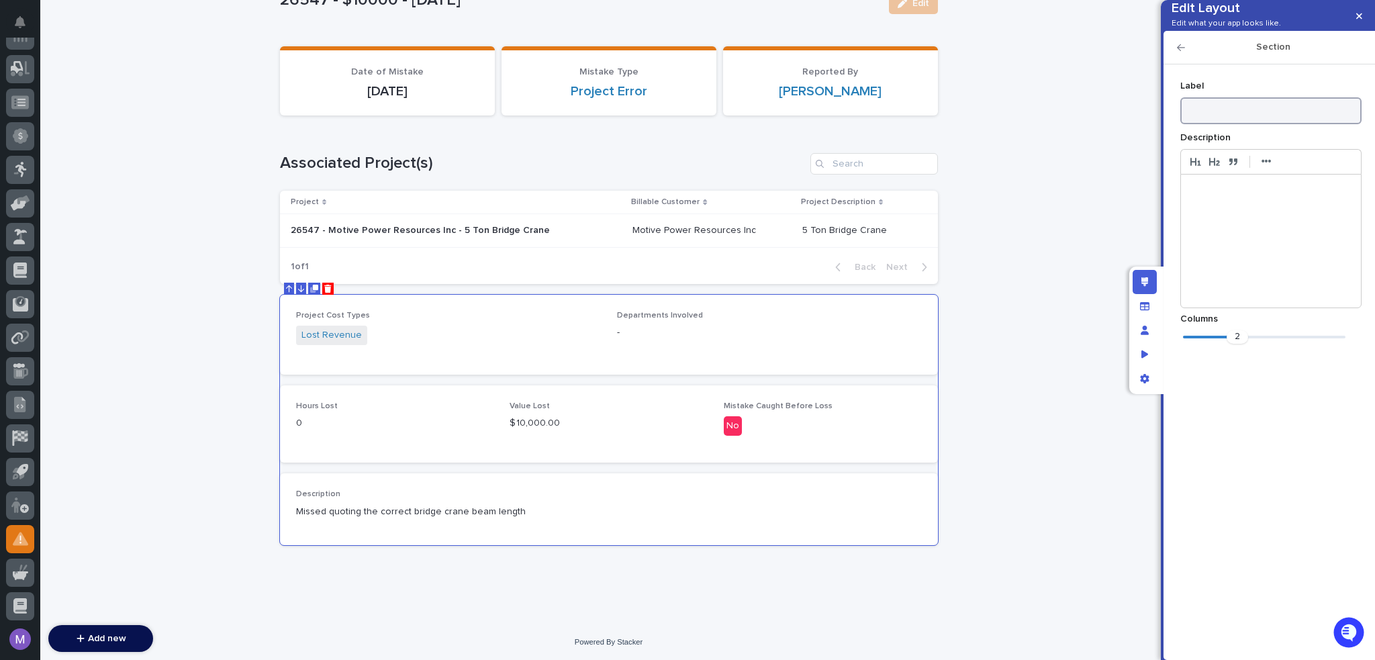
click at [1300, 124] on input at bounding box center [1270, 110] width 181 height 27
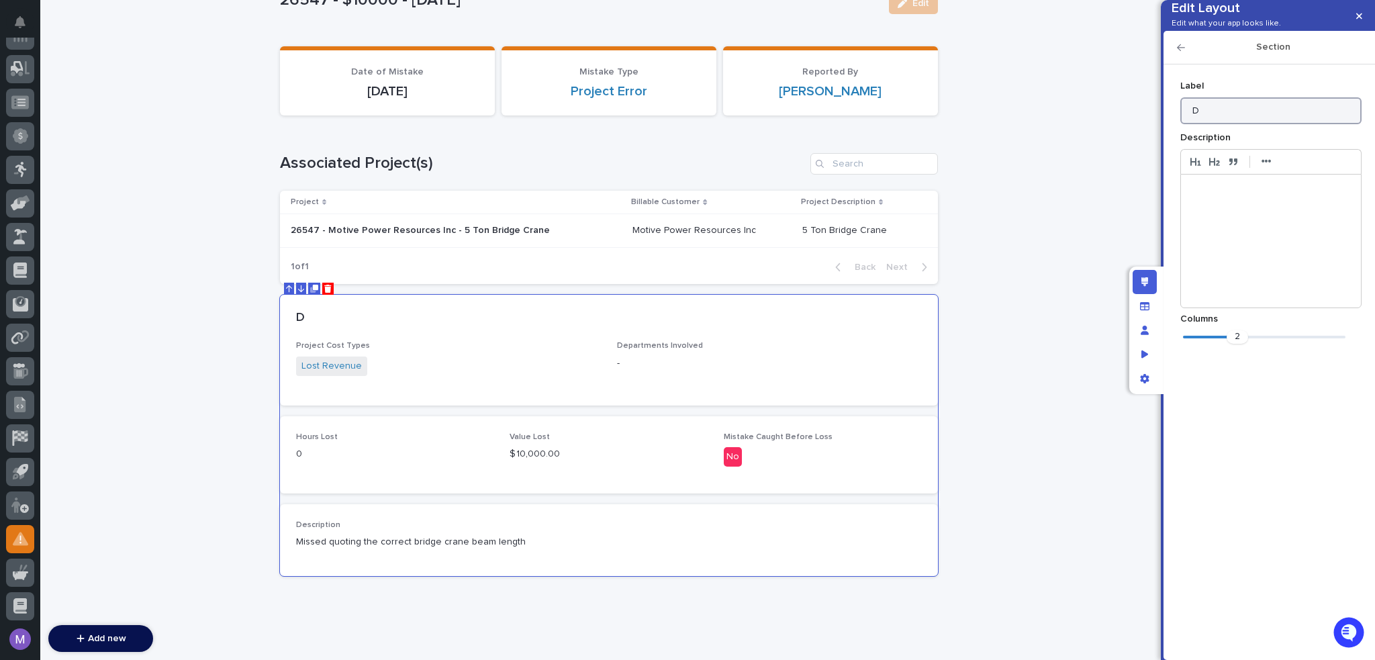
scroll to position [142, 0]
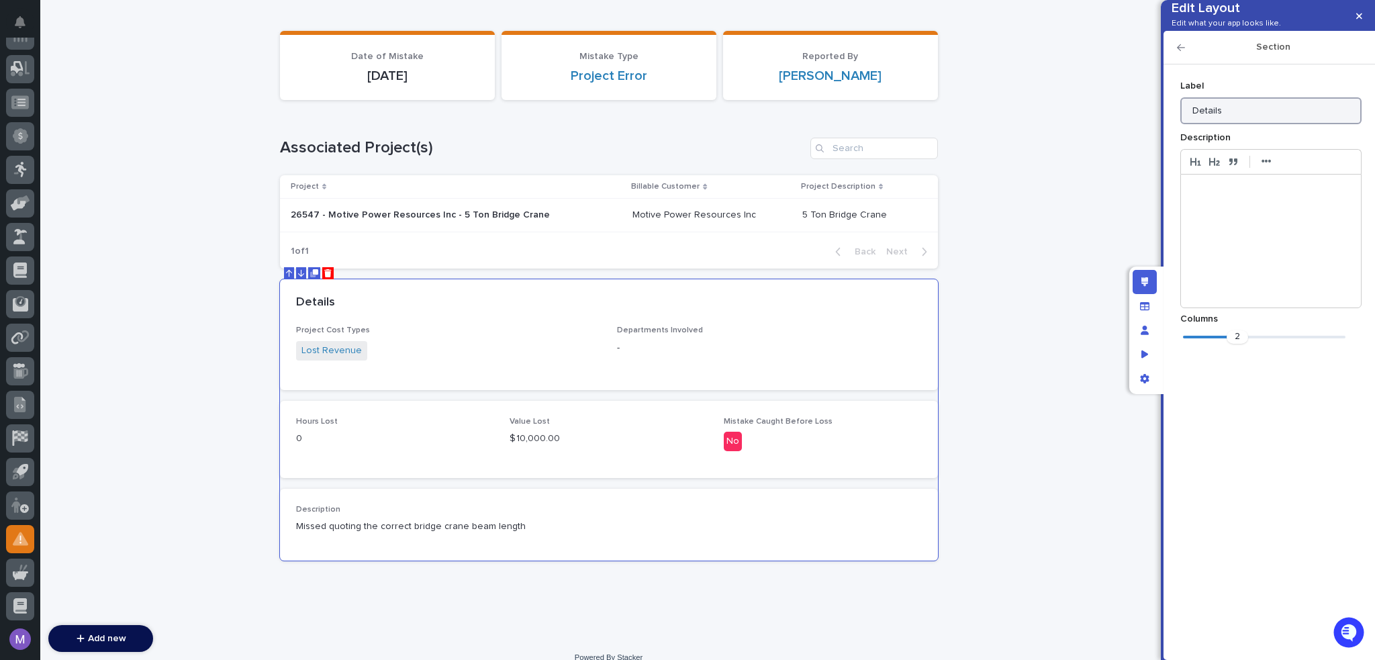
type input "Details"
click at [975, 257] on div "Loading... Saving… Loading... Saving… 26547 - $10000 - 7/3/2025 Edit 26547 - $1…" at bounding box center [608, 286] width 1137 height 704
click at [975, 239] on div "Loading... Saving… Loading... Saving… 26547 - $10000 - 7/3/2025 Edit 26547 - $1…" at bounding box center [608, 286] width 1137 height 704
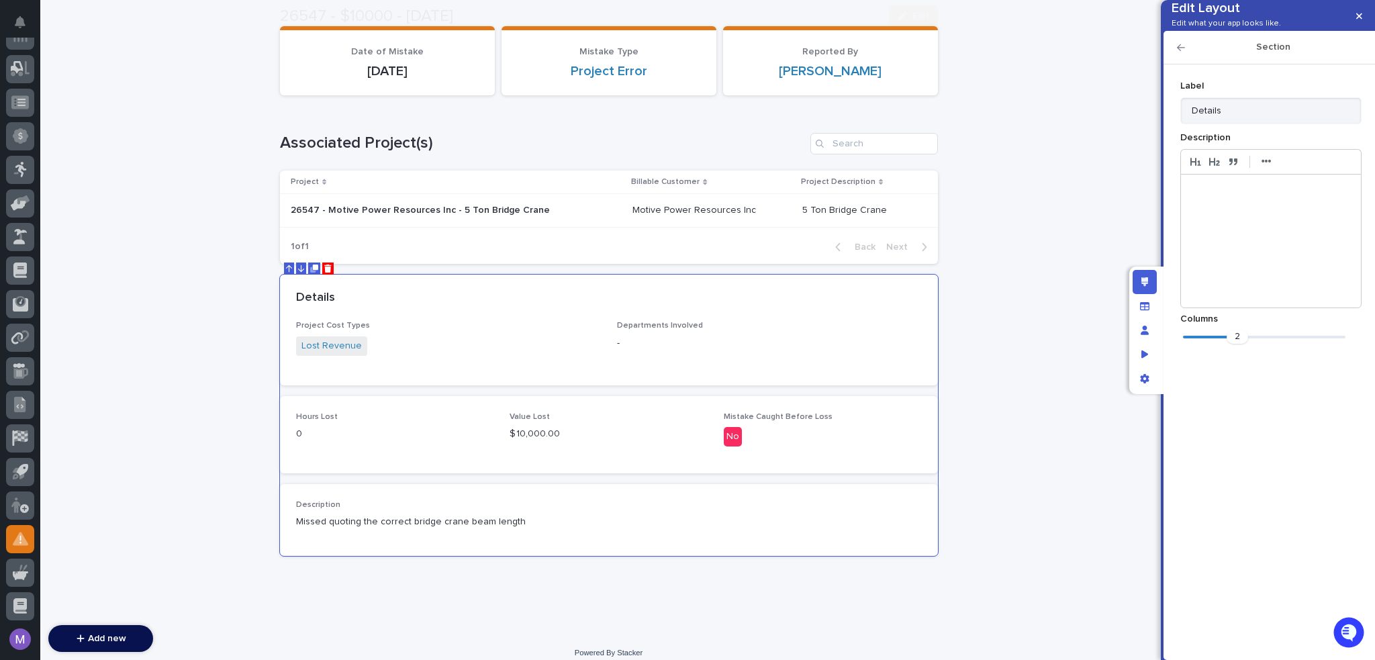
scroll to position [157, 0]
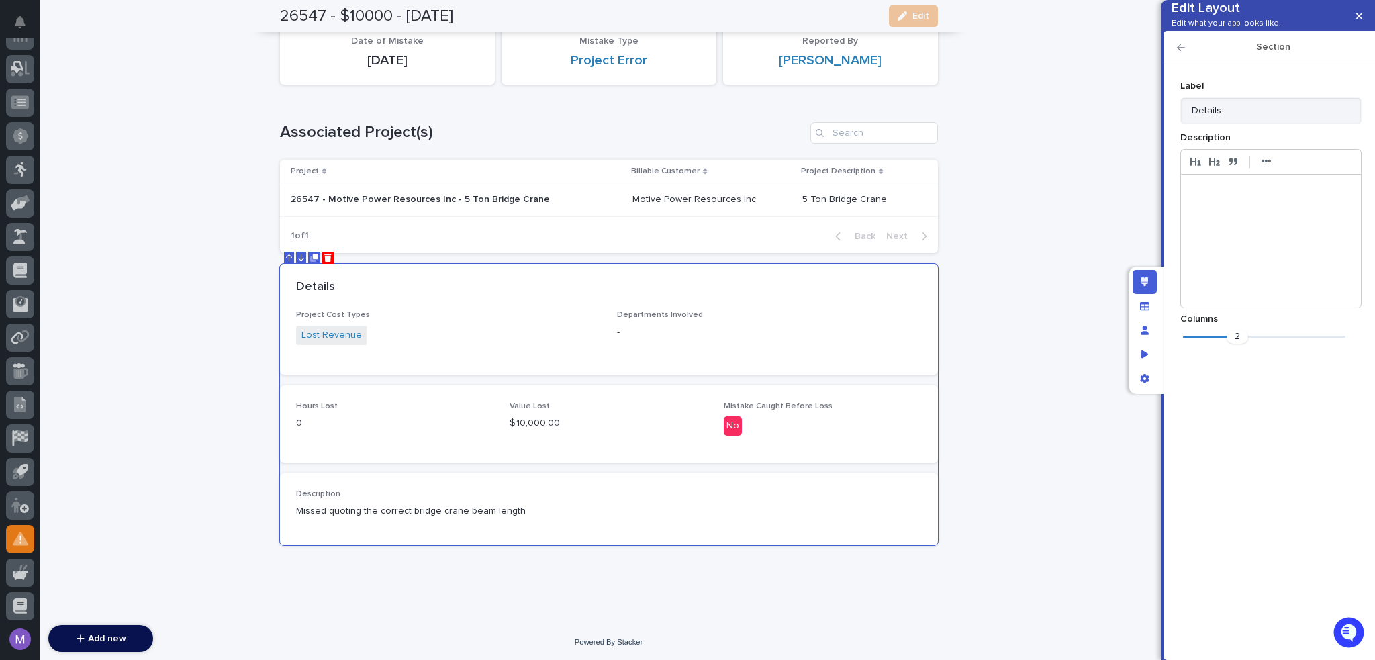
click at [961, 185] on div "Loading... Saving… Loading... Saving… 26547 - $10000 - 7/3/2025 Edit 26547 - $1…" at bounding box center [608, 271] width 1137 height 704
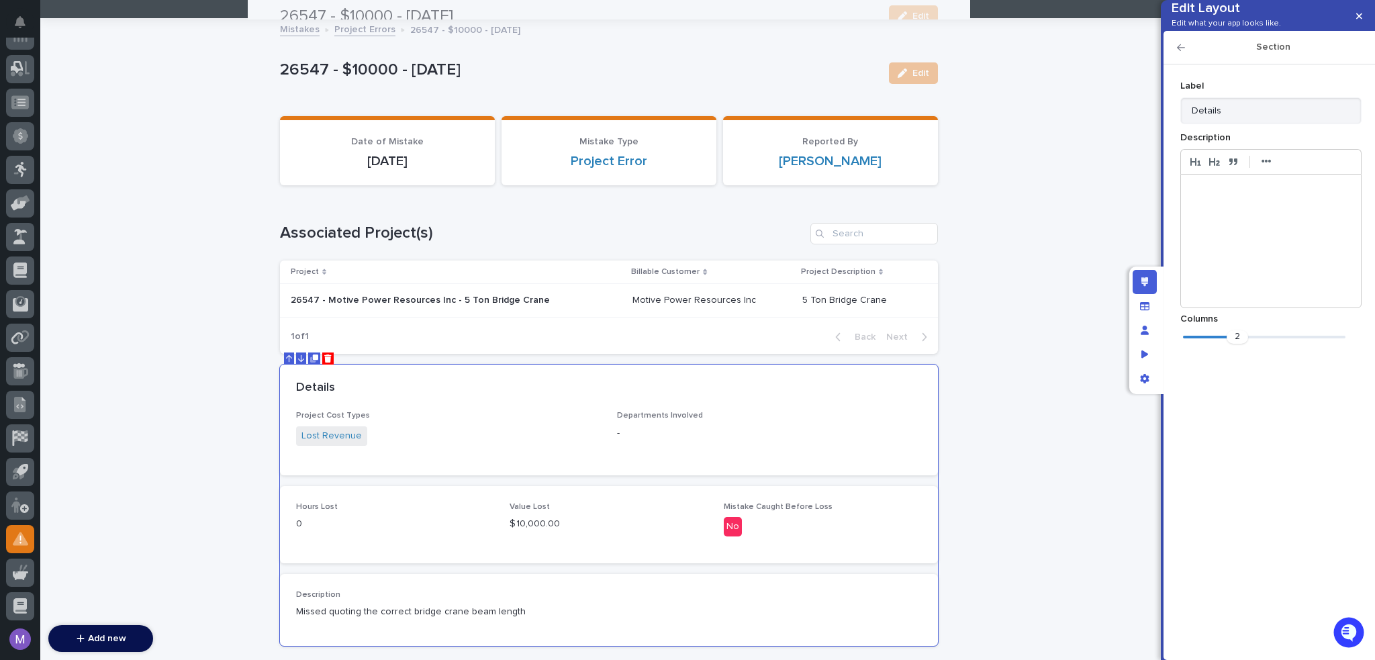
scroll to position [0, 0]
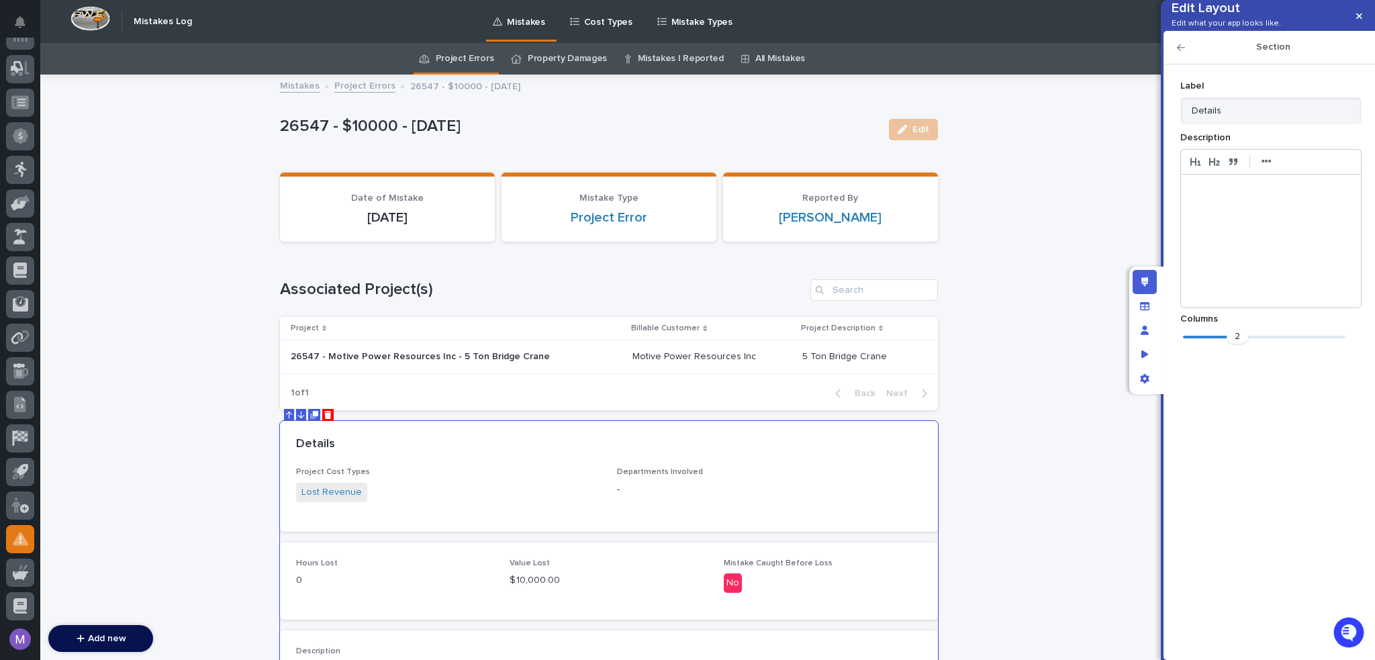
click at [1182, 52] on icon "button" at bounding box center [1181, 47] width 8 height 9
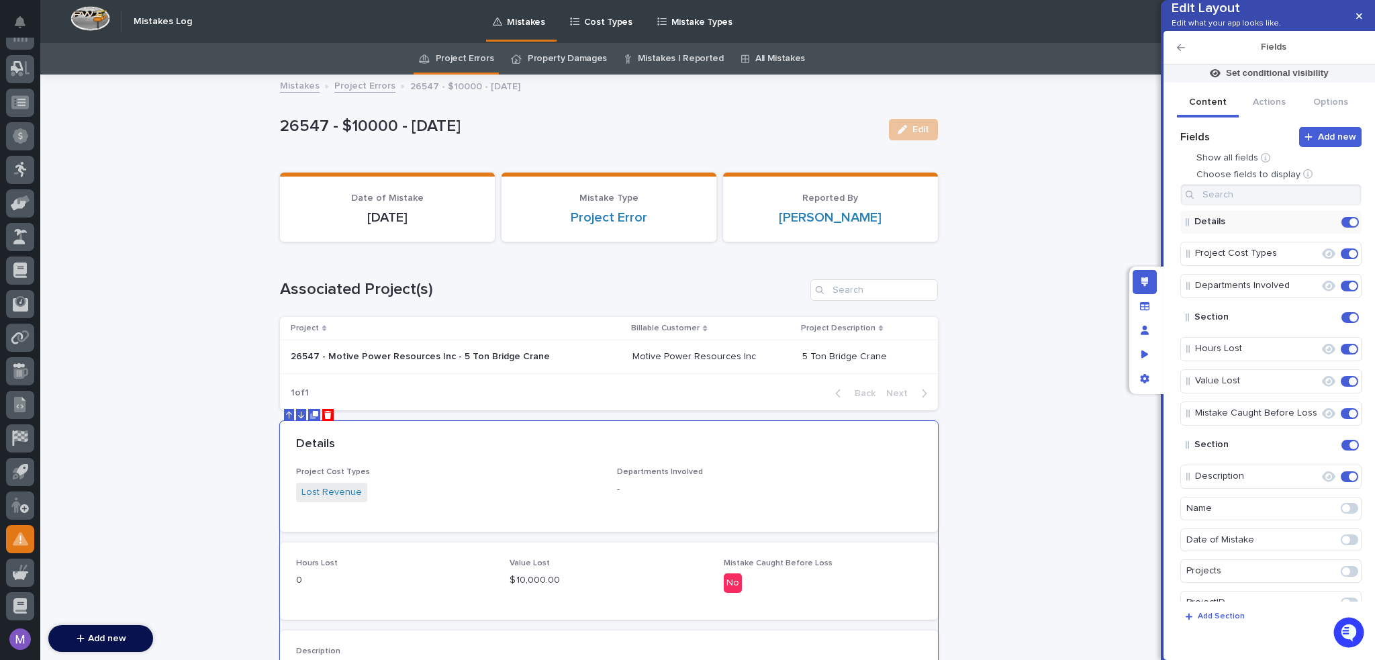
click at [1182, 51] on icon "button" at bounding box center [1181, 47] width 8 height 7
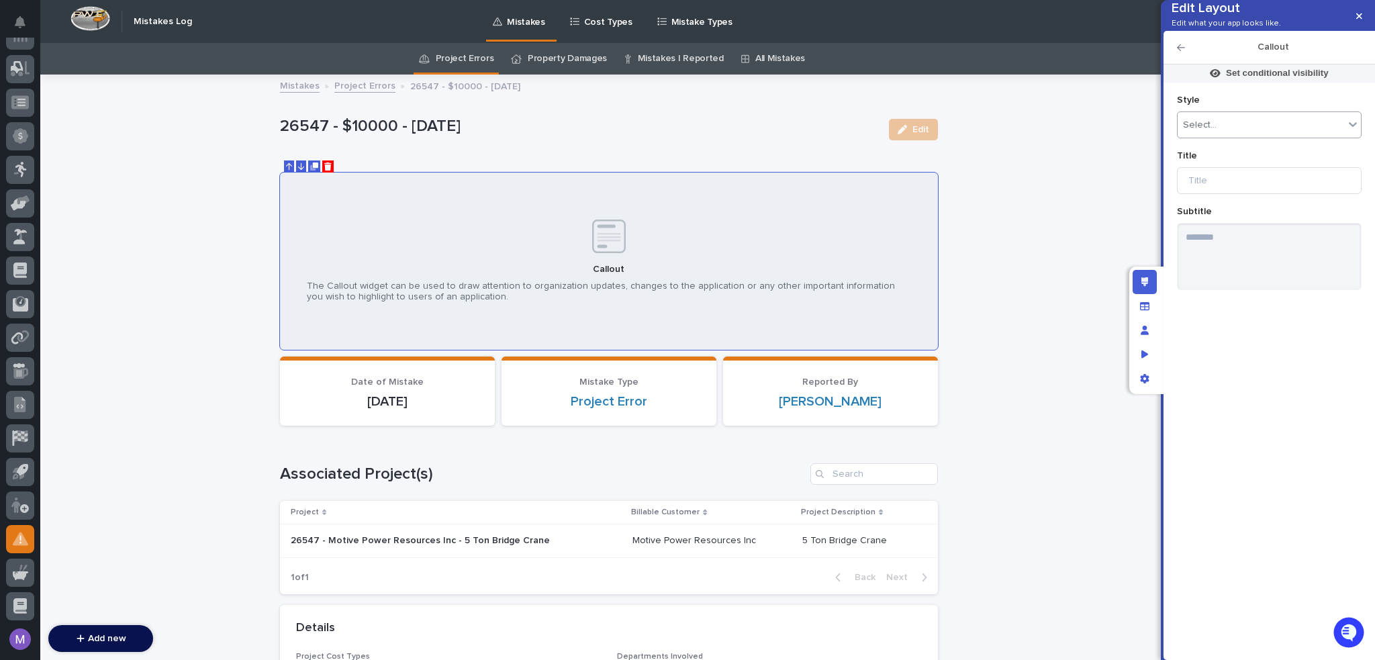
click at [1288, 138] on div "Select..." at bounding box center [1269, 124] width 185 height 27
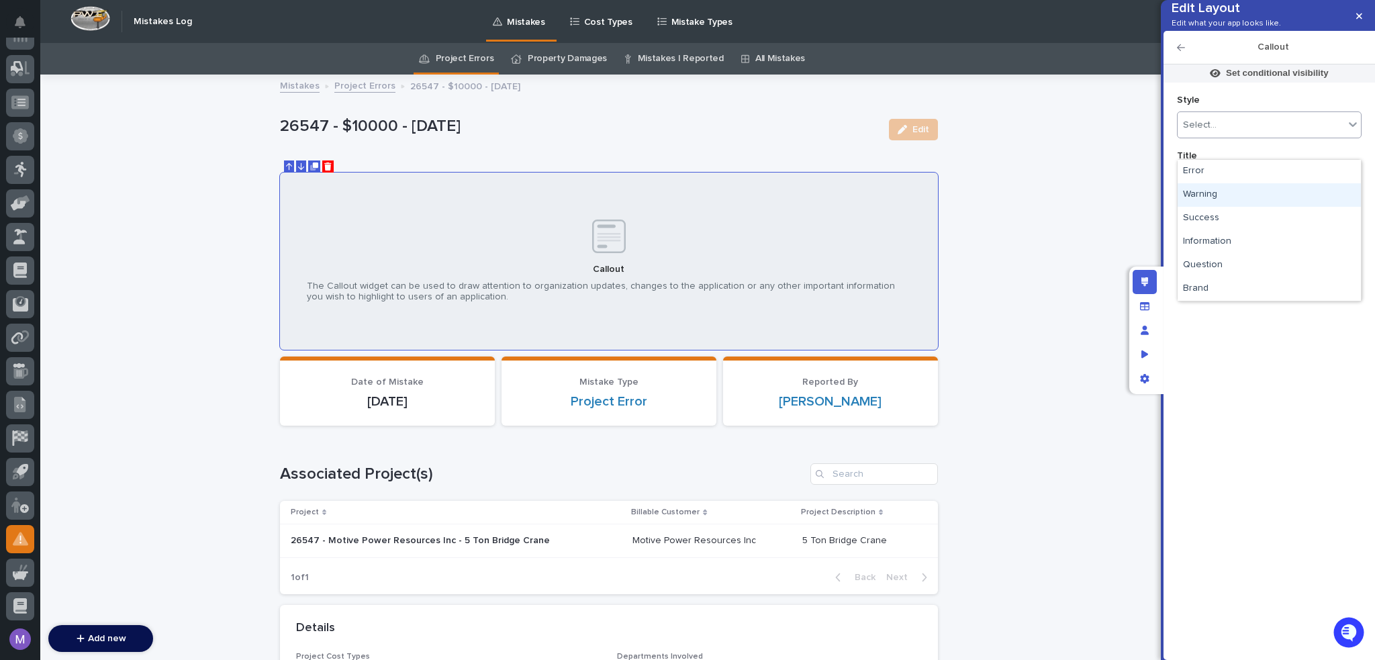
click at [1250, 191] on div "Warning" at bounding box center [1269, 194] width 183 height 23
click at [1230, 189] on input at bounding box center [1269, 180] width 185 height 27
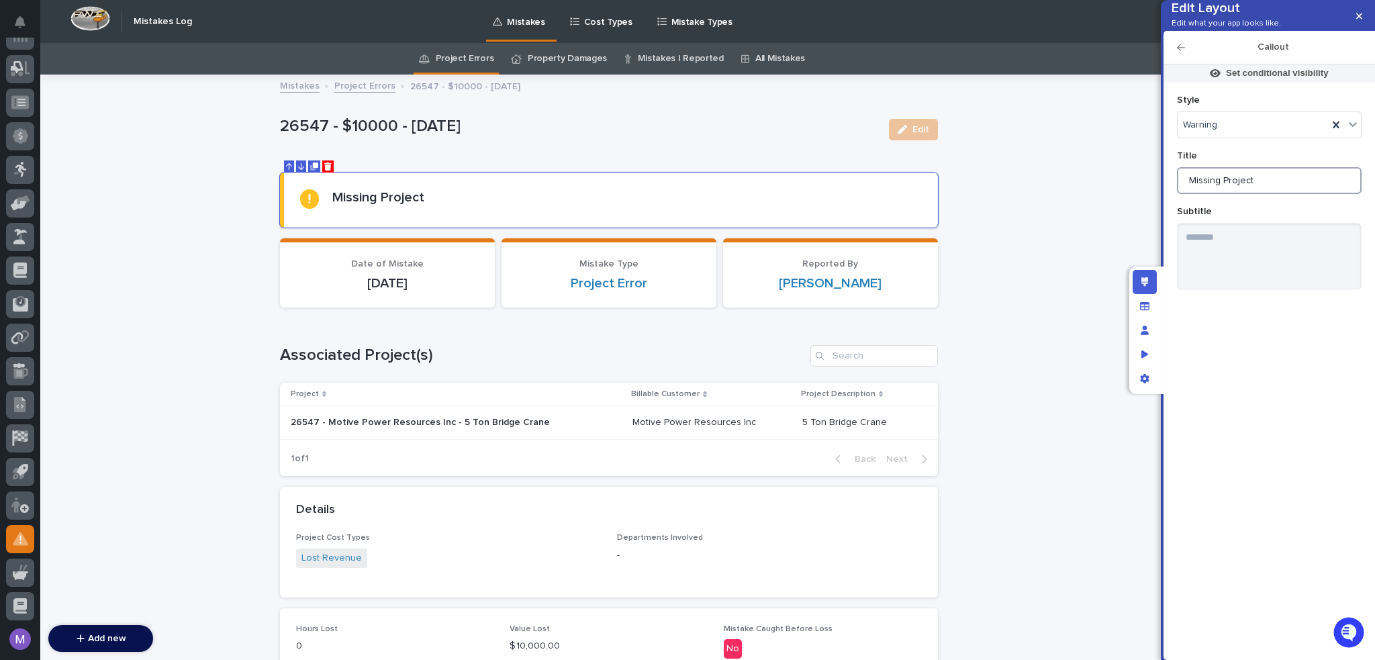
type input "Missing Project"
click at [1306, 286] on textarea at bounding box center [1269, 256] width 185 height 67
paste textarea "**********"
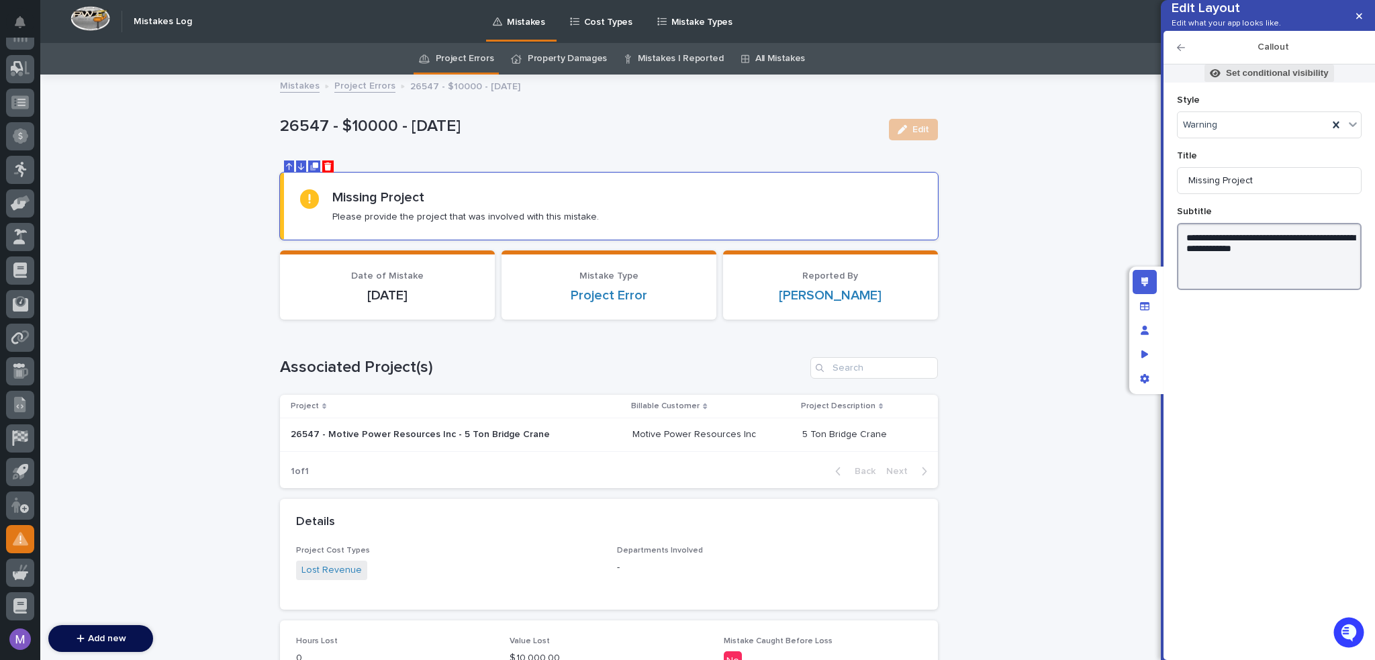
type textarea "**********"
click at [1270, 82] on span "Set conditional visibility" at bounding box center [1268, 72] width 129 height 17
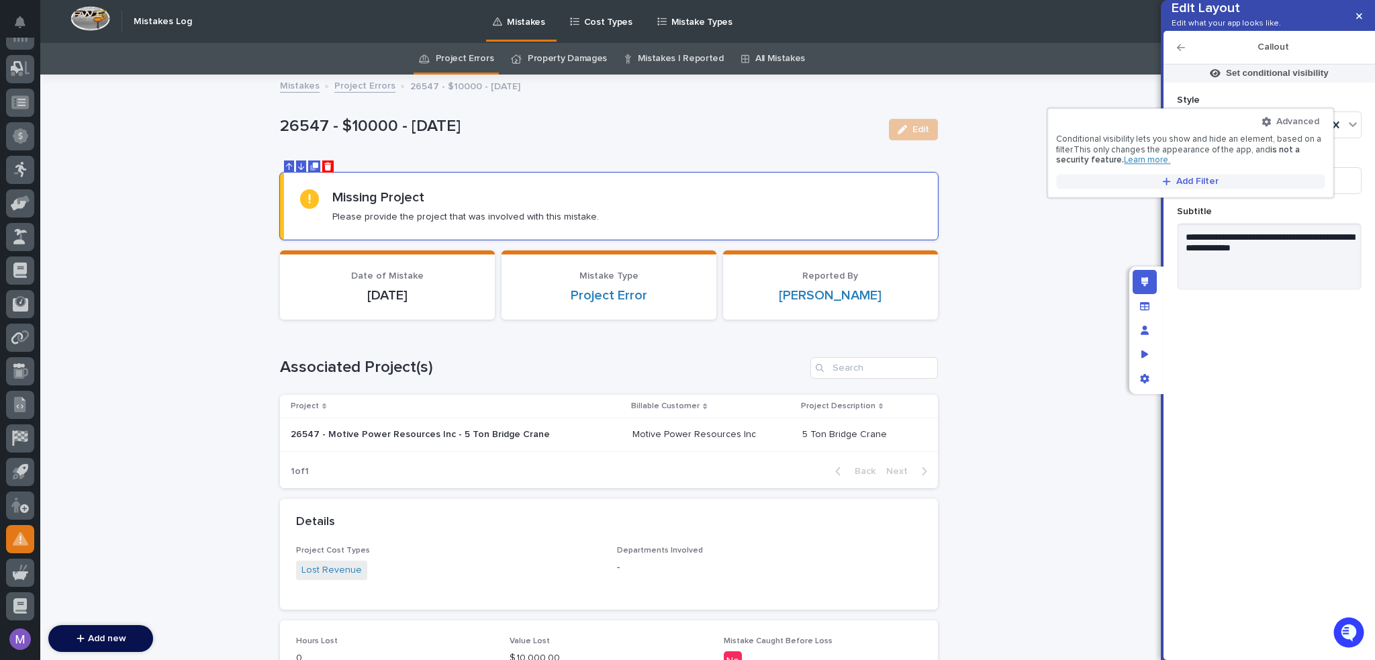
click at [1184, 175] on button "Add Filter" at bounding box center [1190, 181] width 269 height 15
type input "****"
click at [1183, 198] on div "Projects" at bounding box center [1190, 202] width 267 height 15
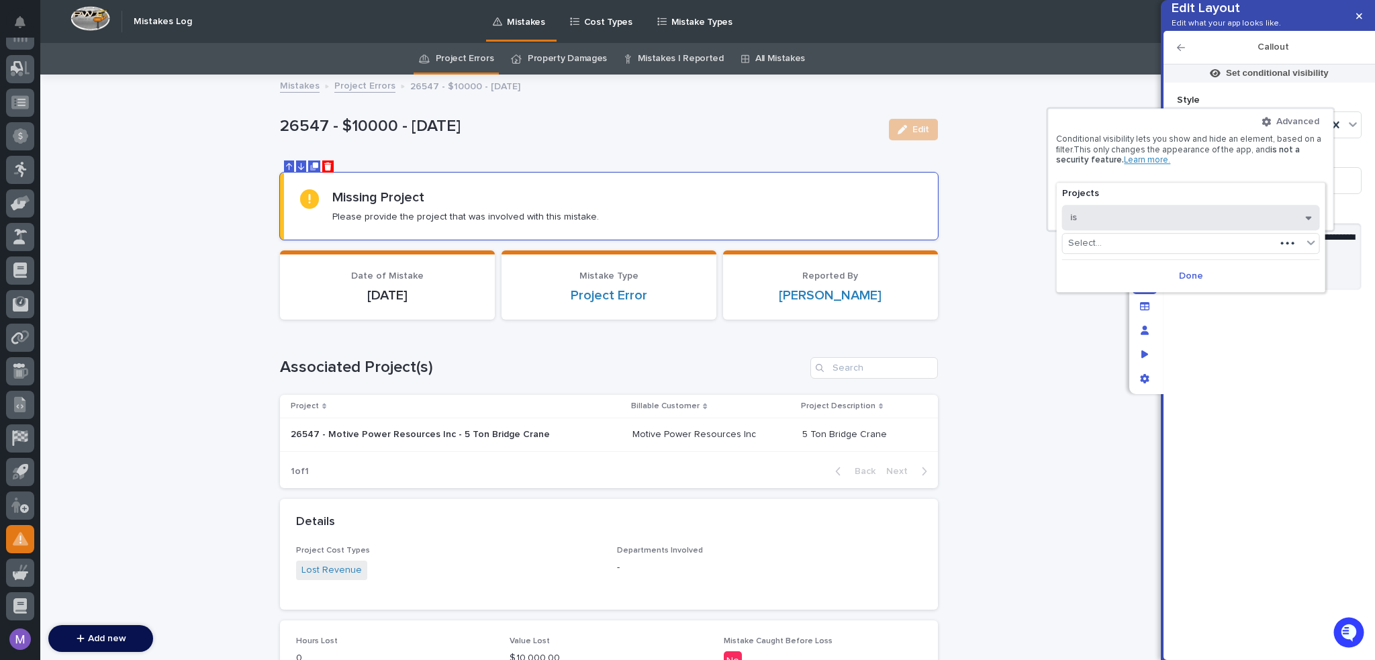
click at [1157, 209] on button "is" at bounding box center [1191, 218] width 258 height 26
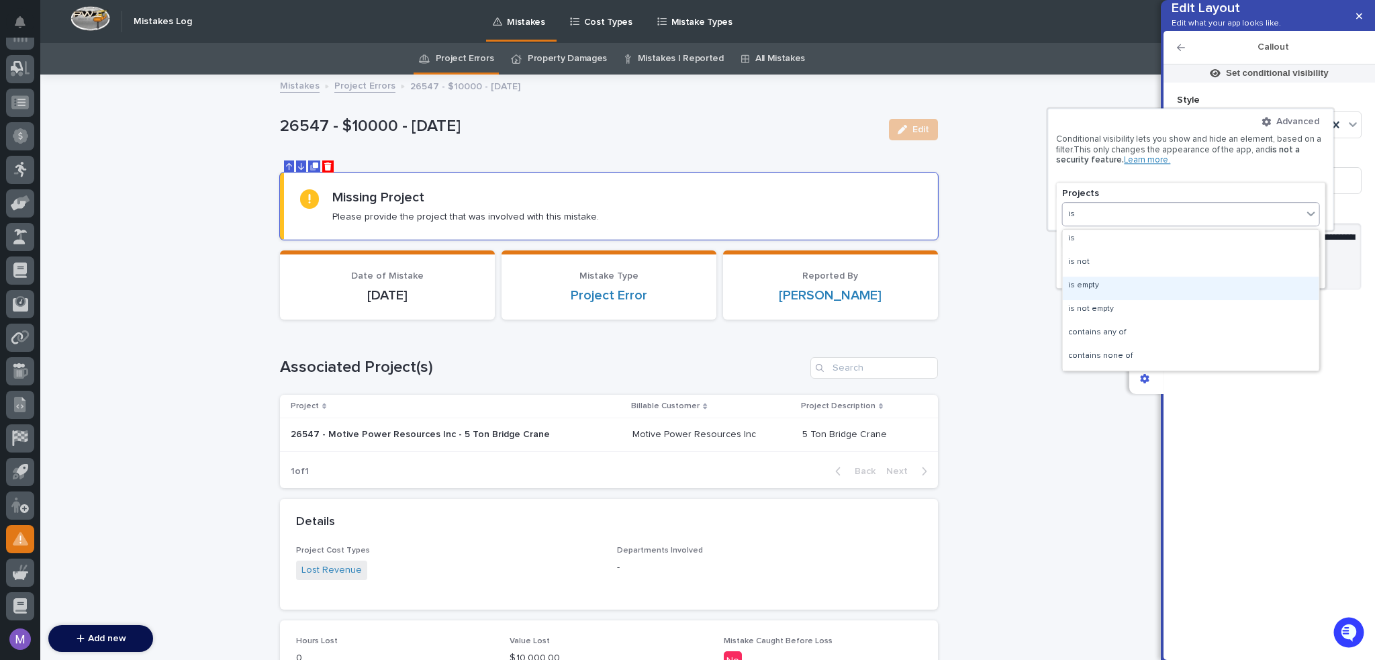
click at [1131, 285] on div "is empty" at bounding box center [1191, 288] width 256 height 23
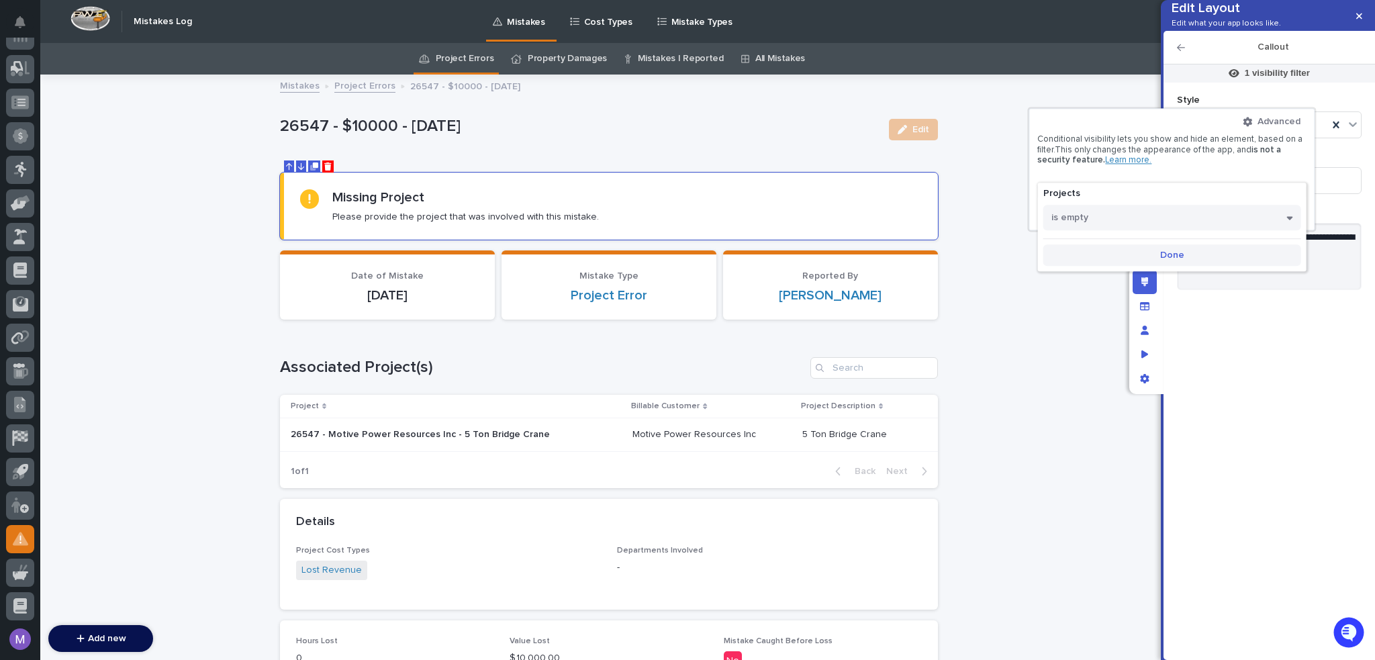
click at [1177, 251] on span "Done" at bounding box center [1172, 254] width 24 height 9
click at [1310, 430] on div at bounding box center [687, 330] width 1375 height 660
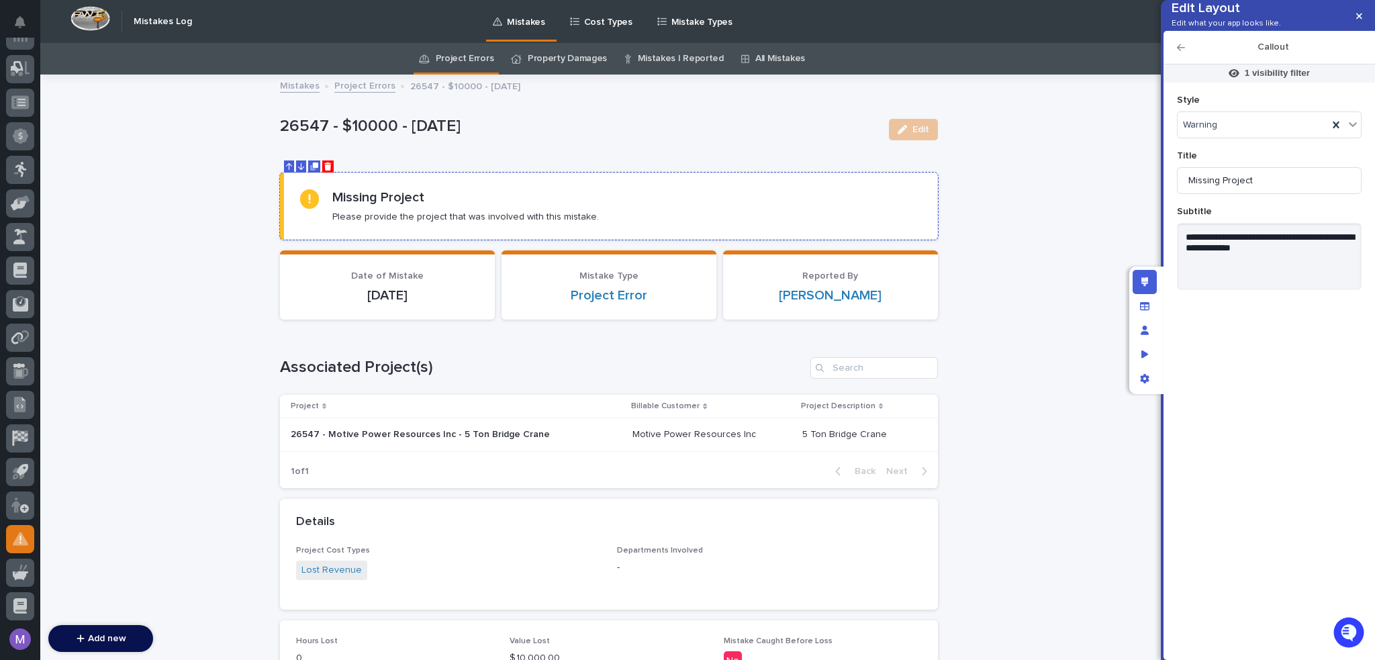
click at [313, 165] on icon "Duplicate" at bounding box center [315, 164] width 5 height 5
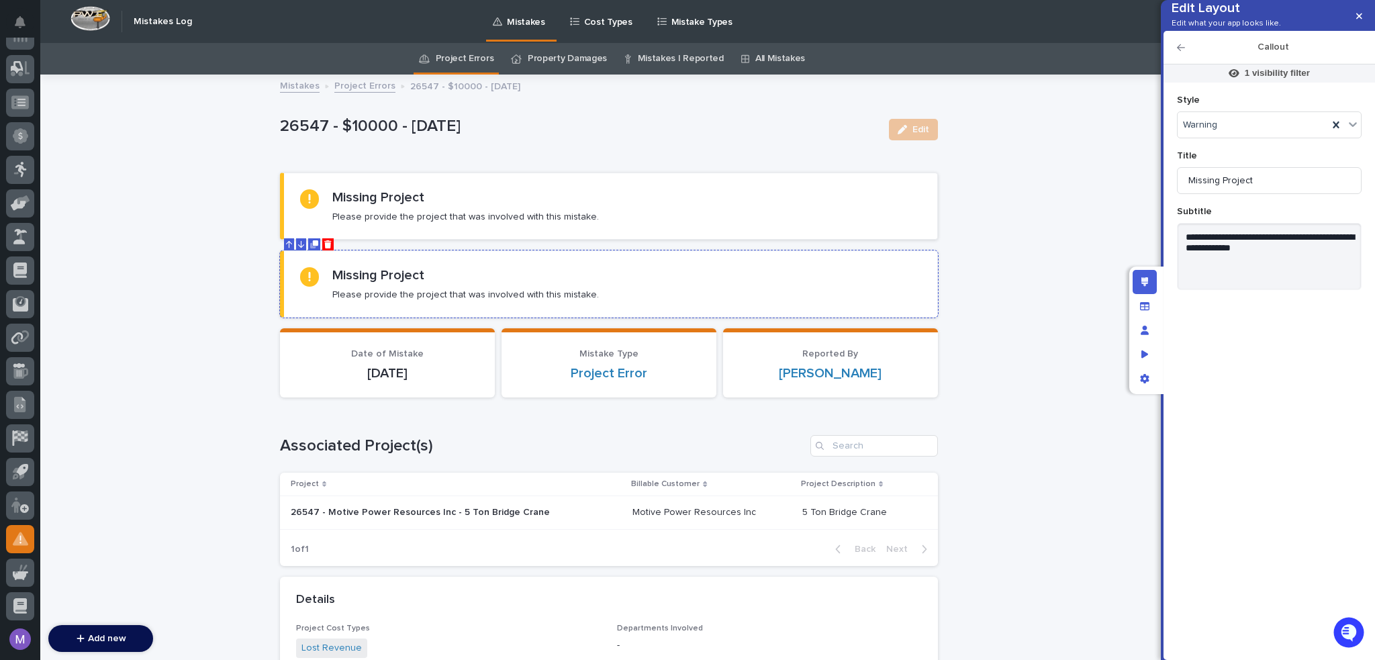
click at [313, 245] on icon "Duplicate" at bounding box center [315, 242] width 5 height 5
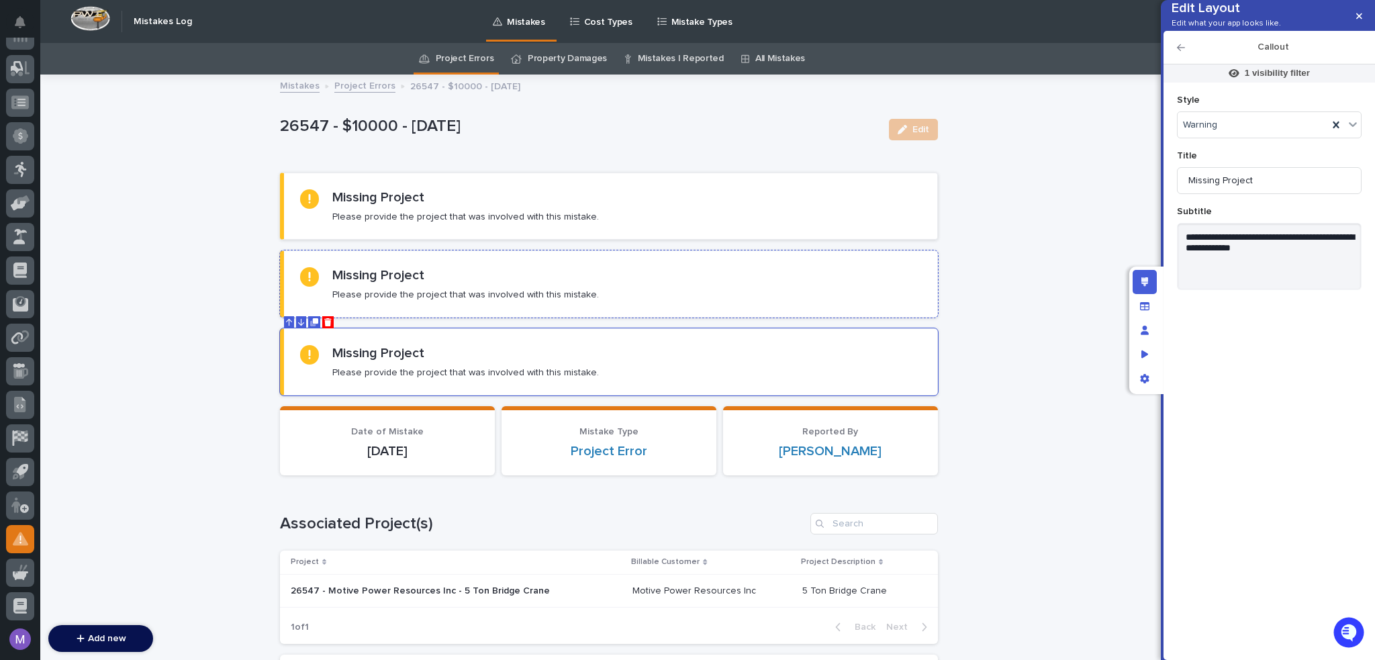
click at [521, 308] on section "Missing Project Please provide the project that was involved with this mistake." at bounding box center [609, 283] width 658 height 67
click at [1297, 194] on input "Missing Project" at bounding box center [1269, 180] width 185 height 27
type input "Missing Date"
click at [1251, 280] on textarea "**********" at bounding box center [1269, 256] width 185 height 67
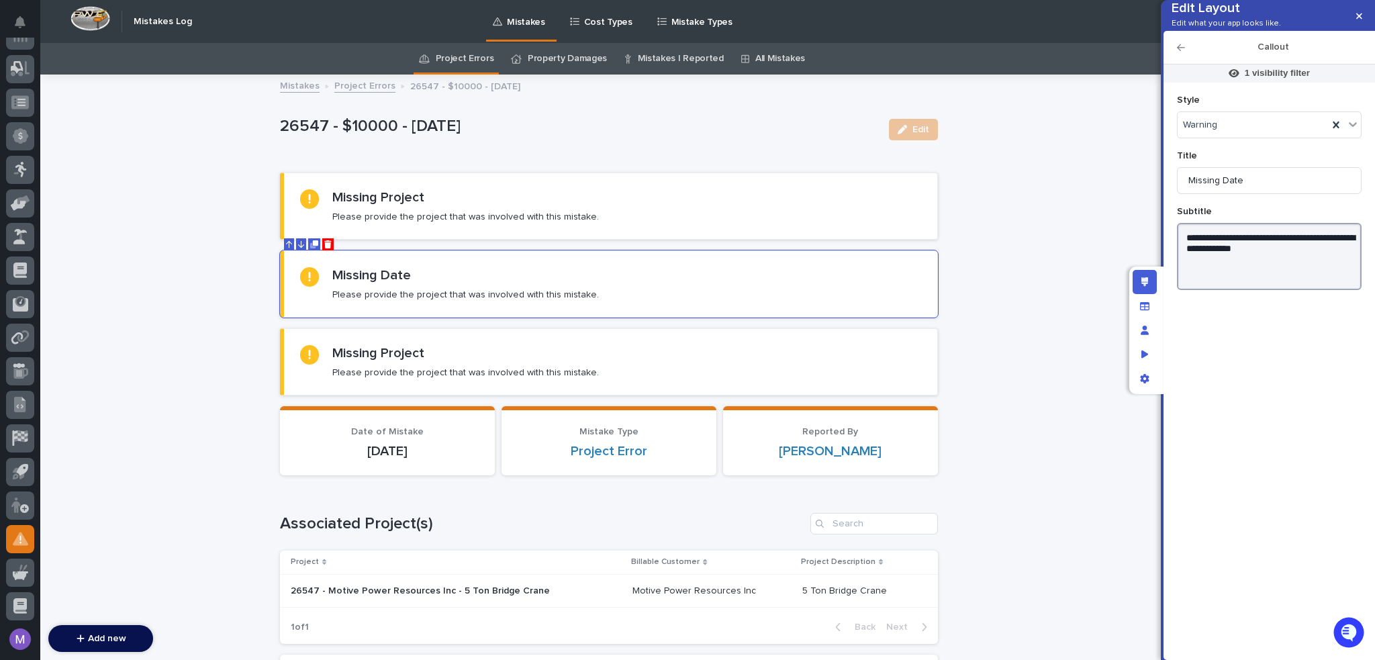
click at [1251, 280] on textarea "**********" at bounding box center [1269, 256] width 185 height 67
paste textarea
type textarea "**********"
click at [681, 348] on div "Missing Project Please provide the project that was involved with this mistake." at bounding box center [610, 362] width 621 height 34
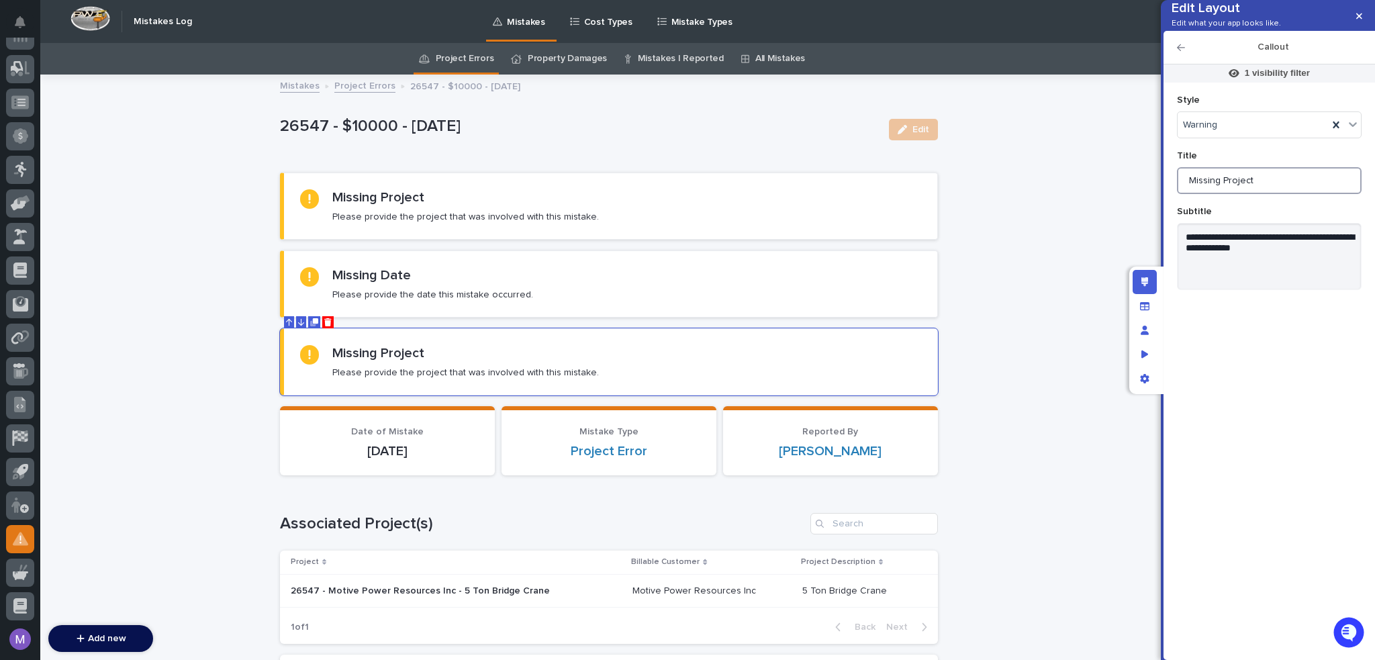
click at [1291, 194] on input "Missing Project" at bounding box center [1269, 180] width 185 height 27
paste input "Missing Hours/Value Los"
click at [1219, 194] on input "Missing Missing Hours/Value Lost" at bounding box center [1269, 180] width 185 height 27
drag, startPoint x: 1223, startPoint y: 203, endPoint x: 1133, endPoint y: 205, distance: 90.0
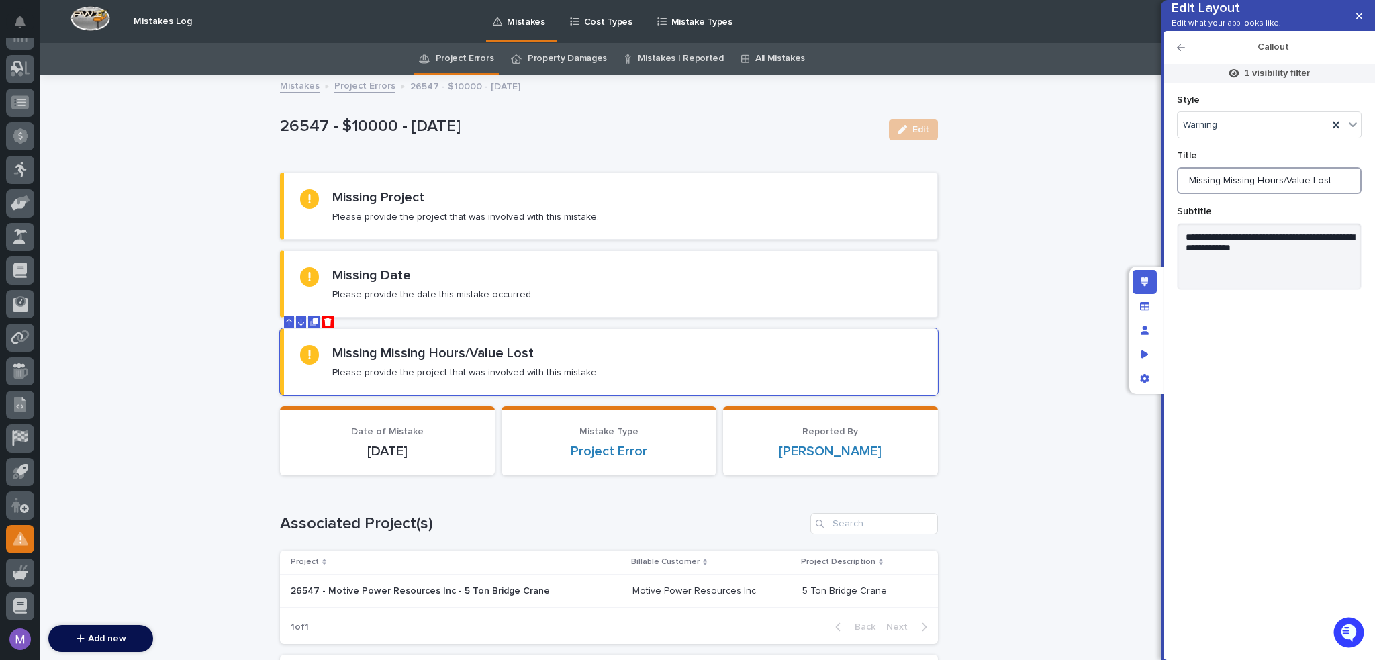
click at [1133, 205] on div "**********" at bounding box center [687, 330] width 1375 height 660
type input "Missing Hours/Value Lost"
click at [1321, 275] on textarea "**********" at bounding box center [1269, 256] width 185 height 67
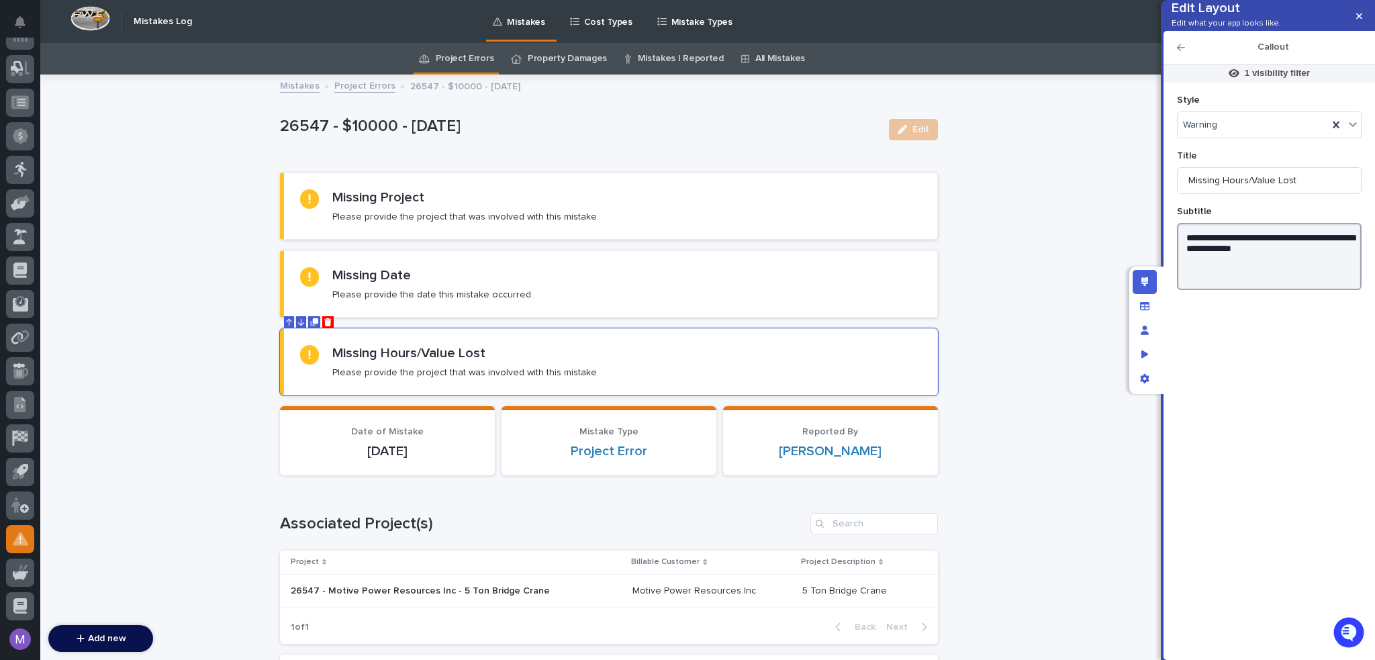
paste textarea "**********"
type textarea "**********"
click at [1296, 403] on div "**********" at bounding box center [1269, 354] width 198 height 592
click at [838, 289] on div "Missing Date Please provide the date this mistake occurred." at bounding box center [610, 284] width 621 height 34
click at [1236, 82] on span "1 visibility filter" at bounding box center [1269, 72] width 92 height 17
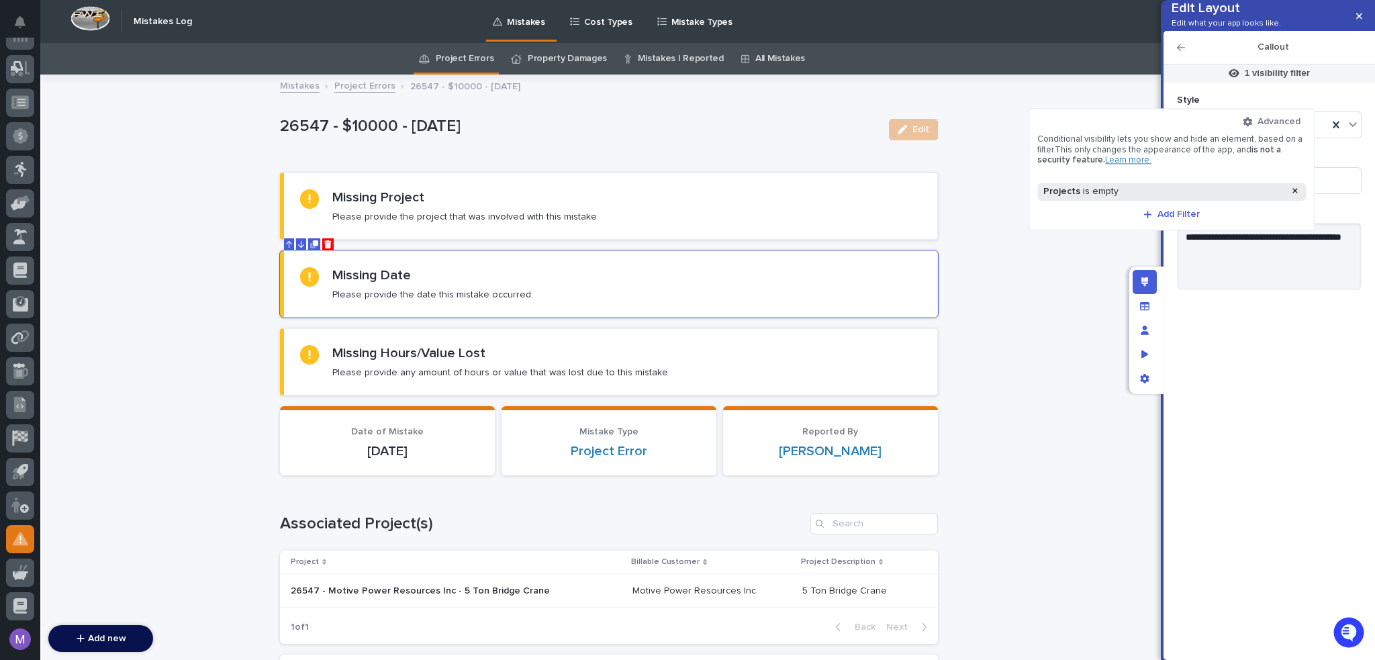
click at [1125, 187] on div "Projects is empty" at bounding box center [1164, 191] width 246 height 11
click at [1156, 254] on button "Done" at bounding box center [1172, 254] width 258 height 21
click at [1299, 186] on div at bounding box center [1295, 191] width 16 height 11
click at [1192, 182] on span "Add Filter" at bounding box center [1197, 181] width 42 height 9
type input "****"
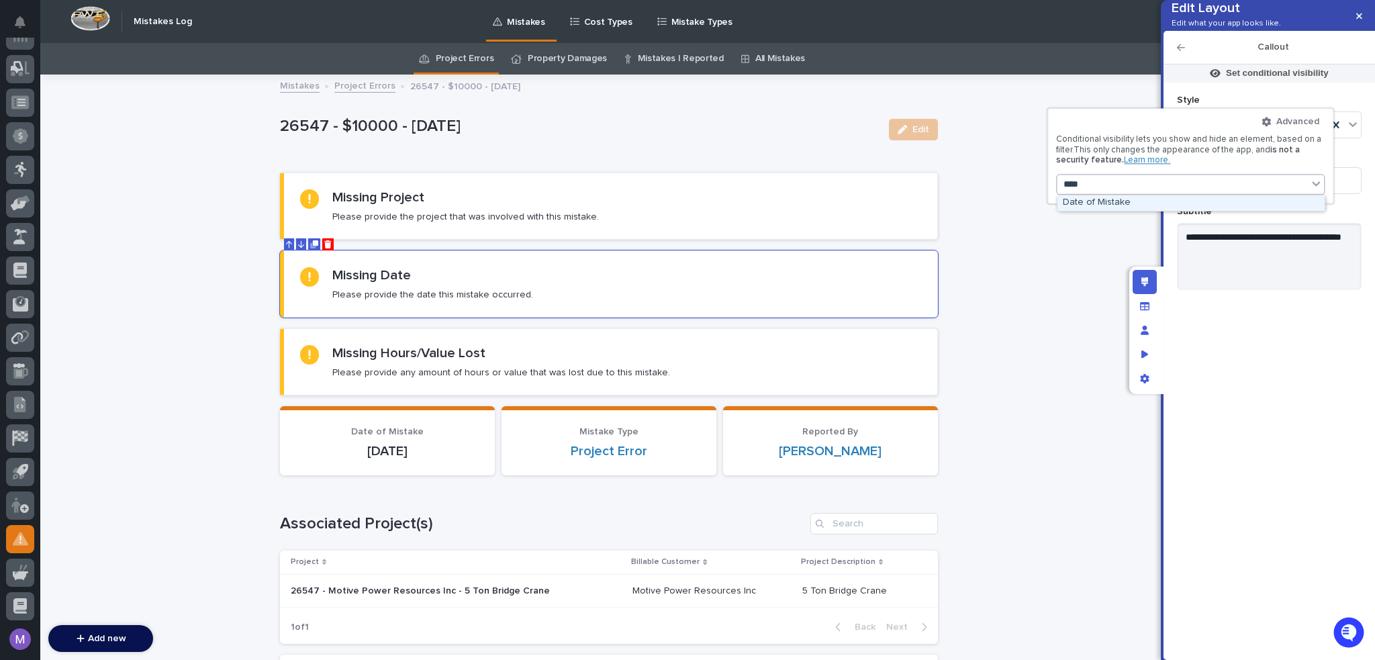
click at [1171, 202] on div "Date of Mistake" at bounding box center [1190, 202] width 267 height 15
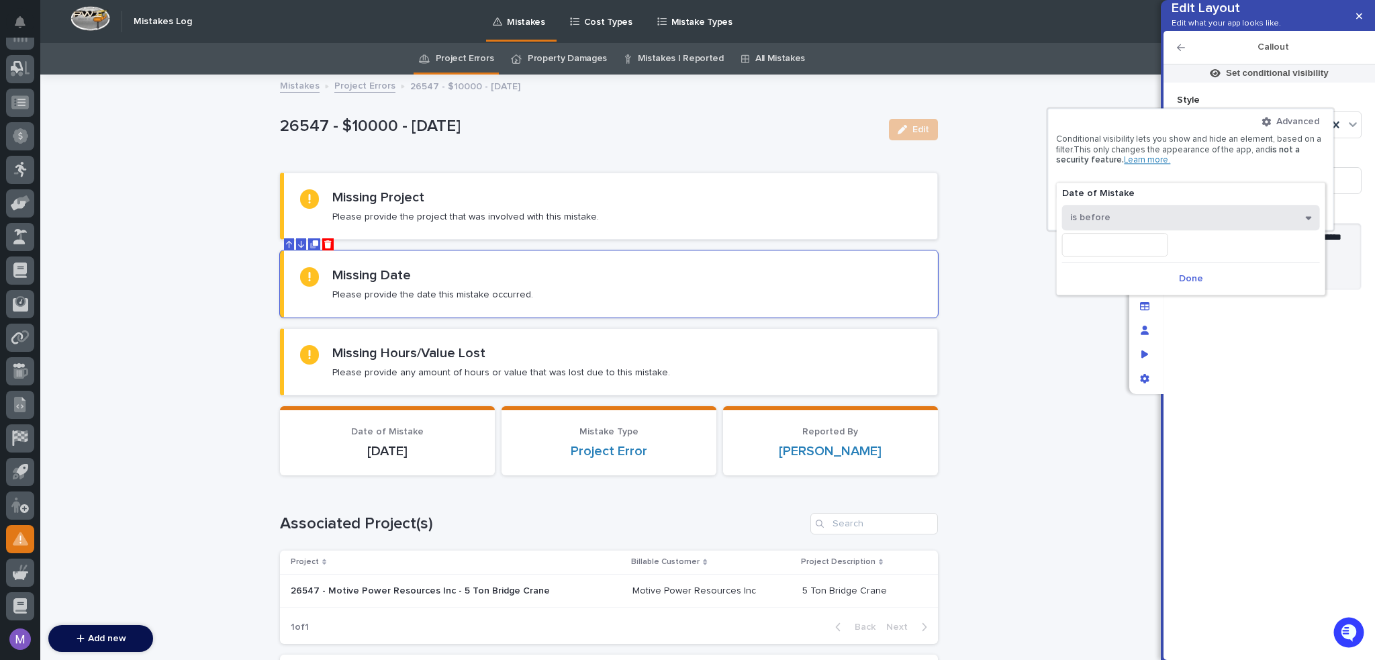
click at [1165, 216] on button "is before" at bounding box center [1191, 218] width 258 height 26
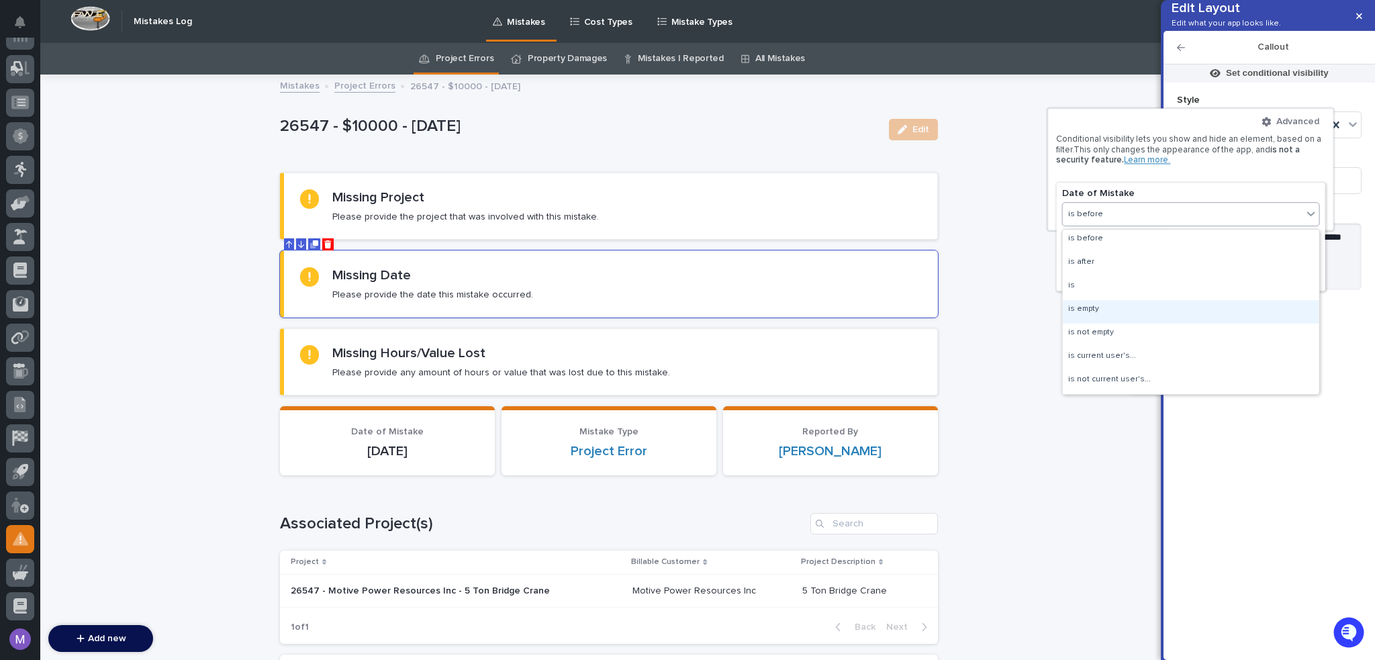
click at [1131, 300] on div "is empty" at bounding box center [1191, 311] width 256 height 23
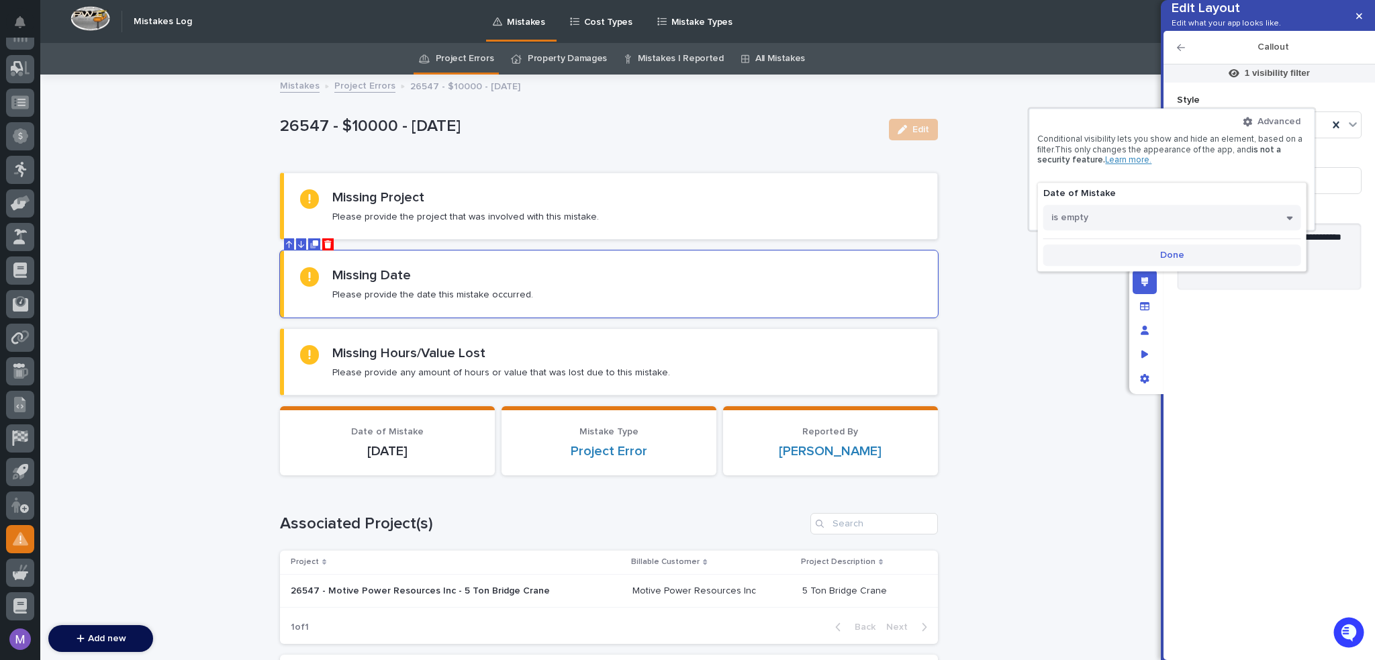
click at [1194, 250] on button "Done" at bounding box center [1172, 254] width 258 height 21
drag, startPoint x: 1247, startPoint y: 397, endPoint x: 1182, endPoint y: 363, distance: 72.7
click at [1247, 395] on div at bounding box center [687, 330] width 1375 height 660
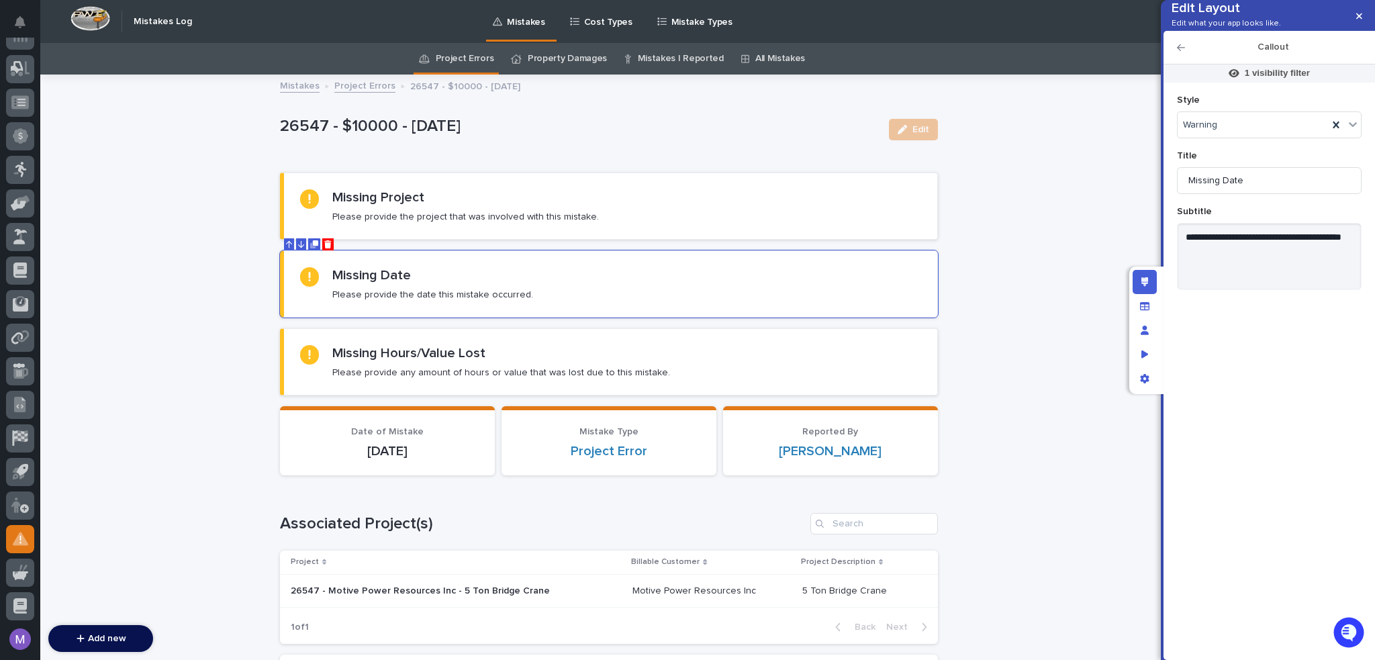
click at [814, 342] on section "Missing Hours/Value Lost Please provide any amount of hours or value that was l…" at bounding box center [609, 361] width 658 height 67
click at [1233, 77] on icon at bounding box center [1234, 73] width 11 height 8
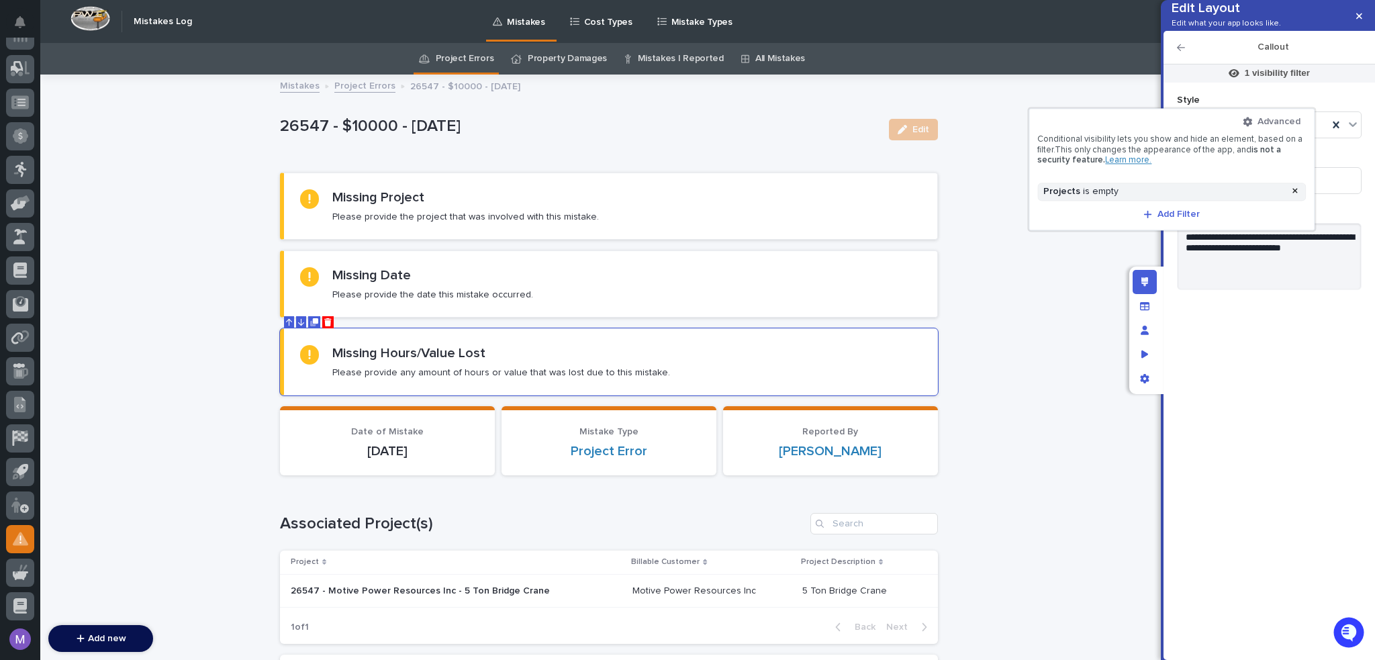
click at [1290, 348] on div at bounding box center [687, 330] width 1375 height 660
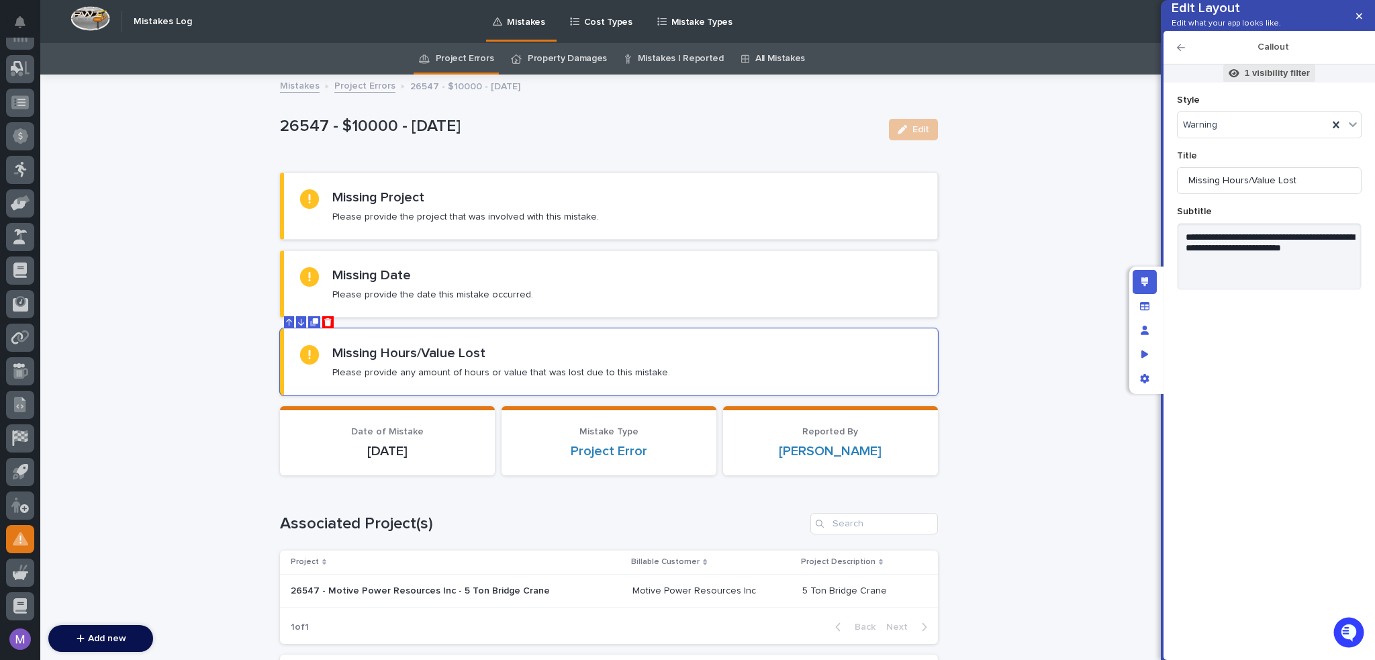
click at [1262, 79] on p "1 visibility filter" at bounding box center [1277, 73] width 65 height 12
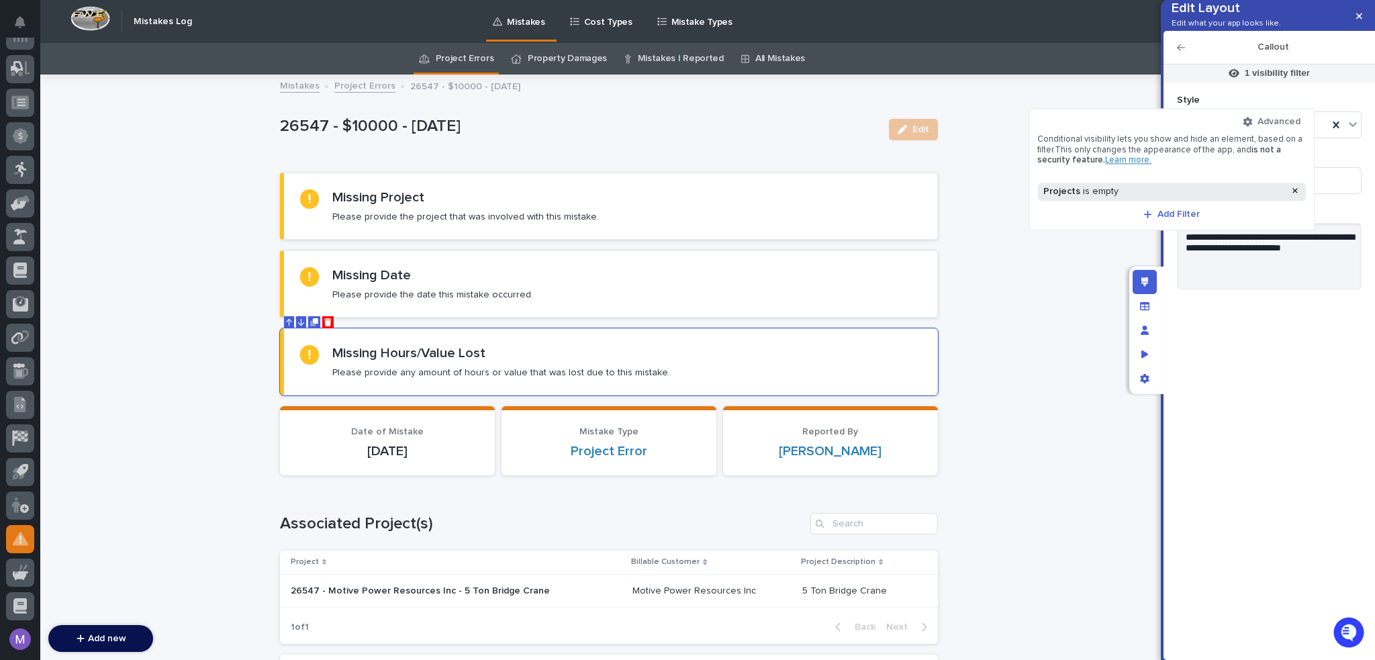
click at [1295, 185] on div "Projects is empty" at bounding box center [1171, 192] width 269 height 18
click at [1296, 187] on icon at bounding box center [1294, 191] width 5 height 8
click at [1205, 344] on div at bounding box center [687, 330] width 1375 height 660
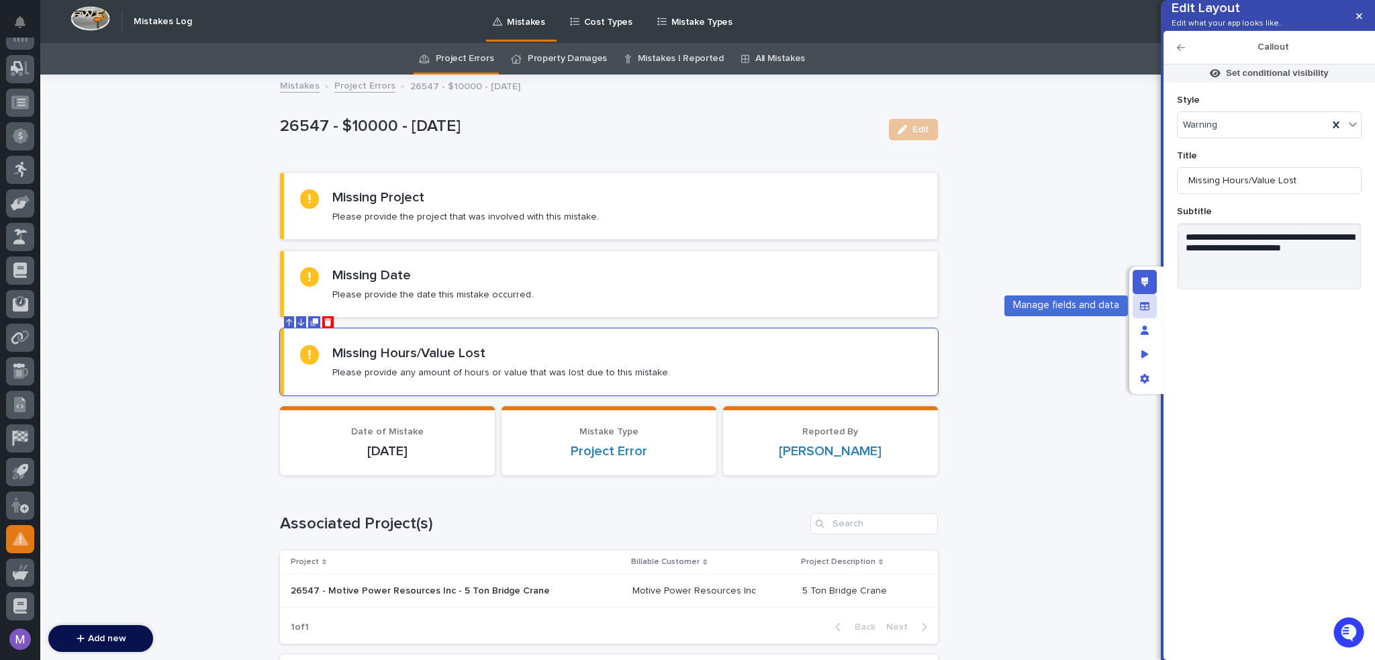
click at [1144, 316] on div "Manage fields and data" at bounding box center [1145, 306] width 24 height 24
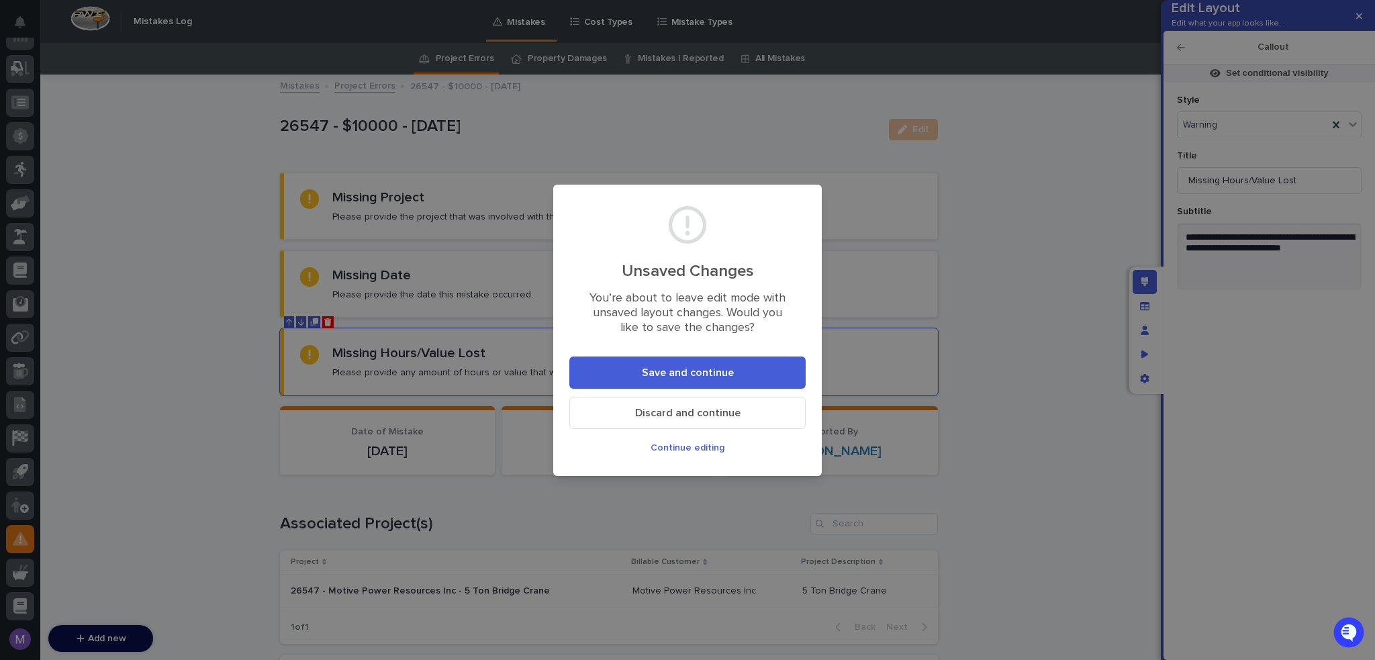
click at [668, 356] on button "Save and continue" at bounding box center [687, 372] width 236 height 32
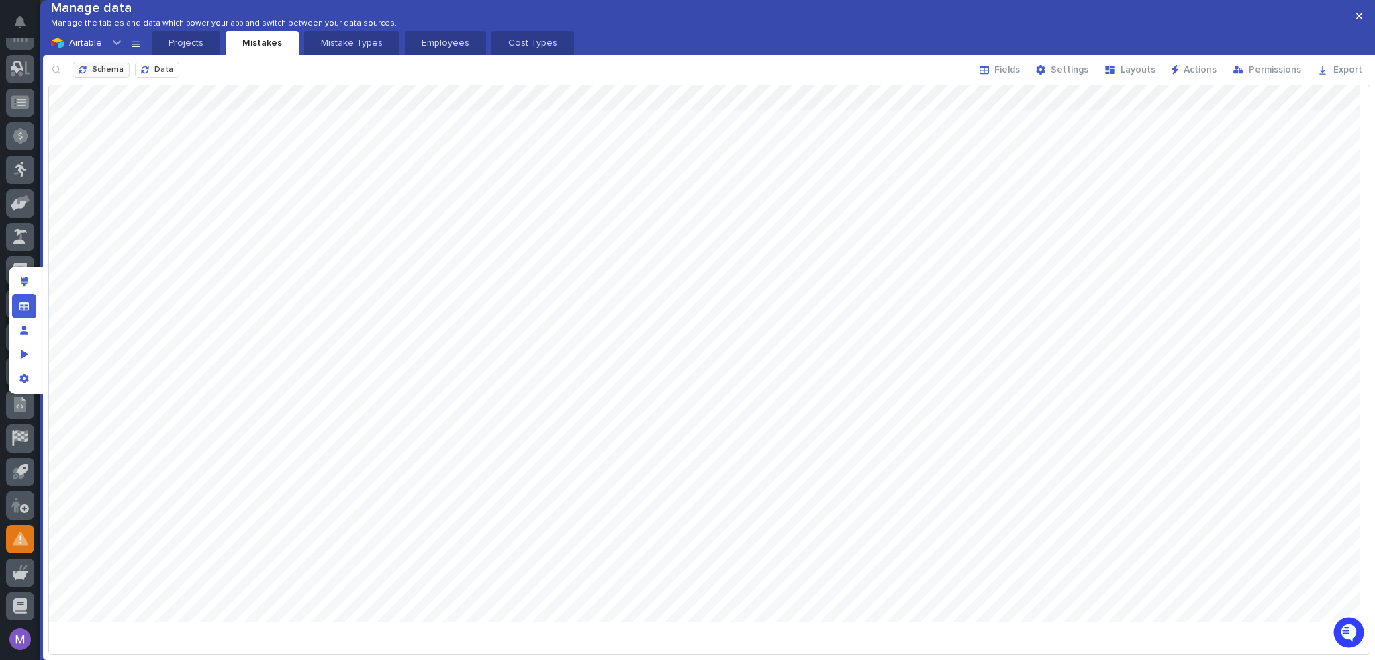
click at [113, 74] on span "Schema" at bounding box center [108, 70] width 32 height 8
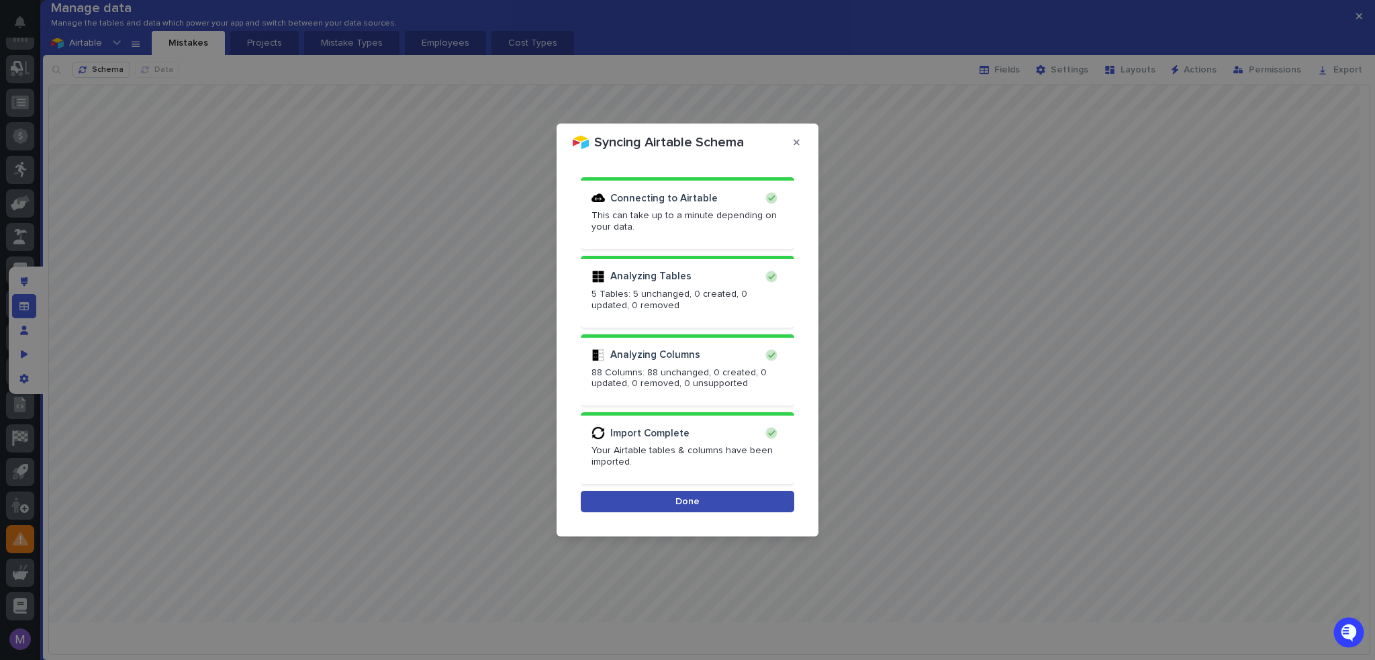
click at [740, 506] on button "Done" at bounding box center [687, 501] width 213 height 21
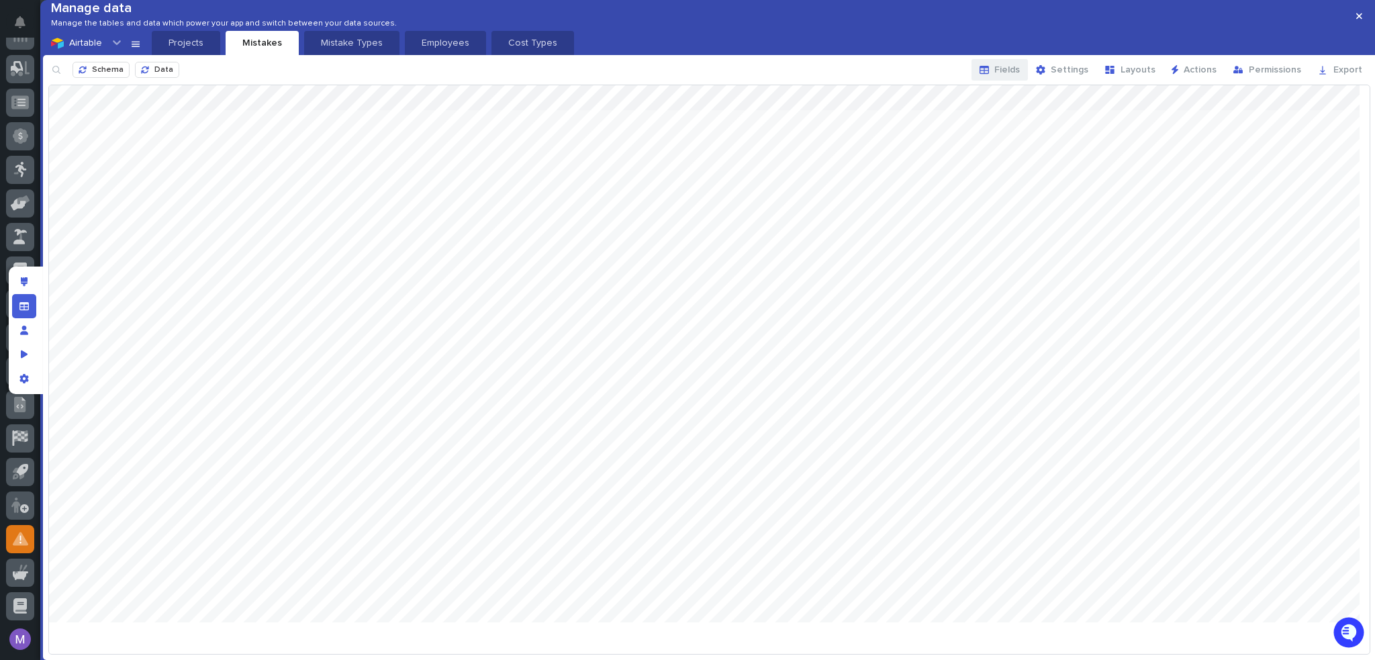
click at [1020, 75] on span "Fields" at bounding box center [1007, 69] width 26 height 9
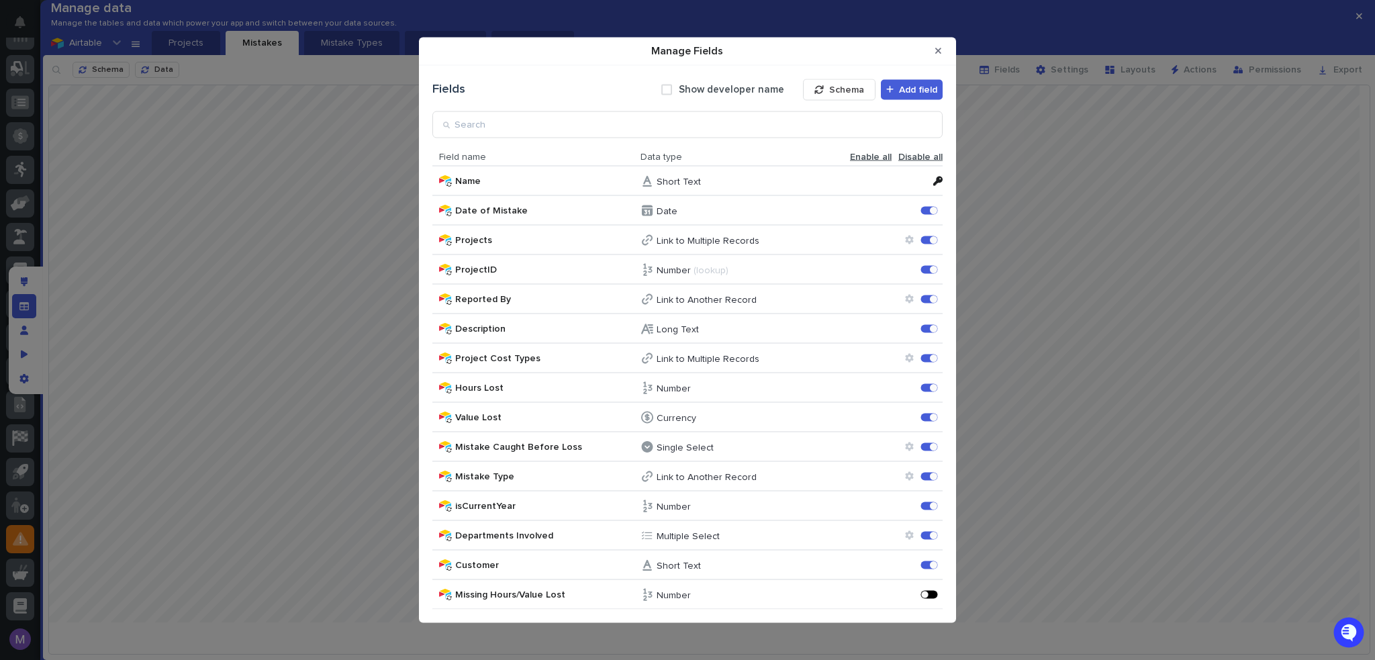
click at [924, 593] on div "Manage Fields" at bounding box center [924, 594] width 7 height 7
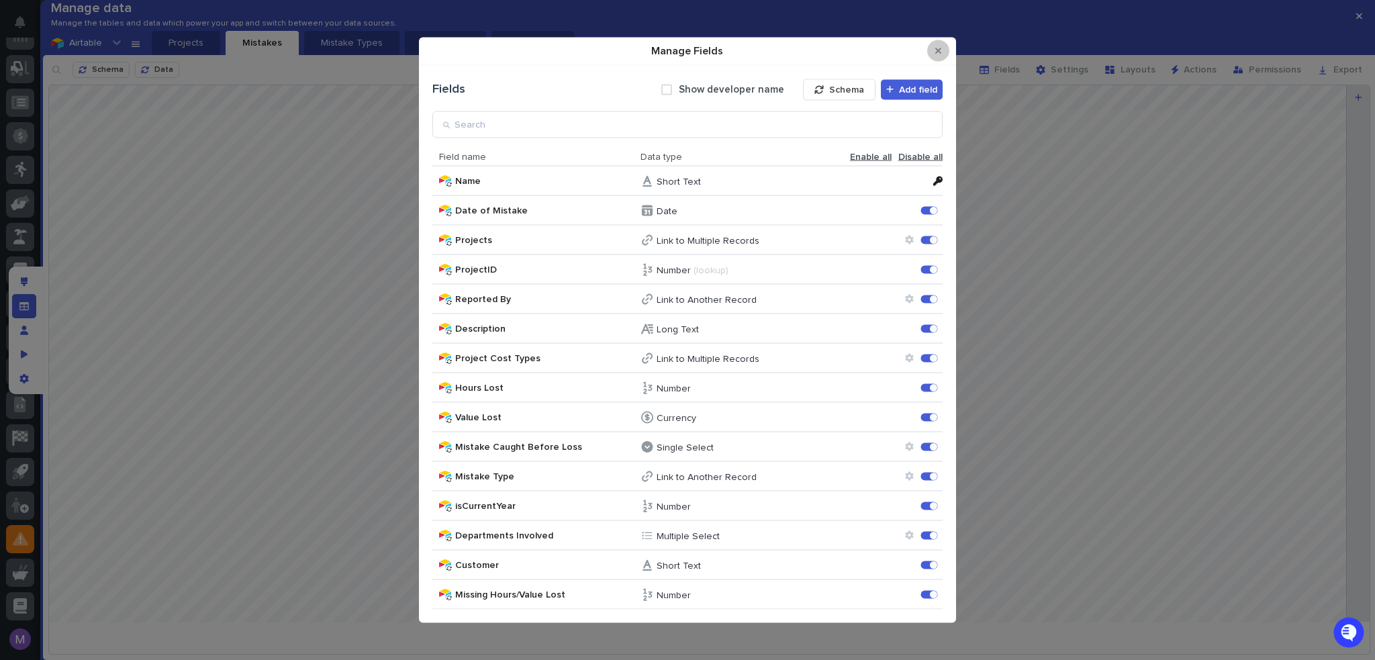
click at [946, 54] on button "Close Modal" at bounding box center [938, 50] width 22 height 21
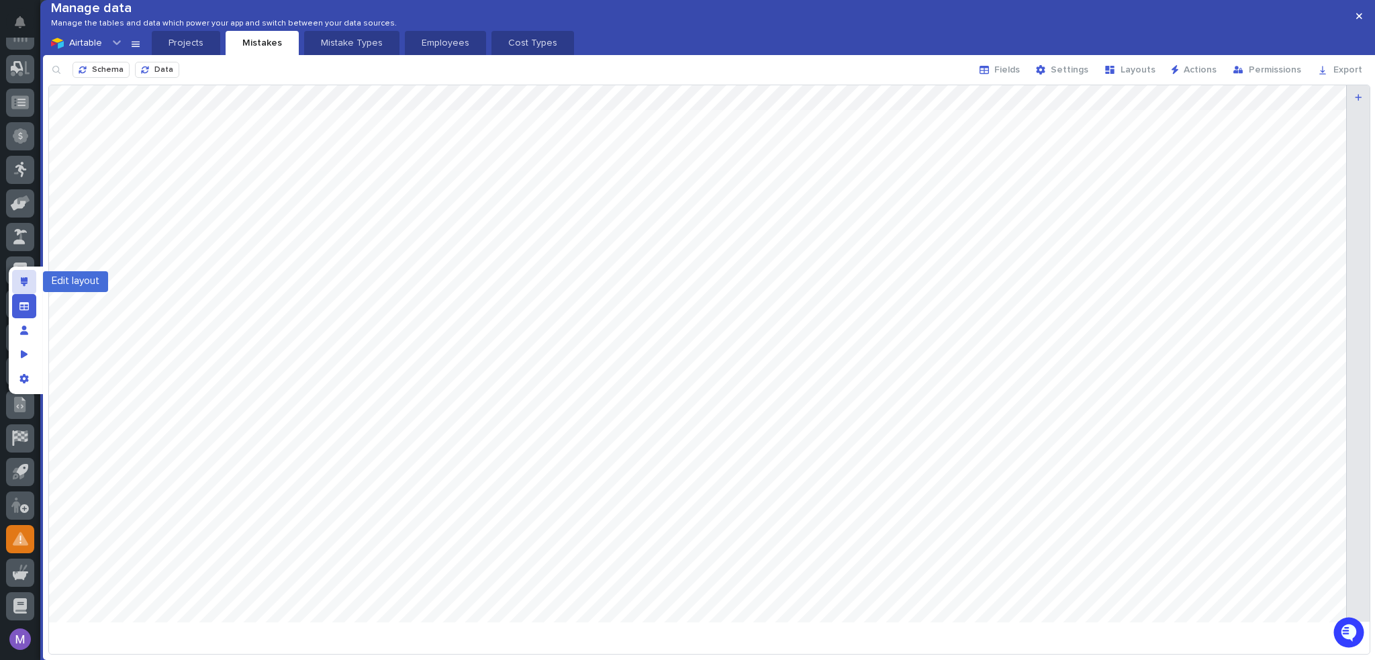
click at [32, 286] on div "Edit layout" at bounding box center [24, 282] width 24 height 24
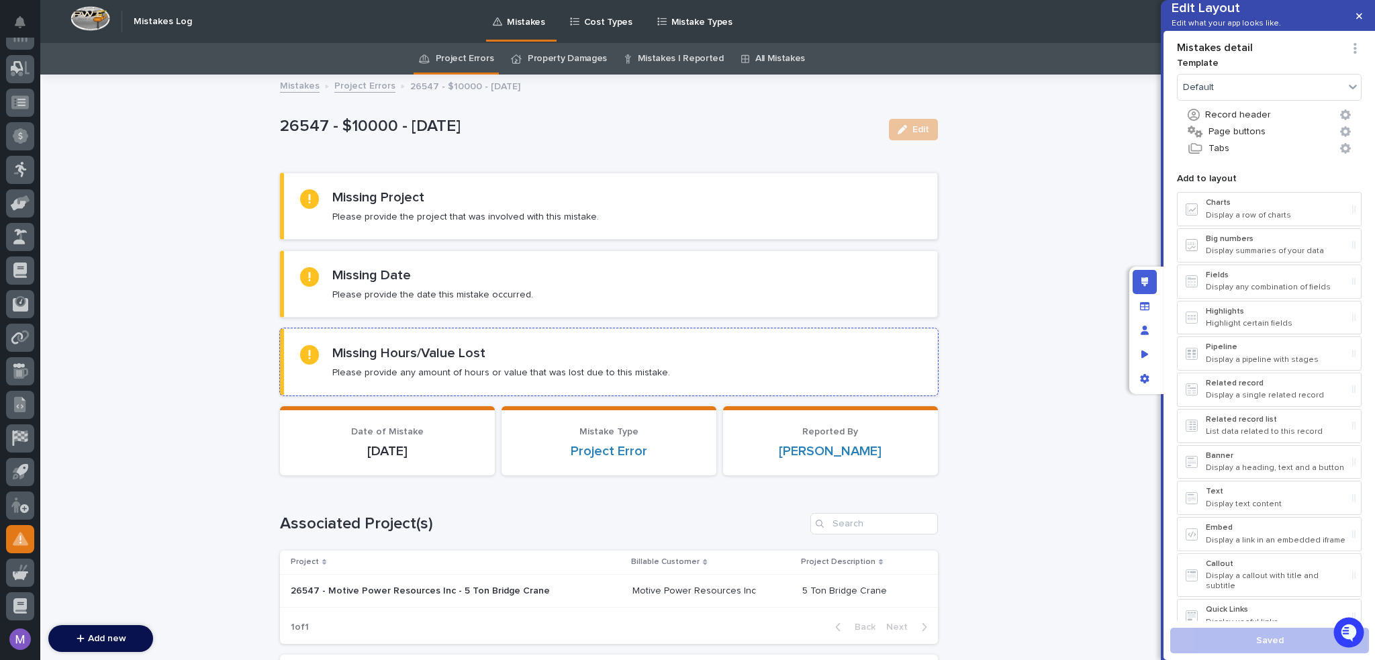
click at [734, 357] on div "Missing Hours/Value Lost Please provide any amount of hours or value that was l…" at bounding box center [610, 362] width 621 height 34
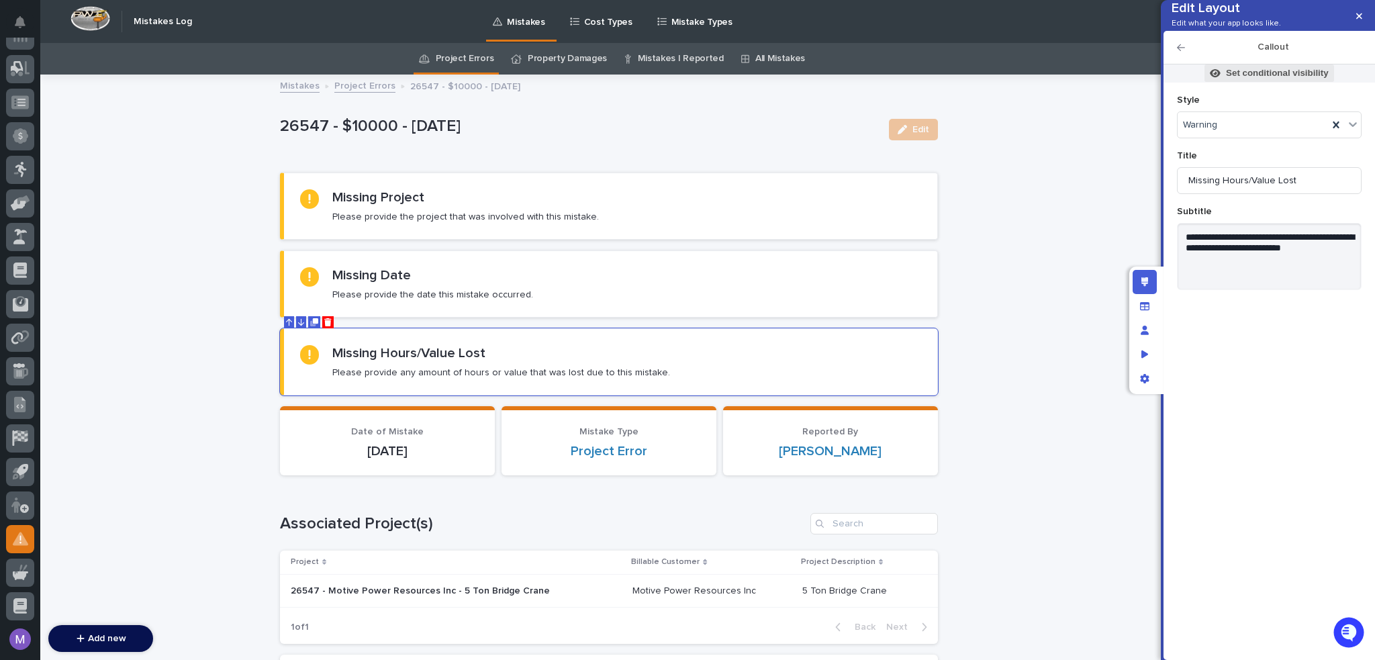
click at [1296, 79] on p "Set conditional visibility" at bounding box center [1277, 73] width 103 height 12
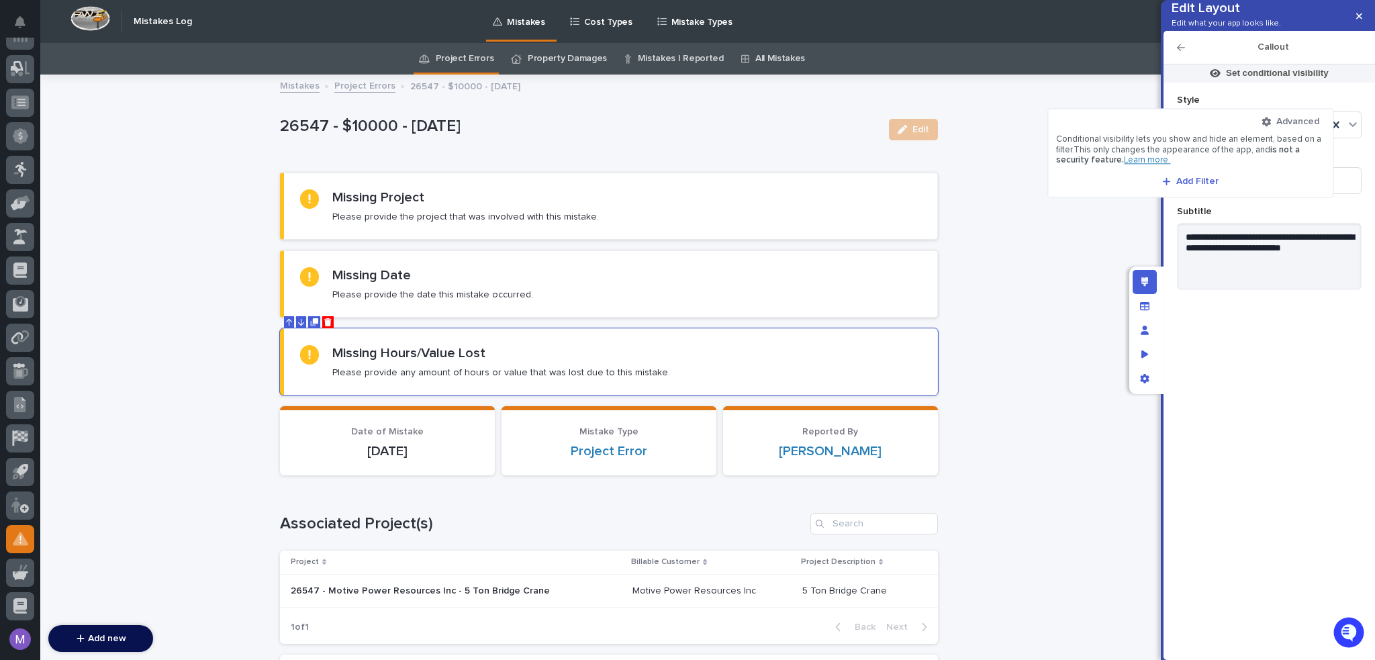
drag, startPoint x: 1196, startPoint y: 161, endPoint x: 1196, endPoint y: 182, distance: 20.8
click at [1197, 167] on div "Advanced Conditional visibility lets you show and hide an element, based on a f…" at bounding box center [1190, 153] width 269 height 72
click at [1196, 182] on span "Add Filter" at bounding box center [1197, 181] width 42 height 9
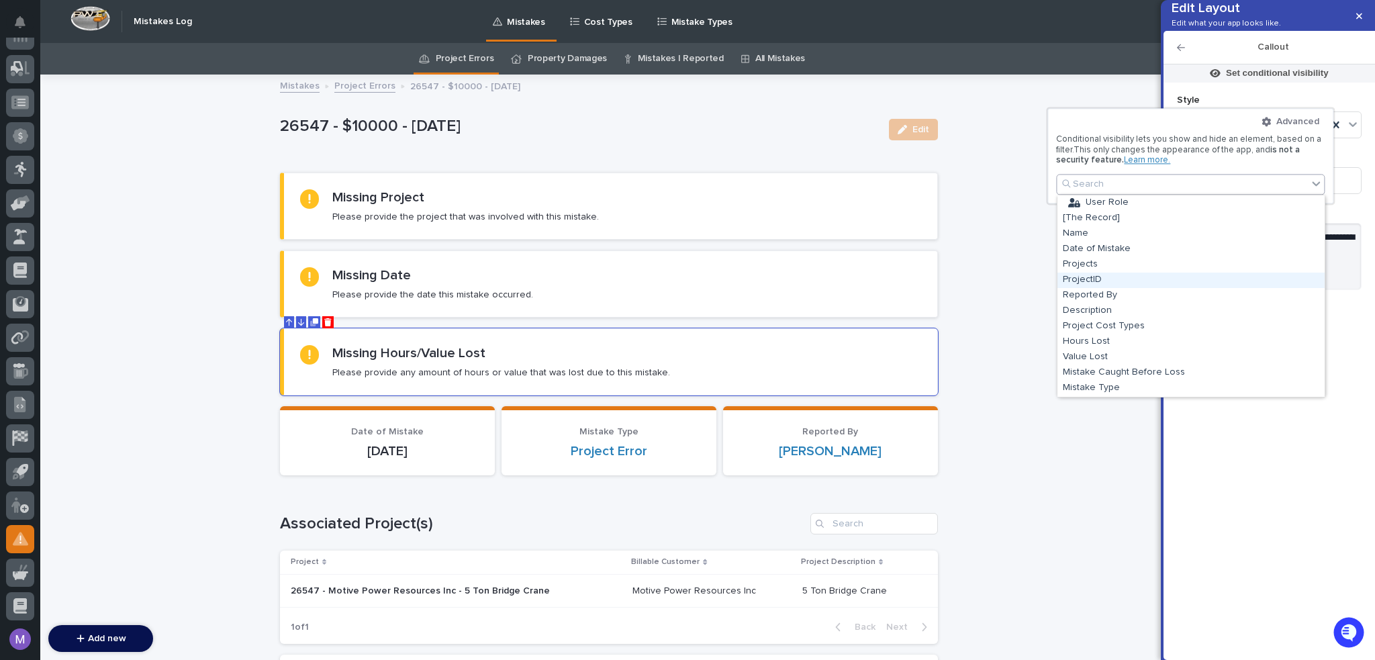
scroll to position [61, 0]
click at [1147, 388] on div "Missing Hours/Value Lost" at bounding box center [1190, 388] width 267 height 15
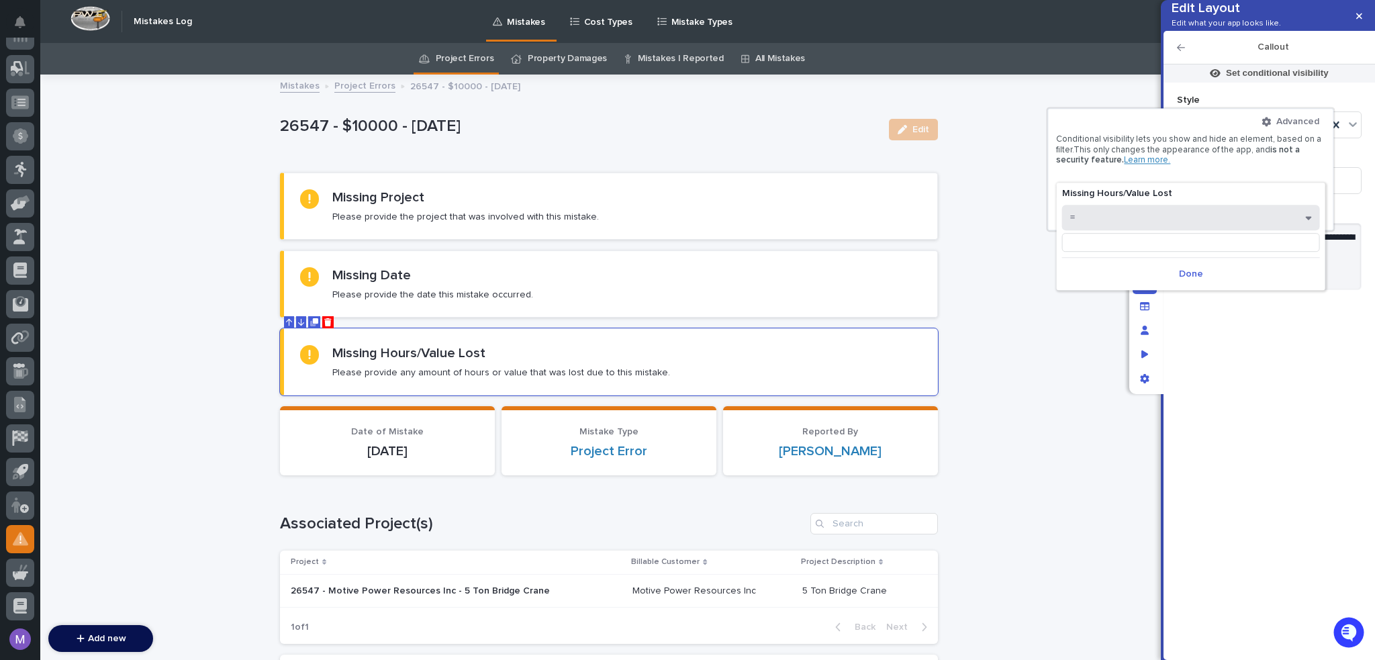
click at [1179, 230] on button "=" at bounding box center [1191, 218] width 258 height 26
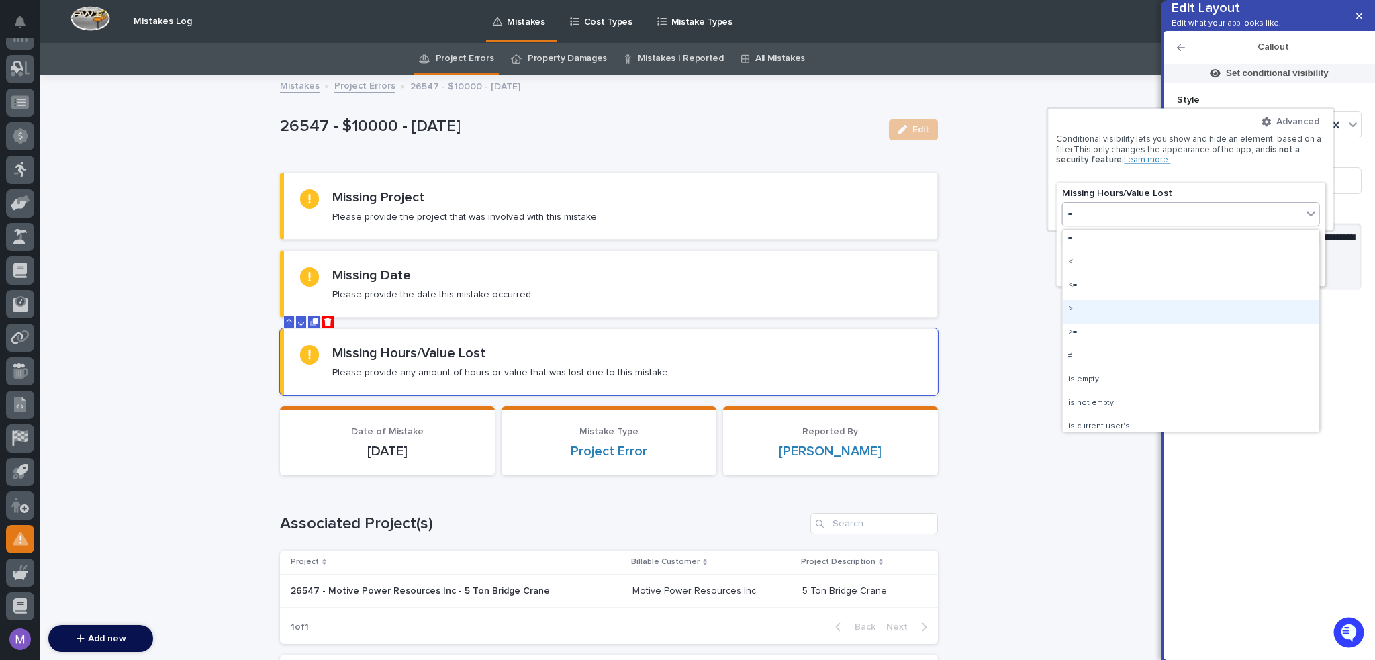
click at [1134, 307] on div ">" at bounding box center [1191, 311] width 256 height 23
click at [1141, 238] on input at bounding box center [1191, 242] width 258 height 19
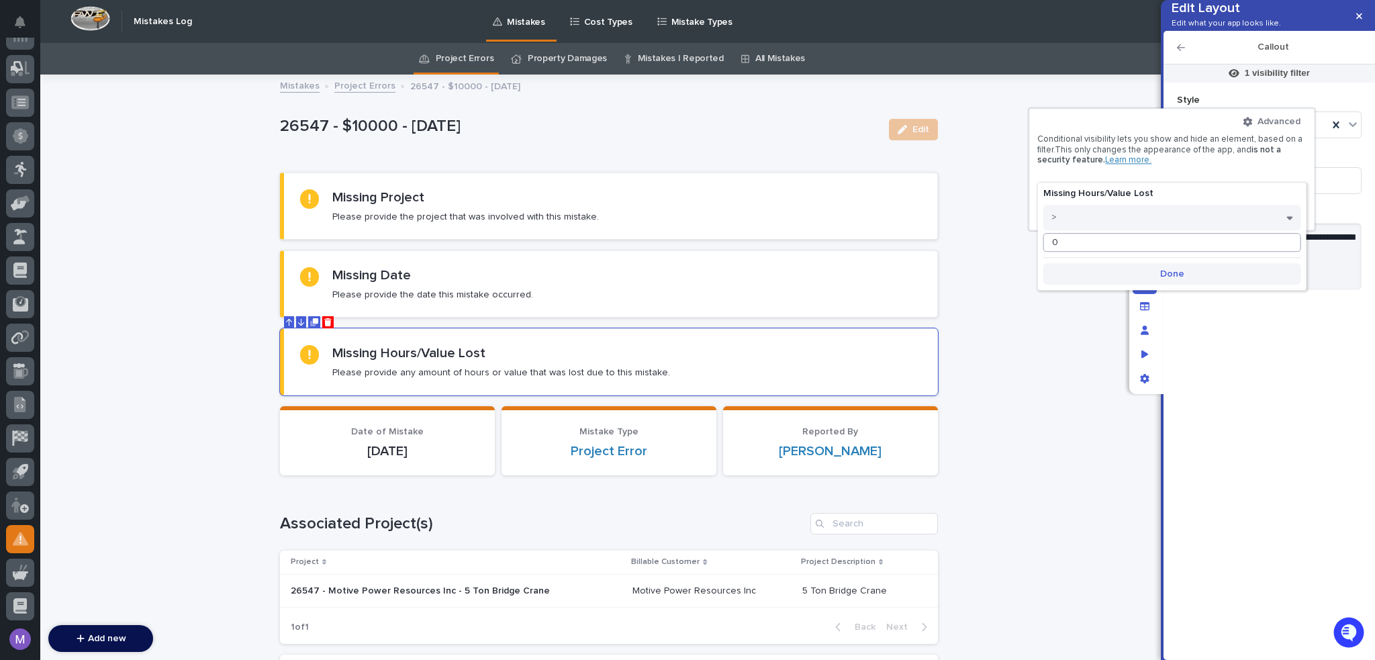
type input "0"
click at [1163, 269] on span "Done" at bounding box center [1172, 273] width 24 height 9
click at [1248, 404] on div at bounding box center [687, 330] width 1375 height 660
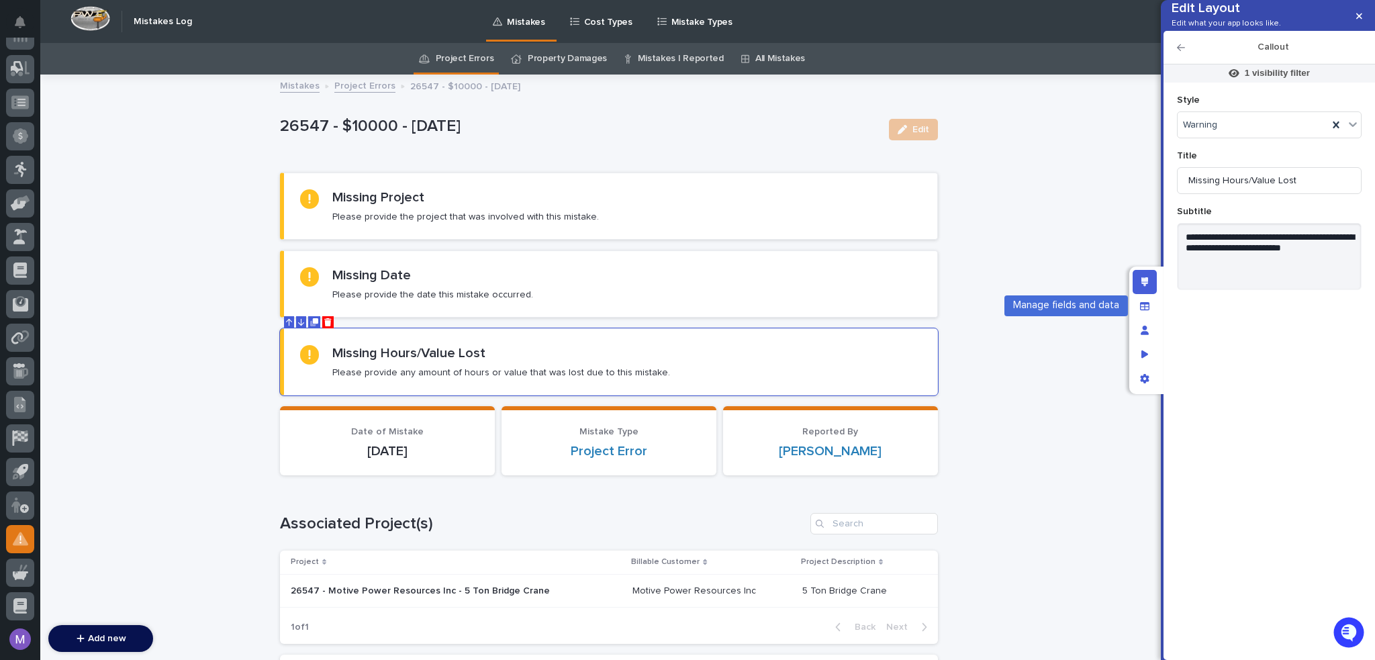
click at [1137, 256] on div "Loading... Saving… Loading... Saving… 26547 - $10000 - 7/3/2025 Edit 26547 - $1…" at bounding box center [608, 545] width 1137 height 939
click at [1148, 298] on div "Manage fields and data" at bounding box center [1145, 306] width 24 height 24
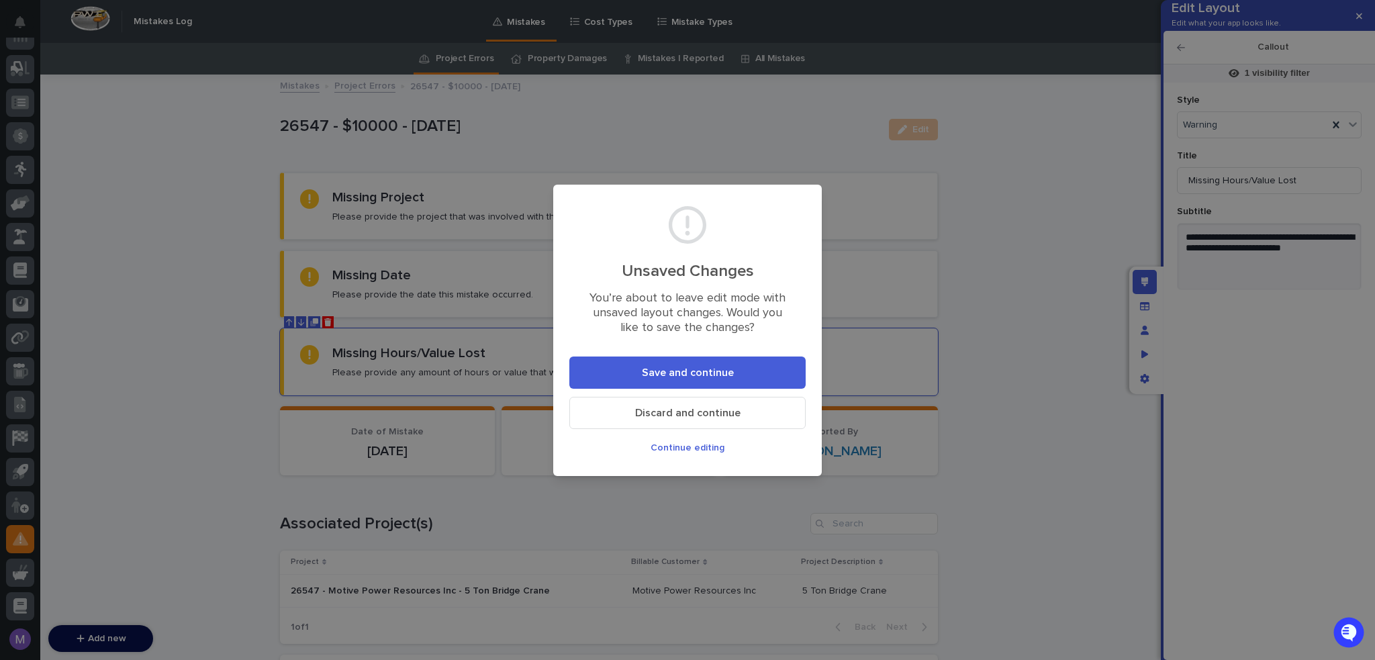
click at [699, 370] on span "Save and continue" at bounding box center [688, 372] width 92 height 11
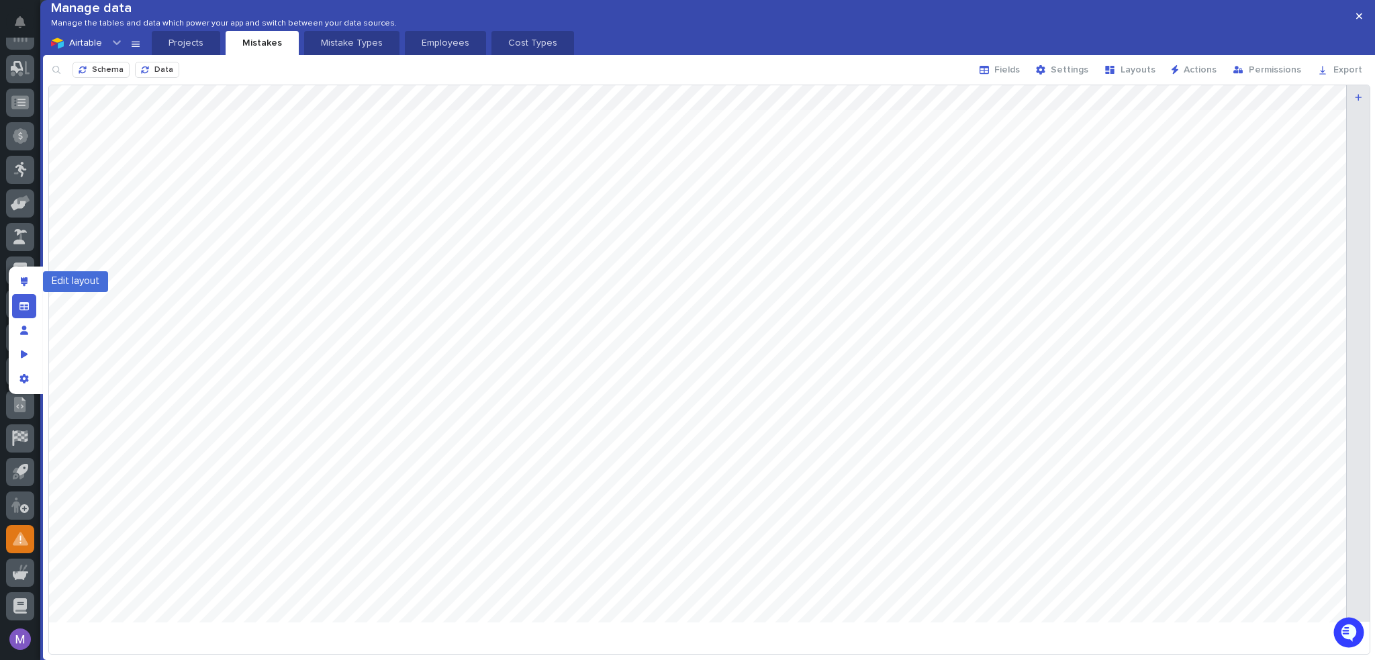
click at [9, 282] on div at bounding box center [26, 331] width 34 height 128
click at [21, 282] on icon "Edit layout" at bounding box center [24, 281] width 7 height 9
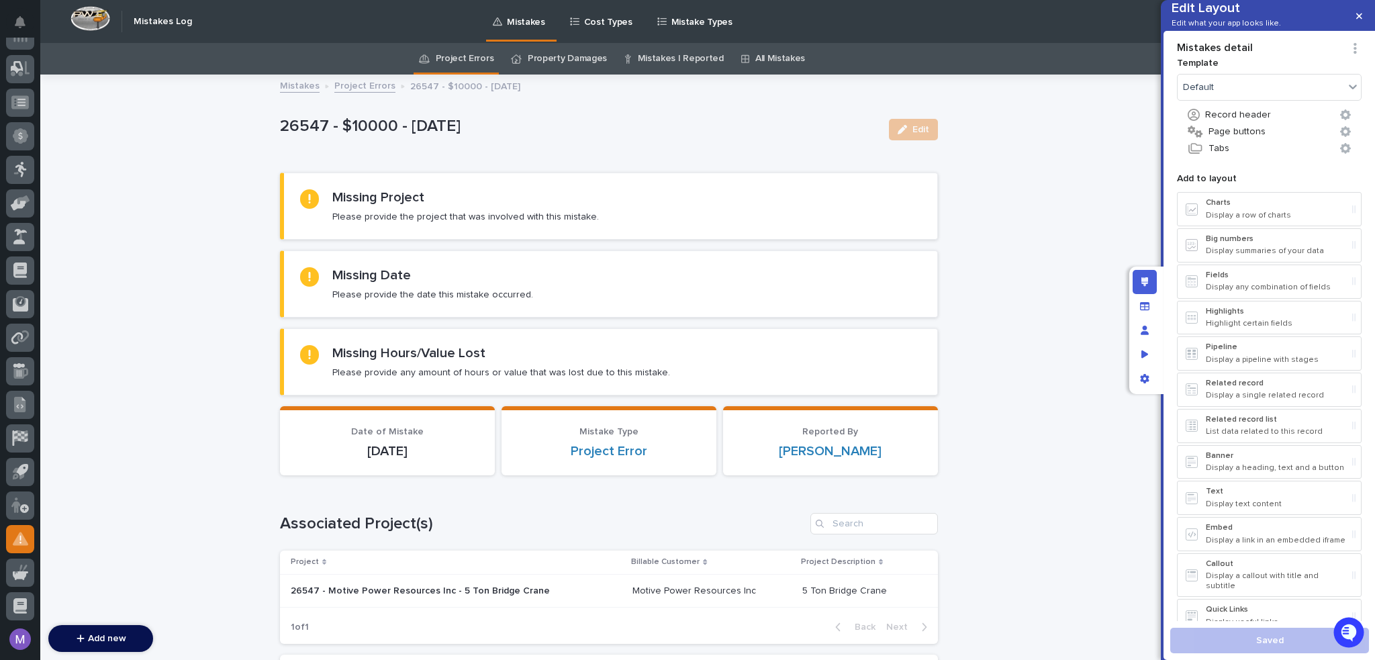
click at [1151, 279] on div "Edit layout" at bounding box center [1145, 282] width 24 height 24
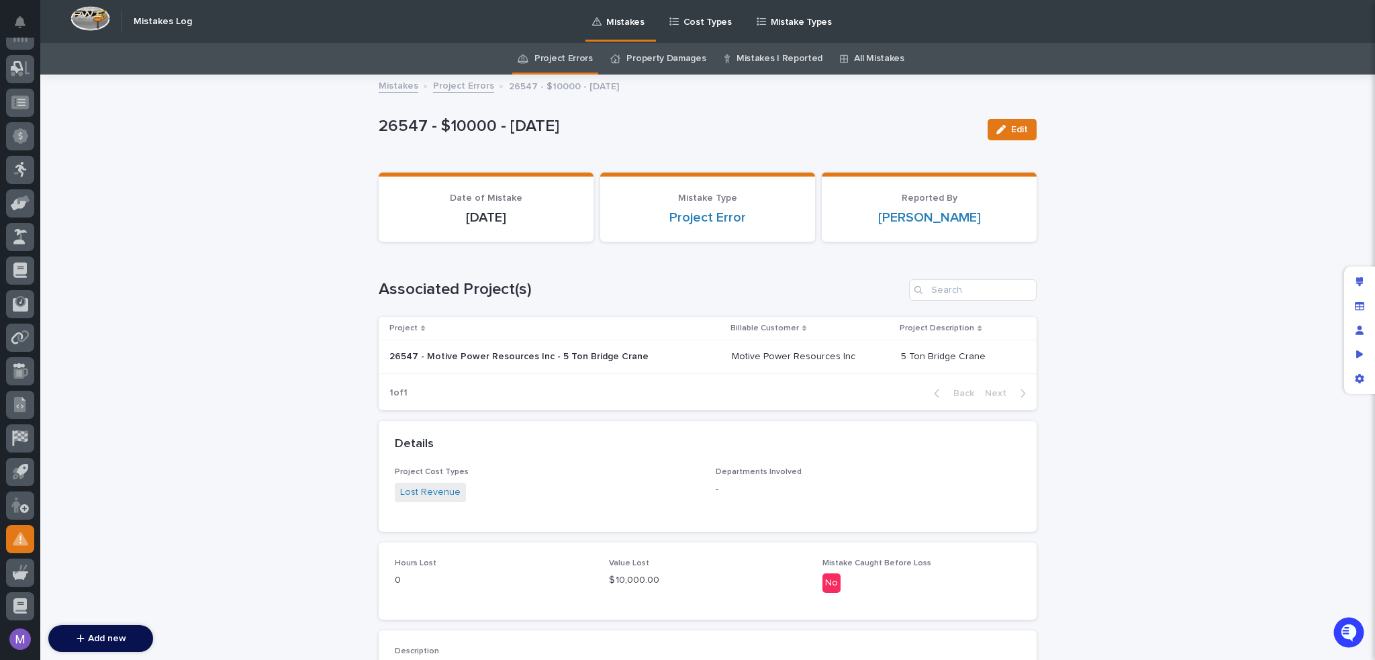
click at [1153, 307] on div "Loading... Saving… Loading... Saving… 26547 - $10000 - 7/3/2025 Edit 26547 - $1…" at bounding box center [707, 428] width 1335 height 704
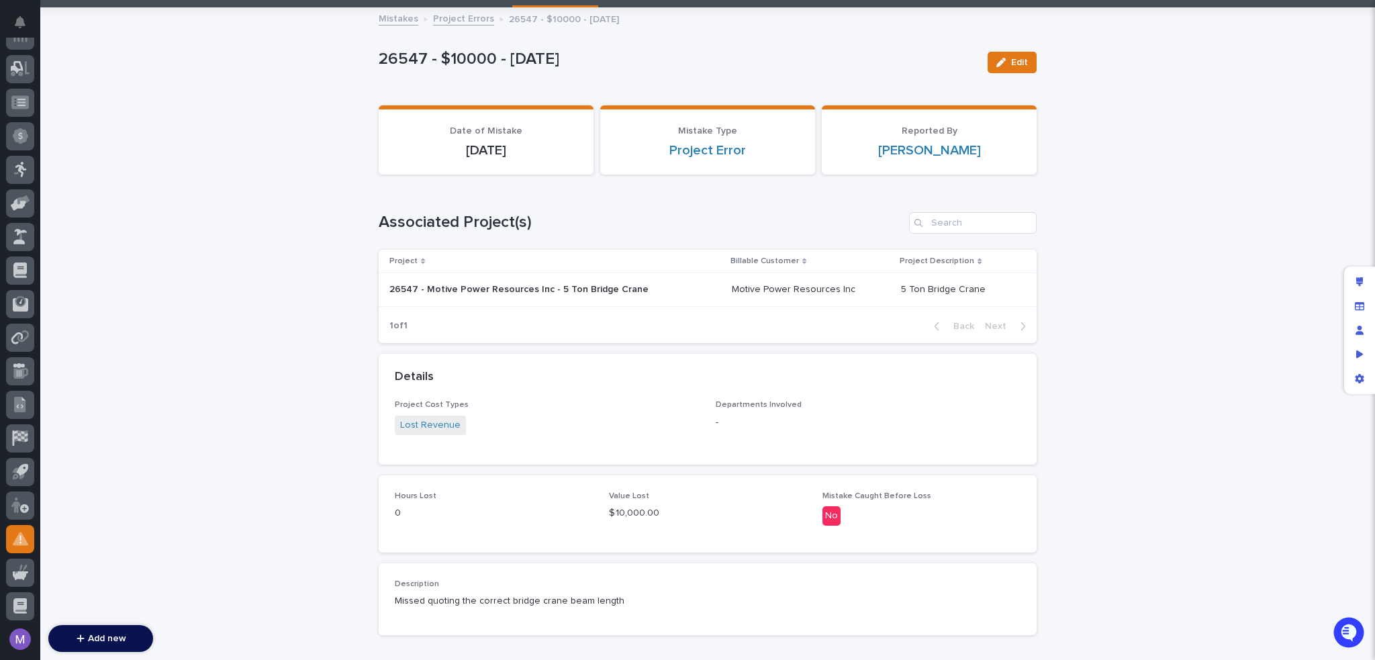
scroll to position [67, 0]
drag, startPoint x: 1353, startPoint y: 275, endPoint x: 1337, endPoint y: 279, distance: 16.5
click at [1353, 275] on div "Edit layout" at bounding box center [1359, 282] width 24 height 24
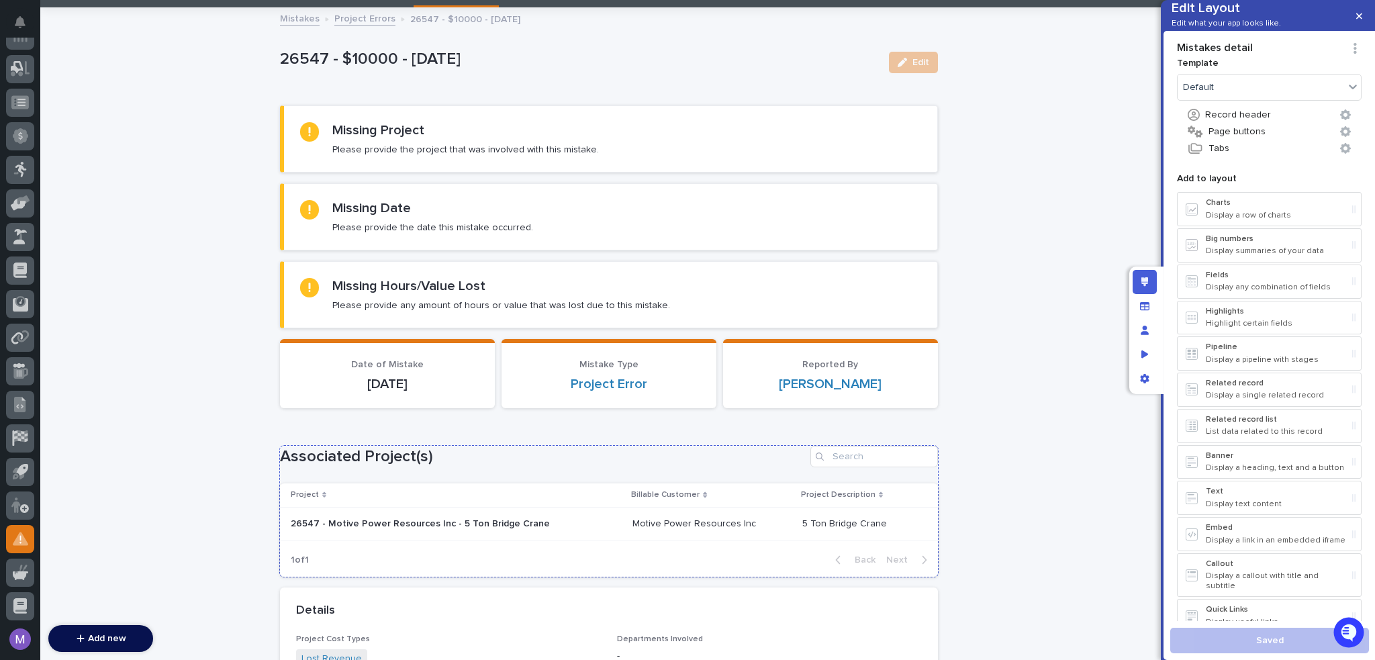
click at [741, 460] on h1 "Associated Project(s)" at bounding box center [542, 456] width 525 height 19
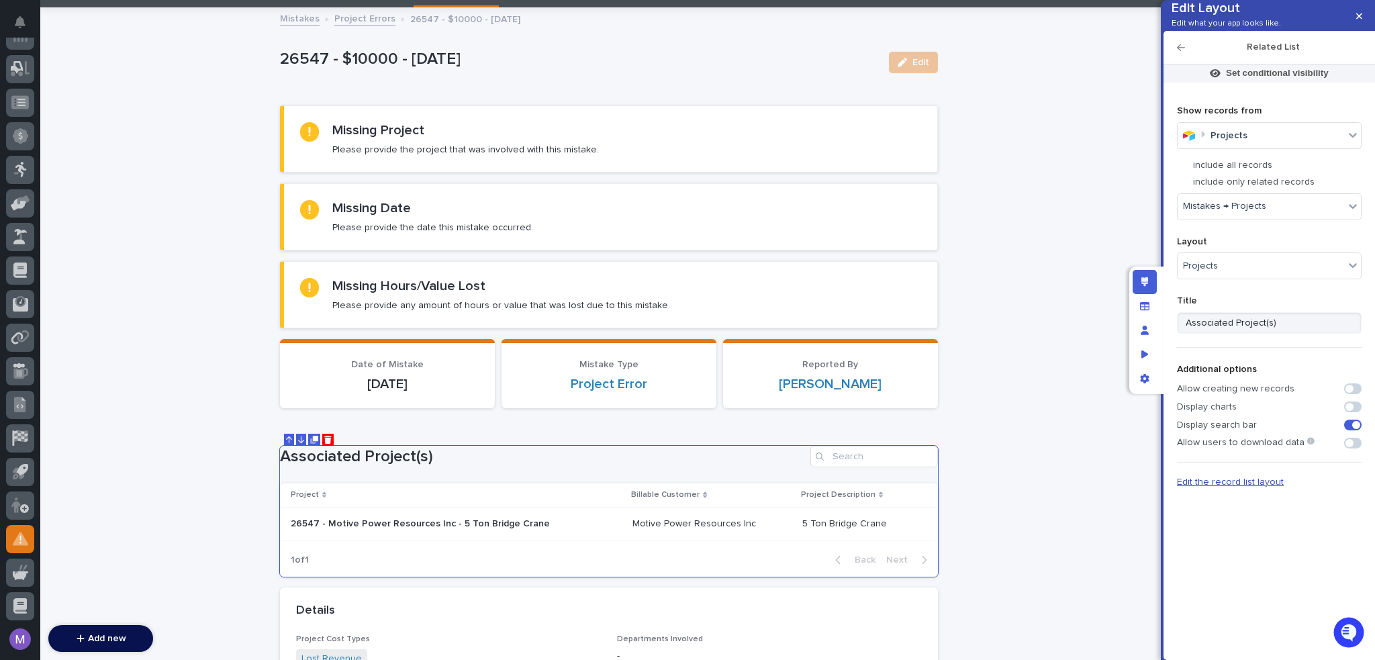
click at [1257, 487] on span "Edit the record list layout" at bounding box center [1230, 481] width 107 height 9
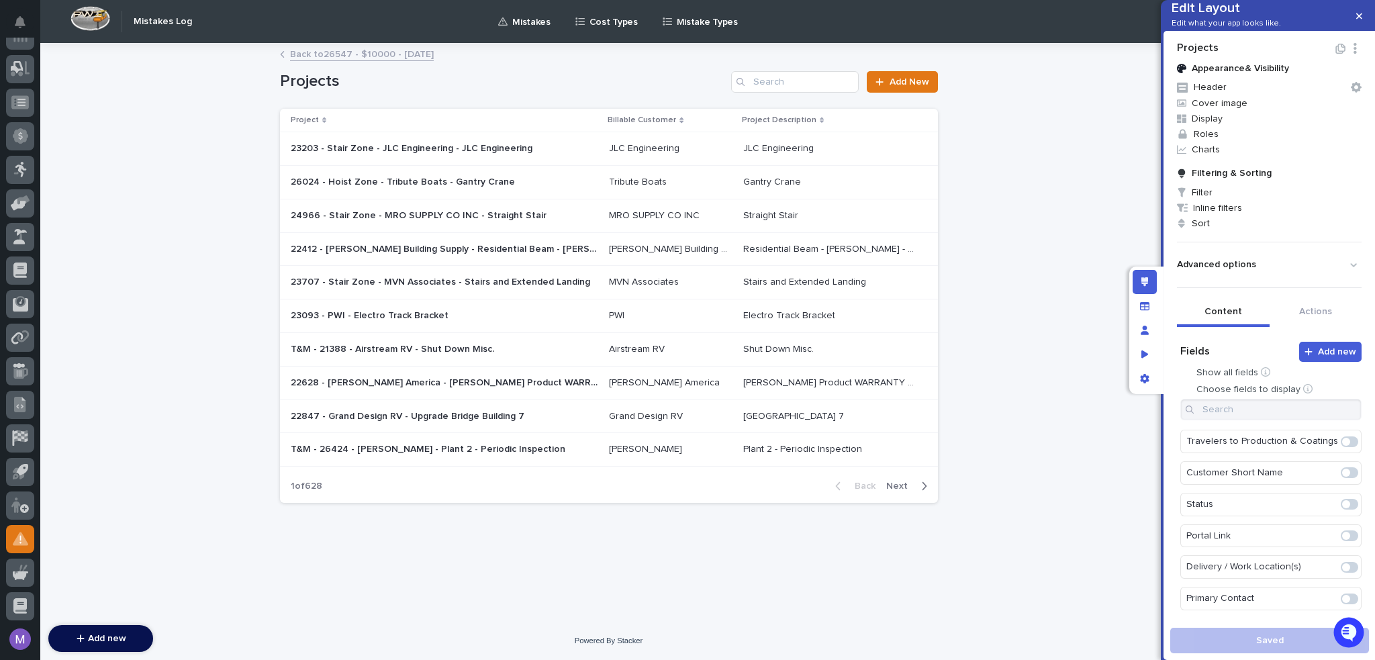
scroll to position [360, 0]
click at [1342, 504] on span at bounding box center [1346, 504] width 8 height 8
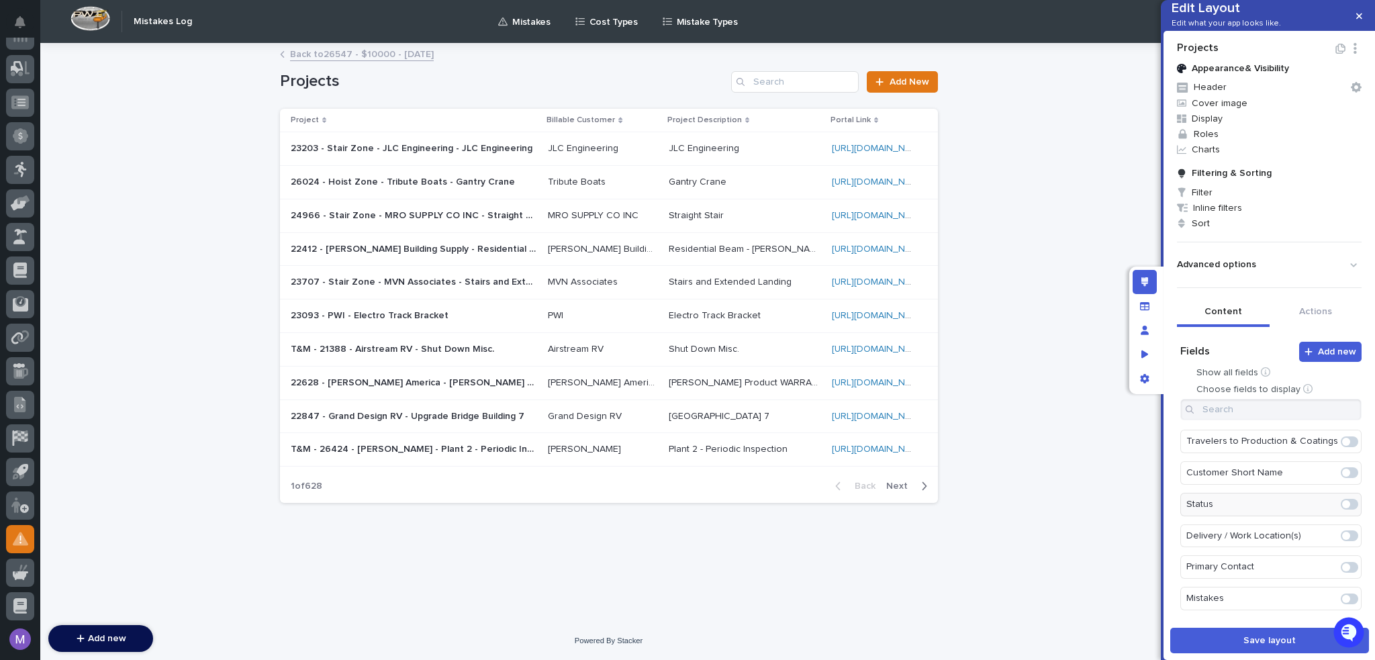
scroll to position [0, 0]
click at [1320, 540] on icon "Edit" at bounding box center [1326, 534] width 12 height 12
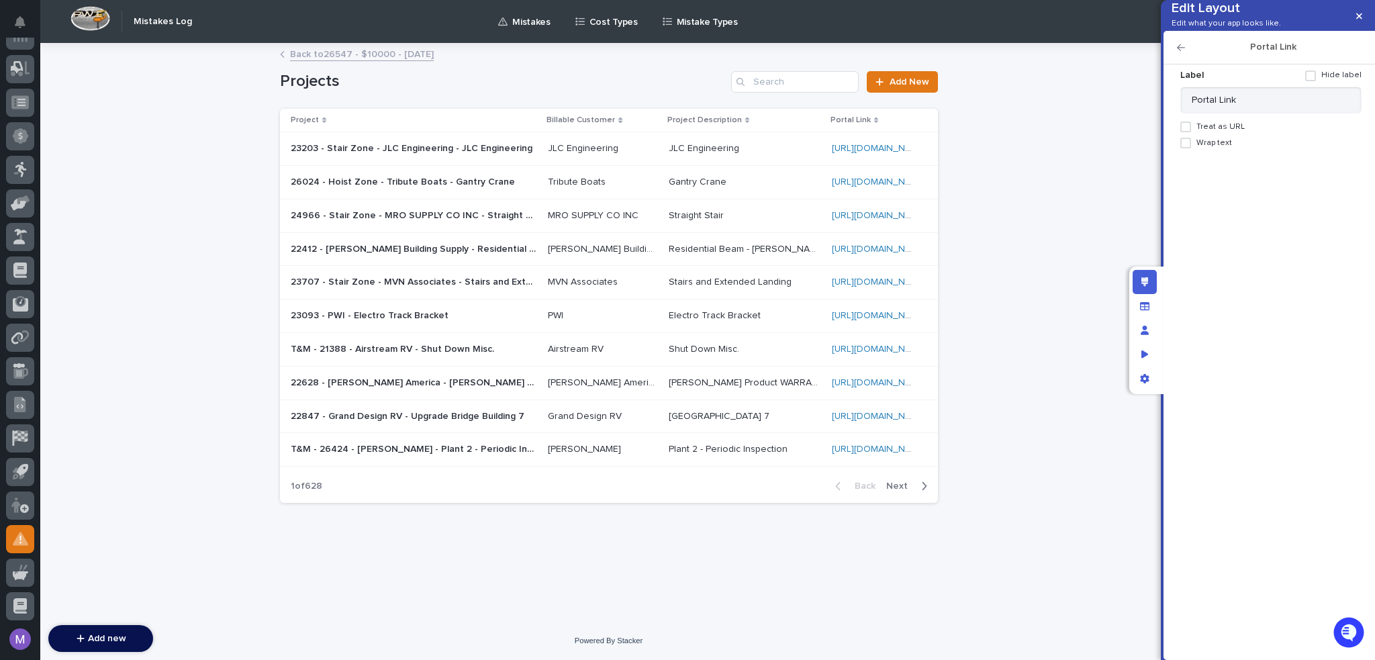
click at [1213, 132] on span "Treat as URL" at bounding box center [1220, 126] width 48 height 9
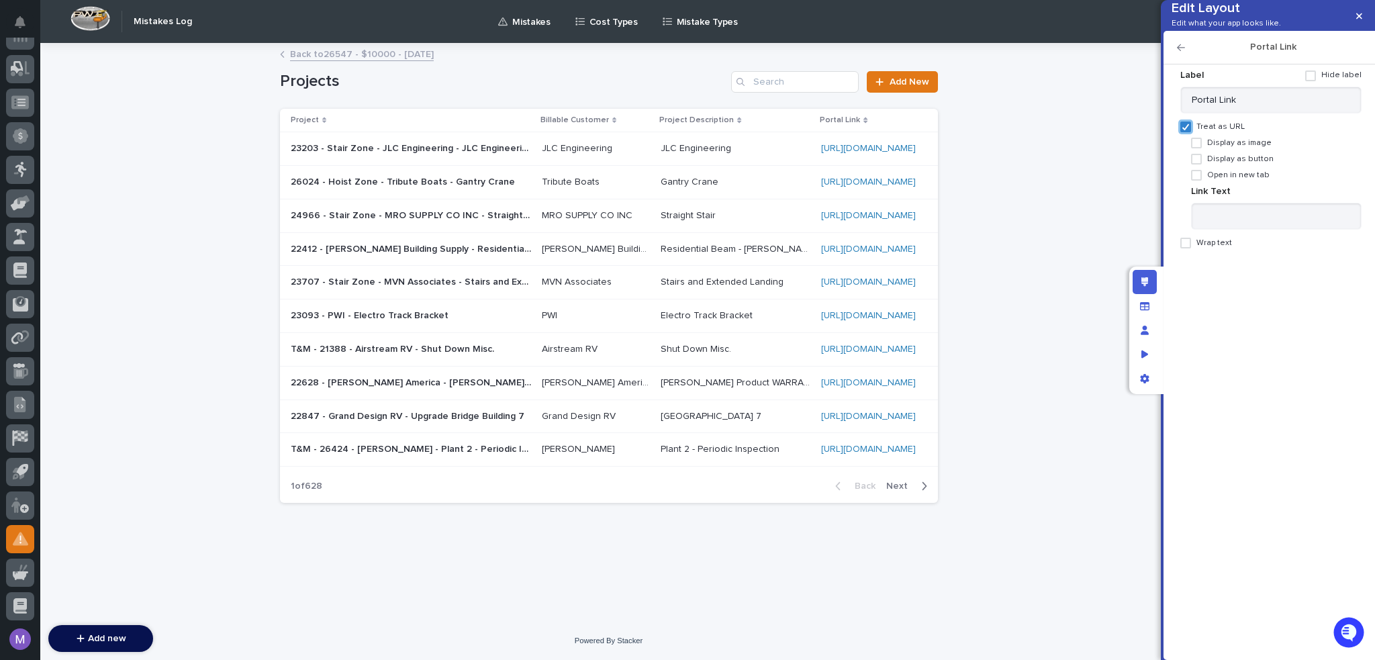
click at [1222, 164] on span "Display as button" at bounding box center [1240, 158] width 66 height 9
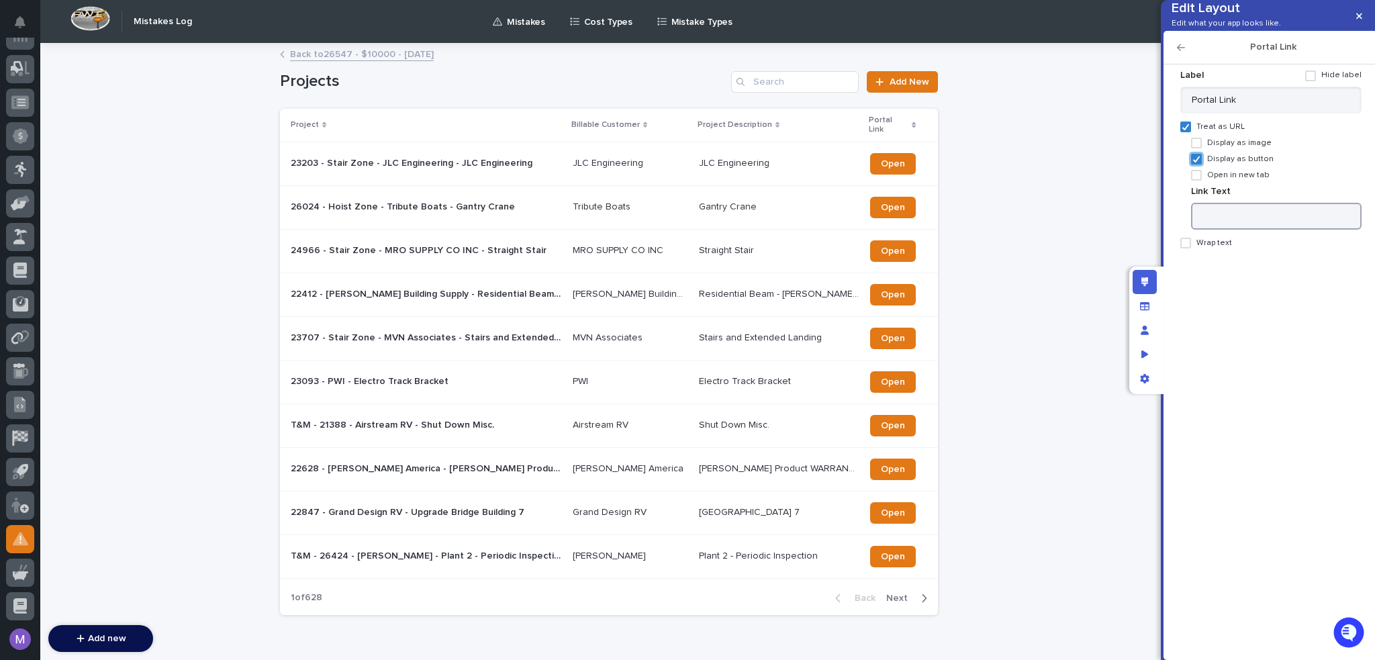
click at [1255, 230] on input at bounding box center [1276, 216] width 171 height 27
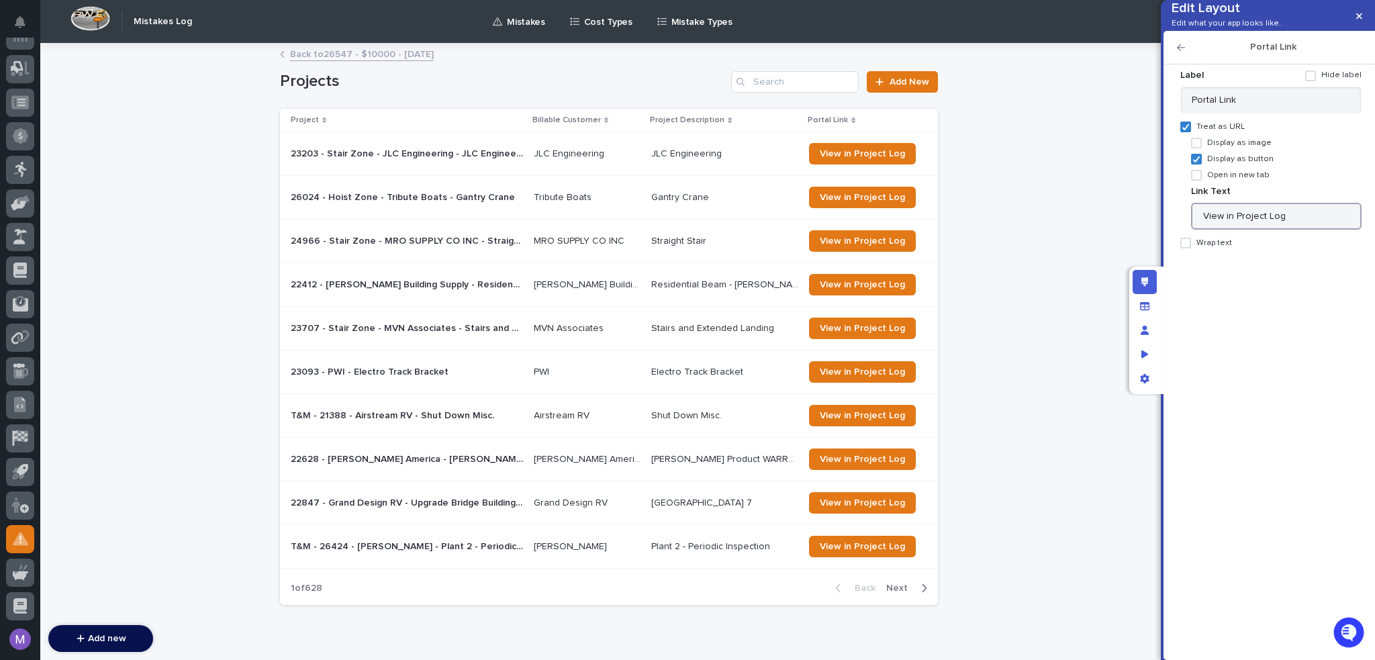
click at [1316, 81] on span at bounding box center [1310, 75] width 11 height 11
type input "View in Project Log"
click at [1141, 281] on icon "Edit layout" at bounding box center [1144, 281] width 7 height 9
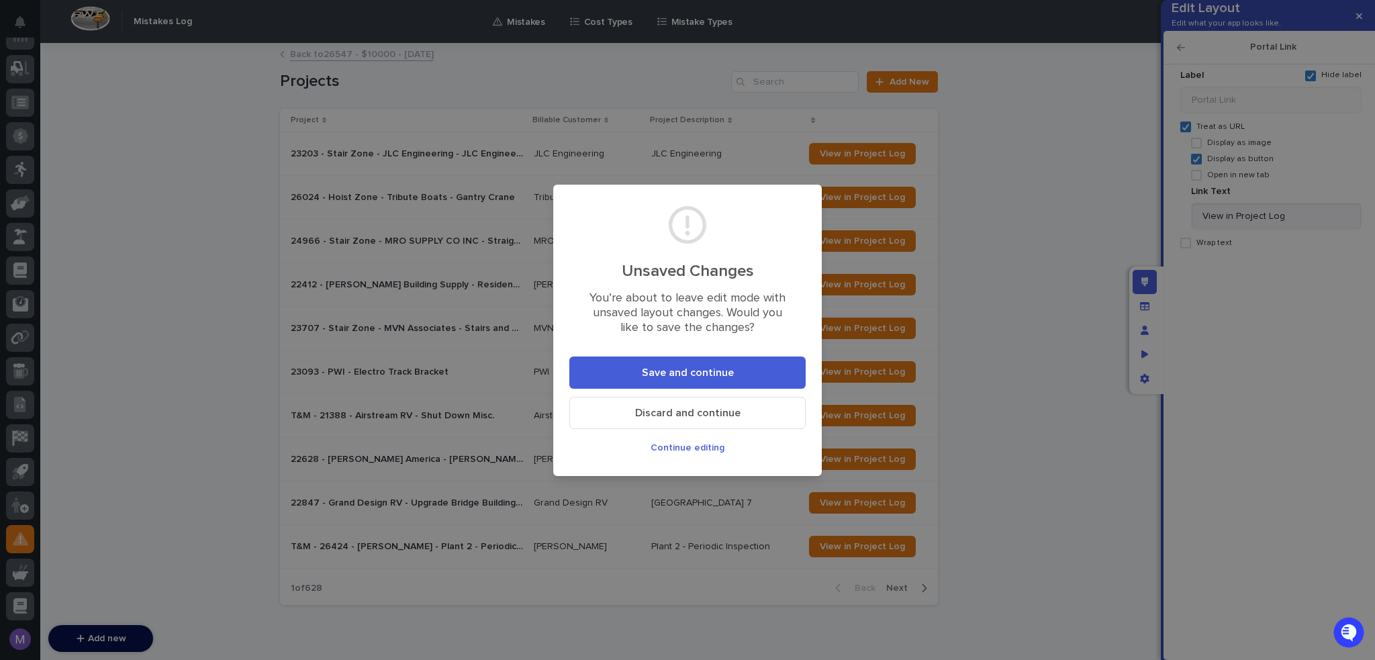
click at [734, 369] on button "Save and continue" at bounding box center [687, 372] width 236 height 32
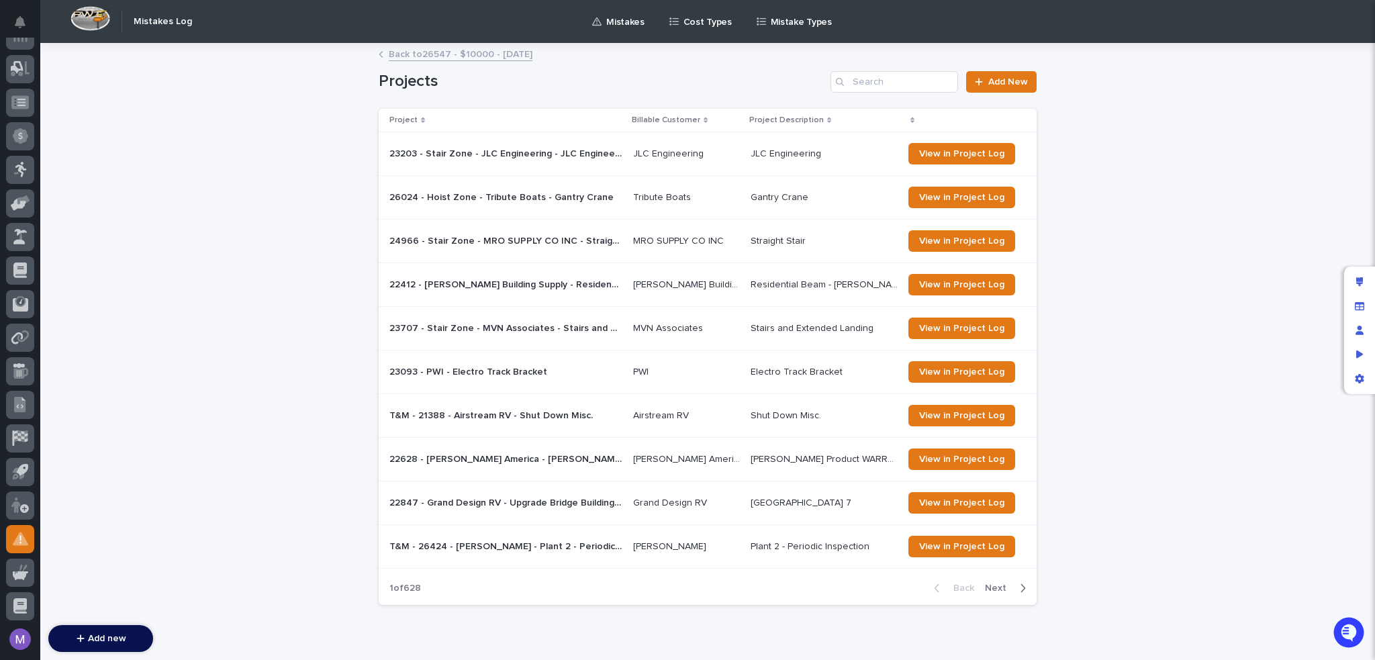
click at [396, 50] on link "Back to 26547 - $10000 - 7/3/2025" at bounding box center [461, 53] width 144 height 15
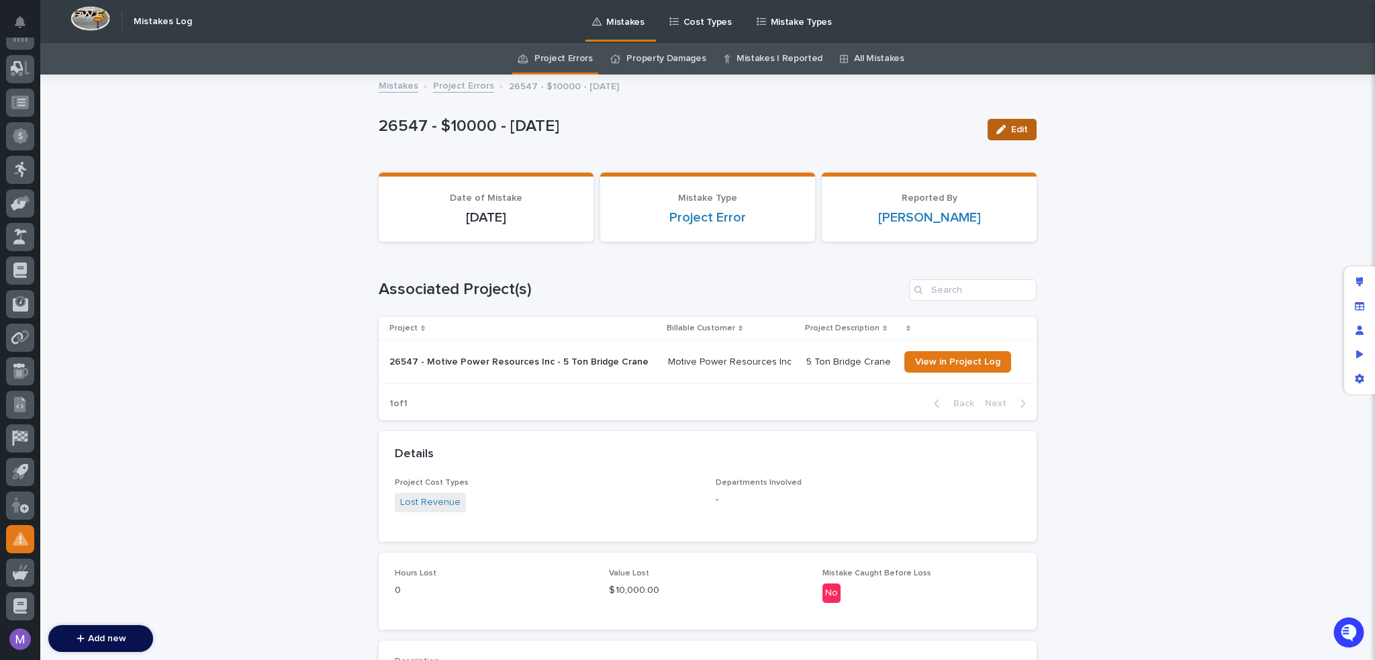
click at [998, 134] on button "Edit" at bounding box center [1012, 129] width 49 height 21
click at [949, 132] on span "Cancel" at bounding box center [950, 129] width 30 height 9
click at [1356, 277] on icon "Edit layout" at bounding box center [1359, 281] width 7 height 9
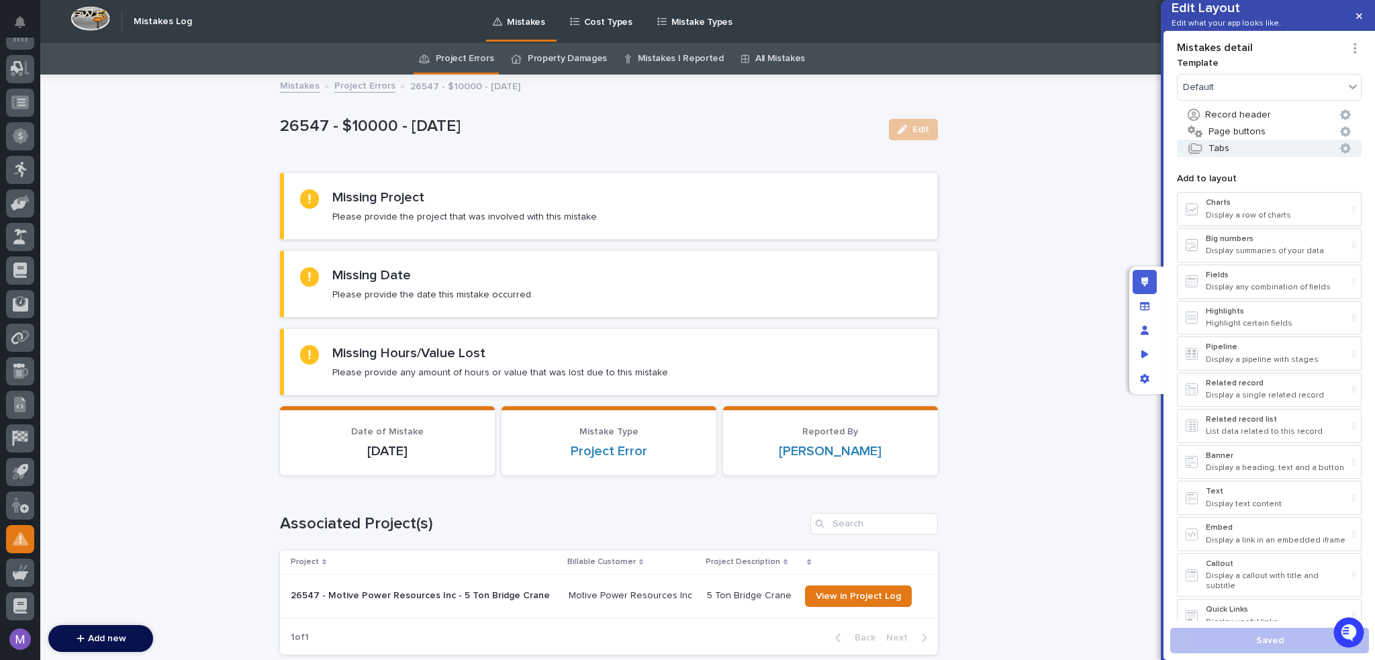
click at [1246, 157] on button "Tabs" at bounding box center [1269, 148] width 185 height 17
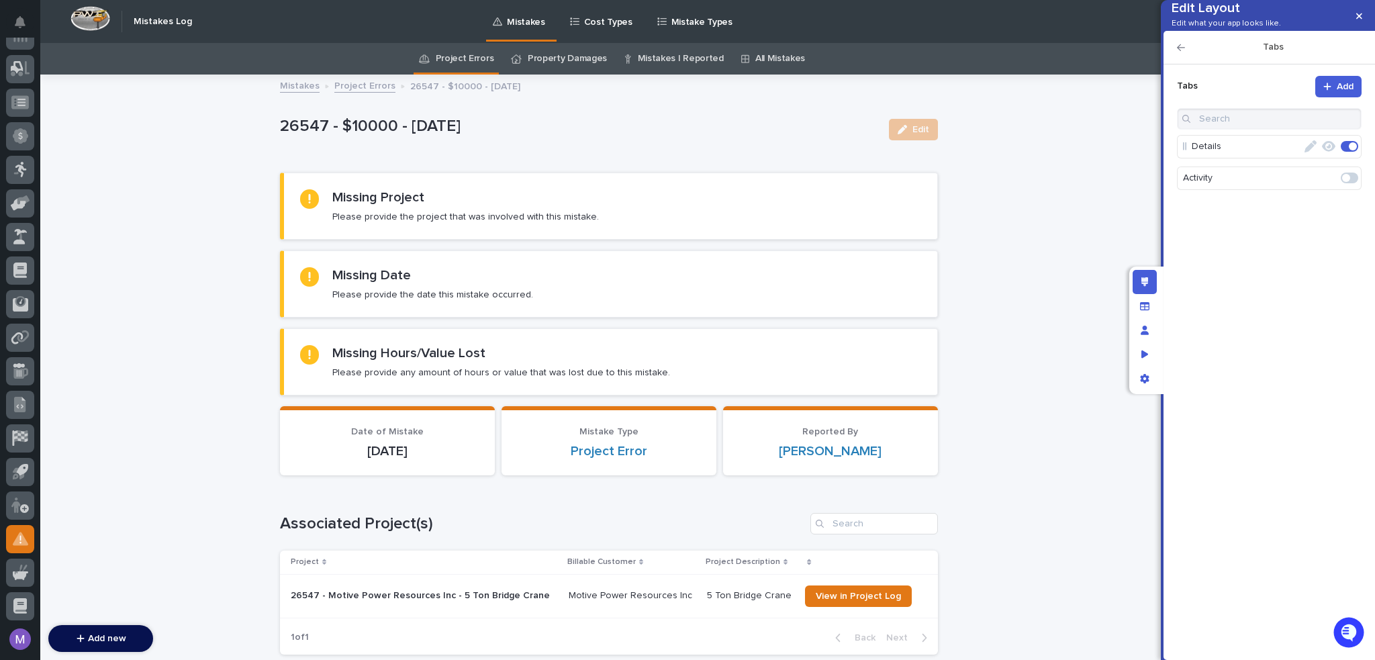
click at [1246, 157] on p "Details" at bounding box center [1247, 147] width 110 height 22
click at [1183, 52] on icon "button" at bounding box center [1181, 47] width 8 height 9
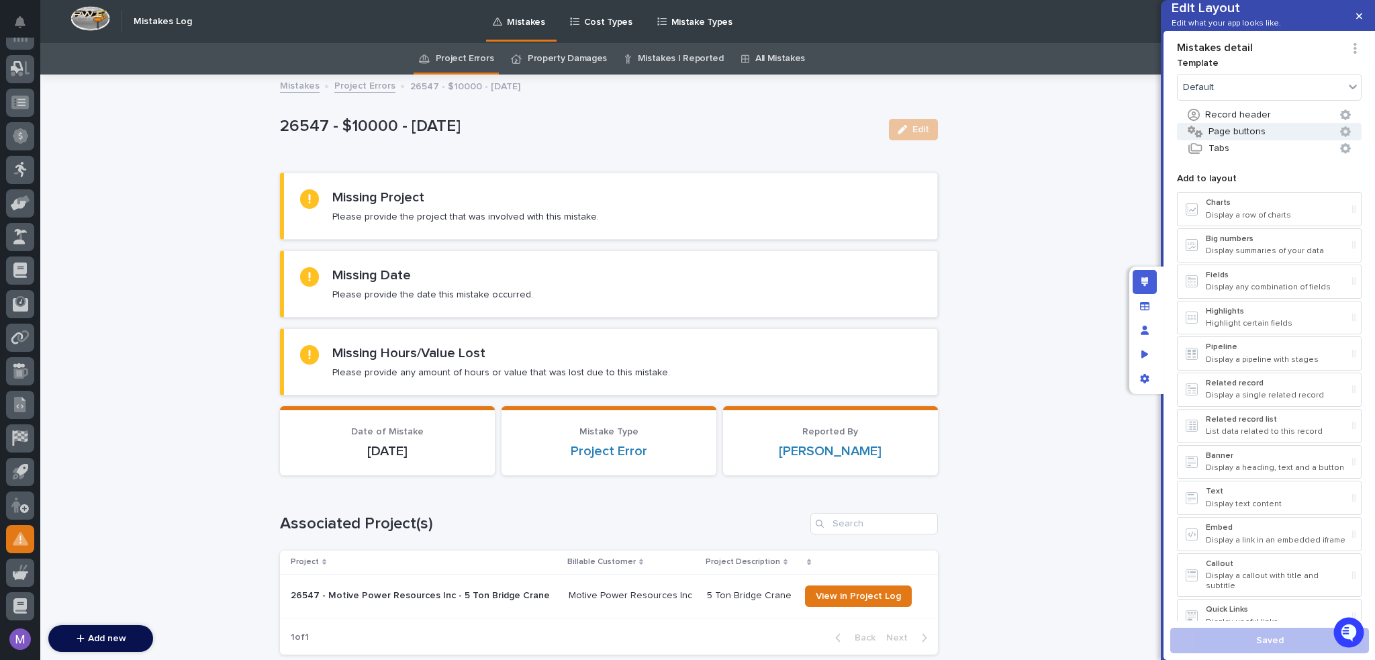
click at [1241, 140] on button "Page buttons" at bounding box center [1269, 131] width 185 height 17
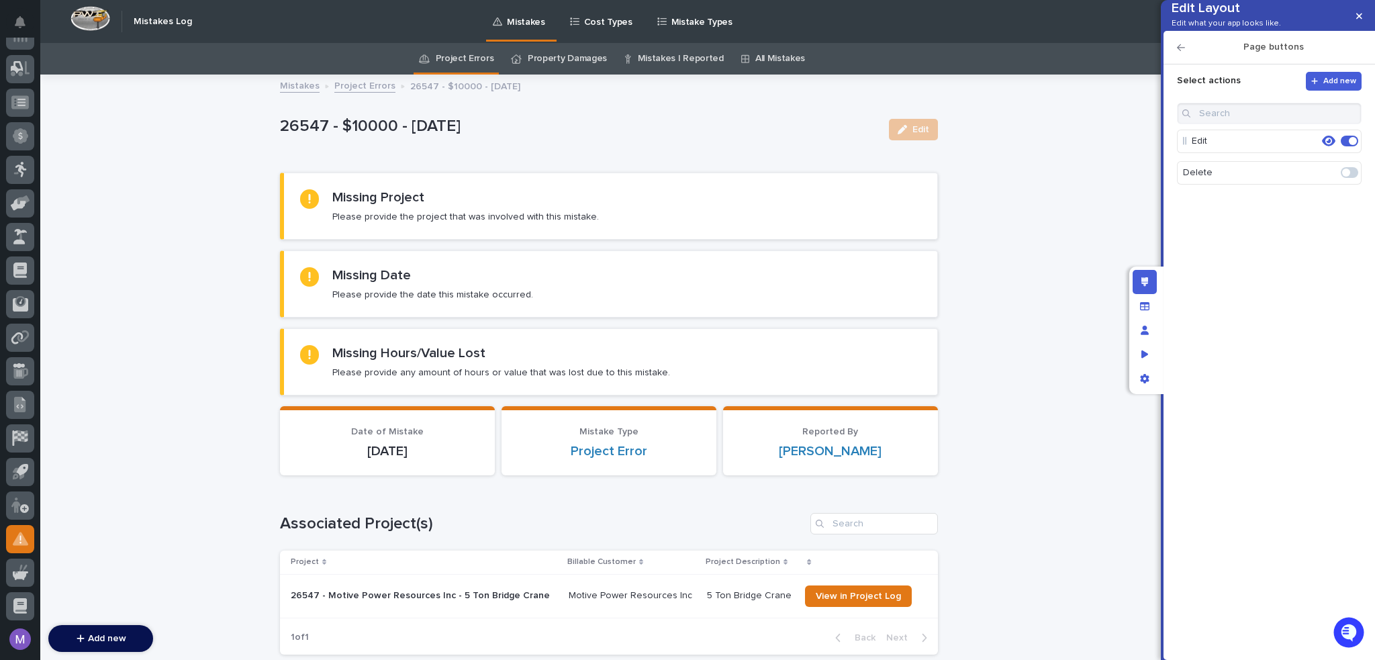
click at [1348, 177] on span at bounding box center [1346, 173] width 8 height 8
click at [1324, 178] on icon "button" at bounding box center [1328, 172] width 13 height 11
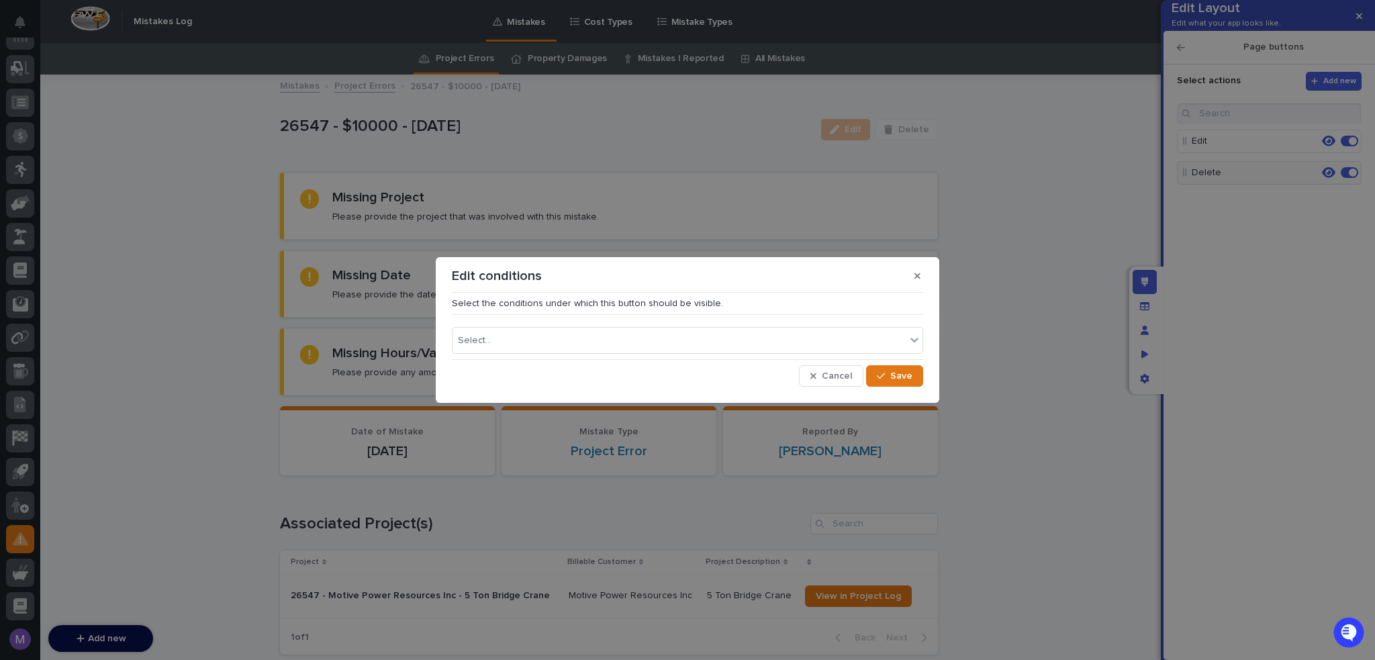
click at [702, 326] on div "Select..." at bounding box center [687, 337] width 471 height 34
click at [845, 374] on span "Cancel" at bounding box center [837, 375] width 30 height 9
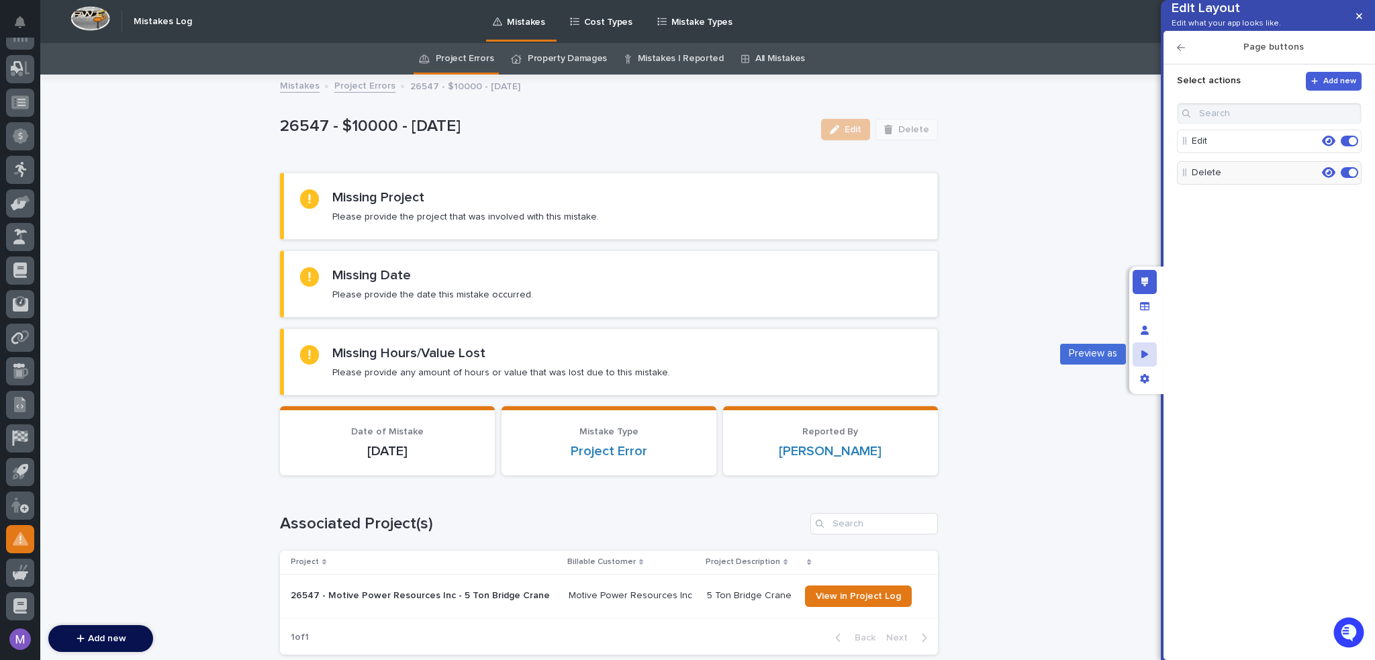
click at [1146, 352] on icon "Preview as" at bounding box center [1144, 354] width 7 height 9
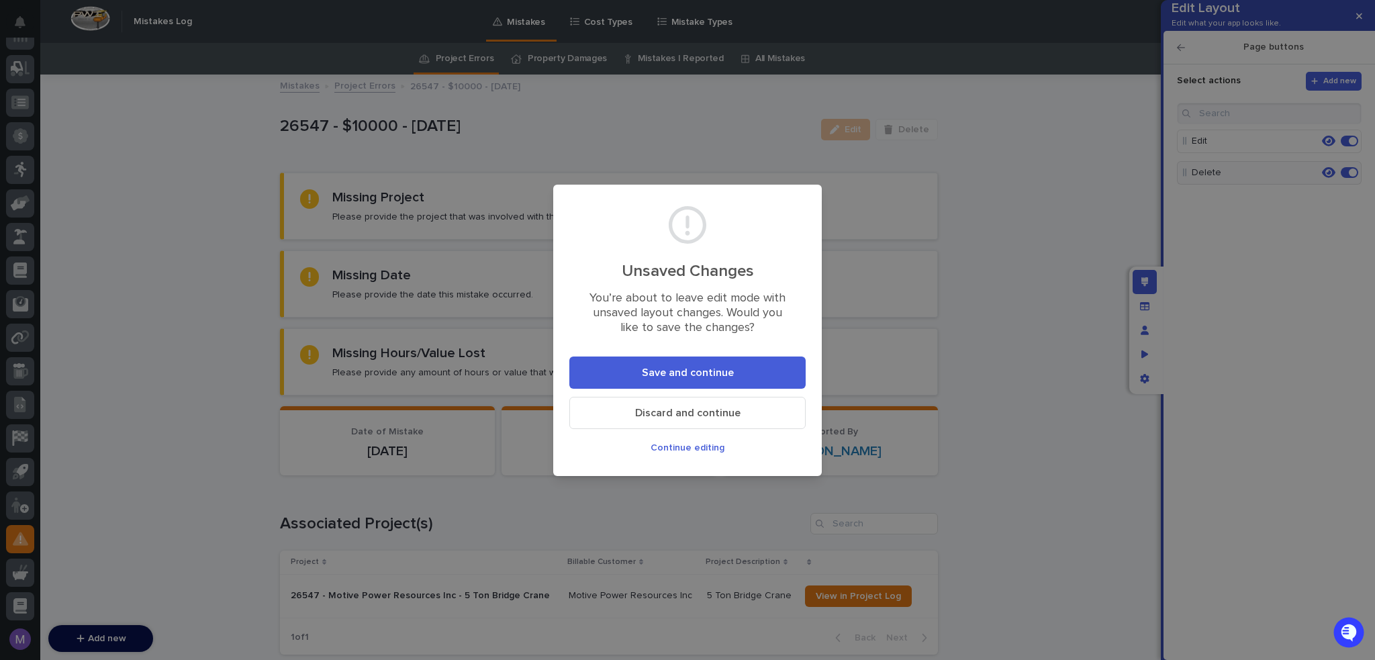
click at [682, 375] on span "Save and continue" at bounding box center [688, 372] width 92 height 11
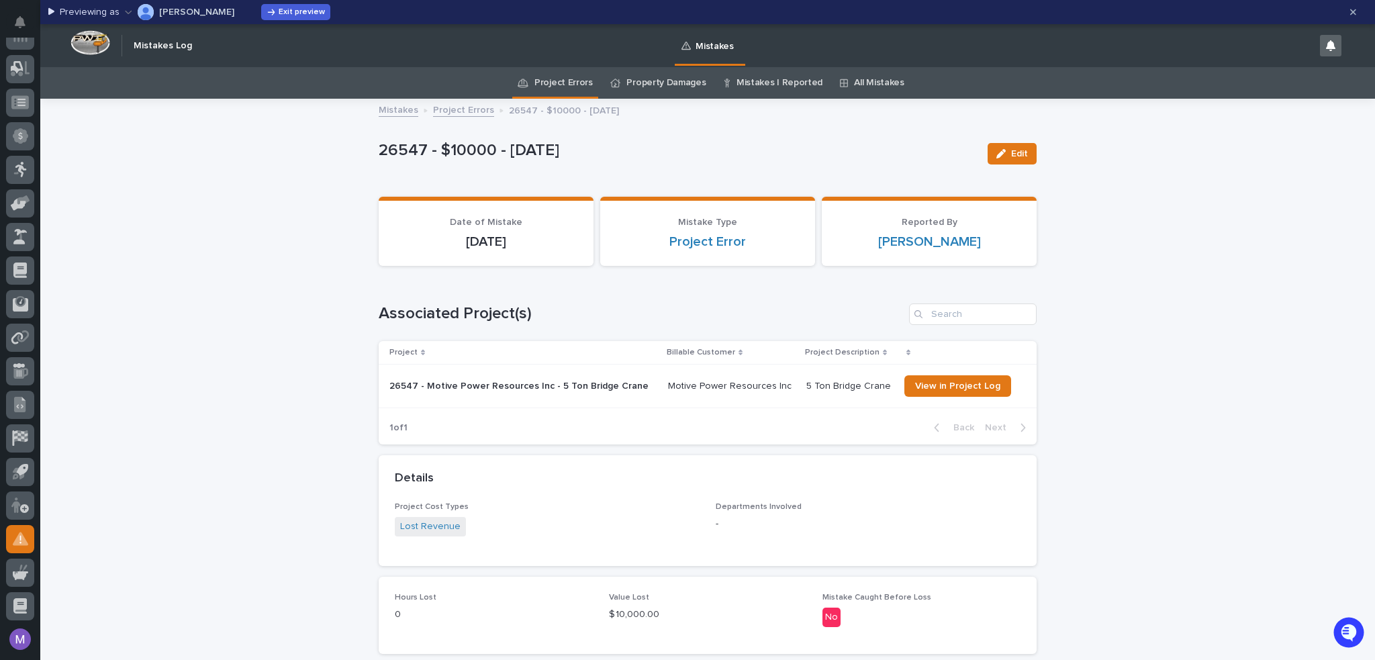
click at [189, 13] on p "Spenser Yoder" at bounding box center [196, 11] width 75 height 9
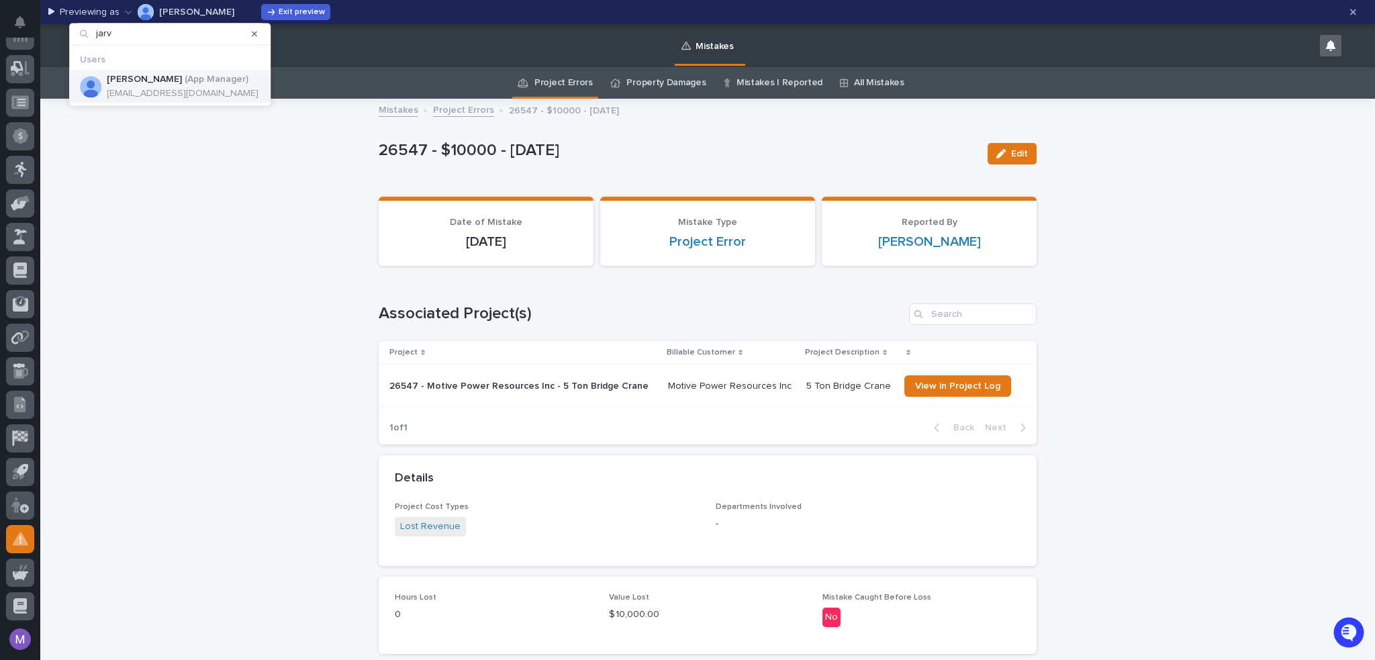
type input "jarv"
click at [211, 72] on div "Matt Jarvis ( App Manager ) mjarvis@pwiworks.com" at bounding box center [169, 87] width 201 height 34
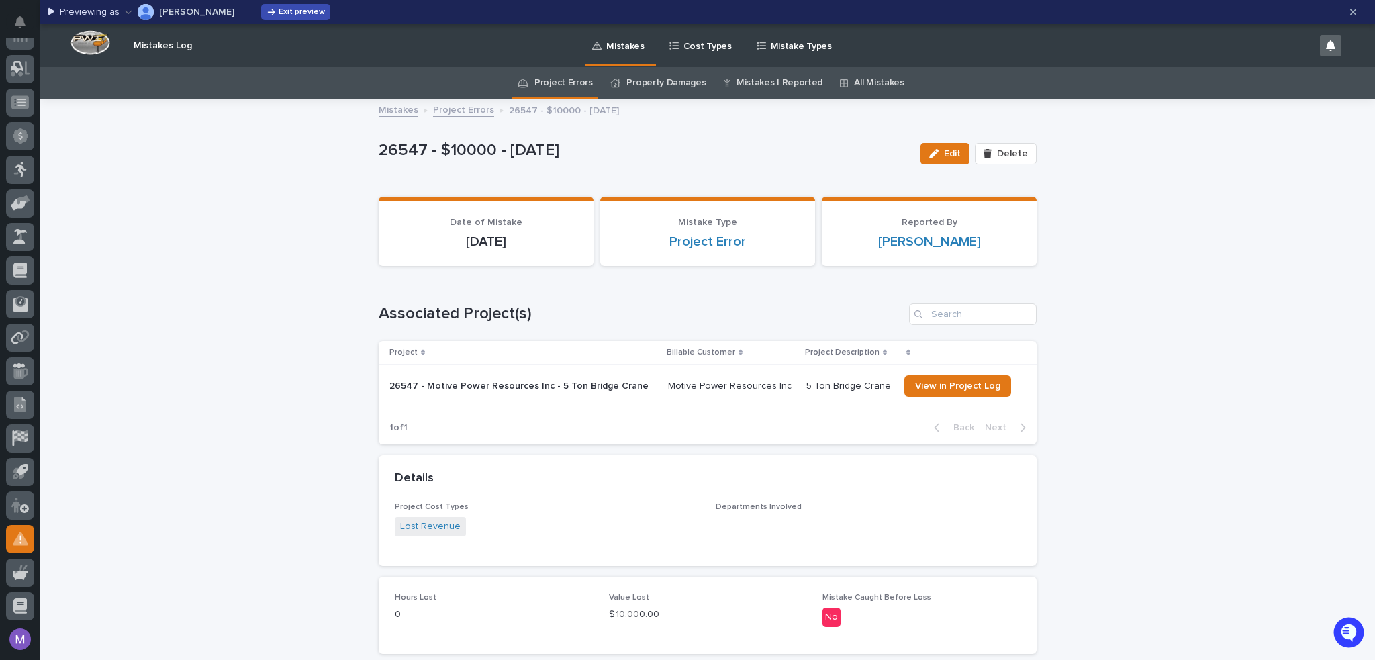
click at [279, 14] on span "Exit preview" at bounding box center [302, 12] width 46 height 8
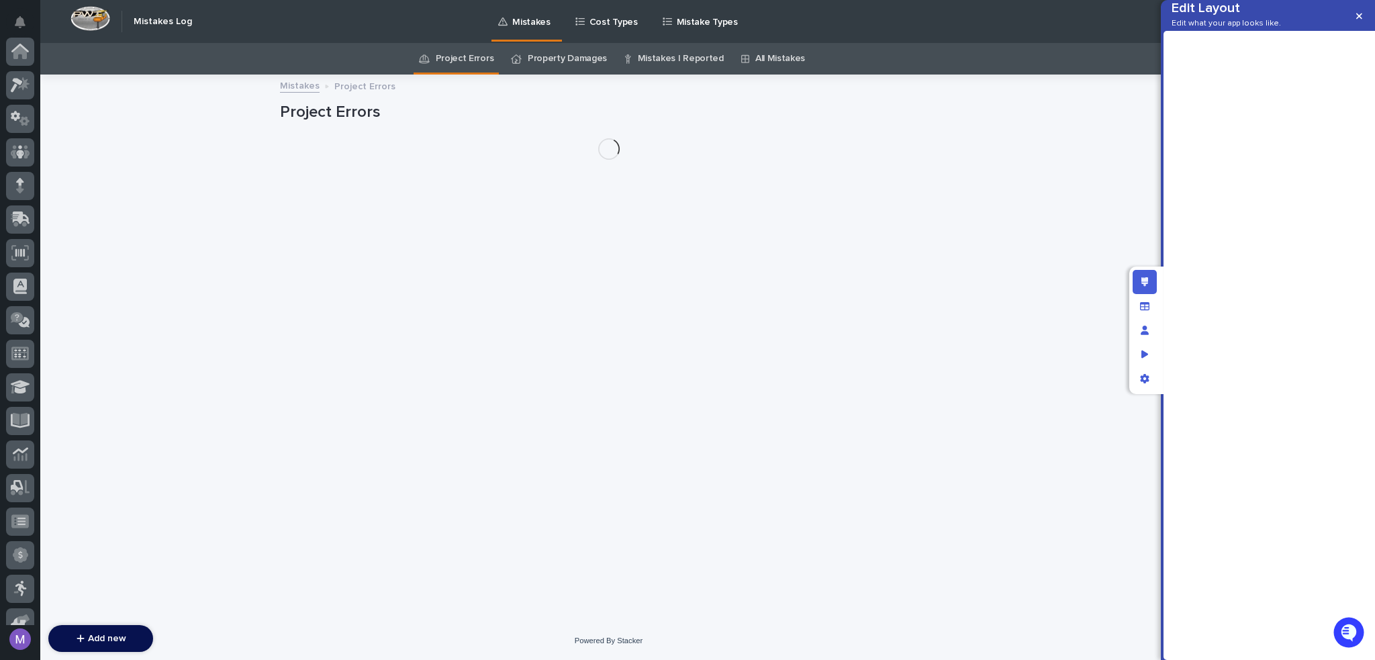
scroll to position [419, 0]
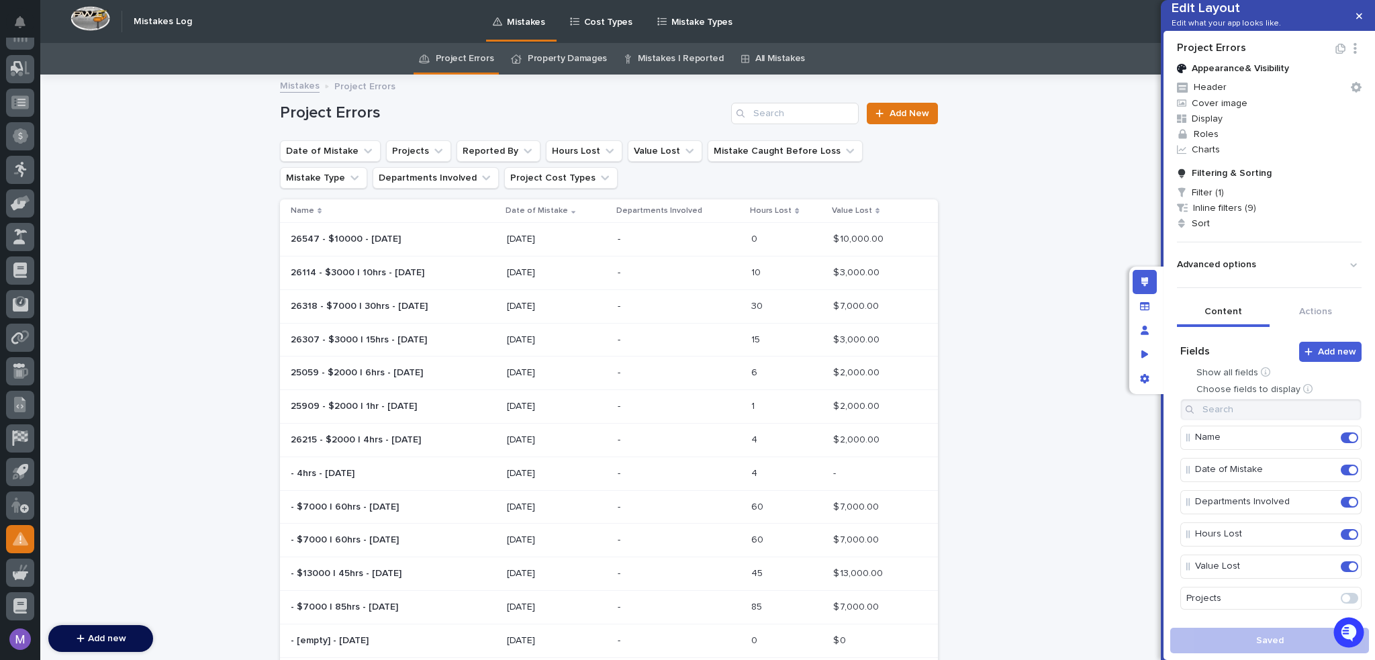
click at [679, 239] on p "-" at bounding box center [679, 239] width 123 height 11
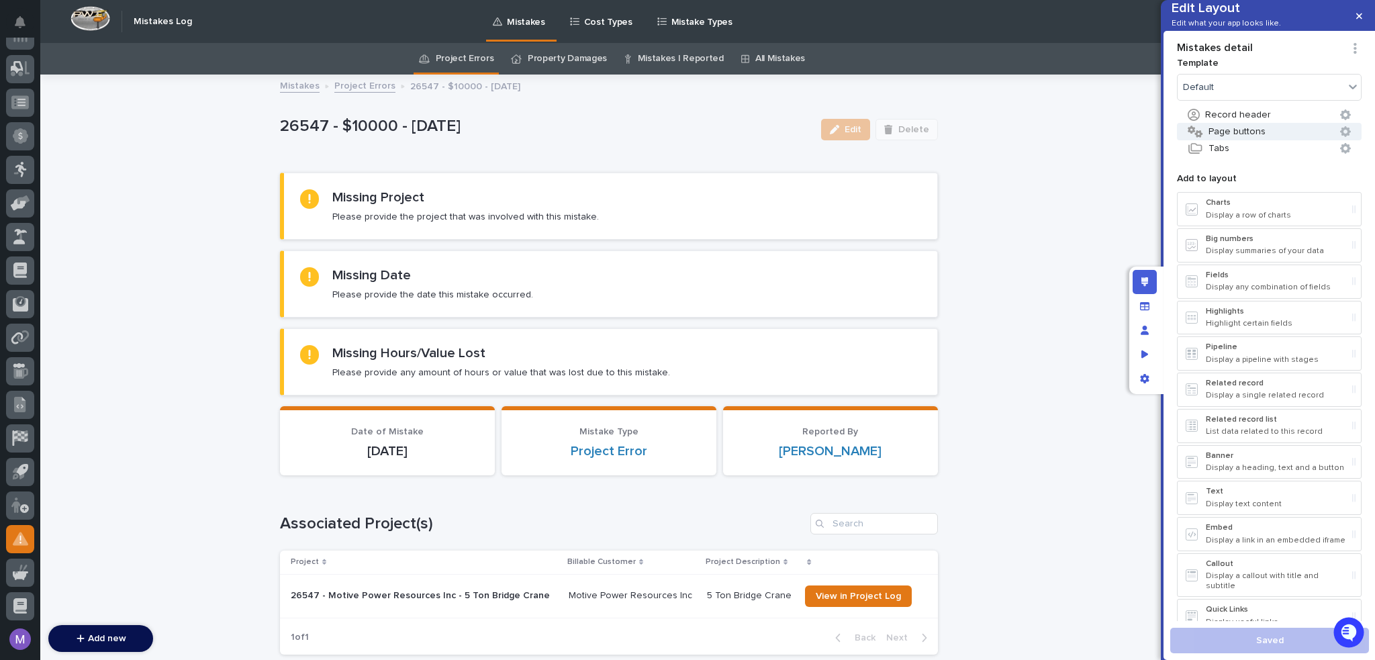
click at [1221, 140] on button "Page buttons" at bounding box center [1269, 131] width 185 height 17
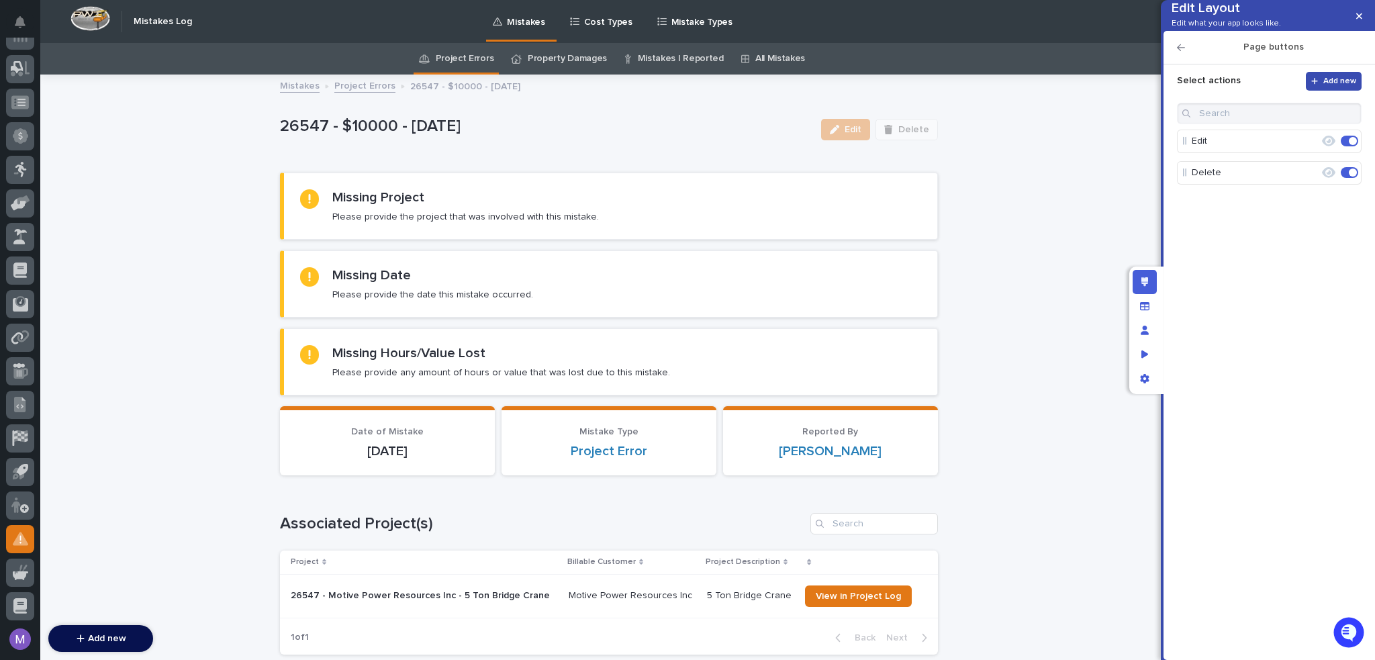
click at [1323, 91] on button "Add new" at bounding box center [1334, 81] width 56 height 19
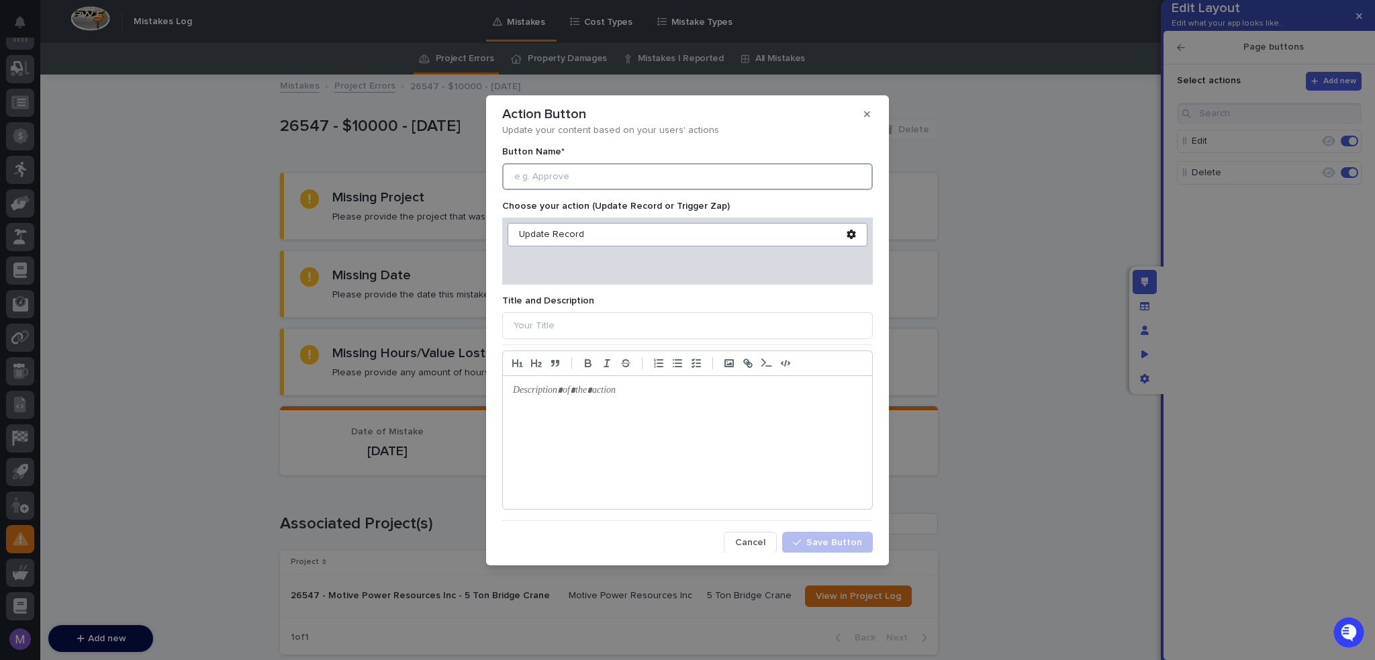
click at [714, 183] on input at bounding box center [687, 176] width 371 height 27
type input "P"
type input "Edit Project"
click at [551, 233] on div "Update Record" at bounding box center [683, 234] width 328 height 11
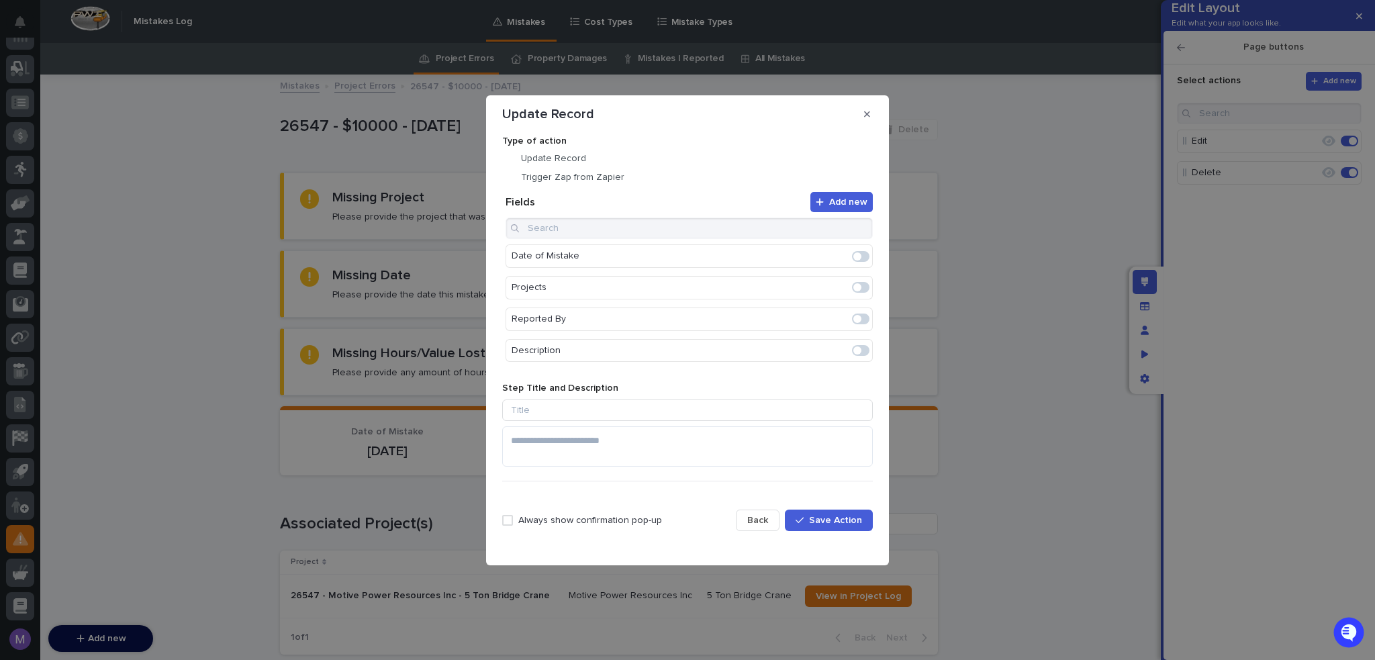
click at [853, 286] on span at bounding box center [857, 287] width 8 height 8
click at [812, 254] on icon "Edit" at bounding box center [818, 256] width 12 height 12
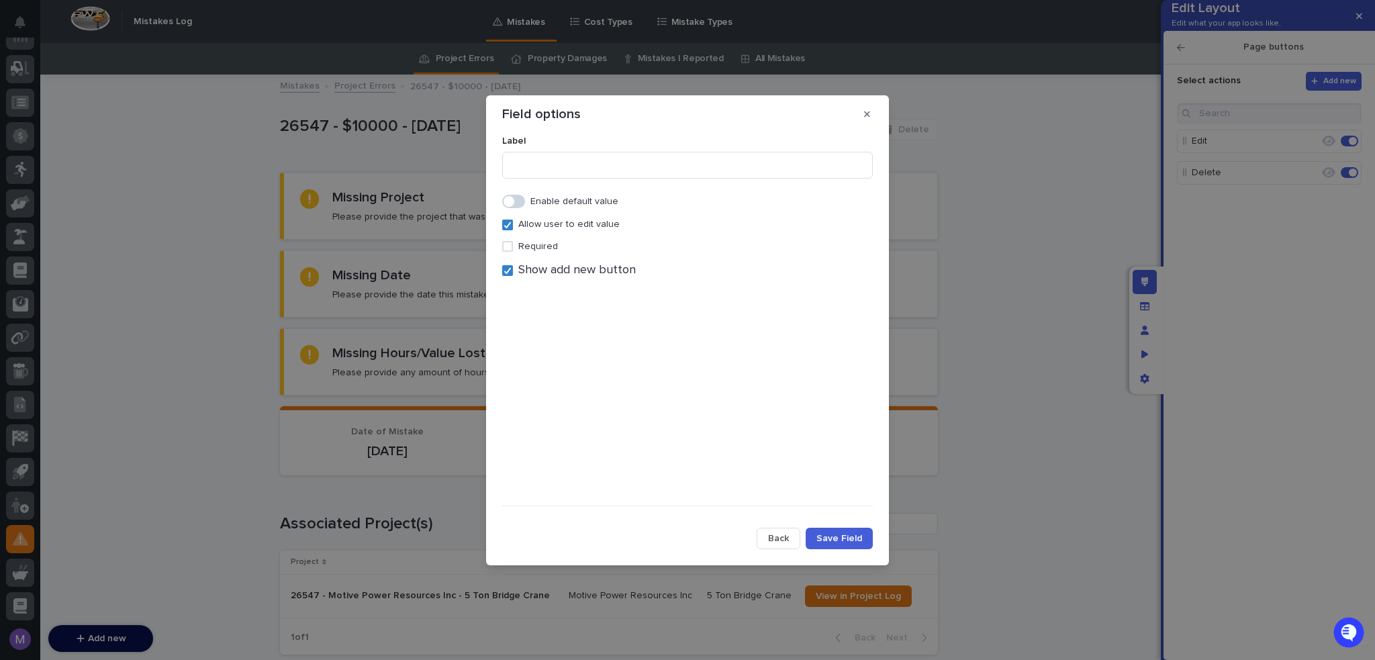
click at [532, 245] on p "Required" at bounding box center [538, 246] width 40 height 11
click at [534, 271] on span "Show add new button" at bounding box center [576, 270] width 117 height 15
click at [824, 543] on button "Save Field" at bounding box center [839, 538] width 67 height 21
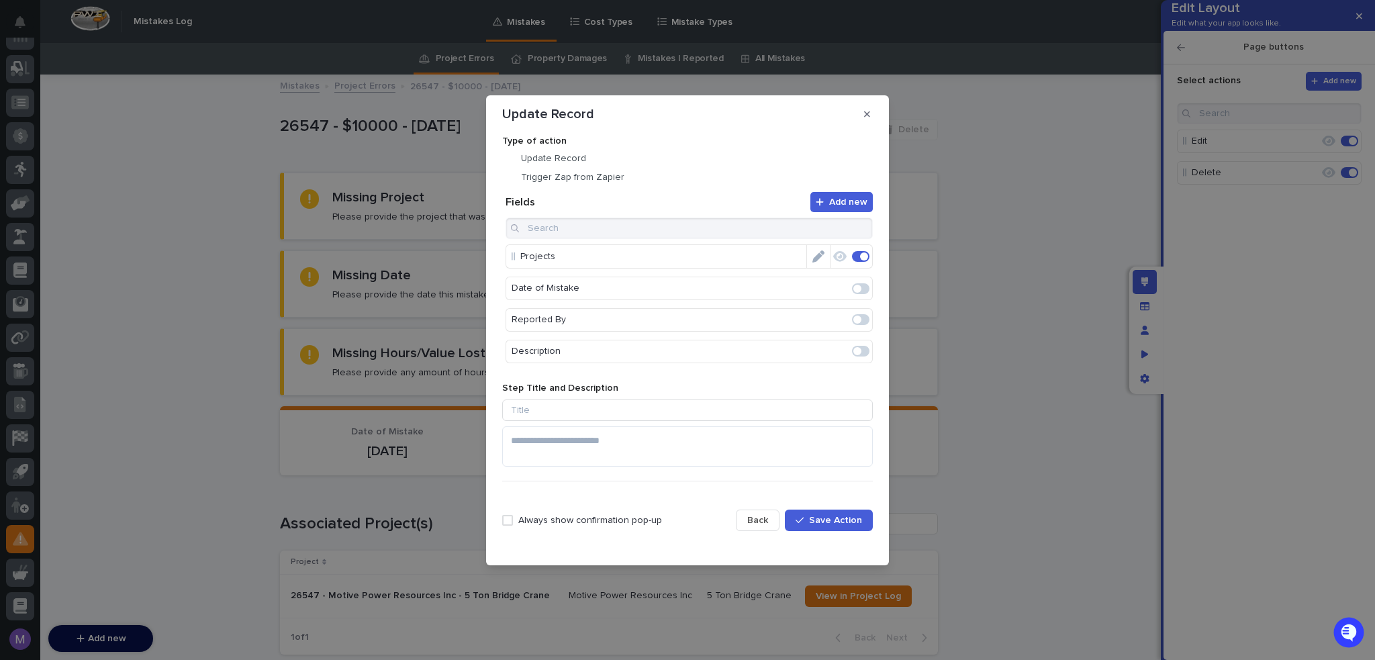
click at [572, 519] on p "Always show confirmation pop-up" at bounding box center [590, 520] width 144 height 11
click at [826, 524] on span "Save Action" at bounding box center [835, 520] width 53 height 9
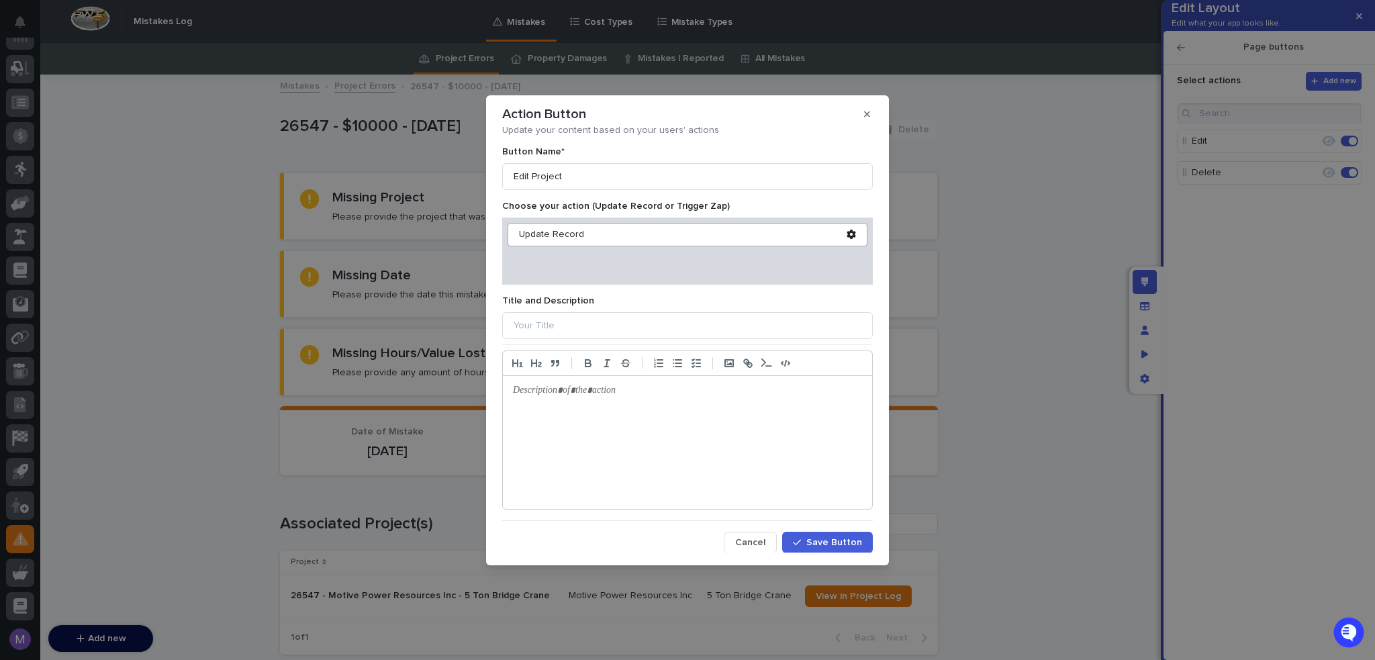
click at [810, 540] on span "Save Button" at bounding box center [834, 542] width 56 height 9
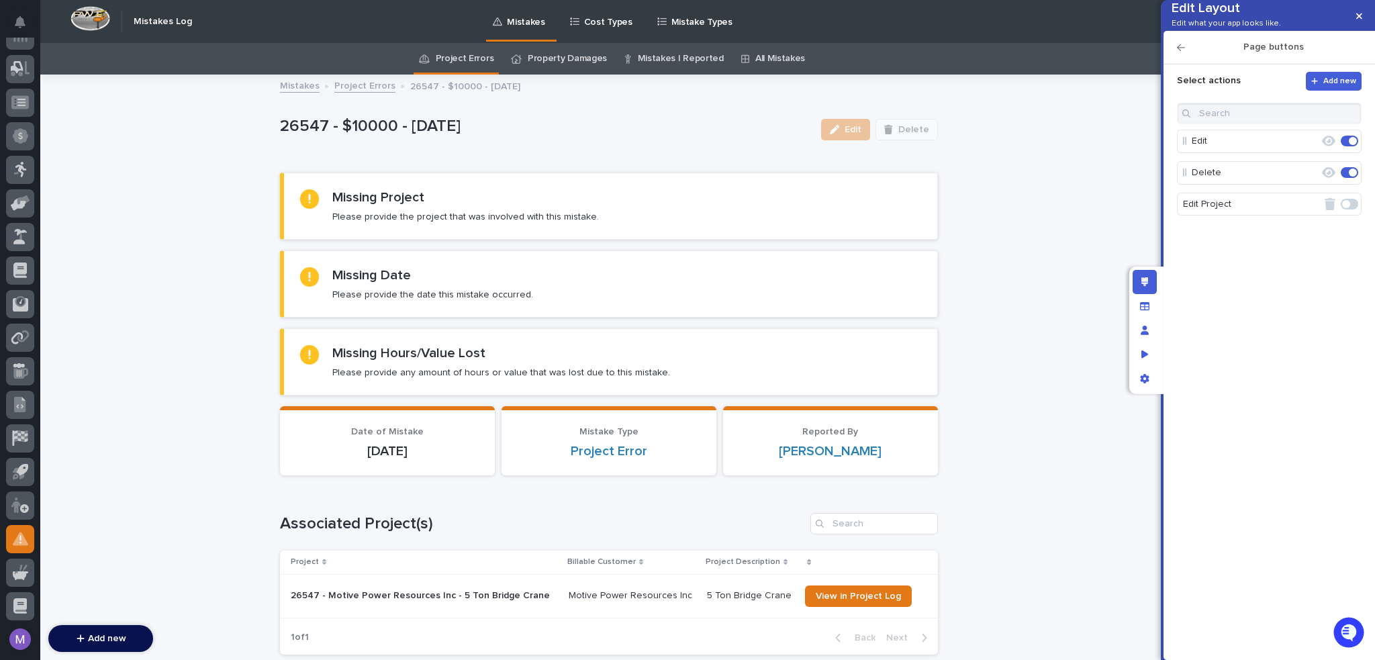
click at [1350, 209] on span at bounding box center [1349, 204] width 17 height 11
drag, startPoint x: 1179, startPoint y: 227, endPoint x: 1184, endPoint y: 193, distance: 34.7
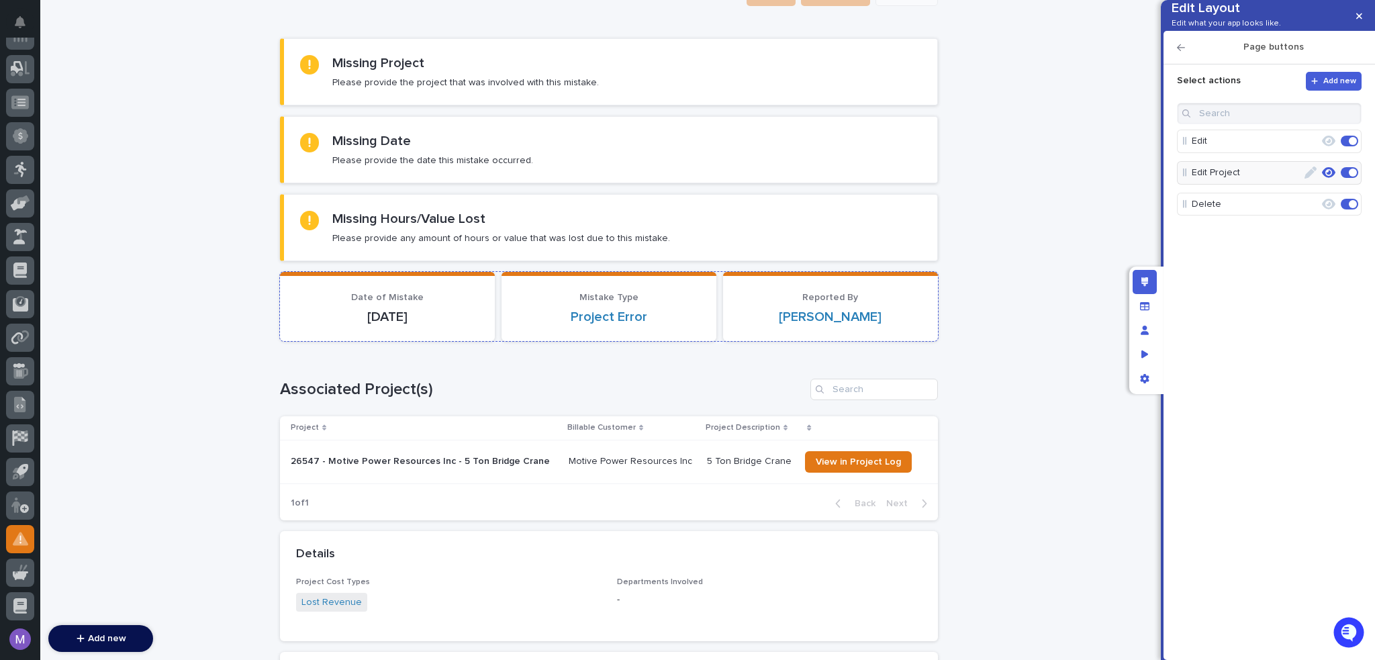
scroll to position [201, 0]
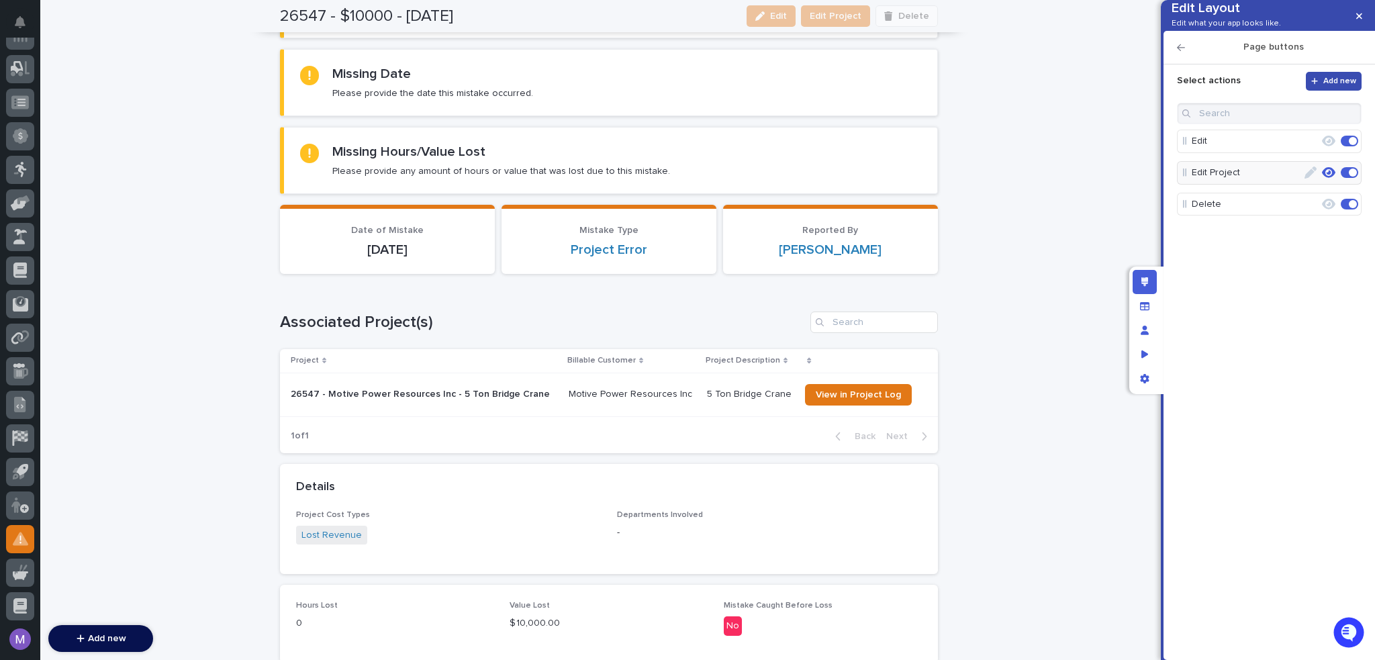
click at [1323, 91] on button "Add new" at bounding box center [1334, 81] width 56 height 19
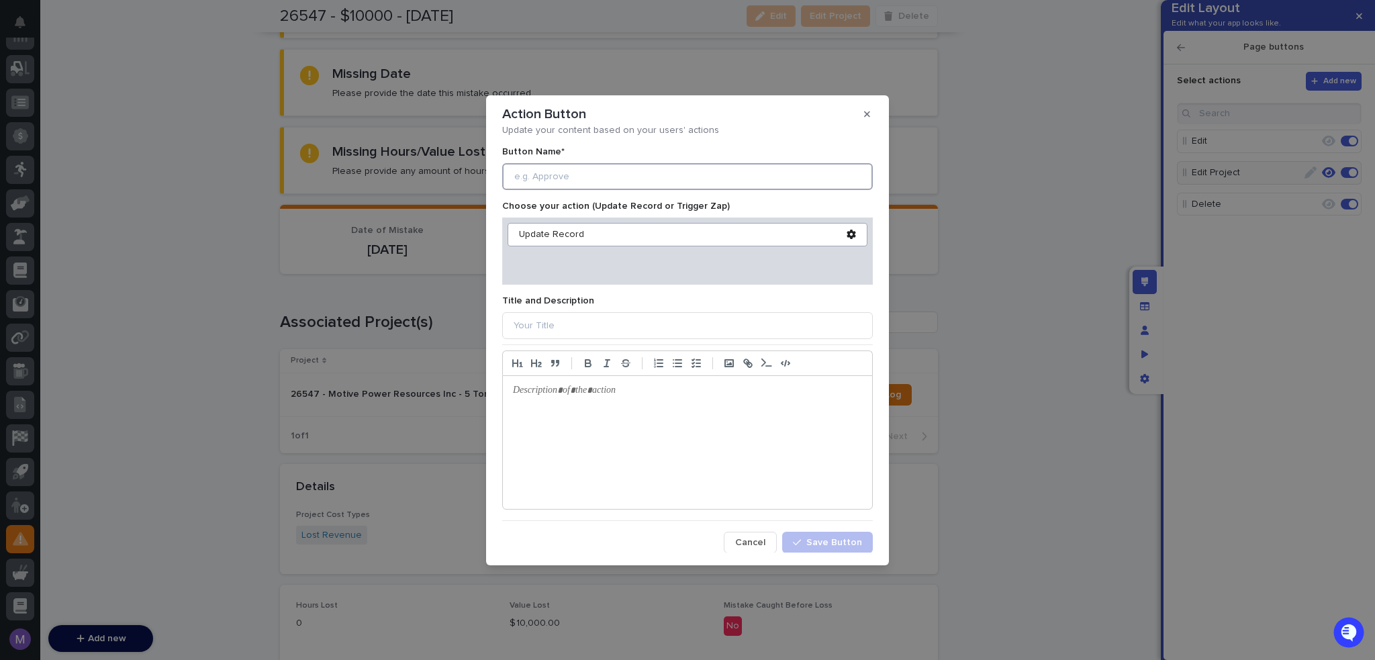
click at [608, 185] on input at bounding box center [687, 176] width 371 height 27
type input "Edit Date"
click at [561, 240] on div "Update Record" at bounding box center [688, 234] width 360 height 23
click at [561, 238] on div "Update Record" at bounding box center [683, 234] width 328 height 11
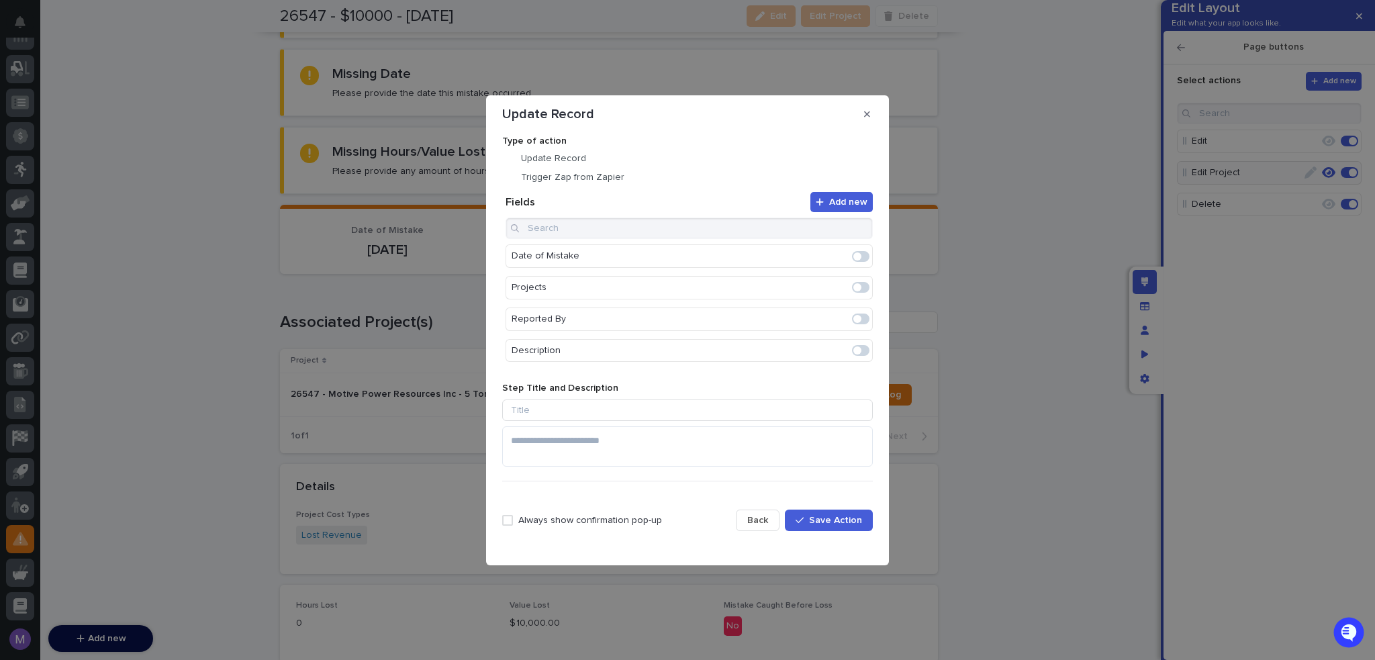
click at [855, 254] on span at bounding box center [860, 256] width 17 height 11
click at [812, 258] on icon "Edit" at bounding box center [818, 256] width 12 height 12
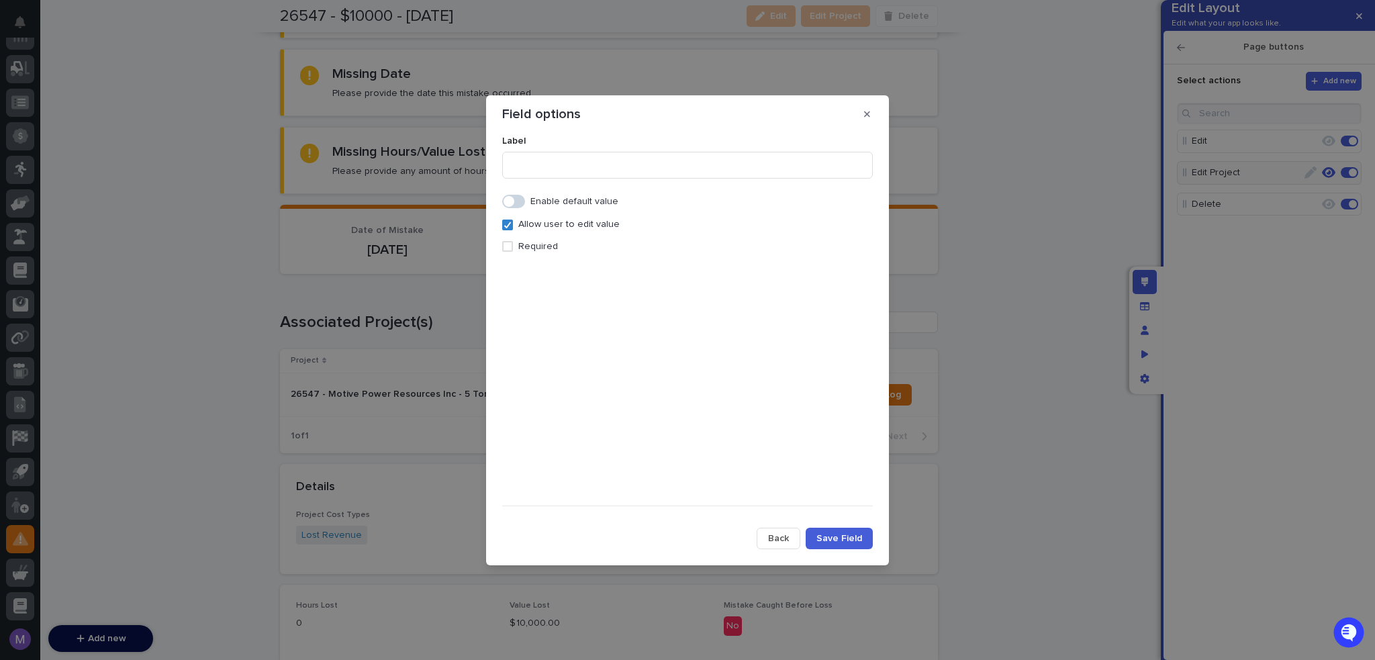
click at [518, 246] on p "Required" at bounding box center [538, 246] width 40 height 11
click at [824, 534] on span "Save Field" at bounding box center [839, 538] width 46 height 9
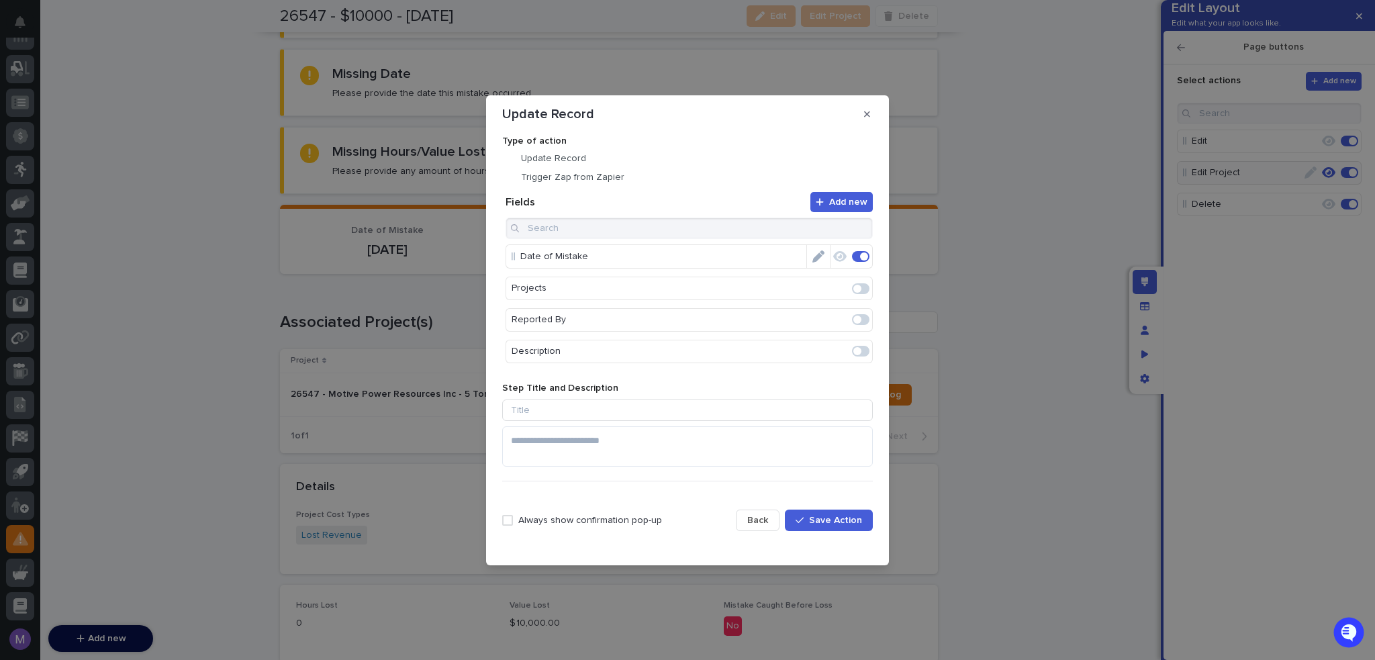
click at [508, 515] on span at bounding box center [507, 520] width 11 height 11
click at [838, 523] on span "Save Action" at bounding box center [835, 520] width 53 height 9
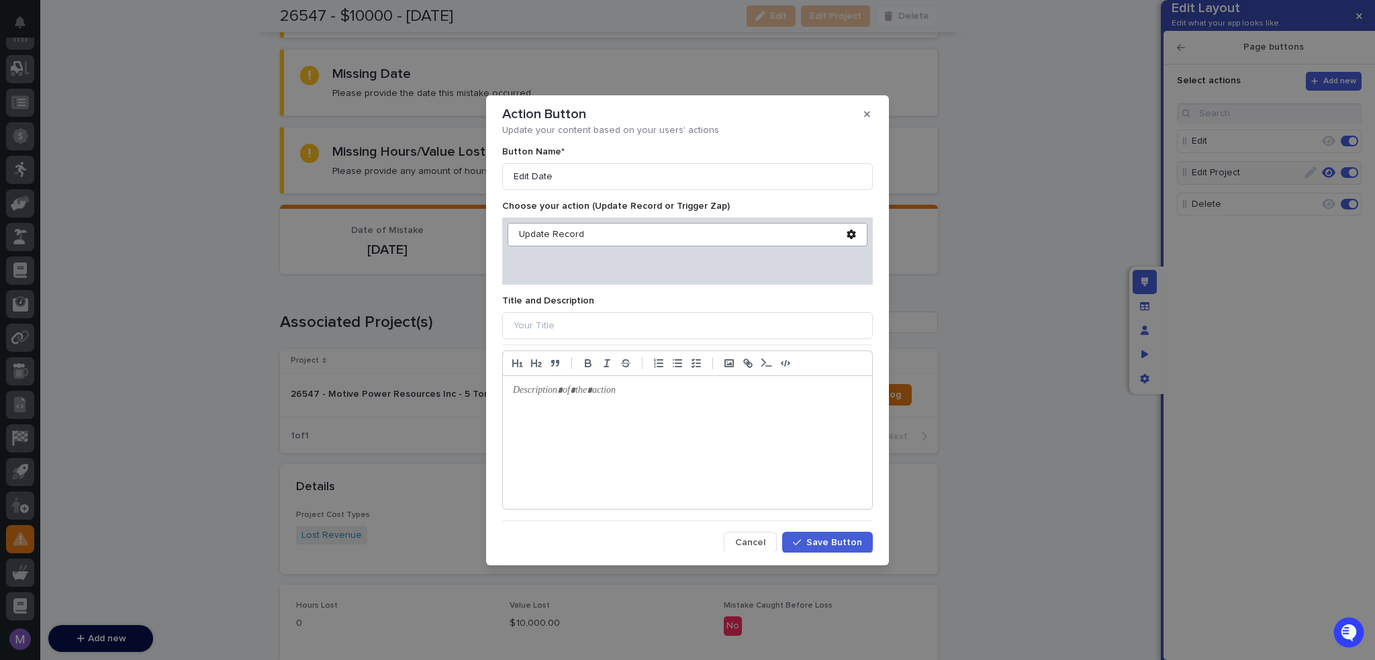
click at [843, 542] on span "Save Button" at bounding box center [834, 542] width 56 height 9
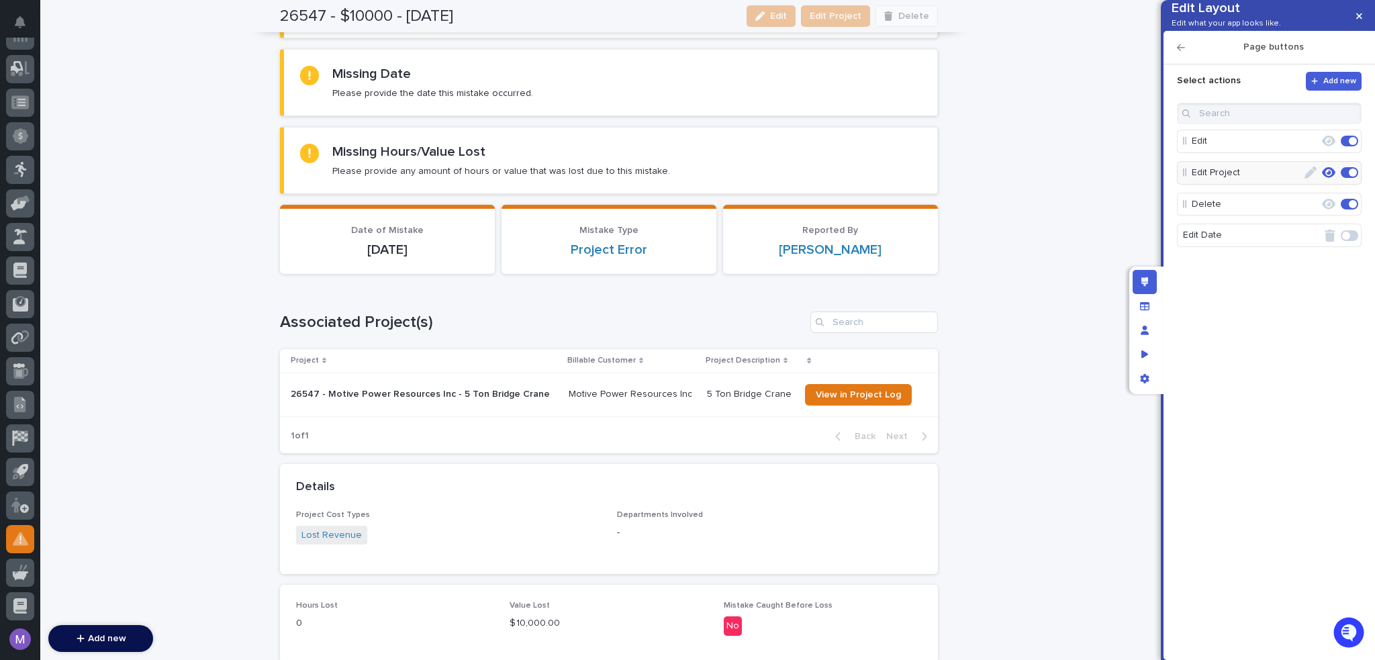
click at [1343, 241] on span at bounding box center [1349, 235] width 17 height 11
drag, startPoint x: 1202, startPoint y: 260, endPoint x: 1209, endPoint y: 184, distance: 76.2
click at [1140, 281] on div "Edit layout" at bounding box center [1145, 282] width 24 height 24
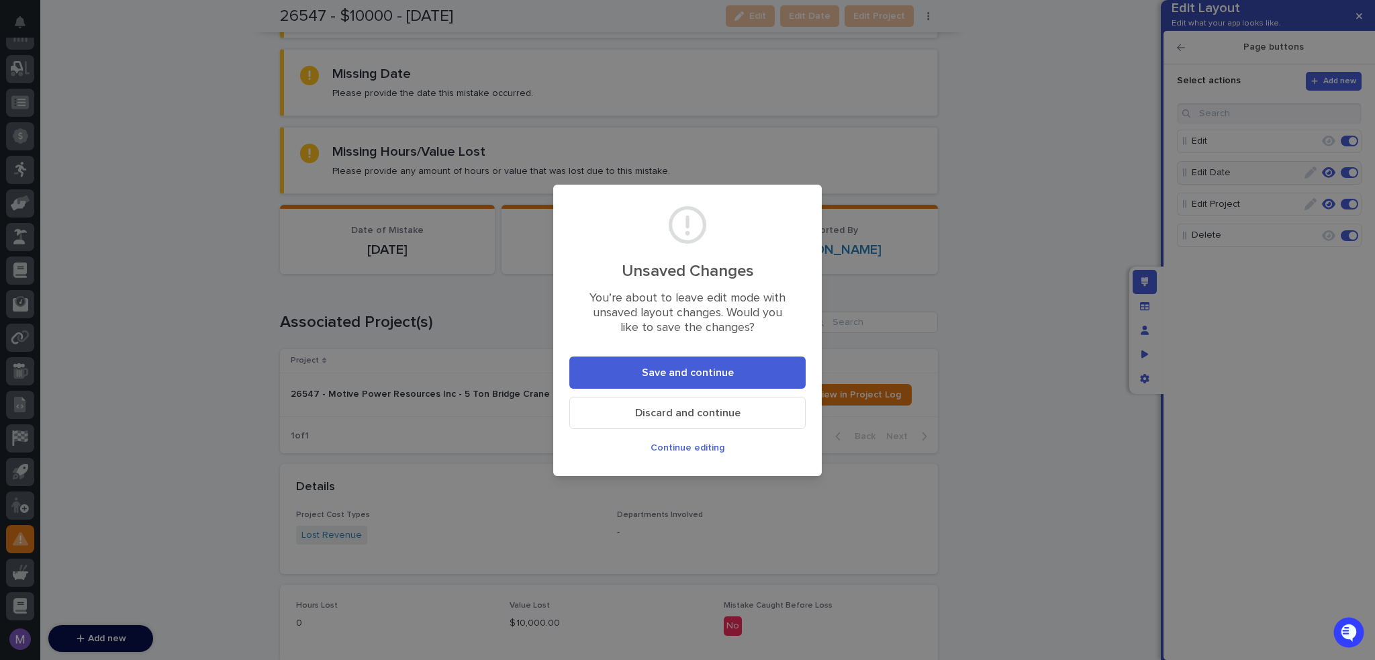
click at [763, 362] on button "Save and continue" at bounding box center [687, 372] width 236 height 32
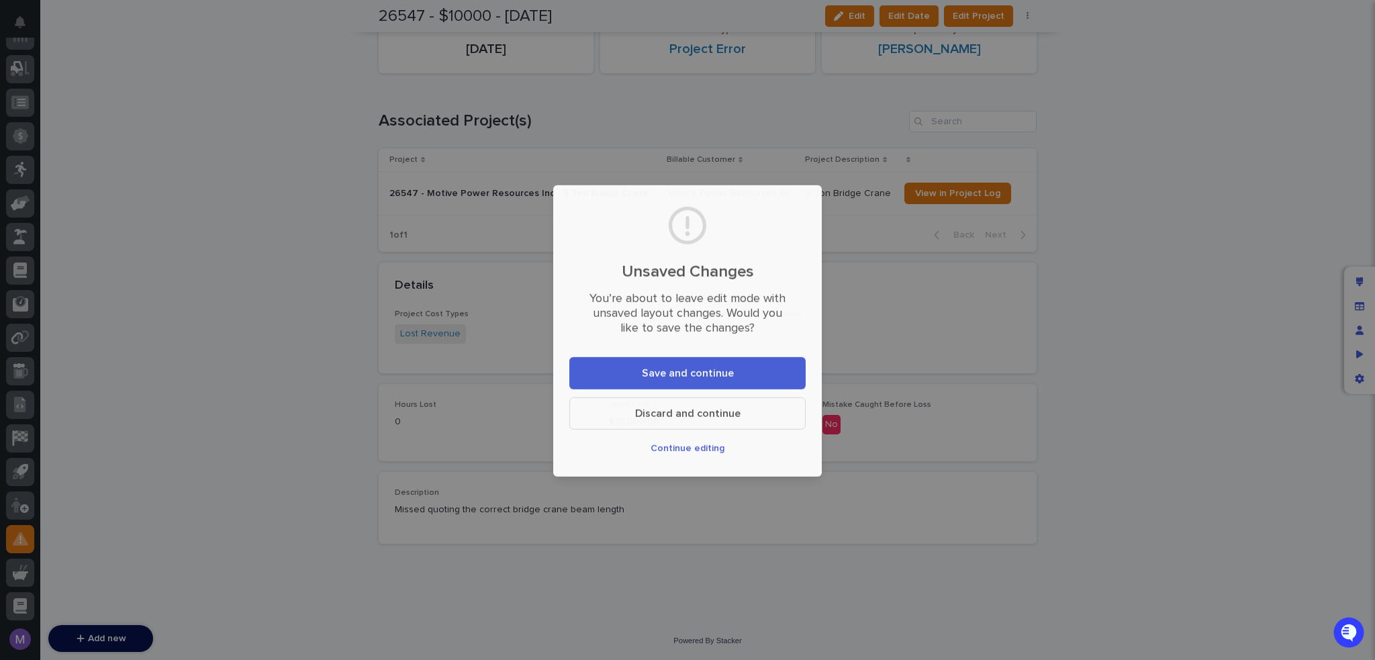
scroll to position [85, 0]
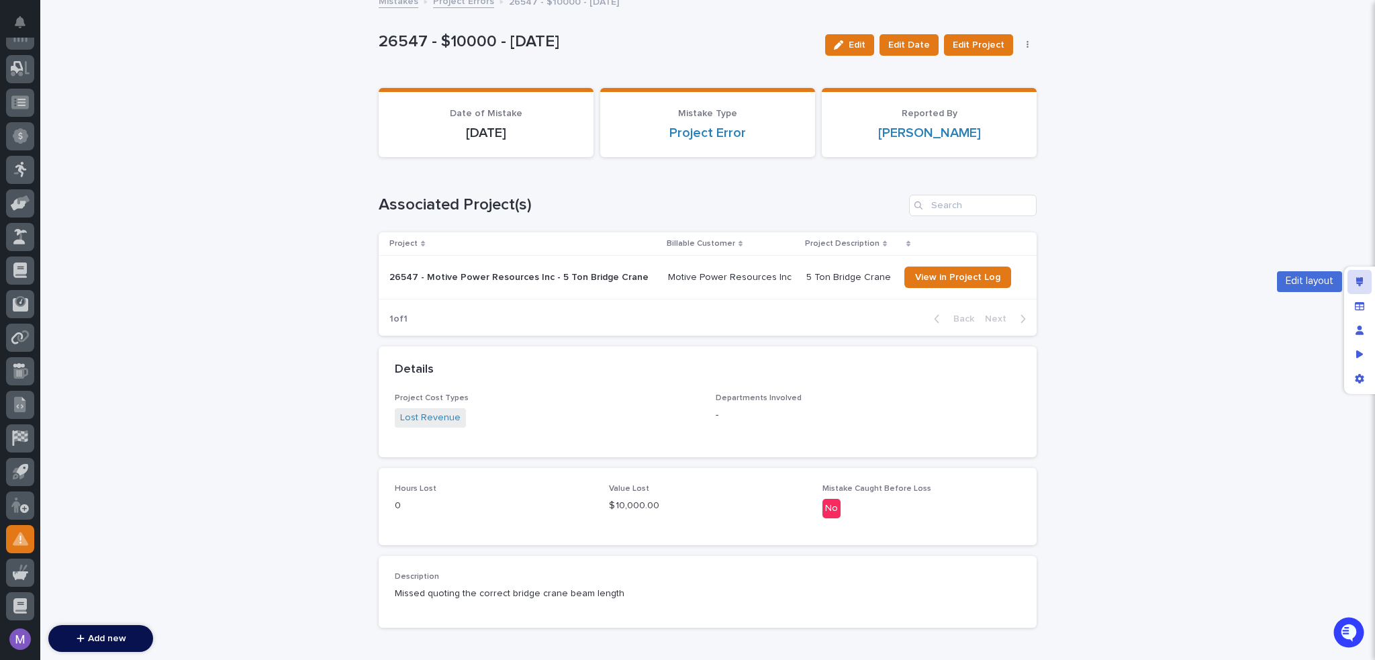
click at [1356, 280] on icon "Edit layout" at bounding box center [1359, 281] width 7 height 9
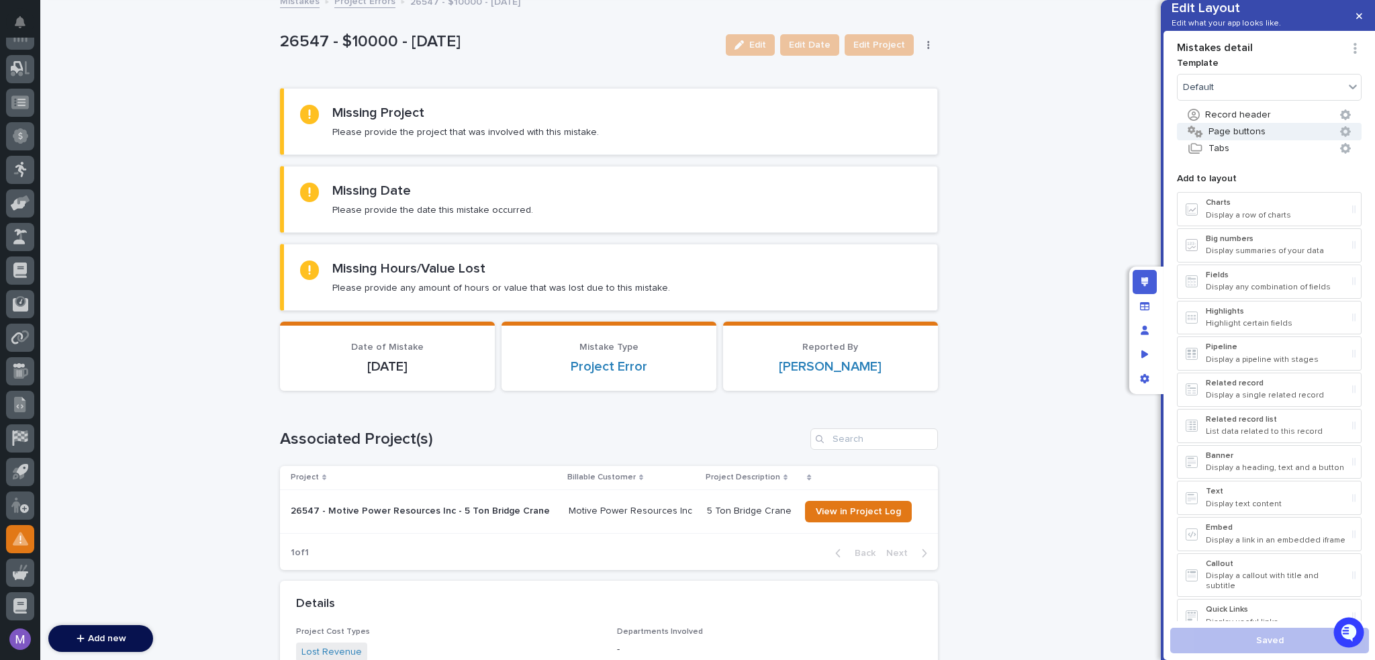
click at [1247, 140] on button "Page buttons" at bounding box center [1269, 131] width 185 height 17
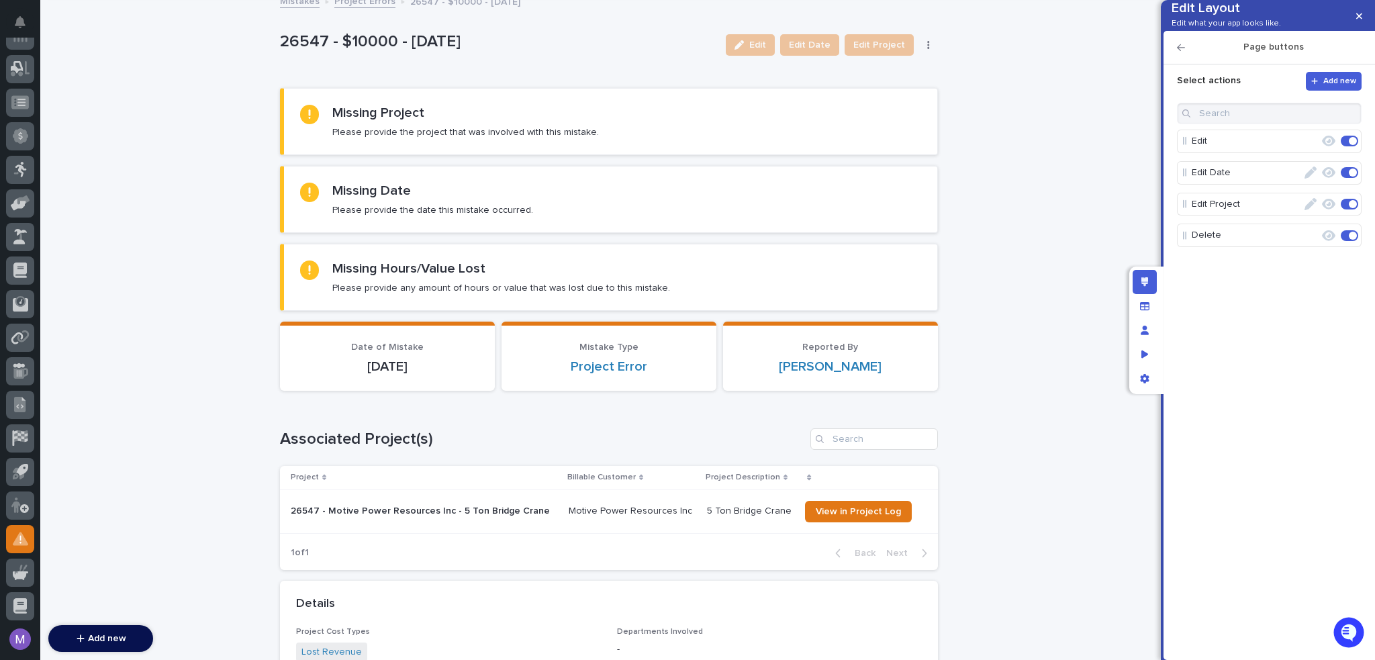
click at [1307, 179] on icon "button" at bounding box center [1310, 172] width 12 height 12
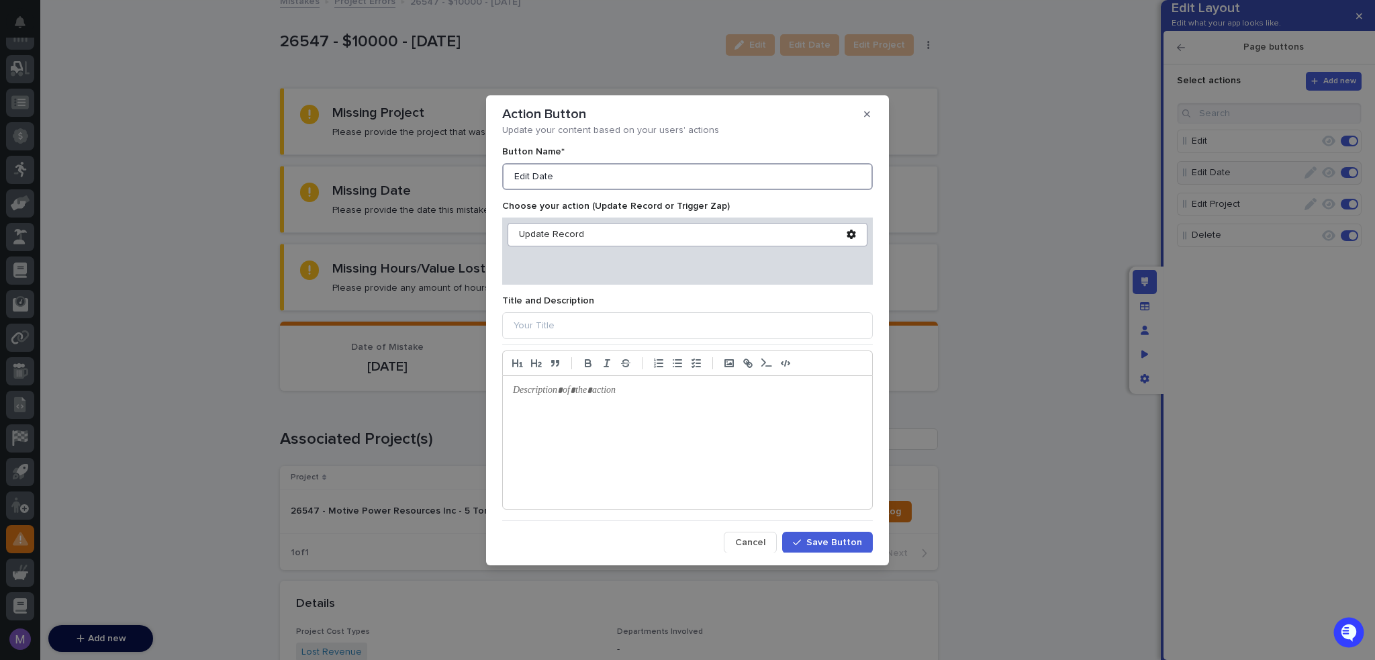
drag, startPoint x: 532, startPoint y: 177, endPoint x: 475, endPoint y: 174, distance: 57.2
click at [475, 174] on div "Action Button Update your content based on your users' actions Button Name* Edi…" at bounding box center [687, 330] width 1375 height 660
type input "Date"
click at [812, 544] on span "Save Button" at bounding box center [834, 542] width 56 height 9
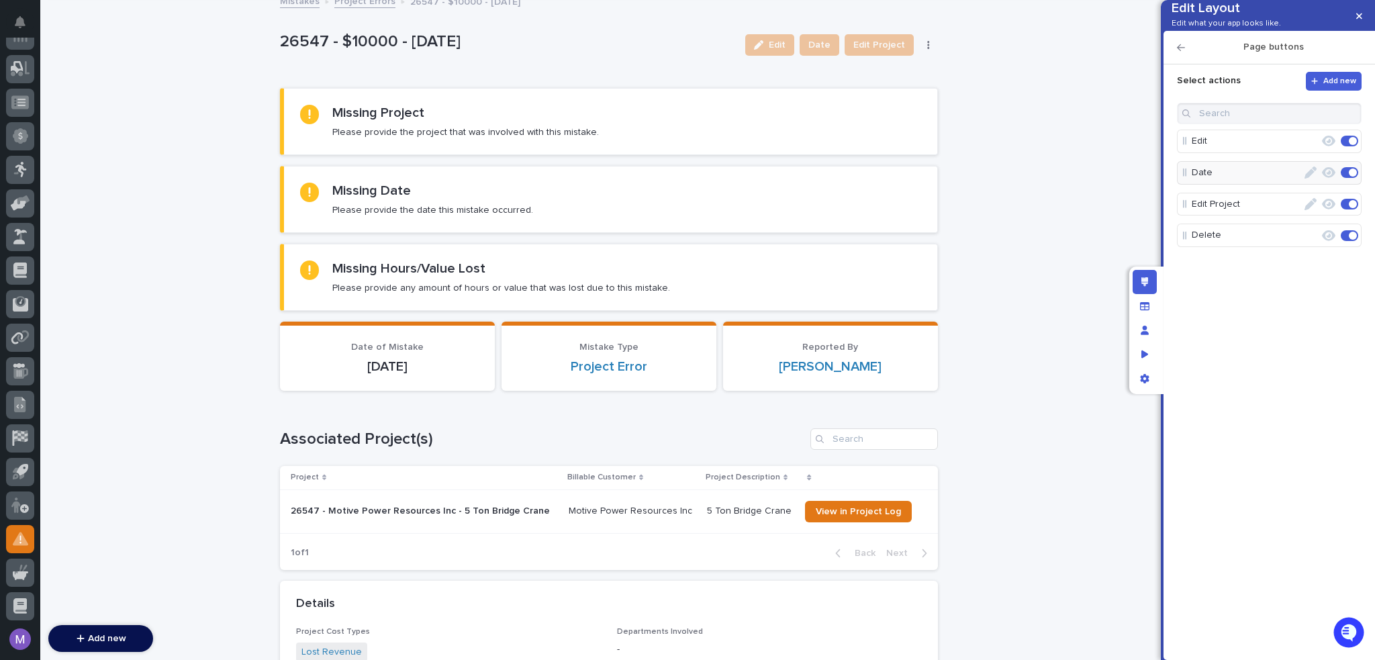
click at [1313, 210] on icon "button" at bounding box center [1310, 204] width 12 height 12
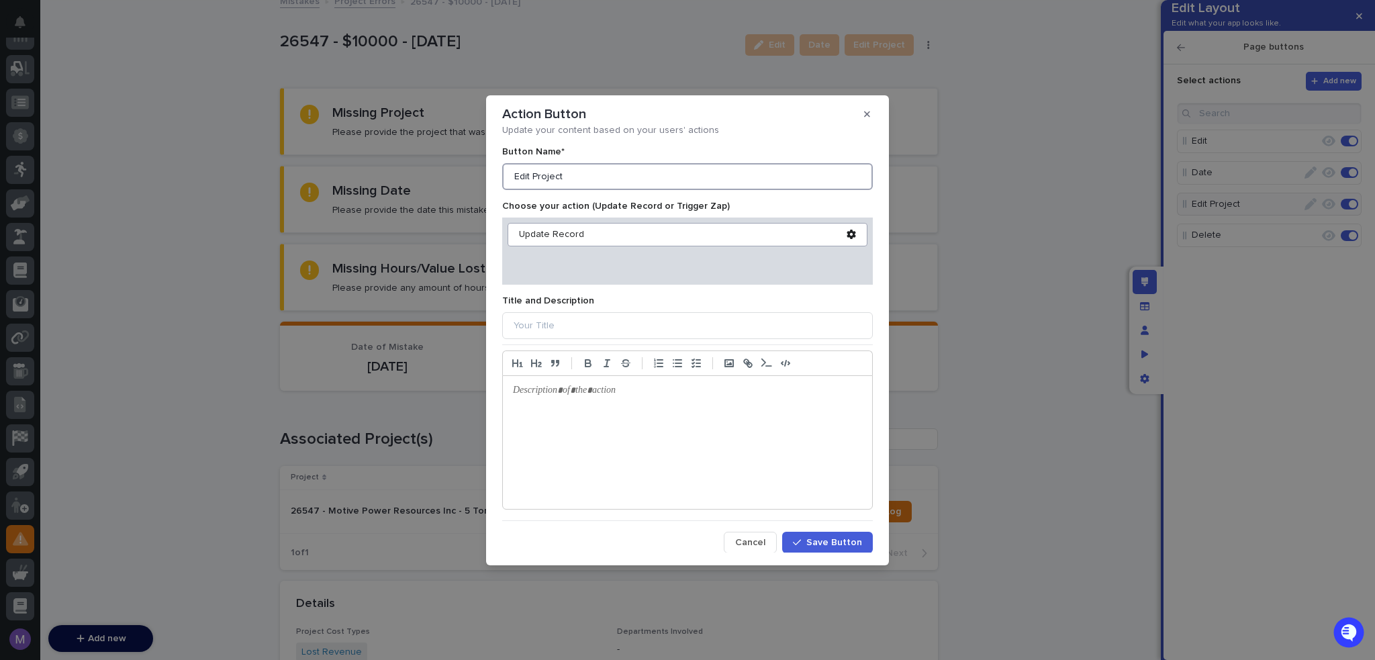
drag, startPoint x: 534, startPoint y: 178, endPoint x: 457, endPoint y: 178, distance: 76.5
click at [457, 178] on div "Action Button Update your content based on your users' actions Button Name* Edi…" at bounding box center [687, 330] width 1375 height 660
click at [618, 171] on input "Project" at bounding box center [687, 176] width 371 height 27
type input "Project(s)"
click at [848, 536] on button "Save Button" at bounding box center [827, 542] width 91 height 21
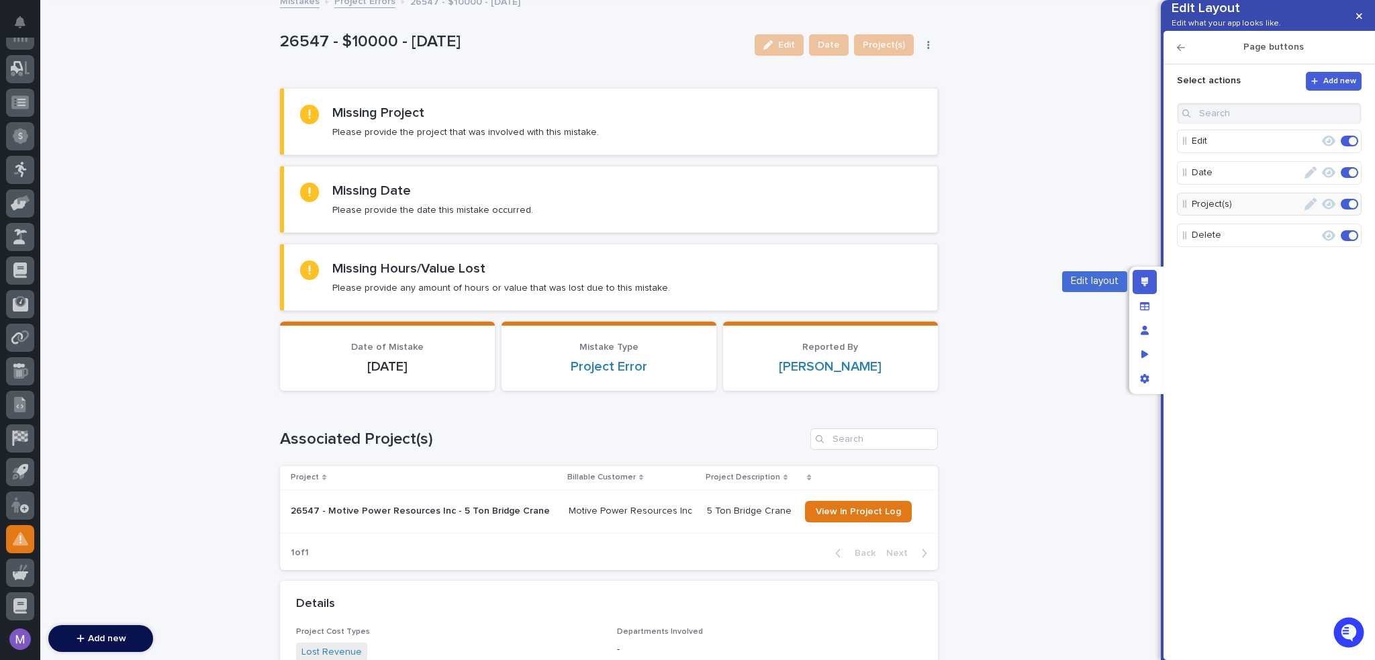
click at [1145, 281] on icon "Edit layout" at bounding box center [1144, 281] width 7 height 9
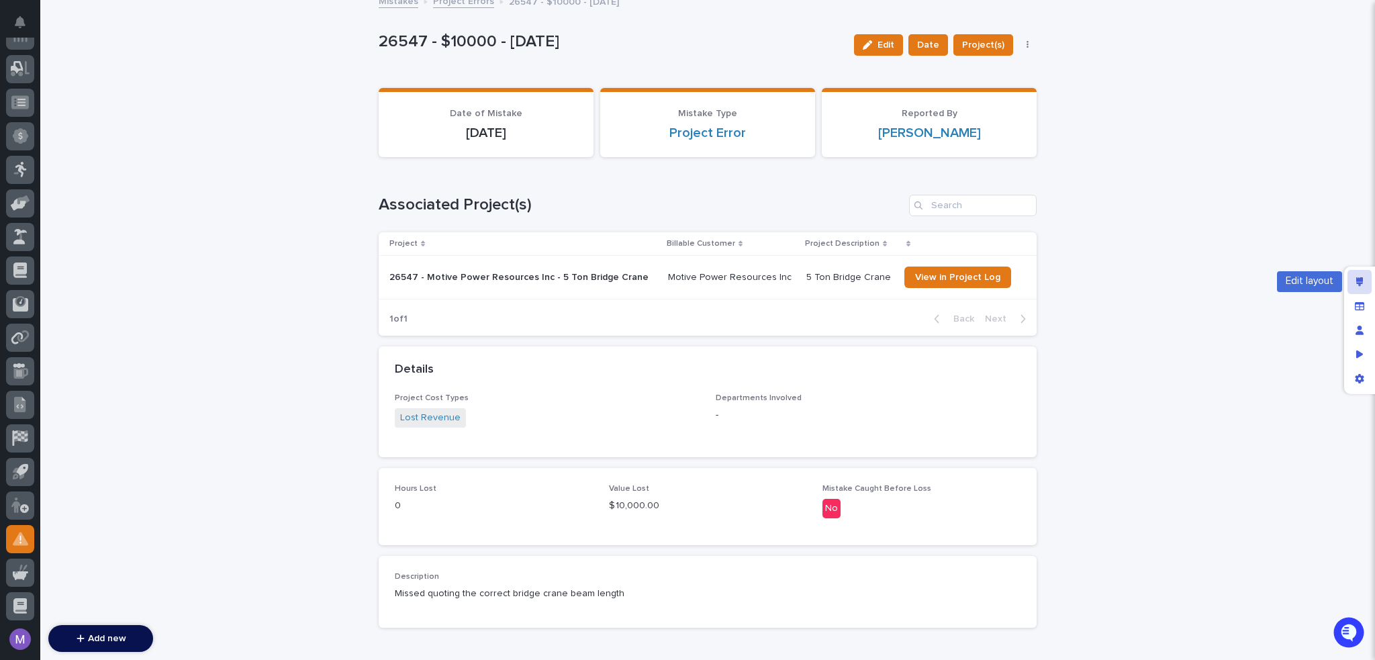
click at [1358, 284] on icon "Edit layout" at bounding box center [1359, 281] width 7 height 9
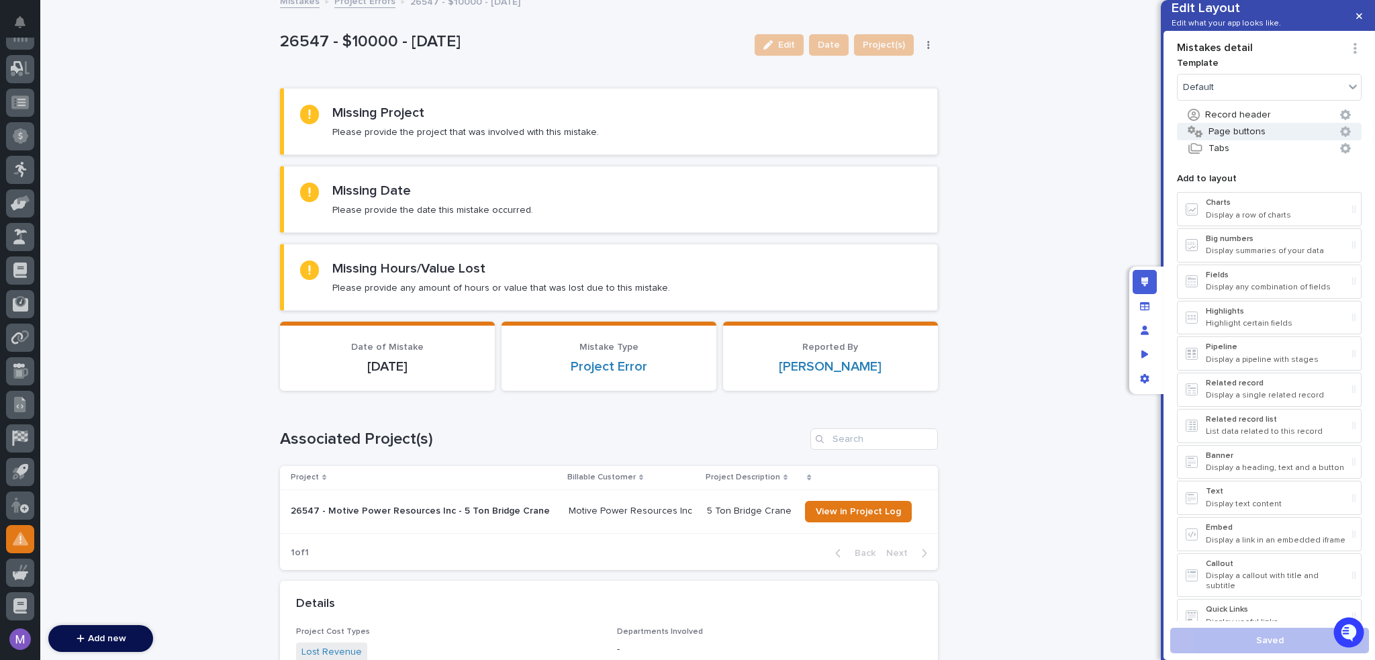
click at [1255, 140] on button "Page buttons" at bounding box center [1269, 131] width 185 height 17
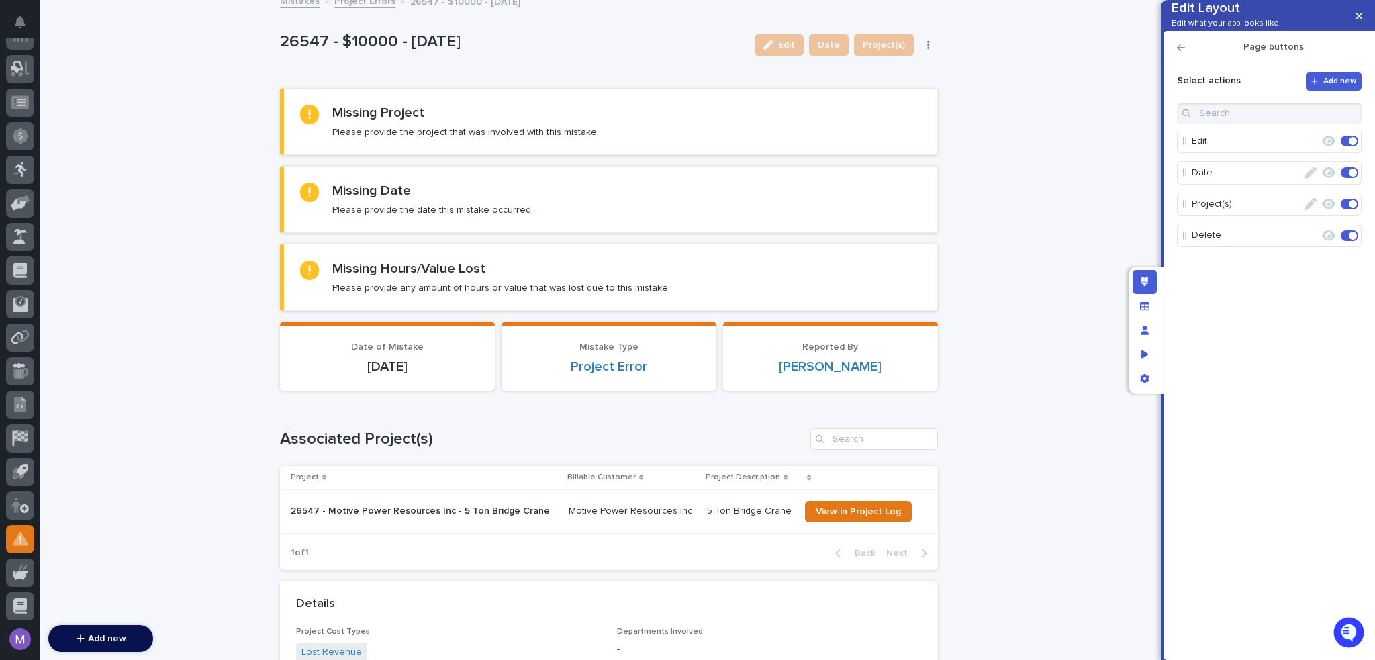
click at [1309, 210] on icon "button" at bounding box center [1310, 204] width 12 height 12
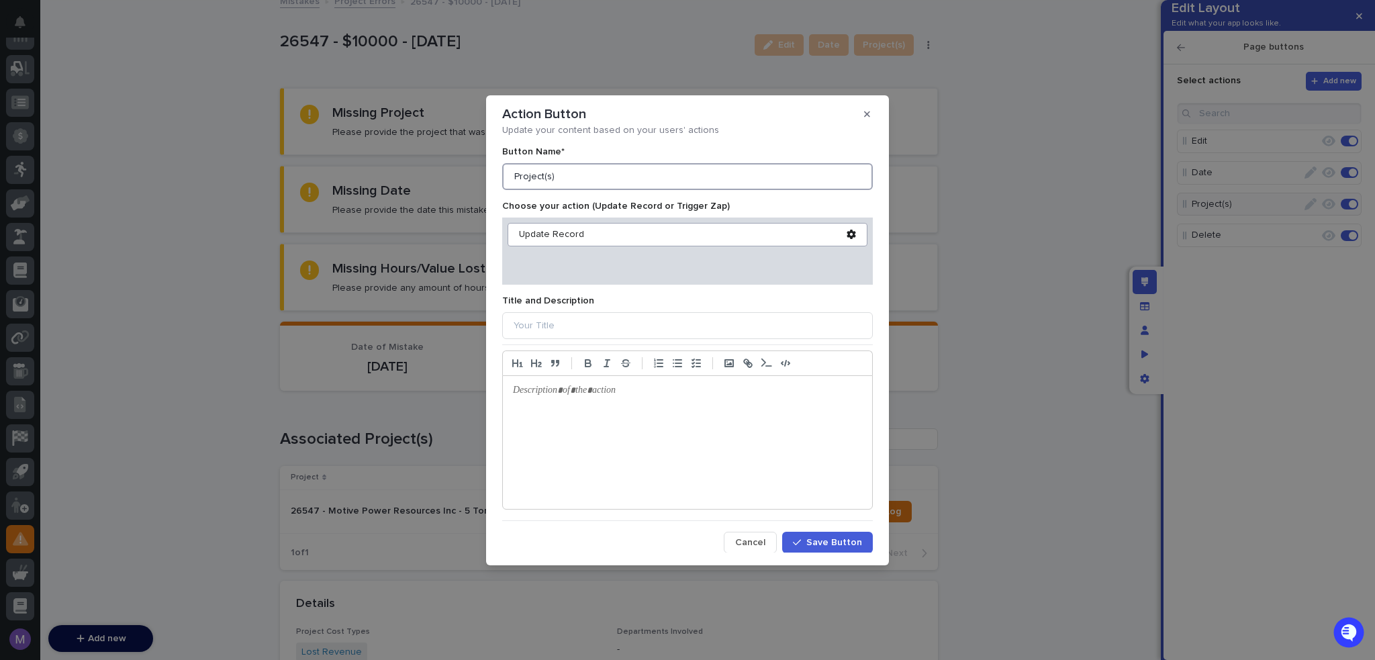
click at [736, 181] on input "Project(s)" at bounding box center [687, 176] width 371 height 27
type input "Project"
click at [832, 540] on span "Save Button" at bounding box center [834, 542] width 56 height 9
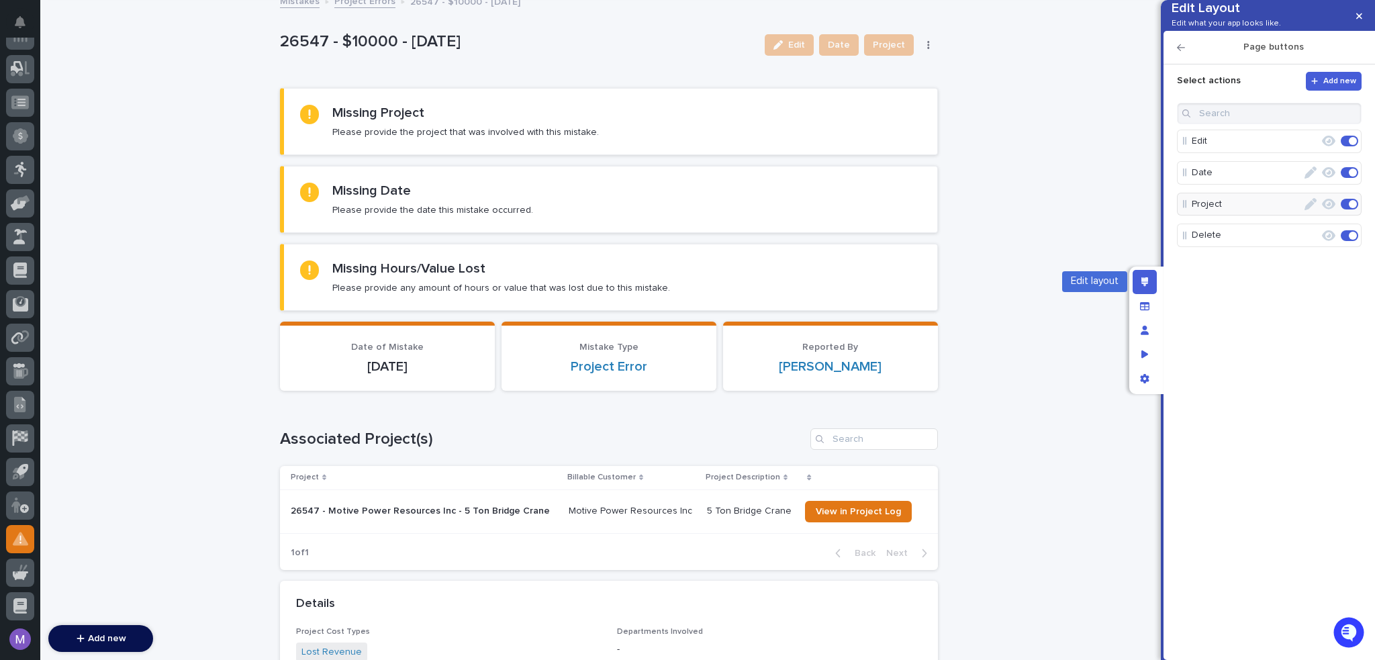
click at [1139, 284] on div "Edit layout" at bounding box center [1145, 282] width 24 height 24
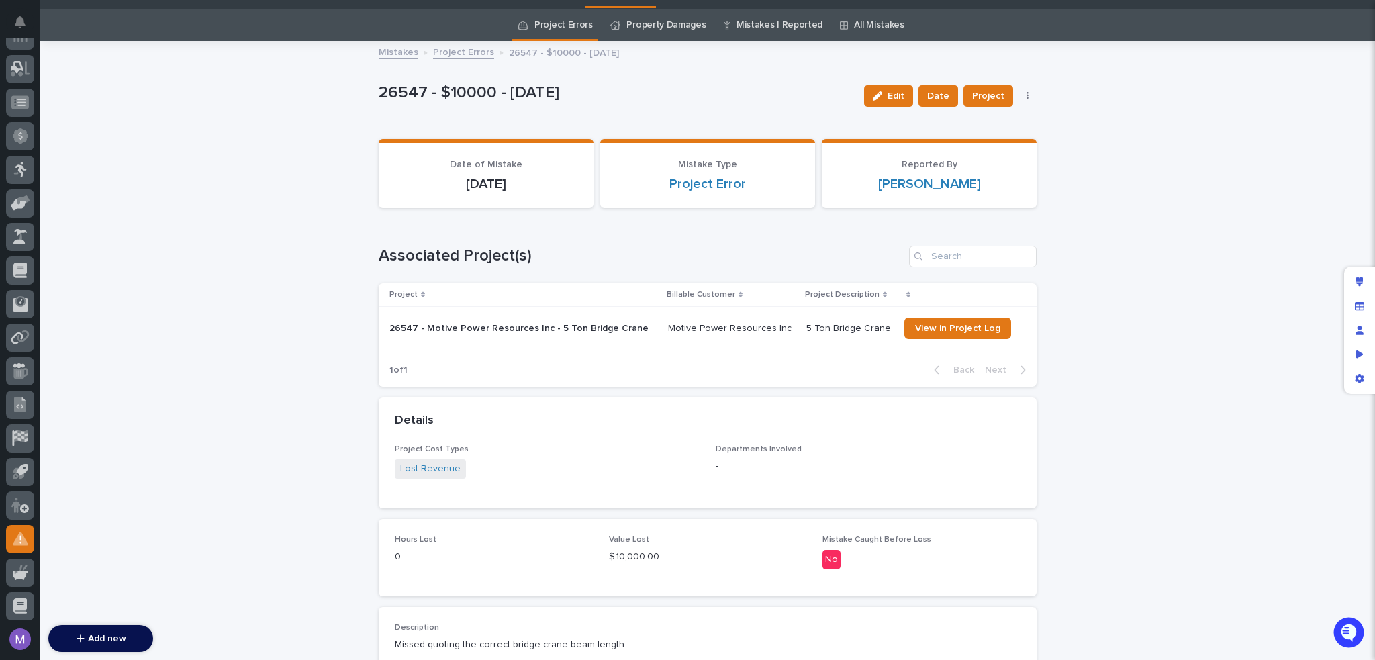
scroll to position [0, 0]
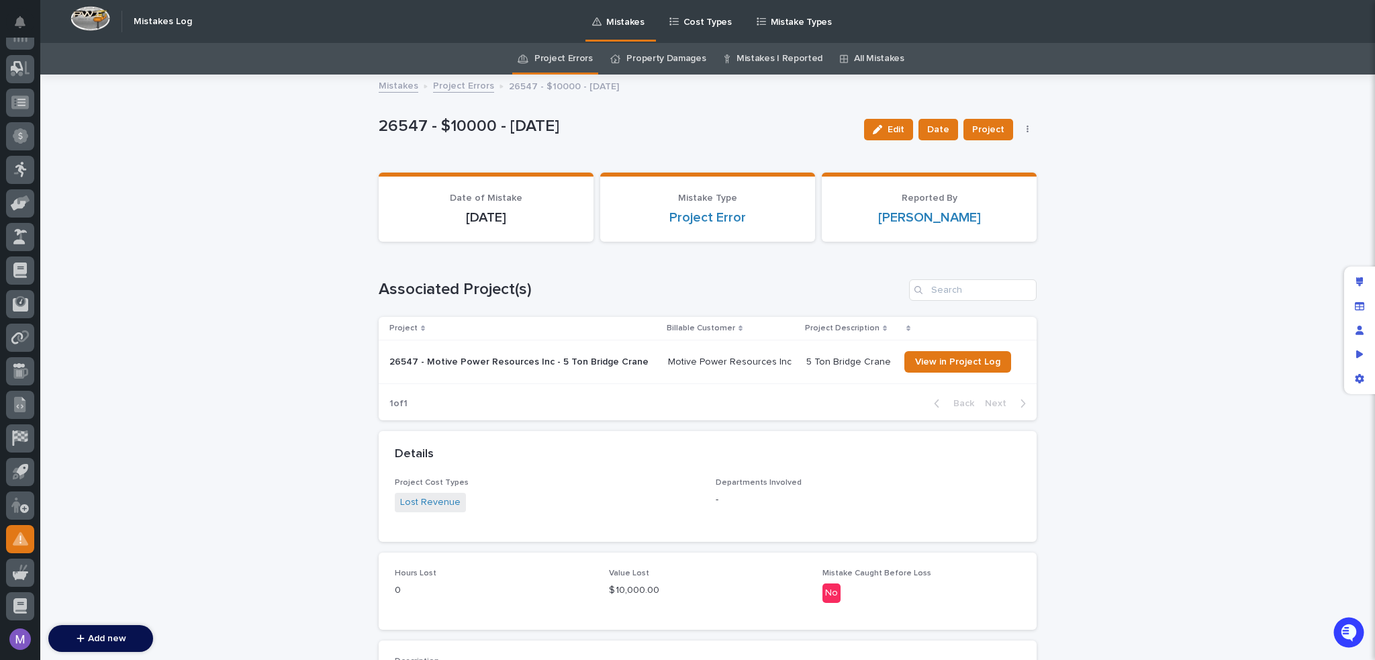
click at [1022, 136] on div "Edit Date Project Delete" at bounding box center [948, 130] width 179 height 54
click at [1027, 130] on icon "button" at bounding box center [1028, 129] width 3 height 9
click at [1027, 131] on icon "button" at bounding box center [1028, 130] width 2 height 8
click at [1026, 127] on button "button" at bounding box center [1027, 129] width 19 height 9
click at [1024, 128] on button "button" at bounding box center [1027, 129] width 19 height 9
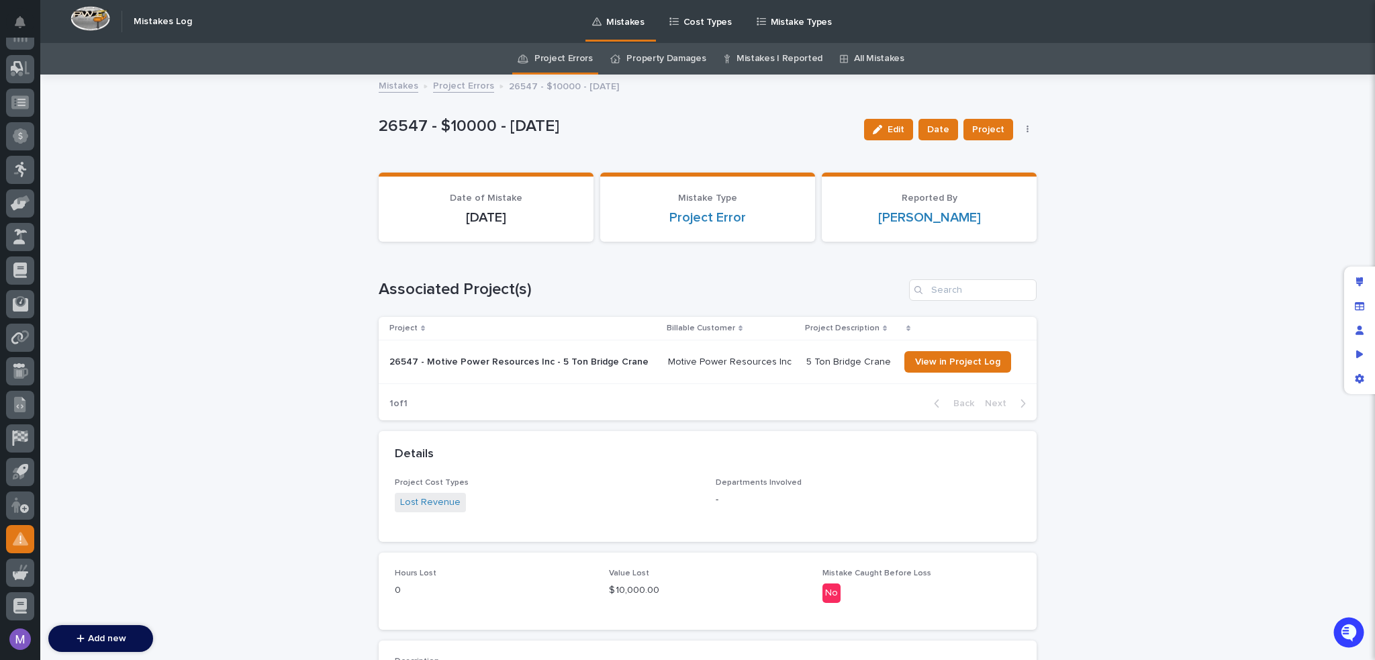
click at [1024, 132] on button "button" at bounding box center [1027, 129] width 19 height 9
click at [1104, 142] on div "Loading... Saving… Loading... Saving… 26547 - $10000 - 7/3/2025 Edit Date Proje…" at bounding box center [707, 433] width 1335 height 714
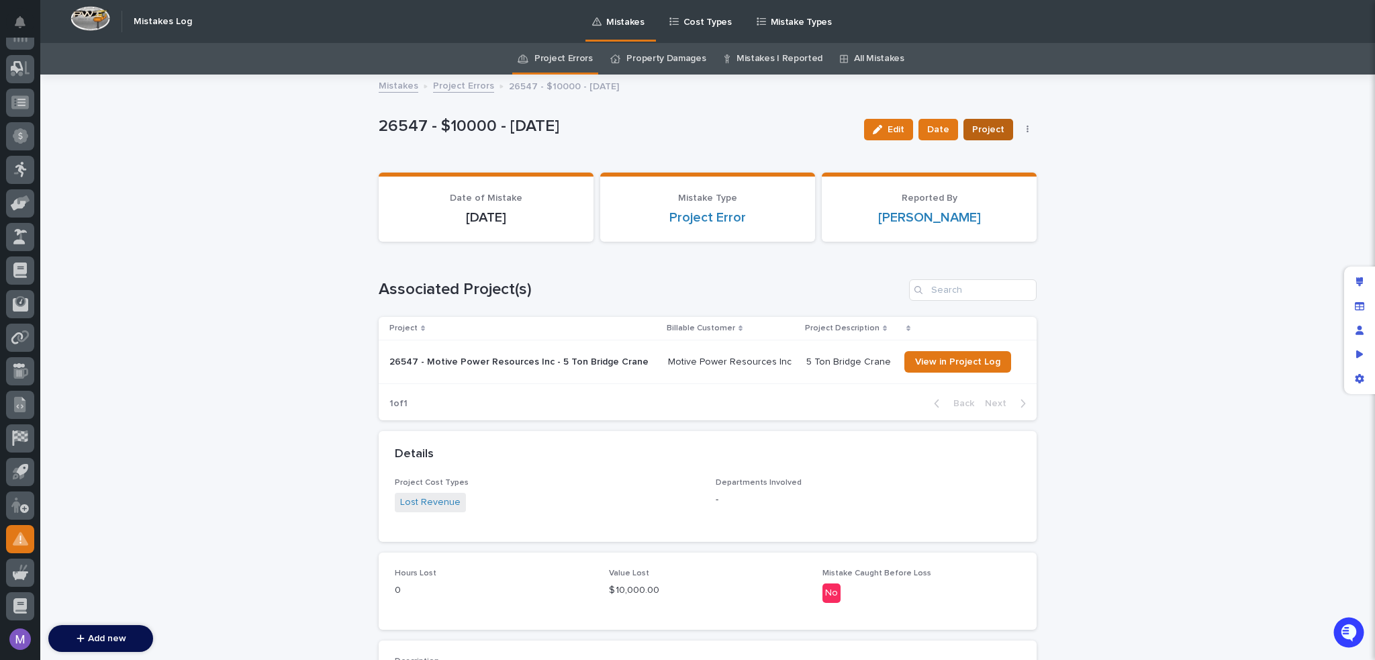
click at [988, 137] on button "Project" at bounding box center [988, 129] width 50 height 21
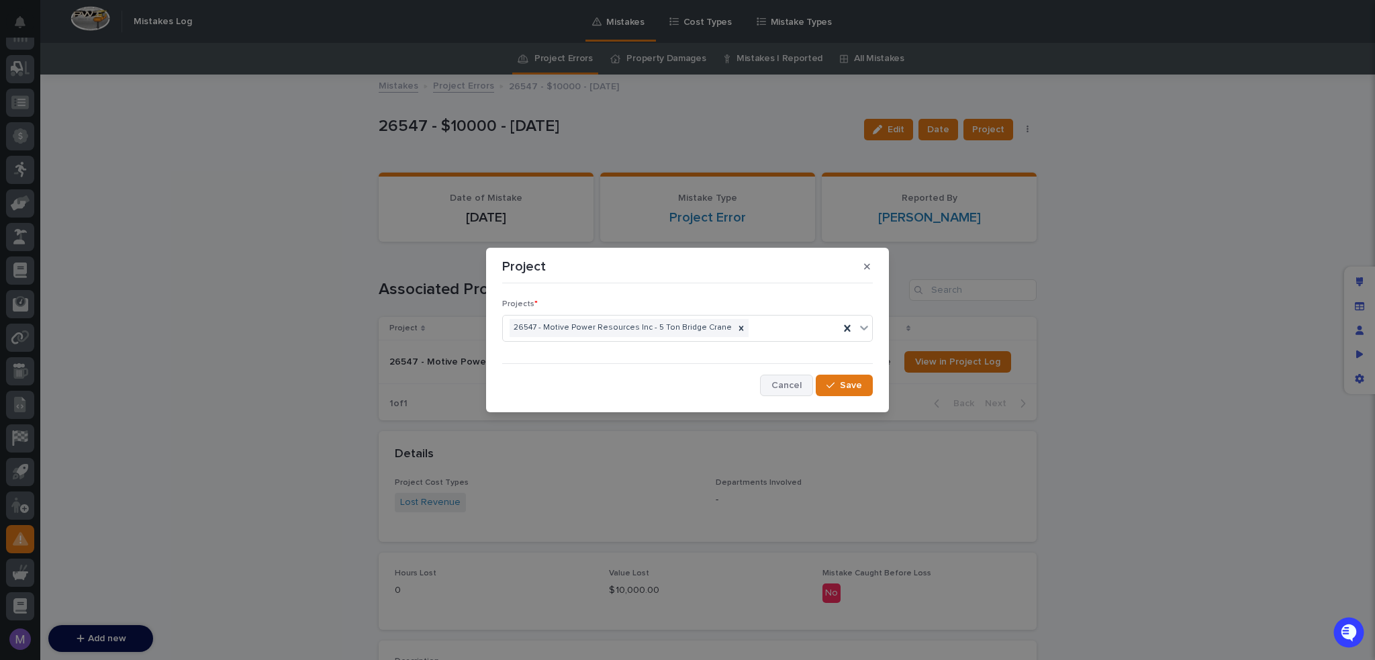
click at [795, 382] on span "Cancel" at bounding box center [786, 385] width 30 height 9
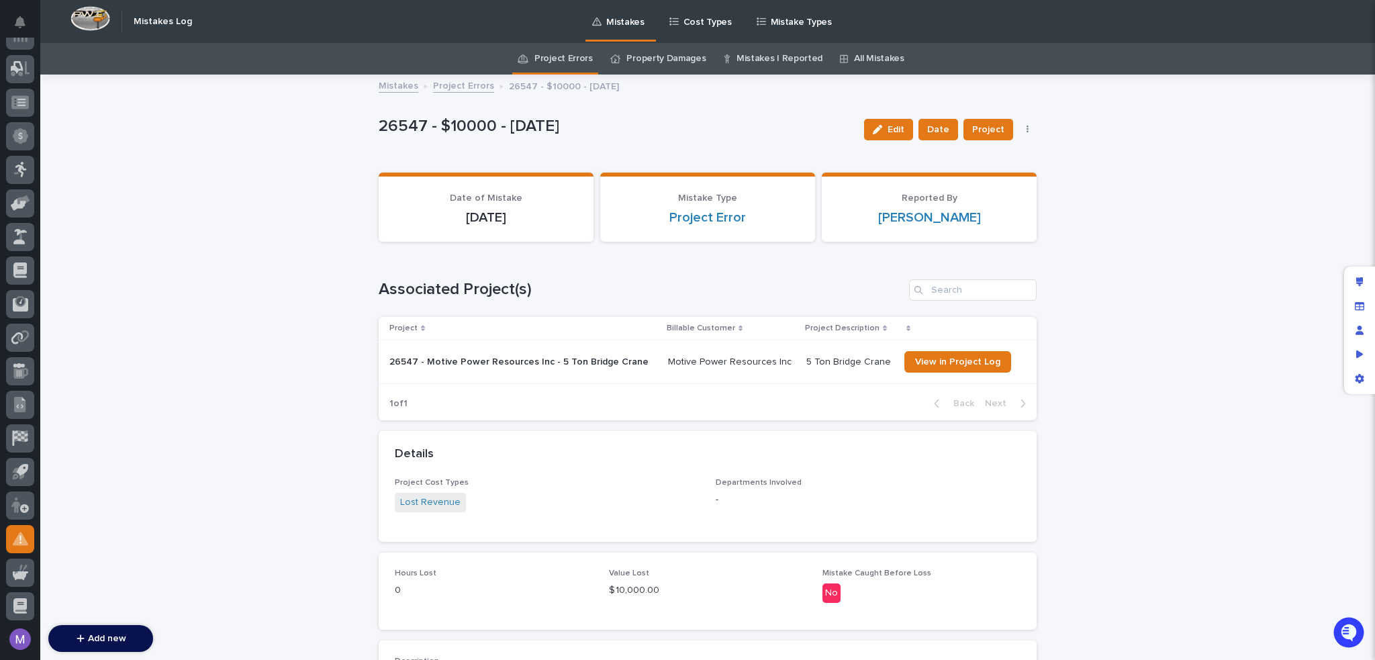
click at [956, 116] on div "Edit Date Project Delete" at bounding box center [948, 130] width 179 height 54
click at [946, 136] on button "Date" at bounding box center [938, 129] width 40 height 21
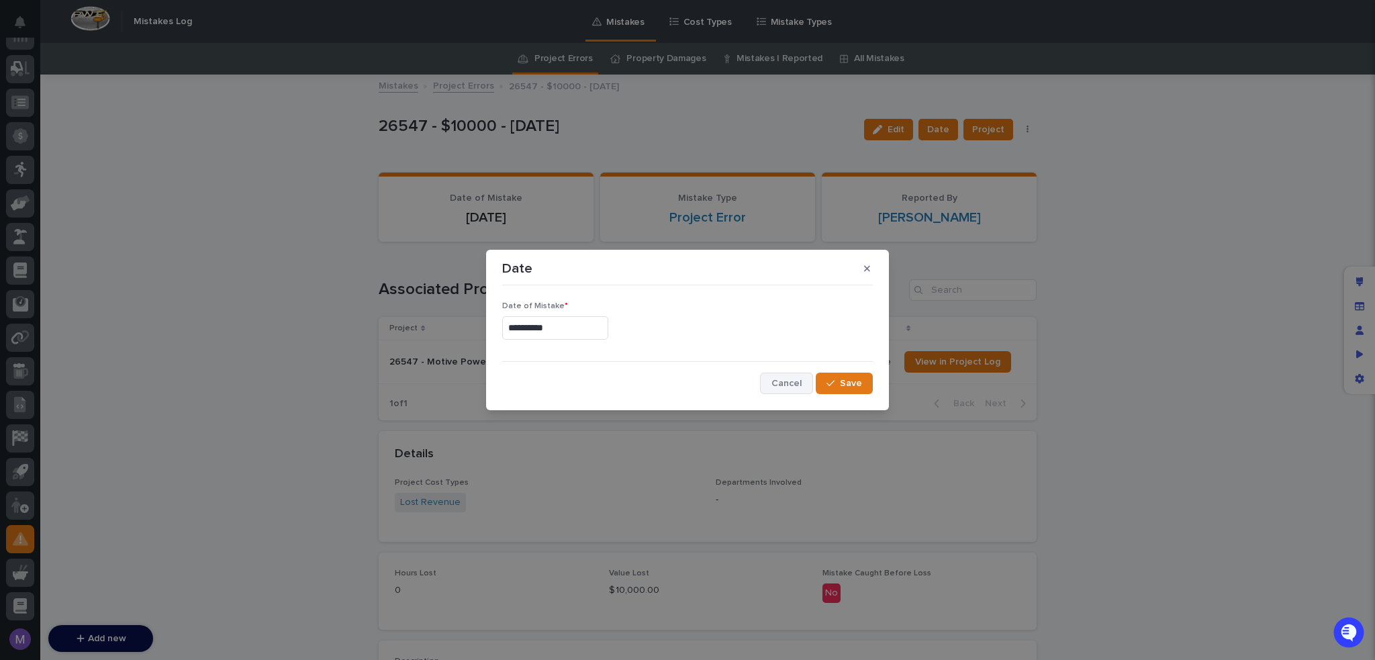
drag, startPoint x: 796, startPoint y: 391, endPoint x: 800, endPoint y: 377, distance: 15.5
click at [796, 390] on button "Cancel" at bounding box center [786, 383] width 53 height 21
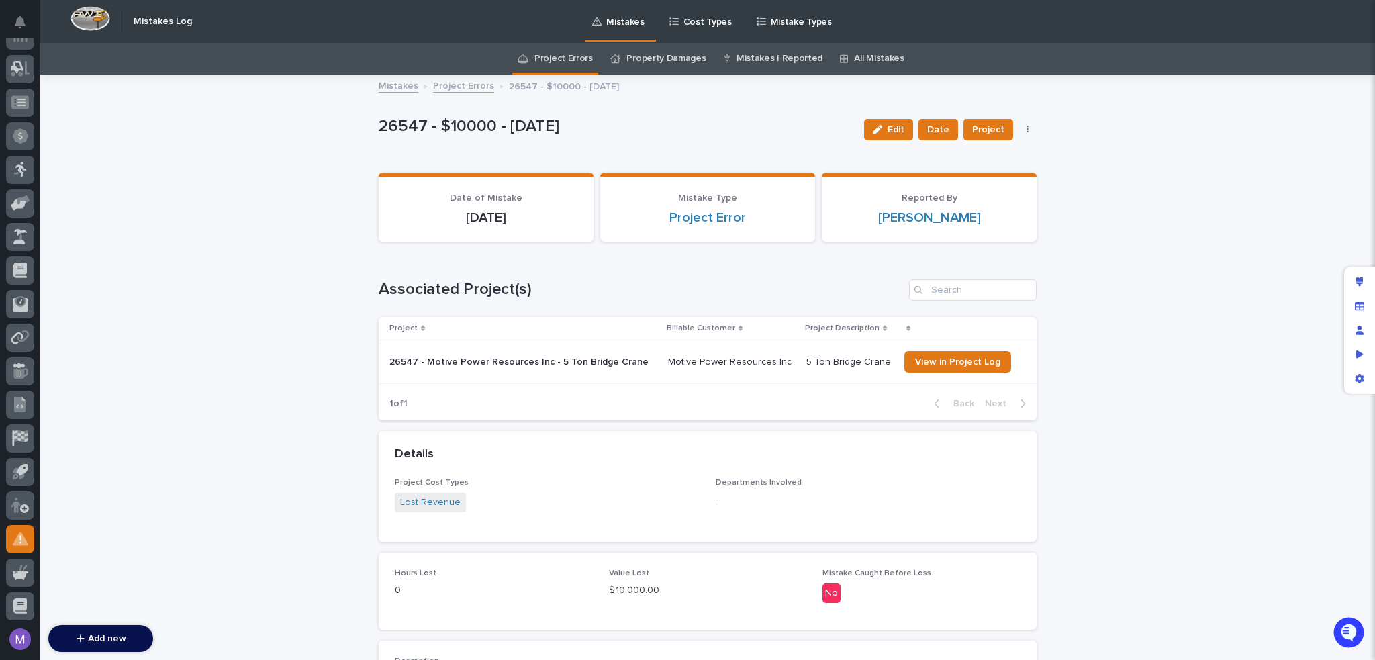
click at [899, 128] on span "Edit" at bounding box center [896, 129] width 17 height 9
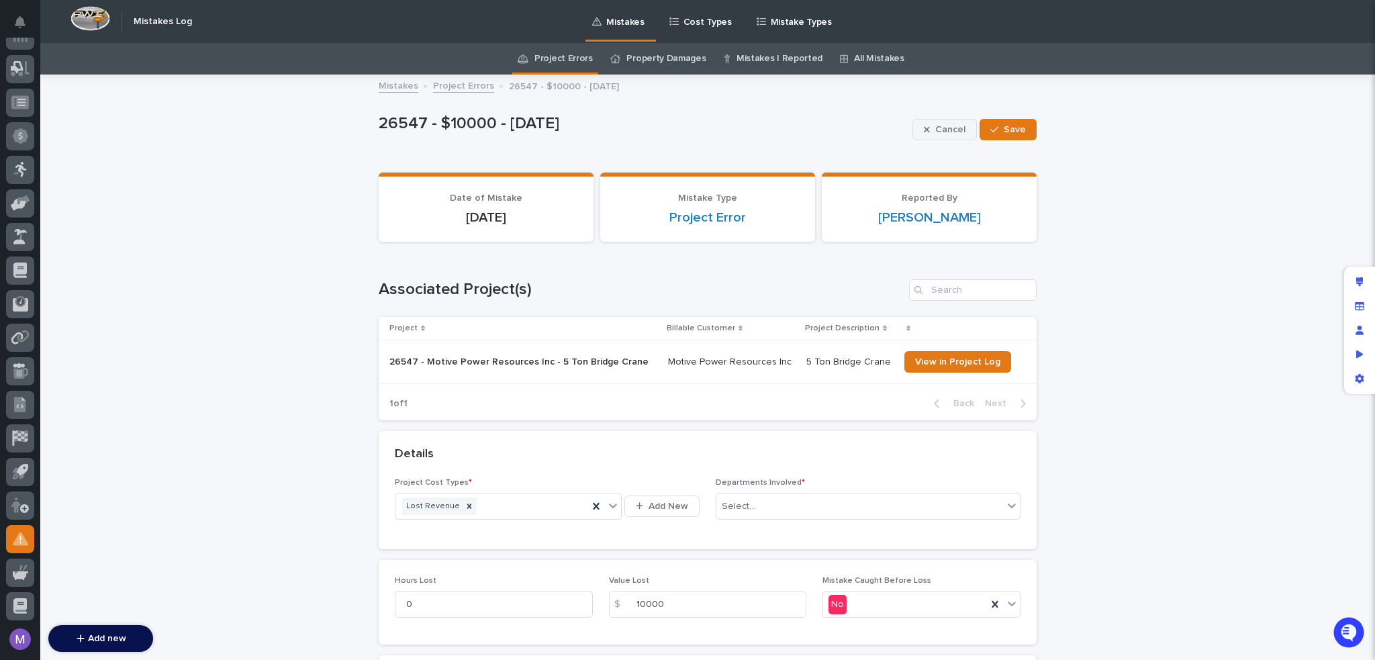
click at [957, 131] on span "Cancel" at bounding box center [950, 129] width 30 height 9
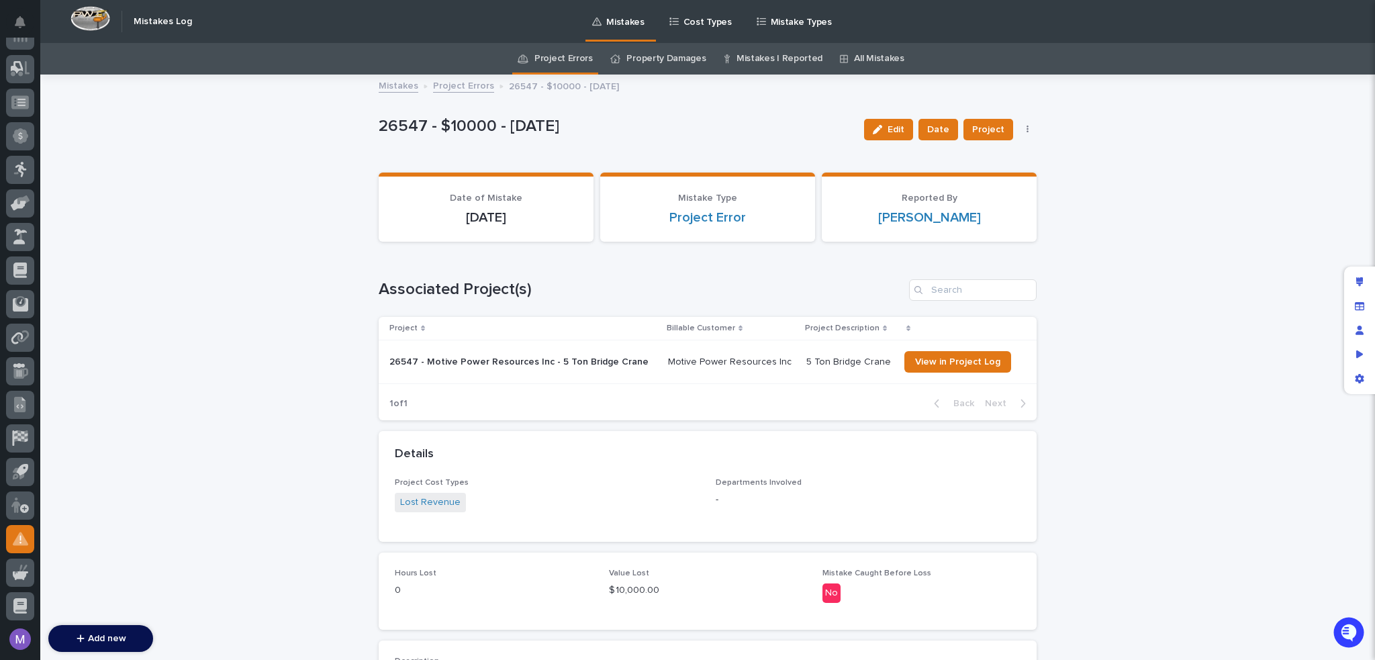
click at [675, 5] on div "Cost Types" at bounding box center [703, 14] width 70 height 28
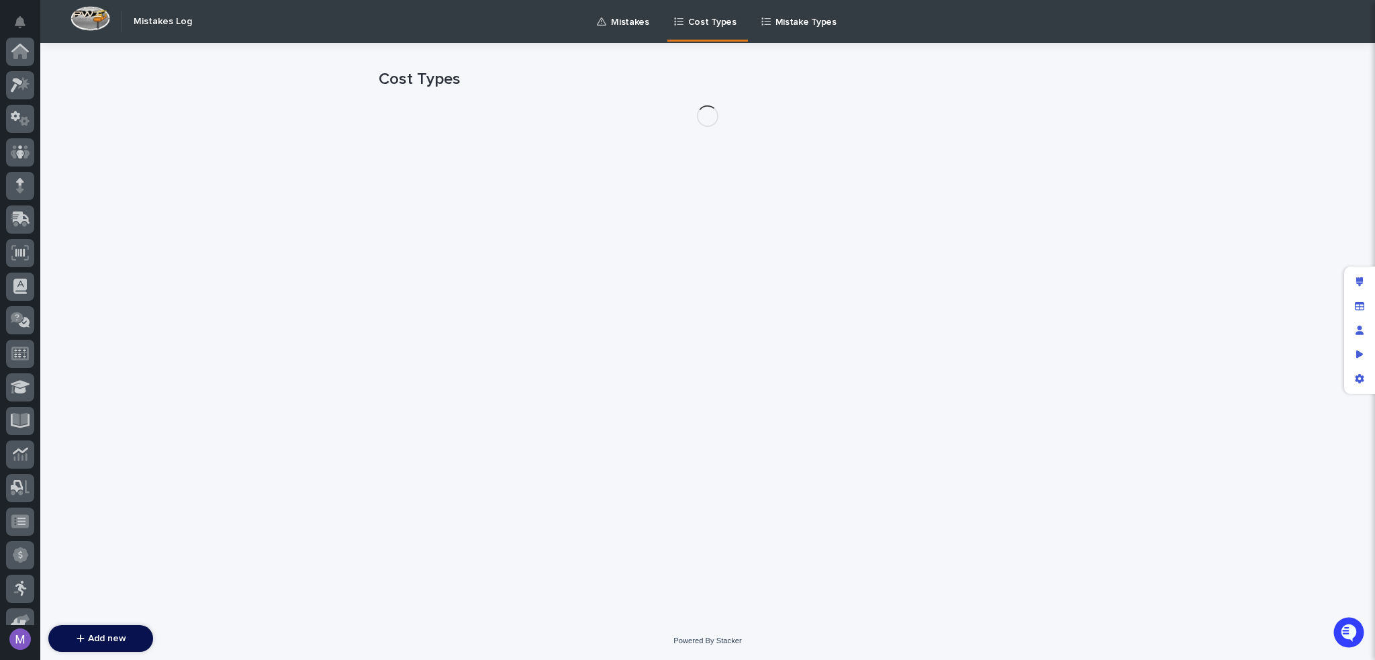
scroll to position [419, 0]
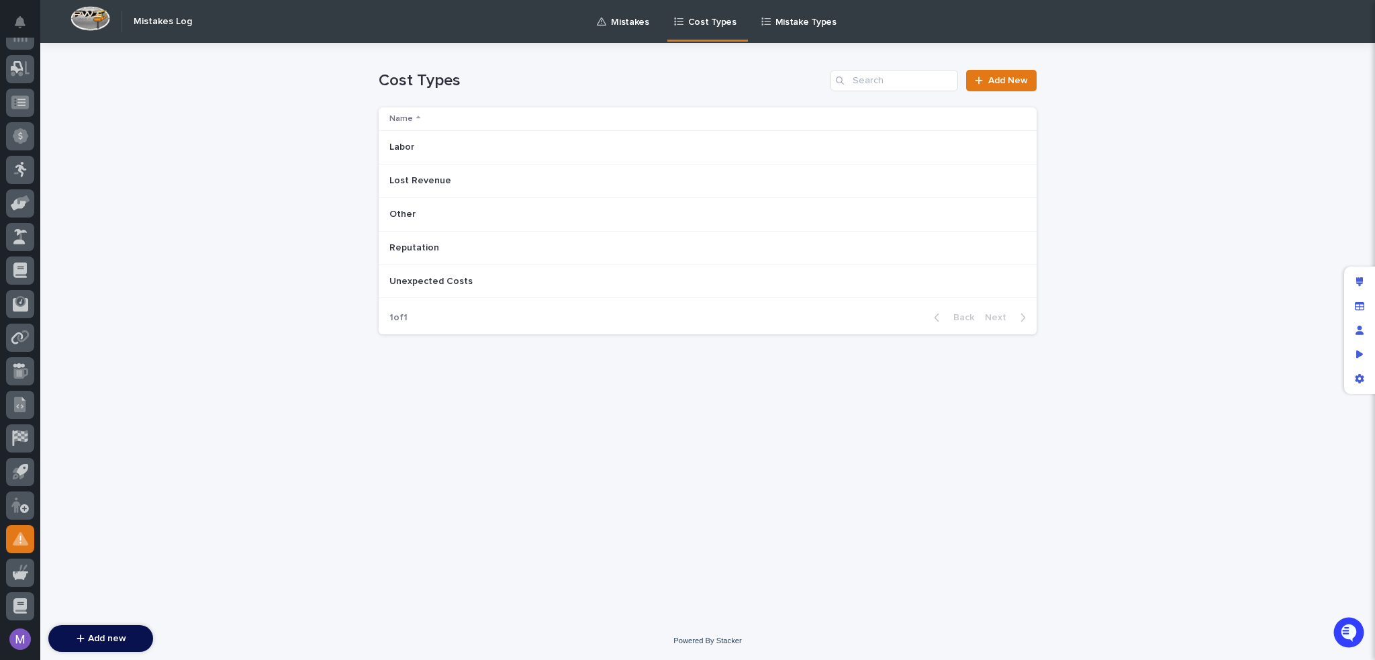
click at [808, 145] on div "Labor Labor" at bounding box center [702, 147] width 626 height 22
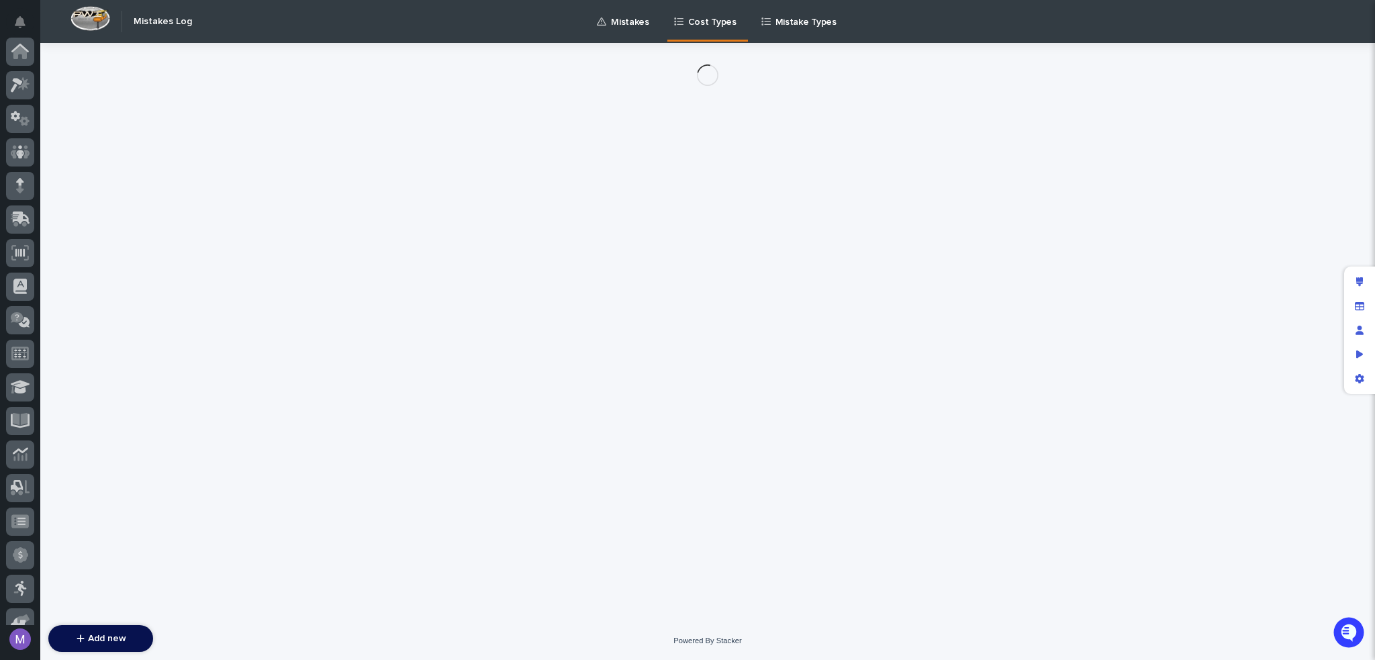
scroll to position [419, 0]
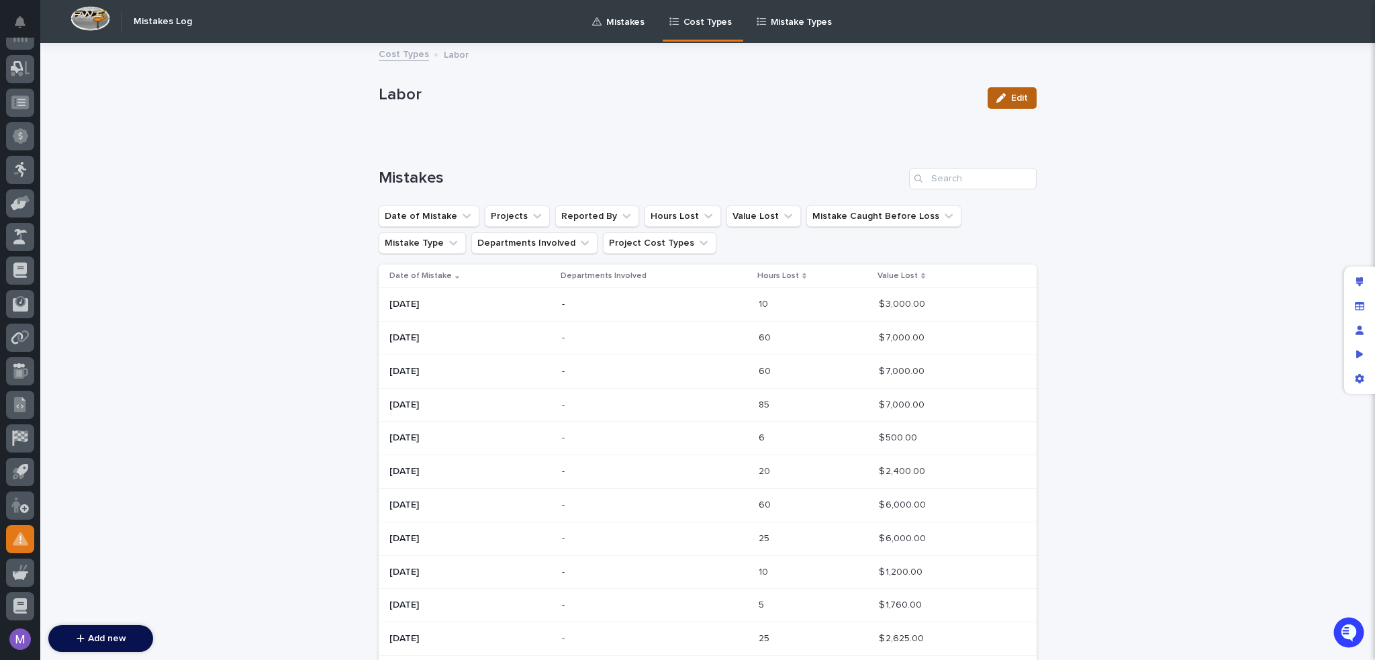
click at [1011, 96] on span "Edit" at bounding box center [1019, 97] width 17 height 9
click at [951, 96] on span "Cancel" at bounding box center [950, 97] width 30 height 9
click at [636, 29] on link "Mistakes" at bounding box center [621, 21] width 60 height 42
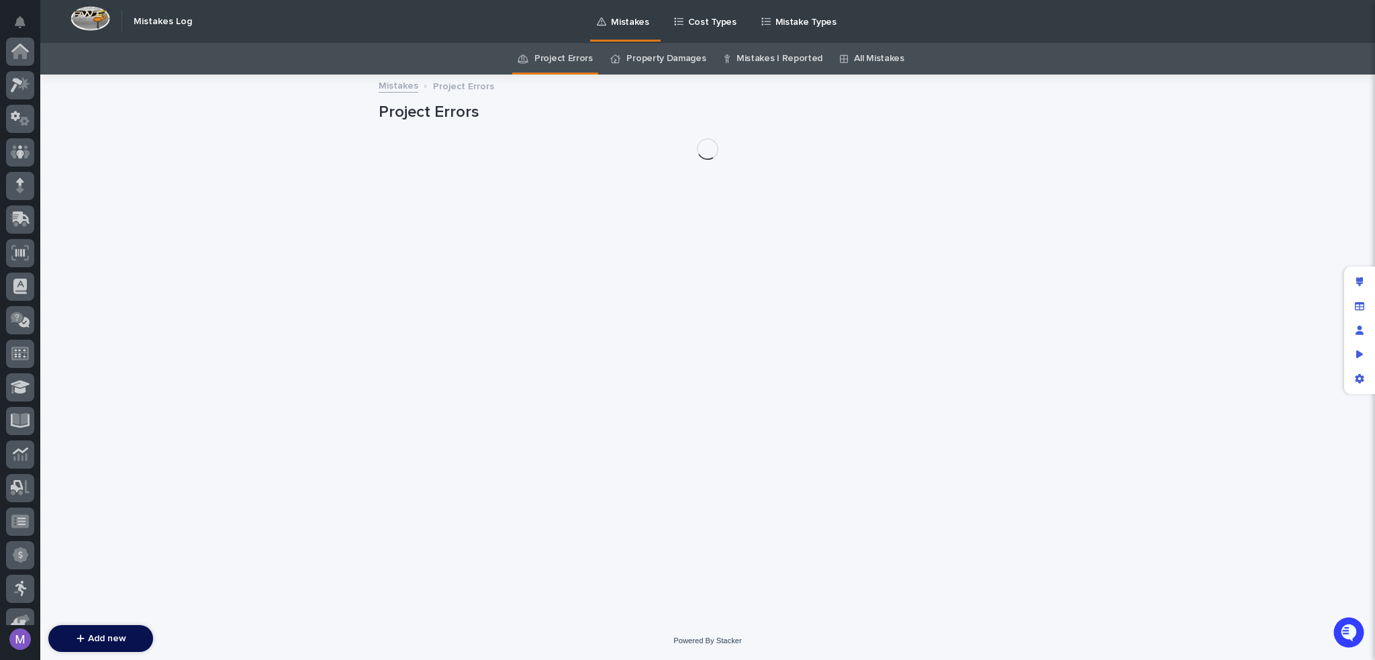
scroll to position [419, 0]
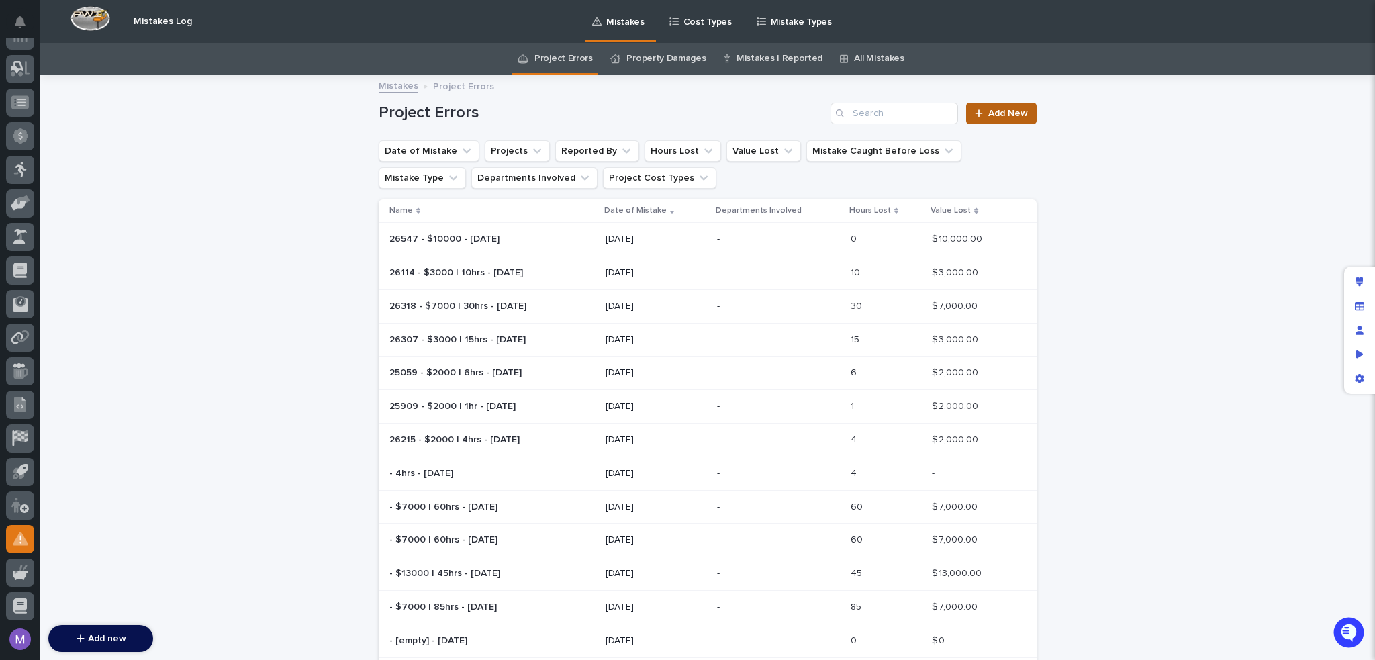
click at [1022, 120] on link "Add New" at bounding box center [1001, 113] width 70 height 21
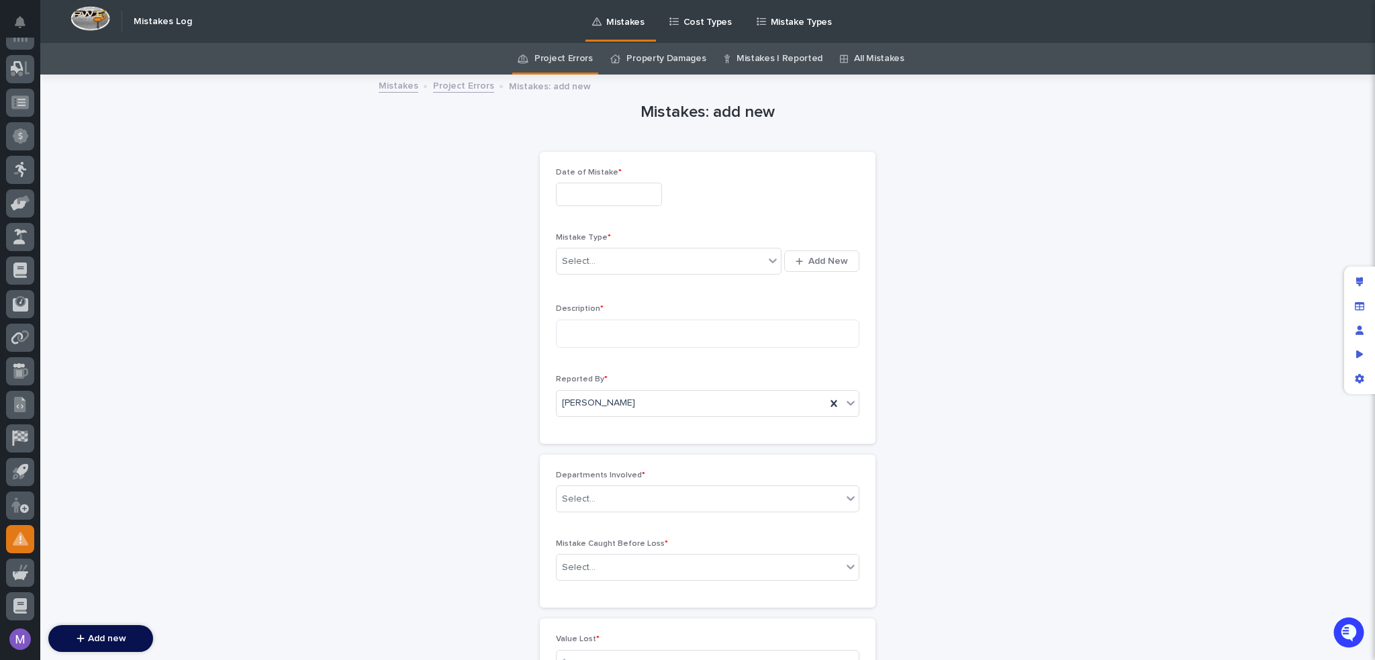
click at [643, 193] on input "text" at bounding box center [609, 194] width 106 height 23
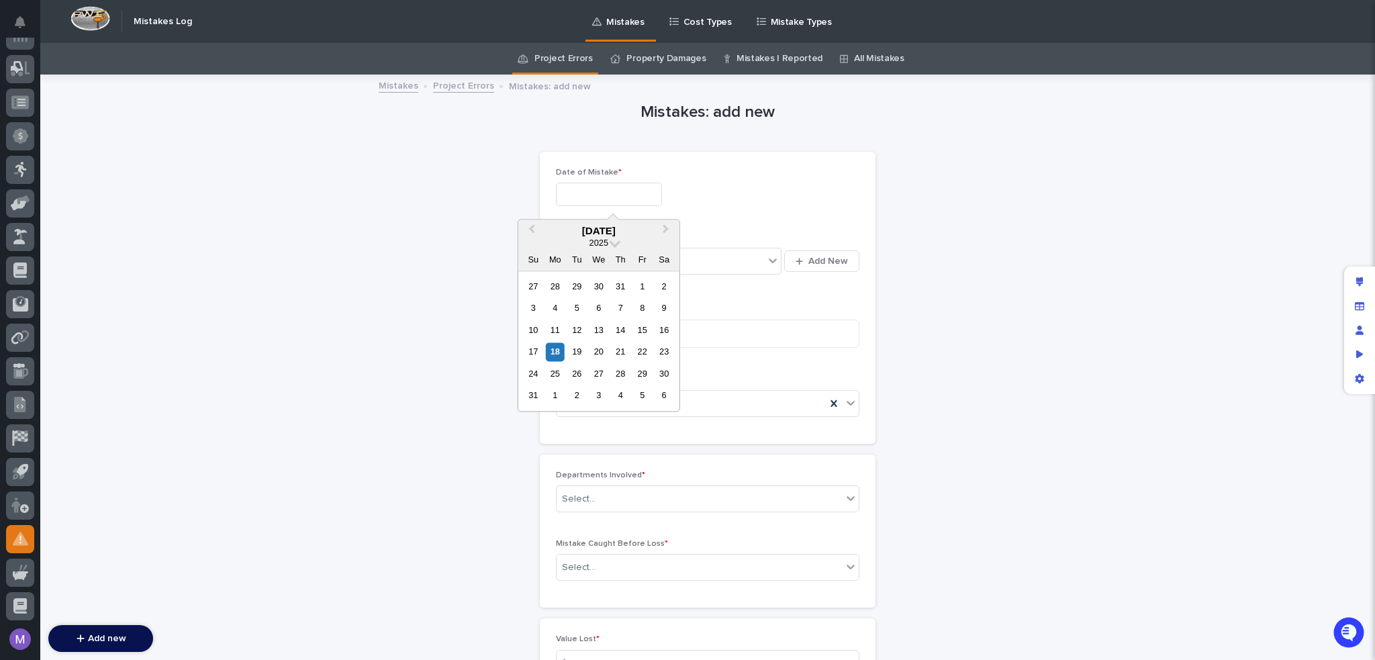
click at [822, 179] on div "Date of Mistake *" at bounding box center [707, 192] width 303 height 49
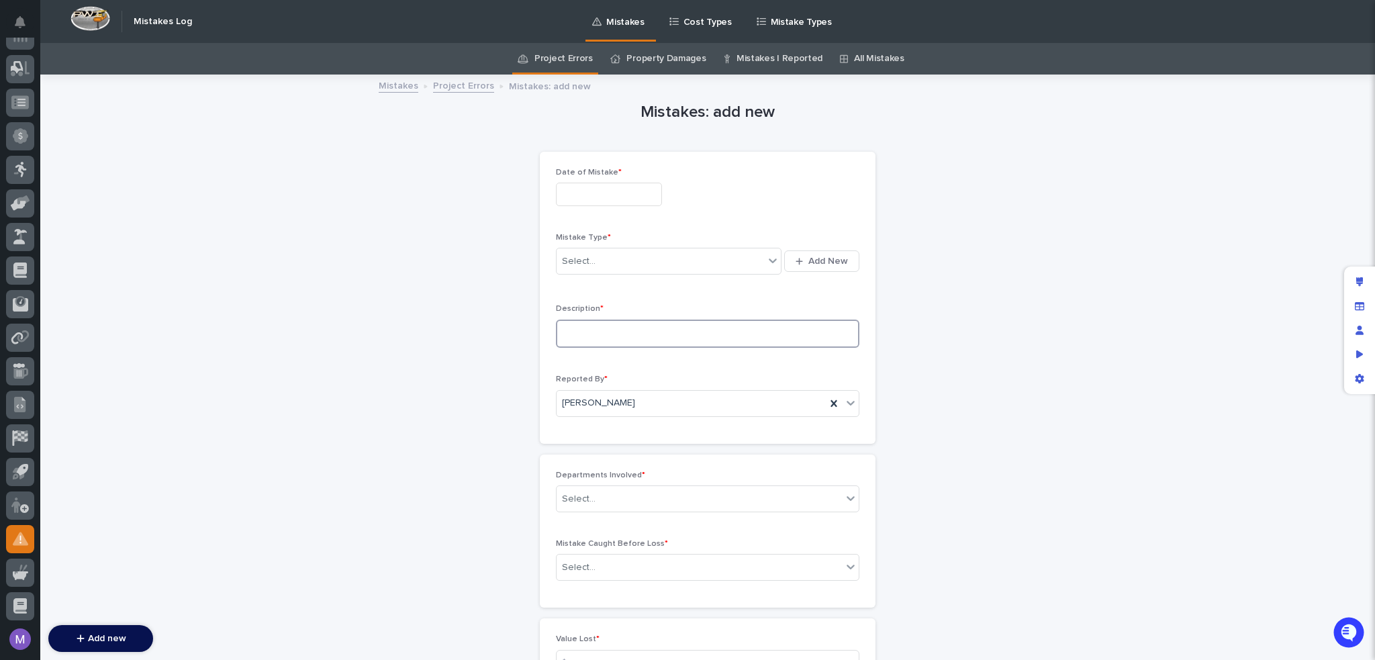
click at [698, 321] on textarea at bounding box center [707, 334] width 303 height 29
click at [1030, 378] on div "Mistakes: add new Loading... Saving… Loading... Saving… Loading... Saving… Date…" at bounding box center [708, 406] width 658 height 660
click at [1357, 276] on div "Edit layout" at bounding box center [1359, 282] width 24 height 24
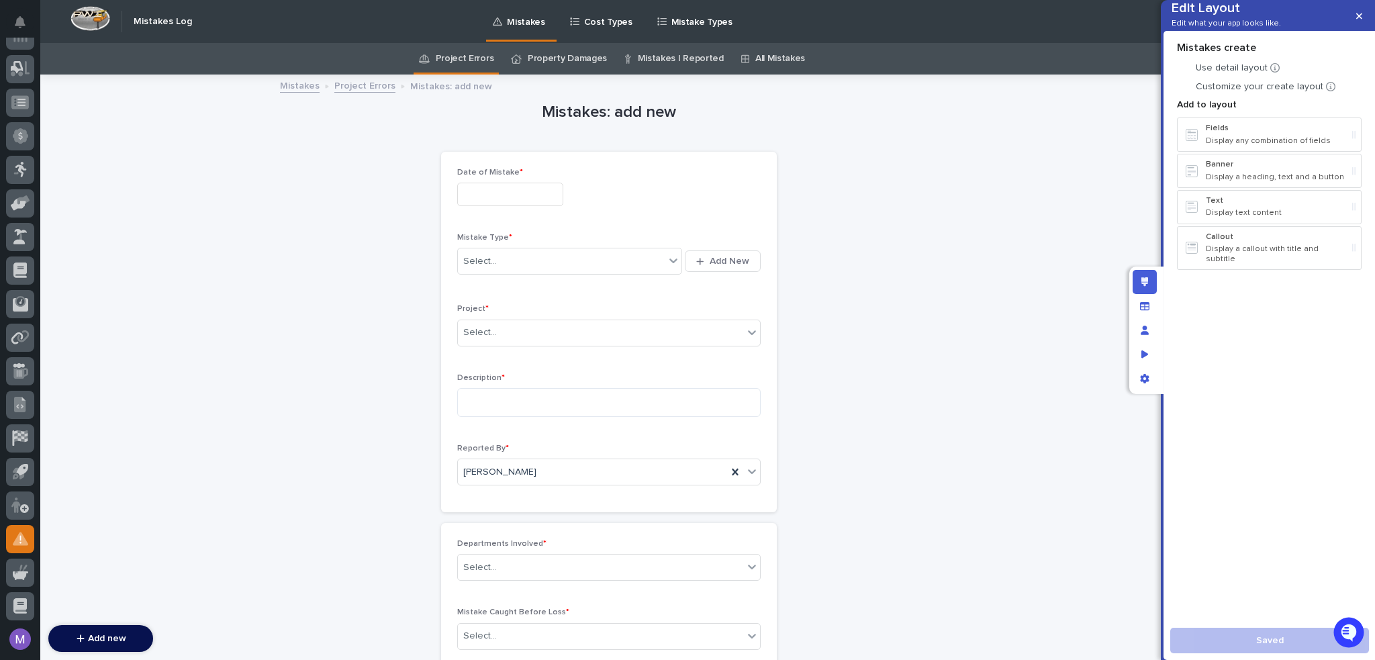
click at [507, 26] on p "Mistakes" at bounding box center [526, 14] width 38 height 28
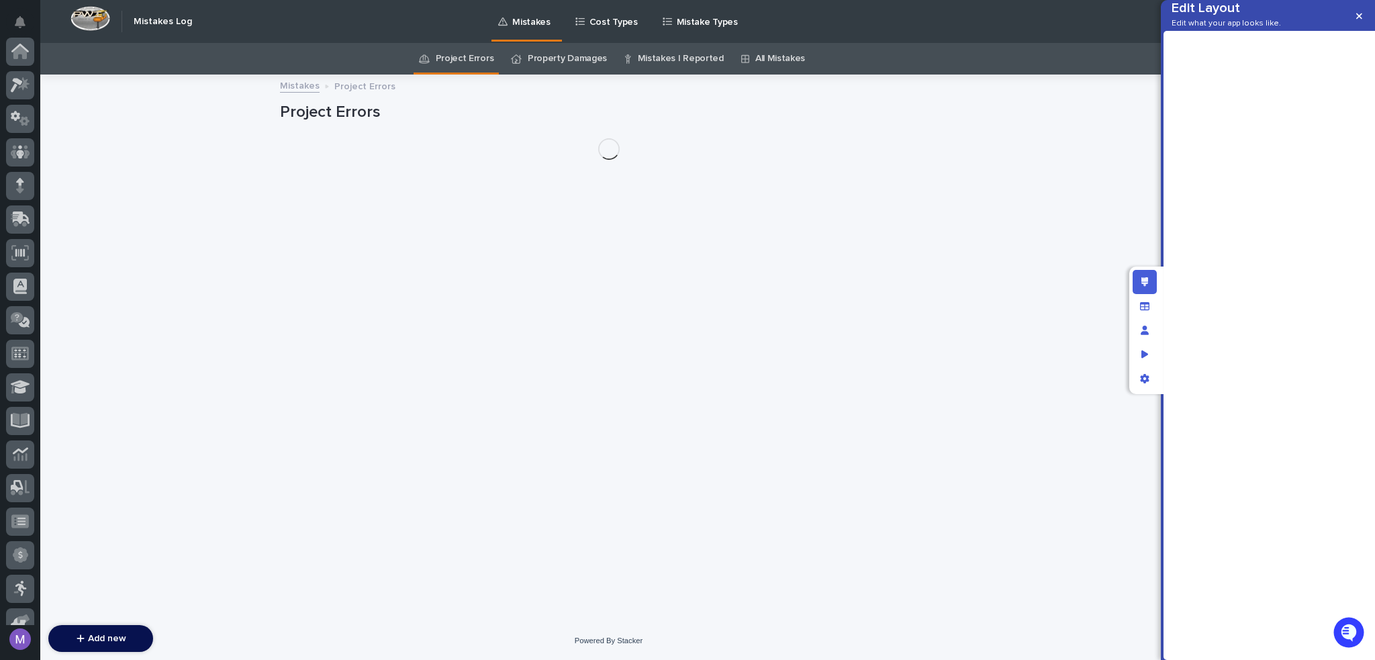
scroll to position [419, 0]
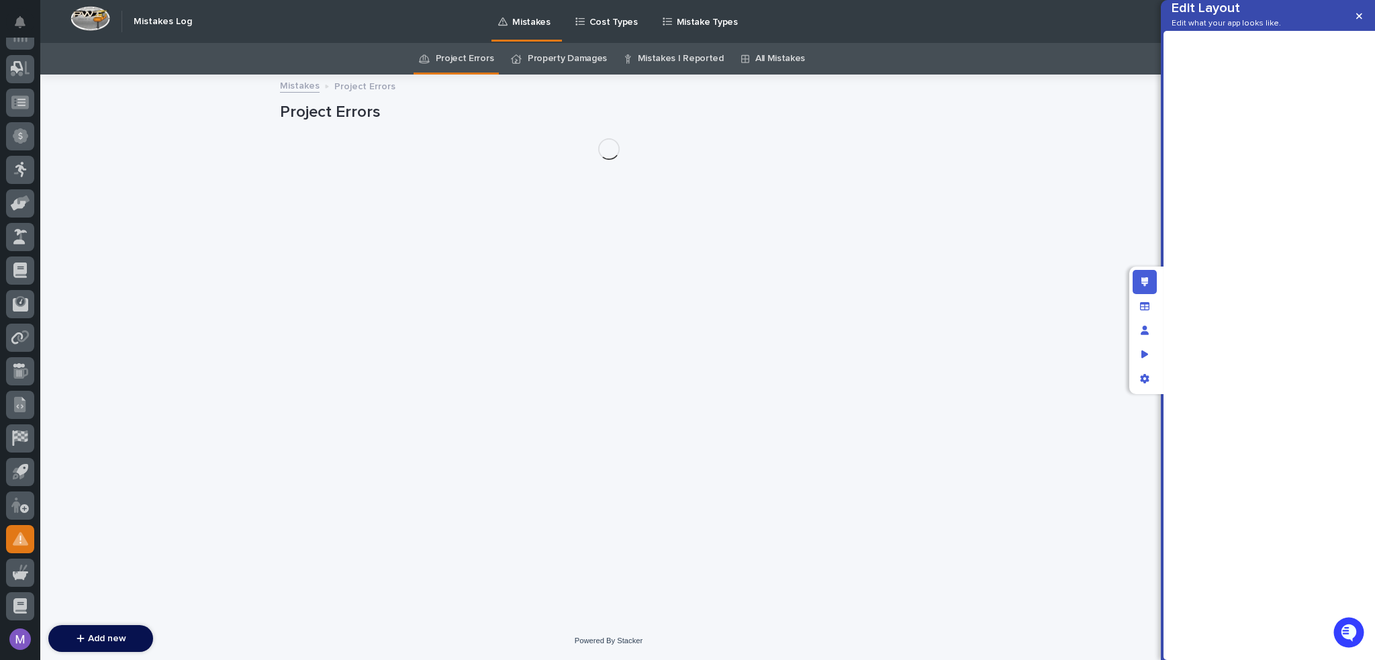
click at [489, 56] on link "Project Errors" at bounding box center [465, 59] width 58 height 32
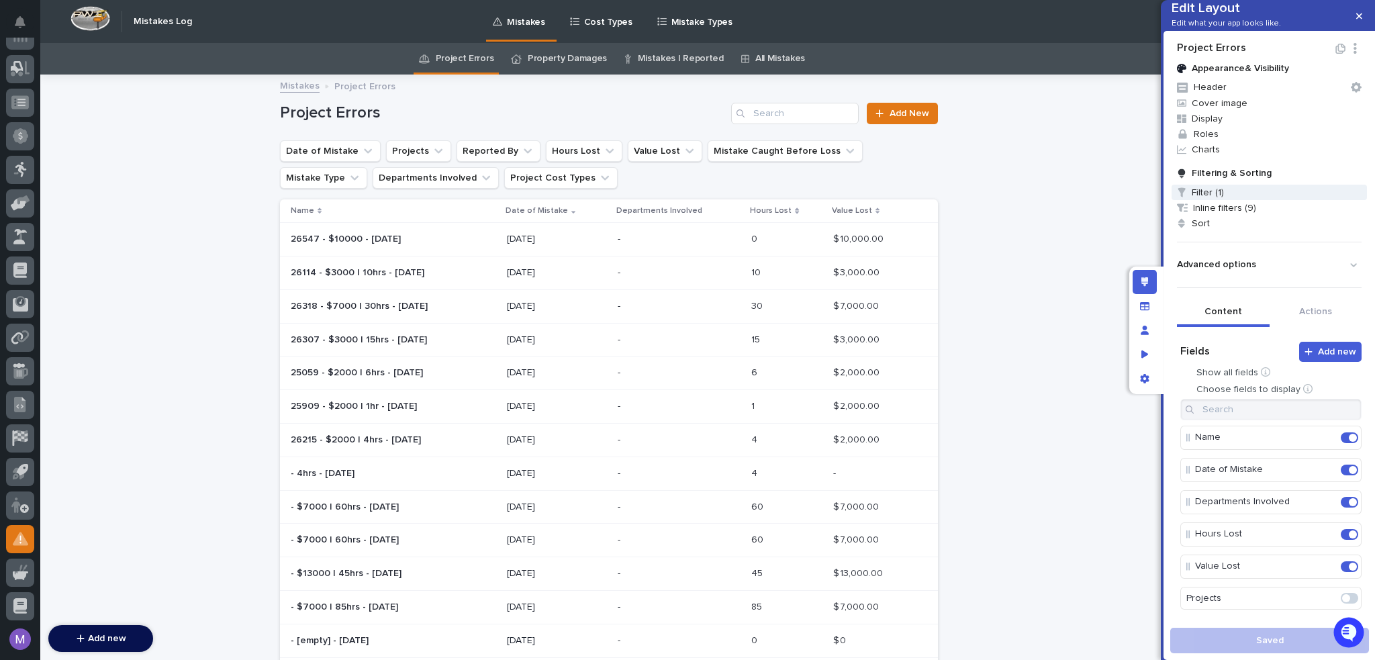
click at [1261, 200] on span "Filter (1)" at bounding box center [1269, 192] width 195 height 15
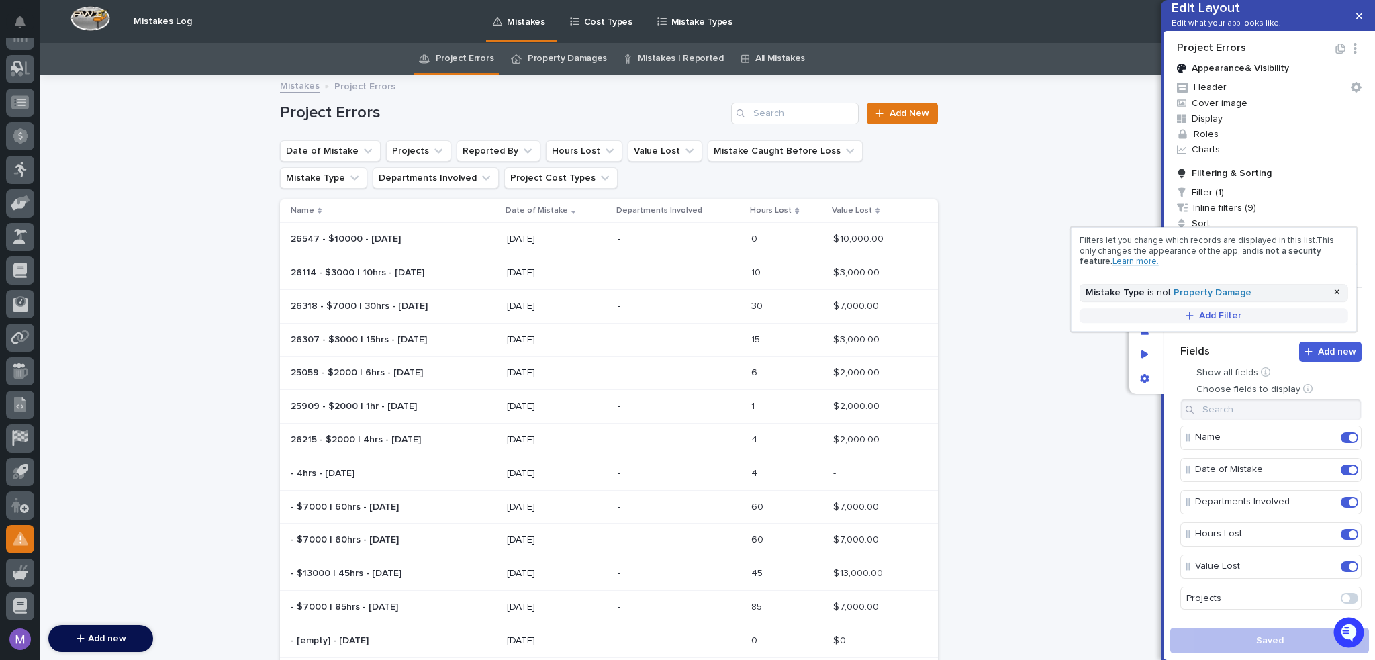
click at [1214, 312] on span "Add Filter" at bounding box center [1220, 315] width 42 height 9
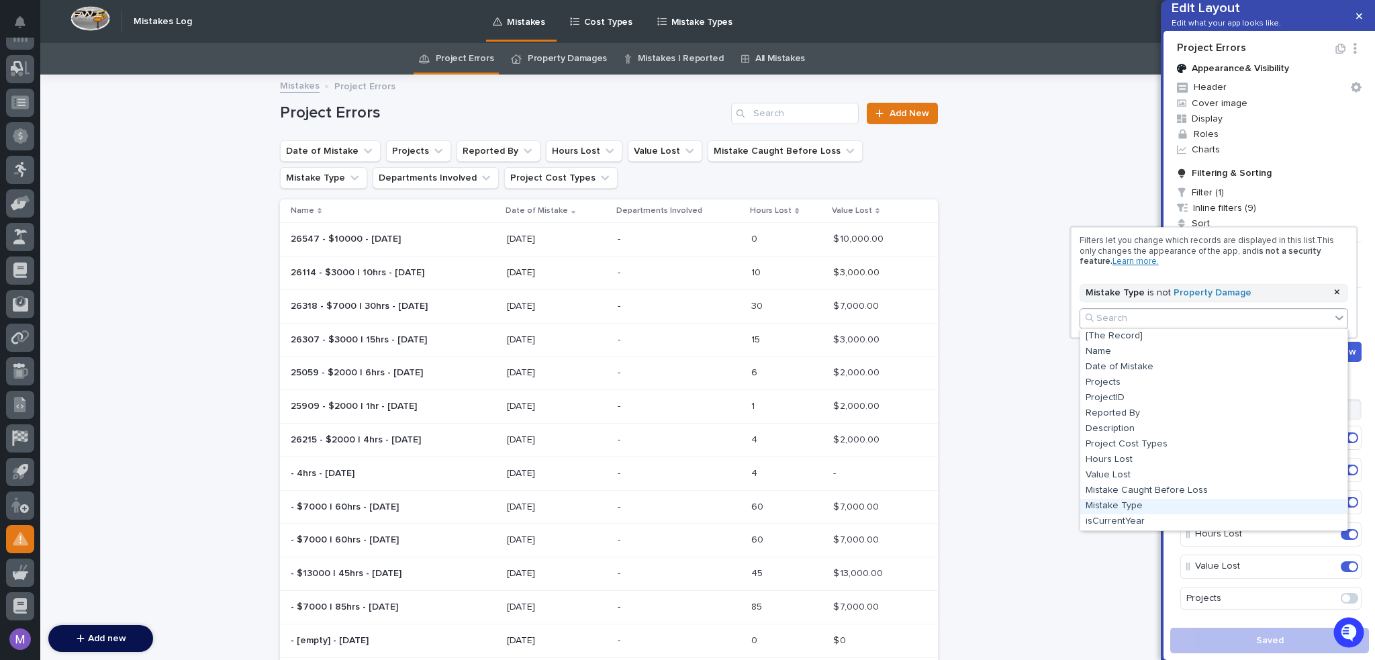
scroll to position [46, 0]
click at [1163, 478] on div "isCurrentYear" at bounding box center [1213, 476] width 267 height 15
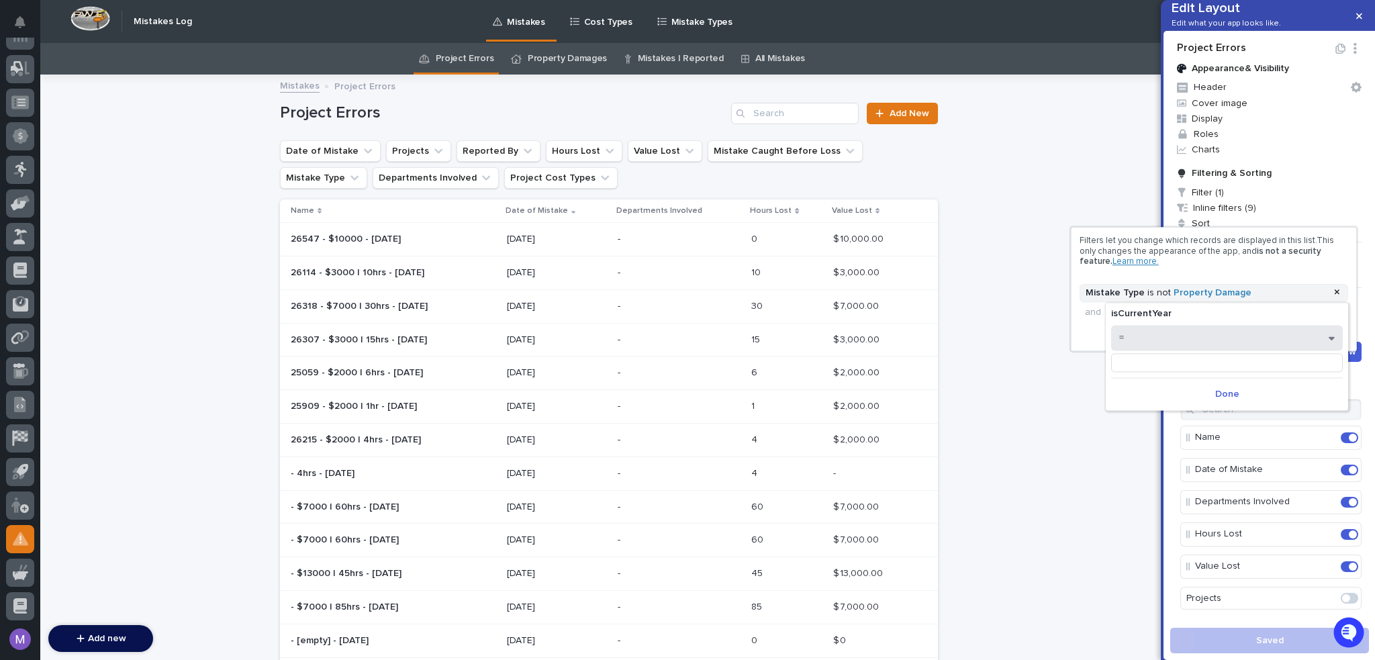
click at [1181, 335] on button "=" at bounding box center [1227, 338] width 232 height 26
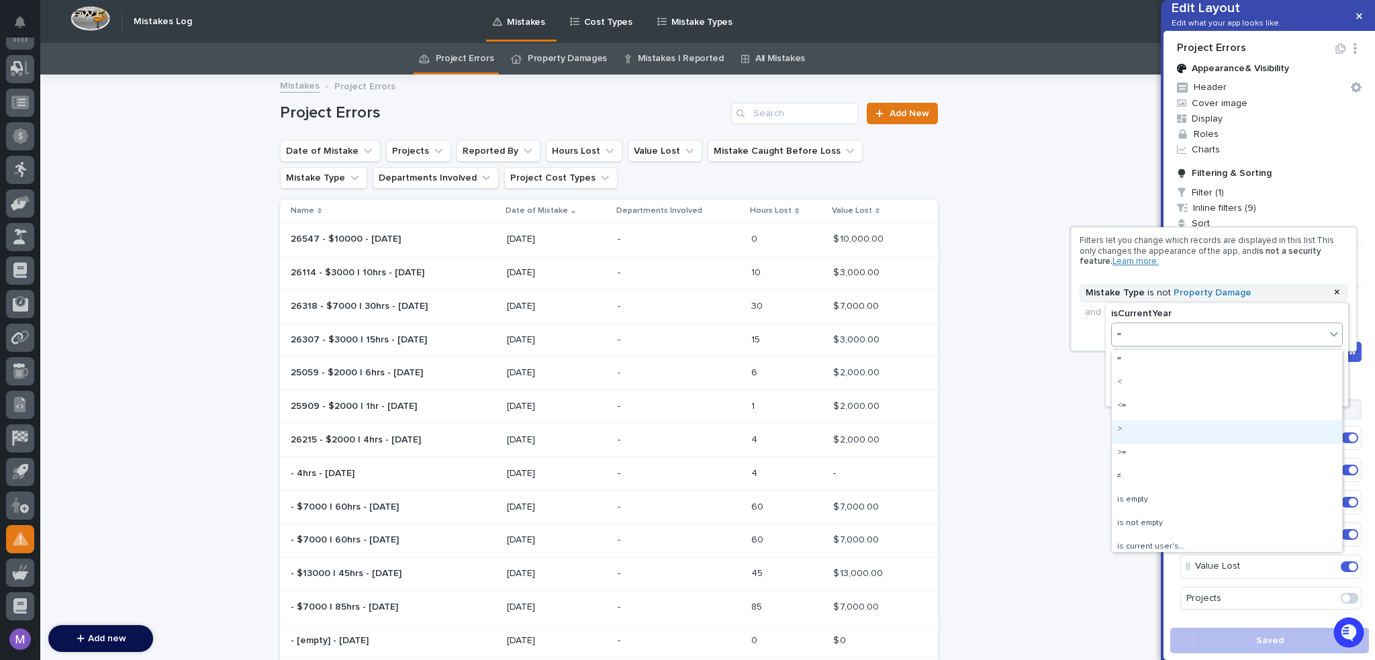
click at [1140, 432] on div ">" at bounding box center [1227, 431] width 230 height 23
click at [1161, 361] on input at bounding box center [1227, 362] width 232 height 19
type input "0"
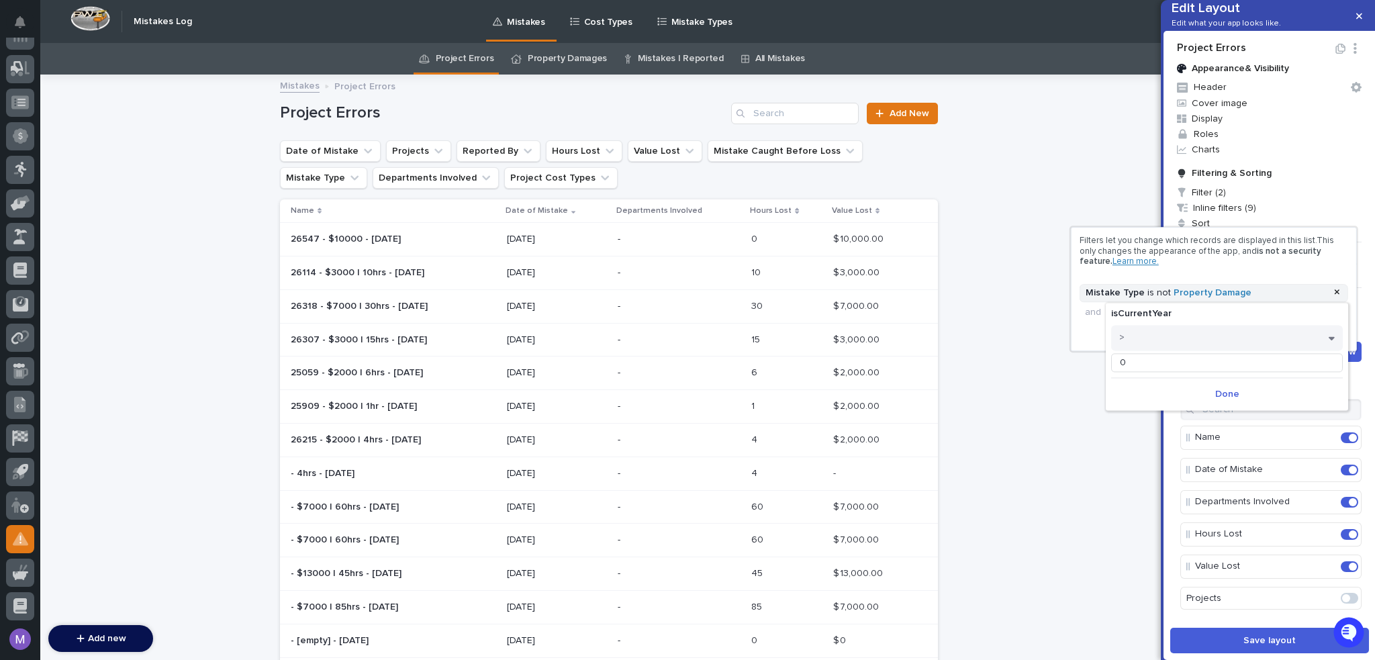
click at [1225, 389] on button "Done" at bounding box center [1227, 393] width 232 height 21
click at [1239, 646] on div at bounding box center [687, 330] width 1375 height 660
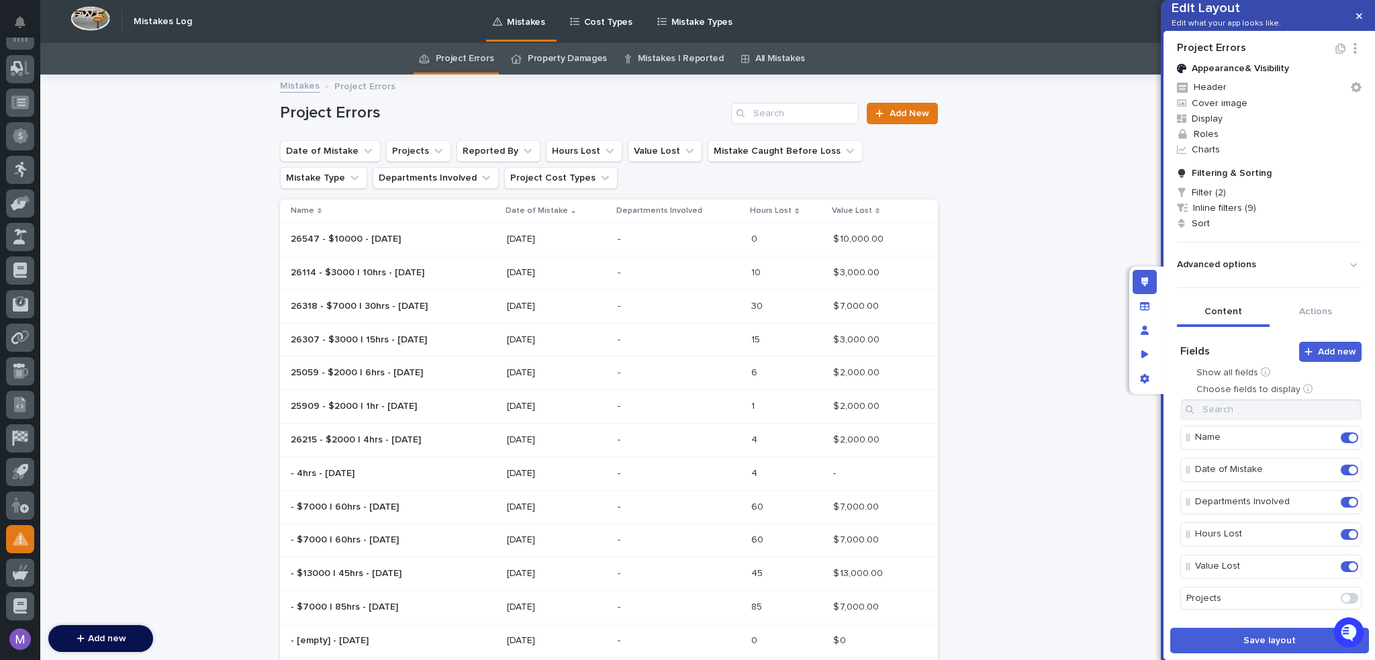
click at [1239, 646] on button "Save layout" at bounding box center [1269, 641] width 199 height 26
click at [576, 60] on link "Property Damages" at bounding box center [567, 59] width 79 height 32
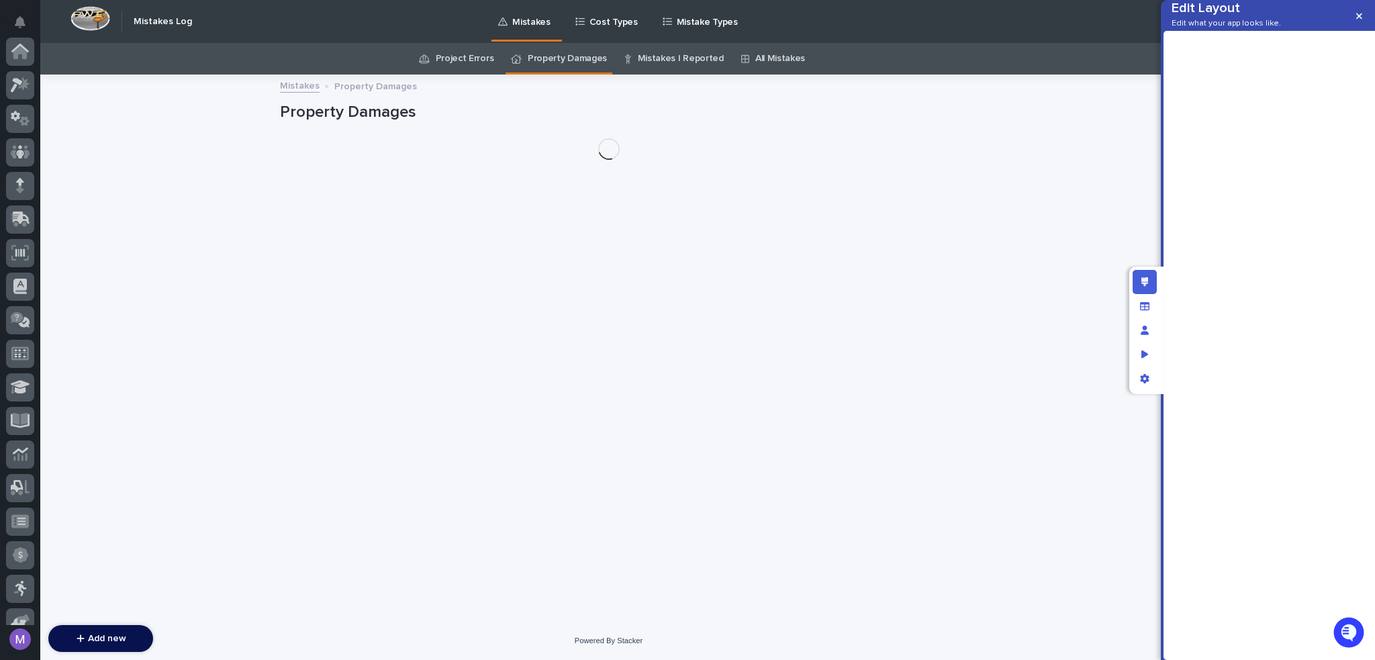
scroll to position [419, 0]
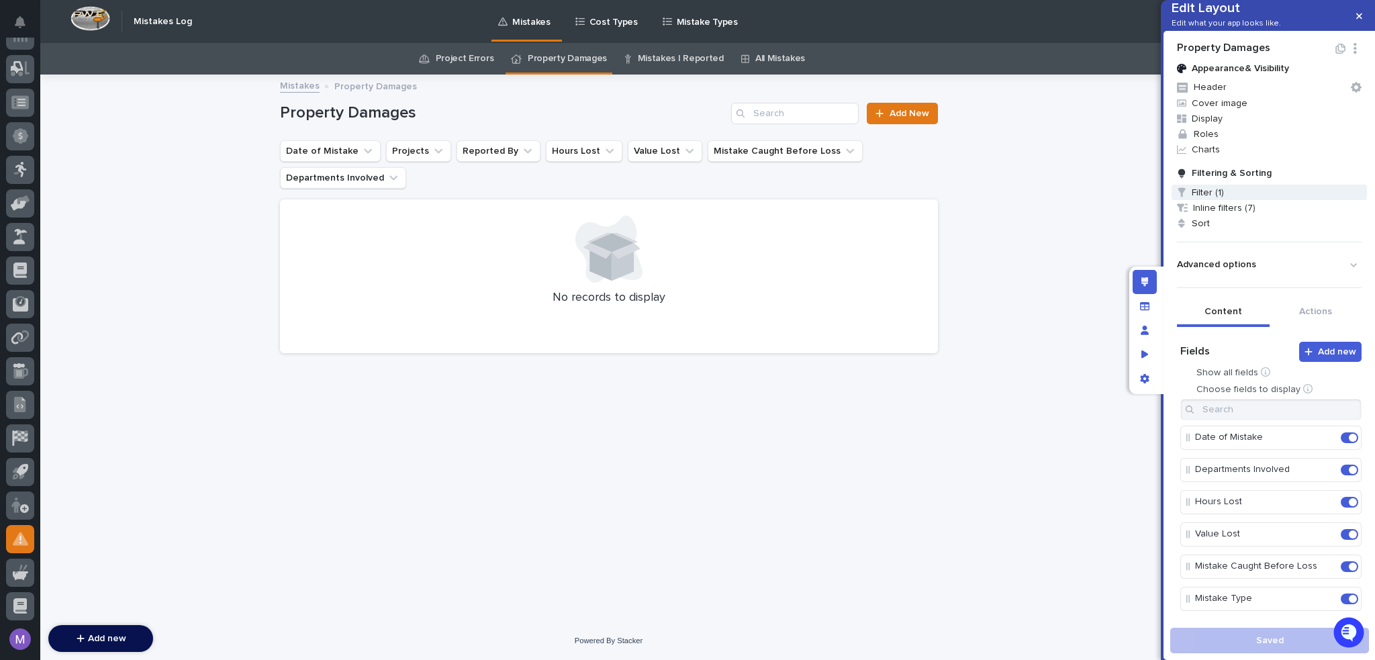
click at [1231, 200] on span "Filter (1)" at bounding box center [1269, 192] width 195 height 15
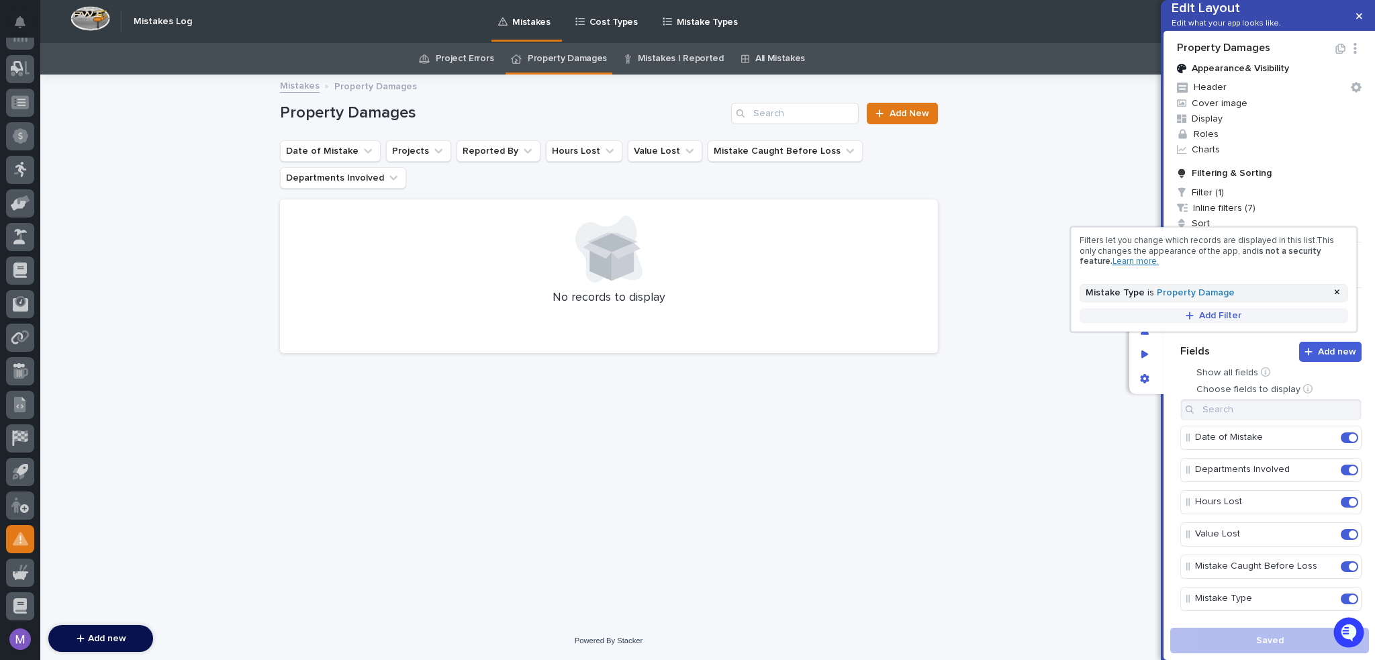
click at [1198, 311] on button "Add Filter" at bounding box center [1214, 315] width 269 height 15
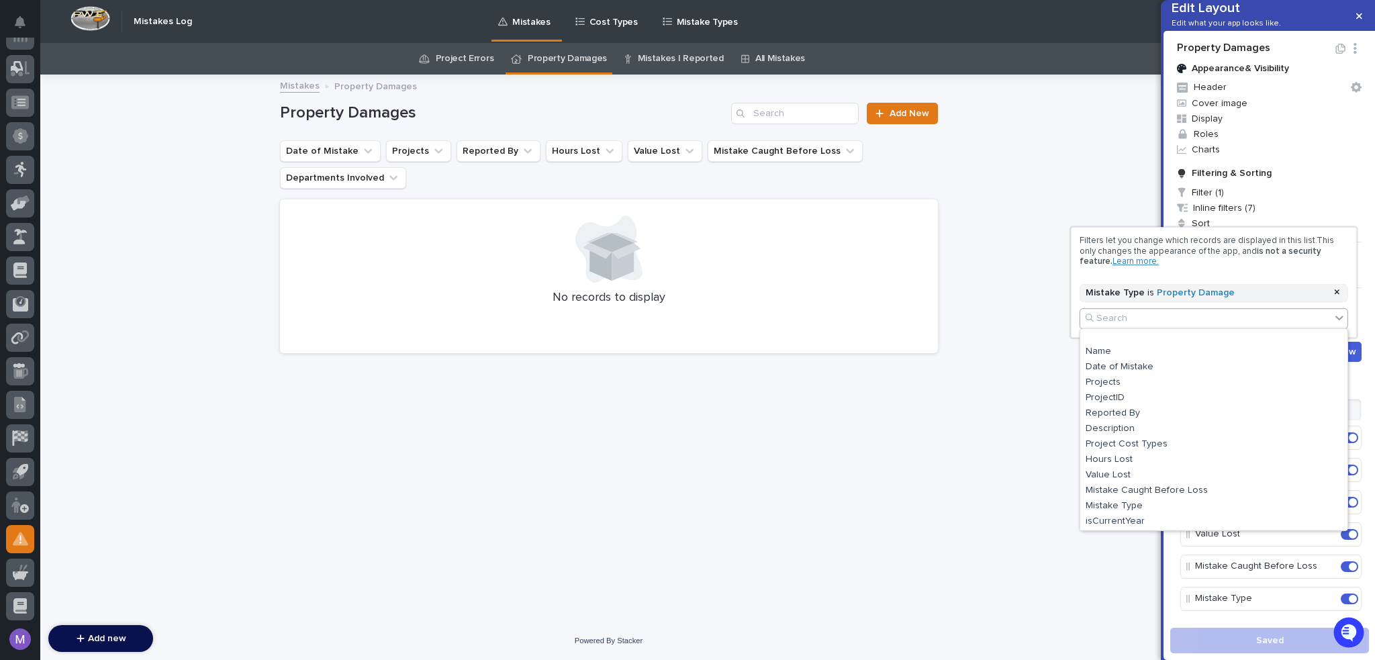
scroll to position [46, 0]
click at [1150, 474] on div "isCurrentYear" at bounding box center [1213, 476] width 267 height 15
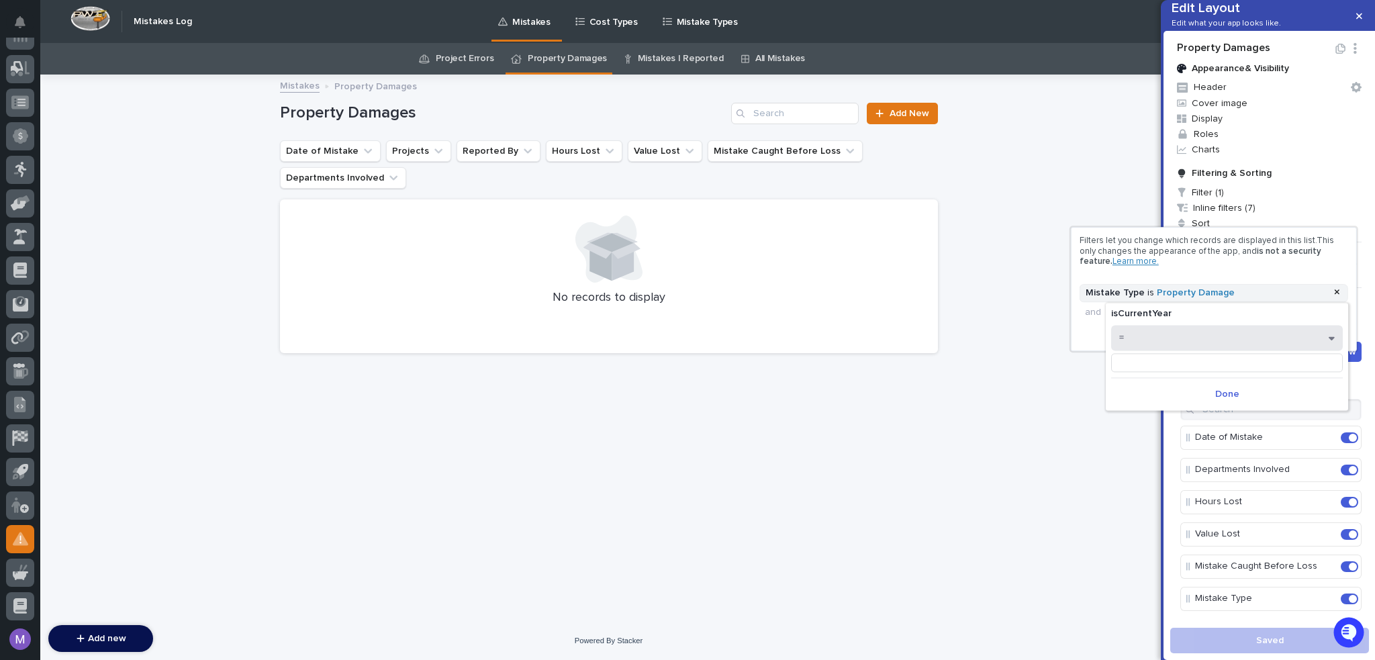
click at [1144, 346] on button "=" at bounding box center [1227, 338] width 232 height 26
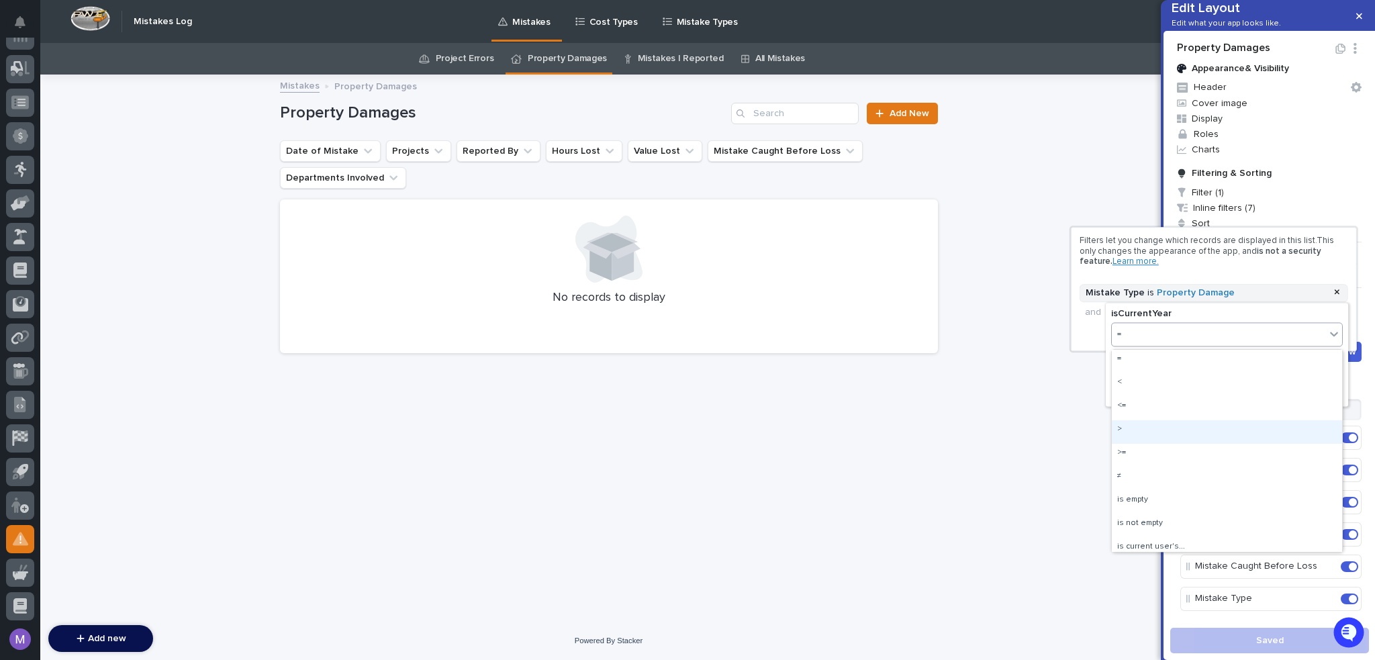
click at [1139, 426] on div ">" at bounding box center [1227, 431] width 230 height 23
click at [1155, 363] on input at bounding box center [1227, 362] width 232 height 19
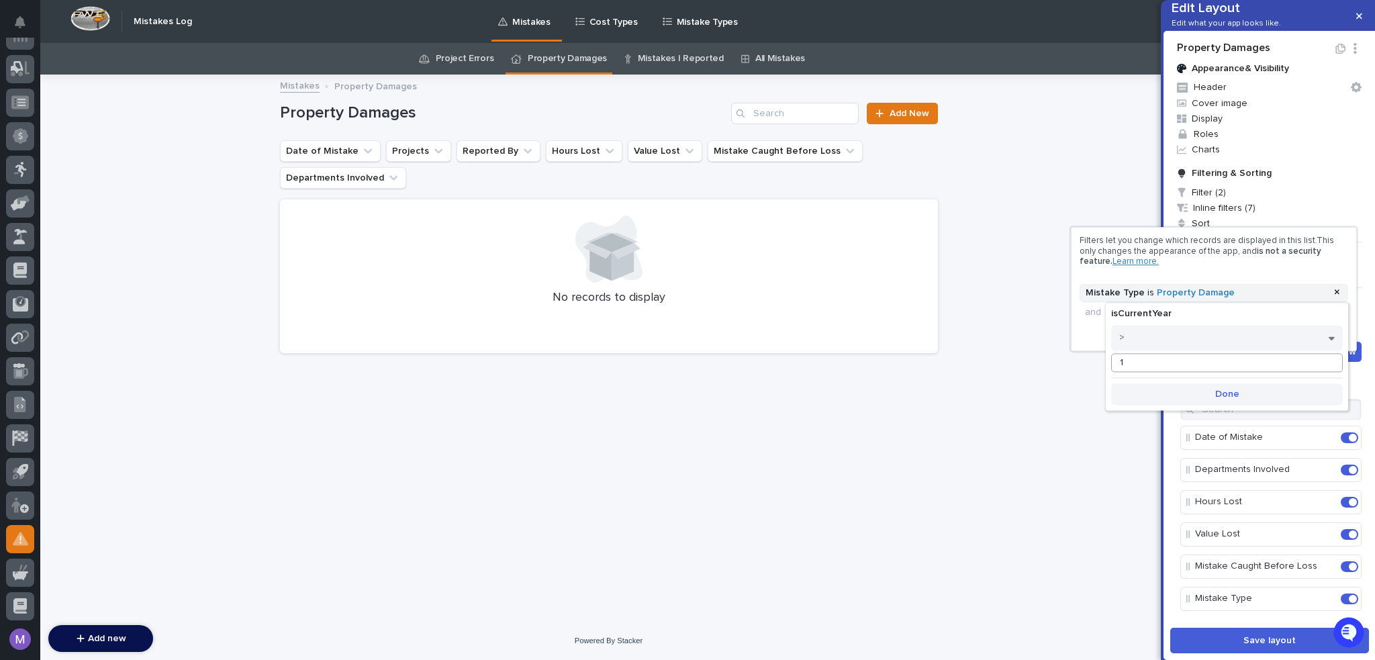
type input "1"
click at [1198, 385] on button "Done" at bounding box center [1227, 393] width 232 height 21
click at [1182, 377] on div at bounding box center [687, 330] width 1375 height 660
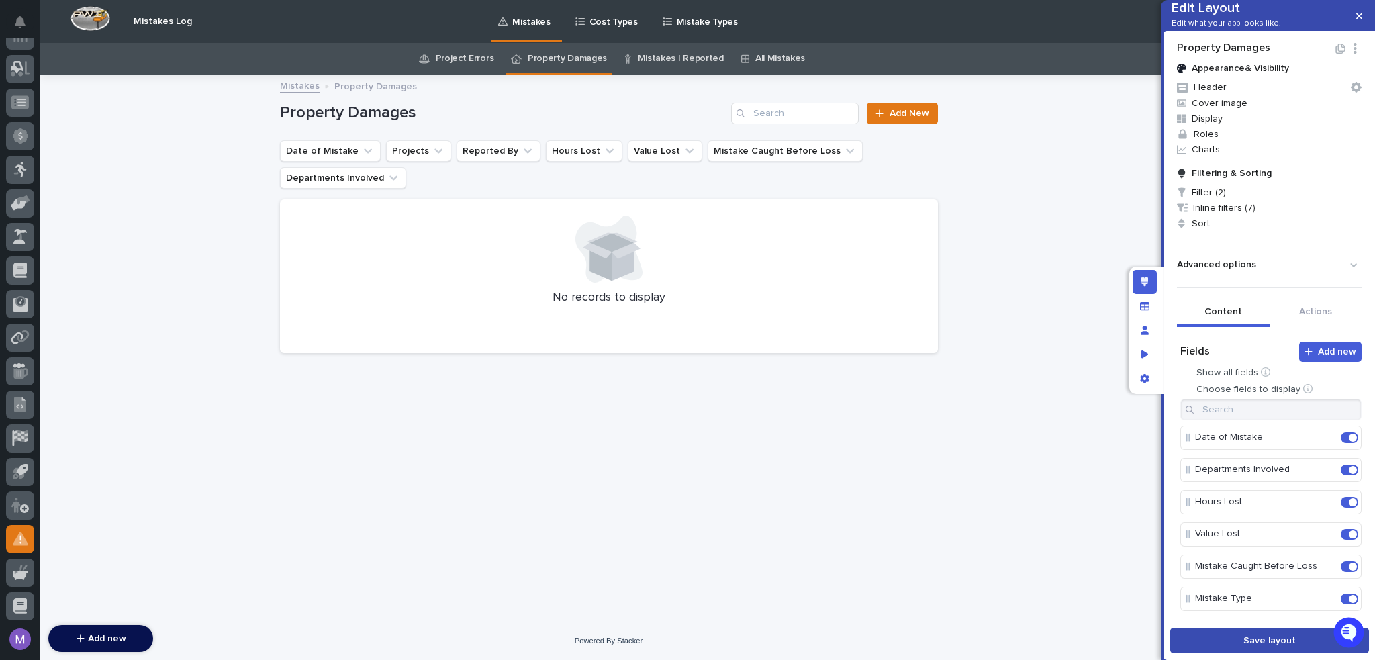
click at [1246, 629] on button "Save layout" at bounding box center [1269, 641] width 199 height 26
click at [1141, 283] on icon "Edit layout" at bounding box center [1144, 281] width 7 height 9
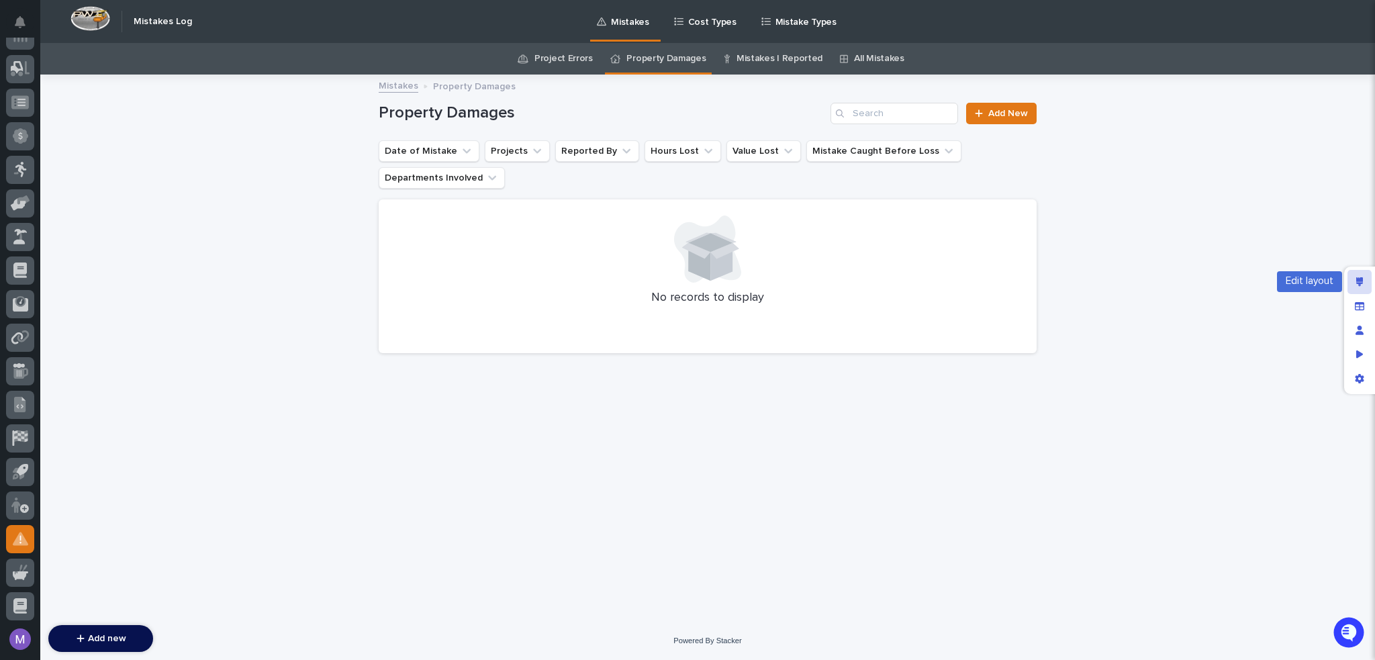
click at [1360, 281] on icon "Edit layout" at bounding box center [1359, 281] width 7 height 9
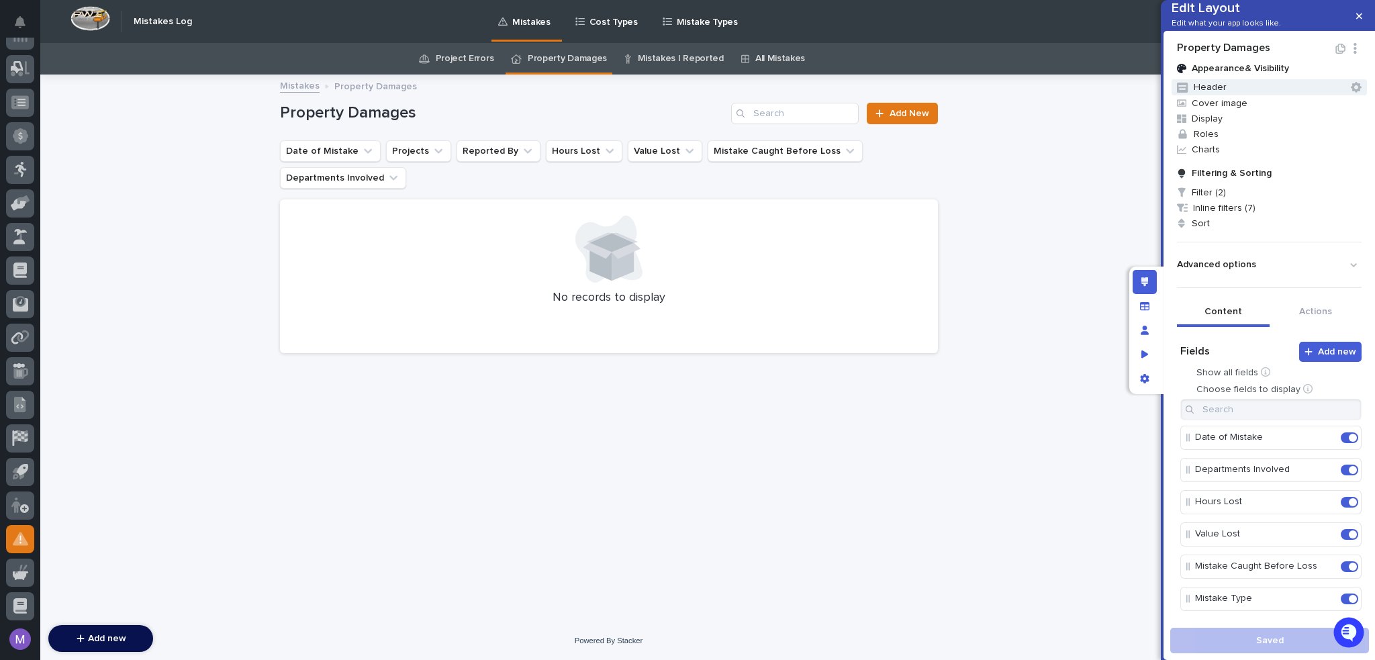
click at [1224, 95] on button "Header" at bounding box center [1269, 87] width 195 height 16
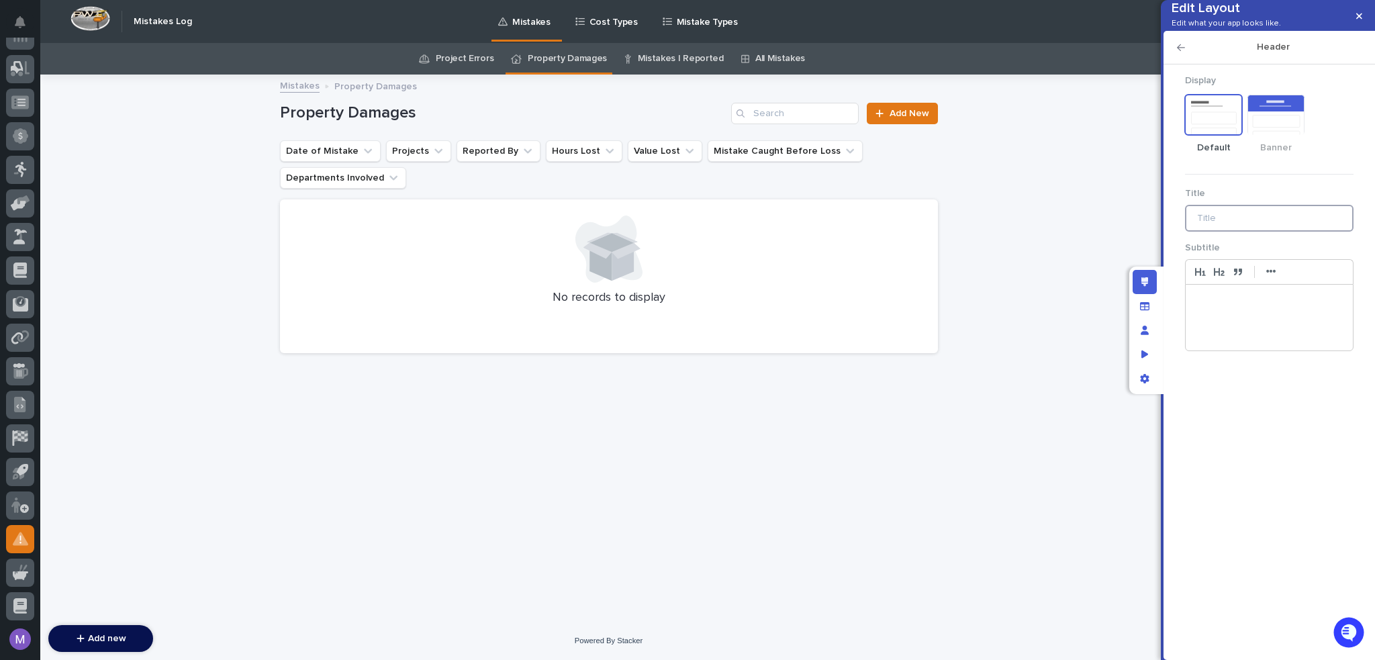
click at [1254, 232] on input "Title" at bounding box center [1269, 218] width 169 height 27
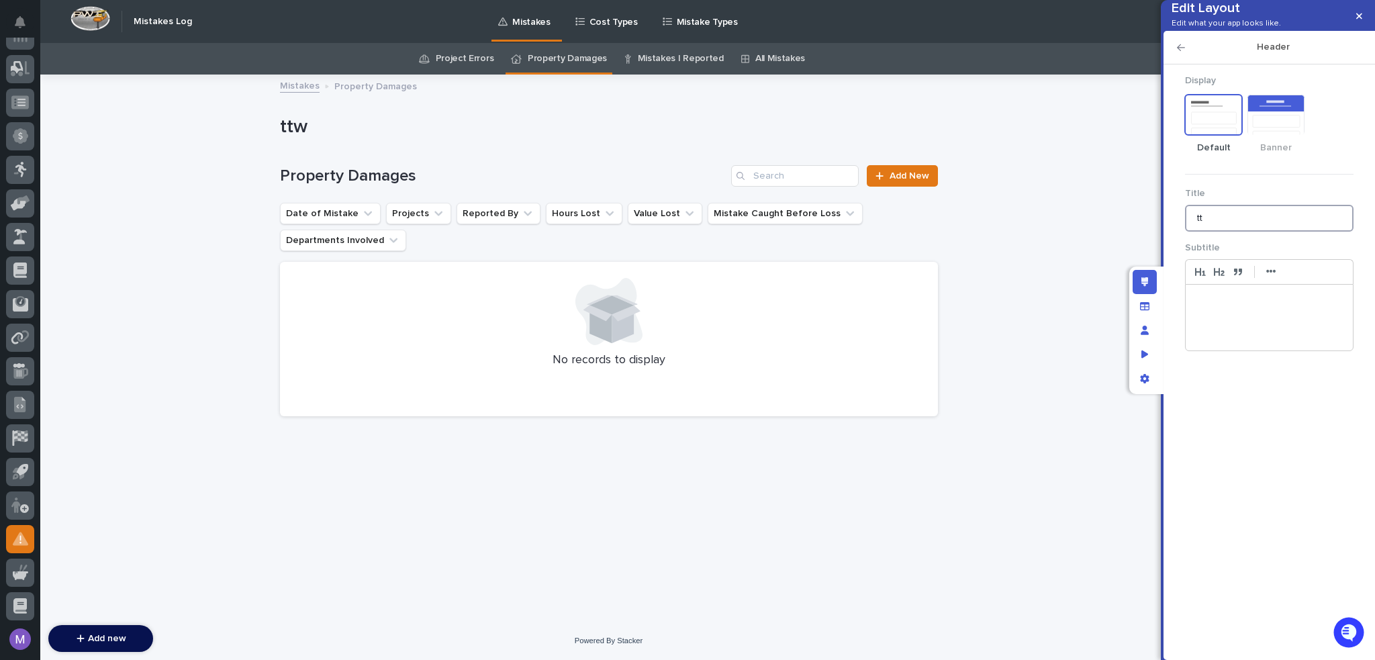
type input "t"
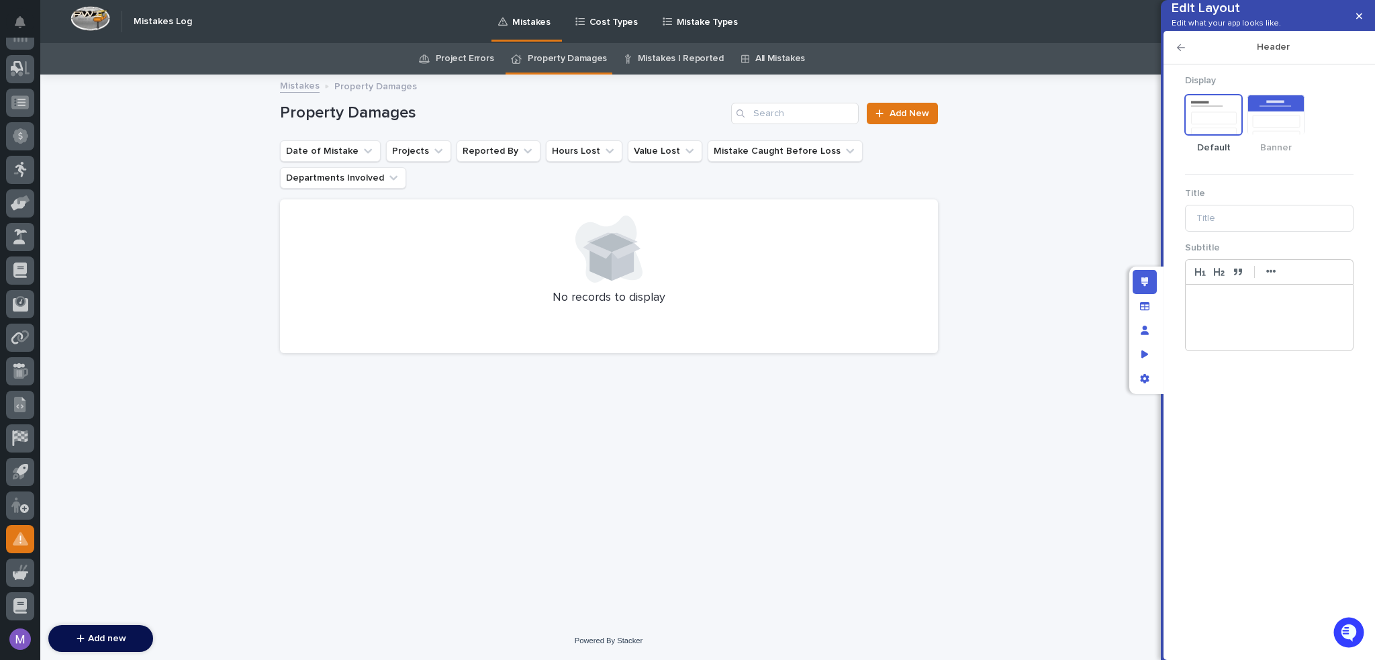
click at [1181, 52] on icon "button" at bounding box center [1181, 47] width 8 height 9
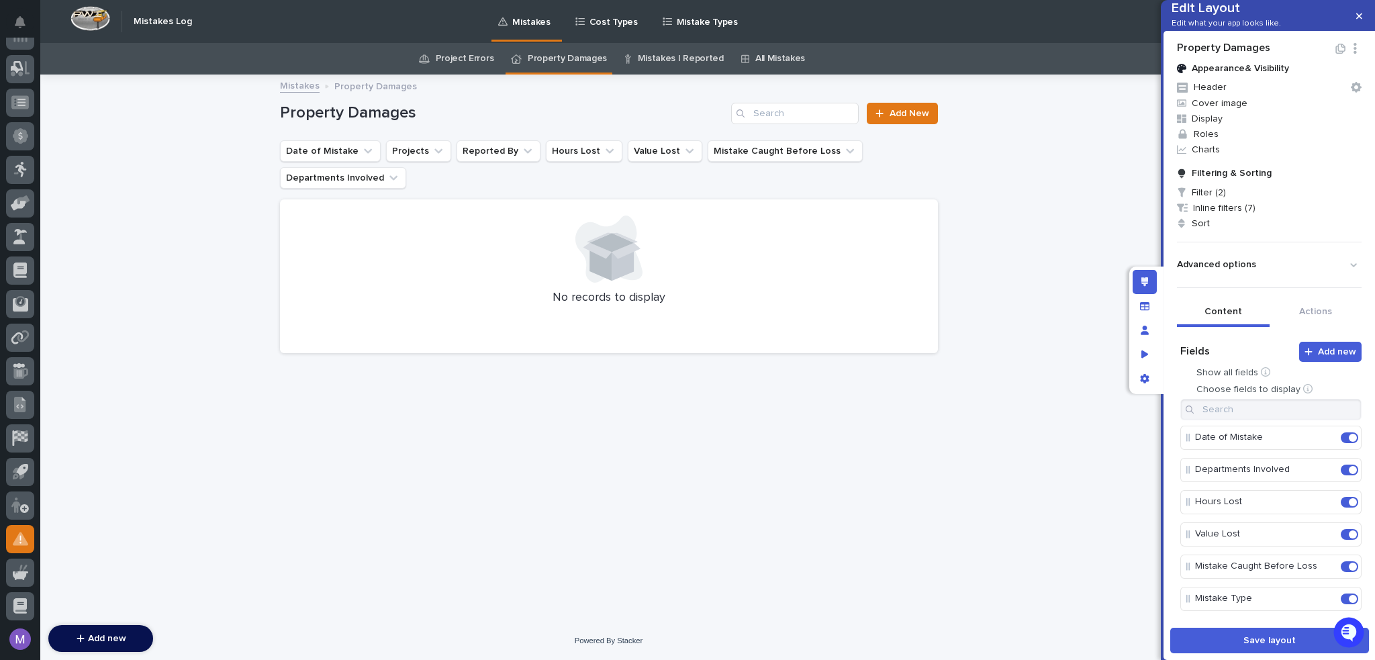
click at [1237, 271] on p "Advanced options" at bounding box center [1216, 264] width 79 height 11
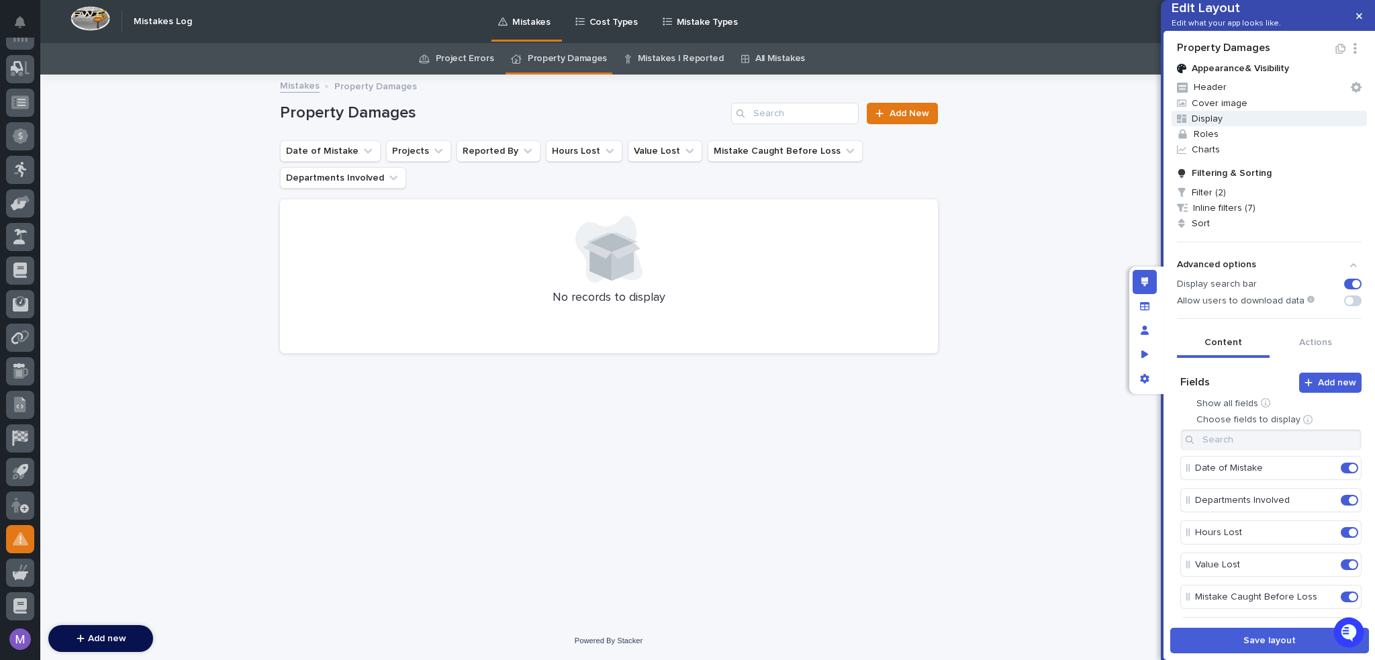
click at [1235, 126] on span "Display" at bounding box center [1269, 118] width 195 height 15
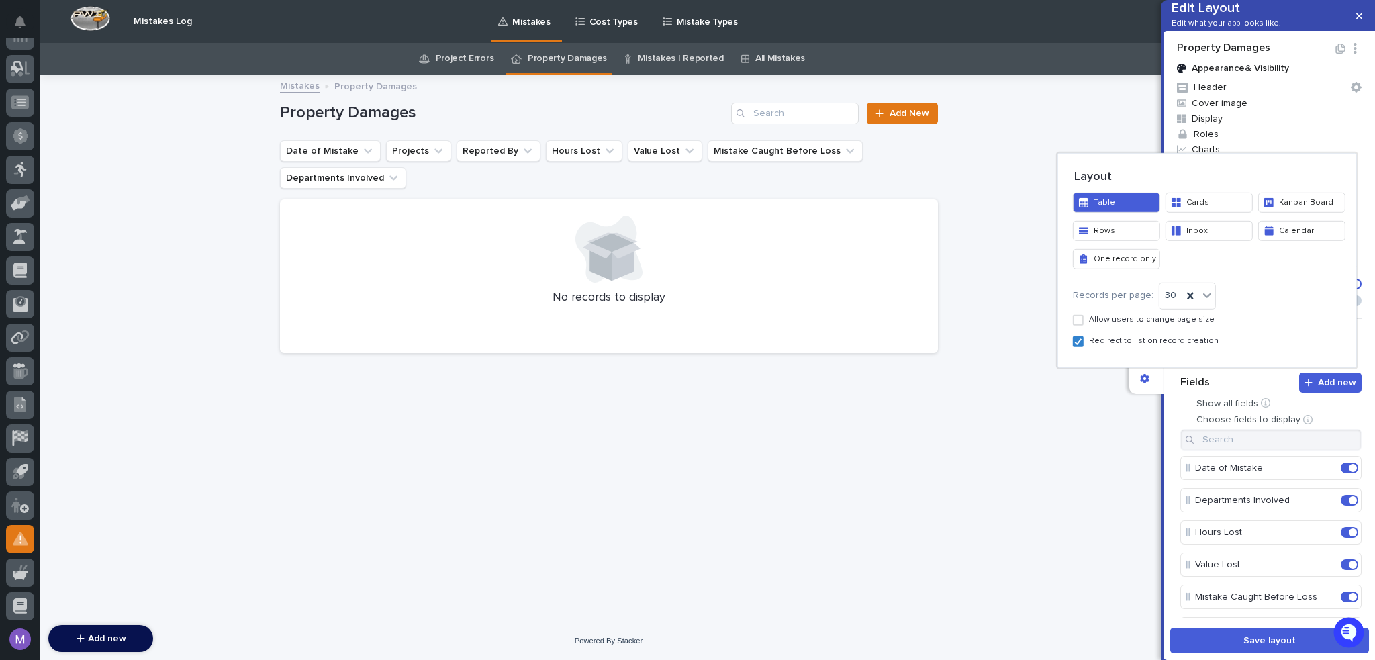
click at [1235, 126] on div at bounding box center [687, 330] width 1375 height 660
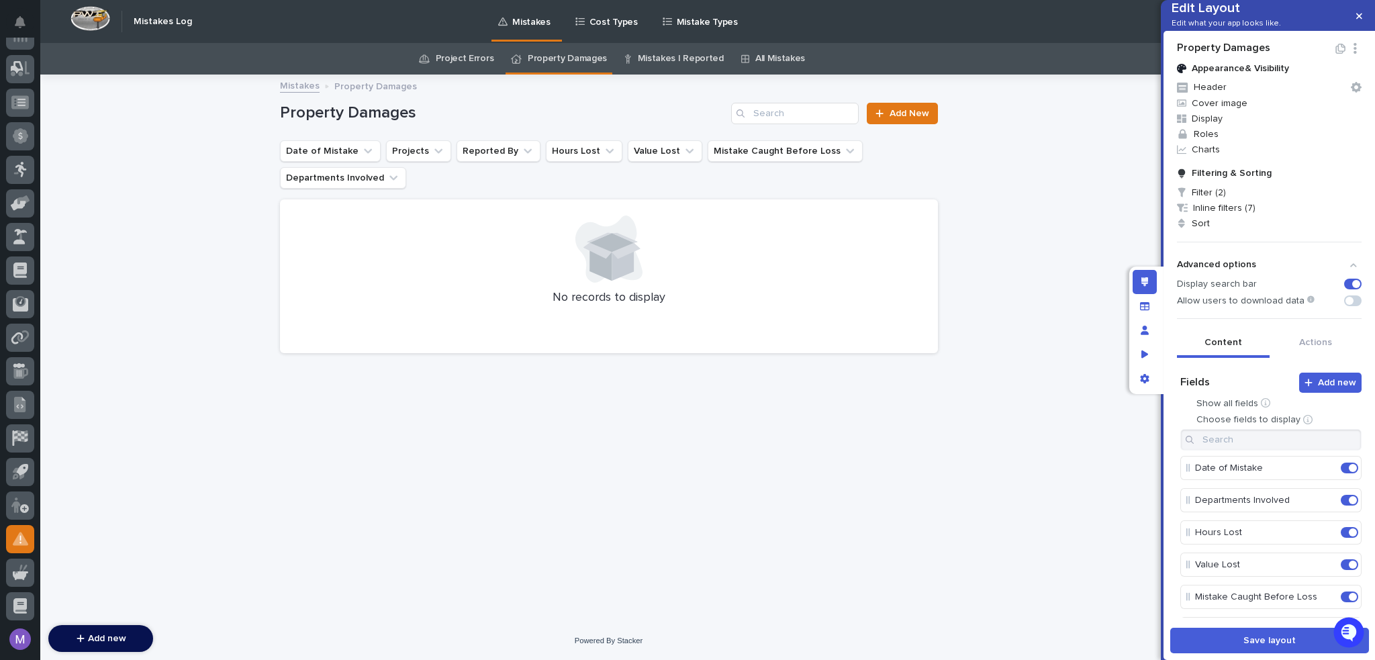
click at [1235, 111] on span "Cover image" at bounding box center [1269, 102] width 195 height 15
click at [1235, 126] on div at bounding box center [687, 330] width 1375 height 660
click at [1350, 54] on icon "button" at bounding box center [1355, 48] width 13 height 11
click at [1320, 182] on div "Appearance & Visibility Header Cover image Display Roles Charts Filtering & Sor…" at bounding box center [1269, 335] width 185 height 566
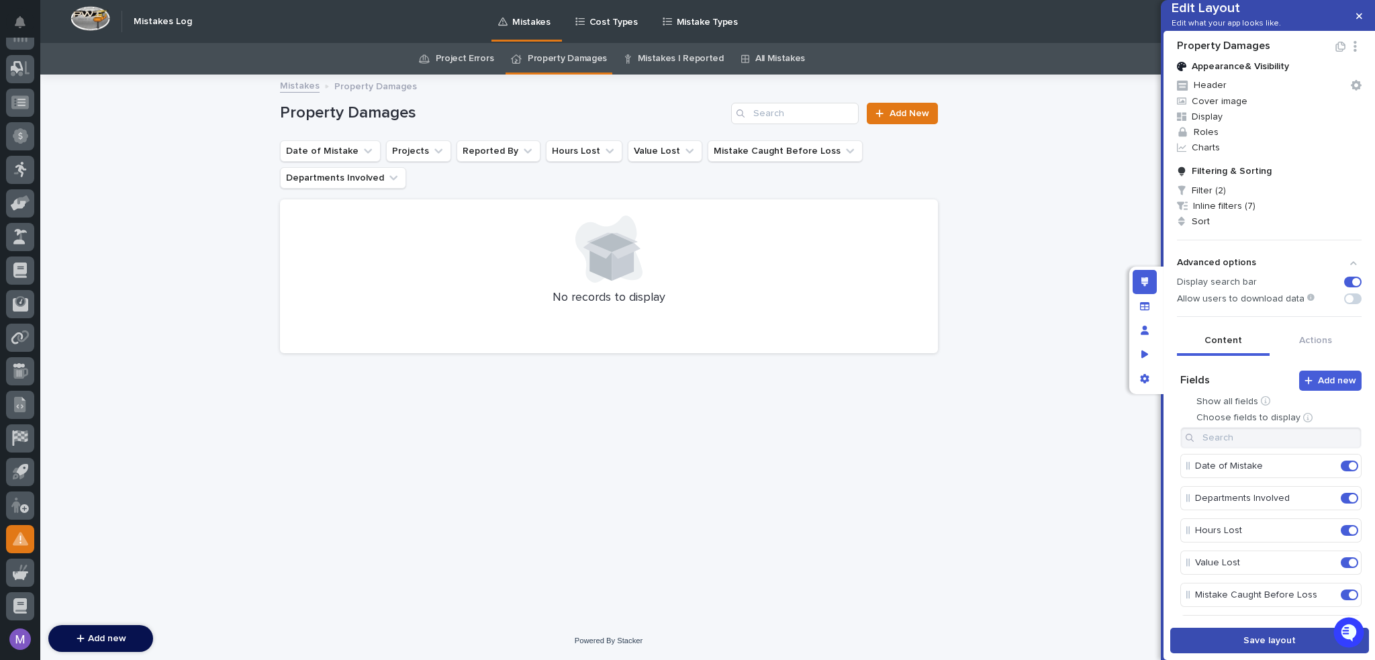
click at [1292, 651] on button "Save layout" at bounding box center [1269, 641] width 199 height 26
click at [661, 61] on link "Mistakes I Reported" at bounding box center [681, 59] width 86 height 32
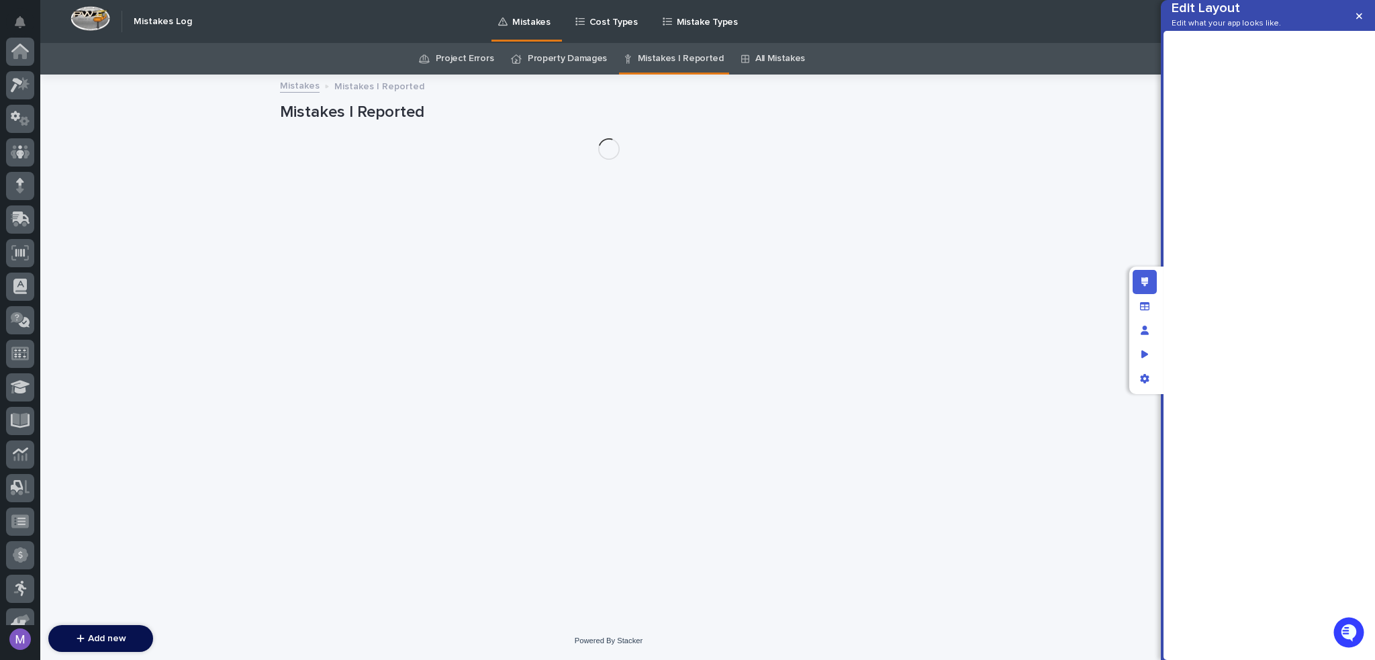
scroll to position [419, 0]
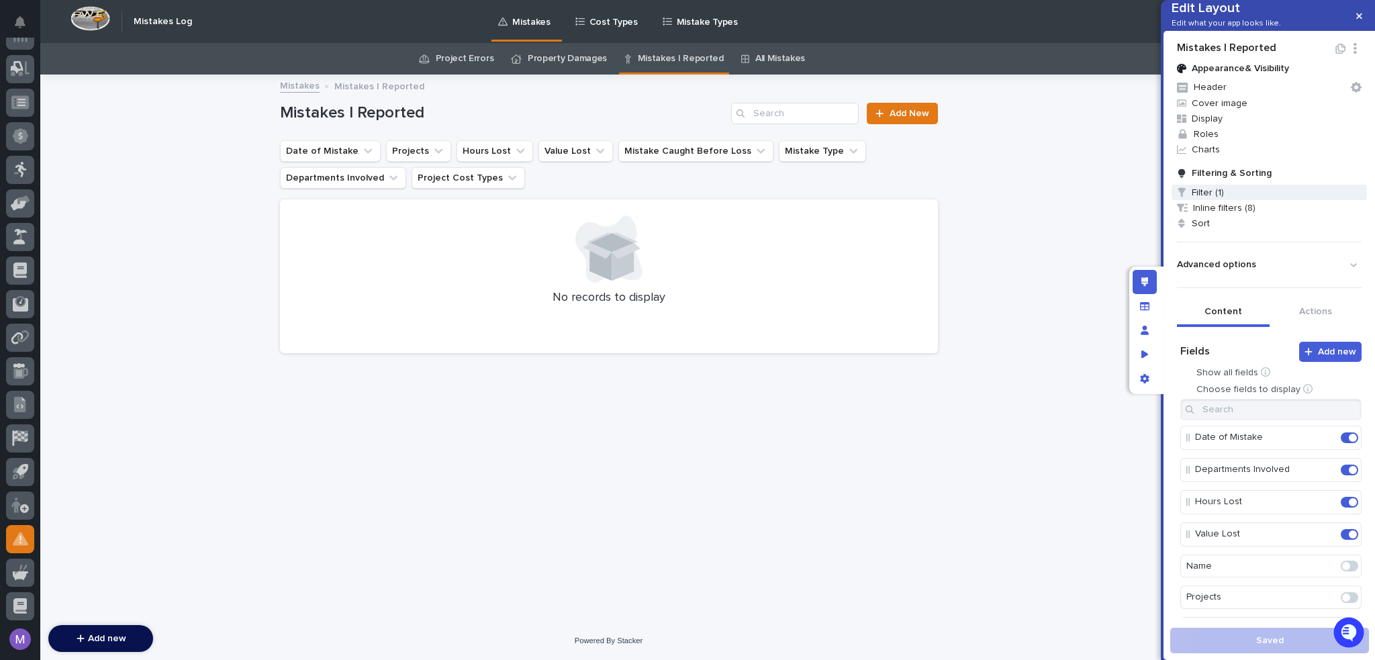
click at [1217, 200] on span "Filter (1)" at bounding box center [1269, 192] width 195 height 15
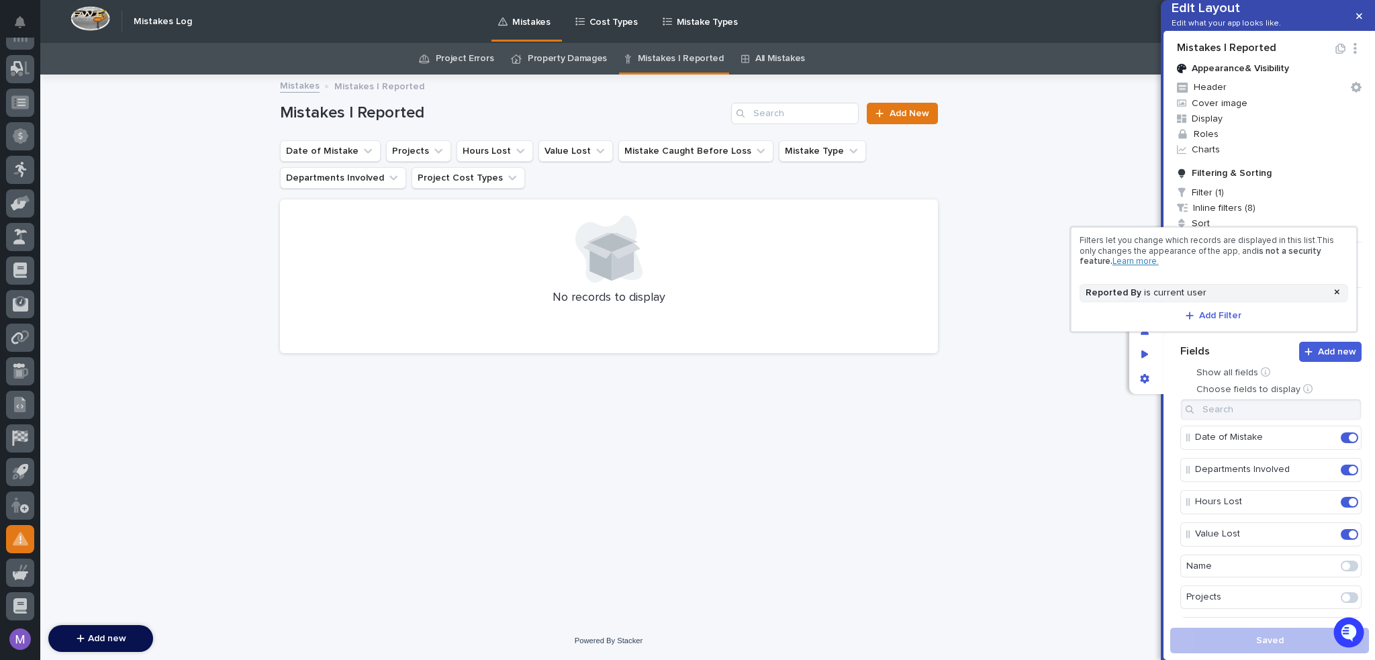
click at [1108, 361] on div at bounding box center [687, 330] width 1375 height 660
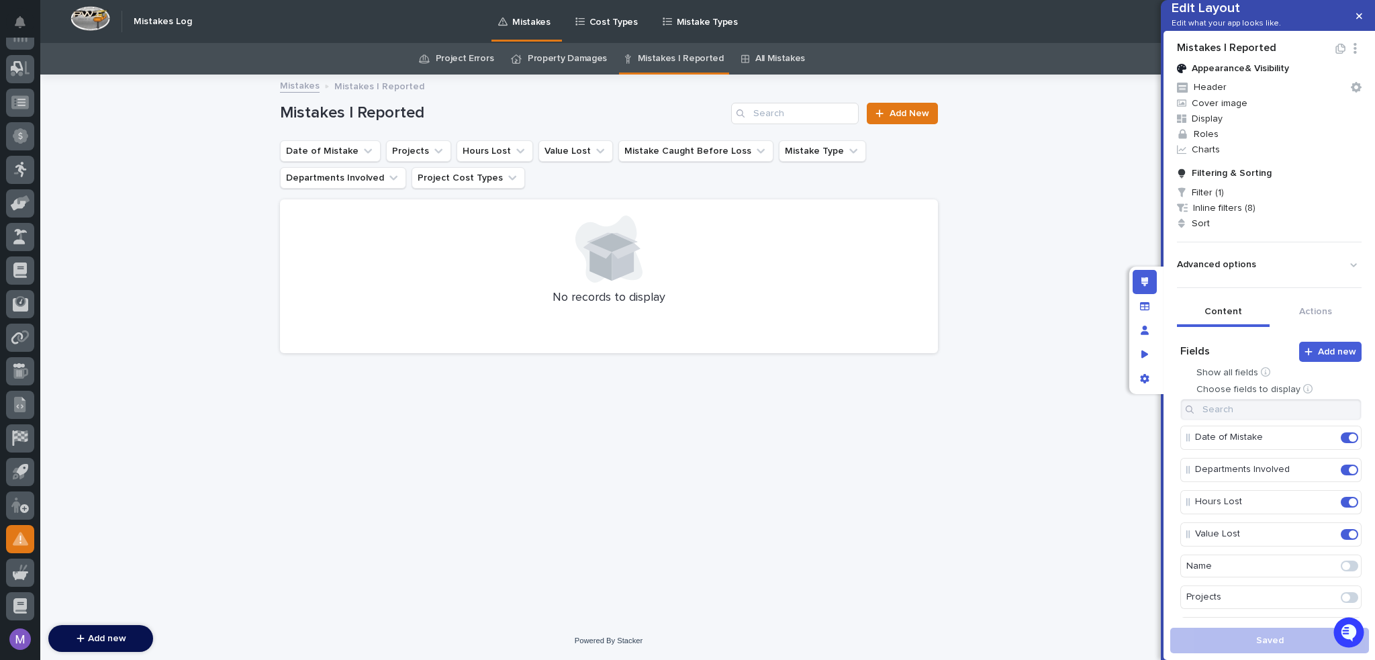
click at [476, 45] on link "Project Errors" at bounding box center [465, 59] width 58 height 32
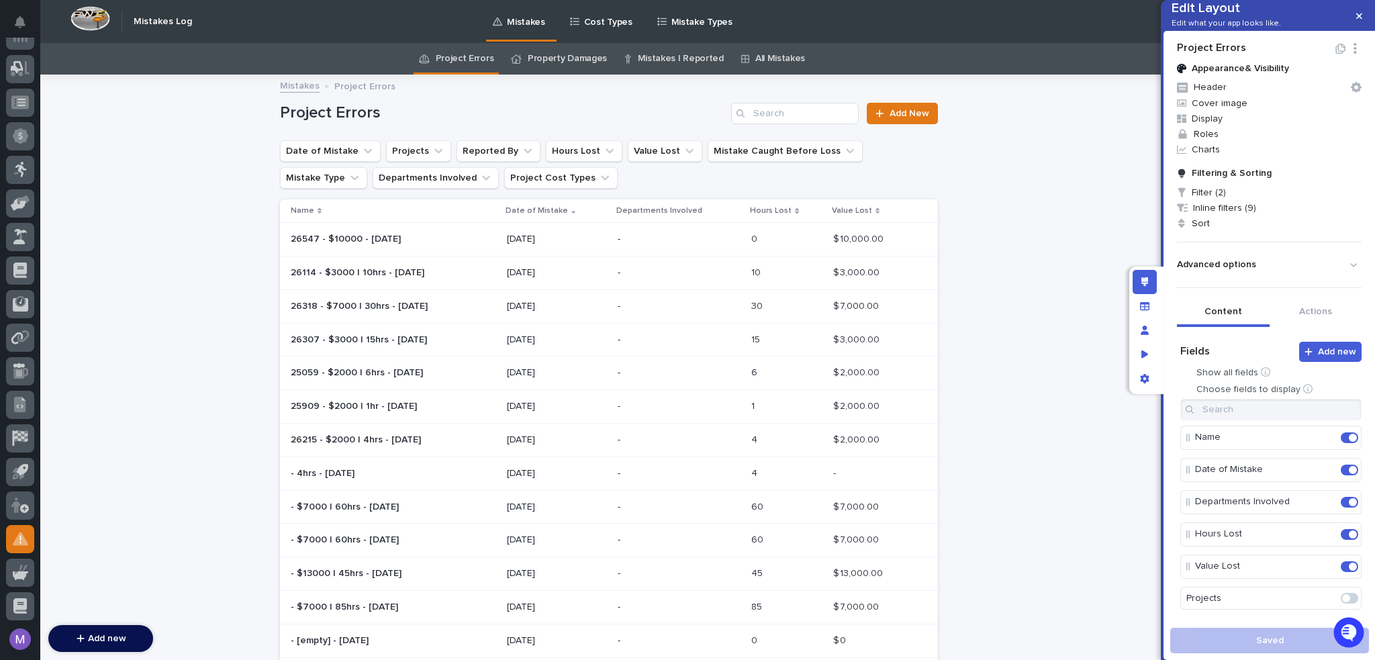
click at [650, 250] on td "-" at bounding box center [679, 240] width 134 height 34
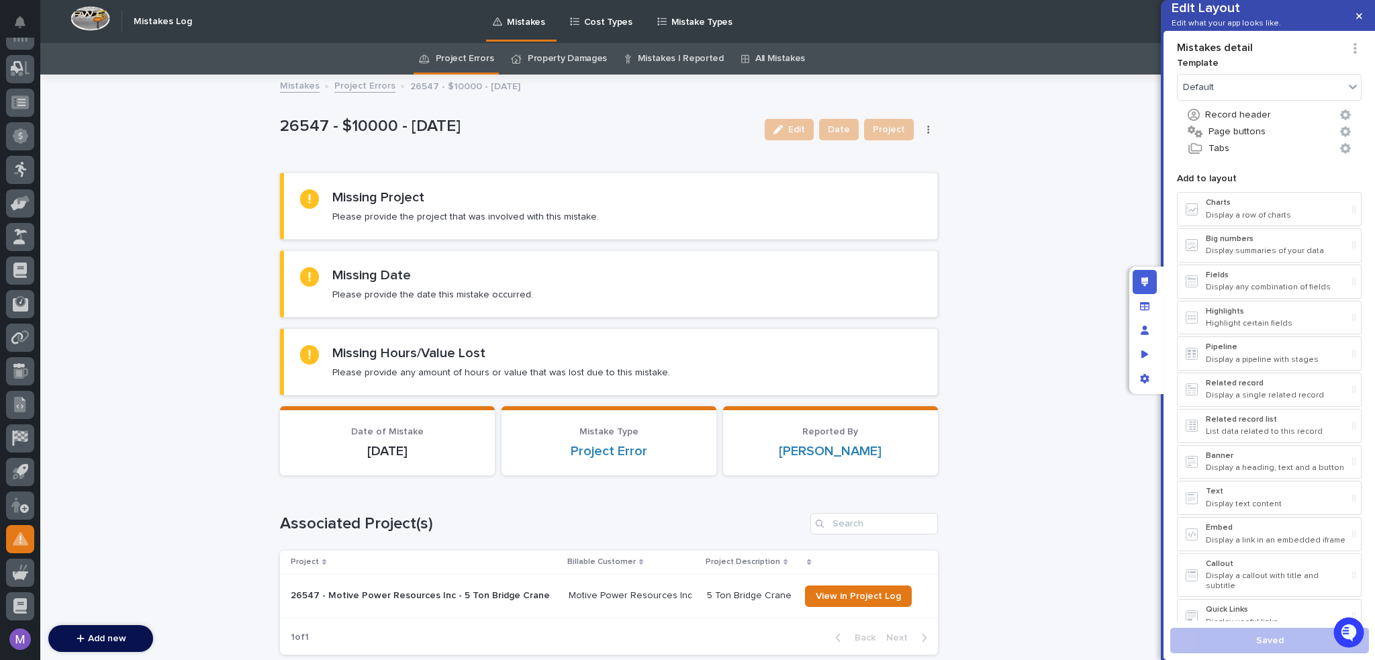
scroll to position [401, 0]
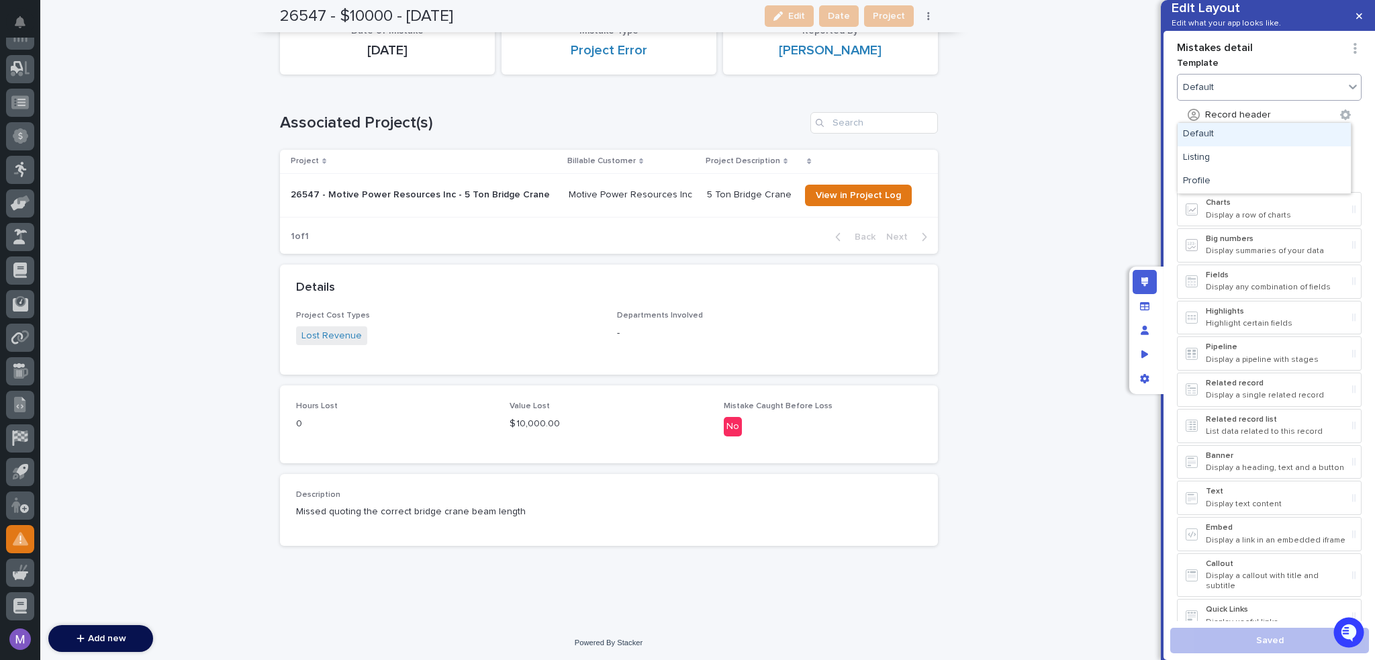
click at [1225, 97] on div "Default" at bounding box center [1261, 87] width 166 height 19
click at [1218, 158] on div "Listing" at bounding box center [1264, 157] width 173 height 23
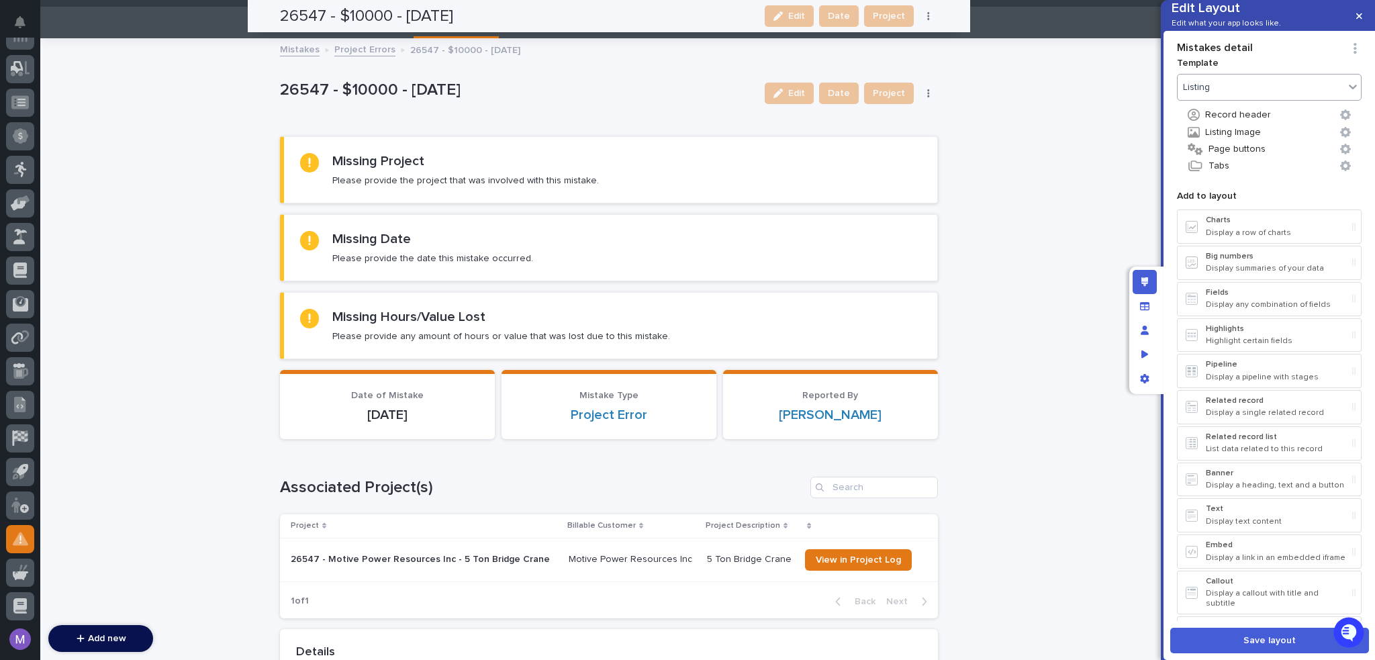
scroll to position [0, 0]
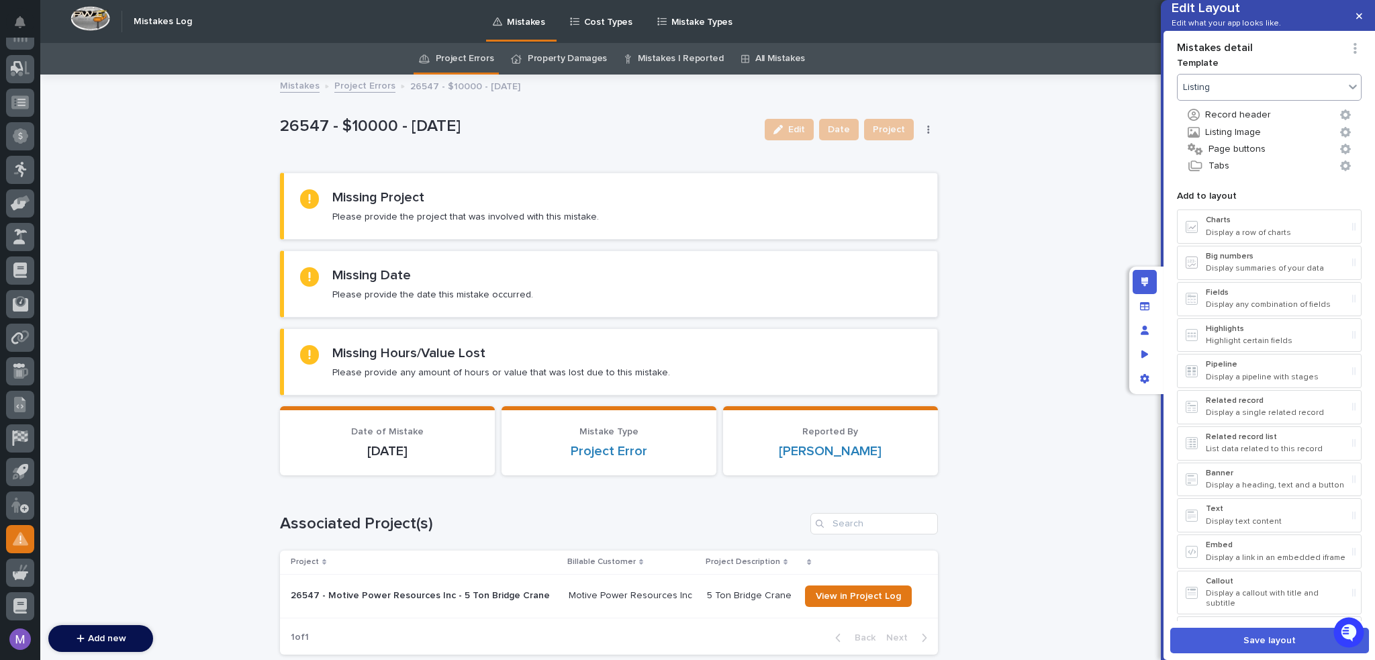
click at [1234, 97] on div "Listing" at bounding box center [1261, 87] width 166 height 19
click at [1225, 179] on div "Profile" at bounding box center [1264, 181] width 173 height 23
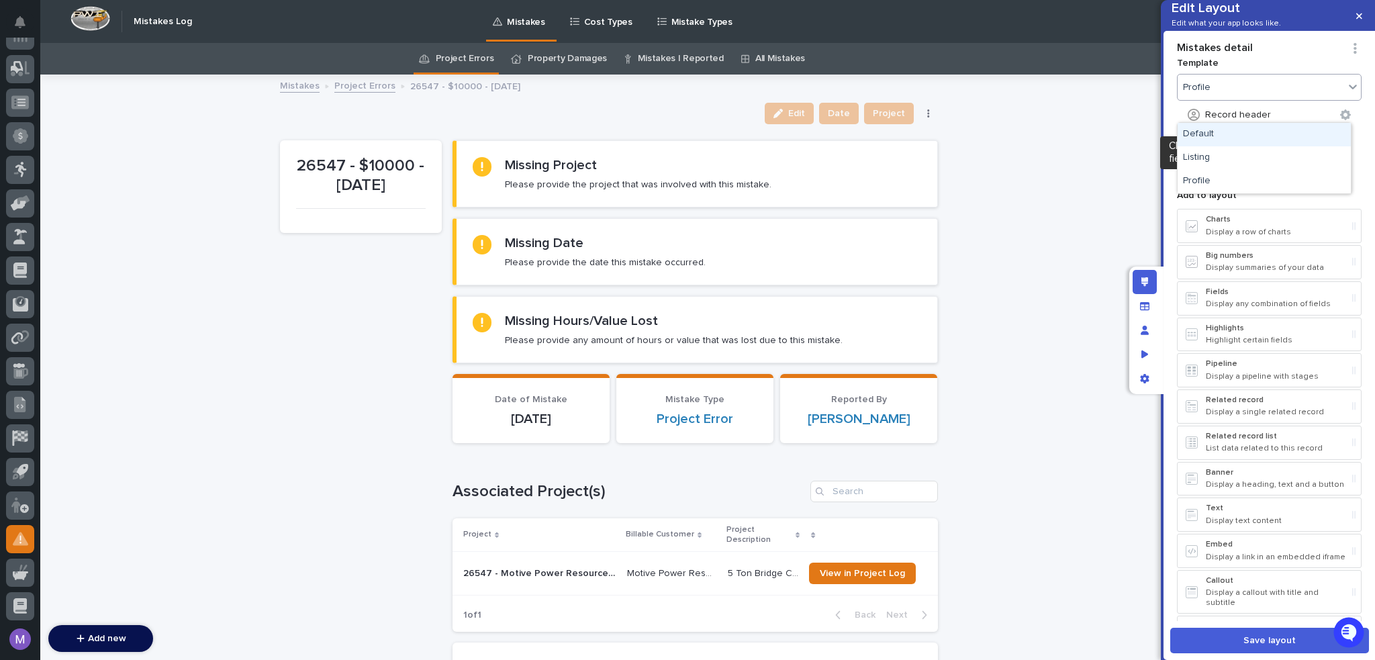
click at [1212, 97] on div "Profile" at bounding box center [1261, 87] width 166 height 19
click at [1210, 132] on div "Default" at bounding box center [1264, 134] width 173 height 23
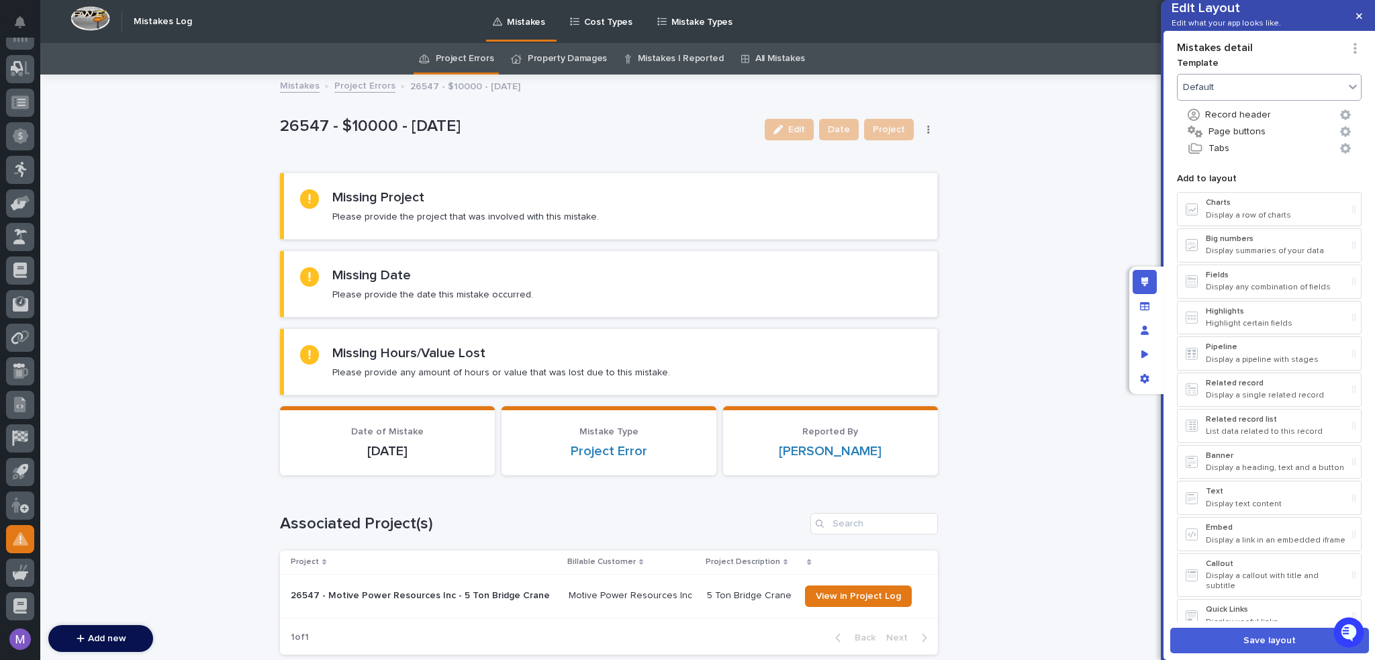
click at [1174, 616] on div "Add to layout Charts Display a row of charts Big numbers Display summaries of y…" at bounding box center [1269, 399] width 191 height 471
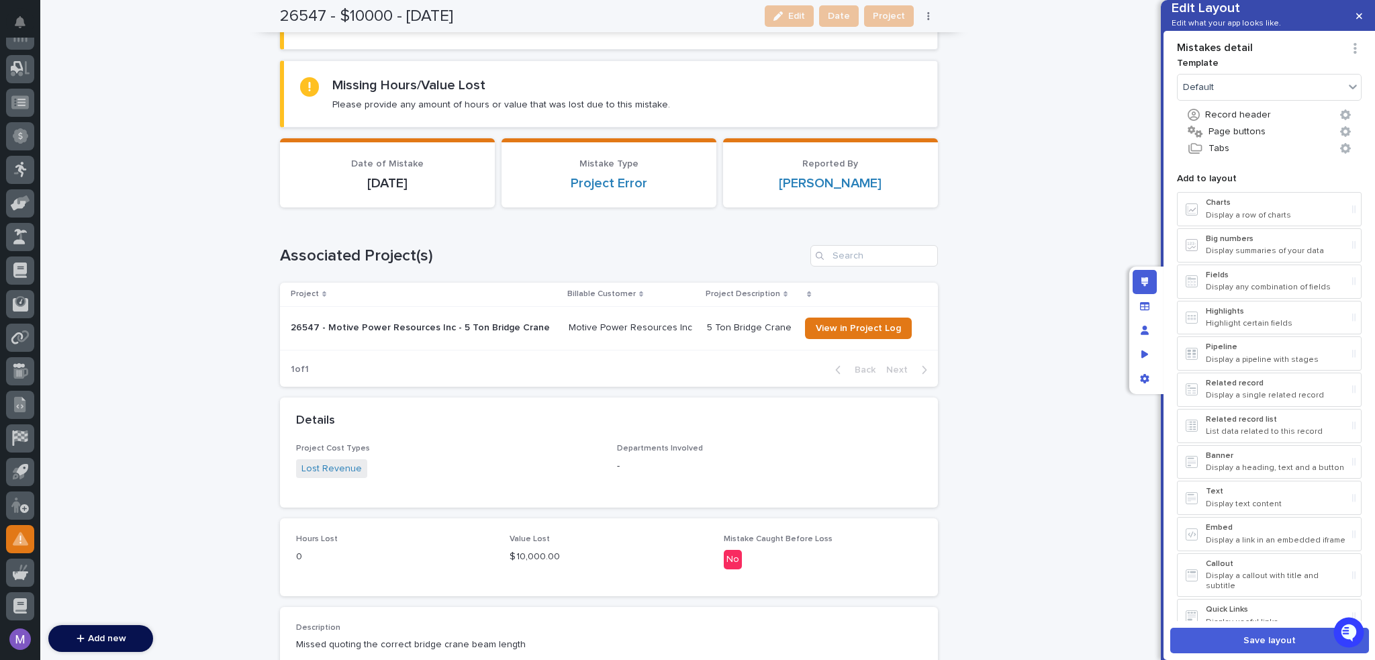
scroll to position [267, 0]
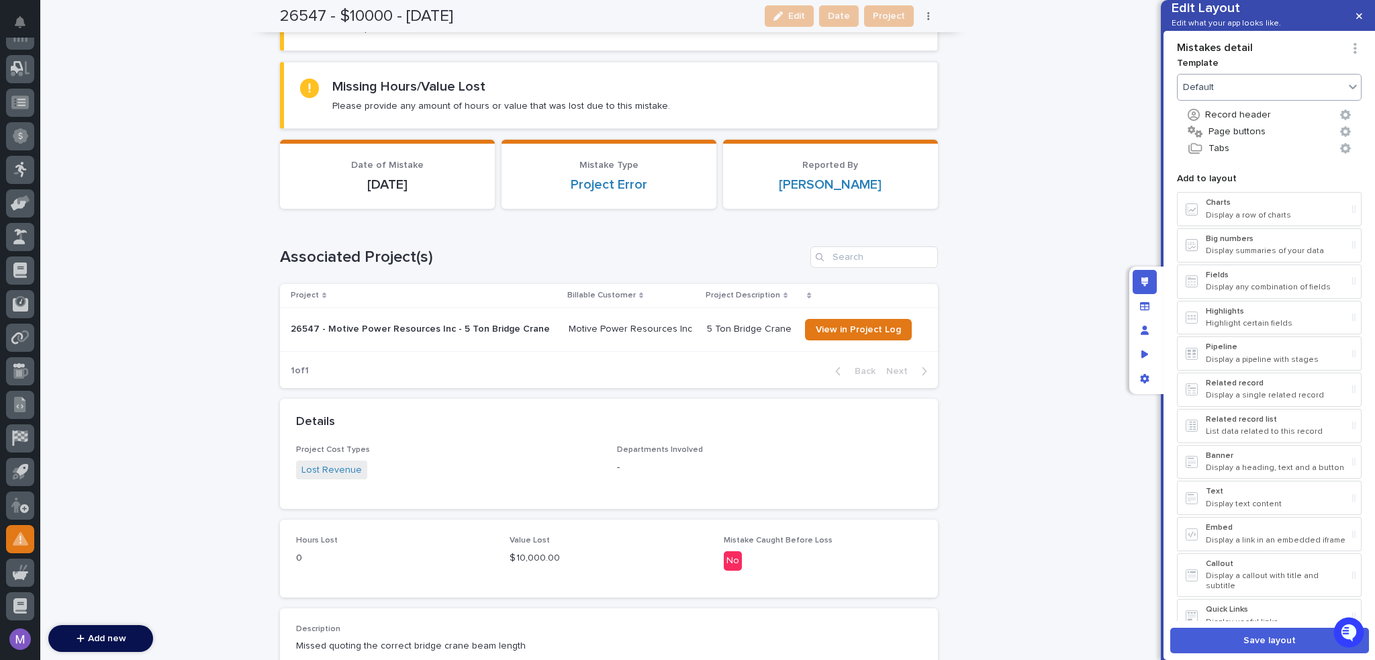
click at [1233, 97] on div "Default" at bounding box center [1261, 87] width 166 height 19
click at [1229, 182] on div "Profile" at bounding box center [1264, 181] width 173 height 23
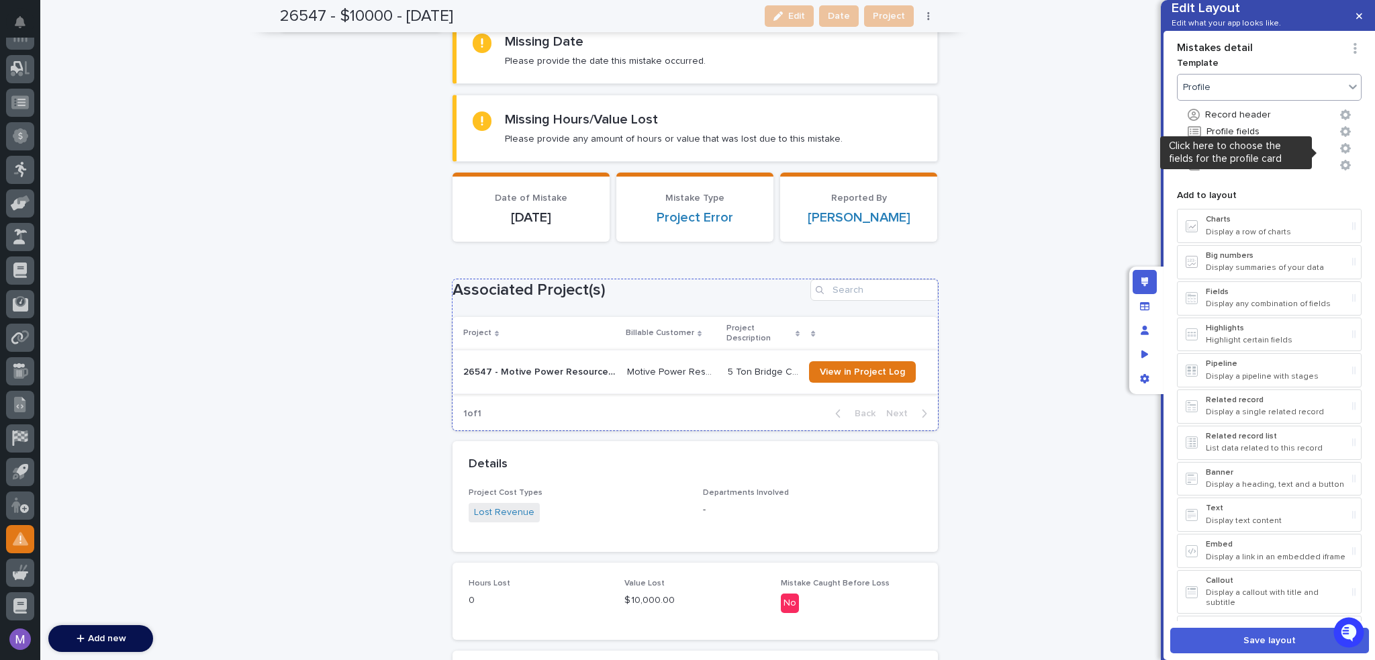
scroll to position [67, 0]
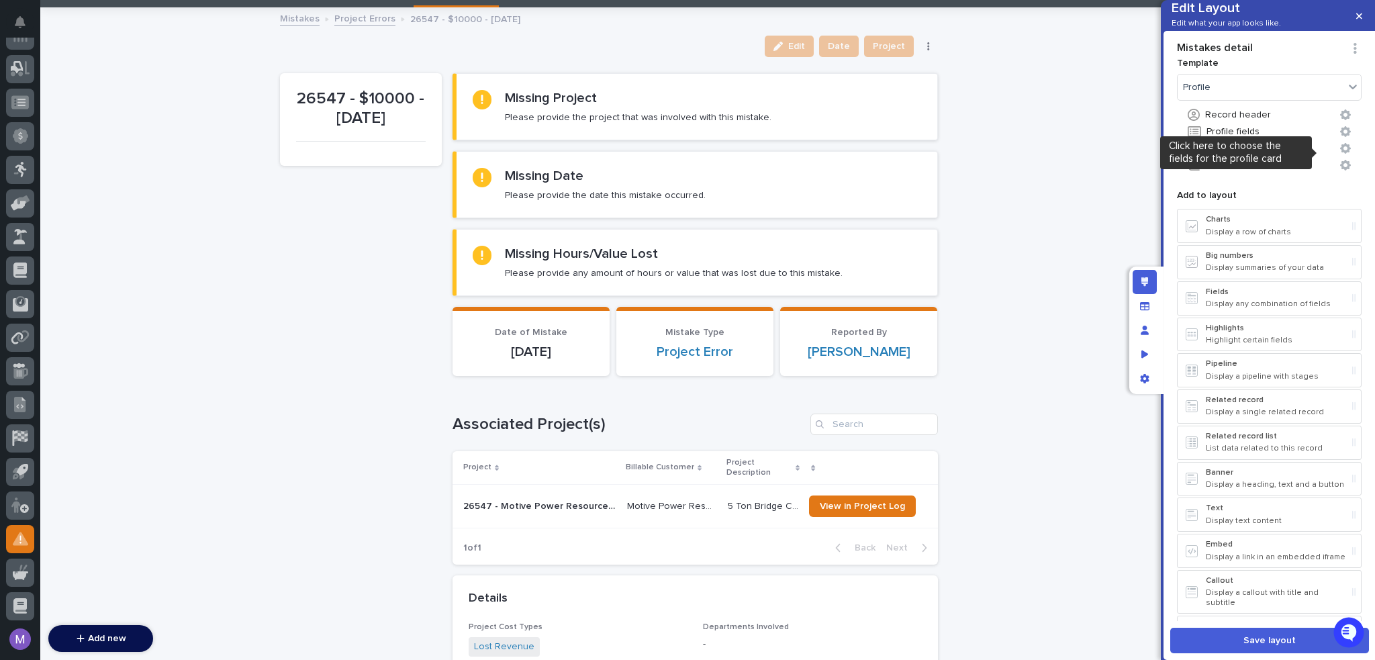
click at [1289, 207] on div "Add to layout Charts Display a row of charts Big numbers Display summaries of y…" at bounding box center [1269, 403] width 185 height 437
click at [1243, 140] on button "Profile fields" at bounding box center [1269, 131] width 185 height 17
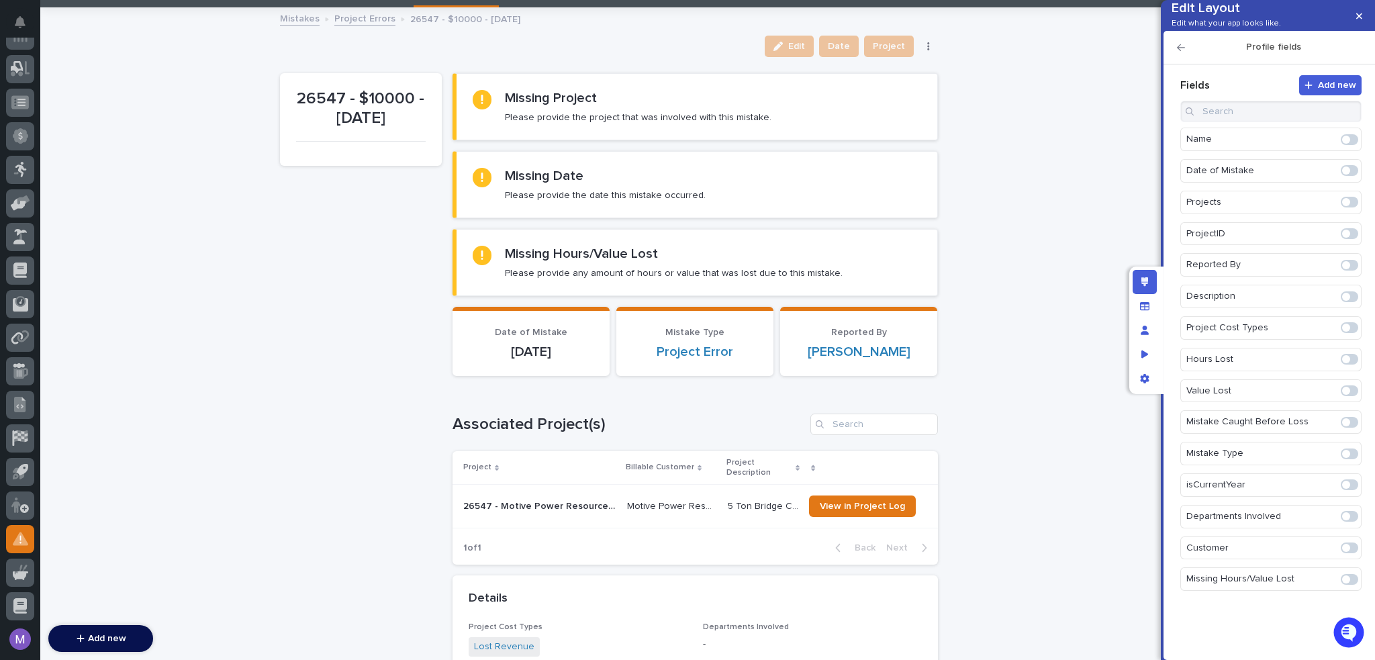
click at [1349, 206] on span at bounding box center [1346, 202] width 8 height 8
click at [1349, 521] on span at bounding box center [1346, 517] width 8 height 8
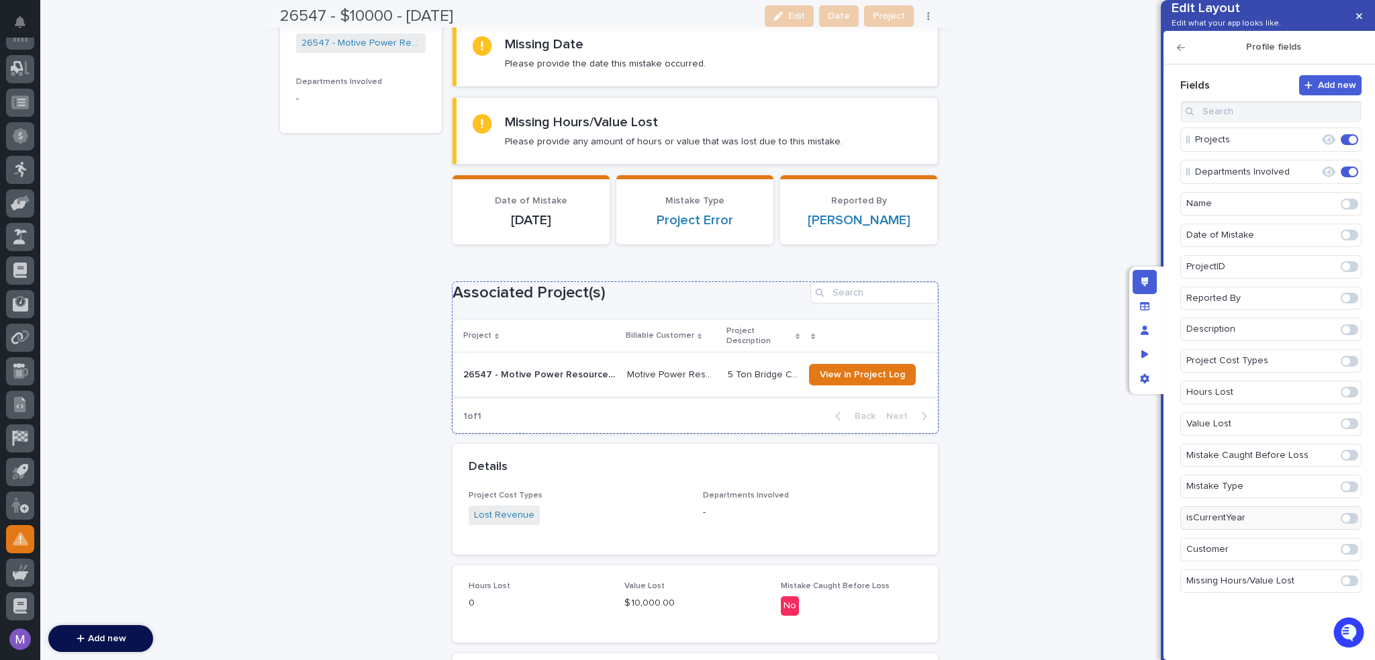
scroll to position [201, 0]
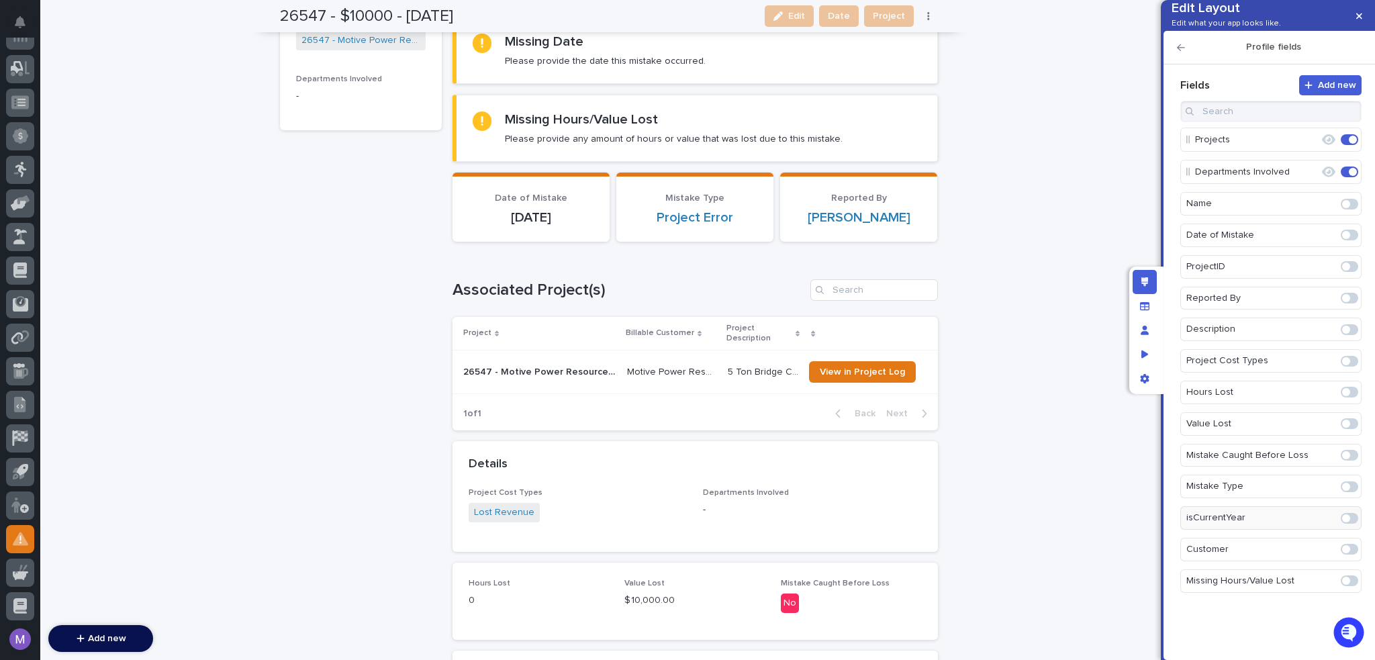
click at [1349, 396] on span at bounding box center [1346, 392] width 8 height 8
click at [1349, 430] on span at bounding box center [1349, 424] width 17 height 11
click at [1357, 462] on span at bounding box center [1349, 456] width 17 height 11
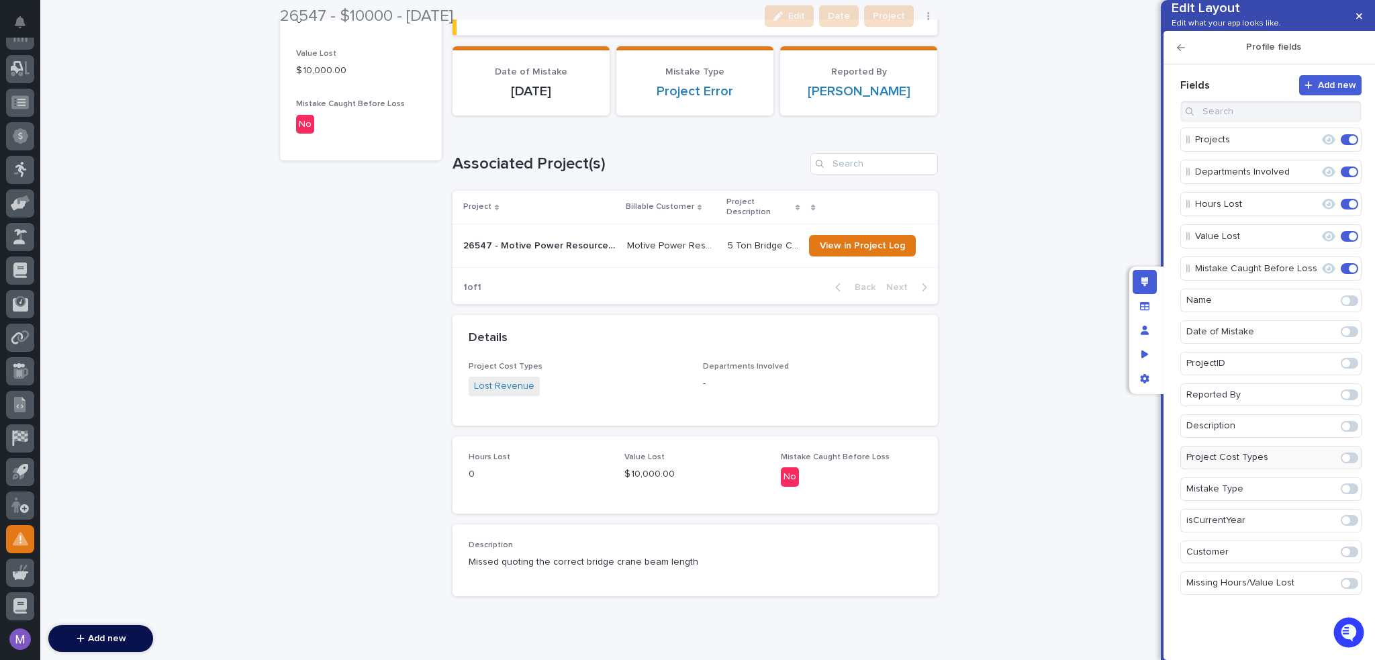
scroll to position [336, 0]
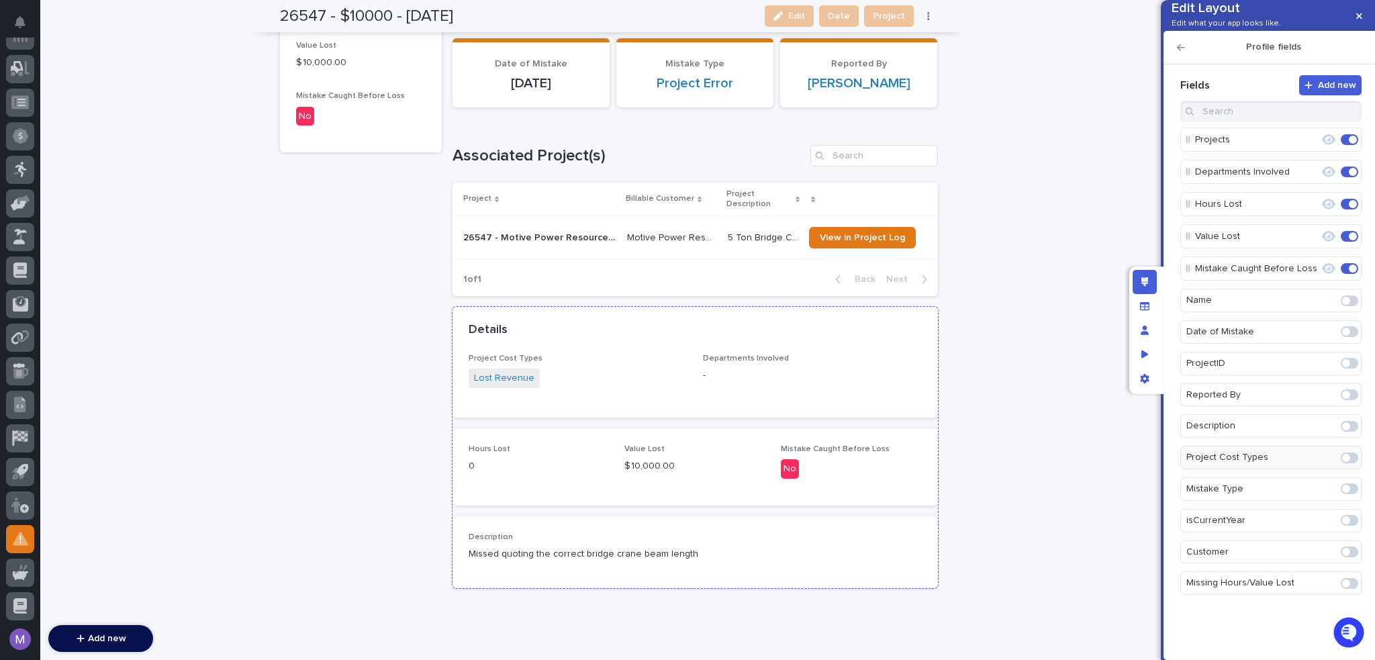
click at [759, 369] on p "-" at bounding box center [812, 376] width 219 height 14
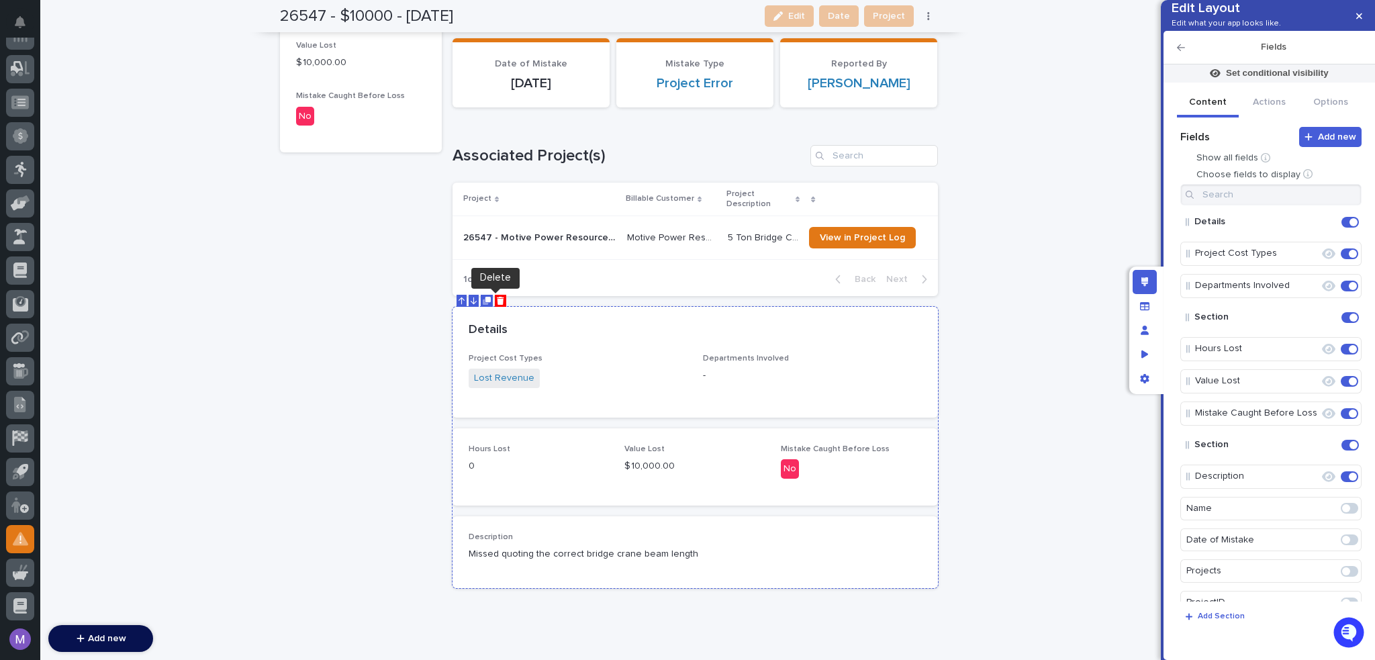
click at [497, 299] on icon "Delete" at bounding box center [500, 301] width 7 height 8
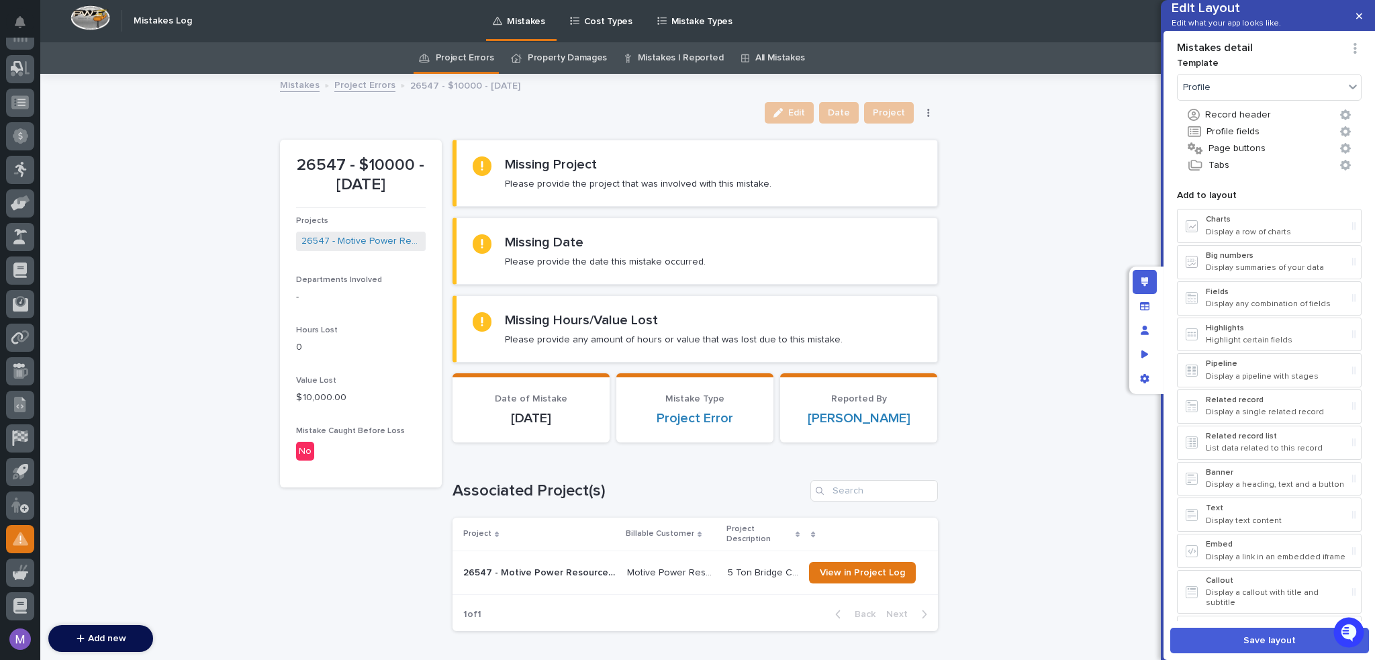
scroll to position [0, 0]
click at [388, 276] on p "Departments Involved" at bounding box center [361, 280] width 130 height 9
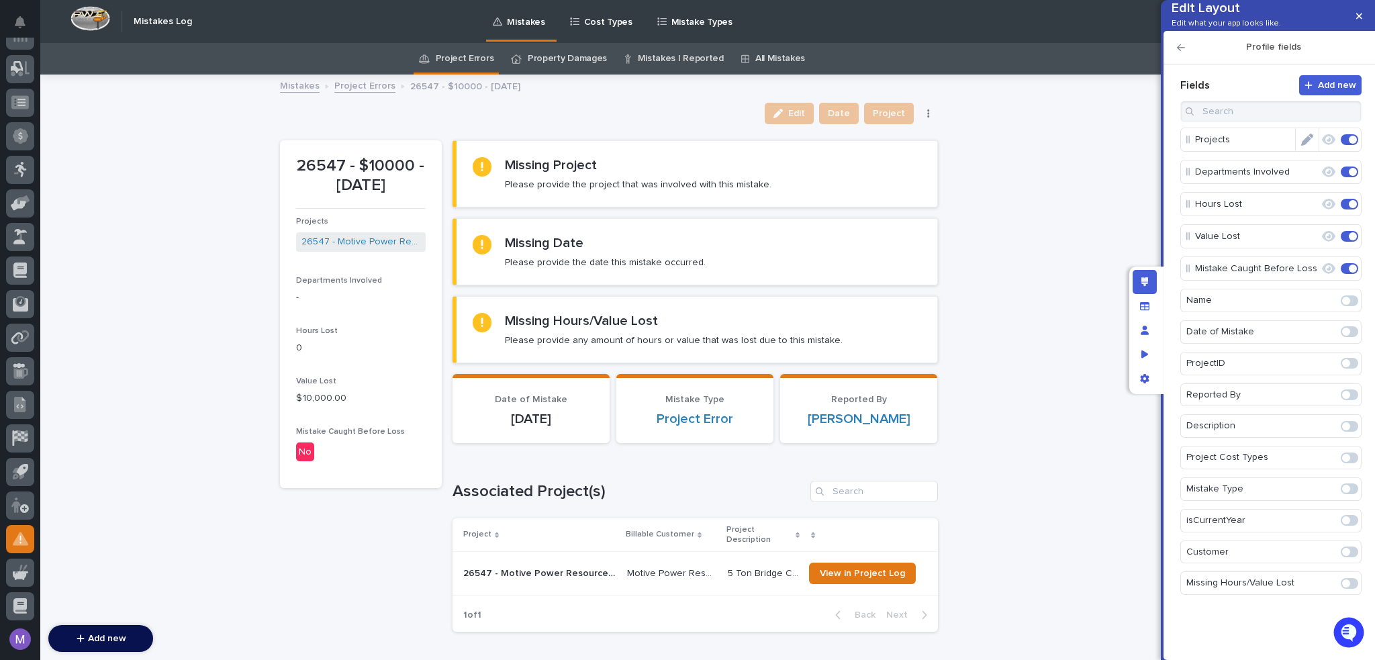
click at [1307, 146] on icon "Edit" at bounding box center [1307, 140] width 12 height 12
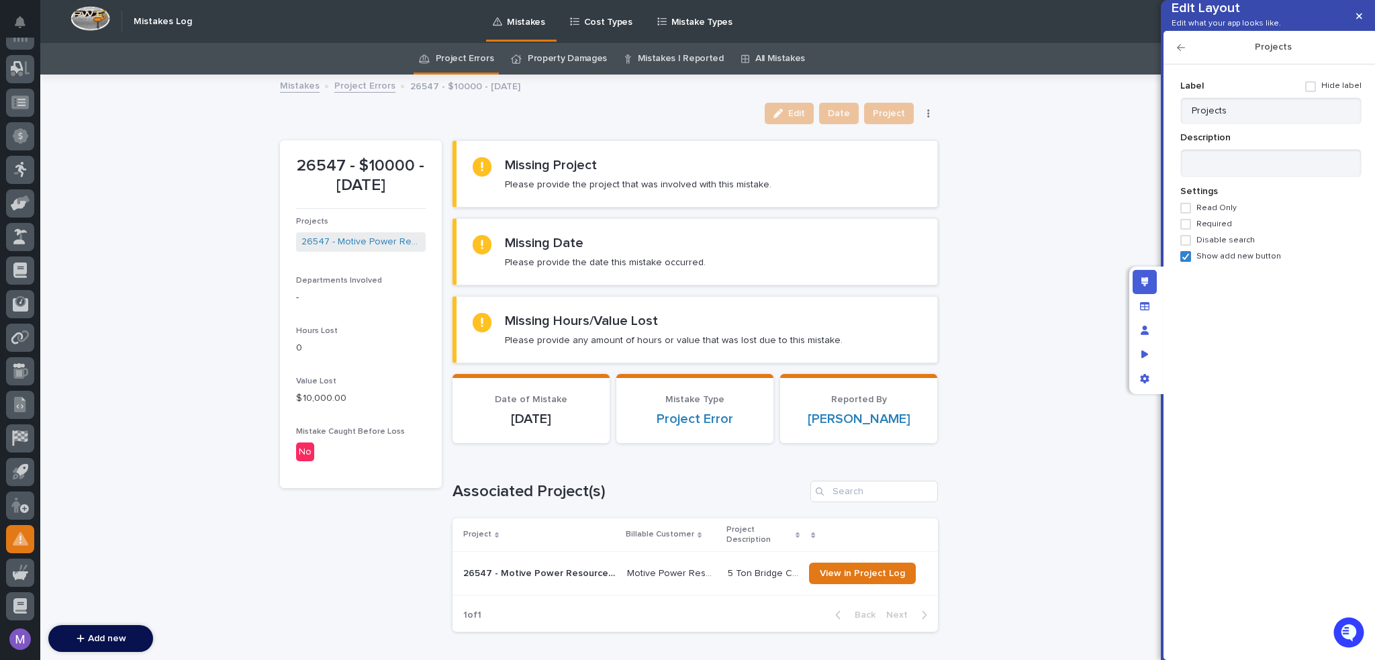
click at [1222, 229] on span "Required" at bounding box center [1214, 224] width 36 height 9
click at [1220, 261] on span "Show add new button" at bounding box center [1238, 256] width 85 height 9
click at [1181, 51] on icon "button" at bounding box center [1181, 47] width 8 height 7
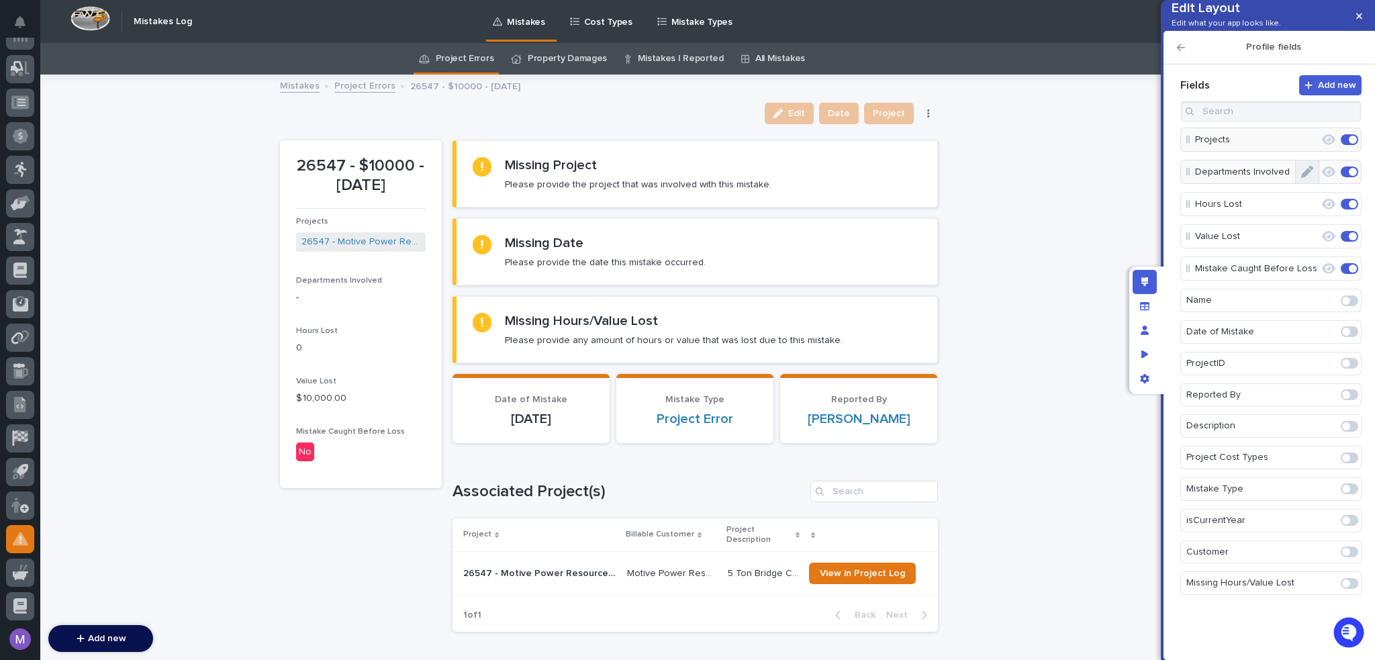
click at [1314, 183] on button "Edit" at bounding box center [1307, 171] width 23 height 23
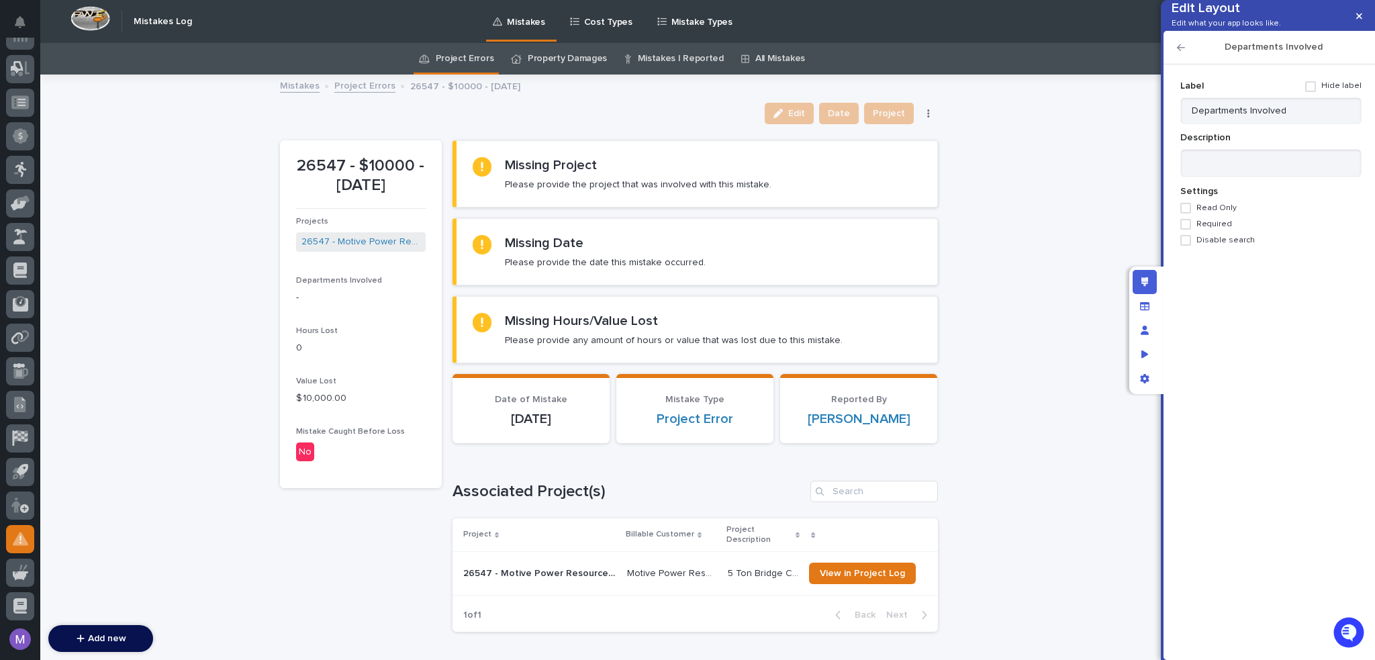
click at [1203, 229] on span "Required" at bounding box center [1214, 224] width 36 height 9
click at [1184, 52] on icon "button" at bounding box center [1181, 47] width 8 height 9
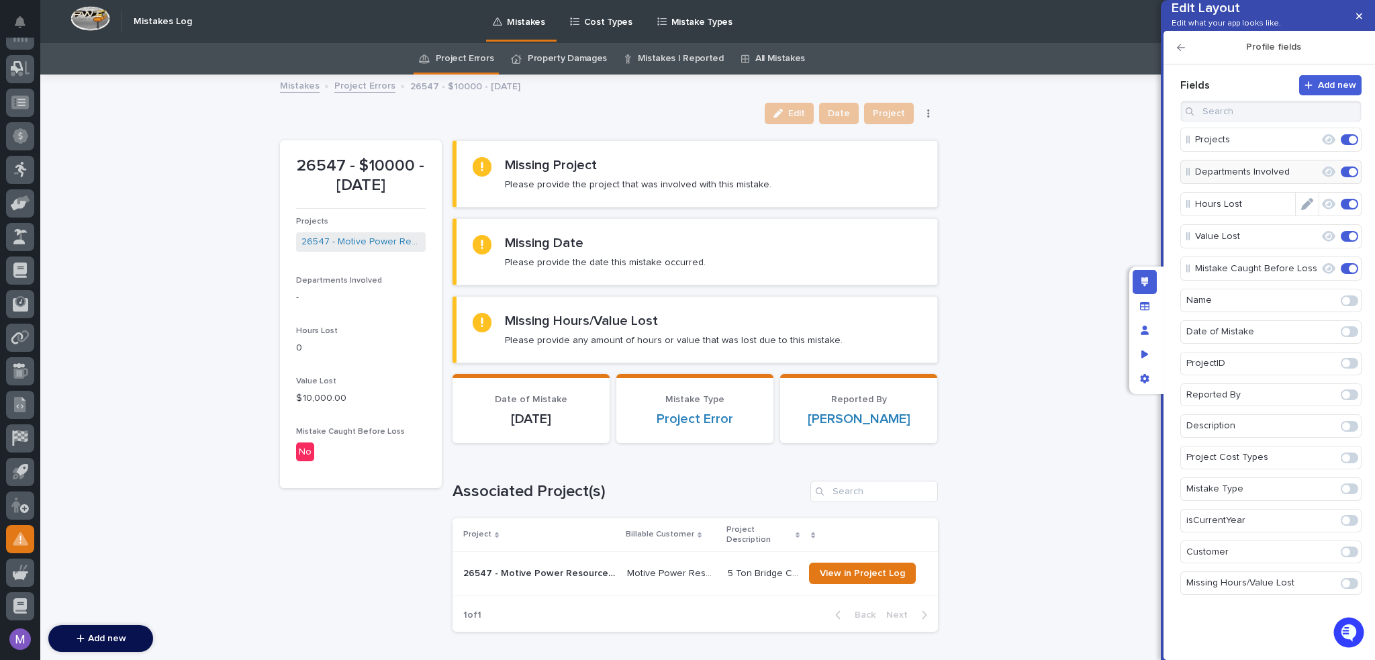
click at [1306, 210] on icon "Edit" at bounding box center [1307, 204] width 12 height 12
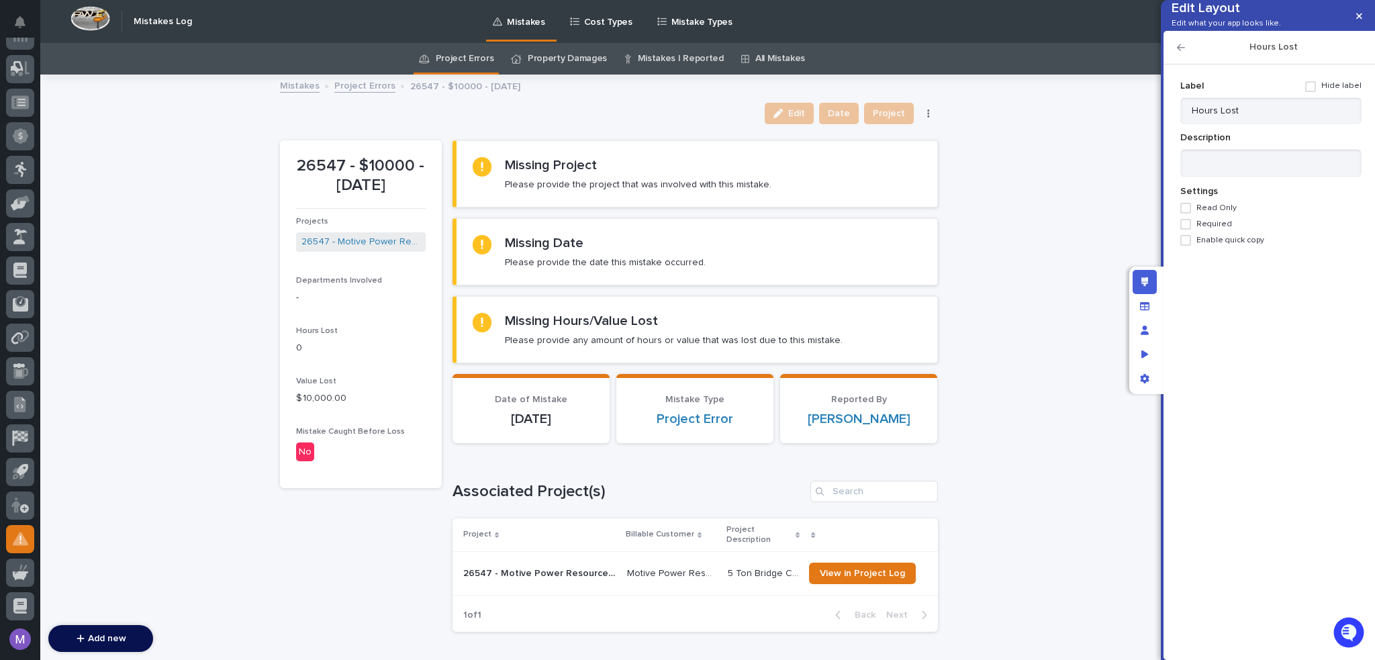
click at [1180, 51] on icon "button" at bounding box center [1181, 47] width 8 height 7
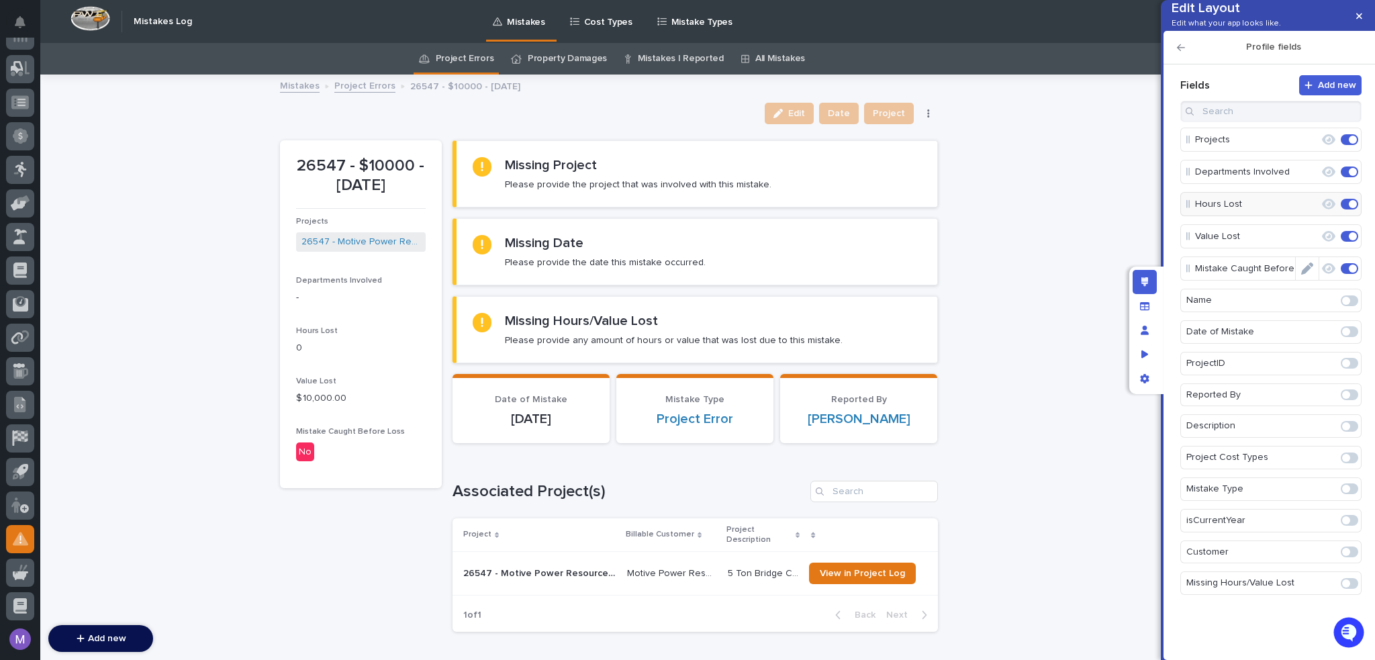
click at [1308, 275] on icon "Edit" at bounding box center [1307, 269] width 12 height 12
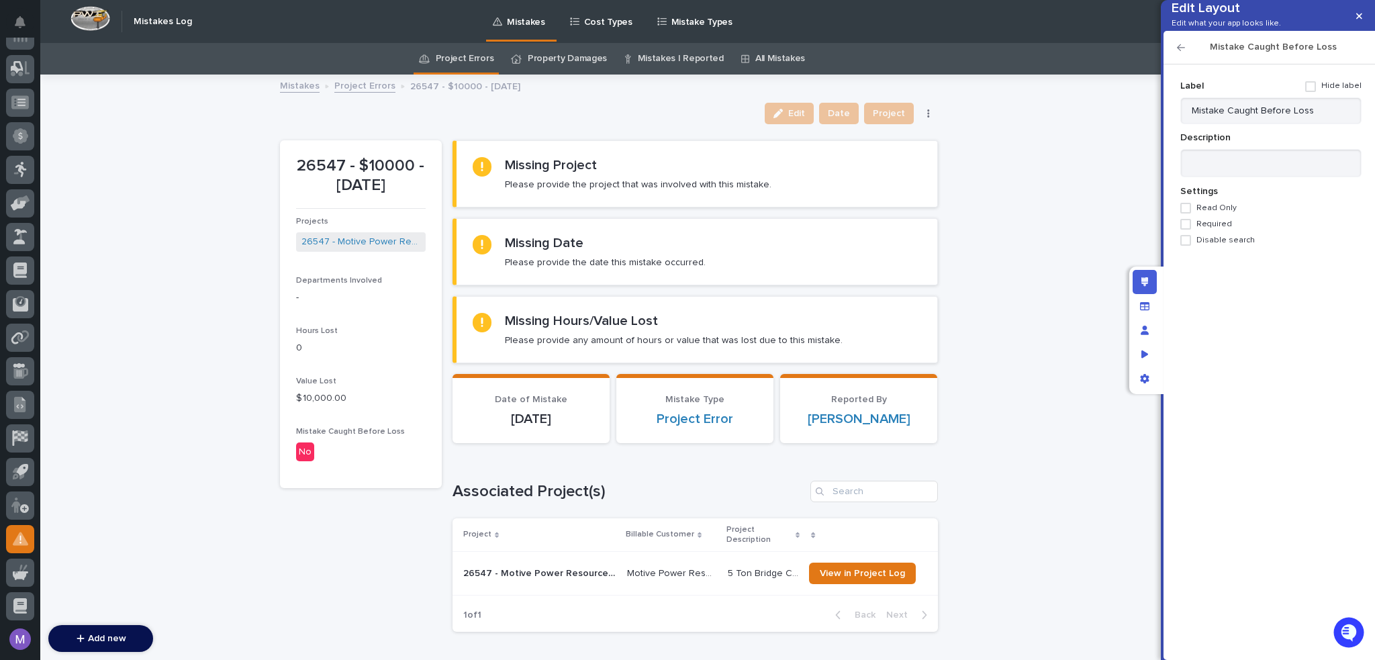
click at [1202, 229] on span "Required" at bounding box center [1214, 224] width 36 height 9
click at [1182, 52] on icon "button" at bounding box center [1181, 47] width 8 height 9
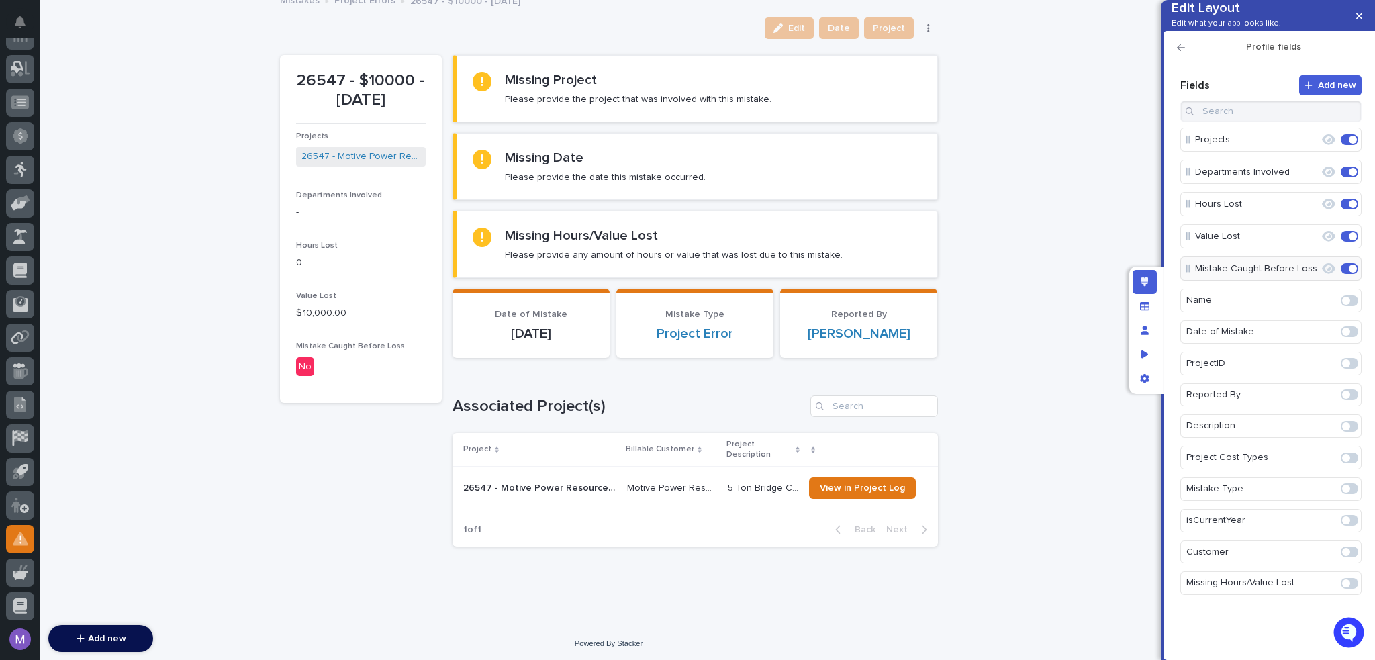
scroll to position [86, 0]
click at [1186, 53] on h2 "Profile fields" at bounding box center [1273, 47] width 177 height 11
click at [1184, 52] on icon "button" at bounding box center [1181, 47] width 8 height 9
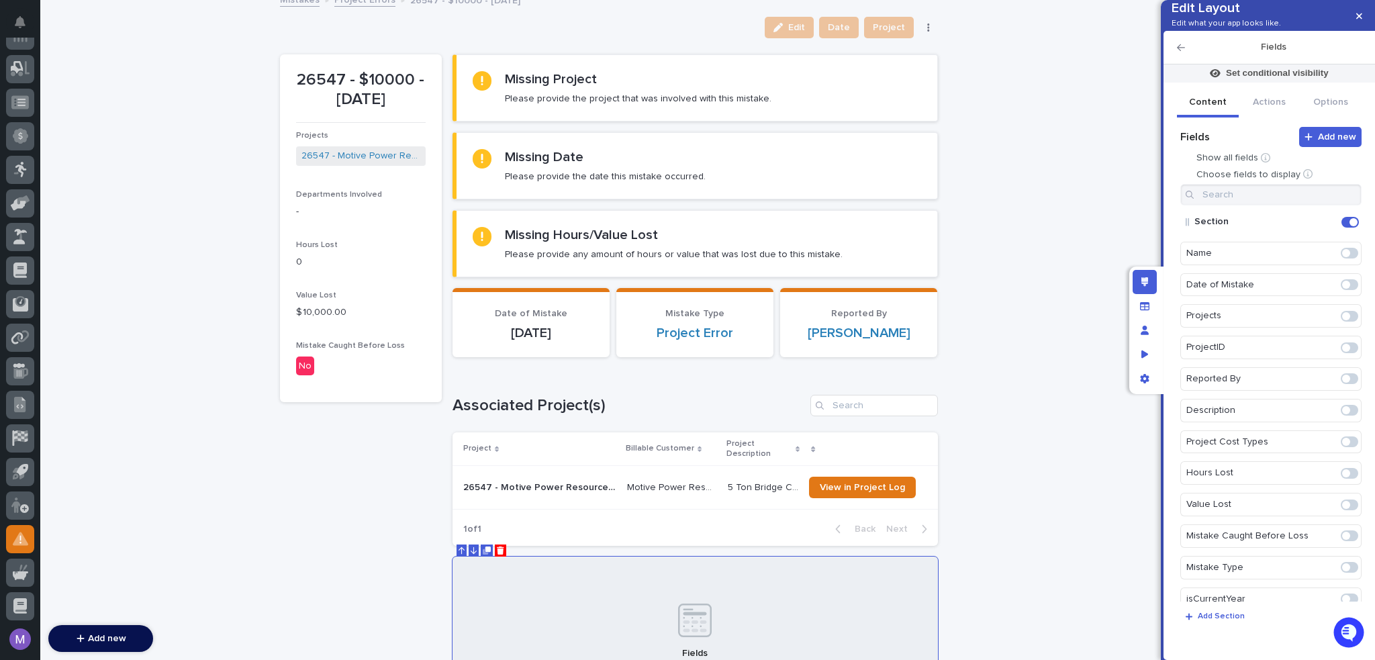
click at [1342, 414] on span at bounding box center [1346, 410] width 8 height 8
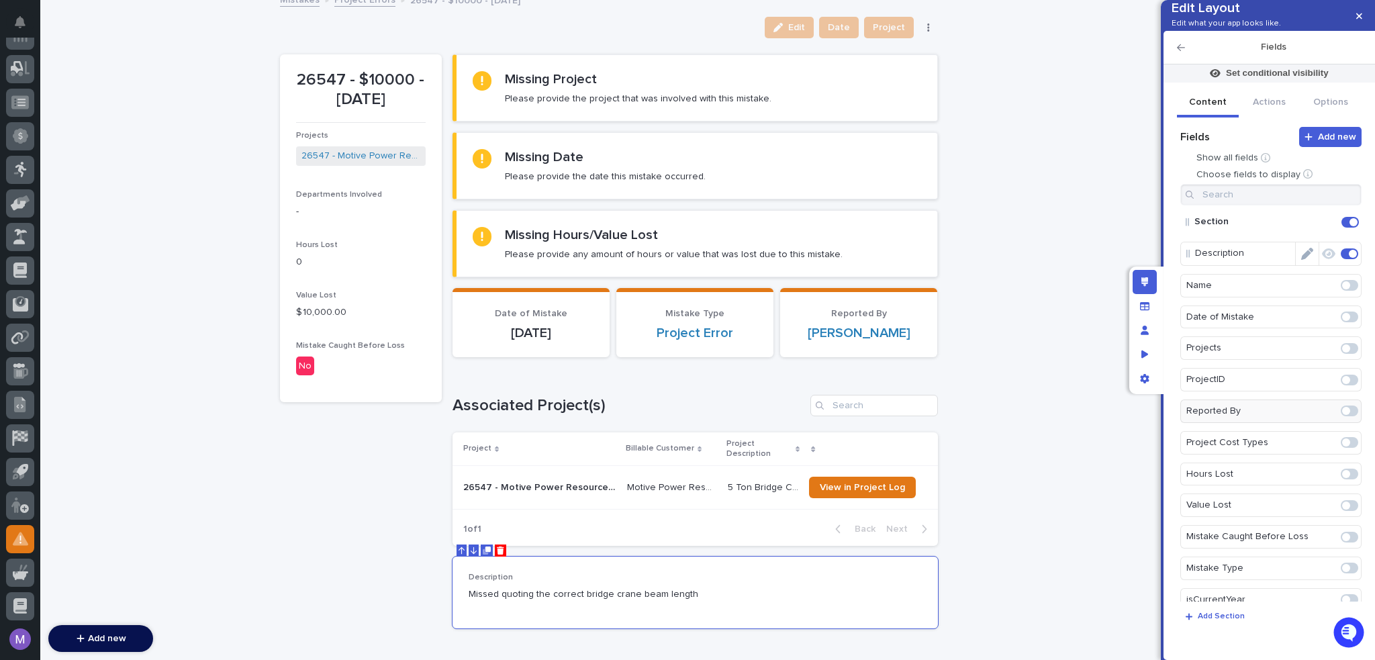
click at [1304, 260] on icon "Edit" at bounding box center [1307, 254] width 12 height 12
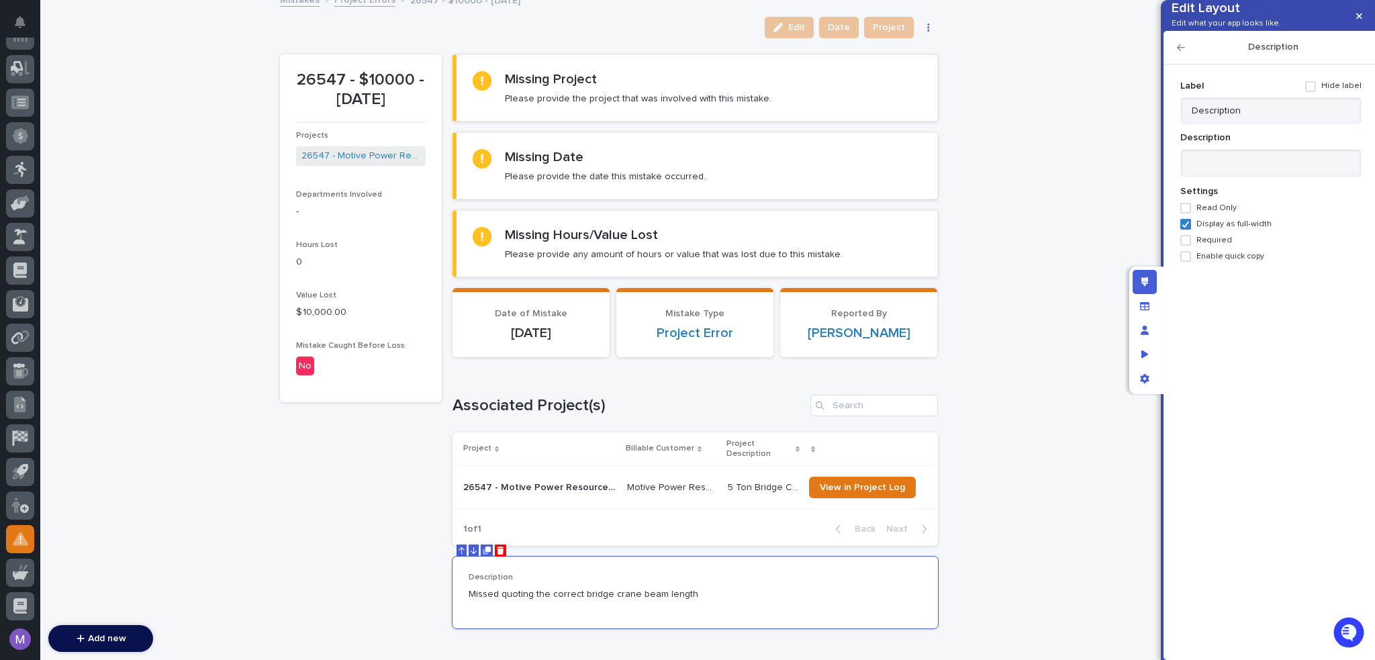
click at [1235, 229] on span "Display as full-width" at bounding box center [1233, 224] width 75 height 9
click at [1204, 229] on span "Display as full-width" at bounding box center [1233, 224] width 75 height 9
click at [1181, 51] on icon "button" at bounding box center [1181, 47] width 8 height 7
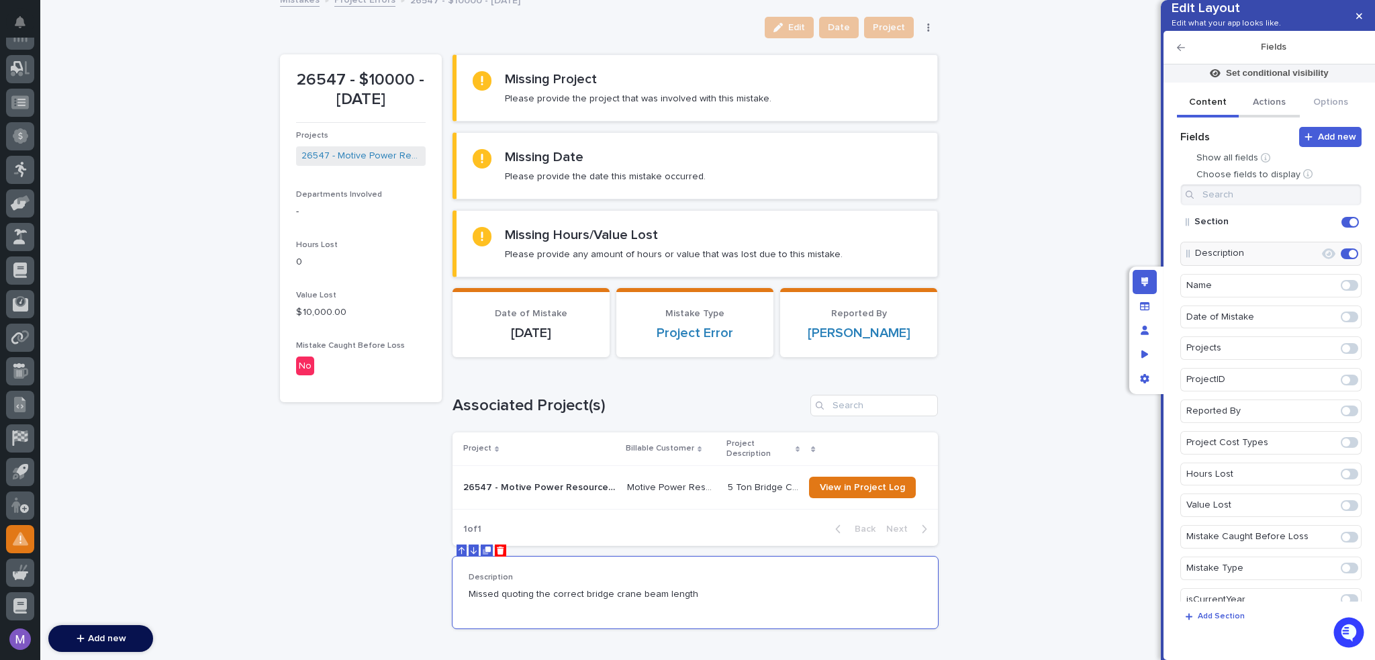
click at [1275, 117] on button "Actions" at bounding box center [1270, 103] width 62 height 28
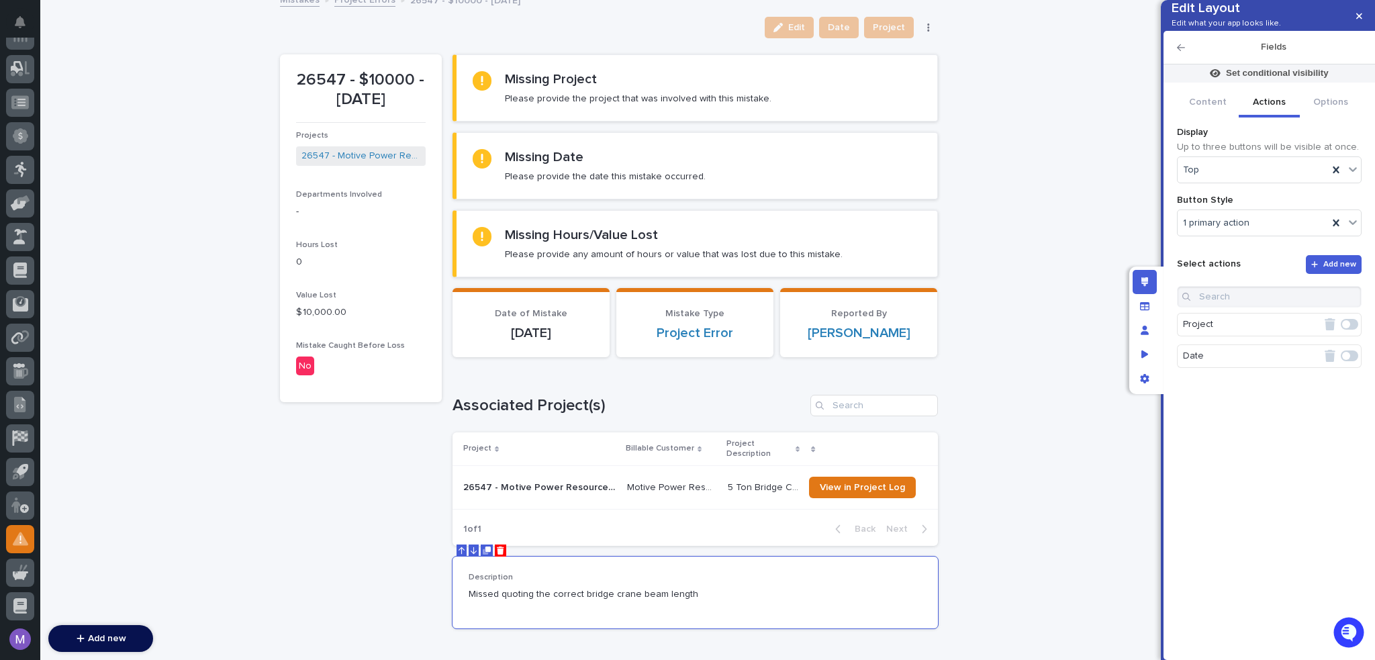
click at [1171, 64] on div "Fields" at bounding box center [1268, 48] width 211 height 34
click at [1200, 115] on button "Content" at bounding box center [1208, 103] width 62 height 28
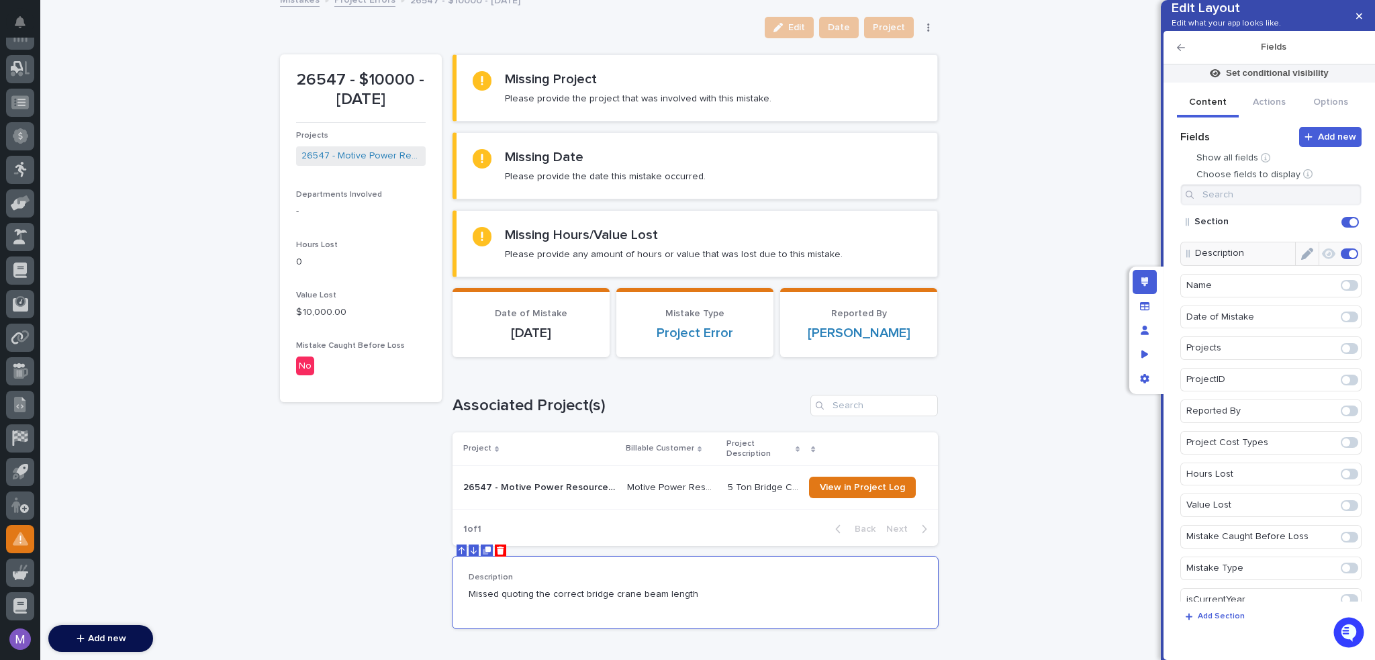
click at [1302, 260] on icon "Edit" at bounding box center [1307, 254] width 12 height 12
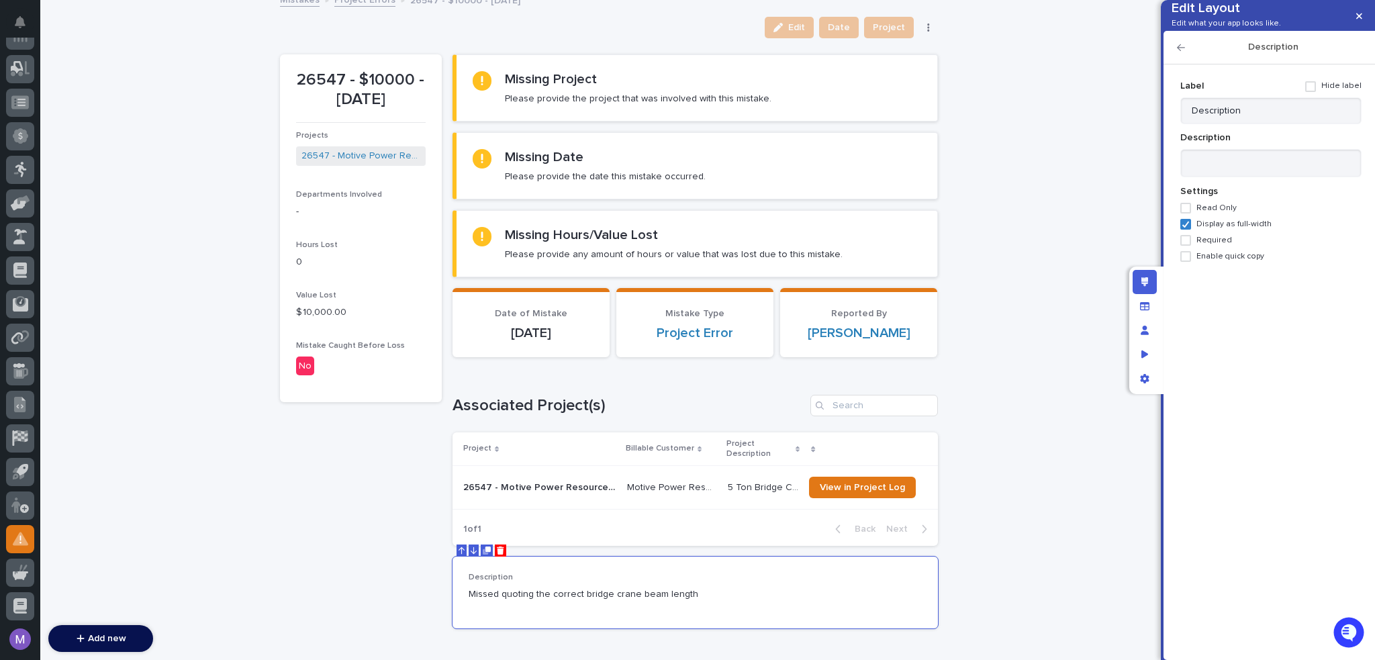
click at [1219, 245] on span "Required" at bounding box center [1214, 240] width 36 height 9
click at [1184, 52] on icon "button" at bounding box center [1181, 47] width 8 height 9
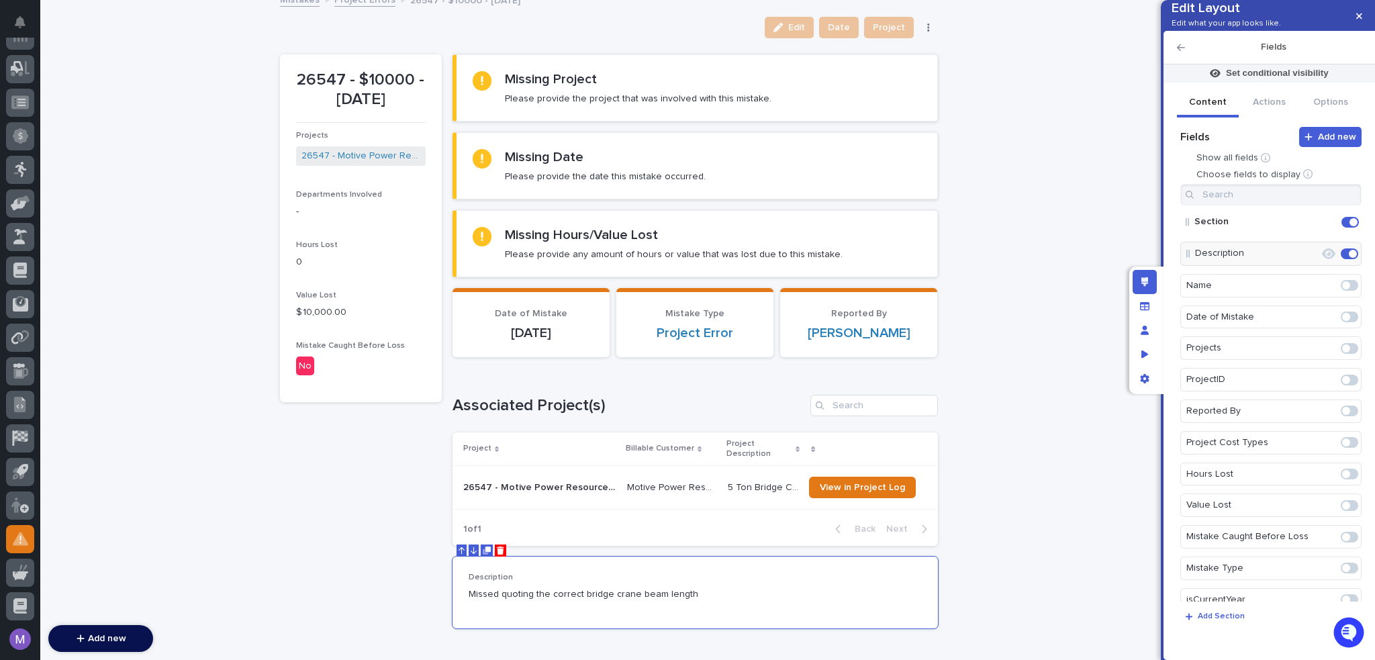
click at [1155, 275] on div "Edit layout" at bounding box center [1145, 282] width 24 height 24
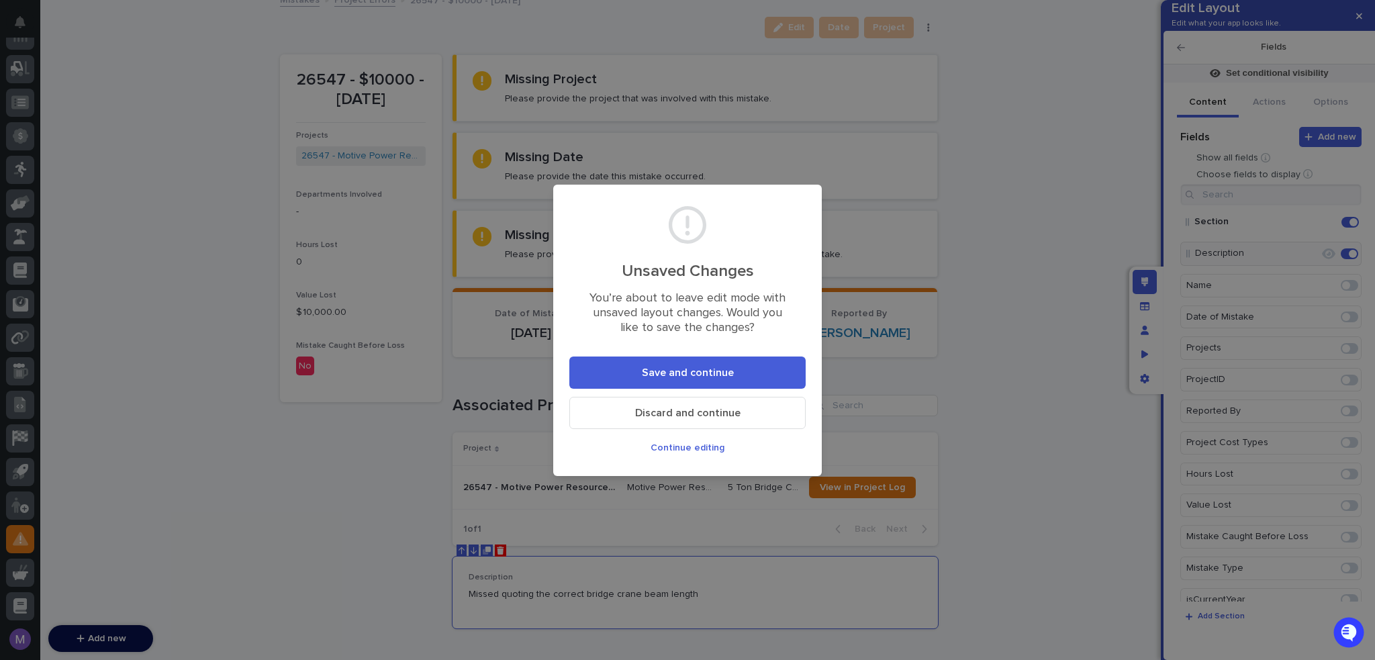
click at [750, 365] on button "Save and continue" at bounding box center [687, 372] width 236 height 32
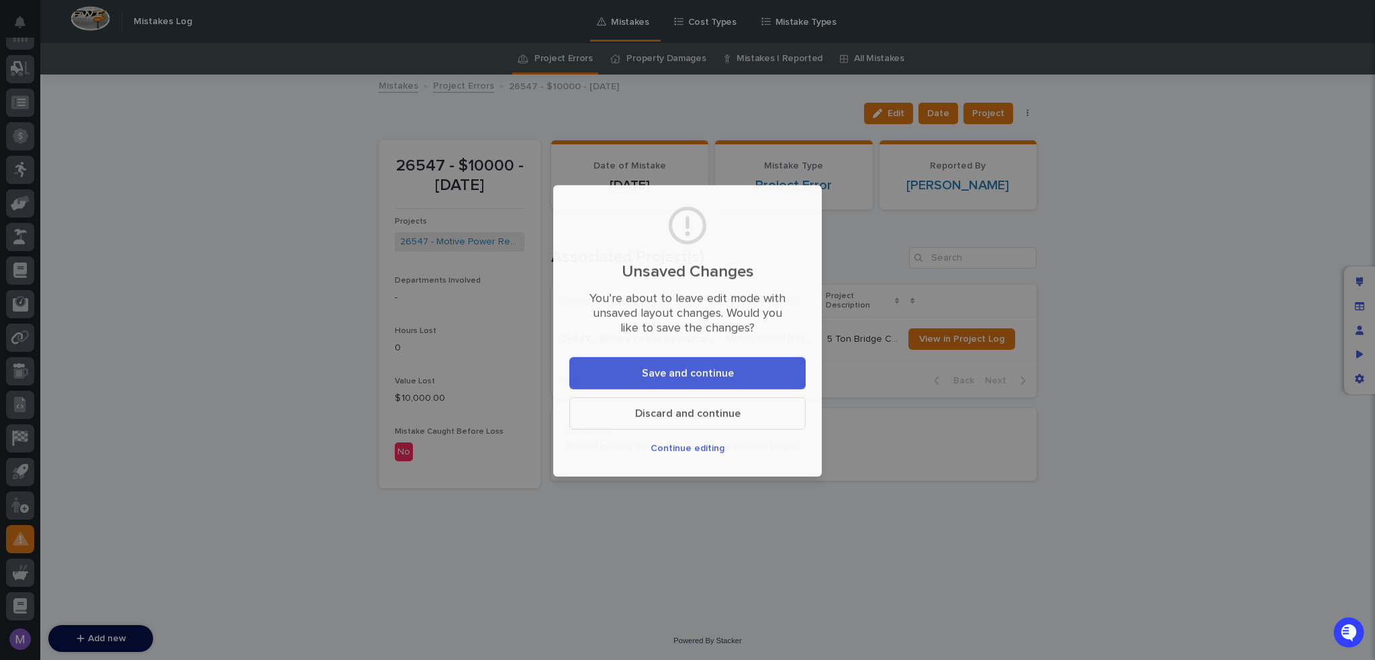
scroll to position [0, 0]
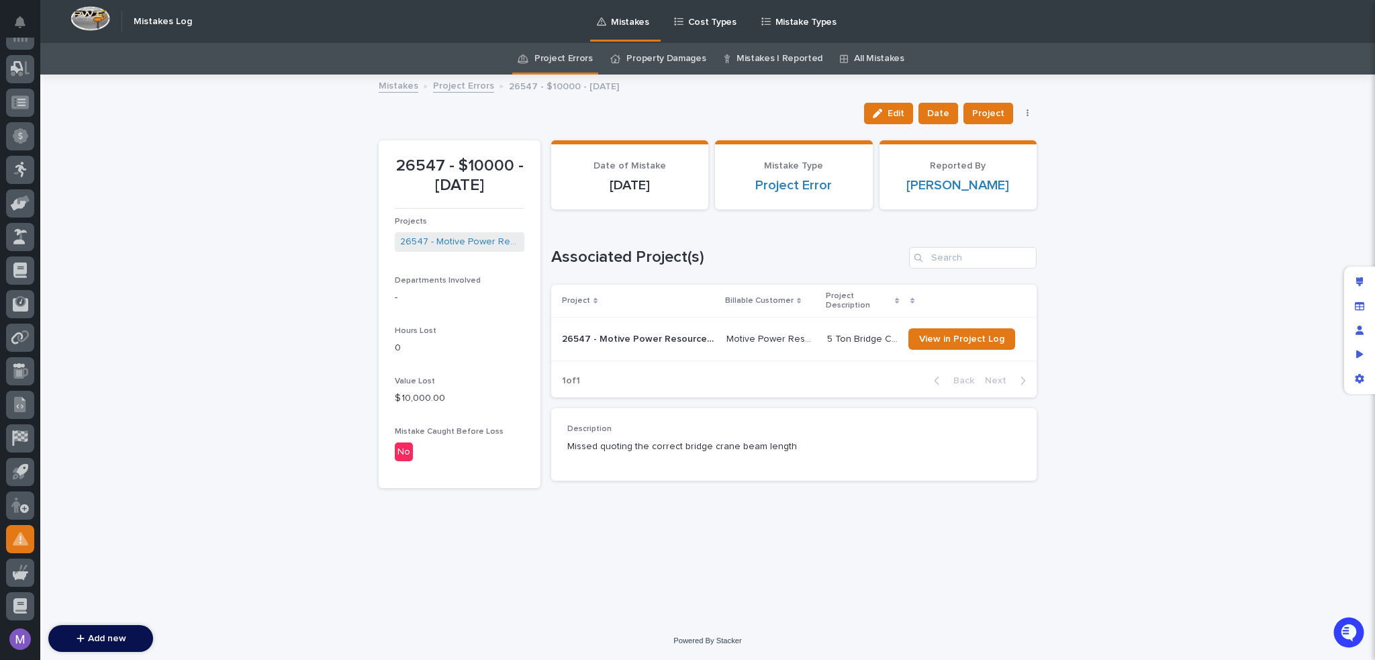
click at [1182, 292] on div "Loading... Saving… Loading... Saving… 26547 - $10000 - 7/3/2025 Edit Date Proje…" at bounding box center [707, 349] width 1335 height 546
drag, startPoint x: 1359, startPoint y: 299, endPoint x: 1268, endPoint y: 289, distance: 91.2
click at [1359, 299] on div "Manage fields and data" at bounding box center [1359, 306] width 24 height 24
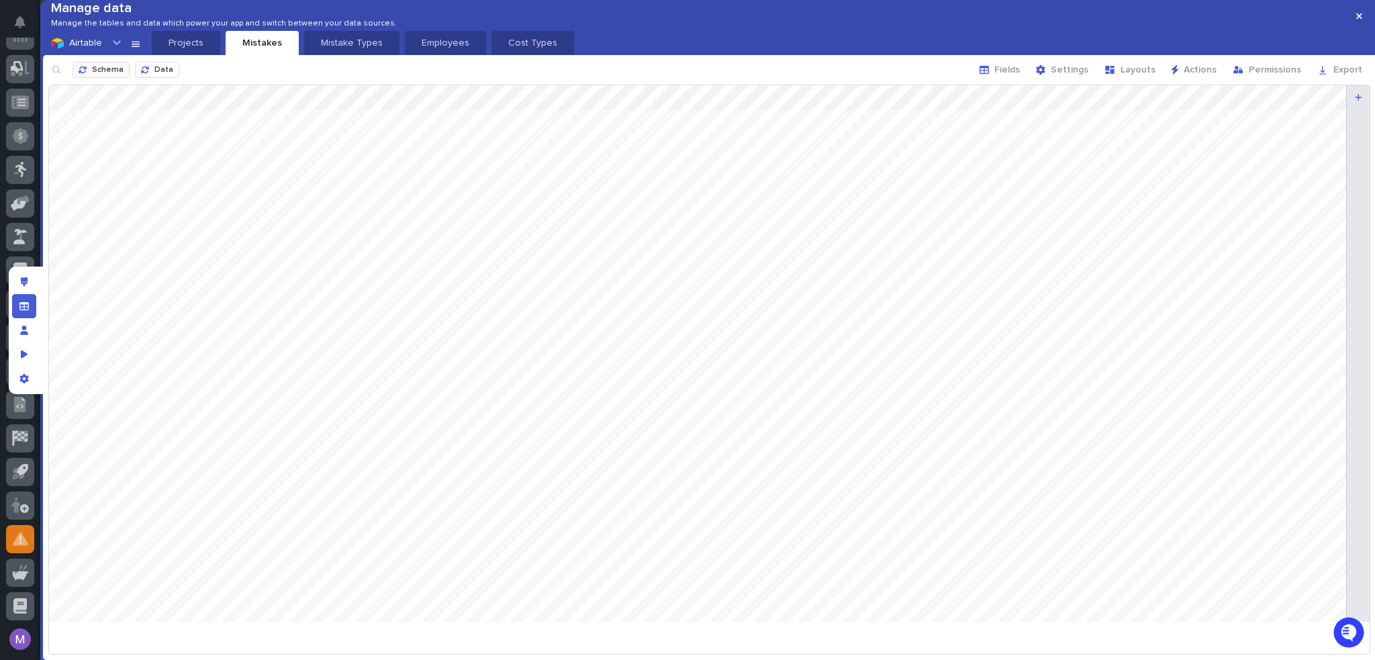
click at [92, 74] on div "button" at bounding box center [85, 70] width 13 height 8
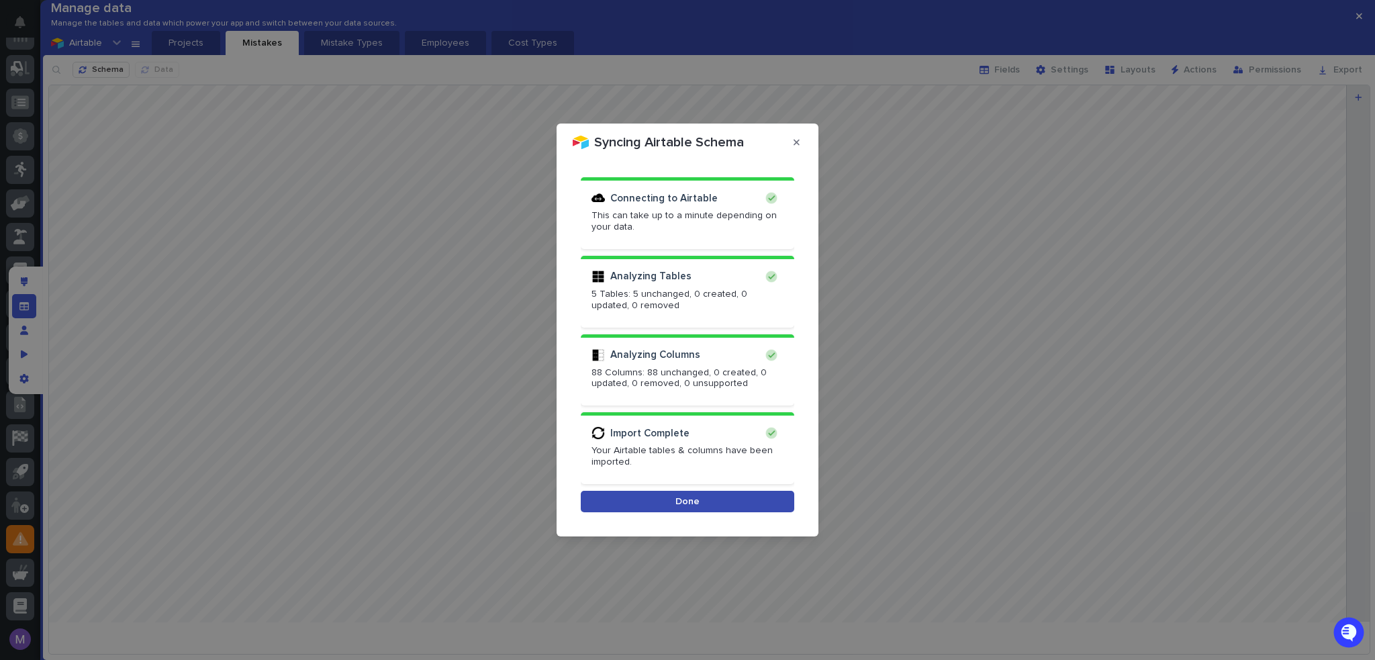
click at [762, 500] on button "Done" at bounding box center [687, 501] width 213 height 21
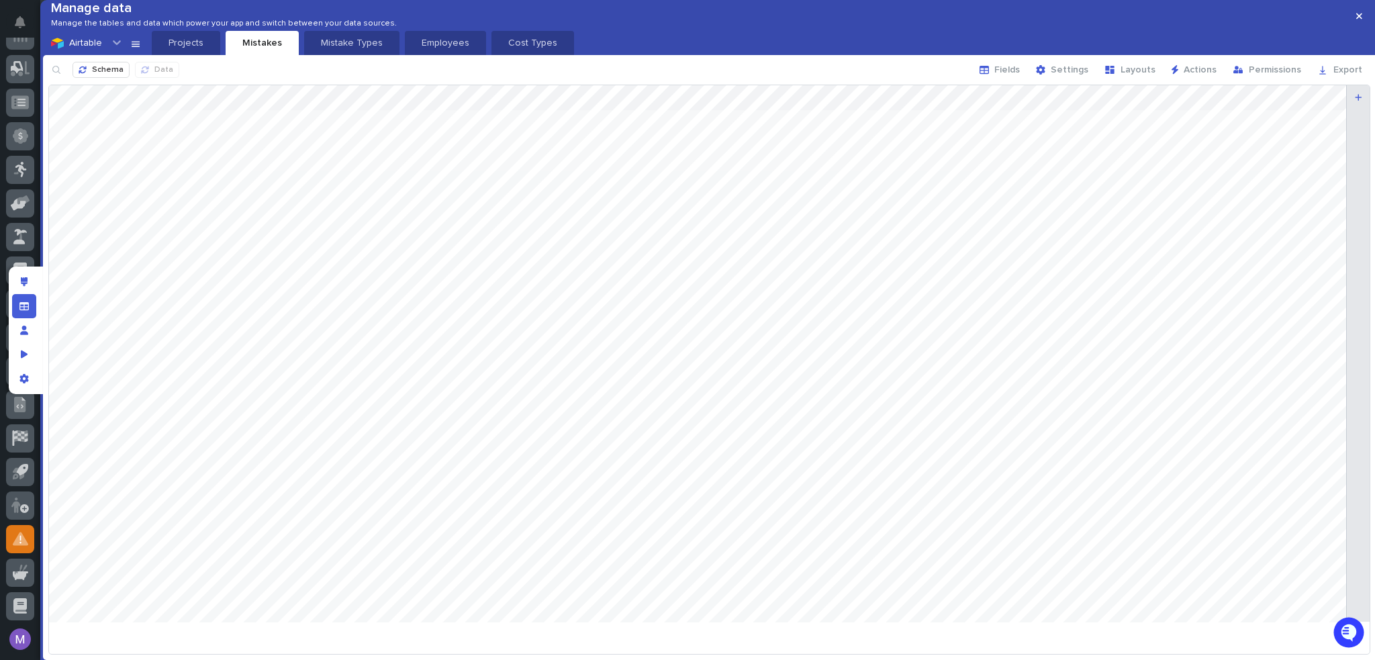
click at [98, 78] on div "Schema Data" at bounding box center [123, 70] width 112 height 16
click at [98, 78] on button "Schema" at bounding box center [101, 70] width 57 height 16
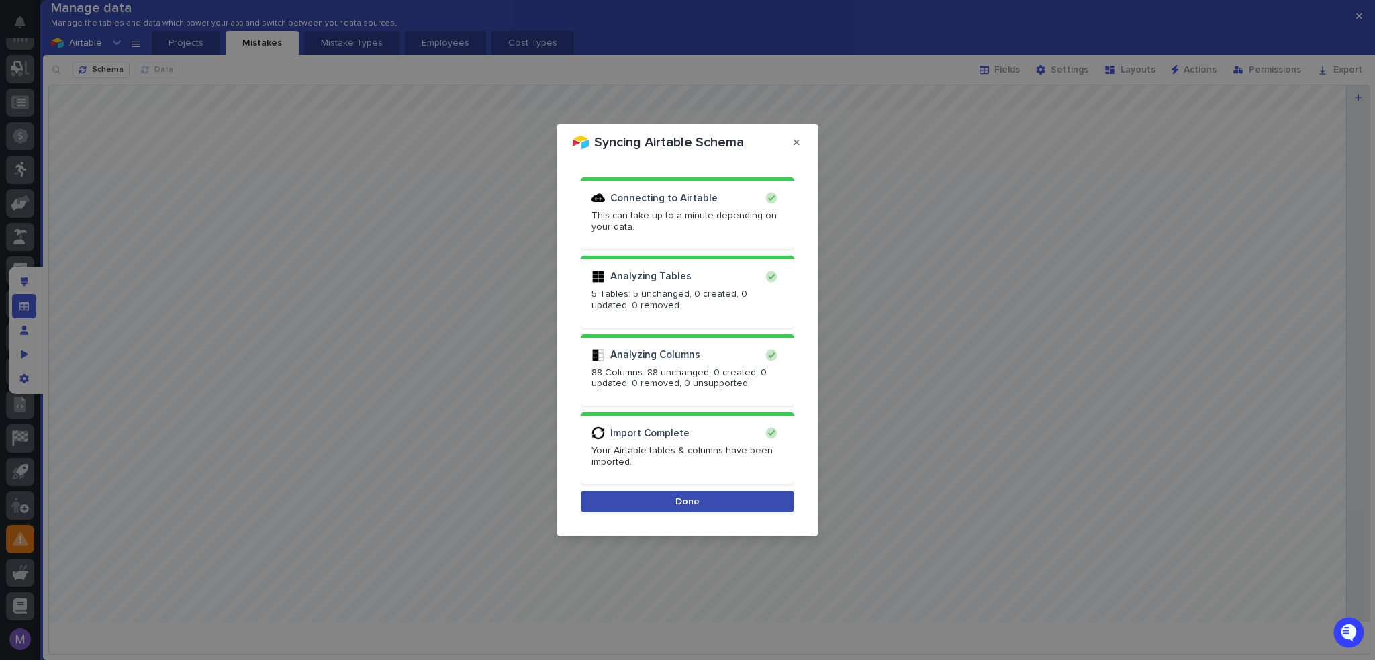
click at [671, 504] on button "Done" at bounding box center [687, 501] width 213 height 21
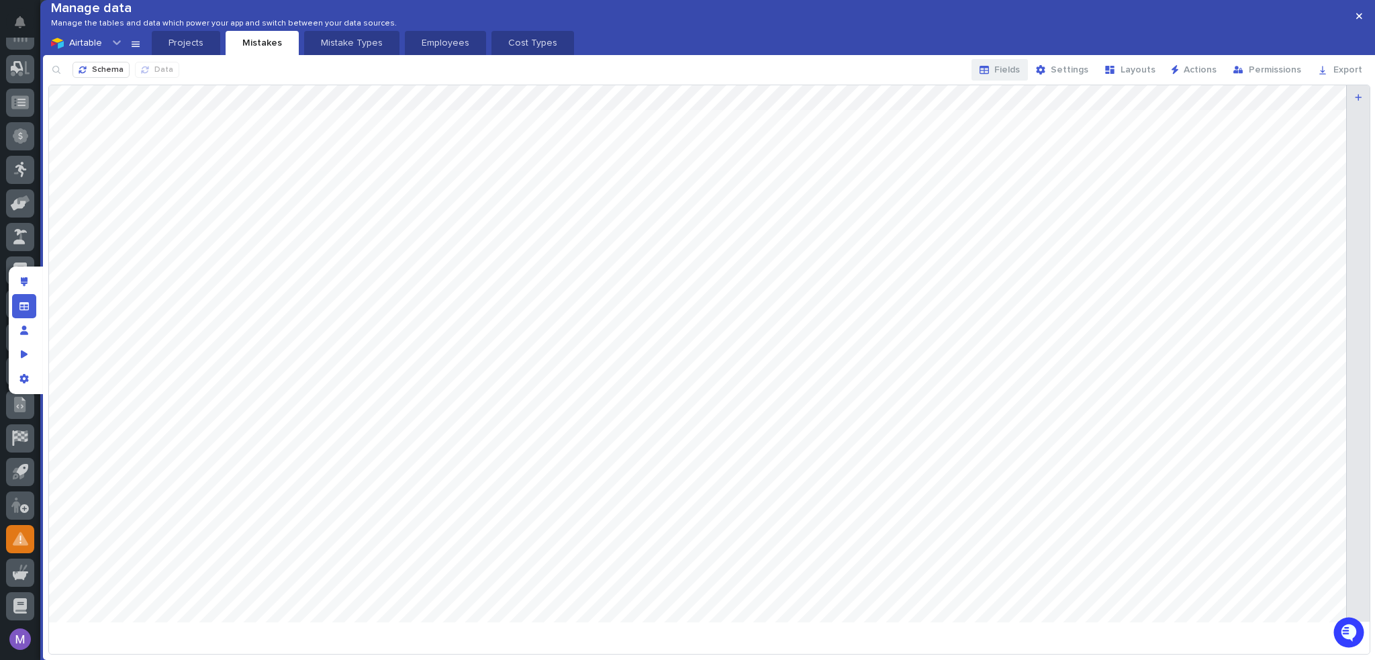
click at [989, 74] on icon "button" at bounding box center [984, 70] width 9 height 8
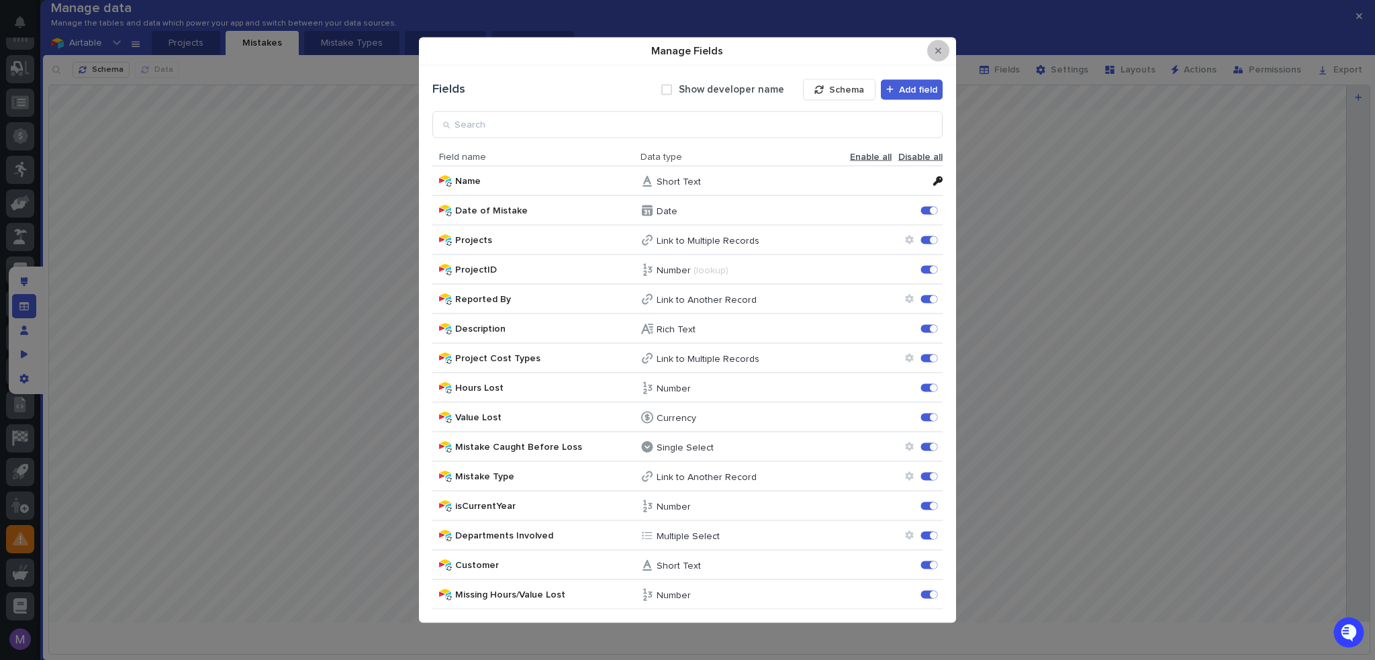
click at [941, 52] on icon "Close Modal" at bounding box center [938, 50] width 6 height 9
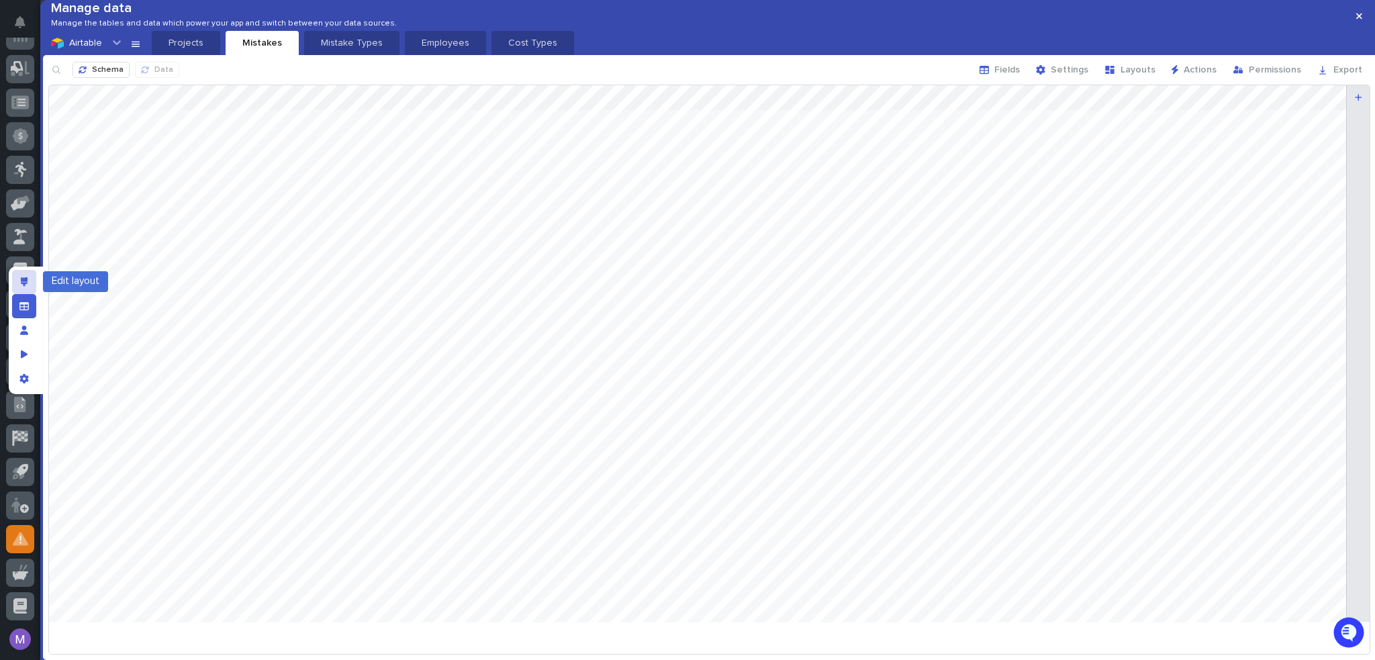
click at [16, 283] on div "Edit layout" at bounding box center [24, 282] width 24 height 24
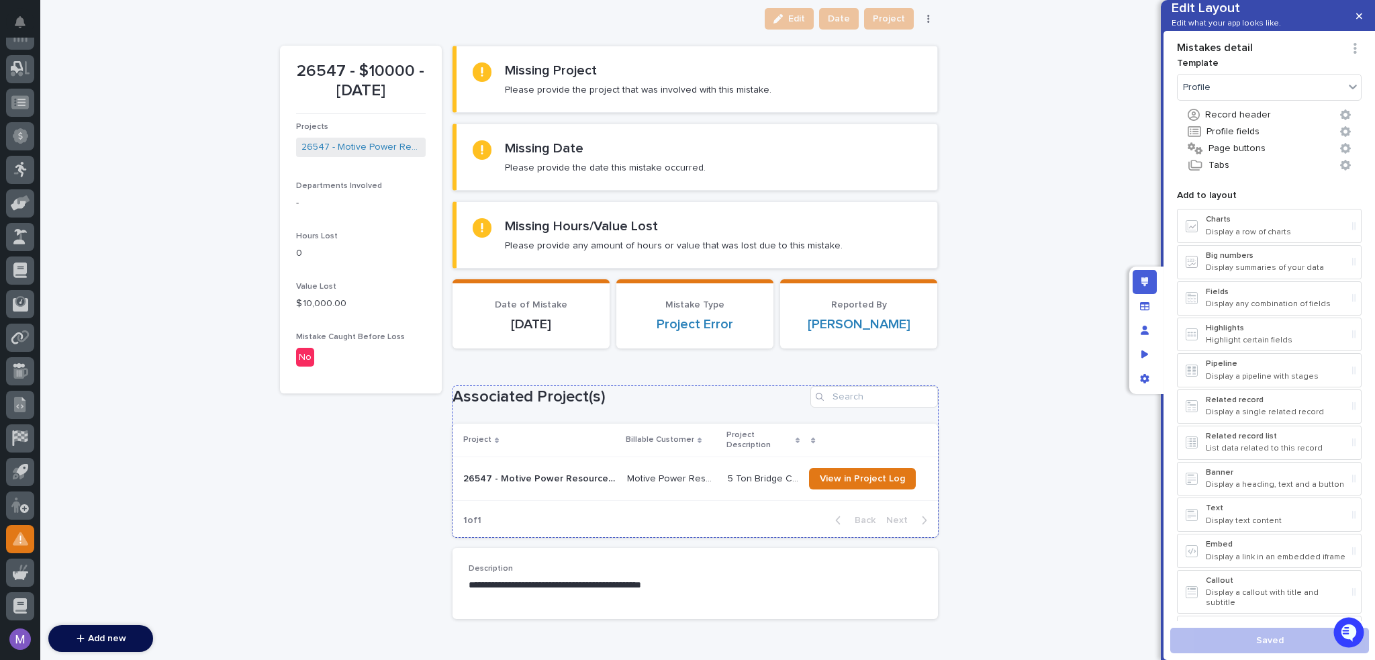
scroll to position [168, 0]
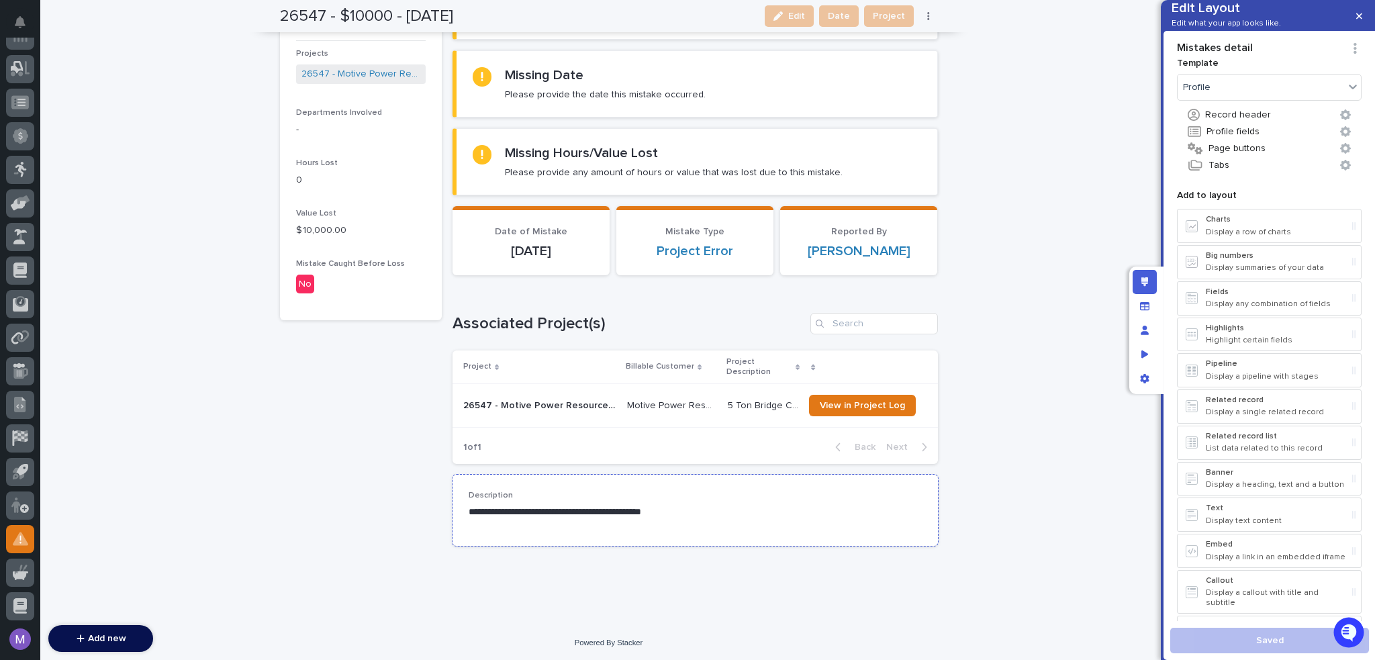
click at [802, 497] on p "Description" at bounding box center [695, 495] width 453 height 9
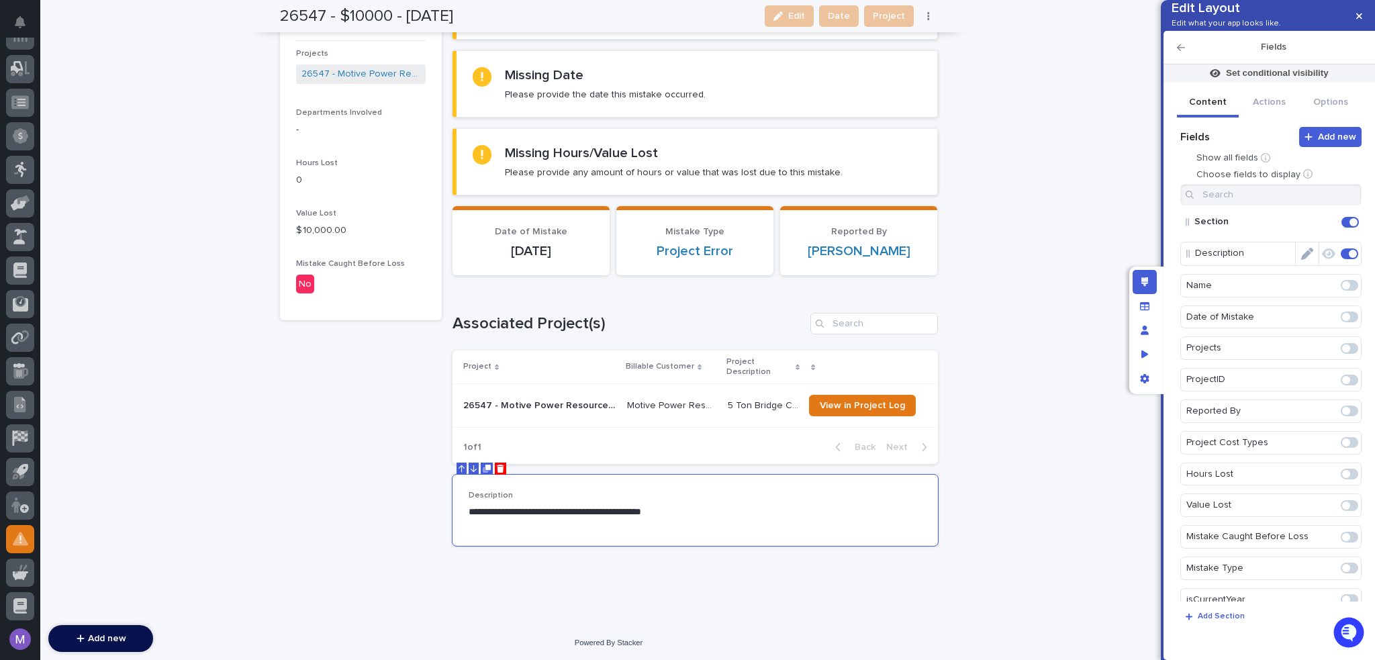
click at [1301, 260] on icon "Edit" at bounding box center [1307, 254] width 12 height 12
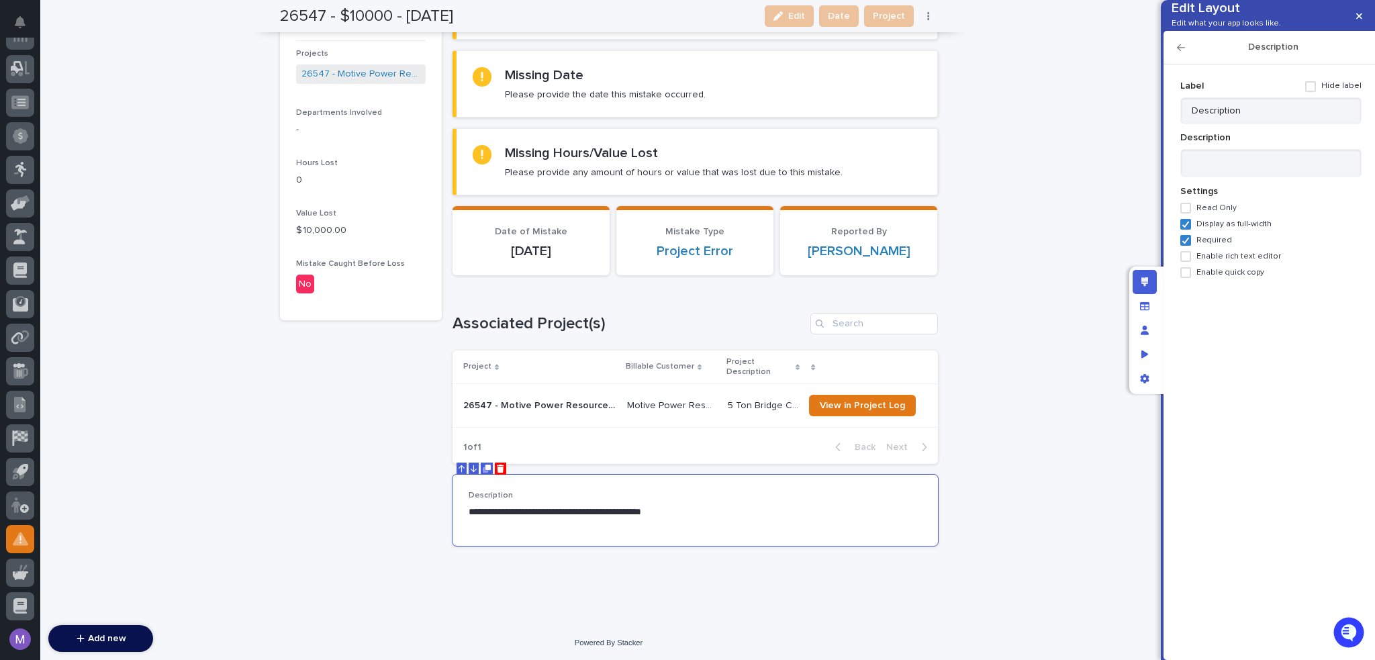
click at [1262, 261] on span "Enable rich text editor" at bounding box center [1238, 256] width 85 height 9
click at [1143, 280] on icon "Edit layout" at bounding box center [1144, 281] width 7 height 9
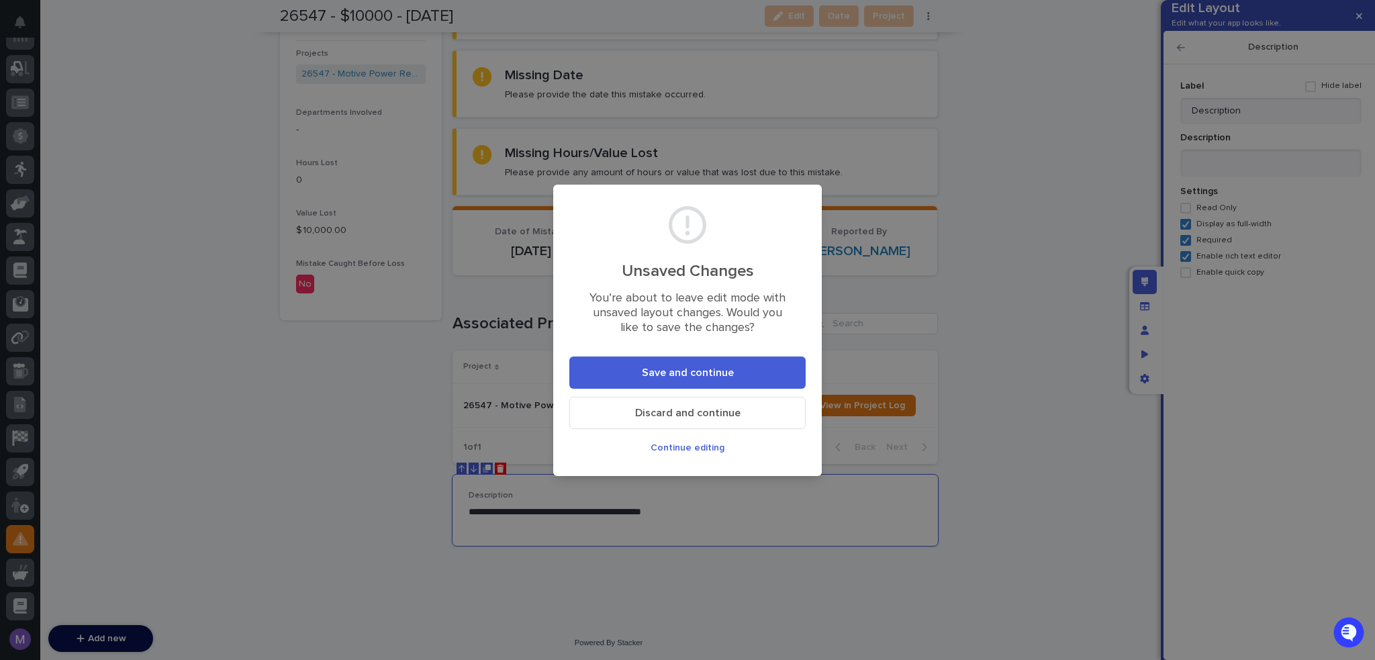
click at [748, 367] on button "Save and continue" at bounding box center [687, 372] width 236 height 32
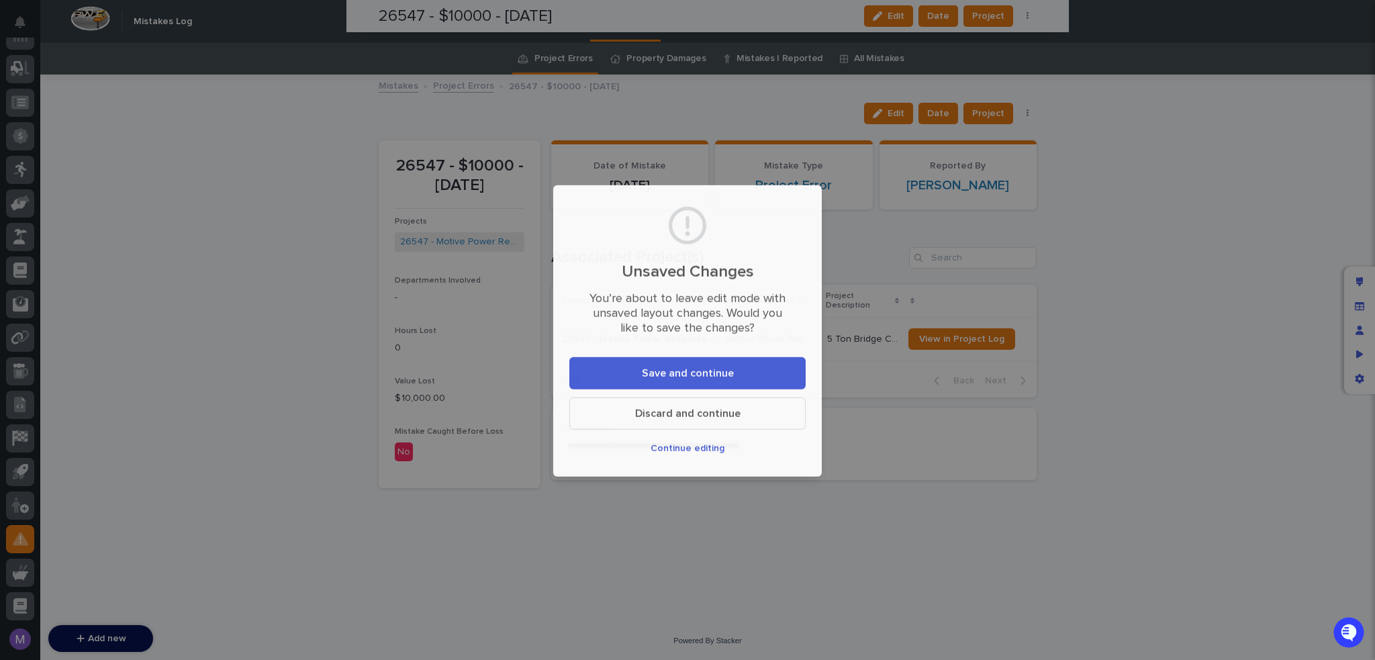
scroll to position [0, 0]
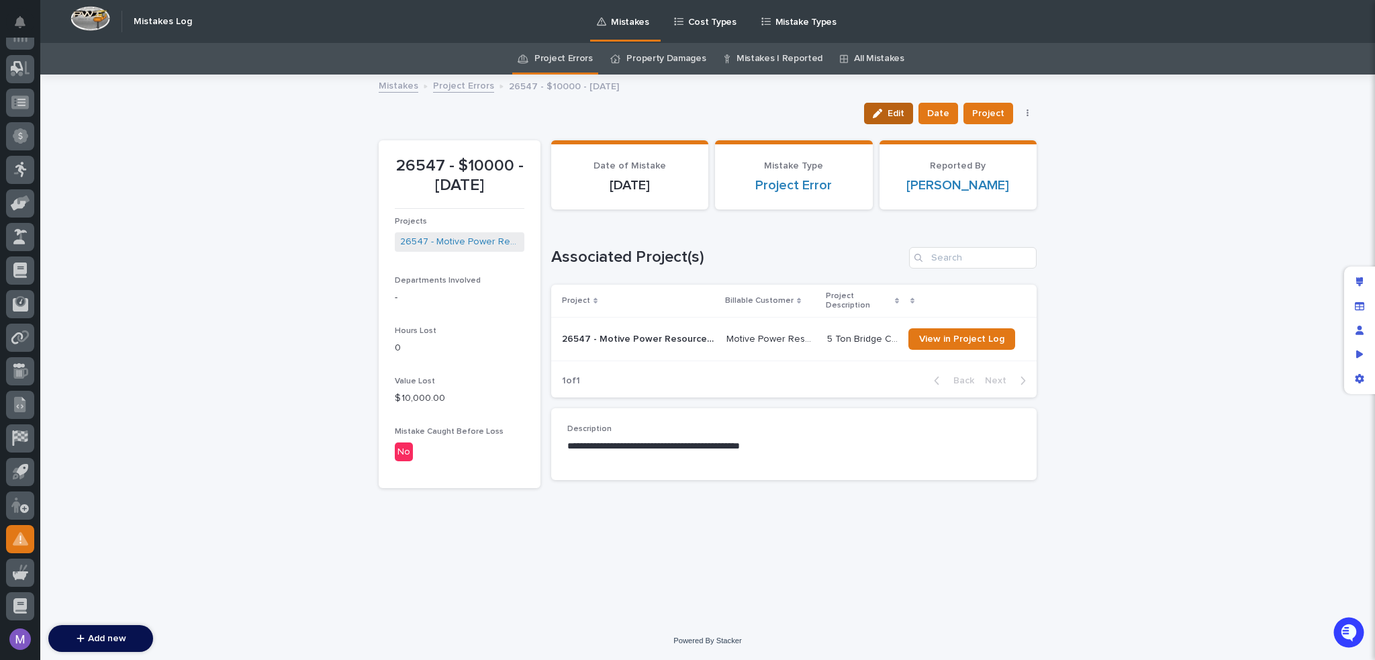
click at [904, 115] on span "Edit" at bounding box center [896, 113] width 17 height 9
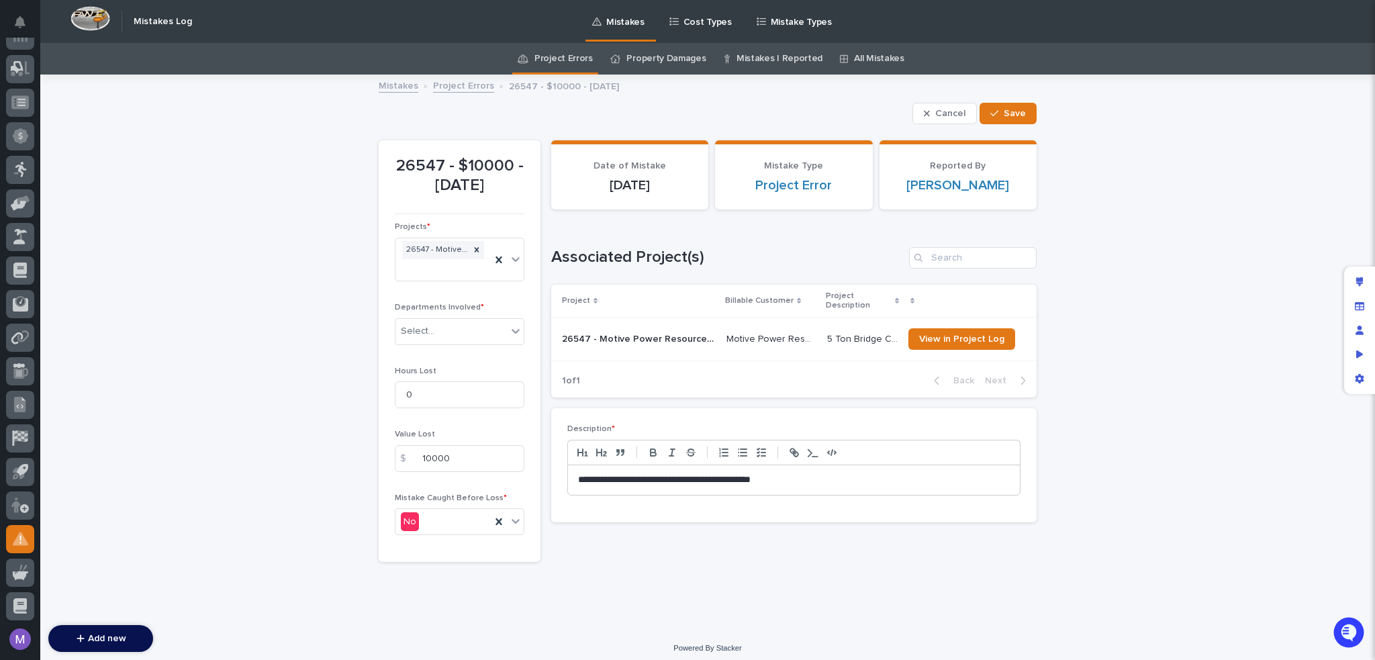
click at [1088, 252] on div "Loading... Saving… Loading... Saving… 26547 - $10000 - 7/3/2025 Cancel Save Can…" at bounding box center [707, 352] width 1335 height 553
click at [1354, 275] on div "Edit layout" at bounding box center [1359, 282] width 24 height 24
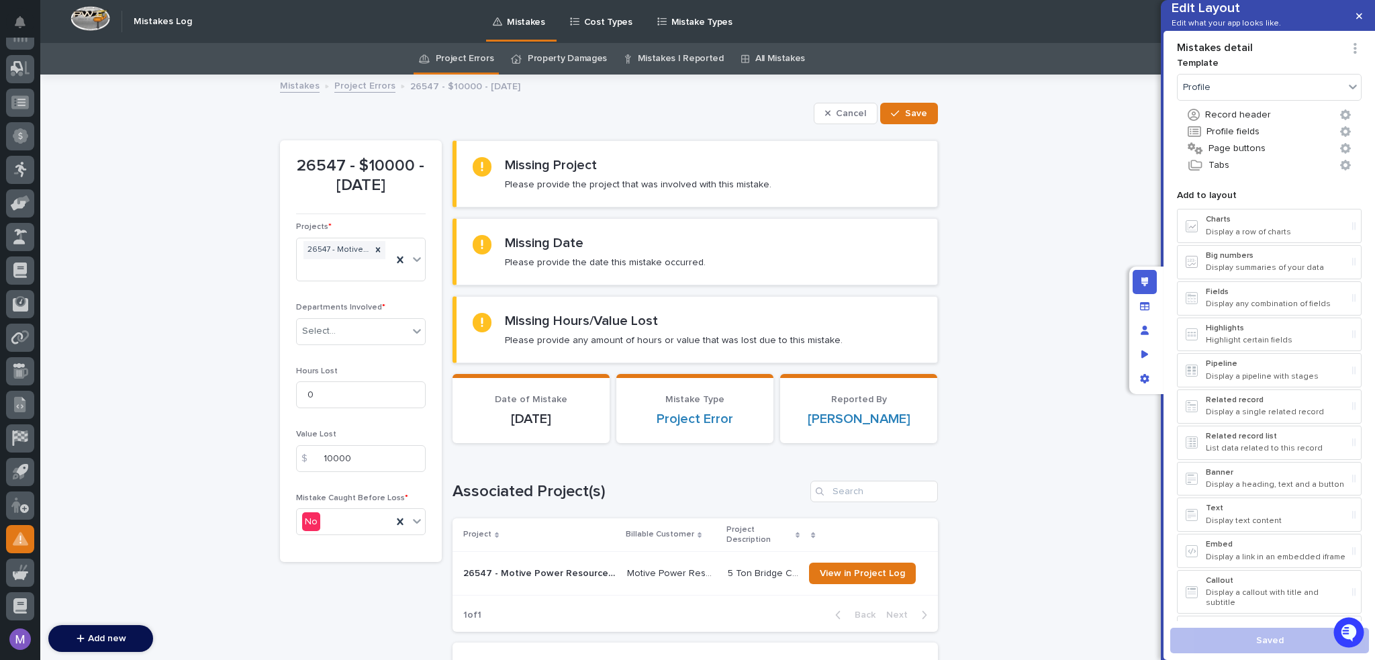
click at [1007, 335] on div "Loading... Saving… Loading... Saving… 26547 - $10000 - 7/3/2025 Cancel Save Can…" at bounding box center [608, 455] width 1137 height 758
click at [1247, 140] on button "Profile fields" at bounding box center [1269, 131] width 185 height 17
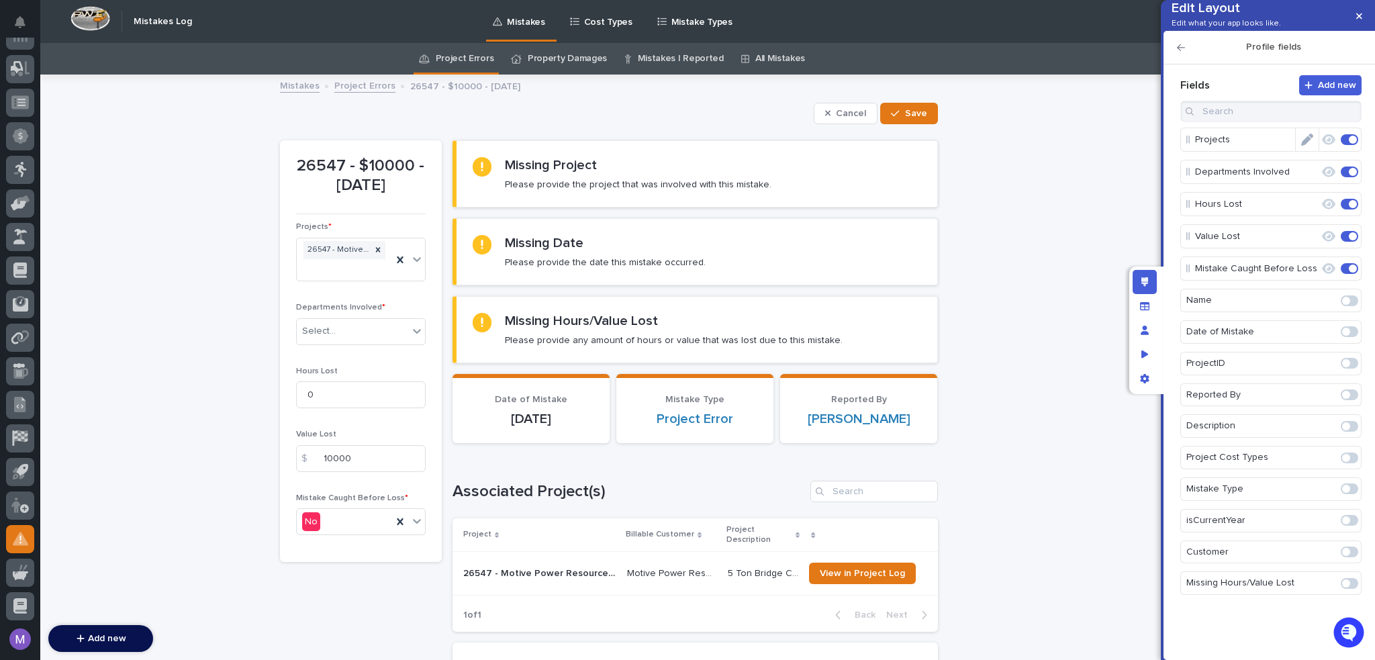
click at [1347, 145] on span at bounding box center [1349, 139] width 17 height 11
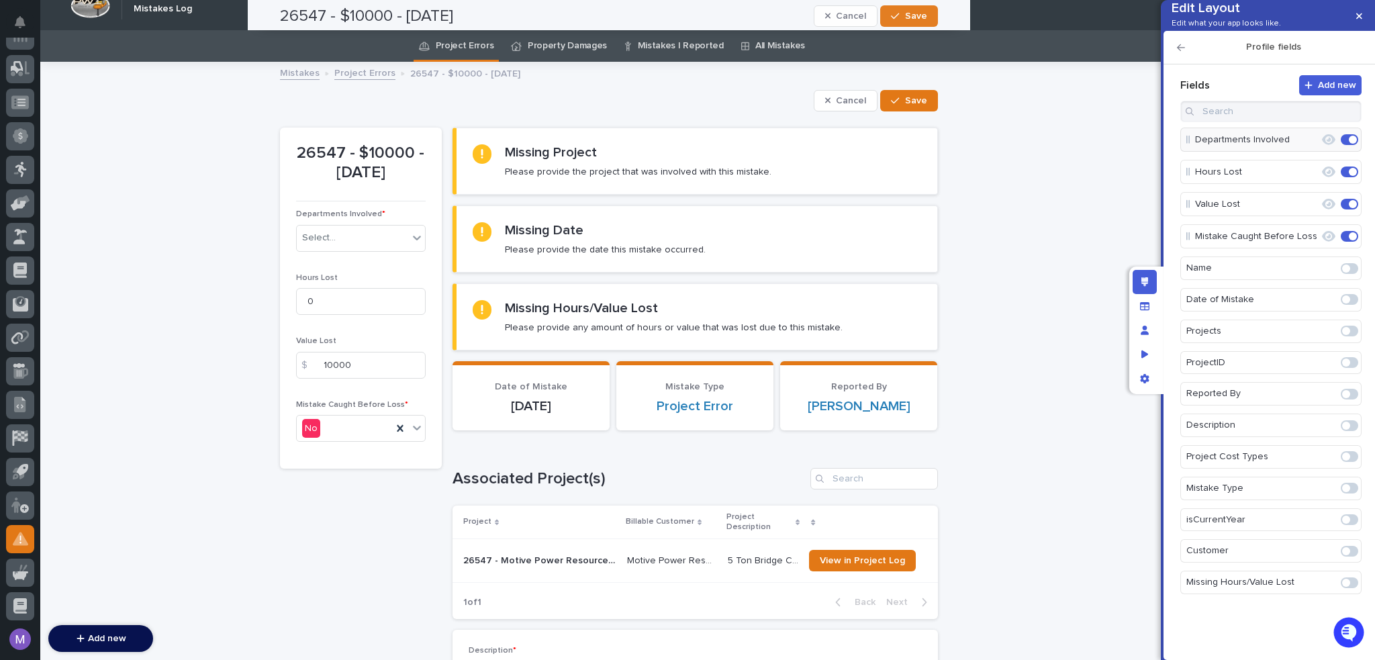
scroll to position [8, 0]
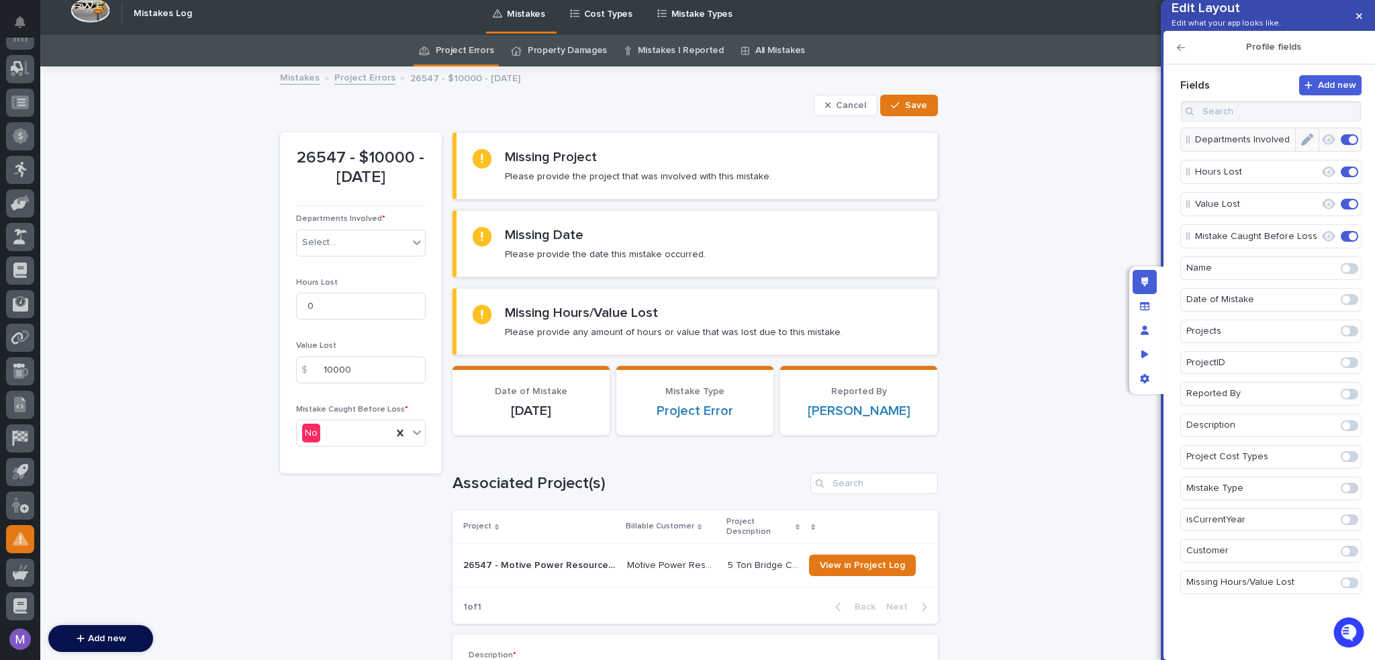
click at [1353, 462] on span at bounding box center [1349, 456] width 17 height 11
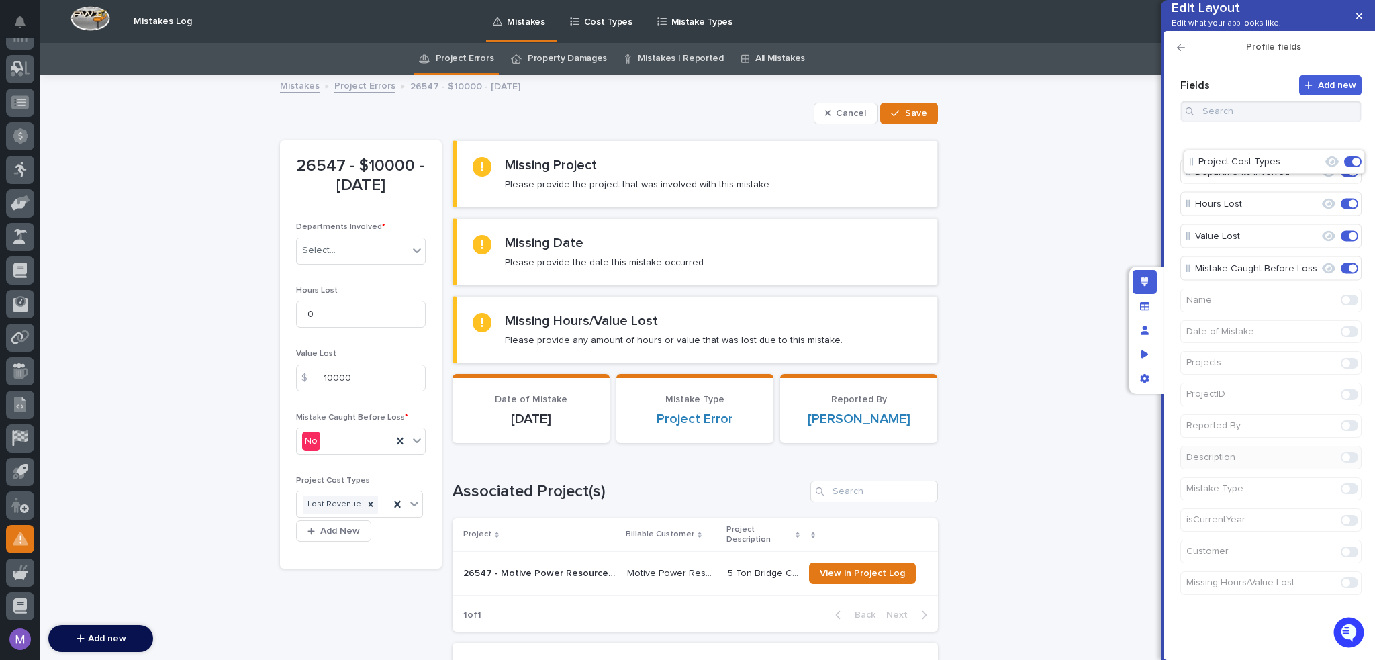
drag, startPoint x: 1225, startPoint y: 295, endPoint x: 1230, endPoint y: 158, distance: 137.0
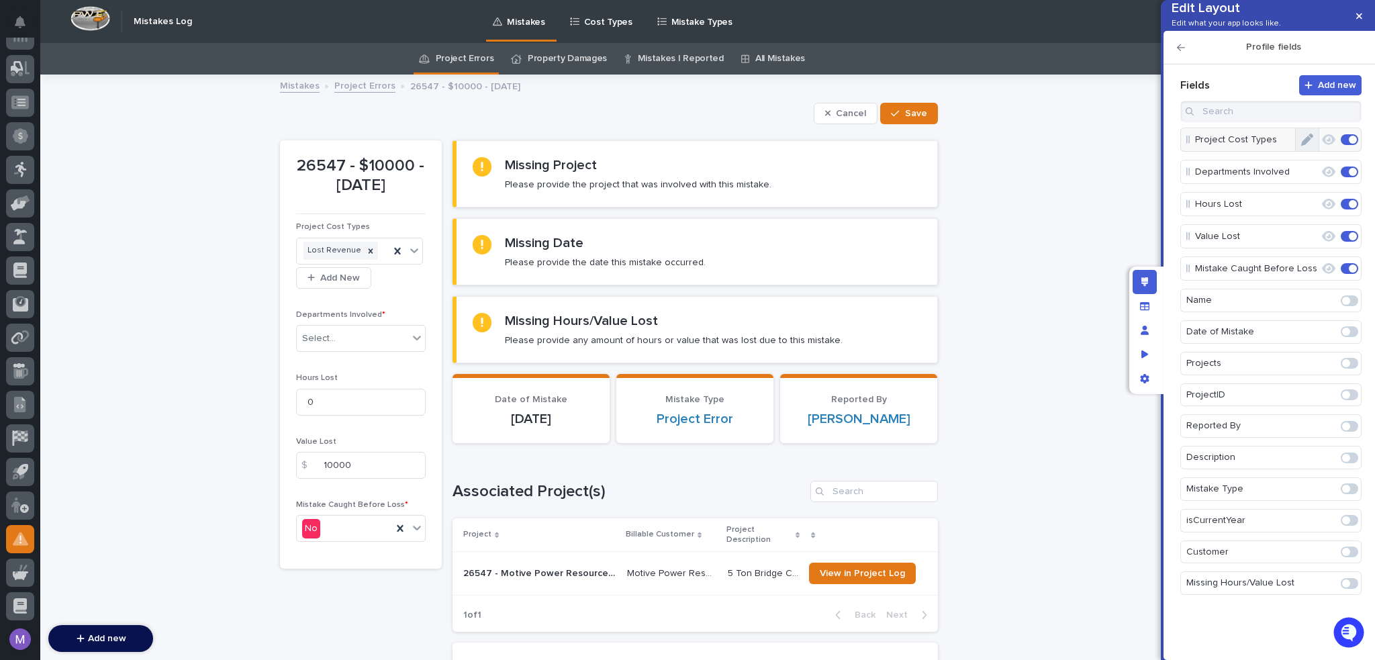
click at [1300, 151] on button "Edit" at bounding box center [1307, 139] width 23 height 23
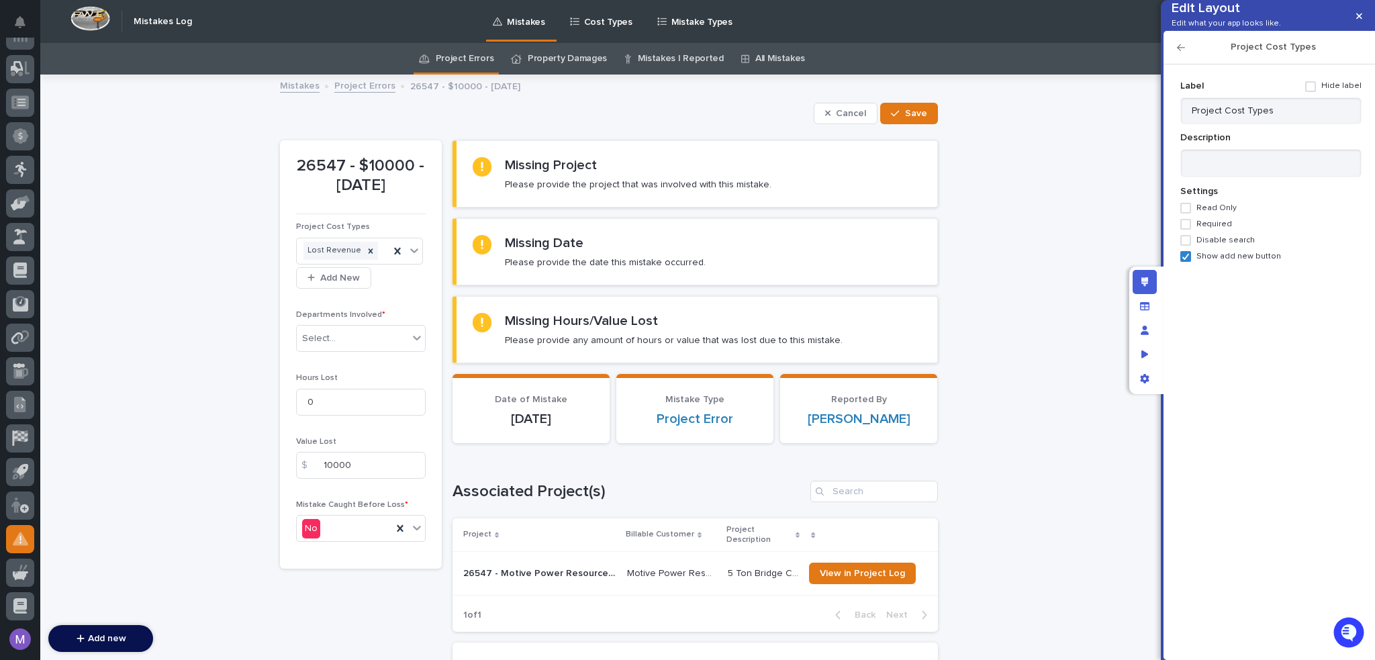
click at [1221, 229] on span "Required" at bounding box center [1214, 224] width 36 height 9
click at [1176, 64] on div "Project Cost Types" at bounding box center [1268, 48] width 211 height 34
click at [1185, 53] on h2 "Project Cost Types" at bounding box center [1273, 47] width 177 height 11
click at [1182, 52] on icon "button" at bounding box center [1181, 47] width 8 height 9
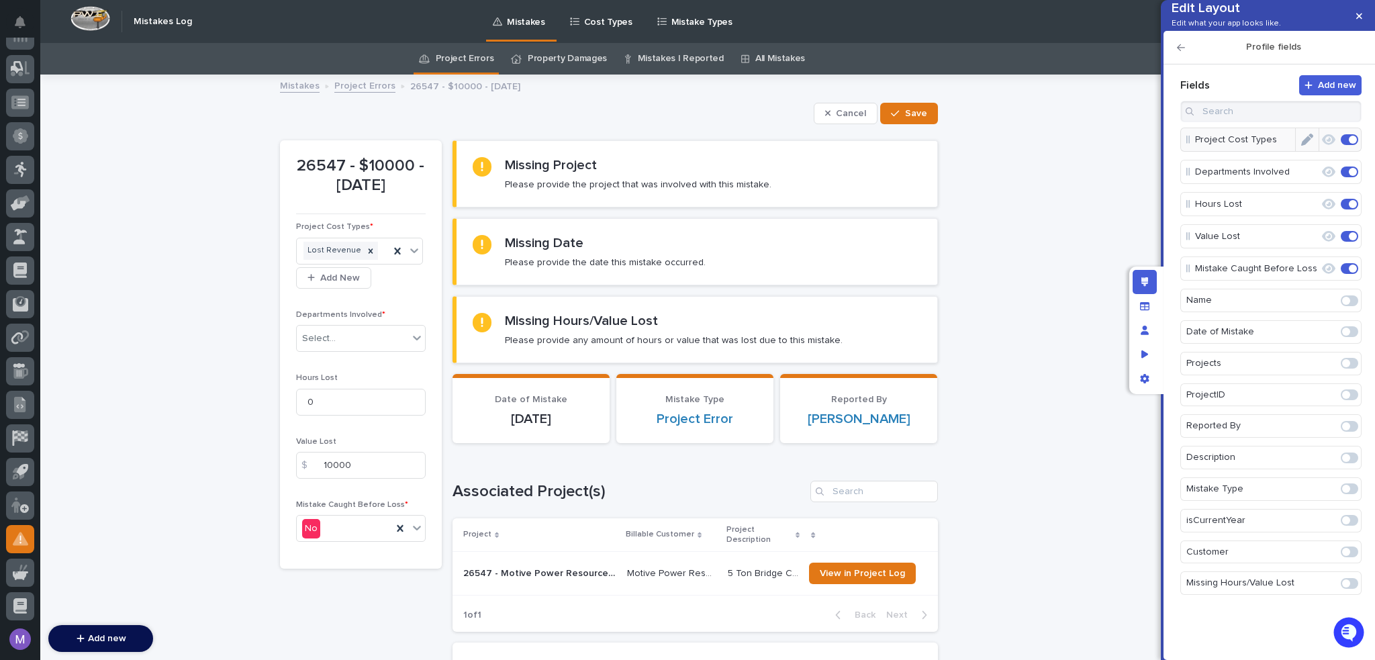
click at [1329, 145] on icon "button" at bounding box center [1328, 139] width 13 height 11
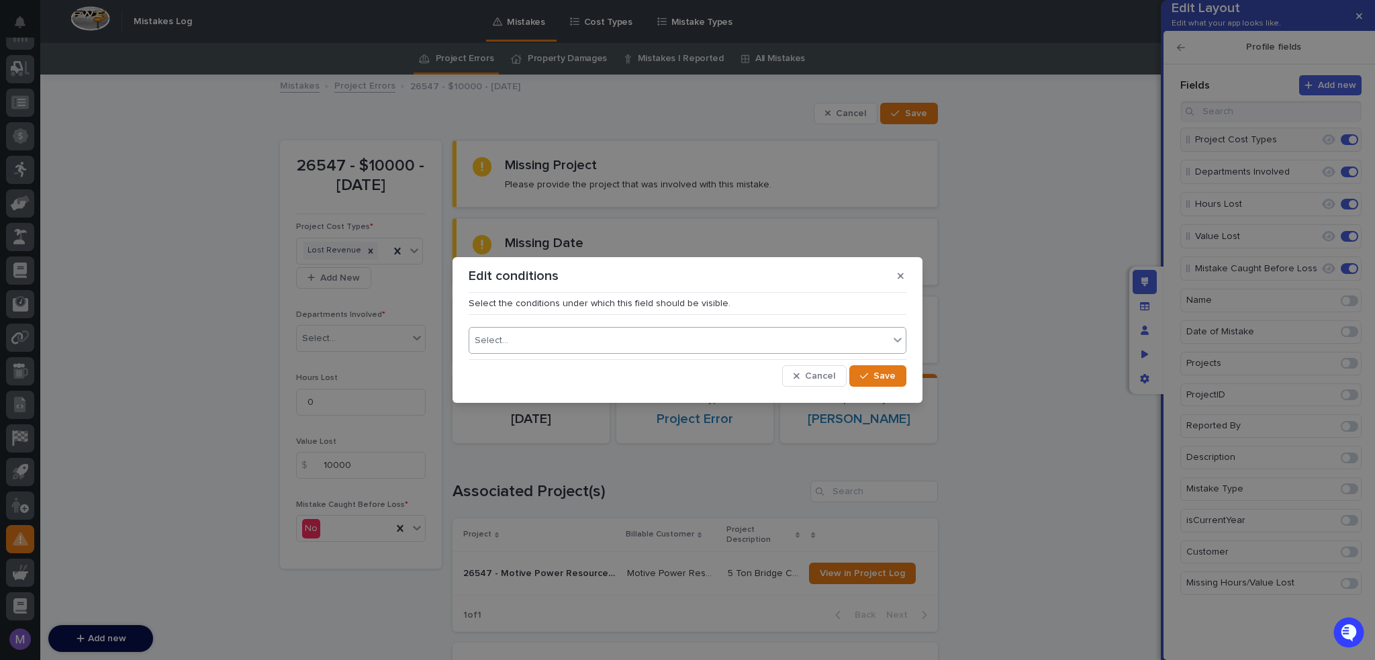
drag, startPoint x: 701, startPoint y: 347, endPoint x: 642, endPoint y: 351, distance: 59.2
click at [700, 347] on div "Select..." at bounding box center [679, 340] width 420 height 19
click at [604, 333] on div "Select..." at bounding box center [679, 340] width 420 height 19
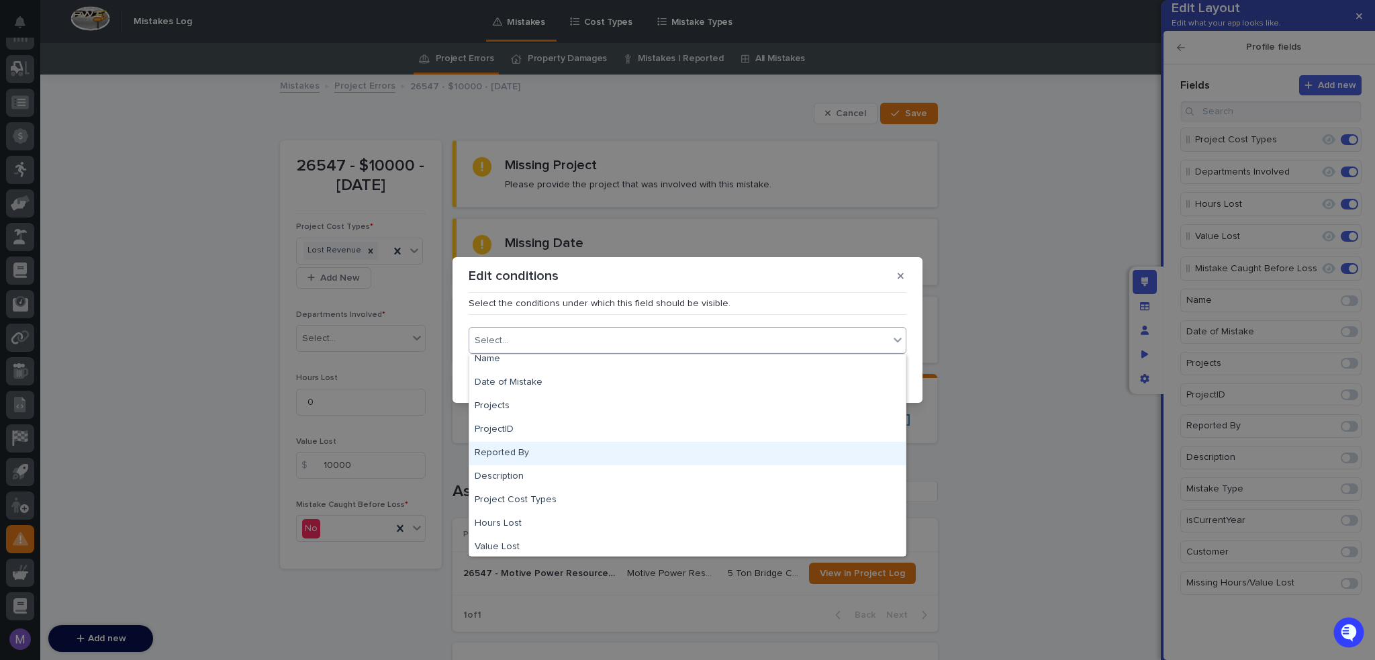
scroll to position [198, 0]
click at [510, 446] on div "Mistake Type" at bounding box center [687, 449] width 436 height 23
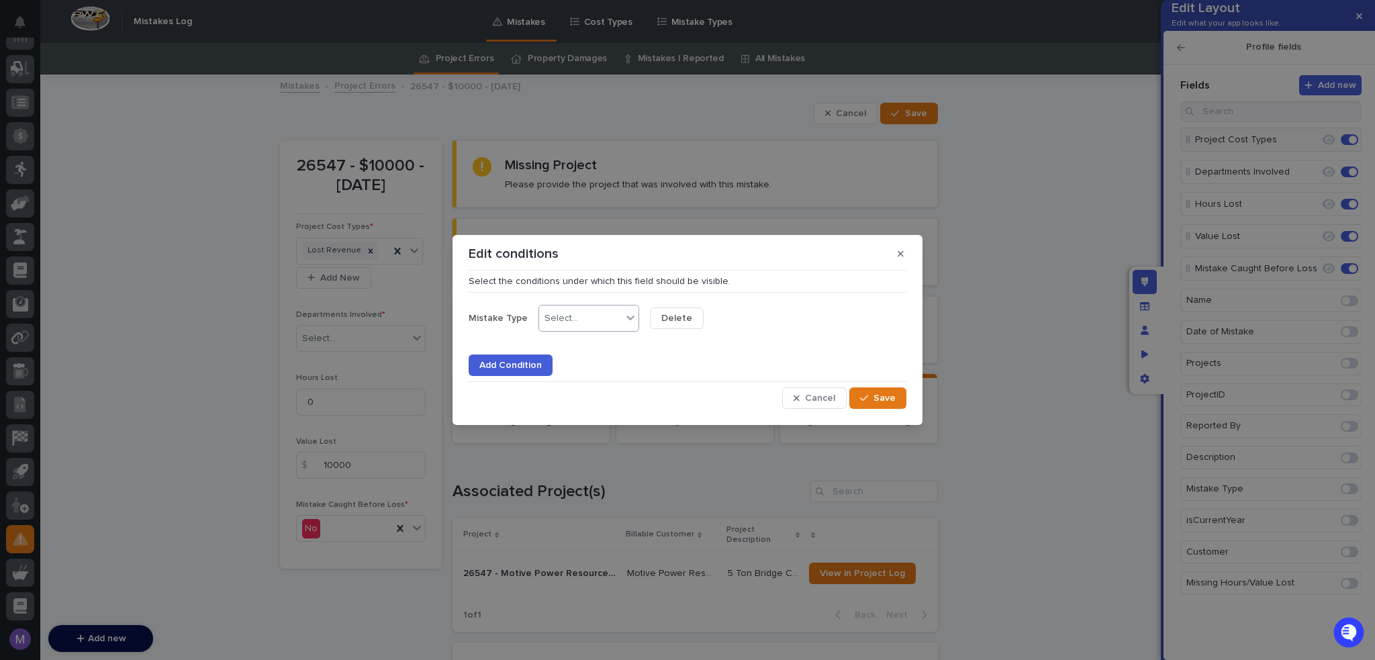
click at [608, 316] on div "Select..." at bounding box center [580, 318] width 83 height 19
click at [606, 334] on div "is" at bounding box center [585, 343] width 99 height 23
click at [673, 319] on div "Select..." at bounding box center [673, 318] width 34 height 11
click at [693, 367] on div "Project Error" at bounding box center [696, 367] width 99 height 23
click at [892, 398] on span "Save" at bounding box center [884, 397] width 22 height 9
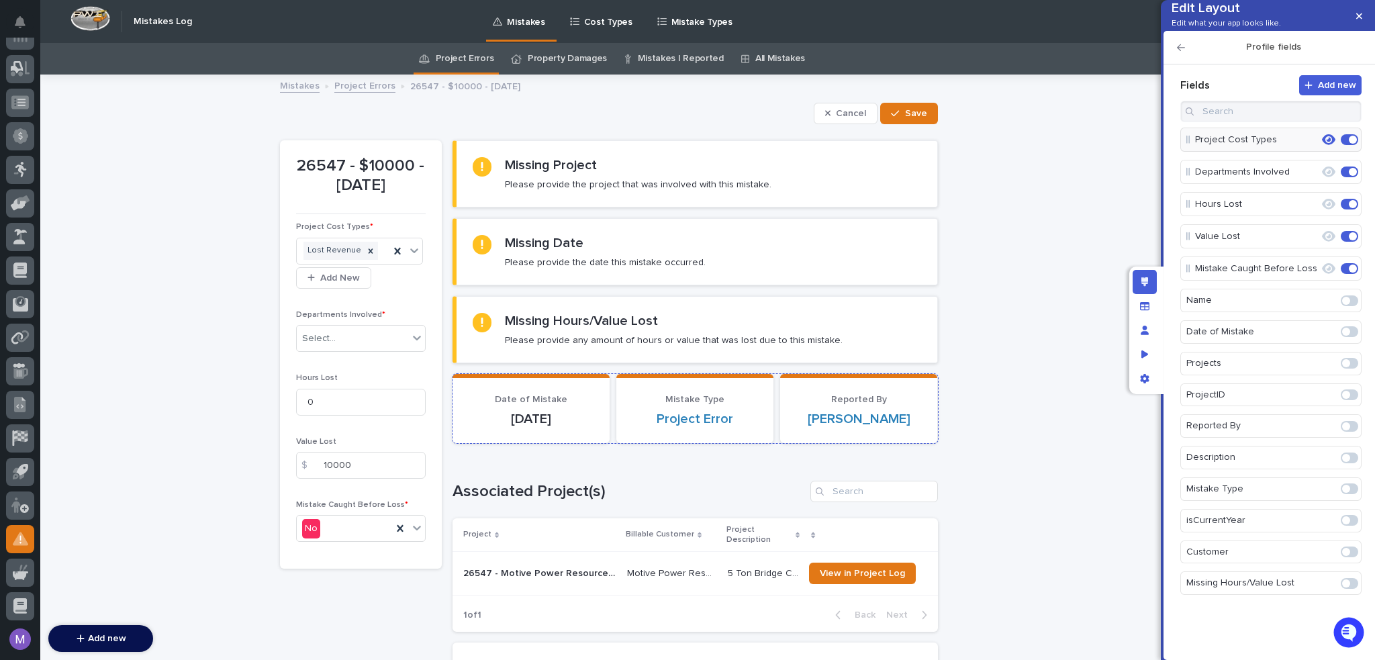
click at [786, 391] on section "Reported By Cal Kaufman" at bounding box center [858, 408] width 157 height 69
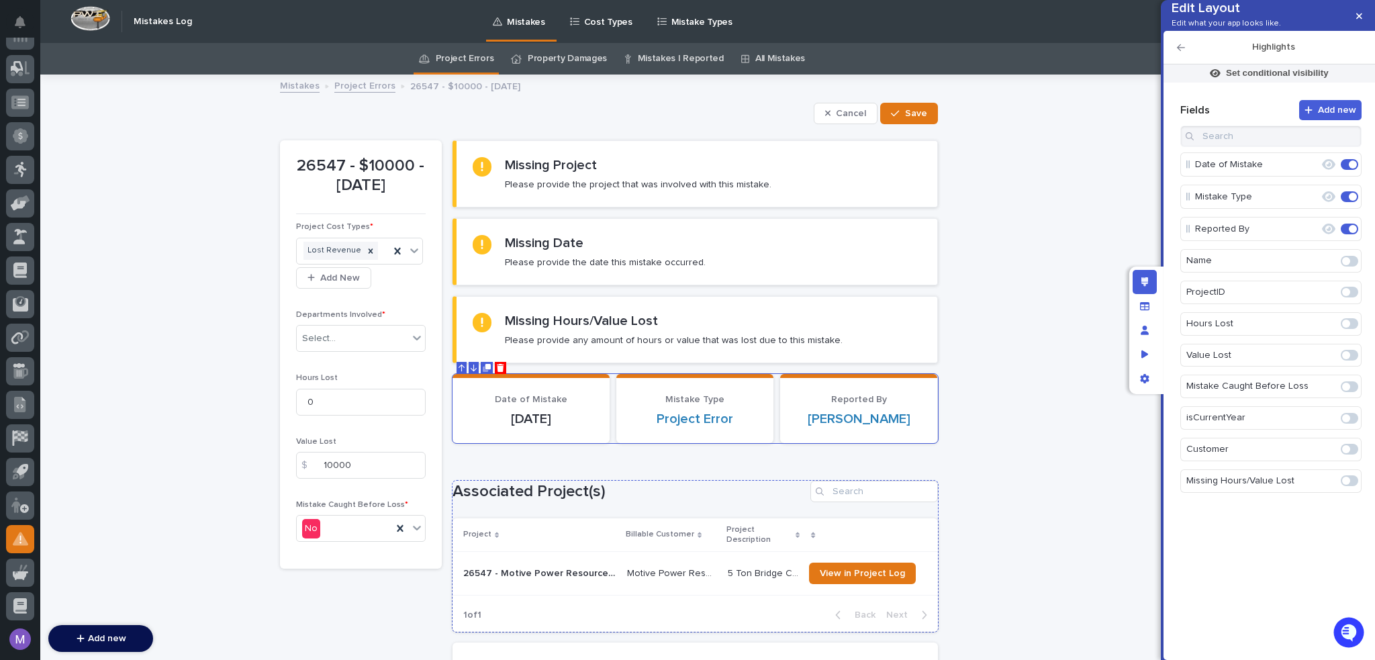
click at [669, 495] on h1 "Associated Project(s)" at bounding box center [628, 491] width 352 height 19
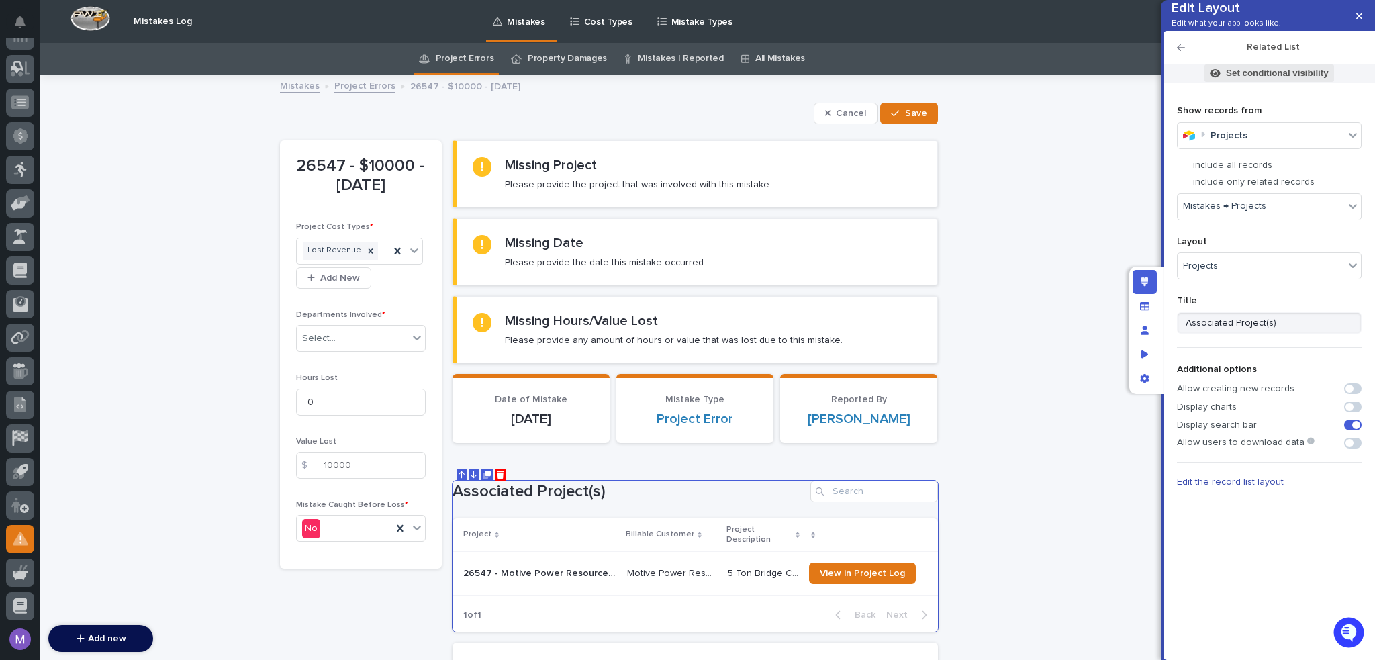
click at [1277, 79] on p "Set conditional visibility" at bounding box center [1277, 73] width 103 height 12
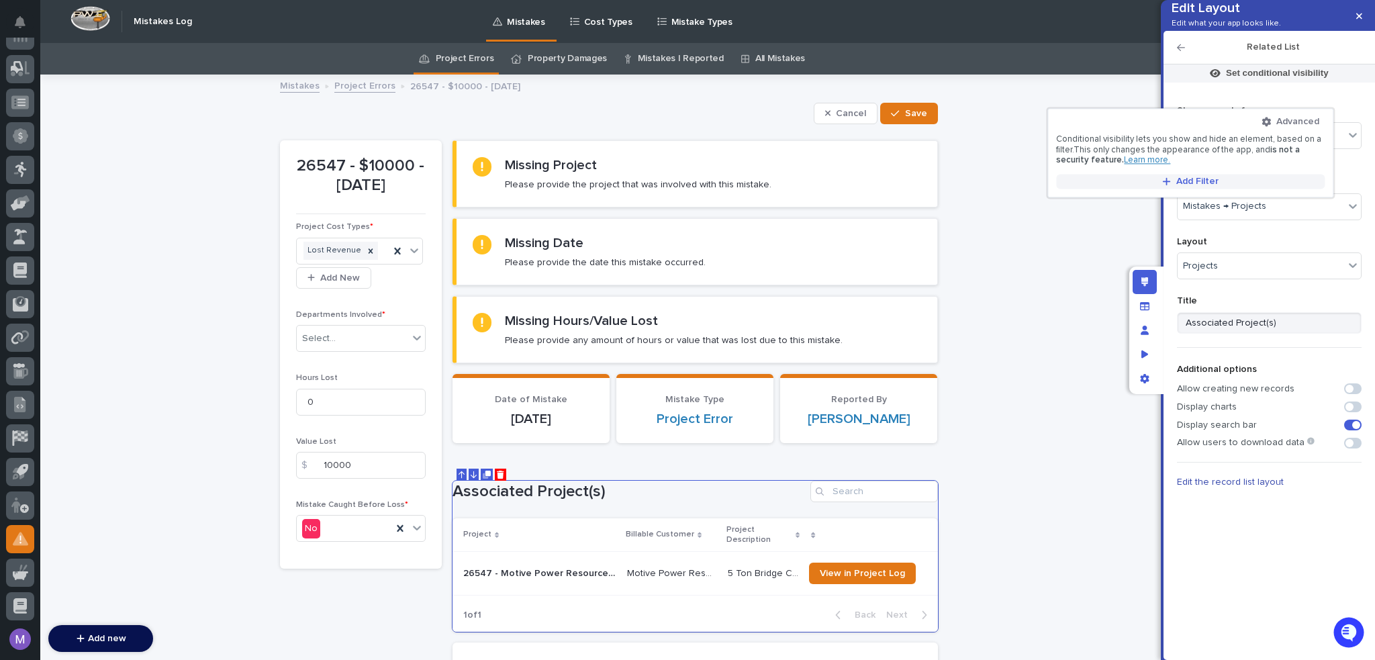
click at [1198, 177] on span "Add Filter" at bounding box center [1197, 181] width 42 height 9
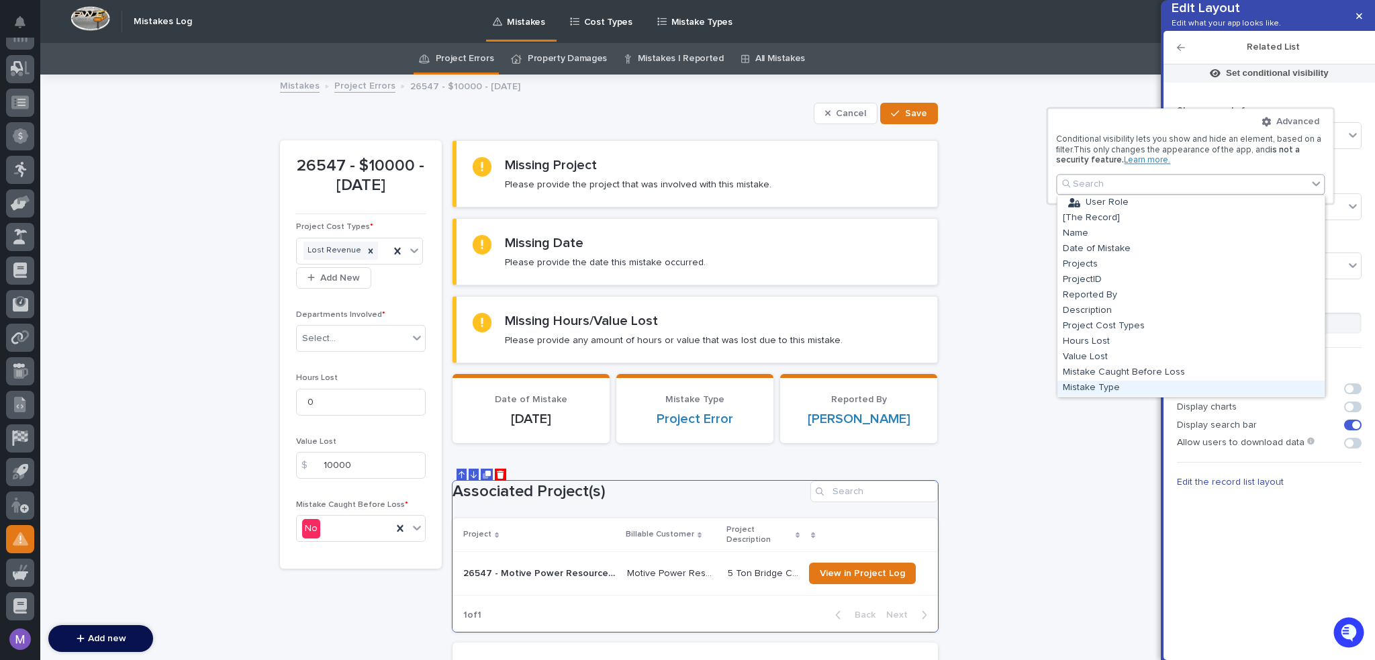
click at [1126, 389] on div "Mistake Type" at bounding box center [1190, 388] width 267 height 15
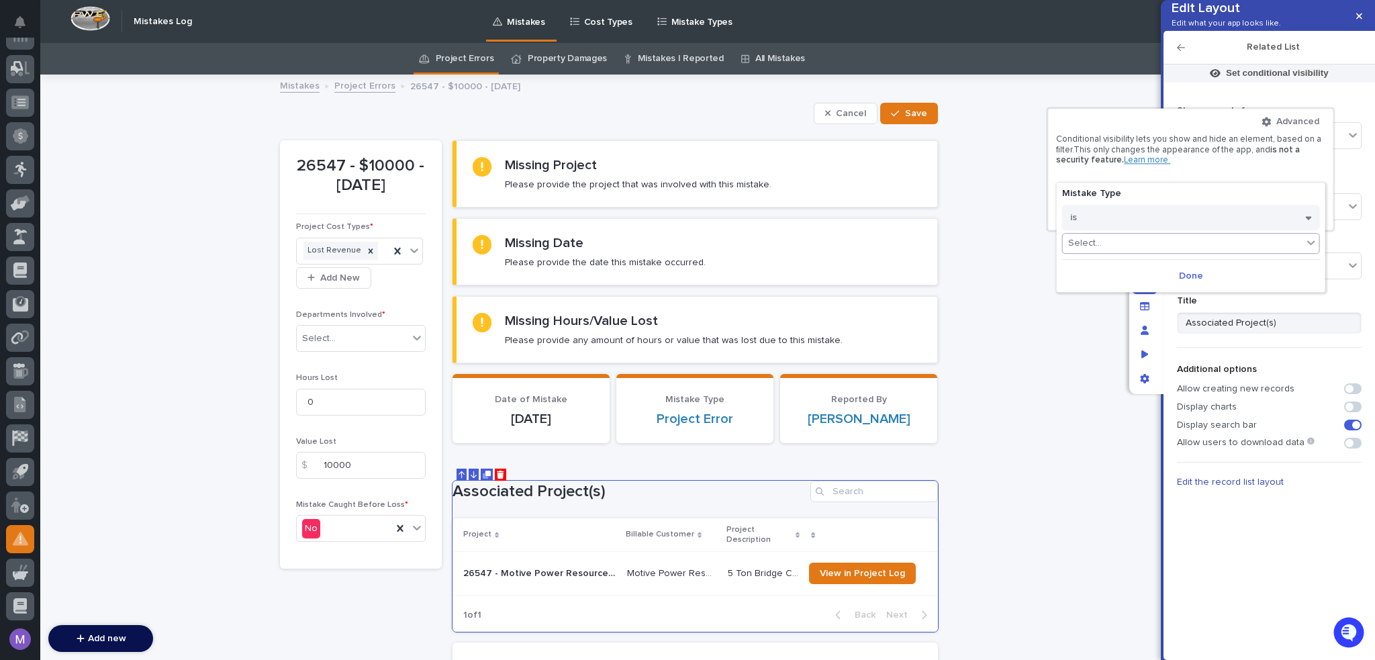
click at [1154, 238] on div "Select..." at bounding box center [1183, 243] width 240 height 19
click at [1122, 277] on div "Project Error" at bounding box center [1191, 277] width 256 height 15
click at [1200, 276] on button "Done" at bounding box center [1191, 275] width 258 height 21
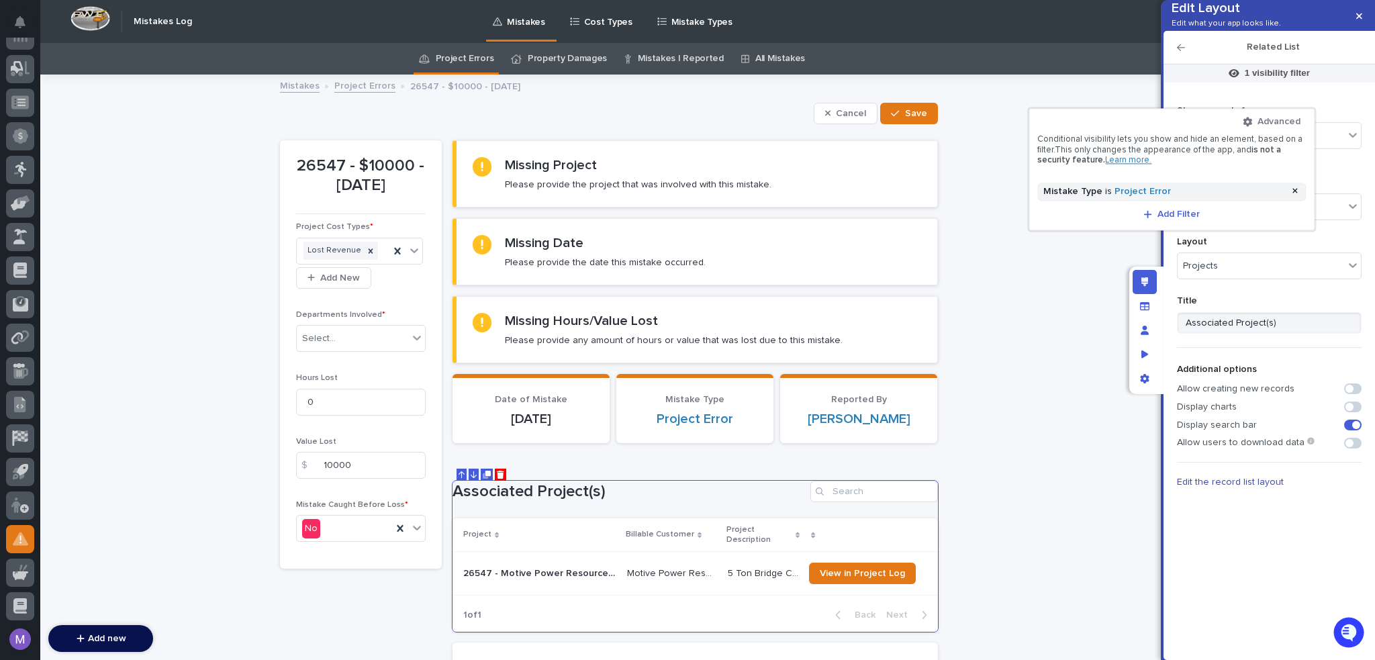
click at [1057, 277] on div at bounding box center [687, 330] width 1375 height 660
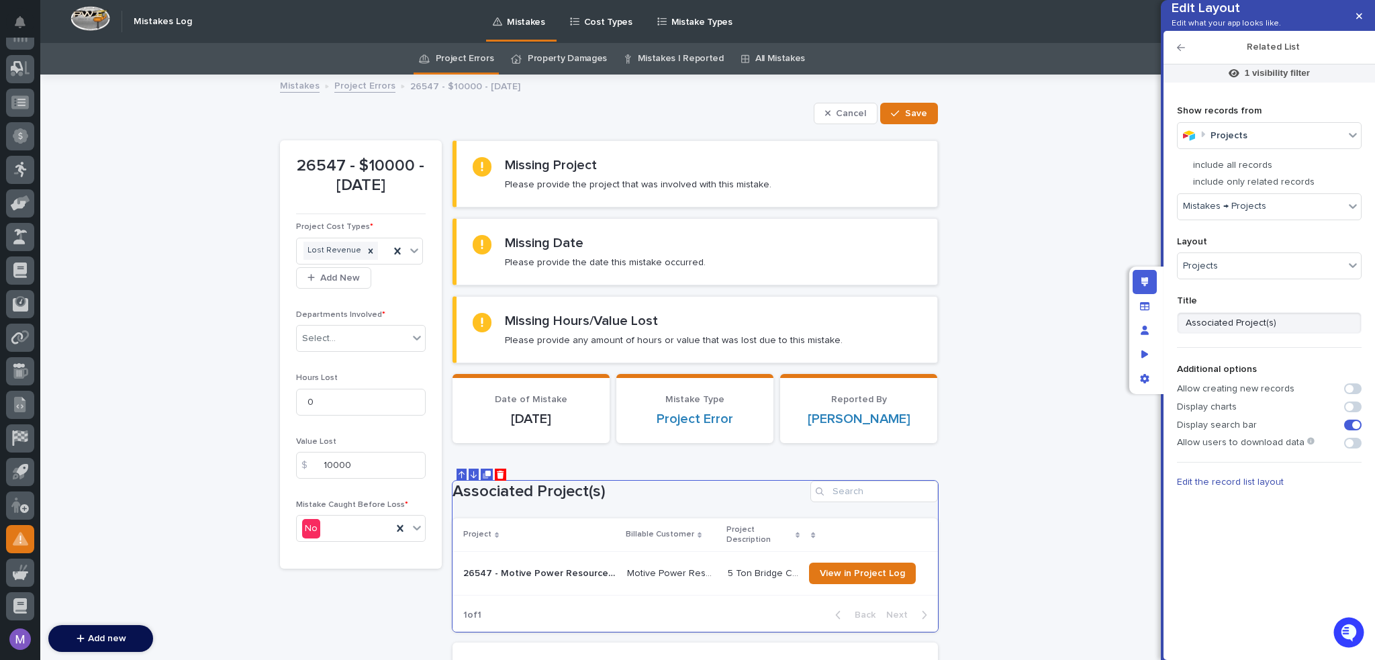
click at [403, 285] on div "Lost Revenue Add New" at bounding box center [361, 262] width 130 height 54
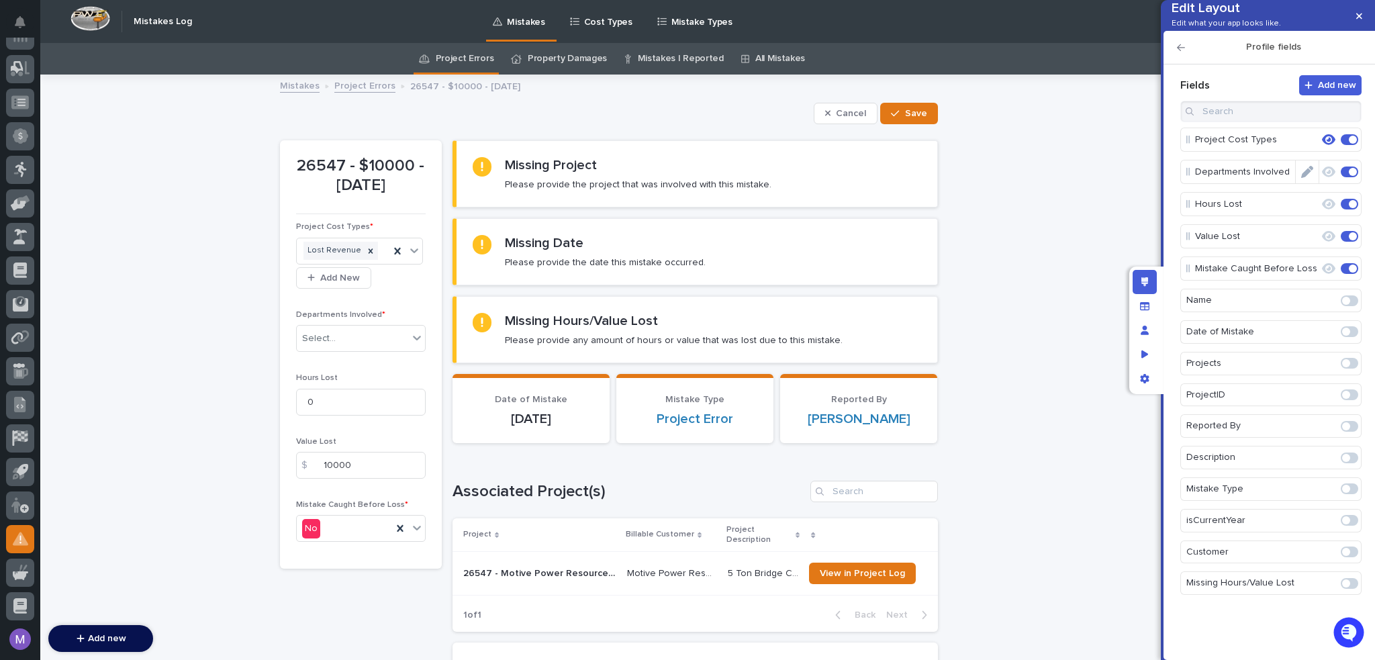
click at [1327, 178] on icon "button" at bounding box center [1328, 172] width 13 height 12
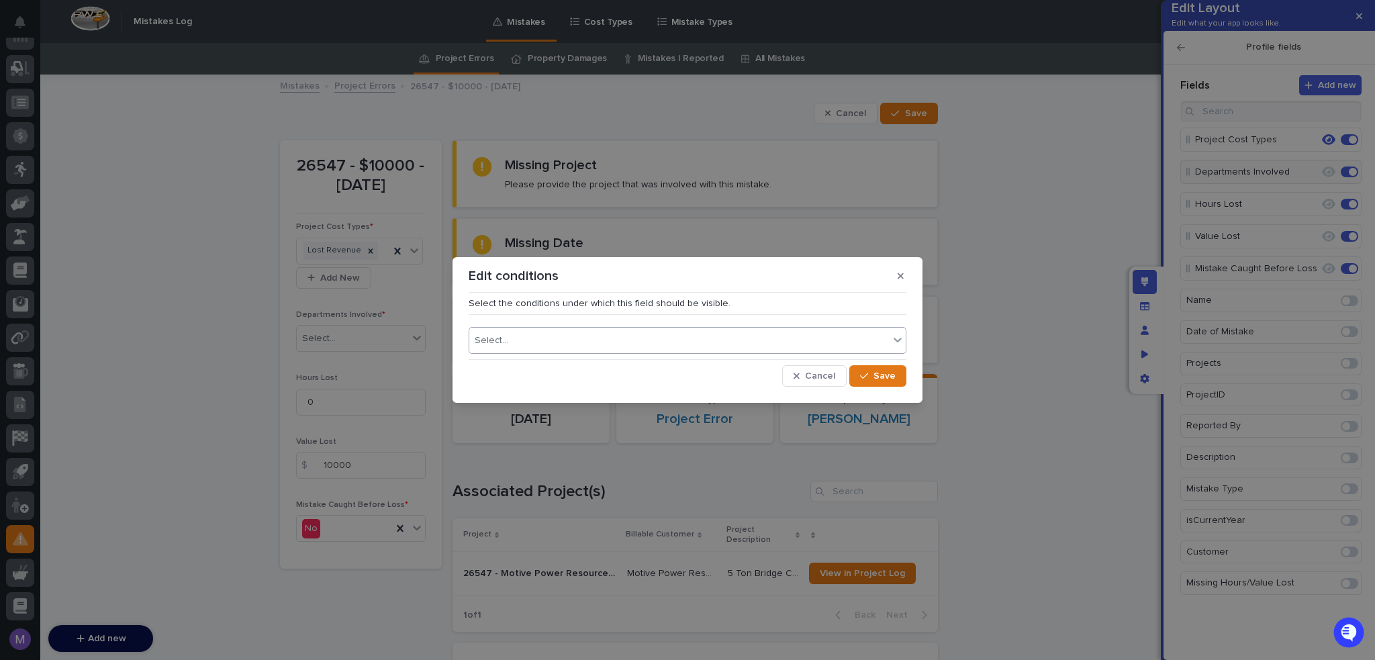
click at [694, 351] on div "Select..." at bounding box center [688, 340] width 438 height 27
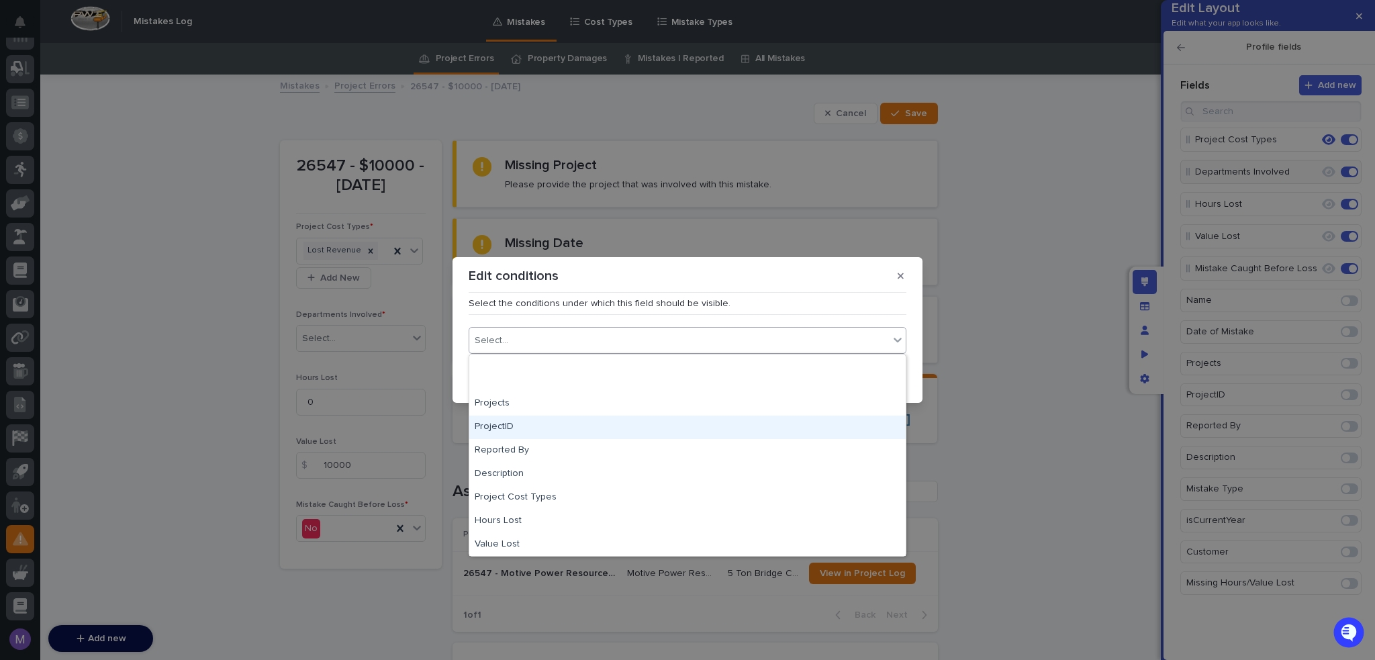
scroll to position [134, 0]
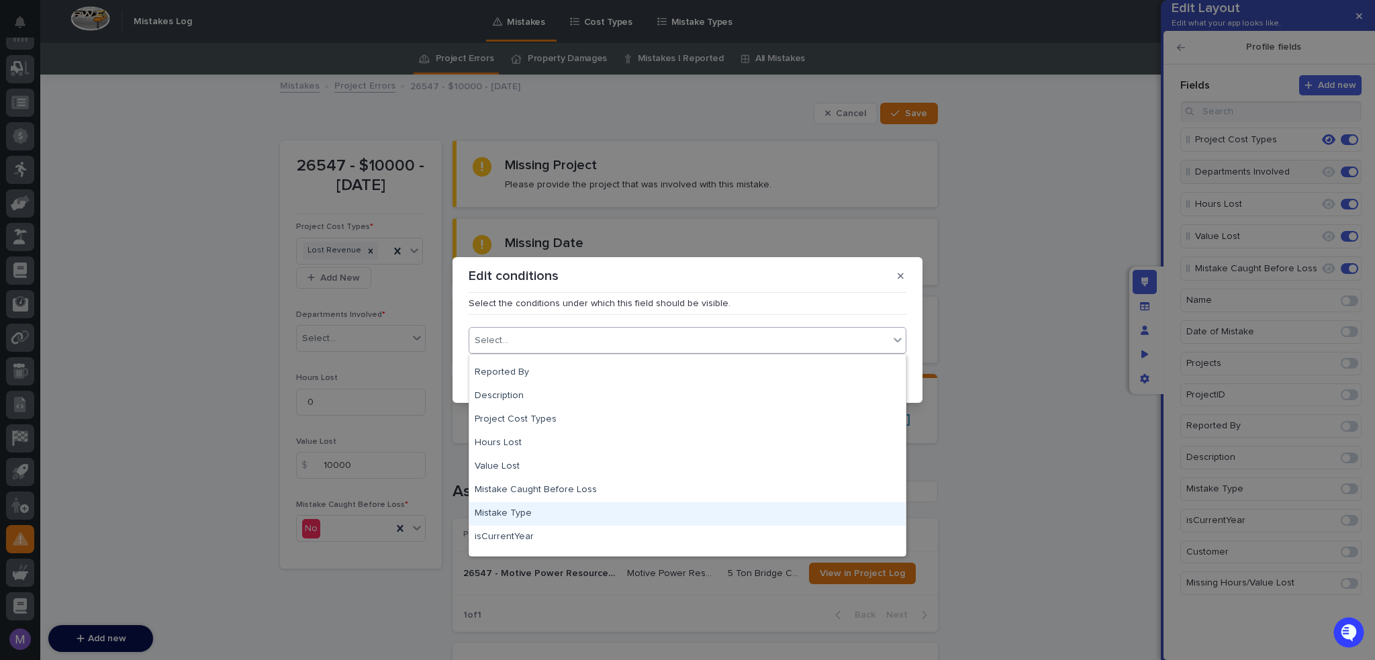
click at [532, 518] on div "Mistake Type" at bounding box center [687, 513] width 436 height 23
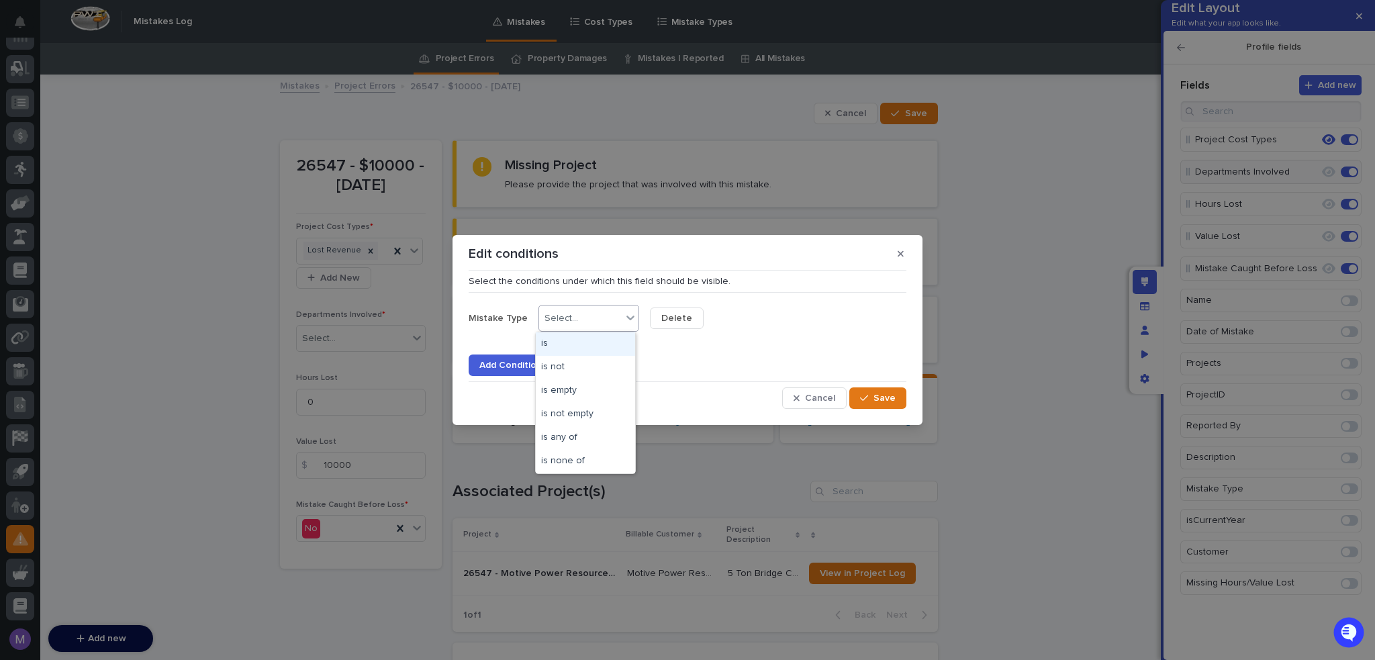
click at [571, 330] on div "Select..." at bounding box center [588, 318] width 101 height 27
click at [577, 369] on div "is not" at bounding box center [585, 367] width 99 height 23
click at [691, 317] on div "Mistake Type option is not, selected. 0 results available. Select is focused ,t…" at bounding box center [688, 318] width 438 height 27
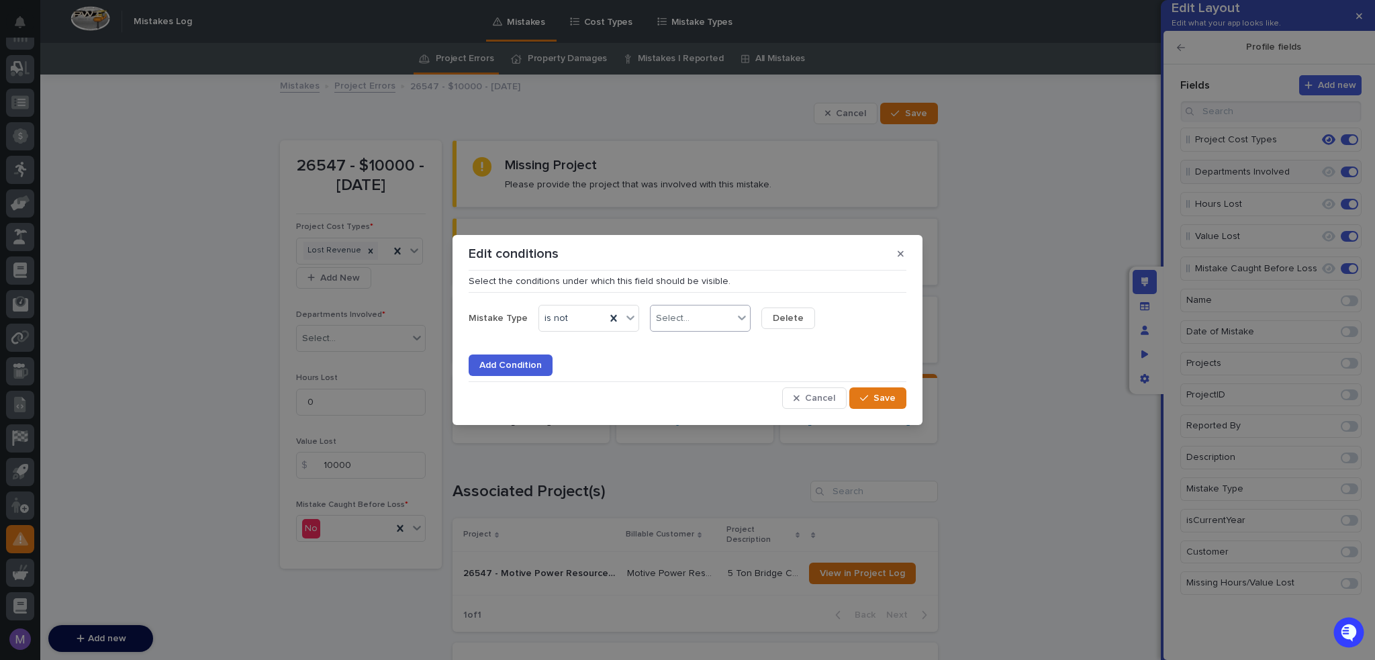
click at [692, 322] on div "Select..." at bounding box center [692, 318] width 83 height 19
click at [696, 386] on div "Property Damage" at bounding box center [696, 390] width 99 height 23
click at [884, 408] on button "Save" at bounding box center [877, 397] width 57 height 21
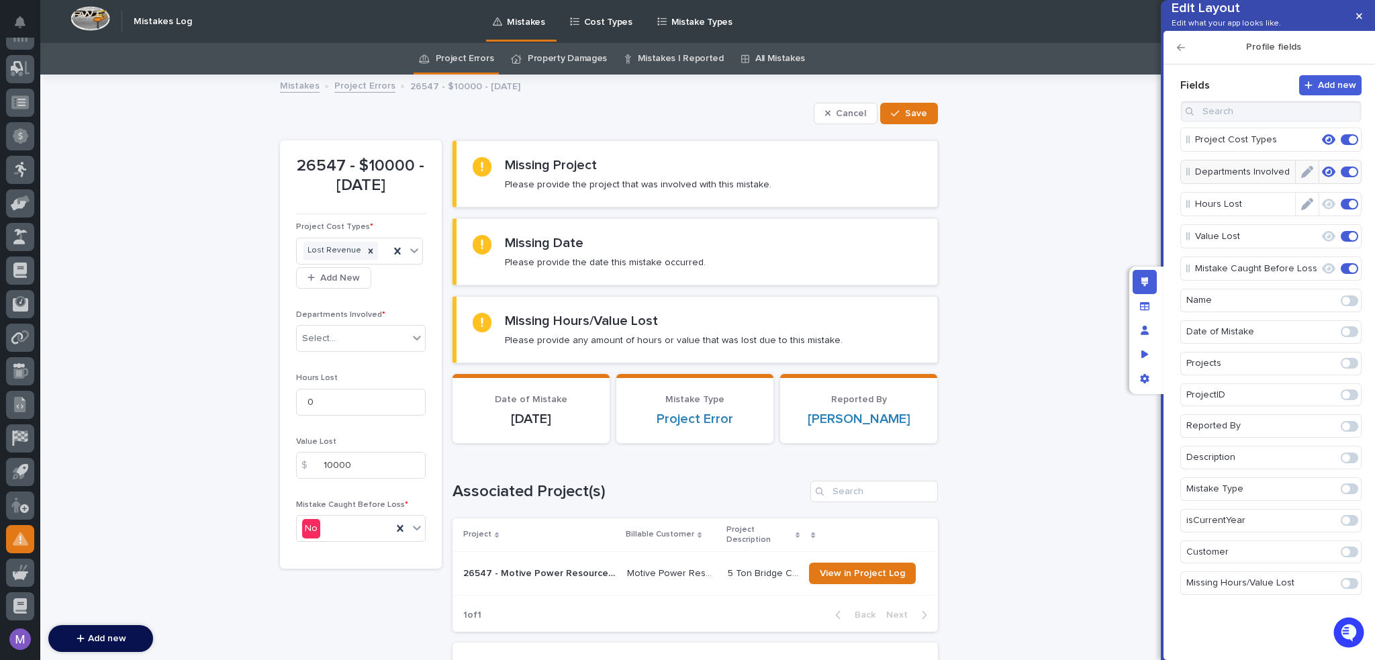
click at [1331, 210] on icon "button" at bounding box center [1328, 204] width 13 height 12
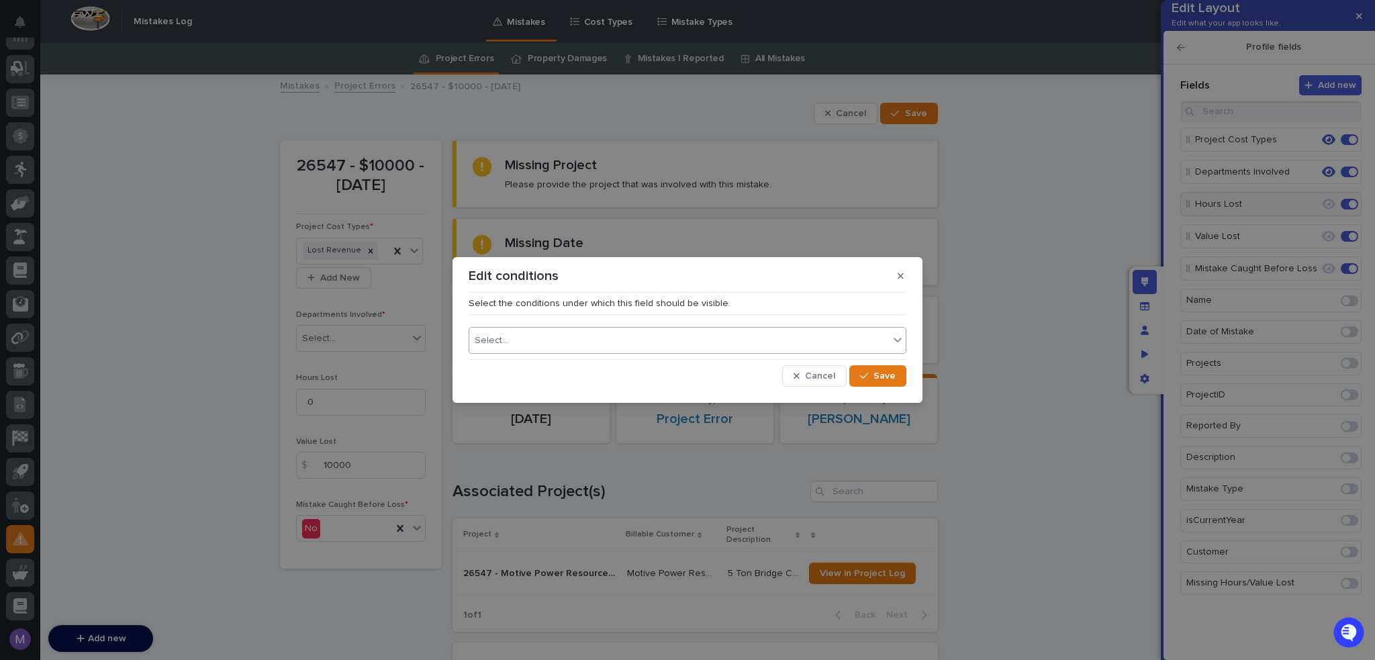
drag, startPoint x: 747, startPoint y: 338, endPoint x: 683, endPoint y: 351, distance: 65.0
click at [744, 340] on div "Select..." at bounding box center [679, 340] width 420 height 19
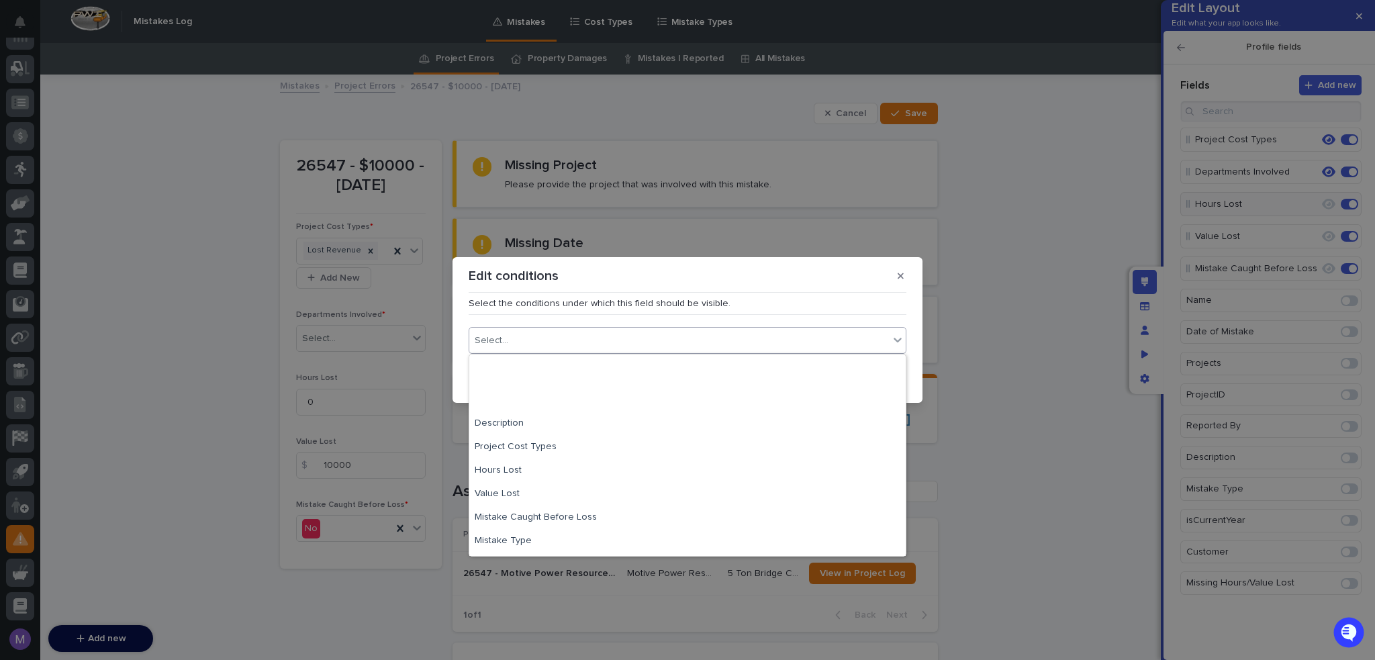
scroll to position [198, 0]
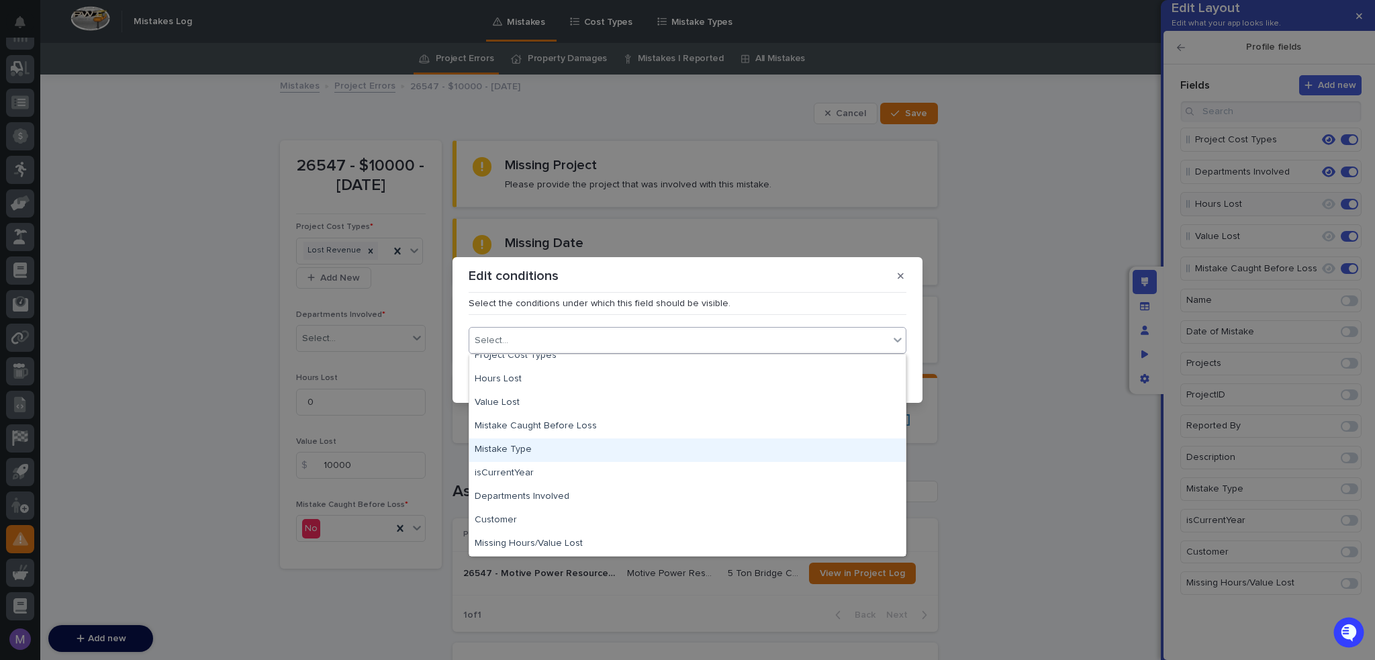
click at [536, 448] on div "Mistake Type" at bounding box center [687, 449] width 436 height 23
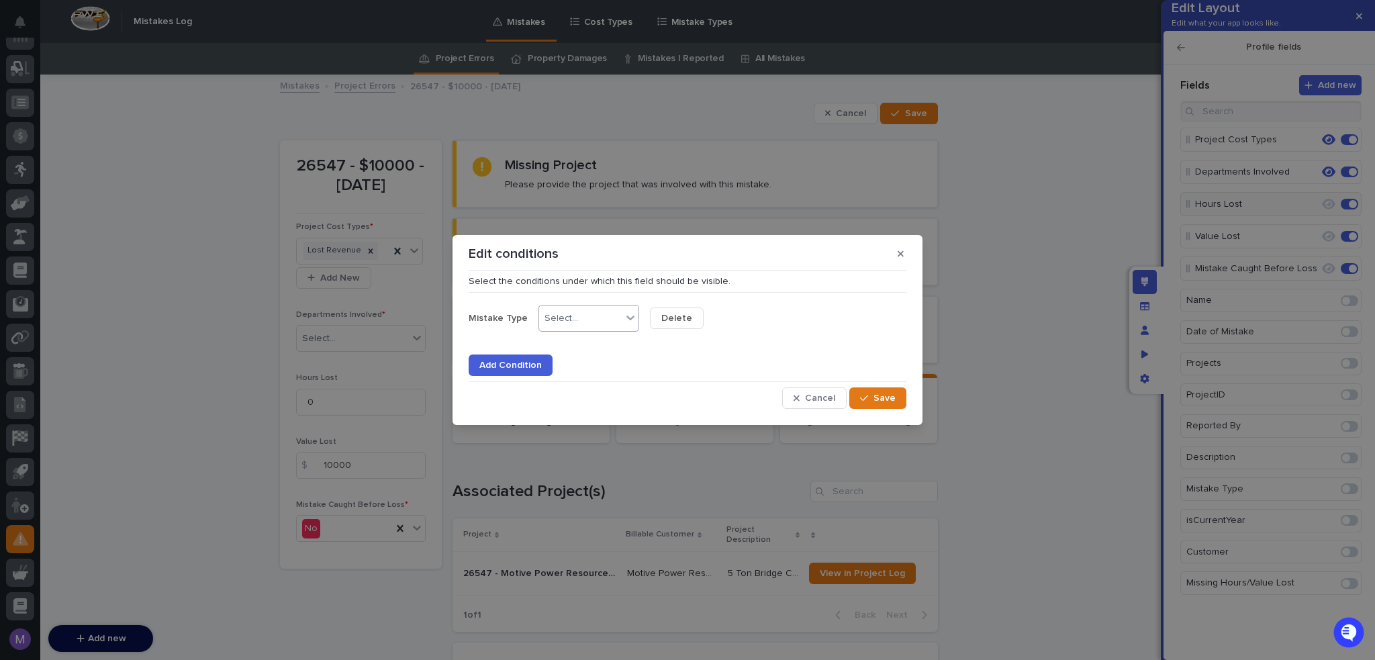
click at [595, 324] on div "Select..." at bounding box center [580, 318] width 83 height 19
drag, startPoint x: 600, startPoint y: 380, endPoint x: 675, endPoint y: 319, distance: 97.4
click at [598, 367] on div "is not" at bounding box center [585, 367] width 99 height 23
click at [693, 322] on div "Select..." at bounding box center [679, 318] width 56 height 19
click at [696, 383] on div "Property Damage" at bounding box center [696, 390] width 99 height 23
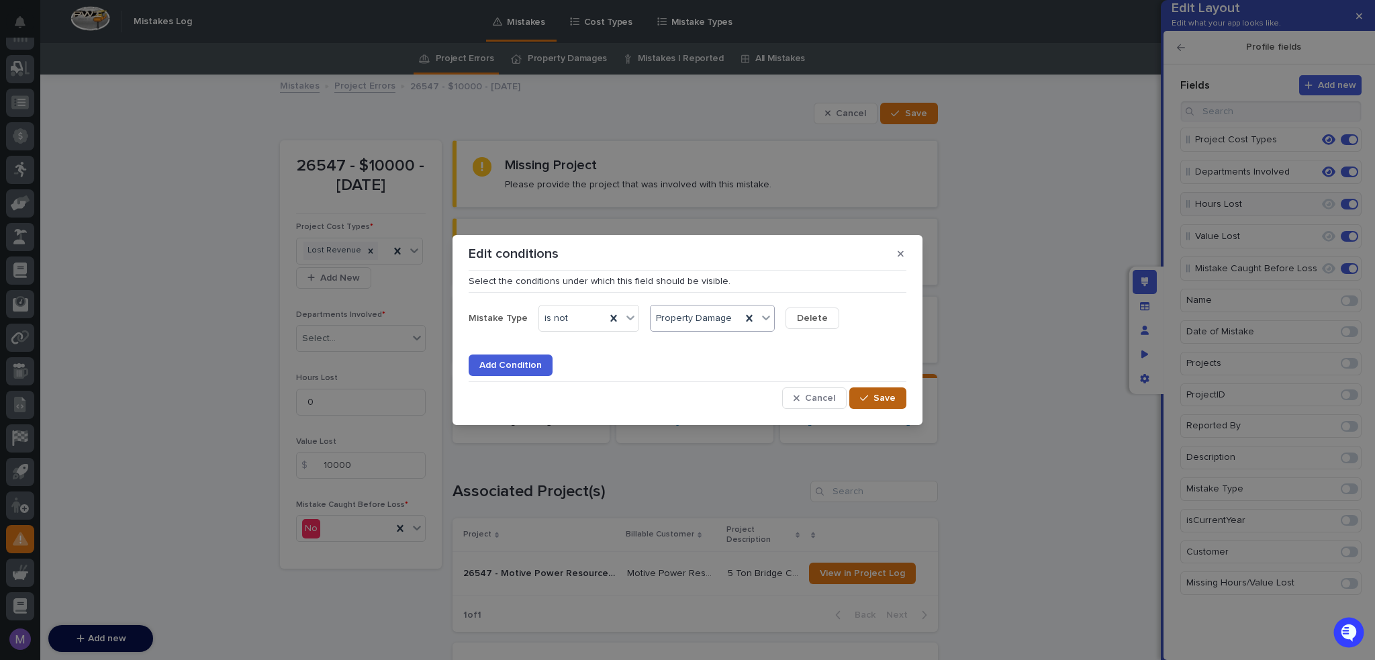
click at [883, 391] on button "Save" at bounding box center [877, 397] width 57 height 21
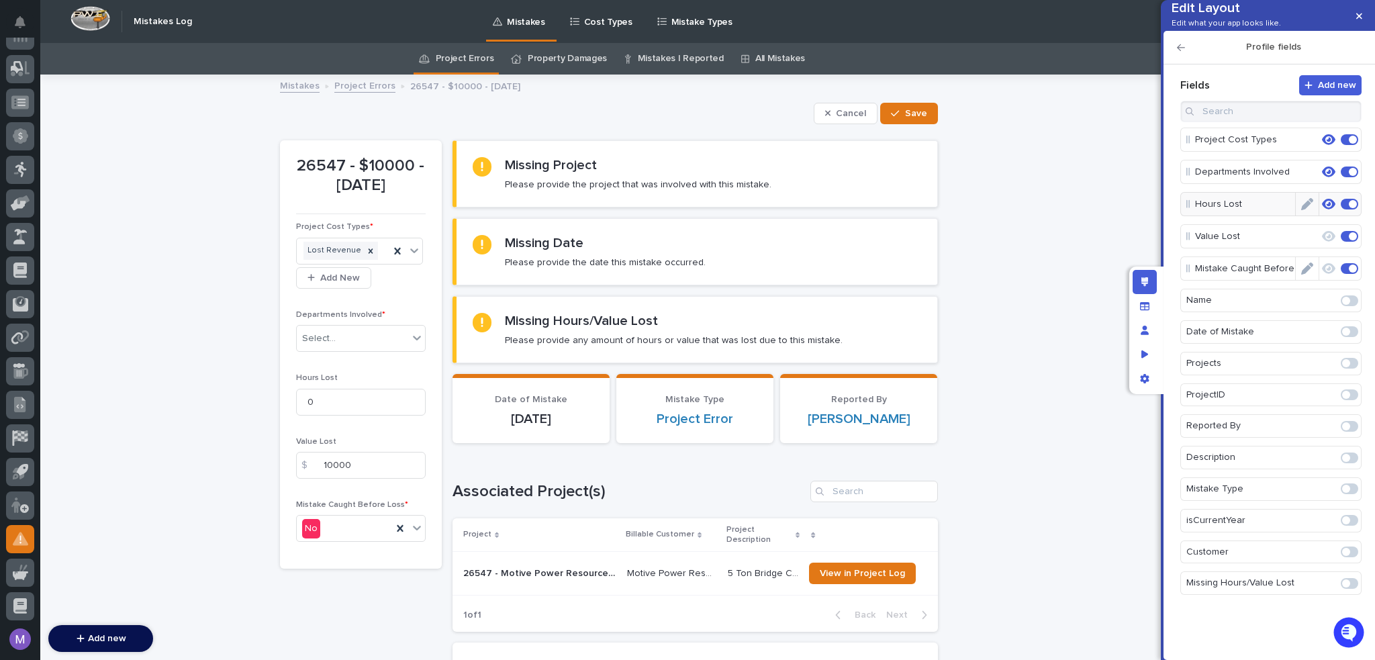
click at [1323, 274] on icon "button" at bounding box center [1328, 268] width 13 height 11
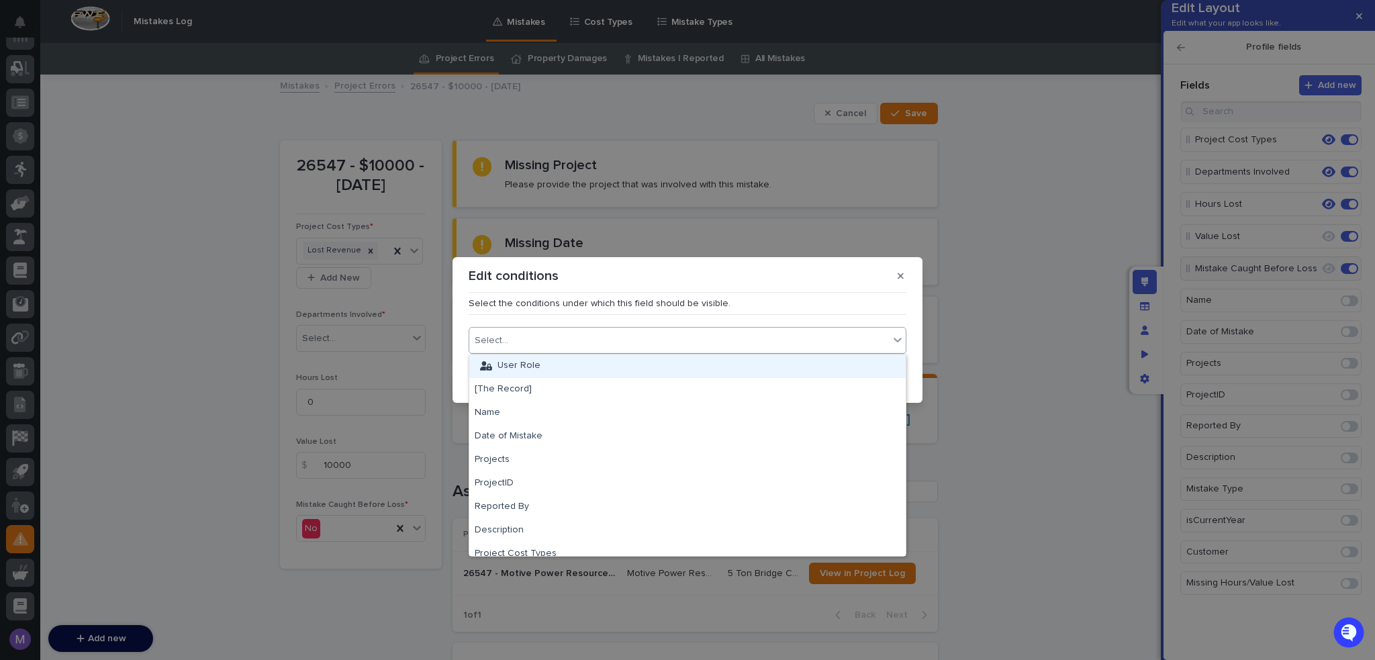
click at [685, 340] on div "Select..." at bounding box center [679, 340] width 420 height 19
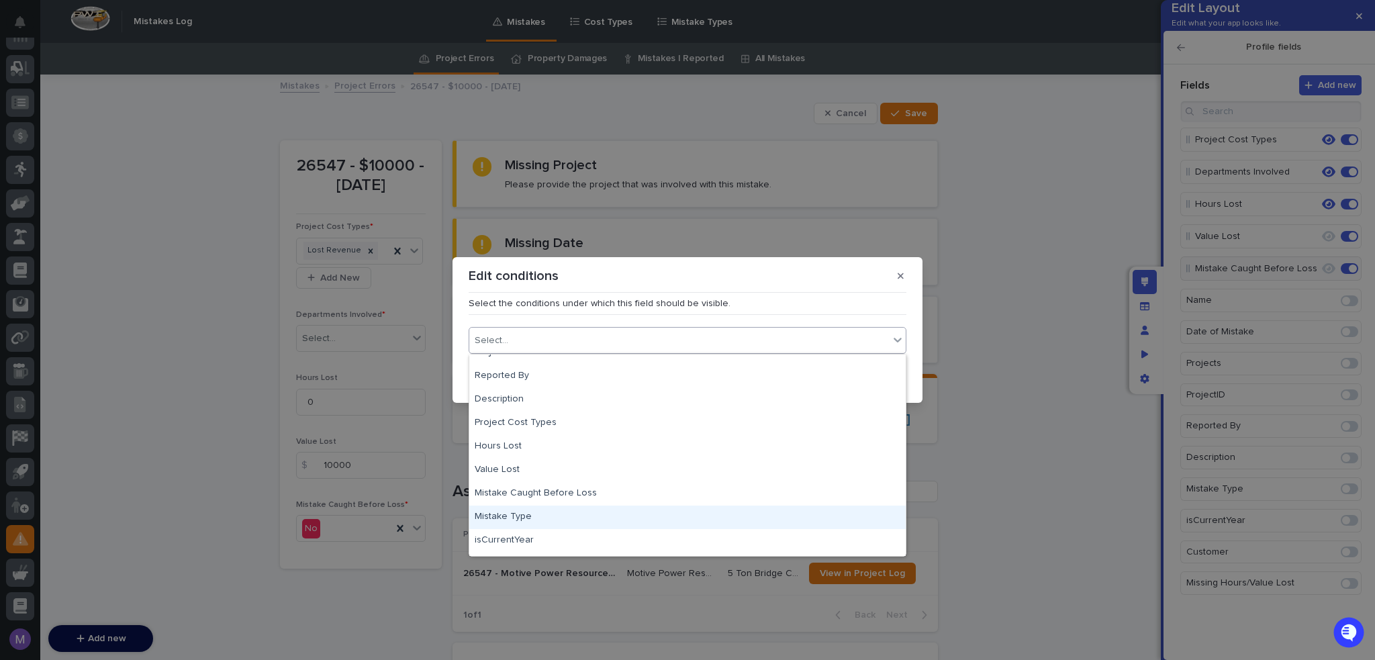
click at [519, 509] on div "Mistake Type" at bounding box center [687, 517] width 436 height 23
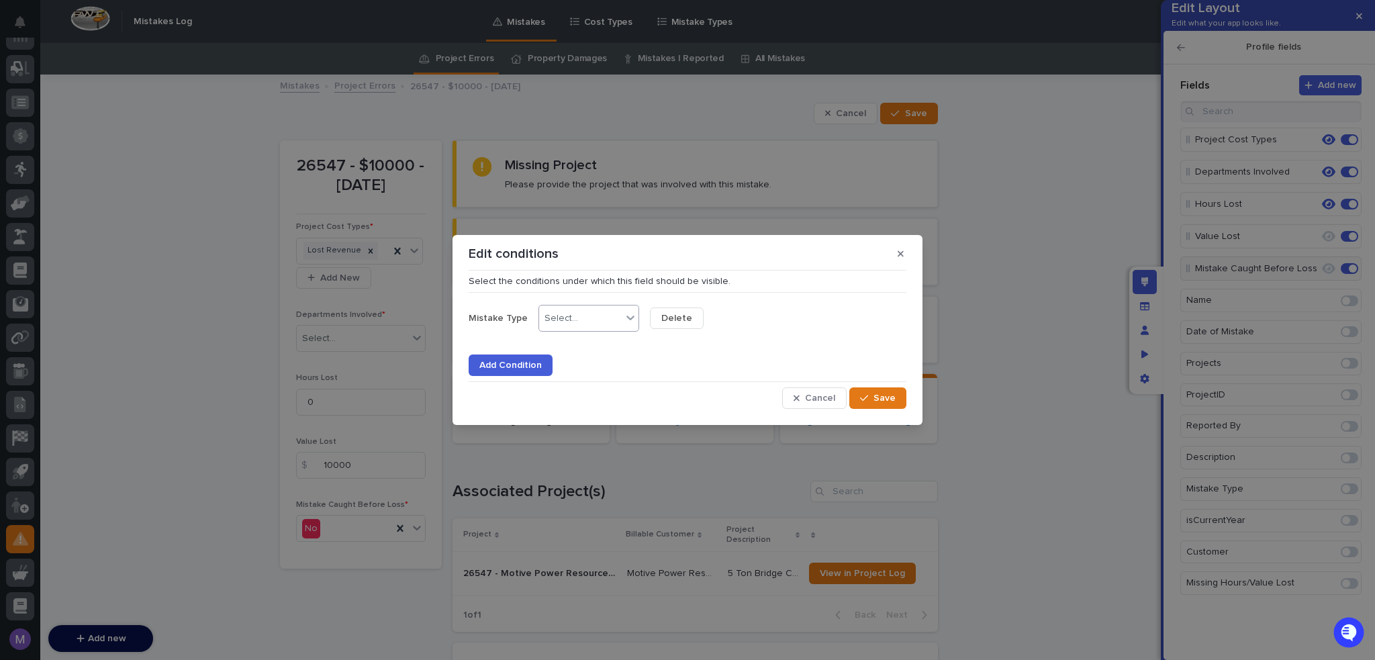
click at [588, 326] on div "Select..." at bounding box center [580, 318] width 83 height 19
click at [593, 370] on div "is not" at bounding box center [585, 367] width 99 height 23
click at [706, 316] on div at bounding box center [718, 318] width 24 height 13
drag, startPoint x: 705, startPoint y: 354, endPoint x: 704, endPoint y: 374, distance: 19.5
click at [708, 391] on div "Property Damage" at bounding box center [696, 390] width 99 height 23
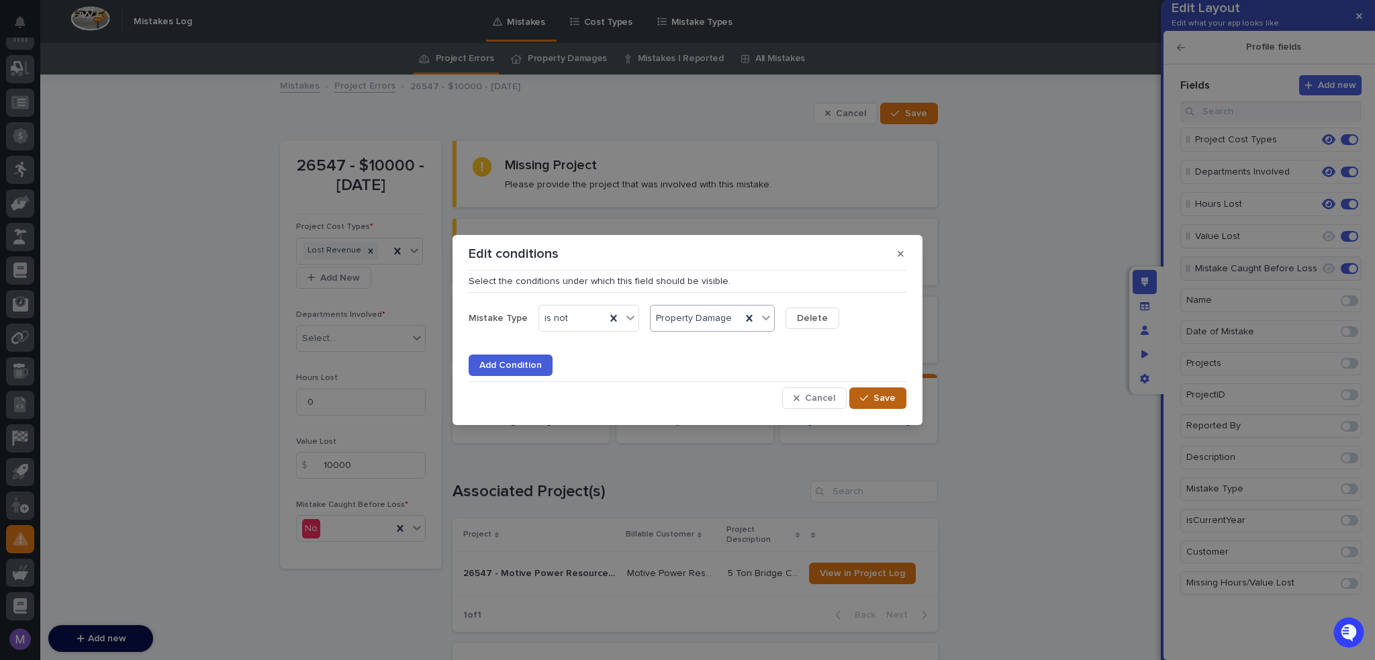
click at [889, 391] on button "Save" at bounding box center [877, 397] width 57 height 21
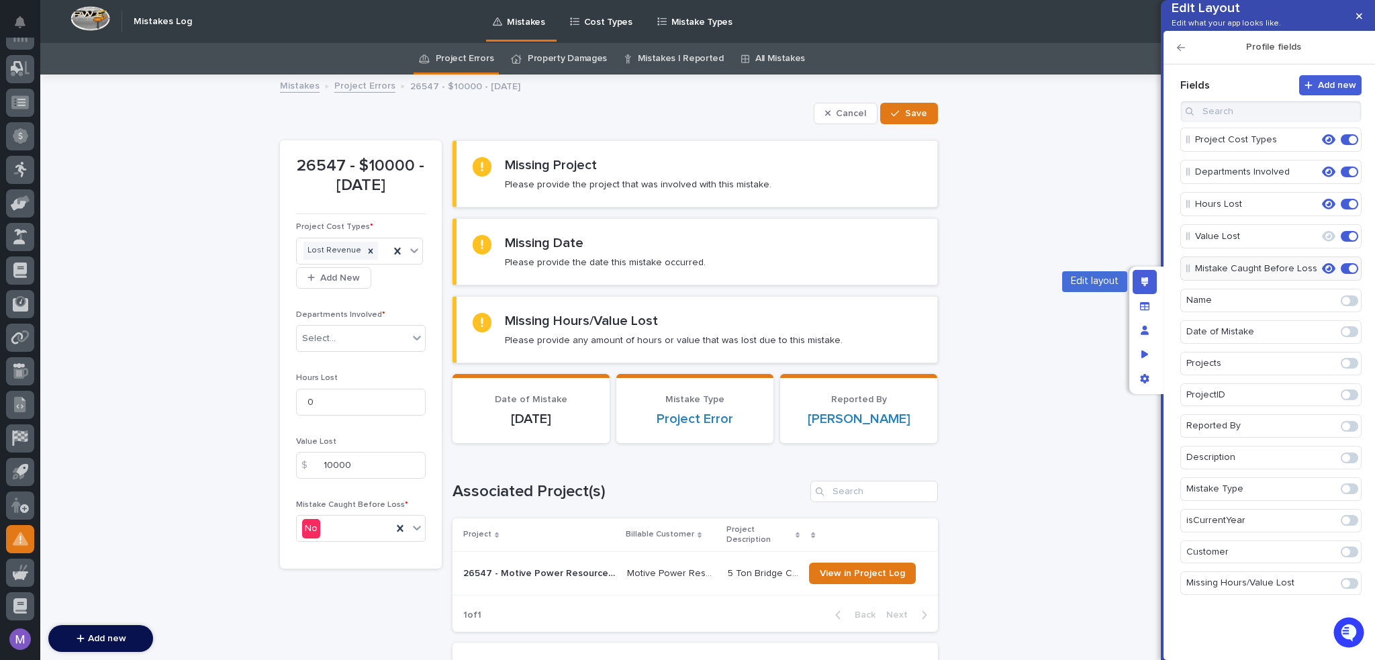
click at [1139, 279] on div "Edit layout" at bounding box center [1145, 282] width 24 height 24
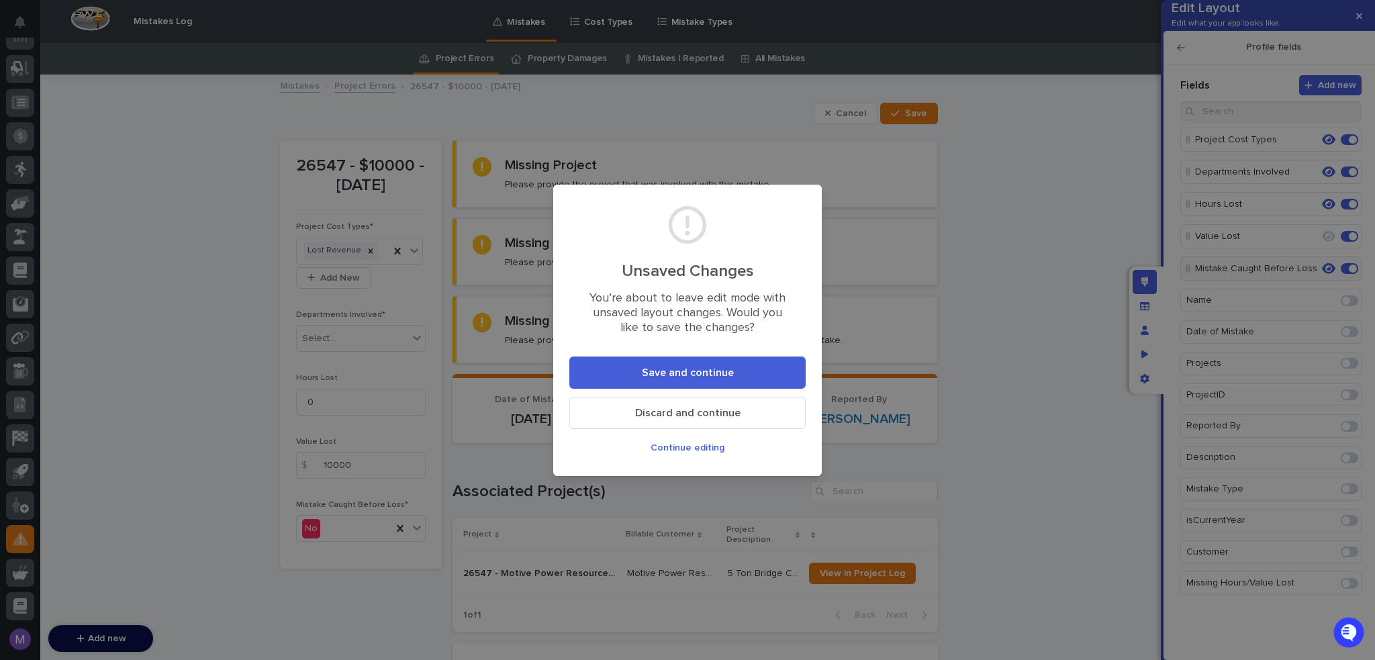
click at [761, 369] on button "Save and continue" at bounding box center [687, 372] width 236 height 32
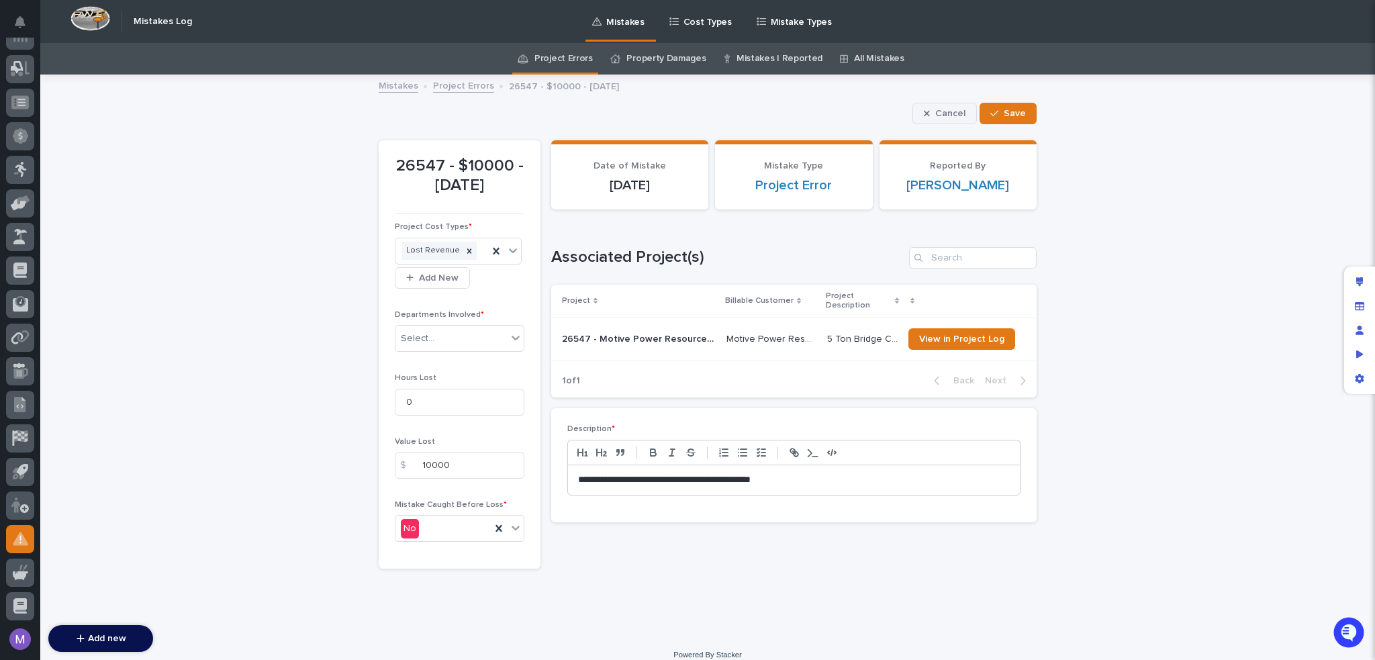
click at [948, 109] on span "Cancel" at bounding box center [950, 113] width 30 height 9
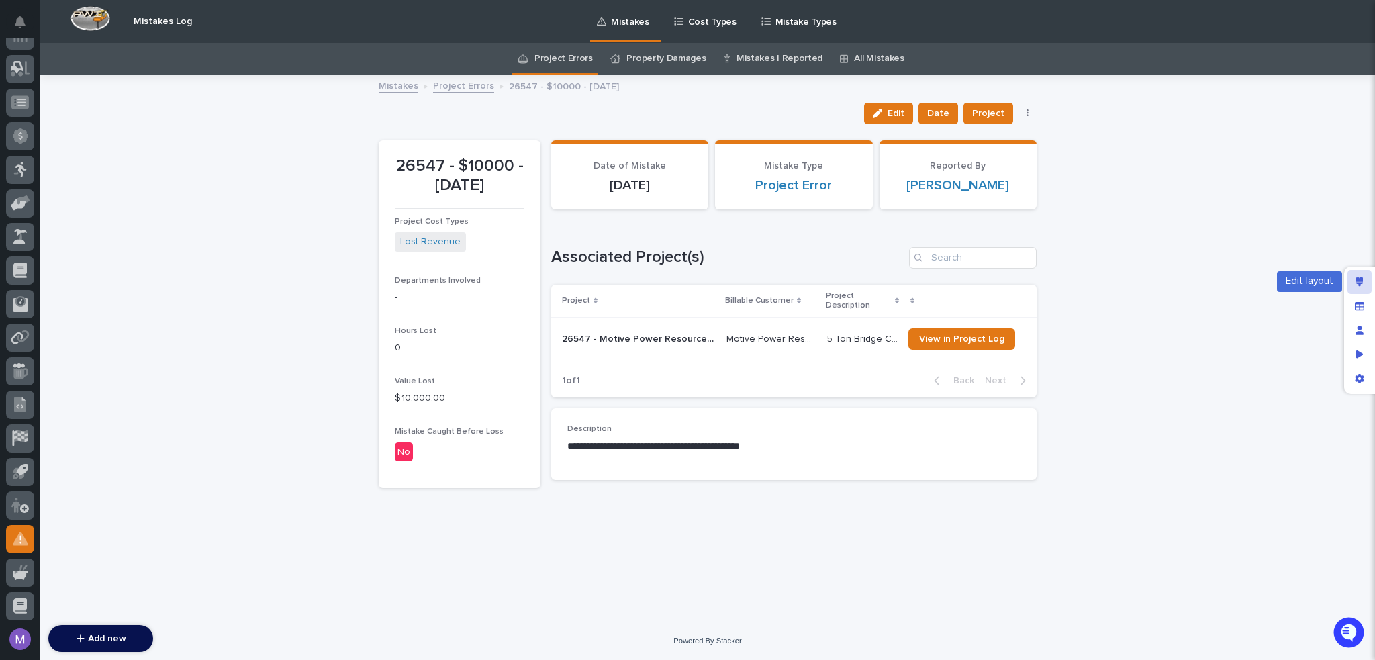
click at [1356, 279] on icon "Edit layout" at bounding box center [1359, 281] width 7 height 9
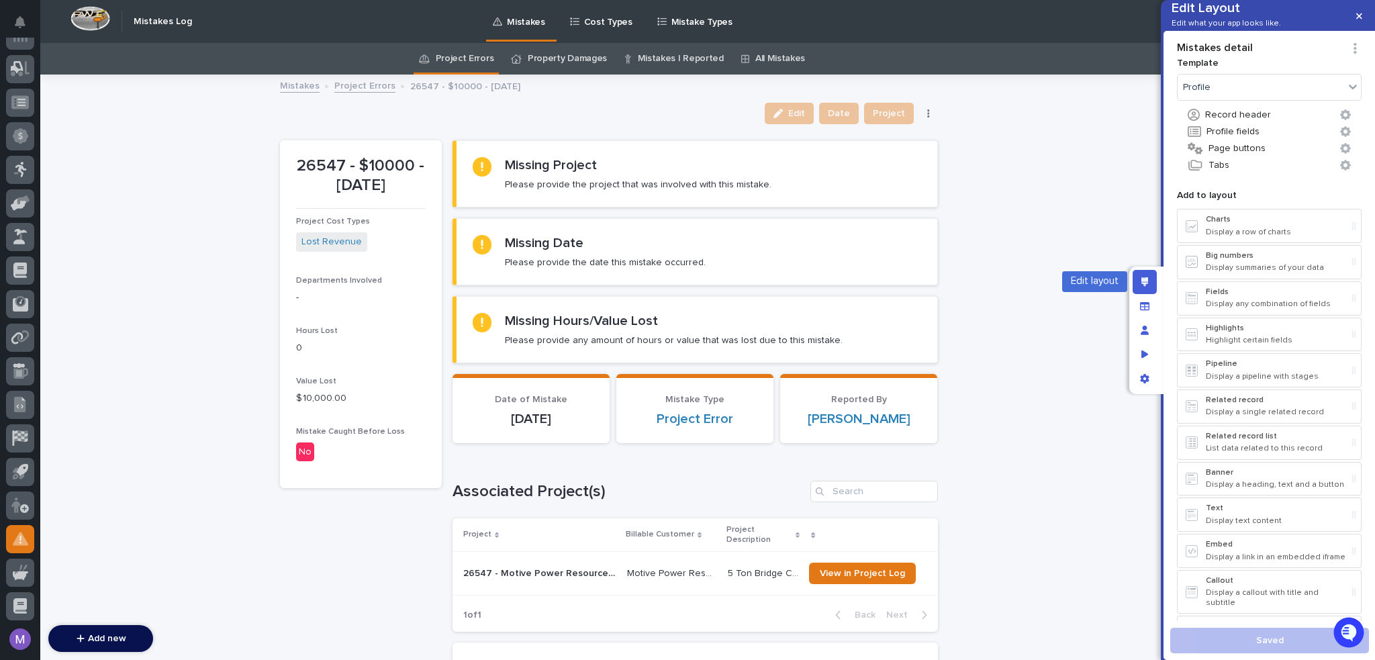
click at [1144, 279] on icon "Edit layout" at bounding box center [1144, 281] width 7 height 9
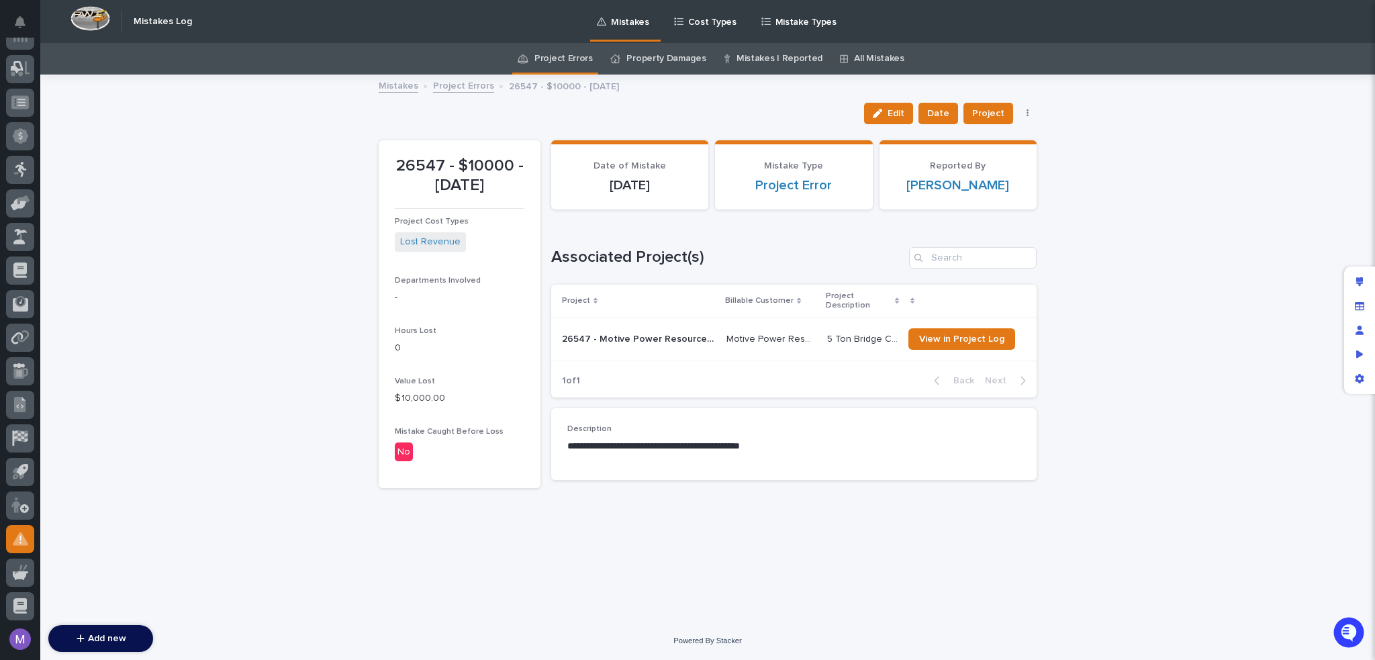
click at [577, 62] on link "Project Errors" at bounding box center [563, 59] width 58 height 32
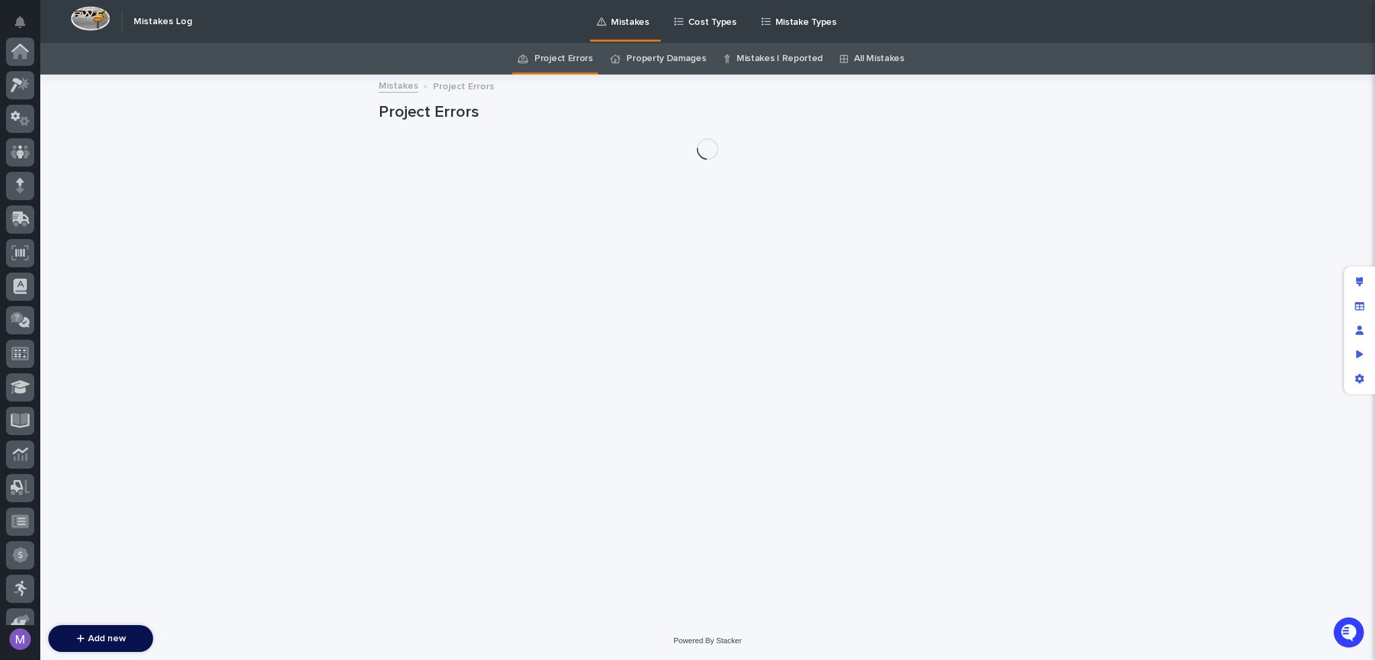
scroll to position [419, 0]
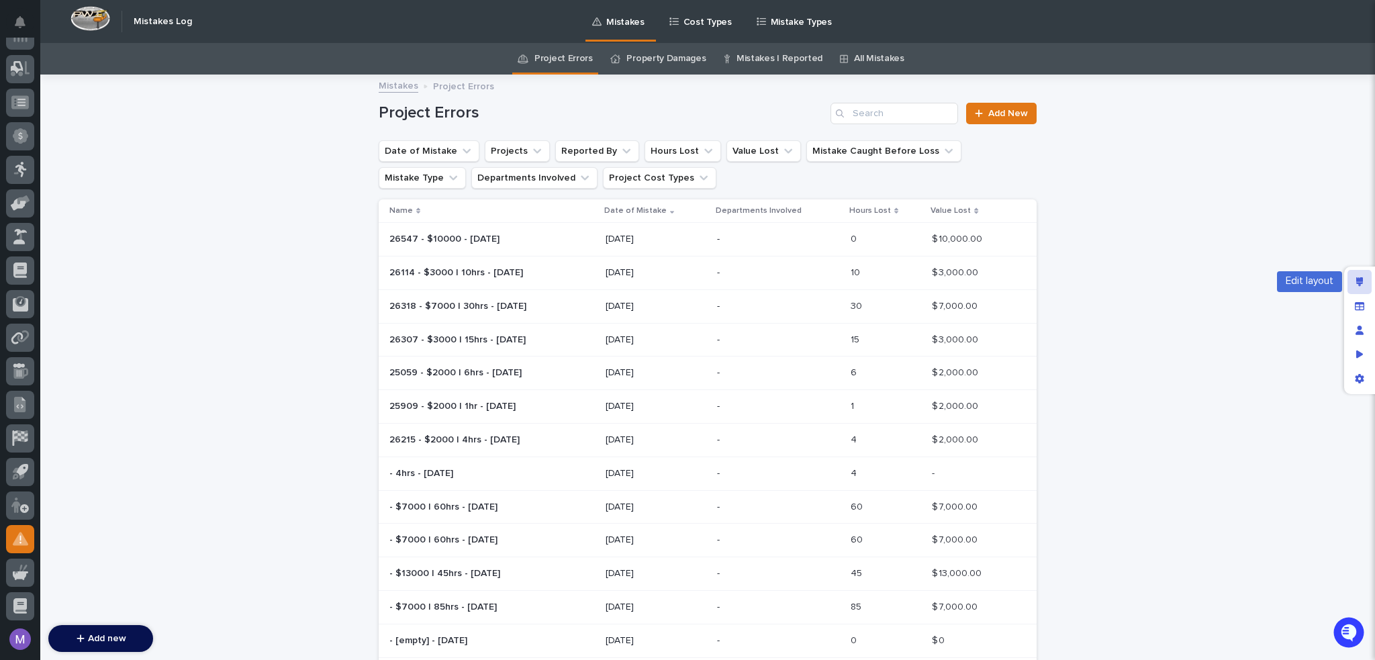
click at [1357, 276] on div "Edit layout" at bounding box center [1359, 282] width 24 height 24
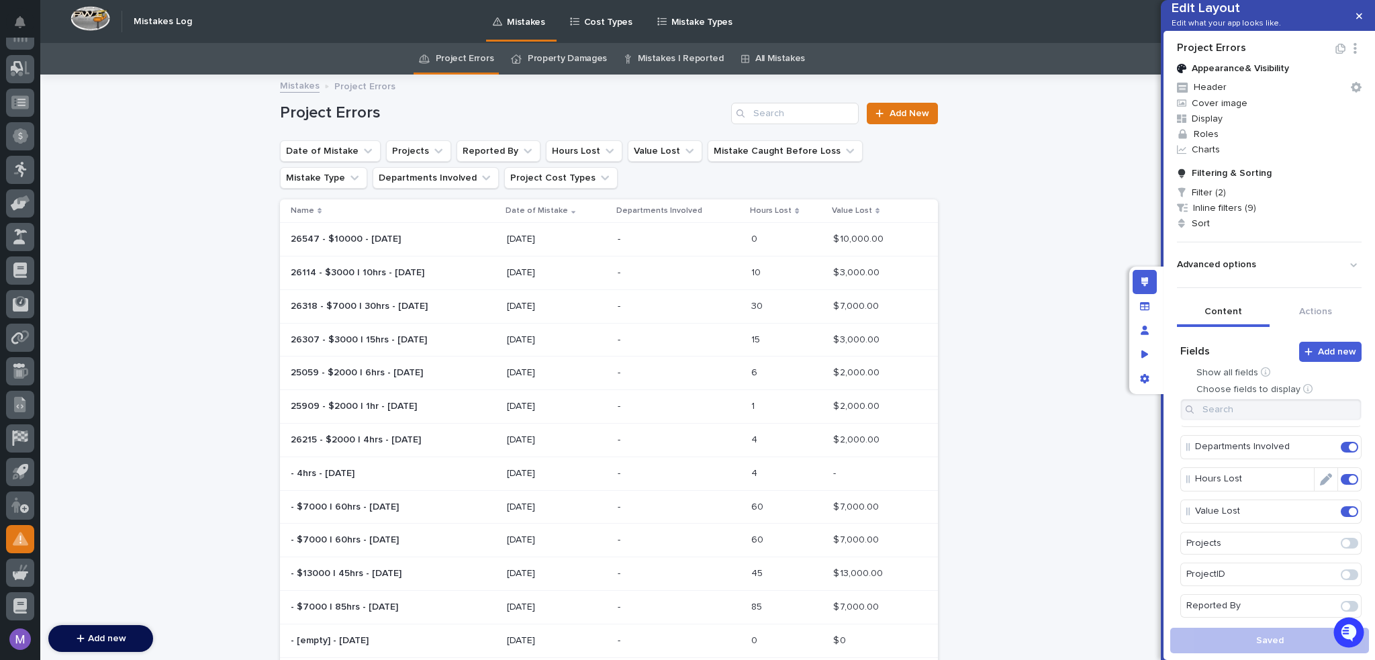
scroll to position [134, 0]
click at [1341, 469] on span at bounding box center [1349, 464] width 17 height 11
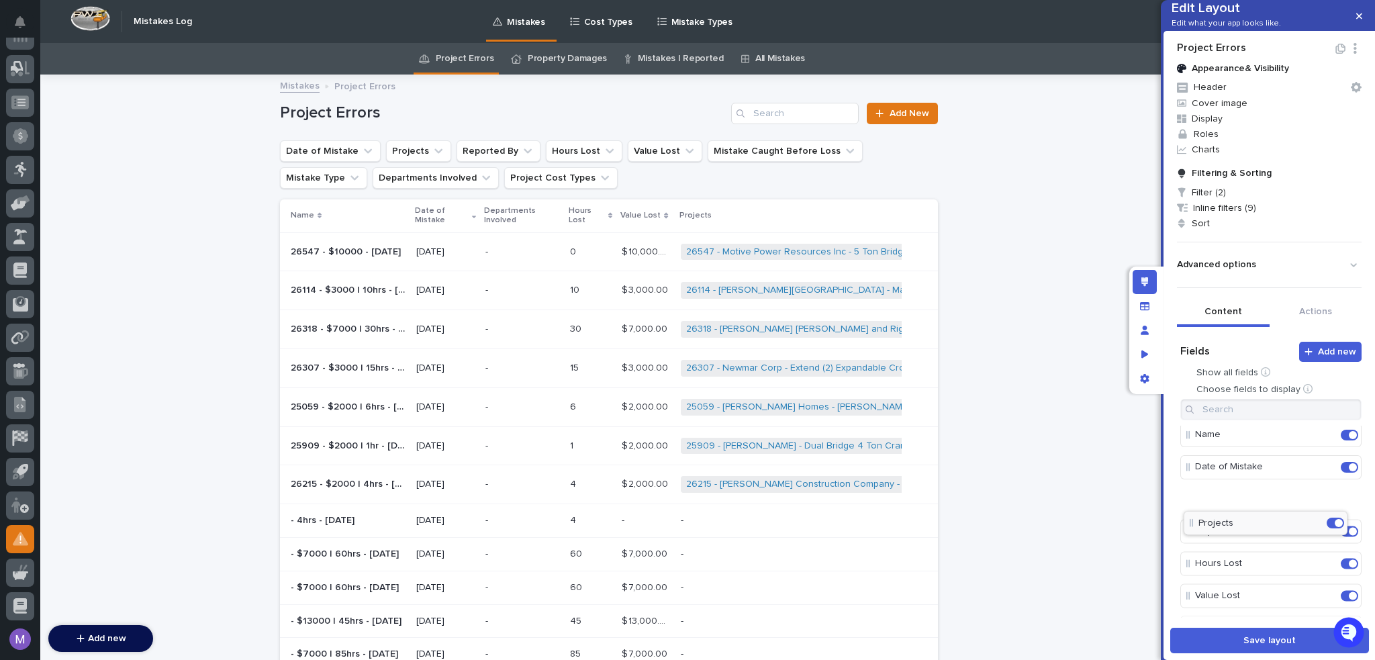
scroll to position [0, 0]
drag, startPoint x: 1222, startPoint y: 614, endPoint x: 1212, endPoint y: 459, distance: 156.1
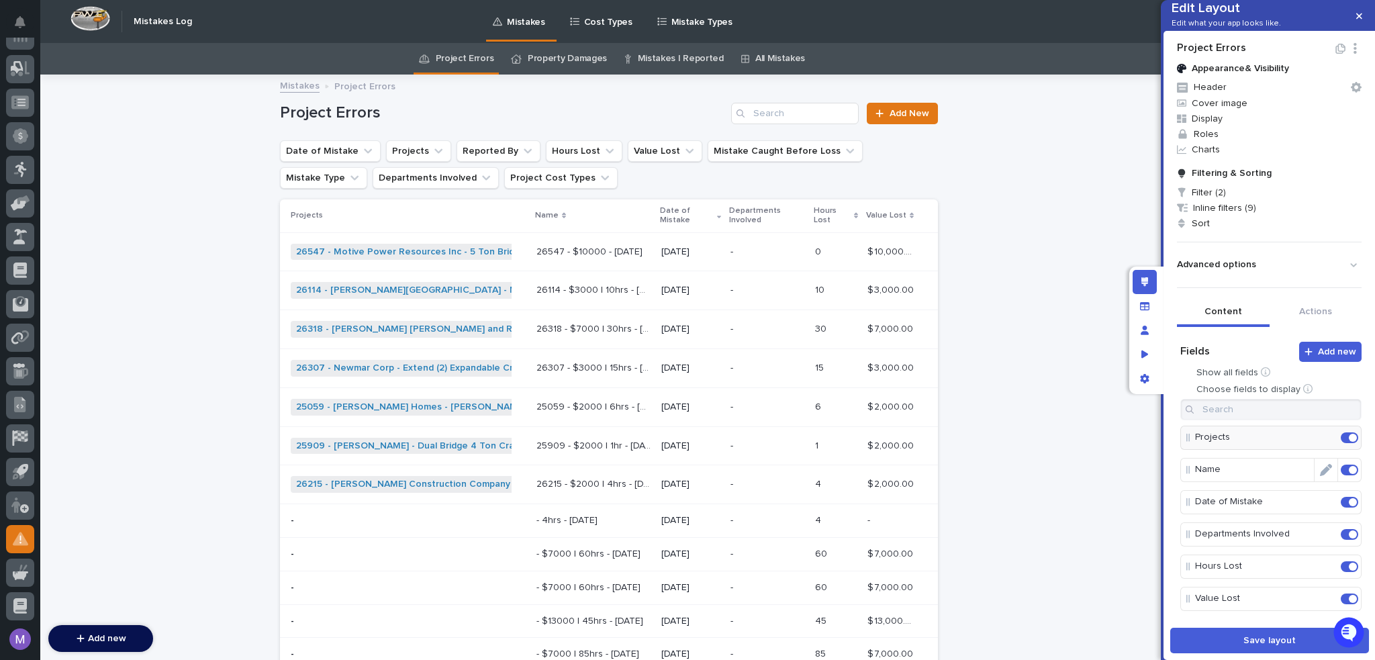
click at [1349, 474] on span at bounding box center [1353, 470] width 8 height 8
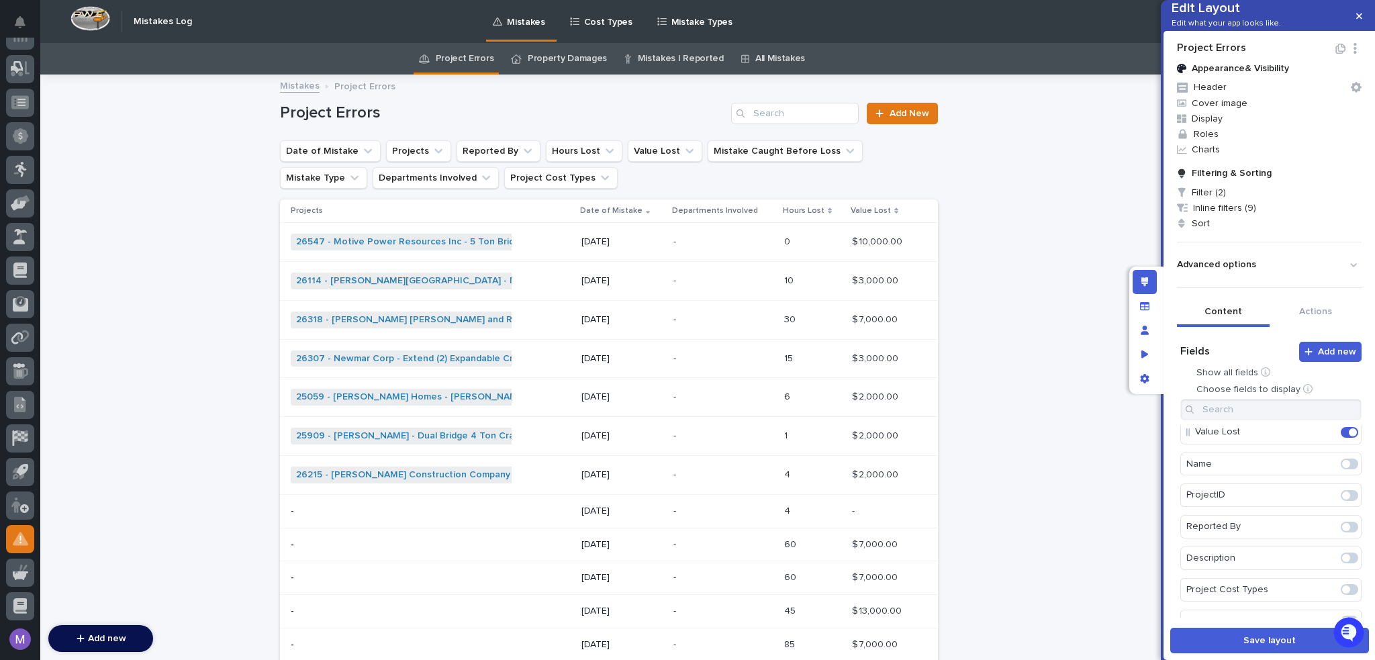
scroll to position [201, 0]
click at [1341, 528] on span at bounding box center [1349, 522] width 17 height 11
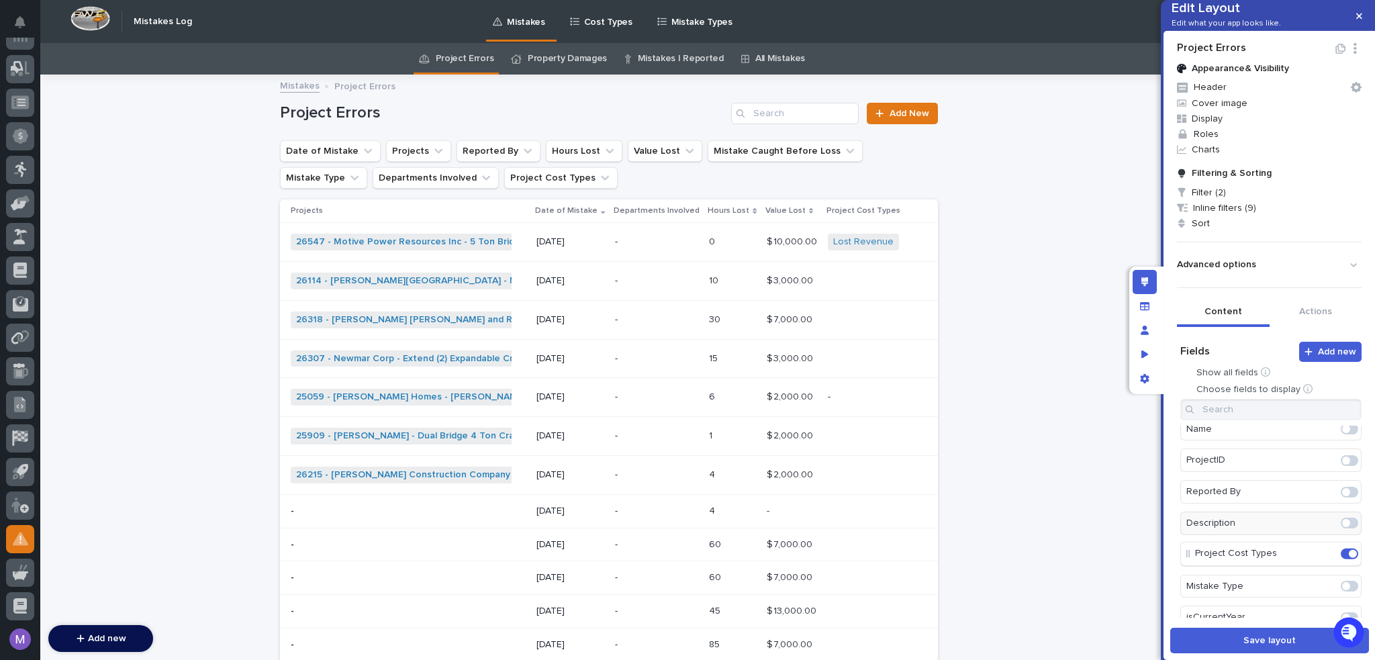
scroll to position [233, 0]
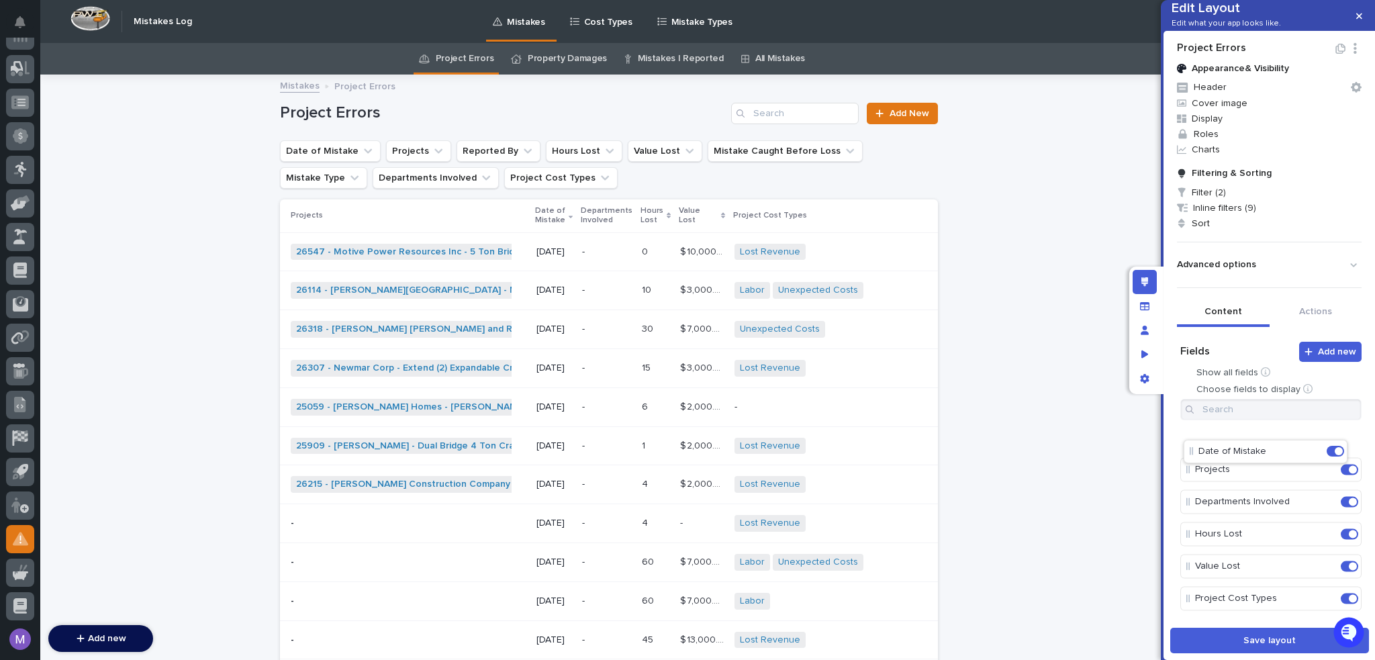
drag, startPoint x: 1214, startPoint y: 465, endPoint x: 1219, endPoint y: 455, distance: 10.8
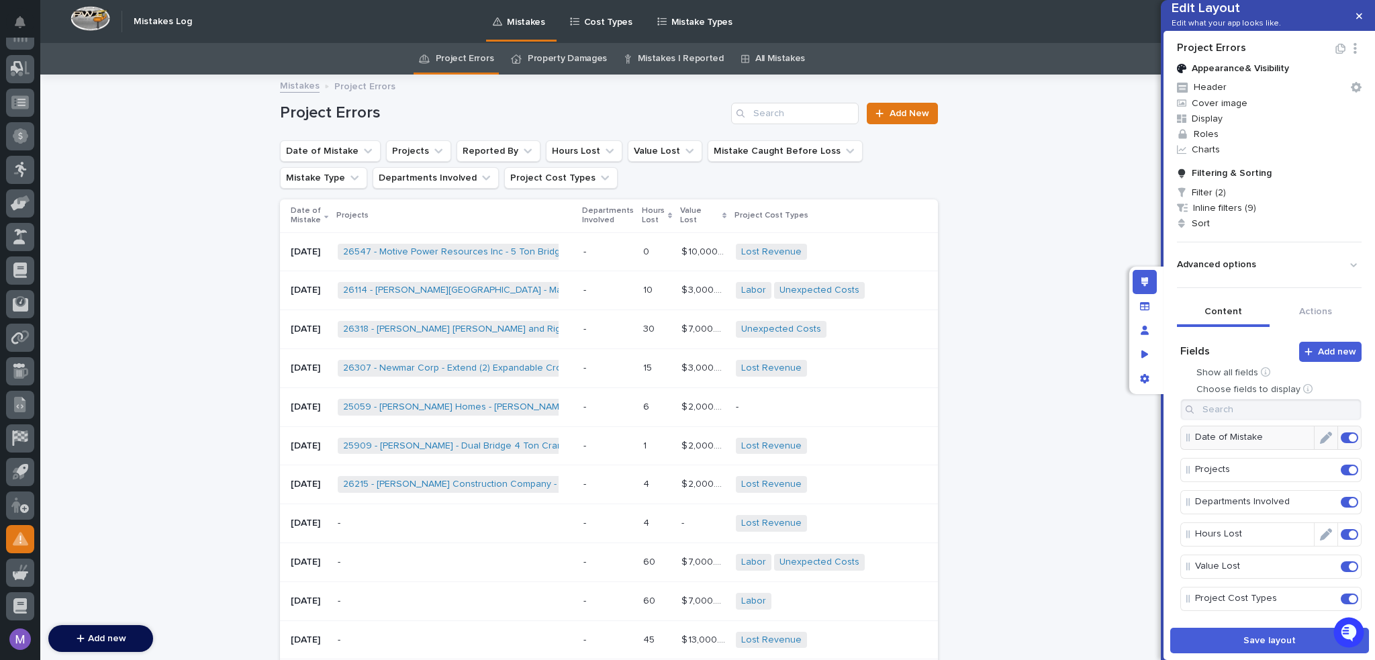
click at [1341, 540] on span at bounding box center [1349, 534] width 17 height 11
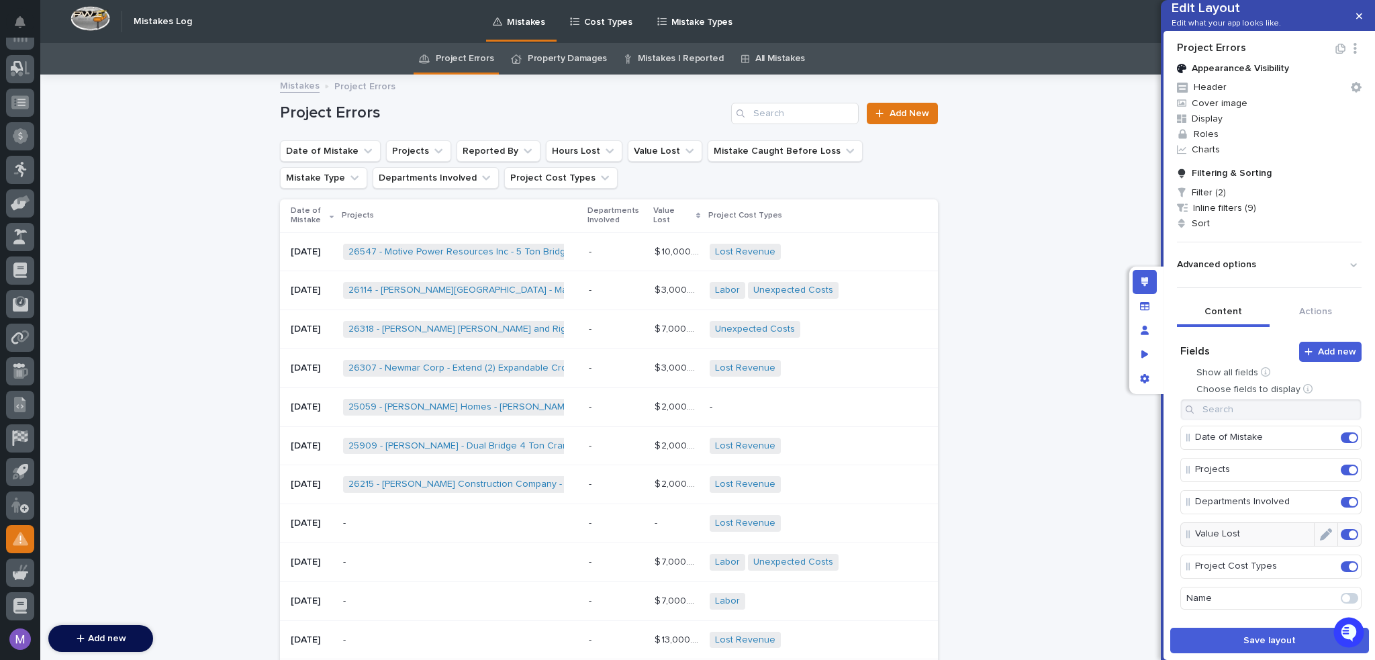
click at [1341, 540] on span at bounding box center [1349, 534] width 17 height 11
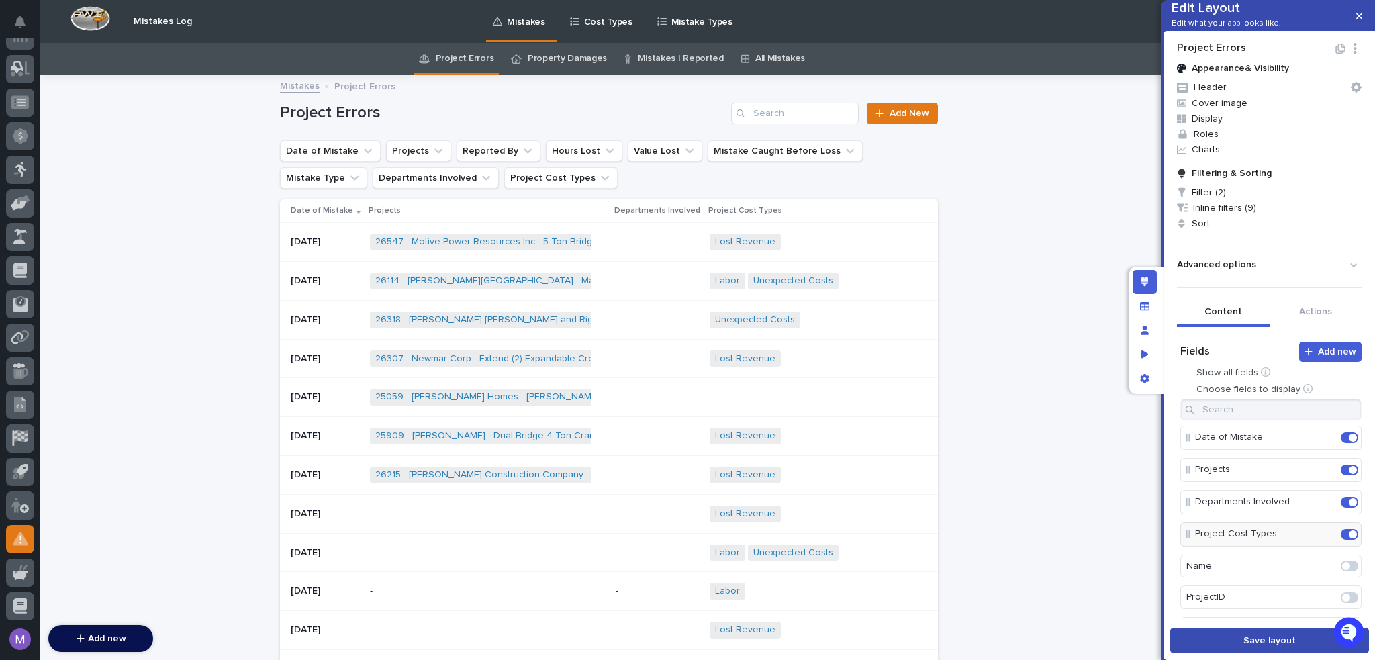
click at [1285, 647] on button "Save layout" at bounding box center [1269, 641] width 199 height 26
click at [537, 60] on link "Property Damages" at bounding box center [567, 59] width 79 height 32
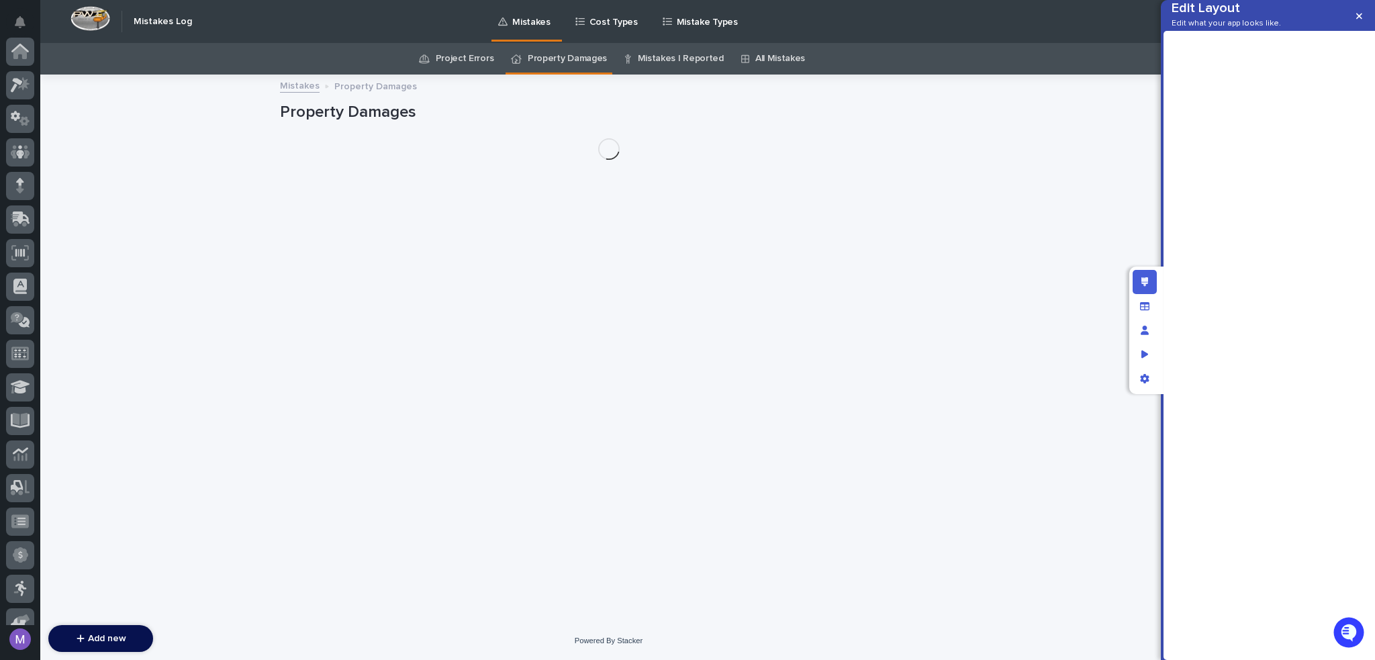
scroll to position [419, 0]
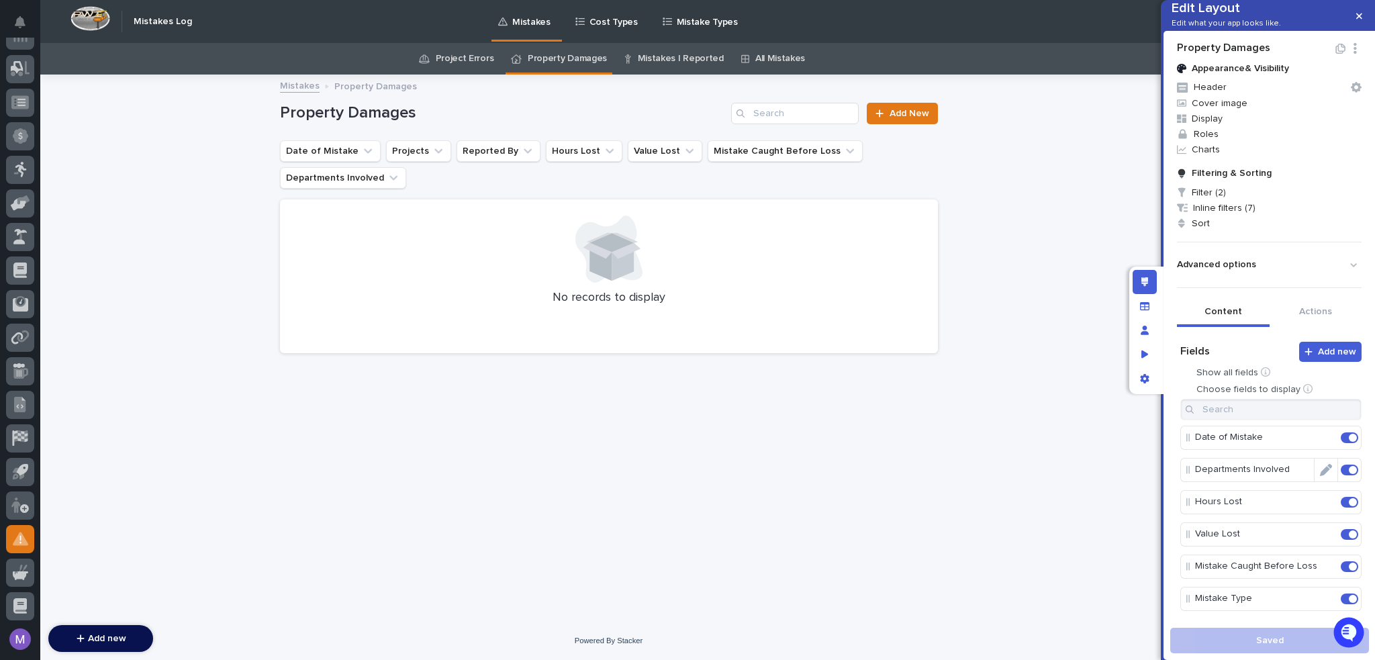
click at [1349, 474] on span at bounding box center [1353, 470] width 8 height 8
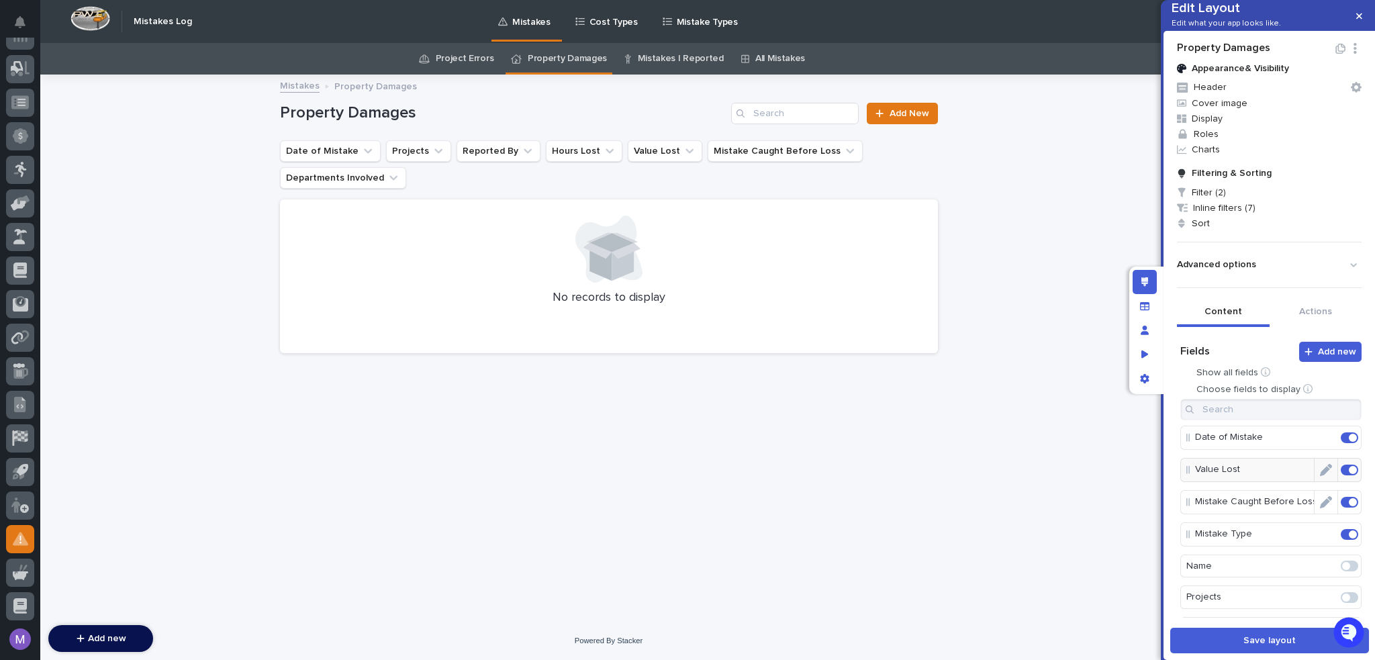
click at [1349, 506] on span at bounding box center [1353, 502] width 8 height 8
click at [1341, 508] on span at bounding box center [1349, 502] width 17 height 11
click at [1341, 498] on span at bounding box center [1349, 492] width 17 height 11
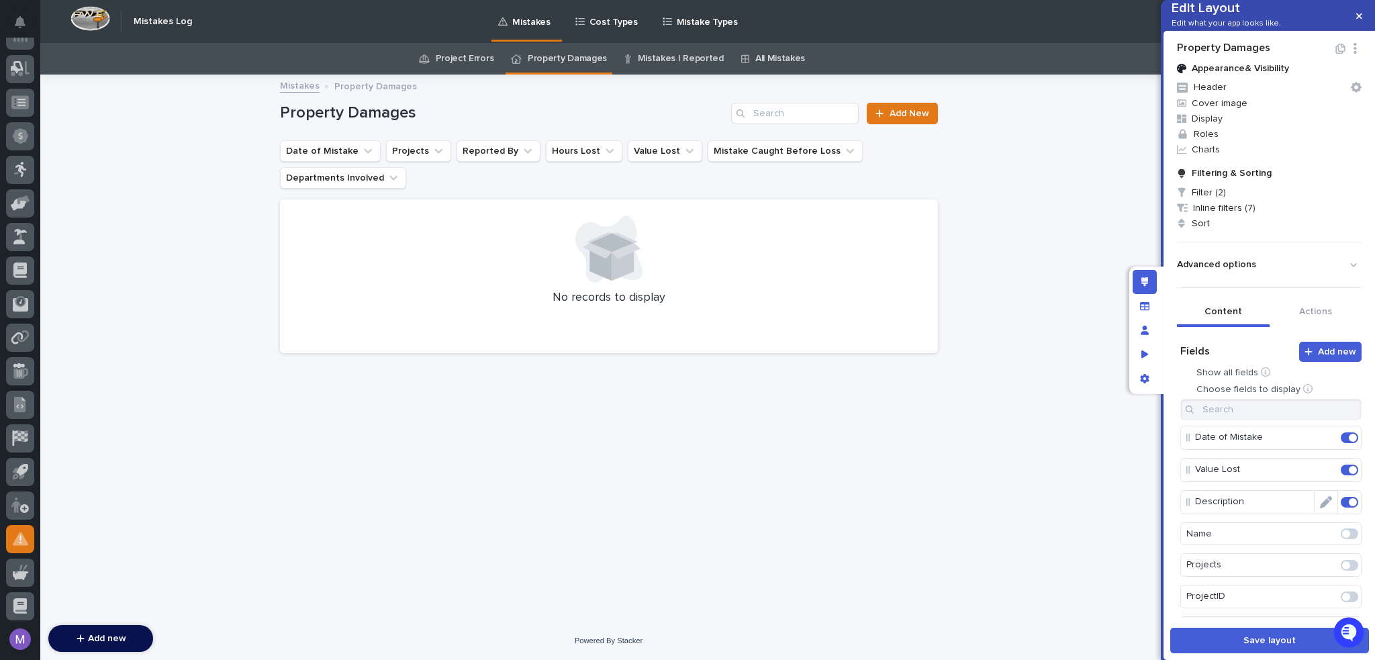
click at [1320, 508] on icon "Edit" at bounding box center [1326, 502] width 12 height 12
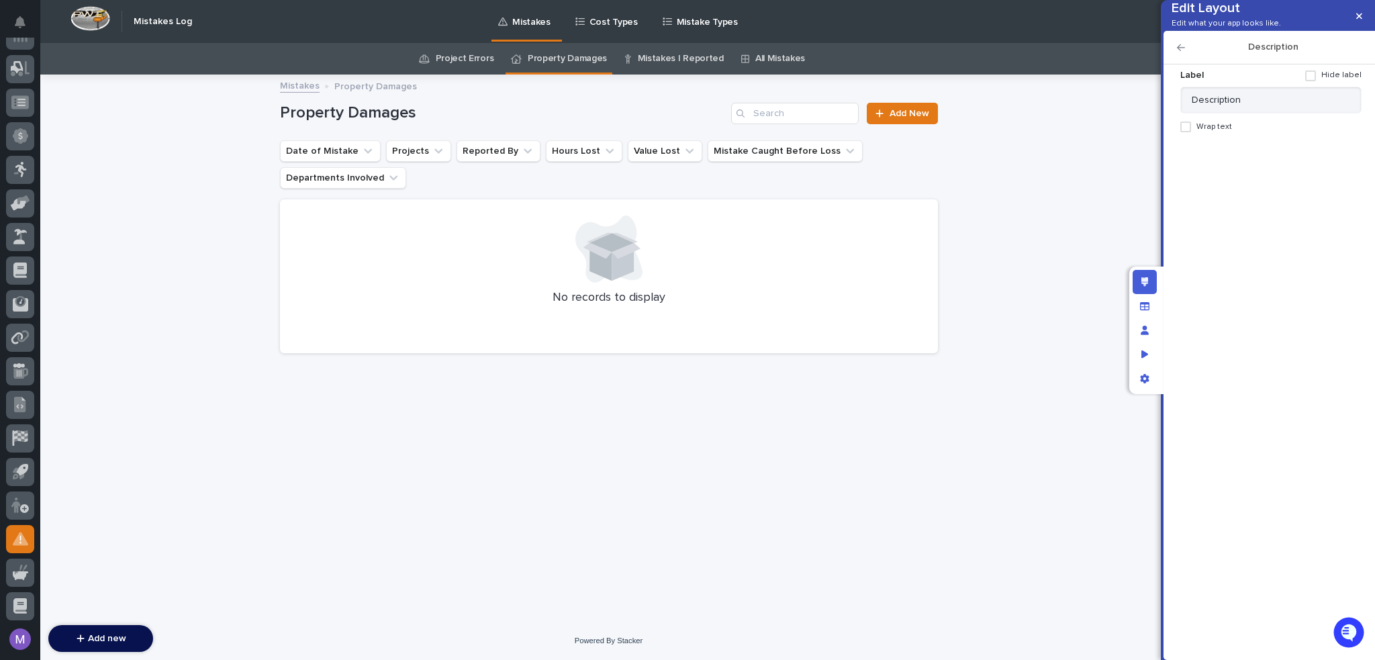
click at [1217, 132] on span "Wrap text" at bounding box center [1214, 126] width 36 height 9
click at [1143, 286] on icon "Edit layout" at bounding box center [1144, 281] width 7 height 9
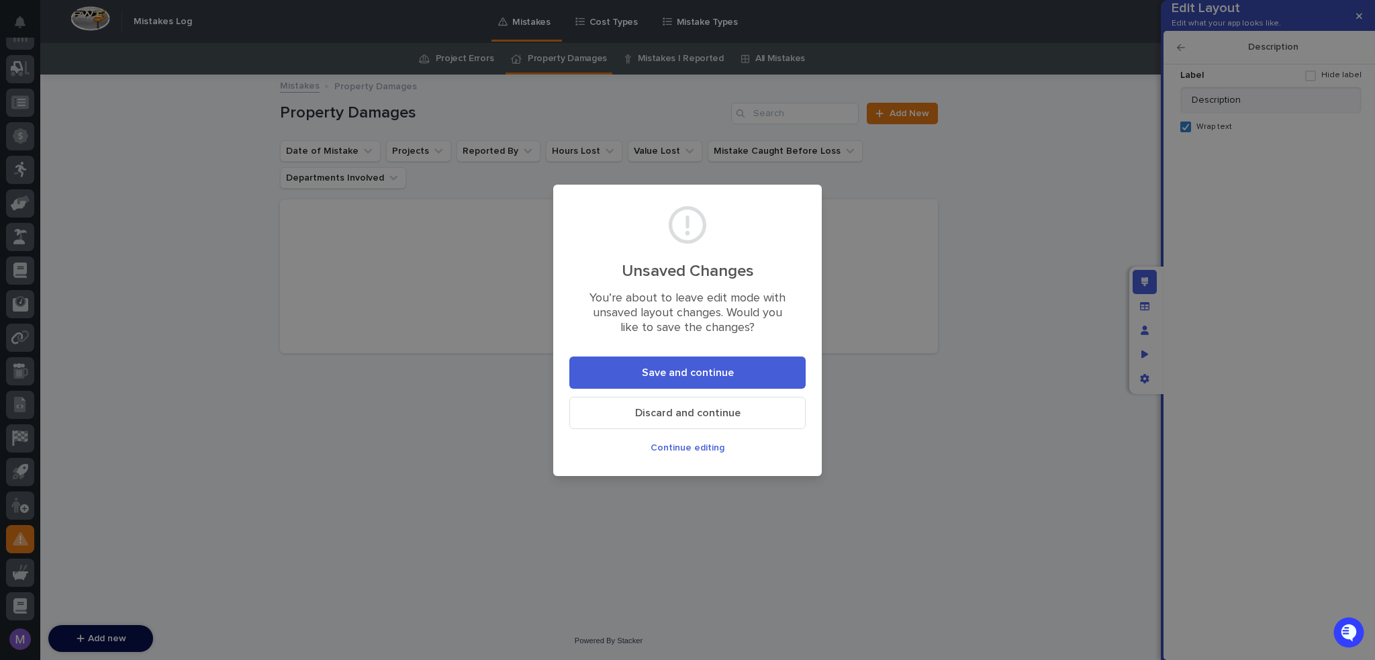
click at [749, 376] on button "Save and continue" at bounding box center [687, 372] width 236 height 32
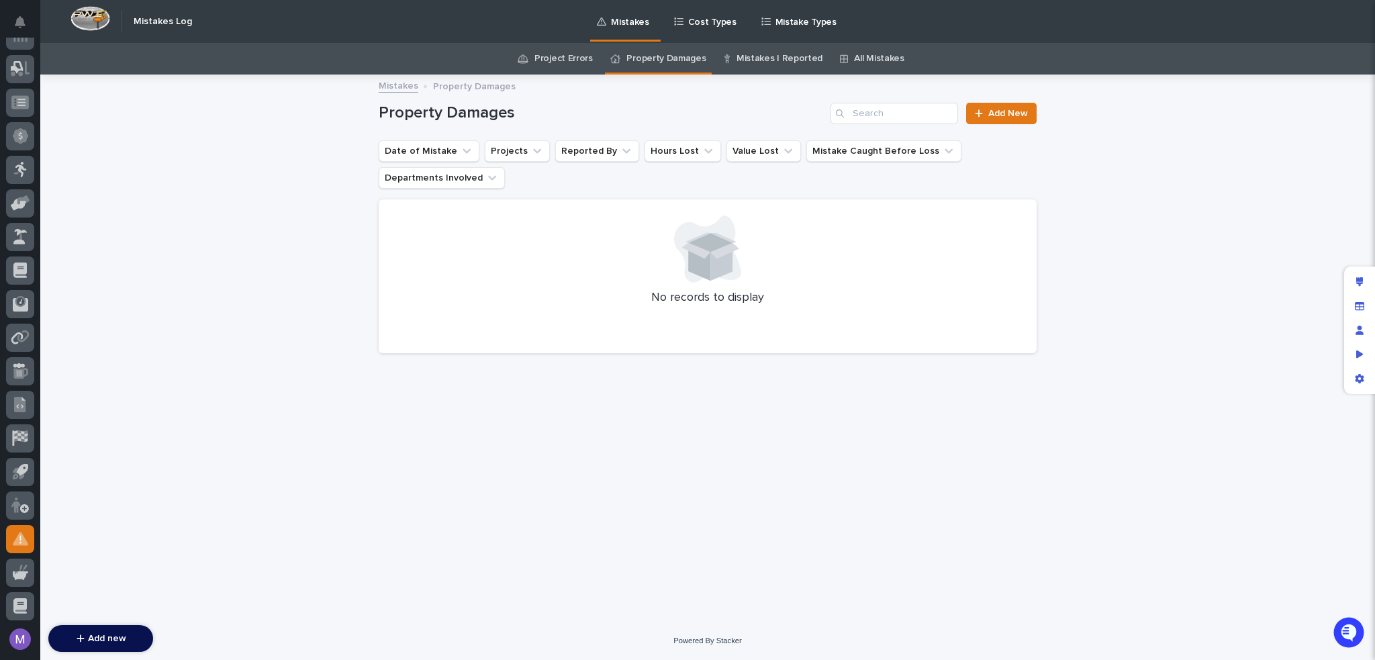
click at [759, 58] on link "Mistakes I Reported" at bounding box center [779, 59] width 86 height 32
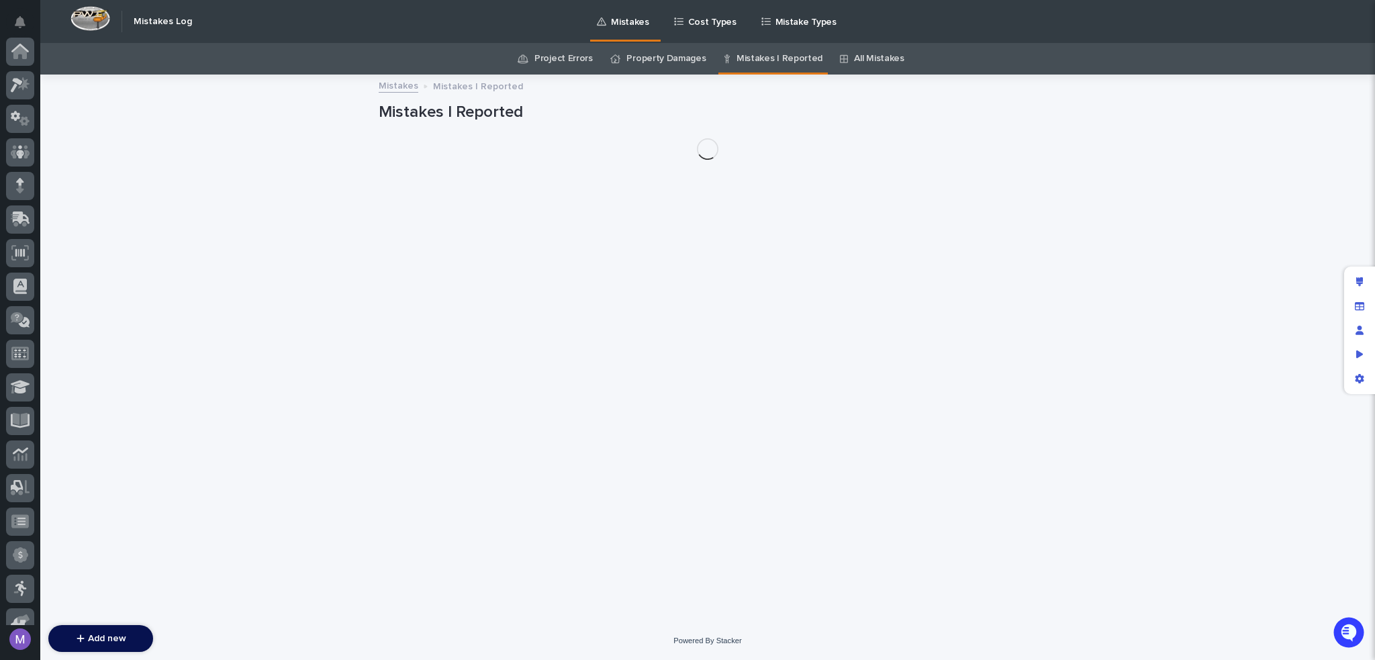
scroll to position [419, 0]
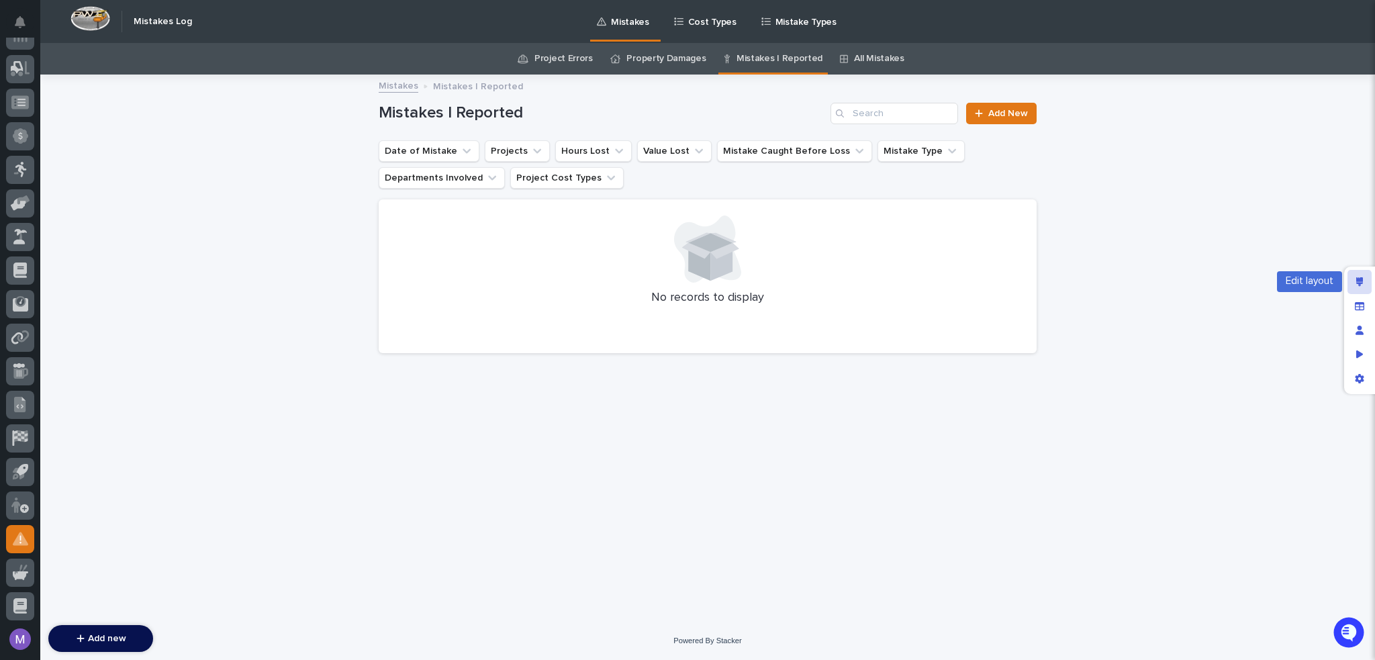
click at [1353, 276] on div "Edit layout" at bounding box center [1359, 282] width 24 height 24
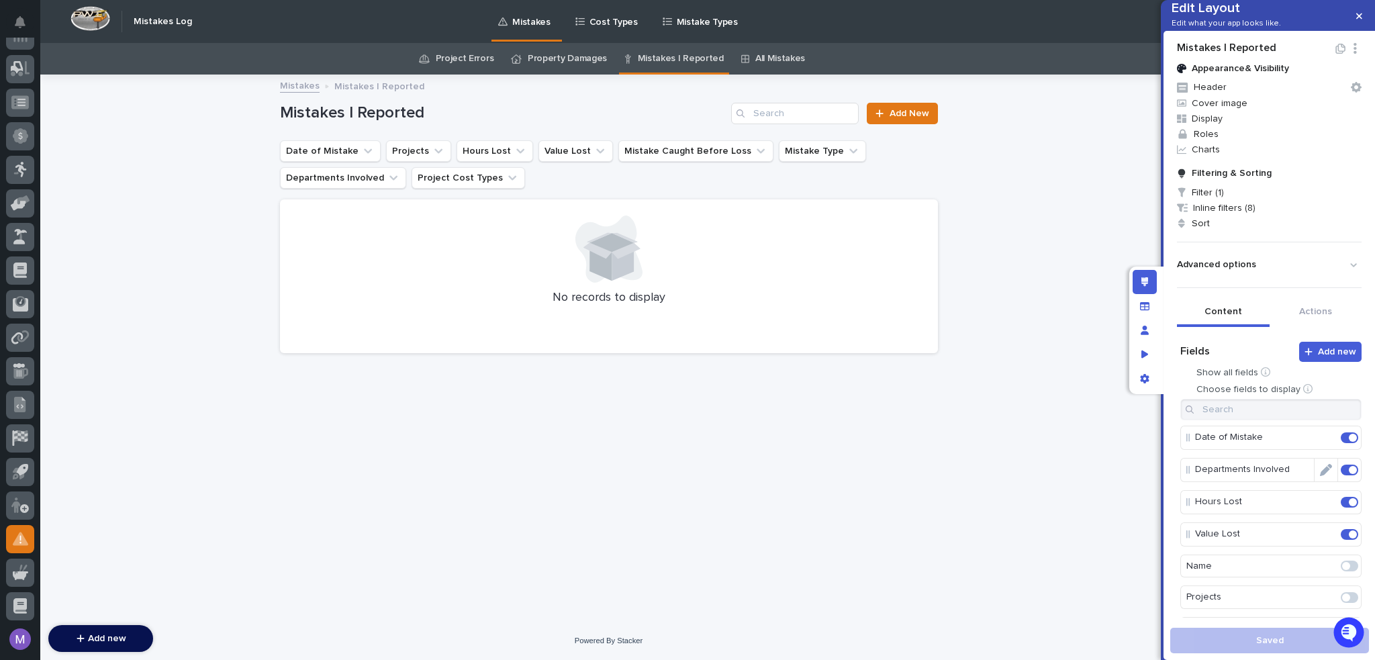
click at [1349, 474] on span at bounding box center [1353, 470] width 8 height 8
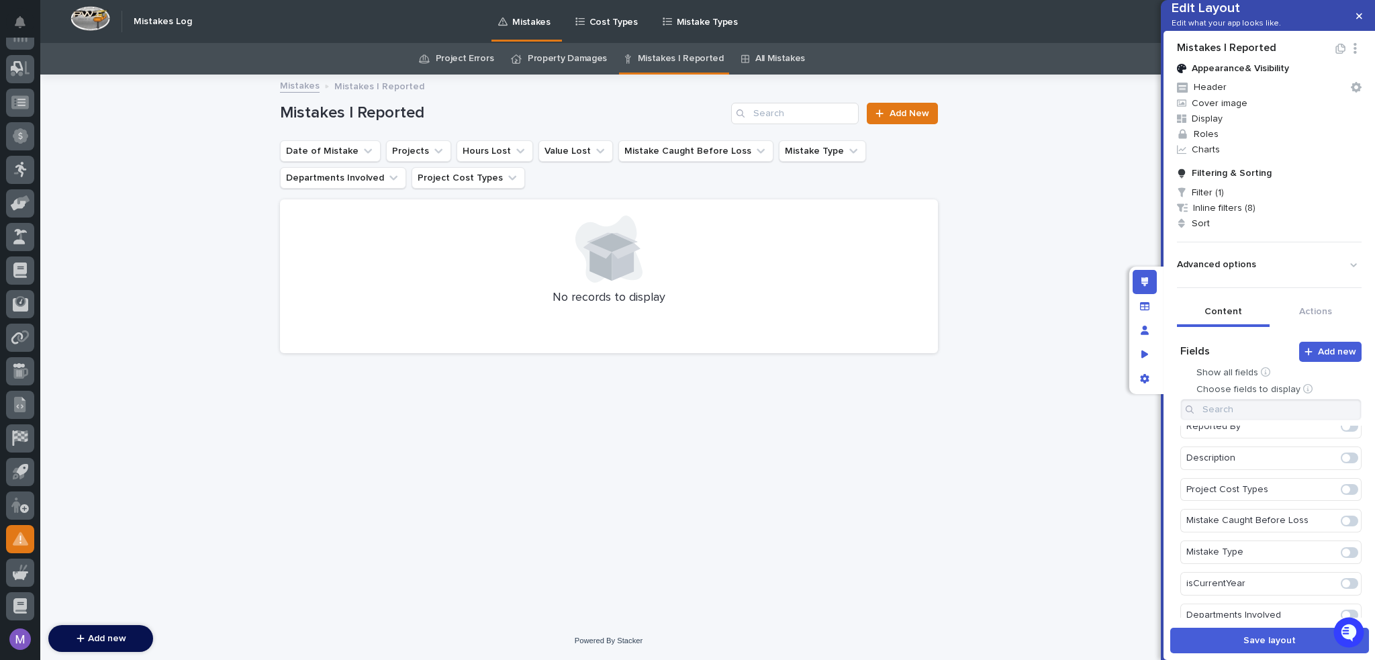
scroll to position [269, 0]
click at [1341, 491] on span at bounding box center [1349, 485] width 17 height 11
drag, startPoint x: 1287, startPoint y: 526, endPoint x: 1283, endPoint y: 488, distance: 37.8
drag, startPoint x: 1237, startPoint y: 642, endPoint x: 1105, endPoint y: 409, distance: 268.5
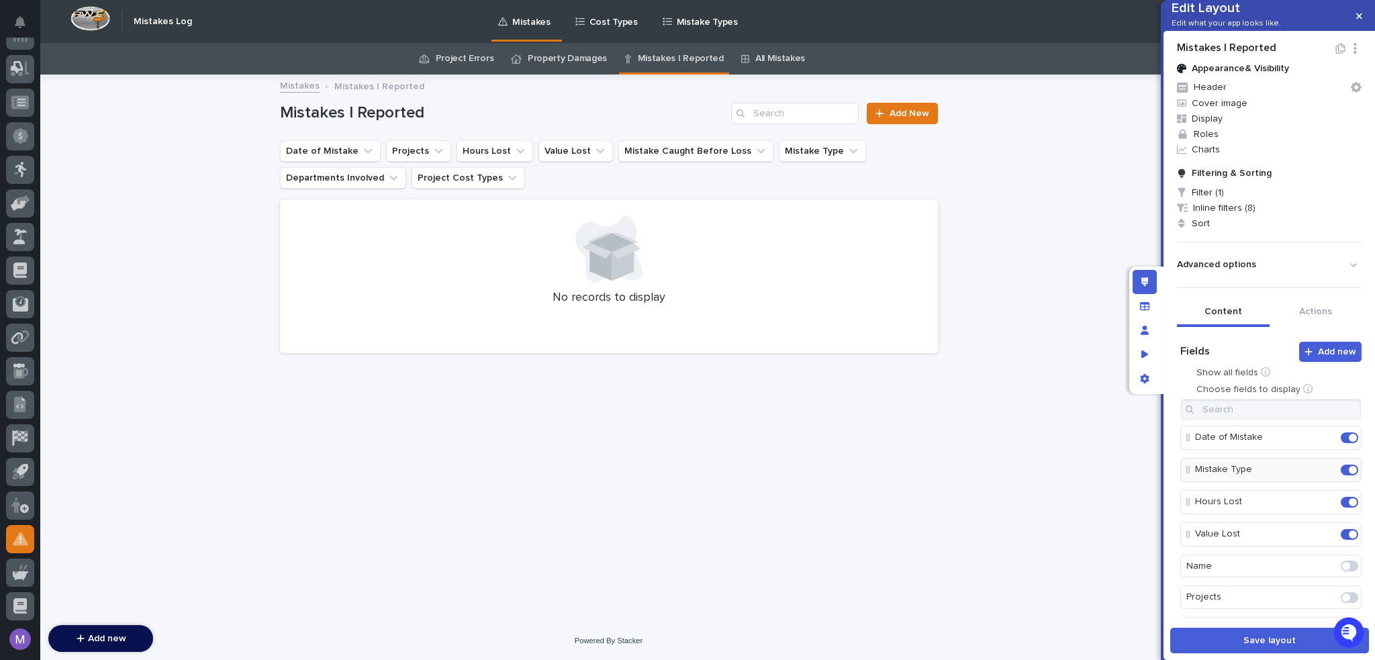
click at [1237, 642] on button "Save layout" at bounding box center [1269, 641] width 199 height 26
click at [765, 55] on link "All Mistakes" at bounding box center [780, 59] width 50 height 32
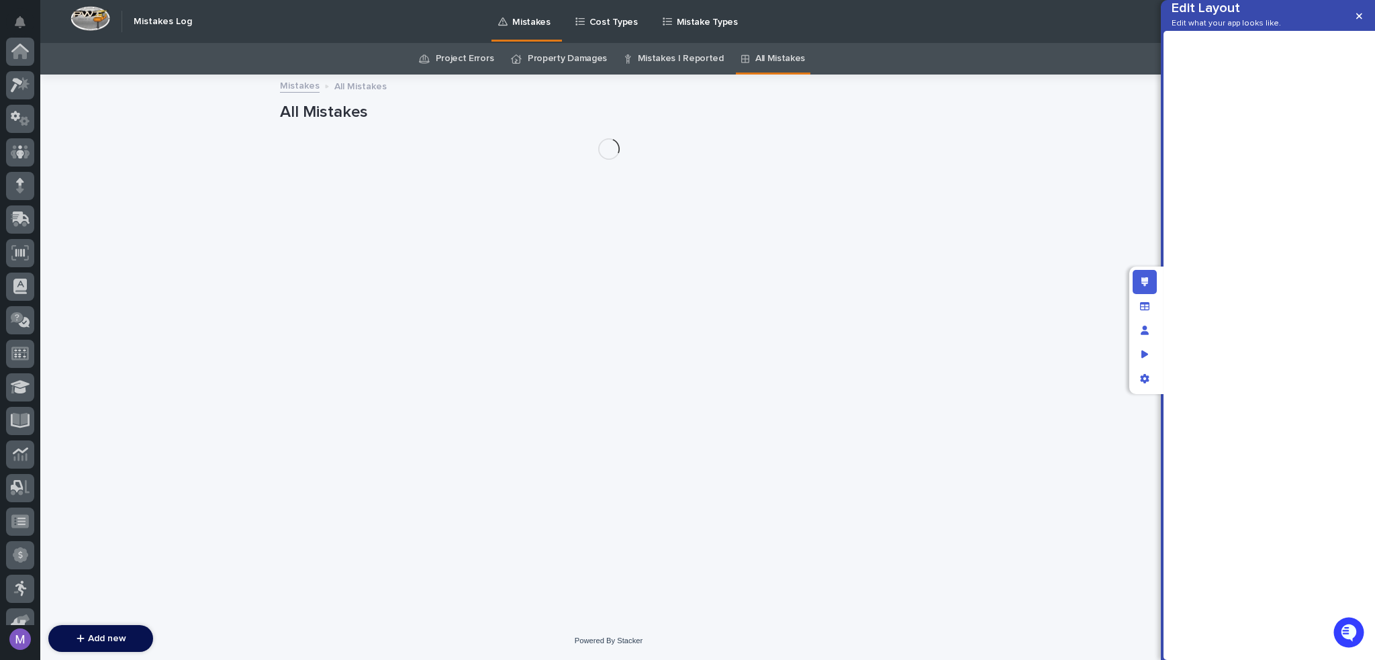
scroll to position [419, 0]
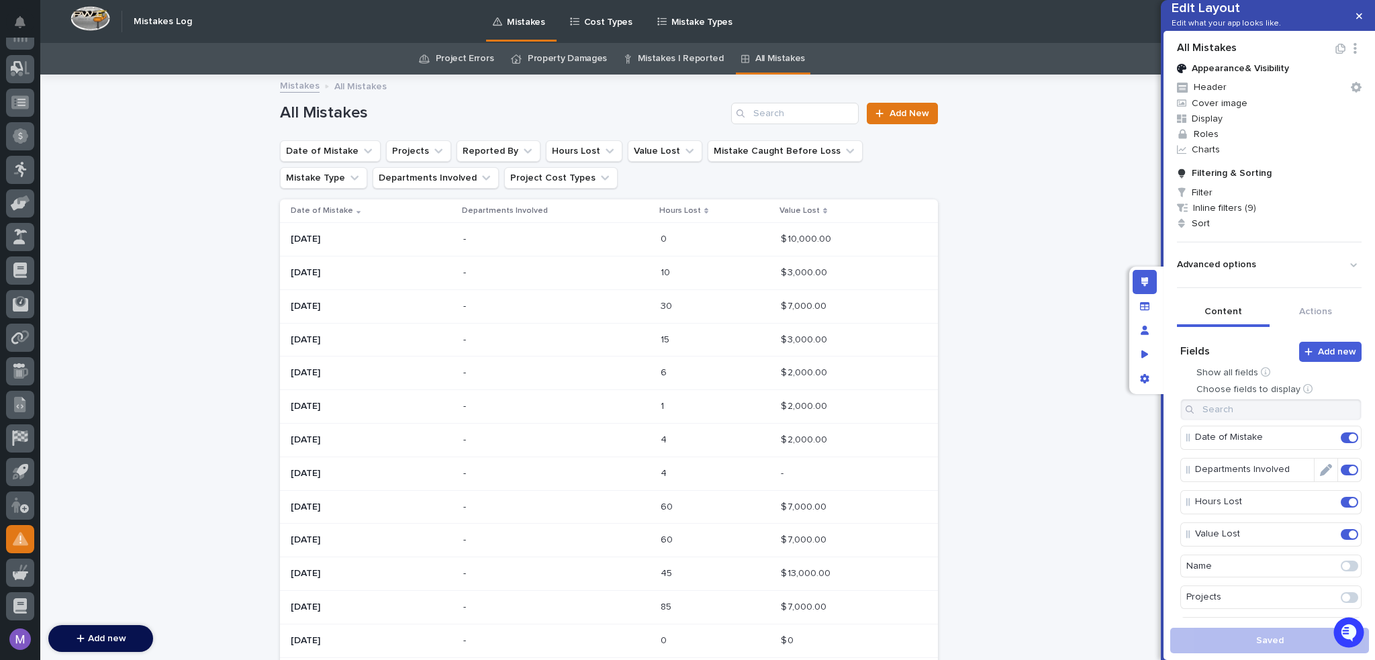
click at [1341, 475] on span at bounding box center [1349, 470] width 17 height 11
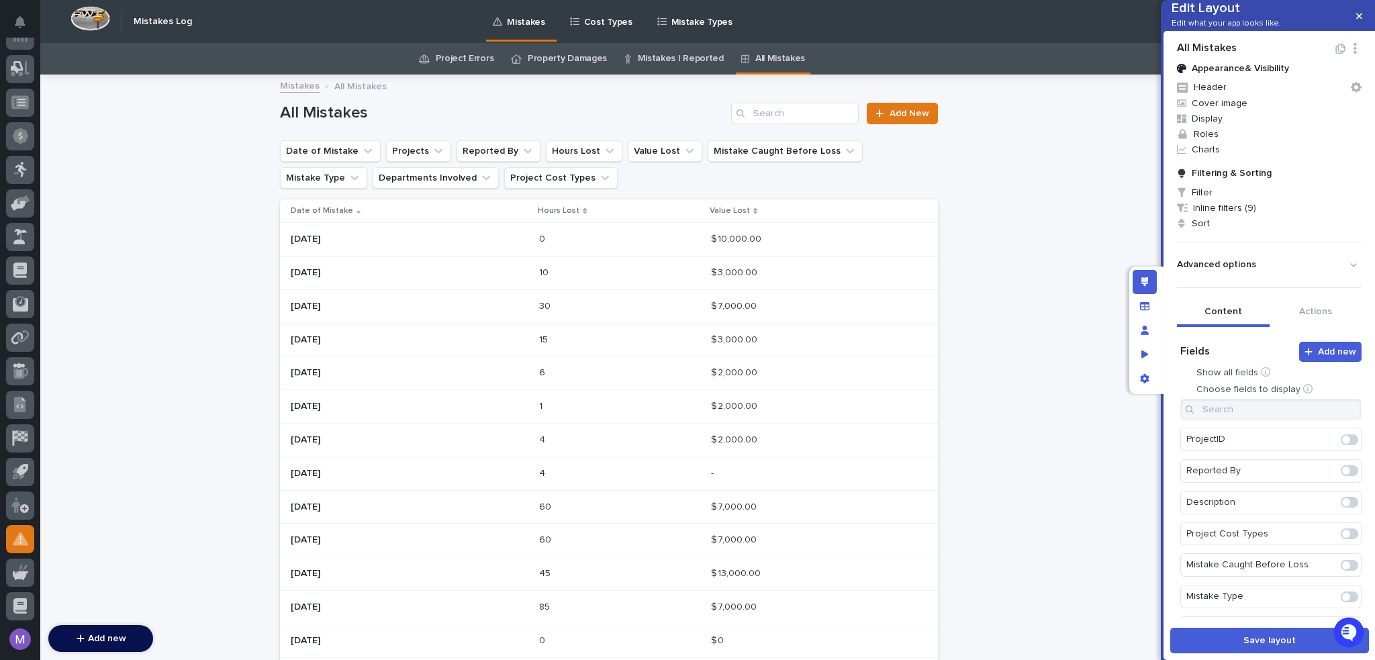
scroll to position [134, 0]
click at [1341, 499] on span at bounding box center [1349, 493] width 17 height 11
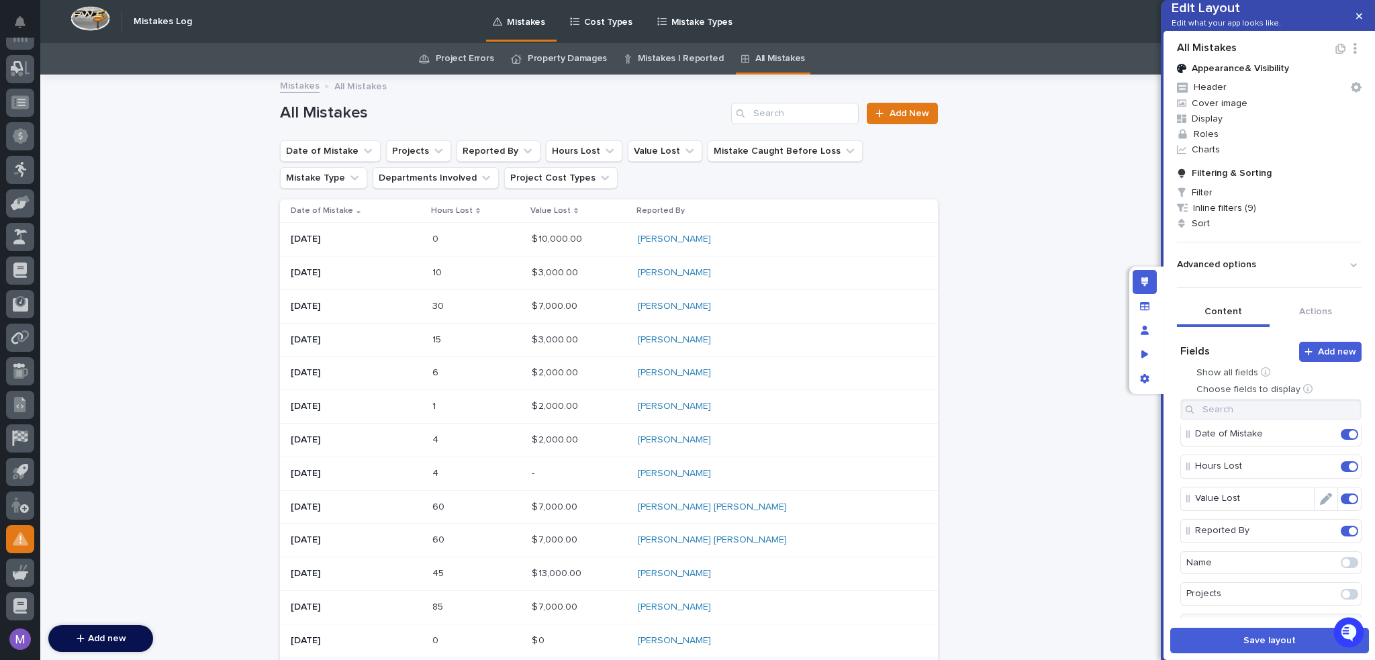
scroll to position [0, 0]
drag, startPoint x: 1332, startPoint y: 474, endPoint x: 1286, endPoint y: 499, distance: 52.9
click at [1342, 475] on span at bounding box center [1346, 473] width 8 height 8
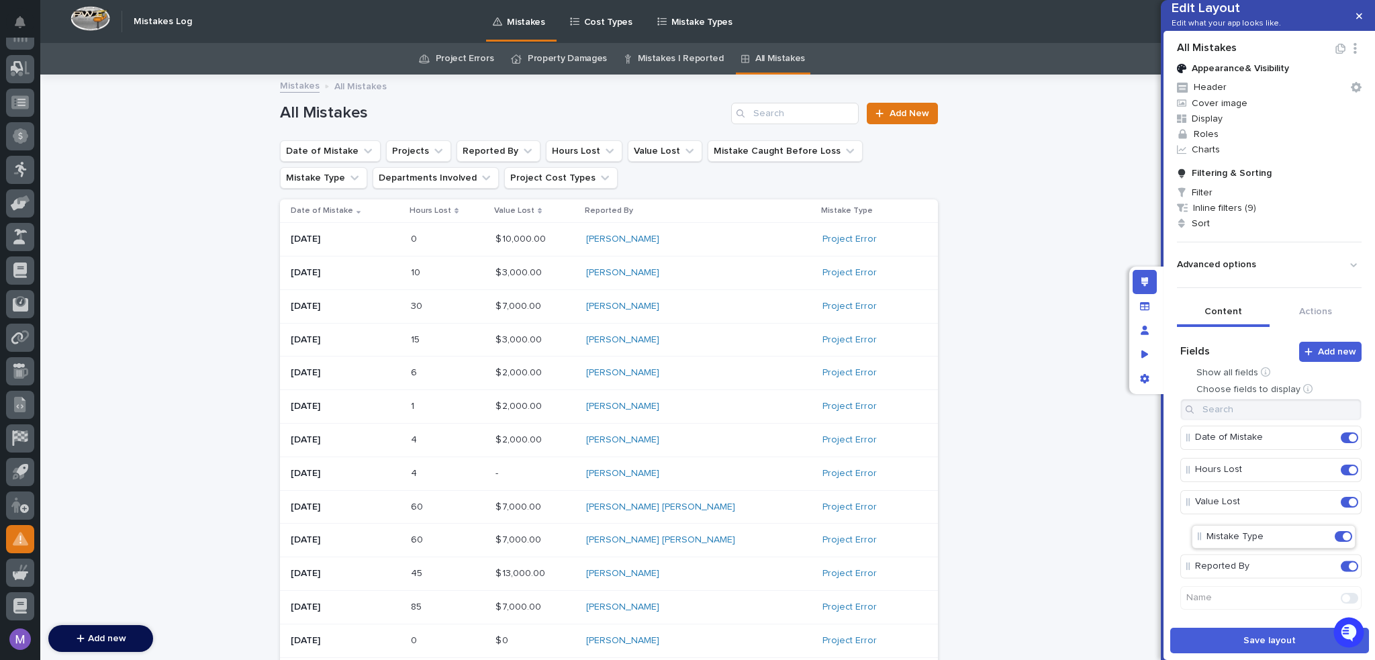
scroll to position [1, 0]
drag, startPoint x: 1230, startPoint y: 582, endPoint x: 1249, endPoint y: 480, distance: 103.9
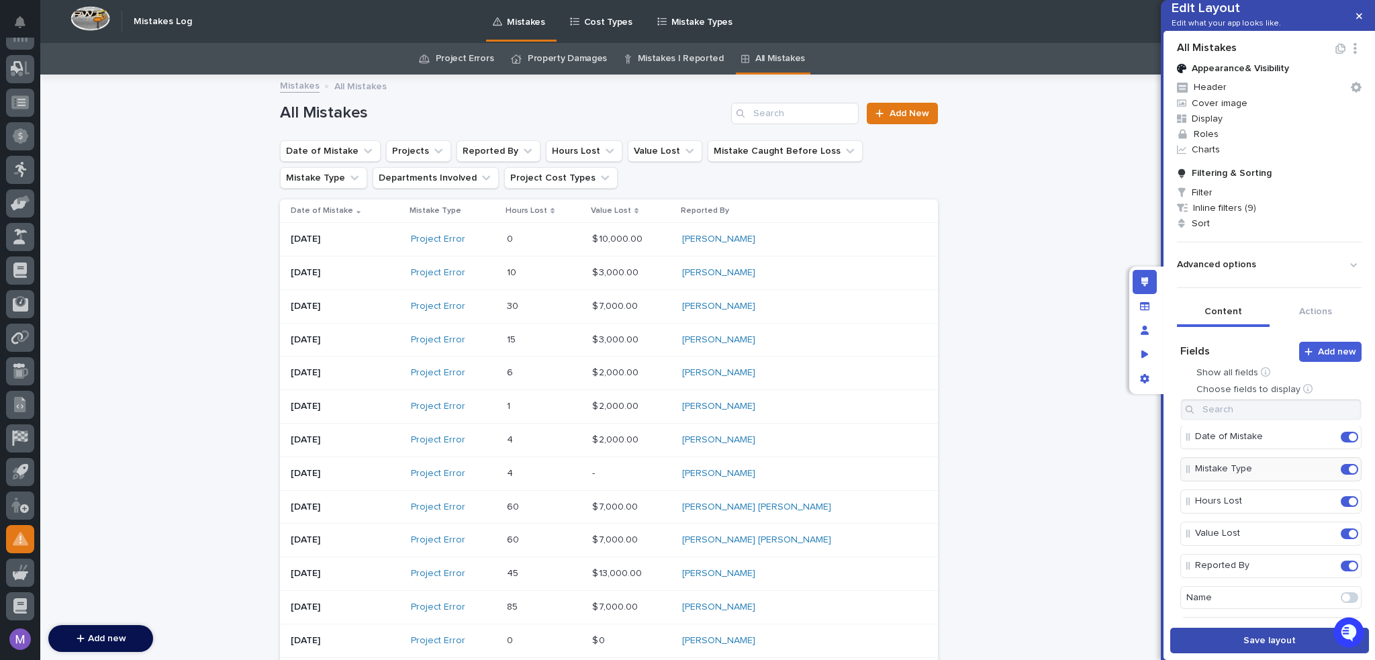
click at [1287, 638] on span "Save layout" at bounding box center [1269, 640] width 52 height 9
click at [564, 56] on link "Property Damages" at bounding box center [567, 59] width 79 height 32
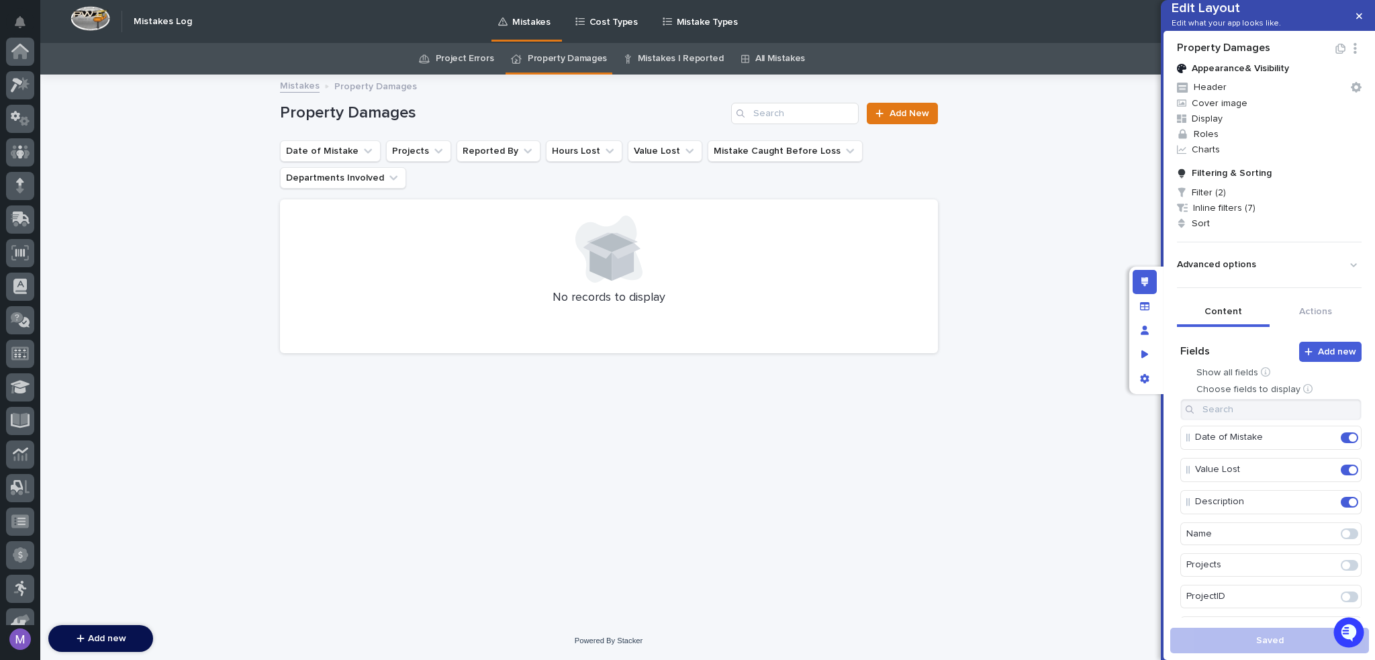
scroll to position [419, 0]
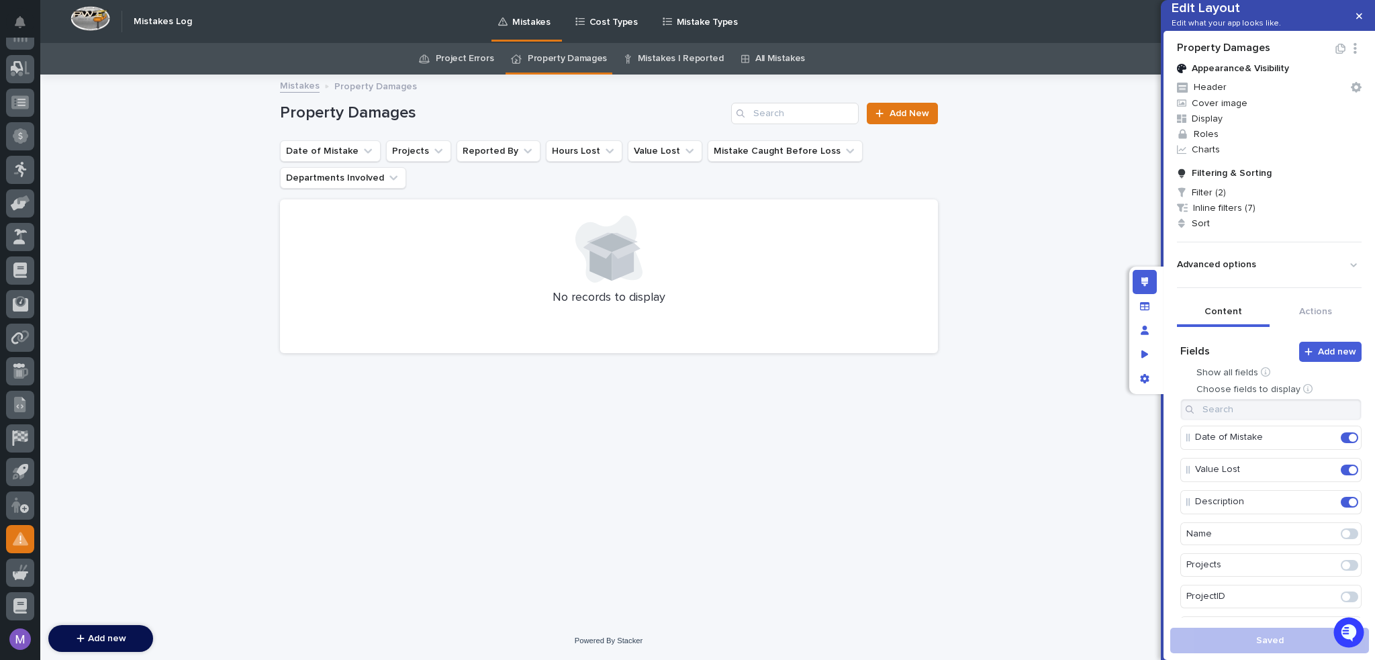
click at [645, 54] on link "Mistakes I Reported" at bounding box center [681, 59] width 86 height 32
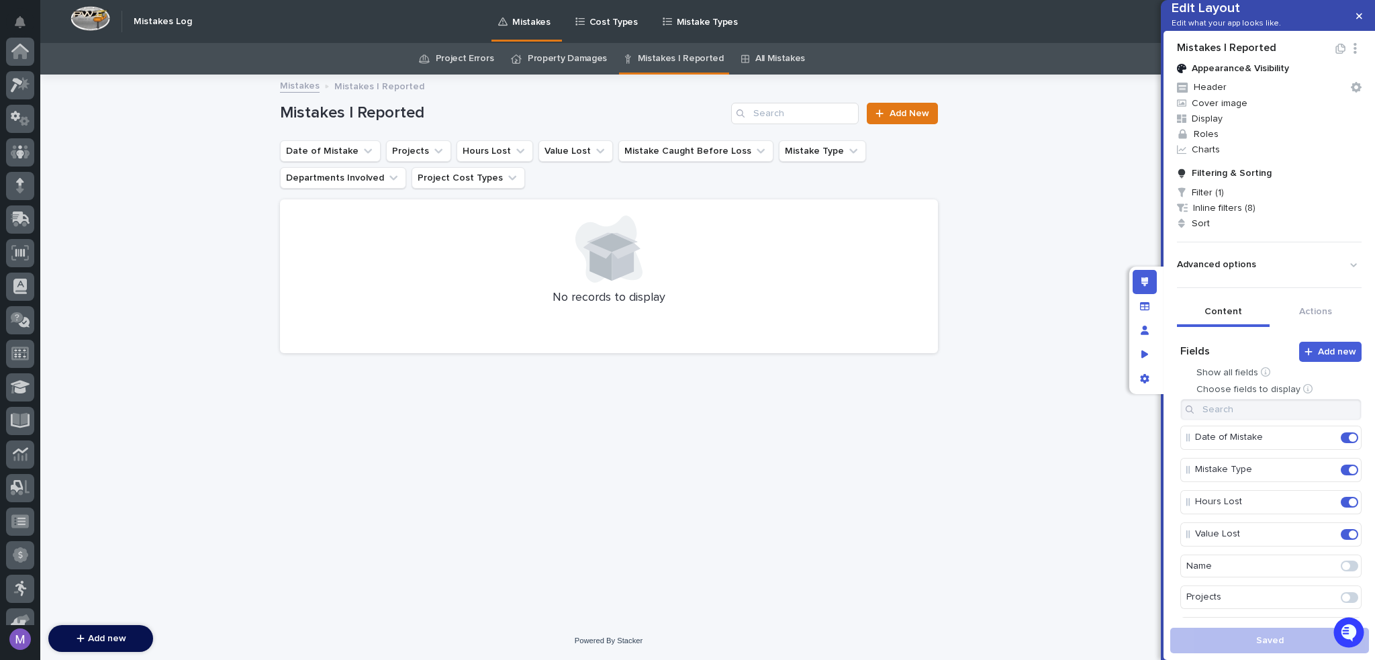
scroll to position [419, 0]
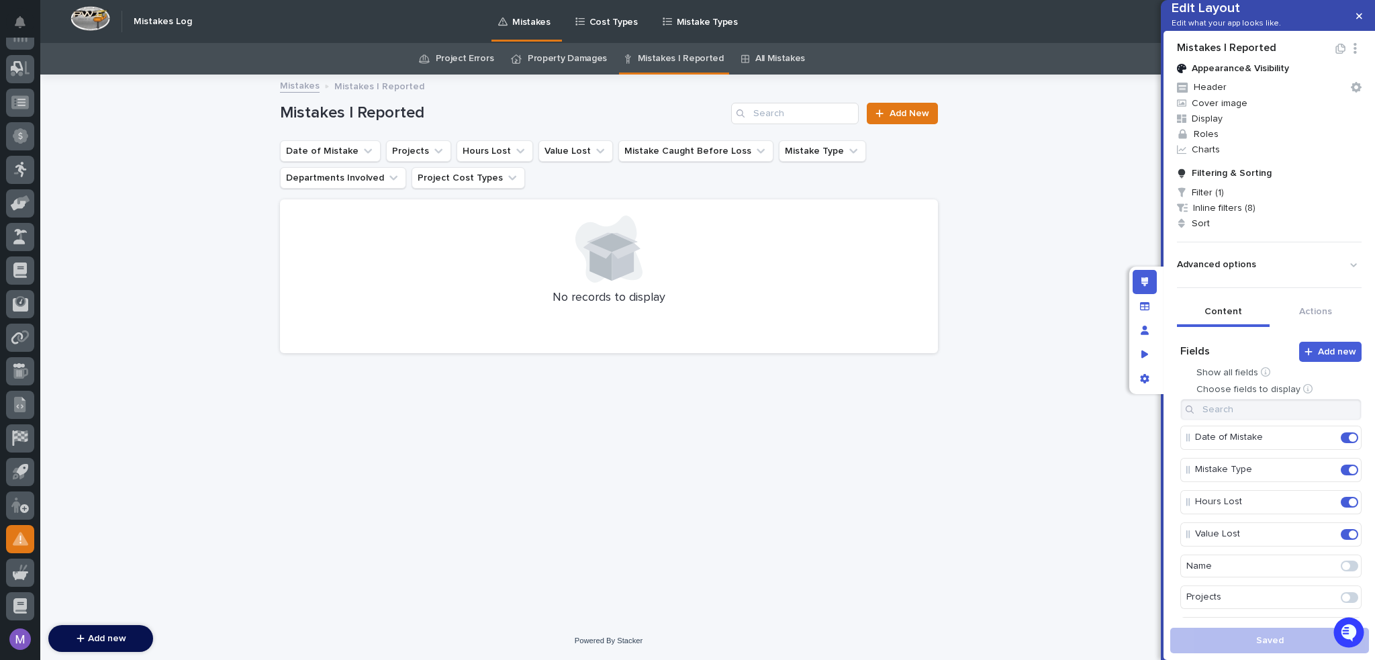
click at [470, 62] on link "Project Errors" at bounding box center [465, 59] width 58 height 32
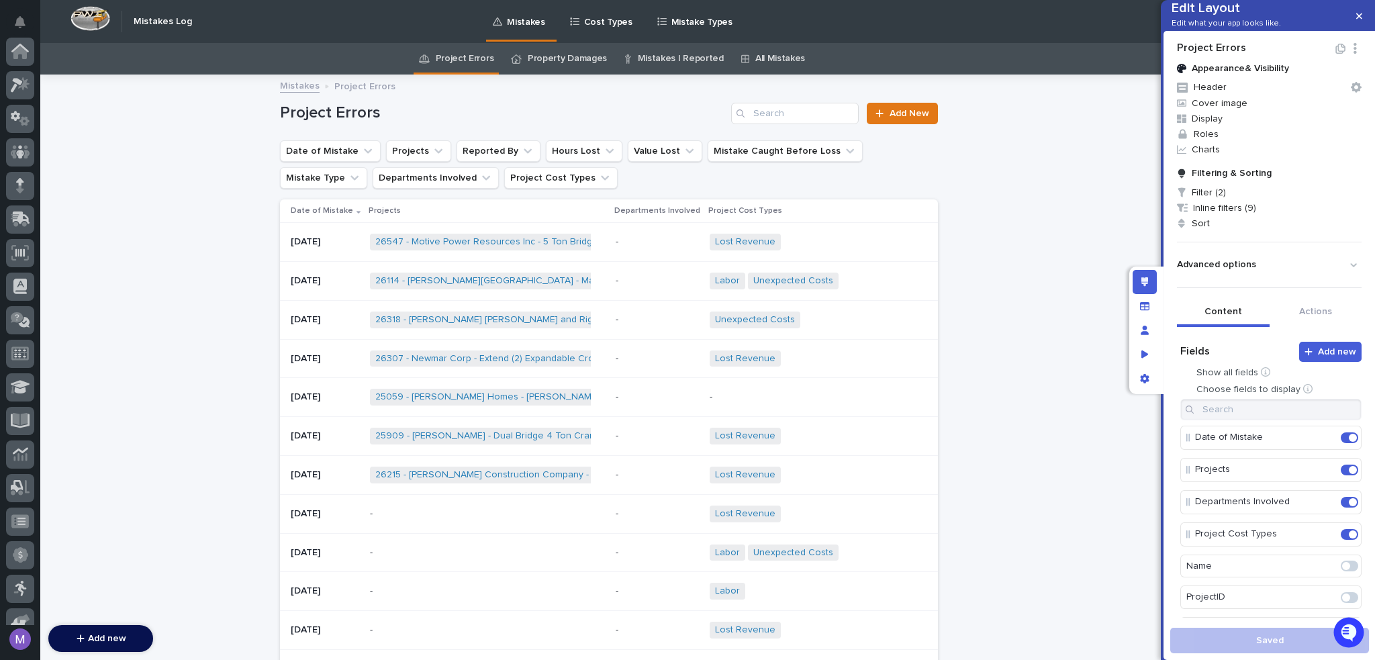
scroll to position [419, 0]
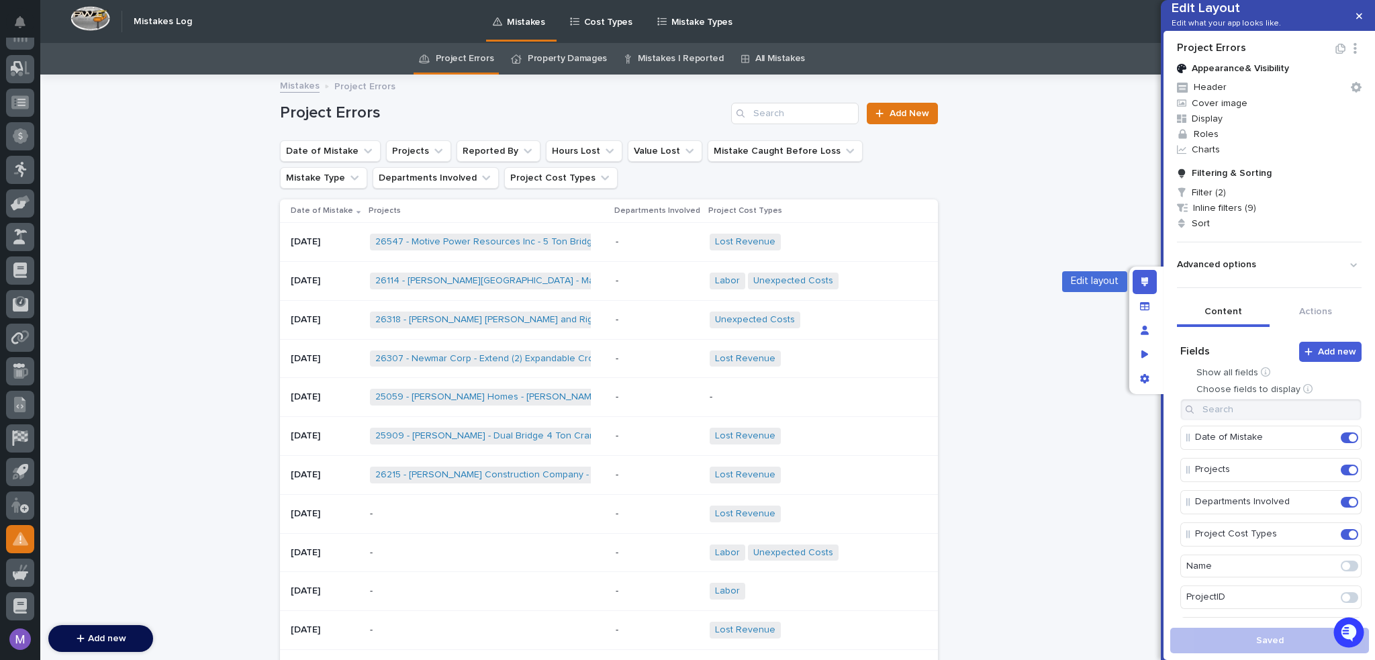
click at [1147, 281] on icon "Edit layout" at bounding box center [1144, 281] width 7 height 9
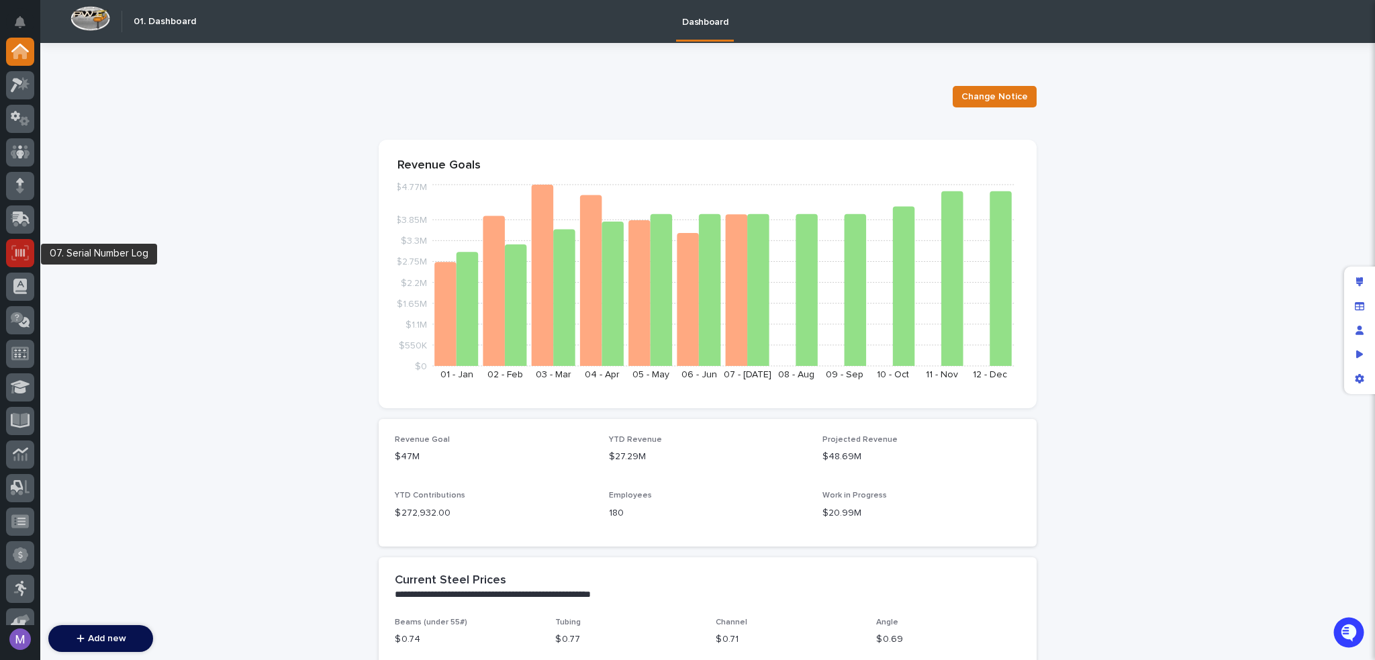
click at [11, 252] on icon at bounding box center [19, 252] width 17 height 15
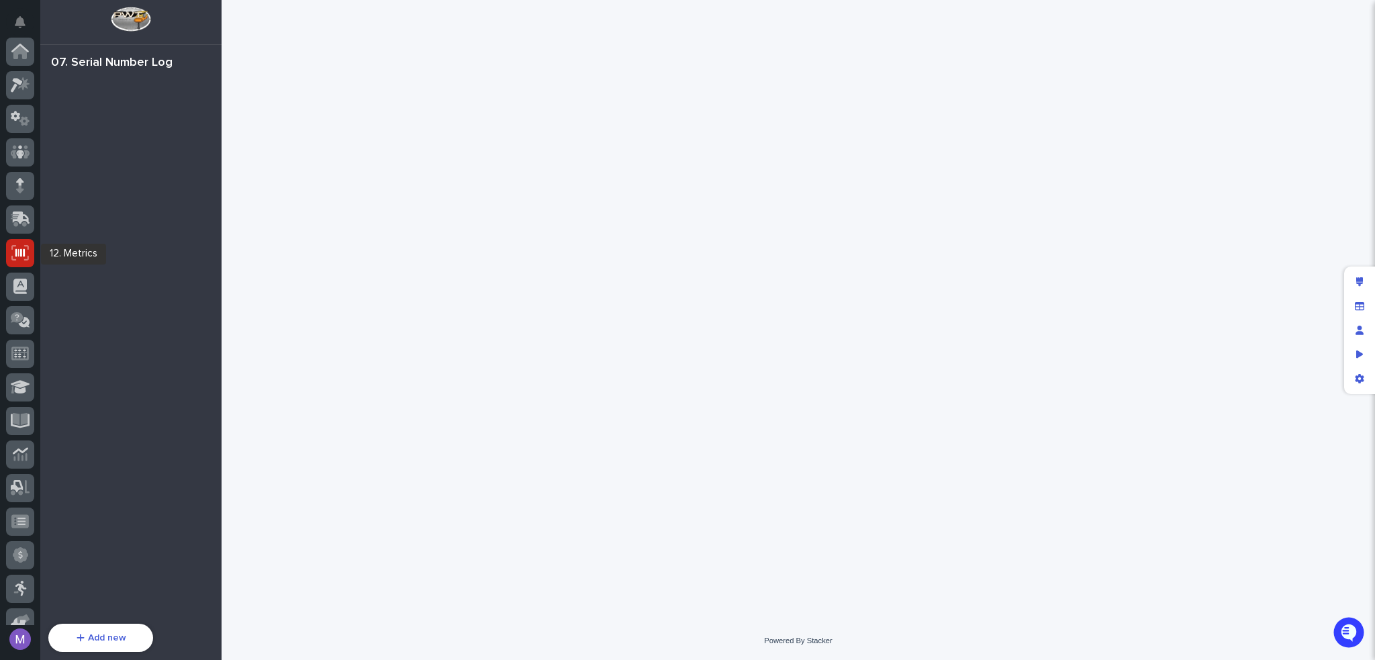
scroll to position [201, 0]
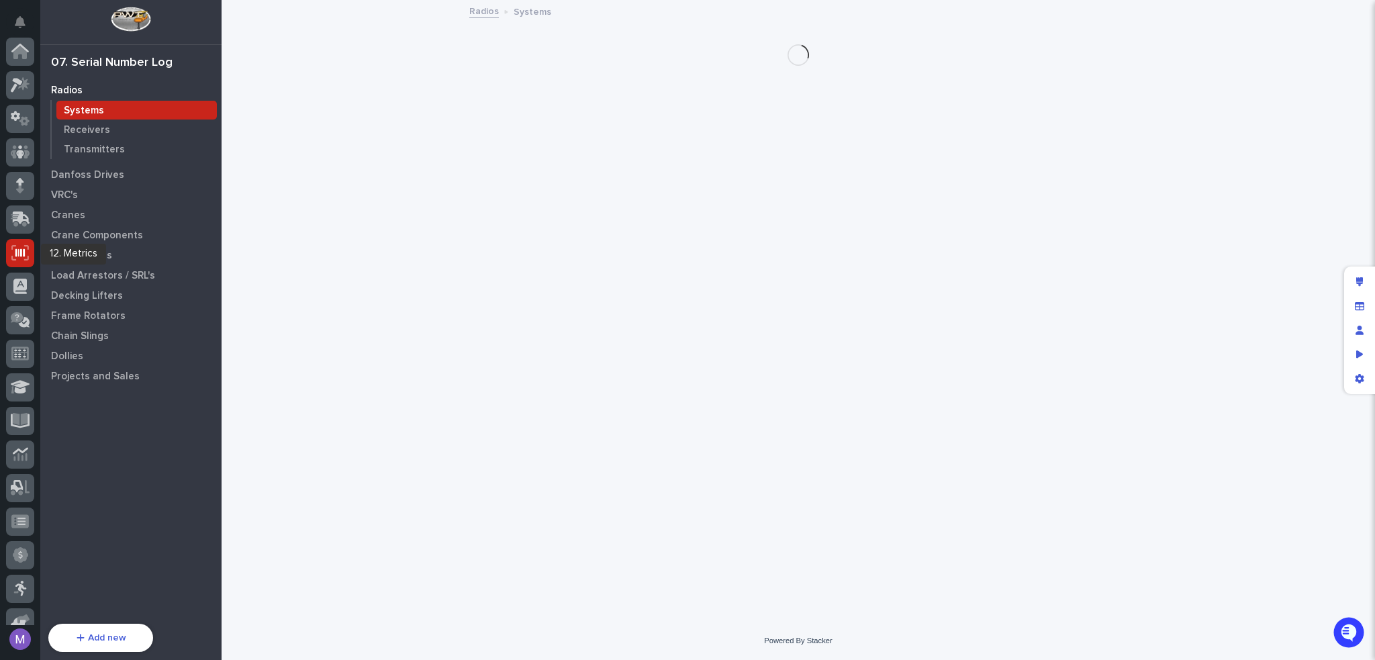
scroll to position [201, 0]
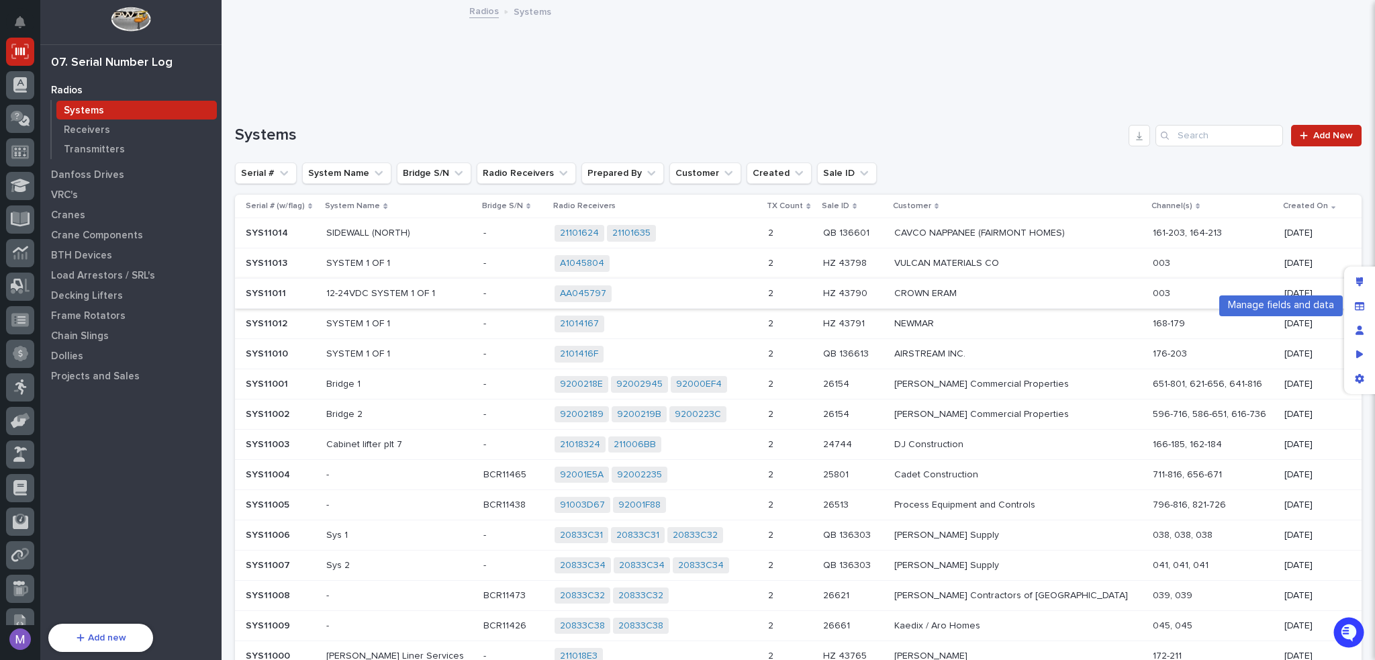
drag, startPoint x: 1365, startPoint y: 305, endPoint x: 1339, endPoint y: 287, distance: 31.3
click at [1365, 305] on div "Manage fields and data" at bounding box center [1359, 306] width 24 height 24
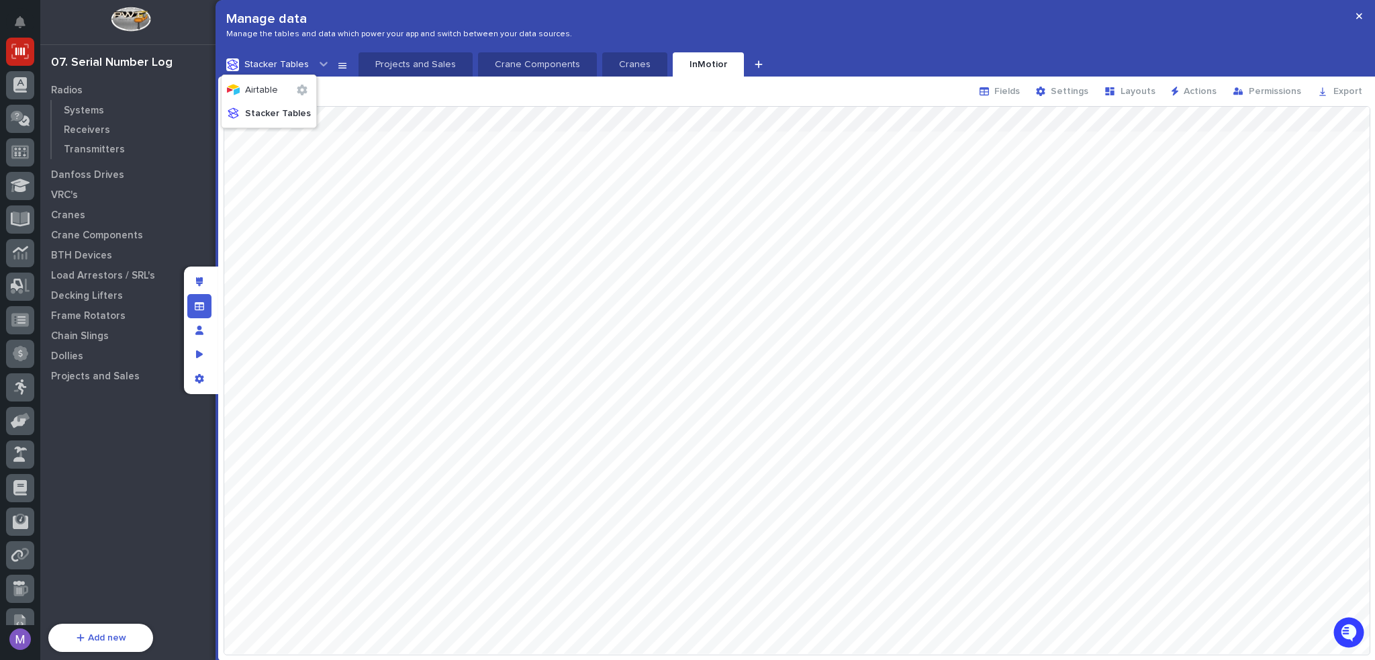
click at [317, 61] on icon at bounding box center [323, 63] width 13 height 13
click at [283, 88] on p "Airtable" at bounding box center [259, 89] width 64 height 13
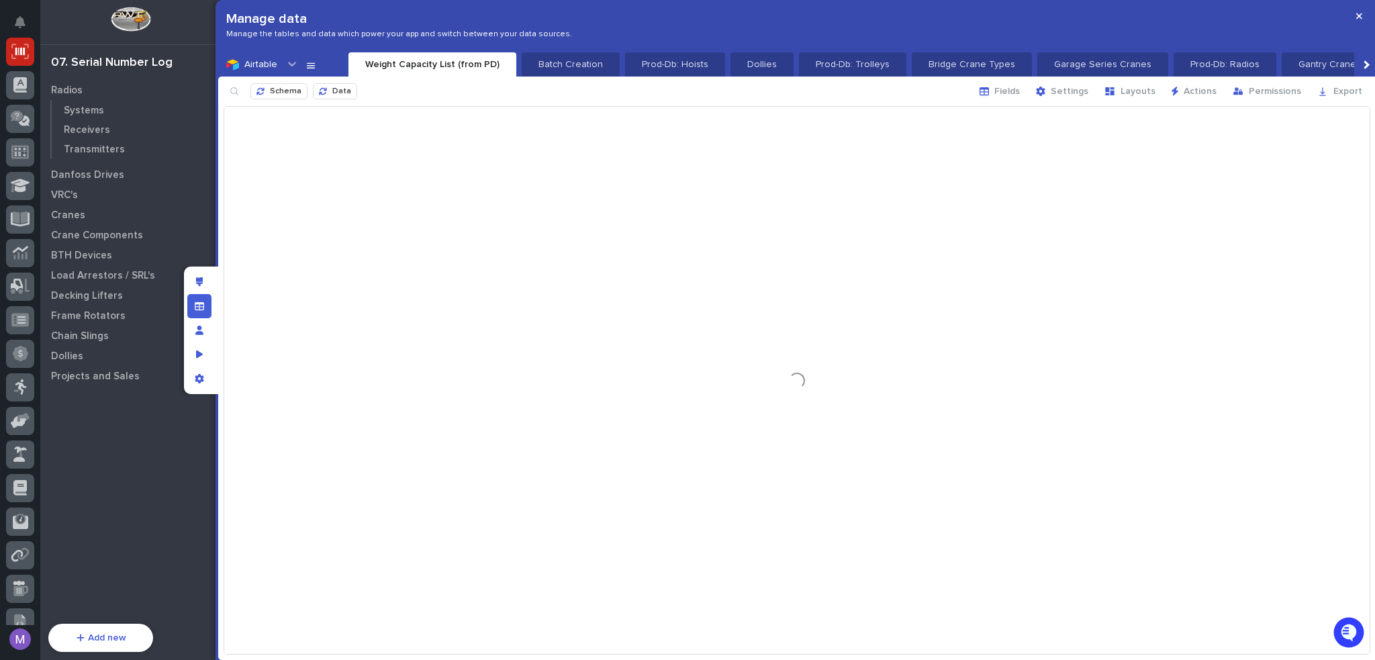
click at [283, 88] on span "Schema" at bounding box center [286, 92] width 32 height 11
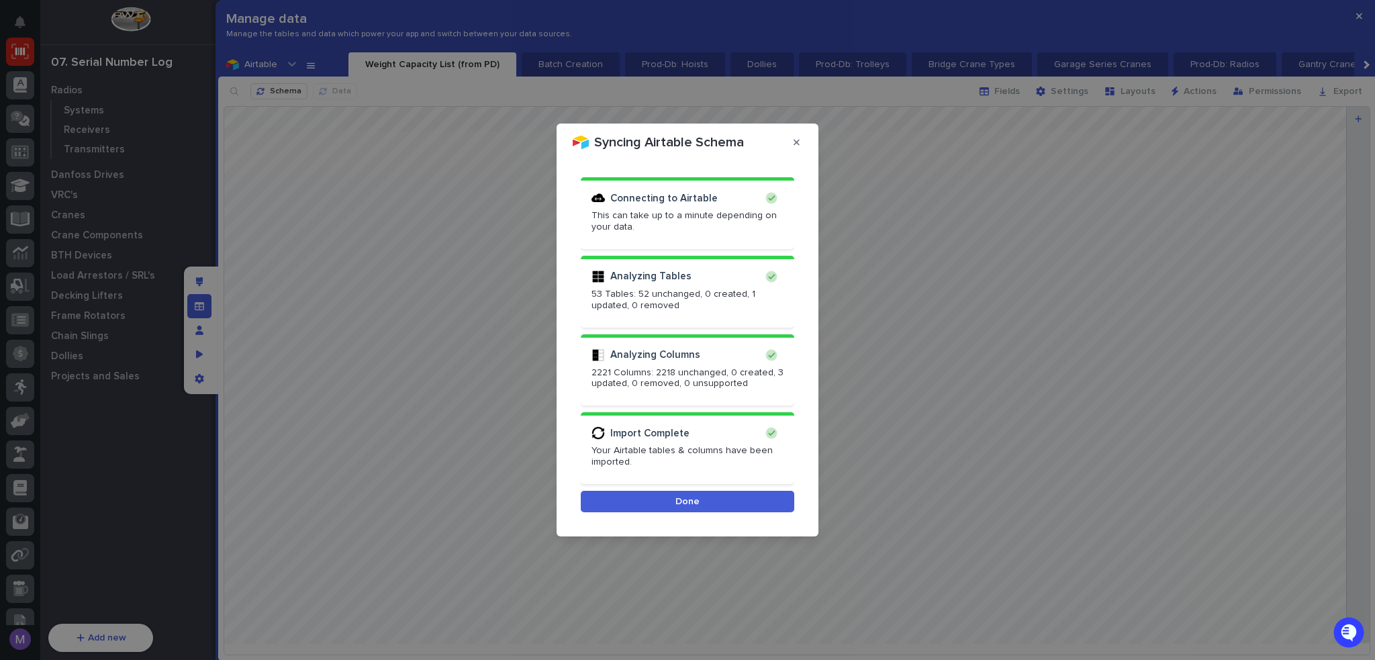
click at [749, 499] on button "Done" at bounding box center [687, 501] width 213 height 21
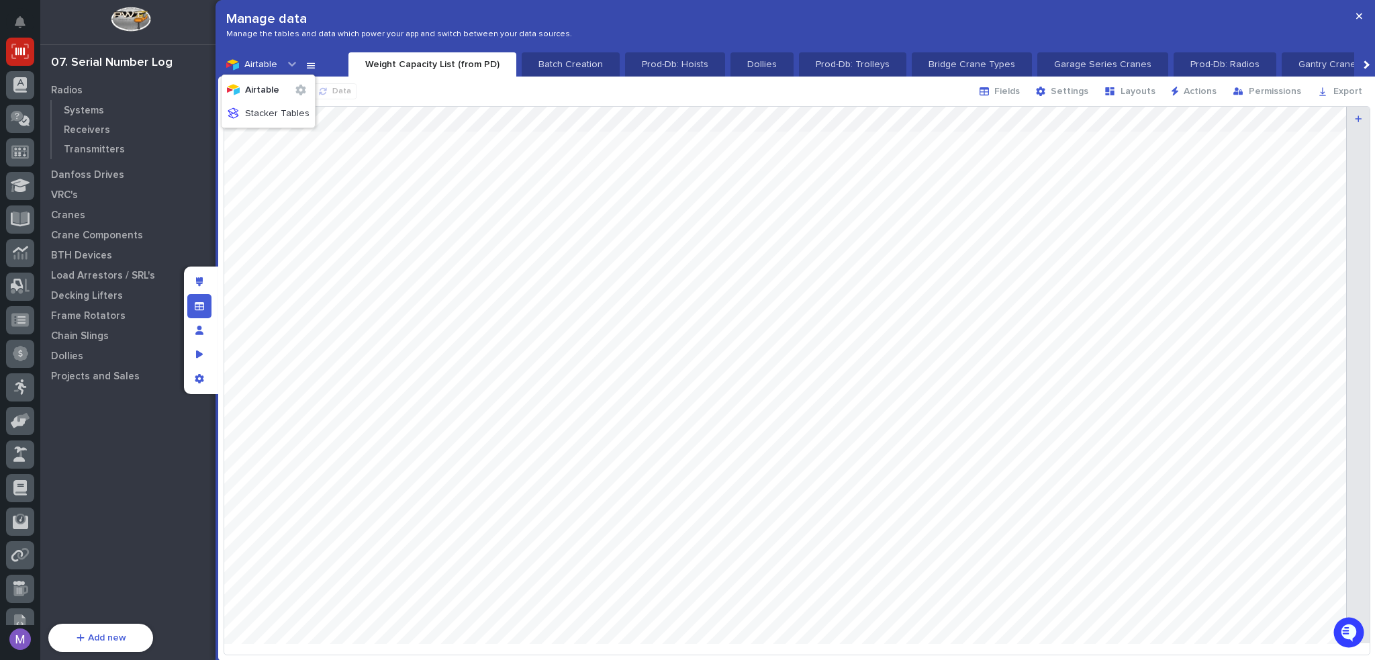
click at [287, 66] on icon at bounding box center [291, 63] width 13 height 13
click at [287, 67] on icon at bounding box center [291, 63] width 13 height 13
click at [293, 63] on icon at bounding box center [292, 64] width 8 height 5
click at [300, 85] on icon "button" at bounding box center [300, 90] width 11 height 11
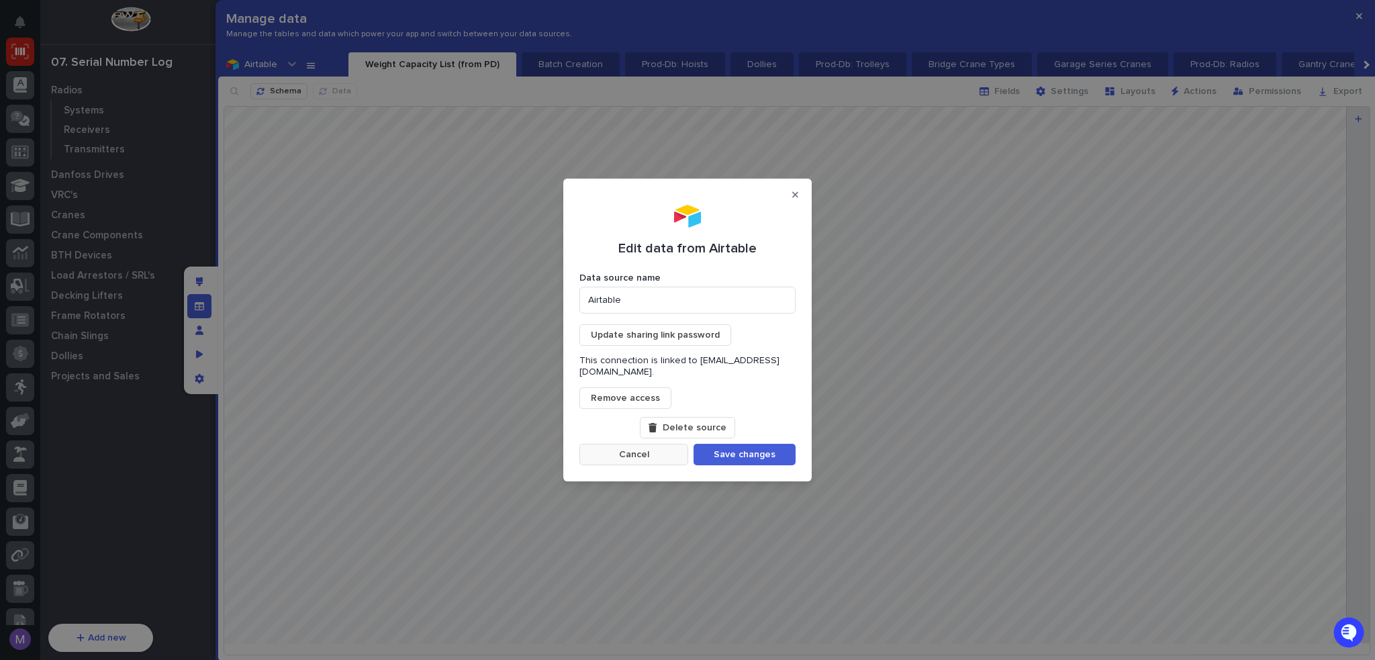
click at [662, 445] on button "Cancel" at bounding box center [633, 454] width 109 height 21
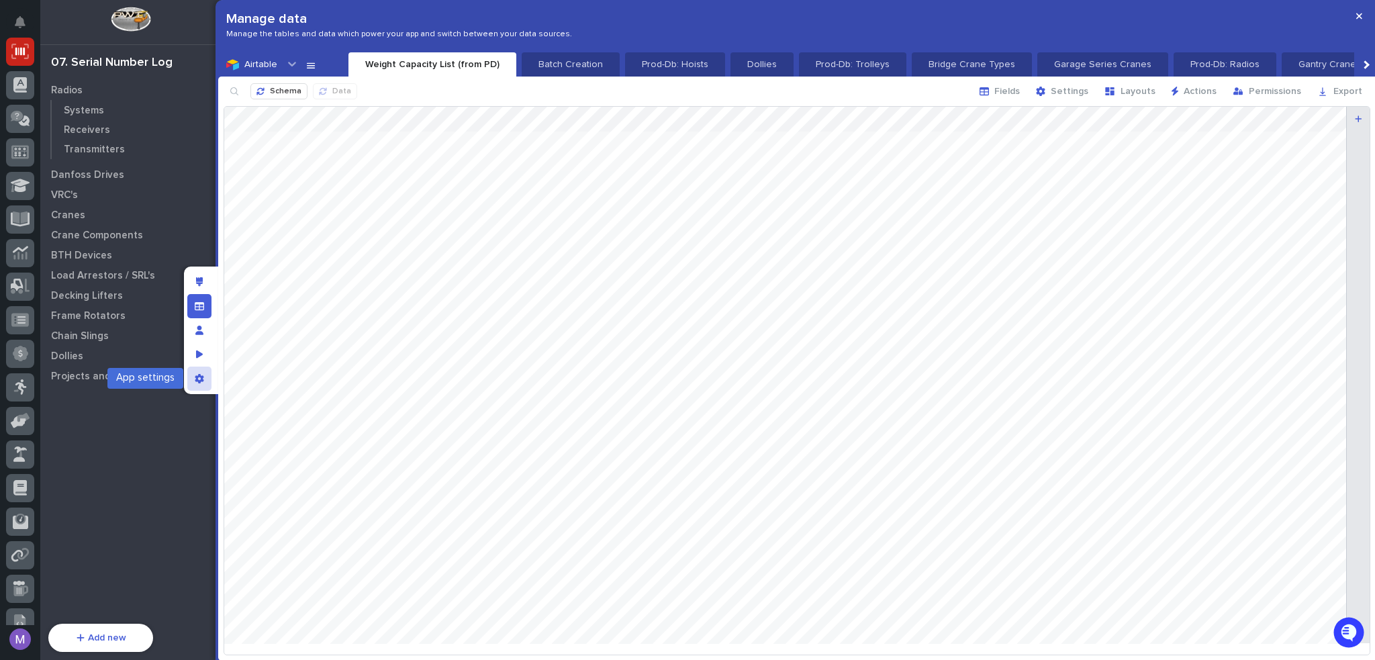
click at [194, 371] on div "App settings" at bounding box center [199, 379] width 24 height 24
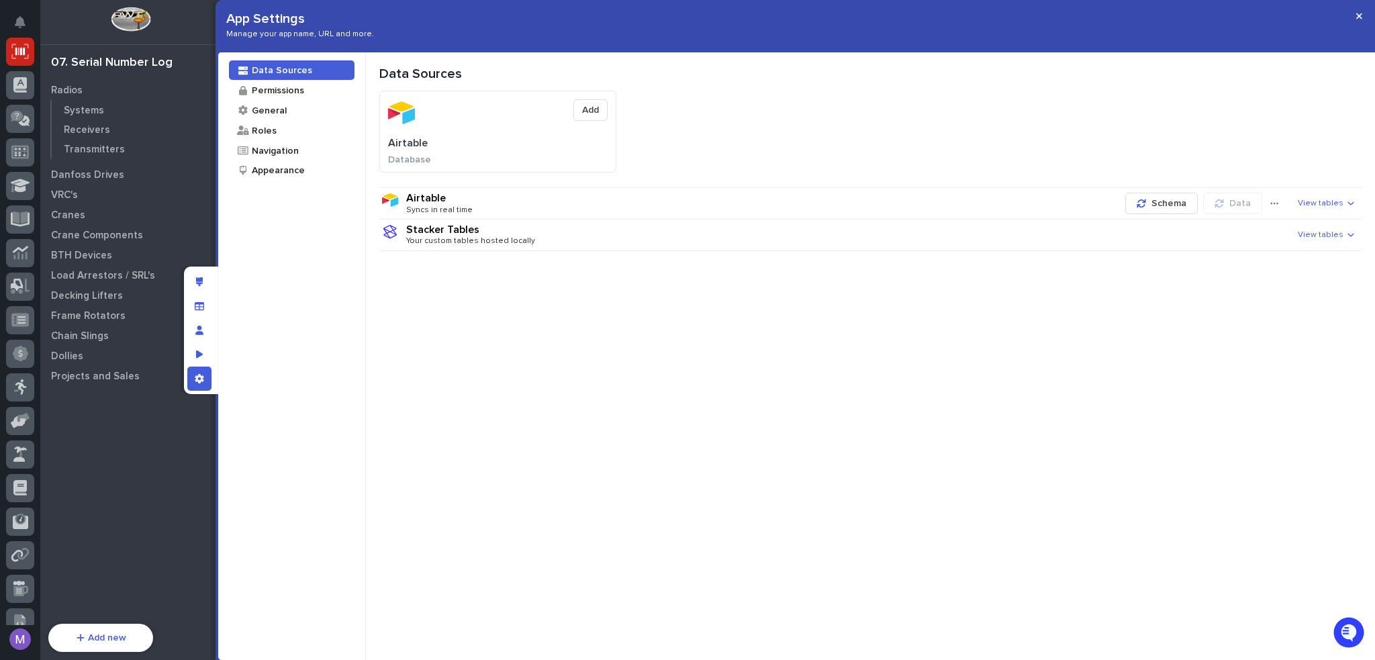
click at [1332, 205] on span "View tables" at bounding box center [1321, 203] width 46 height 9
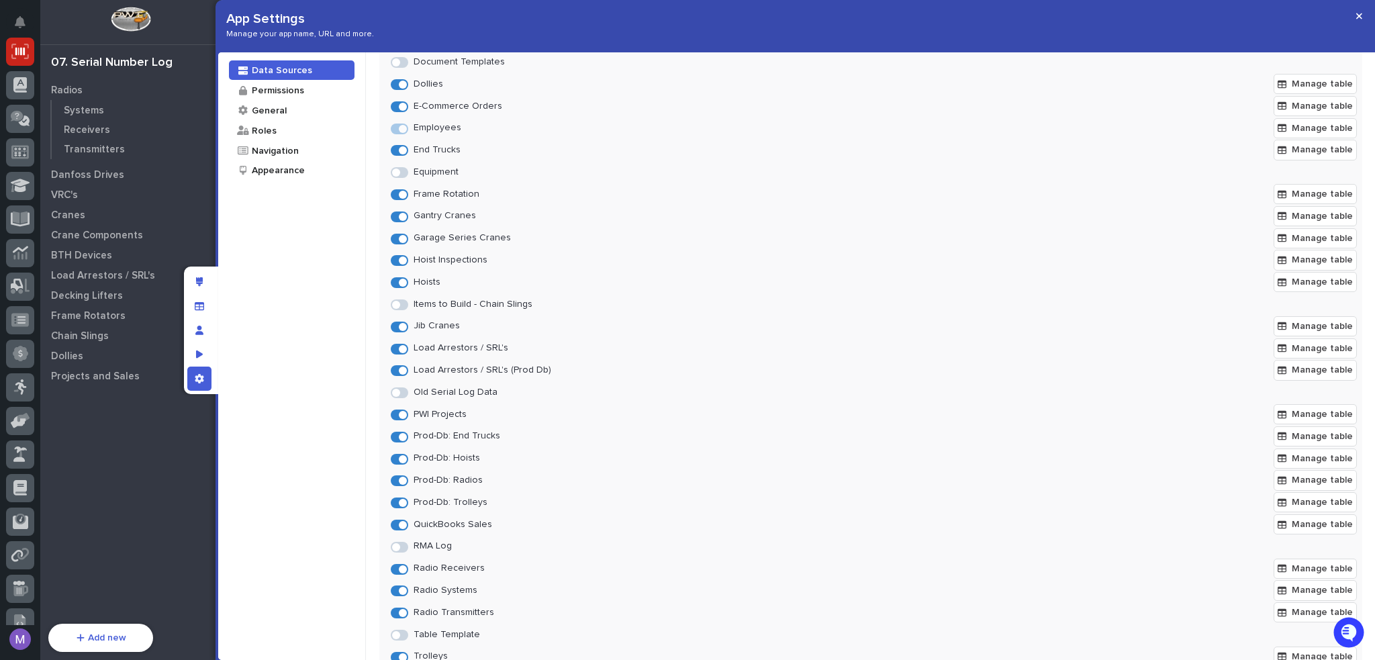
scroll to position [324, 0]
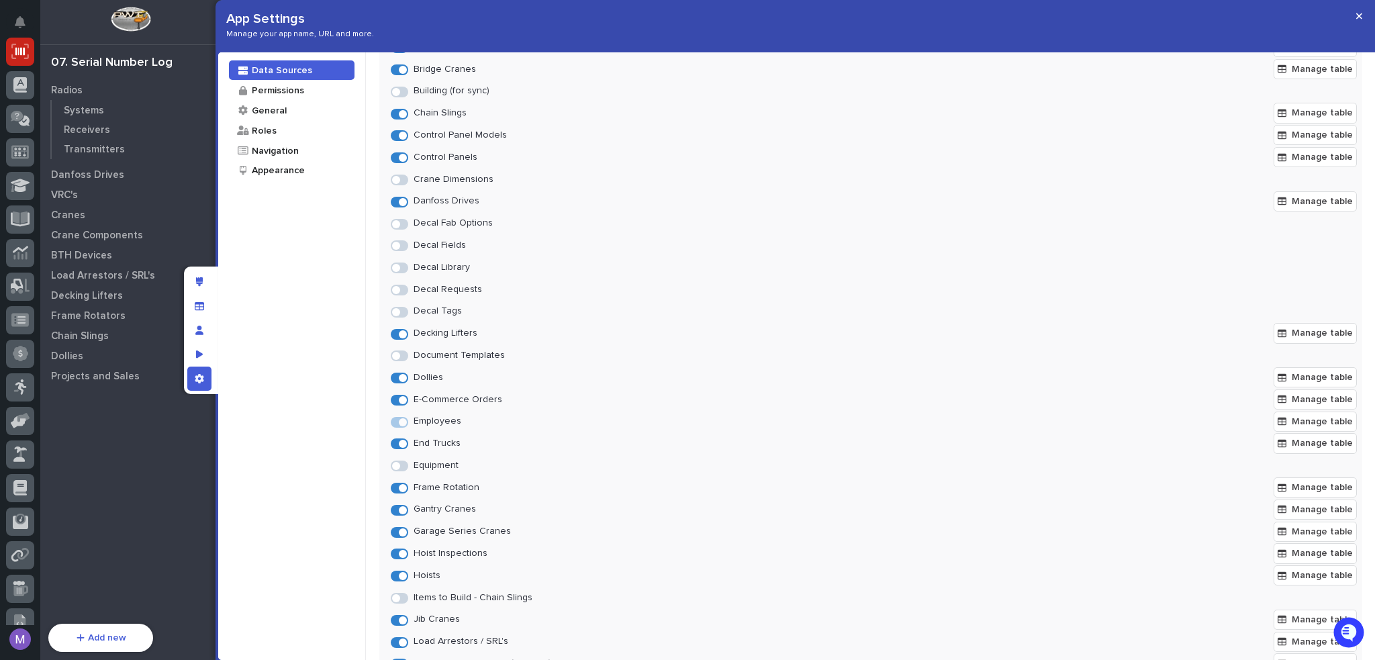
click at [397, 181] on span at bounding box center [396, 180] width 8 height 8
click at [199, 387] on div "App settings" at bounding box center [199, 379] width 24 height 24
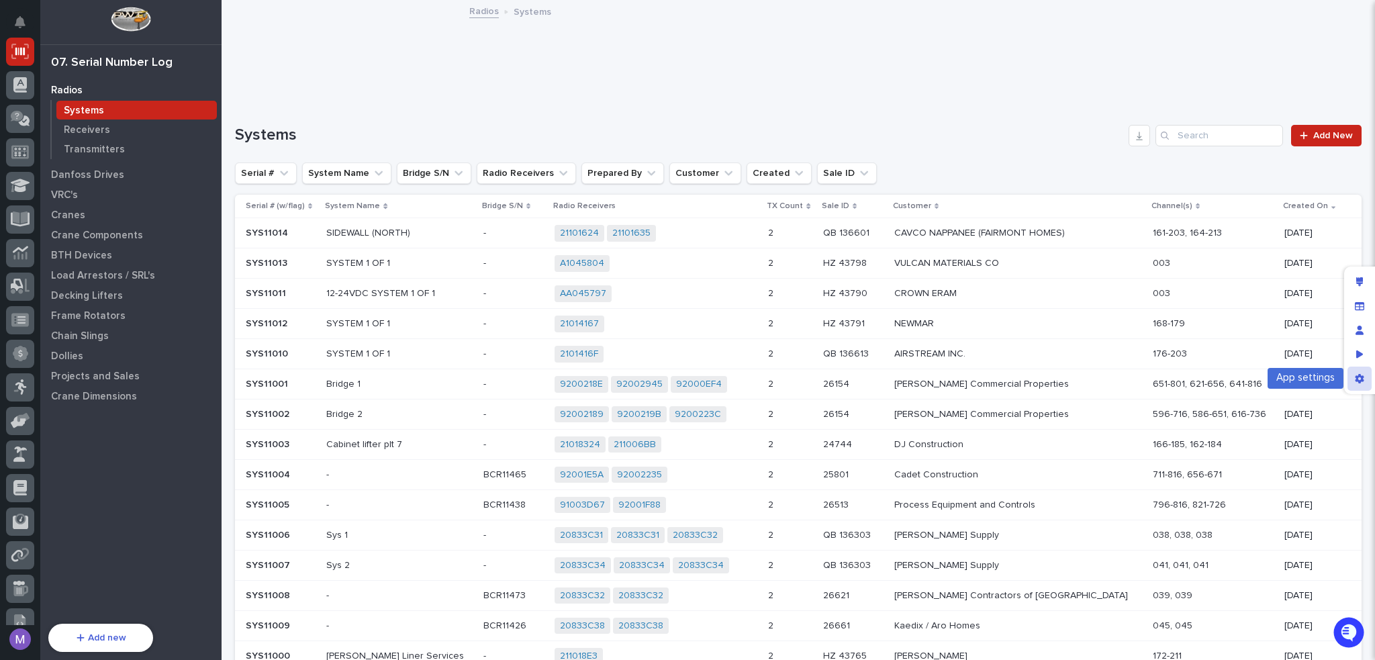
click at [1362, 377] on icon "App settings" at bounding box center [1359, 378] width 9 height 9
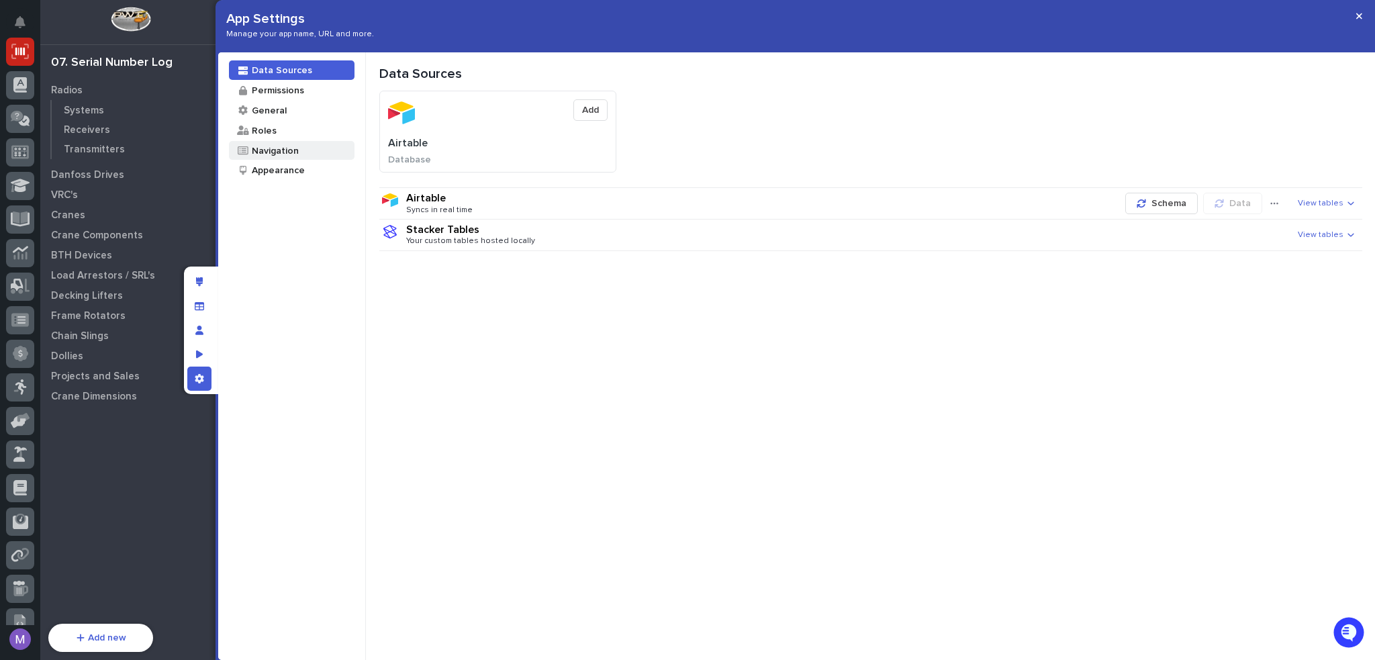
click at [272, 152] on div "Navigation" at bounding box center [274, 150] width 48 height 13
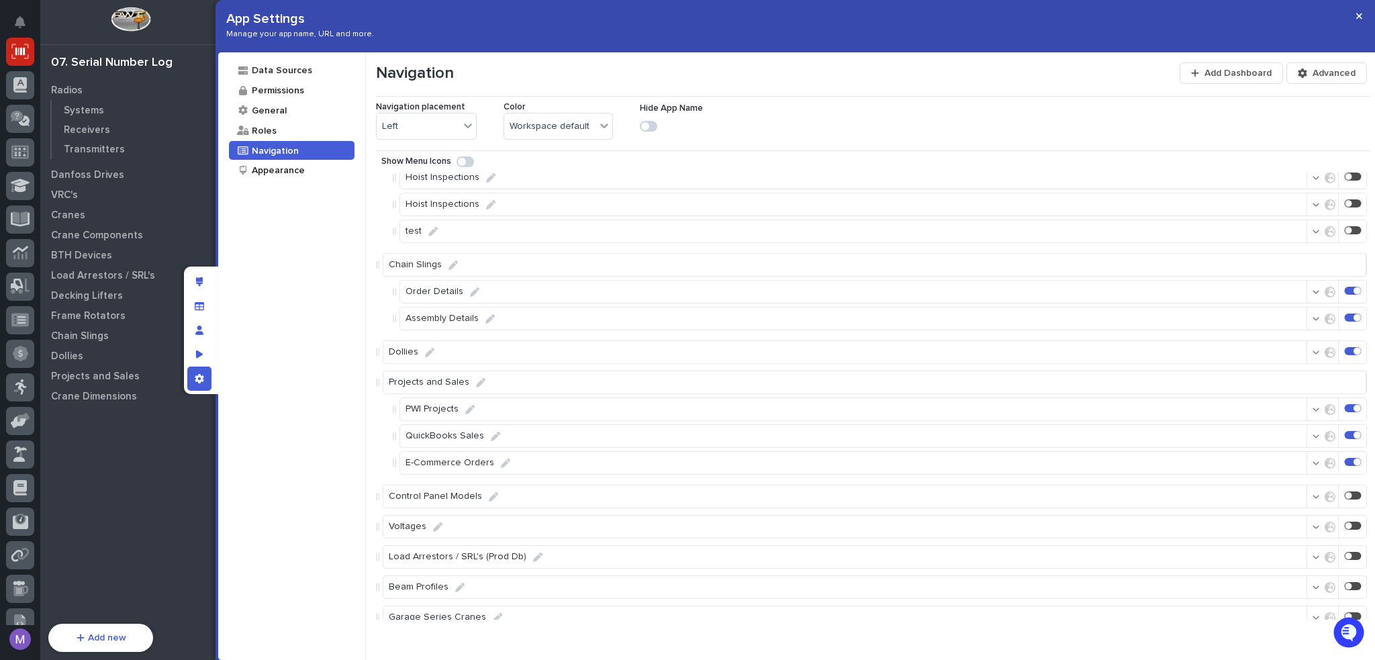
scroll to position [1912, 0]
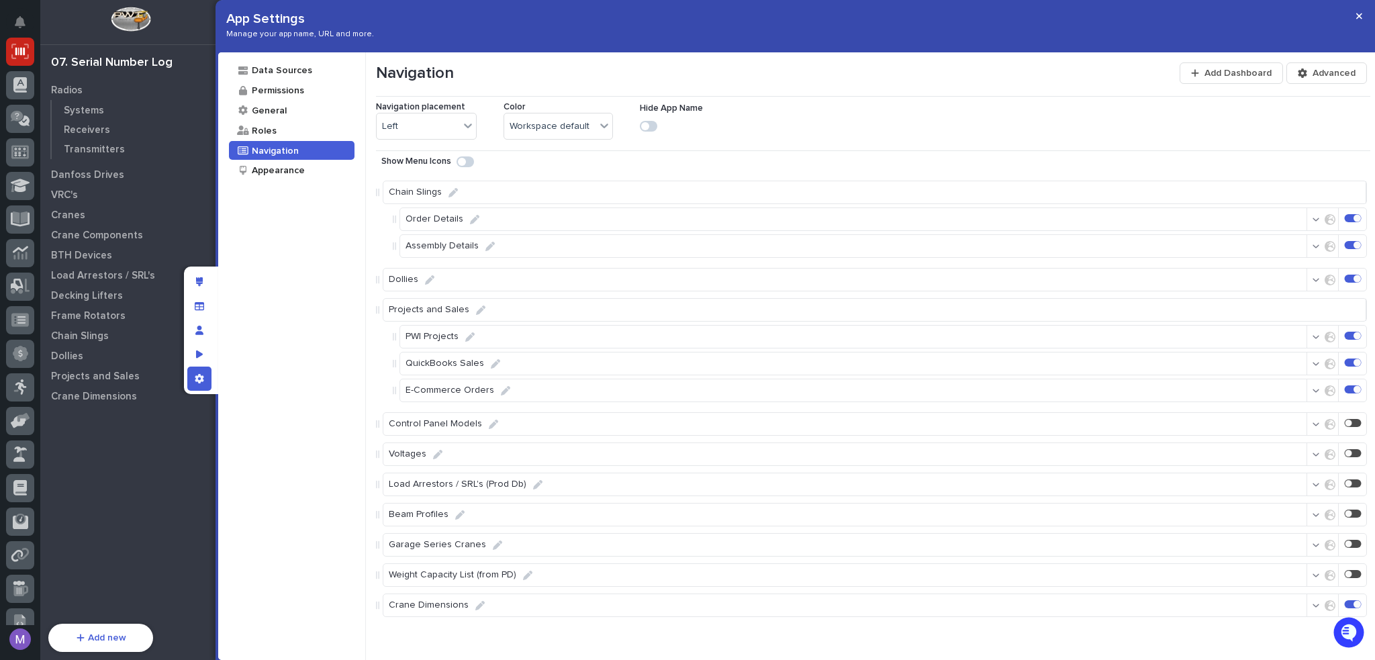
click at [1345, 601] on div at bounding box center [1353, 604] width 17 height 8
click at [209, 278] on div "Edit layout" at bounding box center [199, 282] width 24 height 24
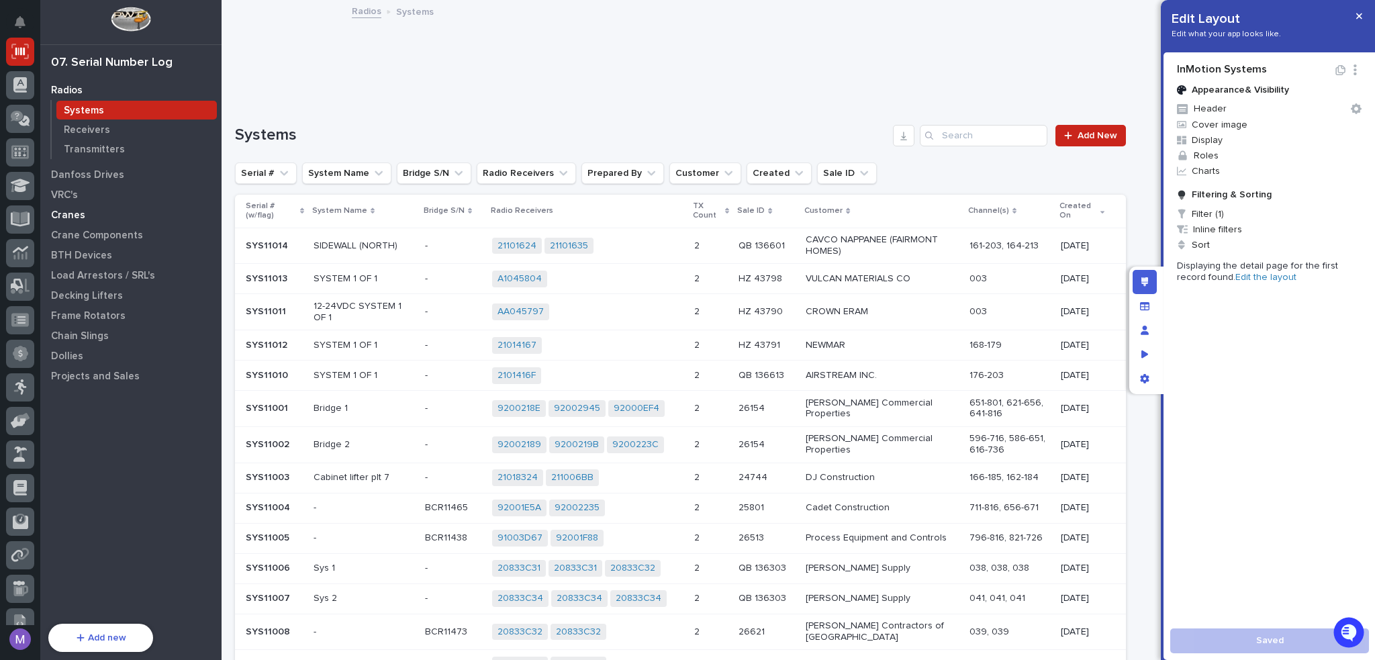
click at [75, 218] on p "Cranes" at bounding box center [68, 215] width 34 height 12
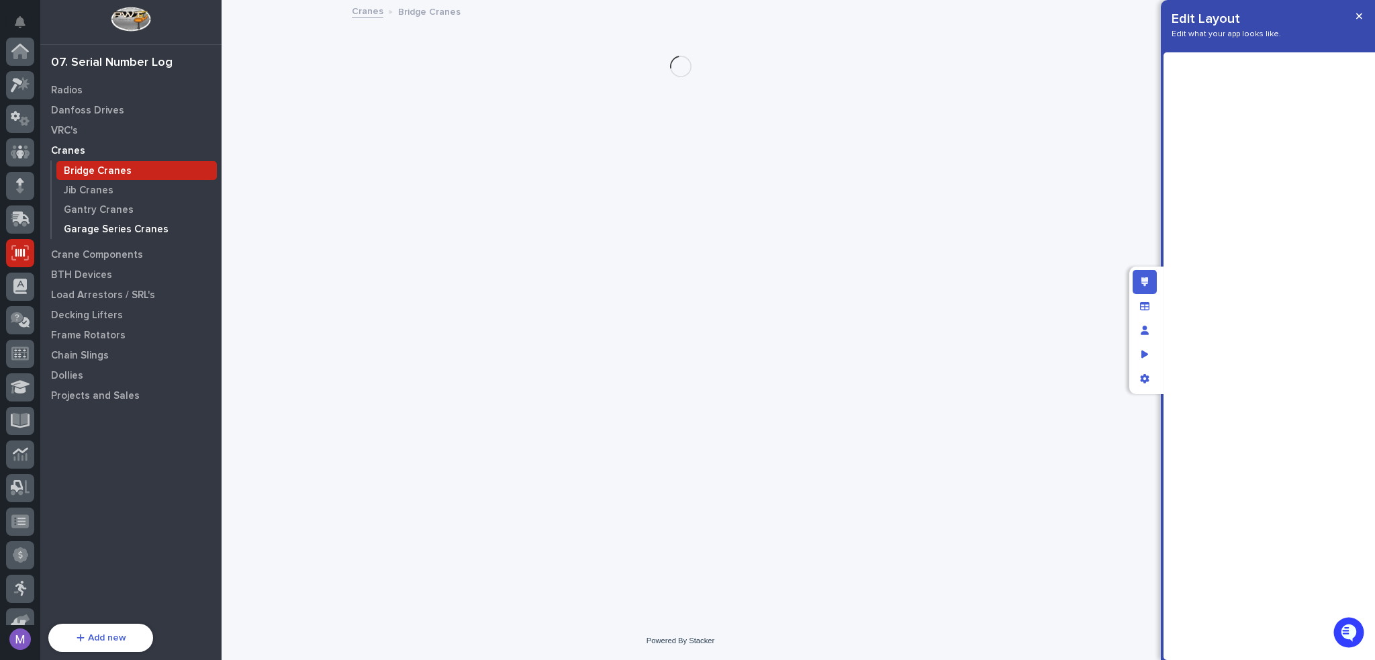
scroll to position [201, 0]
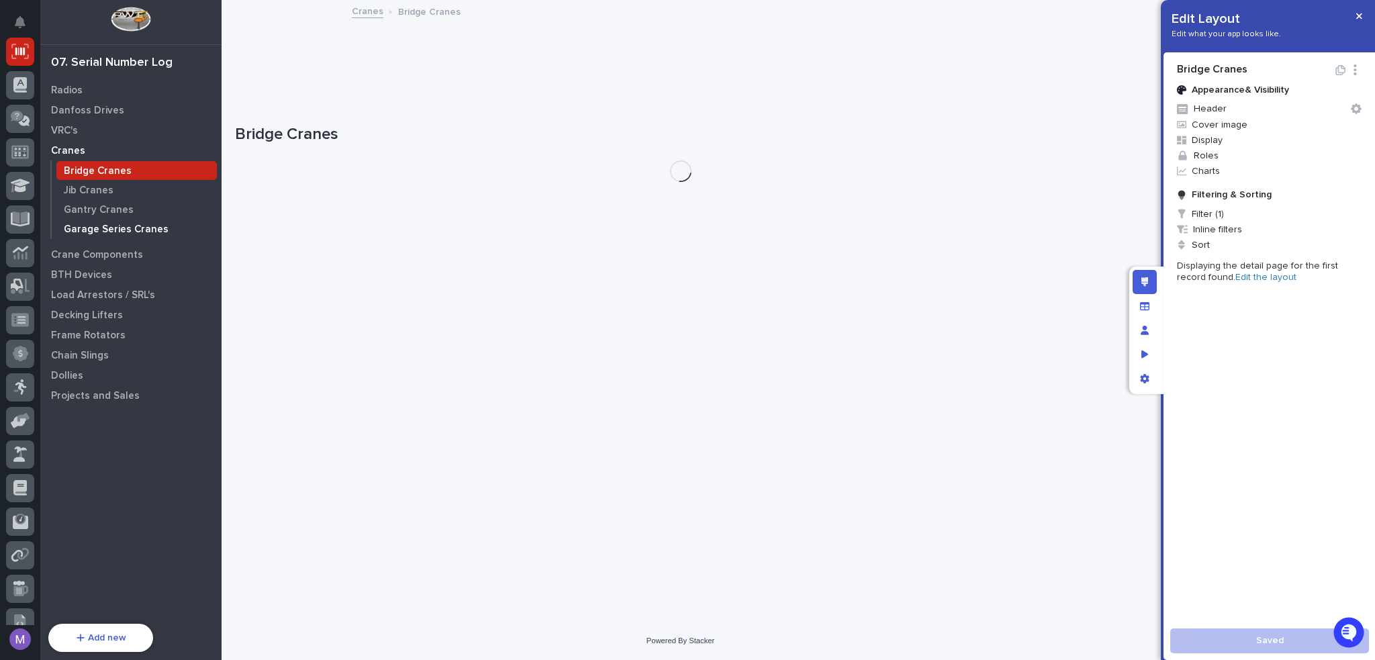
click at [87, 231] on p "Garage Series Cranes" at bounding box center [116, 230] width 105 height 12
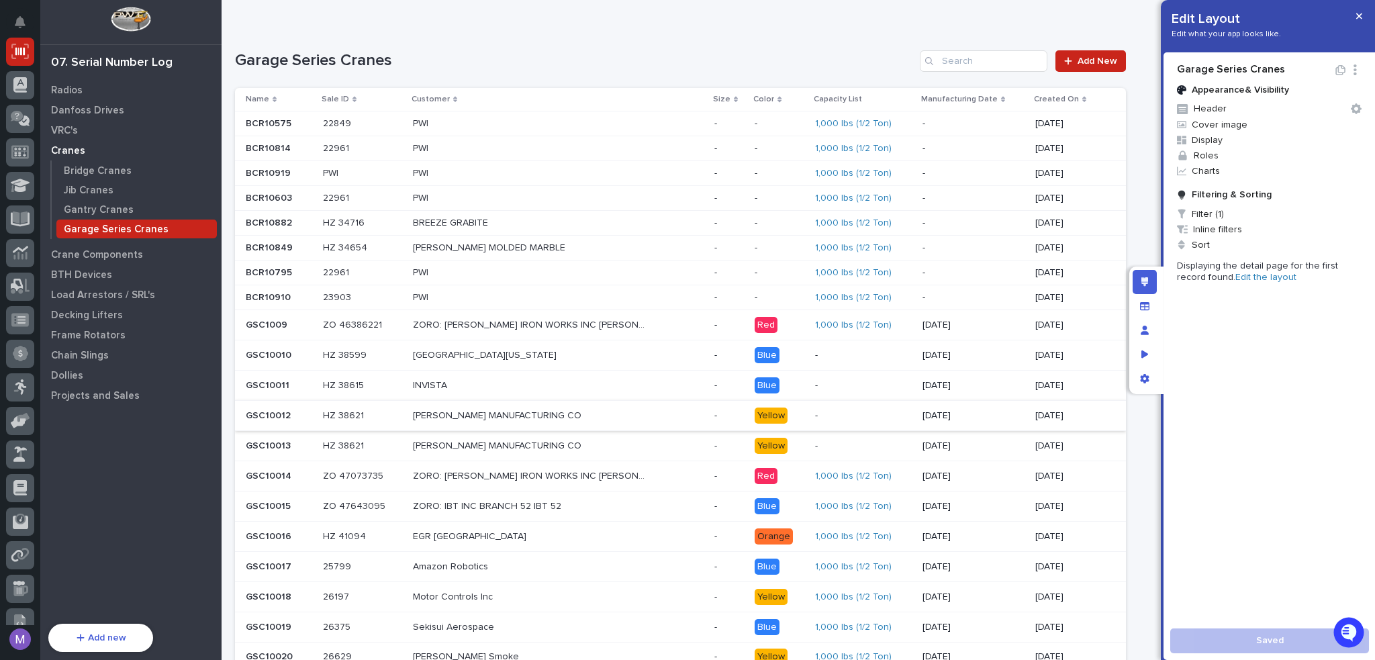
scroll to position [236, 0]
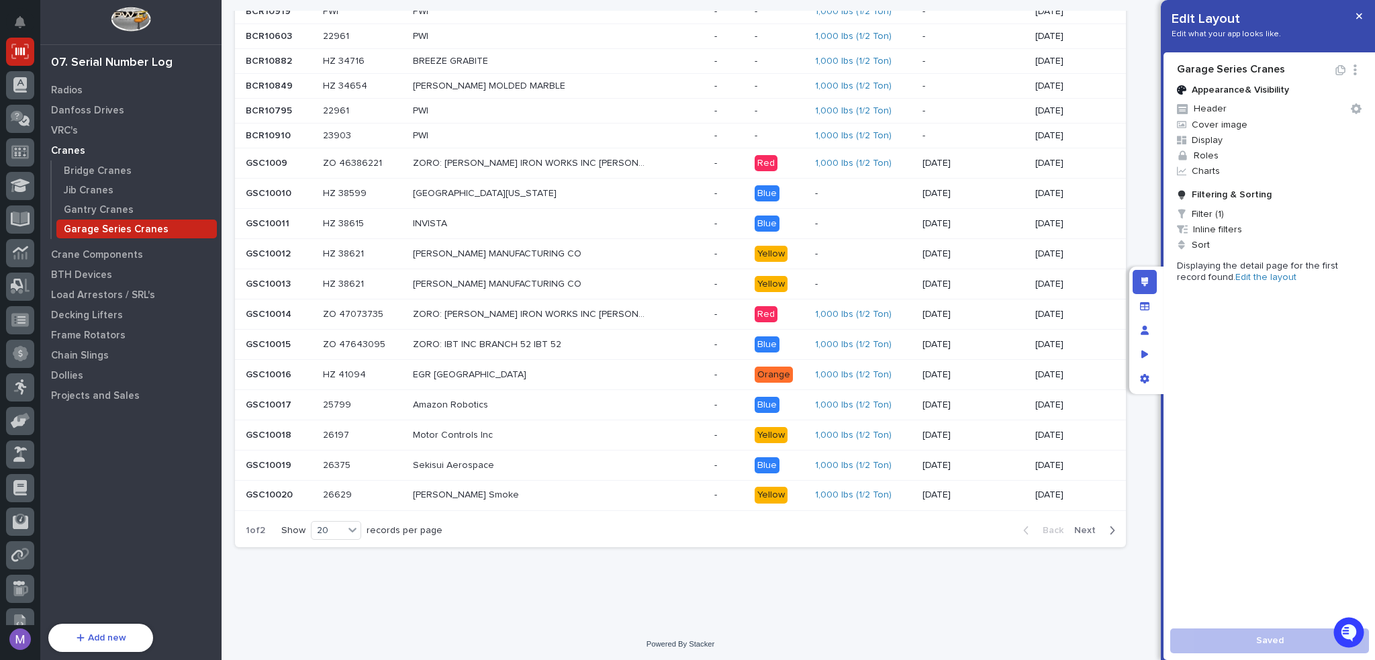
click at [1235, 276] on link "Edit the layout" at bounding box center [1265, 277] width 61 height 9
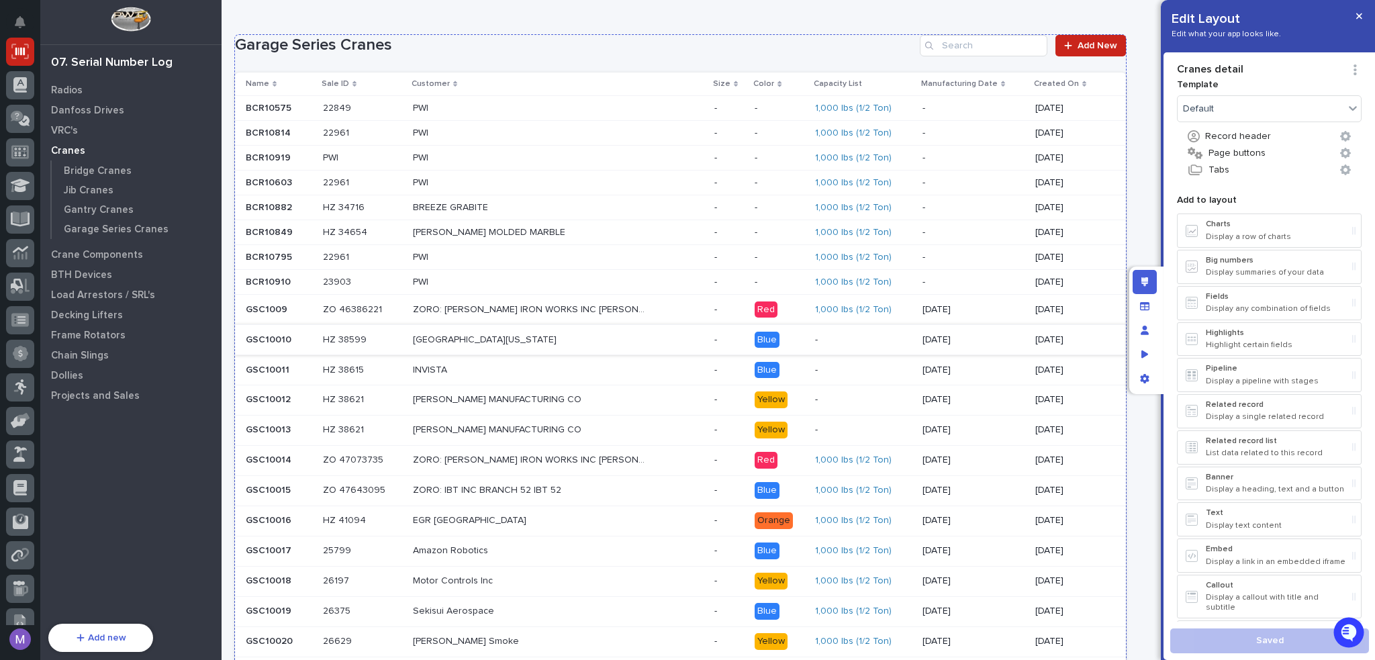
scroll to position [2866, 0]
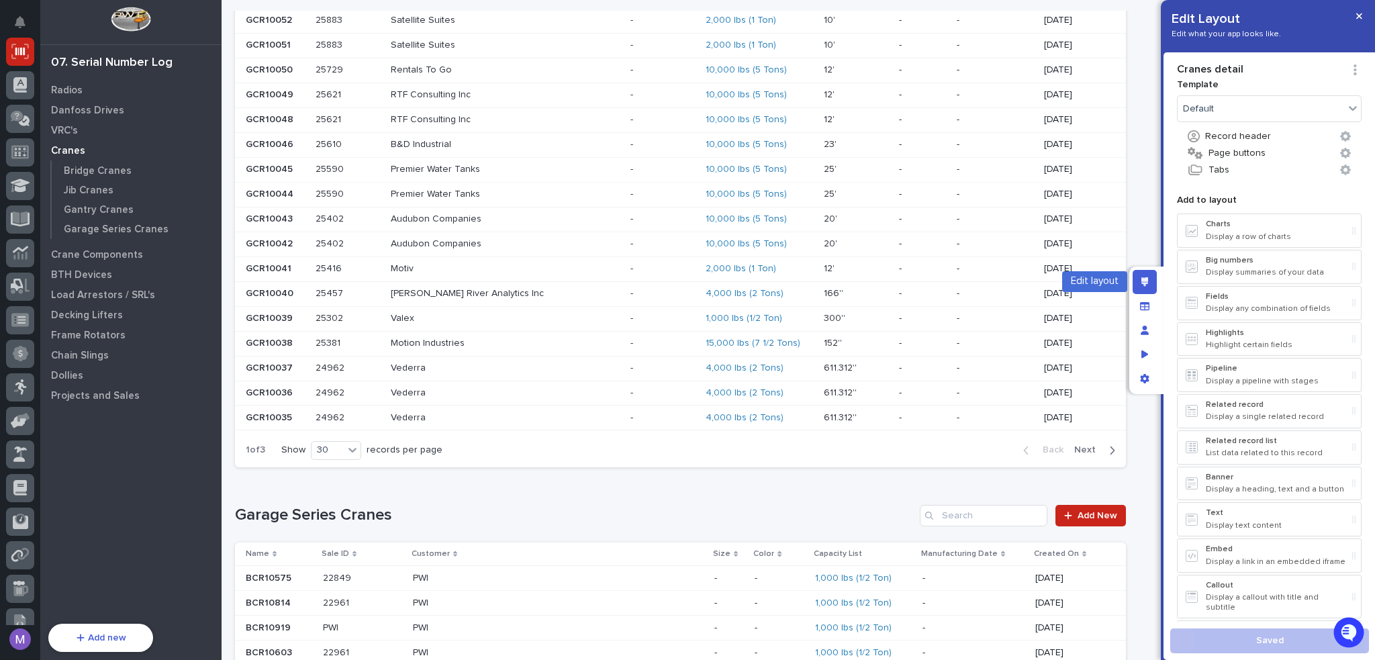
click at [1139, 283] on div "Edit layout" at bounding box center [1145, 282] width 24 height 24
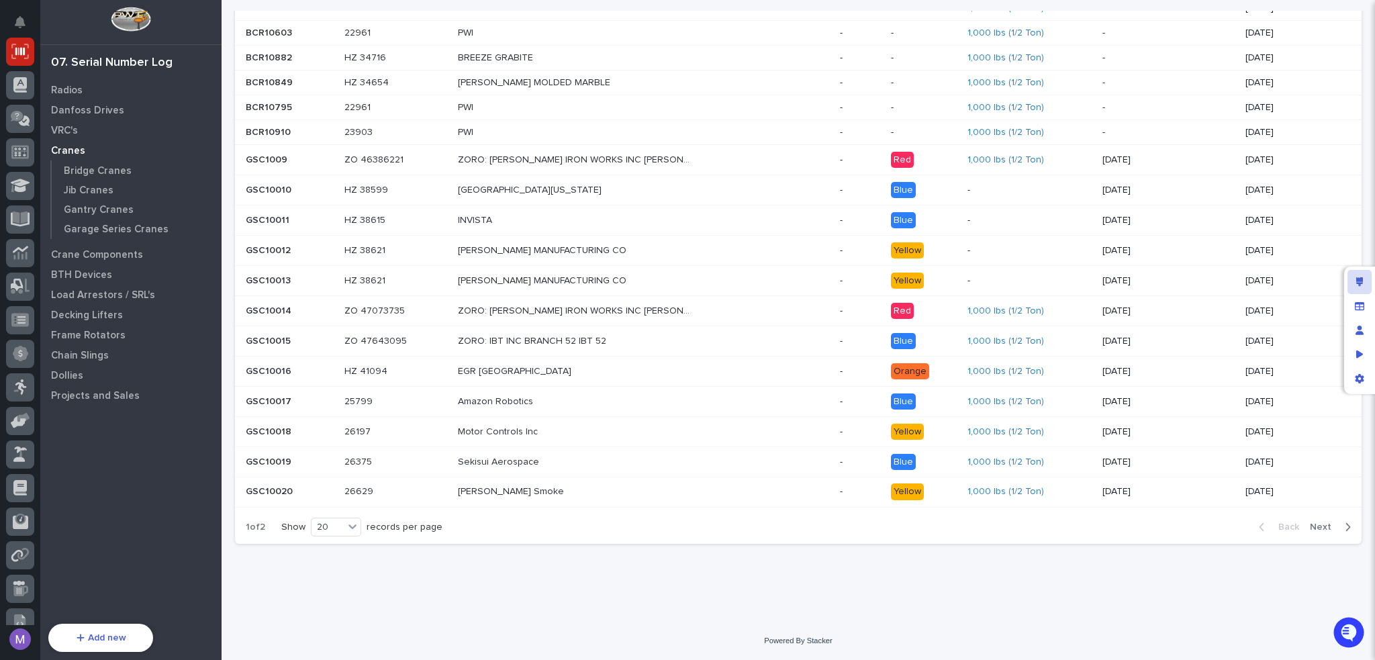
scroll to position [236, 0]
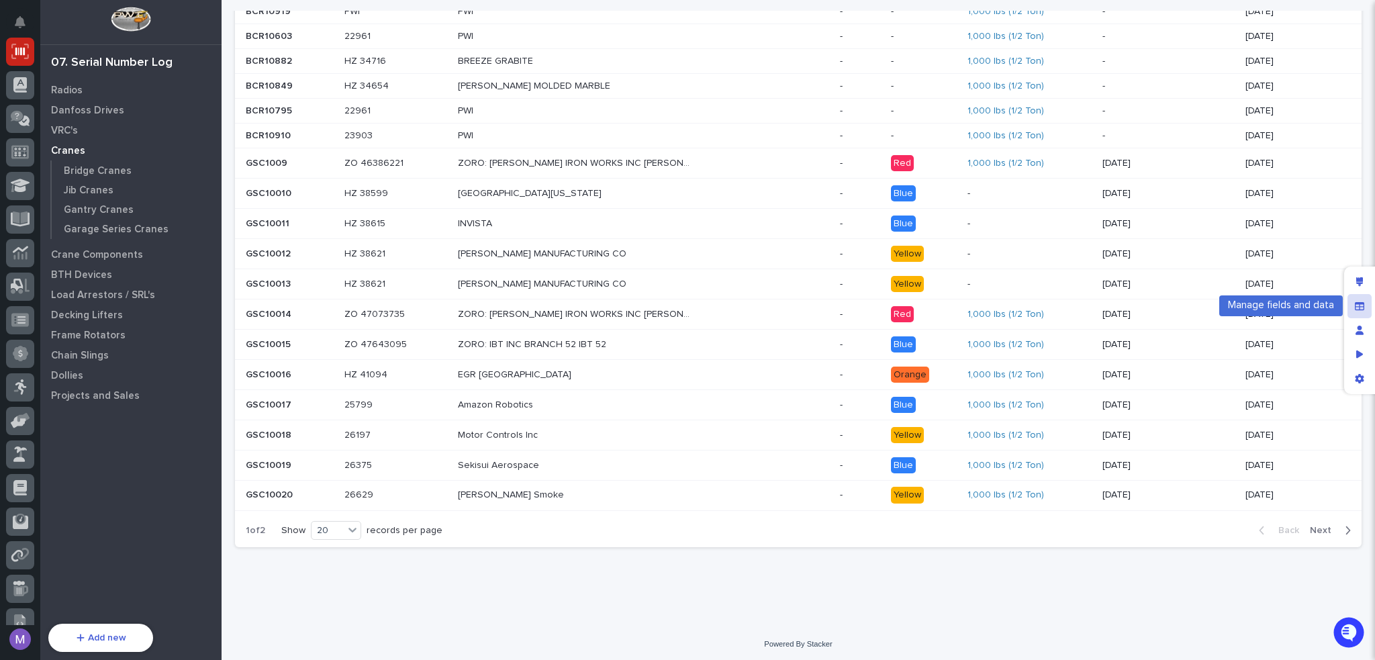
click at [1355, 303] on icon "Manage fields and data" at bounding box center [1359, 305] width 9 height 8
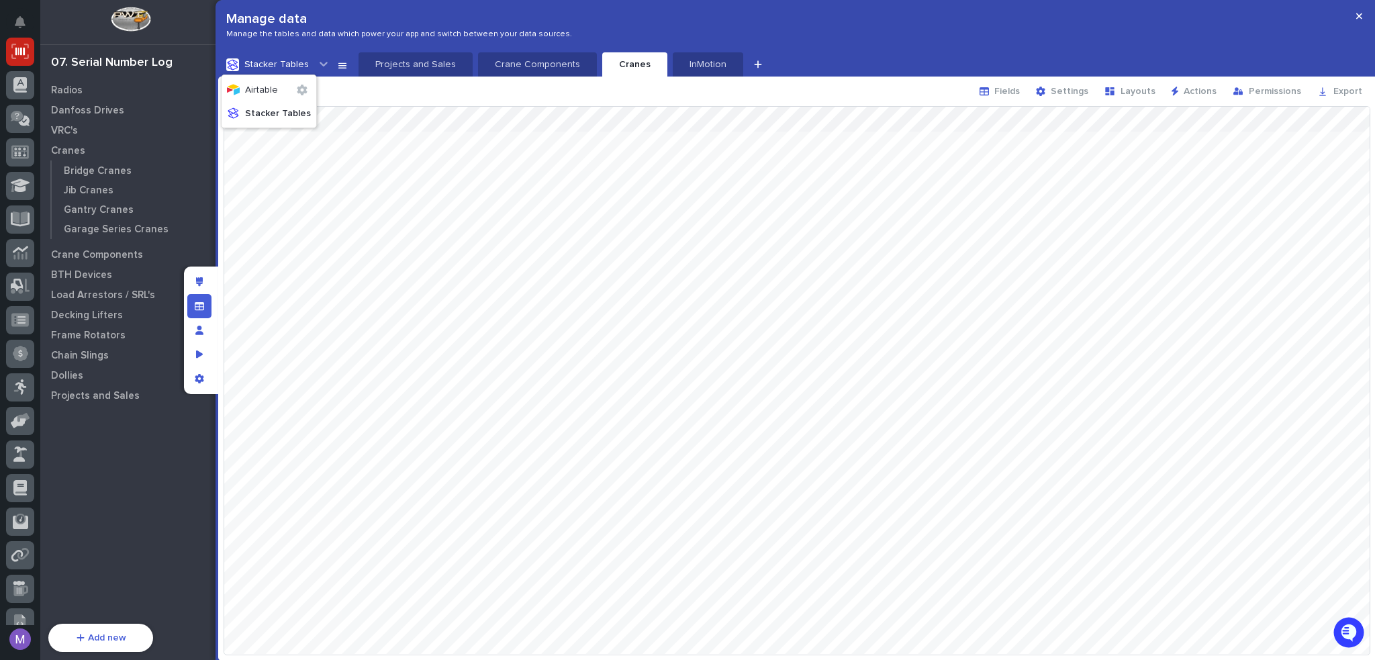
click at [303, 62] on span "Stacker Tables" at bounding box center [276, 64] width 64 height 9
click at [253, 93] on span "Airtable" at bounding box center [261, 89] width 33 height 9
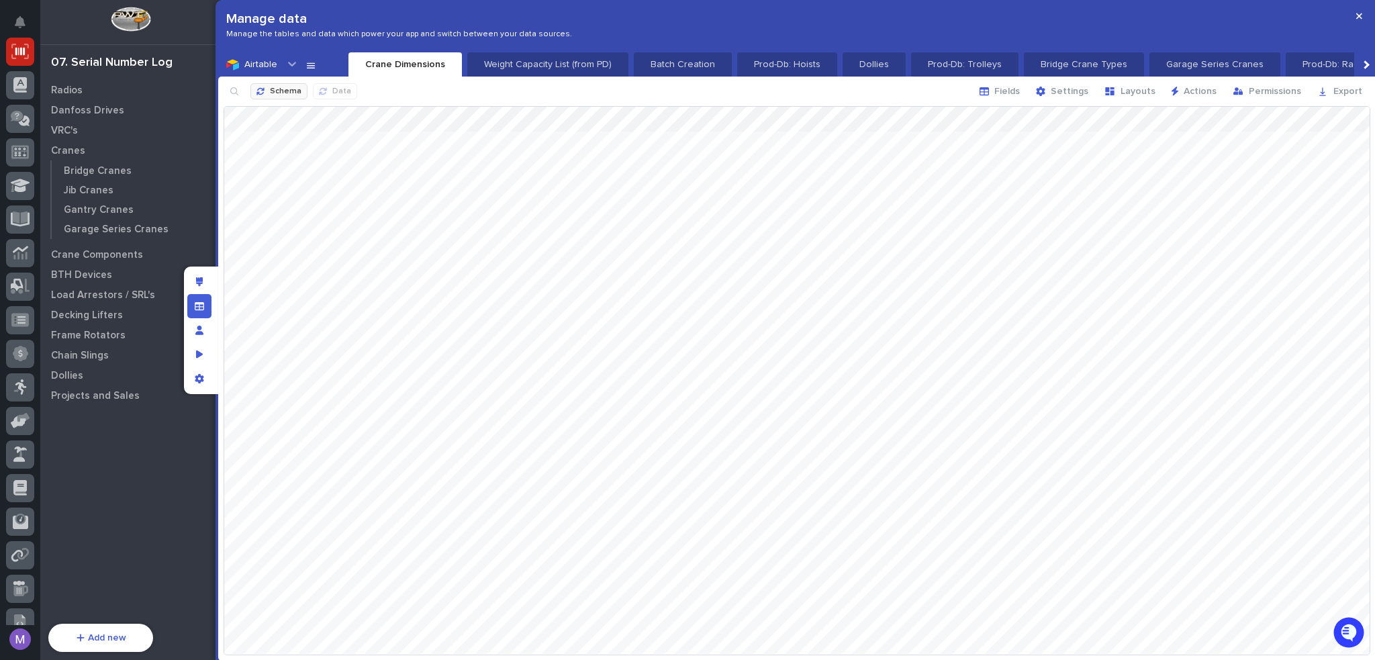
click at [282, 93] on span "Schema" at bounding box center [286, 92] width 32 height 11
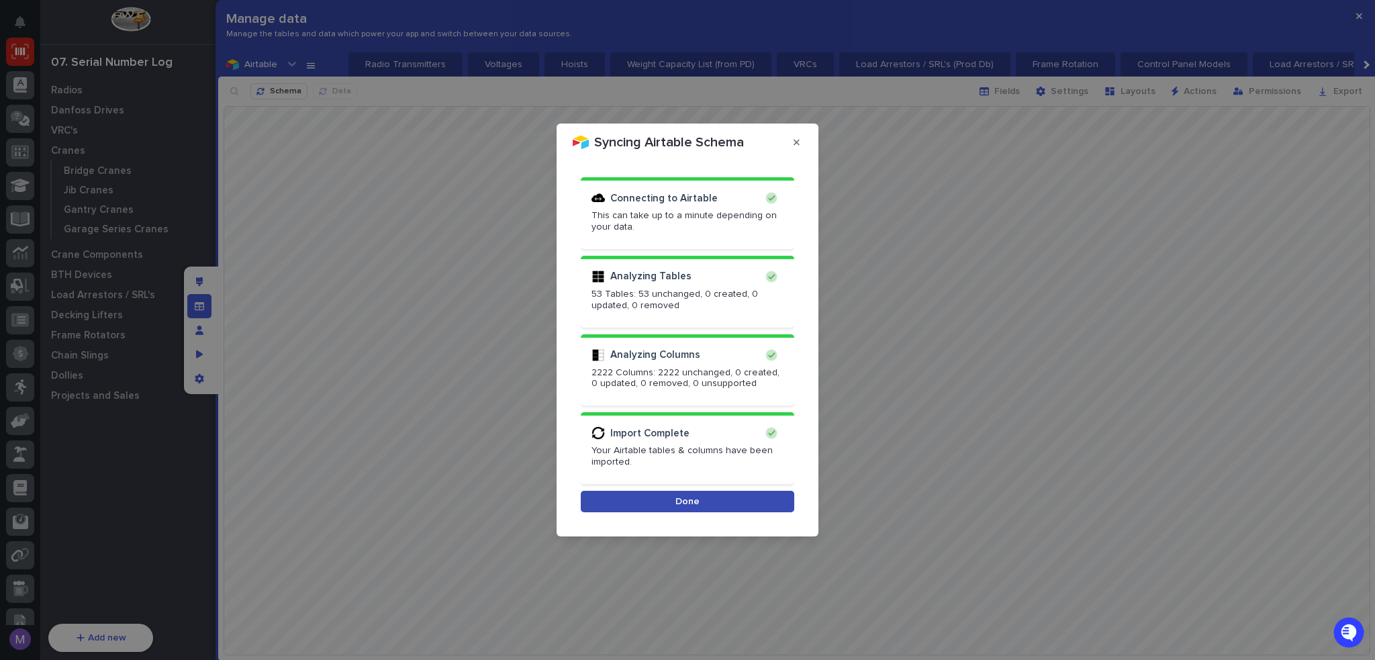
click at [781, 493] on button "Done" at bounding box center [687, 501] width 213 height 21
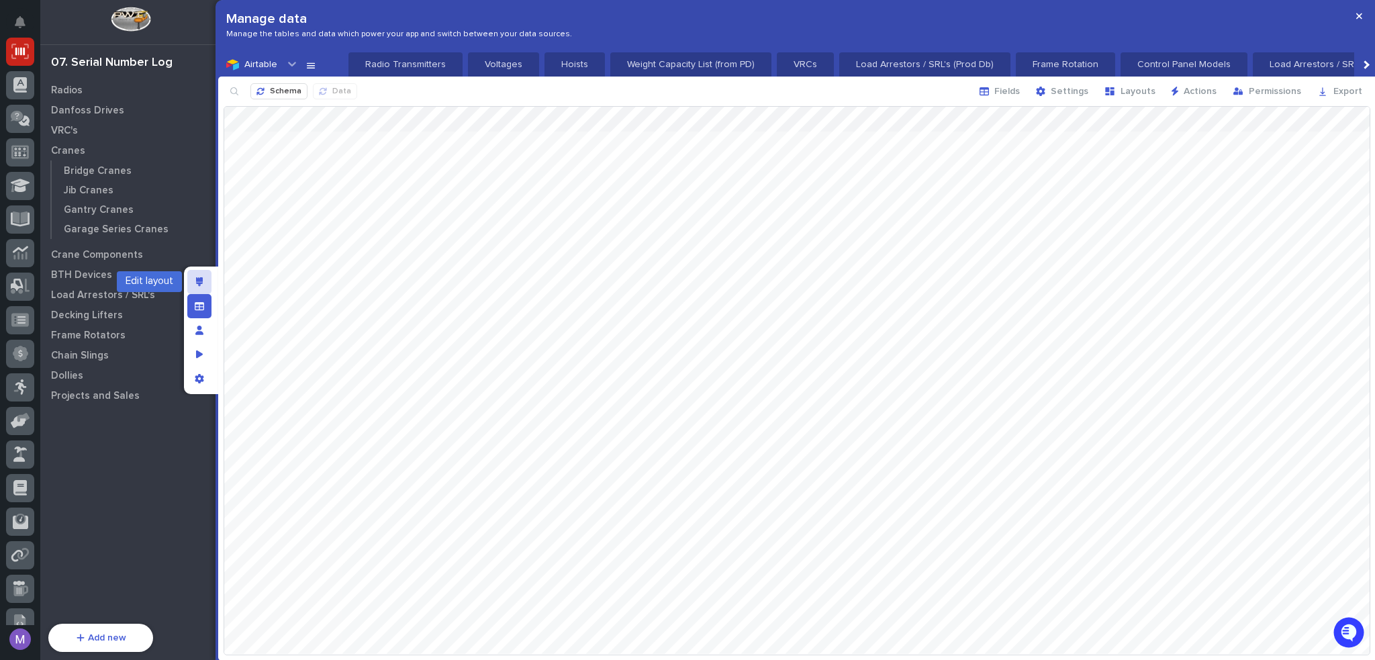
click at [209, 284] on div "Edit layout" at bounding box center [199, 282] width 24 height 24
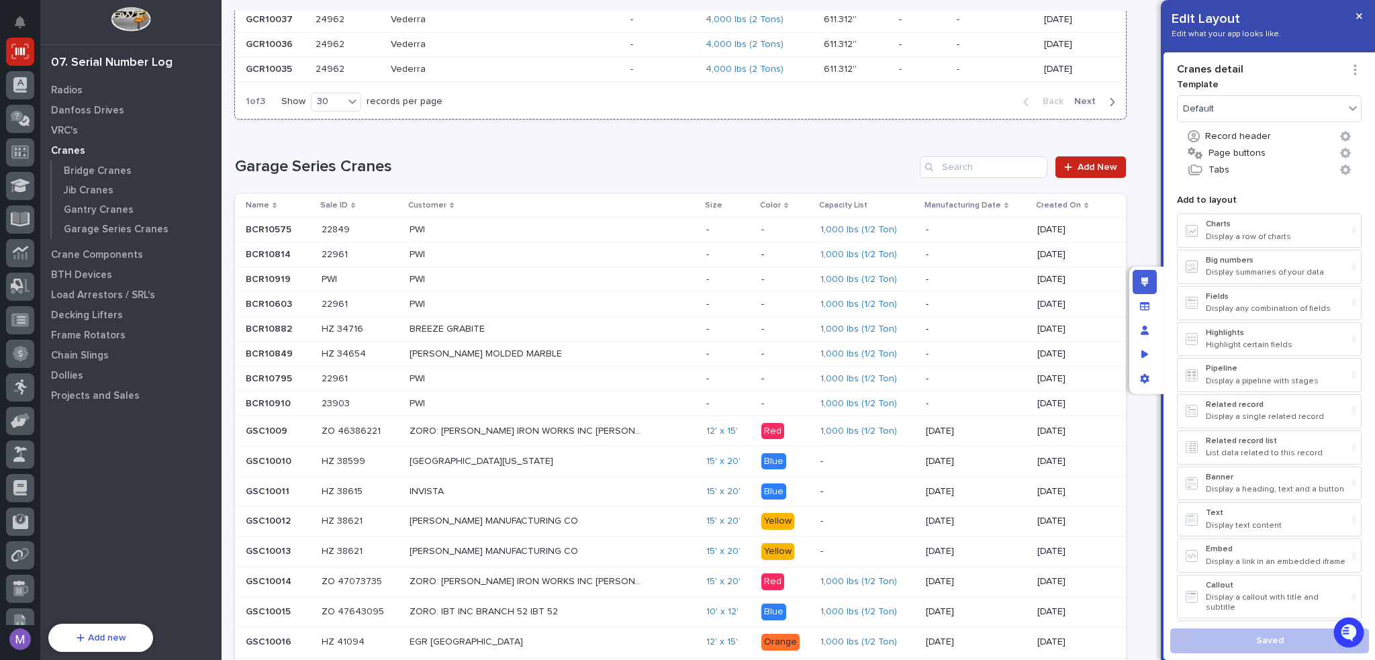
scroll to position [3067, 0]
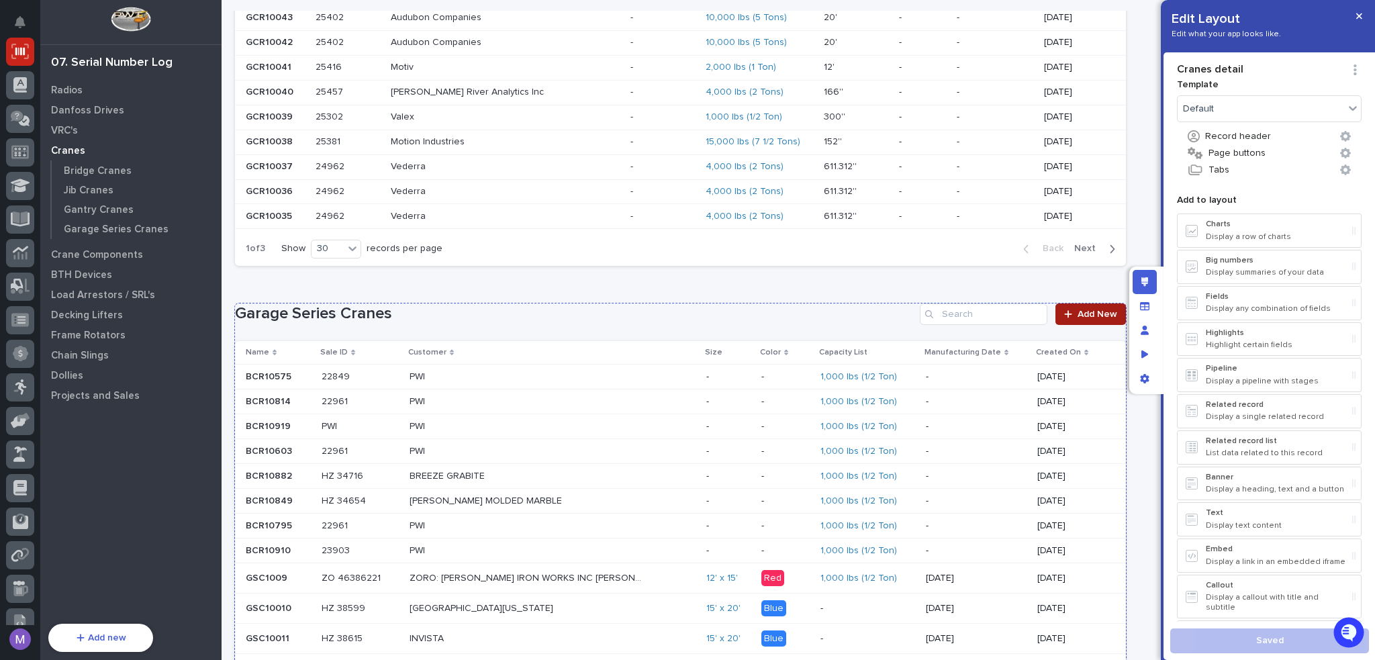
click at [1055, 303] on link "Add New" at bounding box center [1090, 313] width 70 height 21
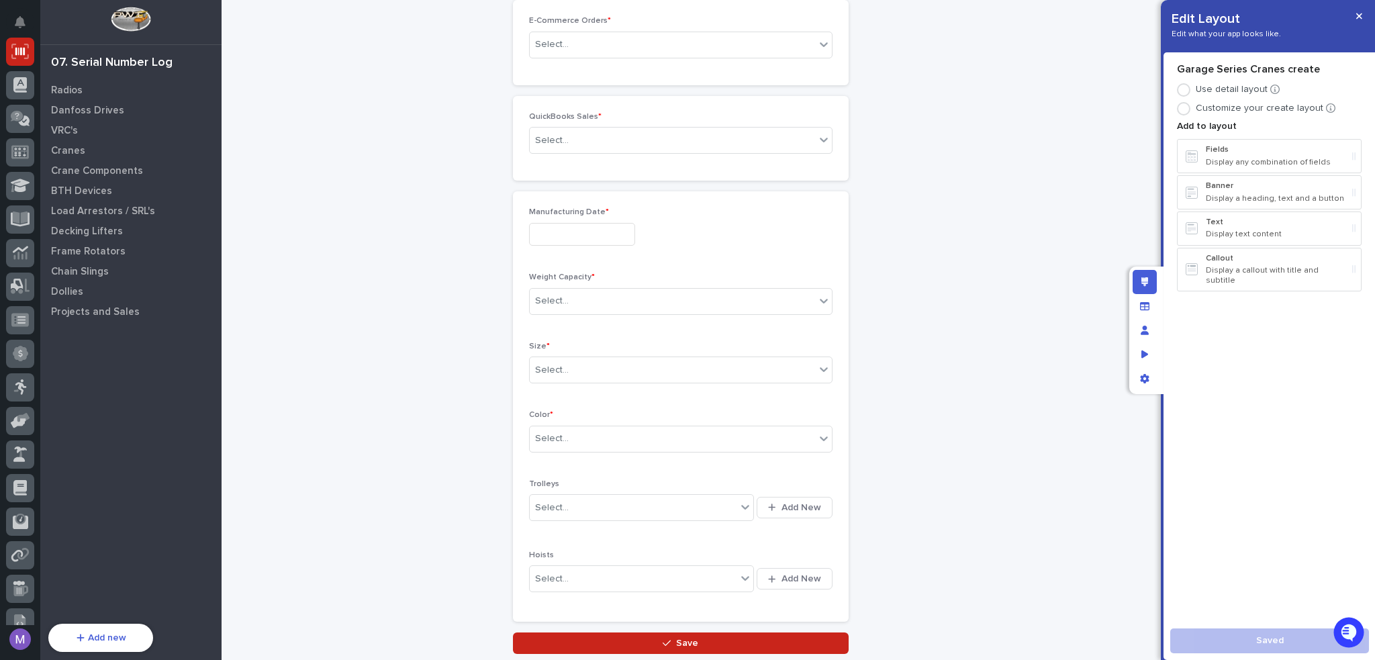
scroll to position [269, 0]
click at [675, 367] on div "Select..." at bounding box center [672, 370] width 285 height 22
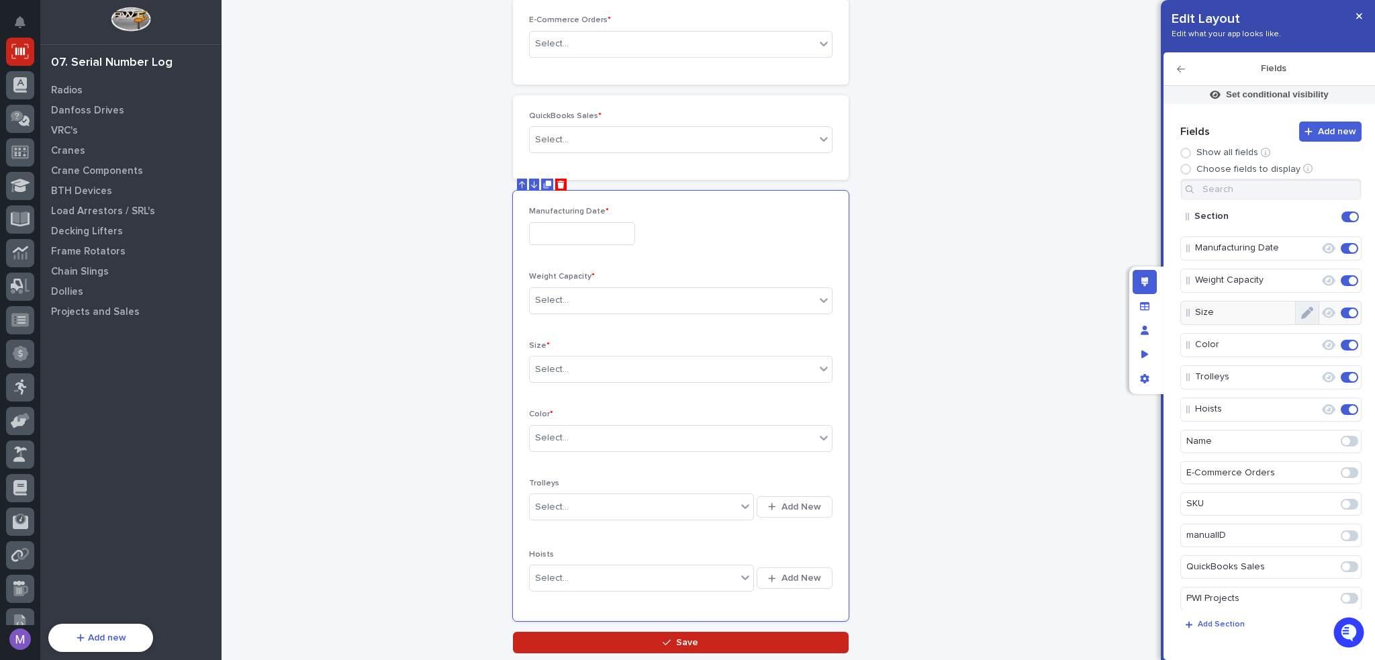
click at [1308, 312] on button "Edit" at bounding box center [1307, 312] width 23 height 23
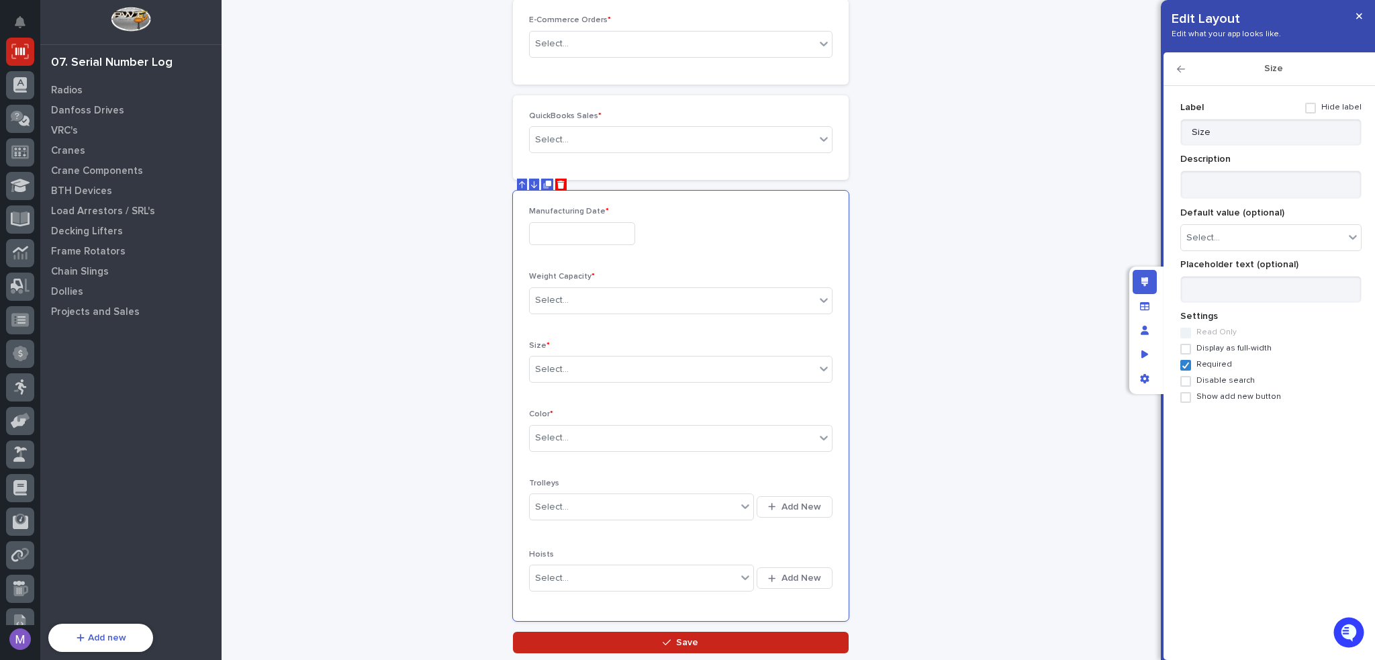
click at [1215, 400] on span "Show add new button" at bounding box center [1238, 396] width 85 height 9
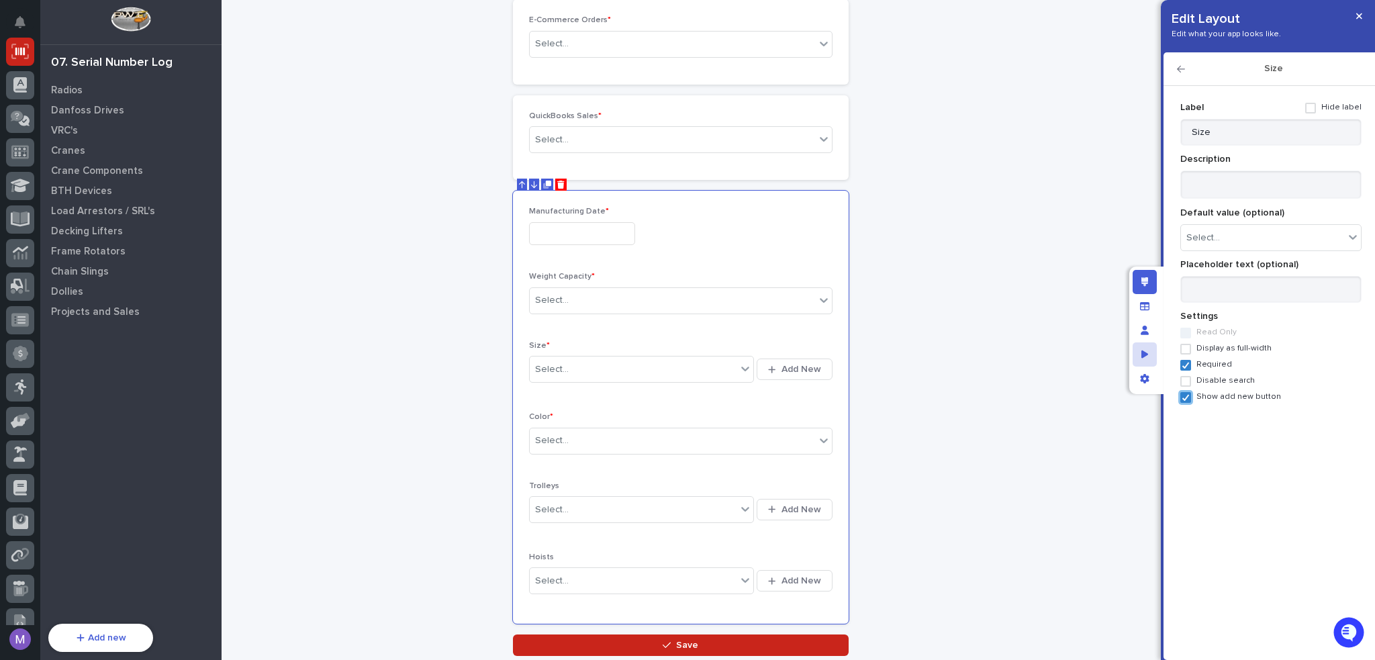
scroll to position [270, 0]
click at [782, 367] on span "Add New" at bounding box center [801, 368] width 40 height 12
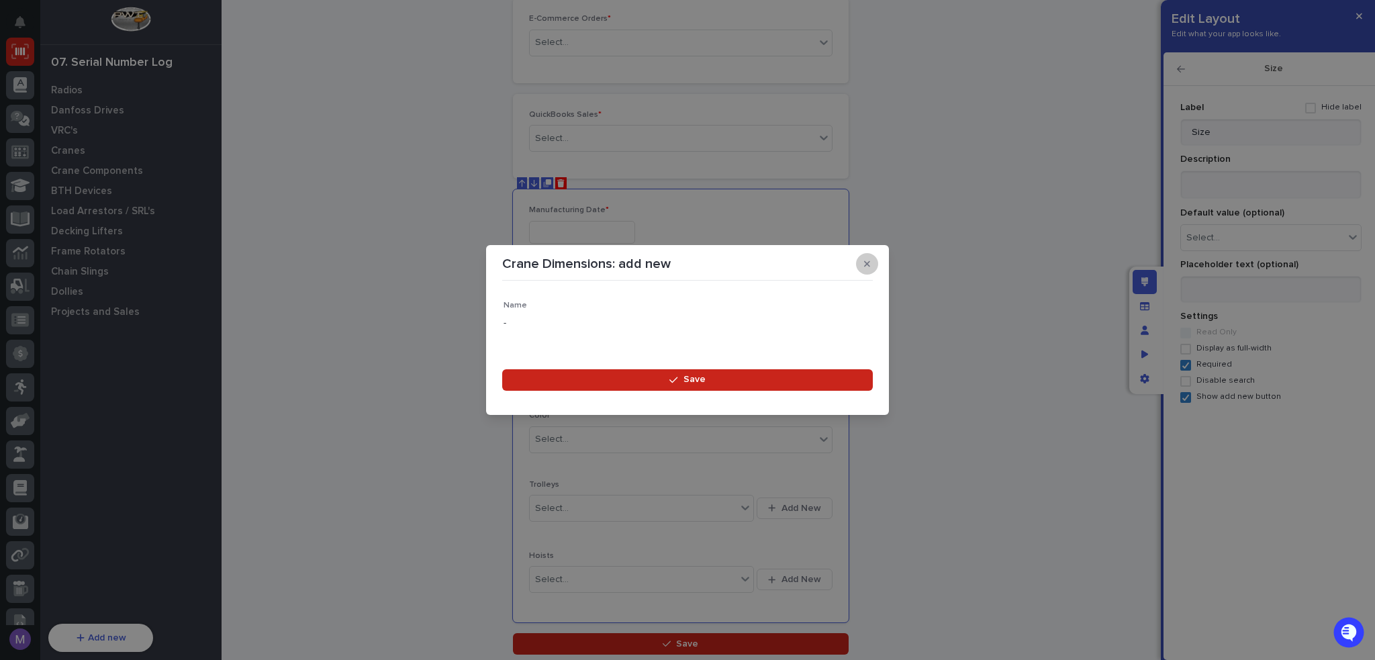
click at [865, 269] on button "button" at bounding box center [867, 263] width 22 height 21
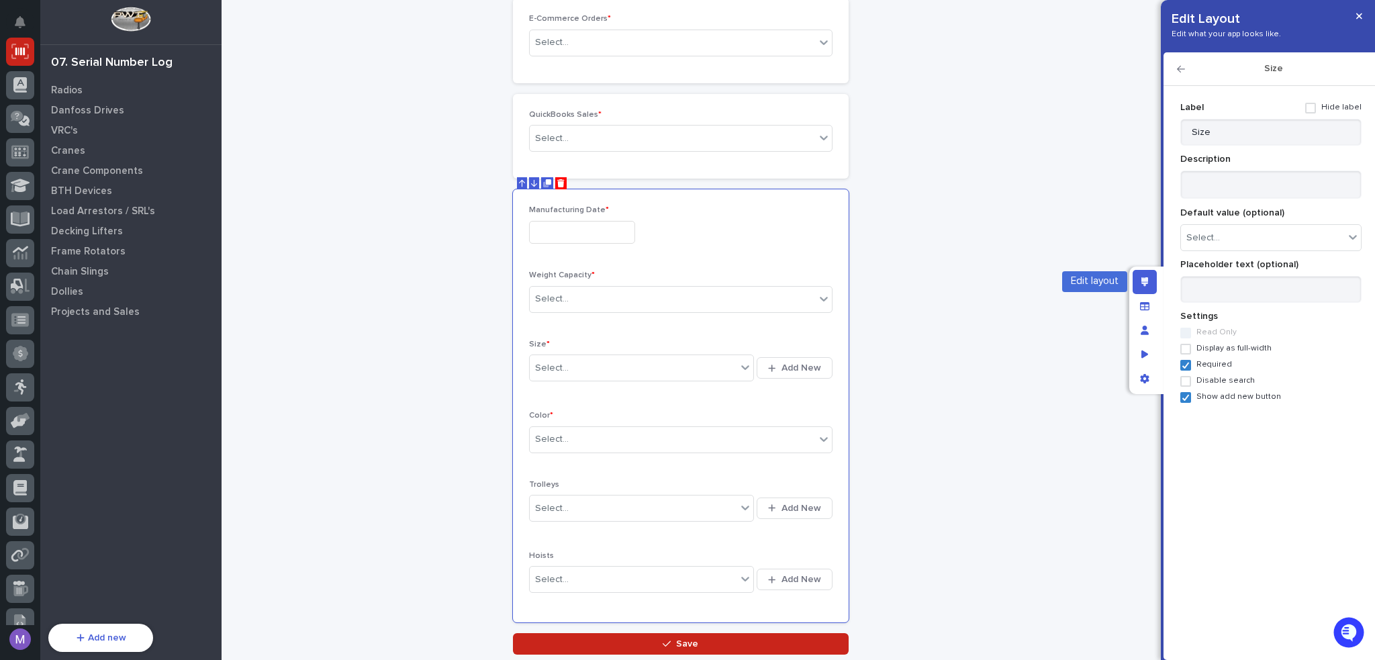
click at [1136, 287] on div "Edit layout" at bounding box center [1145, 282] width 24 height 24
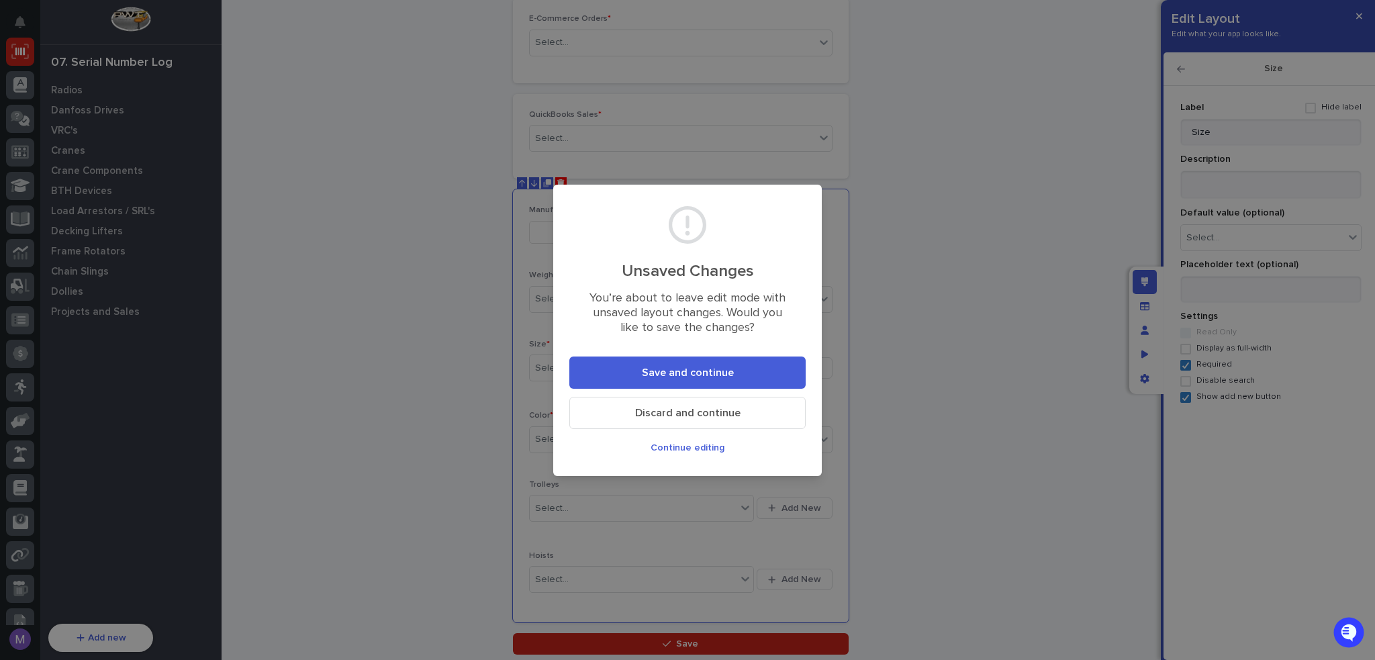
click at [776, 365] on button "Save and continue" at bounding box center [687, 372] width 236 height 32
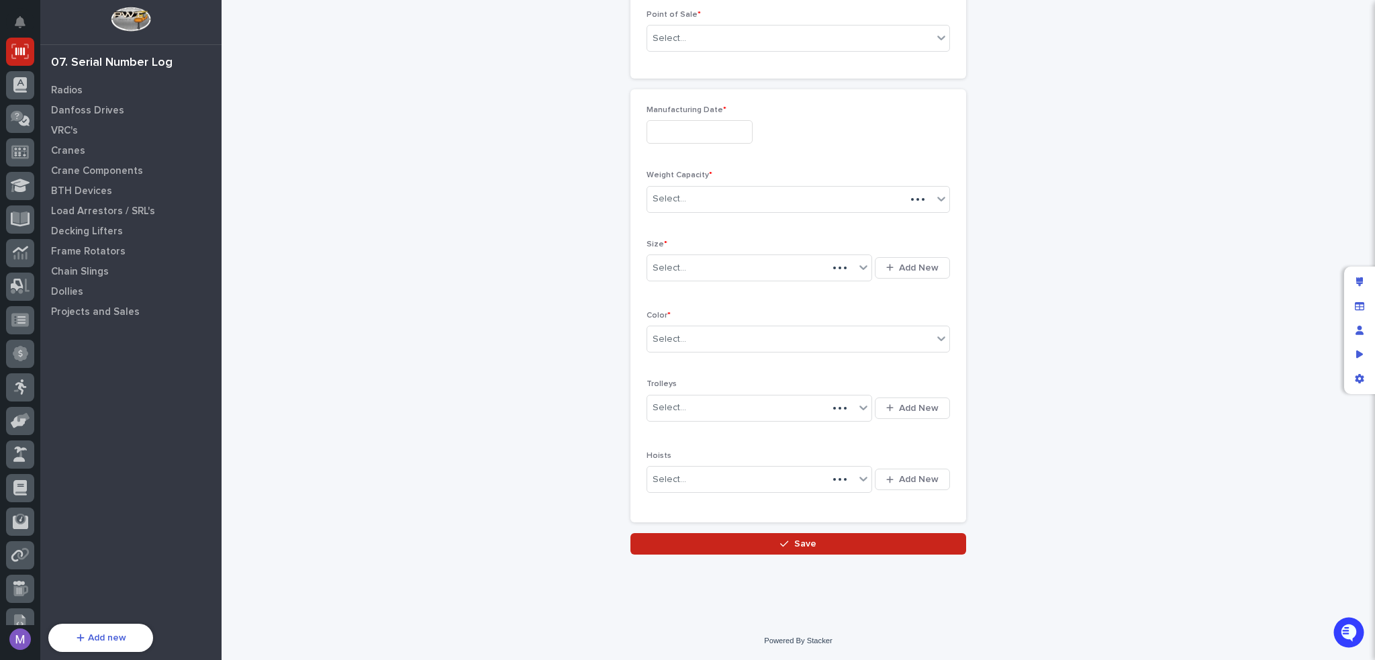
scroll to position [81, 0]
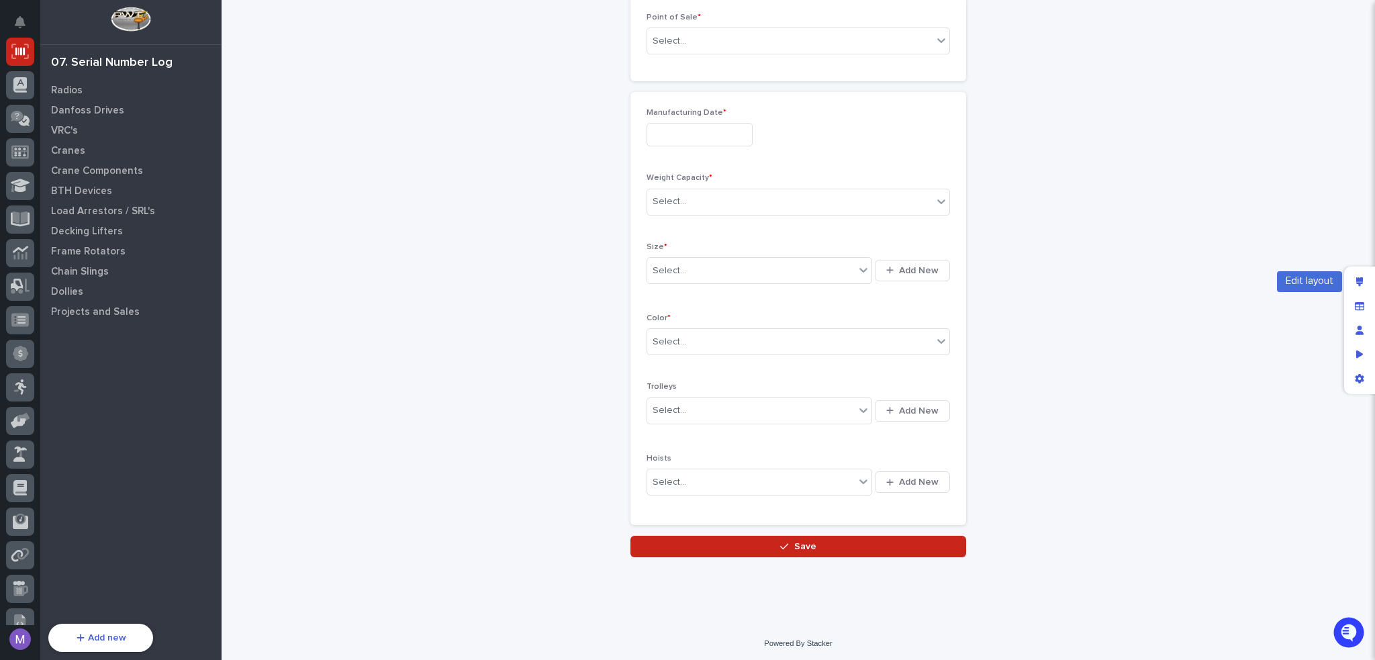
drag, startPoint x: 1361, startPoint y: 275, endPoint x: 1293, endPoint y: 283, distance: 68.3
click at [1362, 275] on div "Edit layout" at bounding box center [1359, 282] width 24 height 24
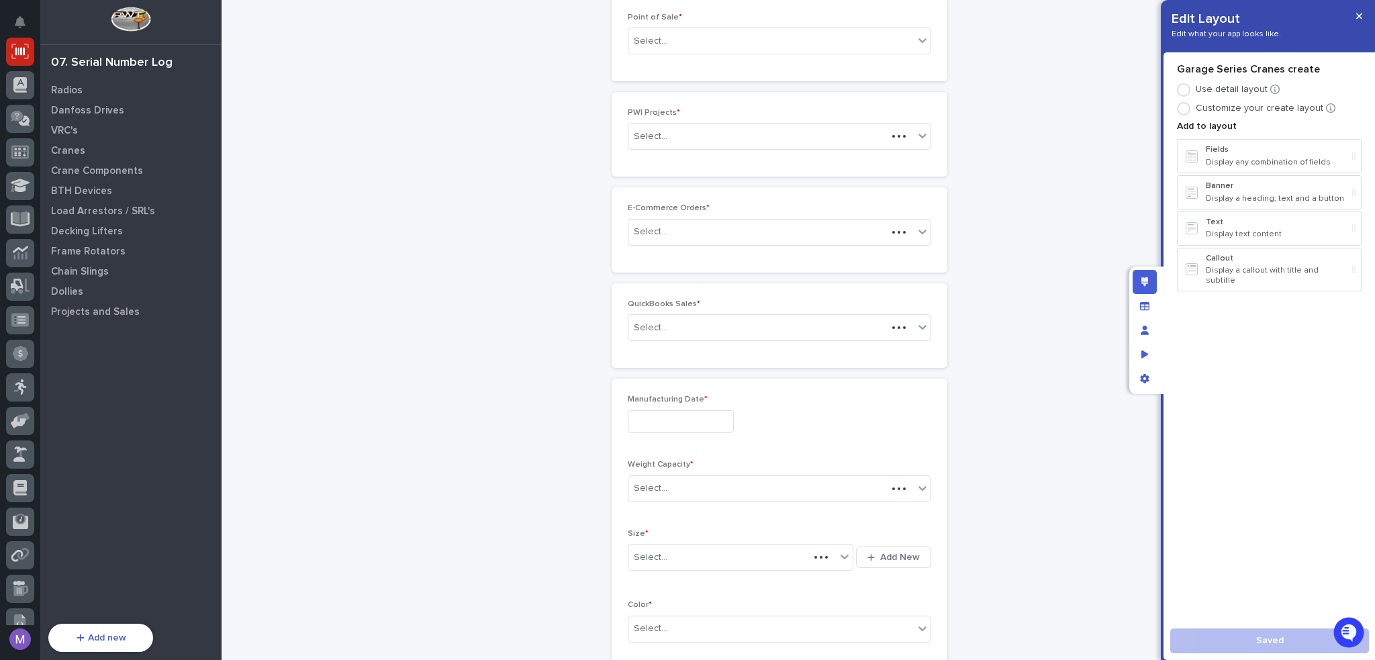
scroll to position [224, 0]
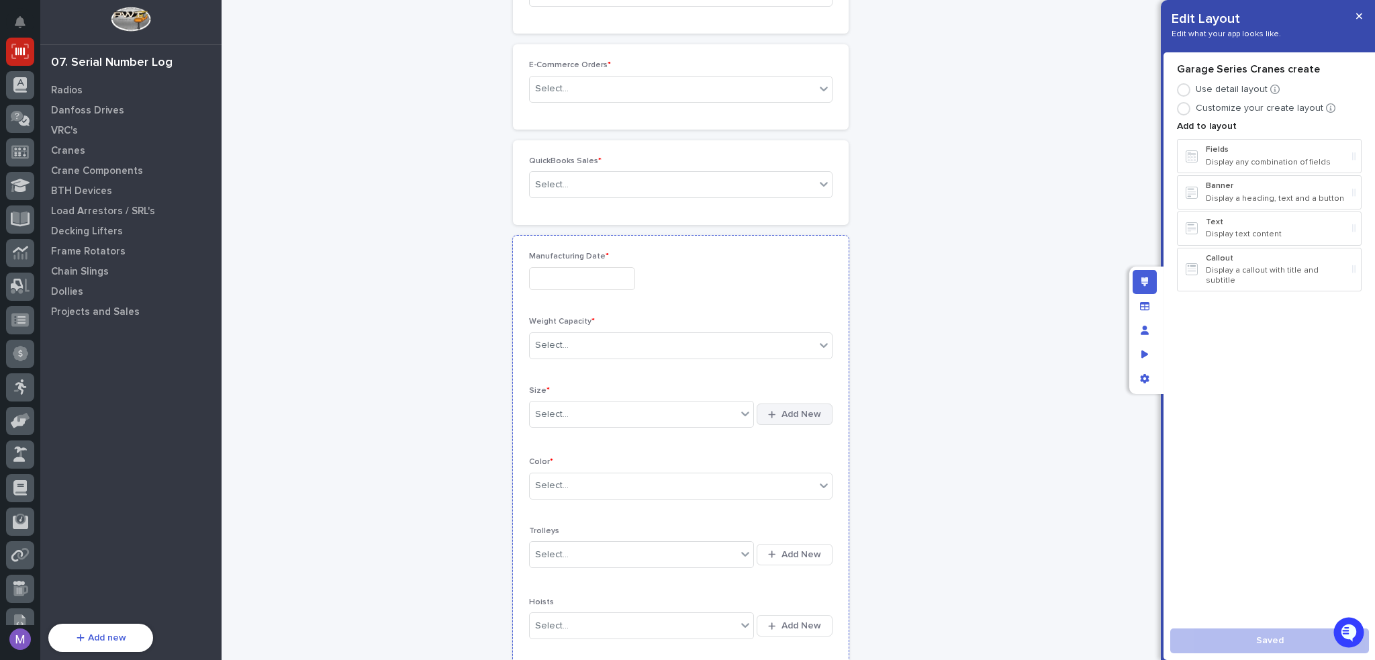
click at [771, 405] on button "Add New" at bounding box center [794, 413] width 75 height 21
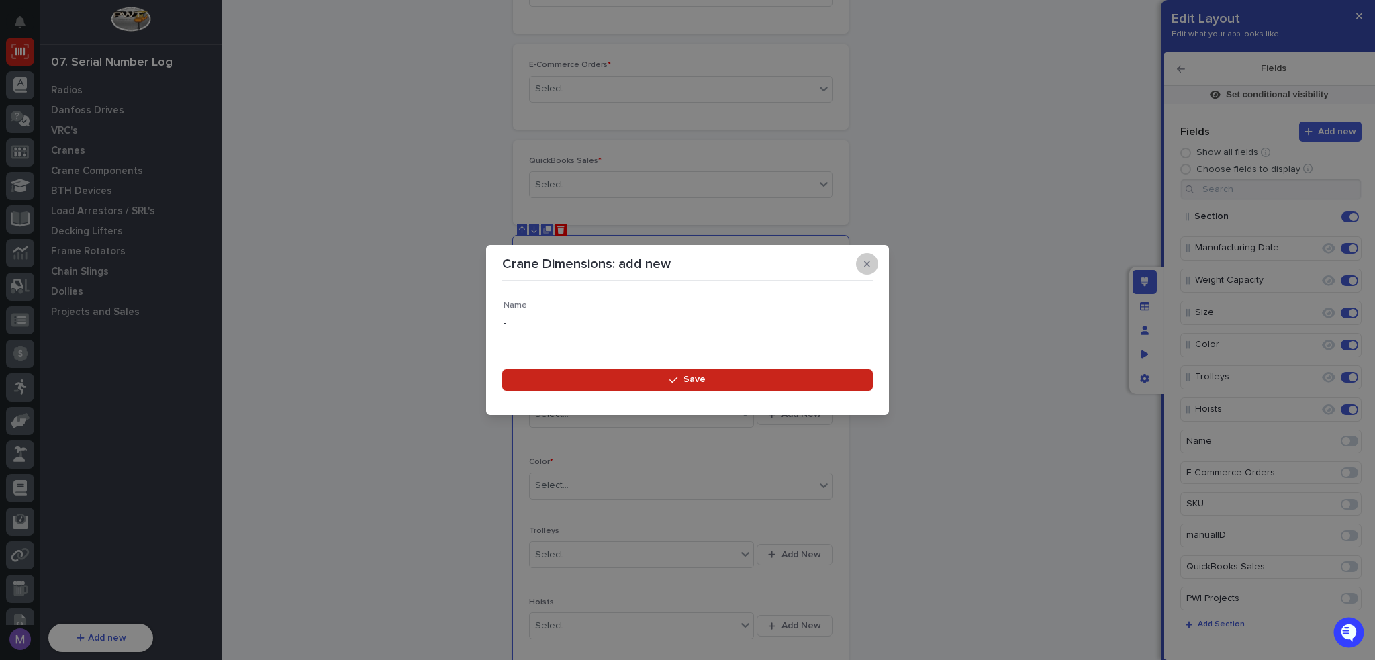
click at [864, 262] on icon "button" at bounding box center [867, 263] width 6 height 9
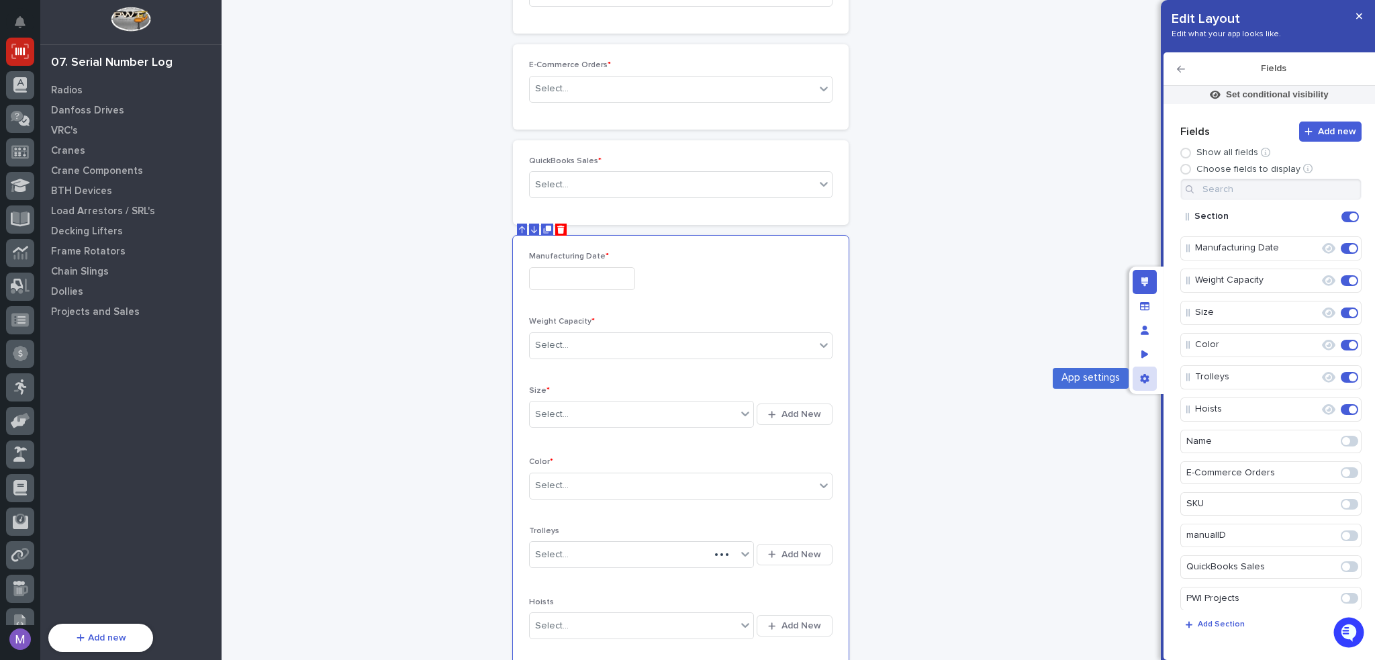
click at [1145, 374] on icon "App settings" at bounding box center [1144, 378] width 9 height 9
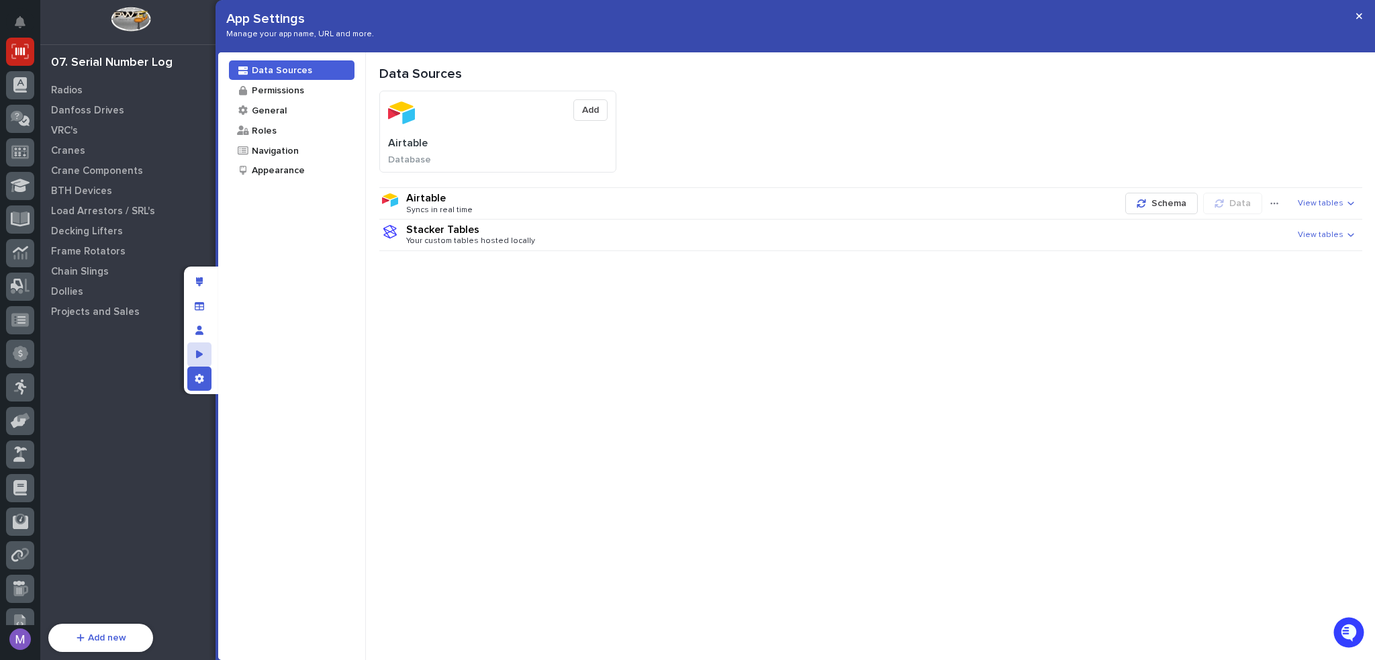
scroll to position [81, 0]
click at [286, 153] on div "Navigation" at bounding box center [274, 150] width 48 height 13
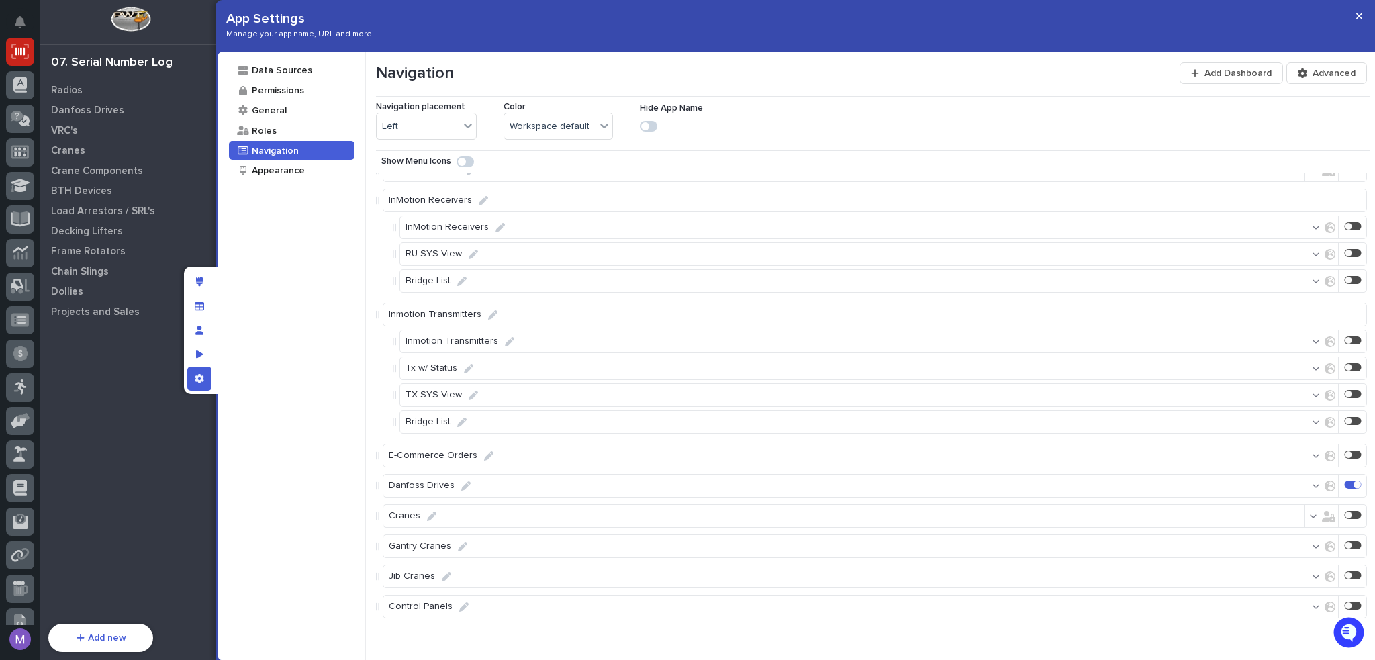
scroll to position [1912, 0]
click at [1350, 601] on div at bounding box center [1353, 604] width 17 height 8
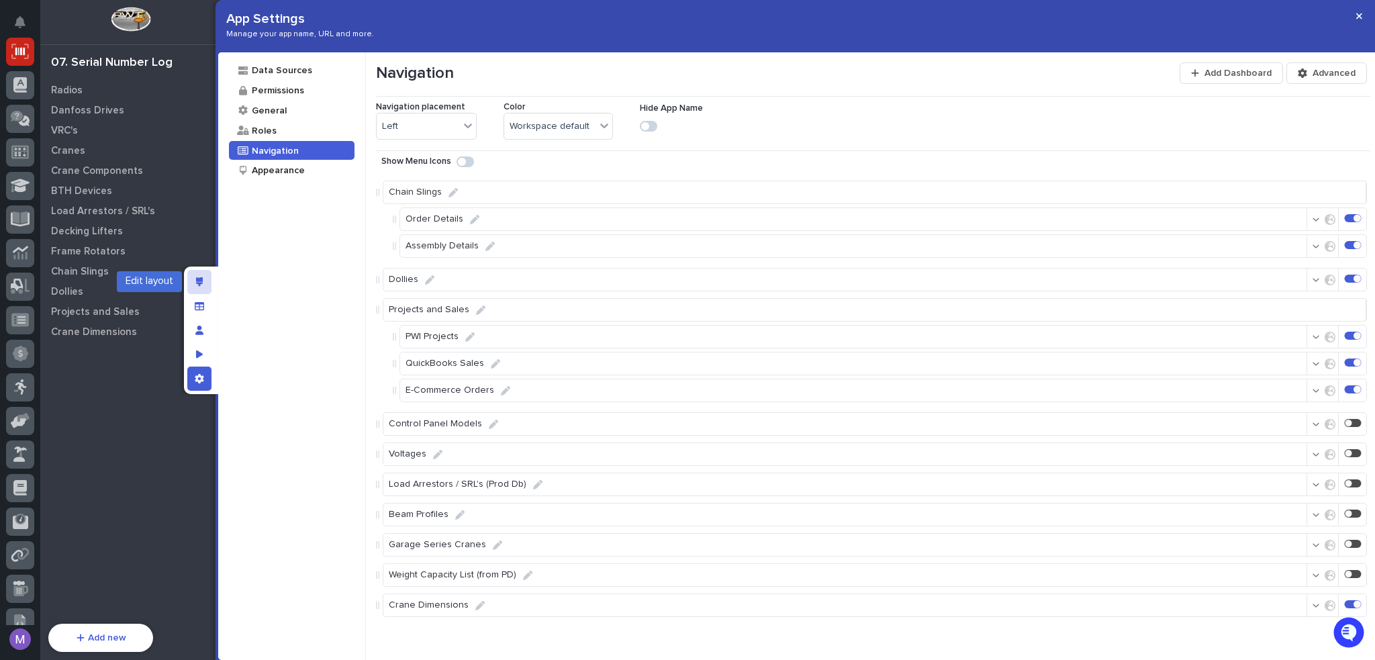
click at [197, 280] on icon "Edit layout" at bounding box center [199, 281] width 7 height 9
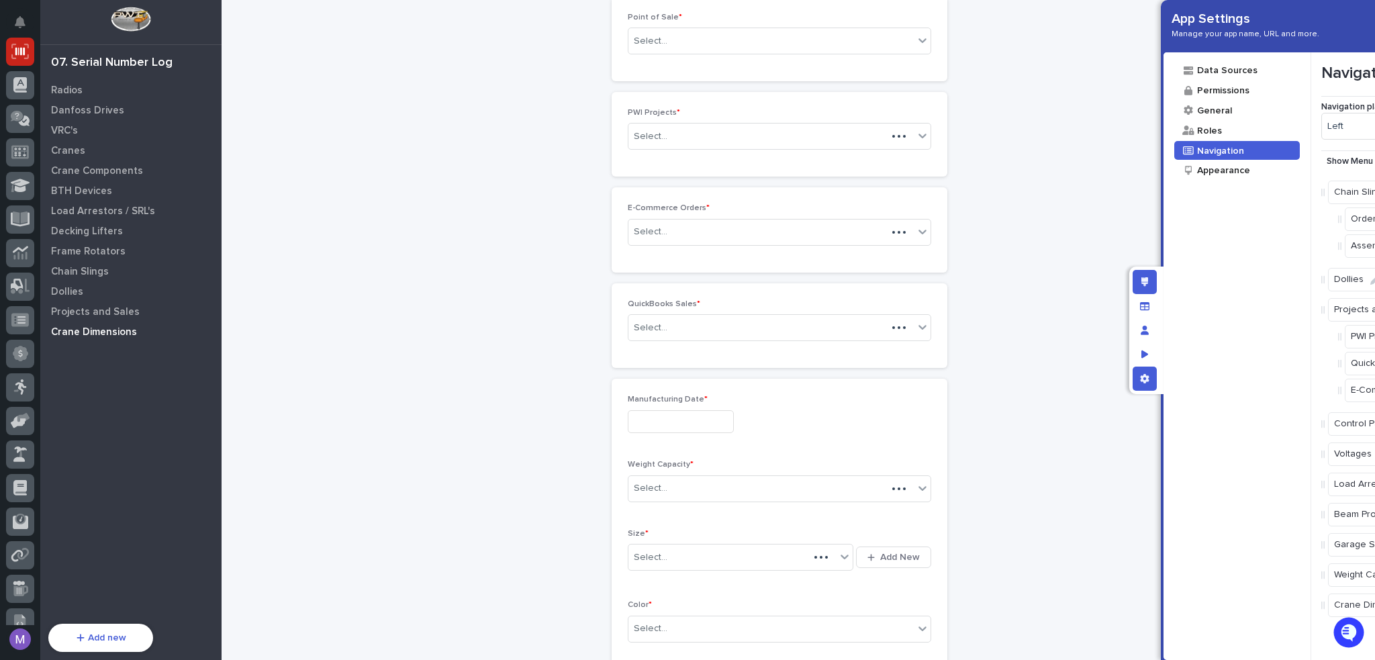
click at [79, 330] on p "Crane Dimensions" at bounding box center [94, 332] width 86 height 12
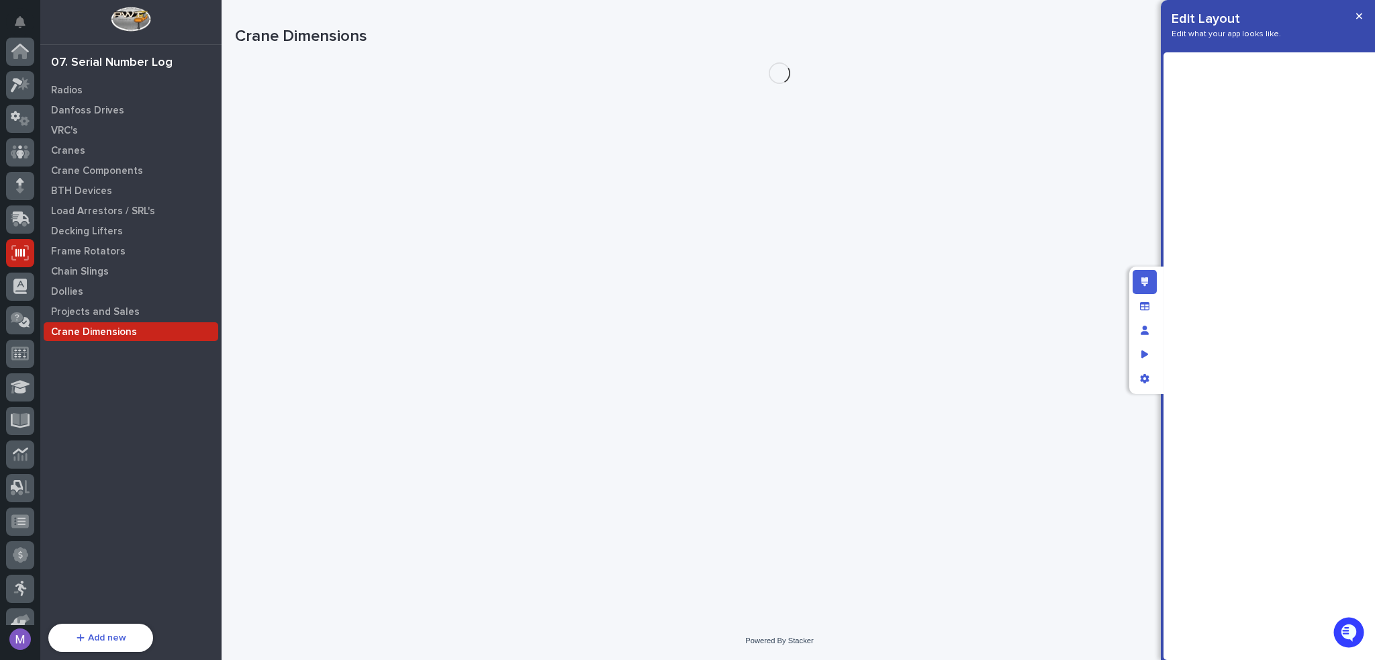
scroll to position [201, 0]
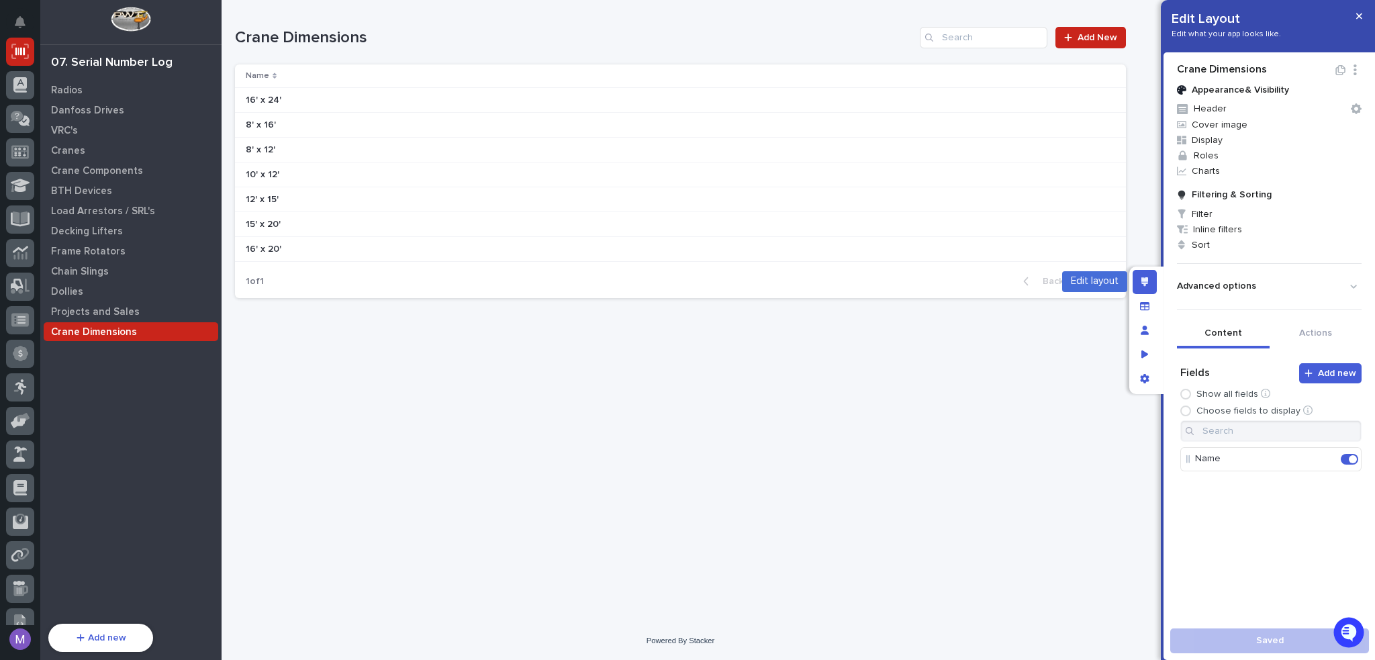
click at [1139, 286] on div "Edit layout" at bounding box center [1145, 282] width 24 height 24
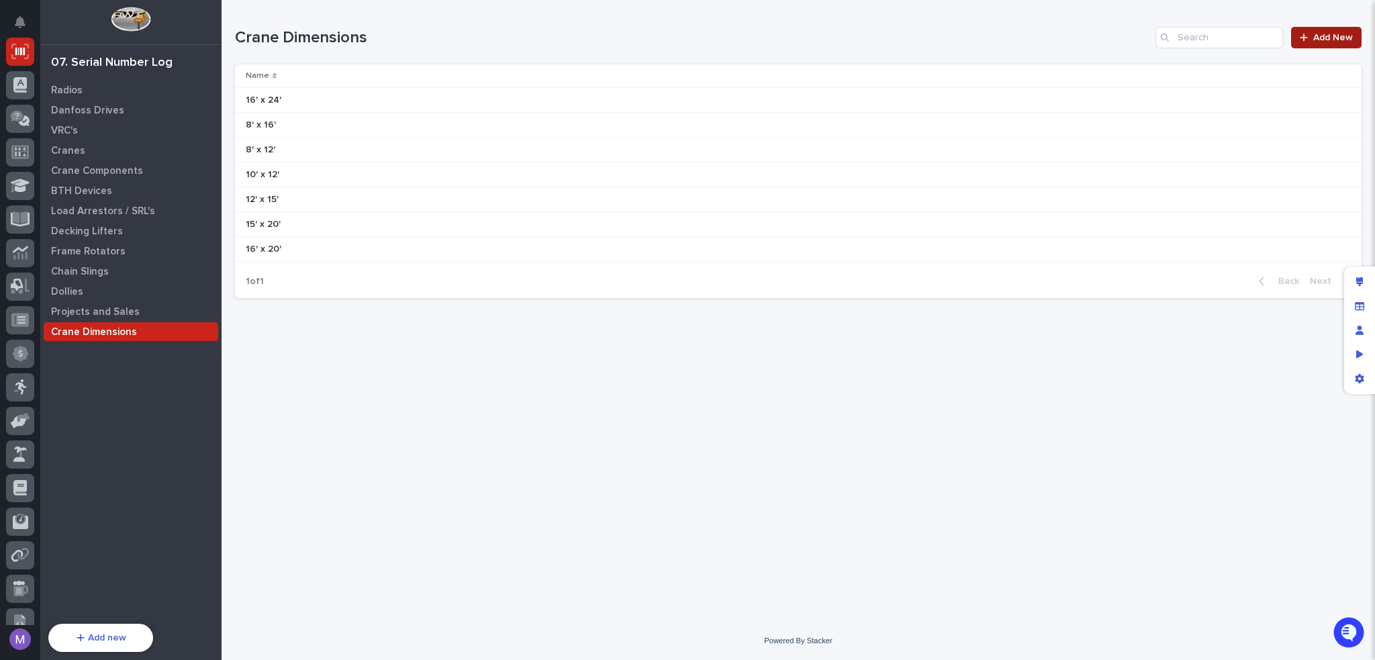
click at [1349, 39] on span "Add New" at bounding box center [1333, 37] width 40 height 9
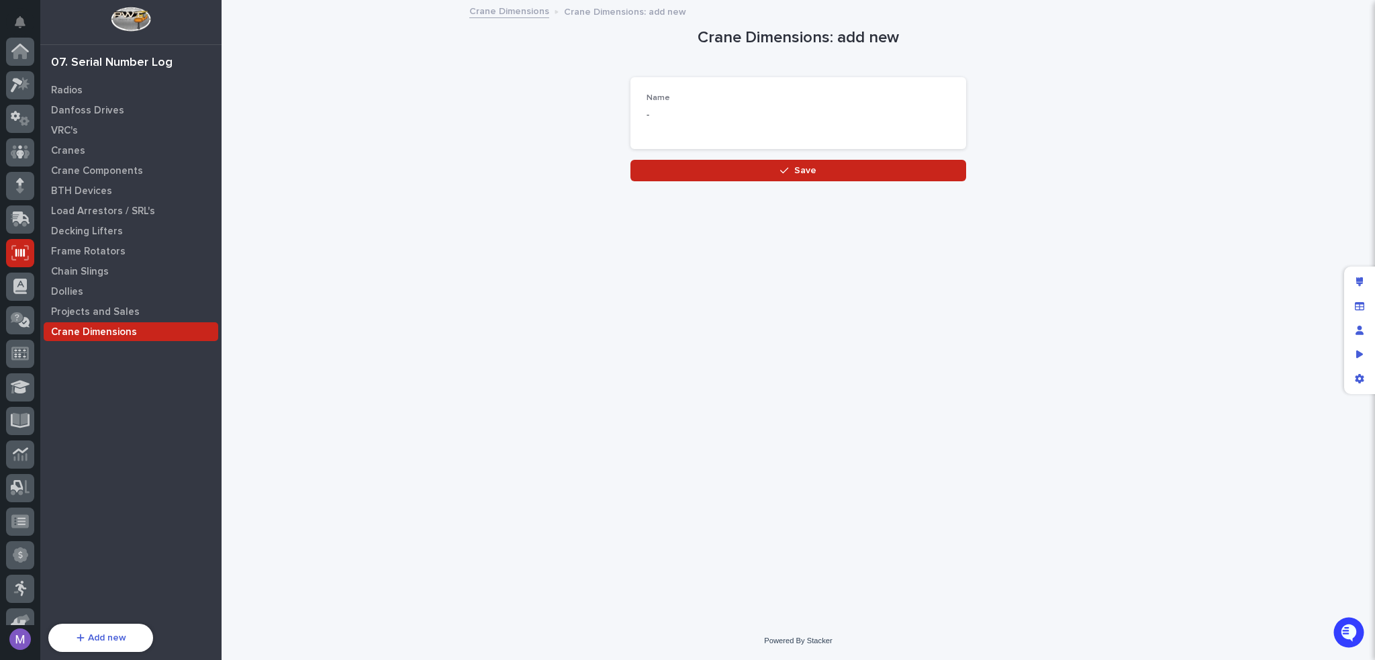
scroll to position [201, 0]
click at [1353, 276] on div "Edit layout" at bounding box center [1359, 282] width 24 height 24
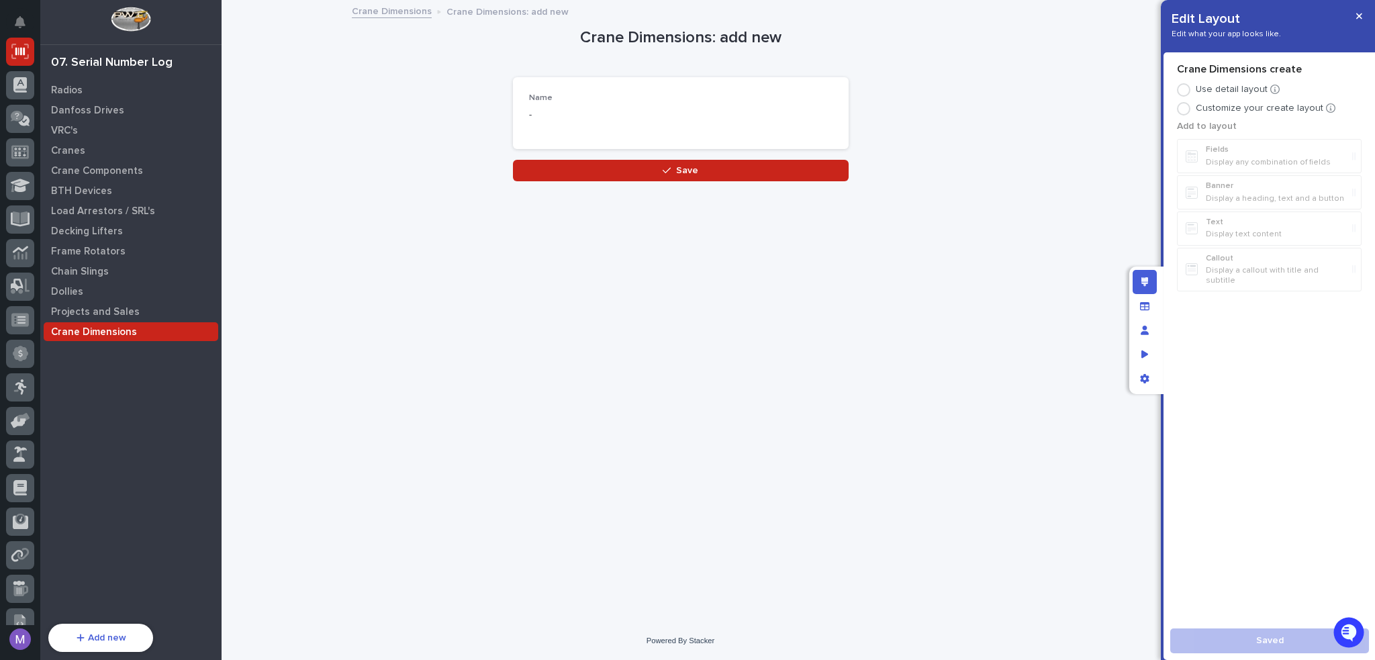
click at [1230, 108] on p "Customize your create layout" at bounding box center [1260, 108] width 128 height 11
click at [788, 95] on p "Name" at bounding box center [680, 97] width 303 height 9
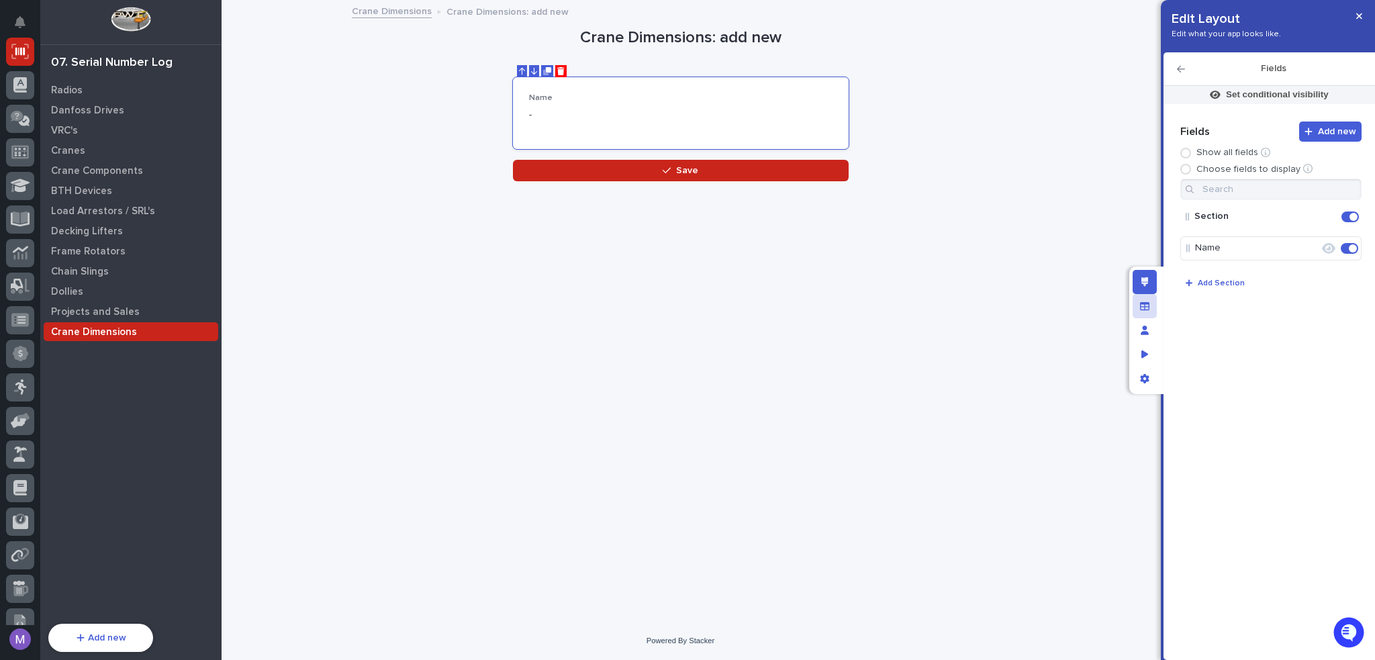
click at [1144, 309] on icon "Manage fields and data" at bounding box center [1144, 305] width 9 height 8
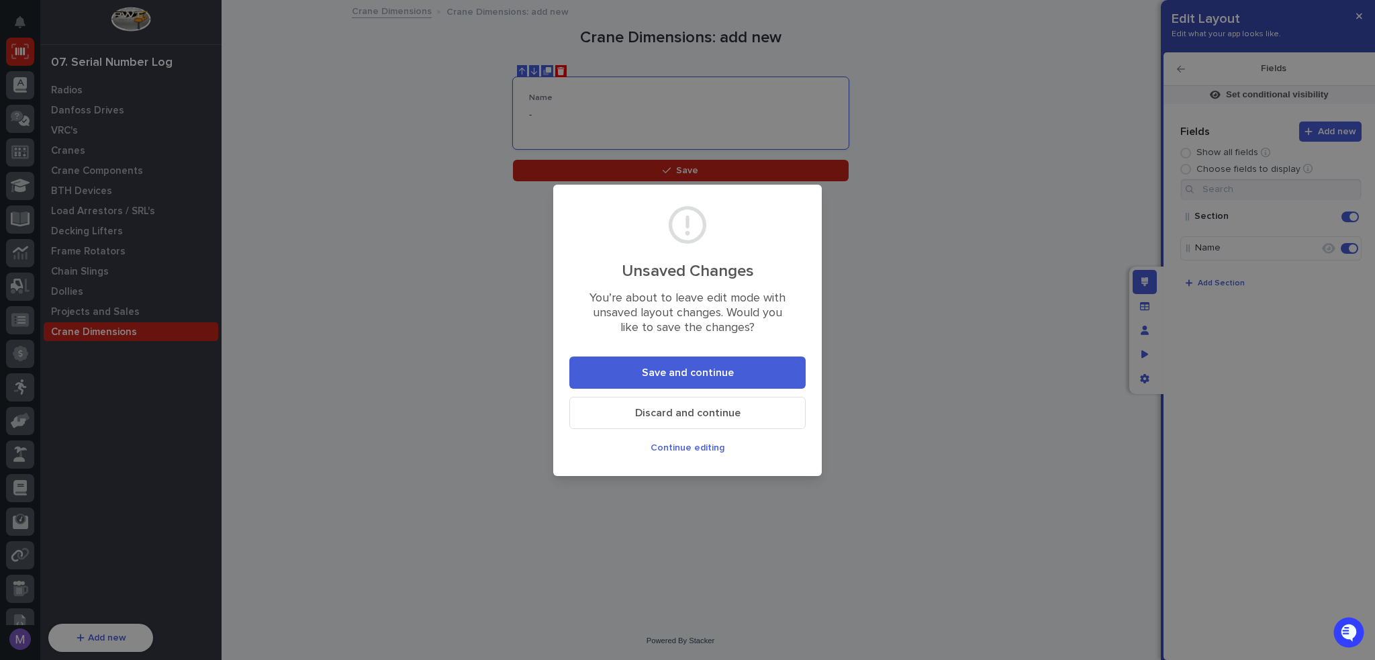
click at [771, 382] on button "Save and continue" at bounding box center [687, 372] width 236 height 32
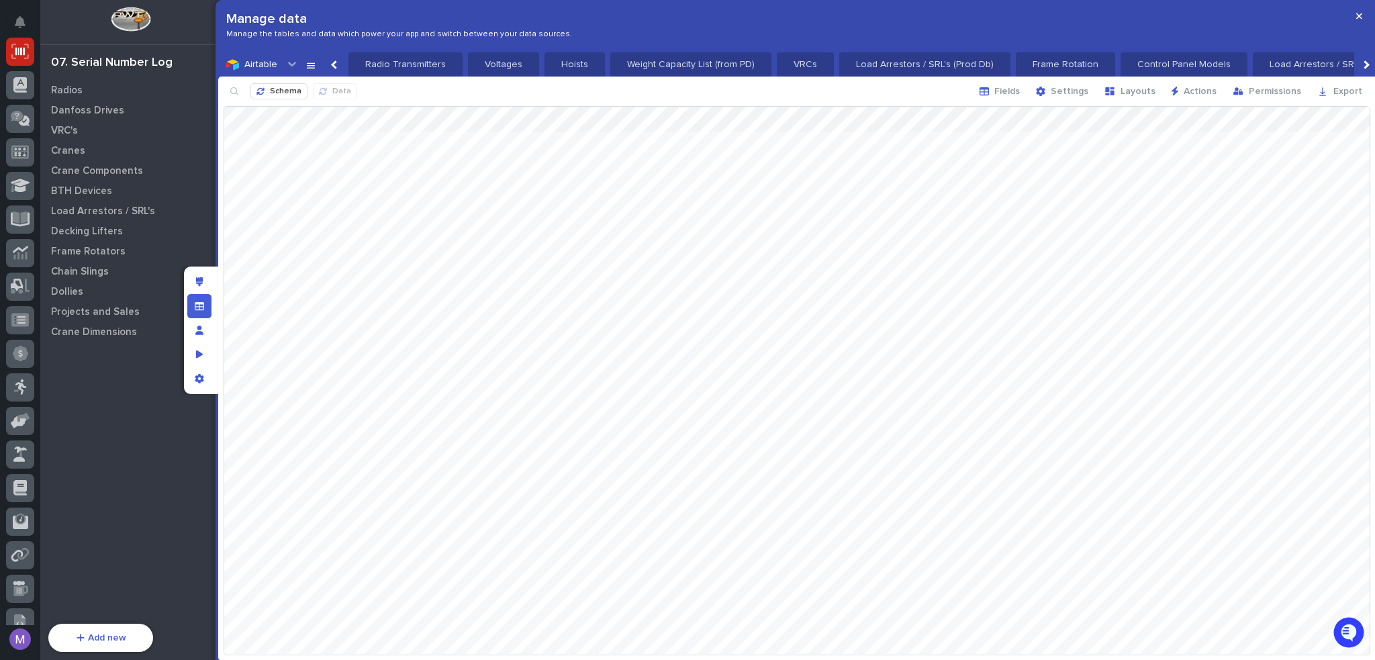
scroll to position [0, 892]
click at [989, 91] on icon "button" at bounding box center [984, 91] width 9 height 9
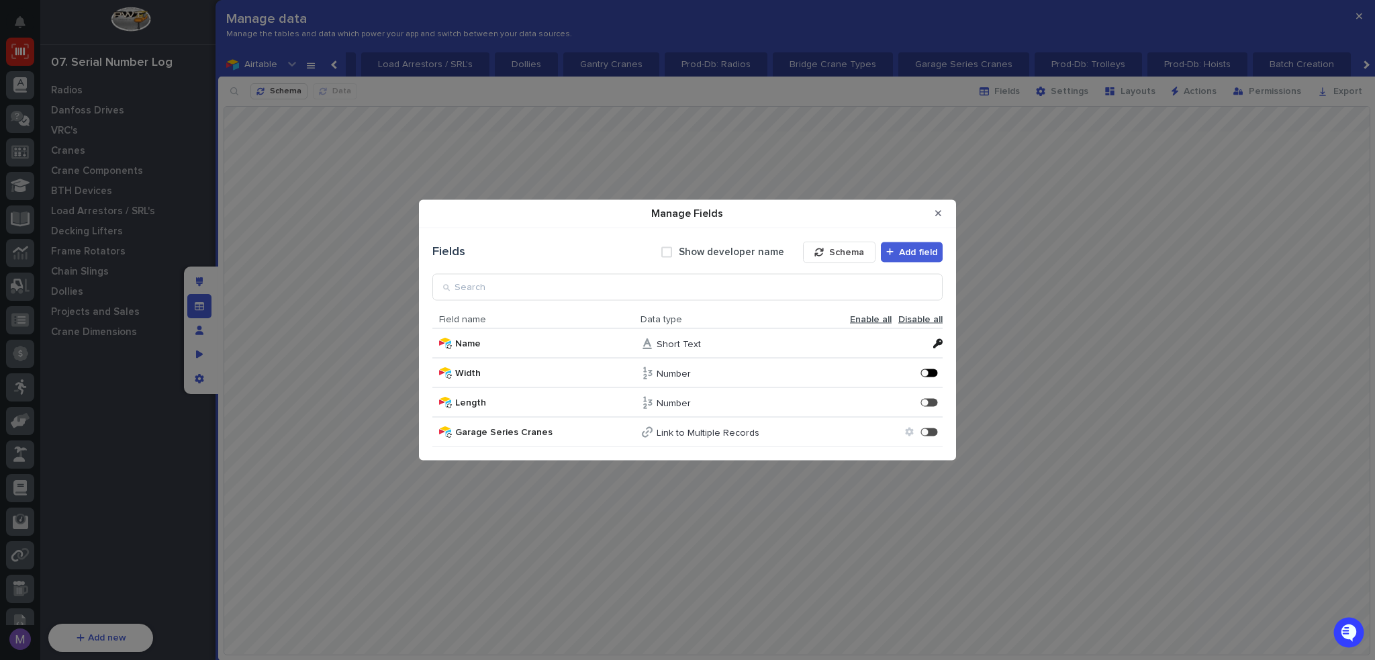
click at [926, 372] on div "Manage Fields" at bounding box center [924, 372] width 7 height 7
click at [925, 404] on div "Manage Fields" at bounding box center [924, 402] width 7 height 7
click at [927, 430] on div "Manage Fields" at bounding box center [924, 431] width 7 height 7
click at [943, 220] on button "Close Modal" at bounding box center [938, 213] width 22 height 21
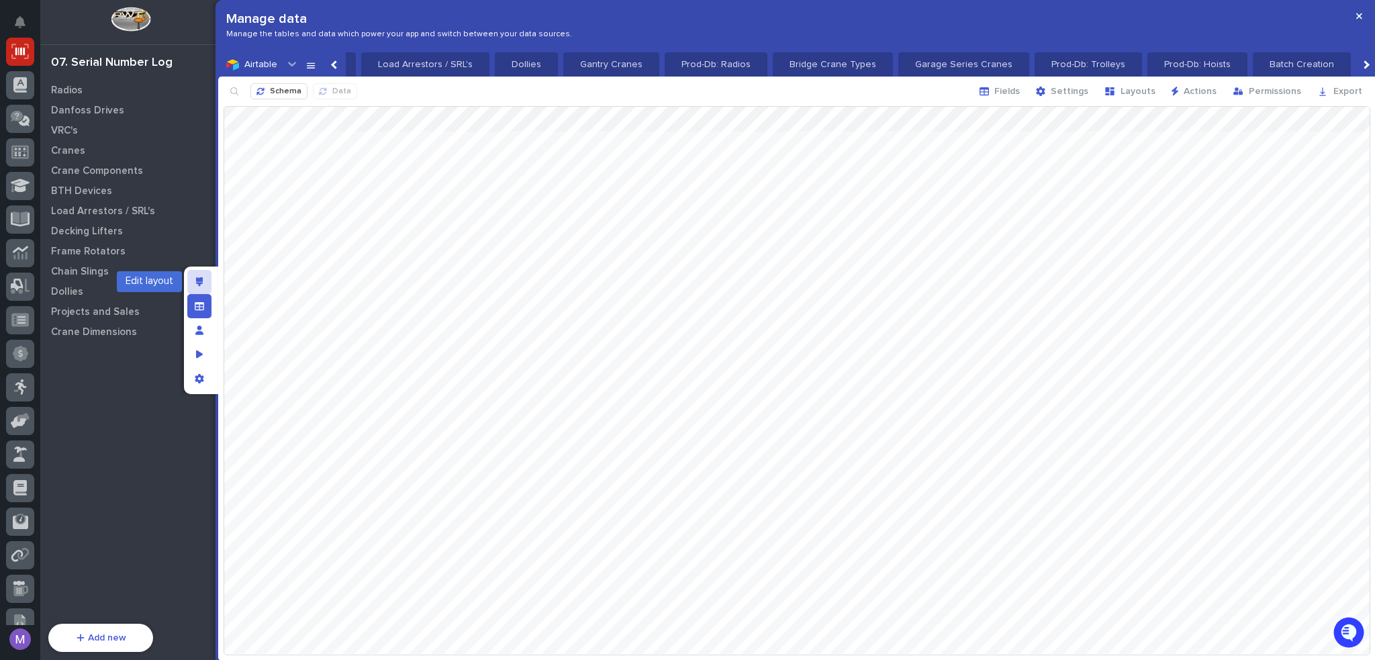
drag, startPoint x: 193, startPoint y: 277, endPoint x: 197, endPoint y: 284, distance: 8.1
click at [193, 277] on div "Edit layout" at bounding box center [199, 282] width 24 height 24
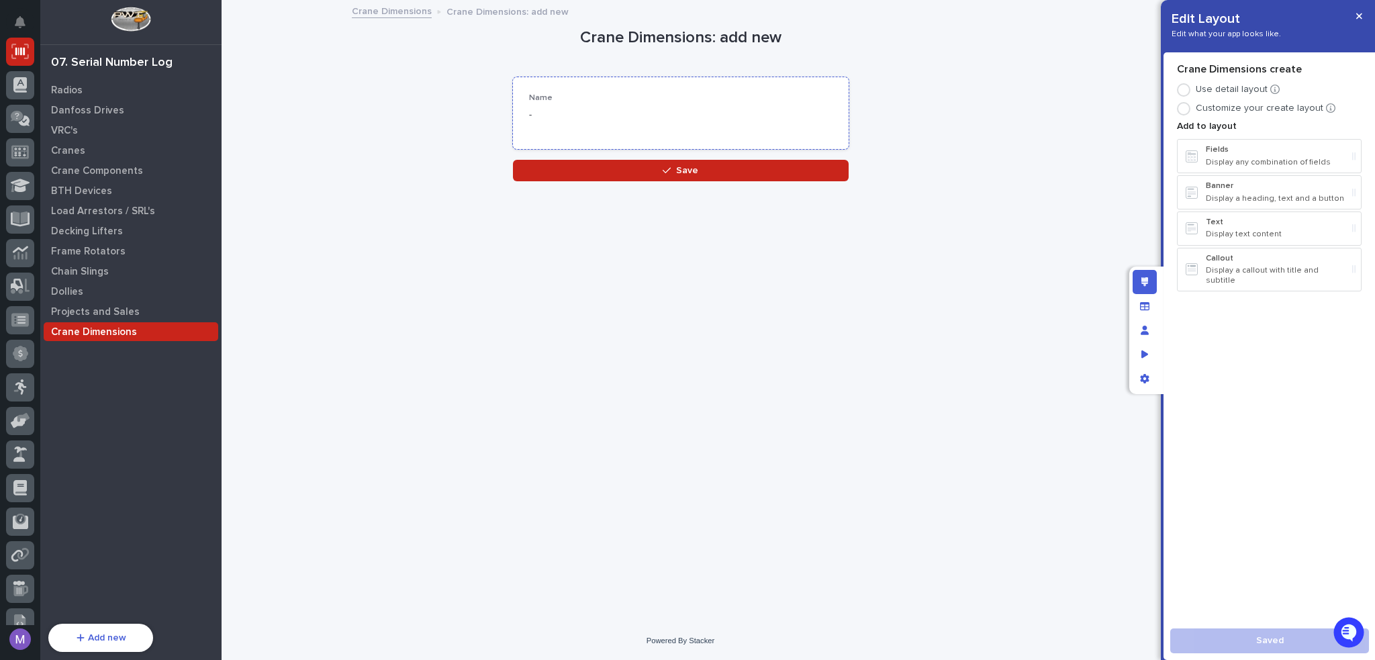
click at [698, 112] on p "-" at bounding box center [680, 115] width 303 height 14
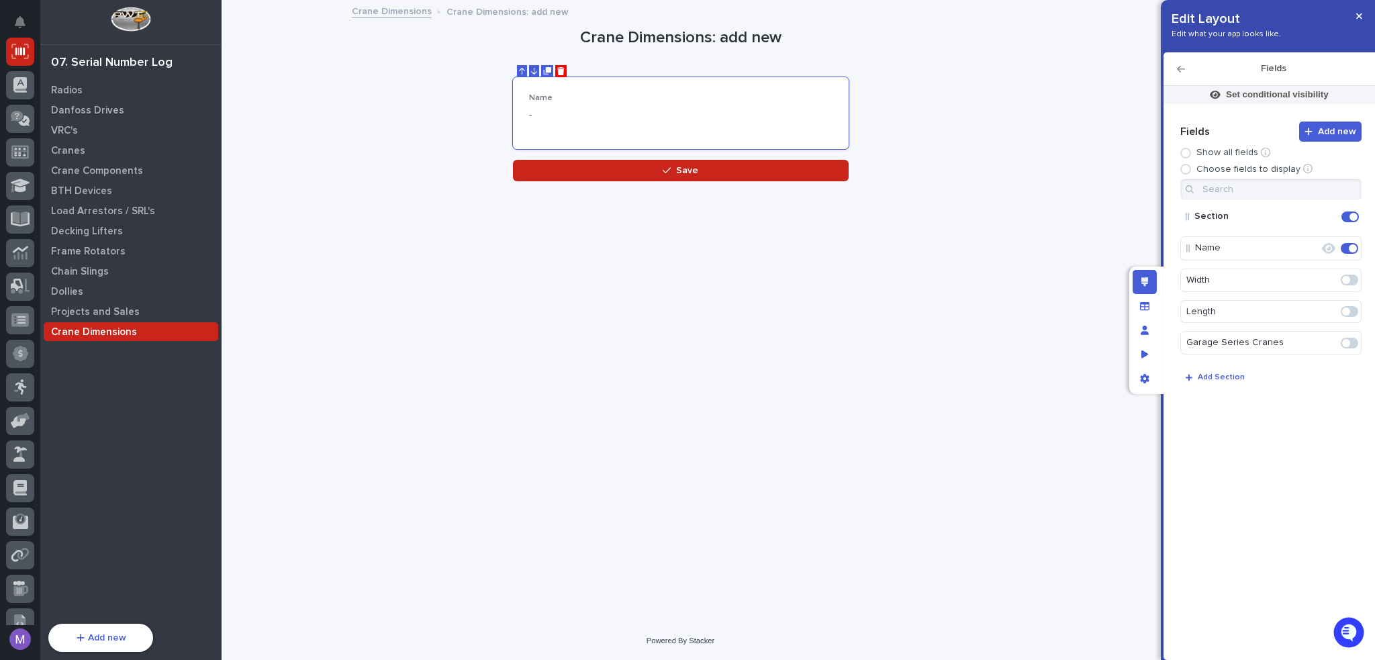
click at [1348, 283] on span at bounding box center [1346, 280] width 8 height 8
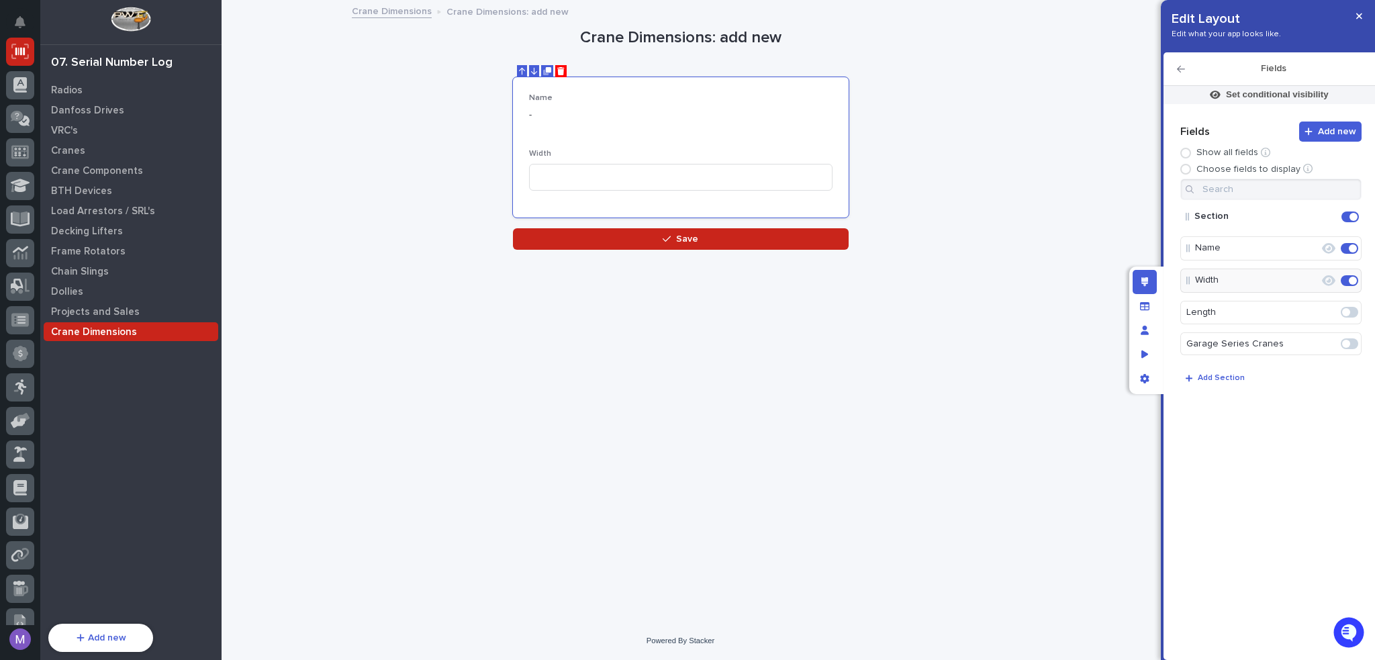
click at [1345, 311] on span at bounding box center [1346, 312] width 8 height 8
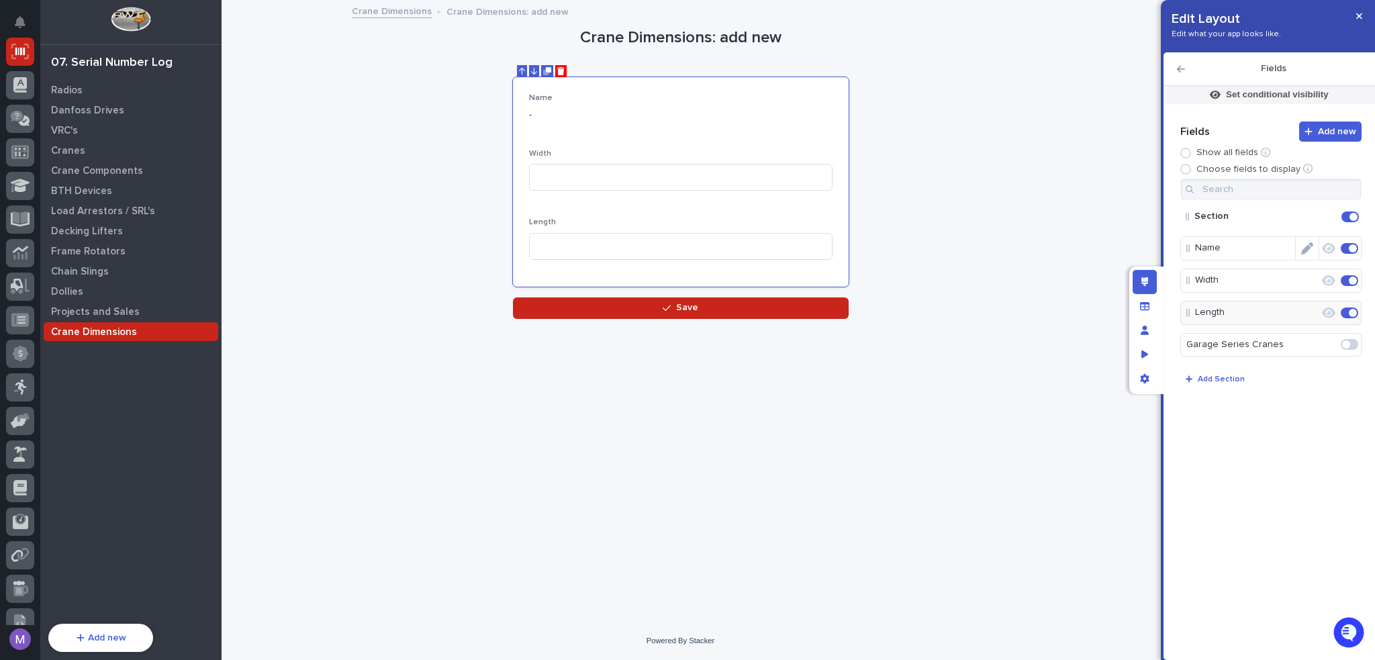
click at [1344, 245] on span at bounding box center [1349, 248] width 17 height 11
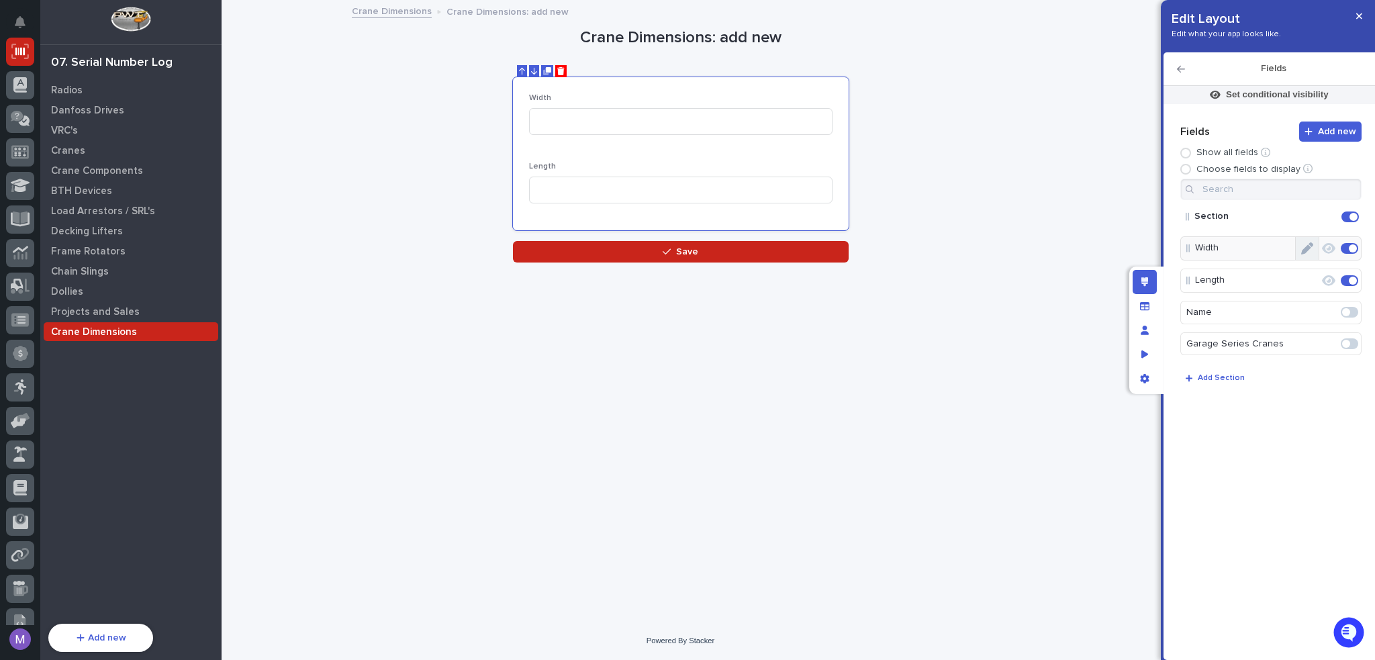
click at [1316, 245] on button "Edit" at bounding box center [1307, 248] width 23 height 23
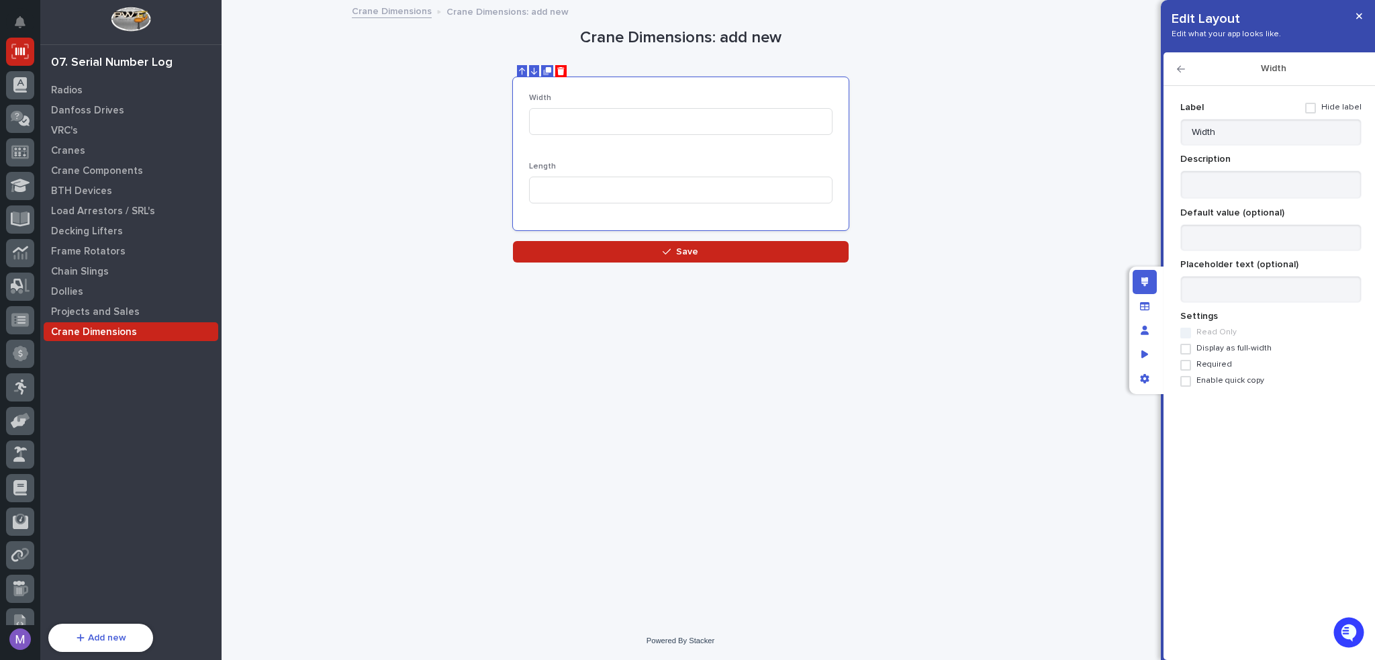
click at [1194, 368] on label "Required" at bounding box center [1270, 365] width 181 height 11
click at [1178, 70] on icon "button" at bounding box center [1181, 69] width 8 height 7
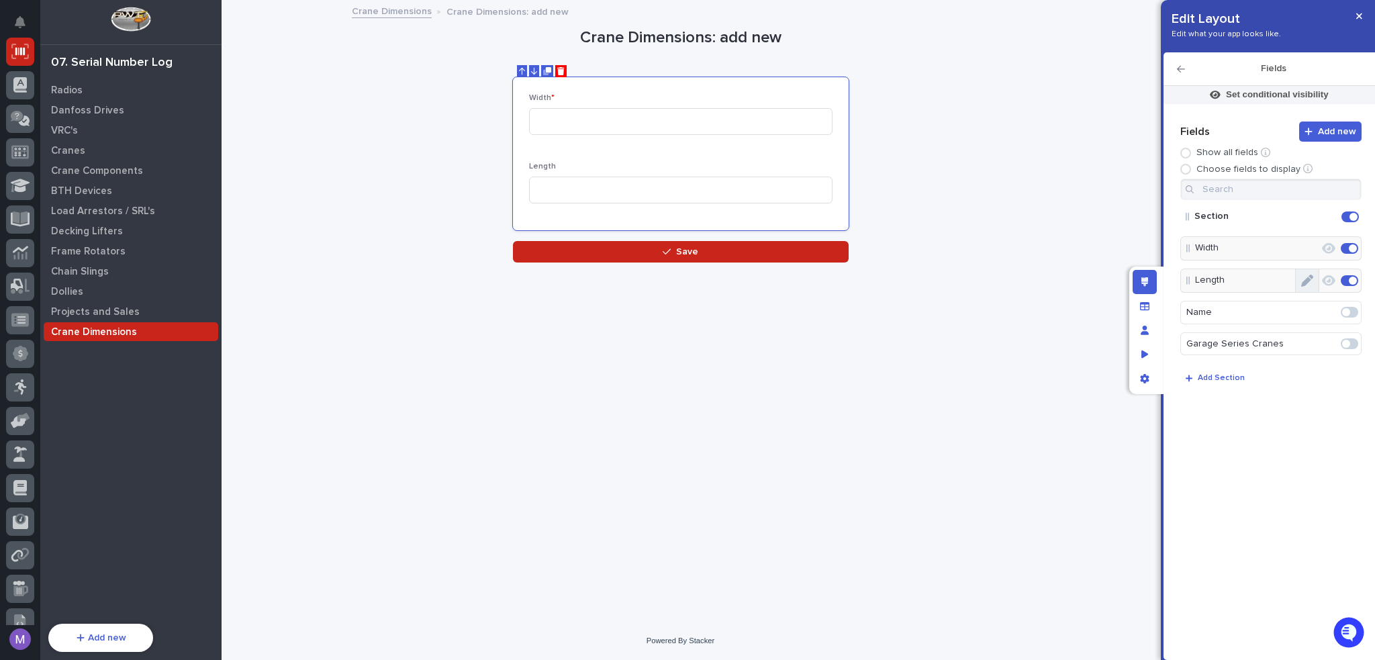
click at [1317, 284] on button "Edit" at bounding box center [1307, 280] width 23 height 23
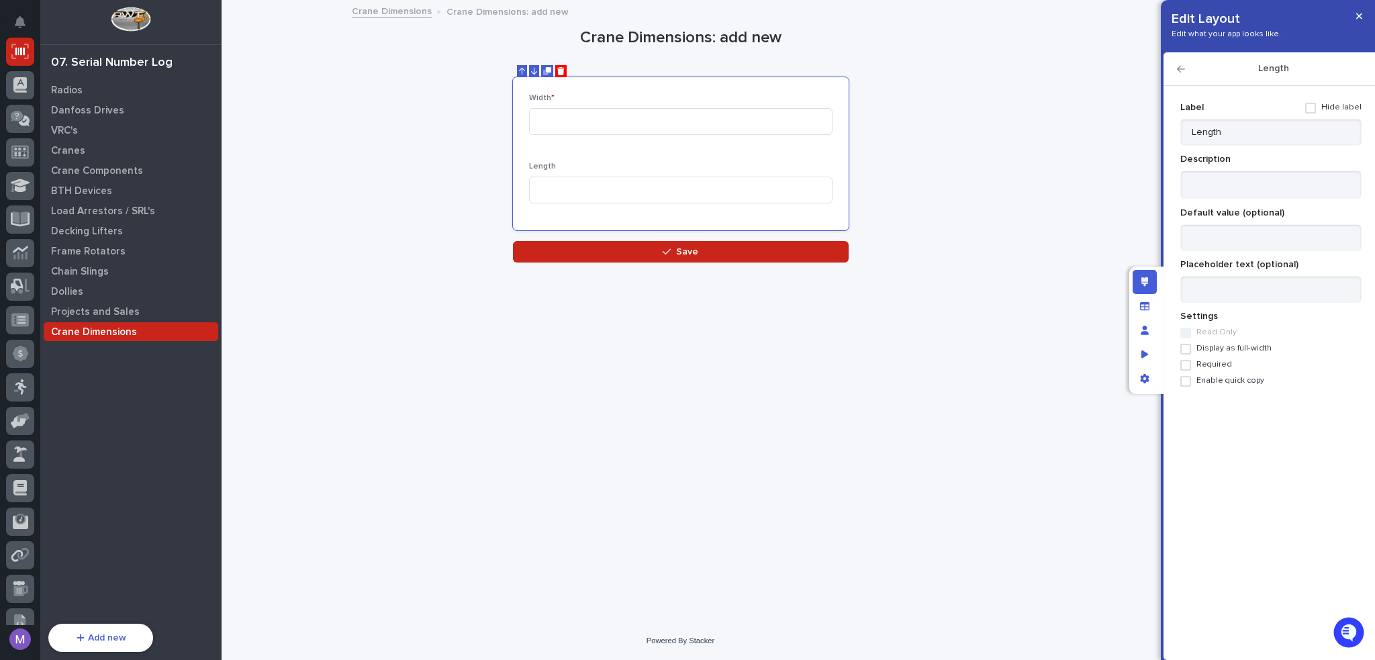
click at [1204, 361] on span "Required" at bounding box center [1214, 364] width 36 height 9
click at [1272, 125] on input "Length" at bounding box center [1270, 132] width 181 height 27
type input "Length (ft)"
click at [1182, 70] on icon "button" at bounding box center [1181, 68] width 8 height 9
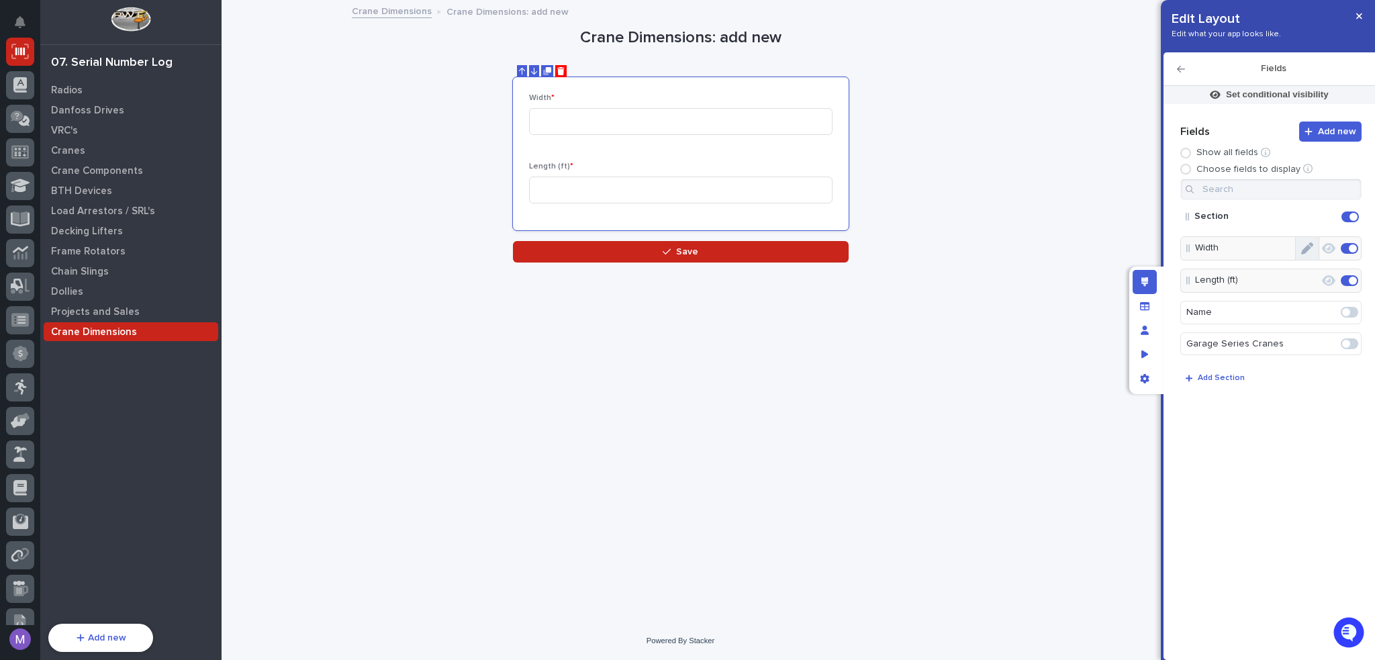
click at [1316, 242] on button "Edit" at bounding box center [1307, 248] width 23 height 23
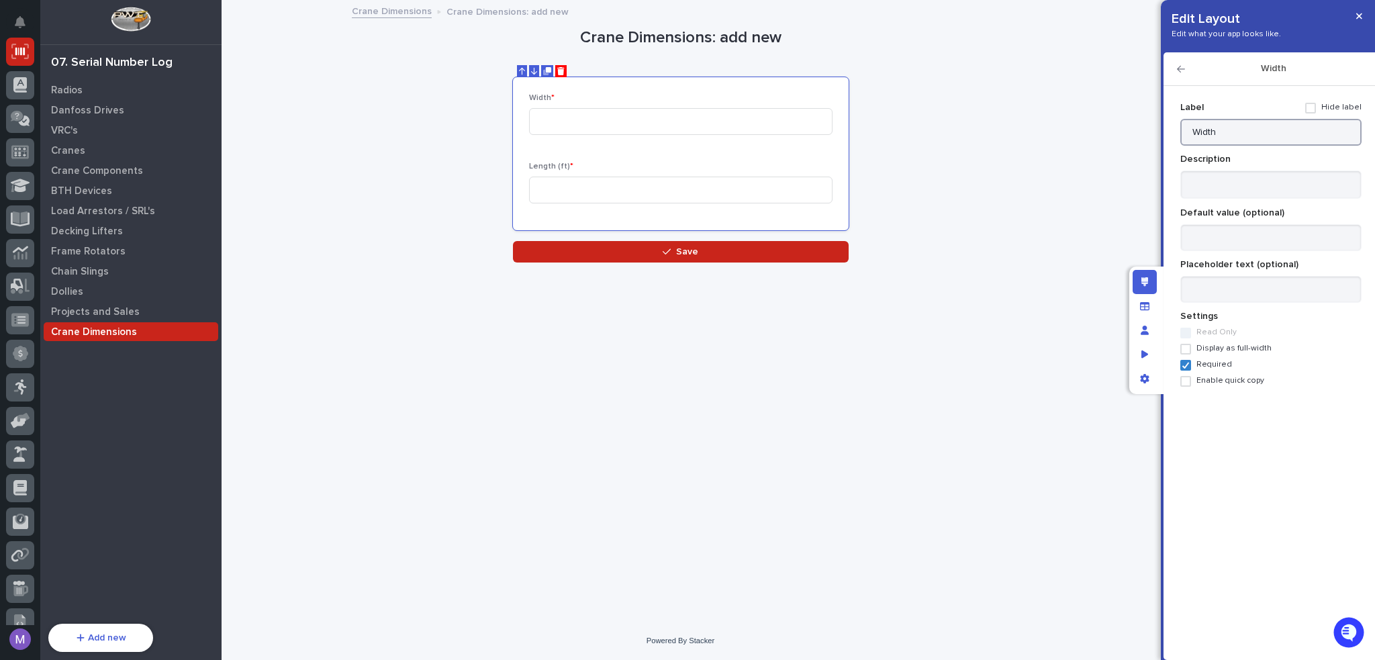
click at [1254, 126] on input "Width" at bounding box center [1270, 132] width 181 height 27
type input "Width (ft)"
click at [1136, 283] on div "Edit layout" at bounding box center [1145, 282] width 24 height 24
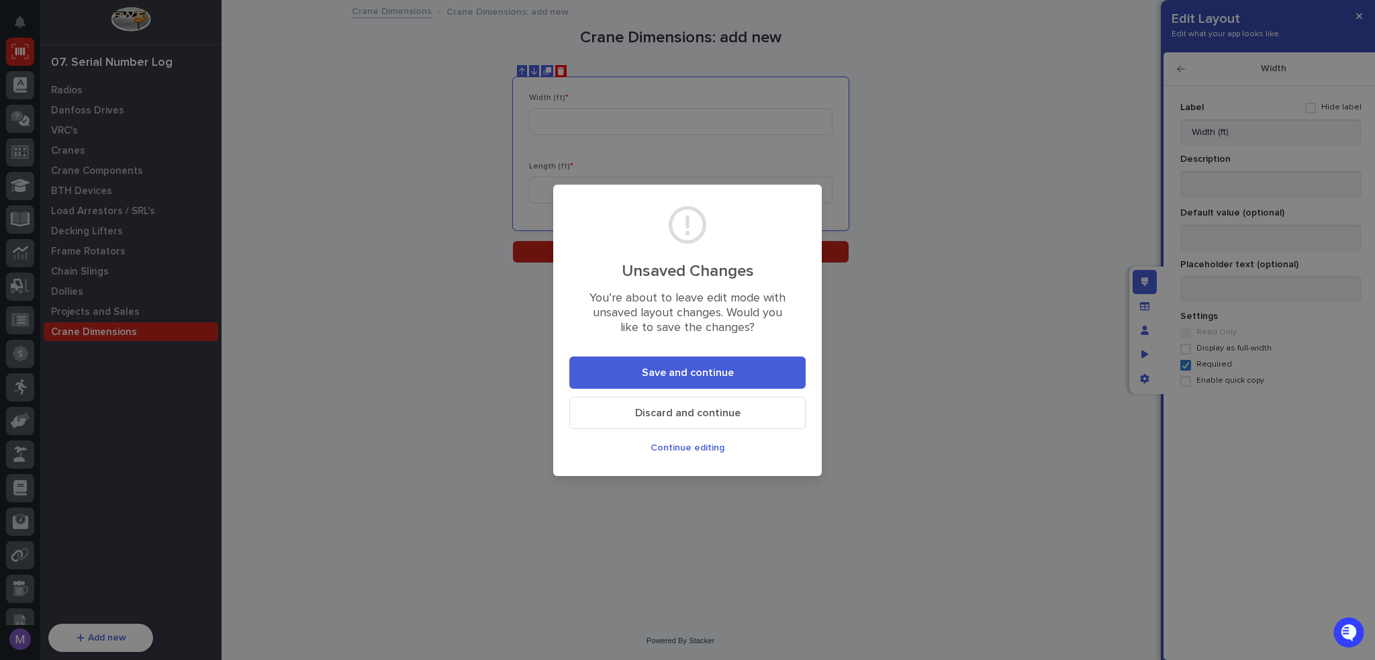
click at [697, 378] on span "Save and continue" at bounding box center [688, 373] width 92 height 14
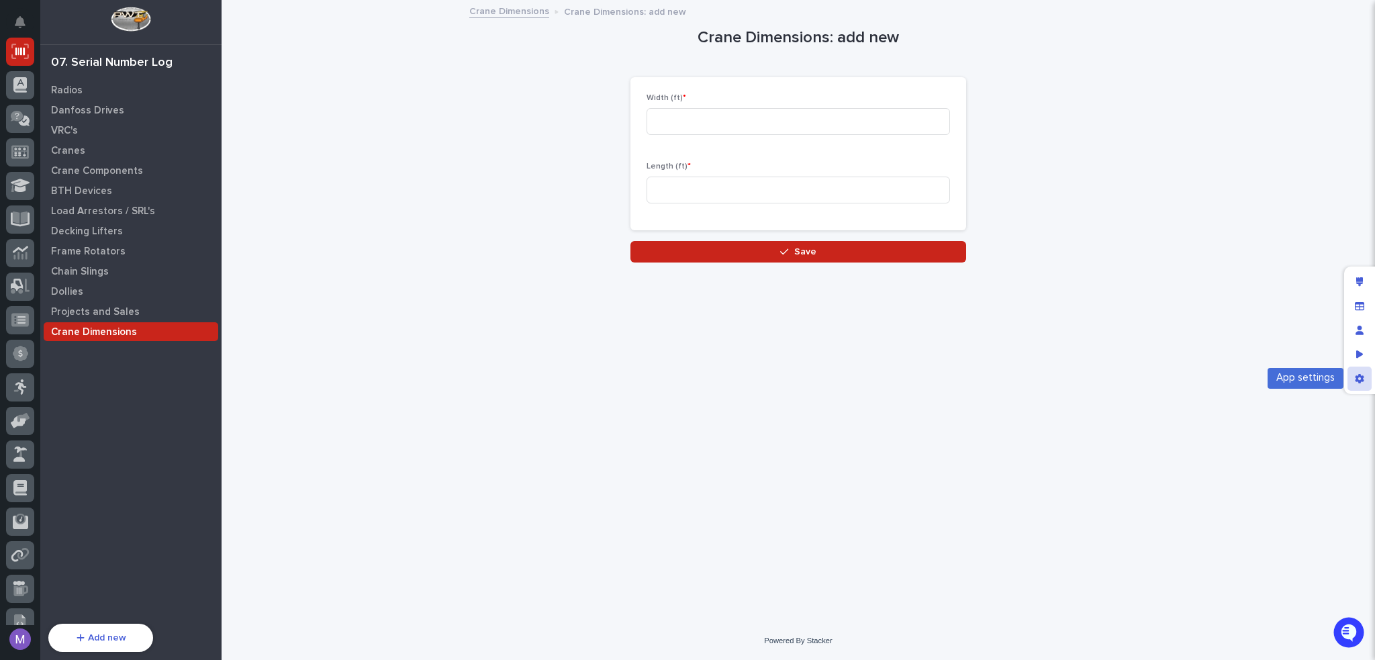
click at [1359, 387] on div "App settings" at bounding box center [1359, 379] width 24 height 24
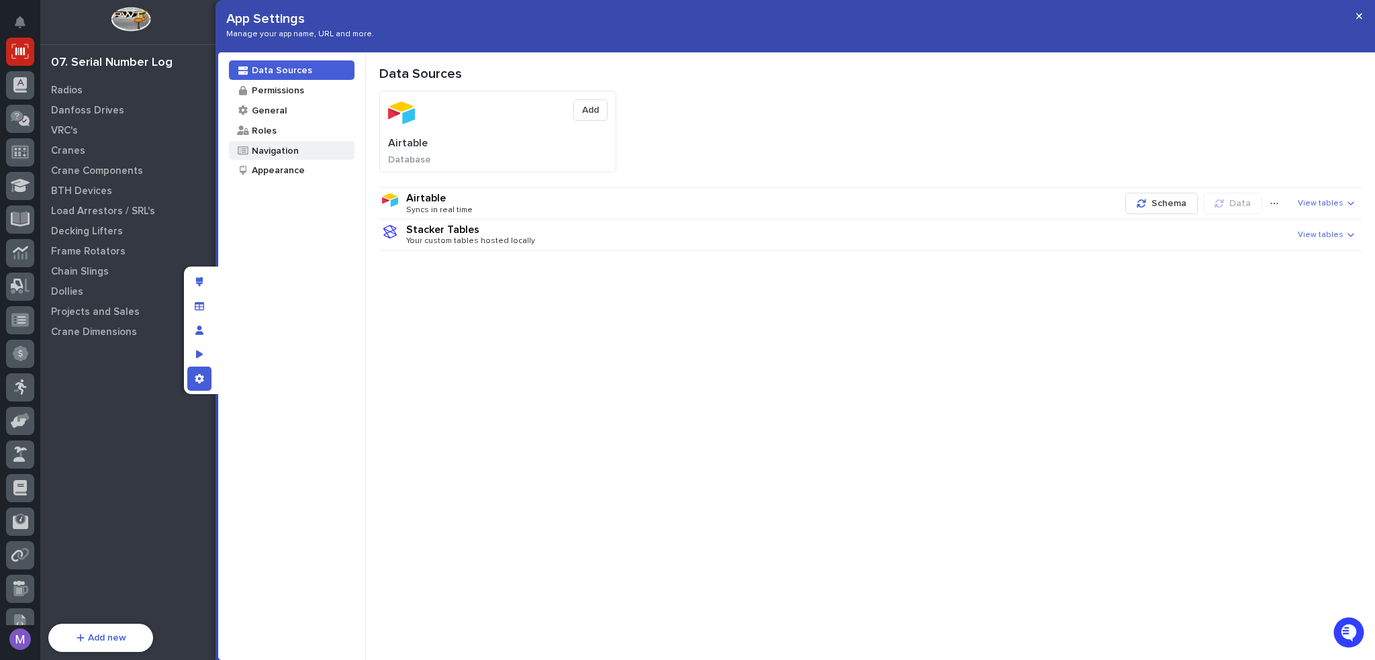
click at [252, 157] on div "Navigation" at bounding box center [292, 150] width 126 height 19
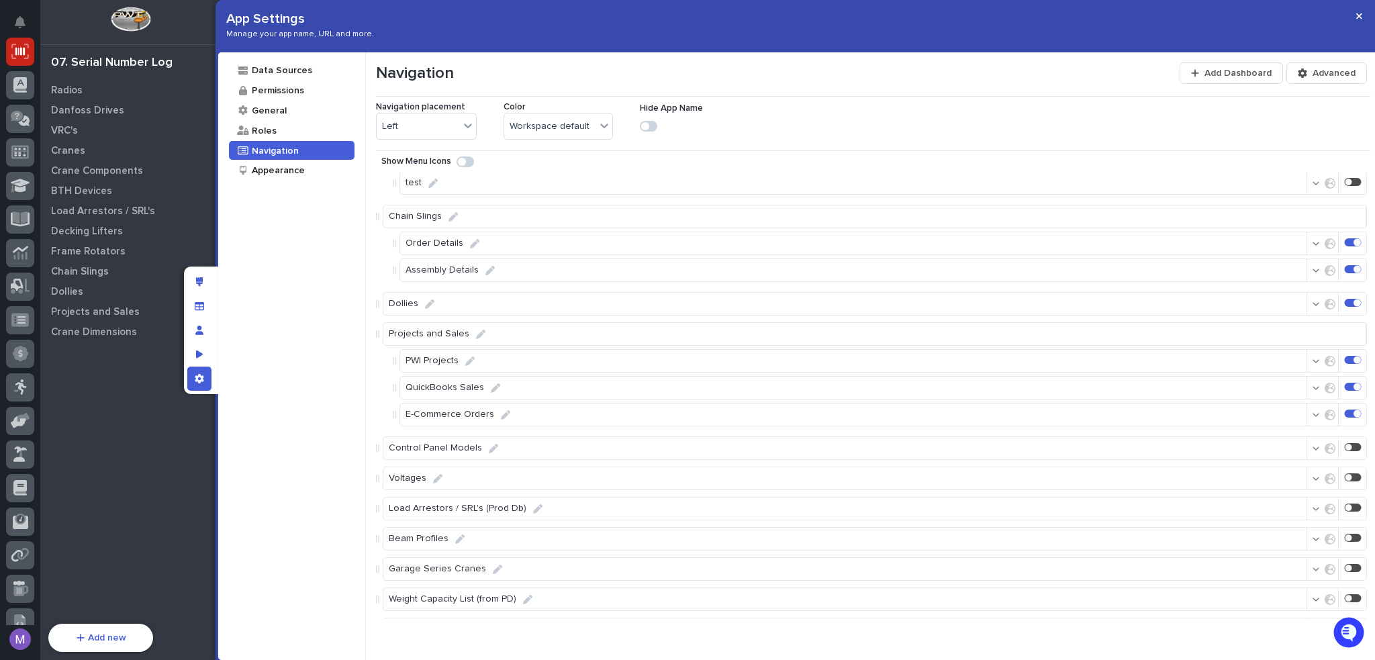
scroll to position [1912, 0]
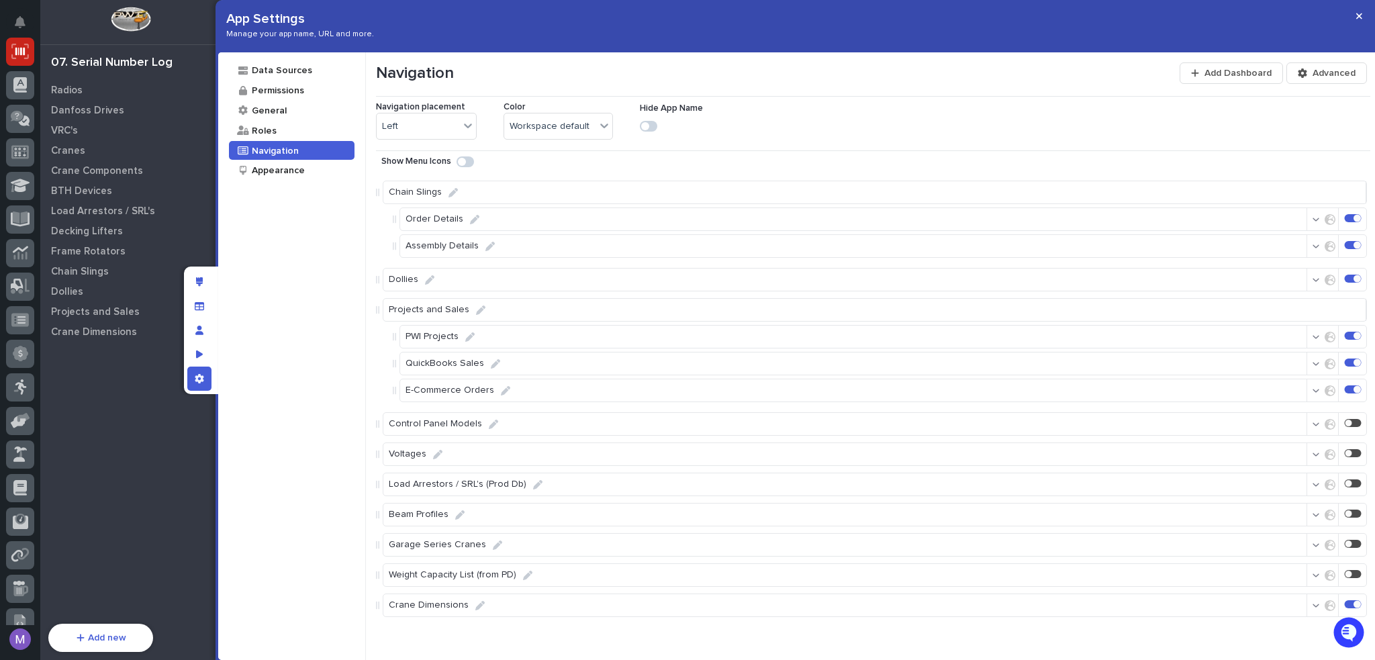
drag, startPoint x: 1347, startPoint y: 604, endPoint x: 639, endPoint y: 497, distance: 716.4
click at [1353, 604] on div at bounding box center [1356, 604] width 7 height 7
click at [188, 278] on div "Edit layout" at bounding box center [199, 282] width 24 height 24
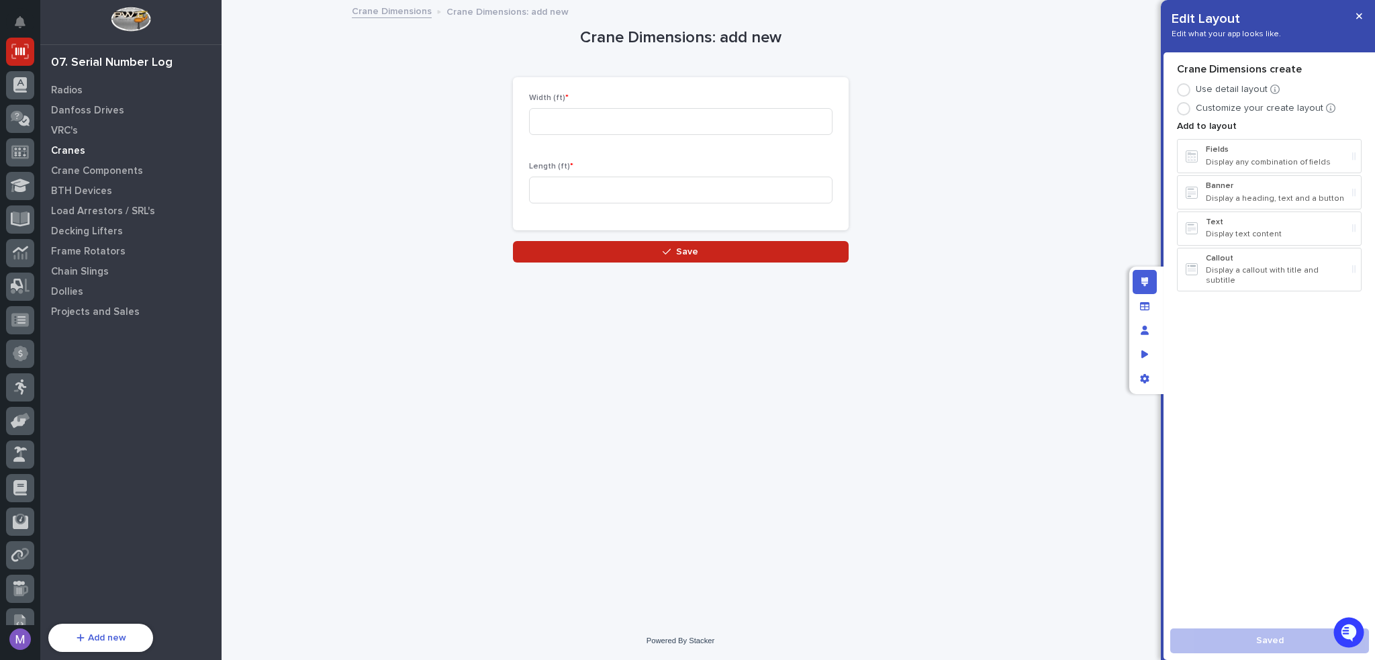
click at [85, 147] on div "Cranes" at bounding box center [131, 150] width 175 height 19
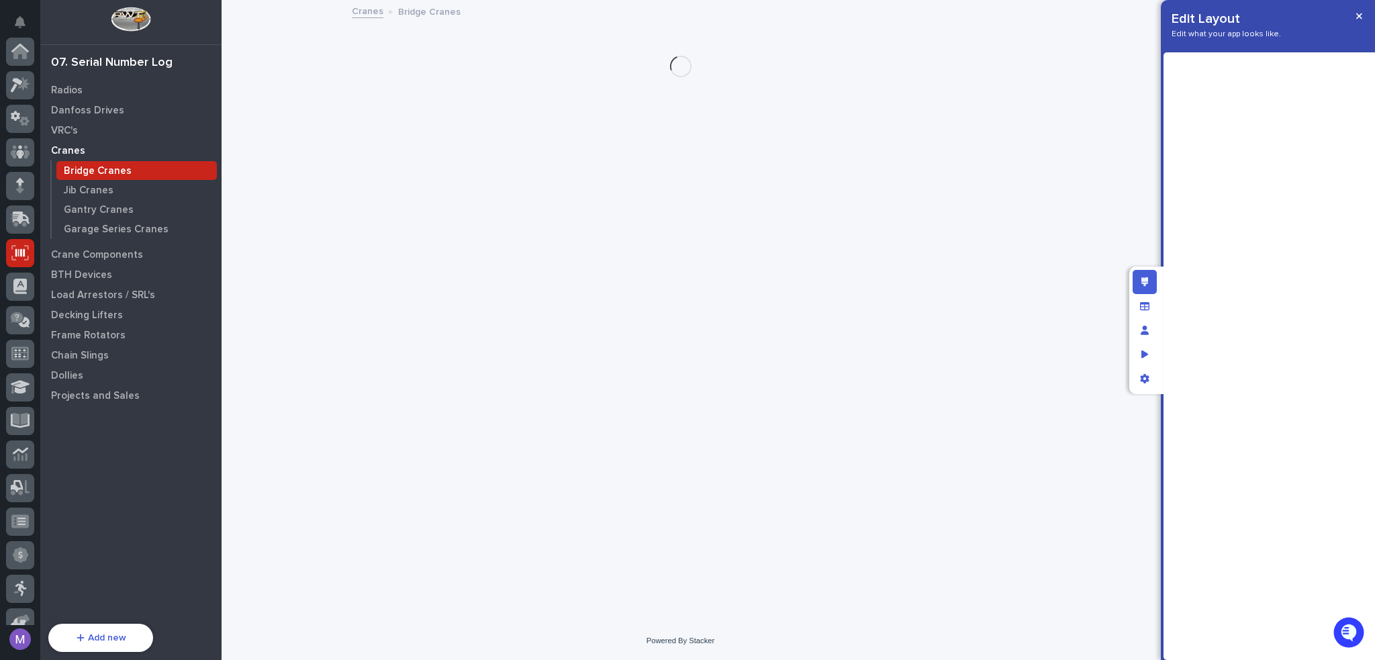
scroll to position [201, 0]
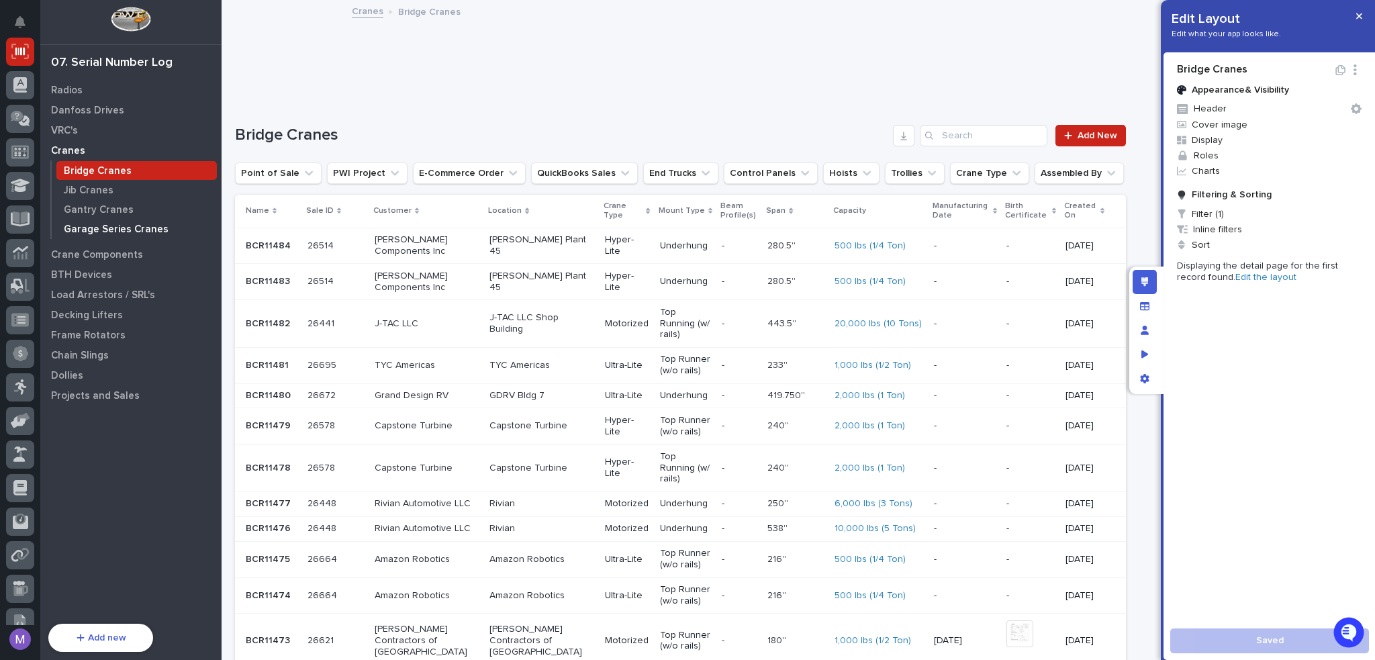
click at [121, 228] on p "Garage Series Cranes" at bounding box center [116, 230] width 105 height 12
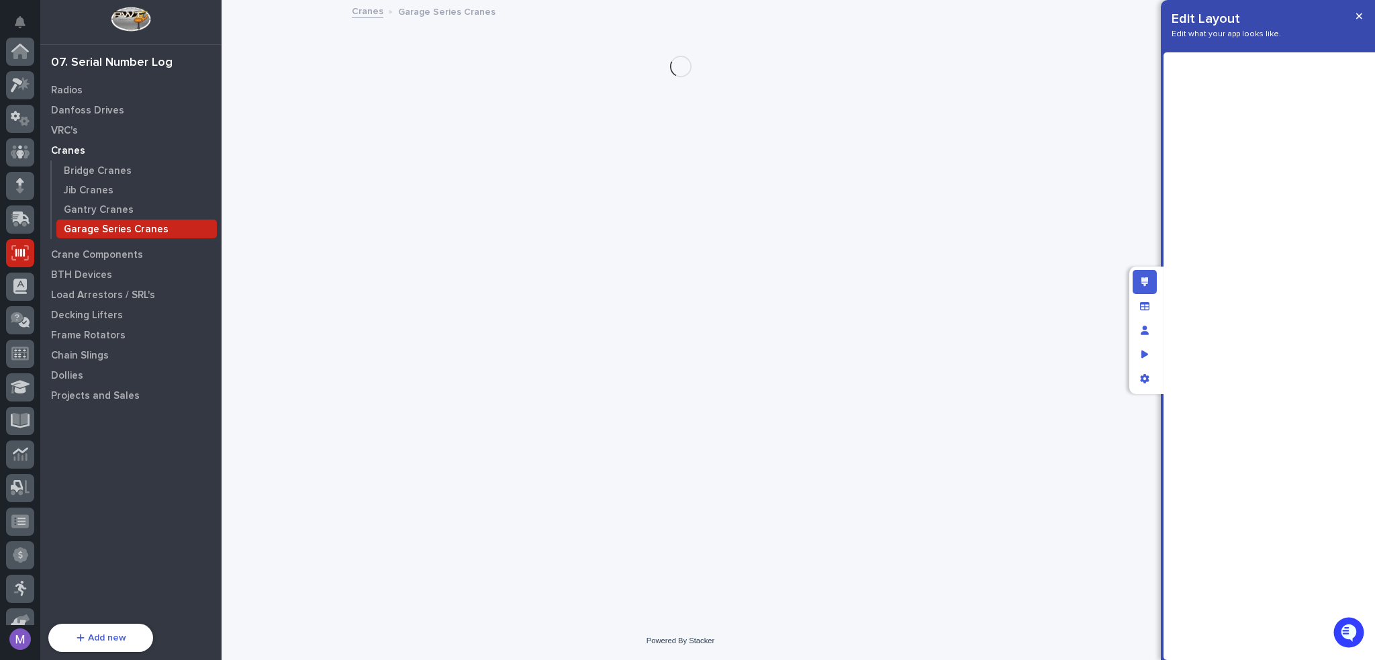
scroll to position [201, 0]
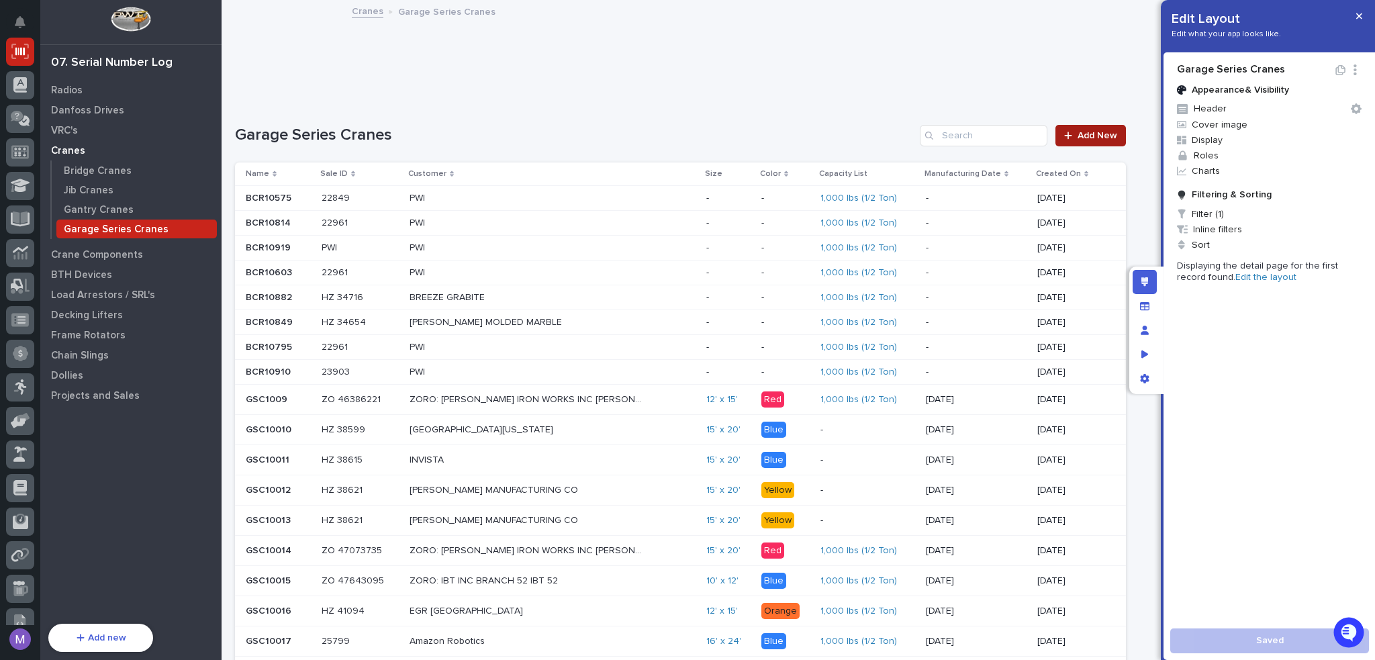
click at [1096, 138] on span "Add New" at bounding box center [1098, 135] width 40 height 9
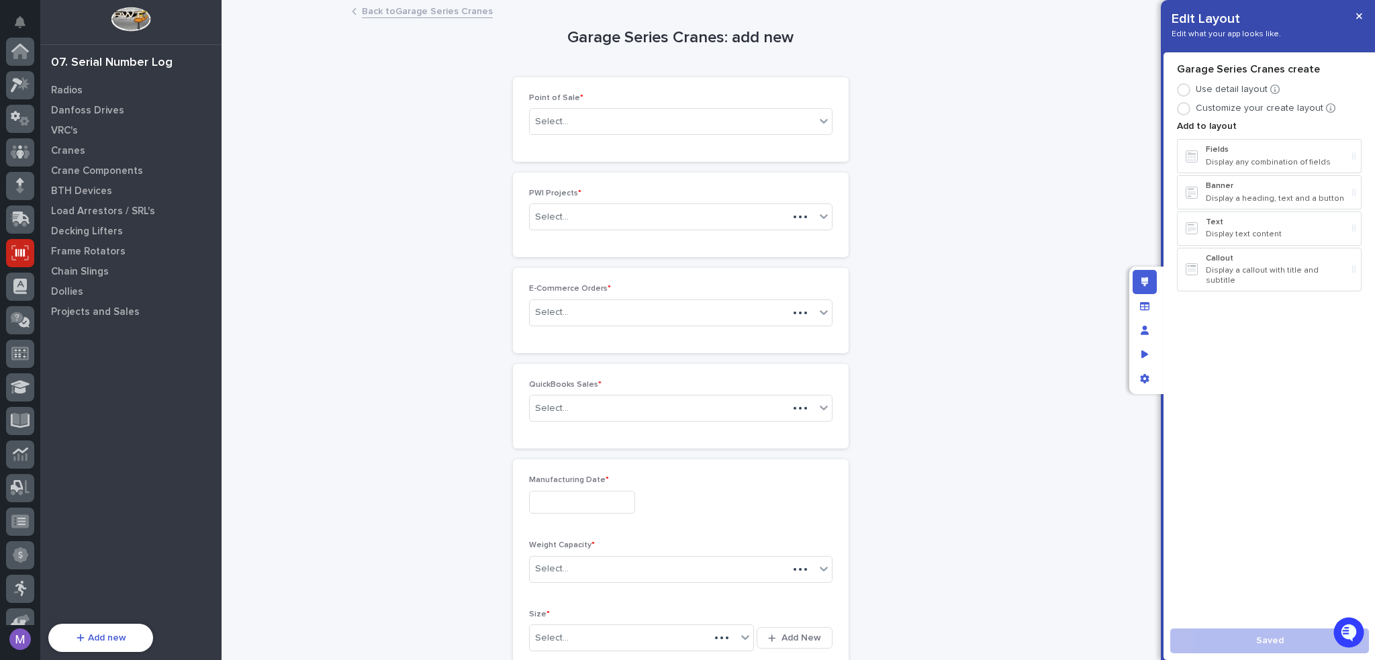
scroll to position [201, 0]
drag, startPoint x: 1153, startPoint y: 279, endPoint x: 1127, endPoint y: 285, distance: 26.9
click at [1153, 280] on div "Edit layout" at bounding box center [1145, 282] width 24 height 24
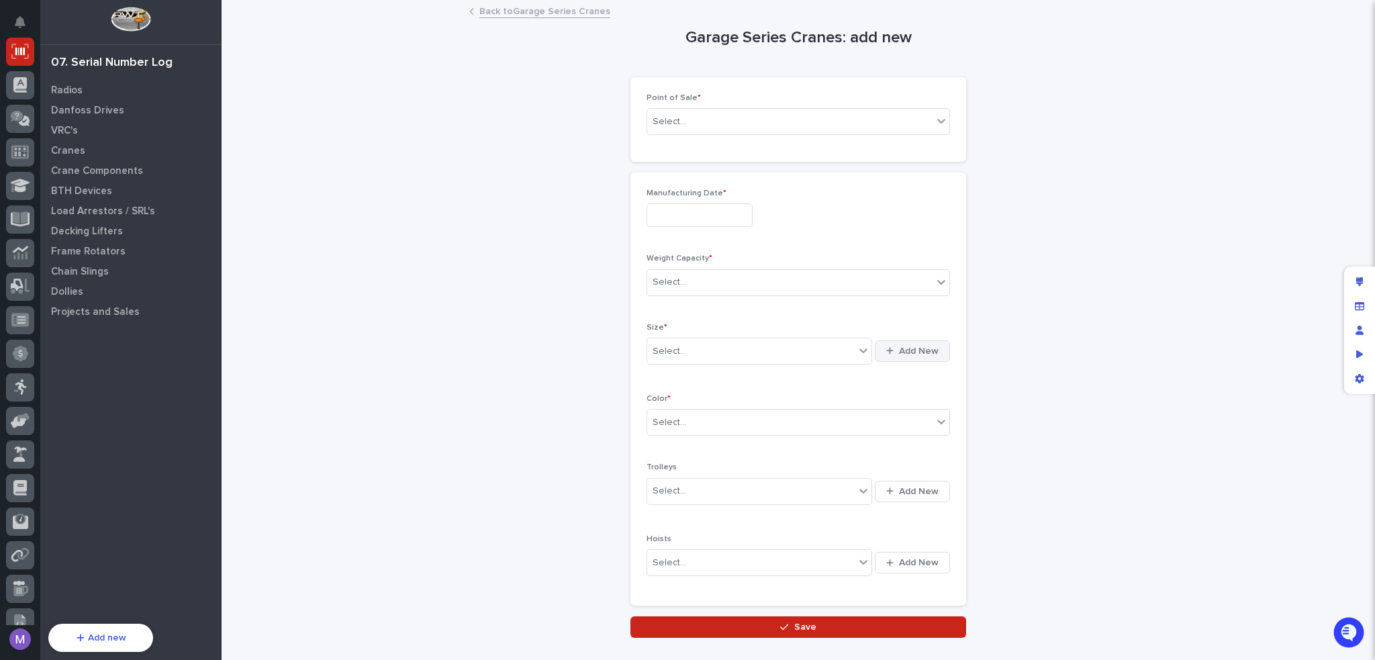
click at [925, 351] on span "Add New" at bounding box center [919, 351] width 40 height 12
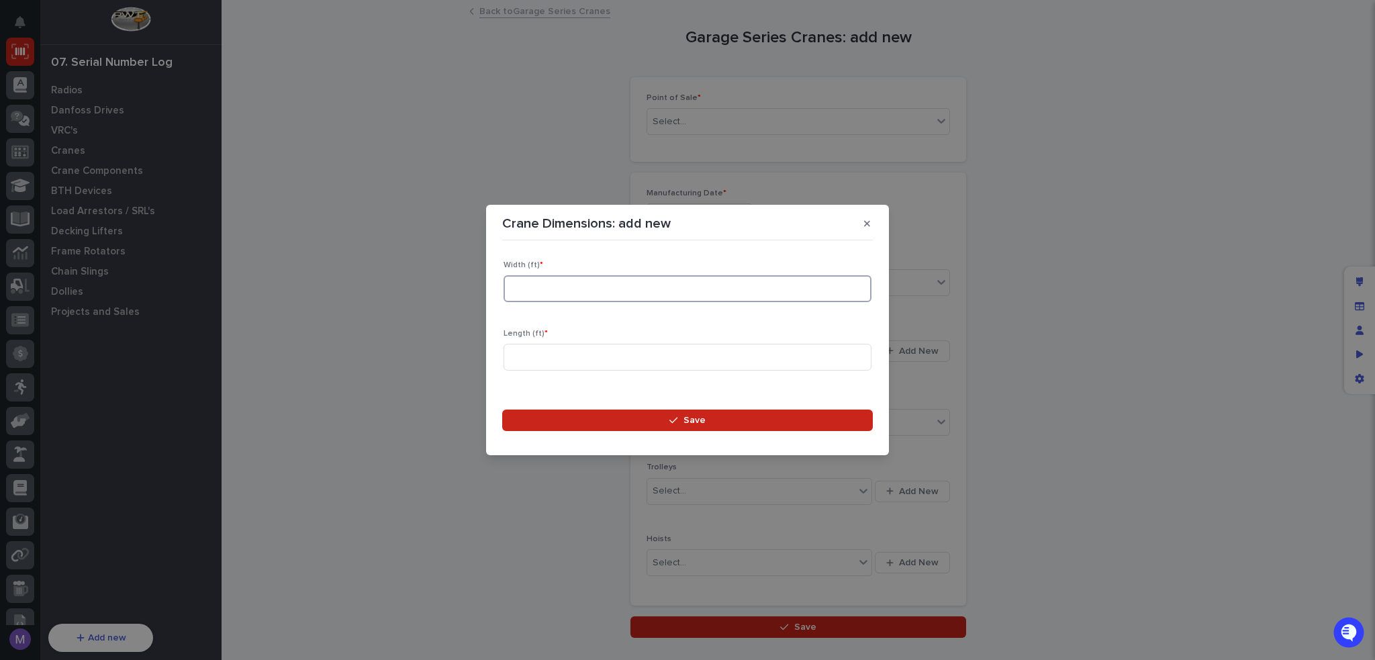
click at [705, 283] on input at bounding box center [688, 288] width 368 height 27
click at [863, 218] on button "button" at bounding box center [867, 223] width 22 height 21
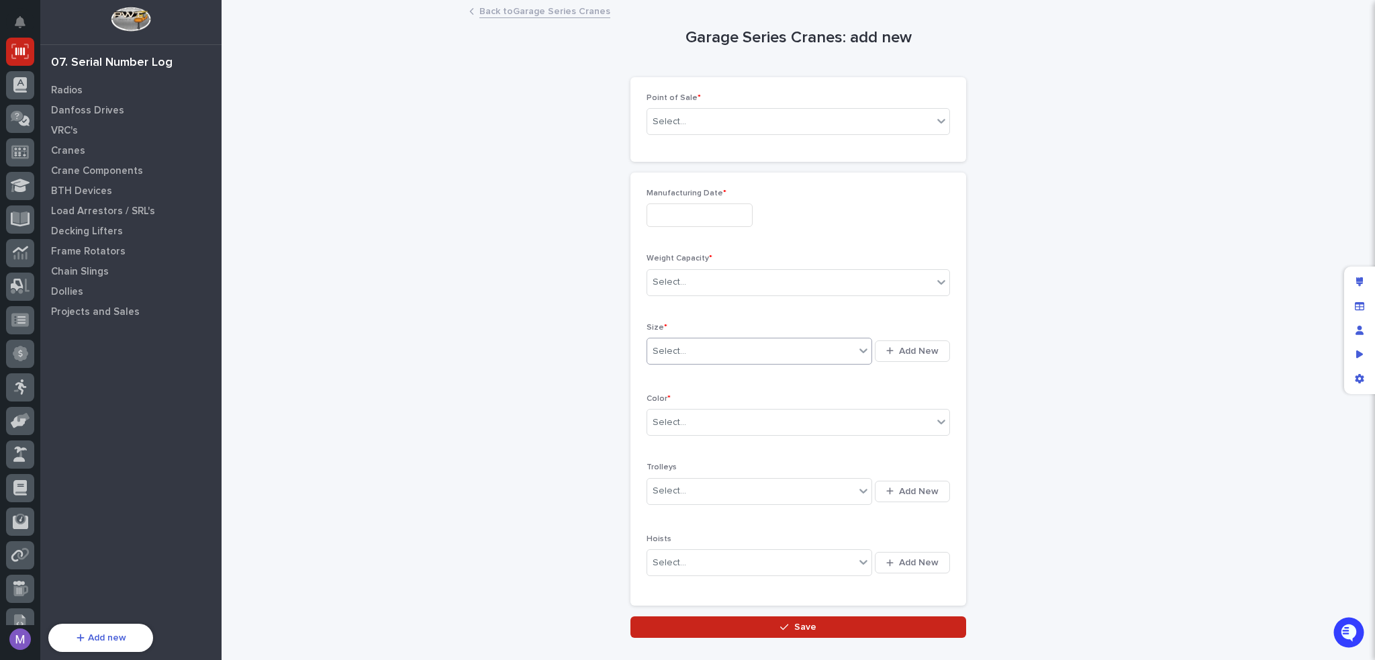
click at [792, 354] on div "Select..." at bounding box center [750, 351] width 207 height 22
click at [980, 320] on div "Garage Series Cranes: add new Loading... Saving… Loading... Saving… Loading... …" at bounding box center [798, 319] width 1127 height 636
click at [847, 356] on div "Select..." at bounding box center [750, 351] width 207 height 22
click at [899, 348] on span "Add New" at bounding box center [919, 351] width 40 height 12
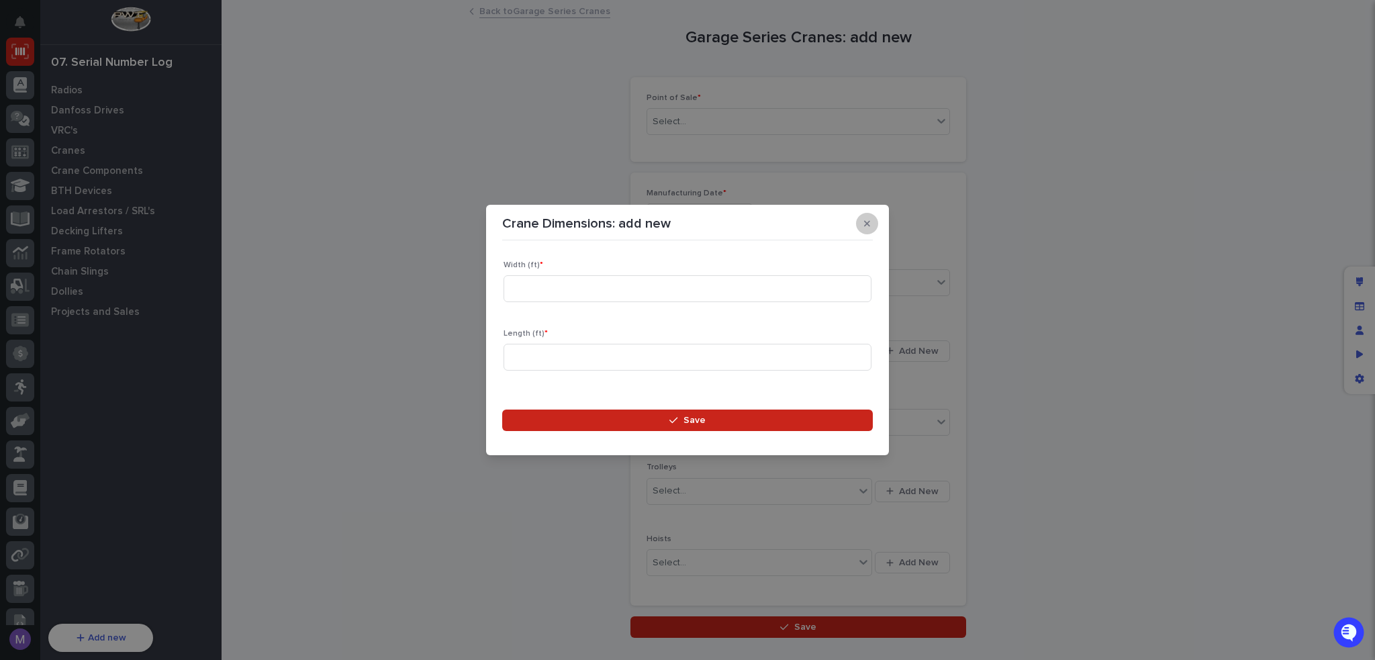
click at [863, 224] on button "button" at bounding box center [867, 223] width 22 height 21
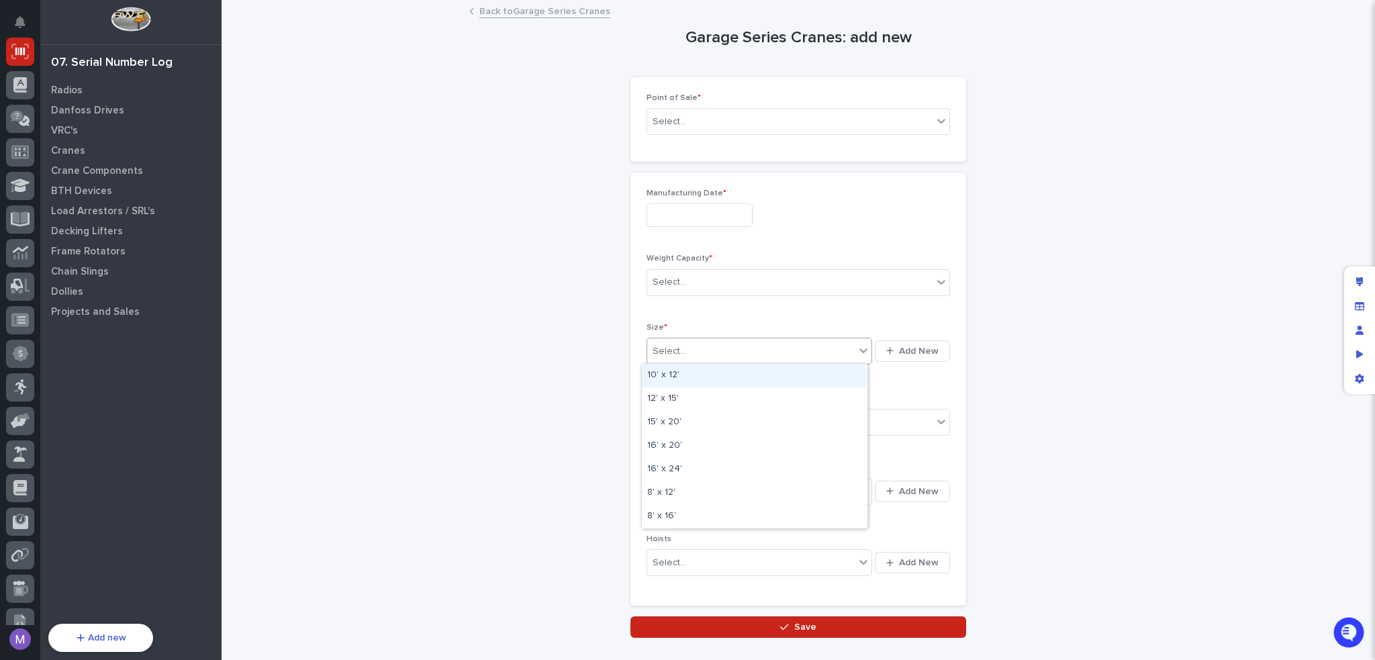
click at [847, 345] on div "Select..." at bounding box center [750, 351] width 207 height 22
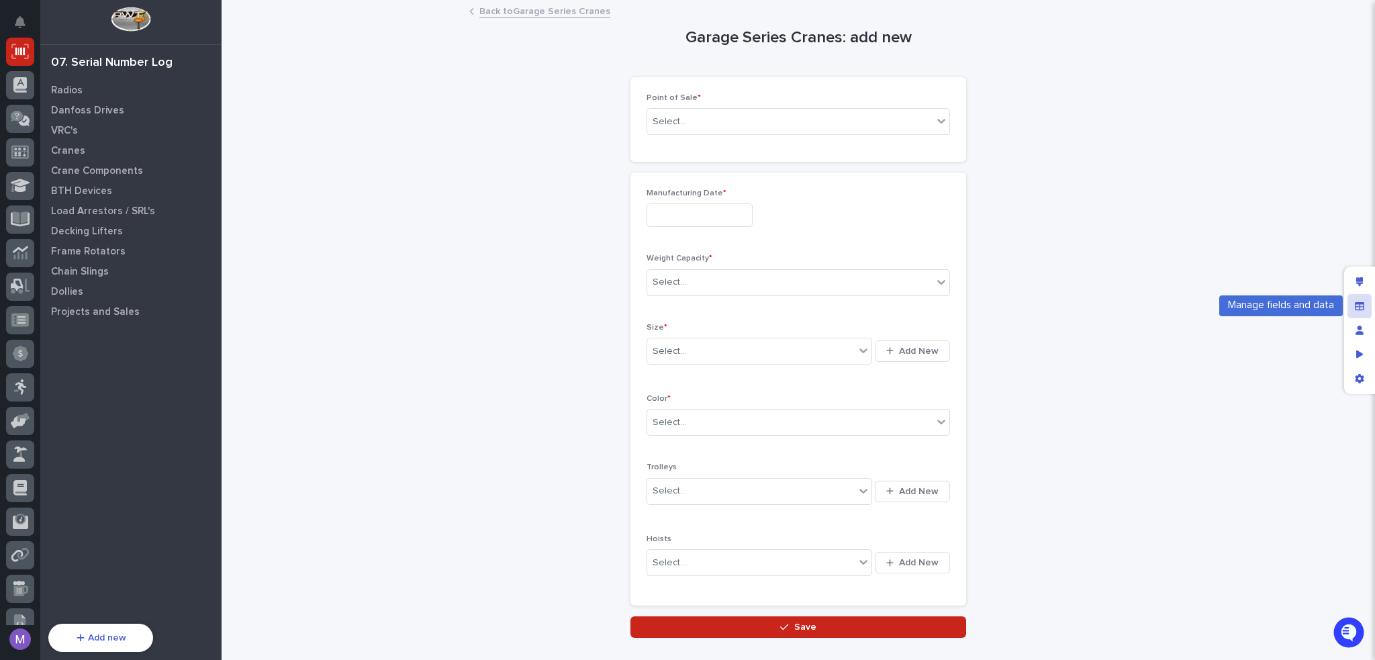
click at [1357, 306] on icon "Manage fields and data" at bounding box center [1359, 305] width 9 height 8
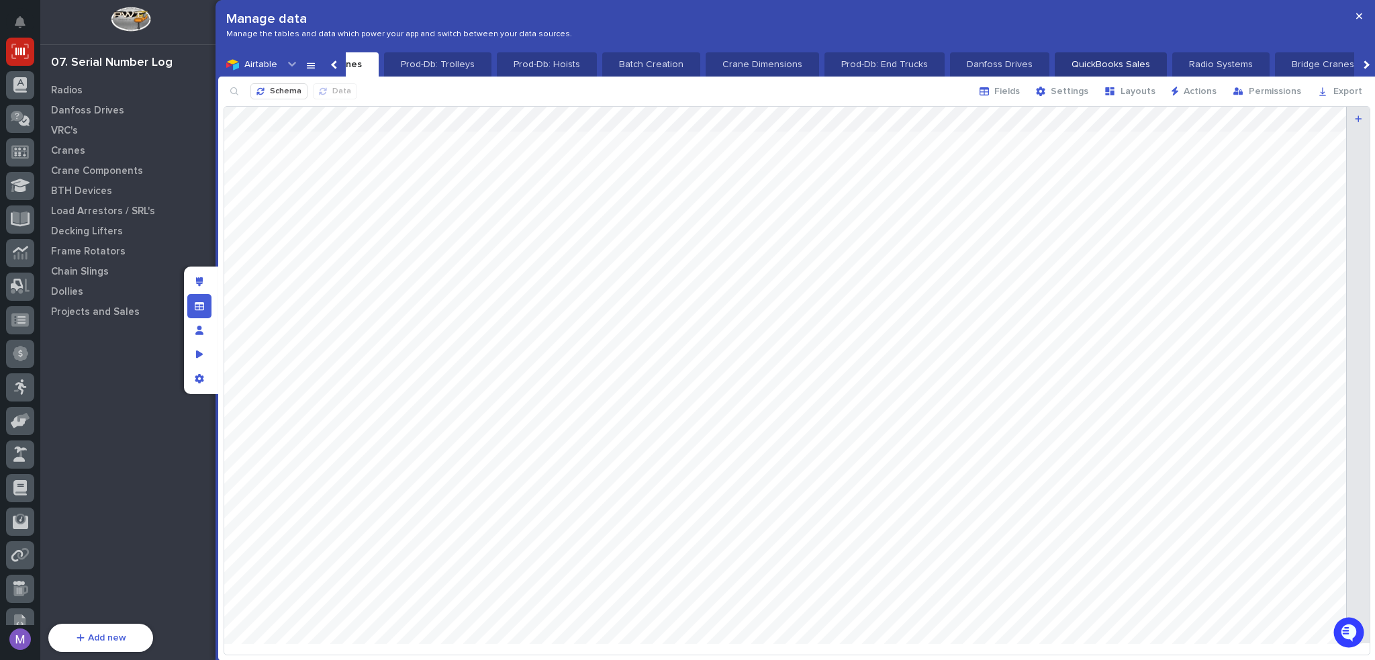
scroll to position [0, 1539]
click at [730, 63] on p "Crane Dimensions" at bounding box center [764, 64] width 97 height 13
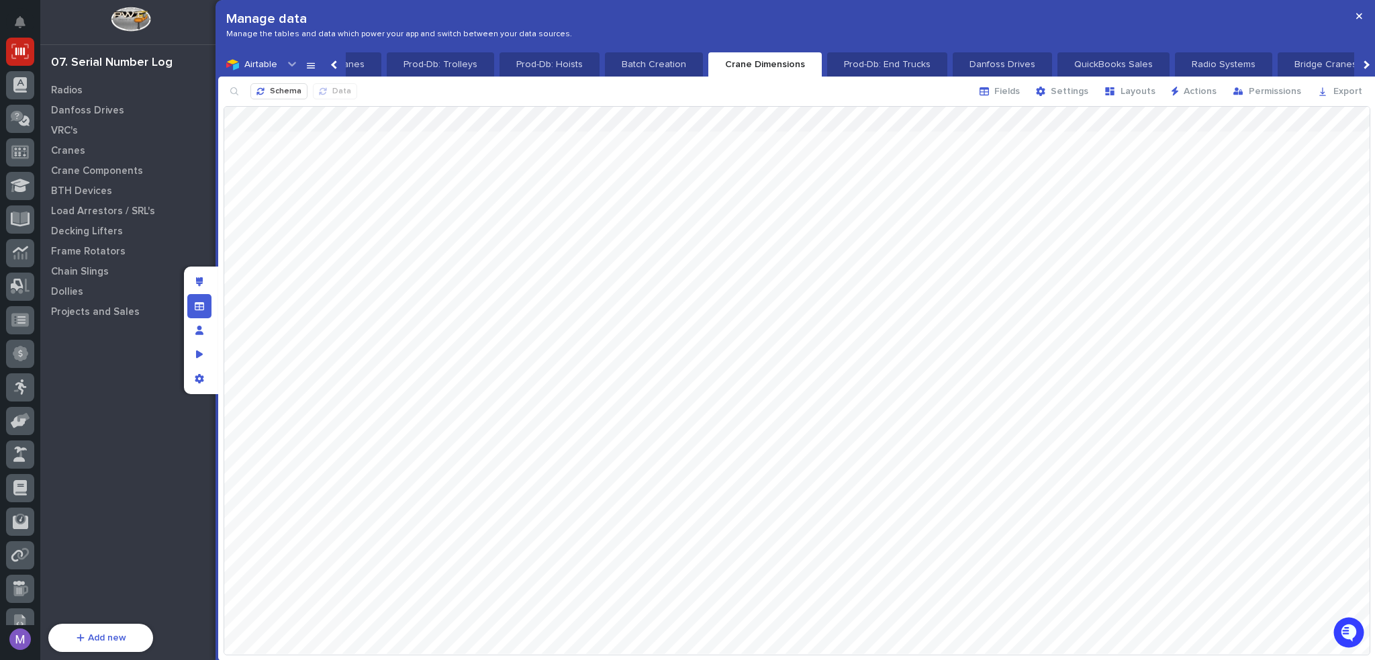
click at [1068, 79] on div "Schema Data Fields Settings Layouts Actions Permissions Export" at bounding box center [796, 92] width 1157 height 30
click at [1069, 92] on span "Settings" at bounding box center [1070, 91] width 38 height 12
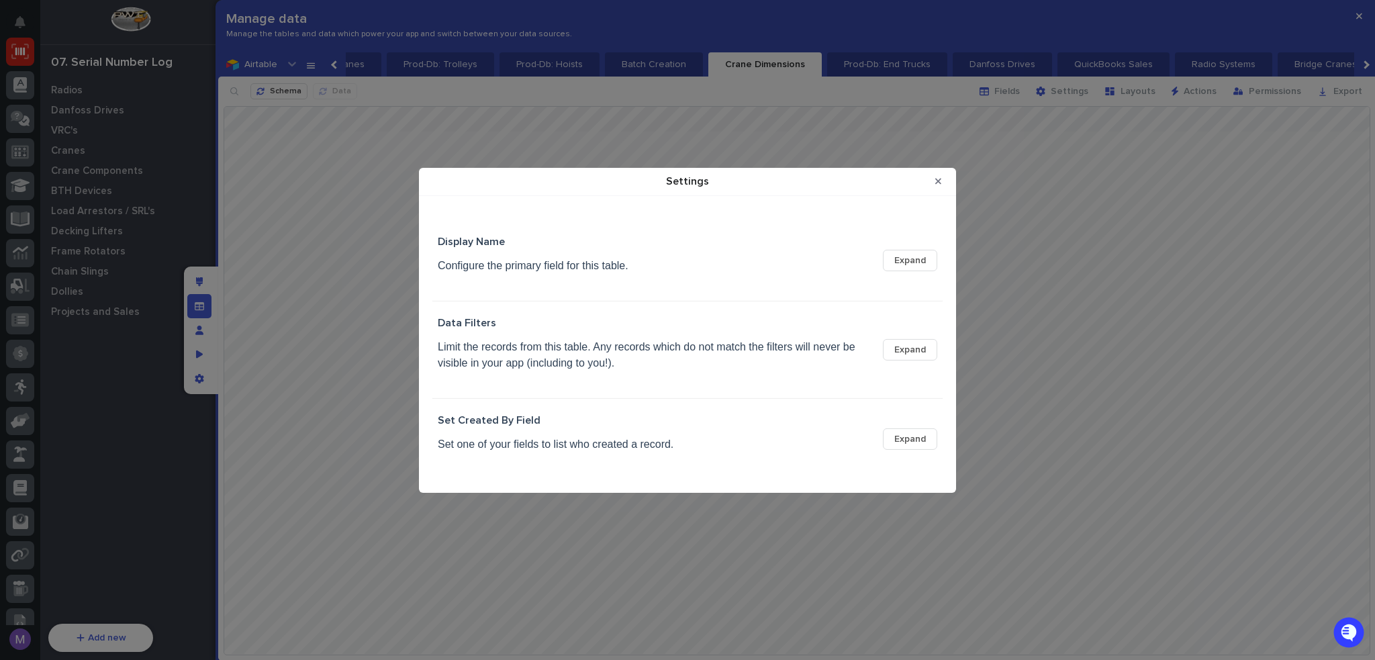
click at [910, 352] on span "Expand" at bounding box center [910, 349] width 32 height 12
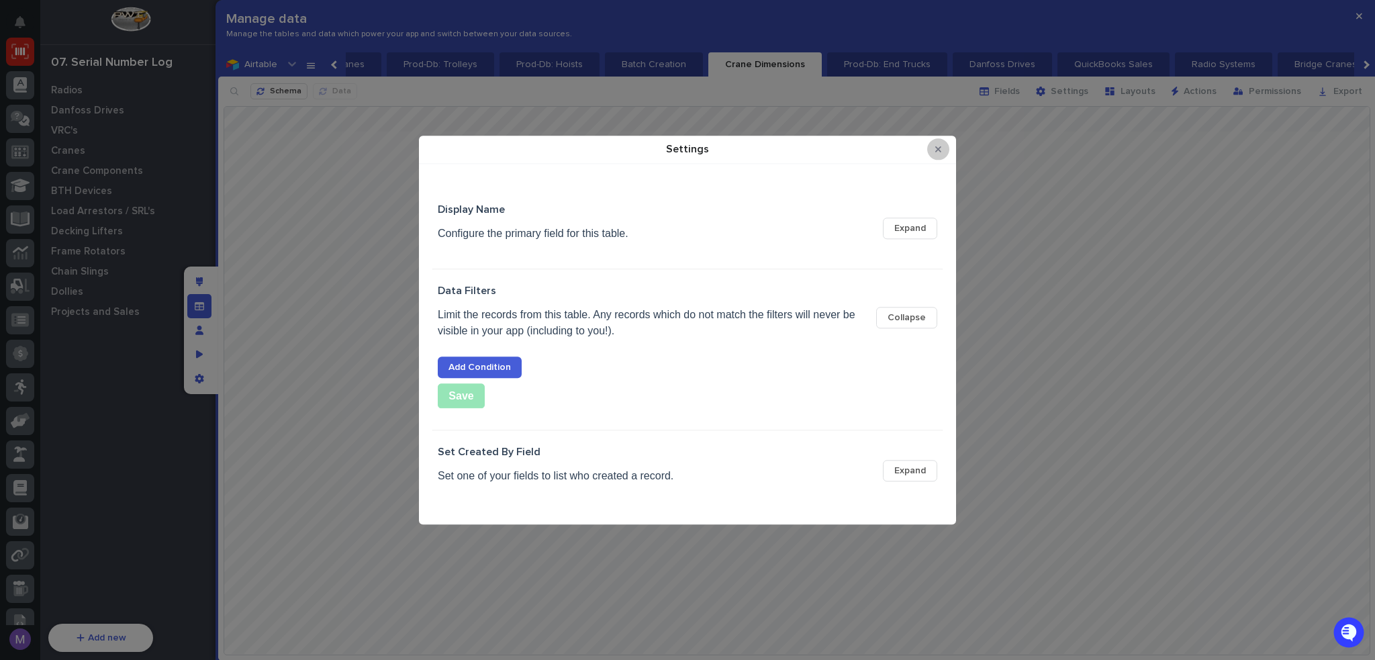
click at [936, 158] on button "Close Modal" at bounding box center [938, 148] width 22 height 21
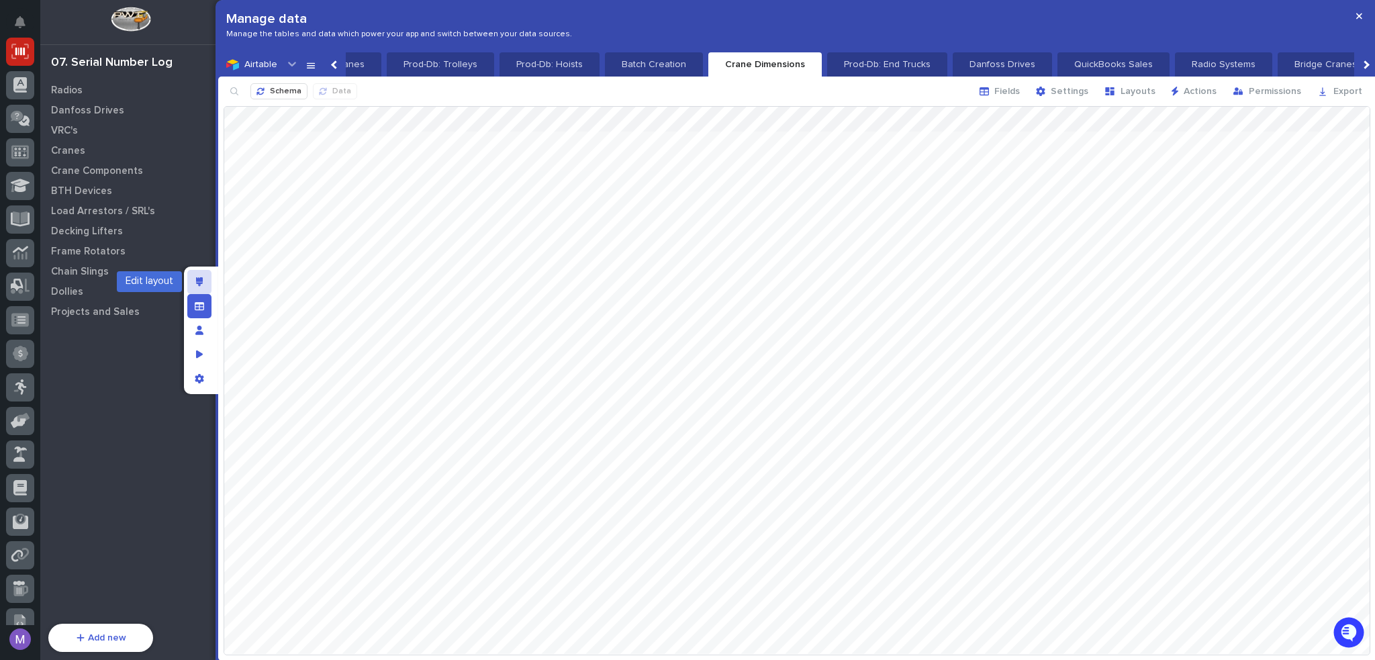
click at [207, 284] on div "Edit layout" at bounding box center [199, 282] width 24 height 24
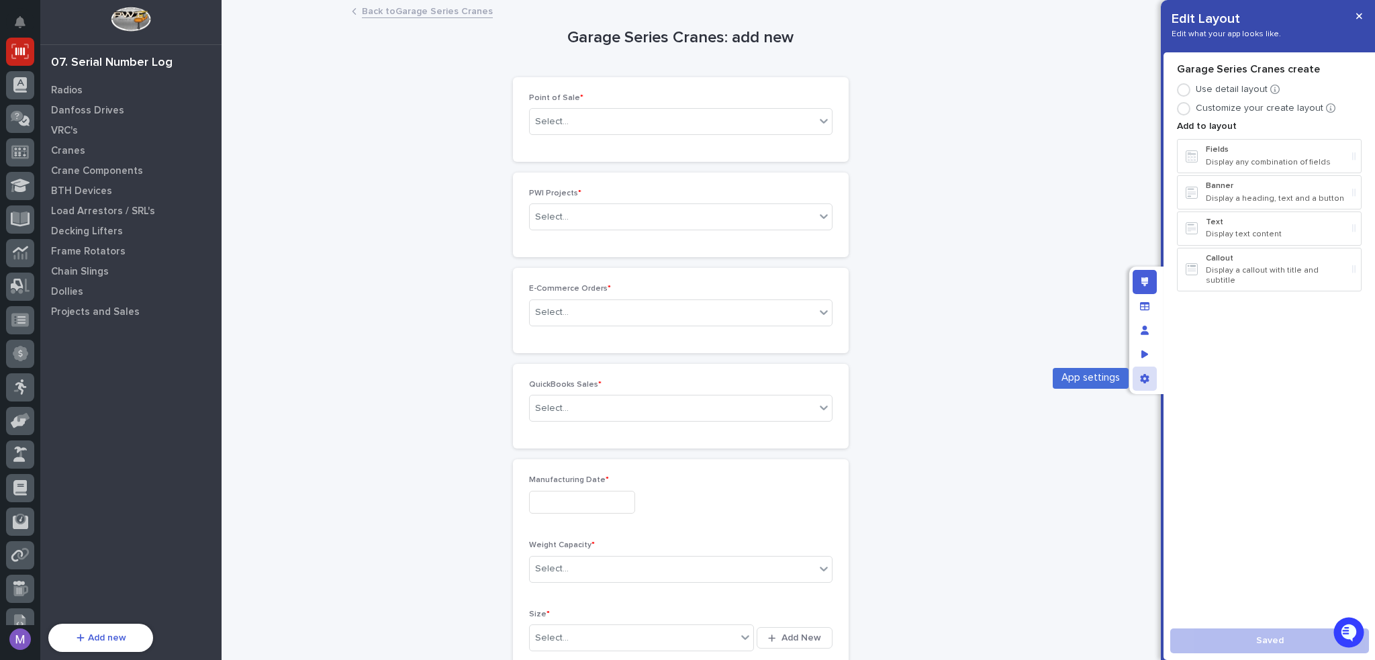
click at [1151, 383] on div "App settings" at bounding box center [1145, 379] width 24 height 24
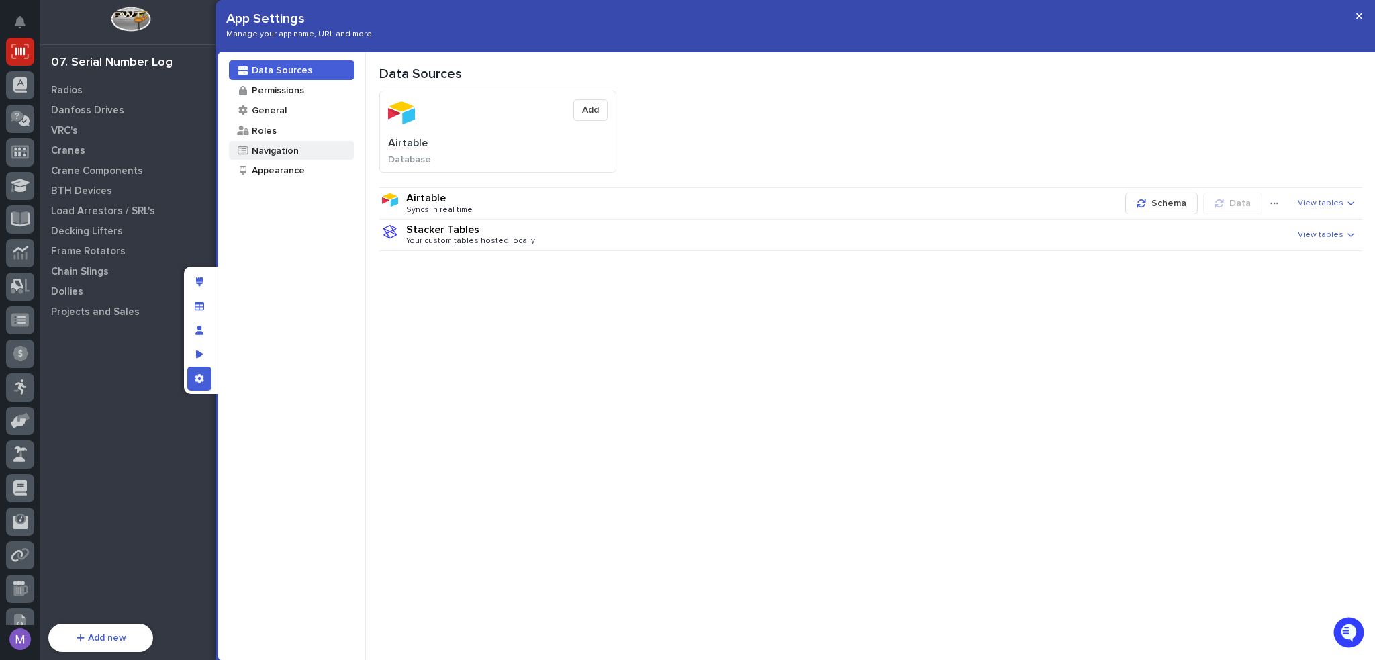
click at [293, 150] on div "Navigation" at bounding box center [274, 150] width 48 height 13
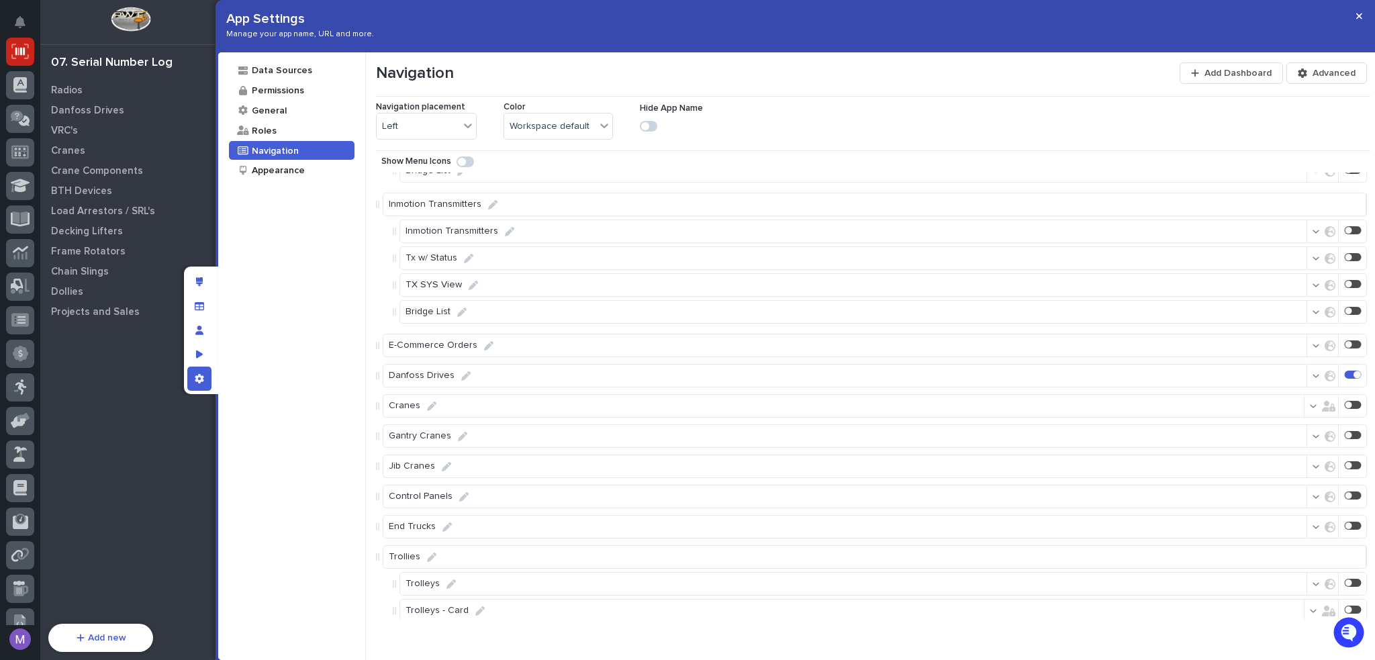
scroll to position [1912, 0]
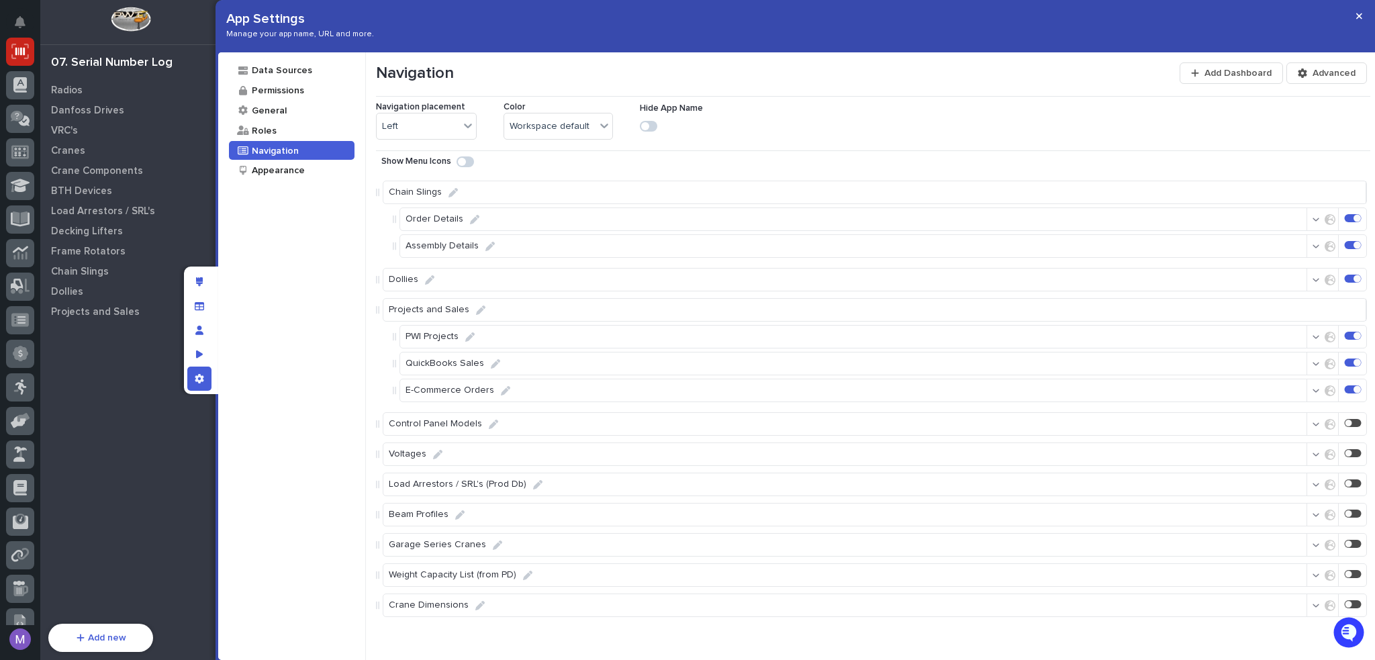
click at [1345, 603] on div at bounding box center [1348, 604] width 7 height 7
click at [193, 277] on div "Edit layout" at bounding box center [199, 282] width 24 height 24
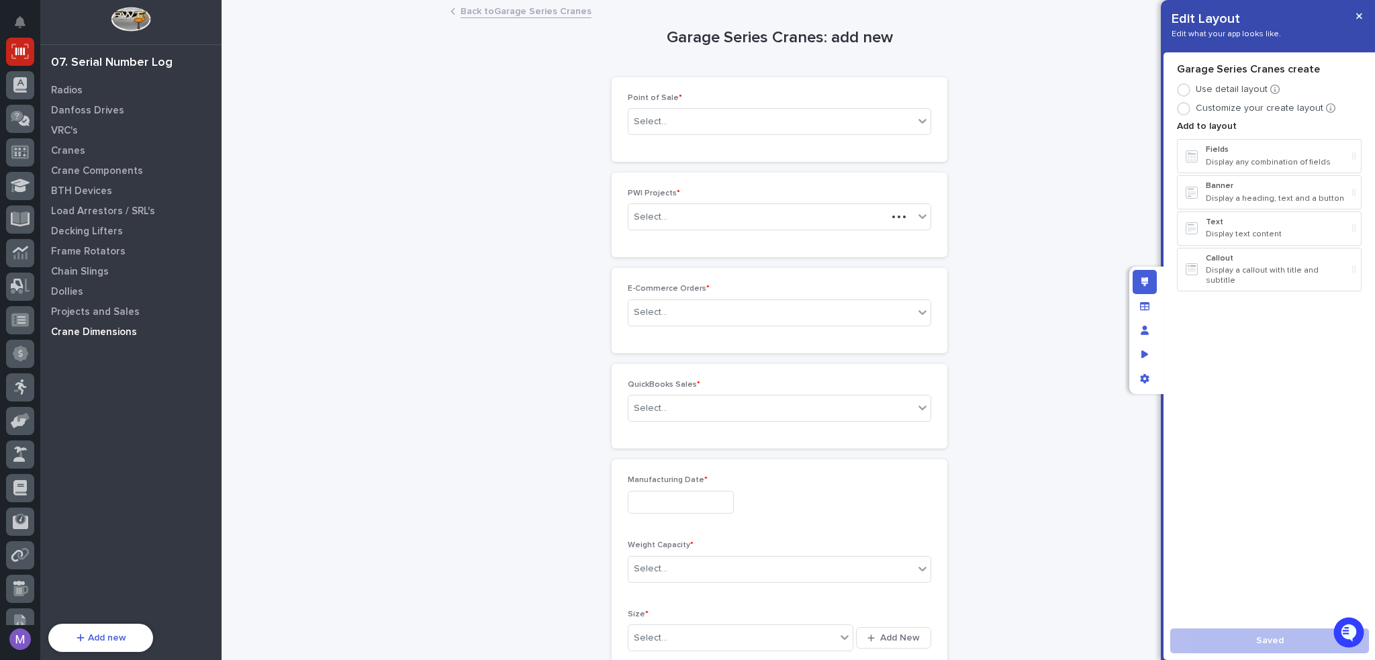
click at [130, 332] on p "Crane Dimensions" at bounding box center [94, 332] width 86 height 12
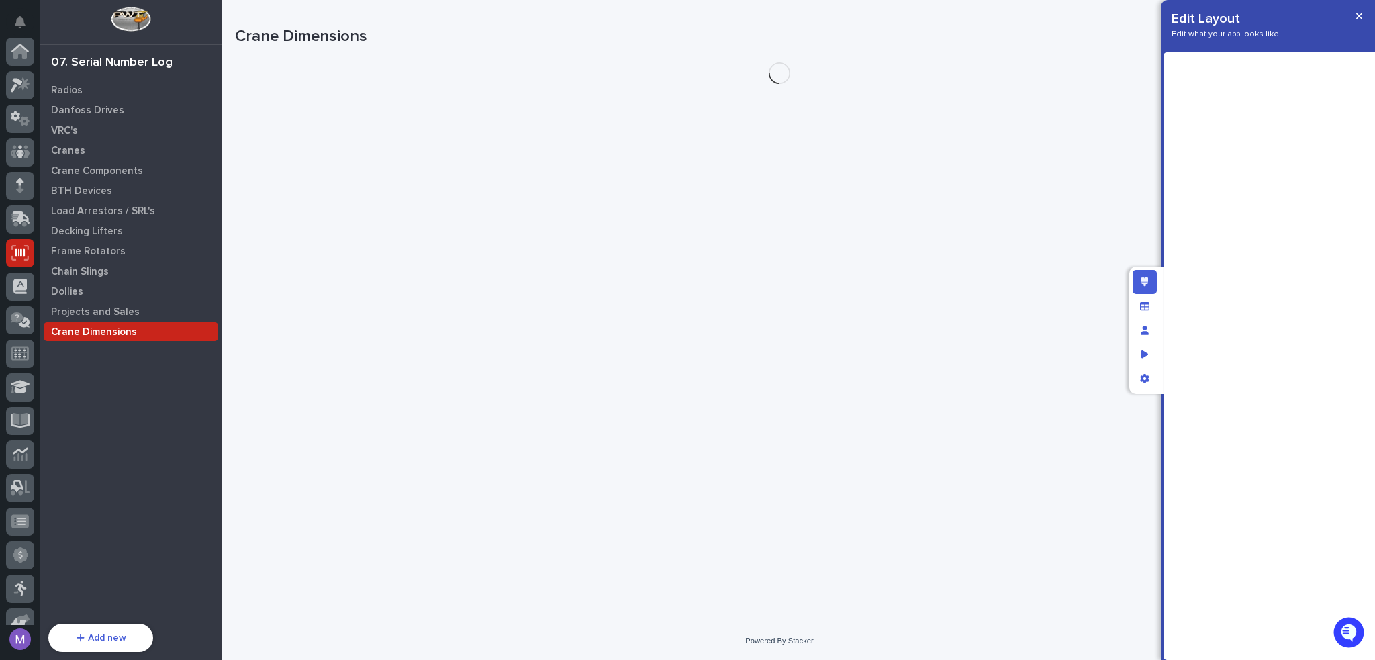
scroll to position [201, 0]
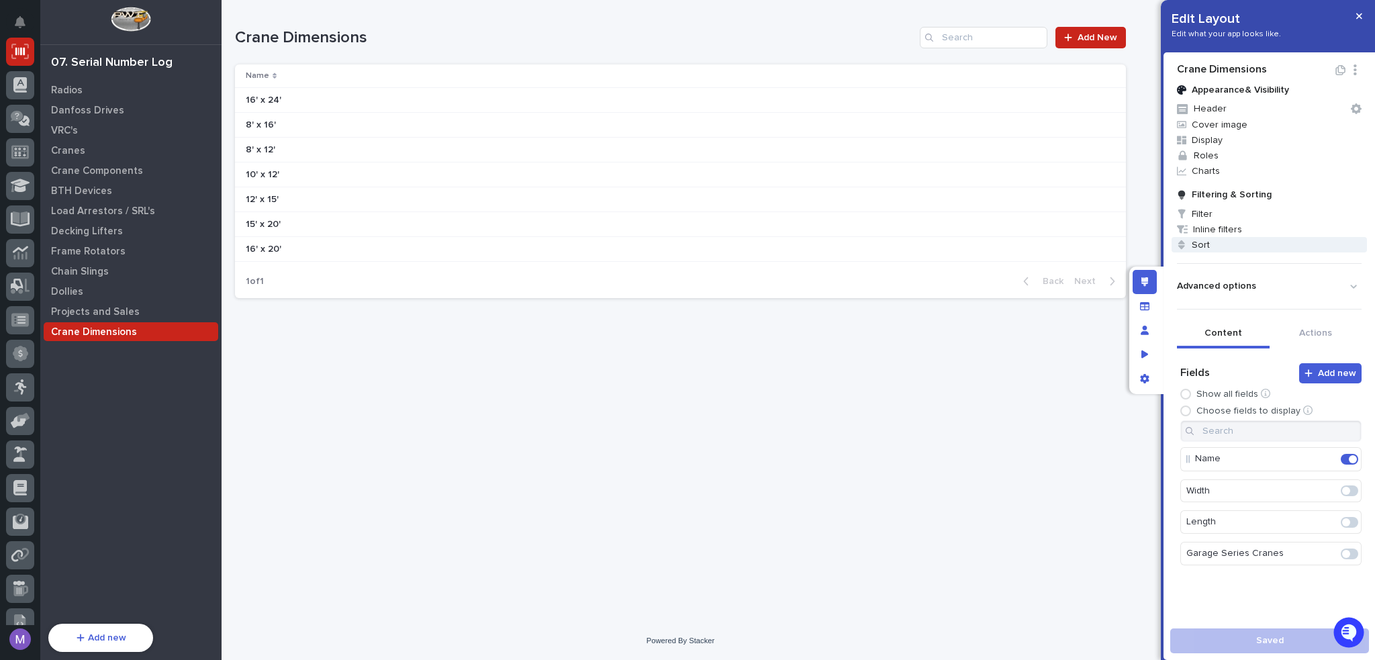
click at [1211, 244] on span "Sort" at bounding box center [1269, 244] width 195 height 15
click at [1198, 271] on div "Select..." at bounding box center [1188, 279] width 83 height 19
click at [1176, 309] on div "Name" at bounding box center [1196, 304] width 99 height 23
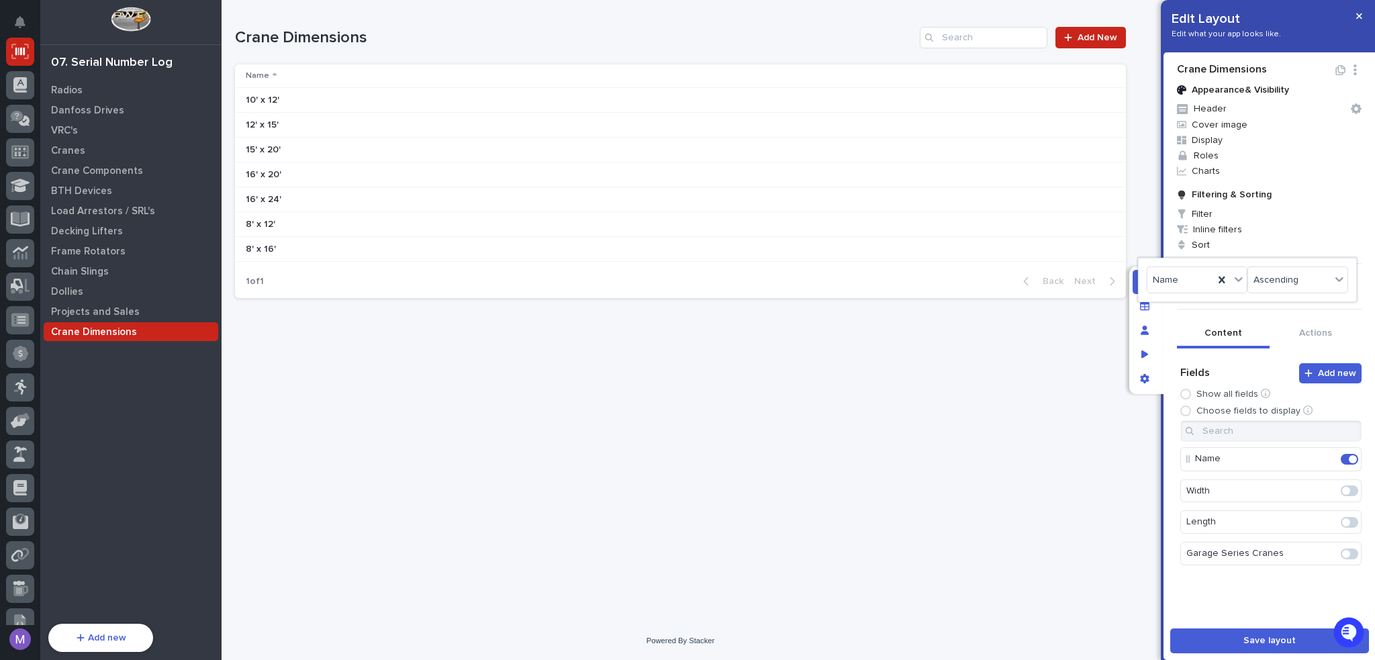
click at [1166, 446] on div at bounding box center [687, 330] width 1375 height 660
drag, startPoint x: 1226, startPoint y: 650, endPoint x: 1208, endPoint y: 585, distance: 67.0
click at [1226, 650] on button "Save layout" at bounding box center [1269, 640] width 199 height 25
click at [1143, 308] on icon "Manage fields and data" at bounding box center [1144, 305] width 9 height 9
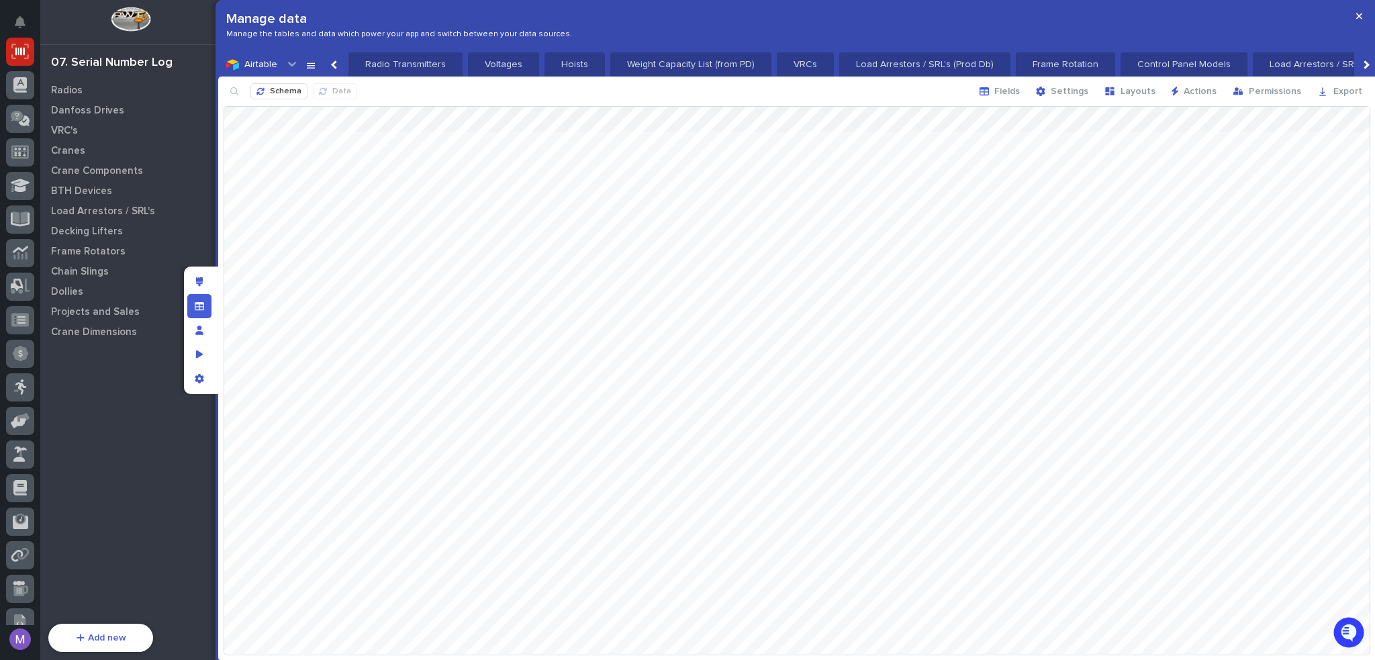
scroll to position [0, 892]
click at [284, 91] on span "Schema" at bounding box center [286, 92] width 32 height 11
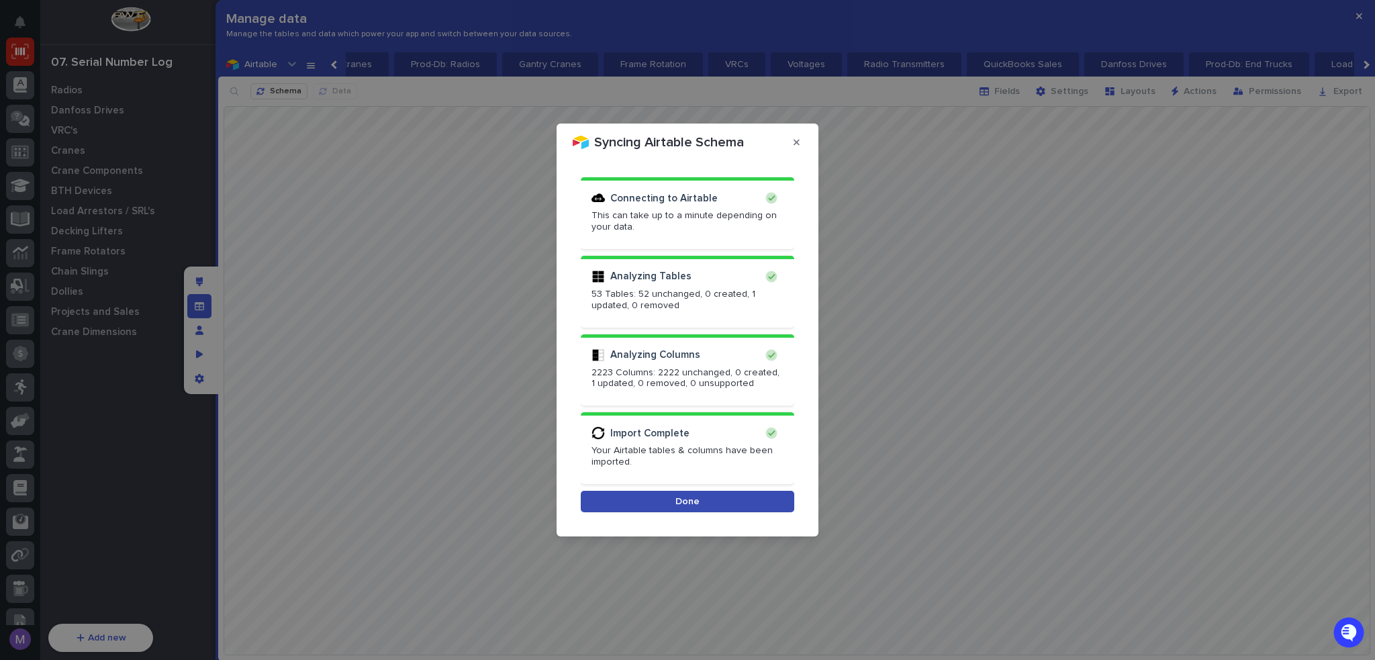
click at [699, 512] on button "Done" at bounding box center [687, 501] width 213 height 21
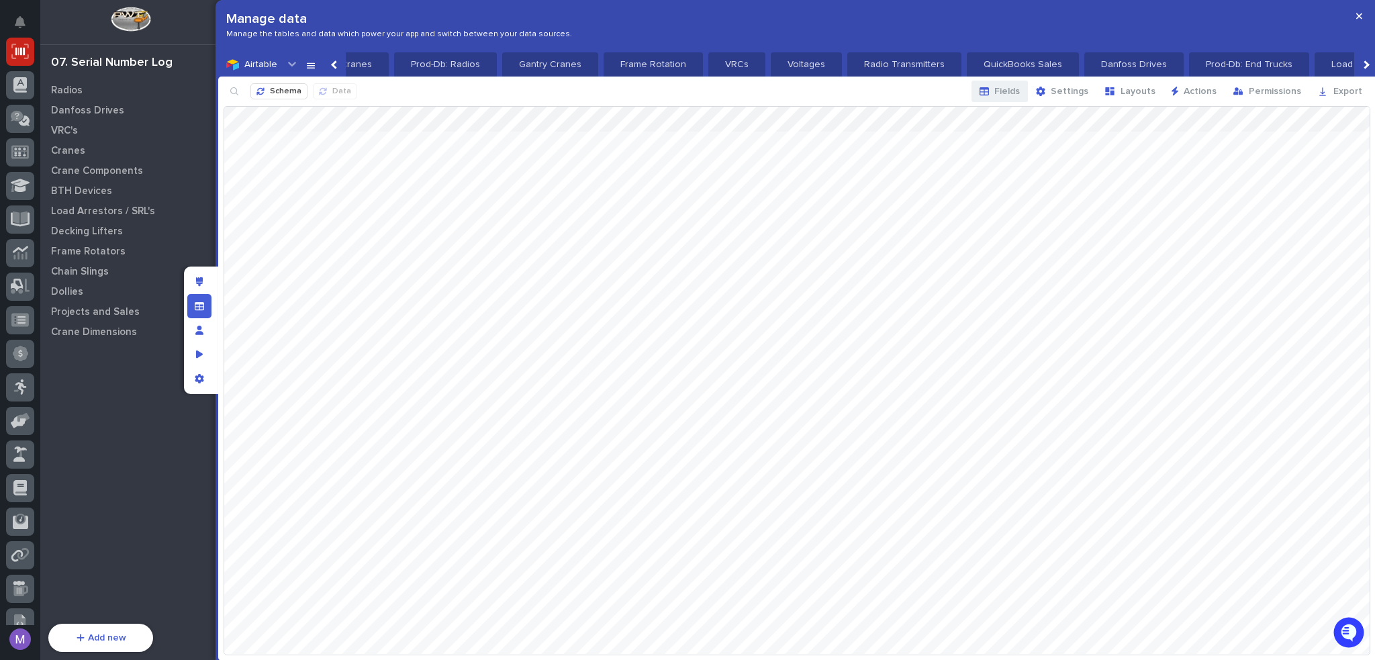
click at [1009, 94] on span "Fields" at bounding box center [1007, 91] width 26 height 12
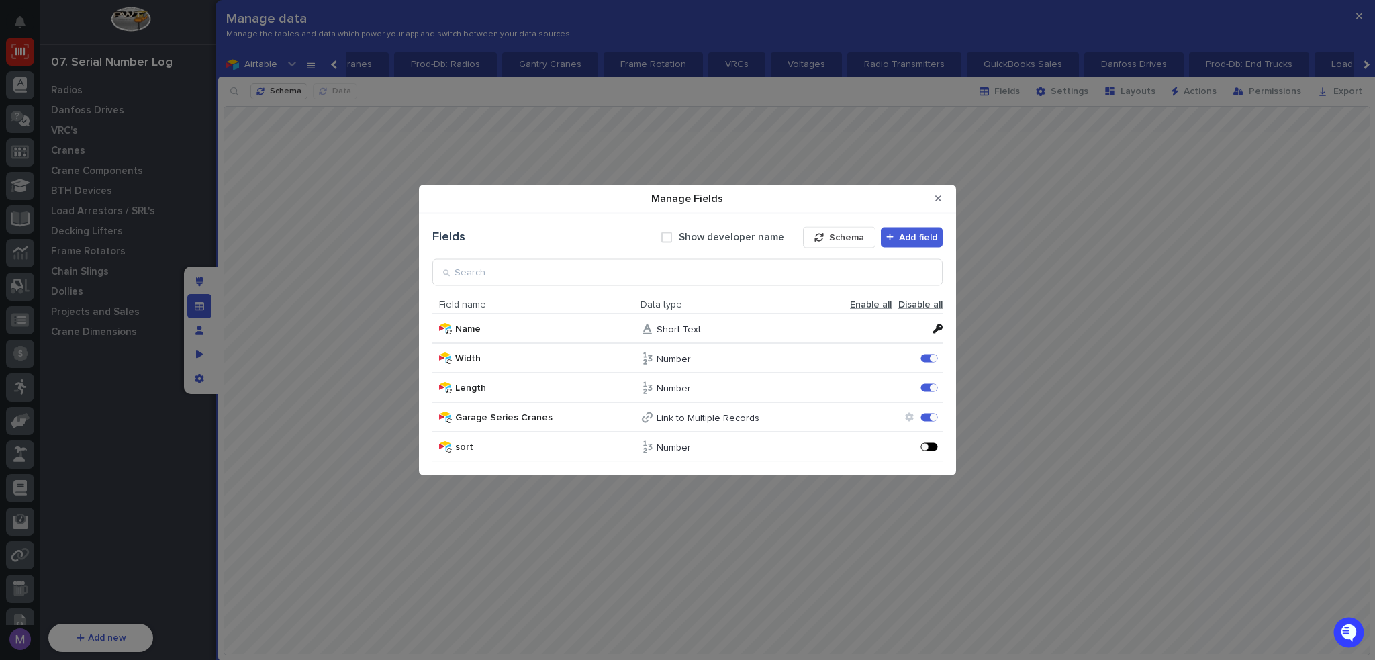
click at [930, 448] on div "Manage Fields" at bounding box center [929, 446] width 17 height 8
click at [939, 197] on icon "Close Modal" at bounding box center [938, 198] width 6 height 6
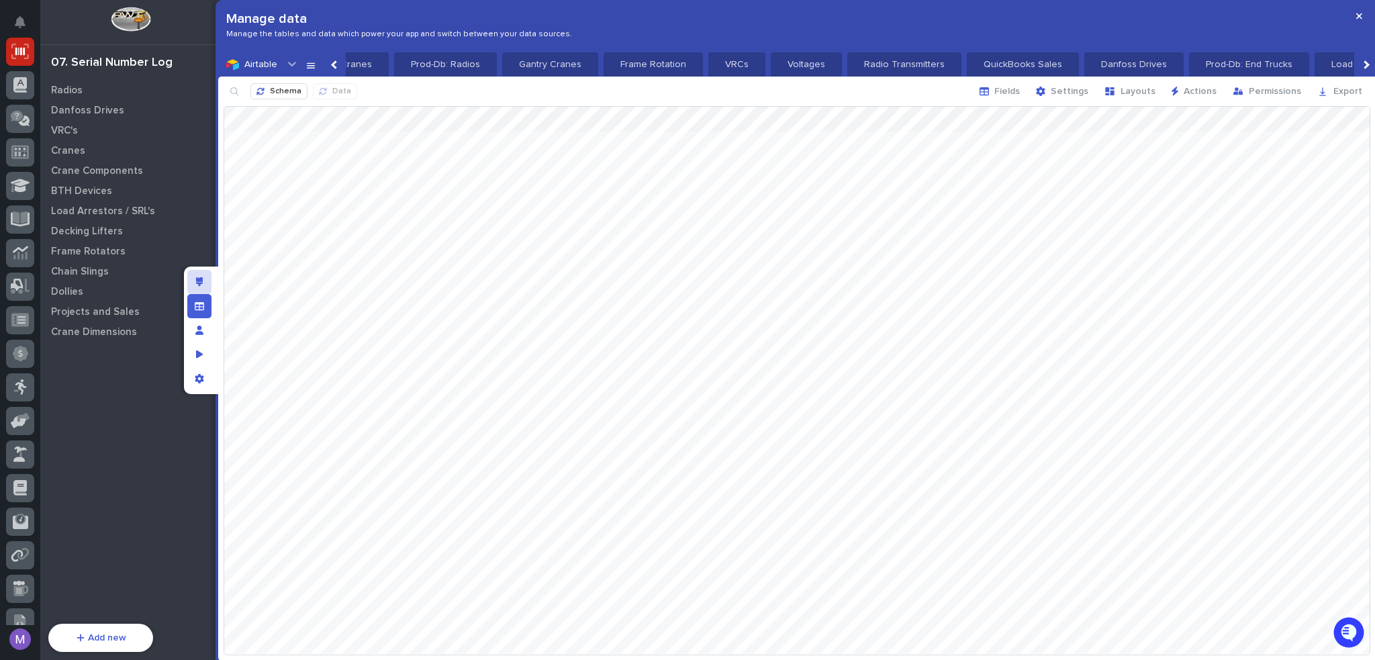
click at [205, 276] on div "Edit layout" at bounding box center [199, 282] width 24 height 24
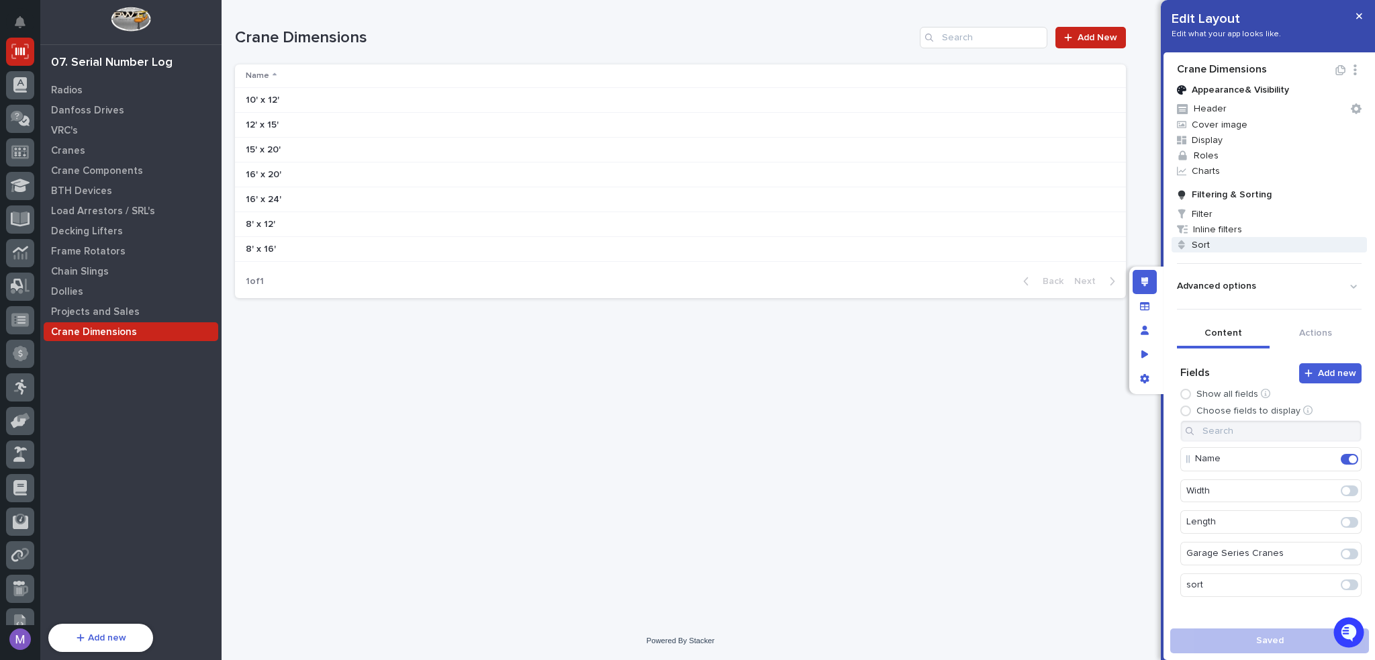
click at [1235, 248] on span "Sort" at bounding box center [1269, 244] width 195 height 15
drag, startPoint x: 1222, startPoint y: 286, endPoint x: 1214, endPoint y: 289, distance: 8.7
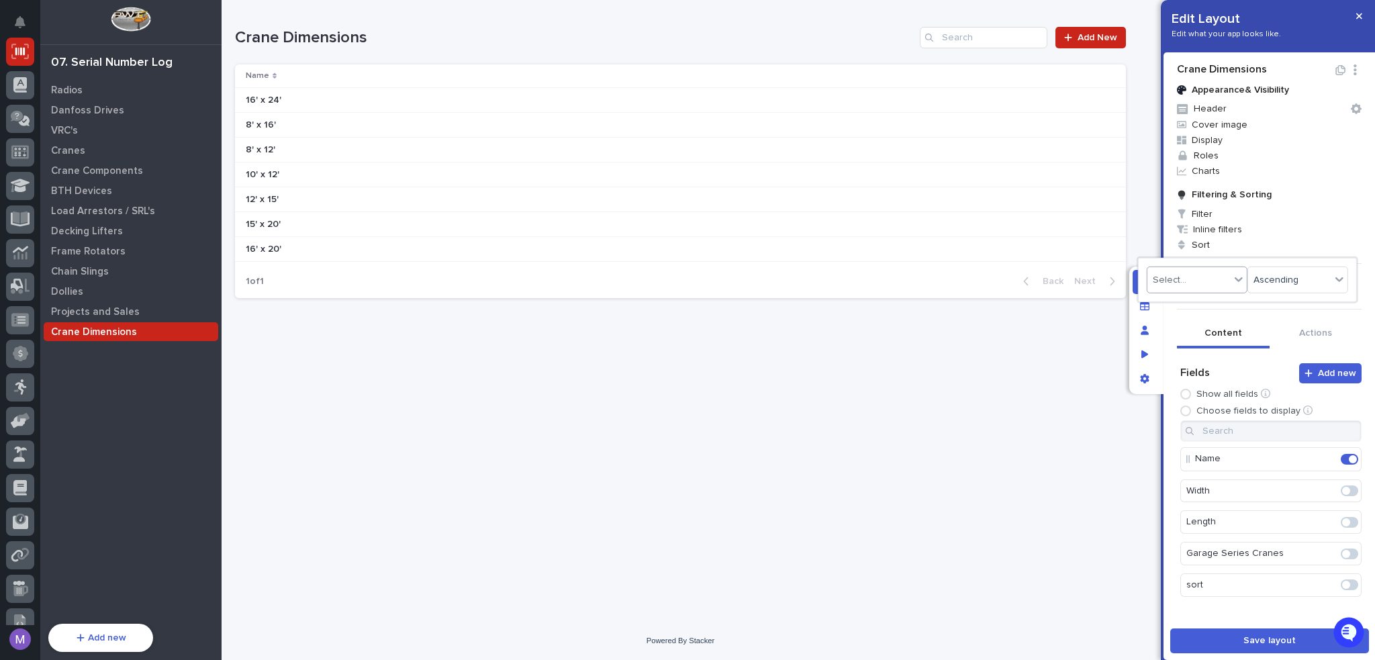
click at [1185, 279] on div "Select..." at bounding box center [1188, 279] width 83 height 19
click at [1176, 399] on div "sort" at bounding box center [1196, 398] width 99 height 23
click at [1174, 382] on div at bounding box center [687, 330] width 1375 height 660
click at [1229, 645] on button "Save layout" at bounding box center [1269, 640] width 199 height 25
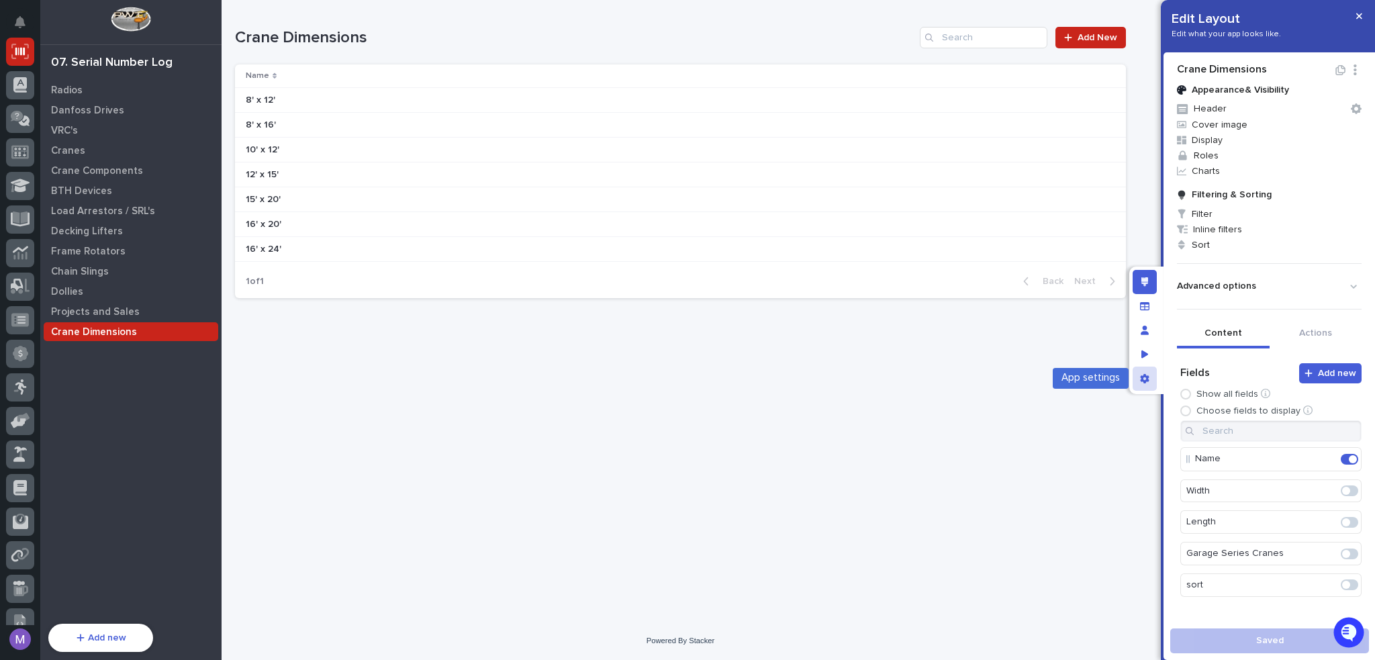
click at [1143, 383] on icon "App settings" at bounding box center [1144, 378] width 9 height 9
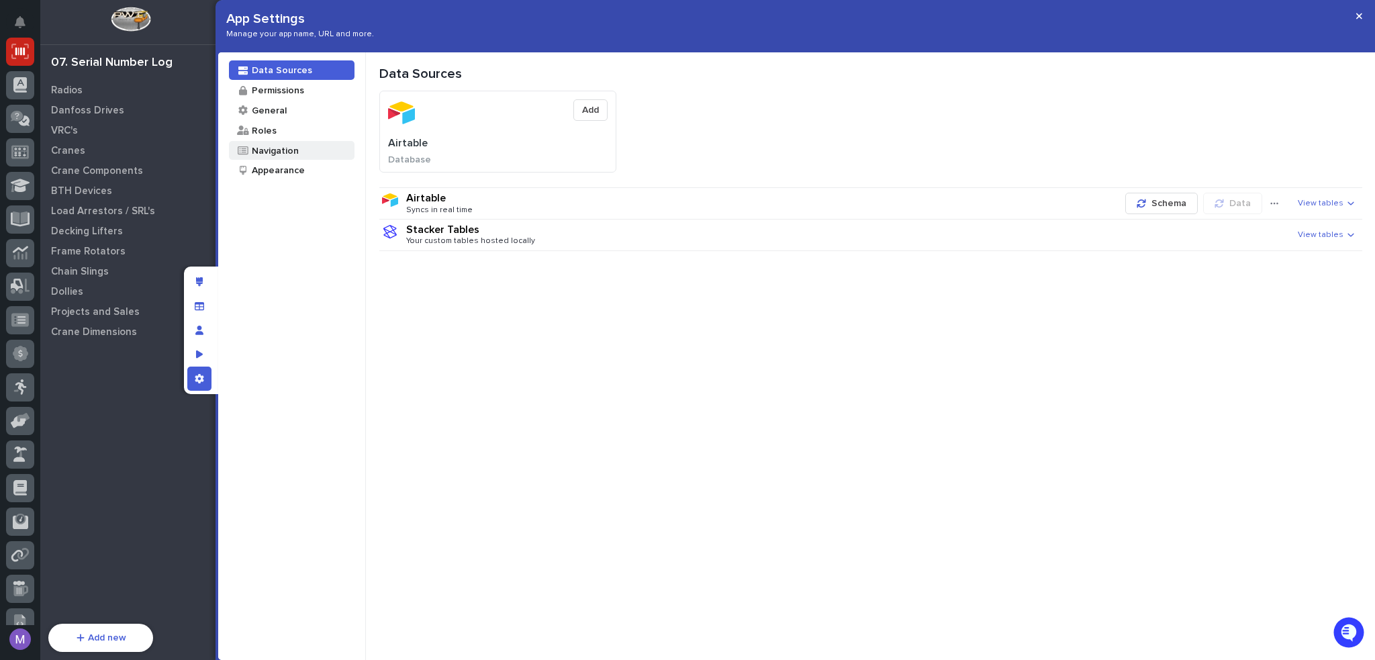
click at [288, 148] on div "Navigation" at bounding box center [274, 150] width 48 height 13
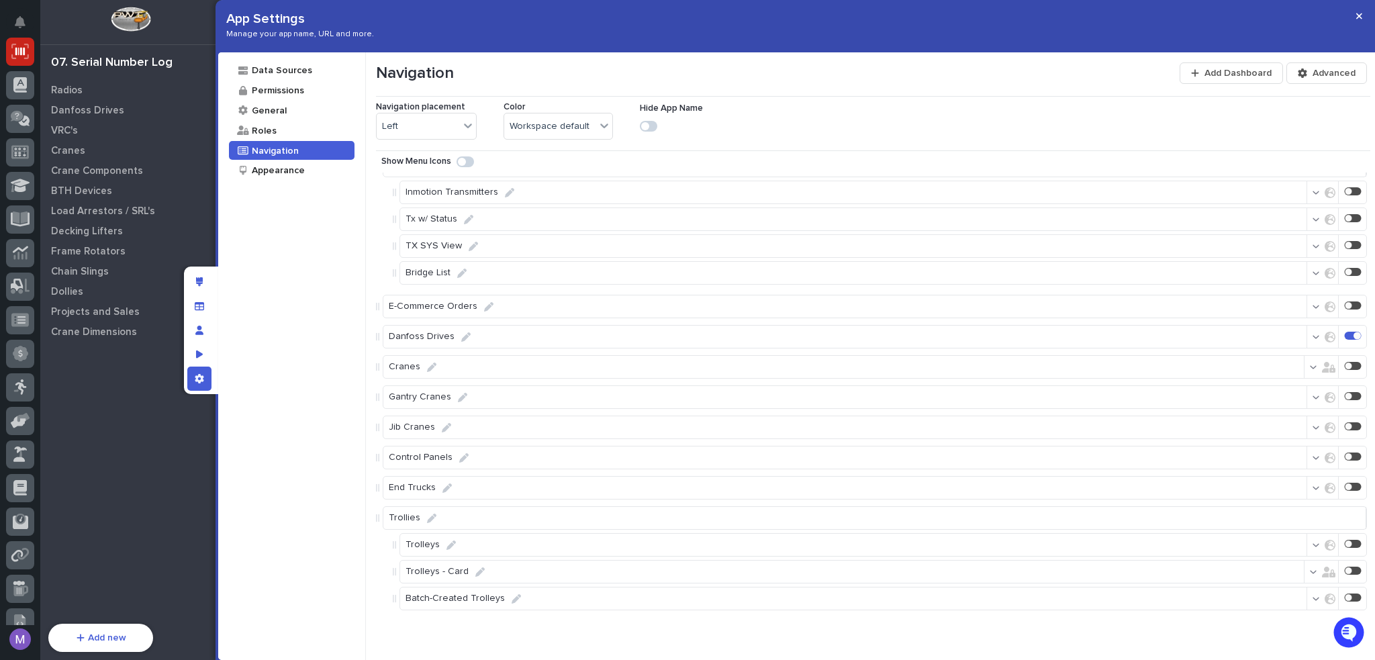
scroll to position [1912, 0]
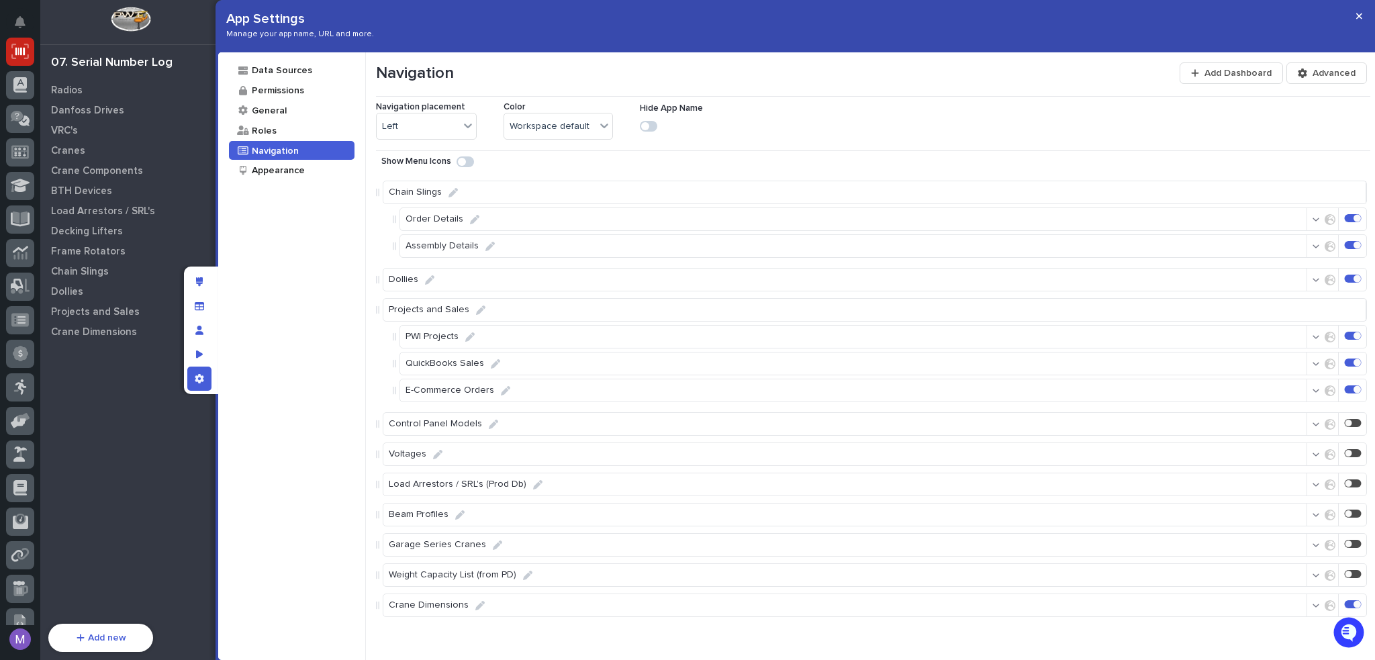
click at [1345, 601] on div at bounding box center [1353, 604] width 17 height 8
click at [202, 385] on div "App settings" at bounding box center [199, 379] width 24 height 24
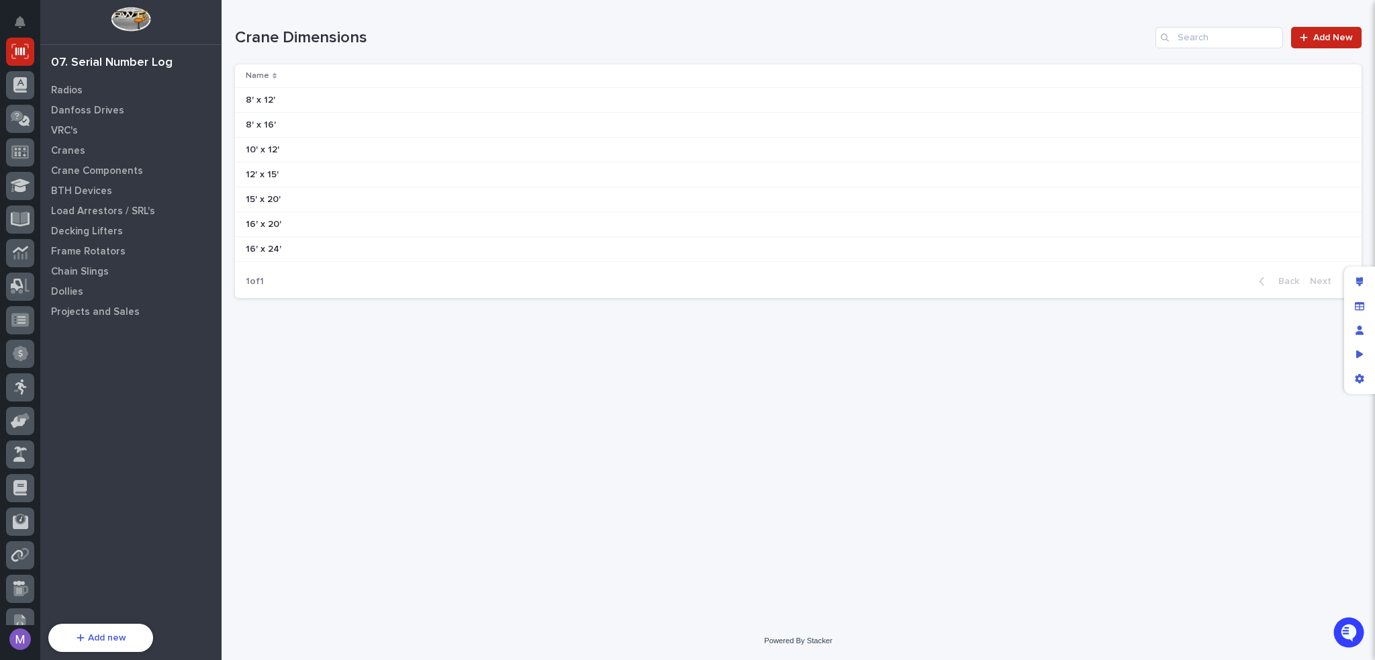
click at [344, 101] on p at bounding box center [363, 100] width 235 height 11
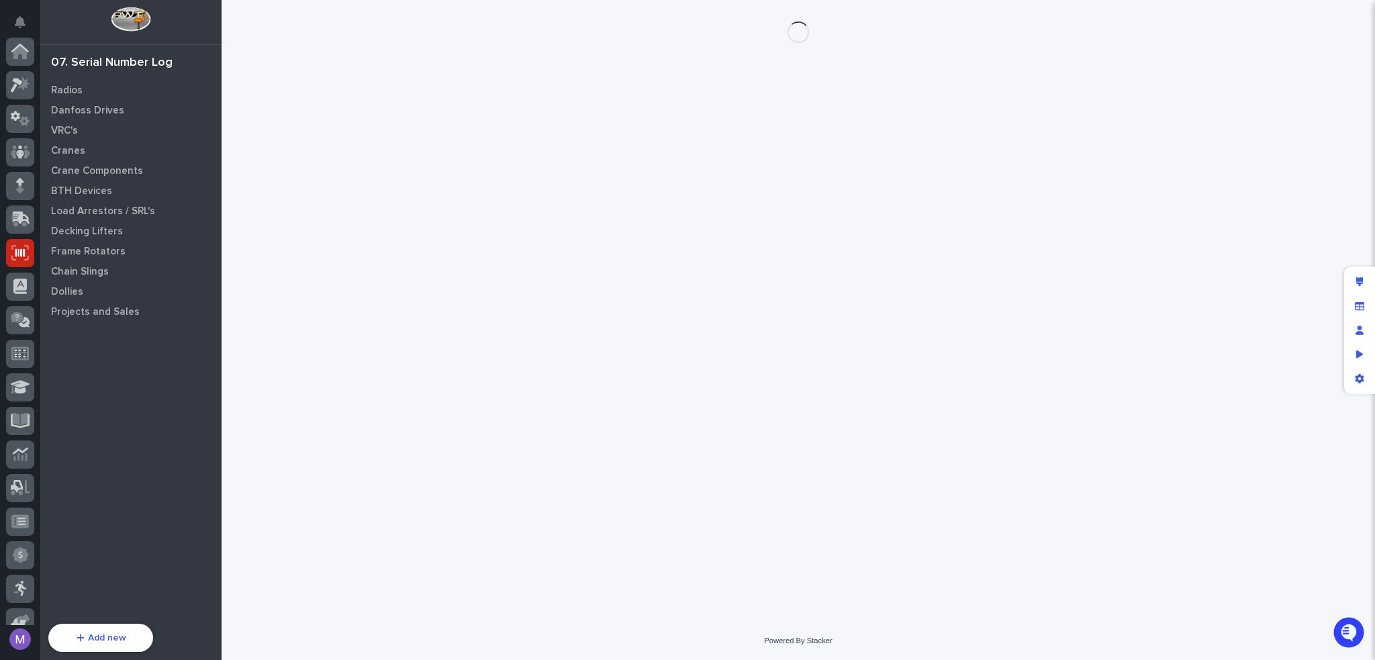
scroll to position [201, 0]
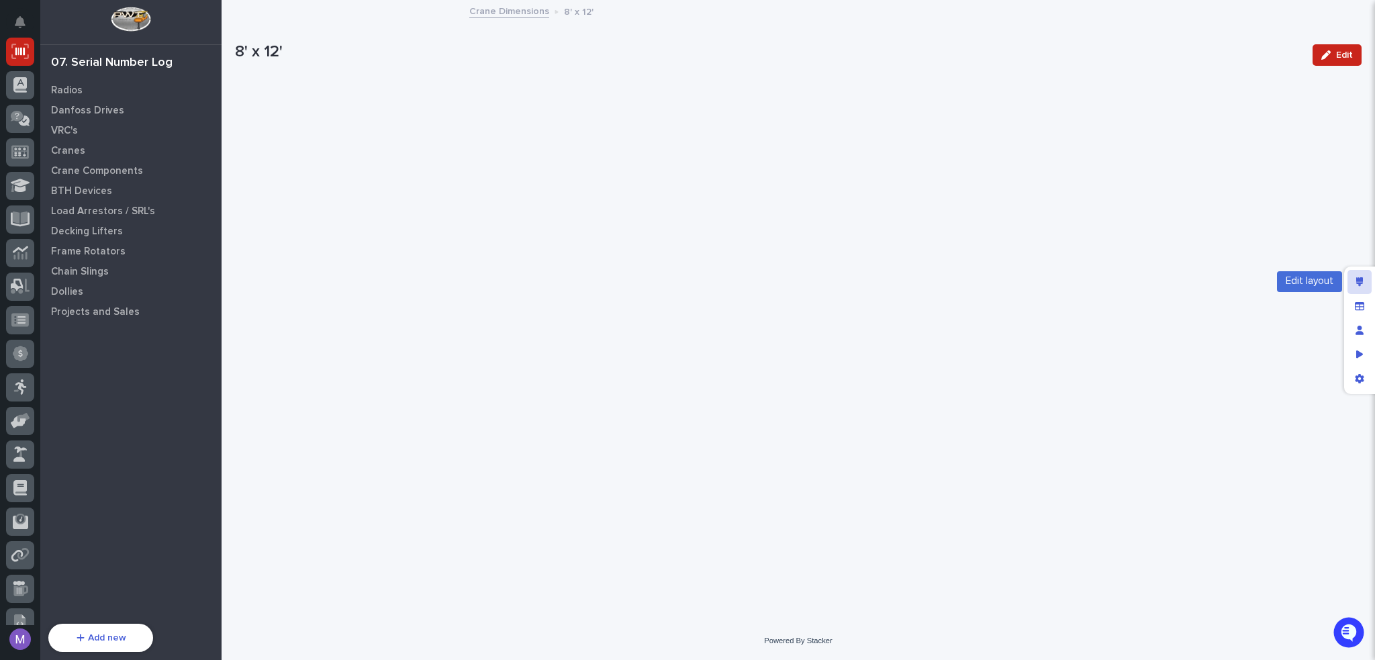
click at [1365, 287] on div "Edit layout" at bounding box center [1359, 282] width 24 height 24
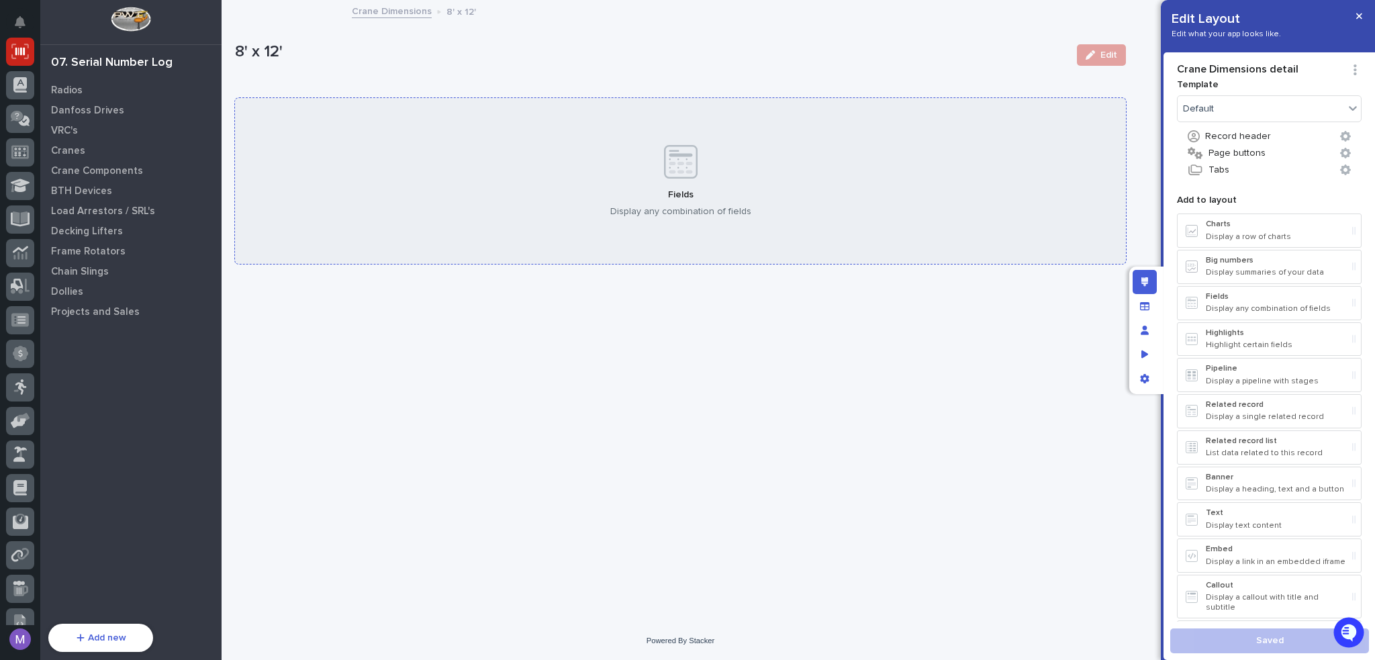
click at [912, 166] on div "Fields Display any combination of fields" at bounding box center [680, 181] width 891 height 166
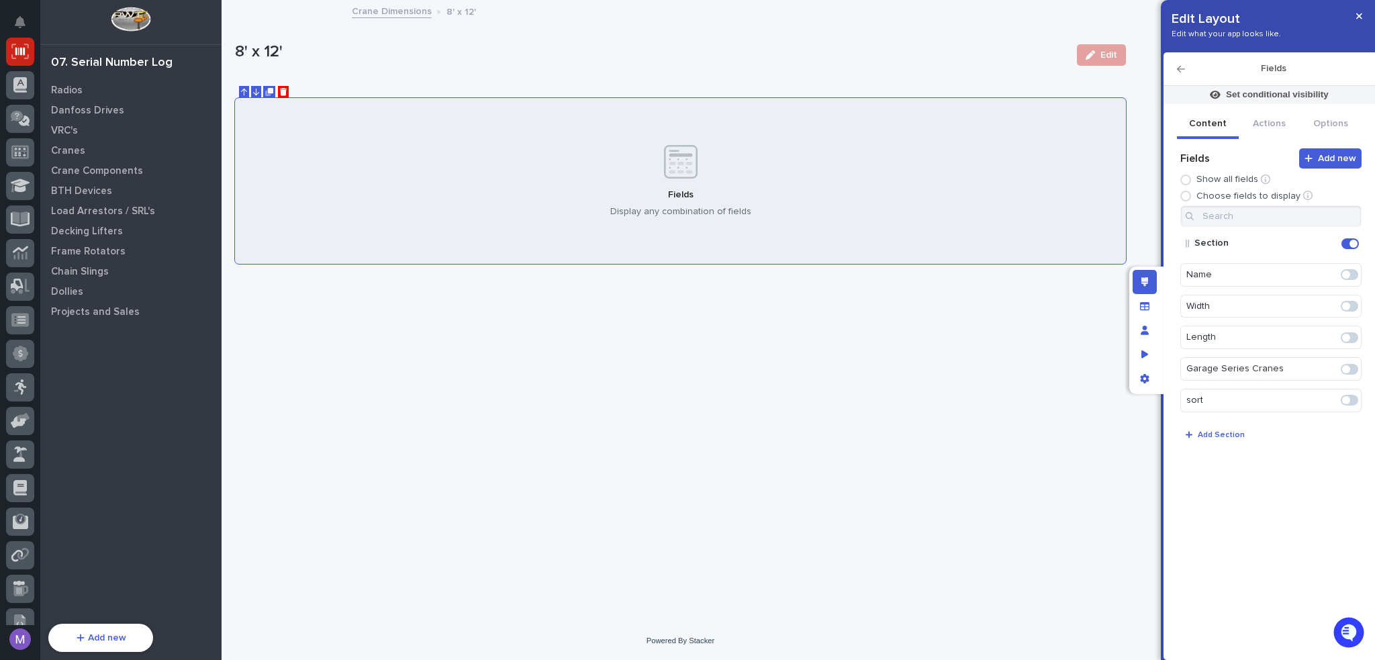
click at [1343, 301] on span at bounding box center [1349, 306] width 17 height 11
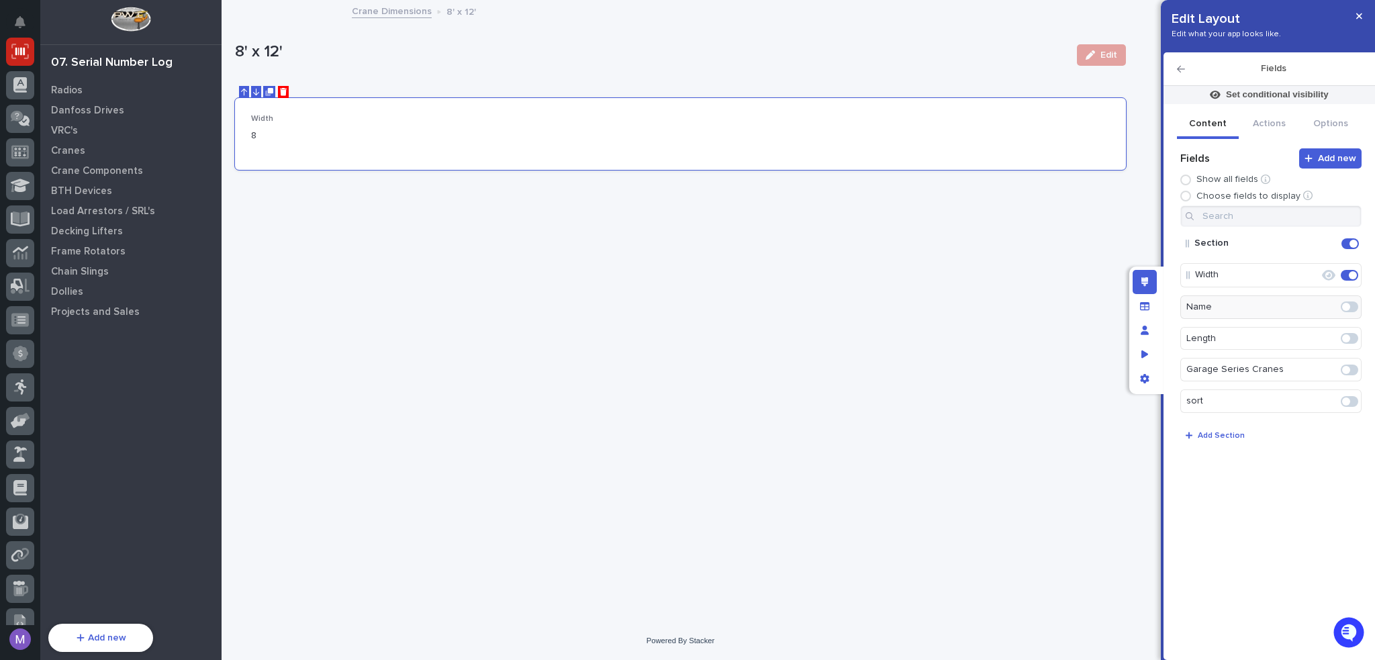
click at [1346, 337] on span at bounding box center [1346, 338] width 8 height 8
click at [1327, 241] on icon "Edit" at bounding box center [1327, 244] width 12 height 12
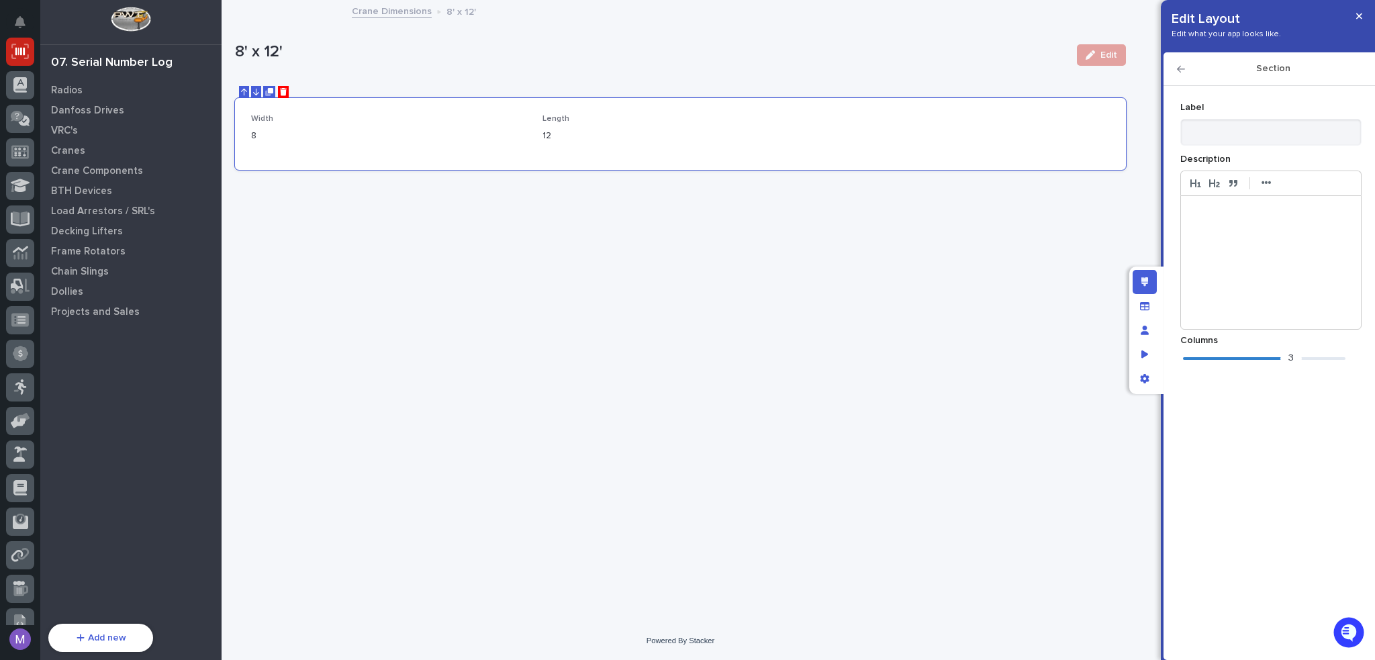
click at [1244, 362] on div "3" at bounding box center [1264, 358] width 162 height 13
click at [1183, 65] on icon "button" at bounding box center [1181, 68] width 8 height 9
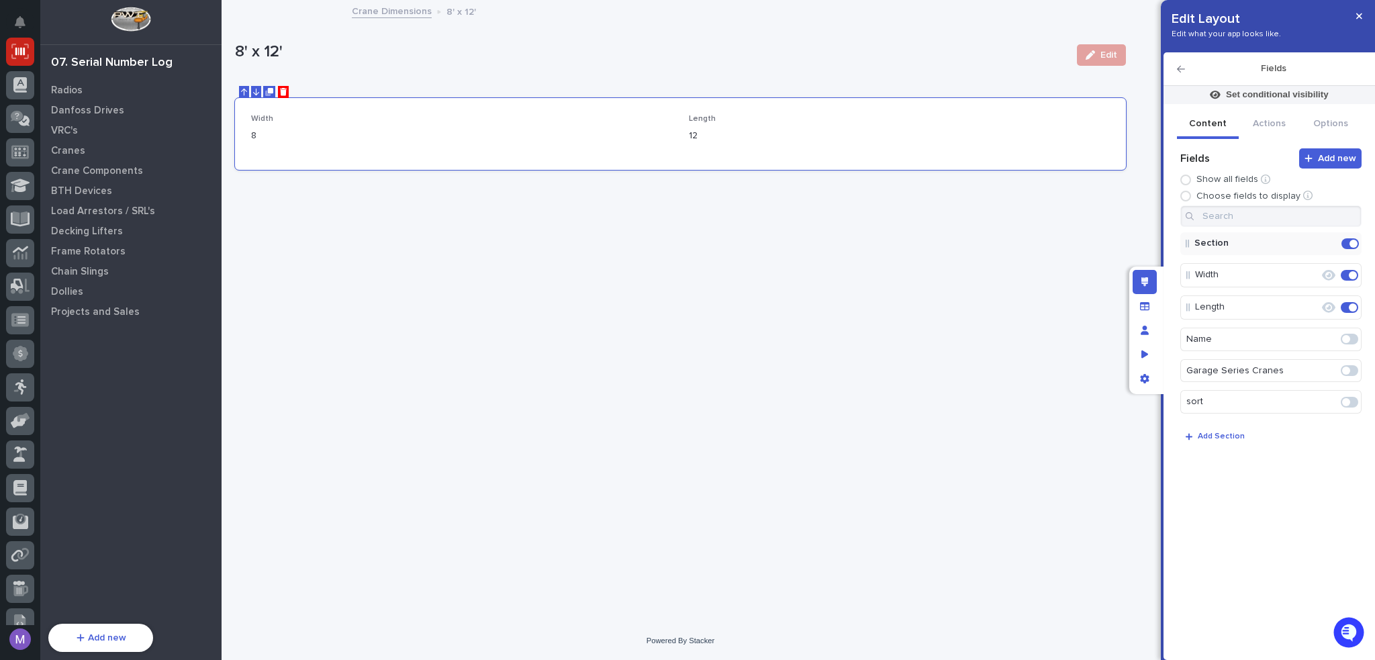
click at [1319, 275] on icon "Edit" at bounding box center [1319, 275] width 0 height 12
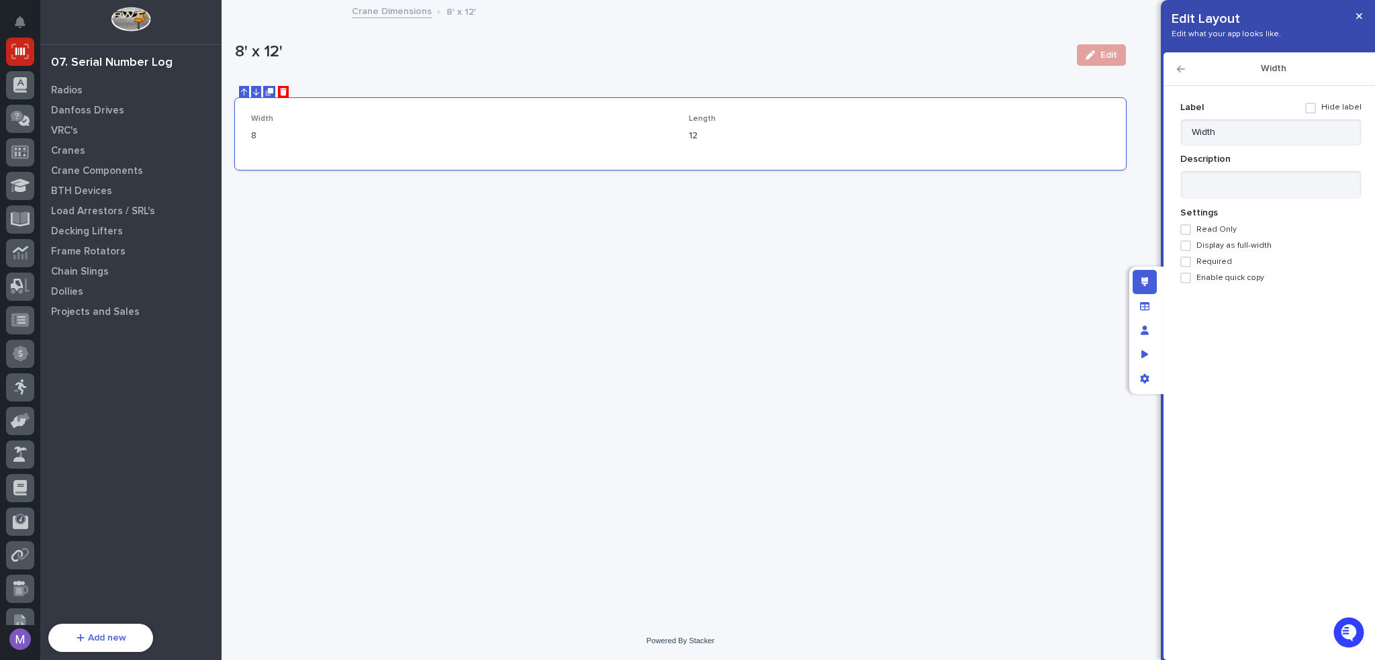
click at [1208, 261] on span "Required" at bounding box center [1214, 261] width 36 height 9
click at [1184, 68] on icon "button" at bounding box center [1181, 68] width 8 height 9
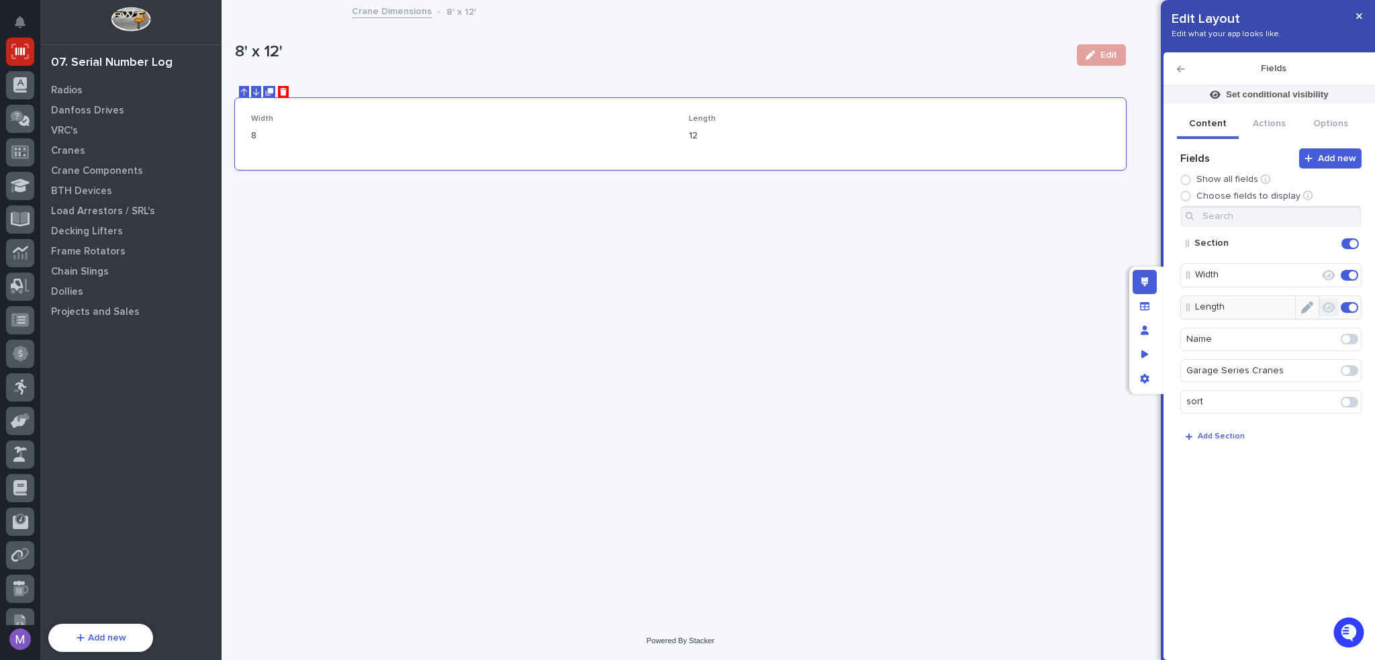
click at [1319, 305] on button "button" at bounding box center [1328, 307] width 19 height 17
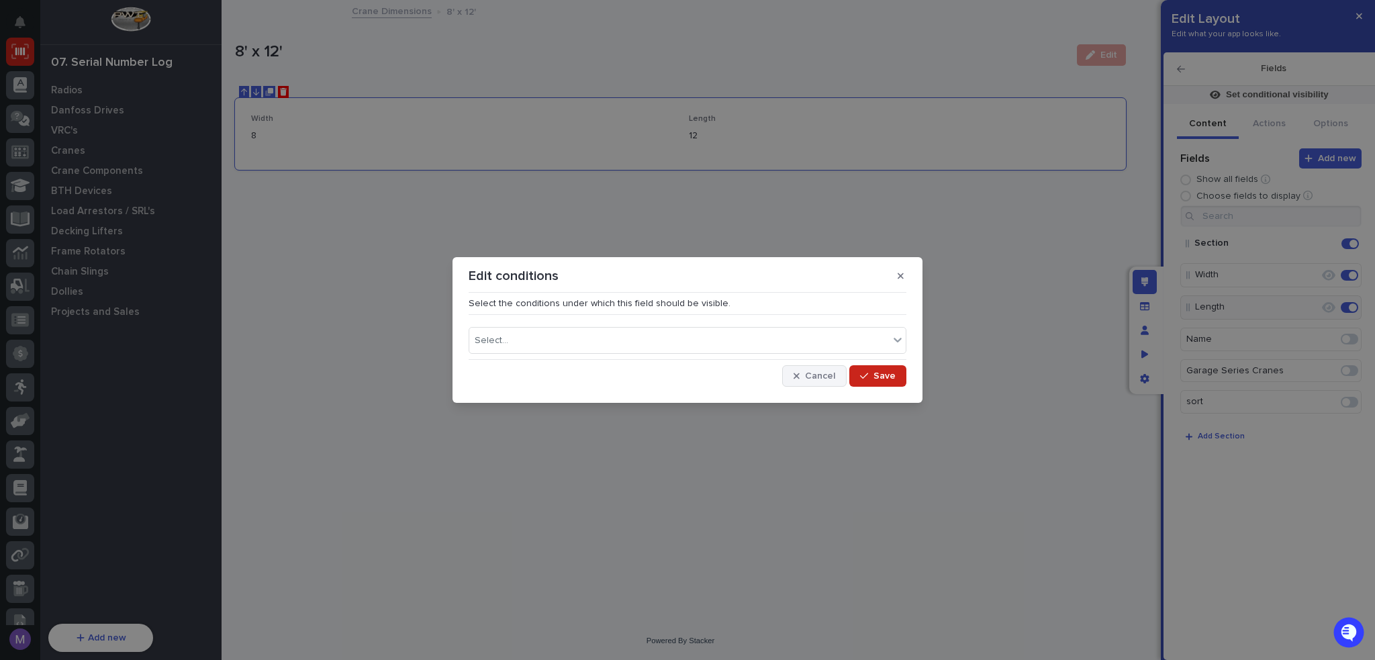
click at [826, 375] on span "Cancel" at bounding box center [820, 376] width 30 height 12
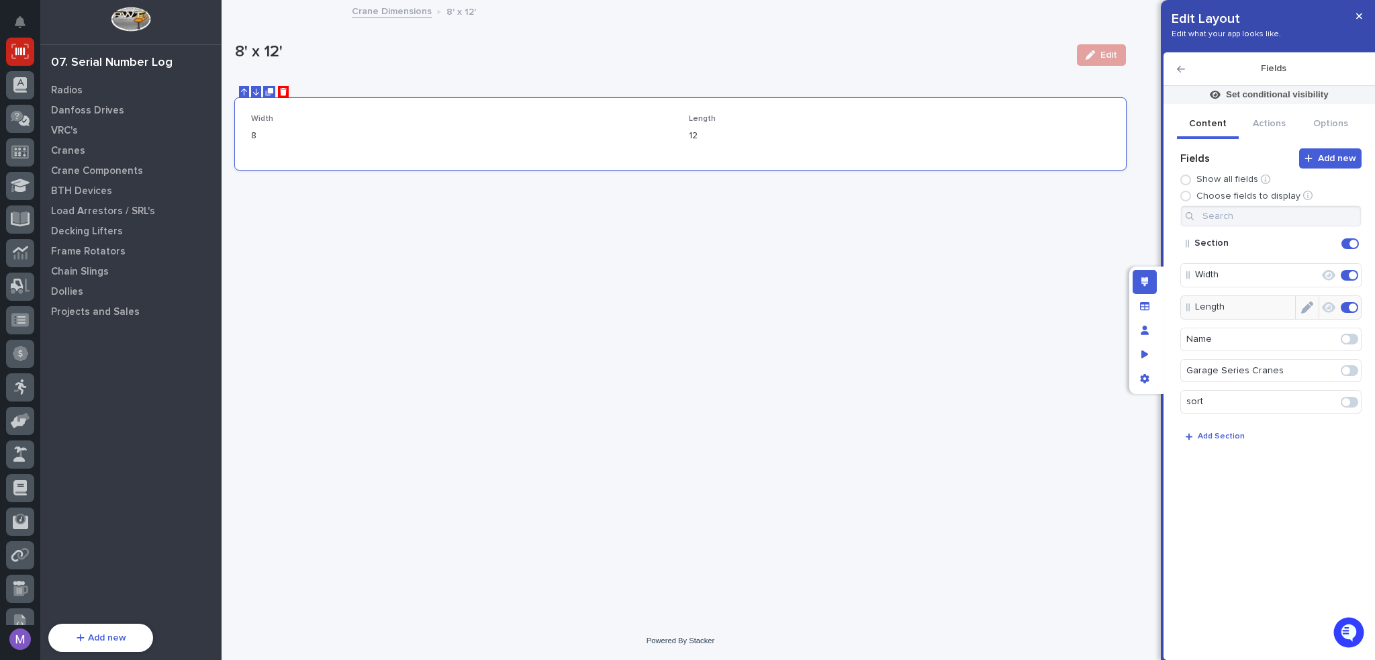
click at [1307, 308] on icon "Edit" at bounding box center [1307, 307] width 12 height 12
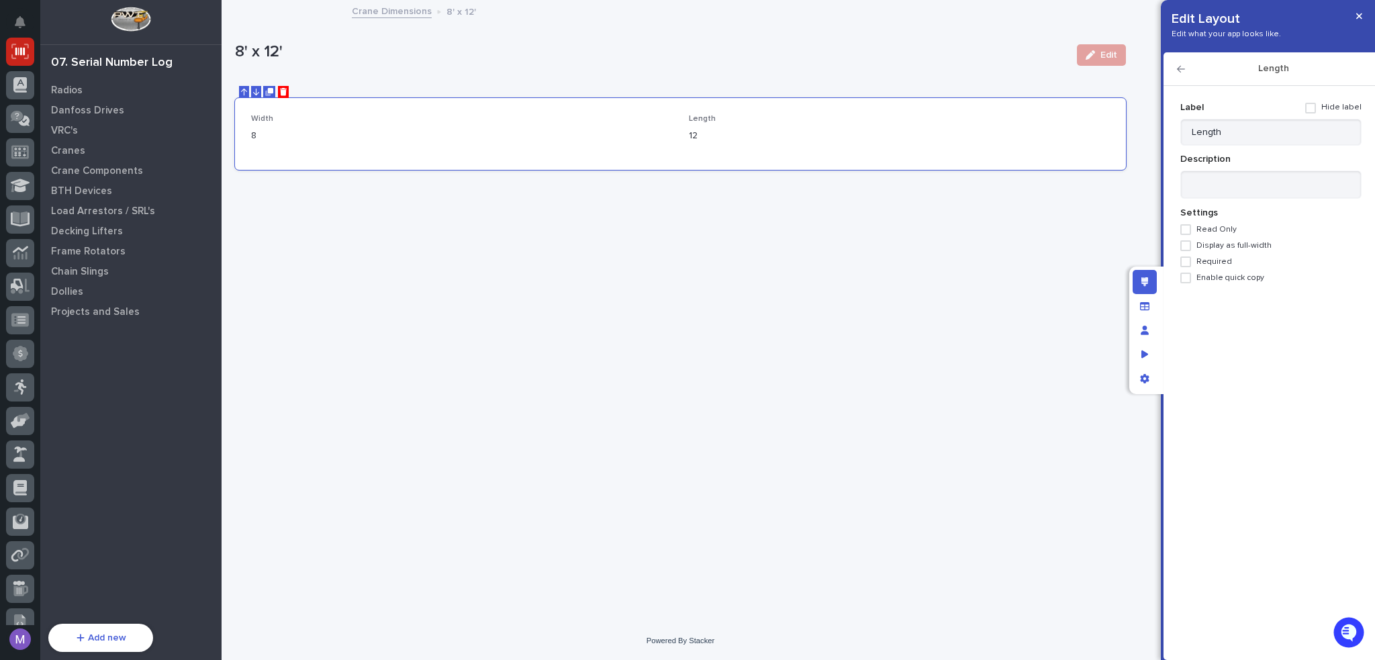
click at [1208, 267] on label "Required" at bounding box center [1270, 261] width 181 height 11
click at [1177, 73] on icon "button" at bounding box center [1181, 68] width 8 height 9
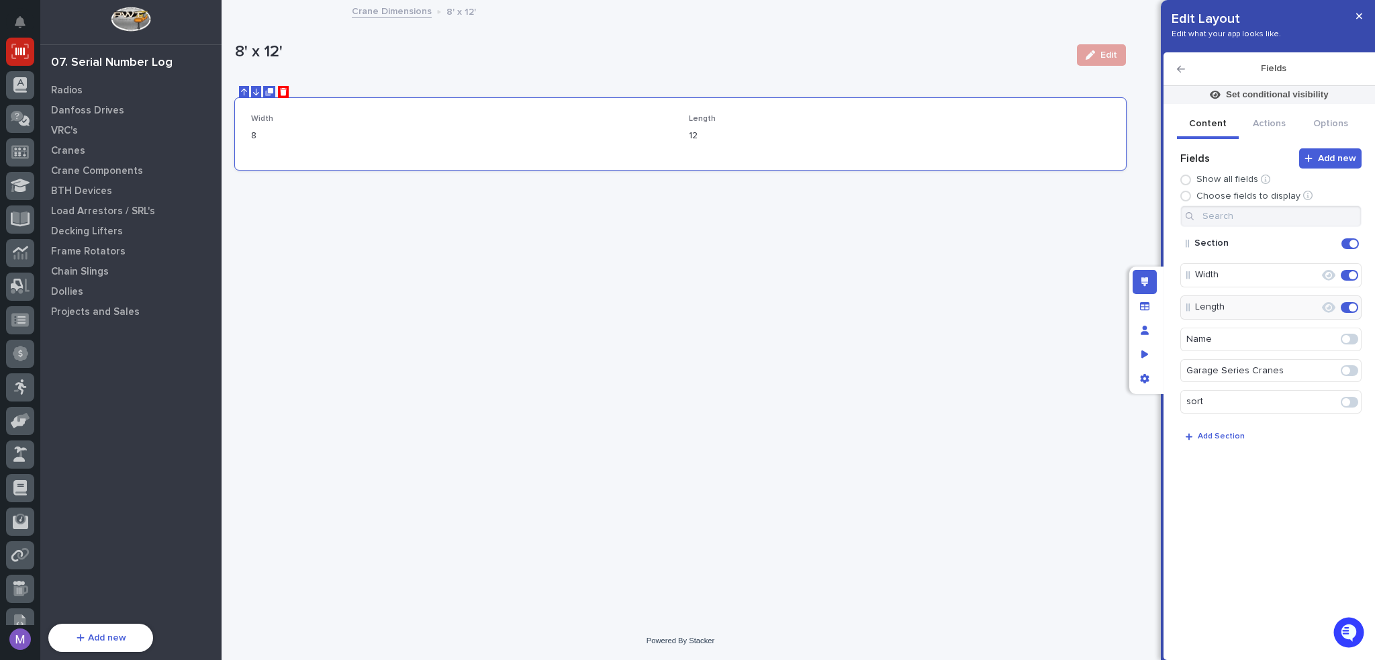
click at [1180, 72] on icon "button" at bounding box center [1181, 69] width 8 height 7
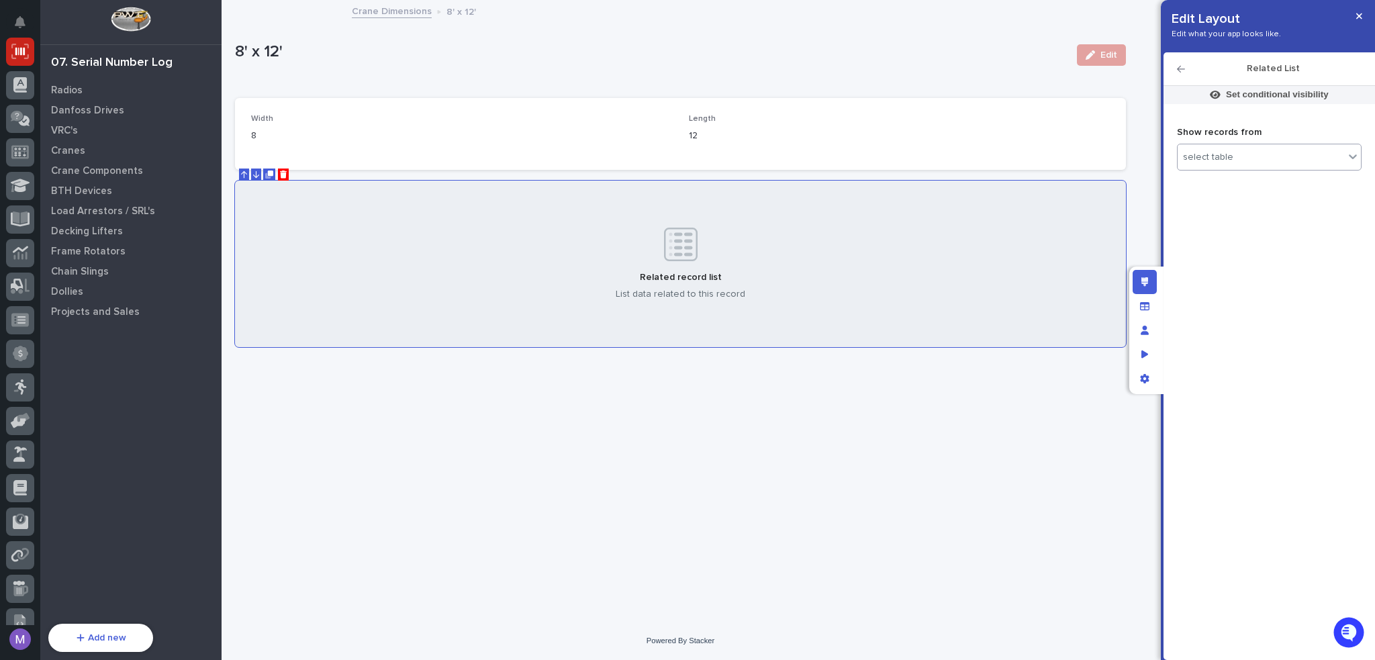
click at [1254, 158] on div "select table" at bounding box center [1261, 157] width 166 height 19
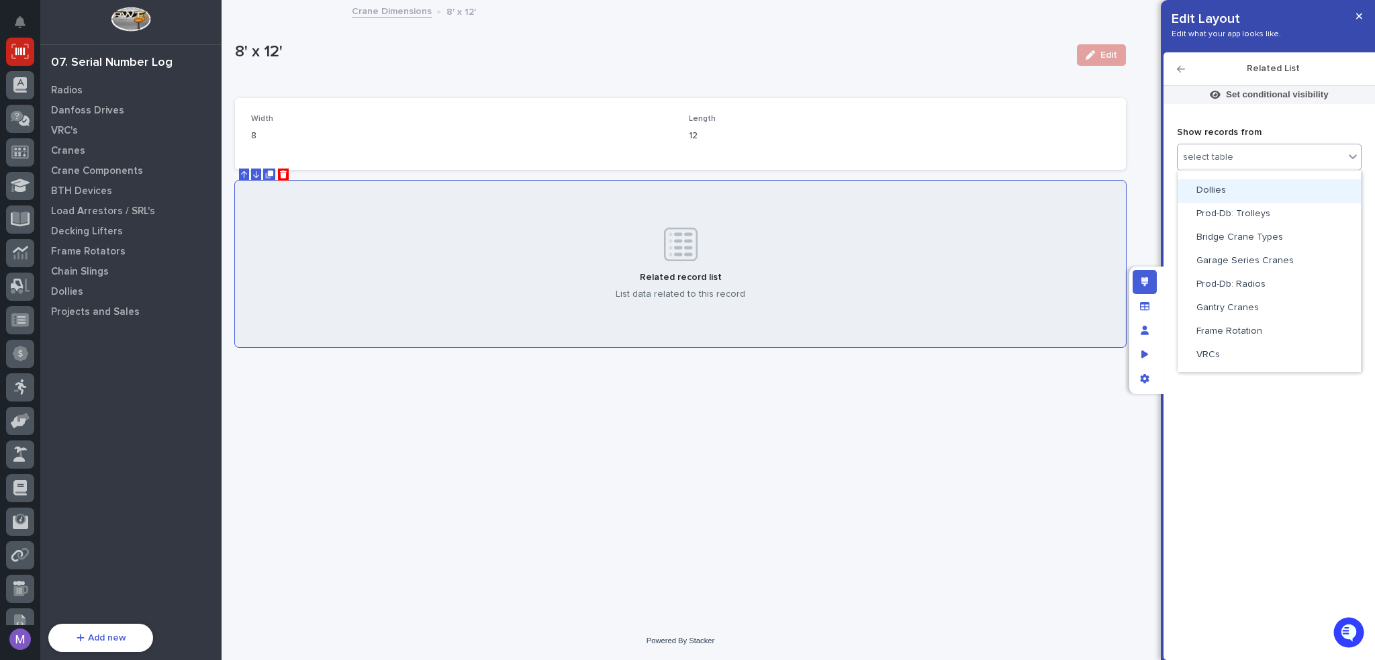
scroll to position [134, 0]
click at [1263, 240] on span "Garage Series Cranes" at bounding box center [1244, 236] width 97 height 9
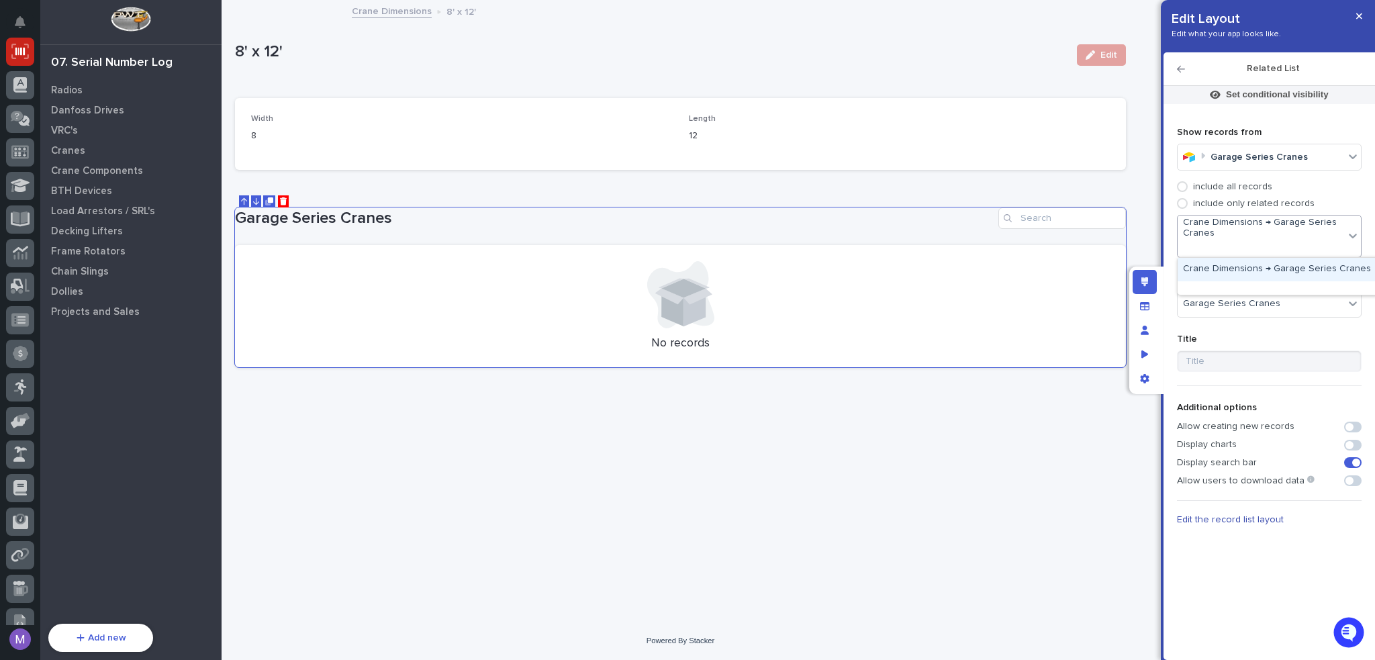
click at [1258, 267] on div "Crane Dimensions → Garage Series Cranes" at bounding box center [1278, 269] width 200 height 23
click at [1155, 275] on div "Edit layout" at bounding box center [1145, 282] width 24 height 24
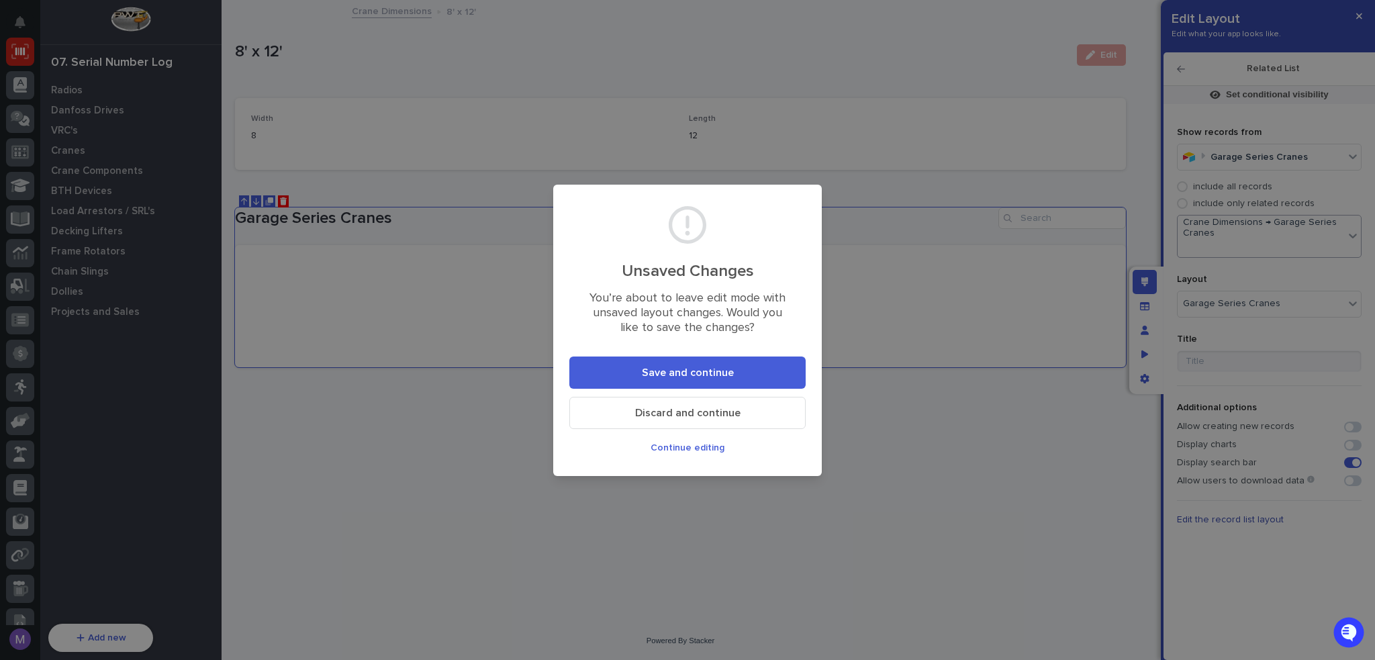
click at [778, 358] on button "Save and continue" at bounding box center [687, 372] width 236 height 32
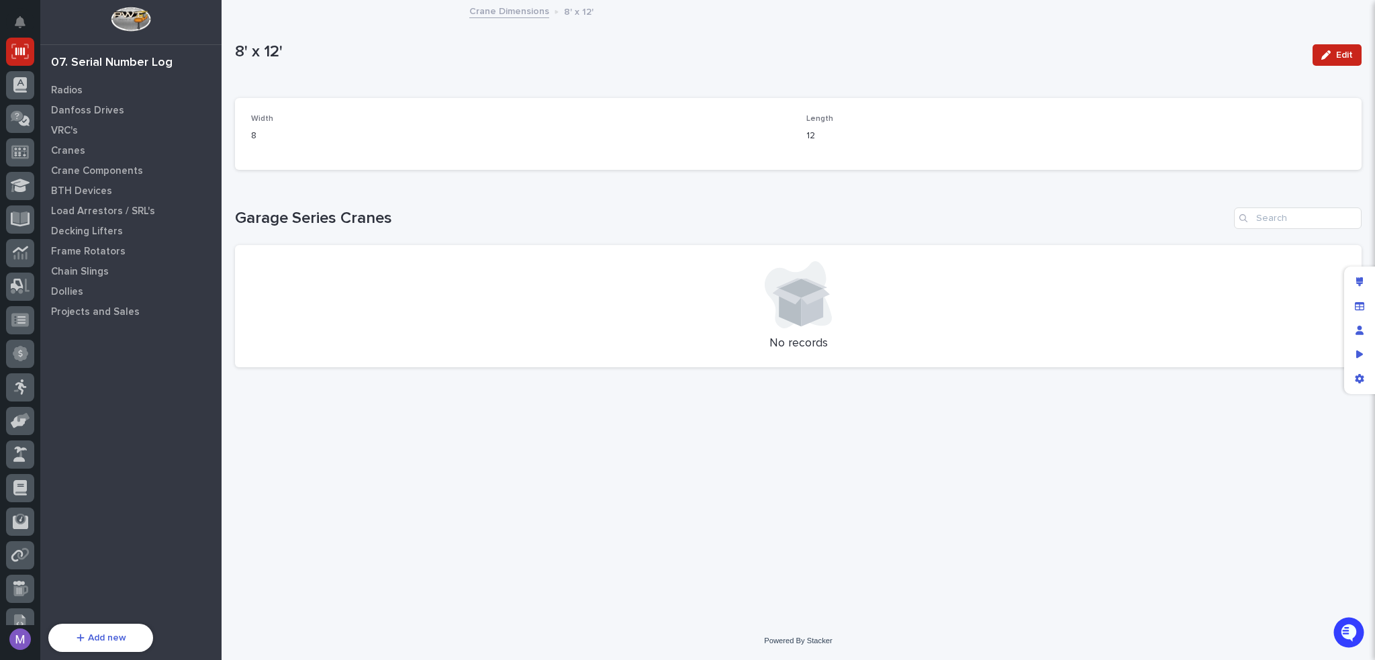
click at [488, 15] on link "Crane Dimensions" at bounding box center [509, 10] width 80 height 15
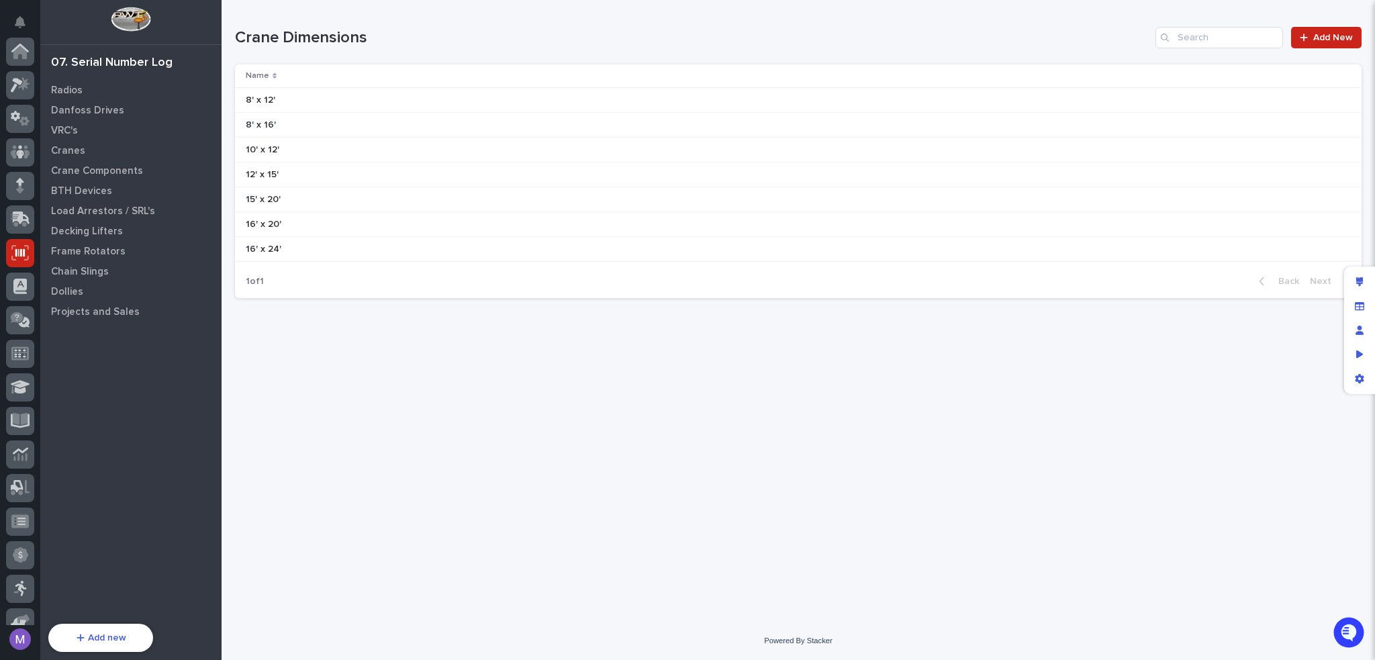
scroll to position [201, 0]
click at [1359, 274] on div "Edit layout" at bounding box center [1359, 282] width 24 height 24
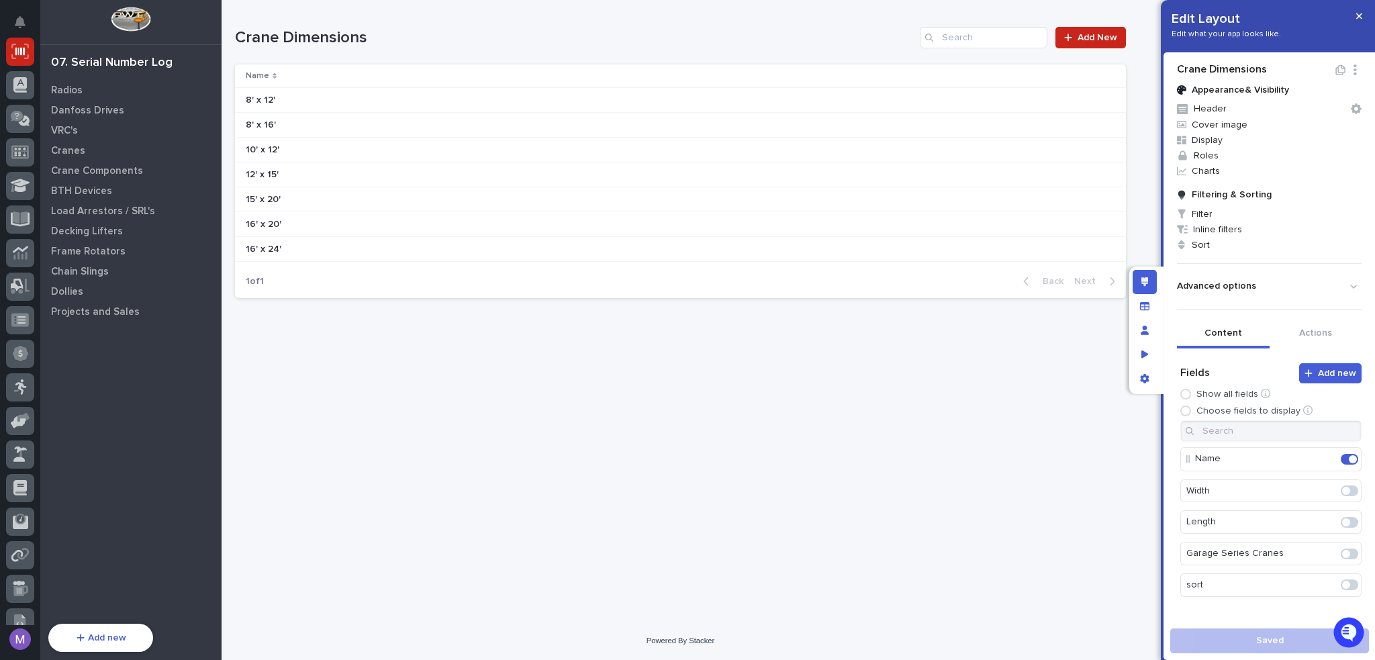
click at [1342, 556] on span at bounding box center [1349, 553] width 17 height 11
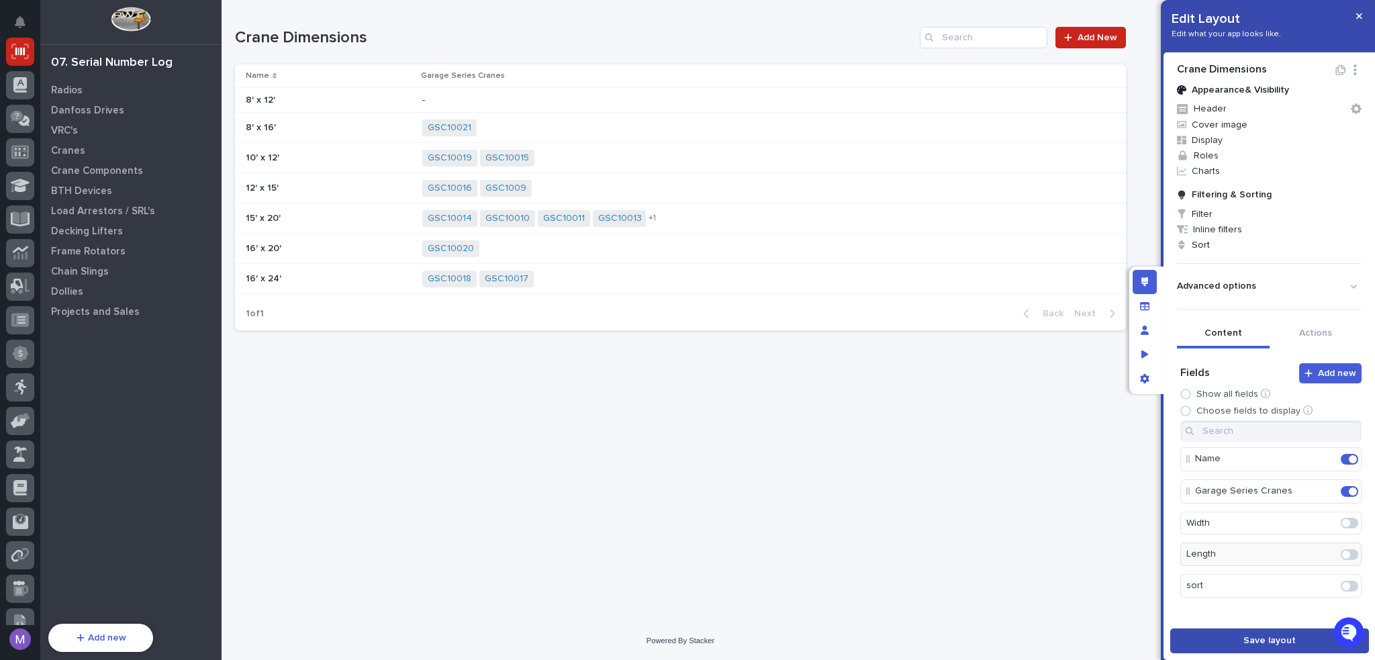
click at [1182, 638] on button "Save layout" at bounding box center [1269, 640] width 199 height 25
click at [765, 222] on div "GSC10014 GSC10010 GSC10011 GSC10013 GSC10012 + 1" at bounding box center [763, 219] width 682 height 28
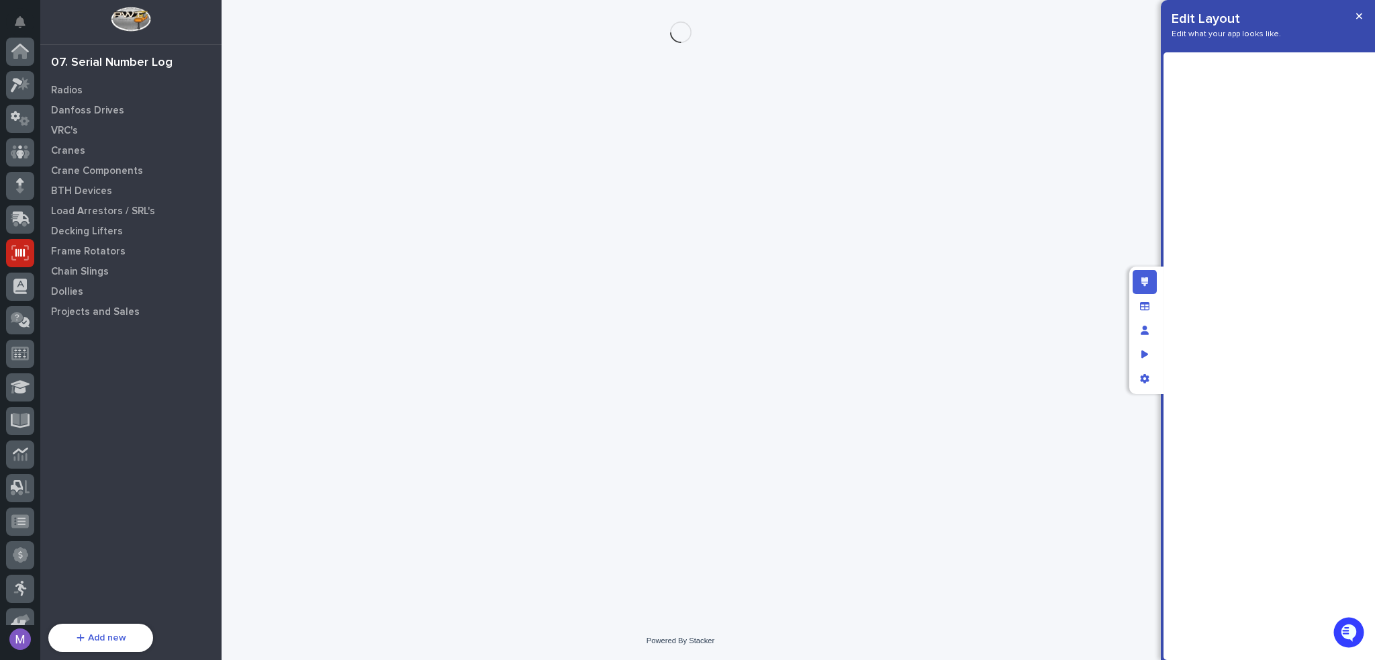
scroll to position [201, 0]
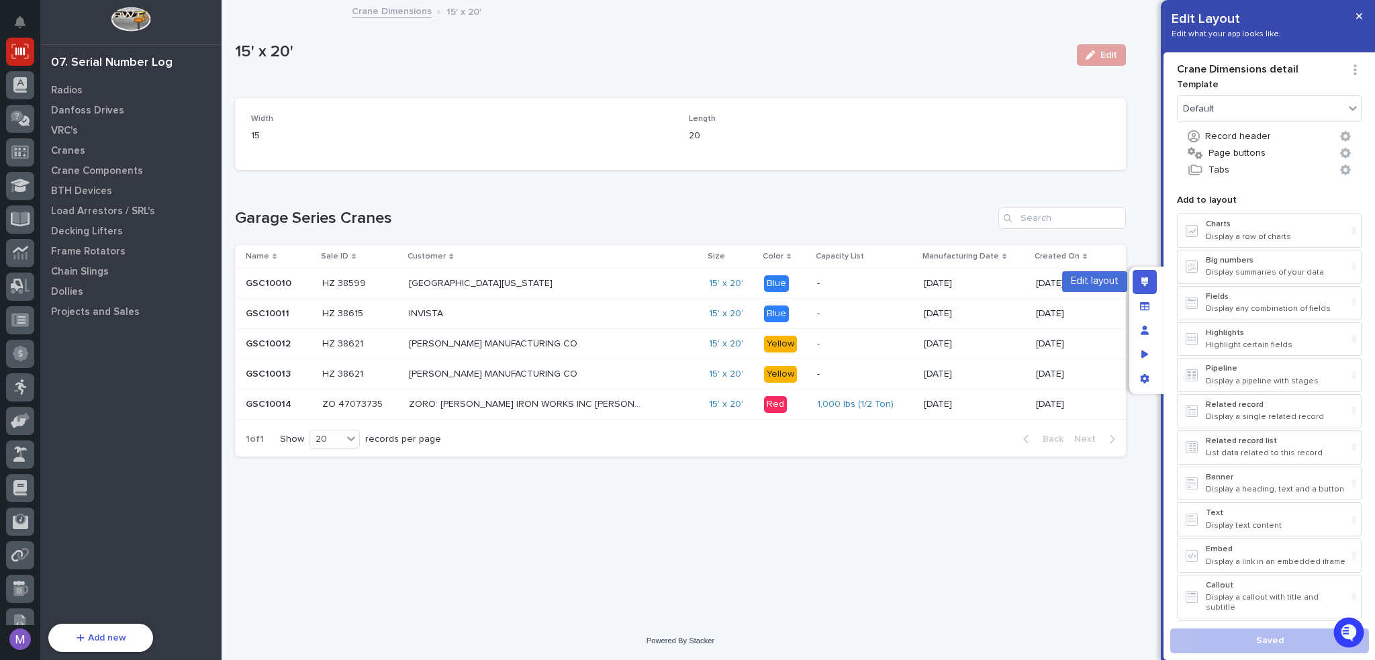
click at [1143, 271] on div "Edit layout" at bounding box center [1145, 282] width 24 height 24
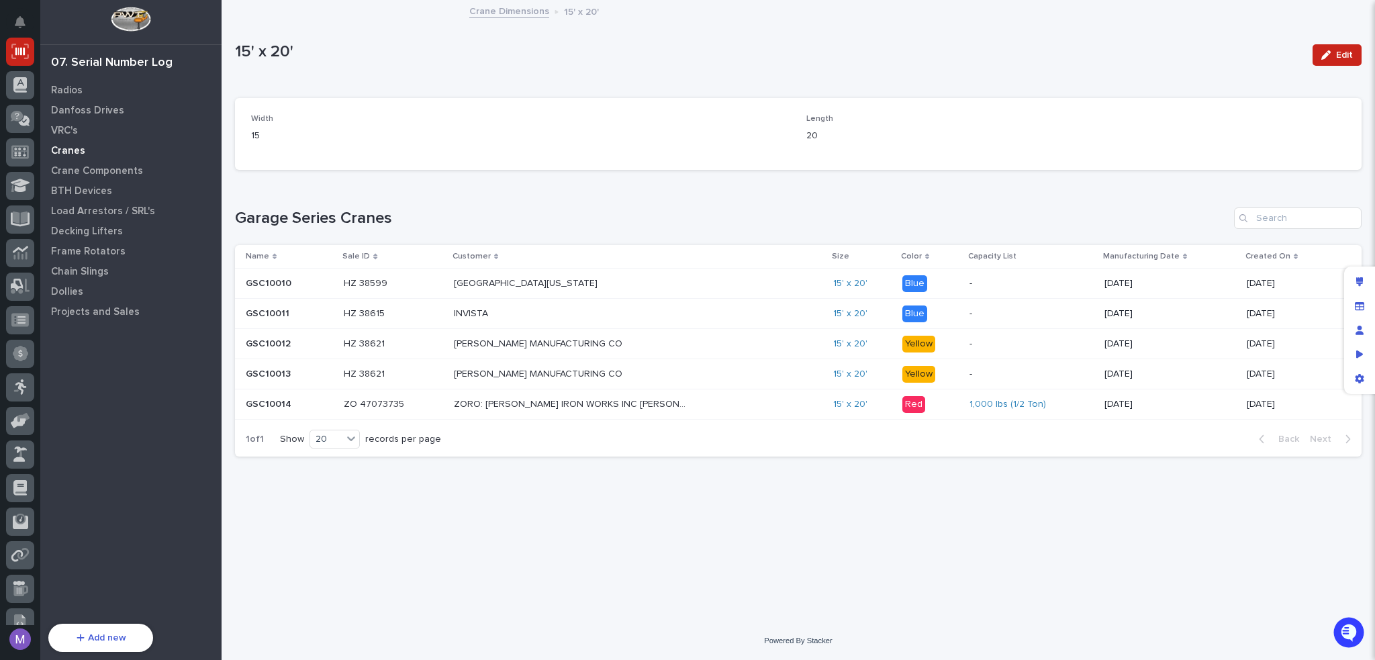
click at [75, 152] on p "Cranes" at bounding box center [68, 151] width 34 height 12
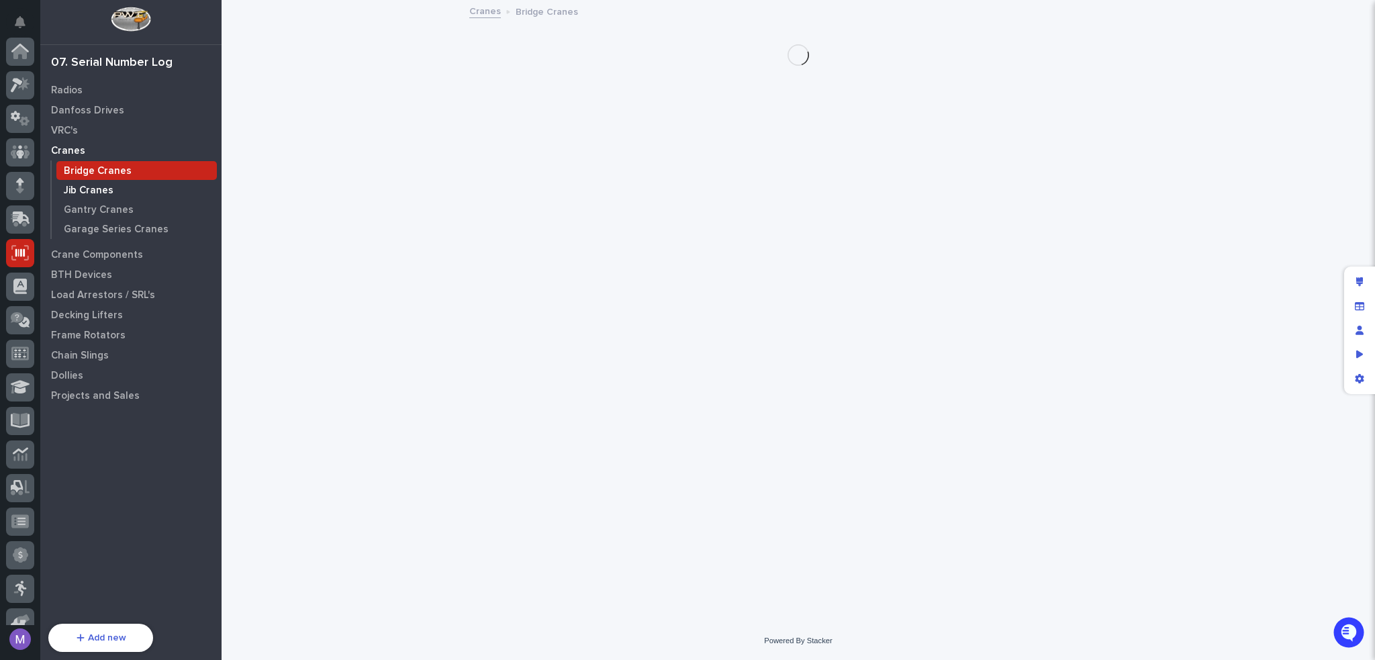
scroll to position [201, 0]
click at [110, 226] on p "Garage Series Cranes" at bounding box center [116, 230] width 105 height 12
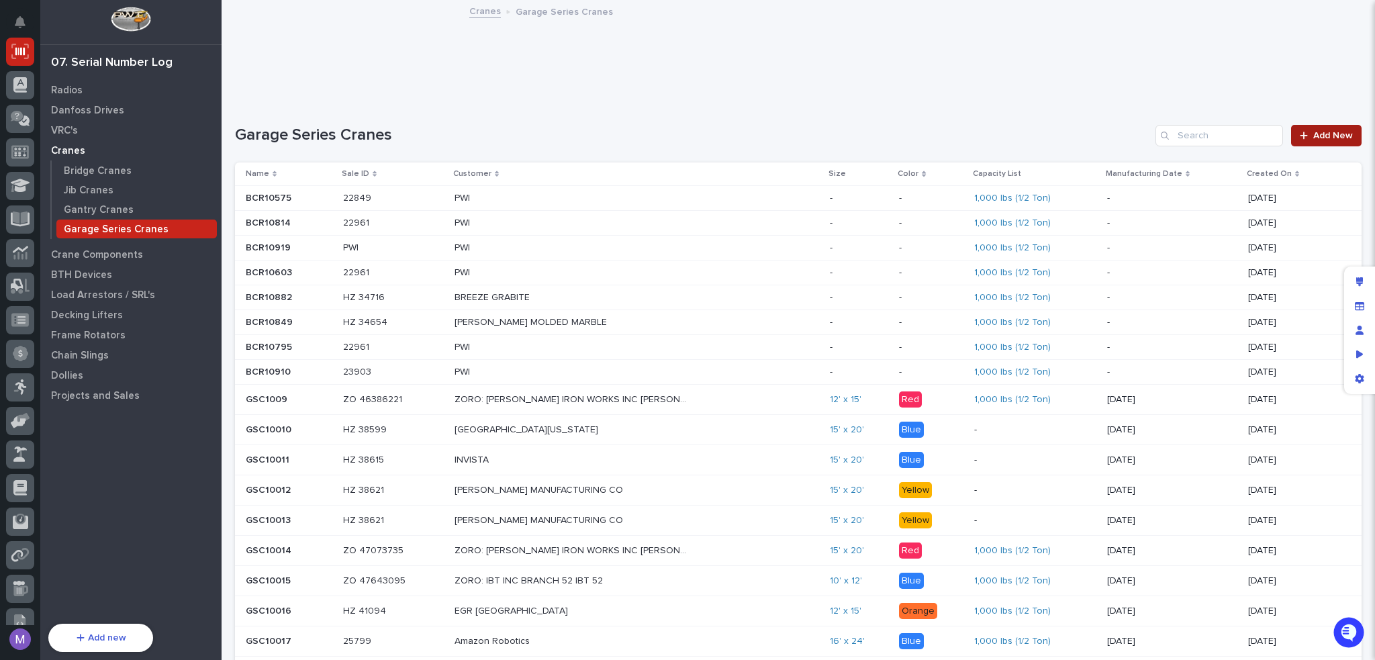
click at [1307, 143] on link "Add New" at bounding box center [1326, 135] width 70 height 21
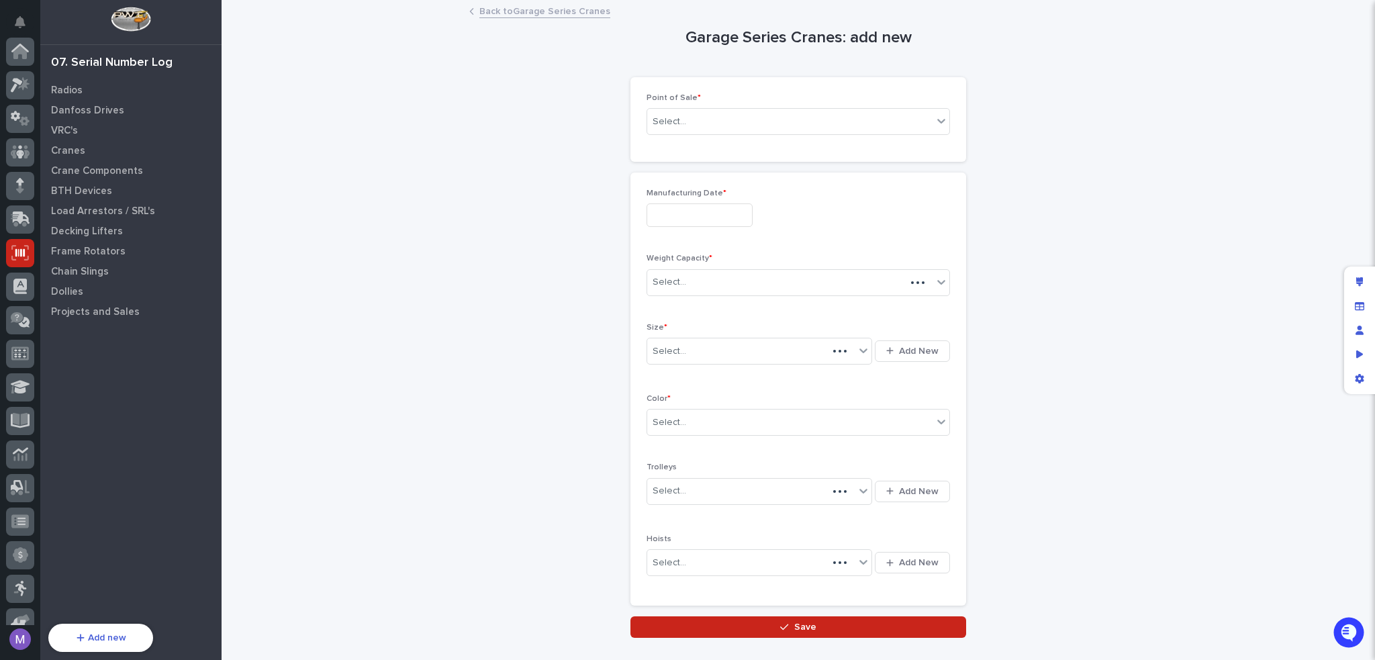
scroll to position [201, 0]
click at [812, 348] on div "Select..." at bounding box center [750, 351] width 207 height 22
click at [75, 152] on p "Cranes" at bounding box center [68, 151] width 34 height 12
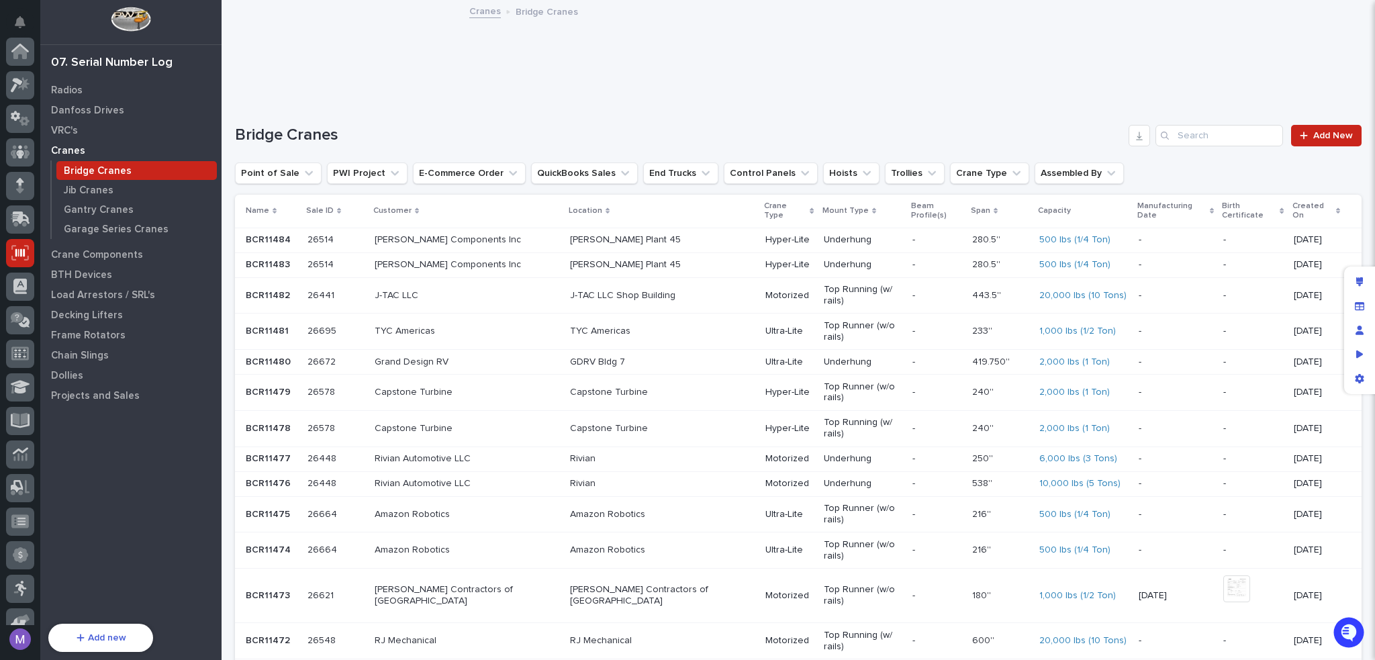
scroll to position [201, 0]
click at [105, 238] on div "Bridge Cranes Jib Cranes Gantry Cranes Garage Series Cranes" at bounding box center [135, 199] width 171 height 79
click at [107, 230] on p "Garage Series Cranes" at bounding box center [116, 230] width 105 height 12
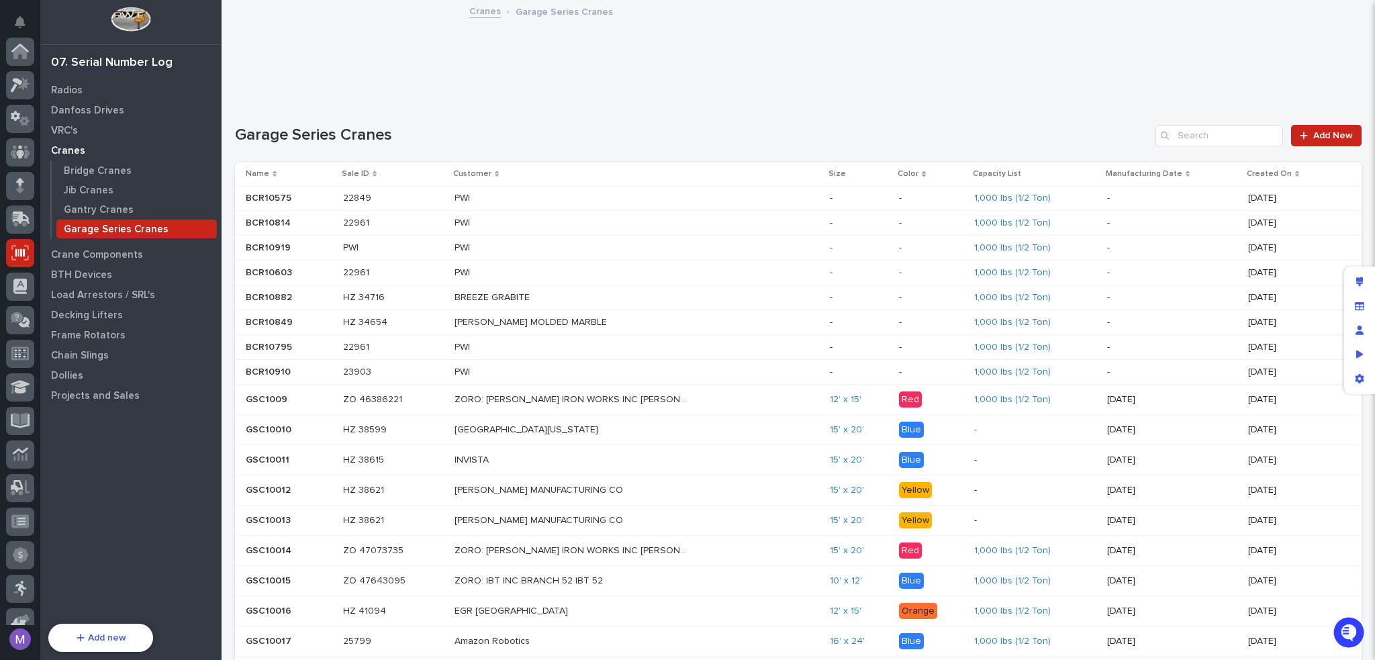
scroll to position [201, 0]
click at [791, 431] on div "[GEOGRAPHIC_DATA][US_STATE][US_STATE]" at bounding box center [637, 430] width 365 height 22
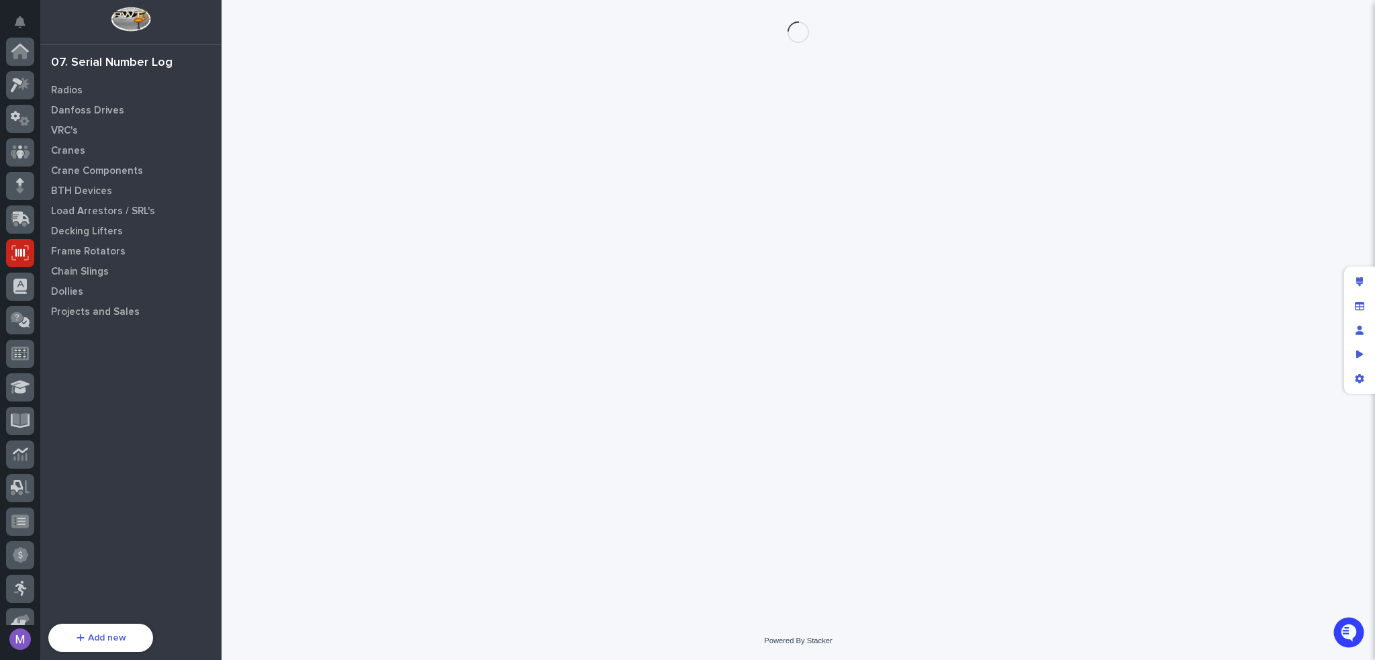
scroll to position [201, 0]
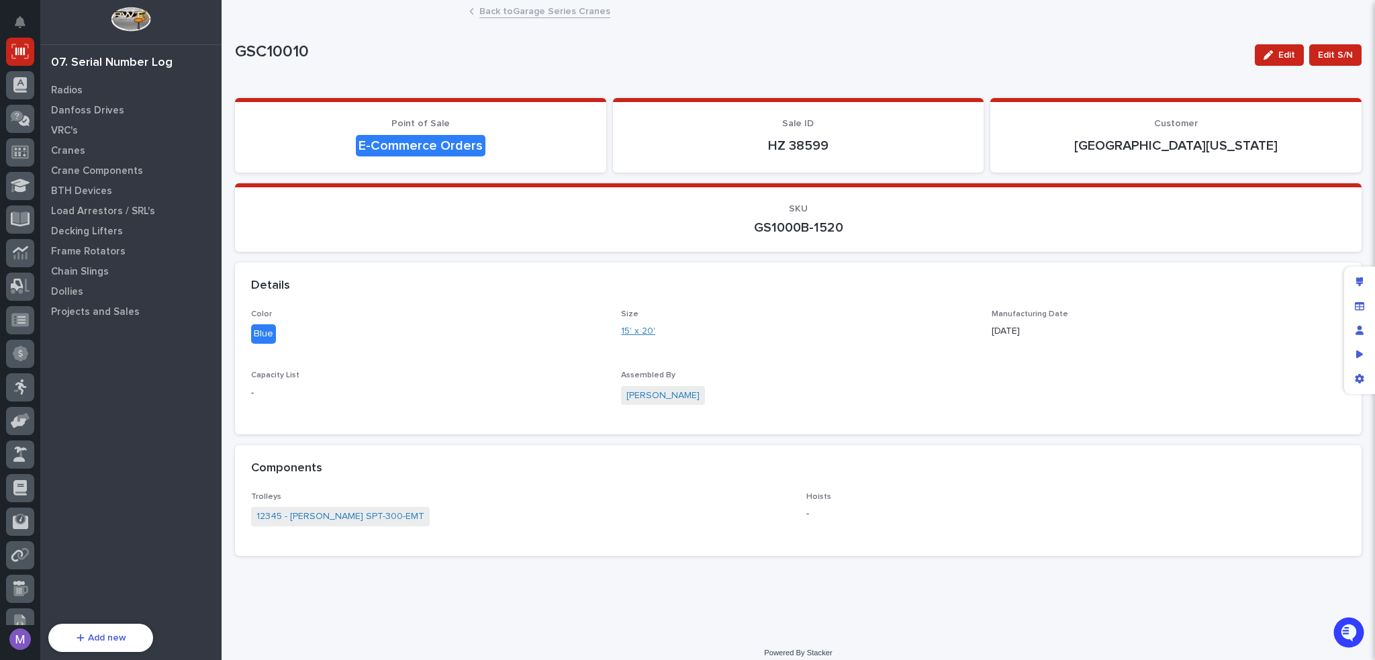
click at [626, 328] on link "15' x 20'" at bounding box center [638, 331] width 34 height 14
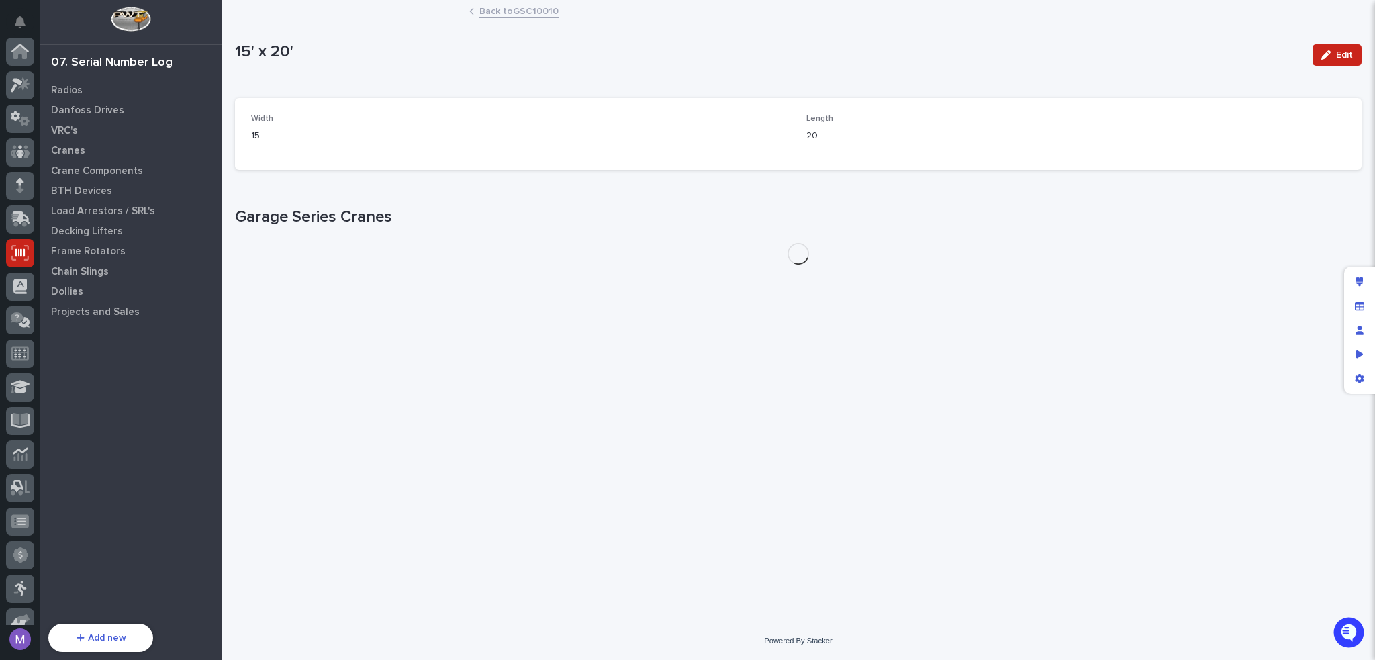
scroll to position [201, 0]
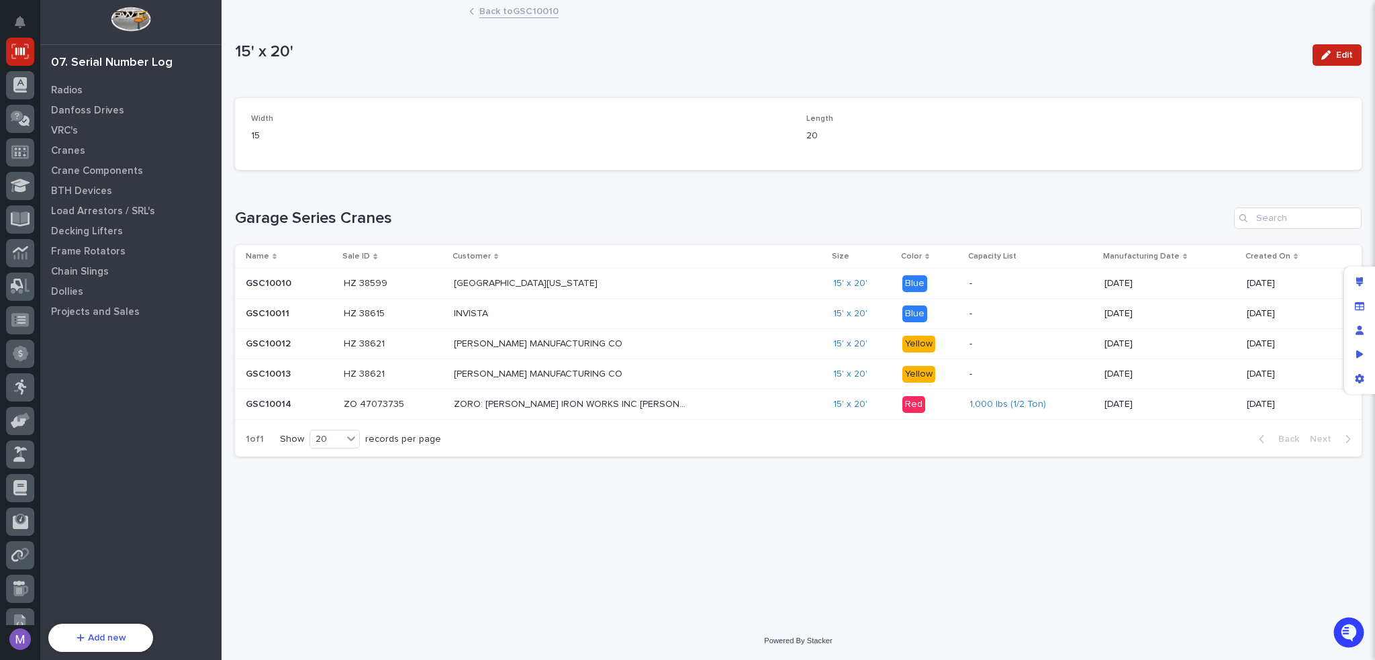
click at [499, 14] on link "Back to GSC10010" at bounding box center [518, 10] width 79 height 15
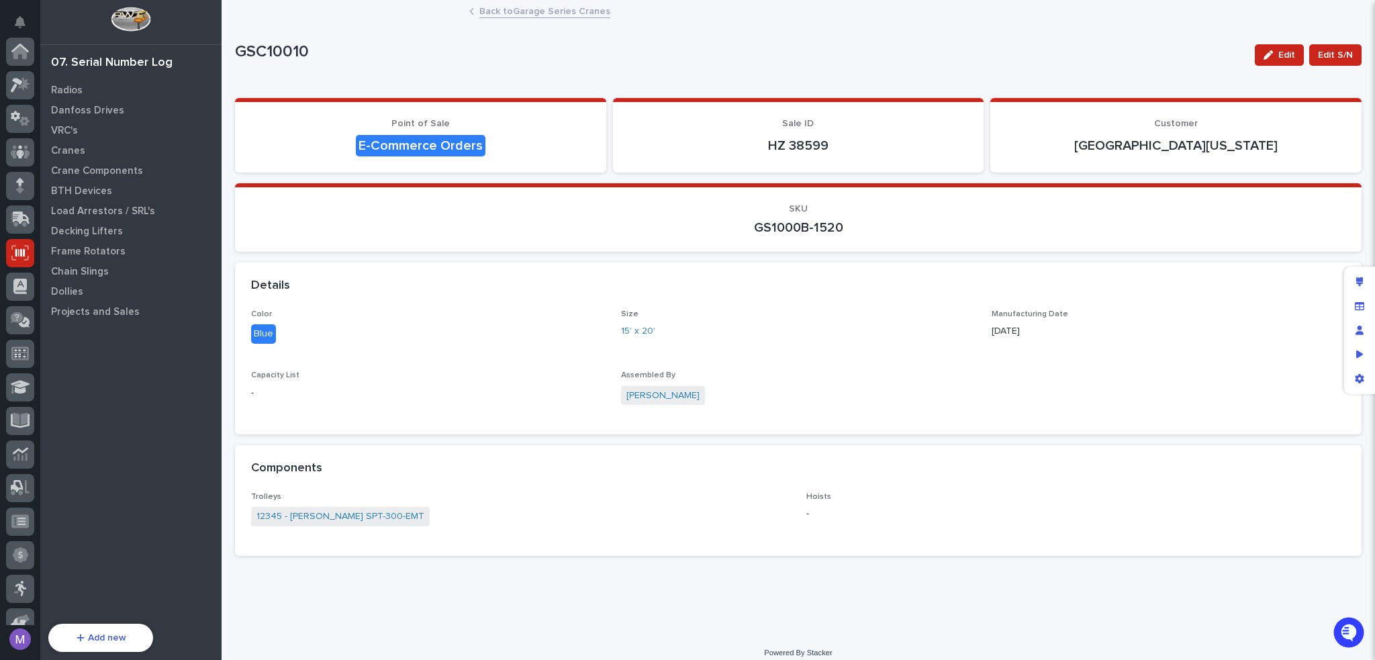
scroll to position [201, 0]
